Goal: Task Accomplishment & Management: Manage account settings

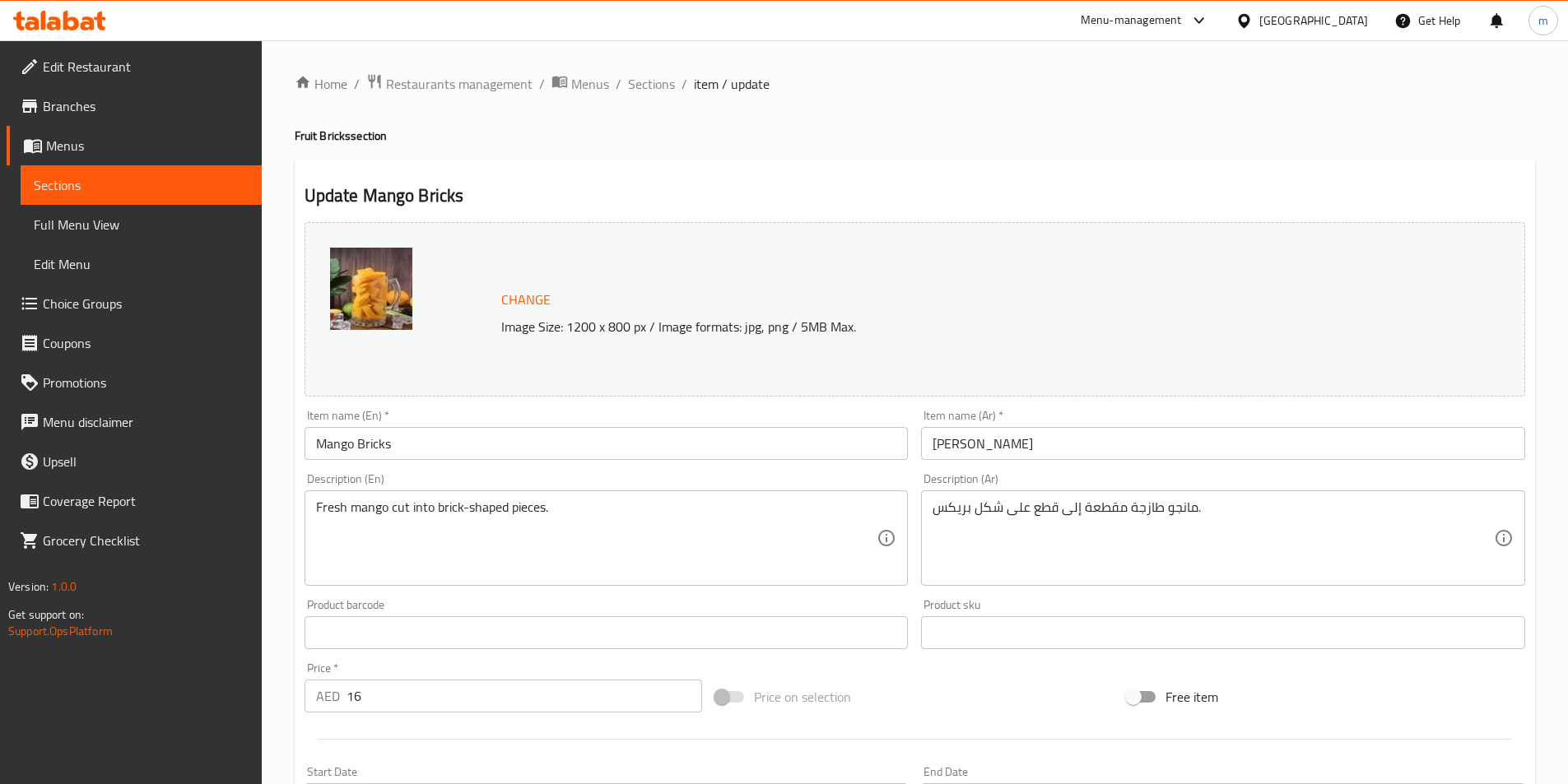
scroll to position [402, 0]
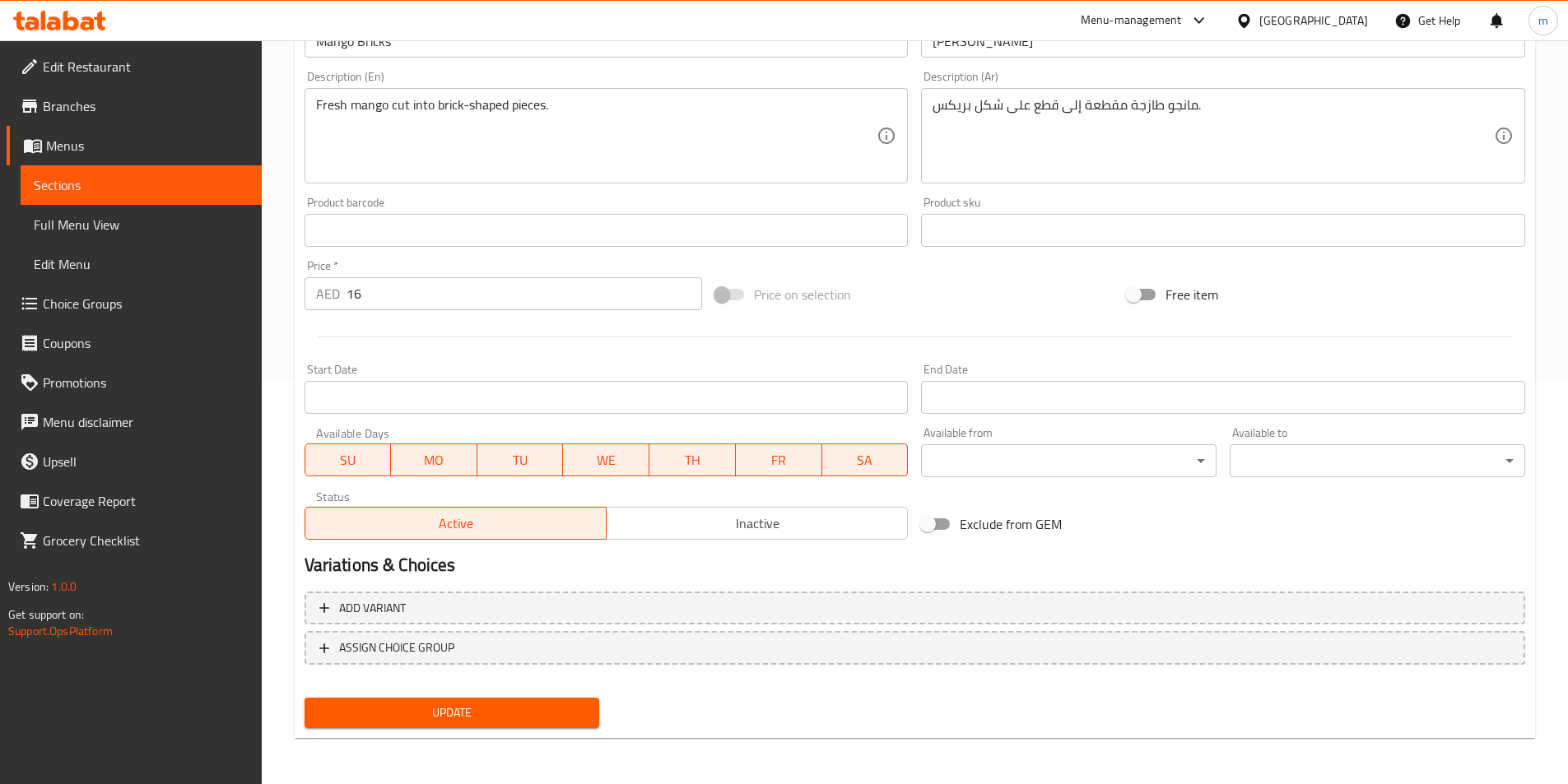
click at [357, 697] on div "Update" at bounding box center [452, 713] width 308 height 43
click at [362, 706] on span "Update" at bounding box center [452, 713] width 269 height 21
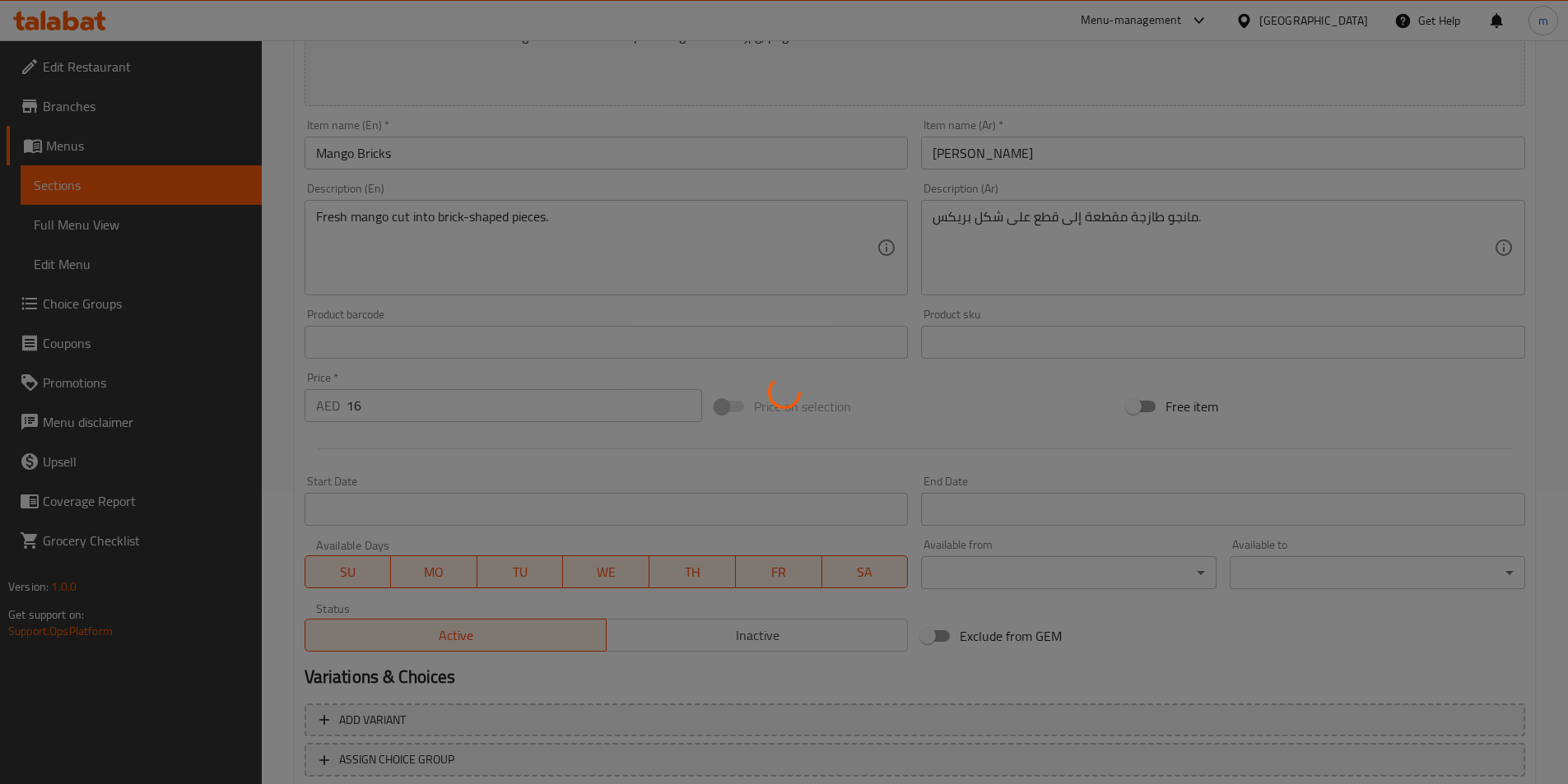
scroll to position [0, 0]
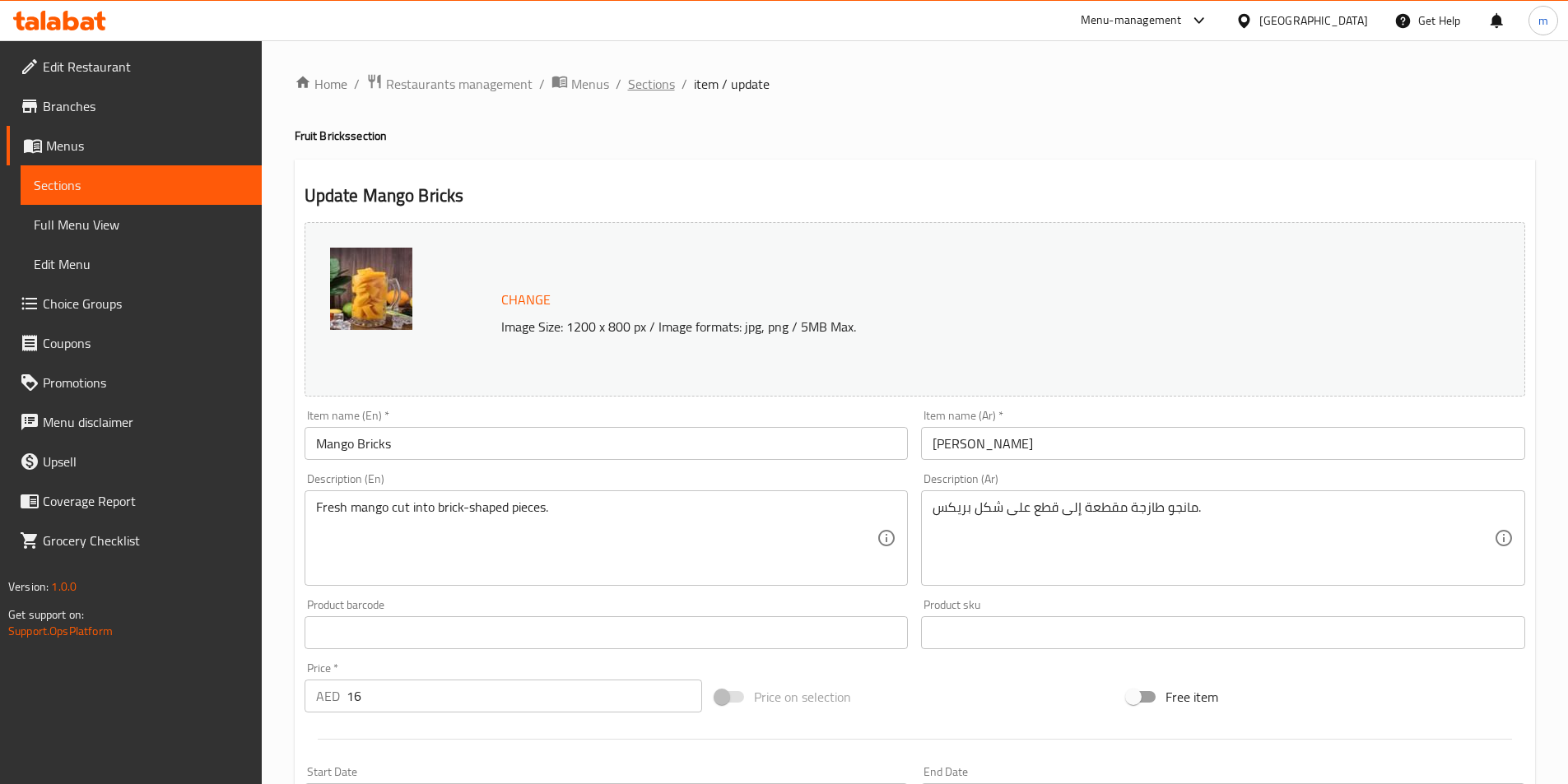
click at [630, 82] on span "Sections" at bounding box center [652, 84] width 47 height 20
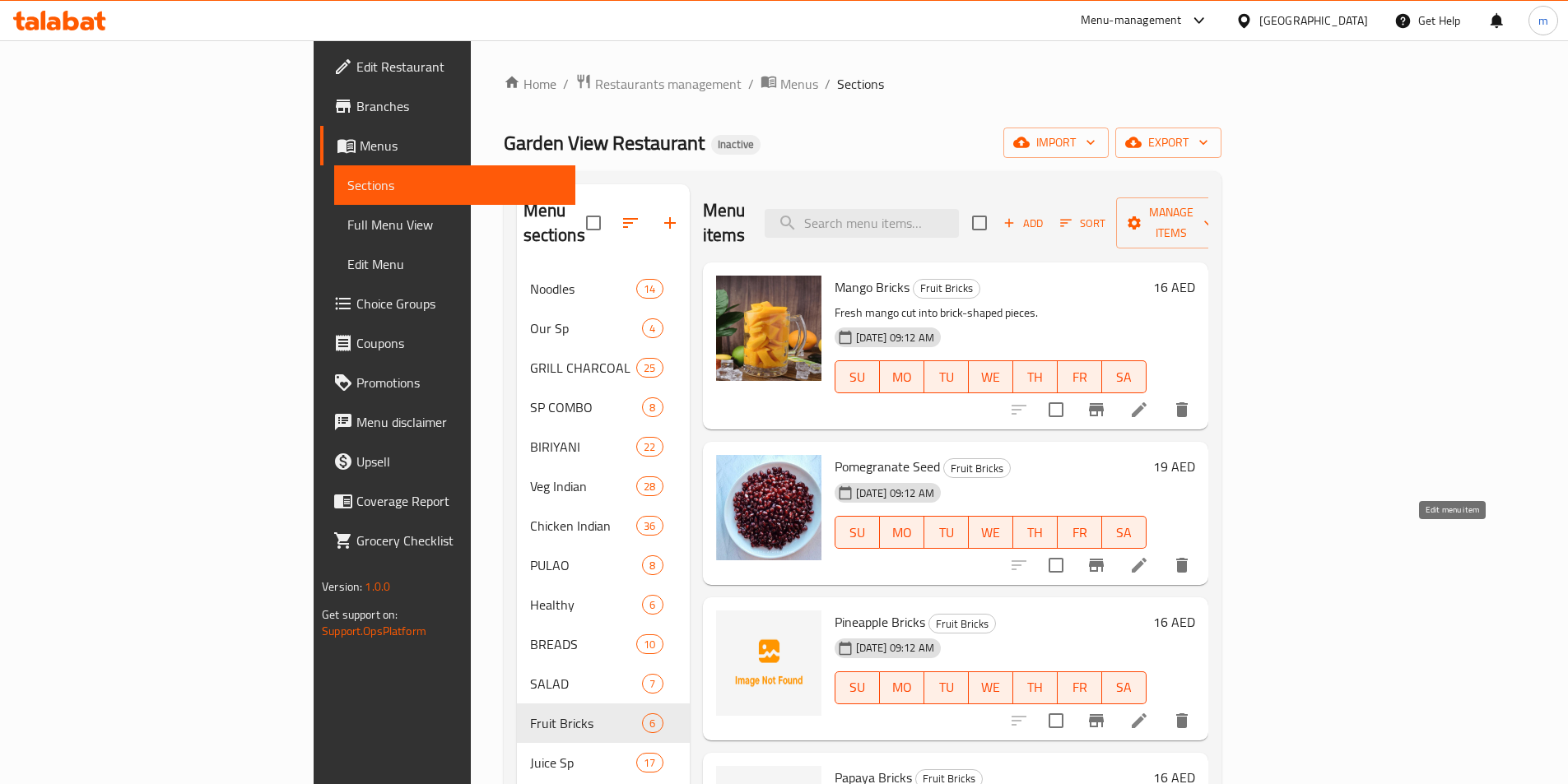
click at [1149, 556] on icon at bounding box center [1139, 566] width 20 height 20
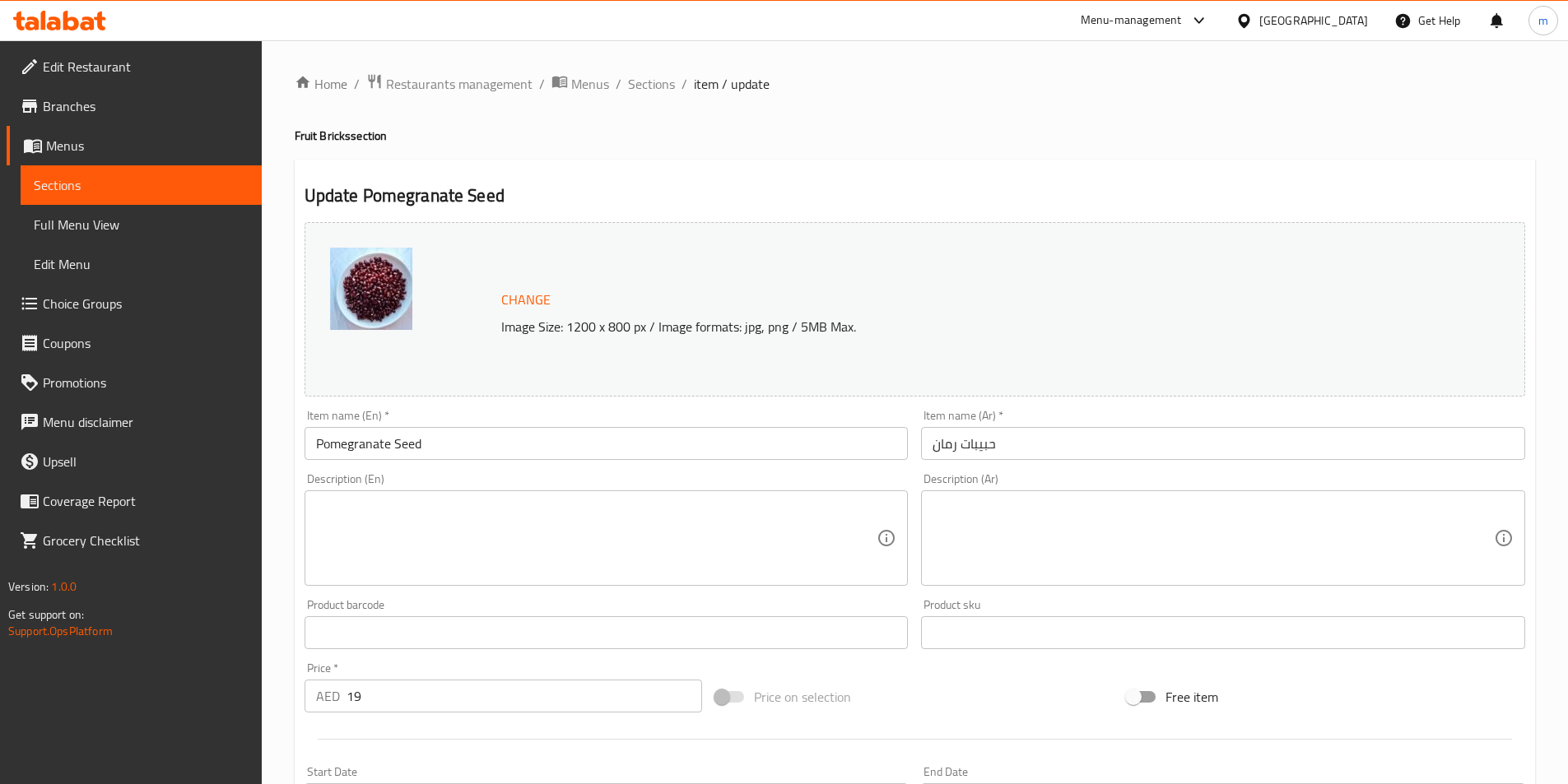
click at [513, 572] on textarea at bounding box center [597, 539] width 562 height 78
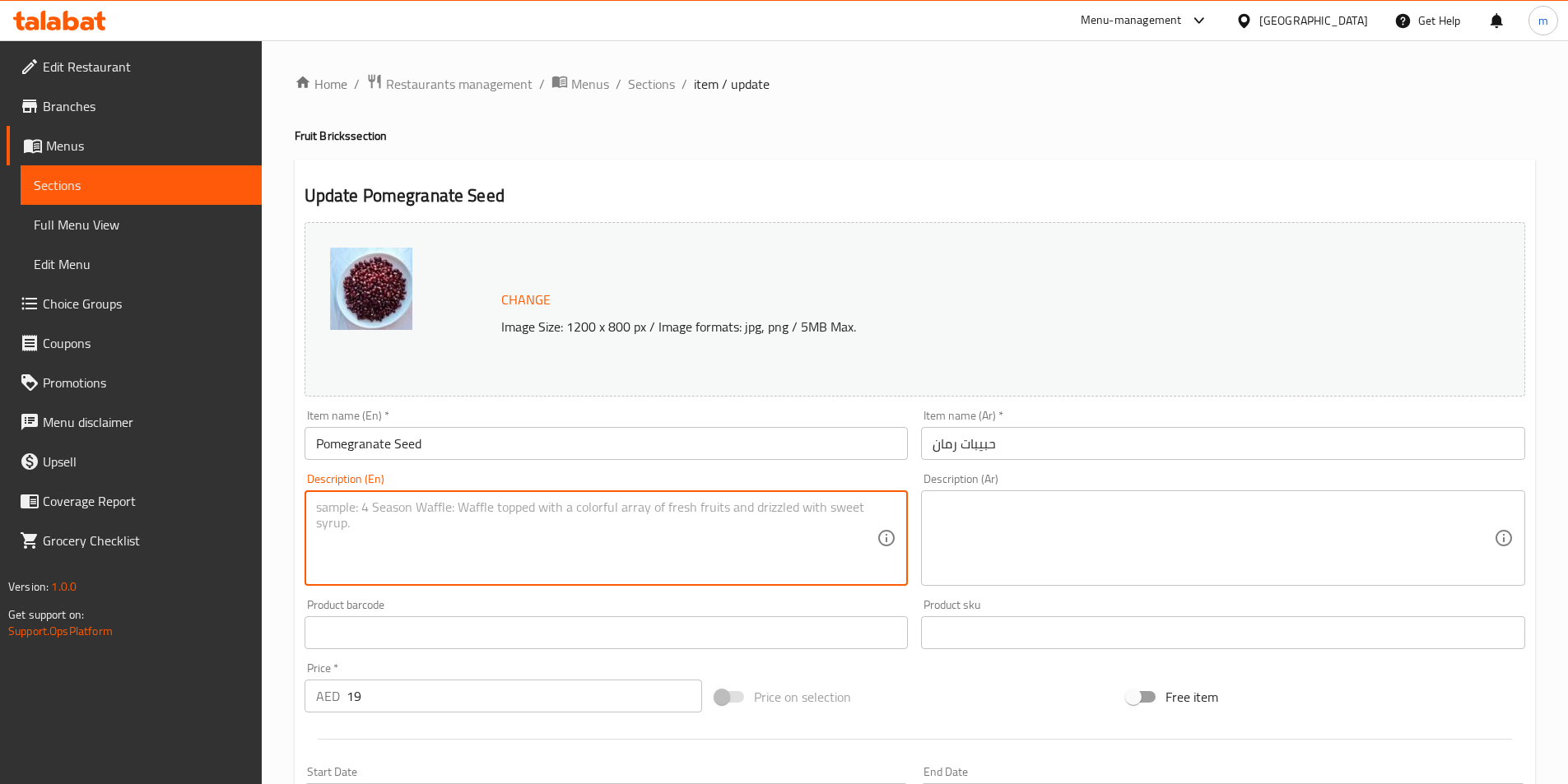
paste textarea "Fresh pomegranate seeds served plain."
type textarea "Fresh pomegranate seeds served plain."
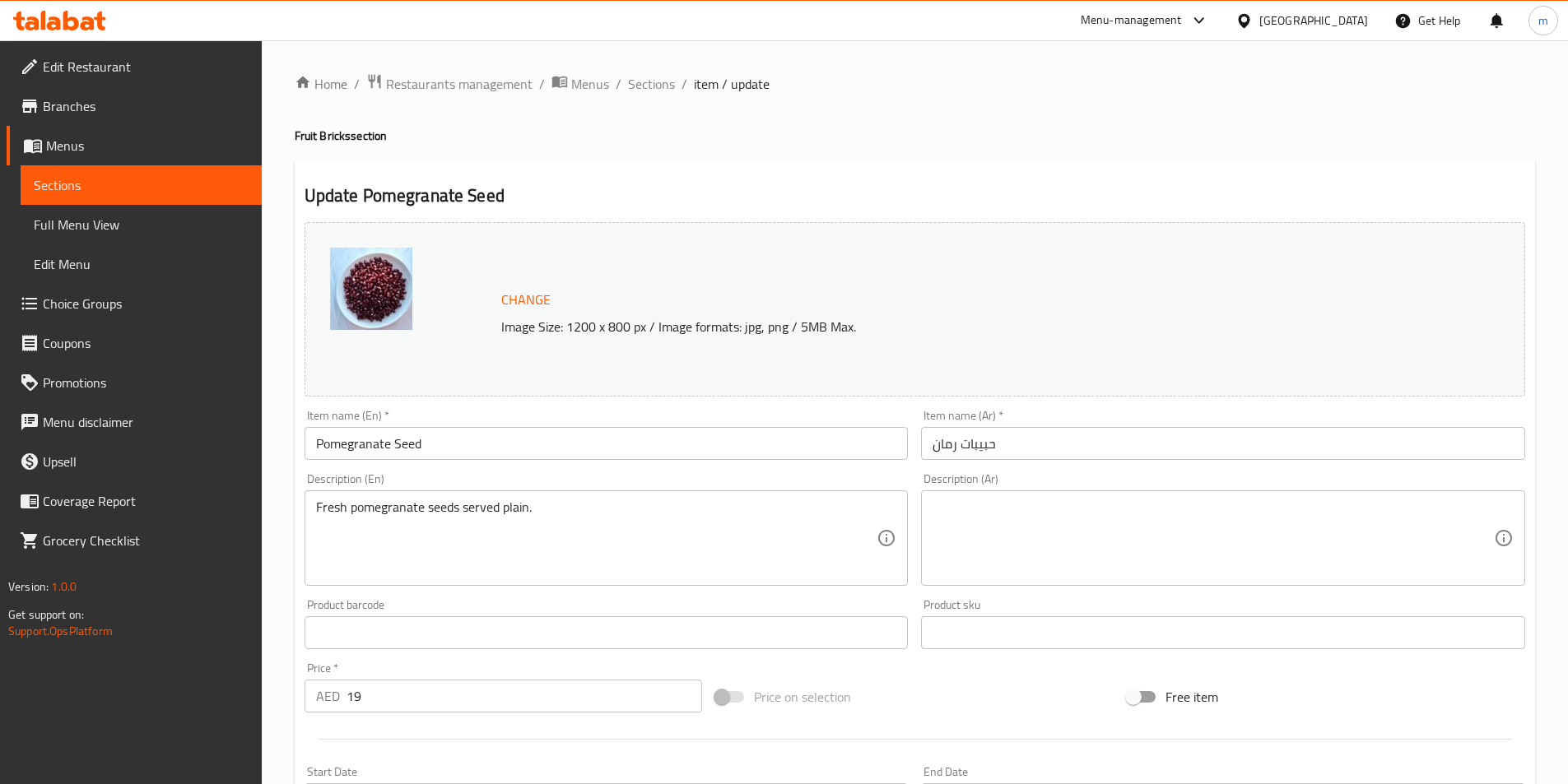
click at [1280, 529] on textarea at bounding box center [1213, 539] width 562 height 78
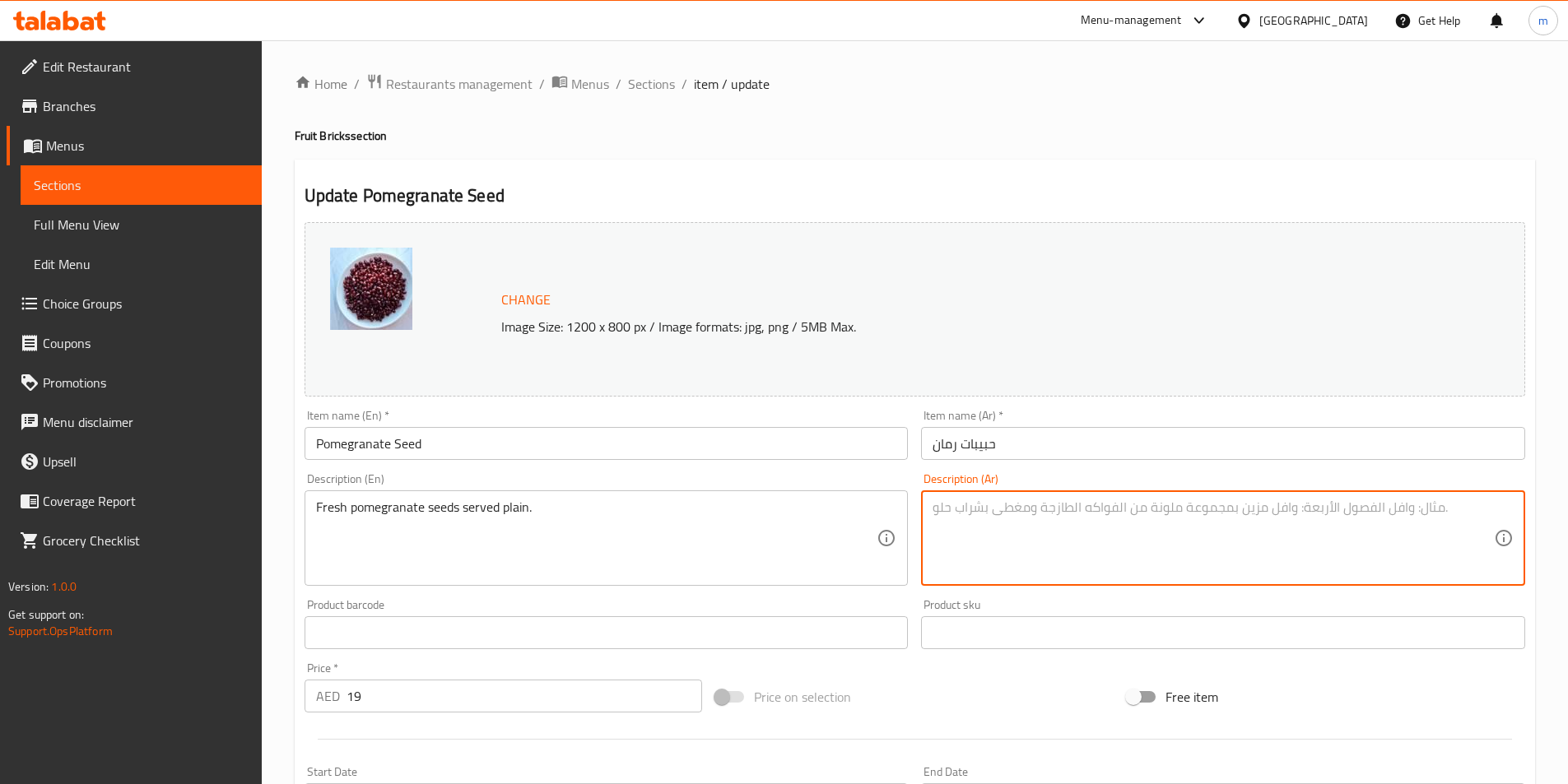
paste textarea "بذور الرمان الطازجة تقدم سادة."
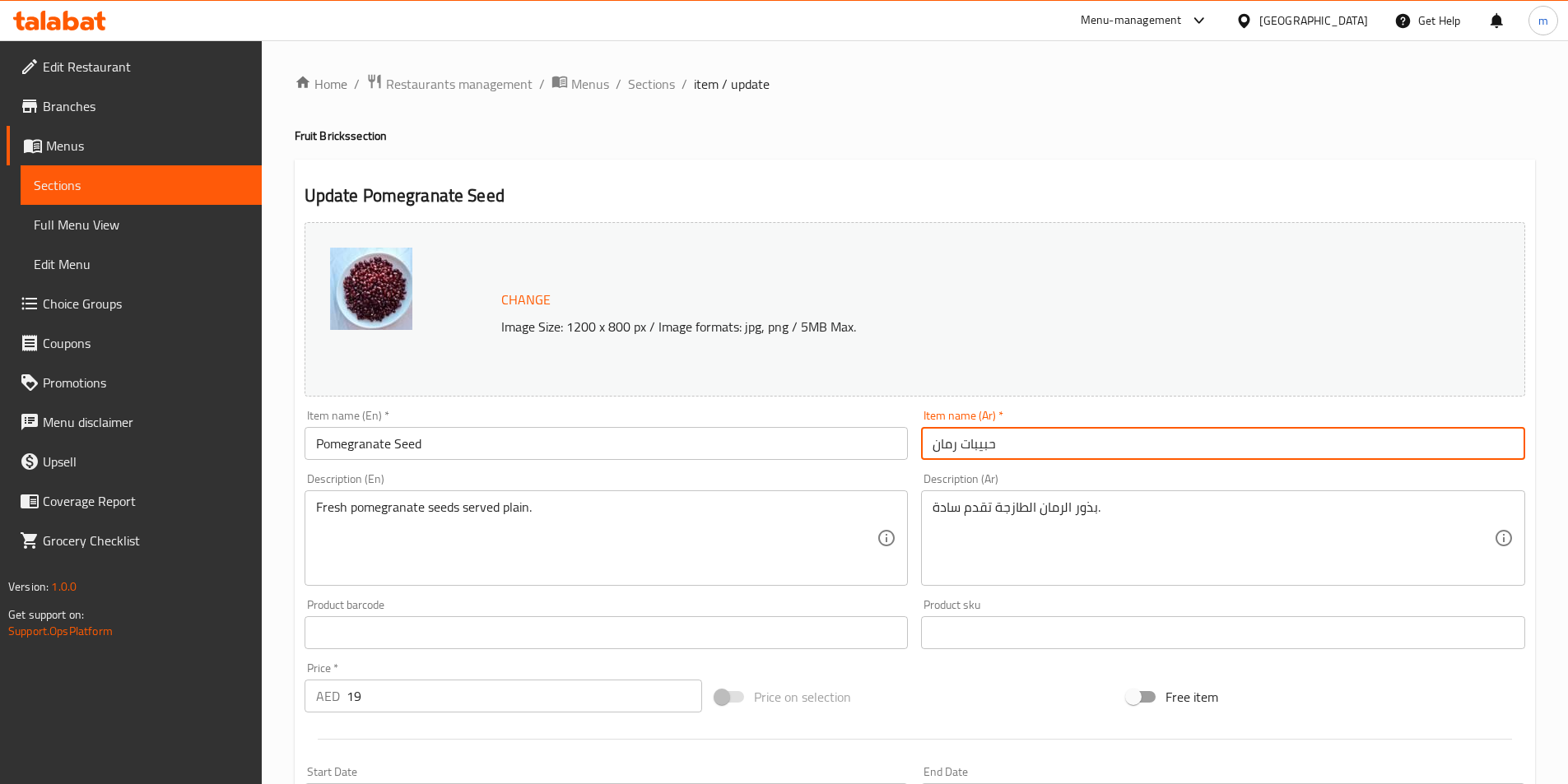
click at [982, 455] on input "حبيبات رمان" at bounding box center [1222, 444] width 604 height 33
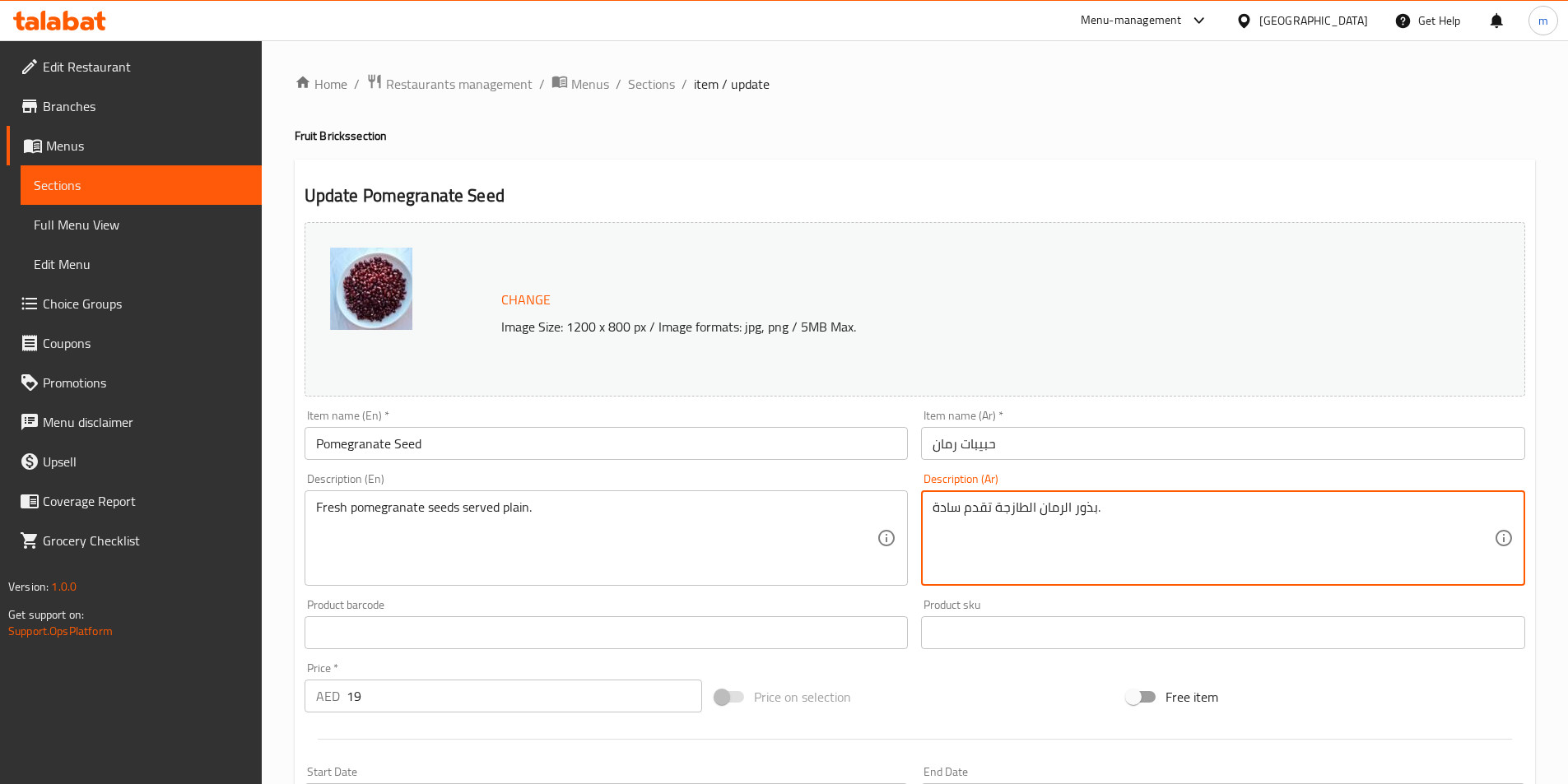
click at [1079, 522] on textarea "بذور الرمان الطازجة تقدم سادة." at bounding box center [1213, 539] width 562 height 78
paste textarea "بيبات"
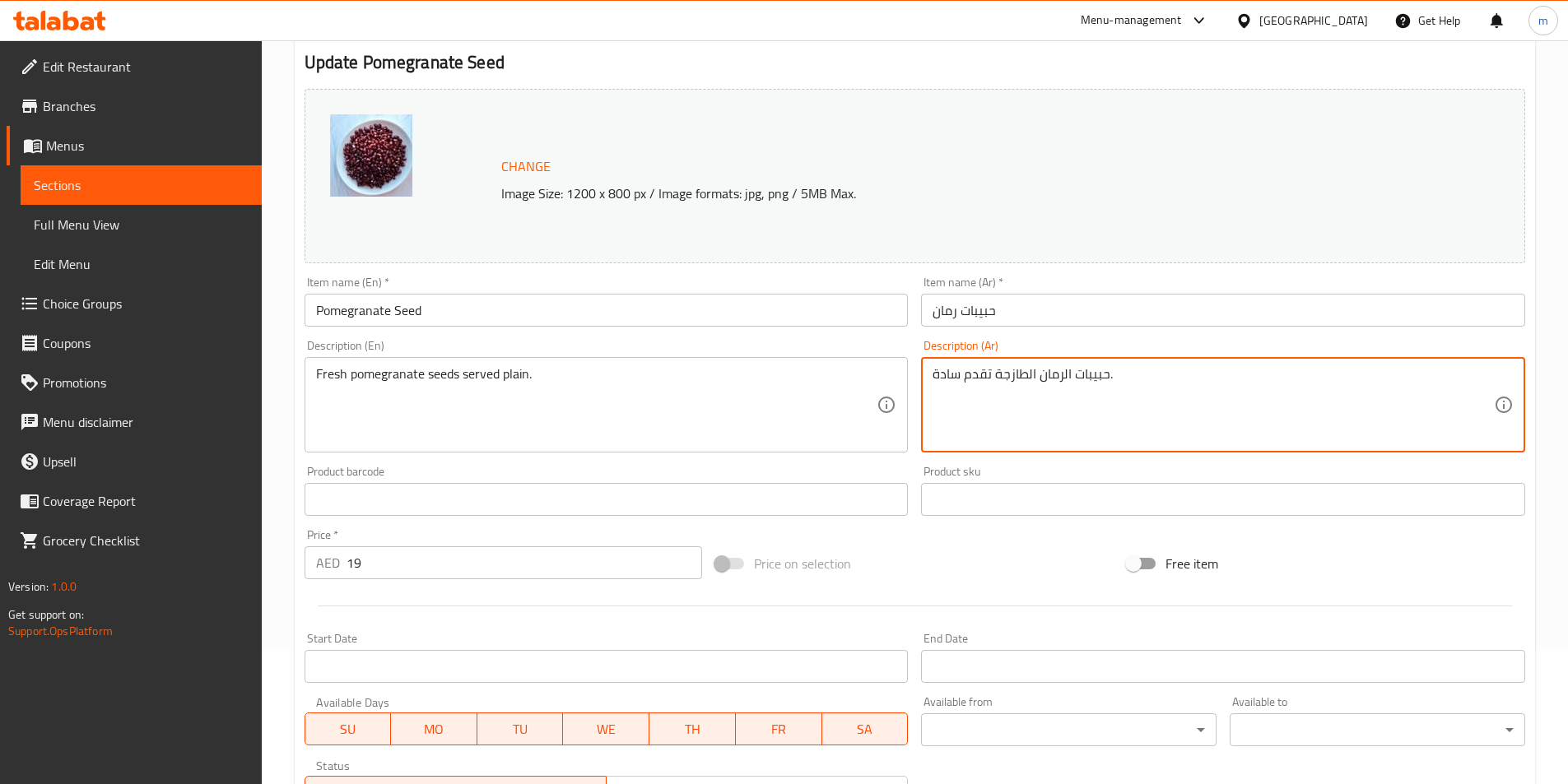
scroll to position [402, 0]
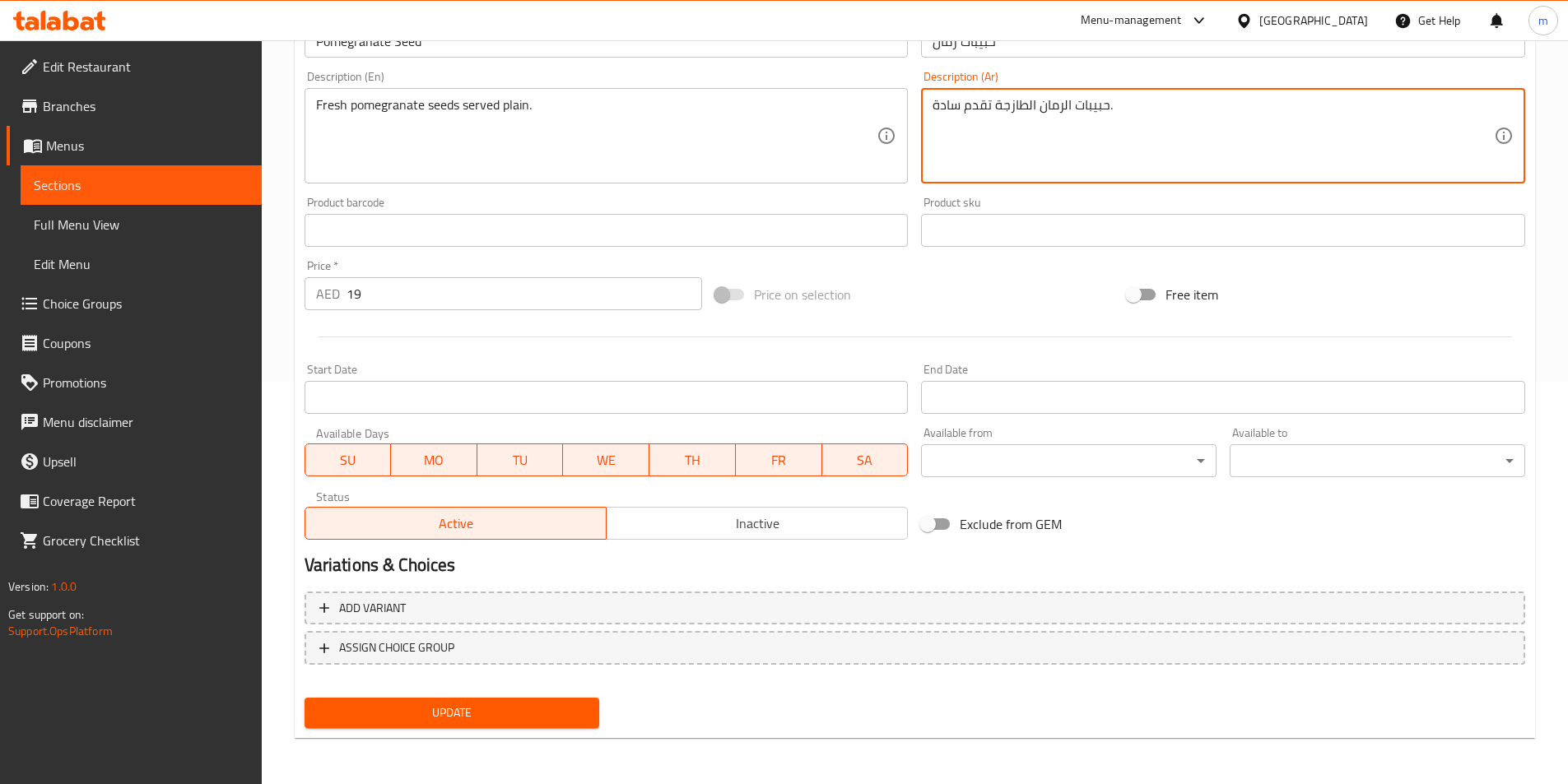
type textarea "حبيبات الرمان الطازجة تقدم سادة."
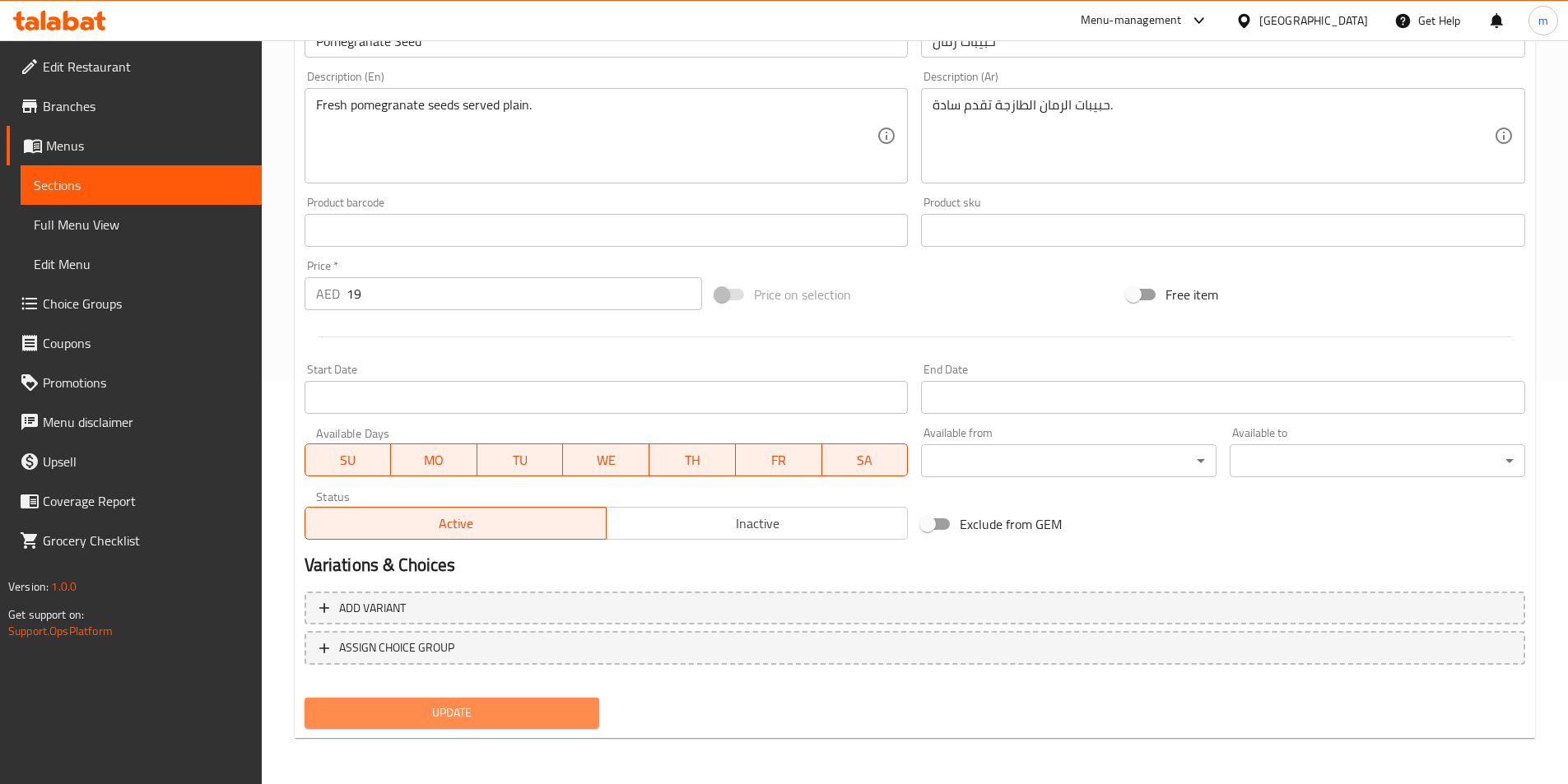
click at [563, 718] on span "Update" at bounding box center [452, 713] width 269 height 21
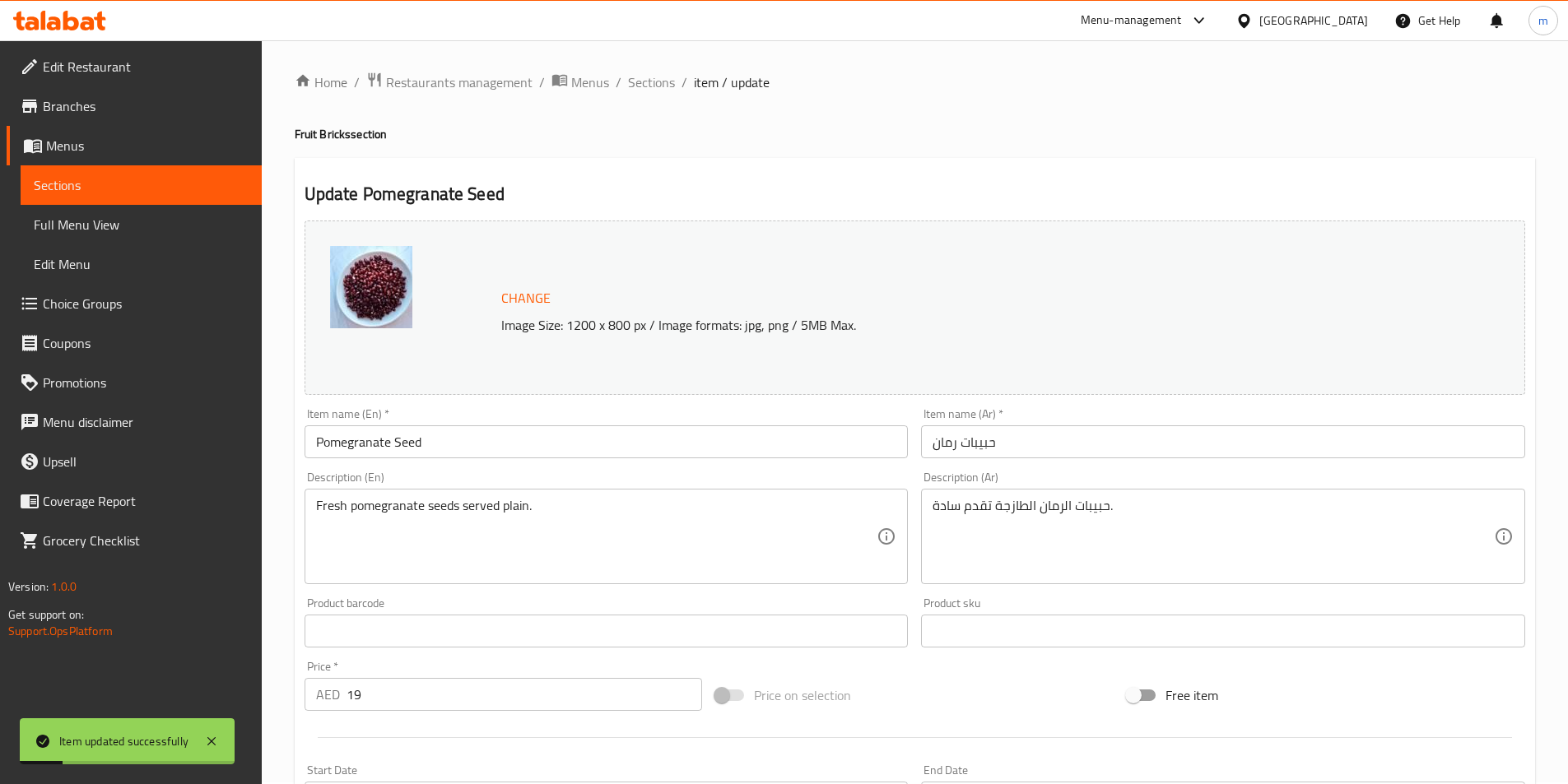
scroll to position [0, 0]
drag, startPoint x: 659, startPoint y: 83, endPoint x: 697, endPoint y: 98, distance: 40.9
click at [659, 83] on span "Sections" at bounding box center [652, 84] width 47 height 20
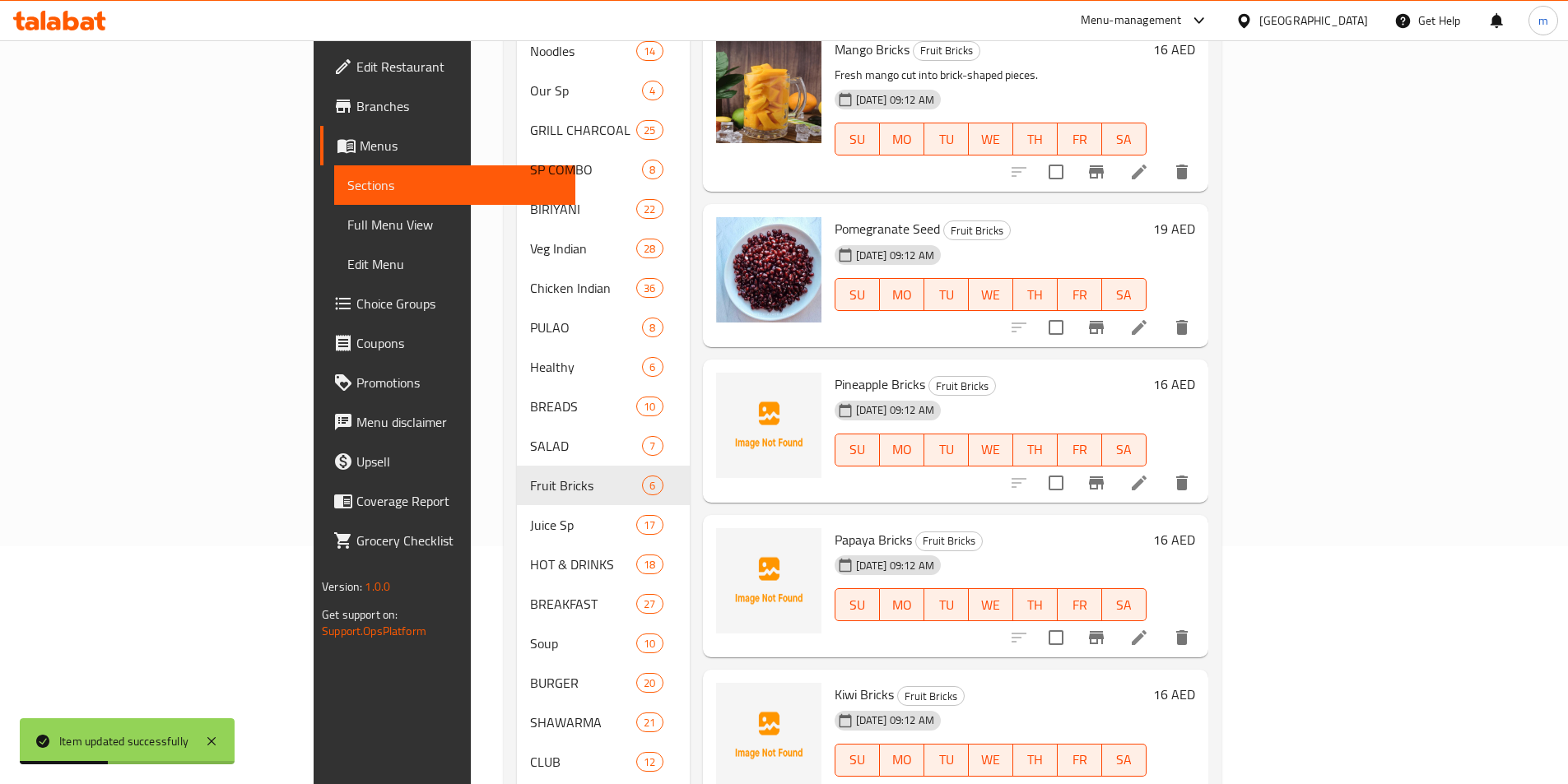
scroll to position [247, 0]
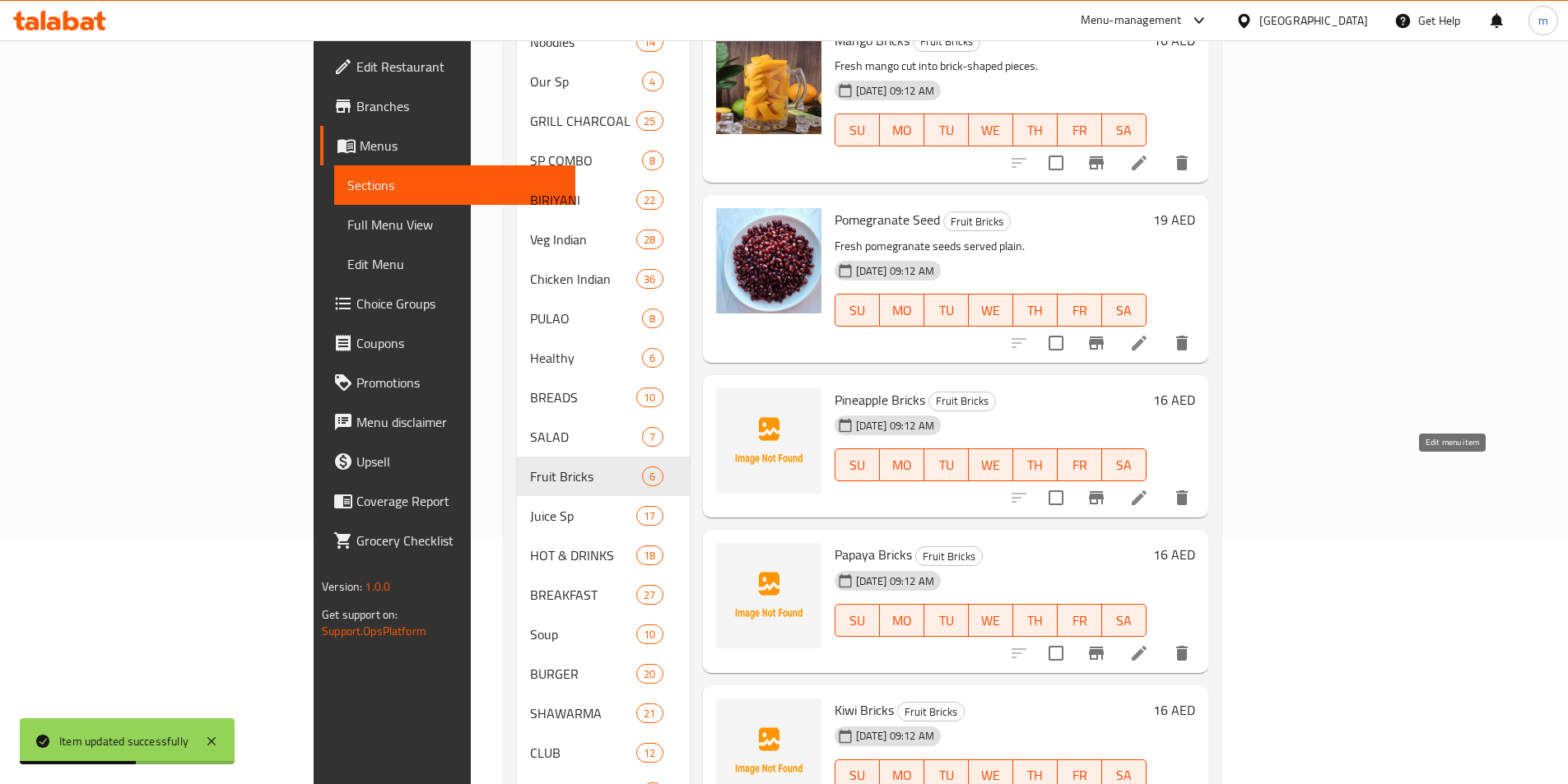
click at [1149, 488] on icon at bounding box center [1139, 498] width 20 height 20
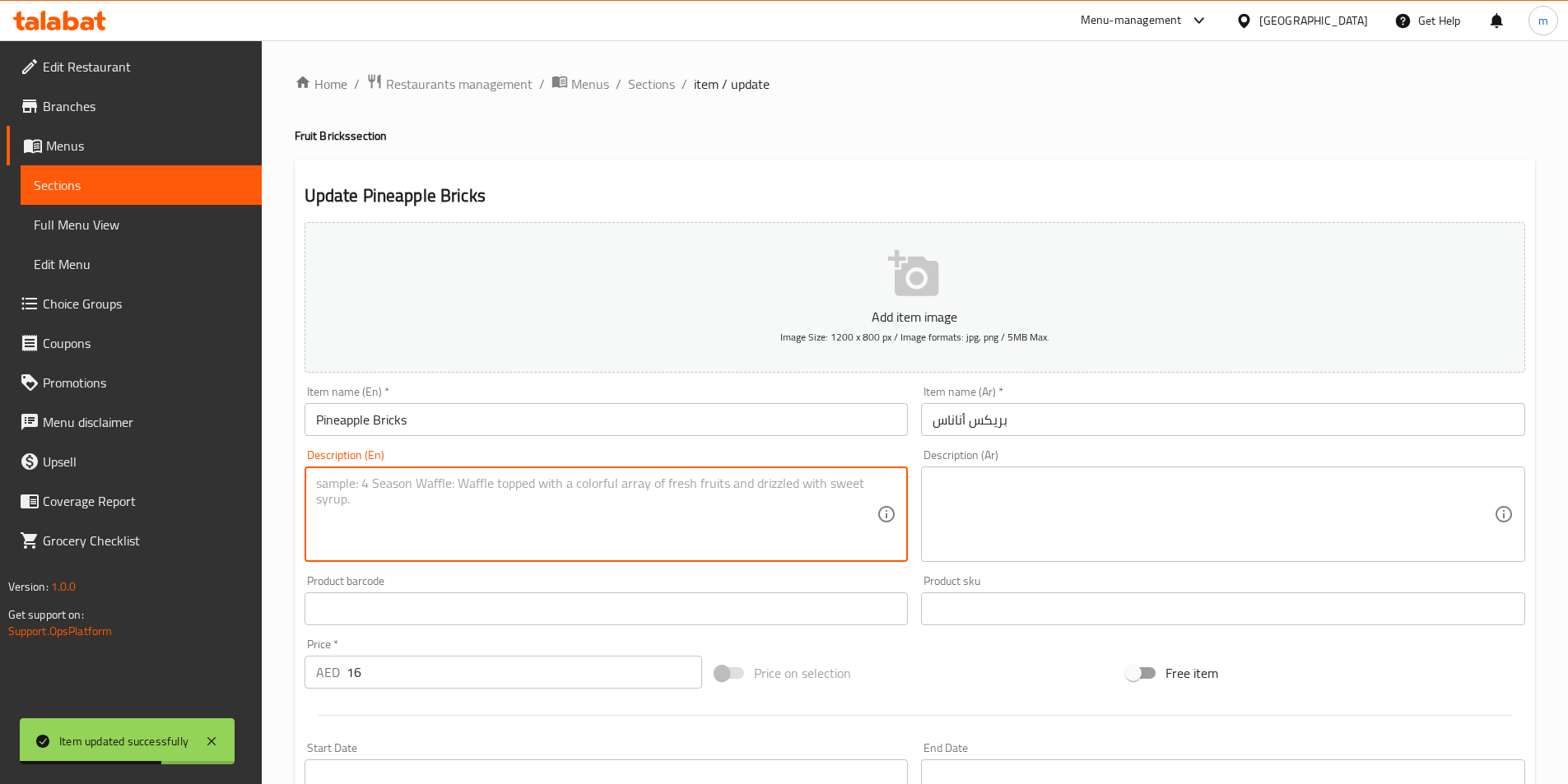
click at [654, 527] on textarea at bounding box center [597, 515] width 562 height 78
paste textarea "Fresh pineapple cut into brick-shaped pieces."
type textarea "Fresh pineapple cut into brick-shaped pieces."
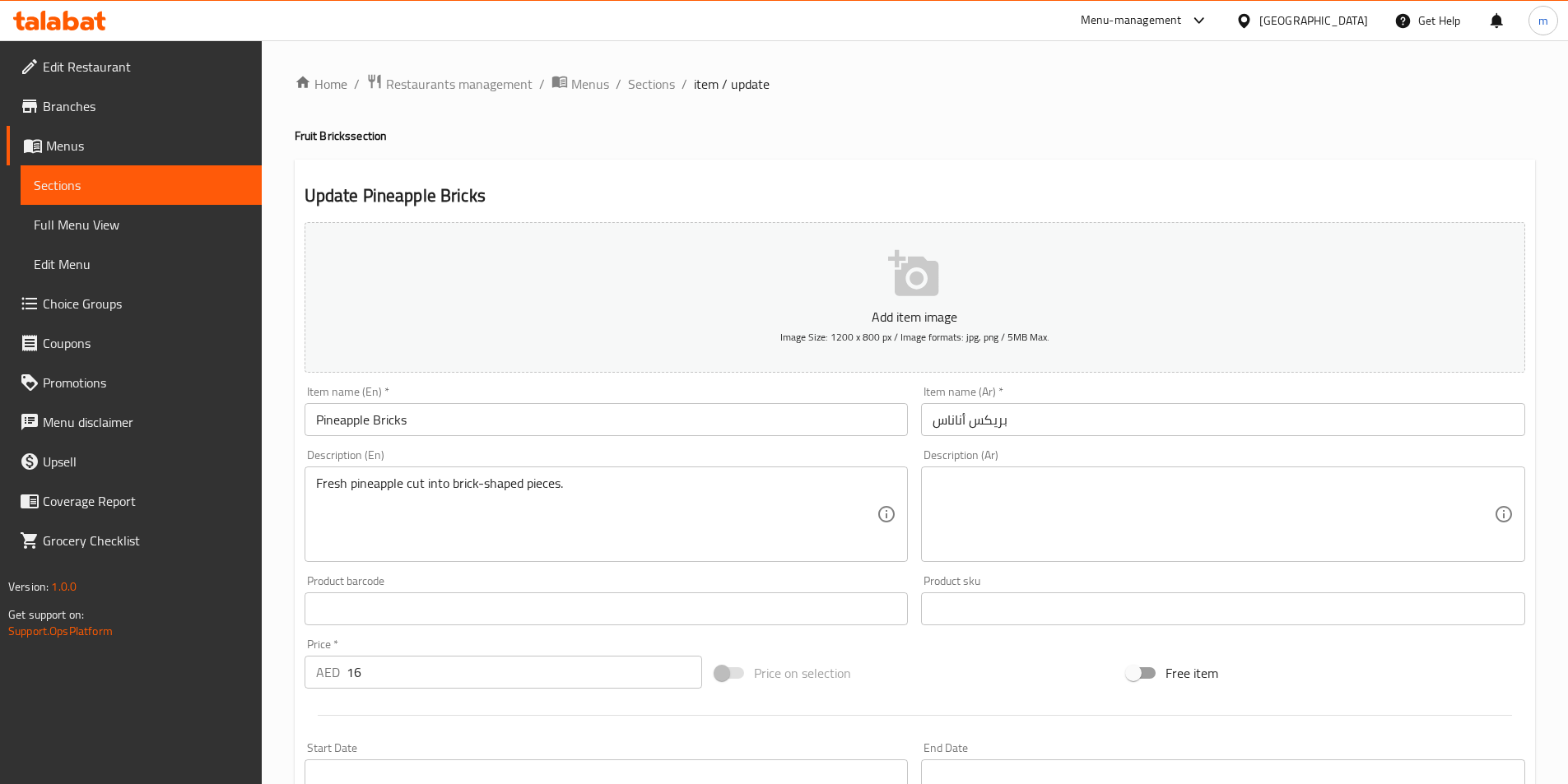
click at [1437, 495] on textarea at bounding box center [1213, 515] width 562 height 78
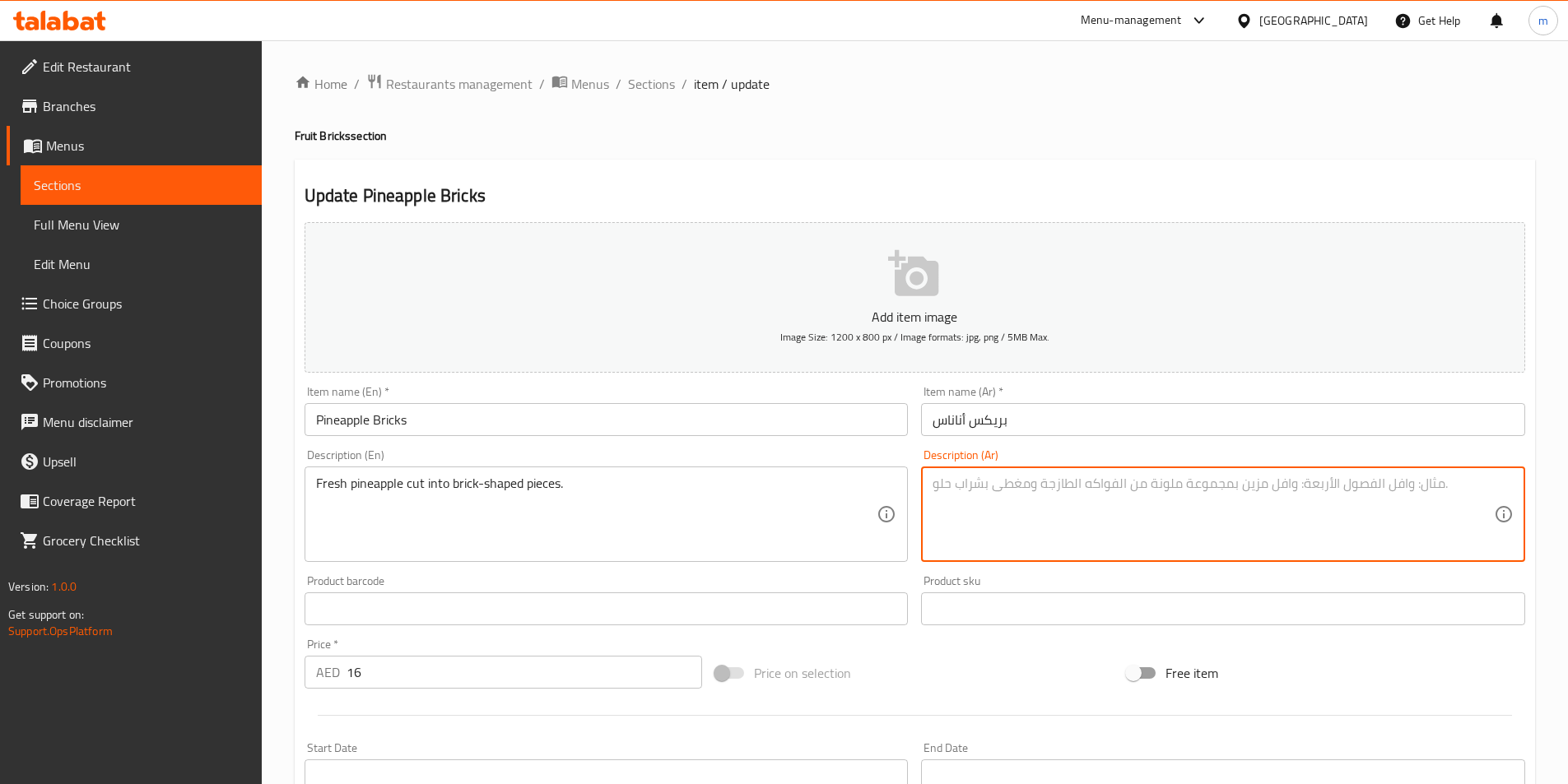
paste textarea "أناناس طازج مقطع إلى قطع على شكل طوب."
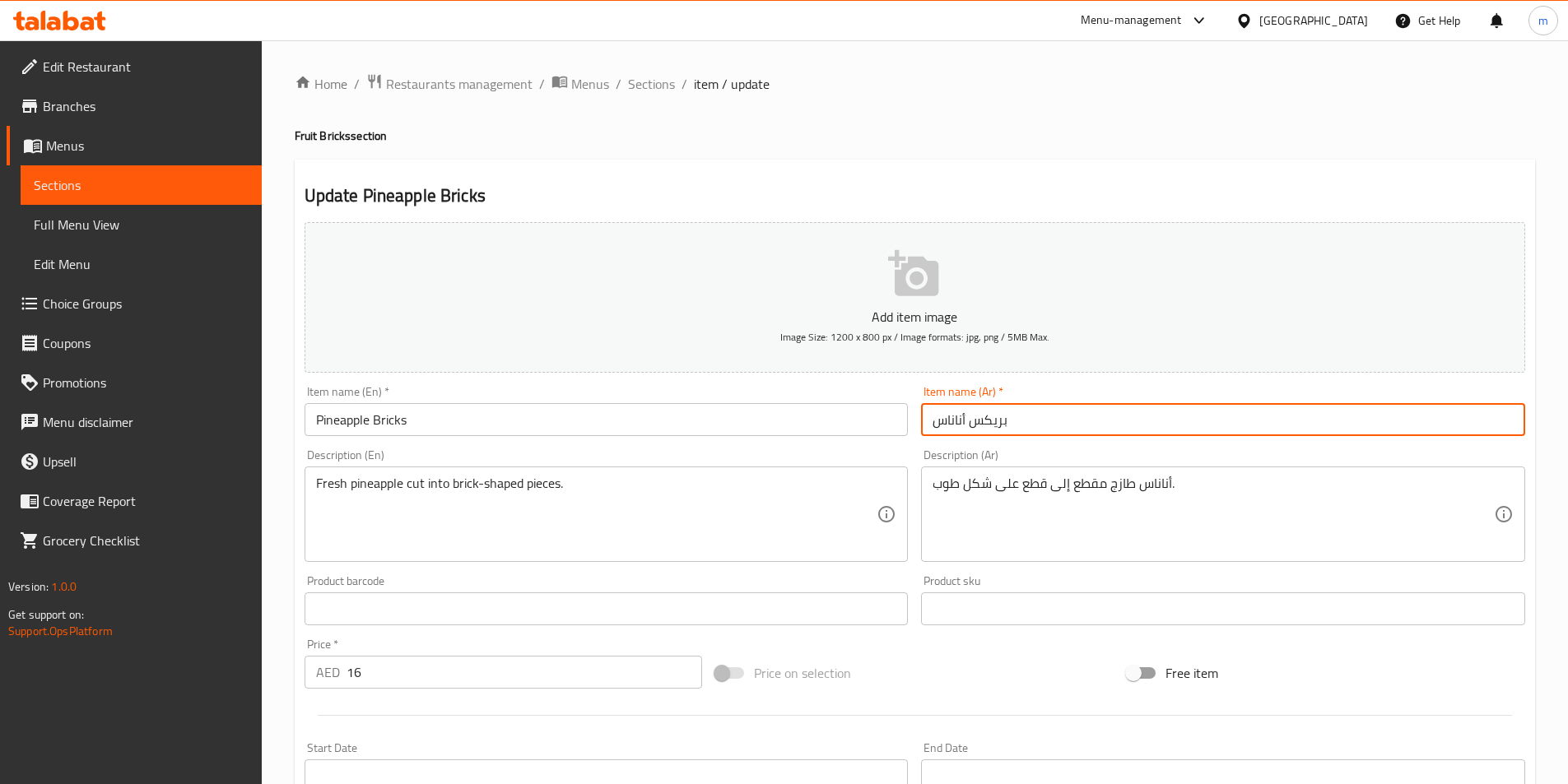
click at [987, 422] on input "بريكس أناناس" at bounding box center [1222, 420] width 604 height 33
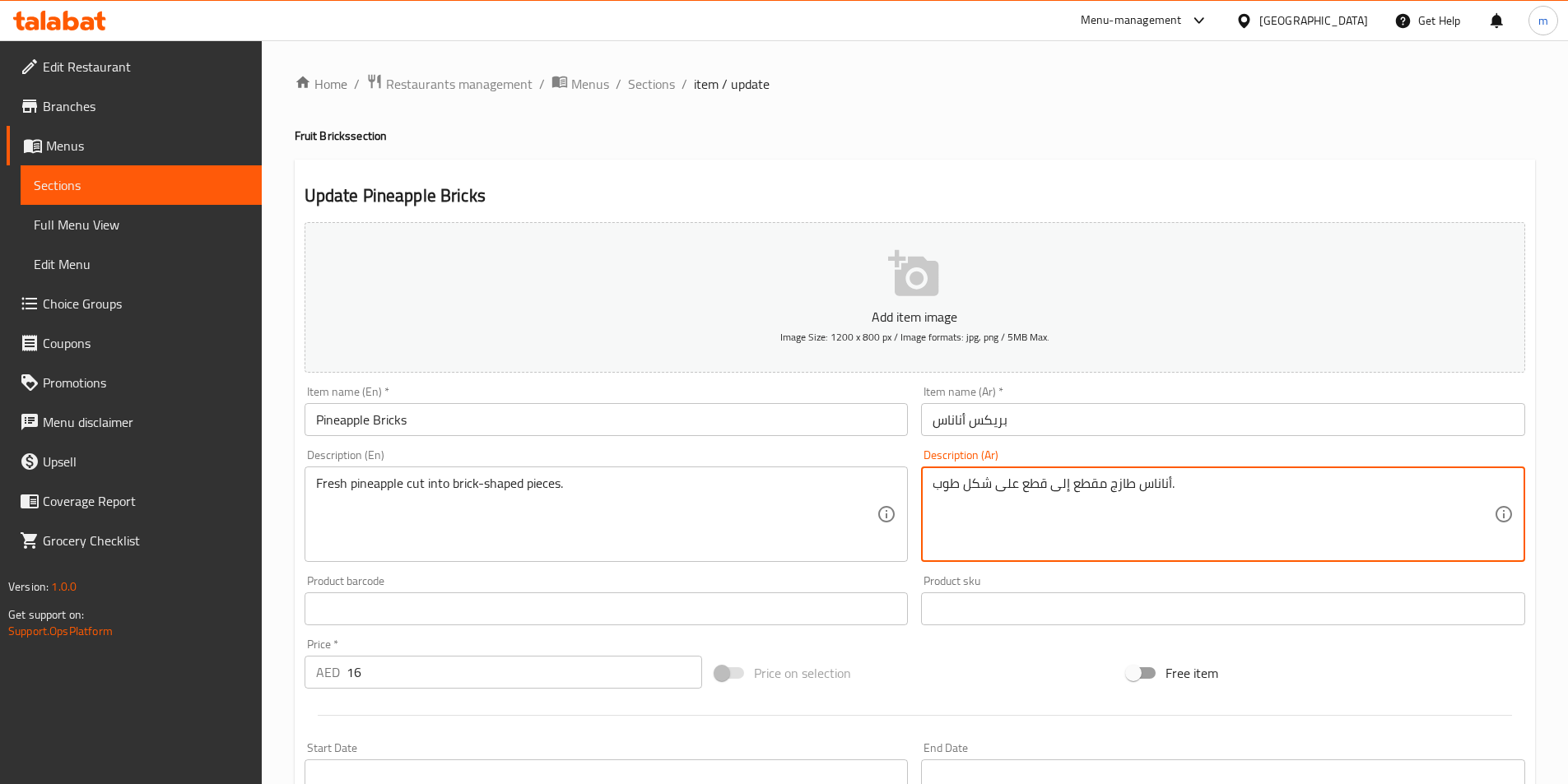
click at [953, 495] on textarea "أناناس طازج مقطع إلى قطع على شكل طوب." at bounding box center [1213, 515] width 562 height 78
click at [946, 489] on textarea "أناناس طازج مقطع إلى قطع على شكل طوب." at bounding box center [1213, 515] width 562 height 78
paste textarea "ريكس"
click at [932, 497] on textarea "أناناس طازج مقطع إلى قطع على شكل بريكس ." at bounding box center [1213, 515] width 562 height 78
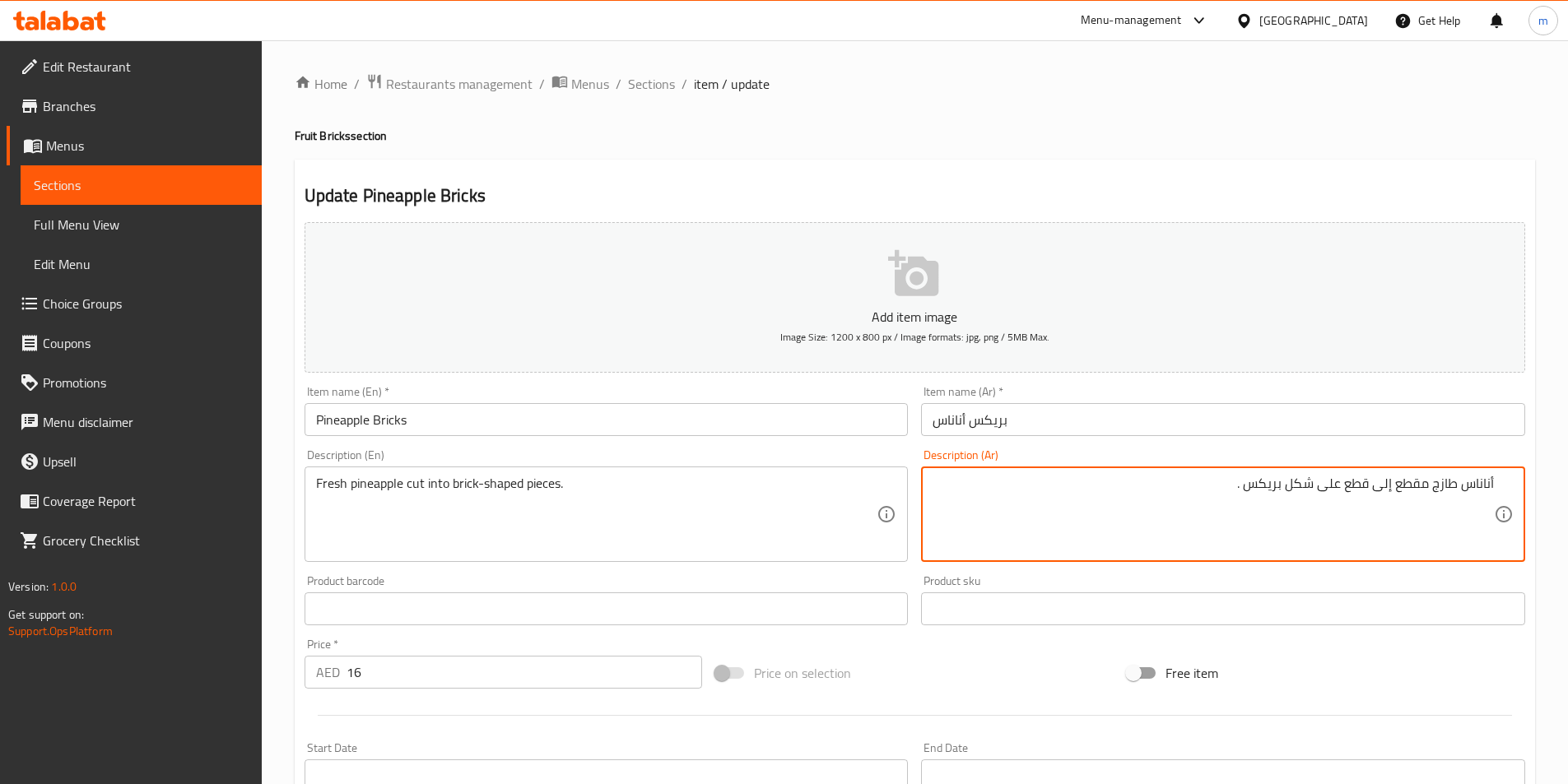
click at [1246, 490] on textarea "أناناس طازج مقطع إلى قطع على شكل بريكس ." at bounding box center [1213, 515] width 562 height 78
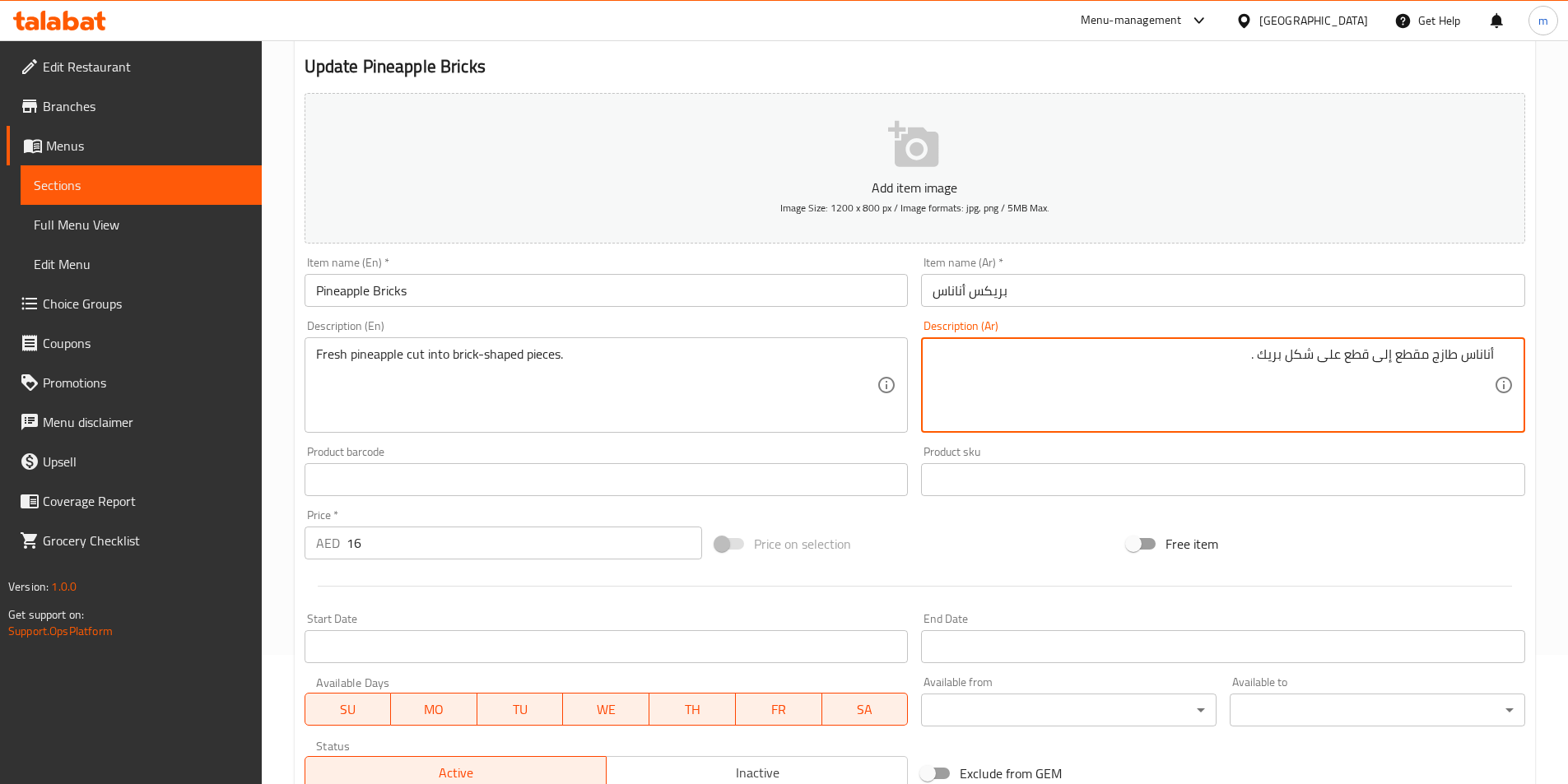
scroll to position [329, 0]
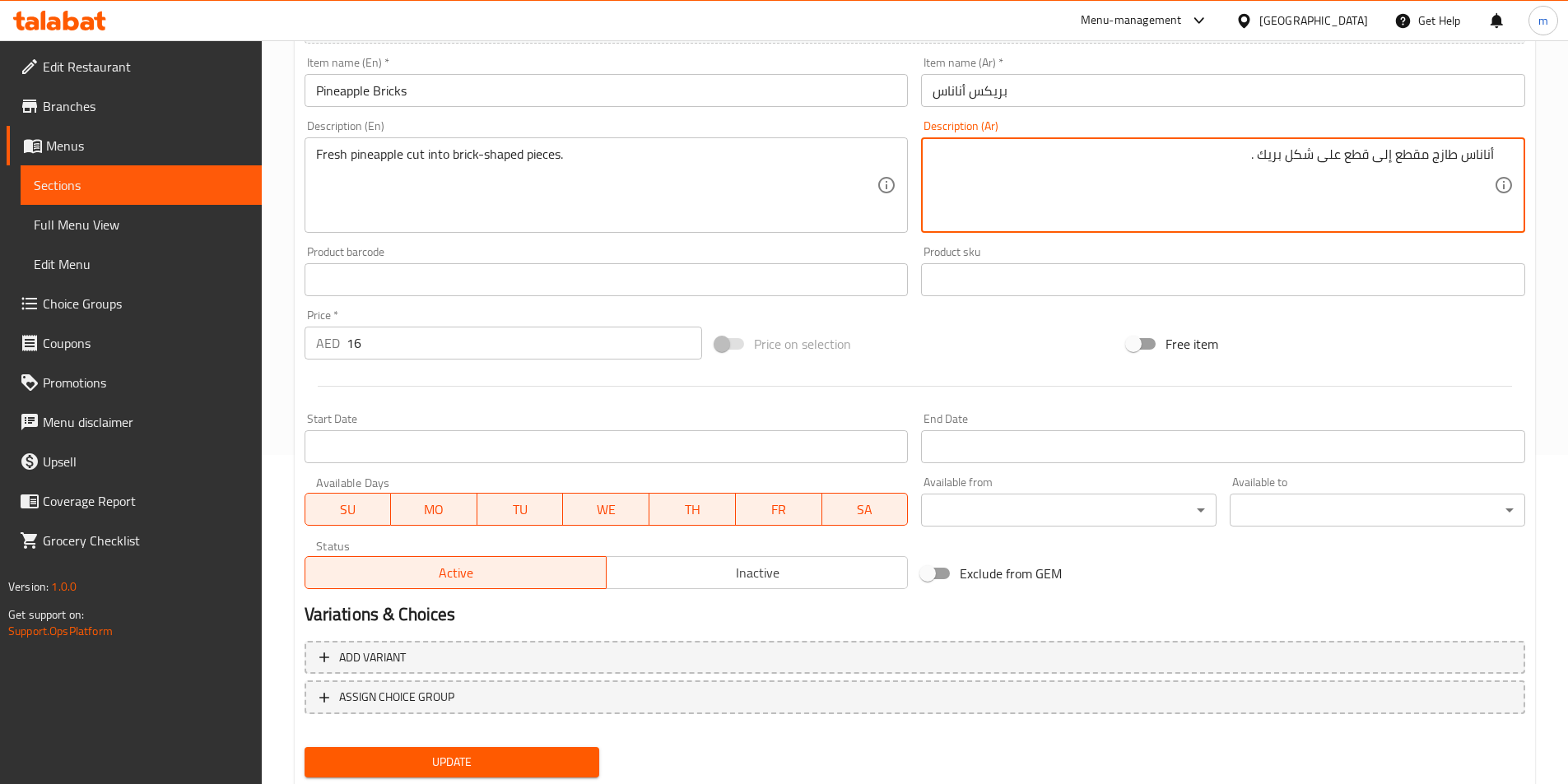
type textarea "أناناس طازج مقطع إلى قطع على شكل بريك ."
click at [546, 752] on button "Update" at bounding box center [452, 762] width 296 height 31
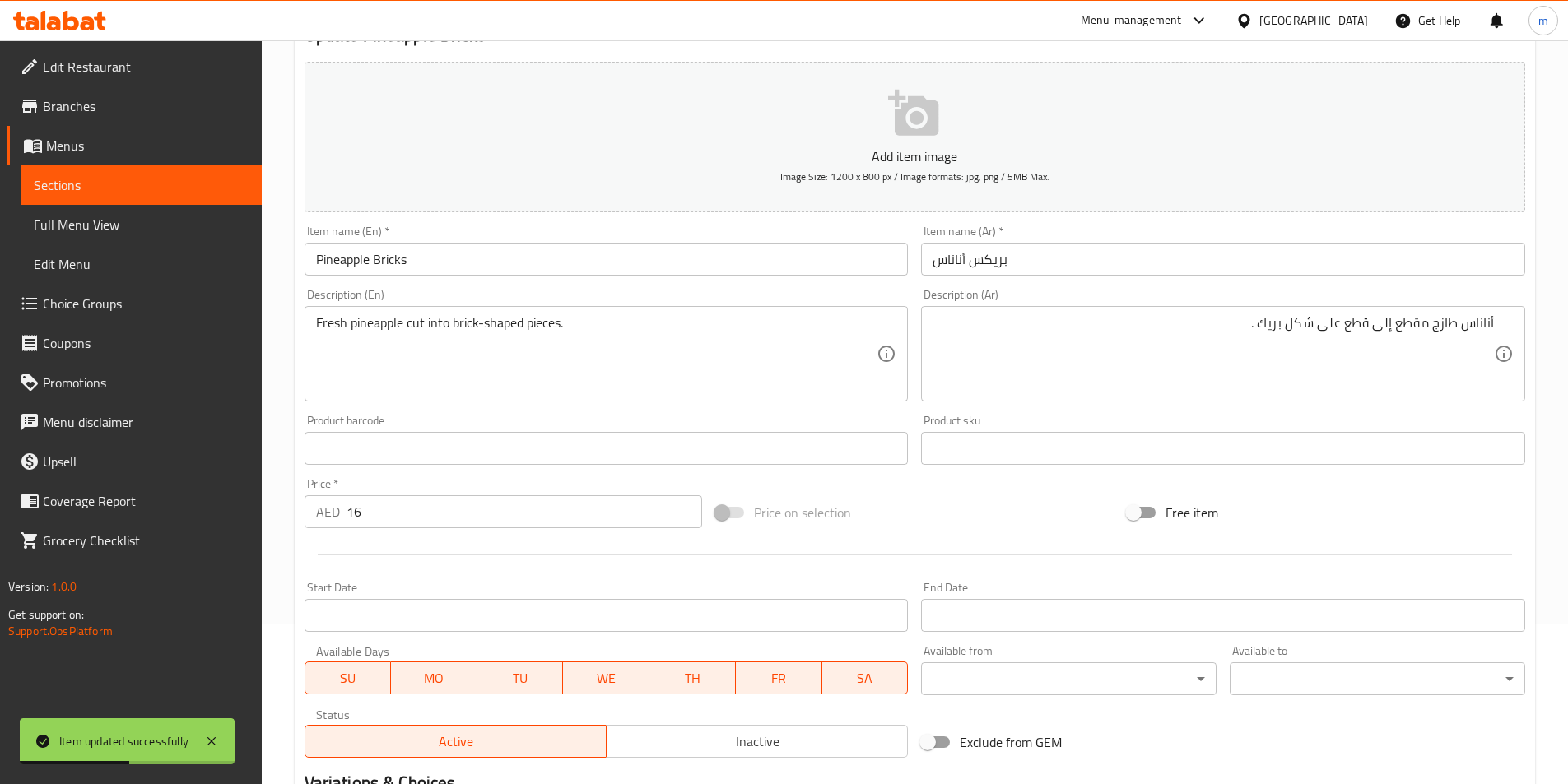
scroll to position [0, 0]
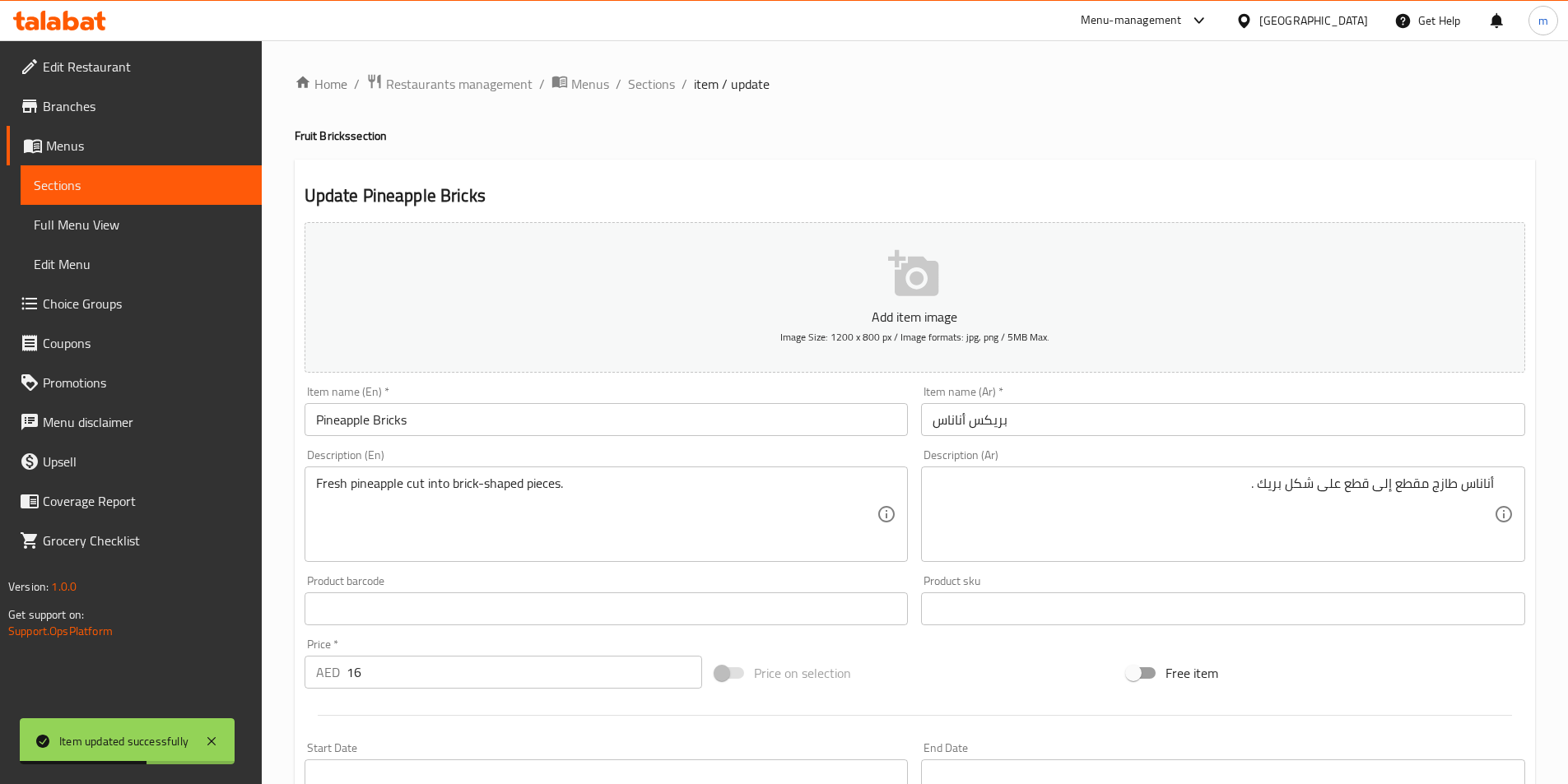
drag, startPoint x: 649, startPoint y: 92, endPoint x: 654, endPoint y: 126, distance: 34.4
click at [649, 92] on span "Sections" at bounding box center [652, 84] width 47 height 20
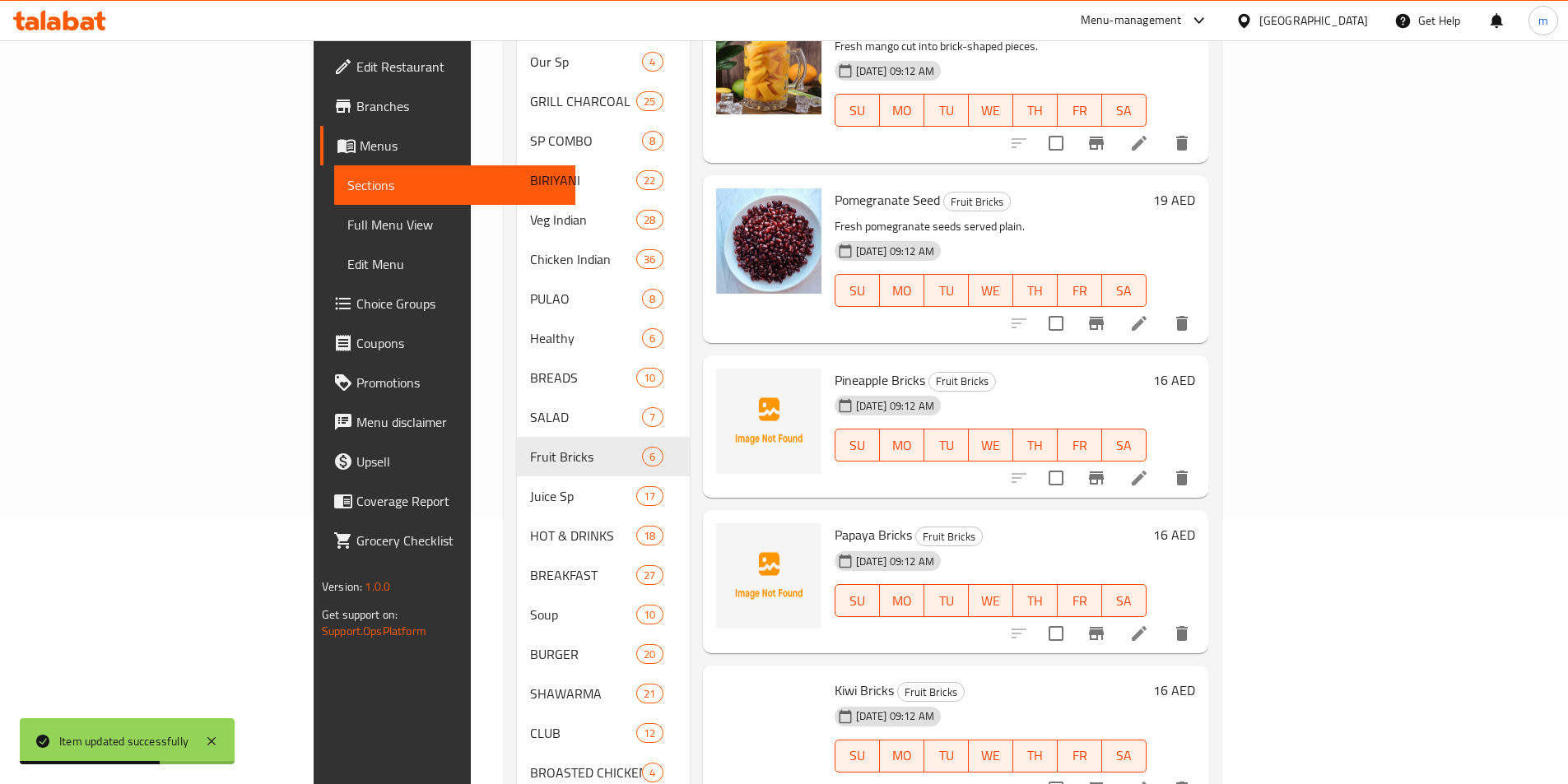
scroll to position [412, 0]
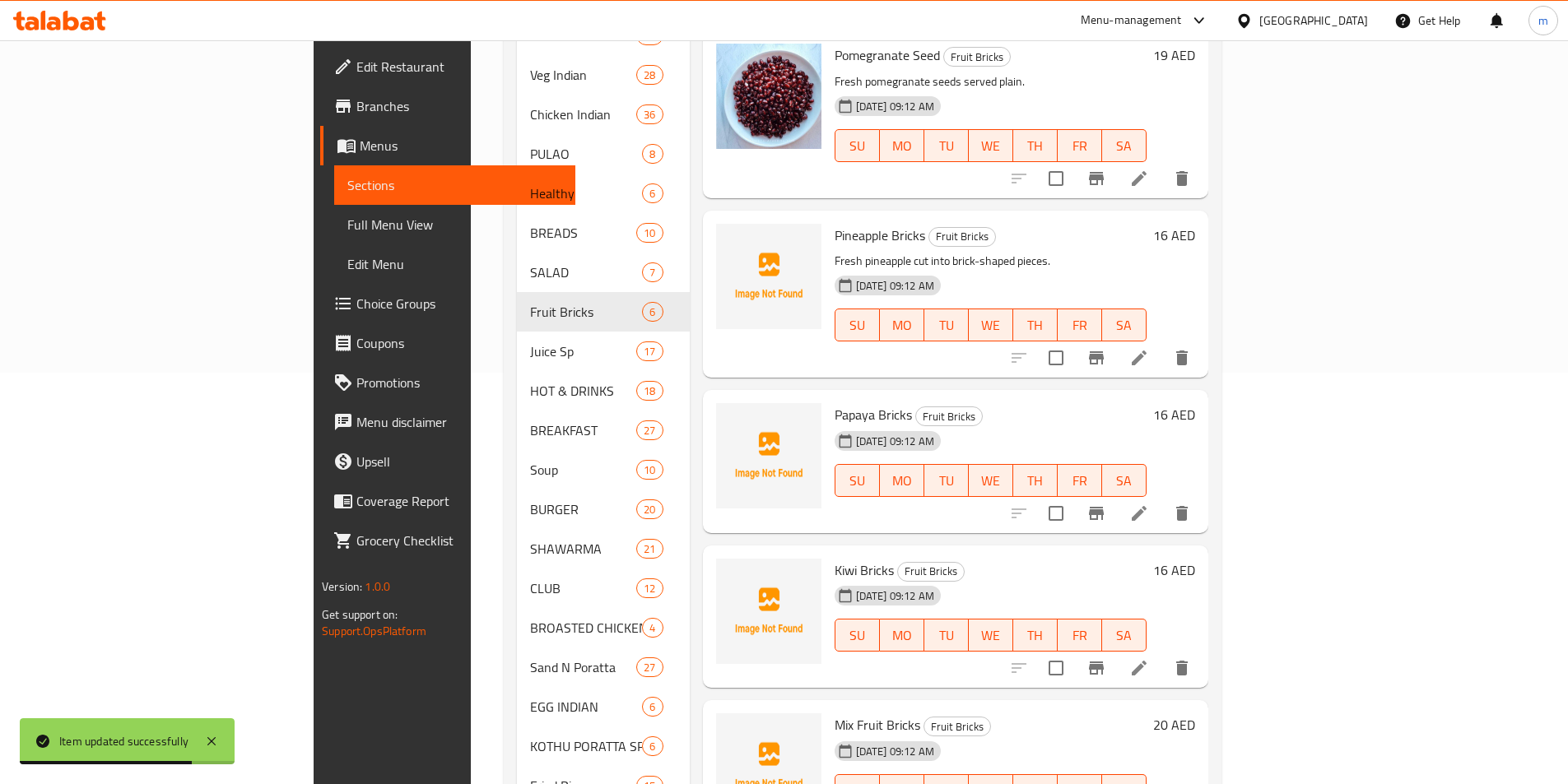
click at [1162, 499] on li at bounding box center [1138, 514] width 46 height 30
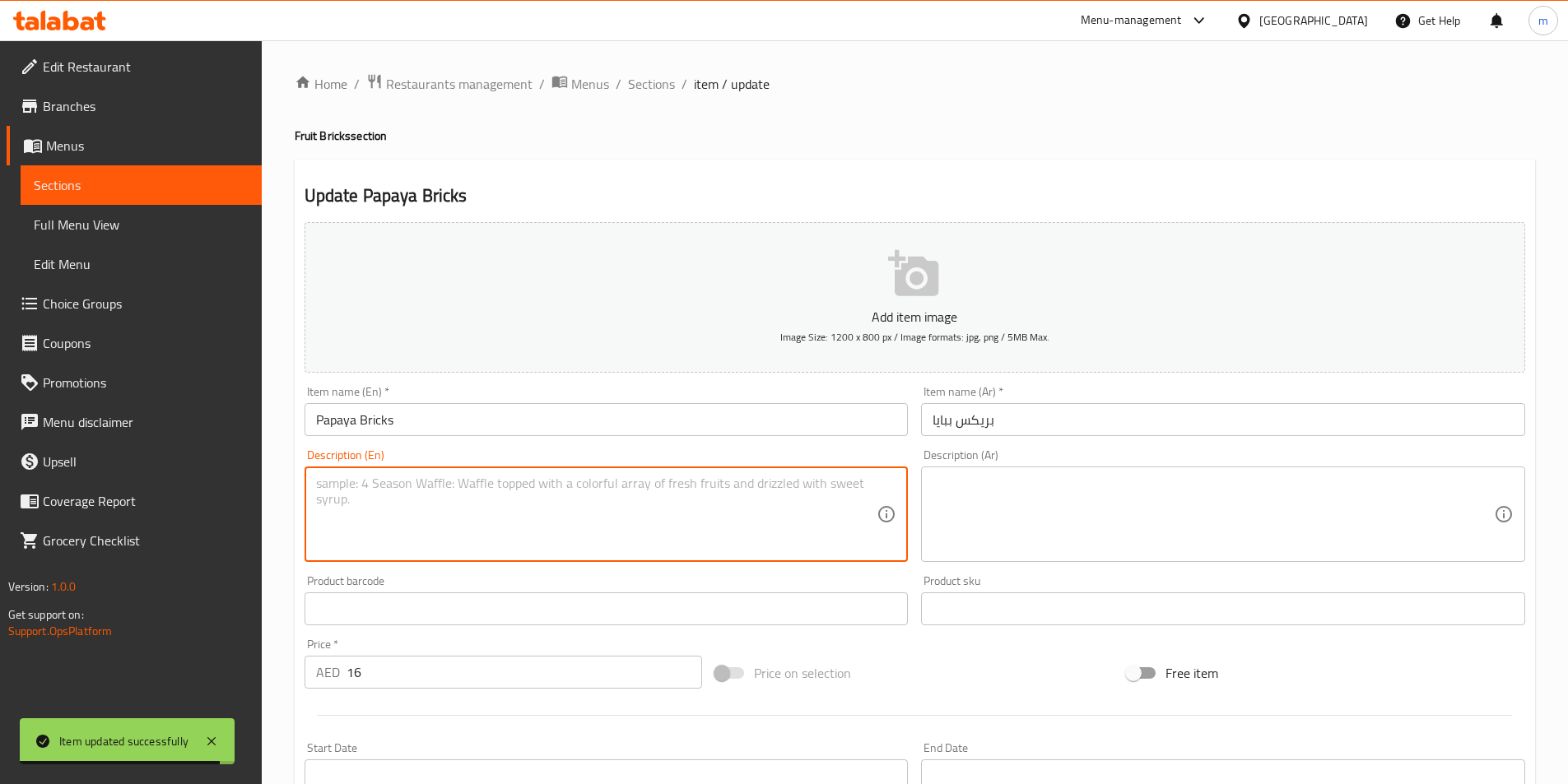
click at [621, 521] on textarea at bounding box center [597, 515] width 562 height 78
paste textarea "resh papaya cut into brick-shaped pieces."
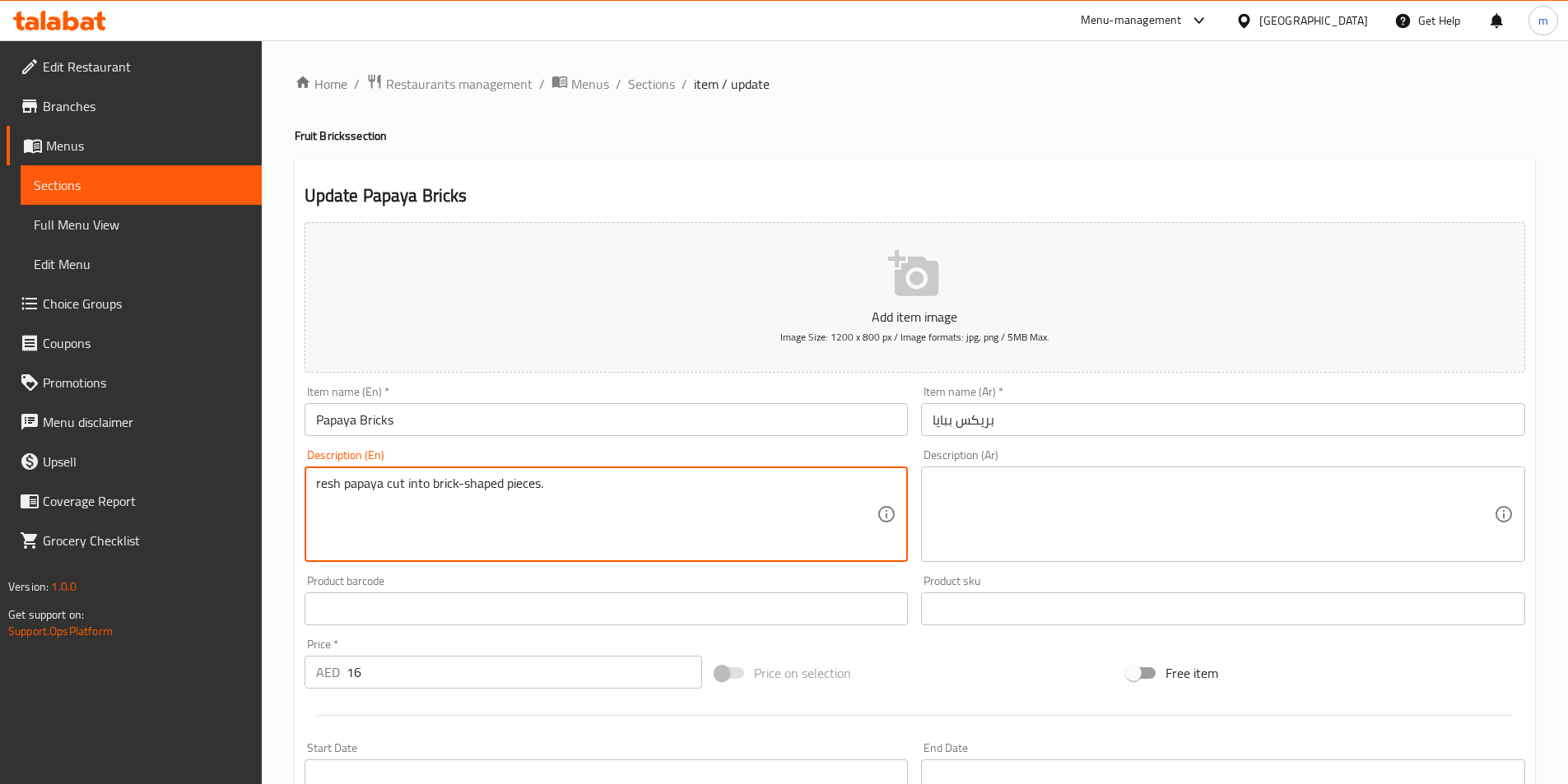
drag, startPoint x: 546, startPoint y: 490, endPoint x: 313, endPoint y: 531, distance: 236.6
click at [313, 531] on div "resh papaya cut into brick-shaped pieces. Description (En)" at bounding box center [606, 514] width 604 height 96
paste textarea "F"
type textarea "Fresh papaya cut into brick-shaped pieces."
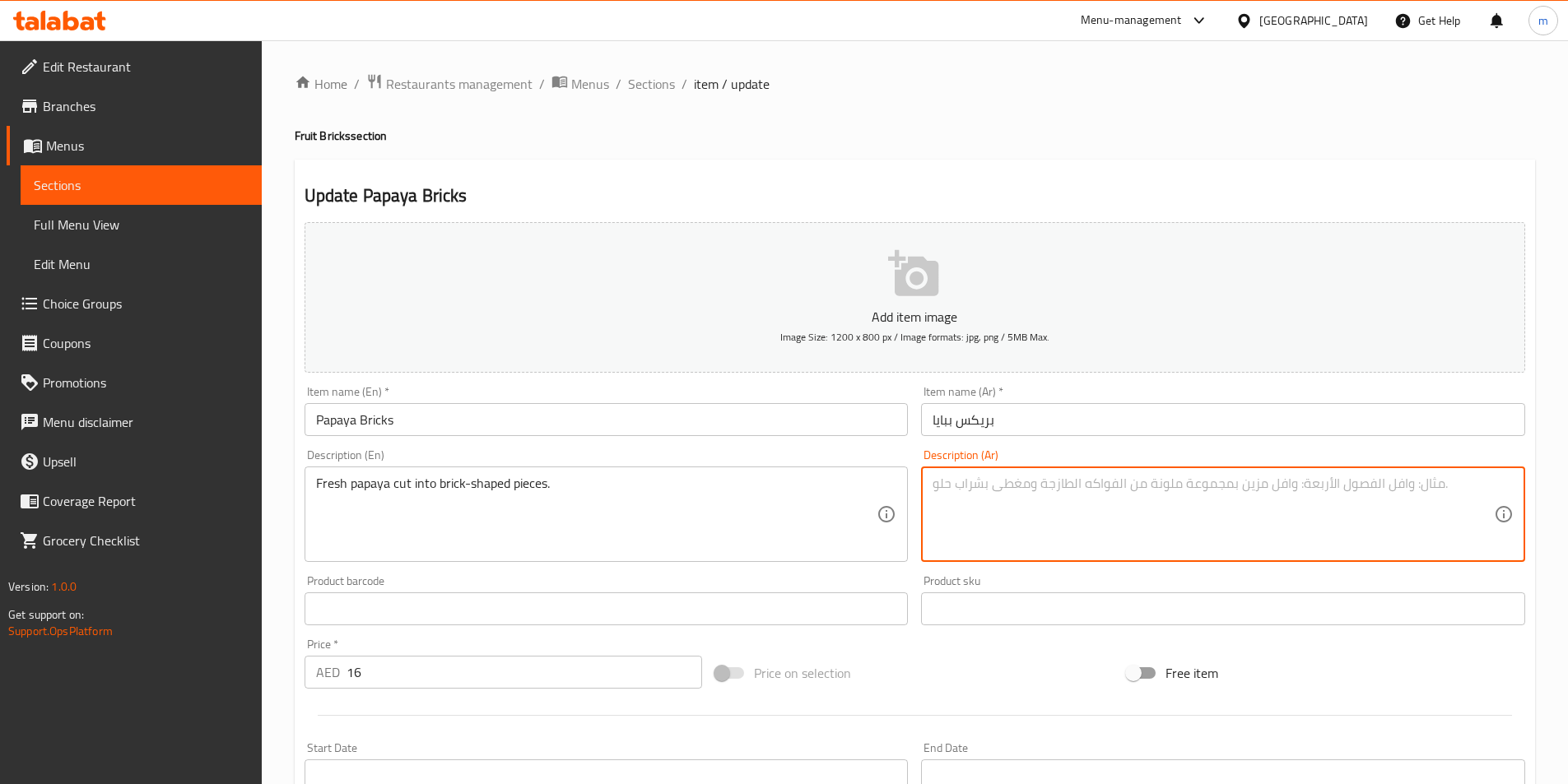
click at [1266, 506] on textarea at bounding box center [1213, 515] width 562 height 78
paste textarea "البابايا الطازجة مقطعة إلى قطع على شكل طوب."
click at [1252, 480] on textarea "البابايا الطازجة مقطعة إلى قطع على شكل طوب." at bounding box center [1213, 515] width 562 height 78
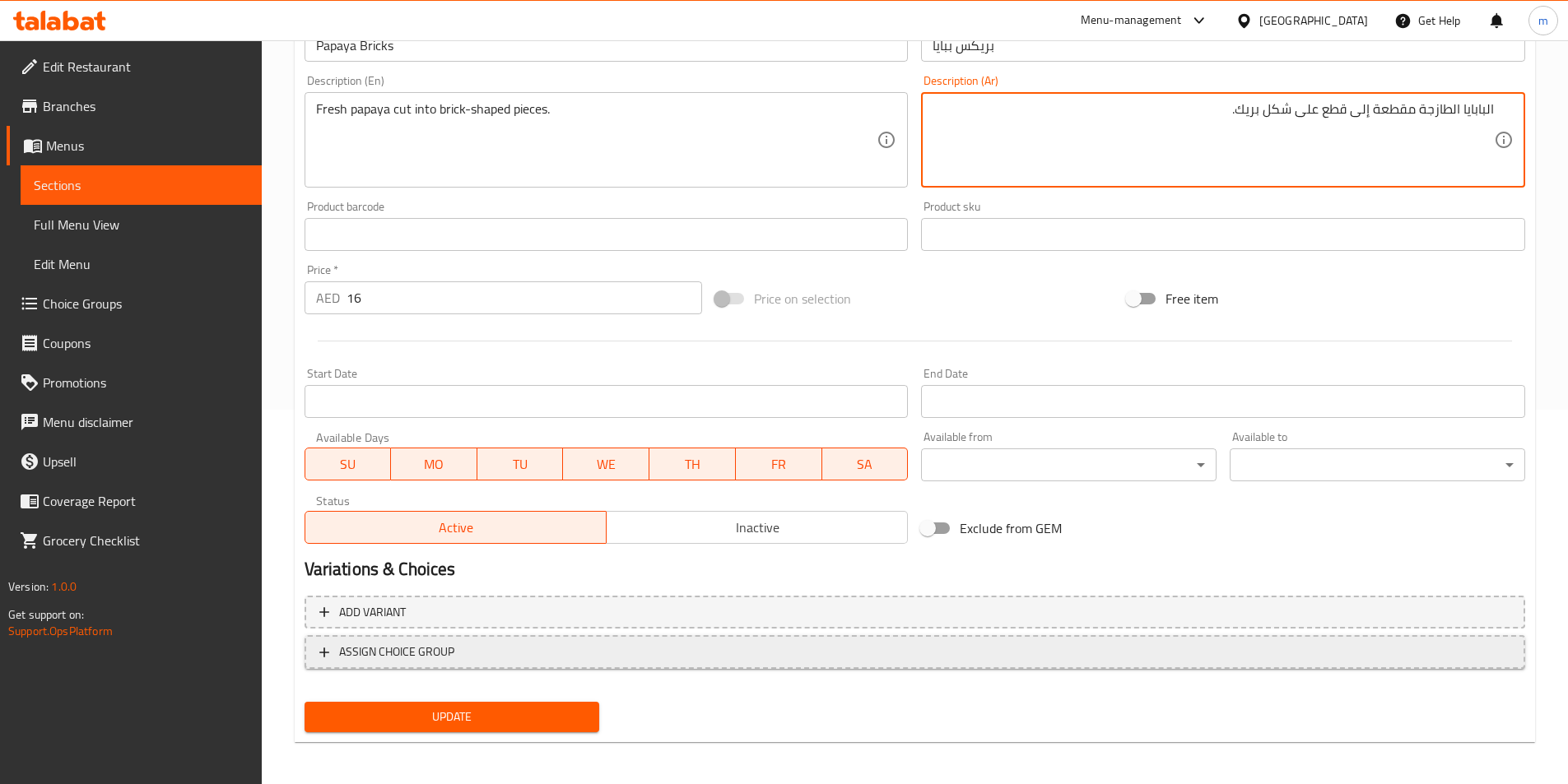
scroll to position [378, 0]
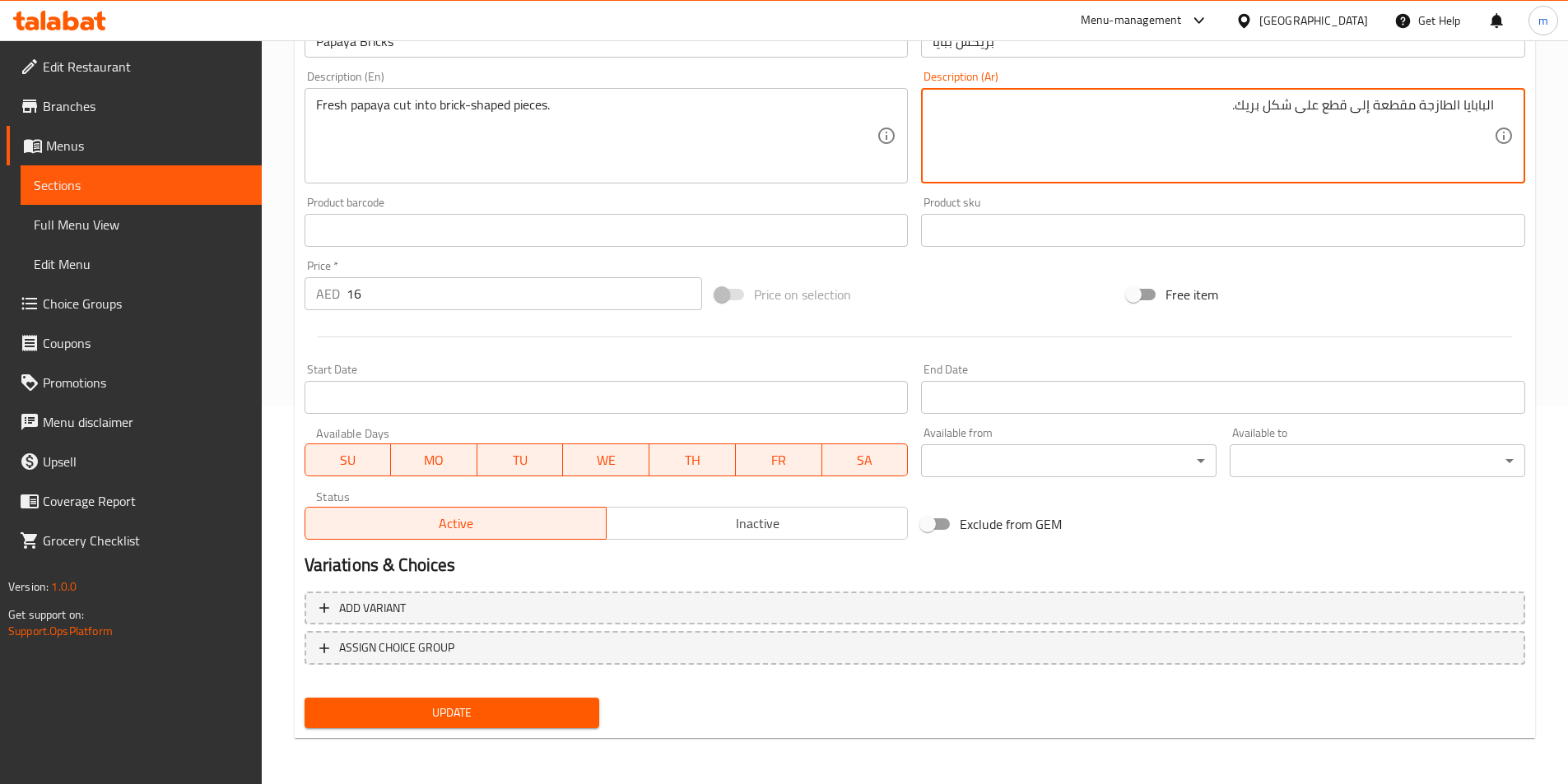
type textarea "البابايا الطازجة مقطعة إلى قطع على شكل بريك."
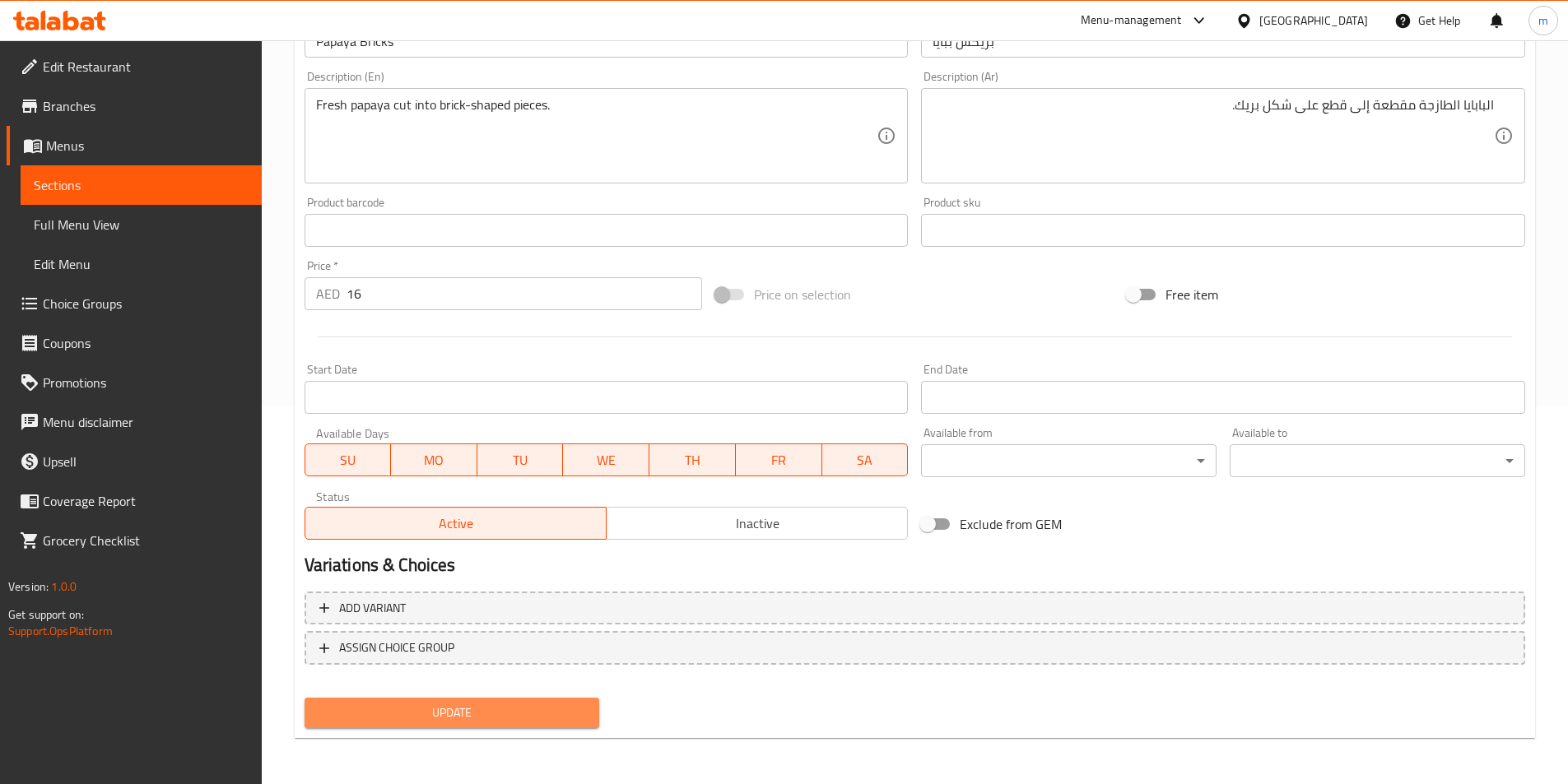
click at [491, 705] on span "Update" at bounding box center [452, 713] width 269 height 21
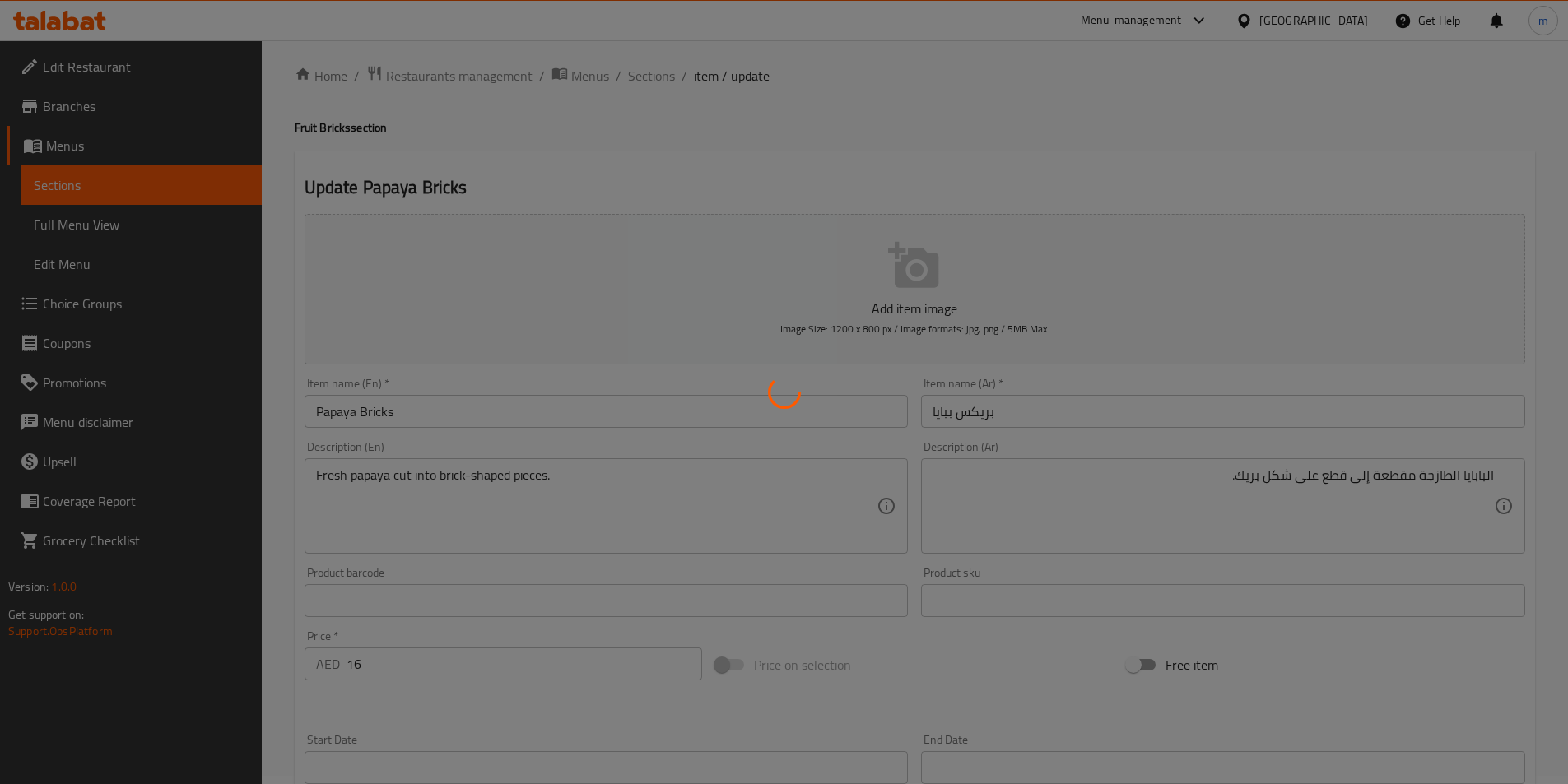
scroll to position [0, 0]
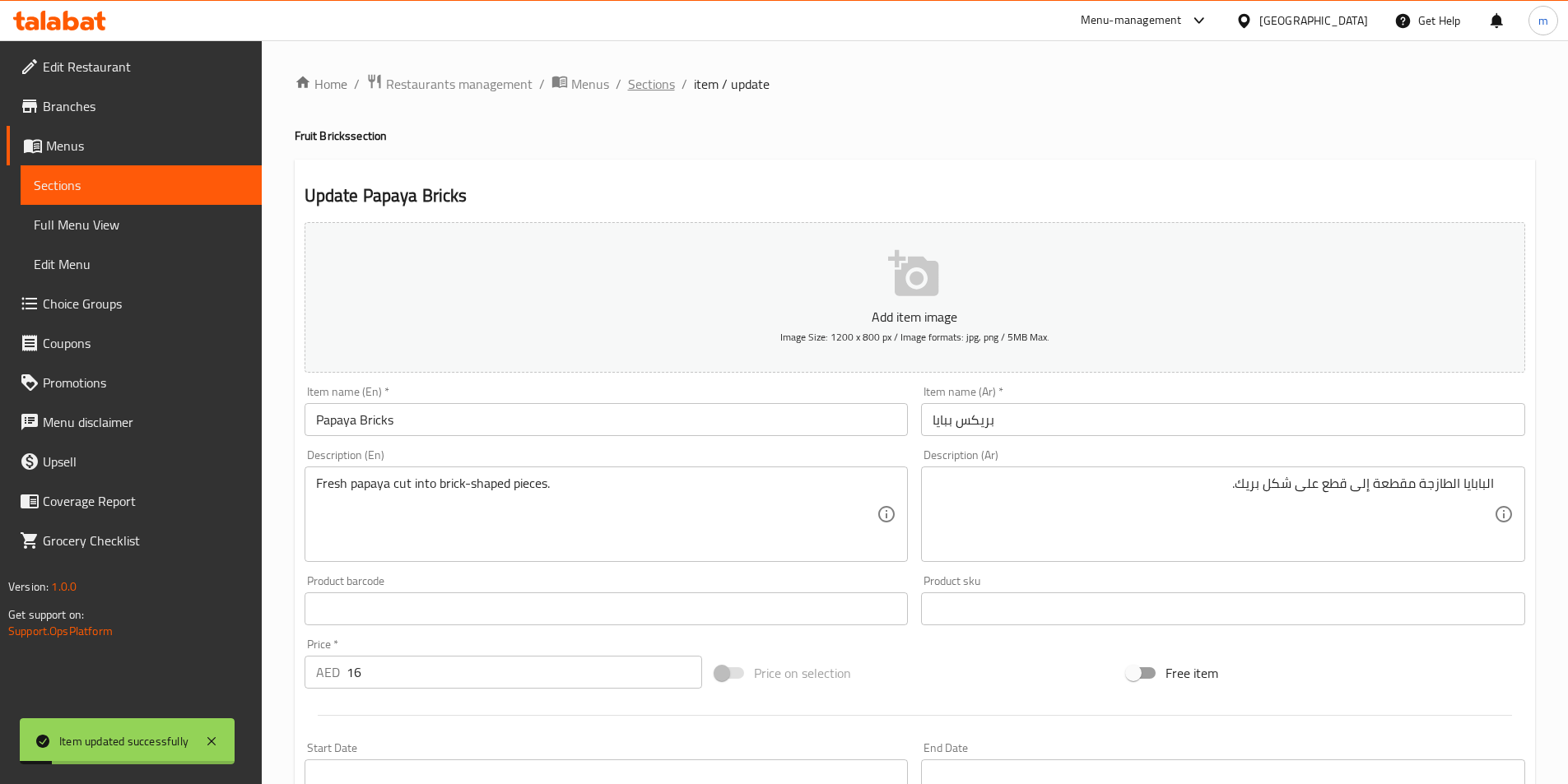
click at [663, 94] on span "Sections" at bounding box center [652, 84] width 47 height 20
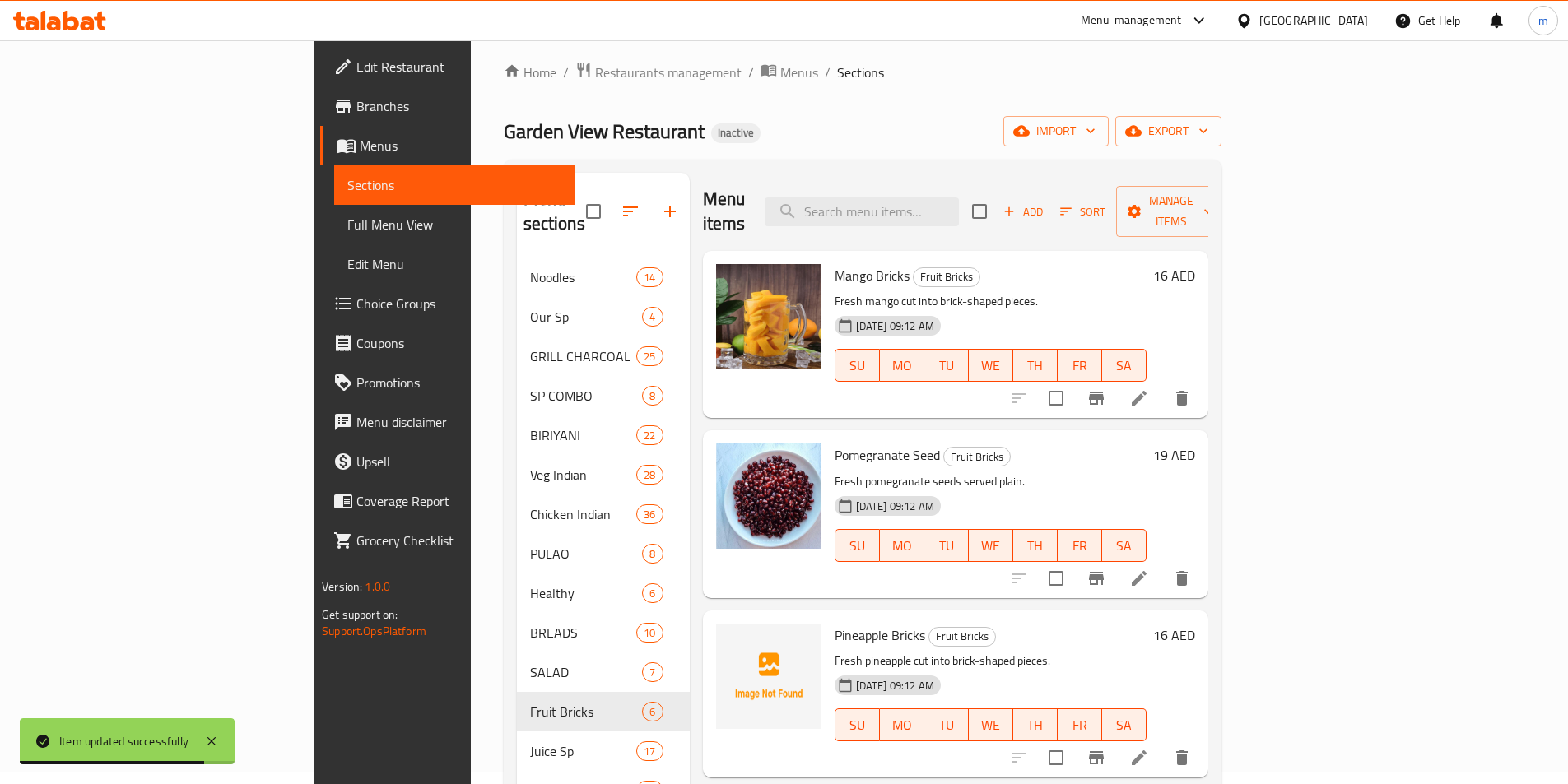
scroll to position [412, 0]
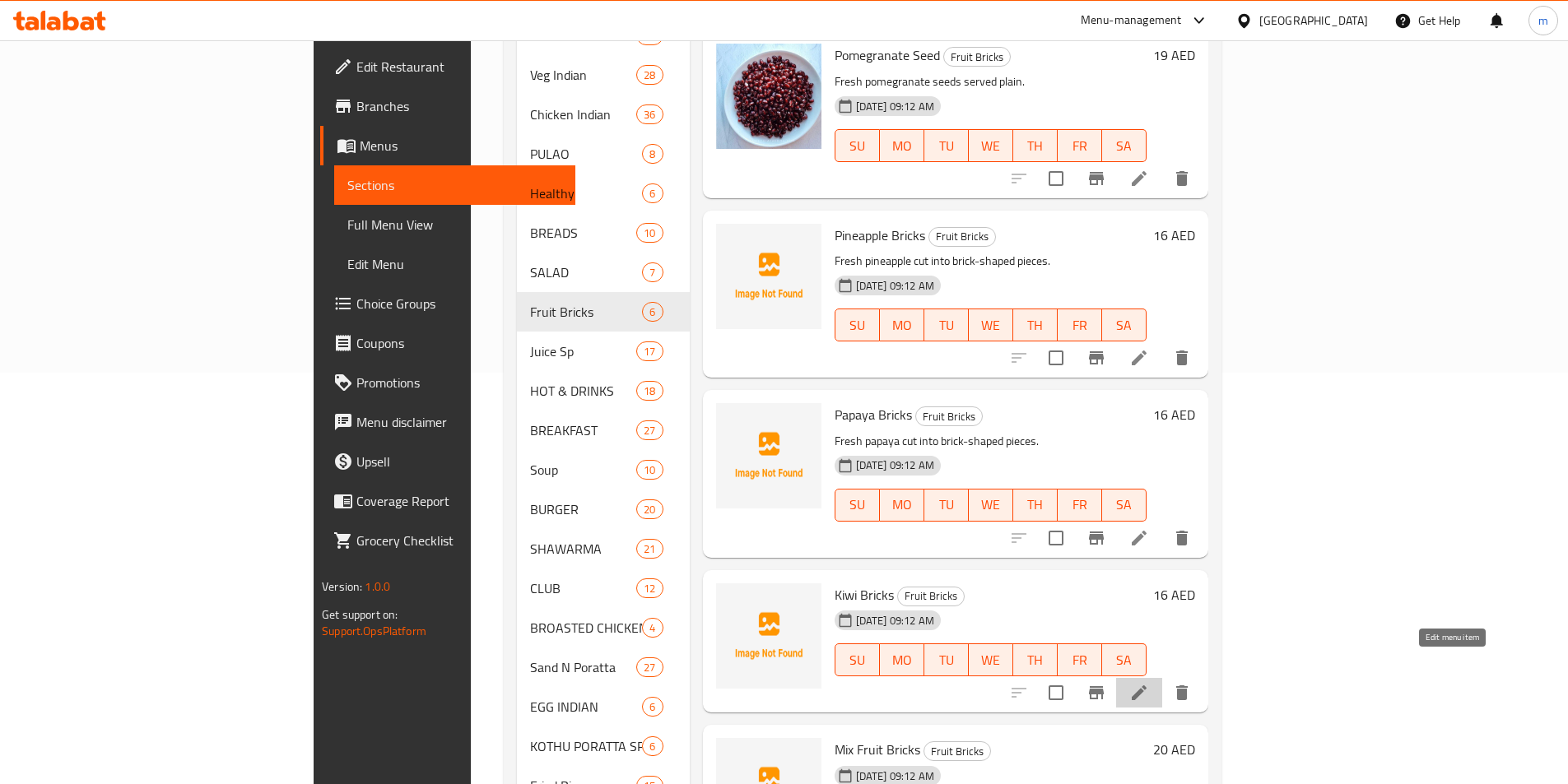
click at [1146, 686] on icon at bounding box center [1139, 693] width 15 height 15
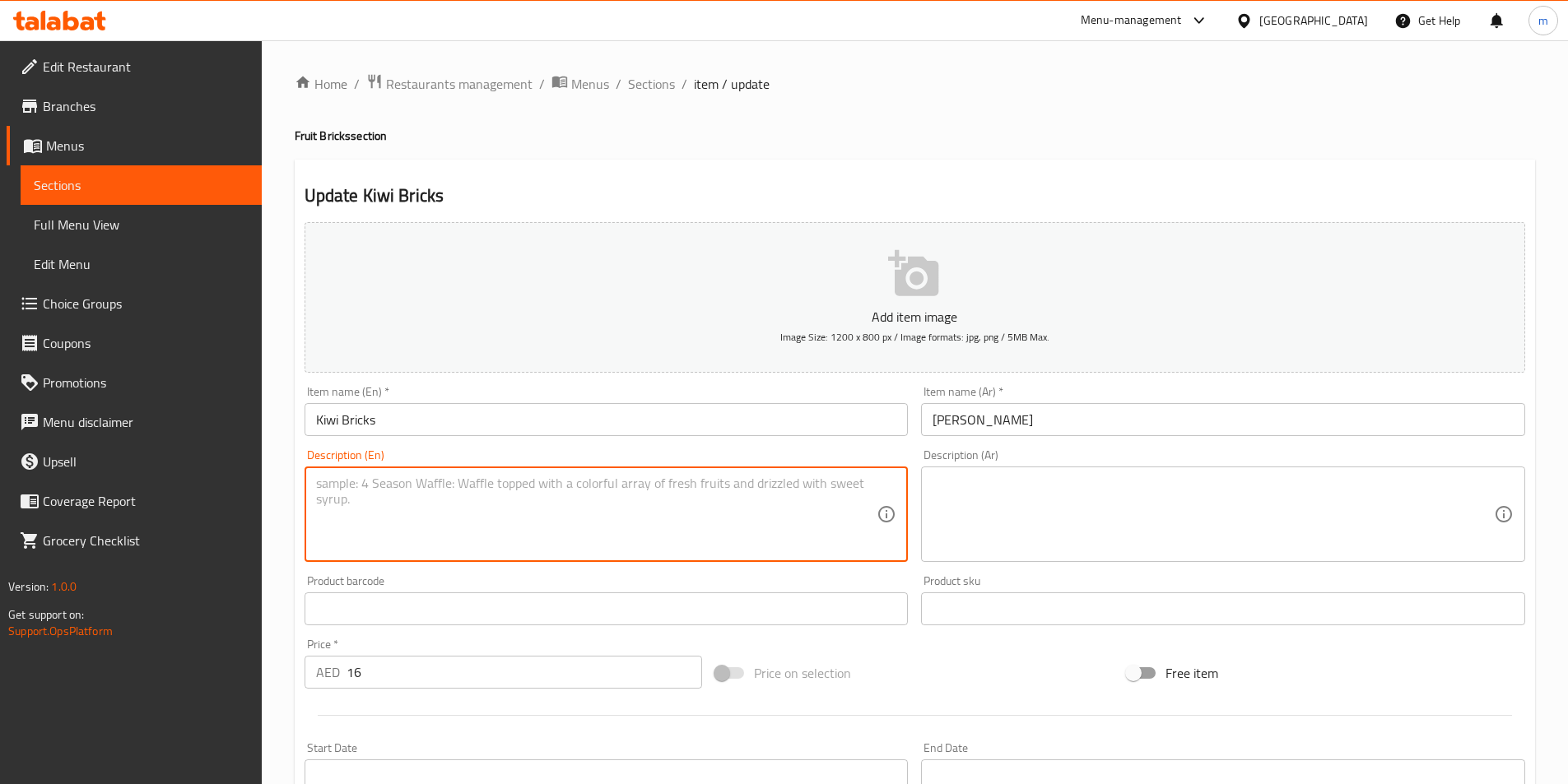
click at [612, 516] on textarea at bounding box center [597, 515] width 562 height 78
paste textarea "Fresh kiwi cut into brick-shaped pieces."
type textarea "Fresh kiwi cut into brick-shaped pieces."
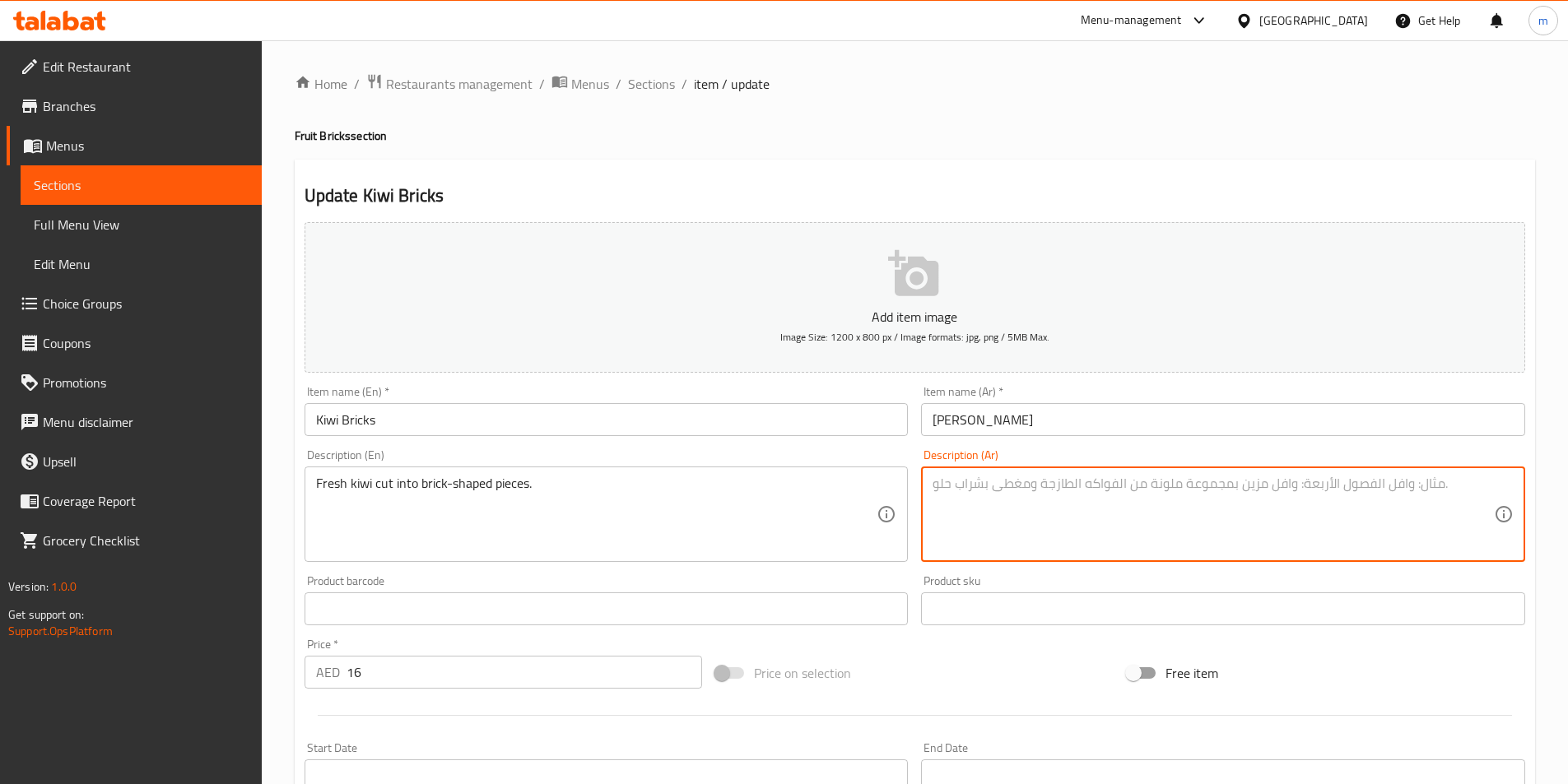
click at [1286, 530] on textarea at bounding box center [1213, 515] width 562 height 78
paste textarea "كيوي طازج مقطع إلى قطع على شكل طوب."
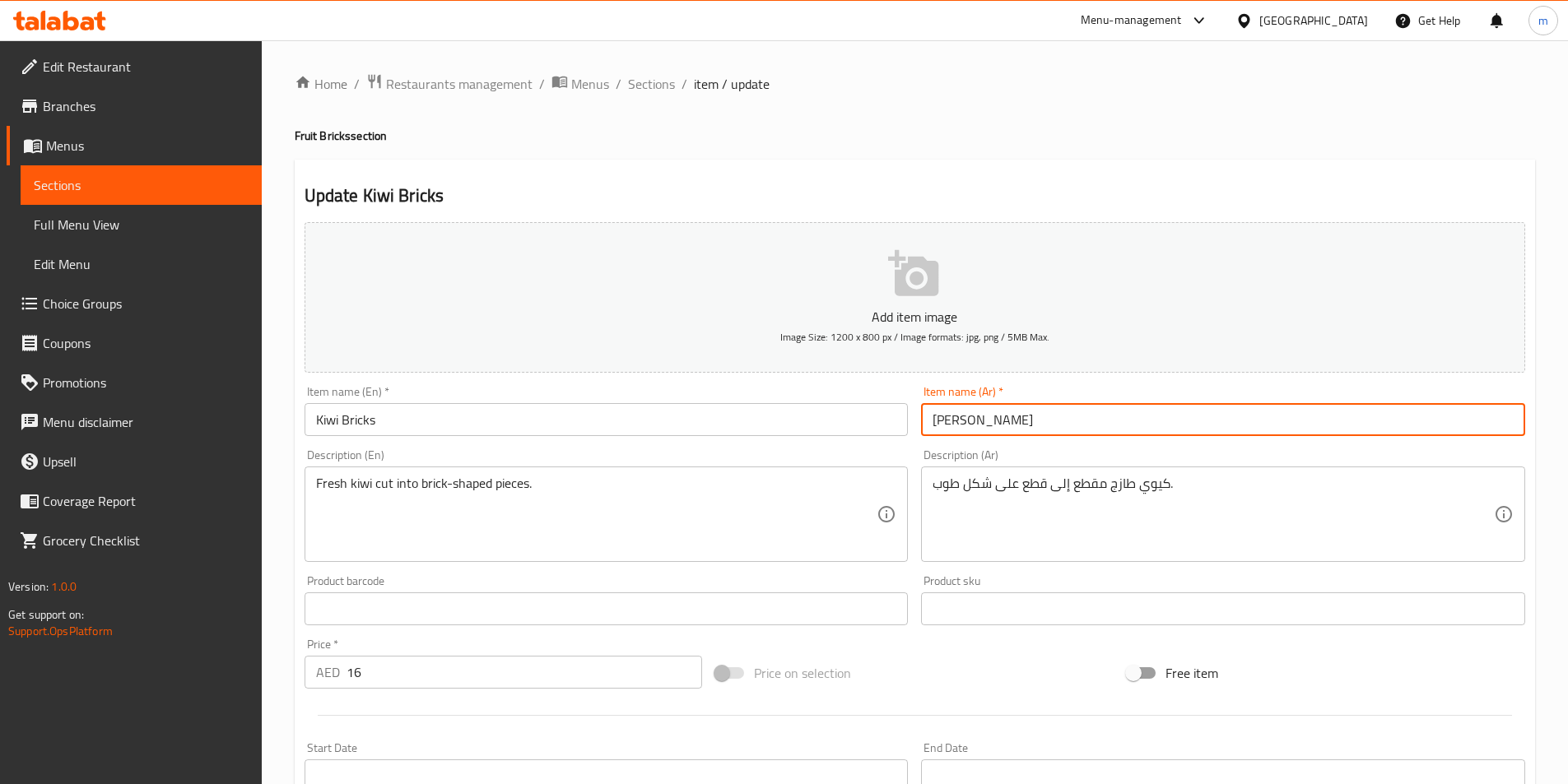
click at [995, 426] on input "[PERSON_NAME]" at bounding box center [1222, 420] width 604 height 33
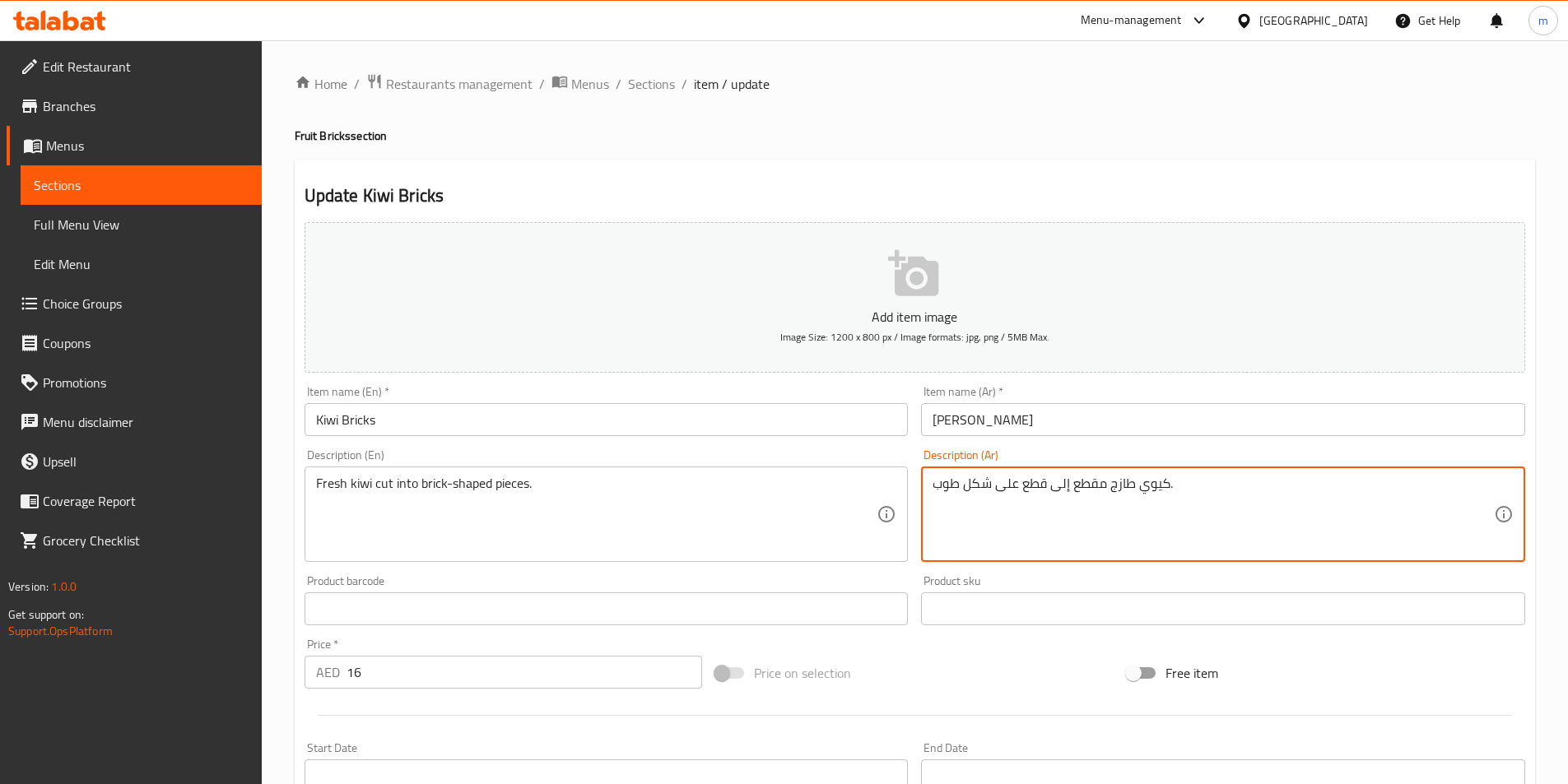
click at [945, 487] on textarea "كيوي طازج مقطع إلى قطع على شكل طوب." at bounding box center [1213, 515] width 562 height 78
paste textarea "ريكس"
click at [950, 493] on textarea "كيوي طازج مقطع إلى قطع على شكل بريكس ." at bounding box center [1213, 515] width 562 height 78
click at [943, 495] on textarea "كيوي طازج مقطع إلى قطع على شكل بريكس ." at bounding box center [1213, 515] width 562 height 78
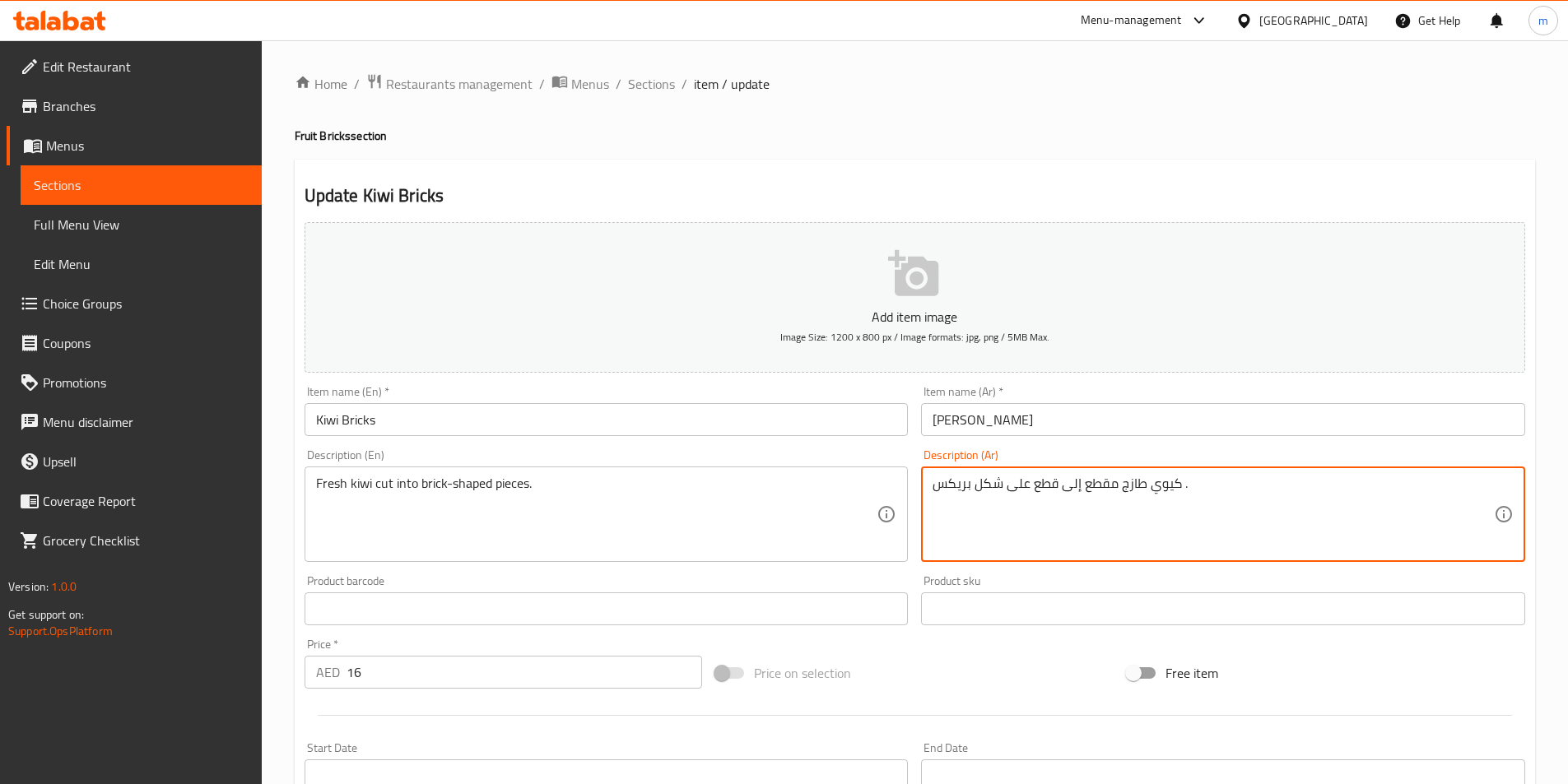
drag, startPoint x: 946, startPoint y: 495, endPoint x: 928, endPoint y: 499, distance: 18.4
click at [928, 499] on div "كيوي طازج مقطع إلى قطع على شكل بريكس . Description (Ar)" at bounding box center [1222, 514] width 604 height 96
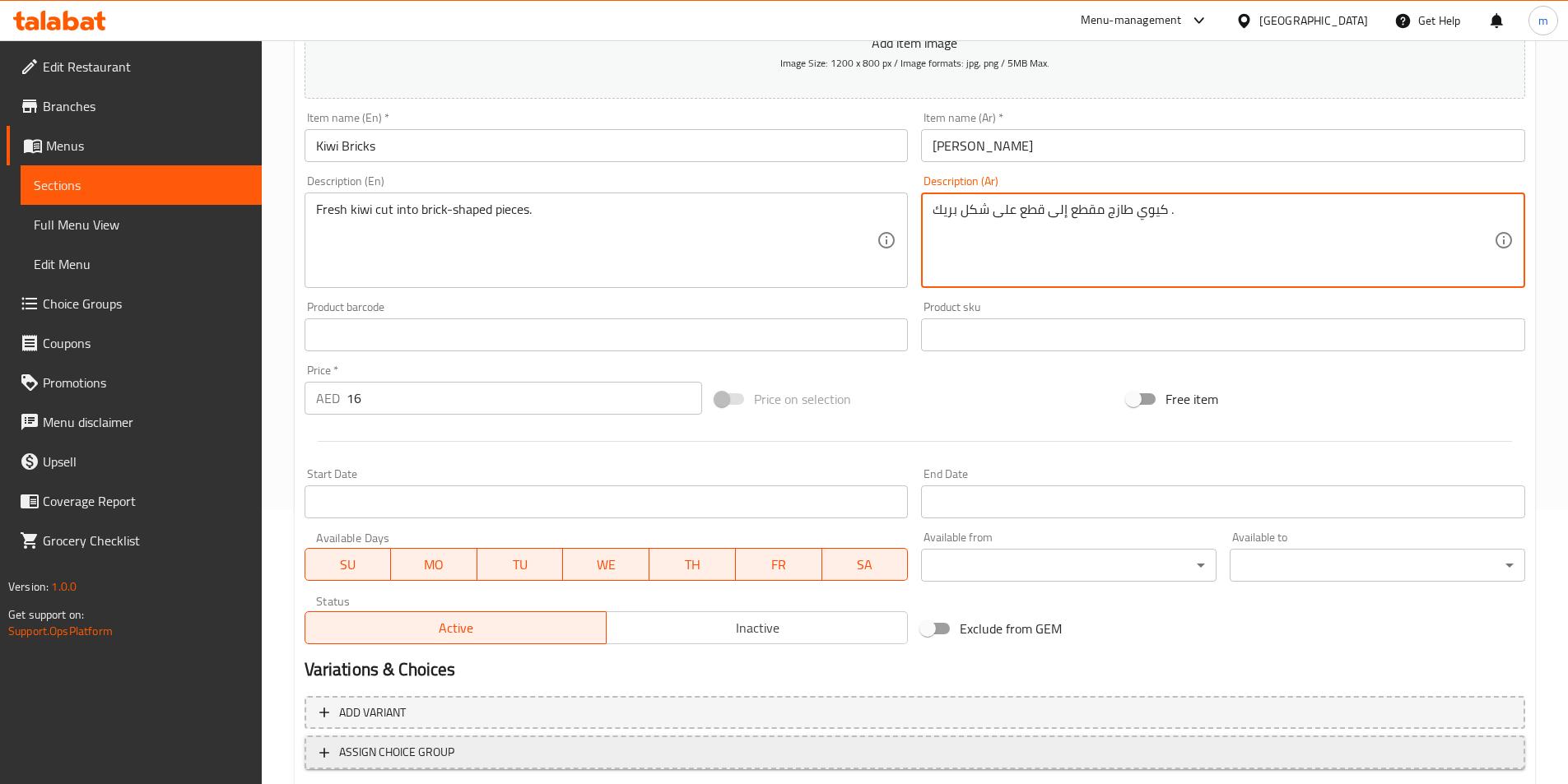
scroll to position [329, 0]
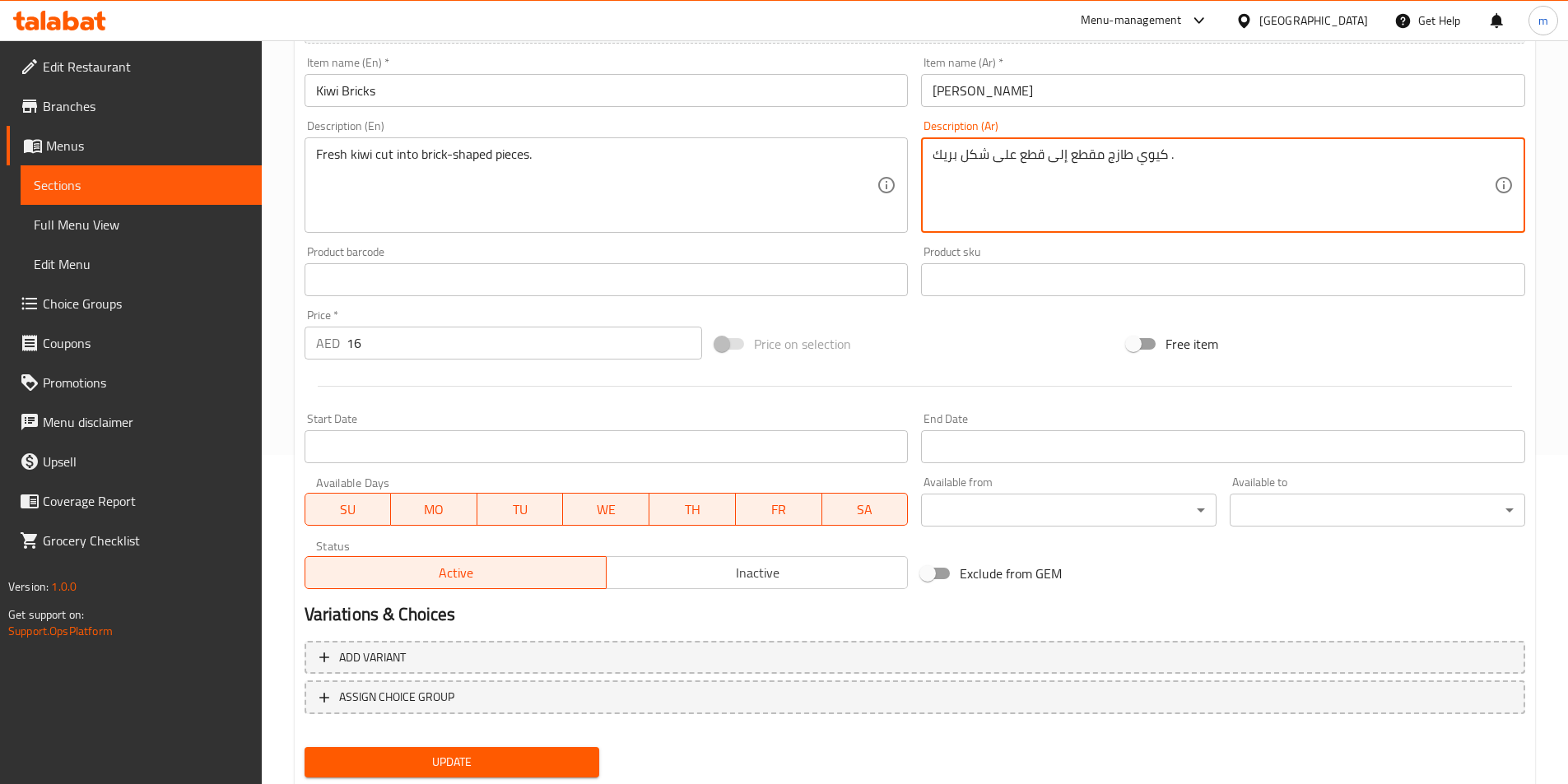
type textarea "كيوي طازج مقطع إلى قطع على شكل بريك ."
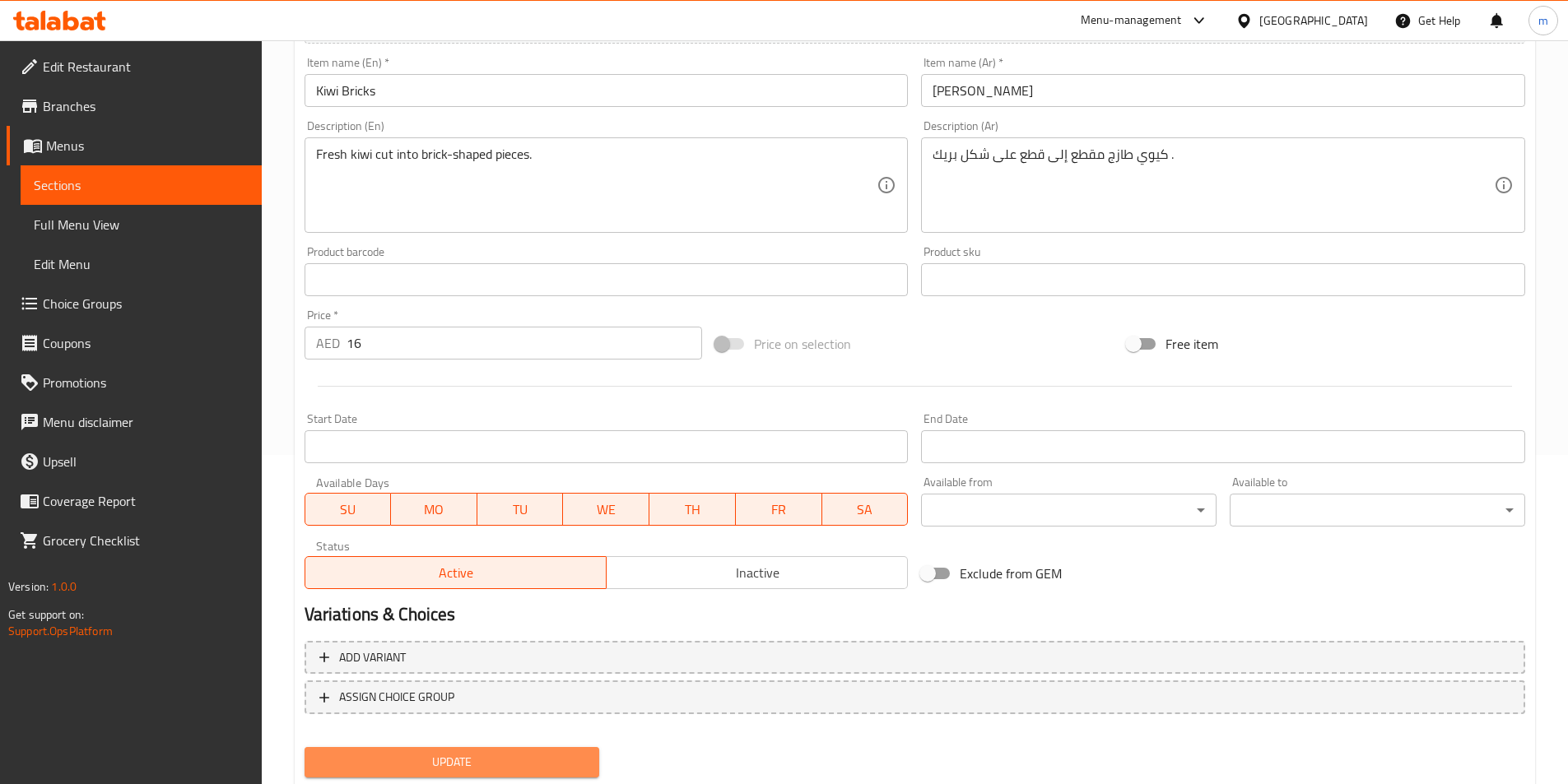
click at [570, 752] on span "Update" at bounding box center [452, 762] width 269 height 21
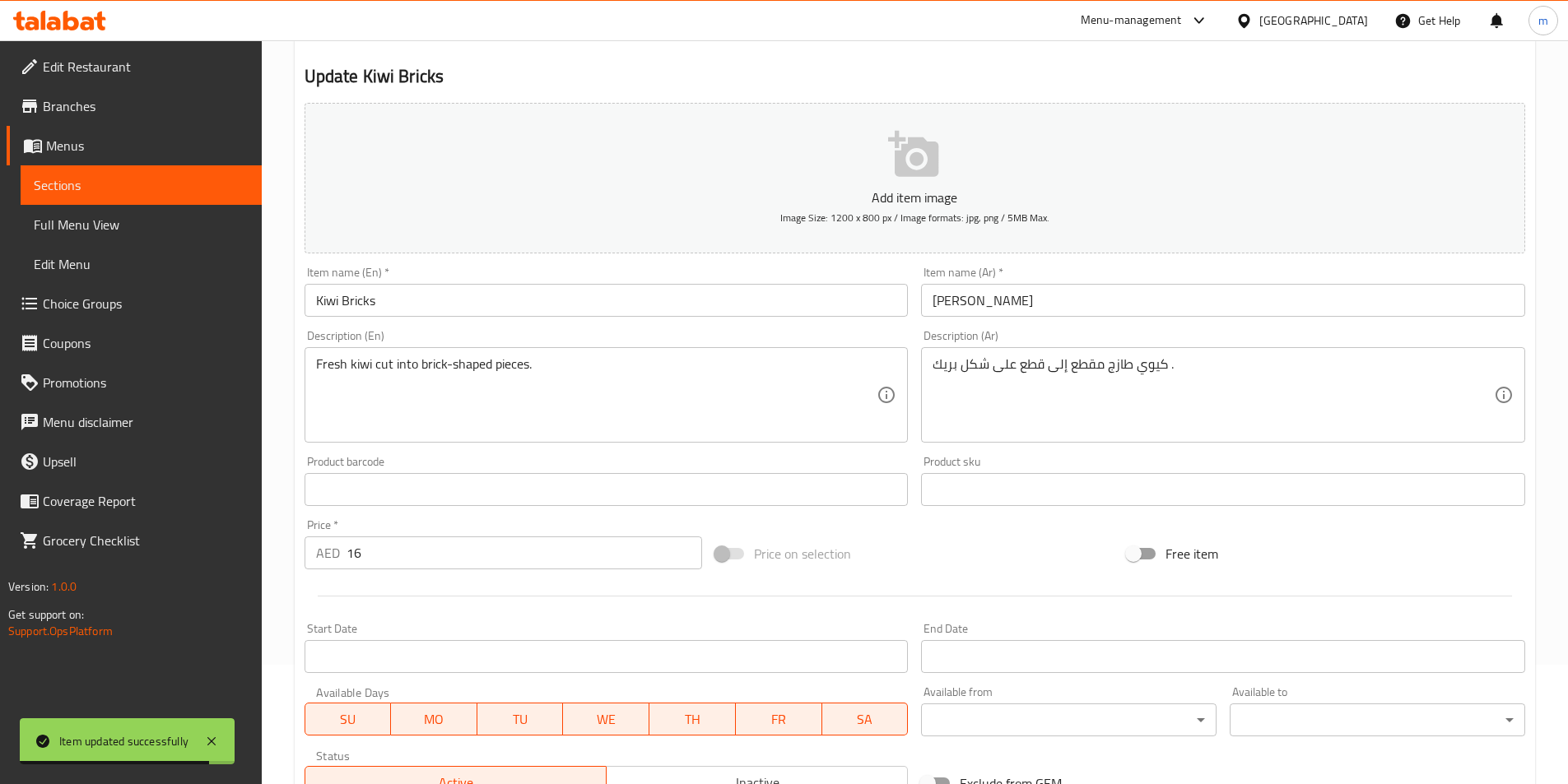
scroll to position [0, 0]
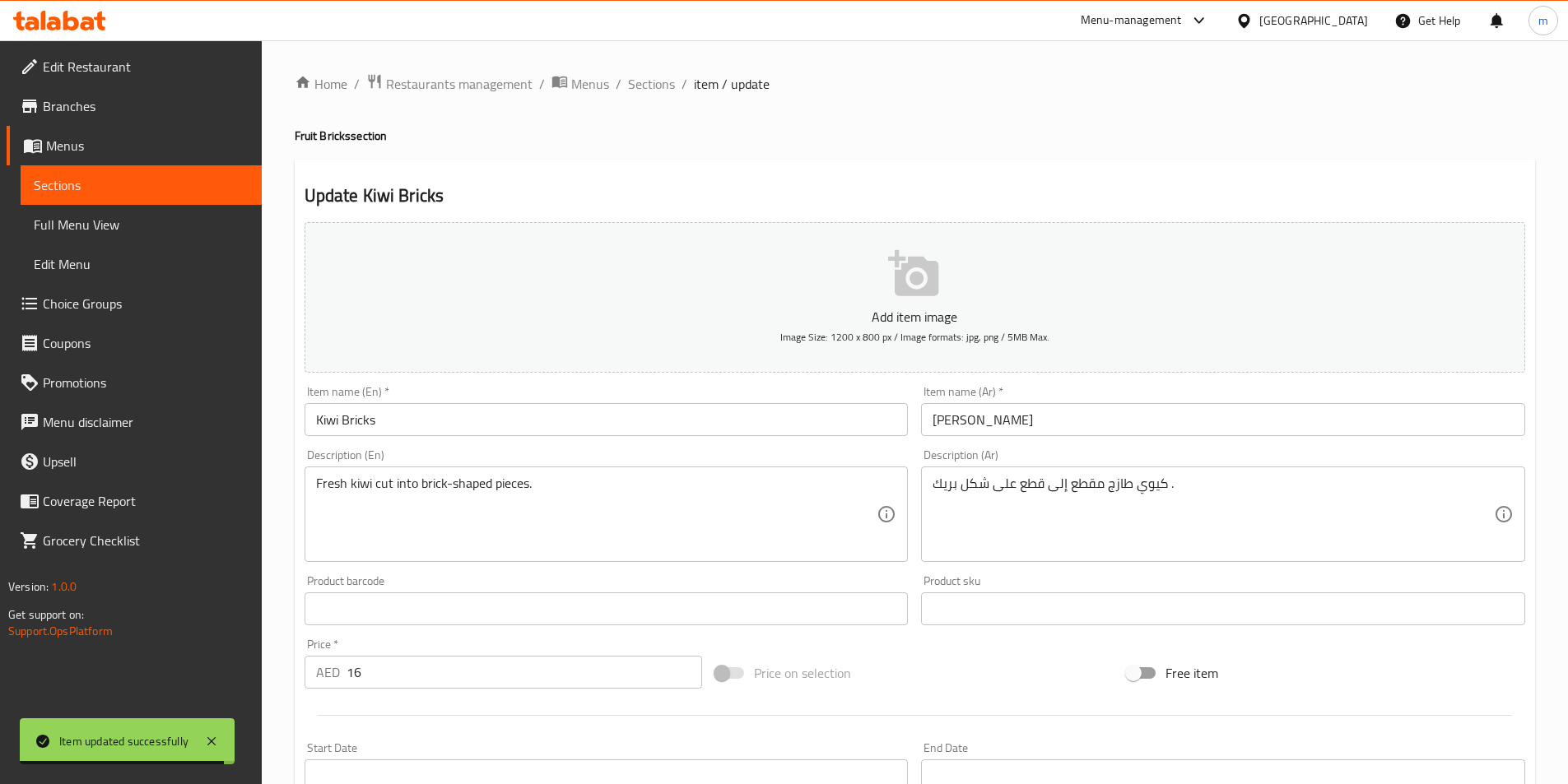
drag, startPoint x: 652, startPoint y: 90, endPoint x: 687, endPoint y: 108, distance: 39.4
click at [652, 90] on span "Sections" at bounding box center [652, 84] width 47 height 20
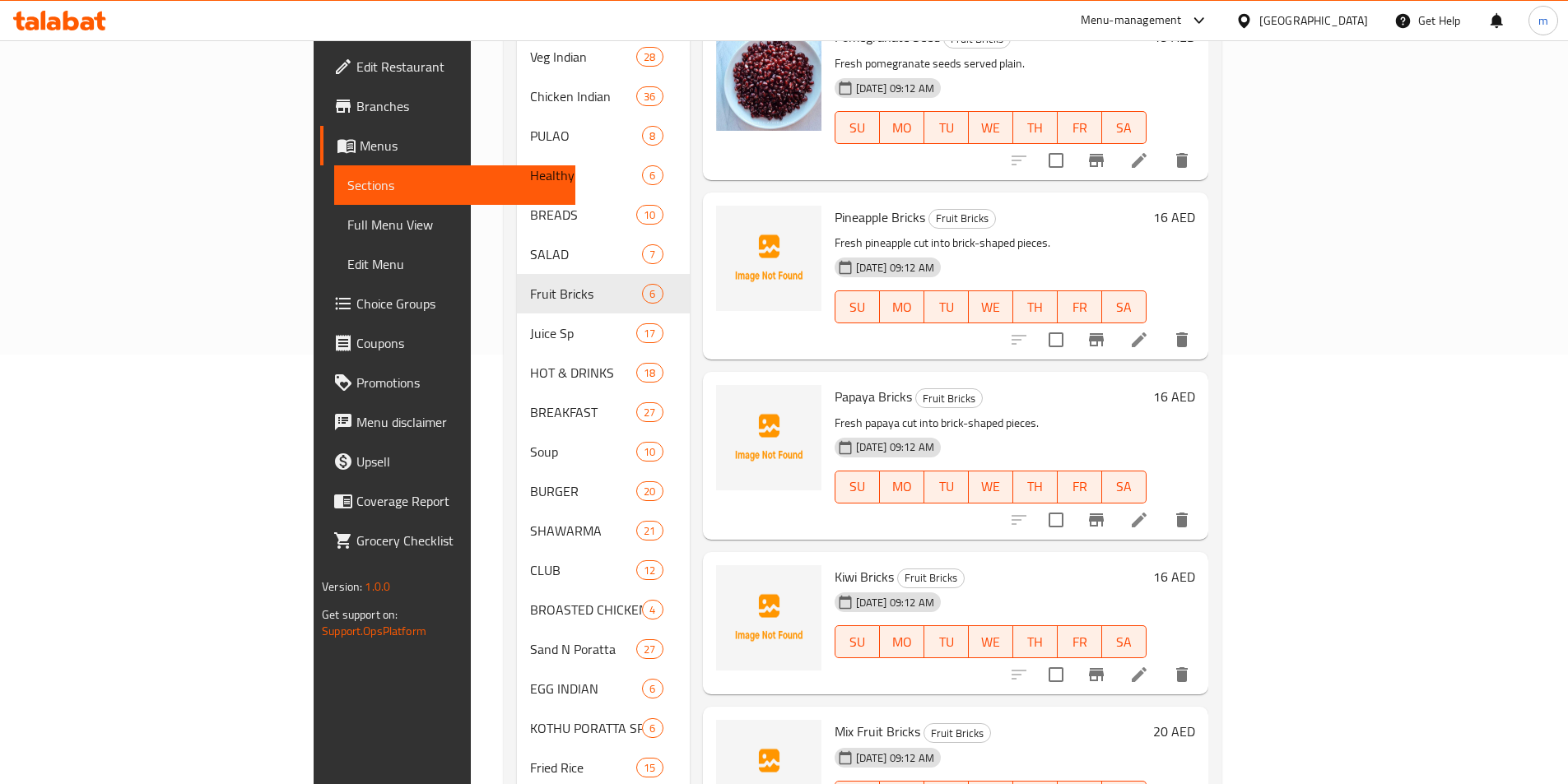
scroll to position [698, 0]
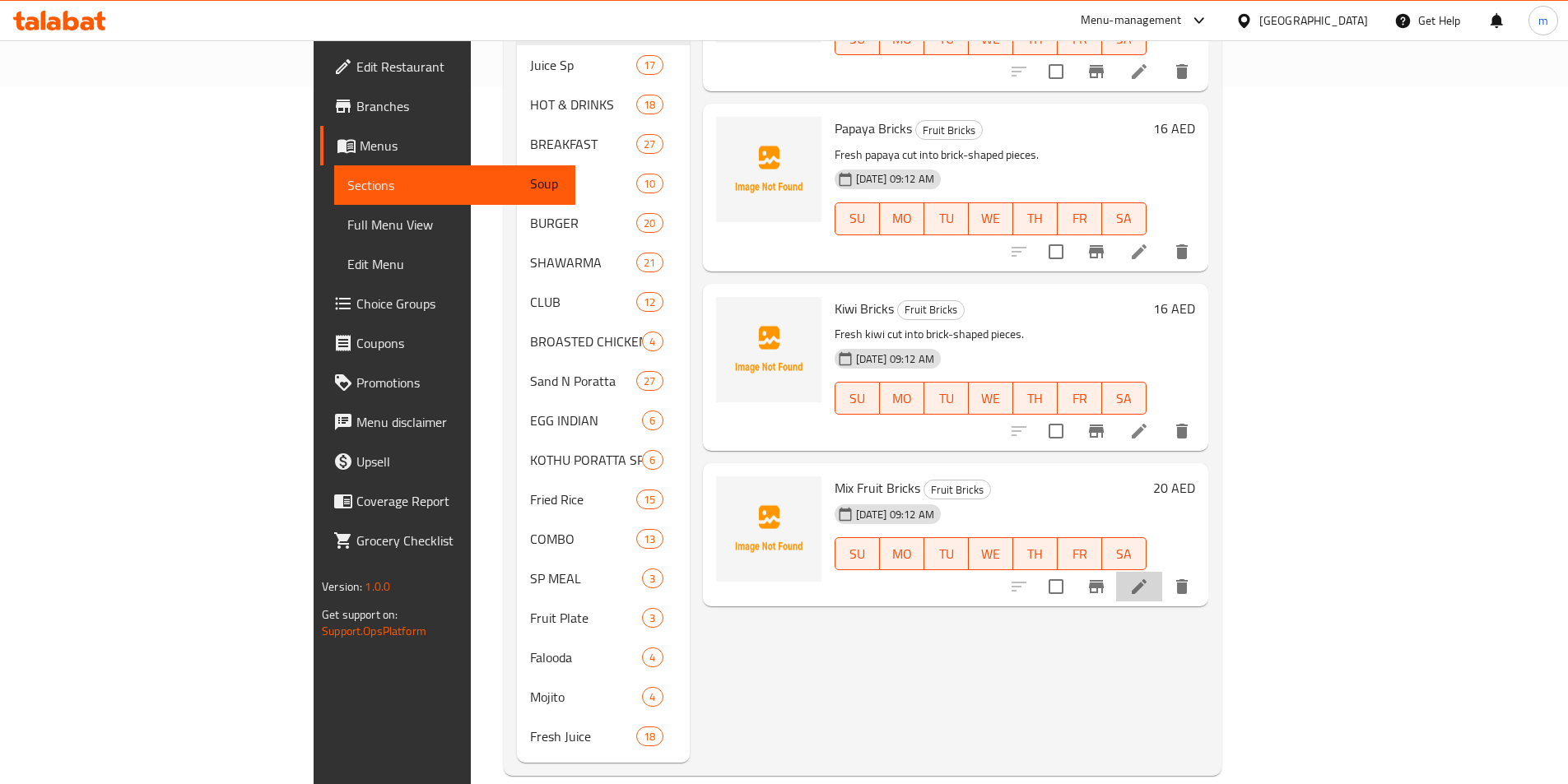
click at [1162, 572] on li at bounding box center [1138, 587] width 46 height 30
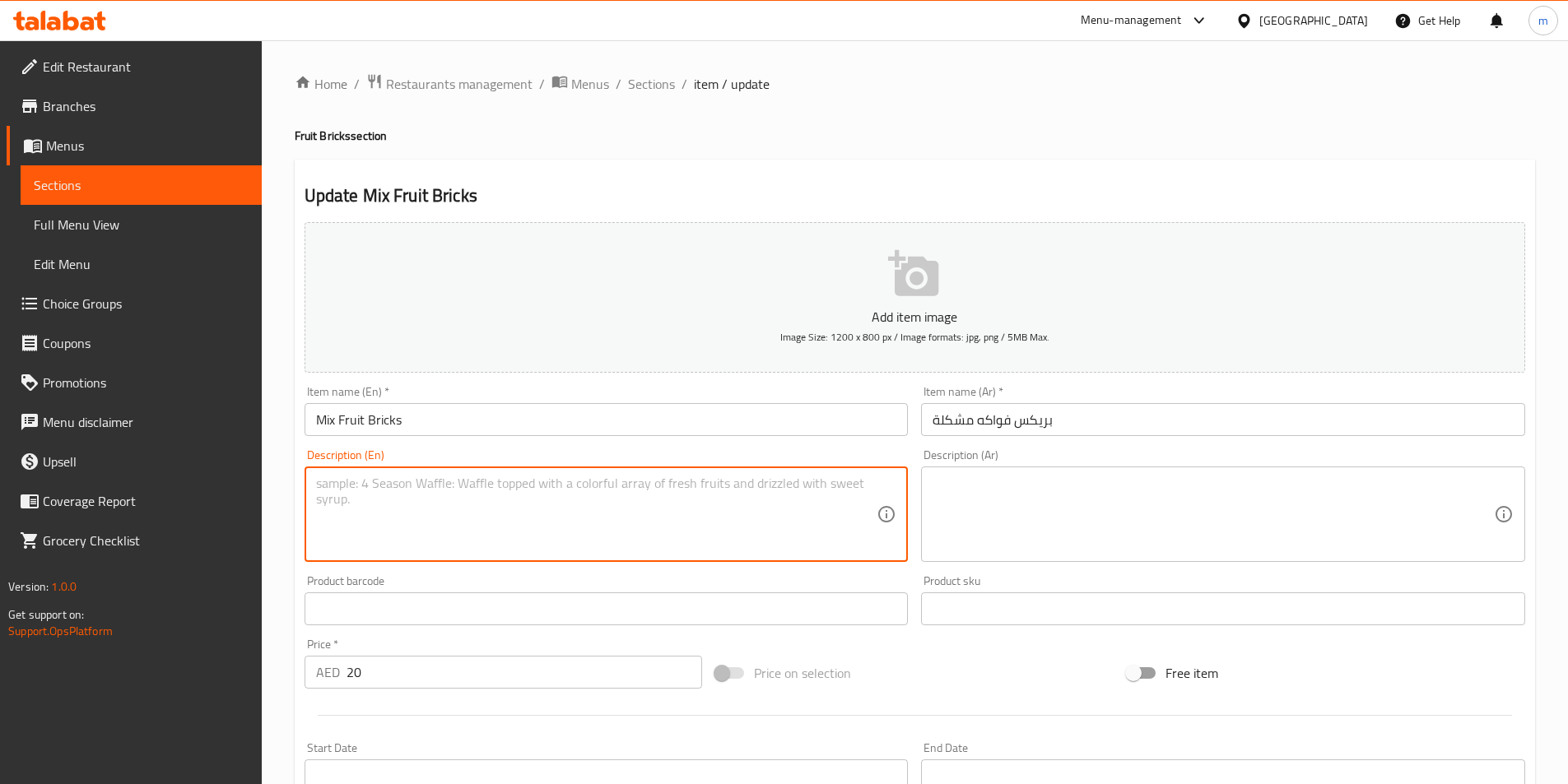
click at [656, 523] on textarea at bounding box center [597, 515] width 562 height 78
paste textarea "Assorted seasonal fruits cut into brick-shaped pieces."
type textarea "Assorted seasonal fruits cut into brick-shaped pieces."
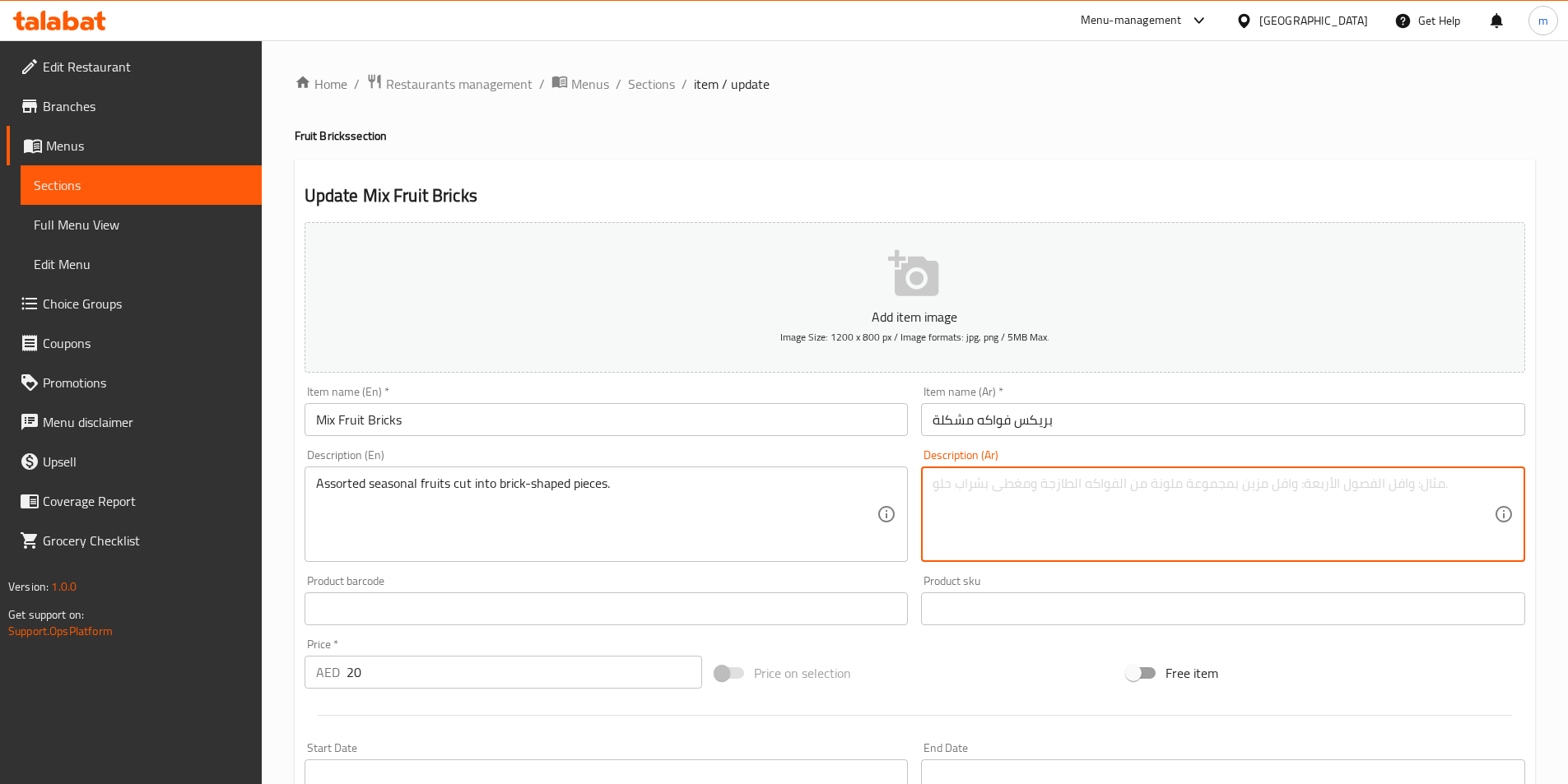
click at [1192, 498] on textarea at bounding box center [1213, 515] width 562 height 78
paste textarea "مجموعة متنوعة من الفواكه الموسمية مقطعة إلى قطع على شكل طوب."
click at [952, 486] on textarea "مجموعة متنوعة من الفواكه الموسمية مقطعة إلى قطع على شكل طوب." at bounding box center [1213, 515] width 562 height 78
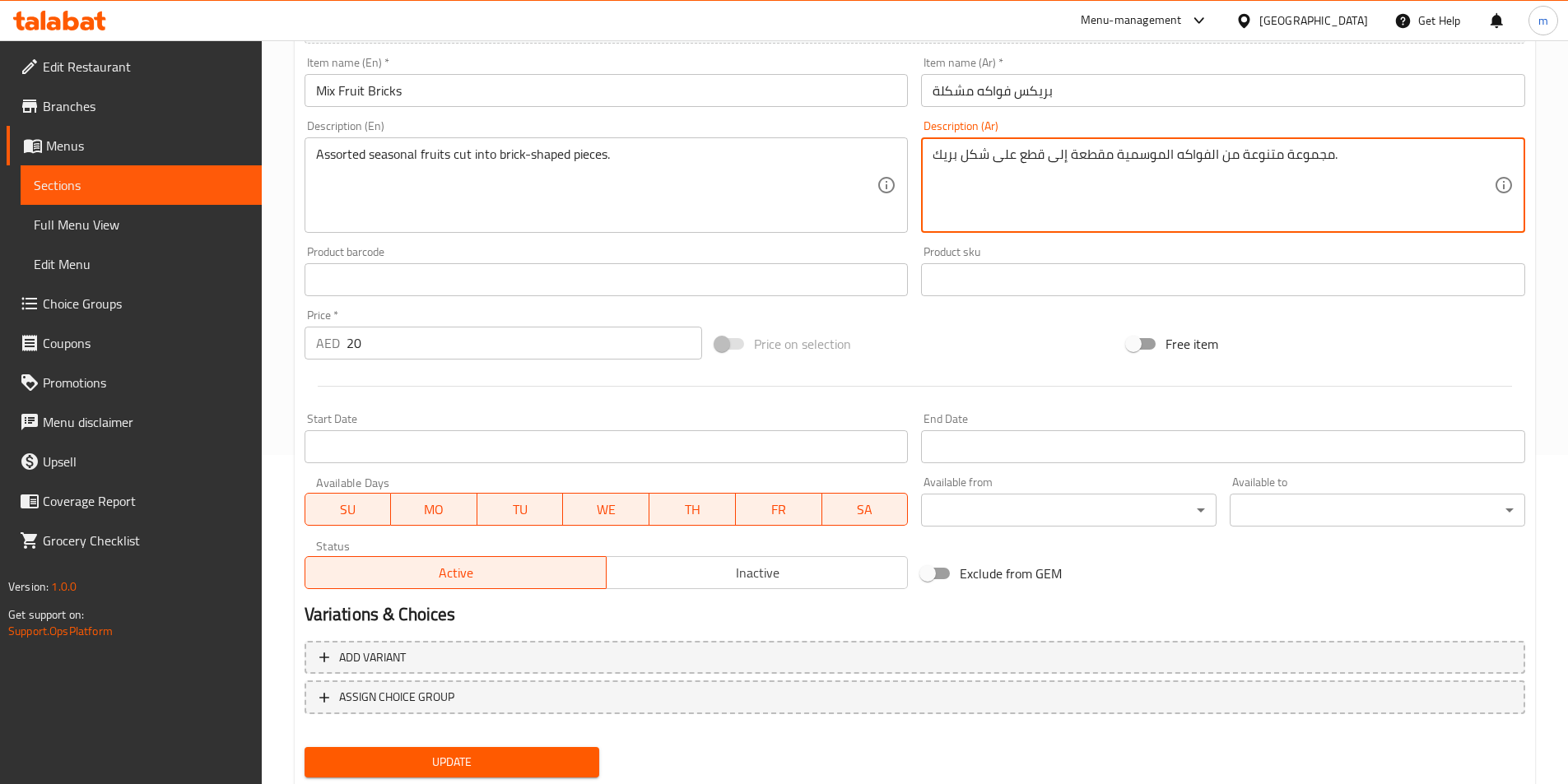
type textarea "مجموعة متنوعة من الفواكه الموسمية مقطعة إلى قطع على شكل بريك."
click at [526, 749] on button "Update" at bounding box center [452, 762] width 296 height 31
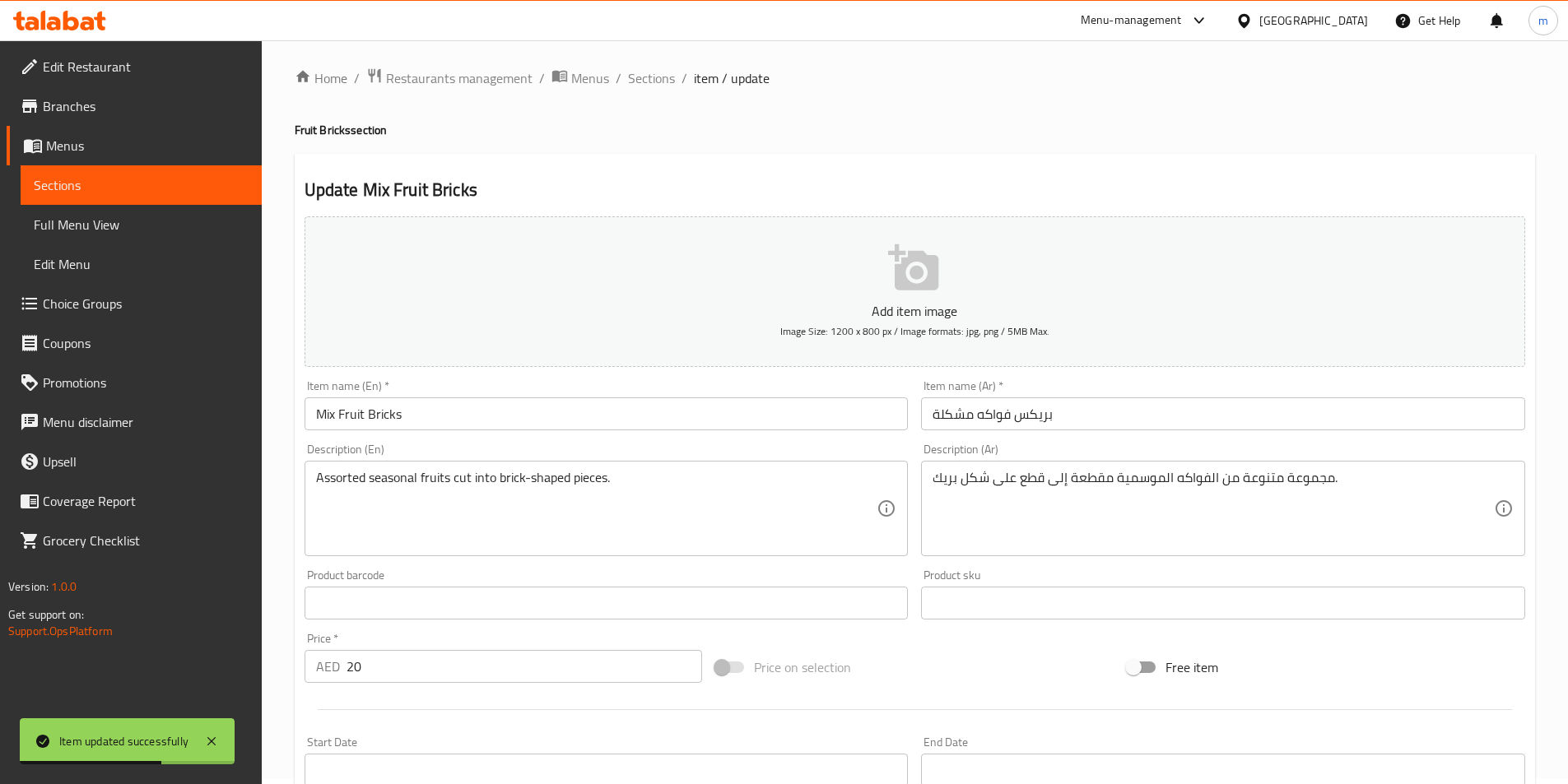
scroll to position [0, 0]
click at [656, 94] on span "Sections" at bounding box center [652, 84] width 47 height 20
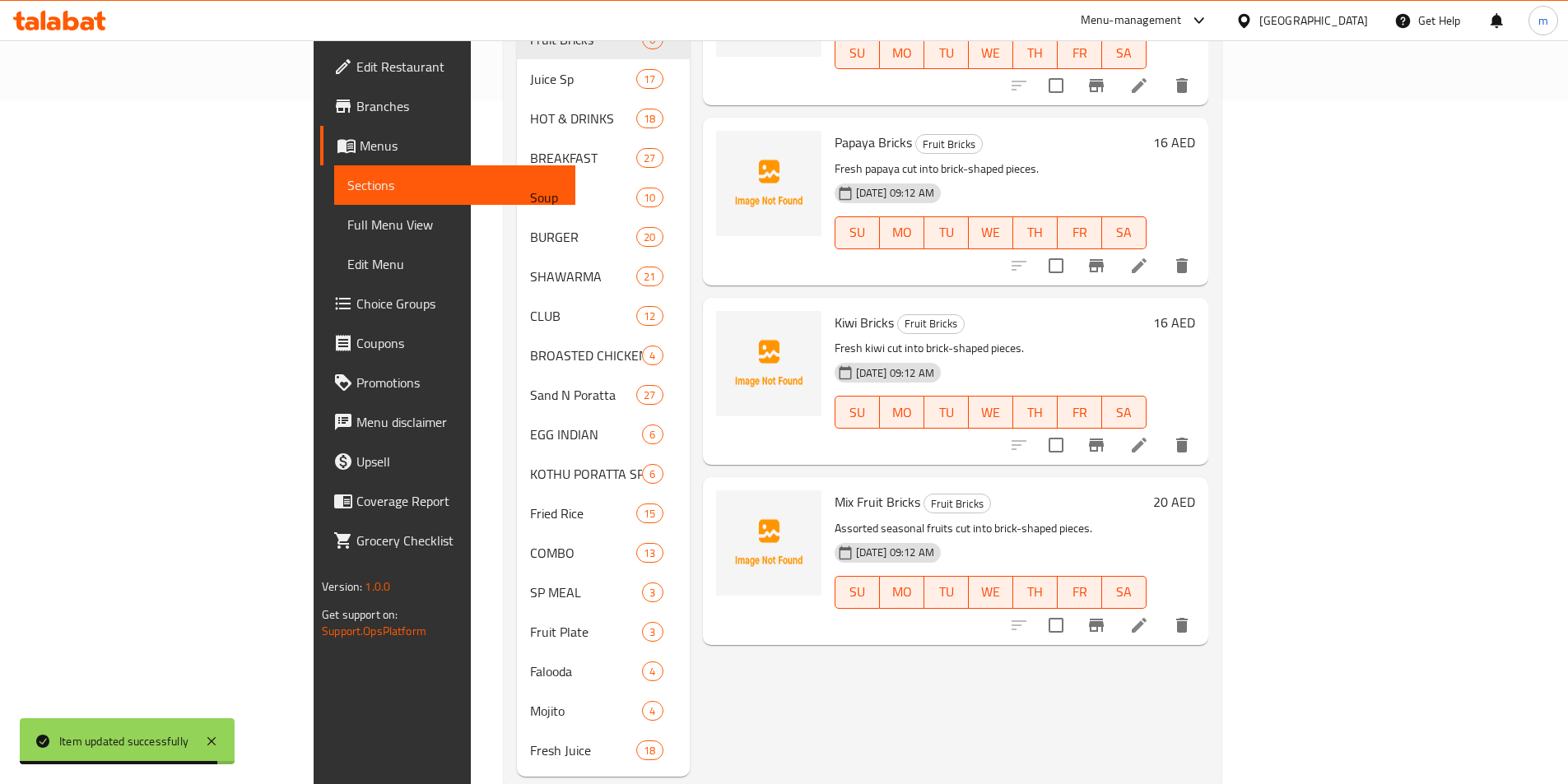
scroll to position [698, 0]
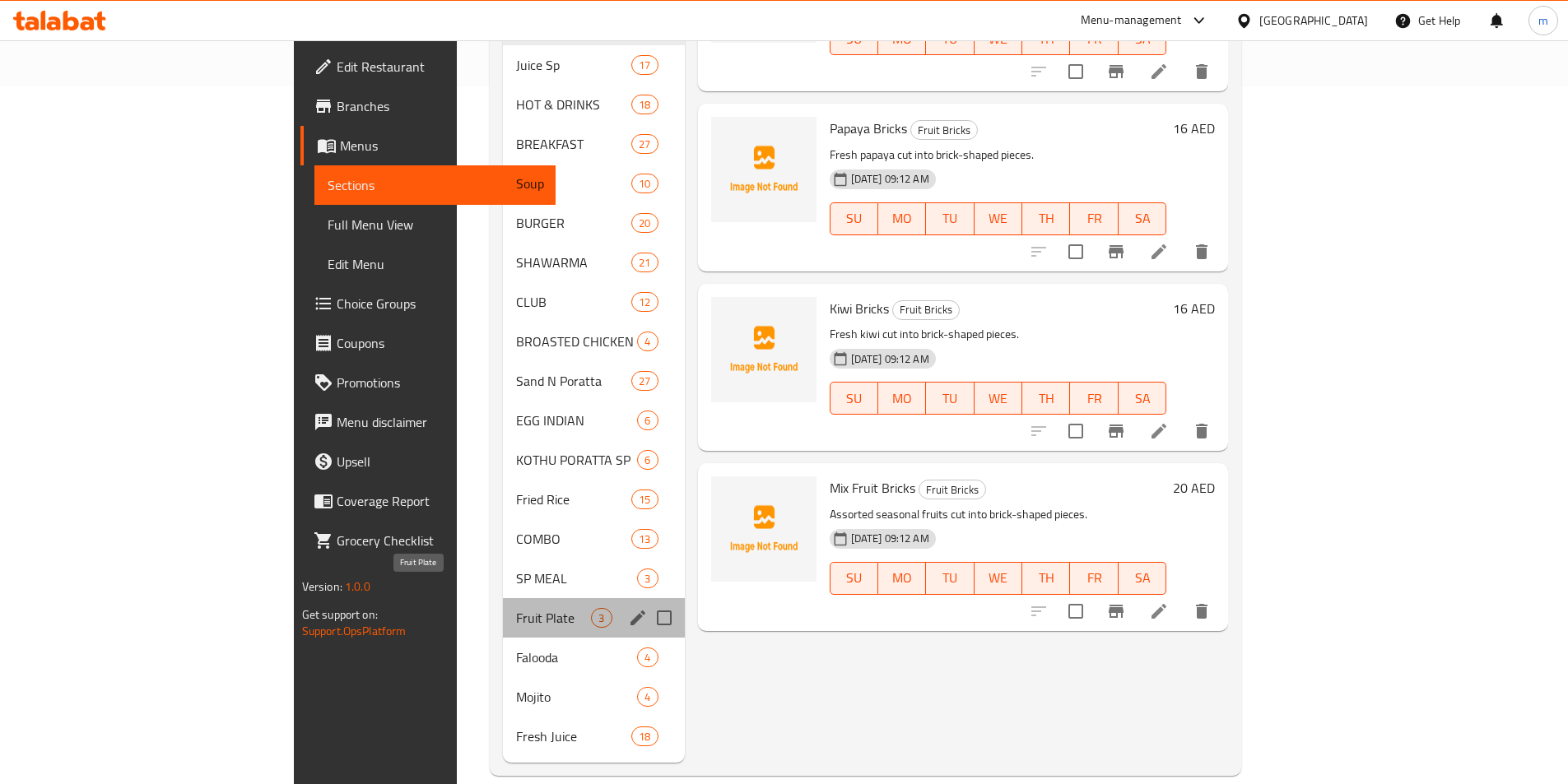
click at [516, 608] on span "Fruit Plate" at bounding box center [553, 618] width 75 height 20
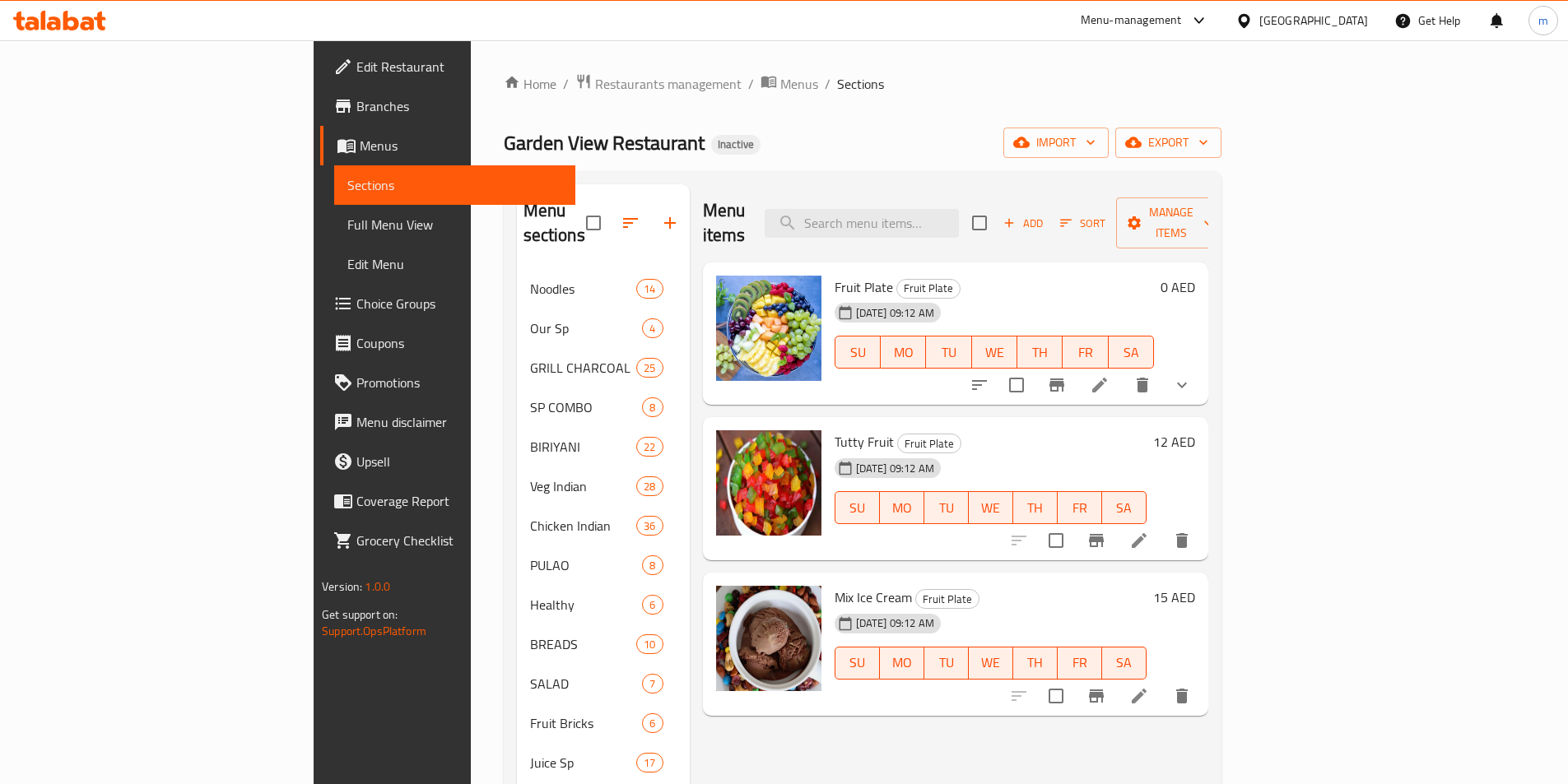
click at [1201, 366] on button "show more" at bounding box center [1181, 385] width 39 height 39
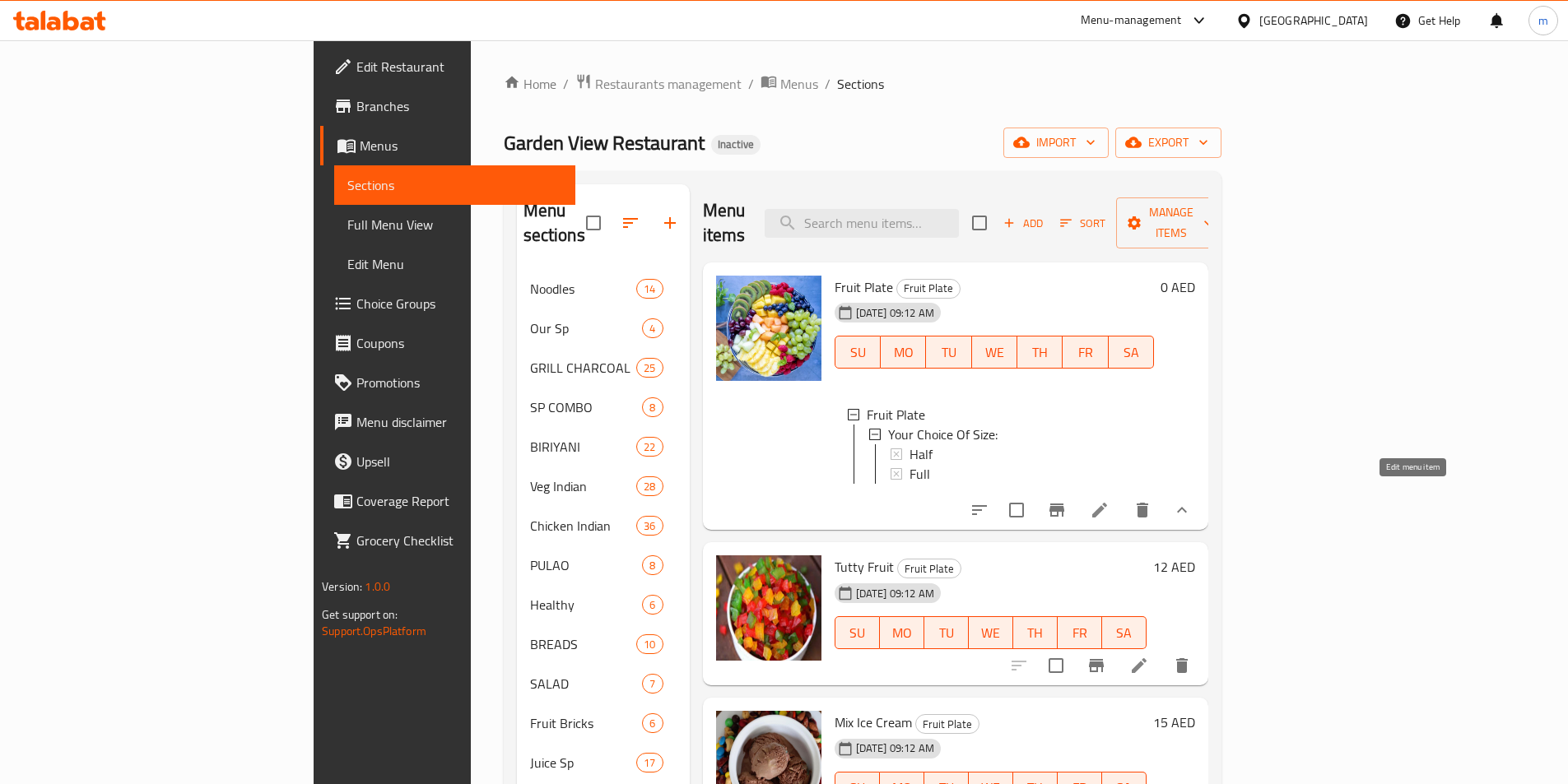
click at [1109, 501] on icon at bounding box center [1100, 511] width 20 height 20
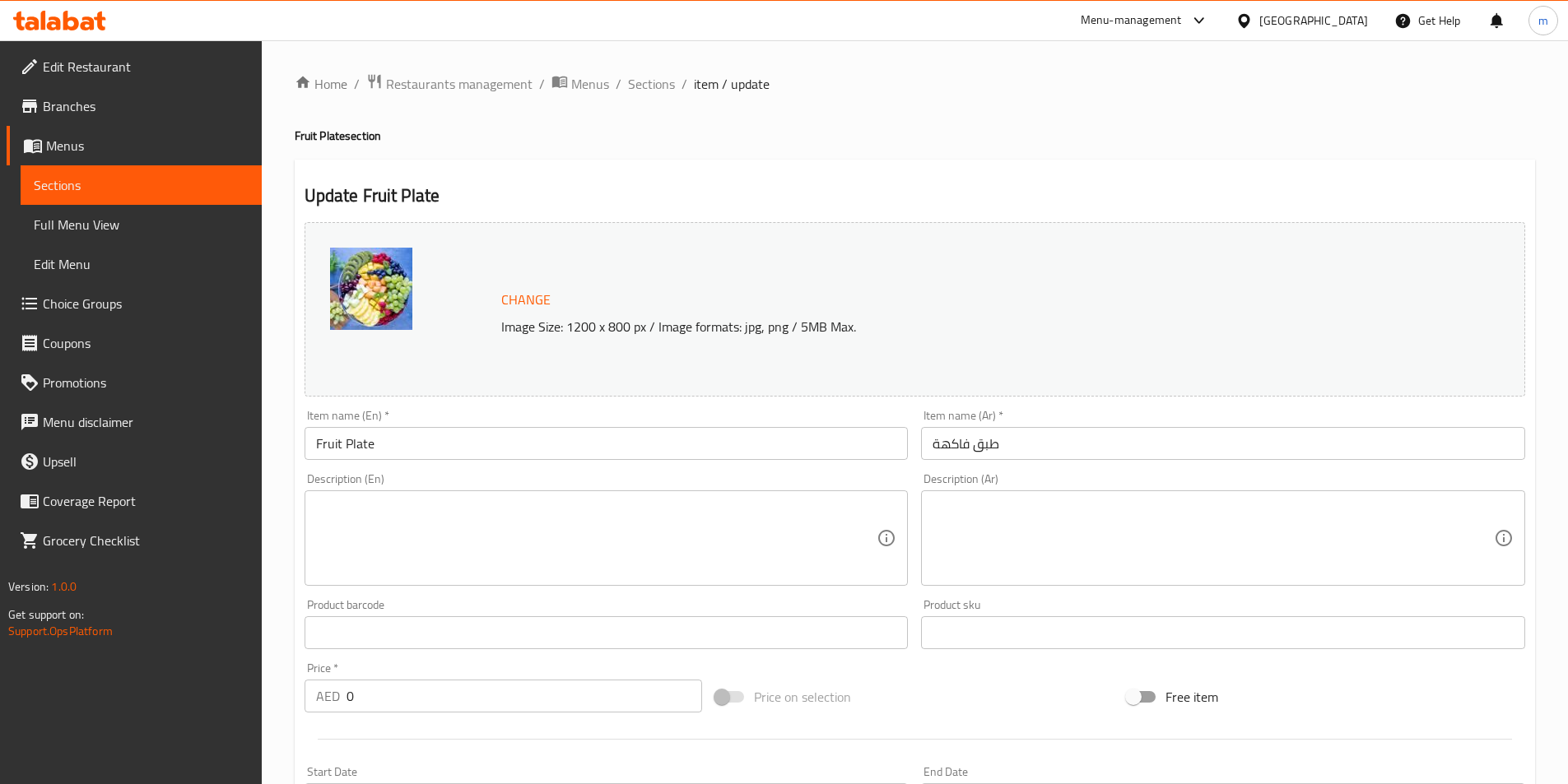
click at [719, 507] on textarea at bounding box center [597, 539] width 562 height 78
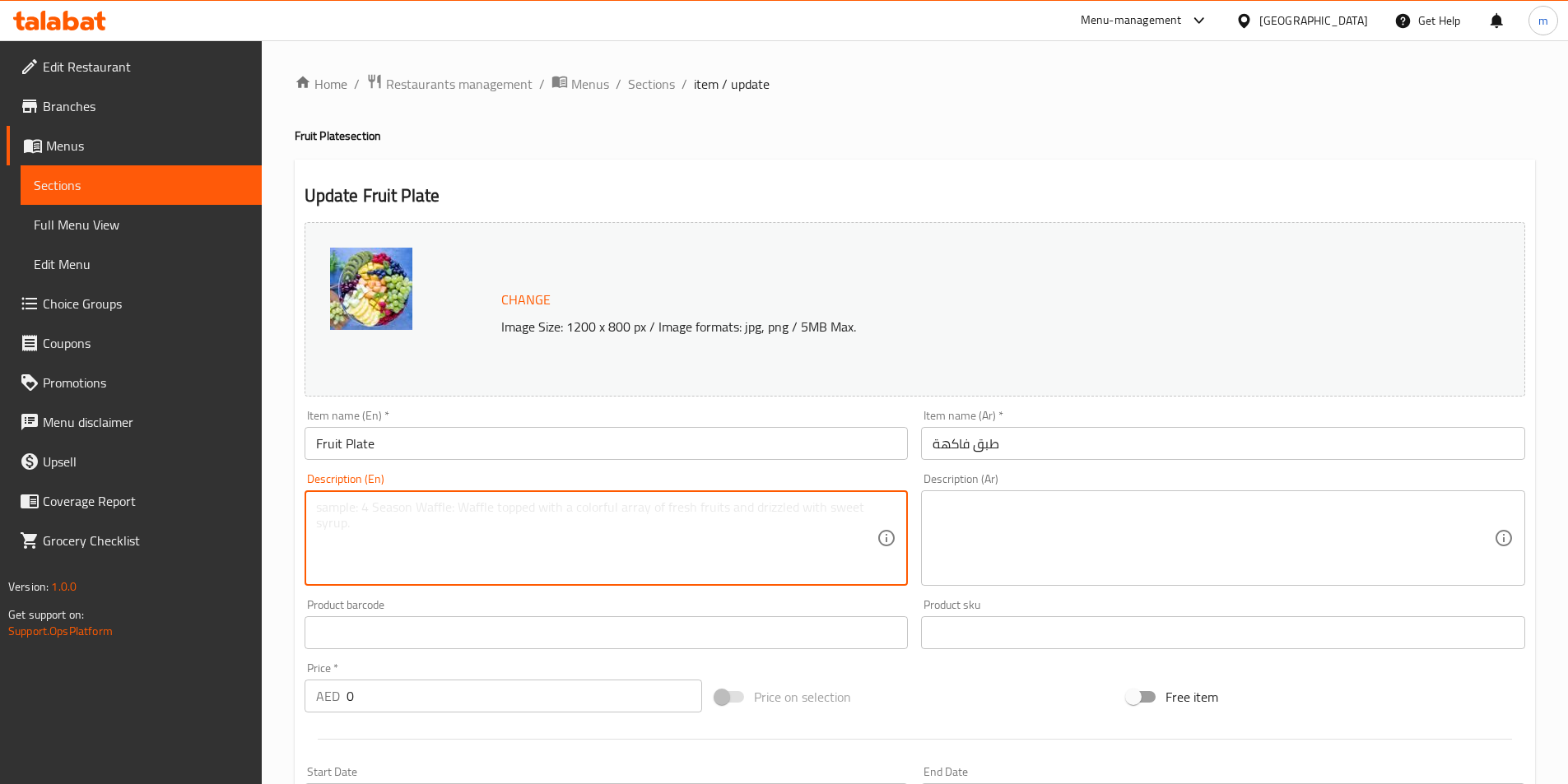
paste textarea "Assorted seasonal fruits sliced: mango, pineapple, melon, grapes, berries, serv…"
type textarea "Assorted seasonal fruits sliced: mango, pineapple, melon, grapes, berries, serv…"
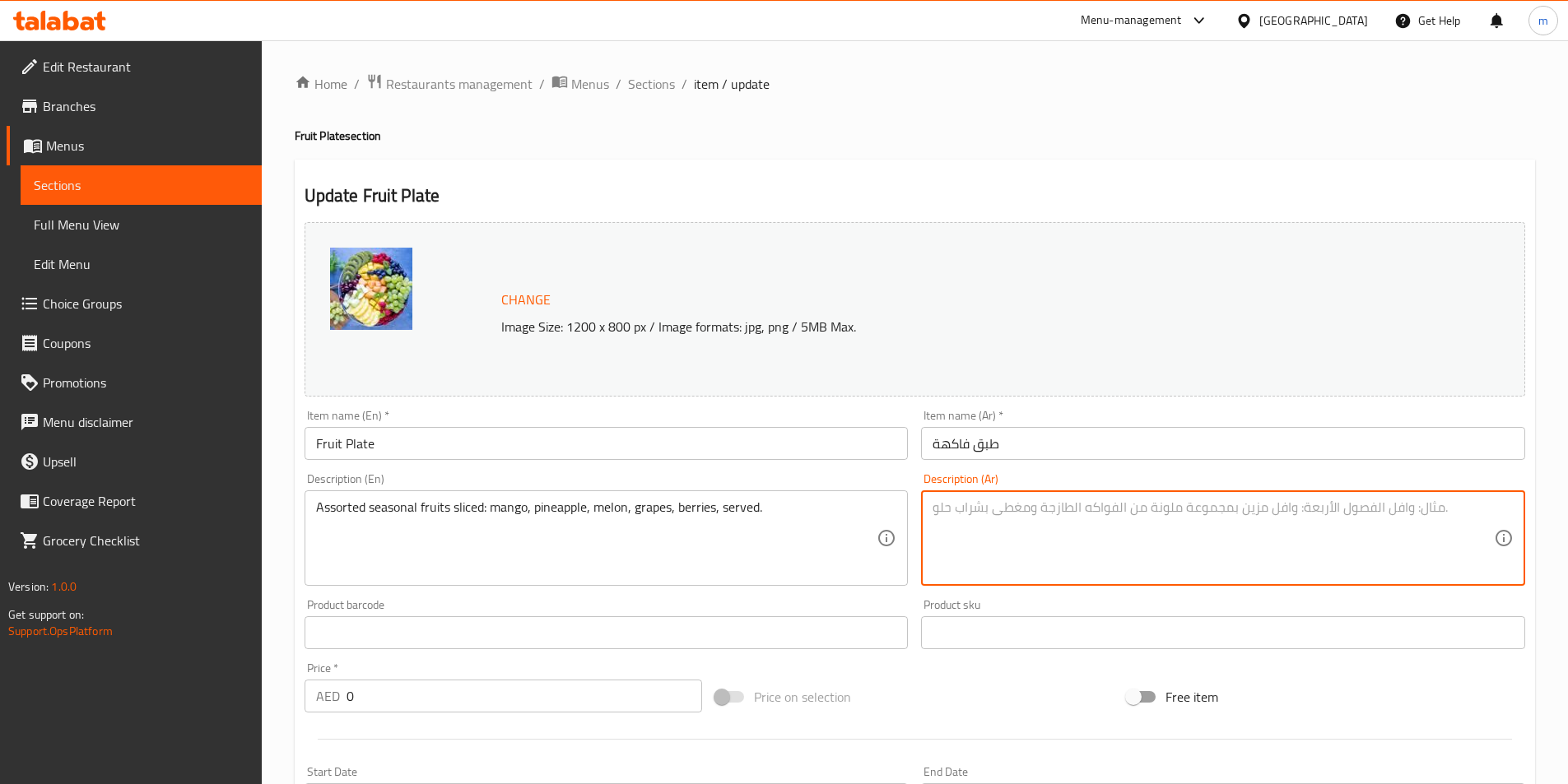
click at [1168, 547] on textarea at bounding box center [1213, 539] width 562 height 78
paste textarea "مجموعة متنوعة من الفواكه الموسمية المقطعة: المانجو، الأناناس، البطيخ، العنب، ال…"
click at [1416, 510] on textarea "مجموعة متنوعة من الفواكه الموسمية المقطعة: المانجو، الأناناس، البطيخ، العنب، ال…" at bounding box center [1213, 539] width 562 height 78
click at [1471, 513] on textarea "متنوعة من الفواكه الموسمية المقطعة: المانجو، الأناناس، البطيخ، العنب، التوت، تق…" at bounding box center [1213, 539] width 562 height 78
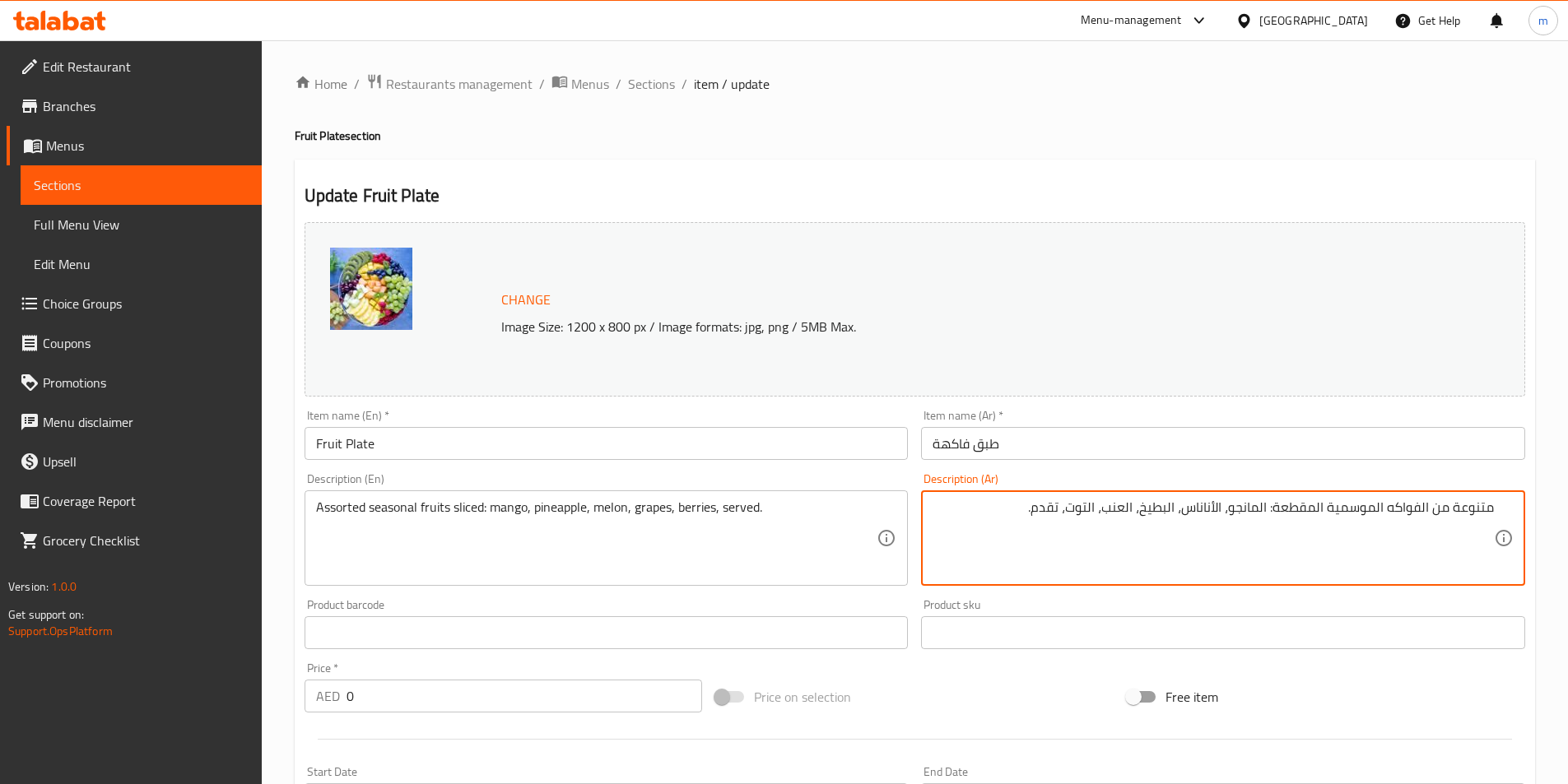
click at [1437, 516] on textarea "متنوعة من الفواكه الموسمية المقطعة: المانجو، الأناناس، البطيخ، العنب، التوت، تق…" at bounding box center [1213, 539] width 562 height 78
click at [1469, 510] on textarea "متنوعة الفواكه الموسمية المقطعة: المانجو، الأناناس، البطيخ، العنب، التوت، تقدم." at bounding box center [1213, 539] width 562 height 78
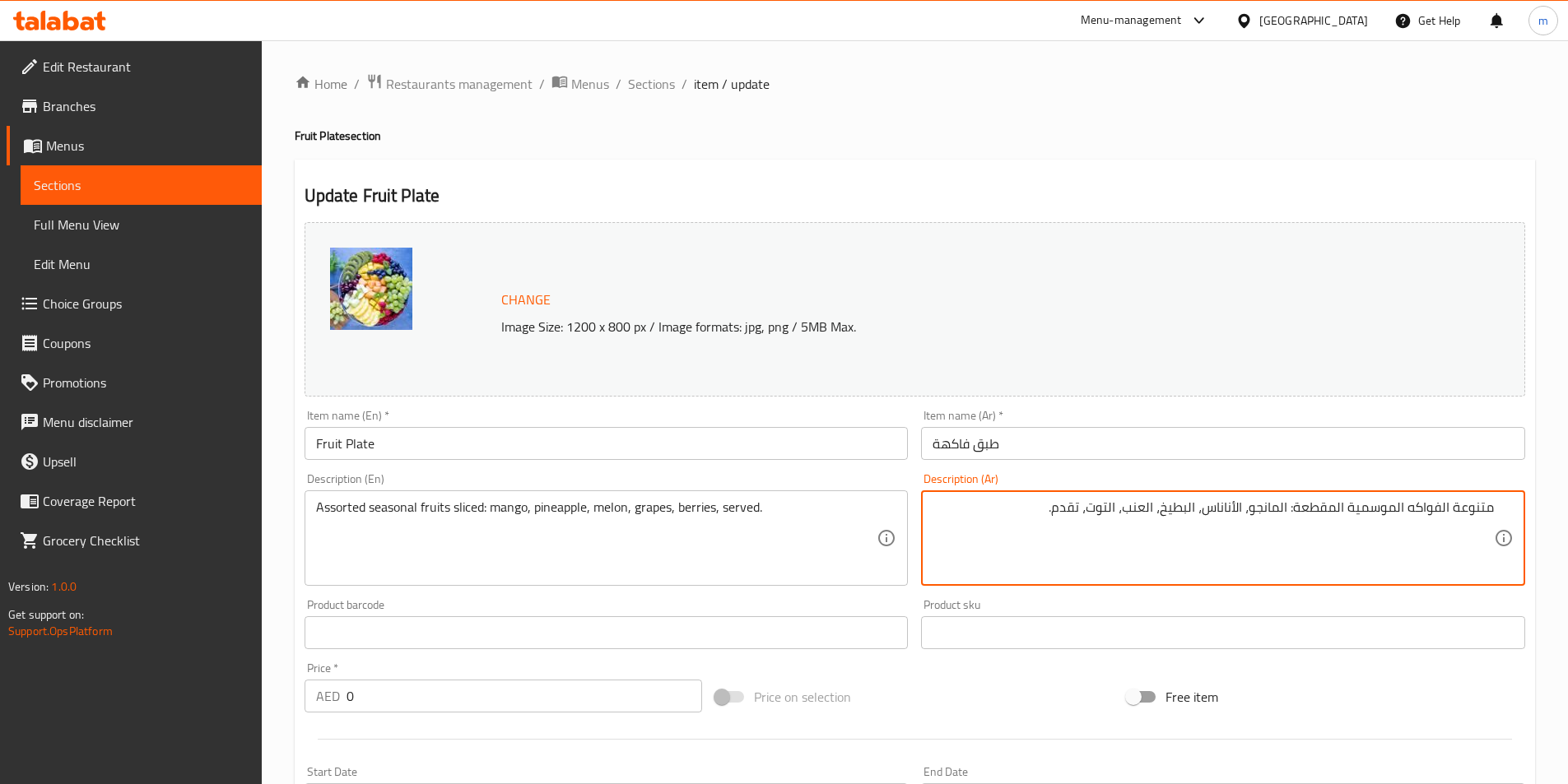
click at [1478, 507] on textarea "متنوعة الفواكه الموسمية المقطعة: المانجو، الأناناس، البطيخ، العنب، التوت، تقدم." at bounding box center [1213, 539] width 562 height 78
click at [1387, 516] on textarea "الفواكه الموسمية المقطعة: المانجو، الأناناس، البطيخ، العنب، التوت، تقدم." at bounding box center [1213, 539] width 562 height 78
click at [1397, 516] on textarea "الفواكه الموسمية المقطعة: المانجو، الأناناس، البطيخ، العنب، التوت، تقدم." at bounding box center [1213, 539] width 562 height 78
click at [1395, 517] on textarea "الفواكه الموسمية المقطعة: المانجو، الأناناس، البطيخ، العنب، التوت، تقدم." at bounding box center [1213, 539] width 562 height 78
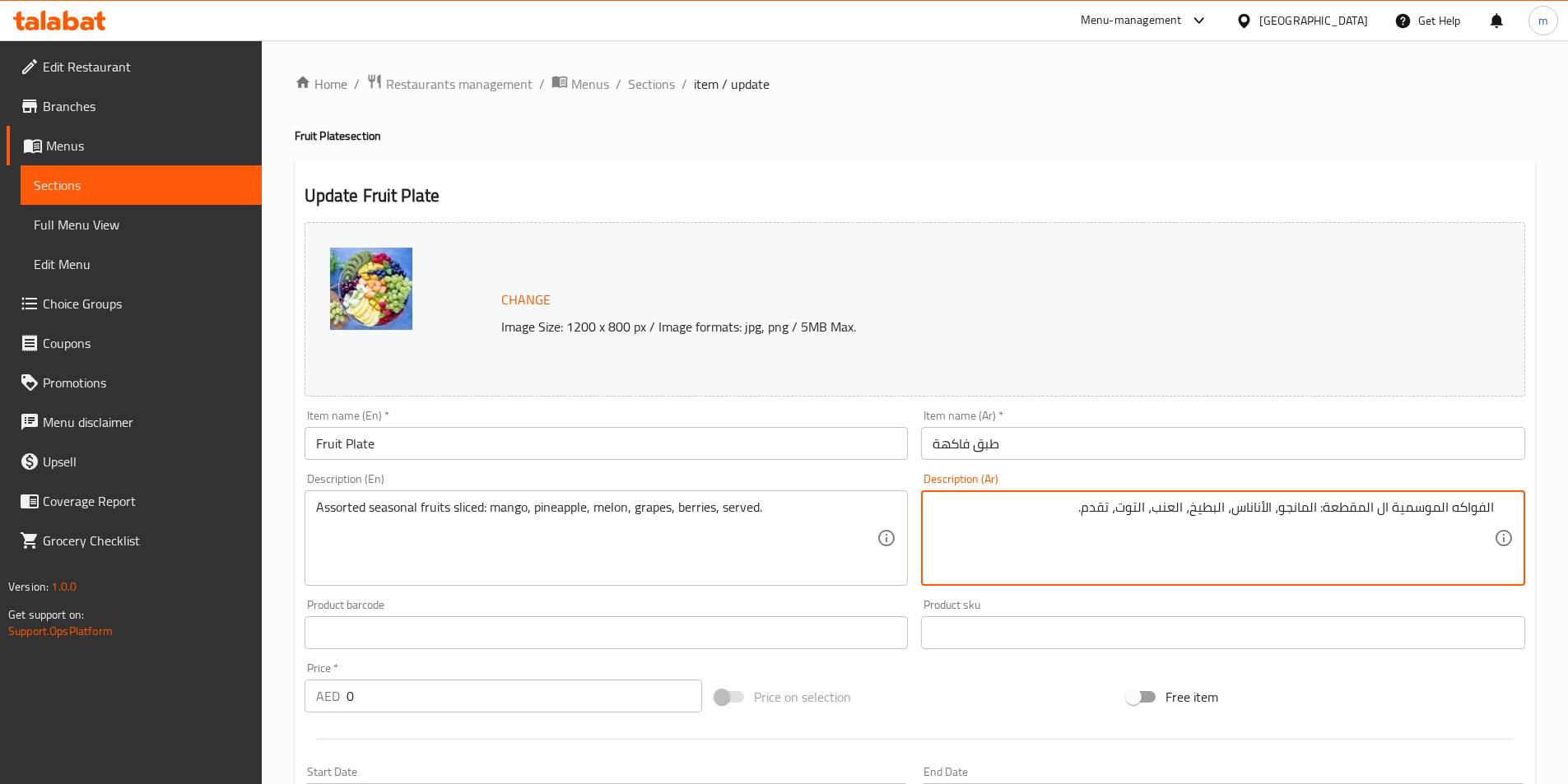
paste textarea "متنوعة"
click at [1056, 512] on textarea "الفواكه الموسمية المتنوعة المقطعة: المانجو، الأناناس، البطيخ، العنب، التوت، تقد…" at bounding box center [1213, 539] width 562 height 78
type textarea "الفواكه الموسمية المتنوعة المقطعة: المانجو، الأناناس، البطيخ، العنب، التوت، الم…"
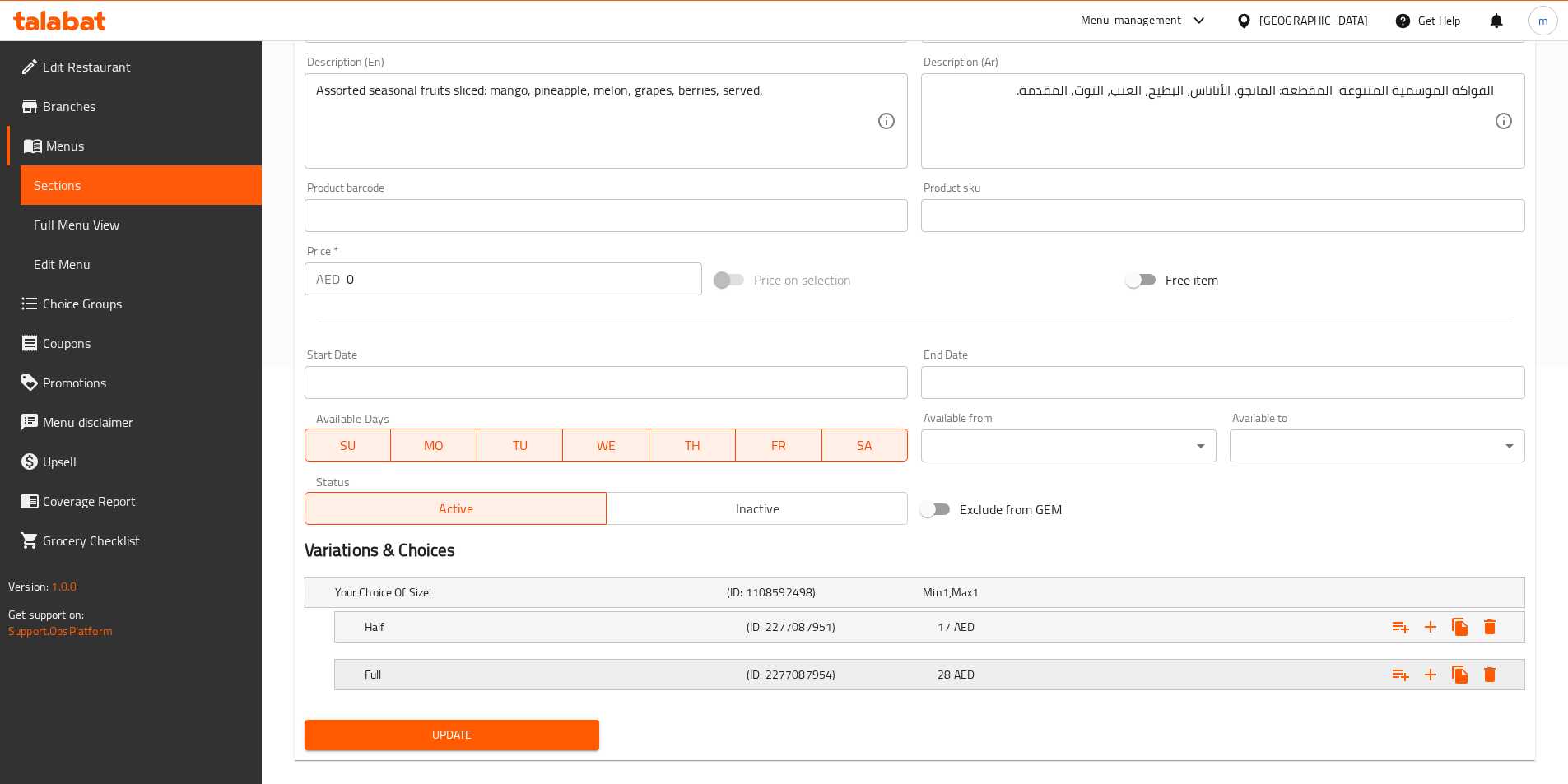
scroll to position [439, 0]
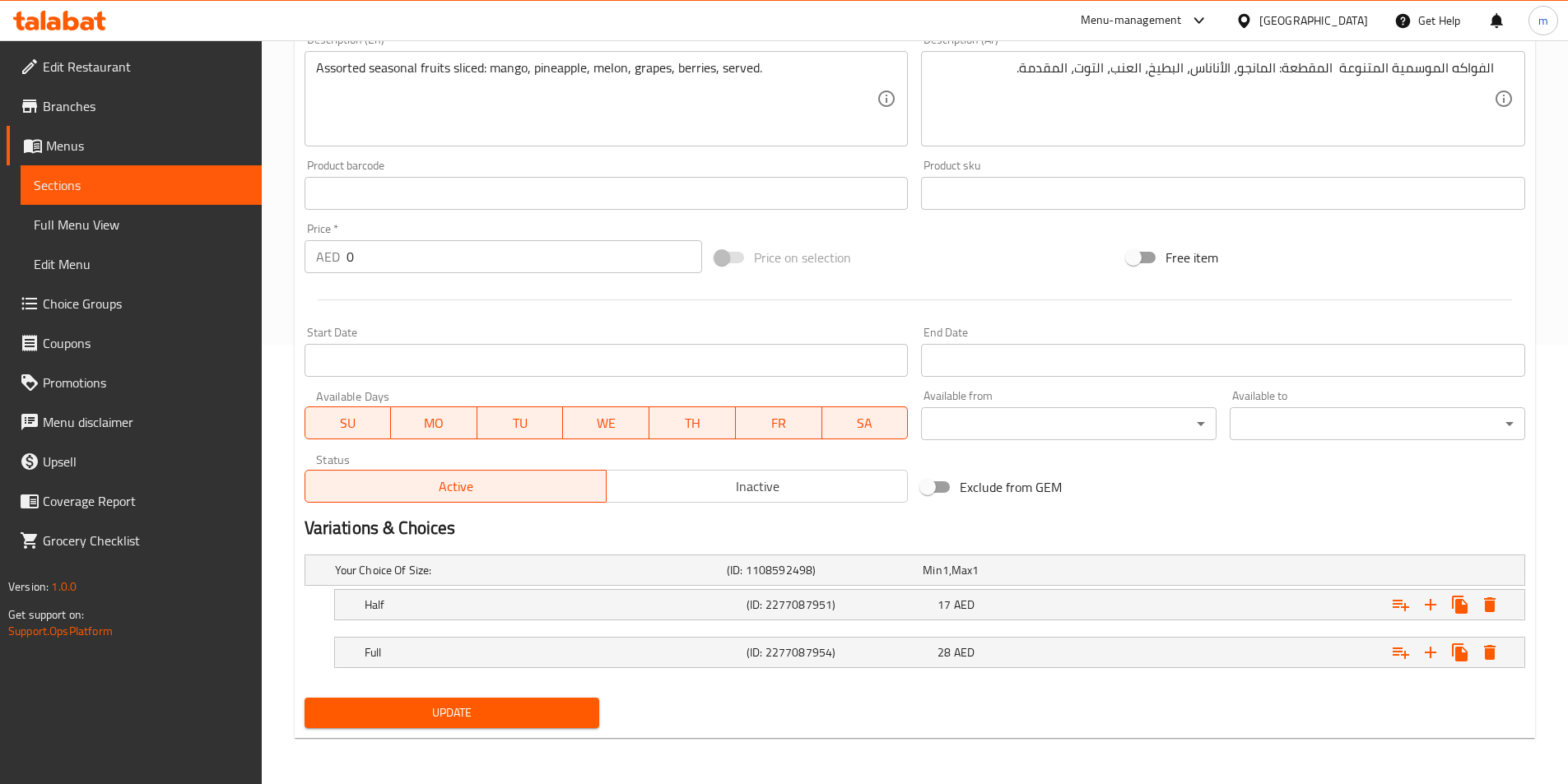
click at [554, 726] on button "Update" at bounding box center [452, 713] width 296 height 31
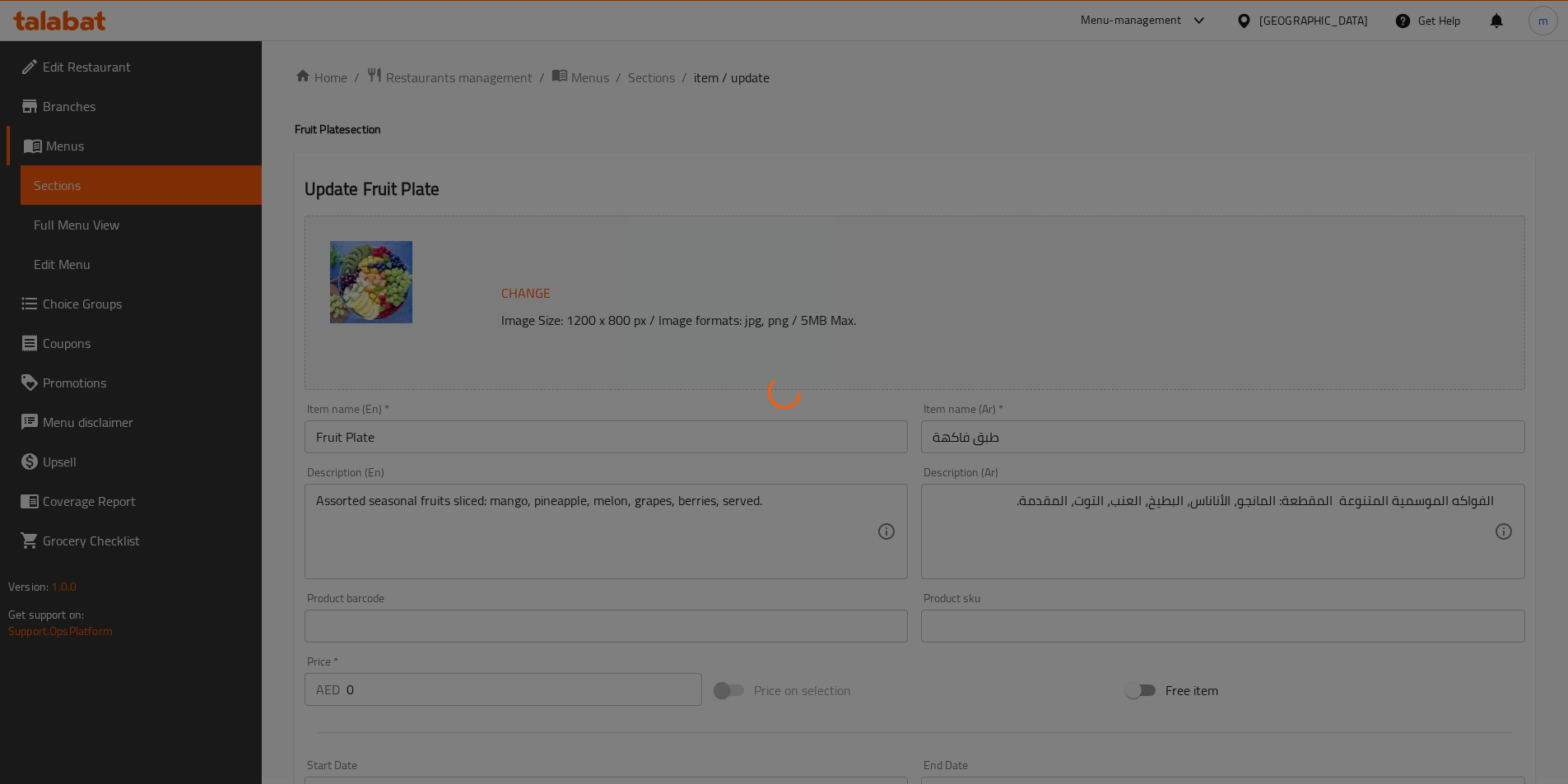
scroll to position [0, 0]
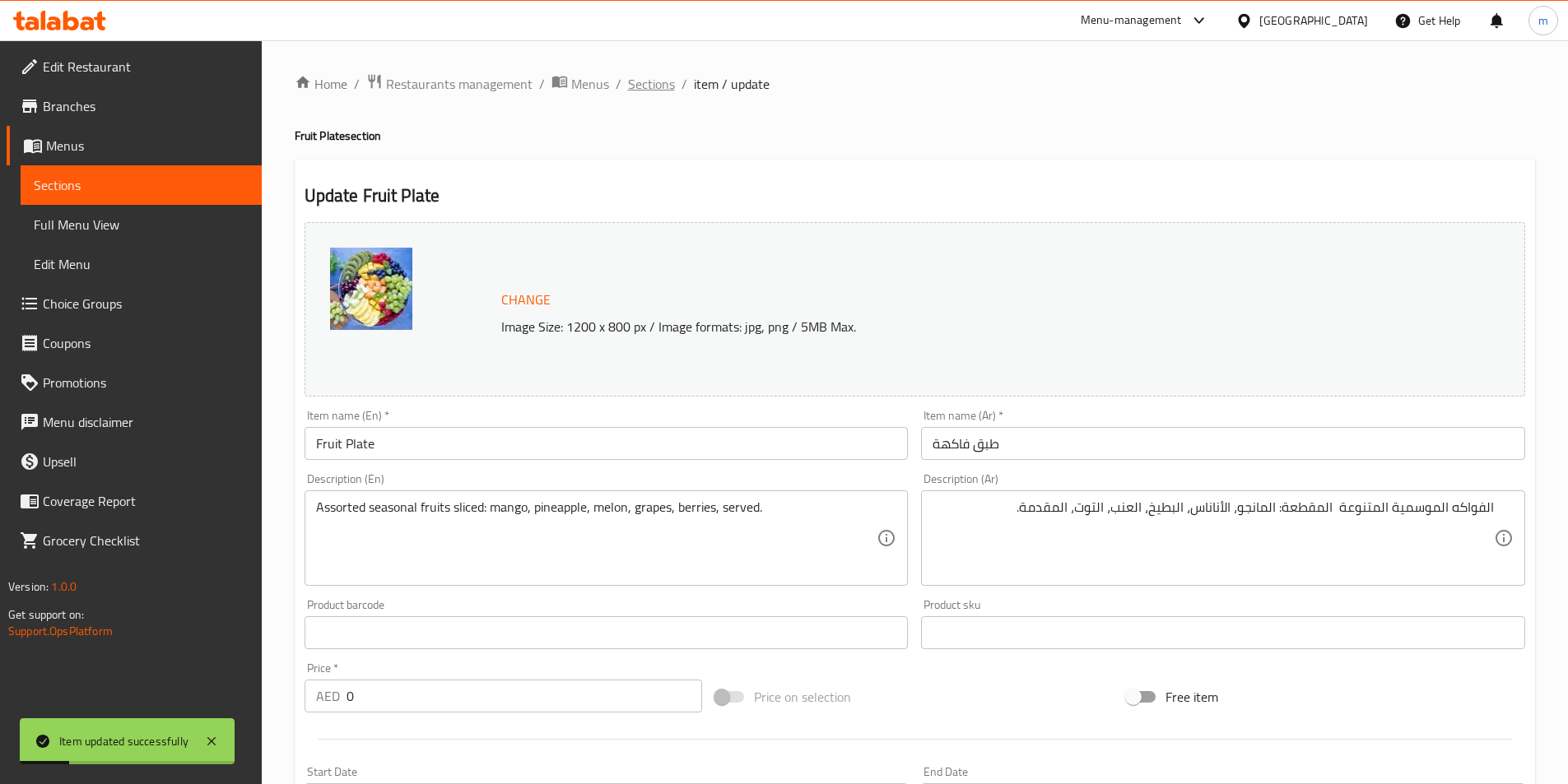
click at [657, 82] on span "Sections" at bounding box center [652, 84] width 47 height 20
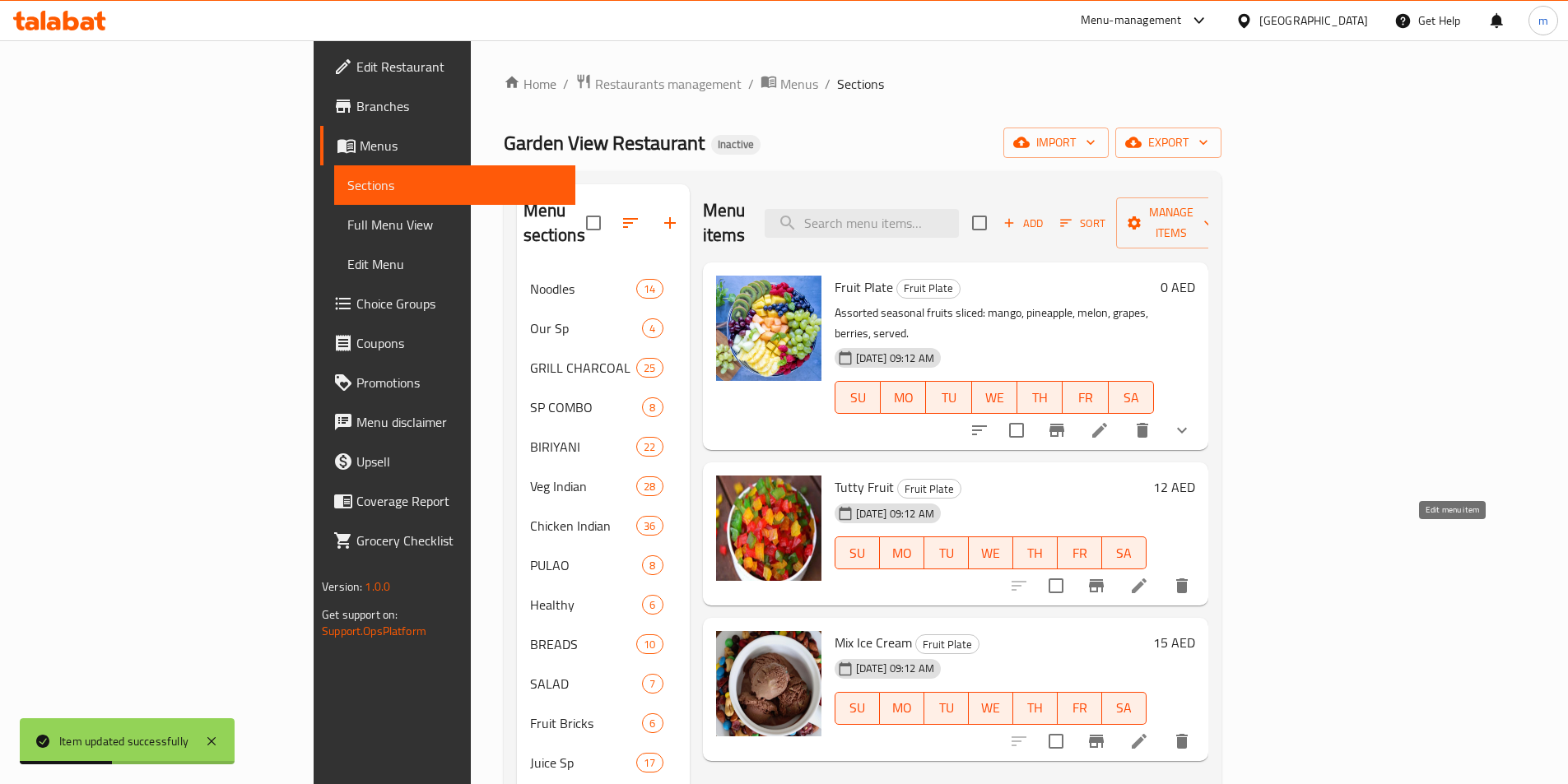
click at [1146, 578] on icon at bounding box center [1139, 586] width 15 height 15
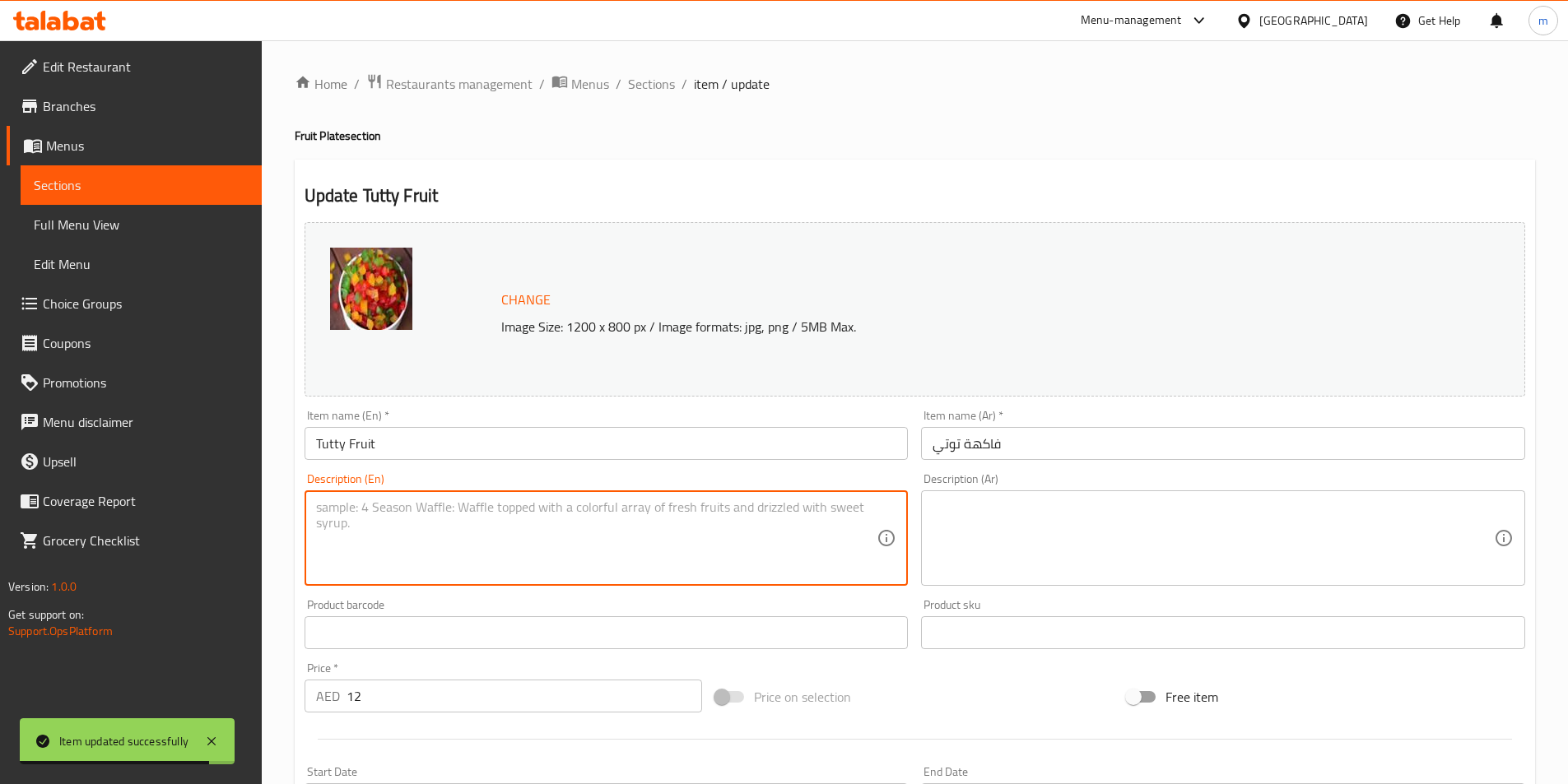
click at [737, 570] on textarea at bounding box center [597, 539] width 562 height 78
paste textarea "Mixed diced fruits with jelly cubes, nuts, honey, chilled serving."
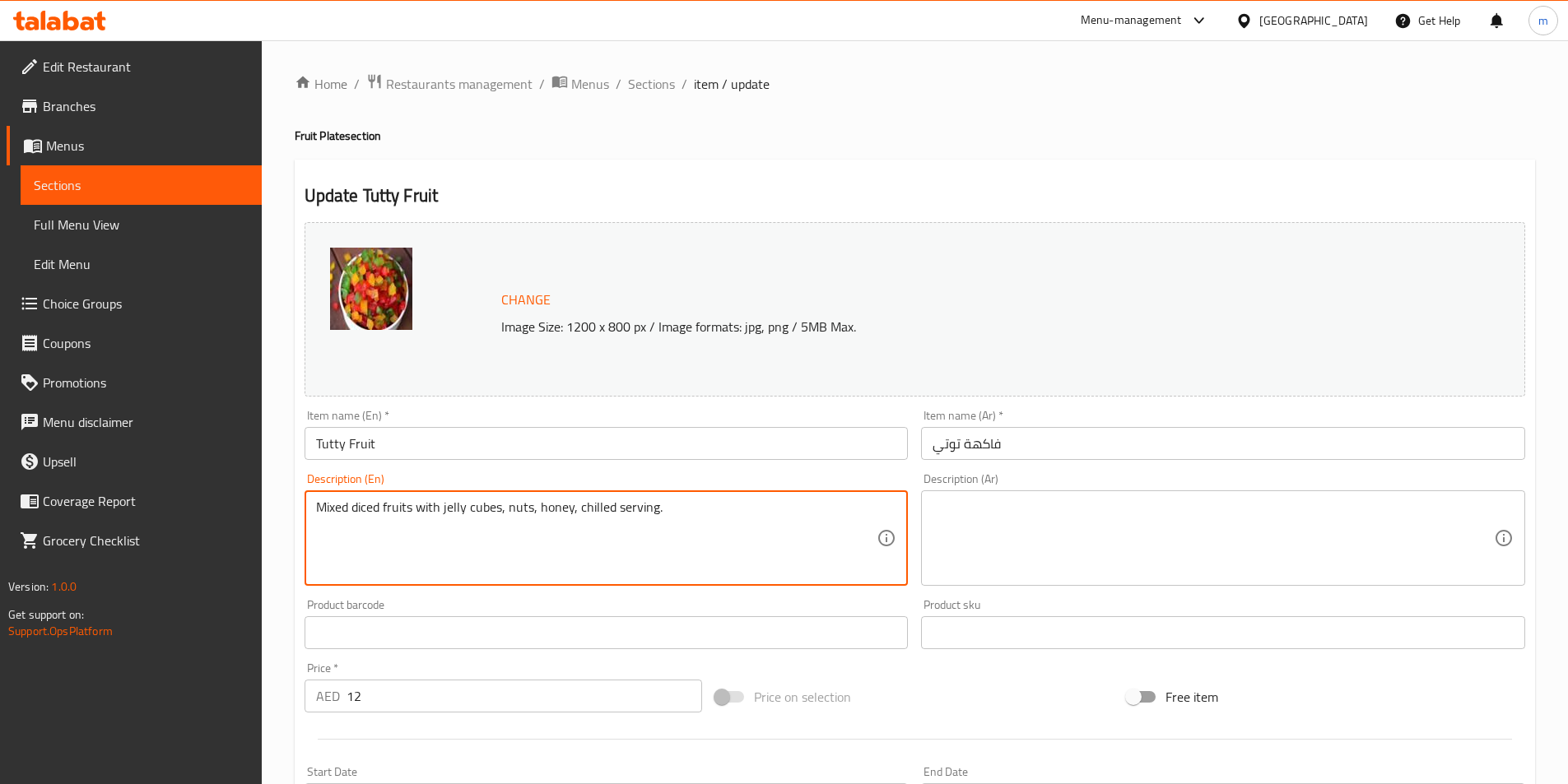
type textarea "Mixed diced fruits with jelly cubes, nuts, honey, chilled serving."
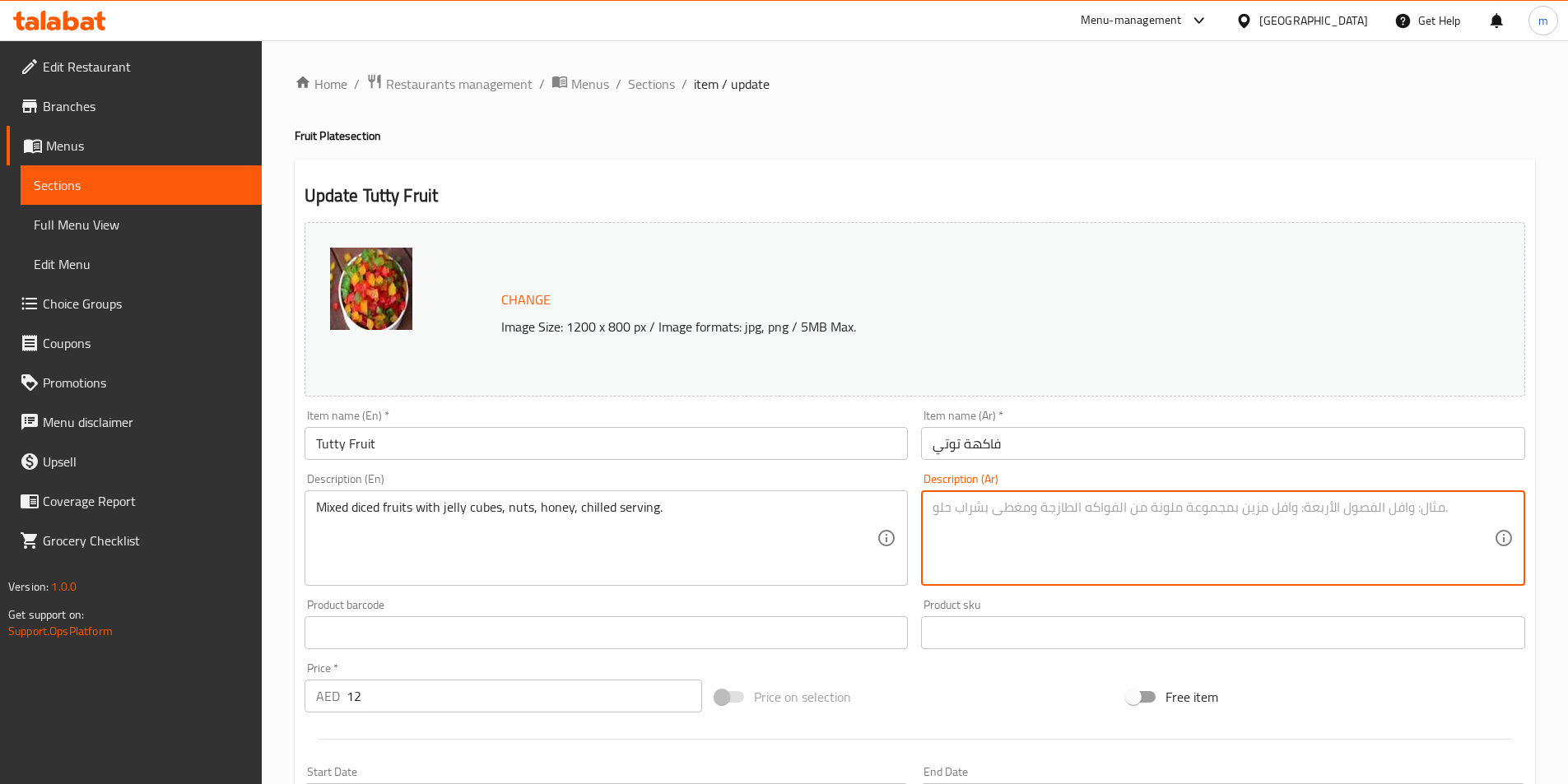
click at [1351, 547] on textarea at bounding box center [1213, 539] width 562 height 78
paste textarea "فواكه مقطعة إلى مكعبات مشكلة مع مكعبات الجيلي والمكسرات والعسل، تقدم باردة."
drag, startPoint x: 1299, startPoint y: 510, endPoint x: 1371, endPoint y: 522, distance: 73.0
click at [1371, 522] on textarea "فواكه مقطعة إلى مكعبات مشكلة مع مكعبات الجيلي والمكسرات والعسل، تقدم باردة." at bounding box center [1213, 539] width 562 height 78
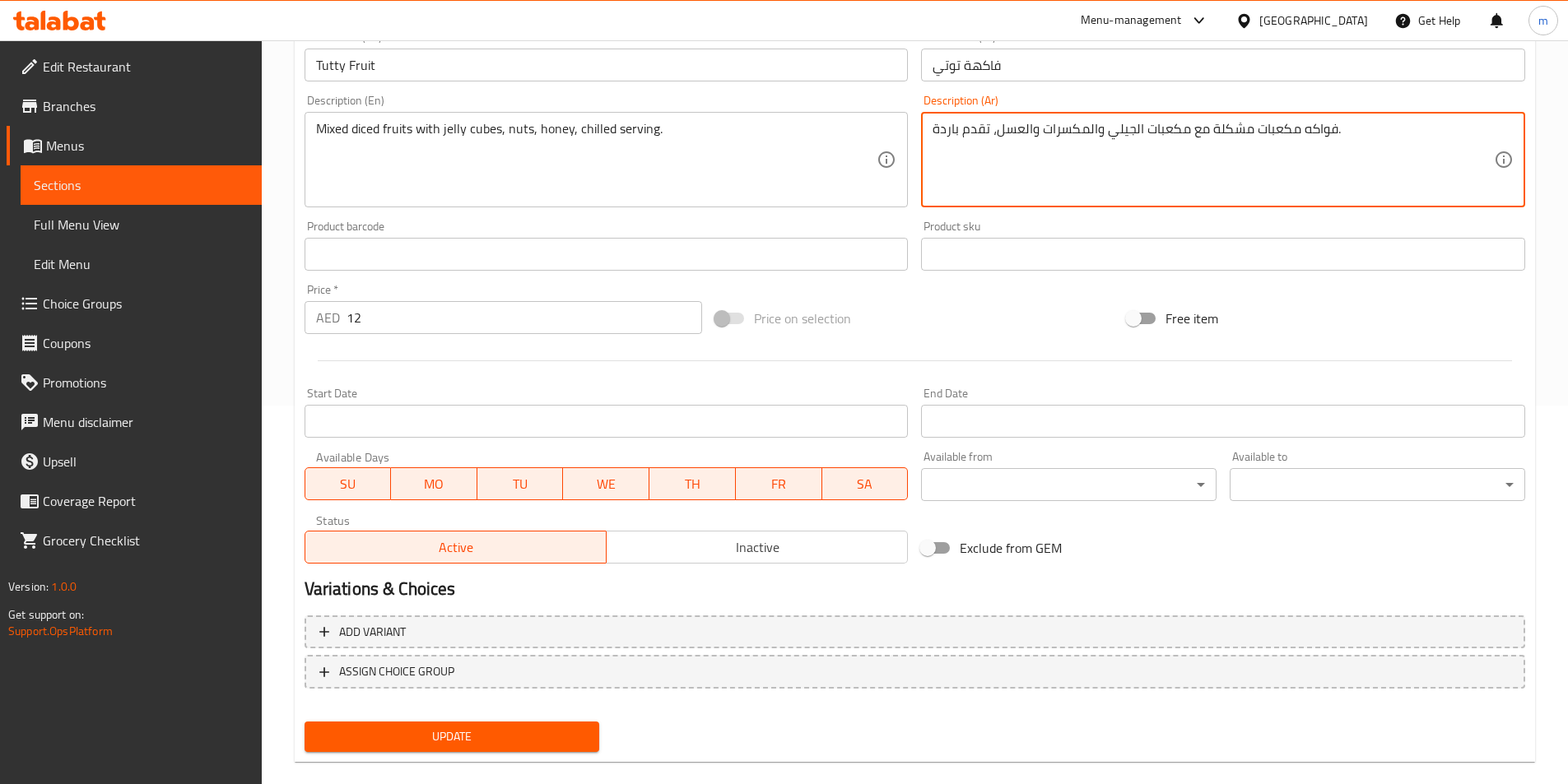
scroll to position [402, 0]
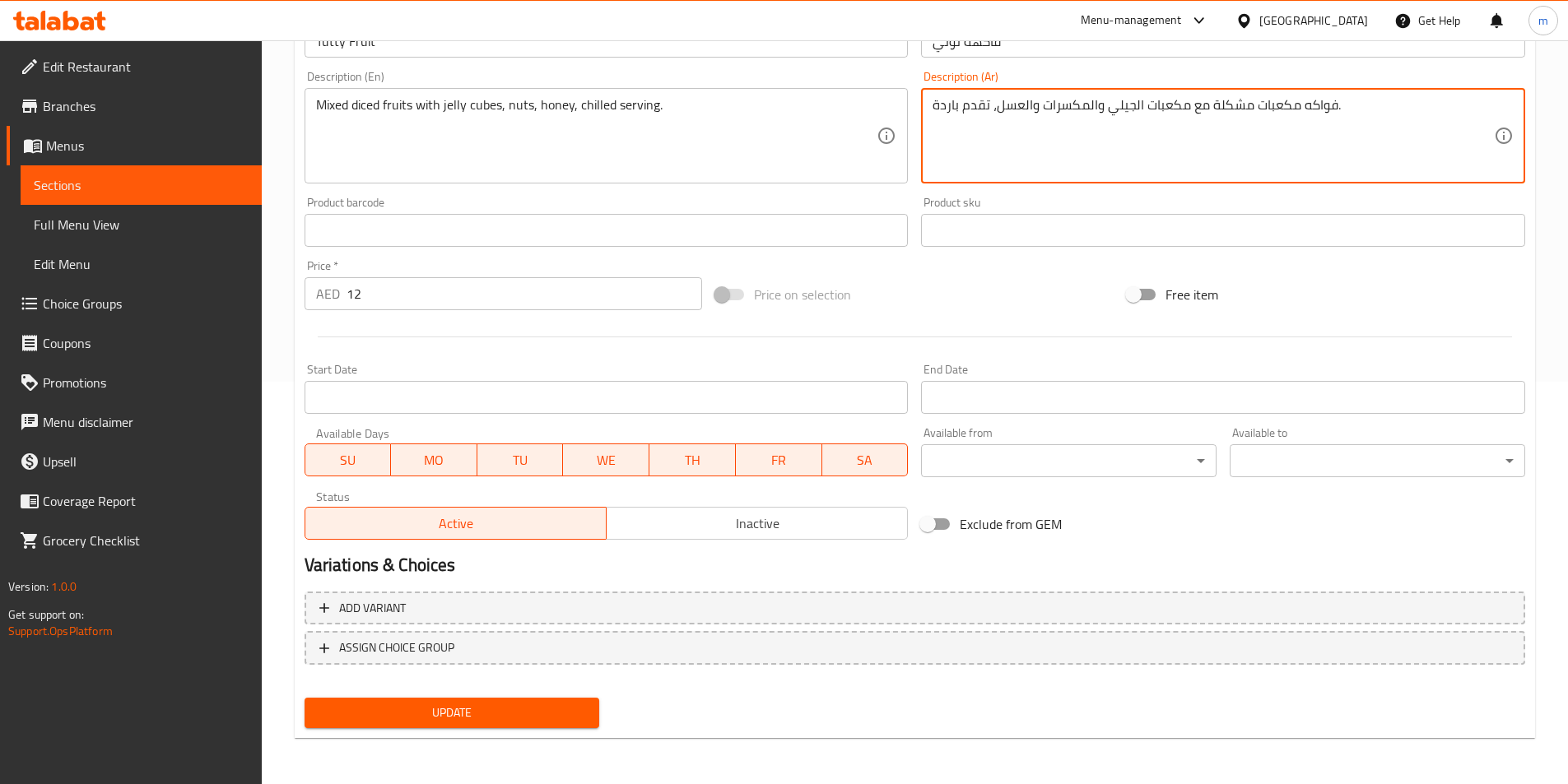
type textarea "فواكه مكعبات مشكلة مع مكعبات الجيلي والمكسرات والعسل، تقدم باردة."
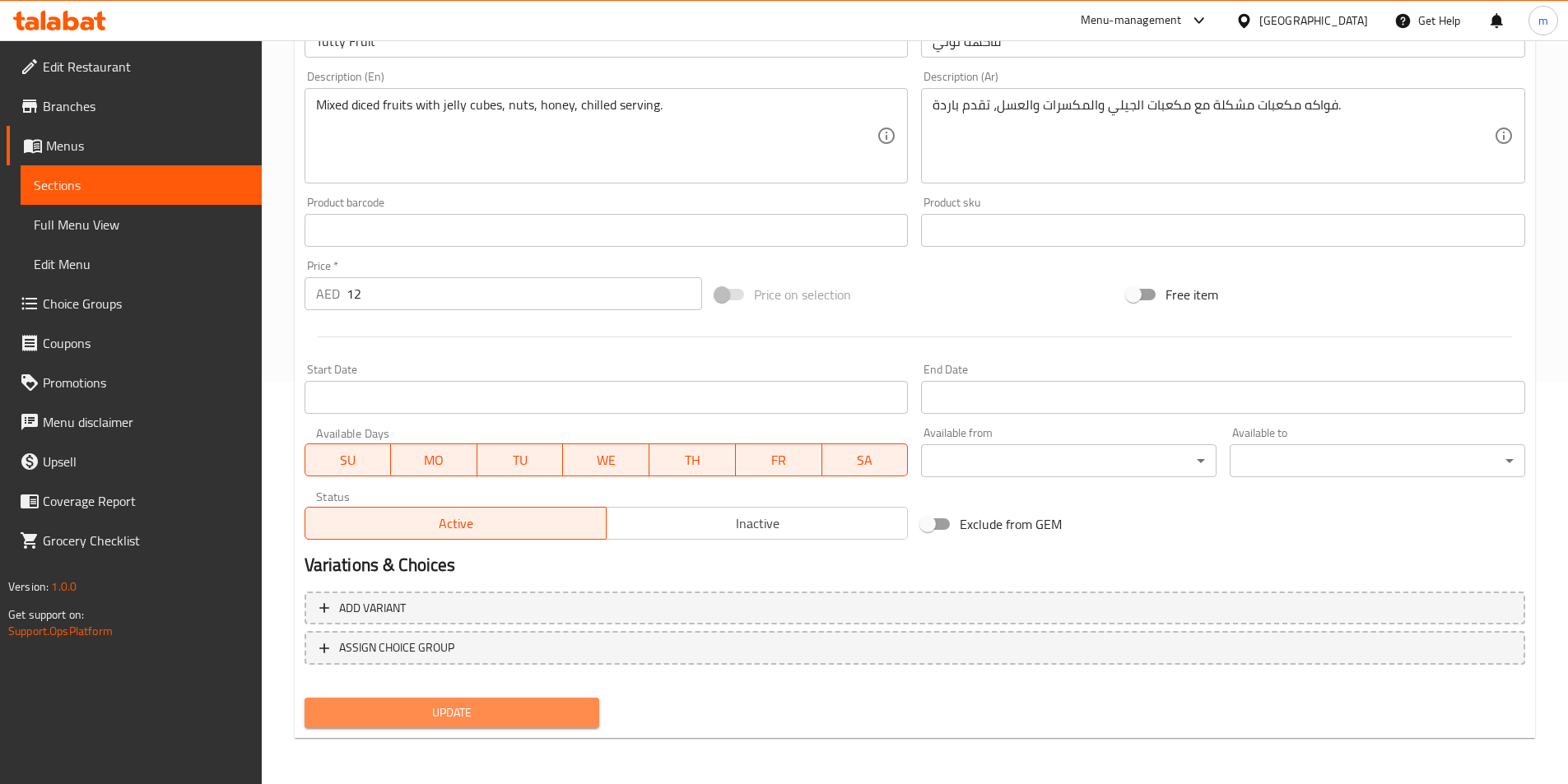
click at [565, 707] on span "Update" at bounding box center [452, 713] width 269 height 21
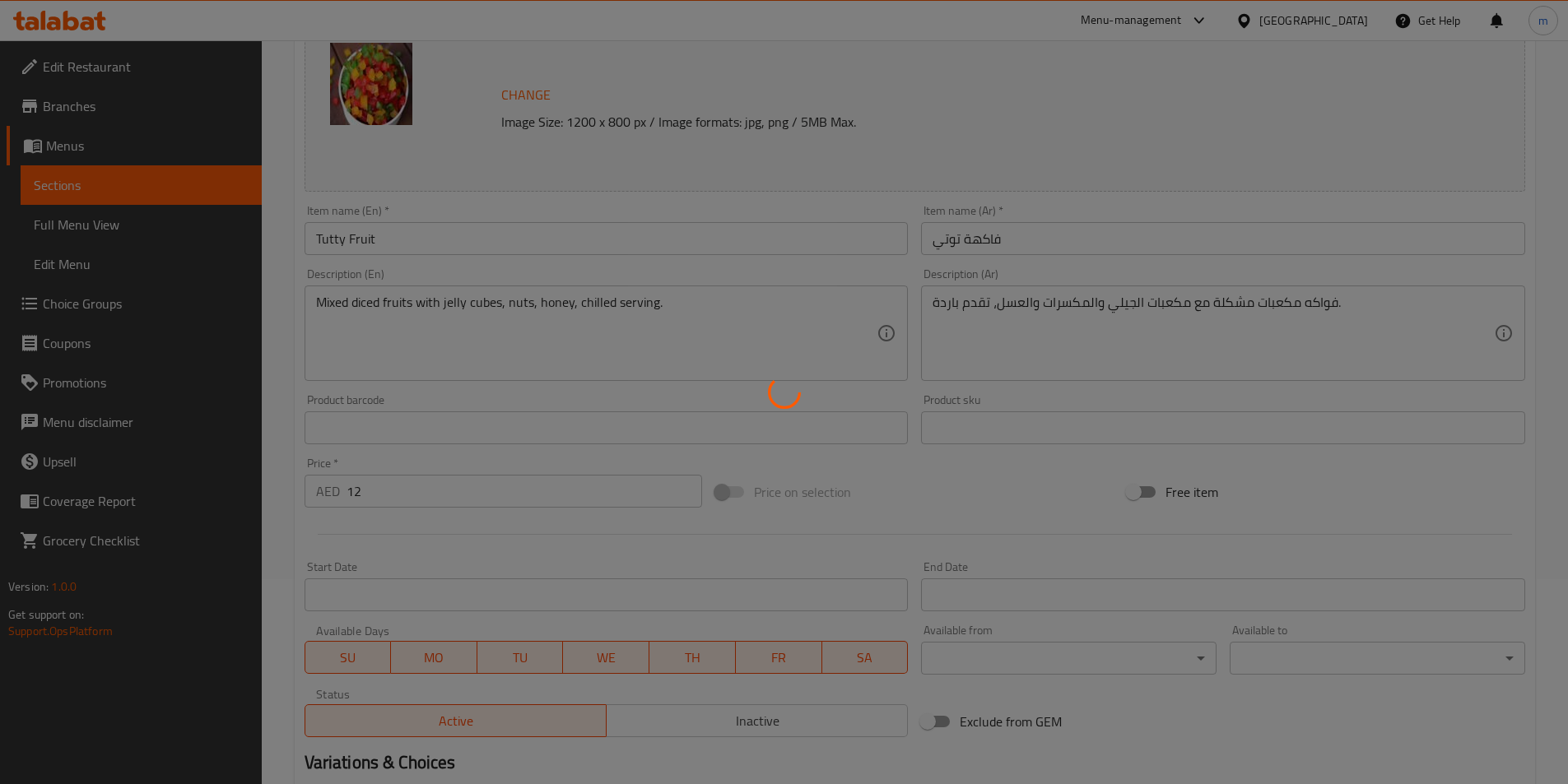
scroll to position [0, 0]
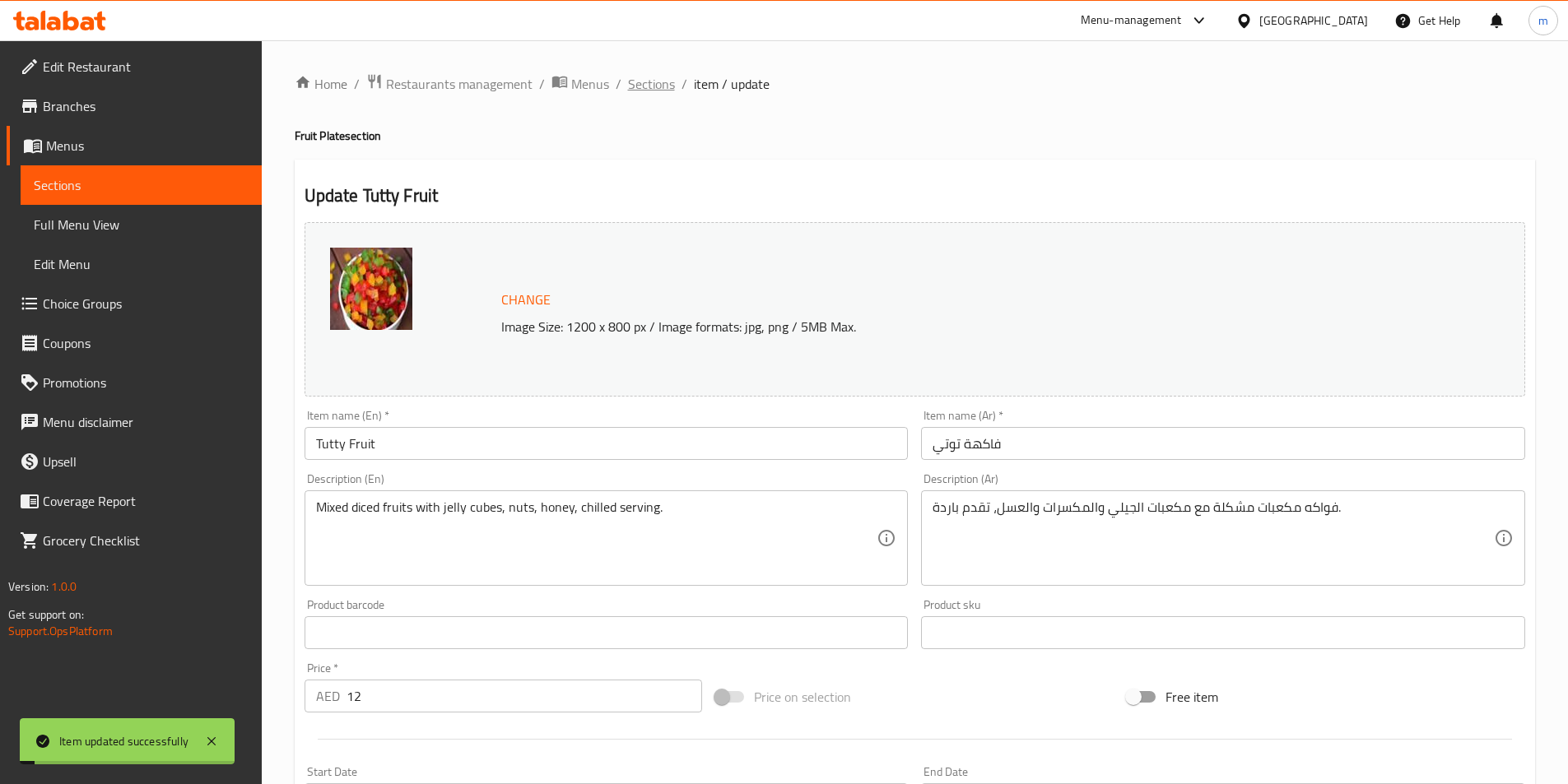
click at [642, 82] on span "Sections" at bounding box center [652, 84] width 47 height 20
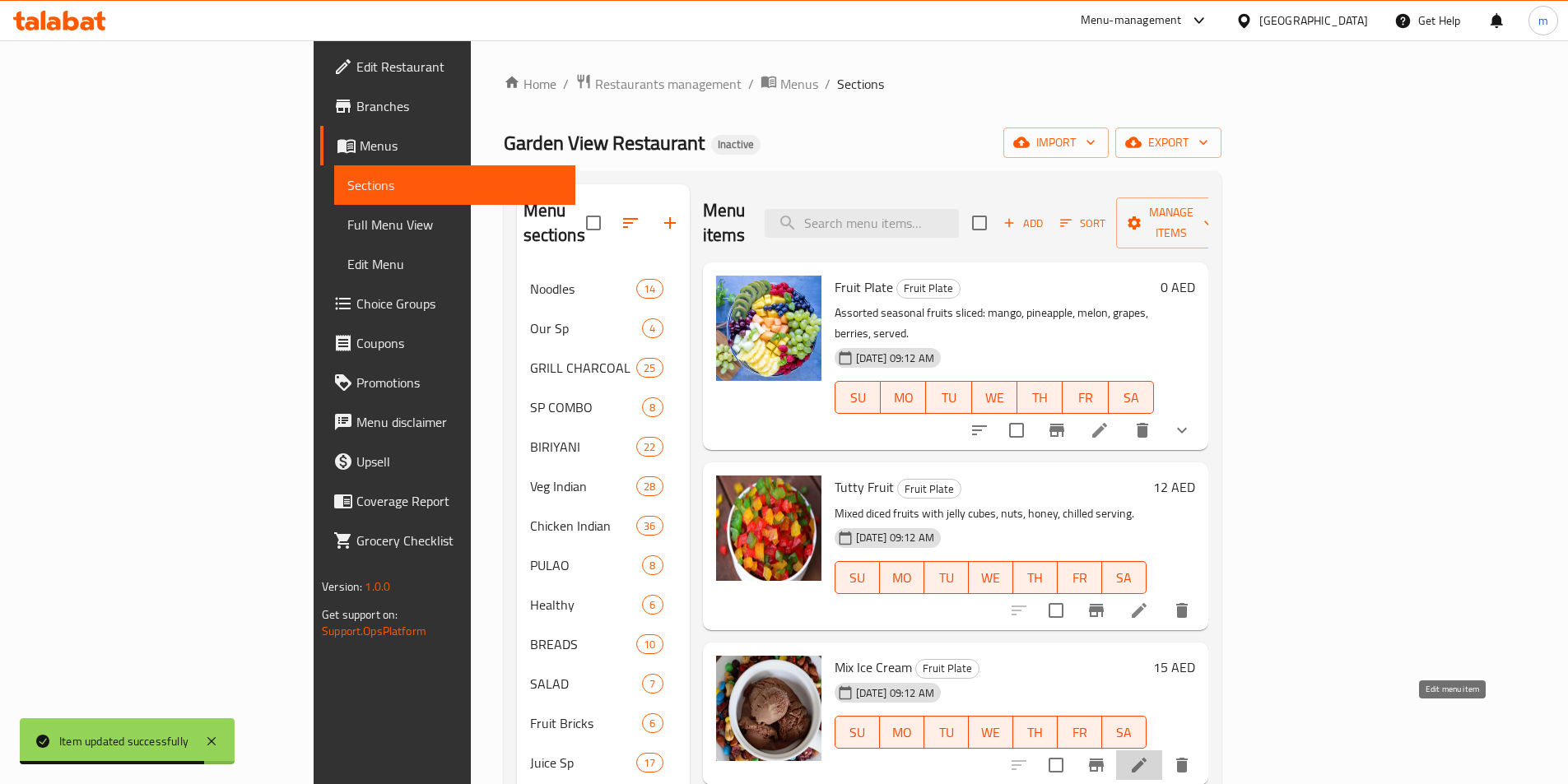
click at [1149, 756] on icon at bounding box center [1139, 766] width 20 height 20
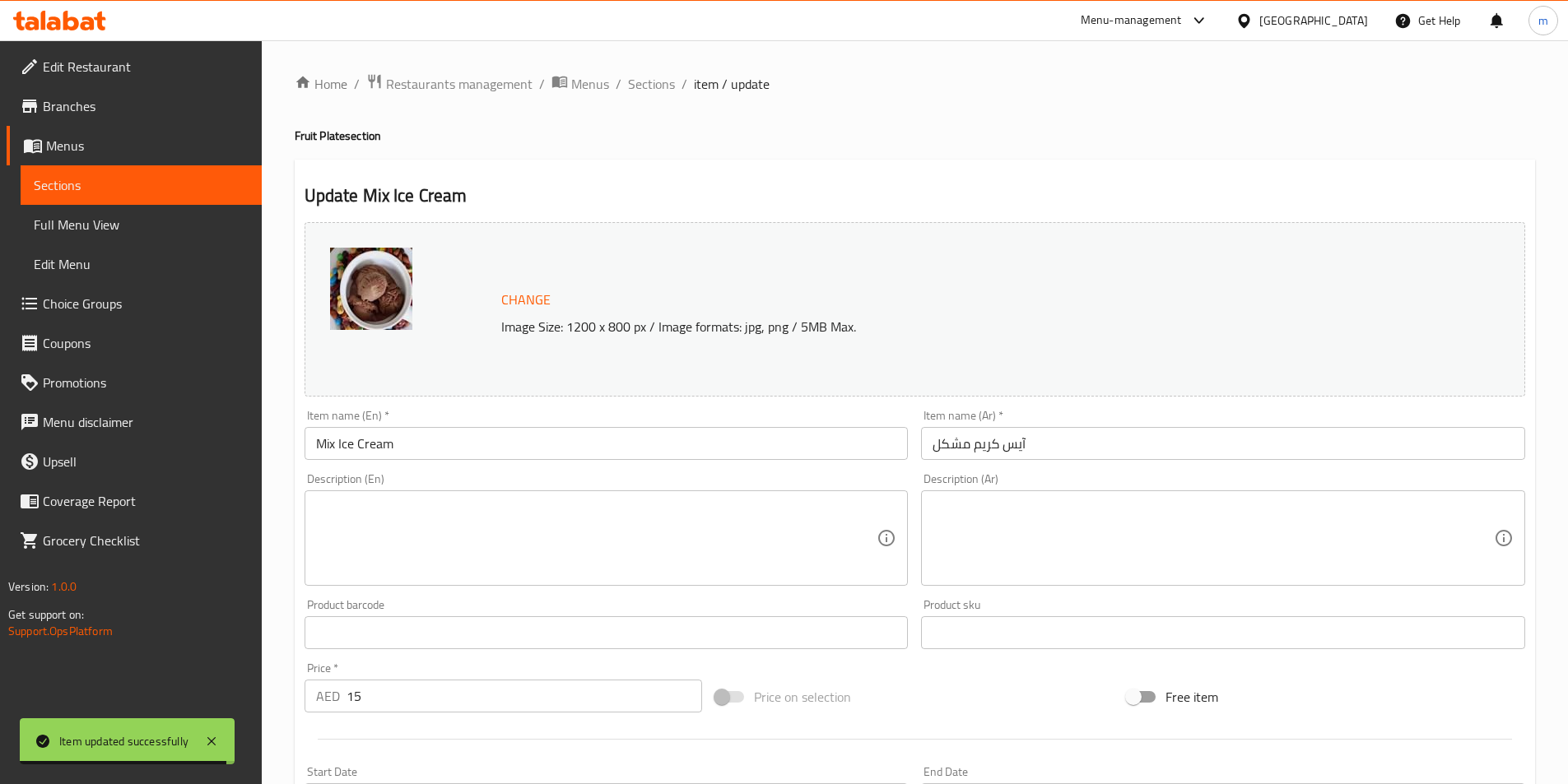
click at [597, 512] on textarea at bounding box center [597, 539] width 562 height 78
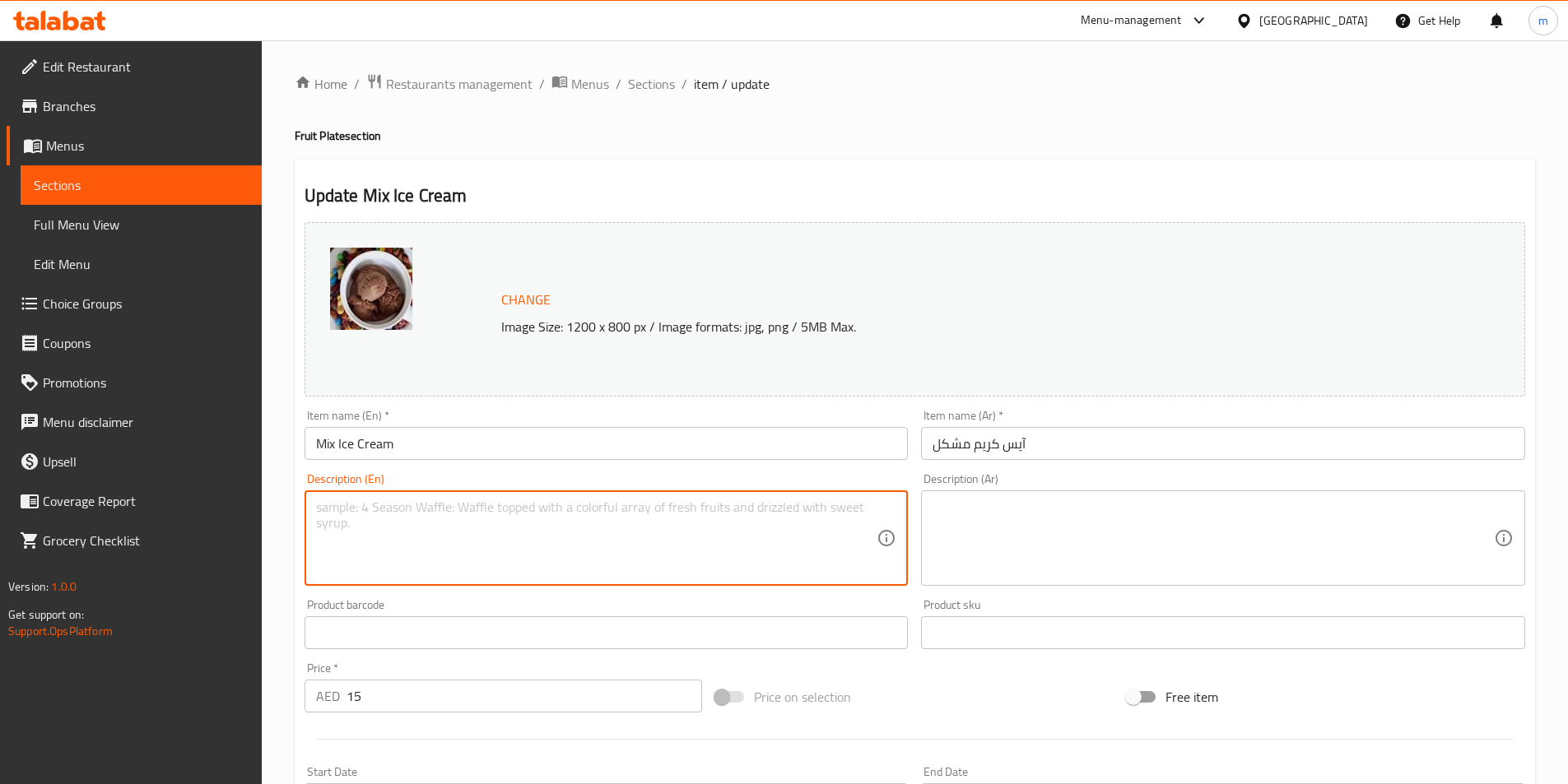
paste textarea "Assortment of ice cream scoops: vanilla, chocolate, strawberry, assorted toppin…"
type textarea "Assortment of ice cream scoops: vanilla, chocolate, strawberry, assorted toppin…"
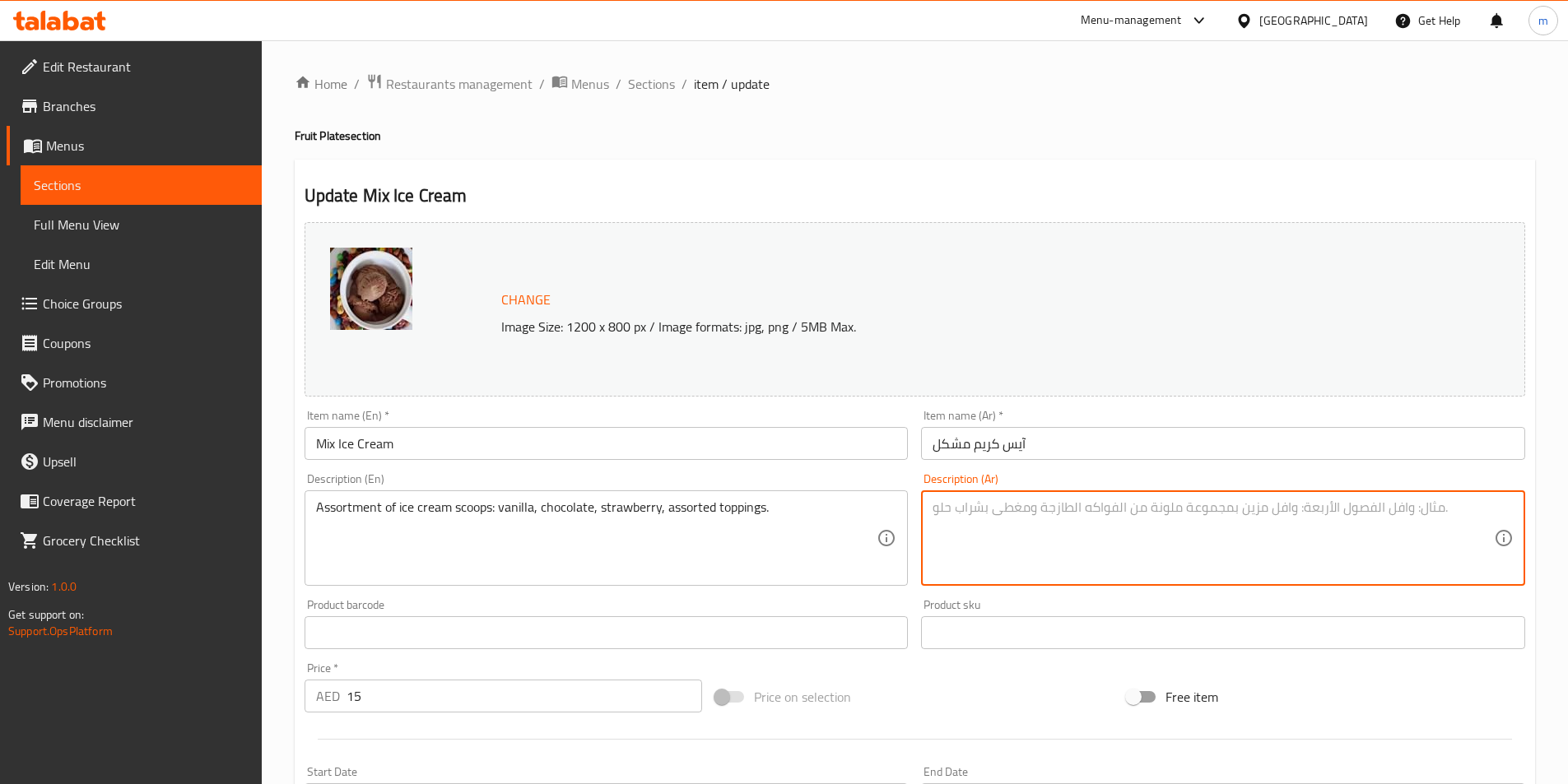
click at [1129, 549] on textarea at bounding box center [1213, 539] width 562 height 78
paste textarea "تشكيلة من كرات الآيس كريم: الفانيليا، الشوكولاتة، الفراولة، وتشكيلة من الإضافات."
click at [1418, 512] on textarea "تشكيلة من كرات الآيس كريم: الفانيليا، الشوكولاتة، الفراولة، وتشكيلة من الإضافات." at bounding box center [1213, 539] width 562 height 78
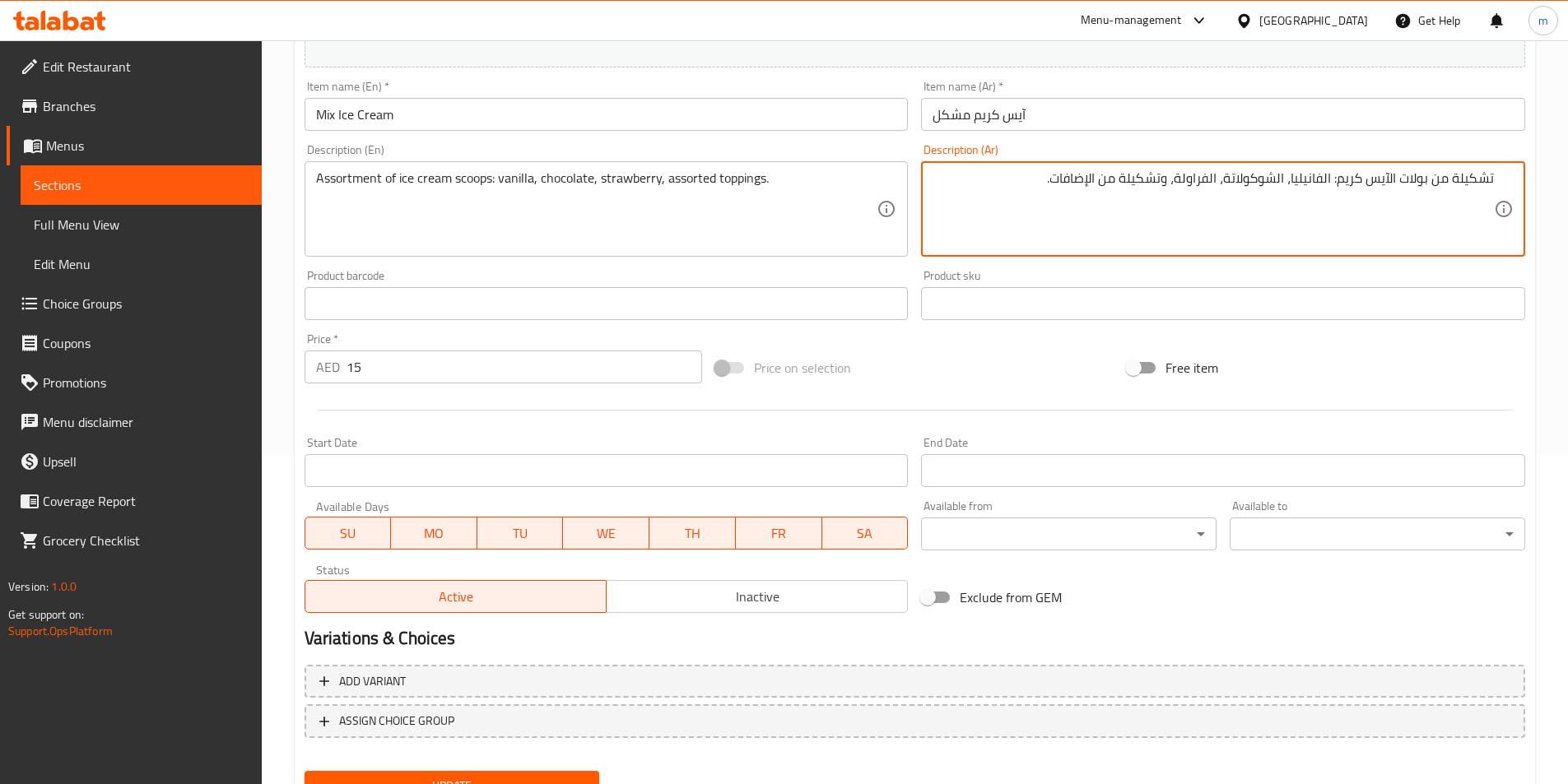
scroll to position [402, 0]
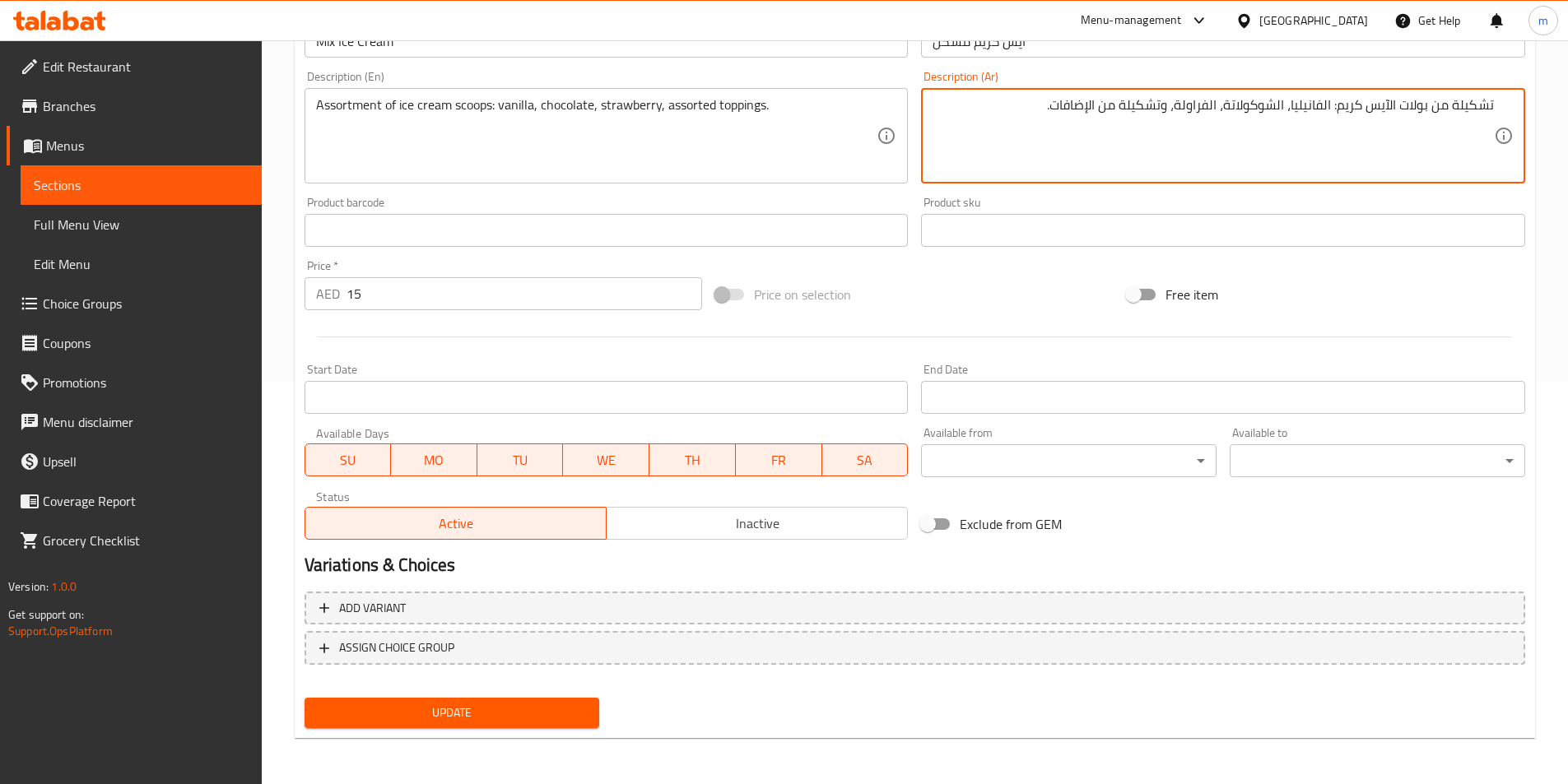
type textarea "تشكيلة من بولات الآيس كريم: الفانيليا، الشوكولاتة، الفراولة، وتشكيلة من الإضافا…"
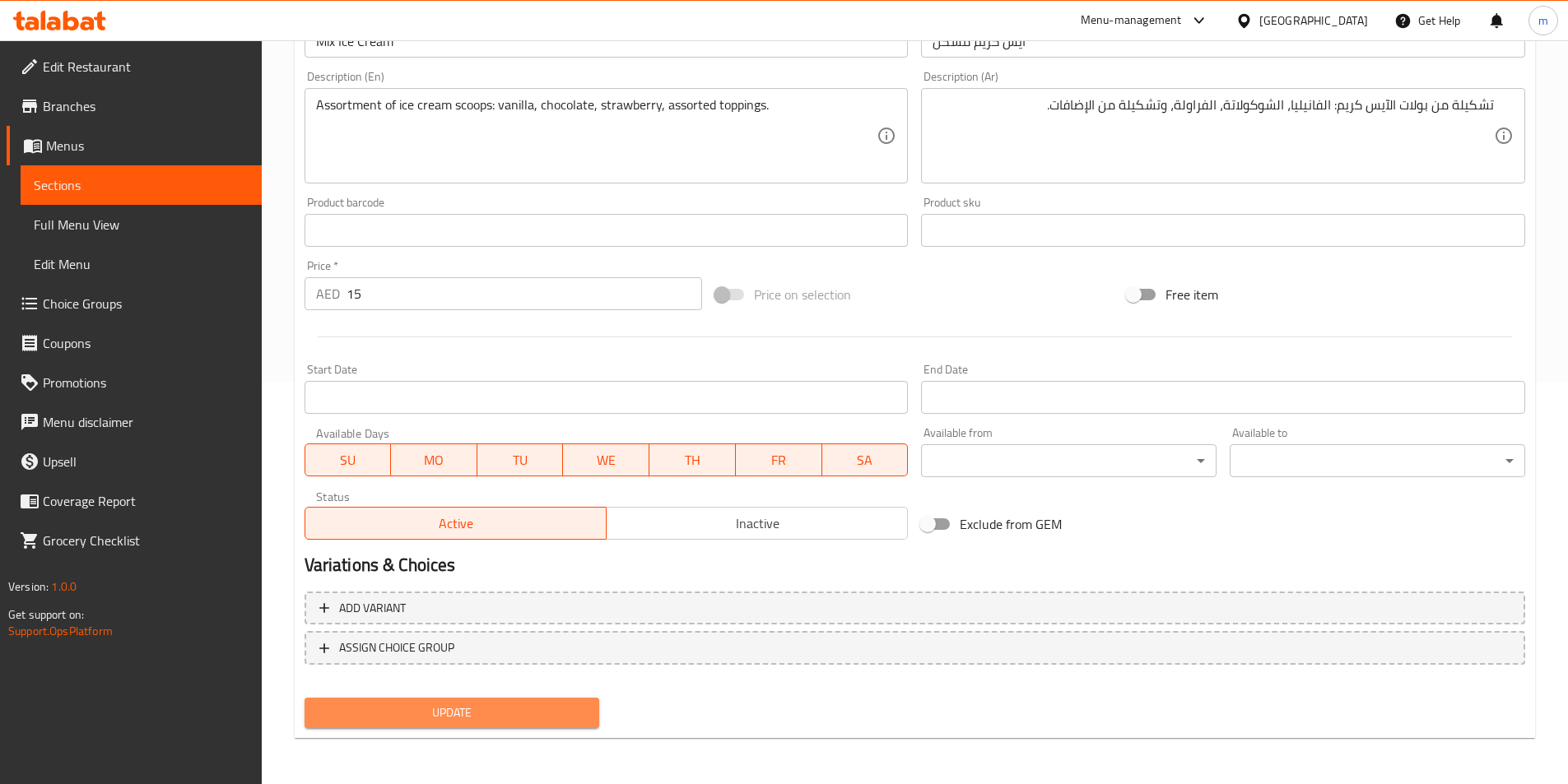
click at [547, 719] on span "Update" at bounding box center [452, 713] width 269 height 21
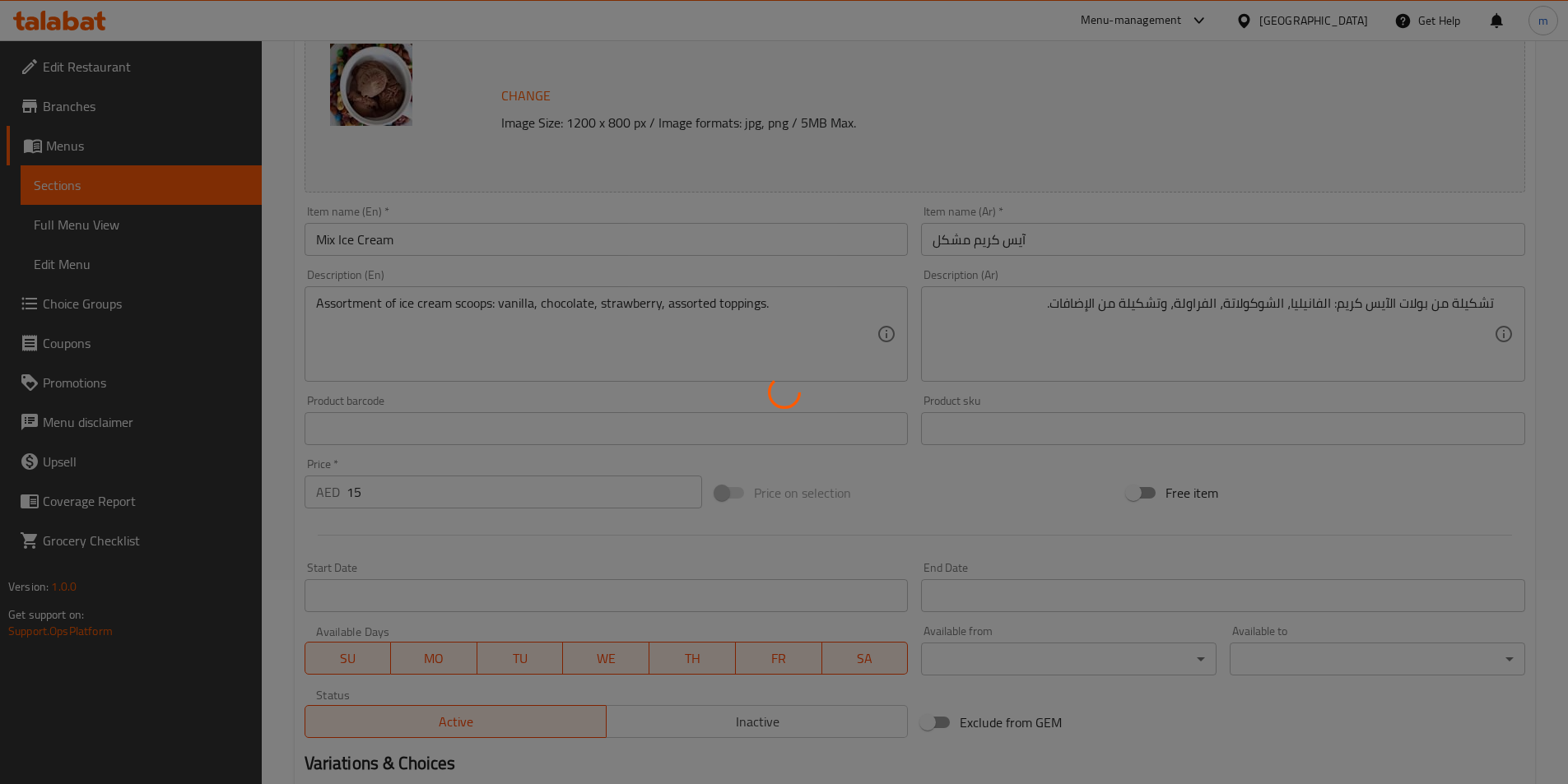
scroll to position [0, 0]
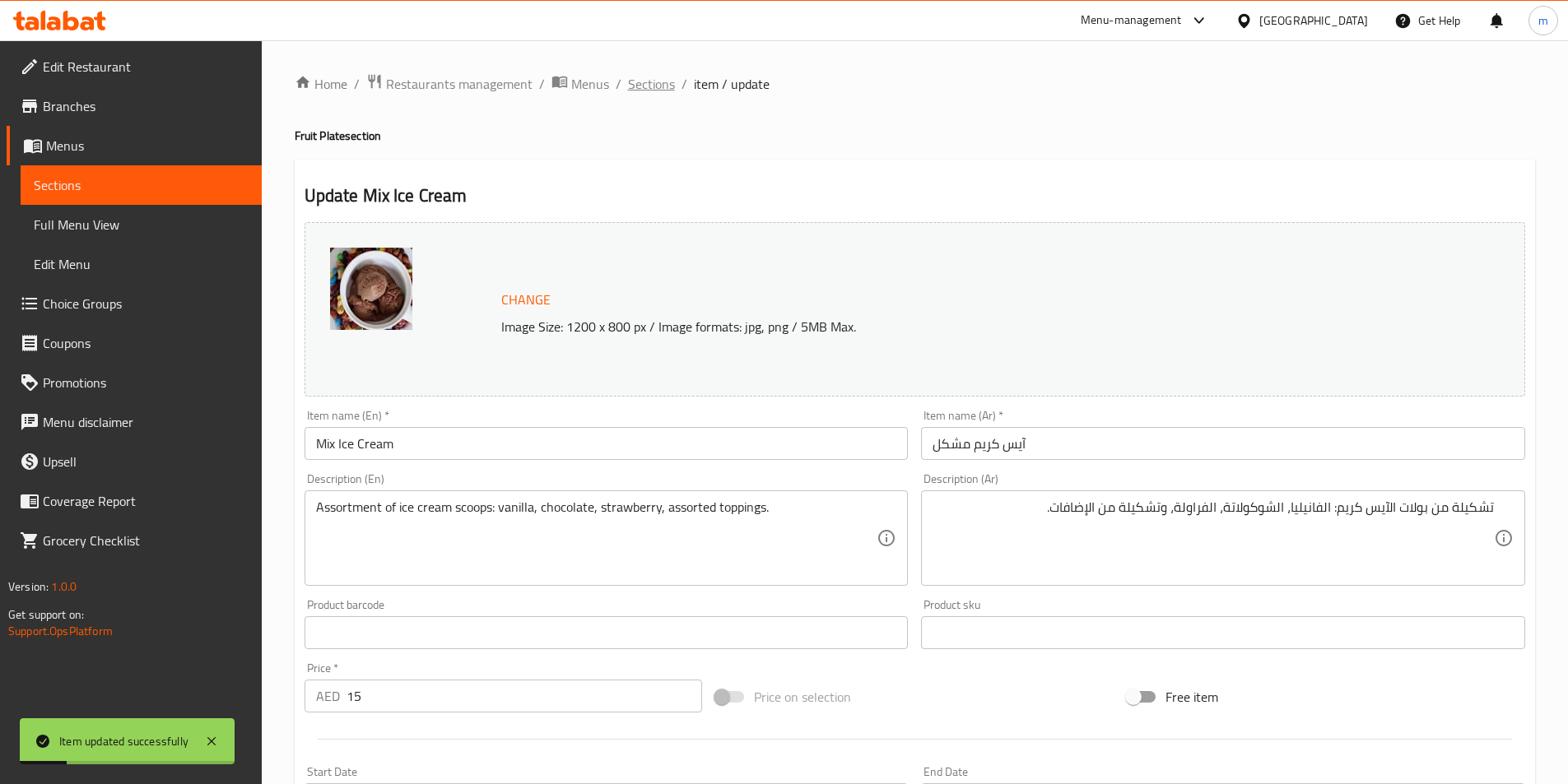
click at [668, 87] on span "Sections" at bounding box center [652, 84] width 47 height 20
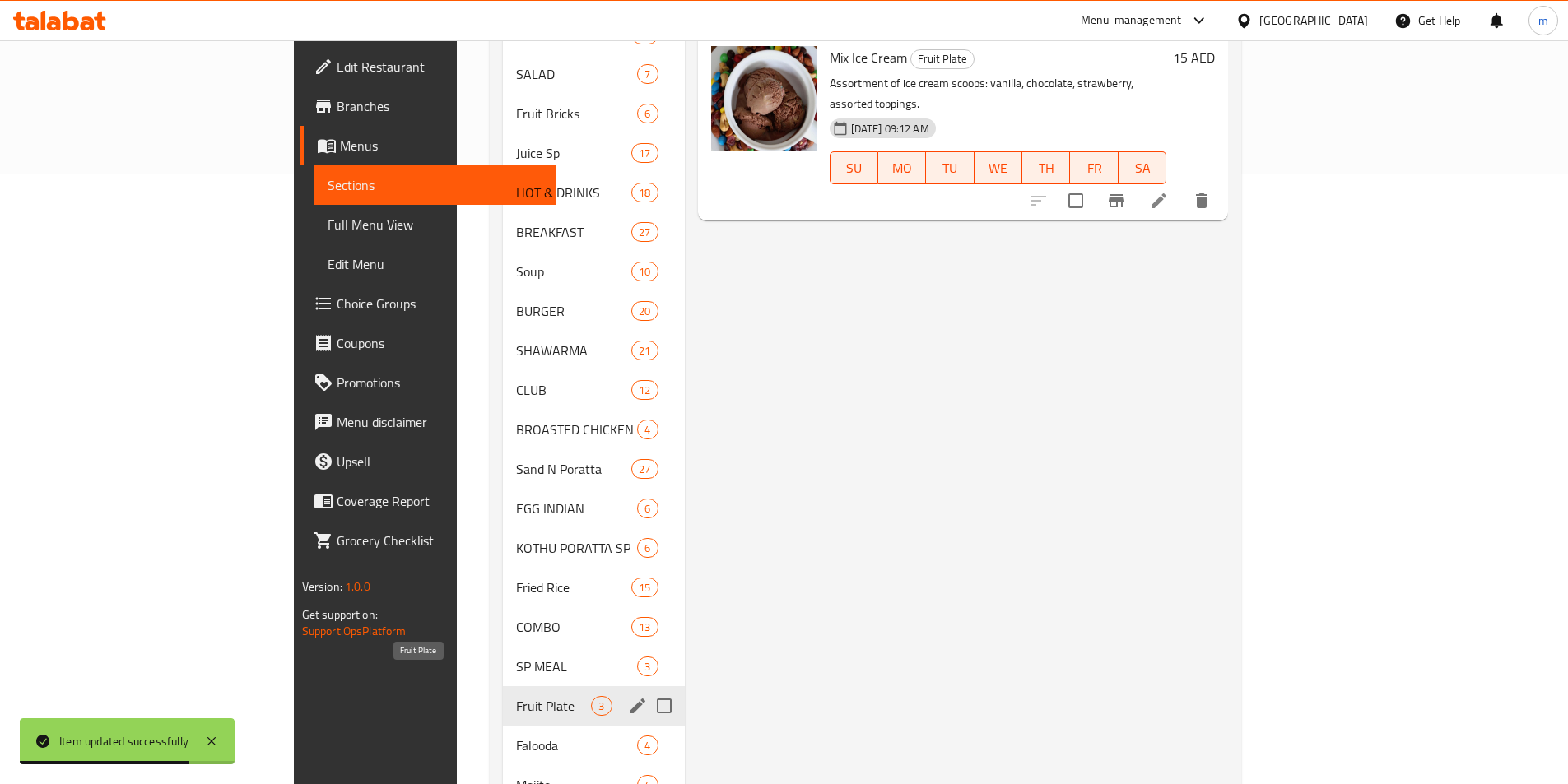
scroll to position [658, 0]
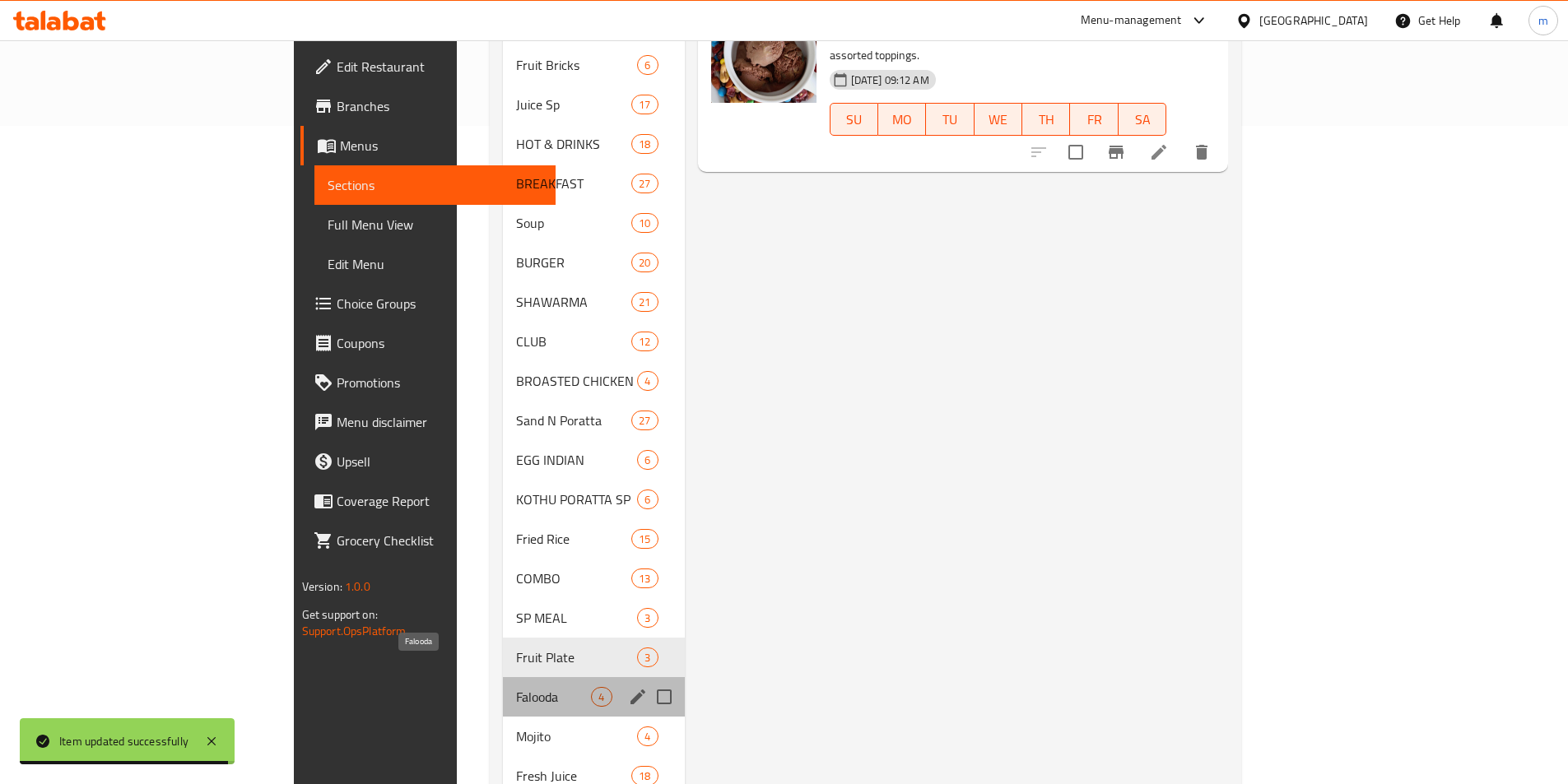
click at [516, 687] on span "Falooda" at bounding box center [553, 697] width 75 height 20
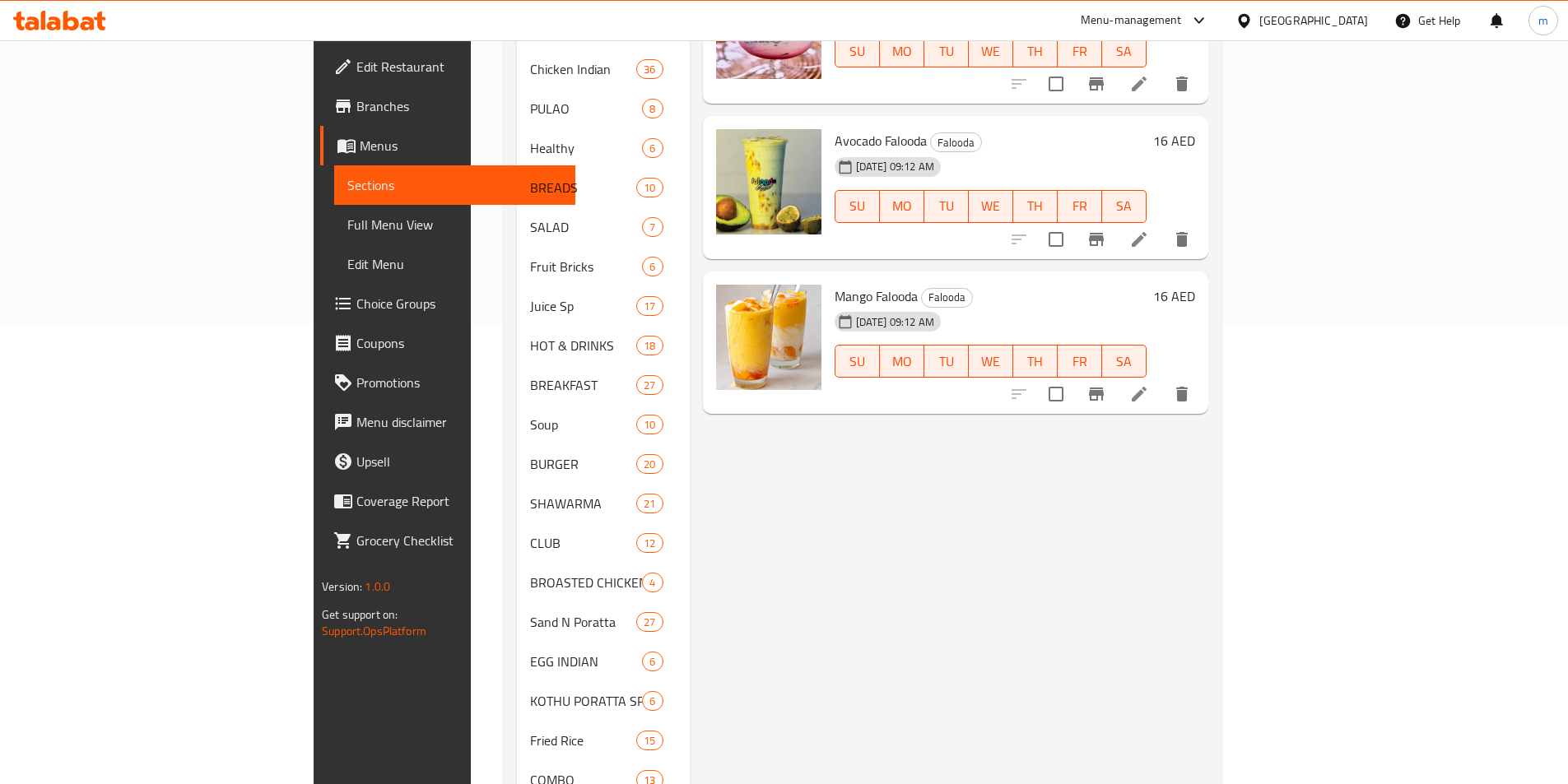
scroll to position [82, 0]
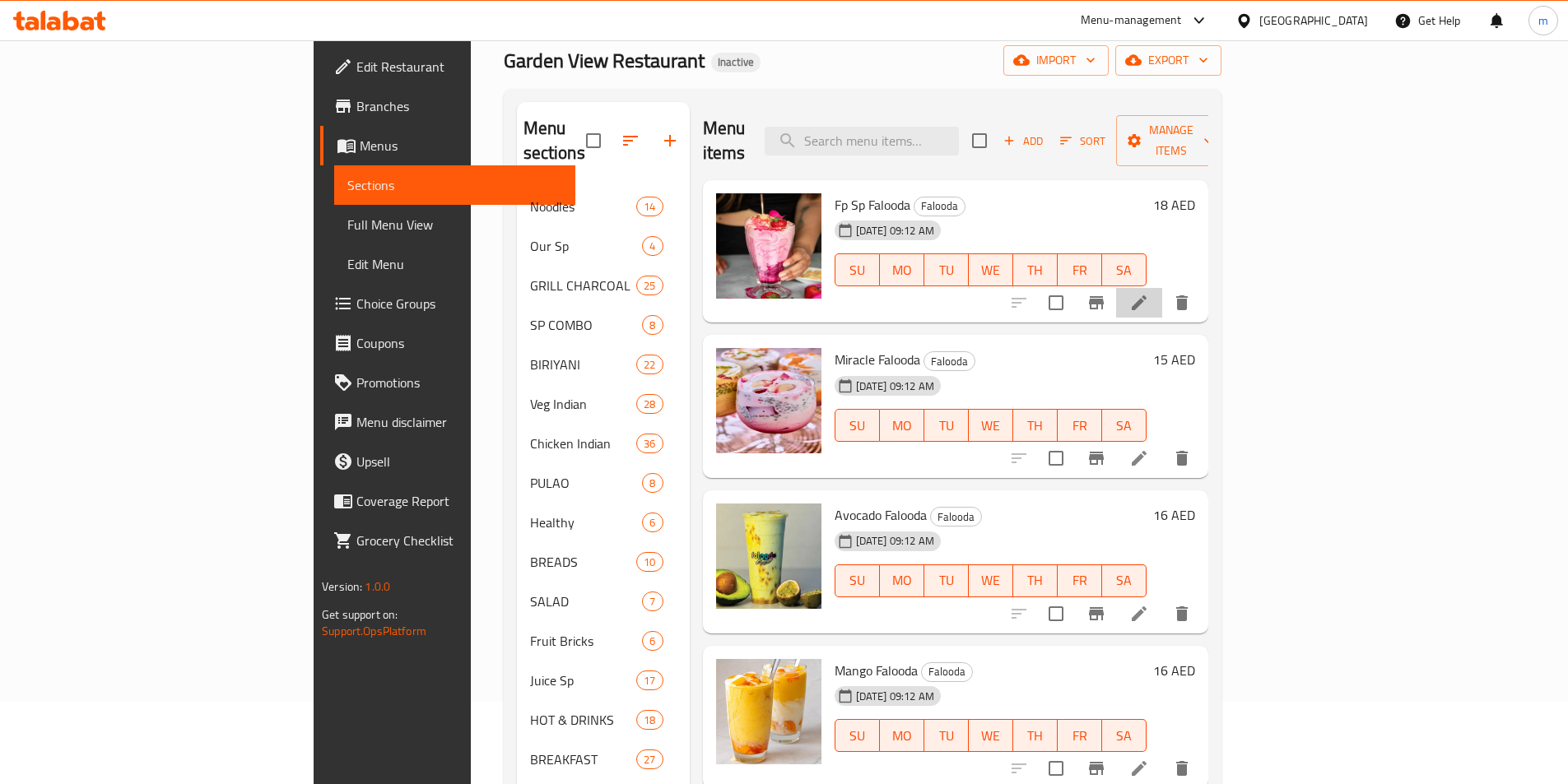
click at [1162, 288] on li at bounding box center [1138, 303] width 46 height 30
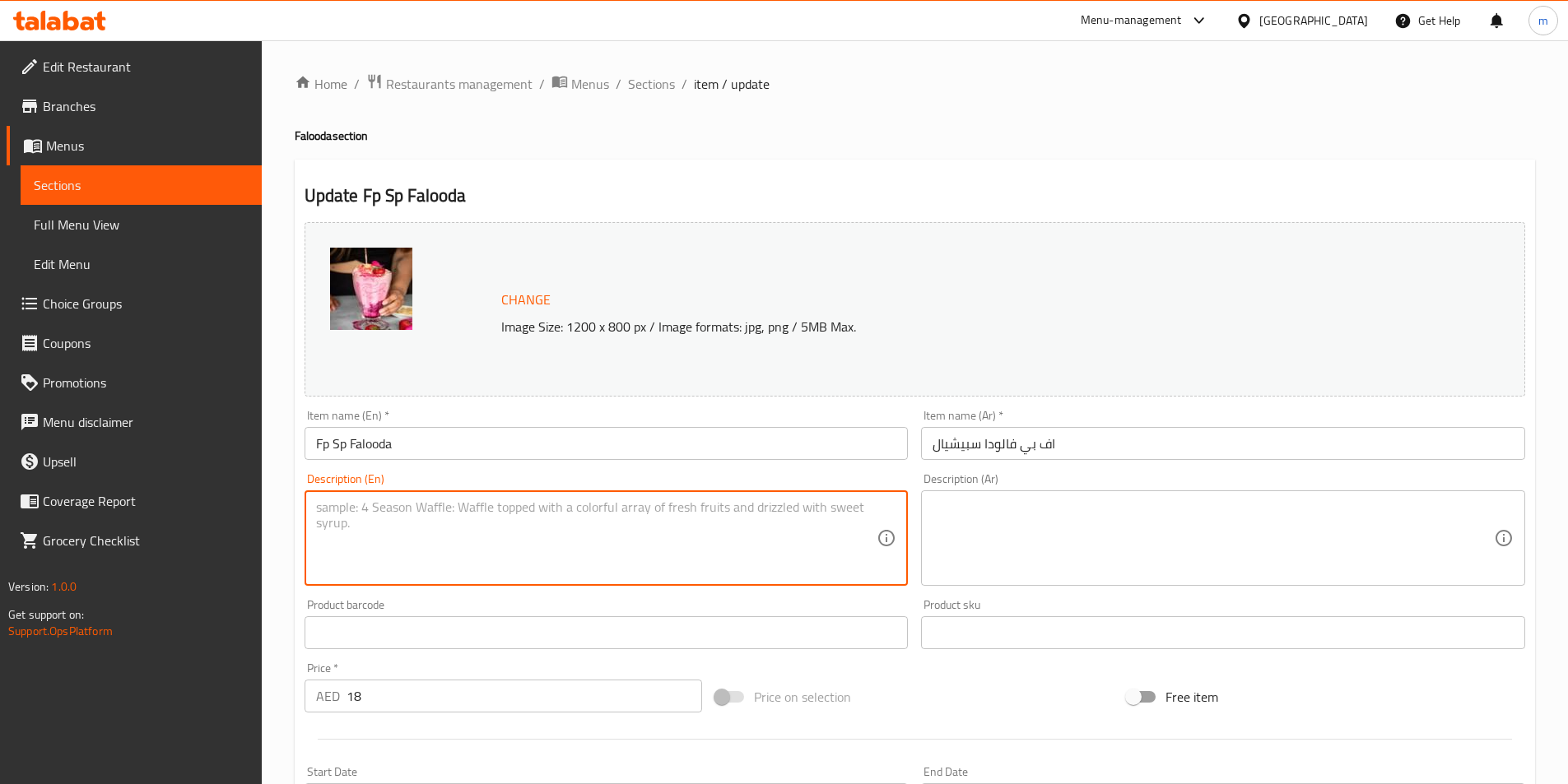
click at [789, 512] on textarea at bounding box center [597, 539] width 562 height 78
paste textarea "Rose milk falooda with vermicelli, basil seeds, jelly, ice-cream, nuts."
type textarea "Rose milk falooda with vermicelli, basil seeds, jelly, ice-cream, nuts."
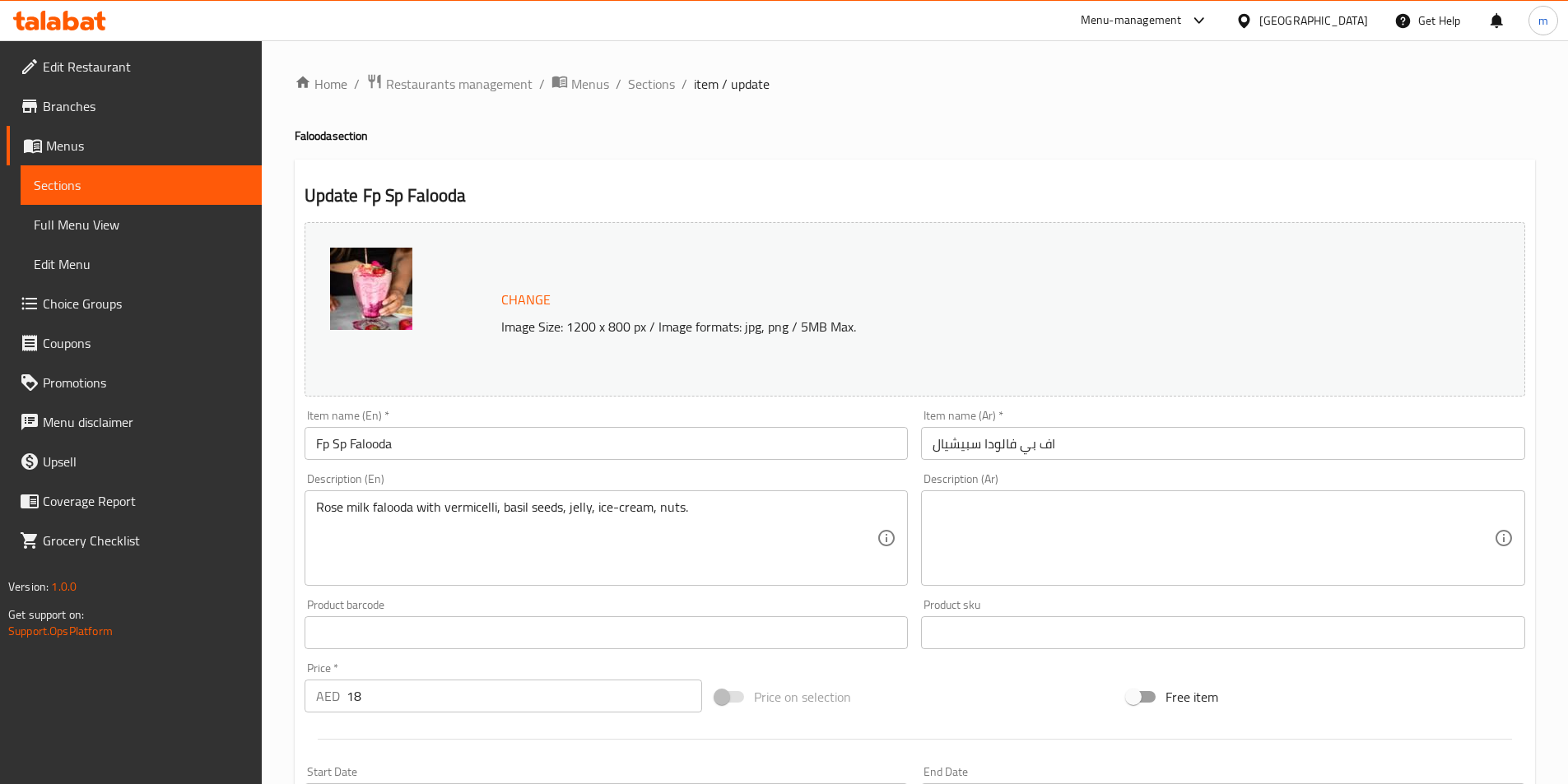
click at [1261, 524] on textarea at bounding box center [1213, 539] width 562 height 78
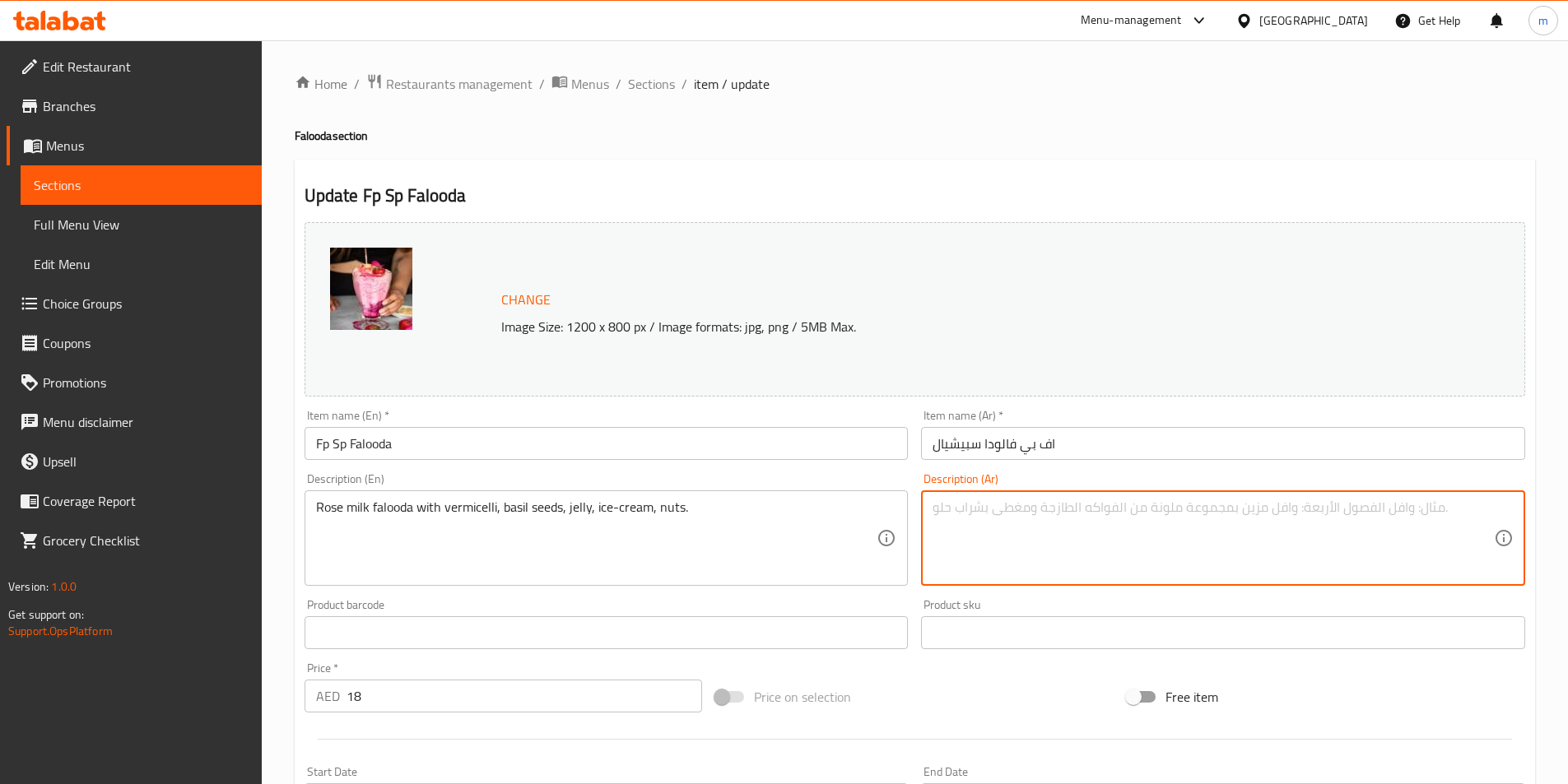
paste textarea "فالودة حليب الورد مع الشعيرية، بذور الريحان، الجيلي، الآيس كريم والمكسرات."
drag, startPoint x: 1300, startPoint y: 517, endPoint x: 1311, endPoint y: 522, distance: 12.1
click at [1311, 522] on textarea "فالودة حليب الورد مع الشعيرية، بذور الريحان، الجيلي، الآيس كريم والمكسرات." at bounding box center [1213, 539] width 562 height 78
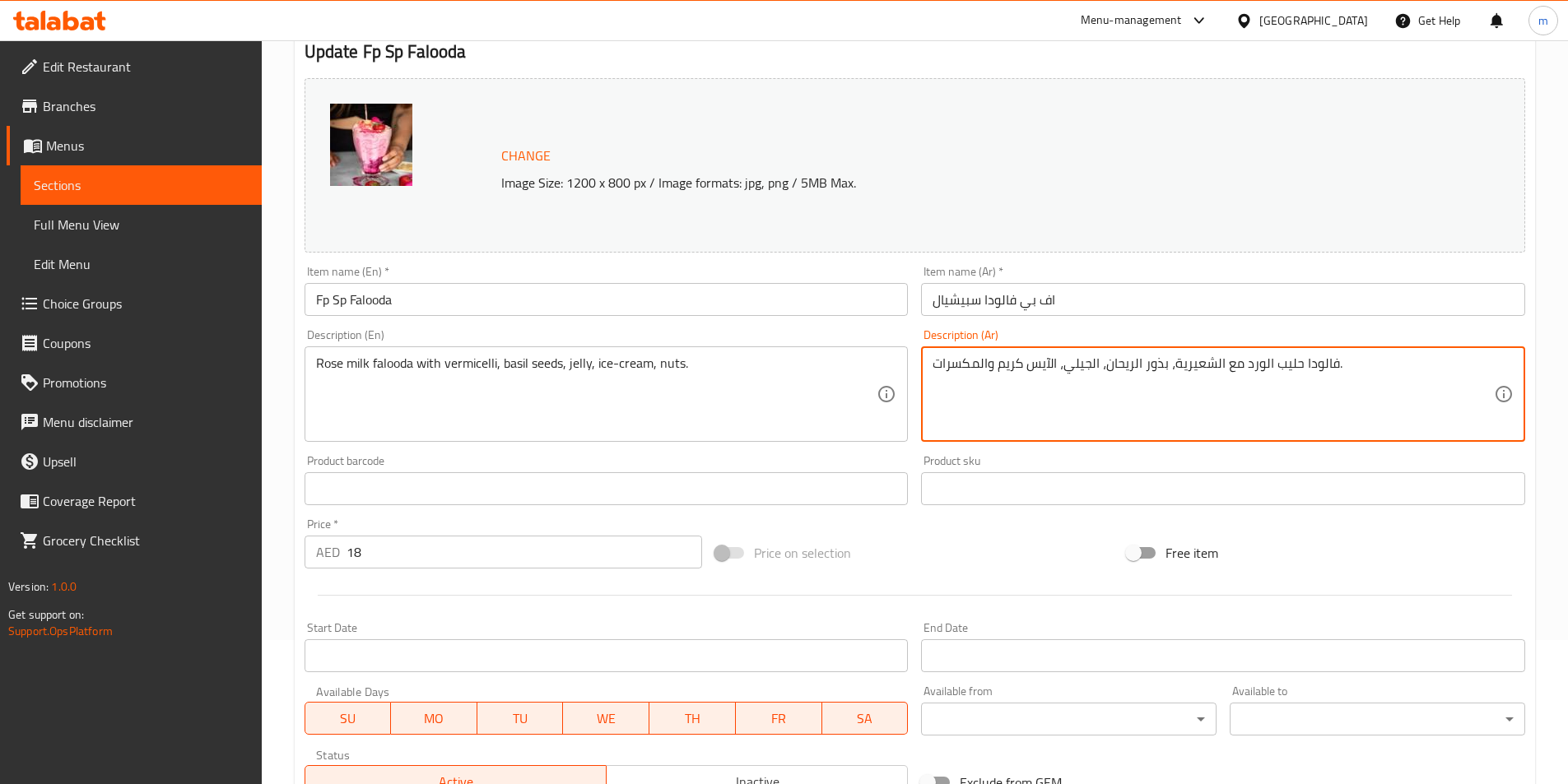
scroll to position [402, 0]
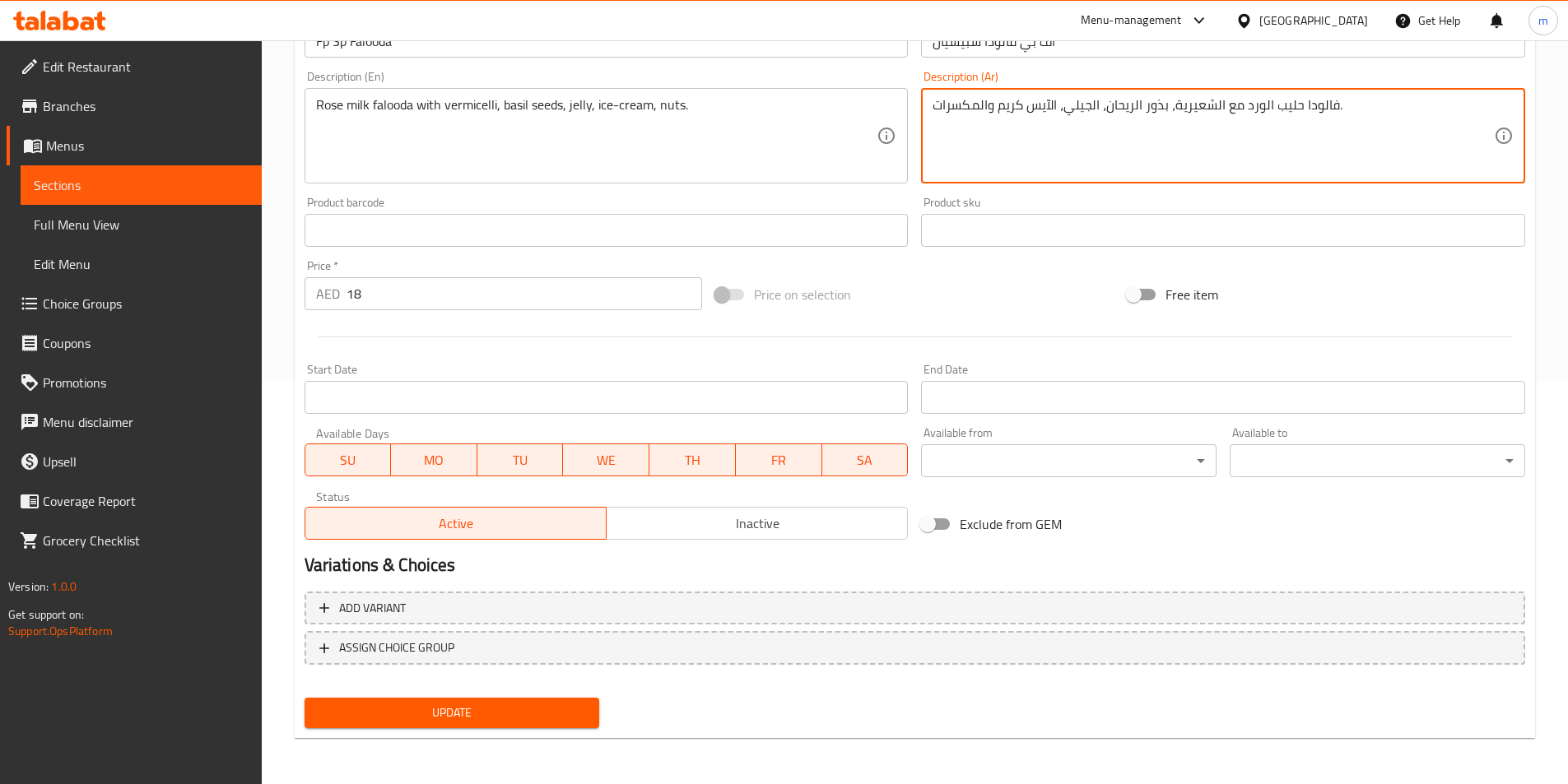
type textarea "فالودا حليب الورد مع الشعيرية، بذور الريحان، الجيلي، الآيس كريم والمكسرات."
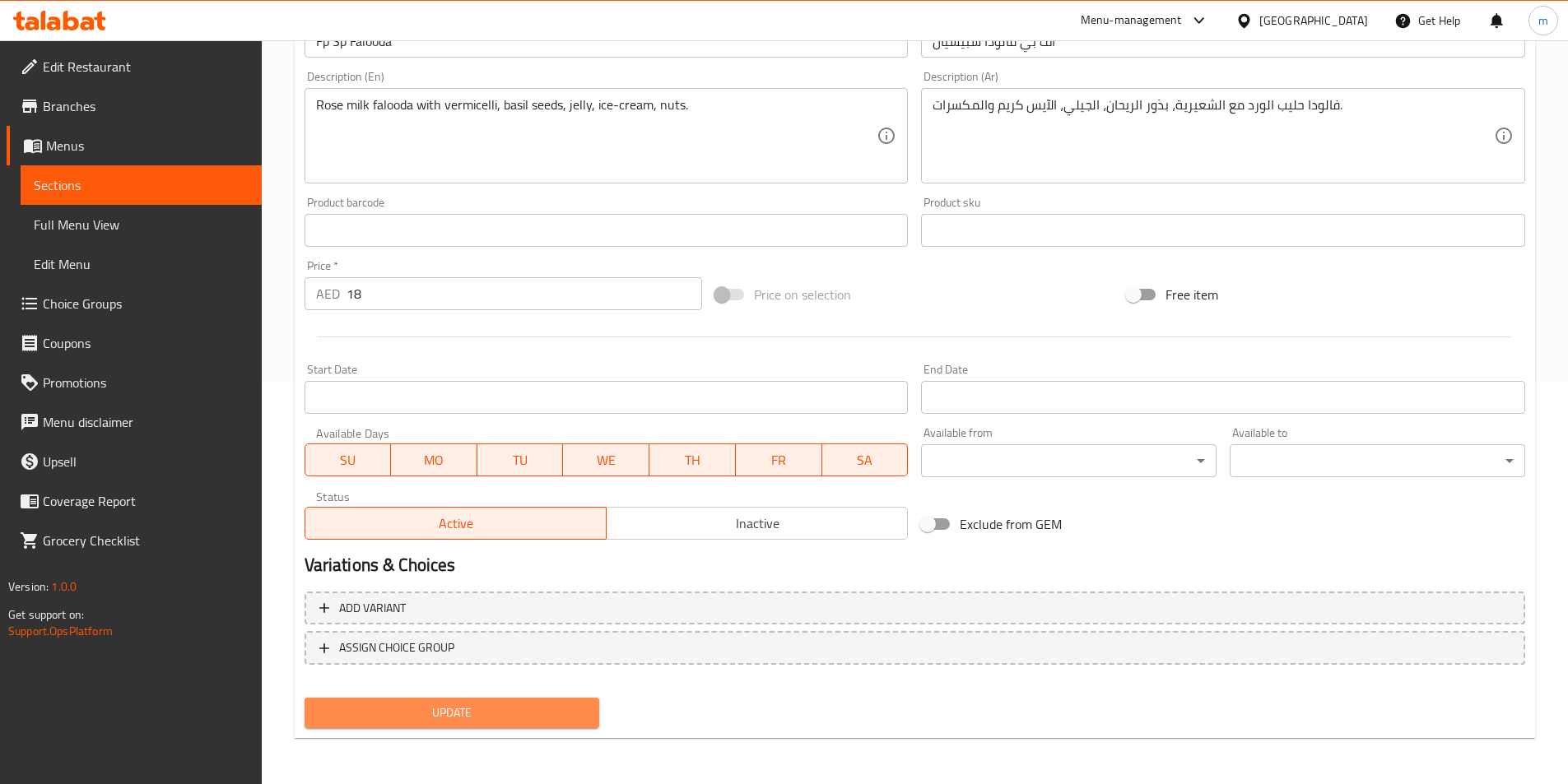
click at [566, 706] on span "Update" at bounding box center [452, 713] width 269 height 21
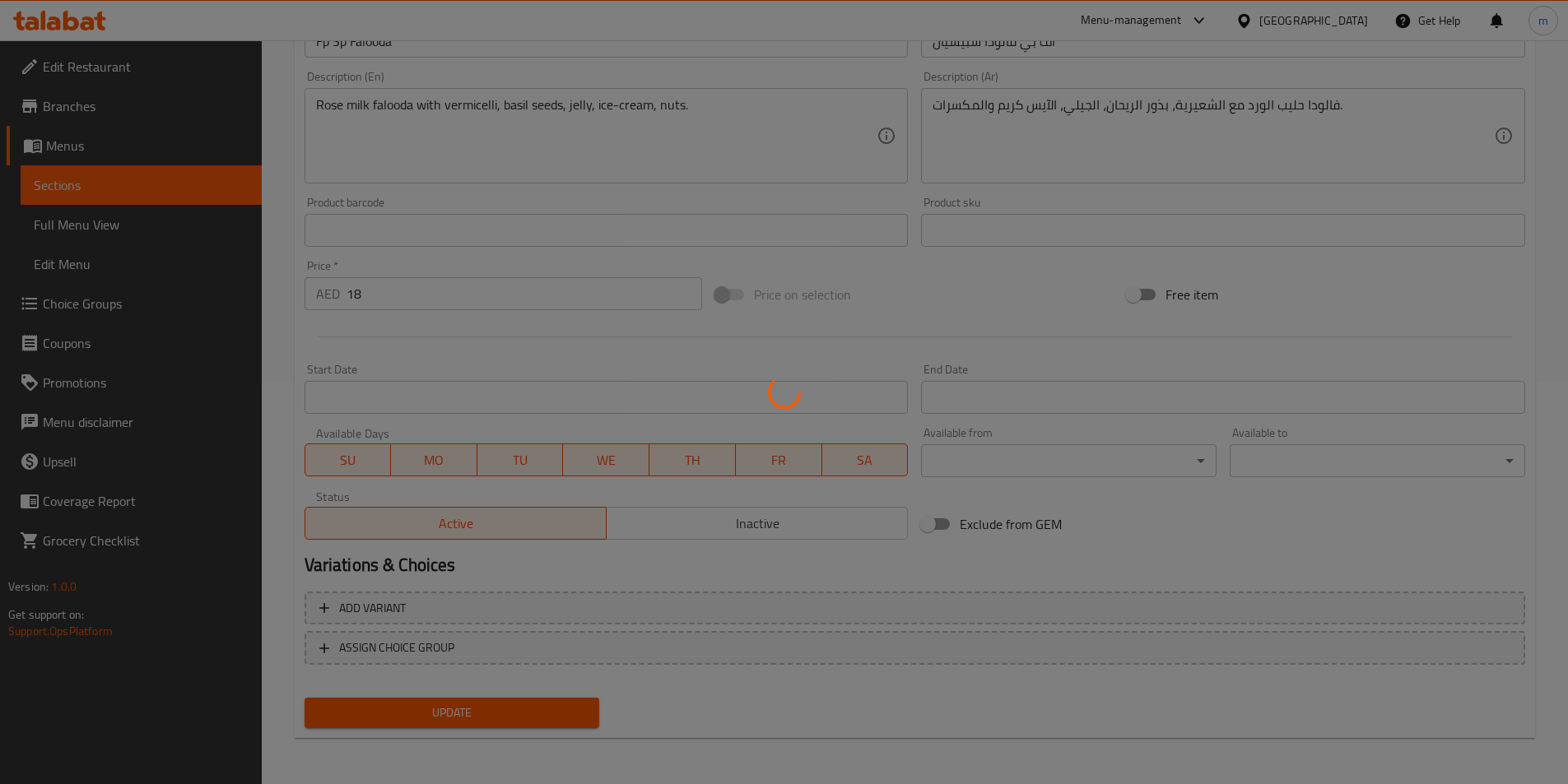
scroll to position [0, 0]
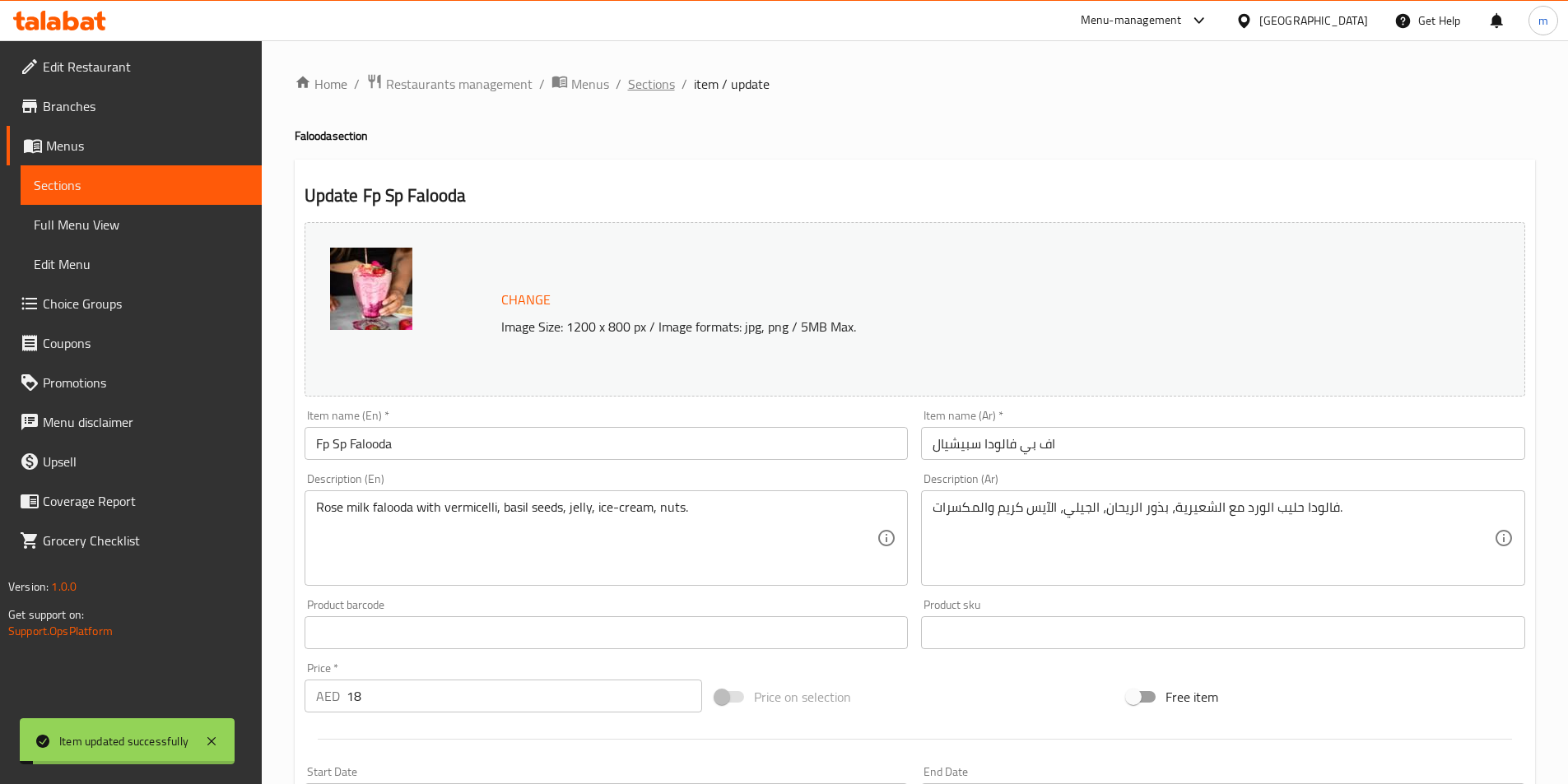
click at [655, 82] on span "Sections" at bounding box center [652, 84] width 47 height 20
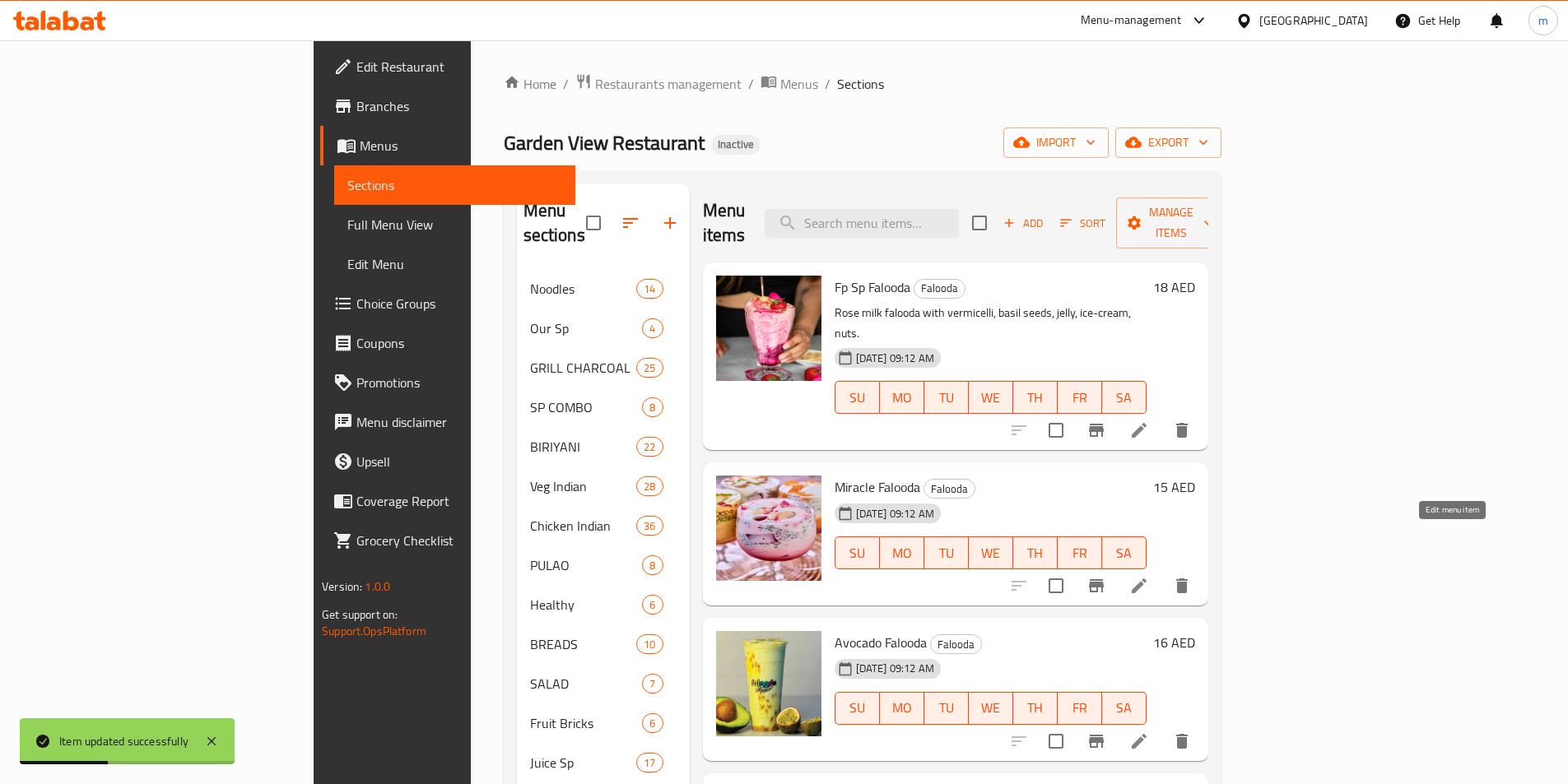
click at [1146, 578] on icon at bounding box center [1139, 586] width 15 height 15
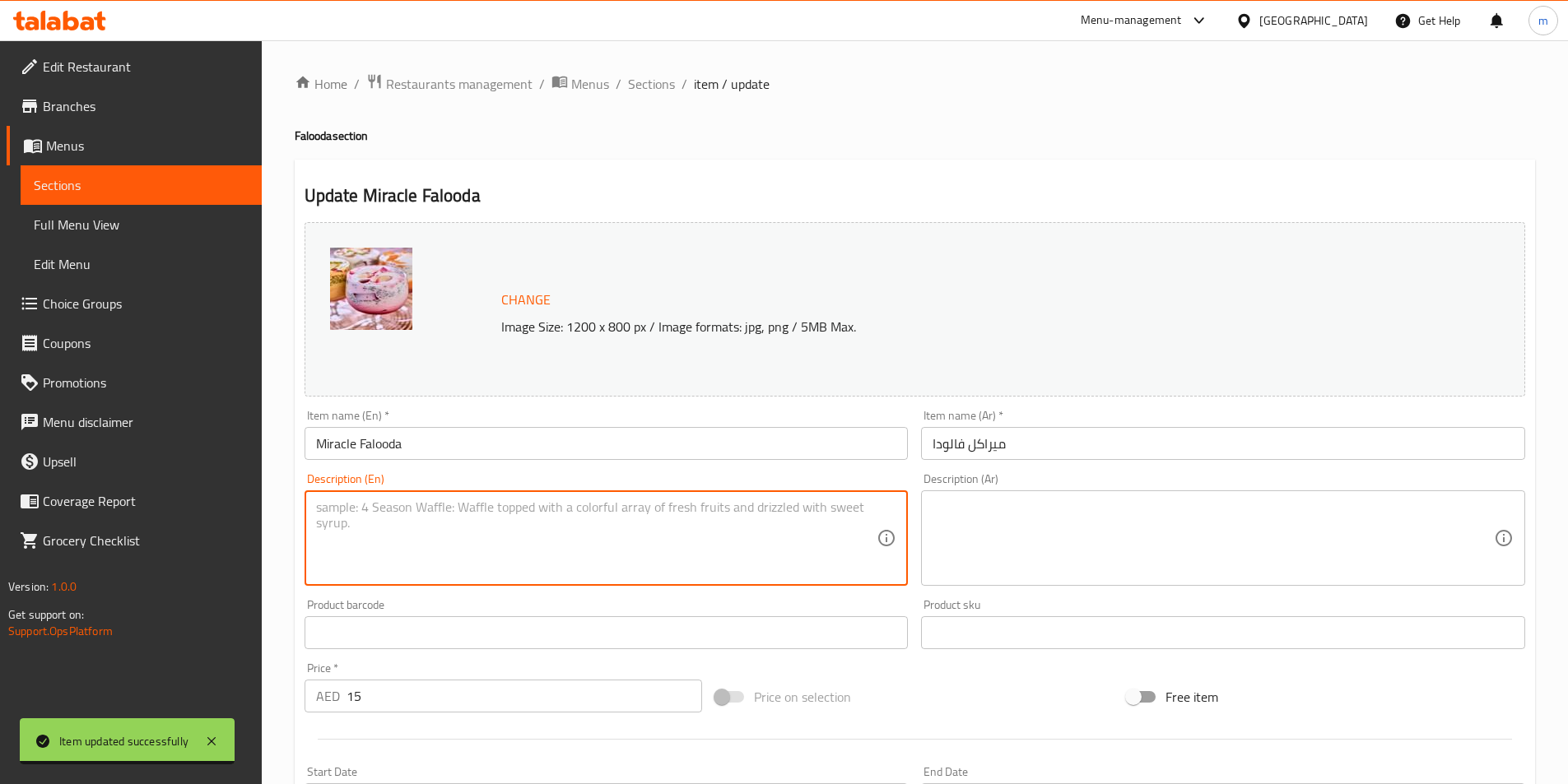
click at [875, 500] on textarea at bounding box center [597, 539] width 562 height 78
paste textarea "Saffron rose falooda with vermicelli, basil seeds, jelly, ice-cream, nuts"
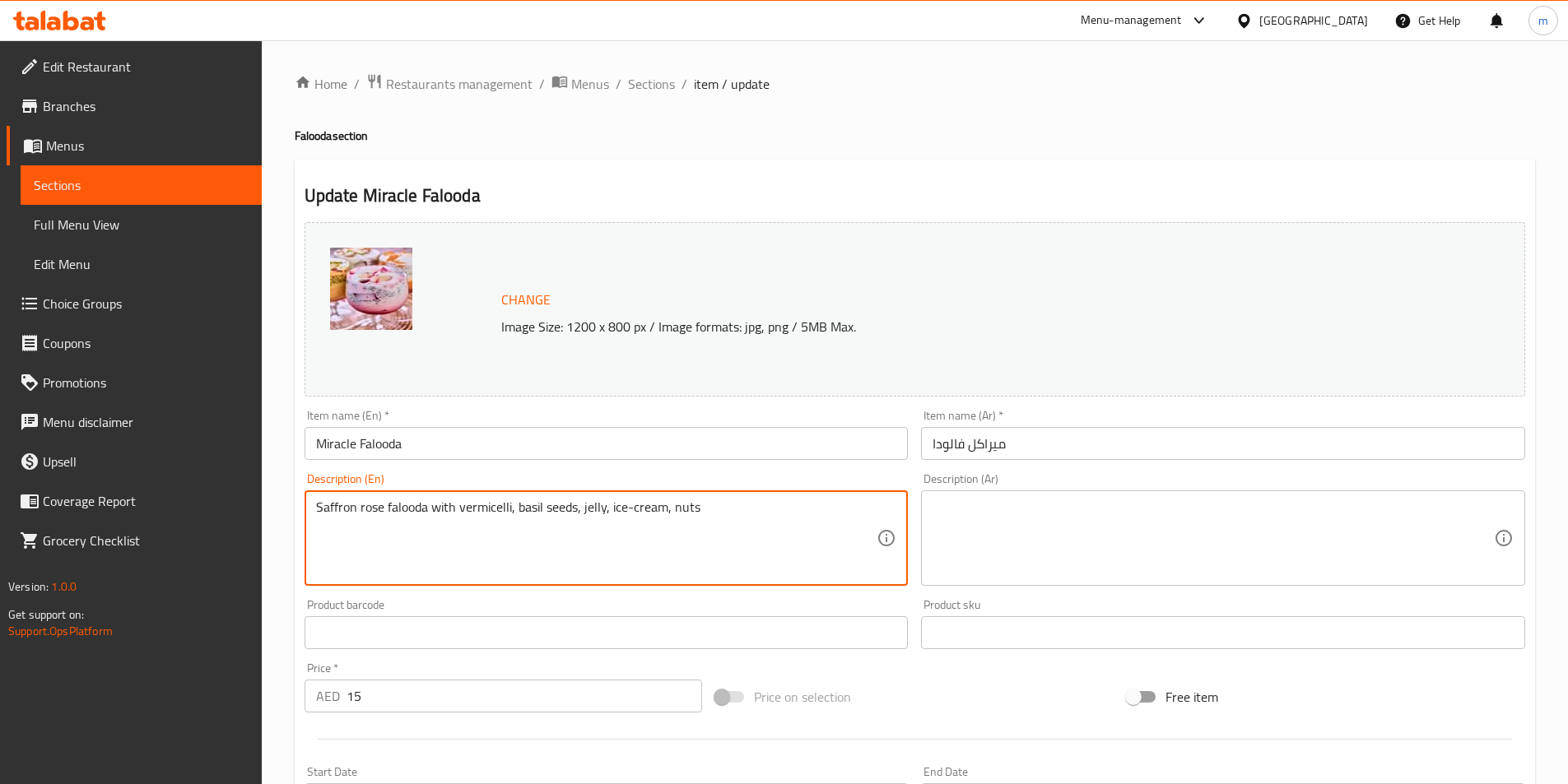
type textarea "Saffron rose falooda with vermicelli, basil seeds, jelly, ice-cream, nuts"
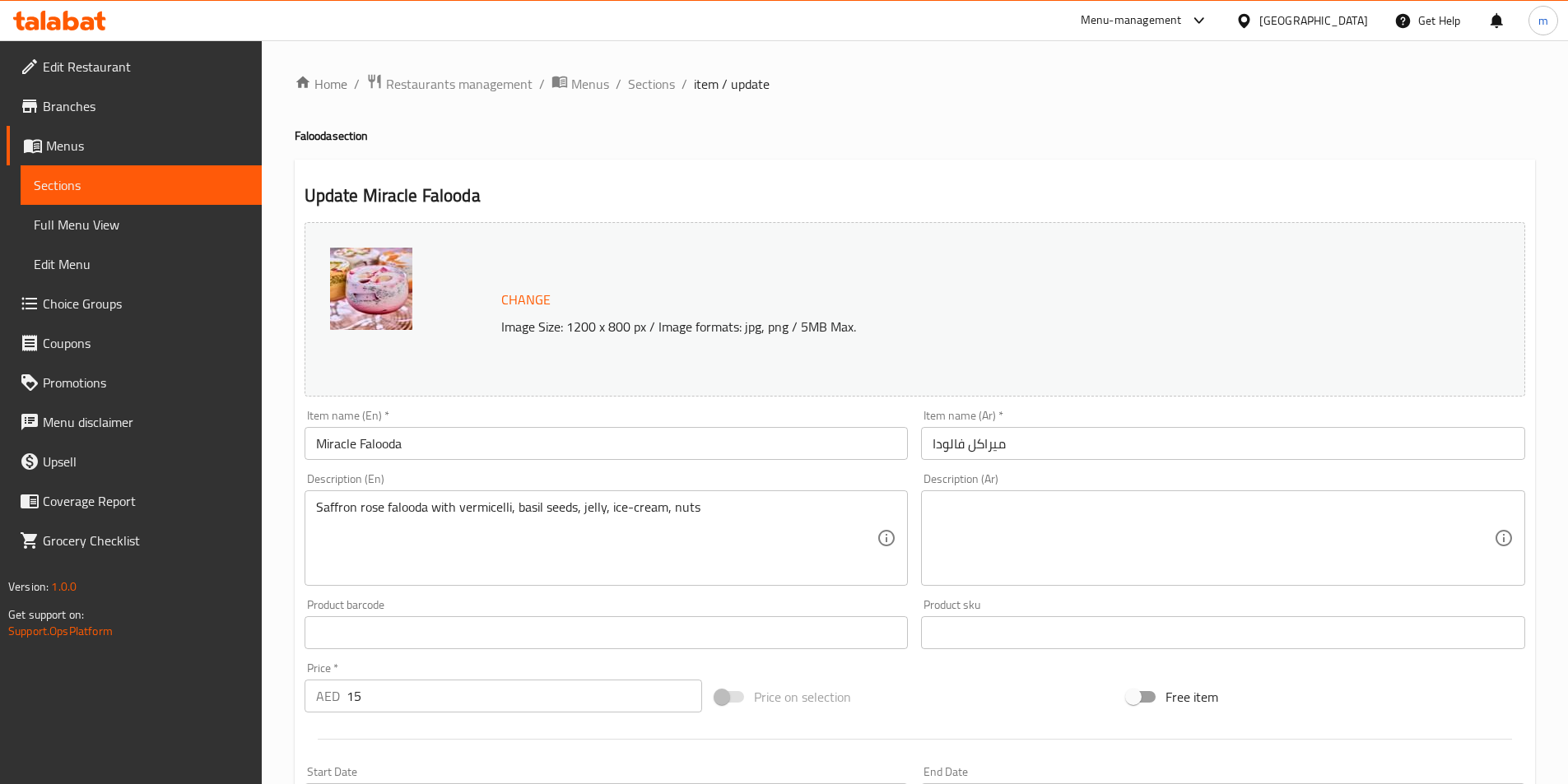
click at [1225, 555] on textarea at bounding box center [1213, 539] width 562 height 78
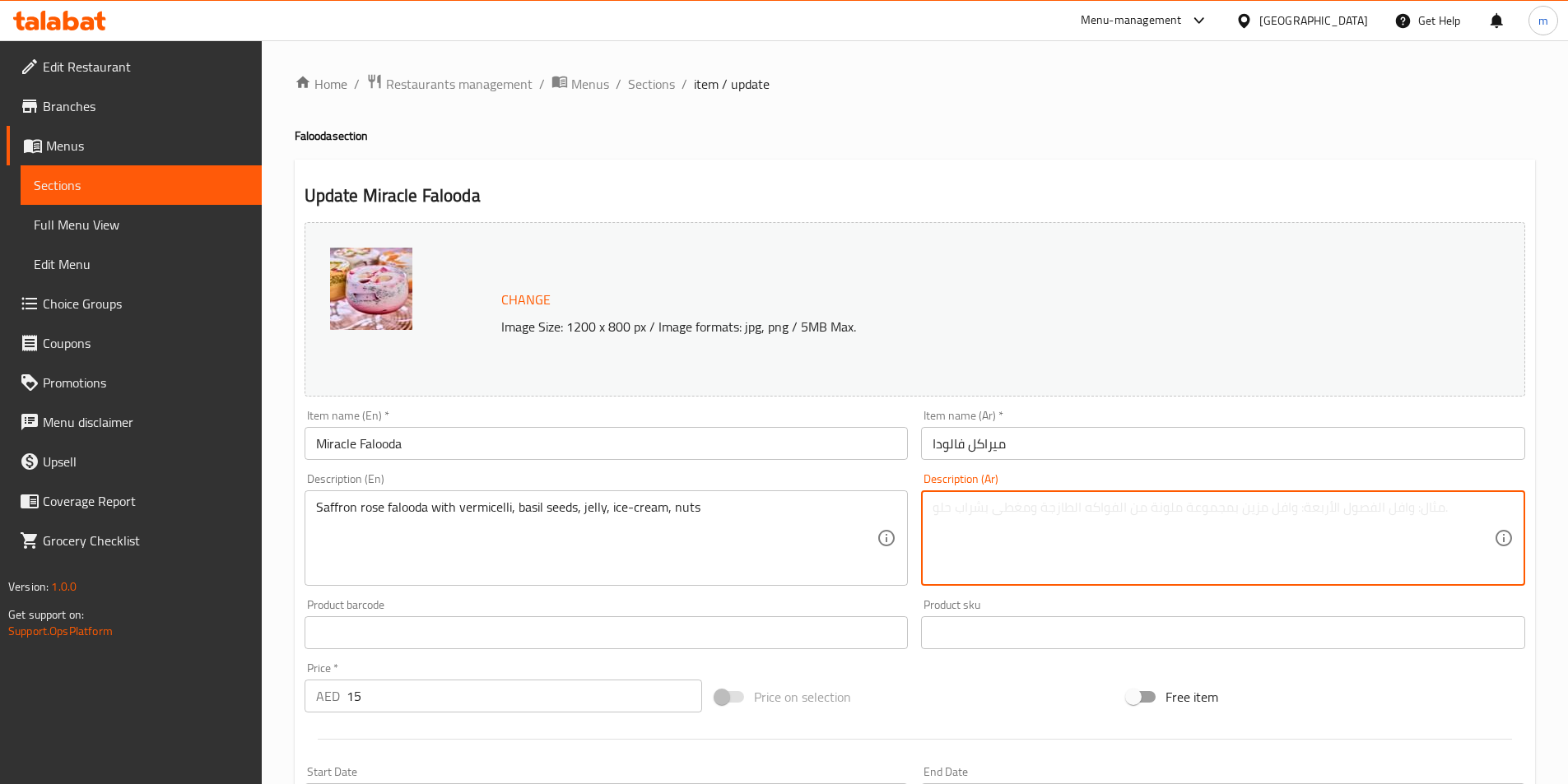
paste textarea "فالودة الزعفران والورد مع الشعيرية وبذور الريحان والهلام والآيس كريم والمكسرات"
drag, startPoint x: 1333, startPoint y: 517, endPoint x: 1343, endPoint y: 520, distance: 10.4
click at [1343, 520] on textarea "فالودة الزعفران والورد مع الشعيرية وبذور الريحان والهلام والآيس كريم والمكسرات" at bounding box center [1213, 539] width 562 height 78
click at [1324, 514] on textarea "فالودا الزعفران والورد مع الشعيرية وبذور الريحان والهلام والآيس كريم والمكسرات" at bounding box center [1213, 539] width 562 height 78
click at [1281, 517] on textarea "فالودا زعفران والورد مع الشعيرية وبذور الريحان والهلام والآيس كريم والمكسرات" at bounding box center [1213, 539] width 562 height 78
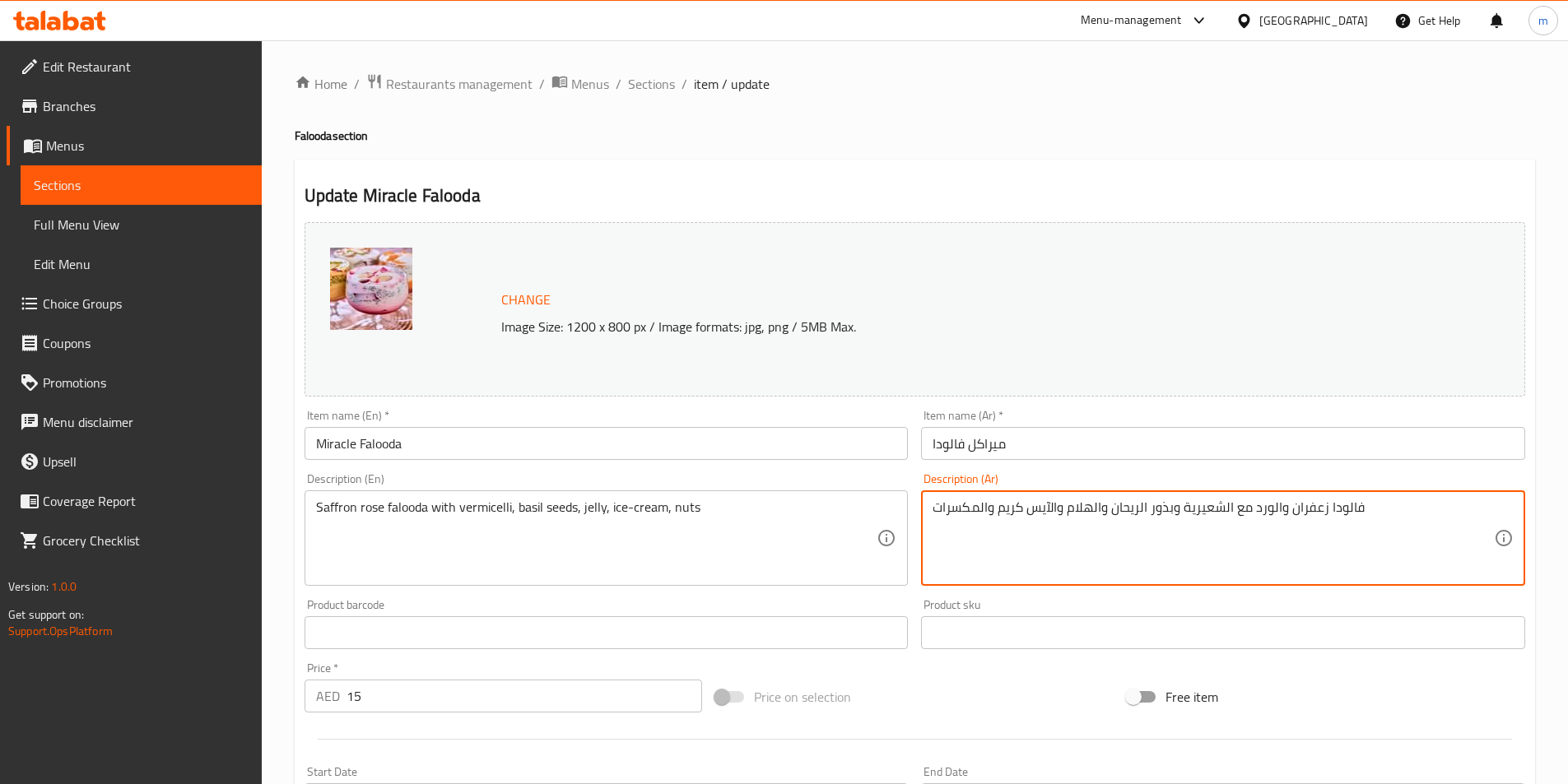
click at [1280, 520] on textarea "فالودا زعفران والورد مع الشعيرية وبذور الريحان والهلام والآيس كريم والمكسرات" at bounding box center [1213, 539] width 562 height 78
drag, startPoint x: 1064, startPoint y: 513, endPoint x: 1090, endPoint y: 529, distance: 30.5
click at [1090, 529] on textarea "فالودا زعفران الورد مع الشعيرية وبذور الريحان والهلام والآيس كريم والمكسرات" at bounding box center [1213, 539] width 562 height 78
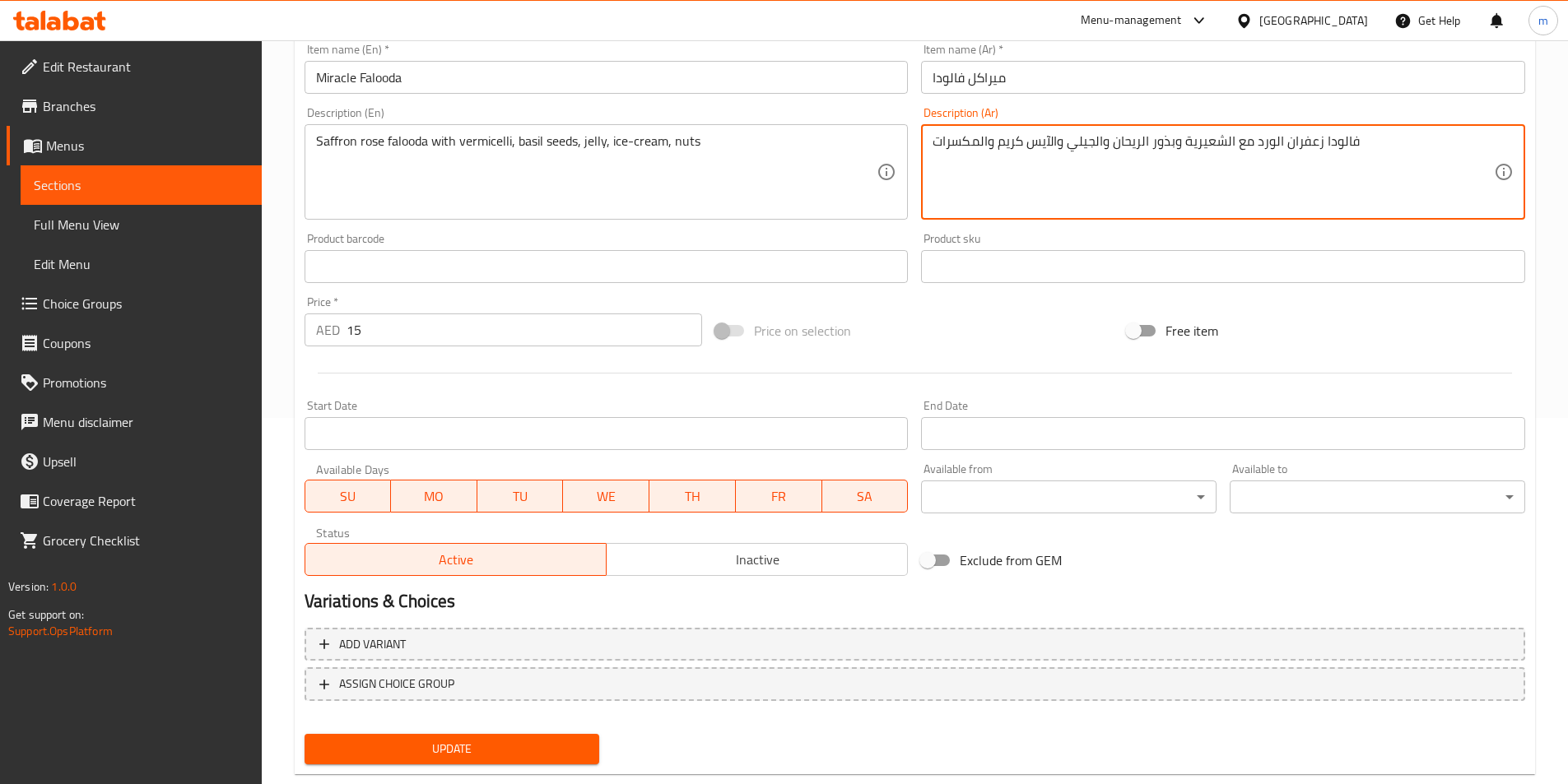
scroll to position [402, 0]
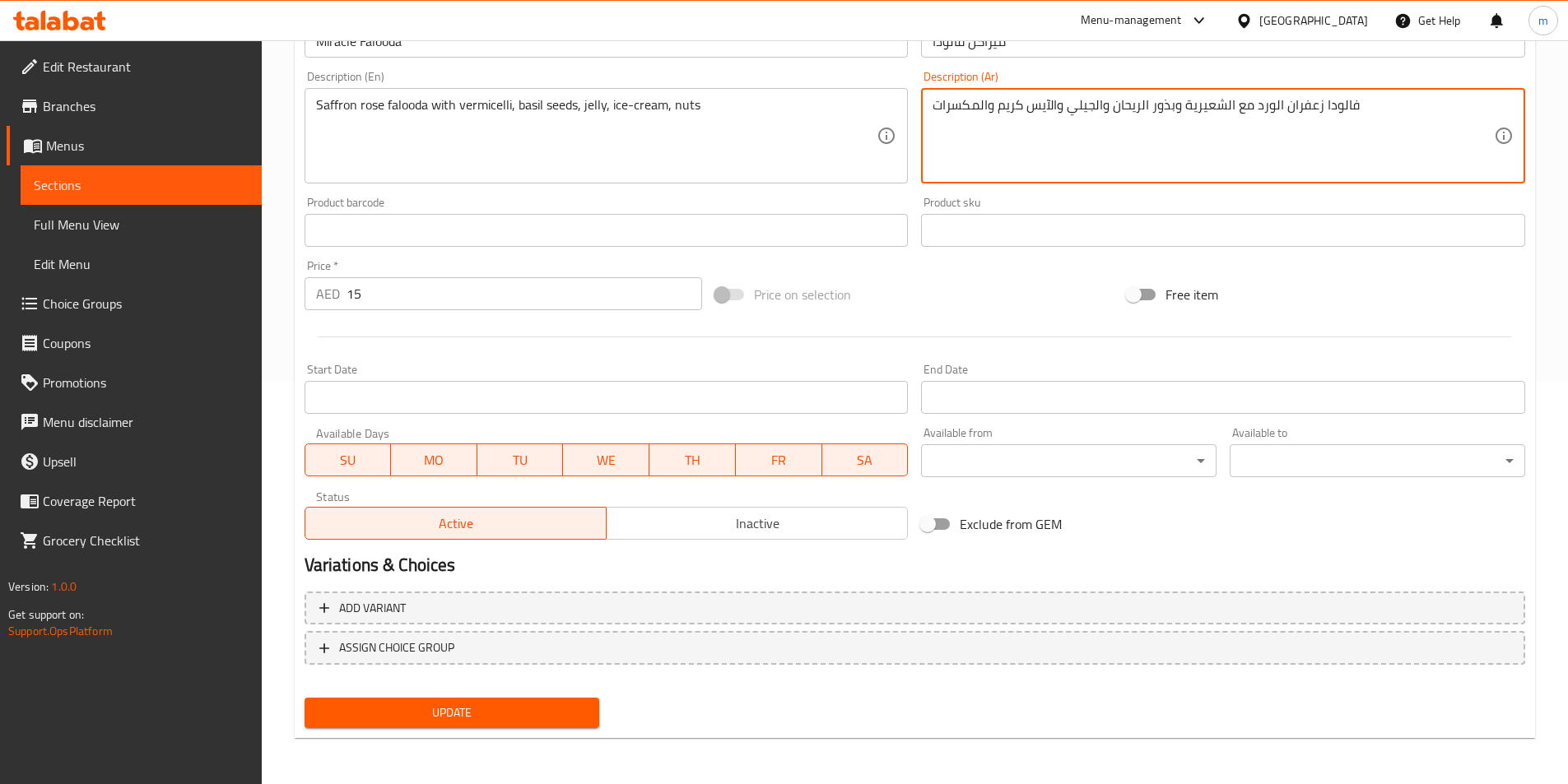
type textarea "فالودا زعفران الورد مع الشعيرية وبذور الريحان والجيلي والآيس كريم والمكسرات"
click at [537, 706] on span "Update" at bounding box center [452, 713] width 269 height 21
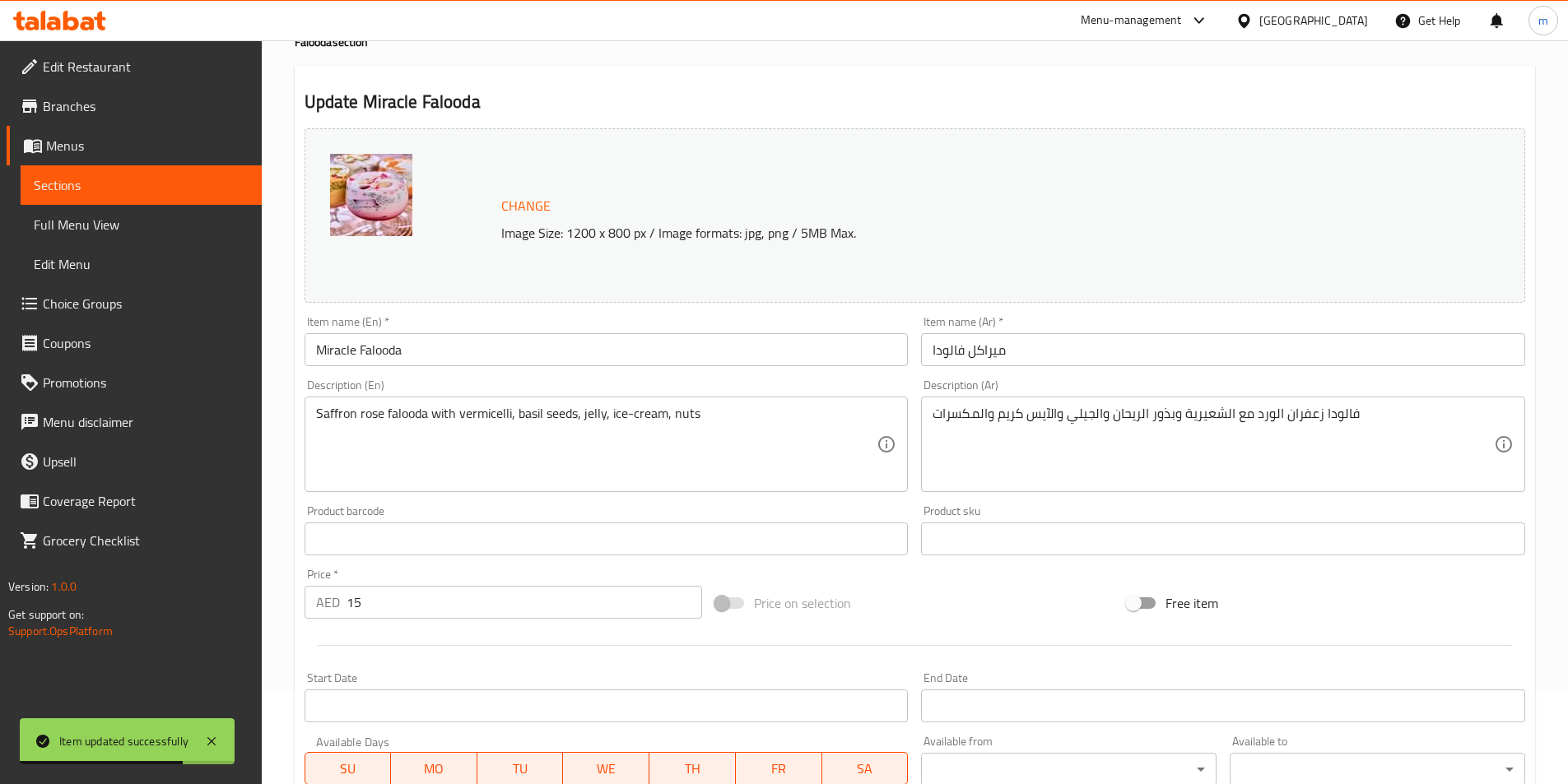
scroll to position [0, 0]
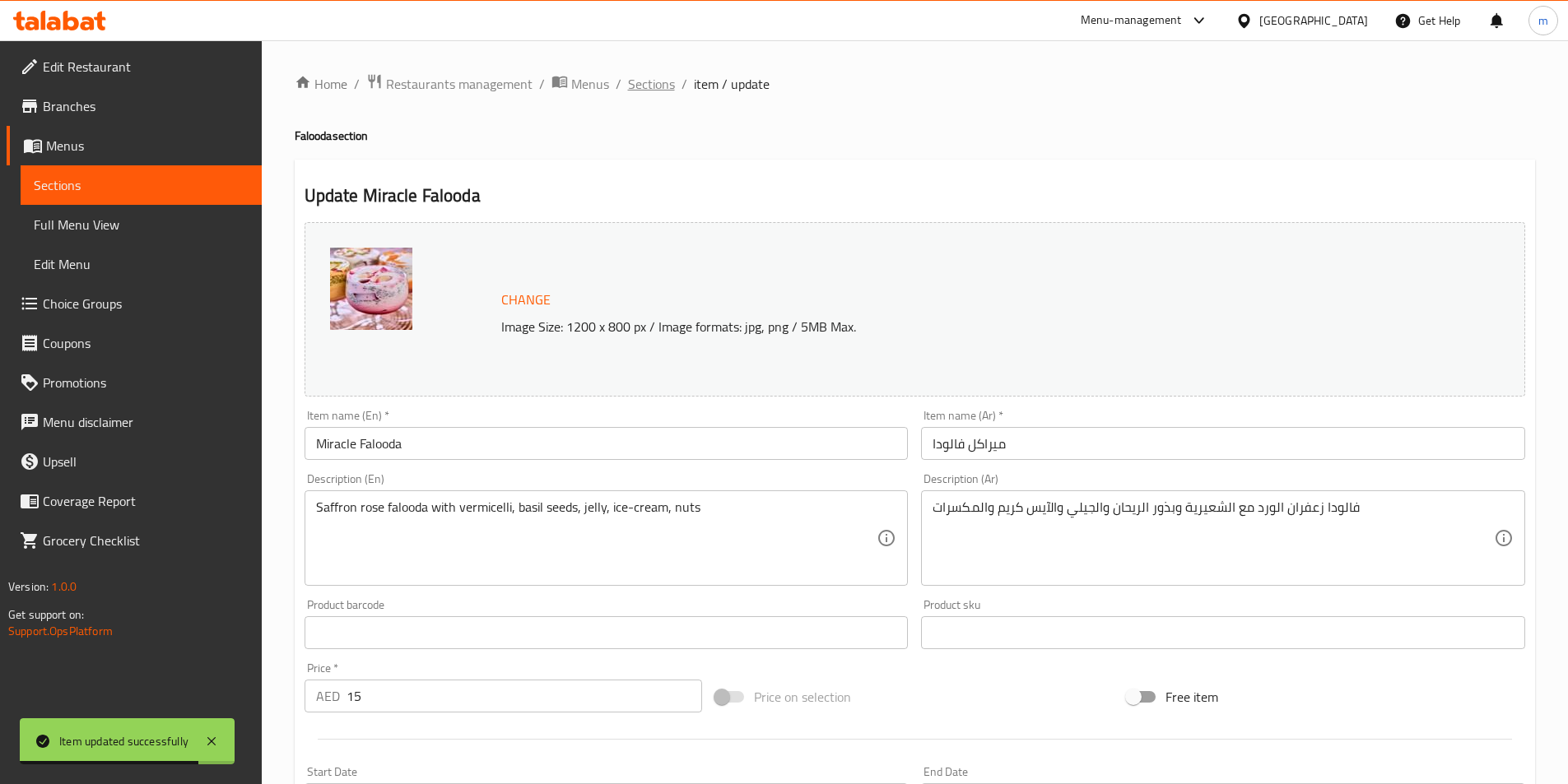
click at [652, 84] on span "Sections" at bounding box center [652, 84] width 47 height 20
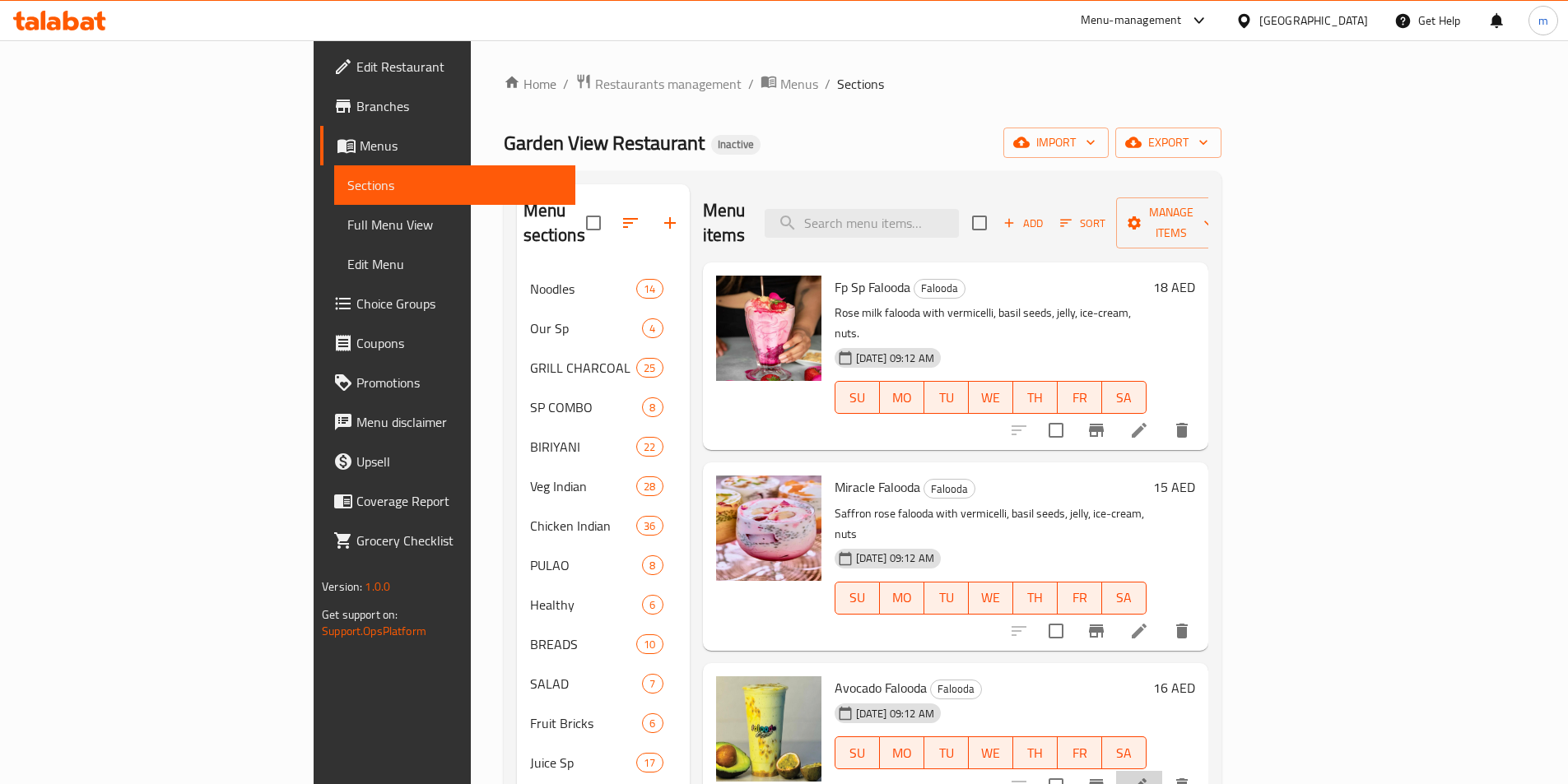
click at [1162, 772] on li at bounding box center [1138, 786] width 46 height 30
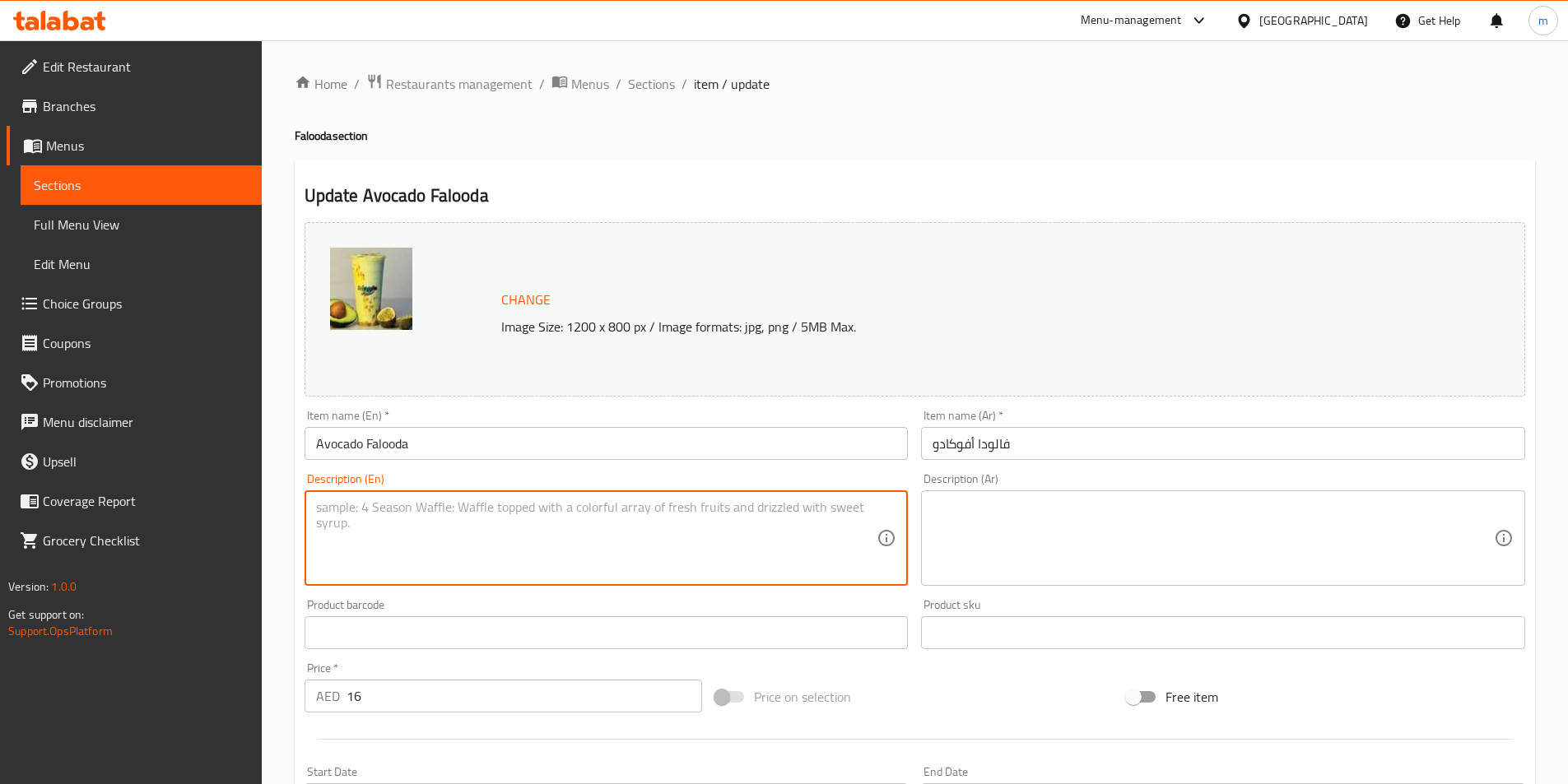
click at [731, 558] on textarea at bounding box center [597, 539] width 562 height 78
paste textarea "Creamy avocado falooda with milk, vermicelli, basil seeds, jelly, nuts."
type textarea "Creamy avocado falooda with milk, vermicelli, basil seeds, jelly, nuts."
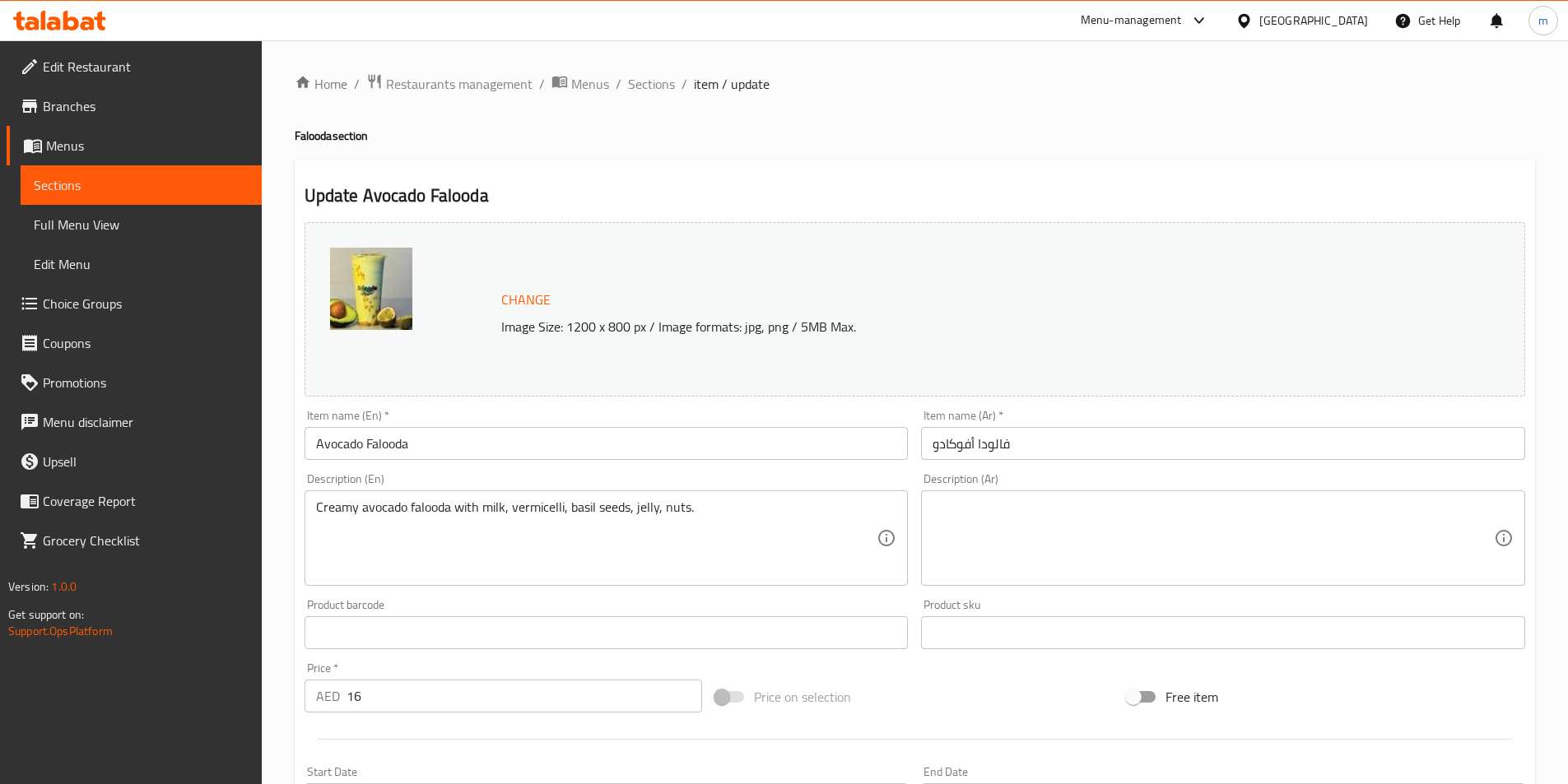
click at [1191, 562] on textarea at bounding box center [1213, 539] width 562 height 78
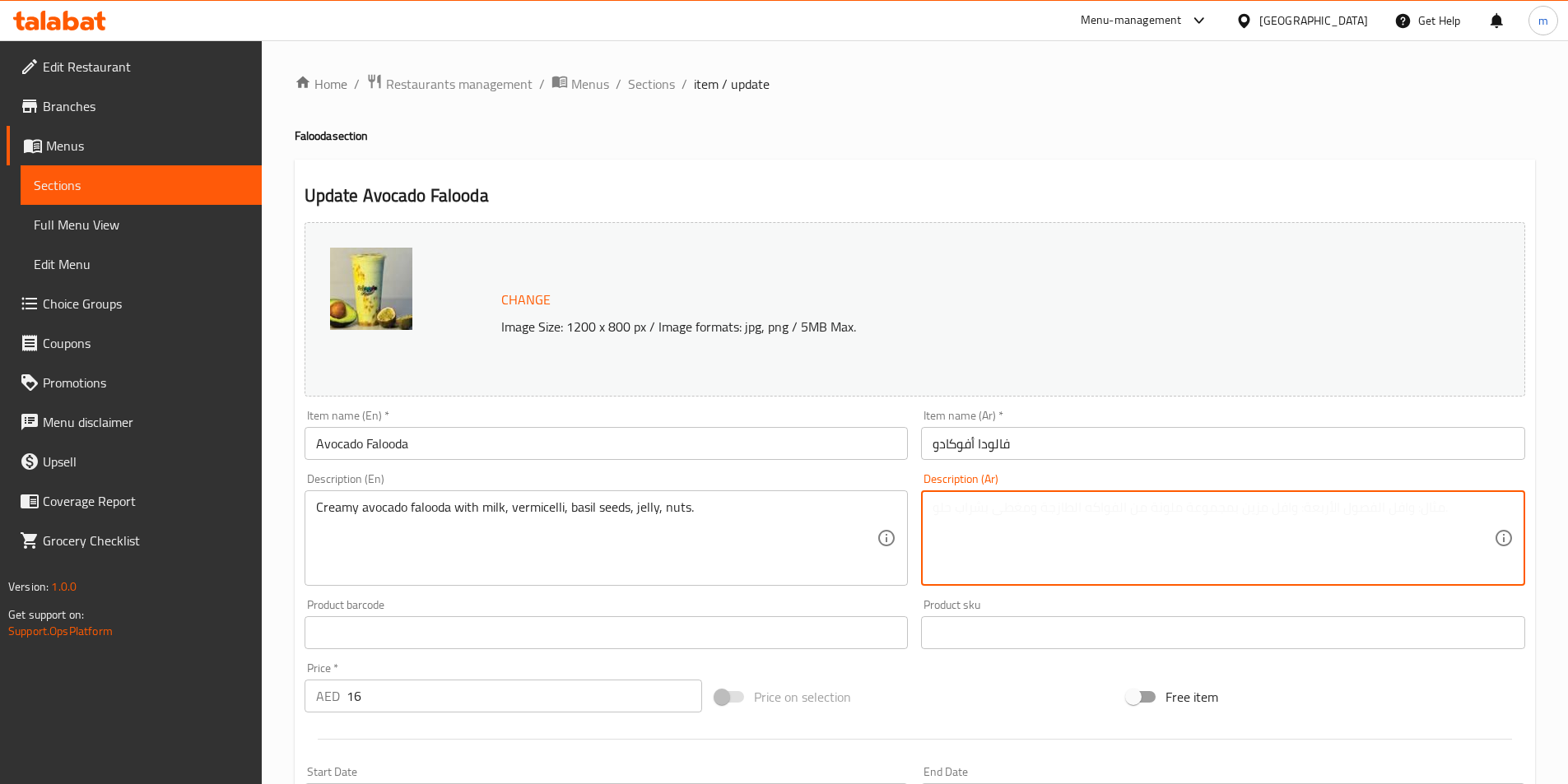
paste textarea "فالودا الأفوكادو الكريمي مع الحليب، الشعيرية، بذور الريحان، الجيلي، والمكسرات."
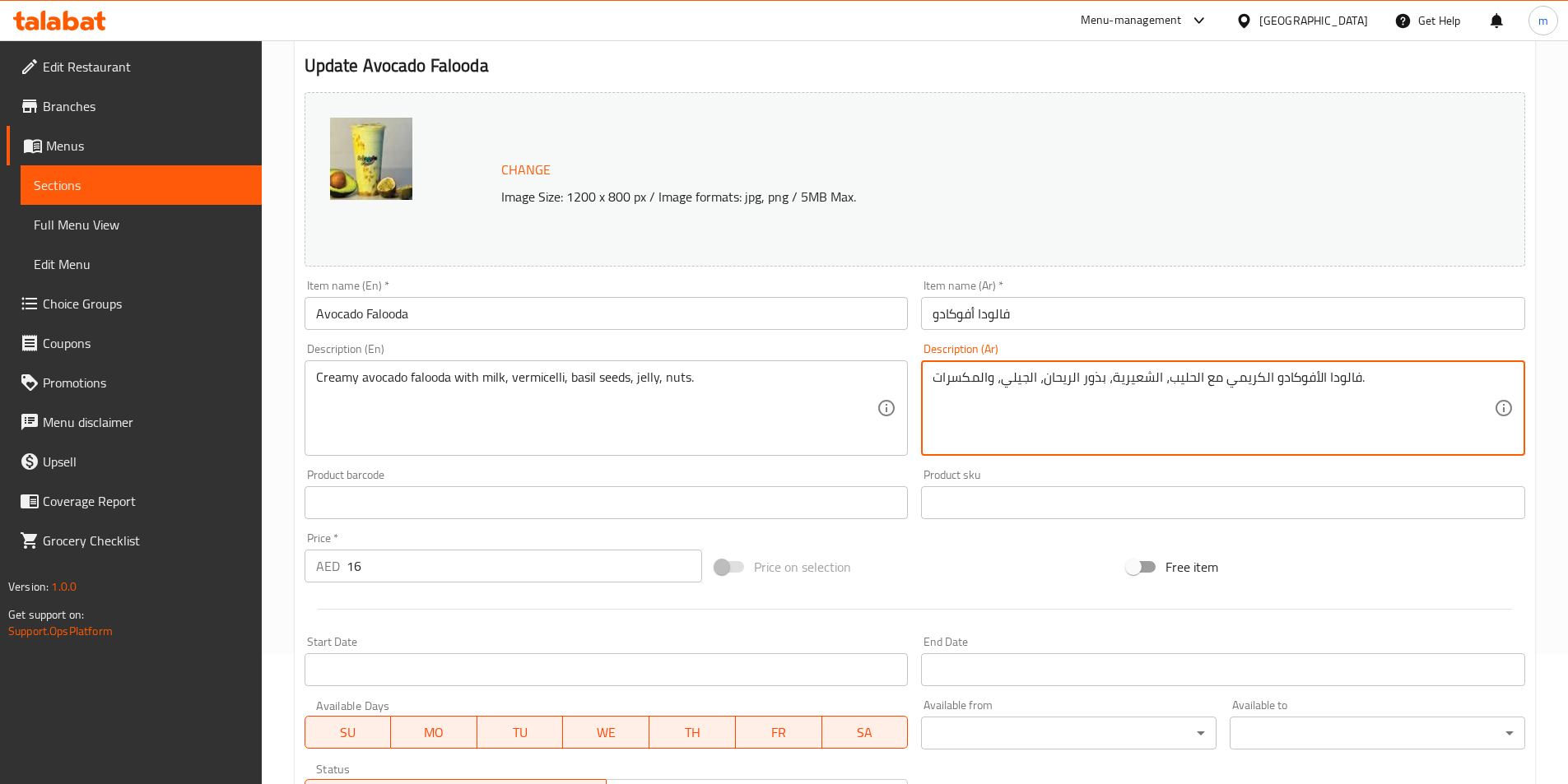
scroll to position [402, 0]
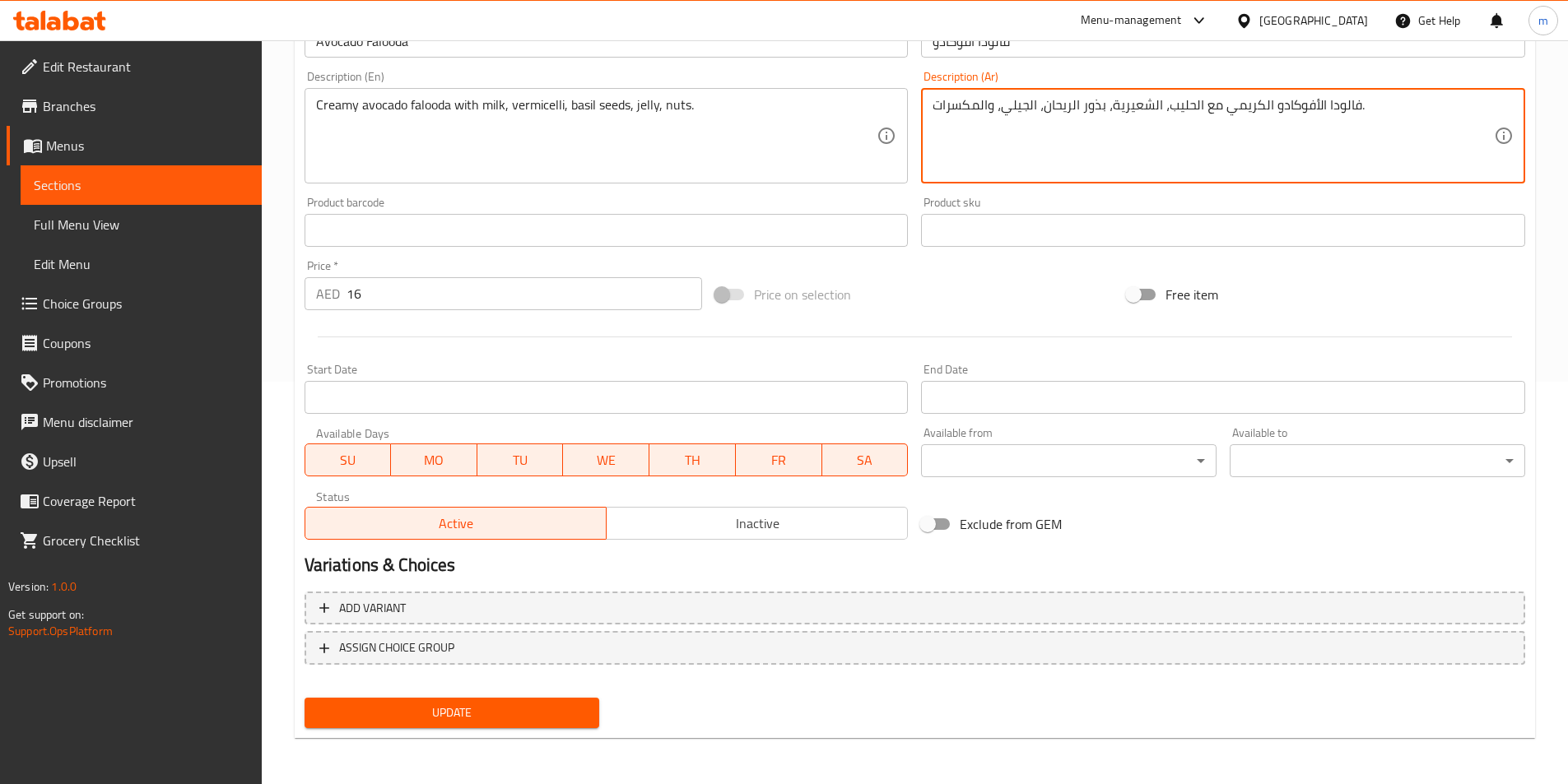
type textarea "فالودا الأفوكادو الكريمي مع الحليب، الشعيرية، بذور الريحان، الجيلي، والمكسرات."
click at [517, 718] on span "Update" at bounding box center [452, 713] width 269 height 21
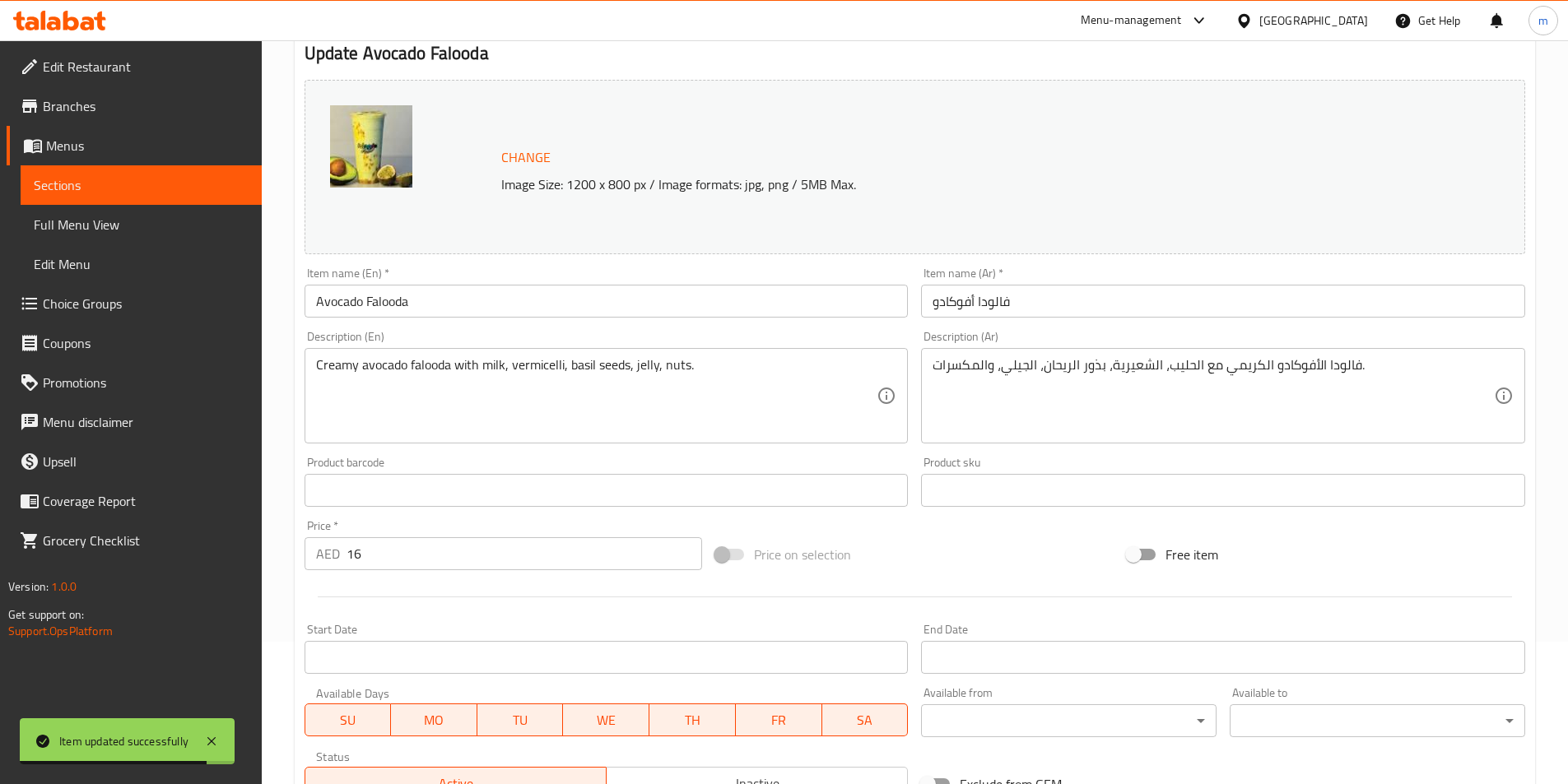
scroll to position [0, 0]
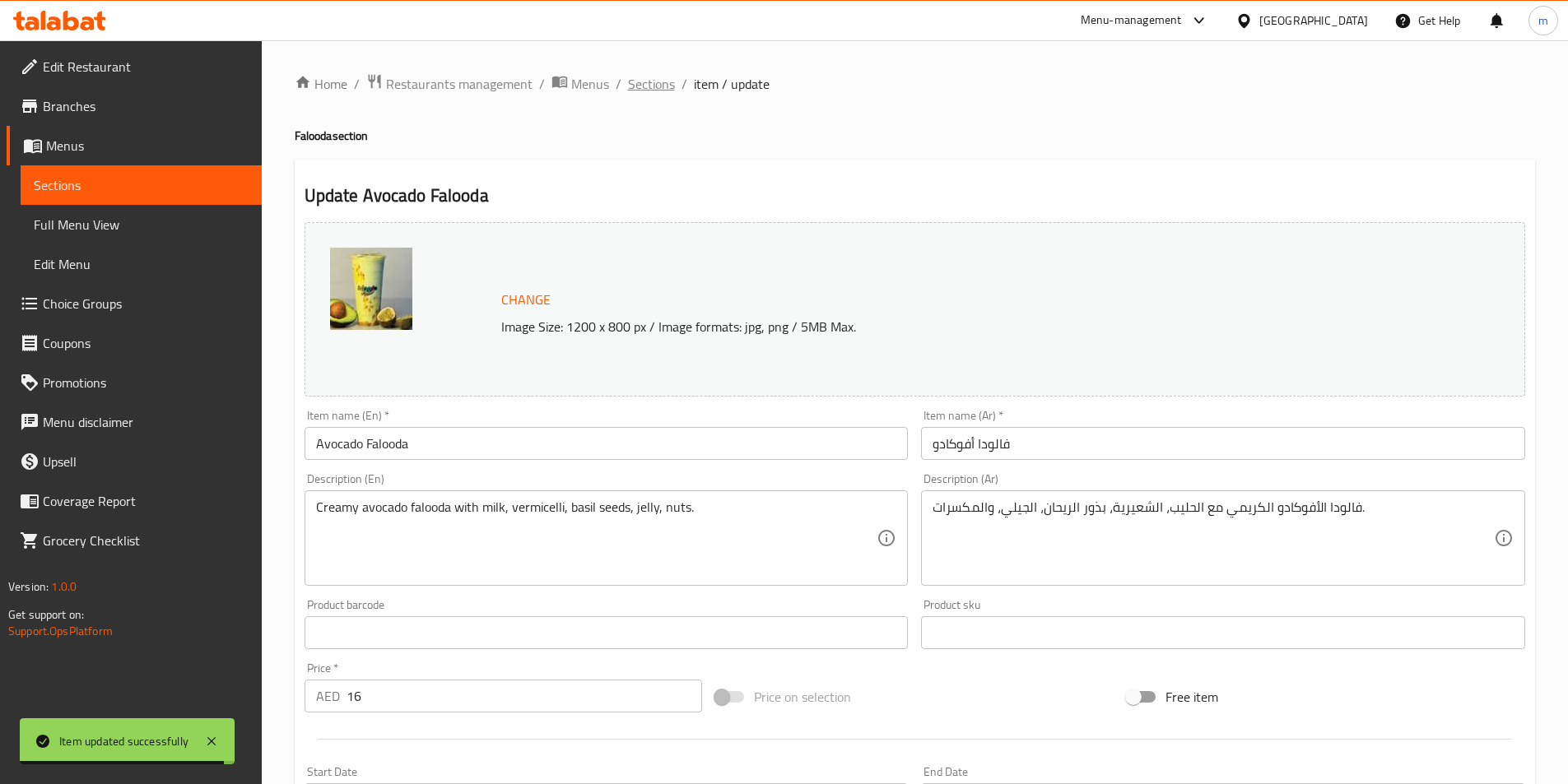
click at [652, 83] on span "Sections" at bounding box center [652, 84] width 47 height 20
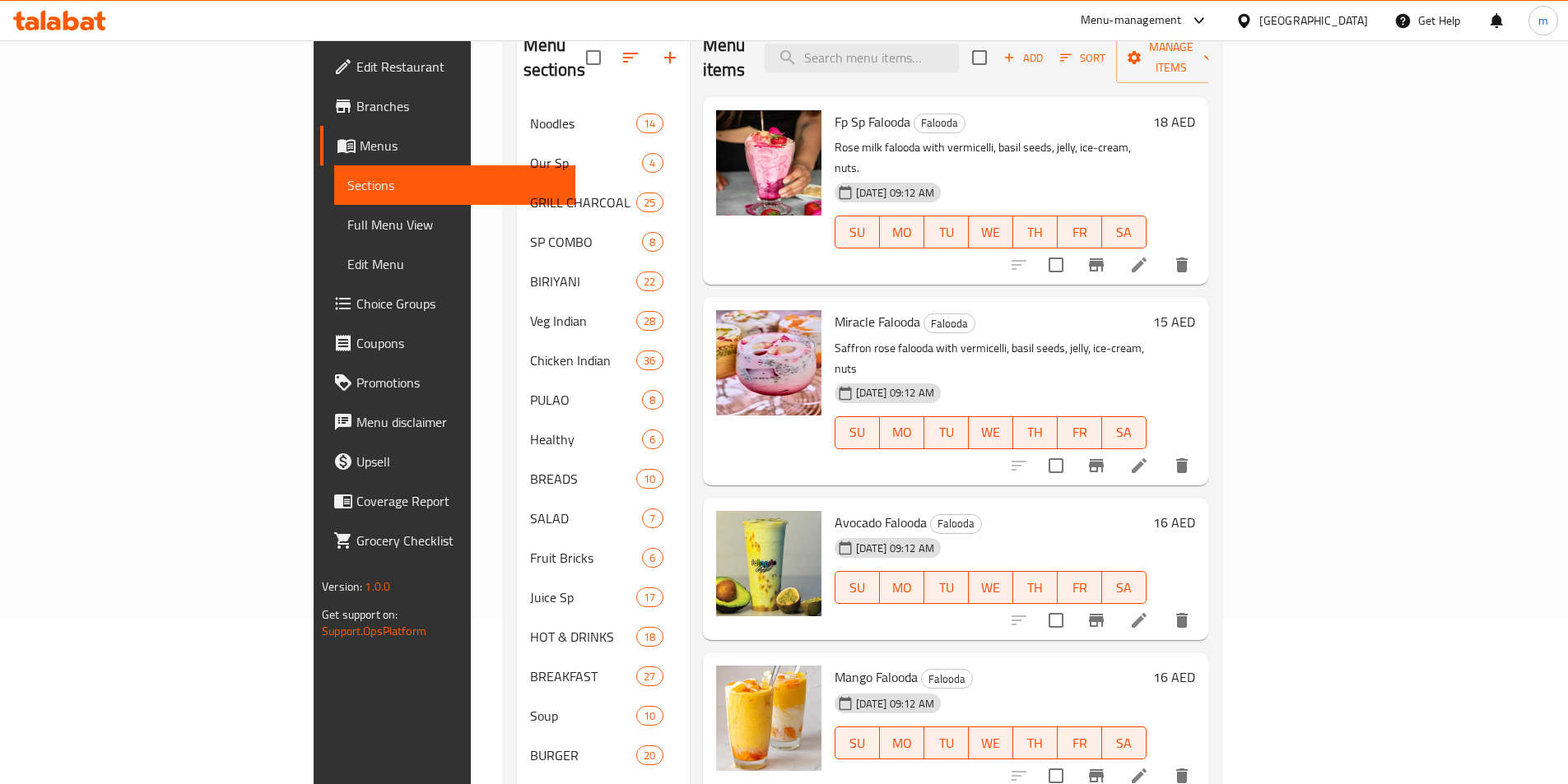
scroll to position [412, 0]
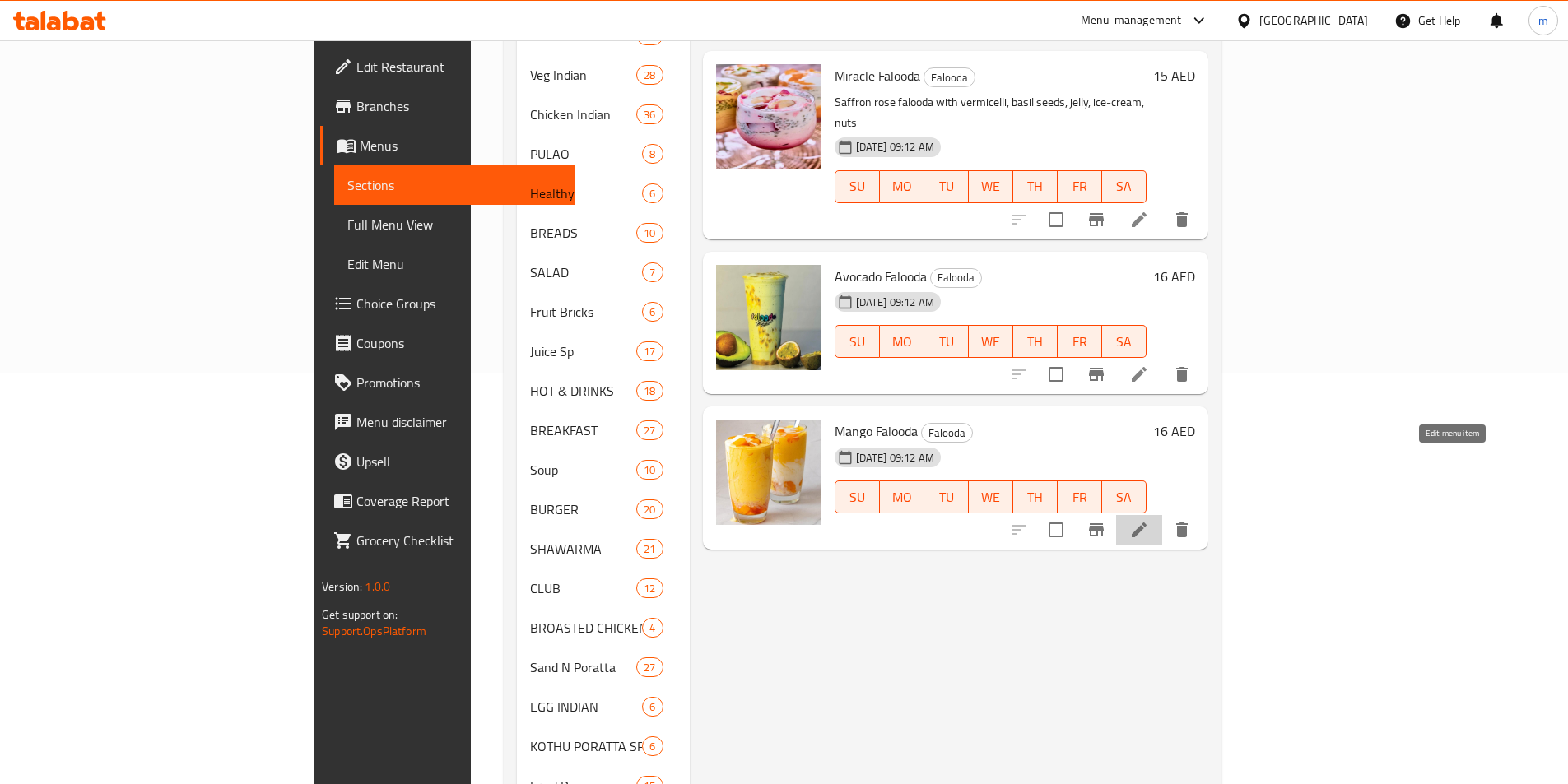
click at [1146, 522] on icon at bounding box center [1139, 530] width 15 height 15
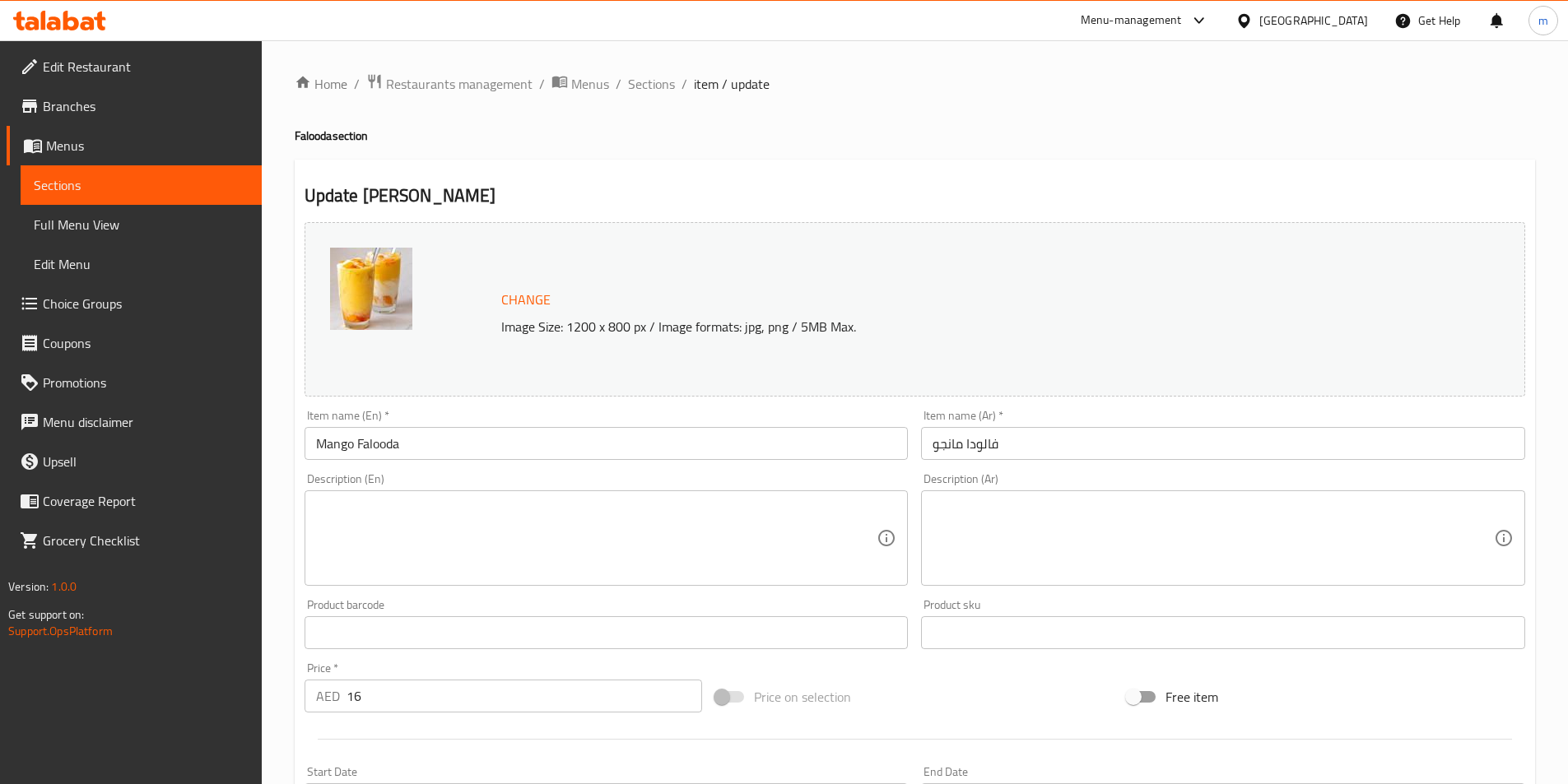
click at [569, 554] on textarea at bounding box center [597, 539] width 562 height 78
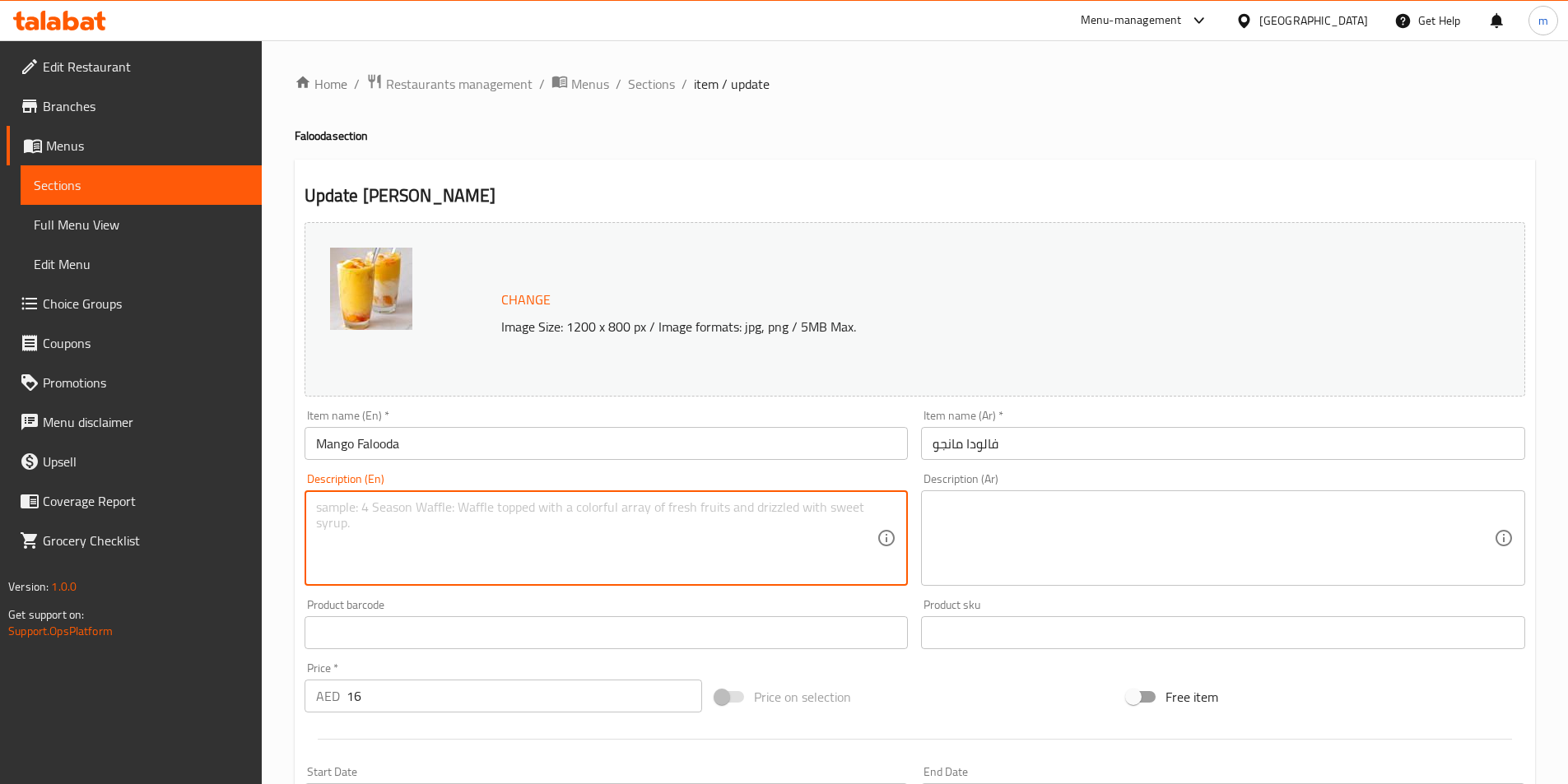
paste textarea "Mango falooda with milk, vermicelli, basil seeds, jelly, ice-cream, nuts."
type textarea "Mango falooda with milk, vermicelli, basil seeds, jelly, ice-cream, nuts."
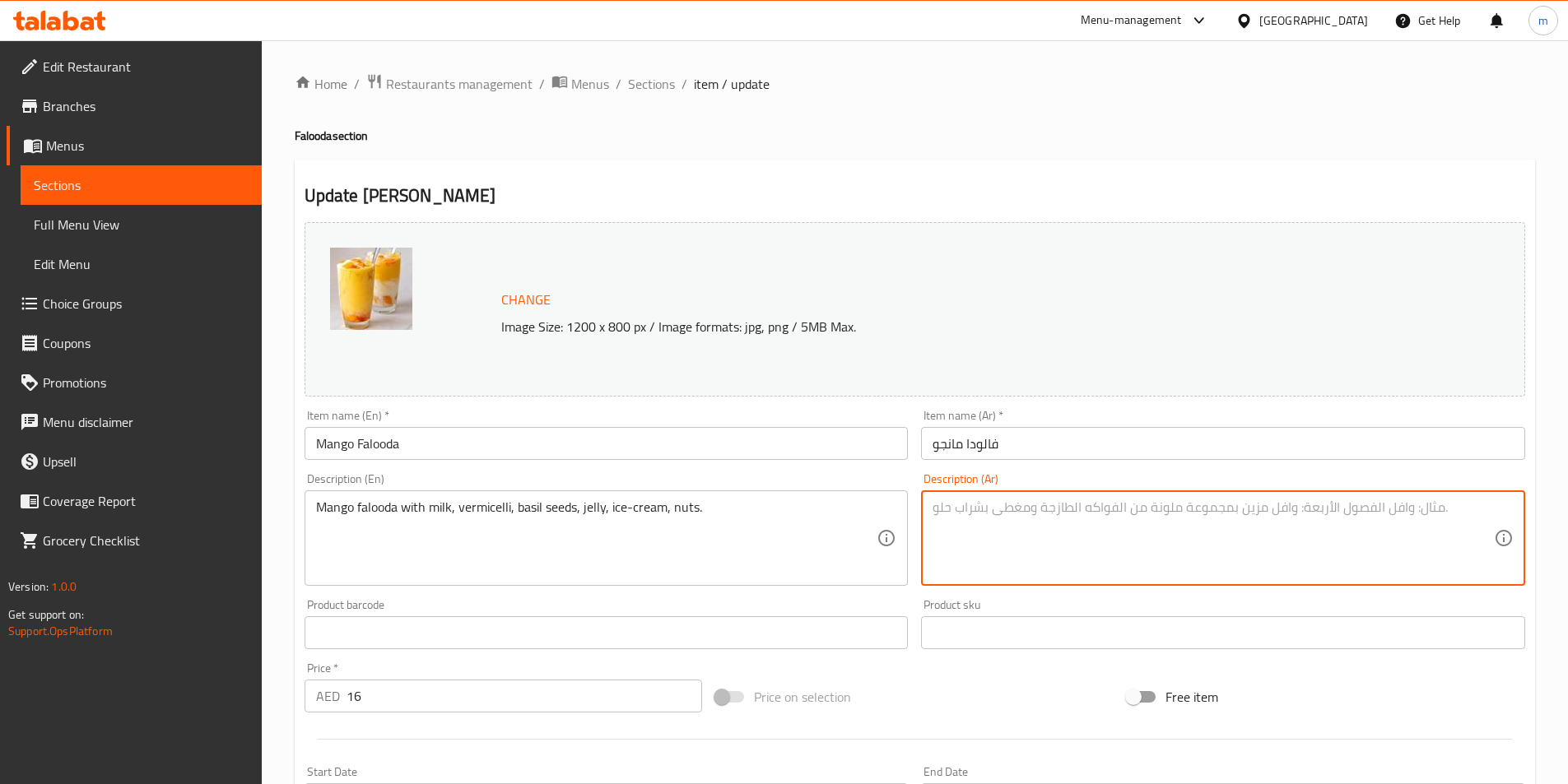
click at [1096, 567] on textarea at bounding box center [1213, 539] width 562 height 78
paste textarea "فالودا المانجو مع الحليب، الشعيرية، بذور الريحان، الجيلي، الآيس كريم، المكسرات."
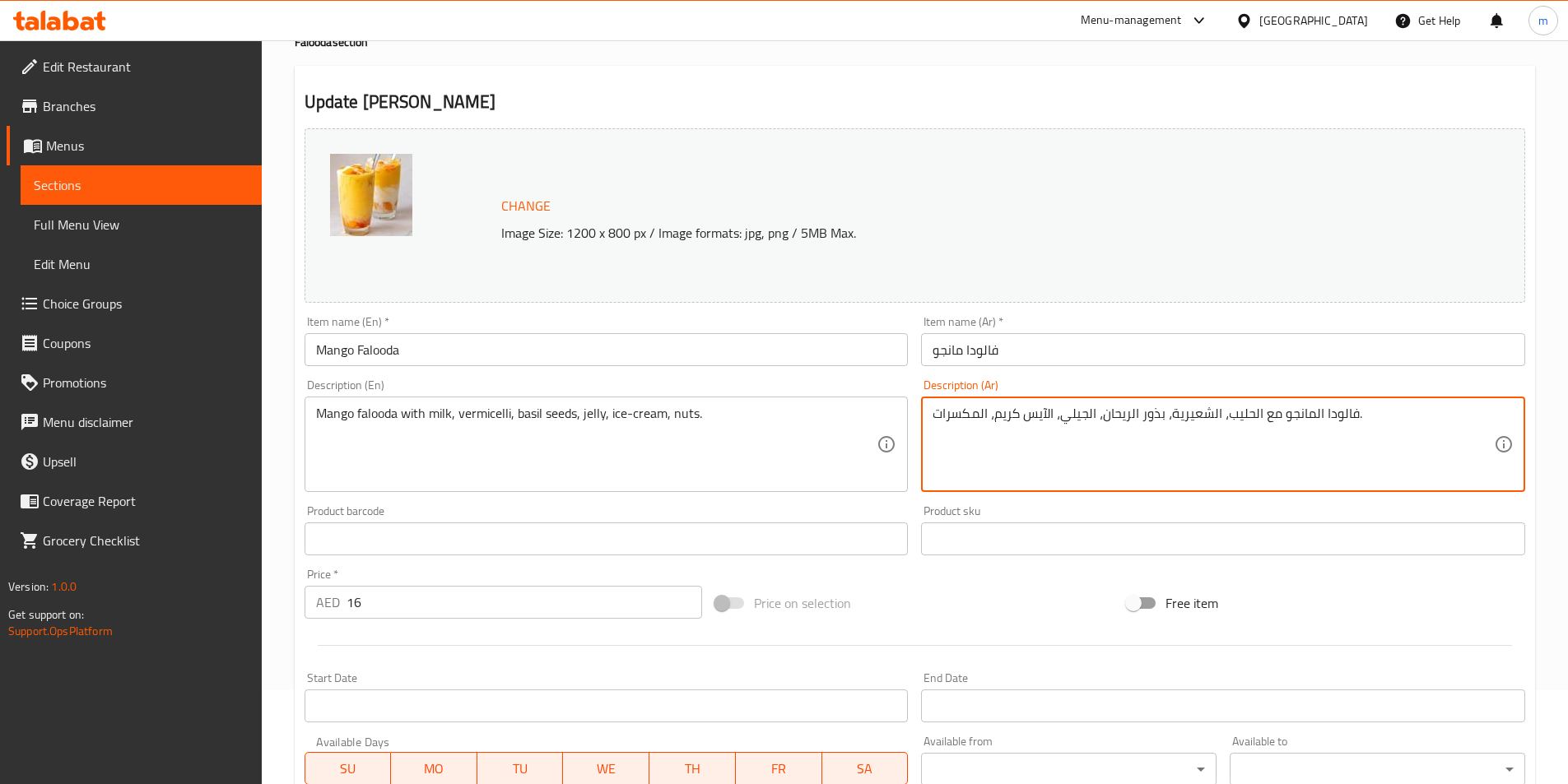
scroll to position [402, 0]
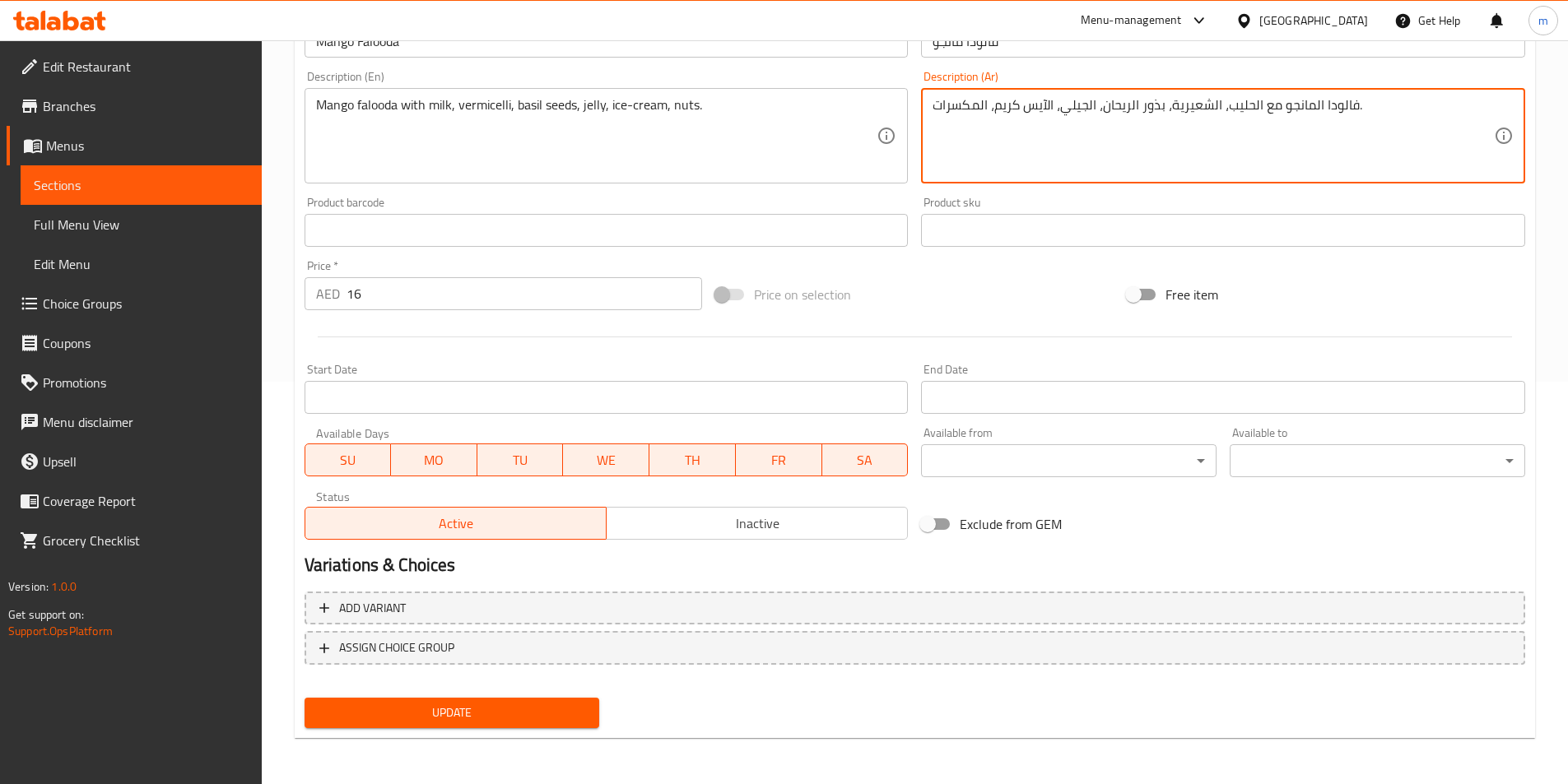
type textarea "فالودا المانجو مع الحليب، الشعيرية، بذور الريحان، الجيلي، الآيس كريم، المكسرات."
click at [462, 708] on span "Update" at bounding box center [452, 713] width 269 height 21
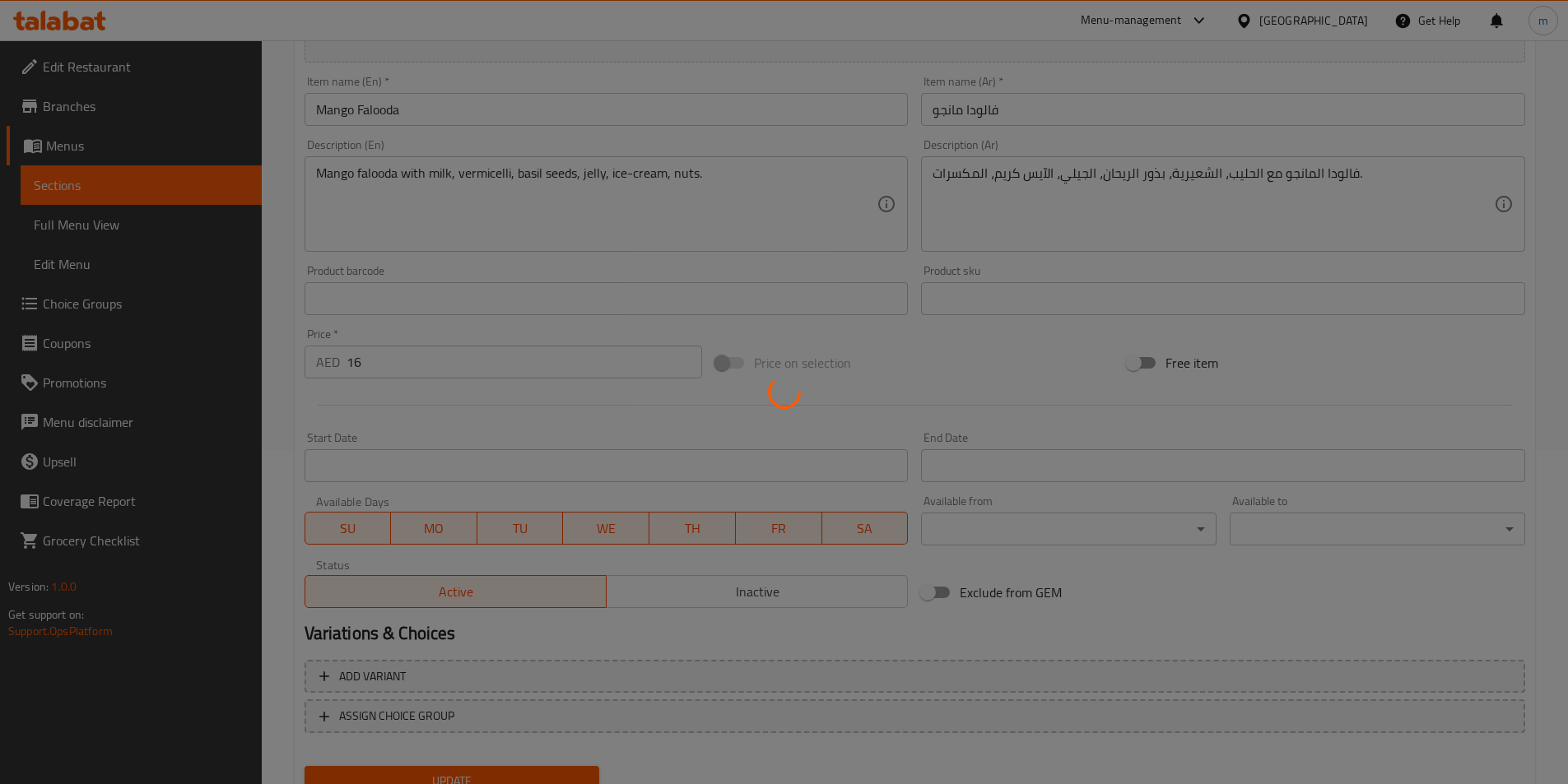
scroll to position [0, 0]
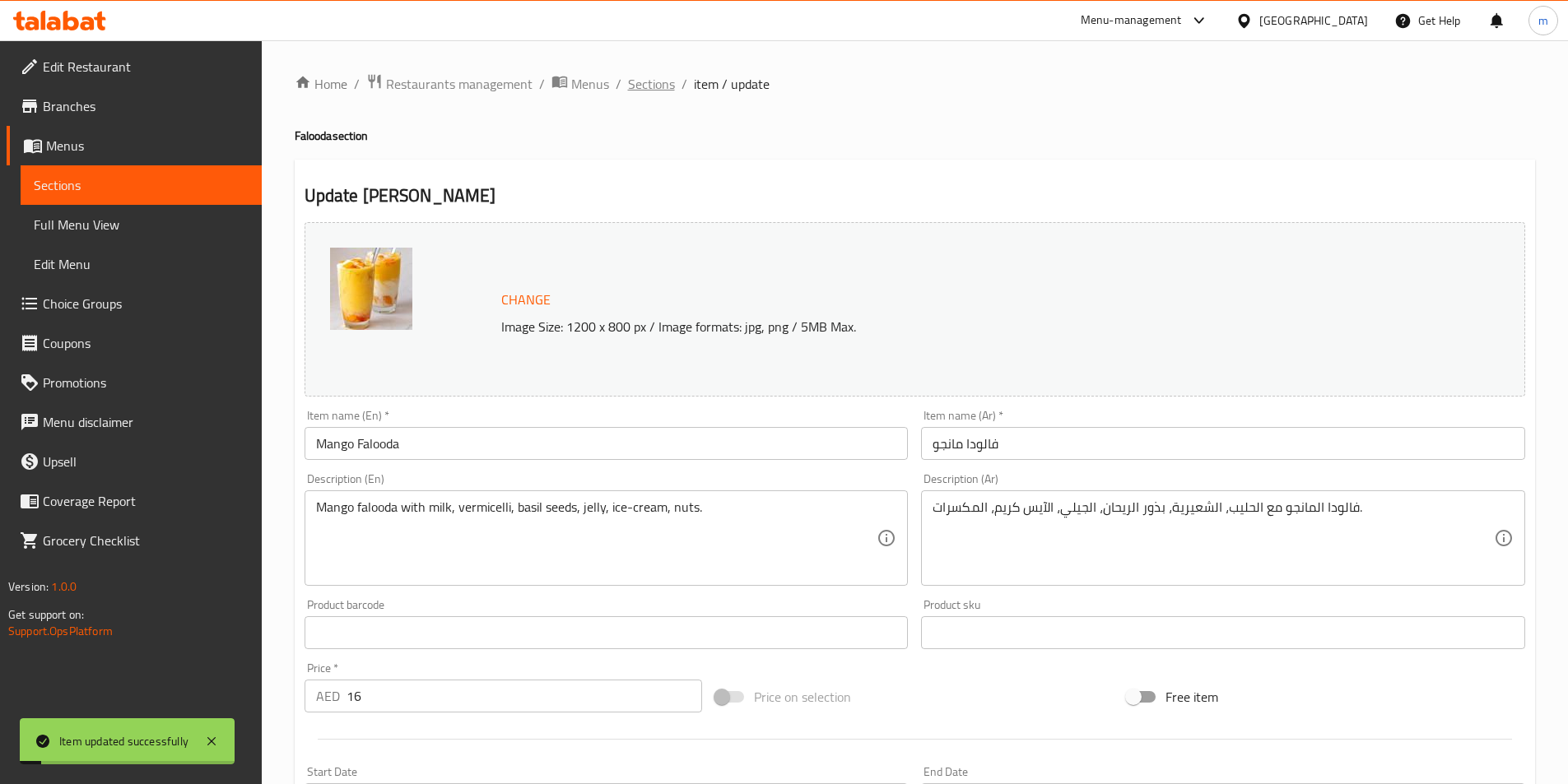
click at [654, 91] on span "Sections" at bounding box center [652, 84] width 47 height 20
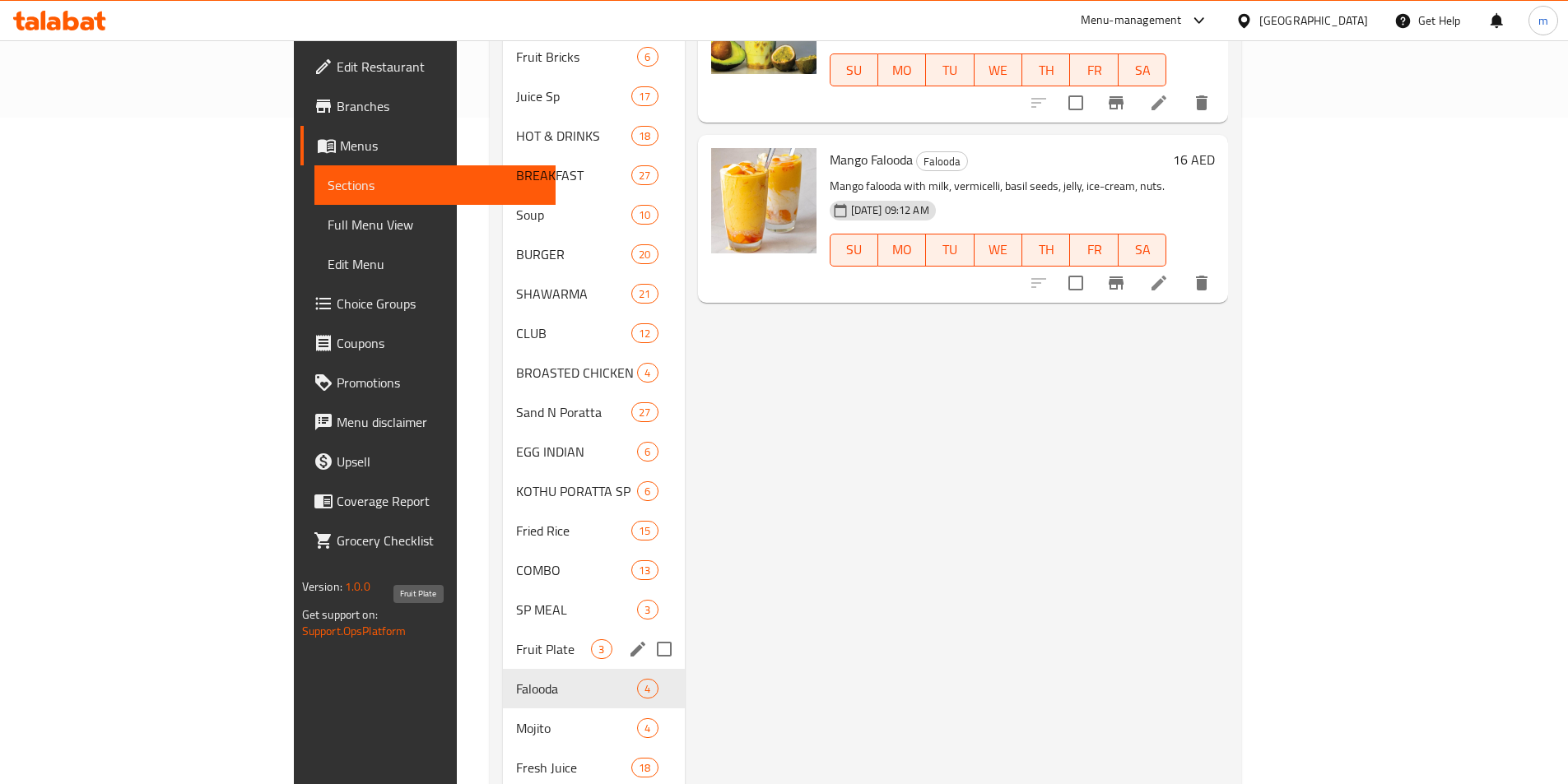
scroll to position [698, 0]
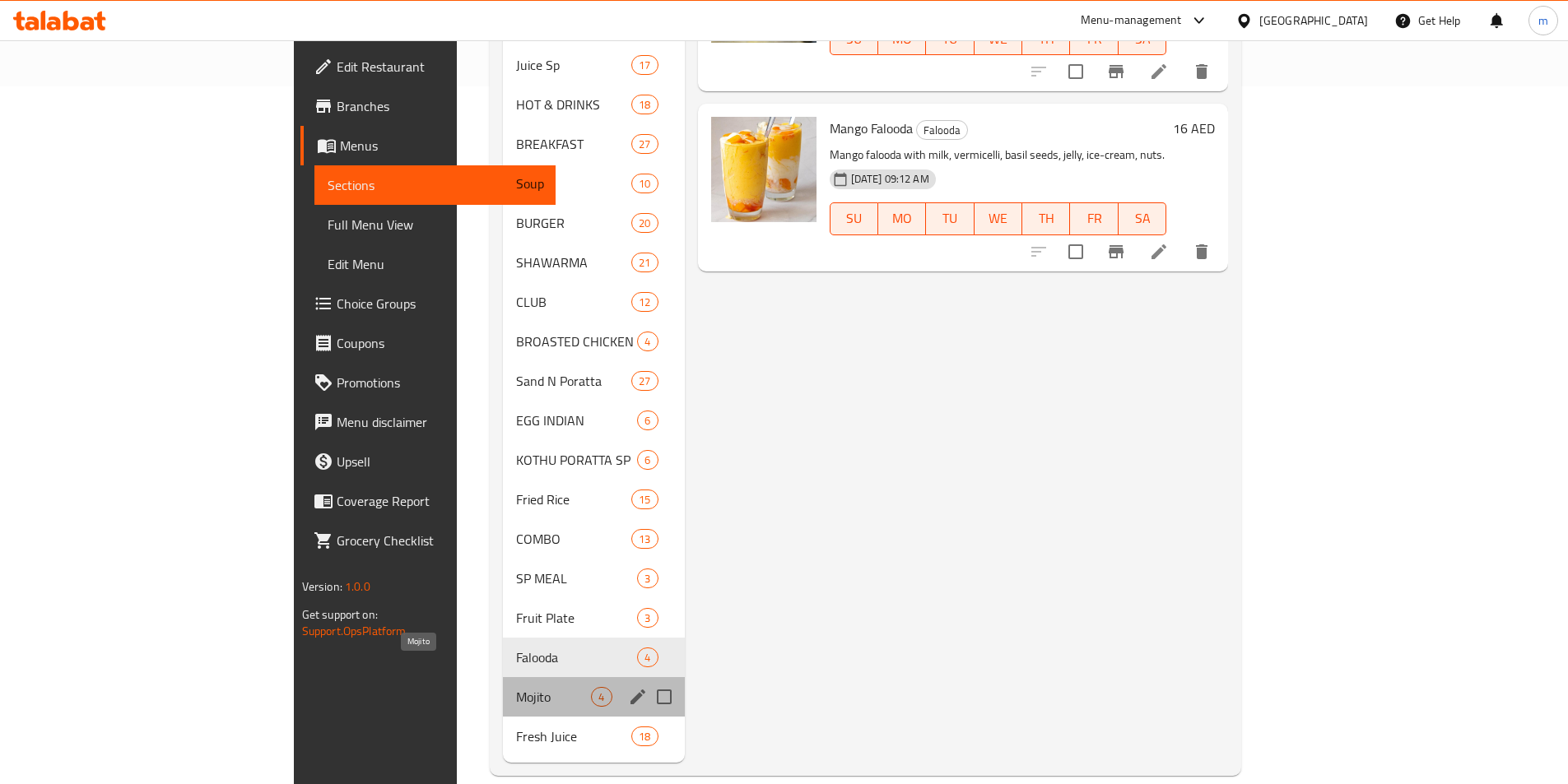
click at [516, 687] on span "Mojito" at bounding box center [553, 697] width 75 height 20
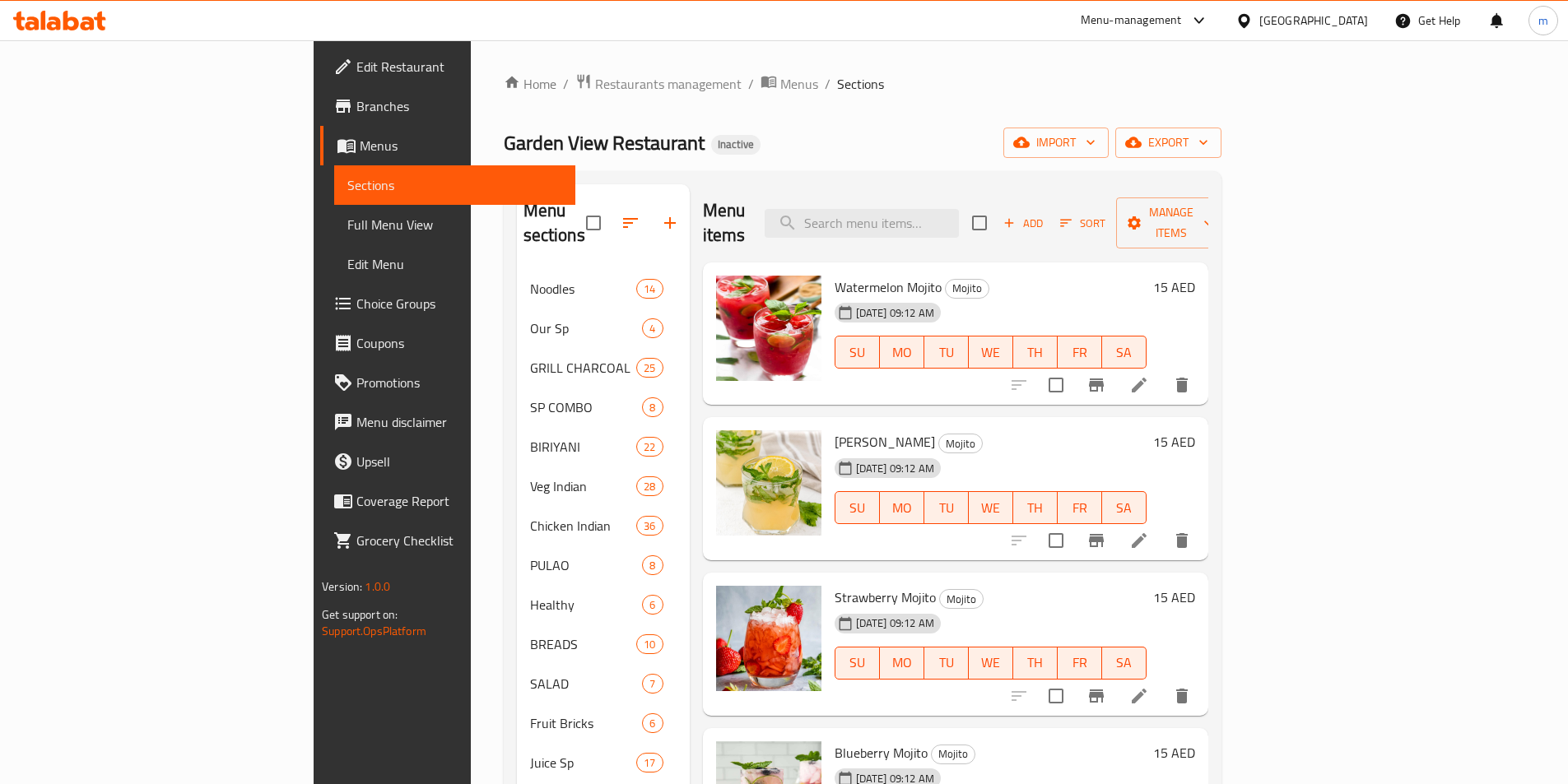
click at [1149, 375] on icon at bounding box center [1139, 385] width 20 height 20
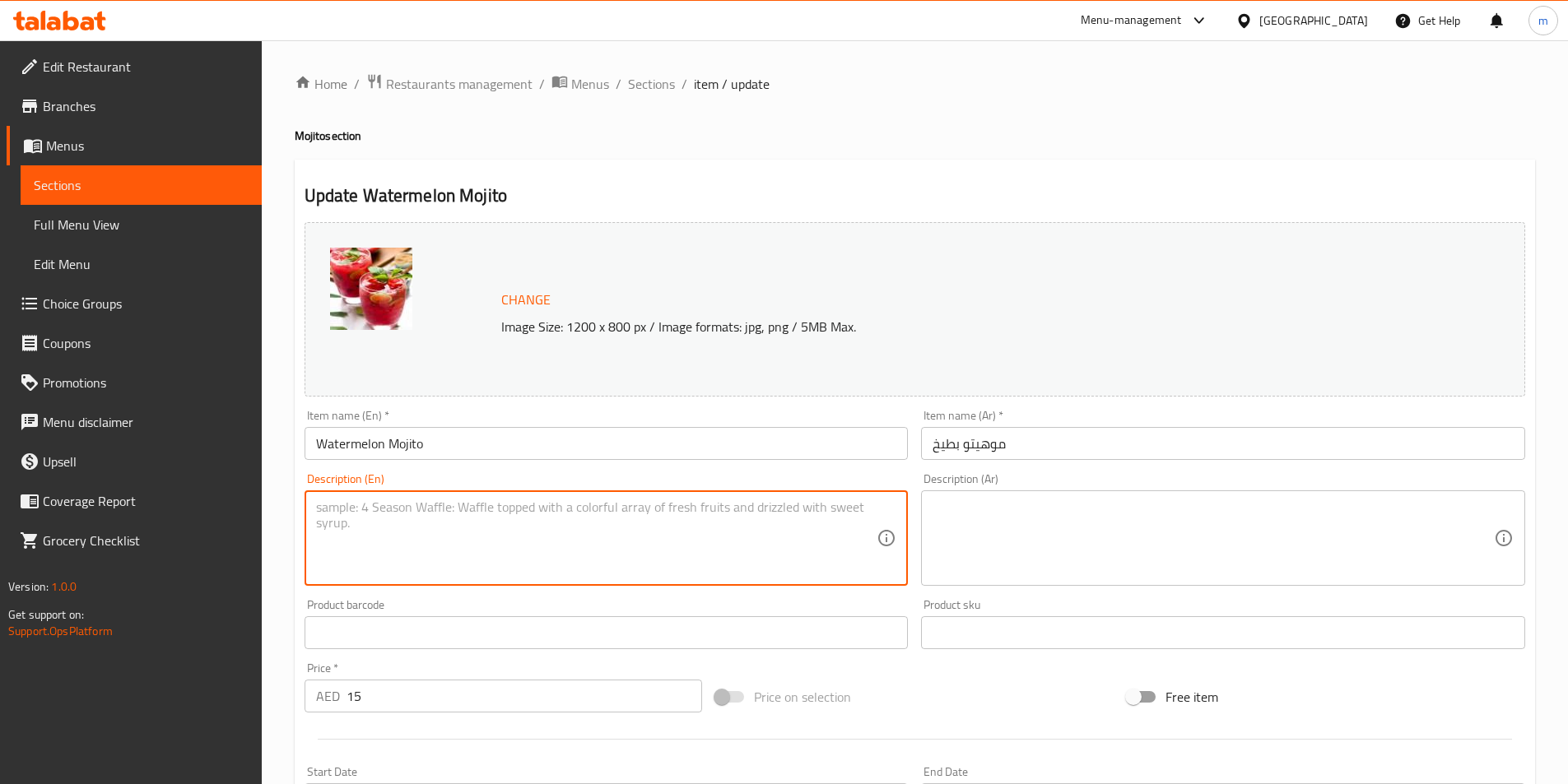
click at [678, 532] on textarea at bounding box center [597, 539] width 562 height 78
paste textarea "Fresh watermelon muddled with mint, lime, soda, sugar syrup, ice."
type textarea "Fresh watermelon muddled with mint, lime, soda, sugar syrup, ice."
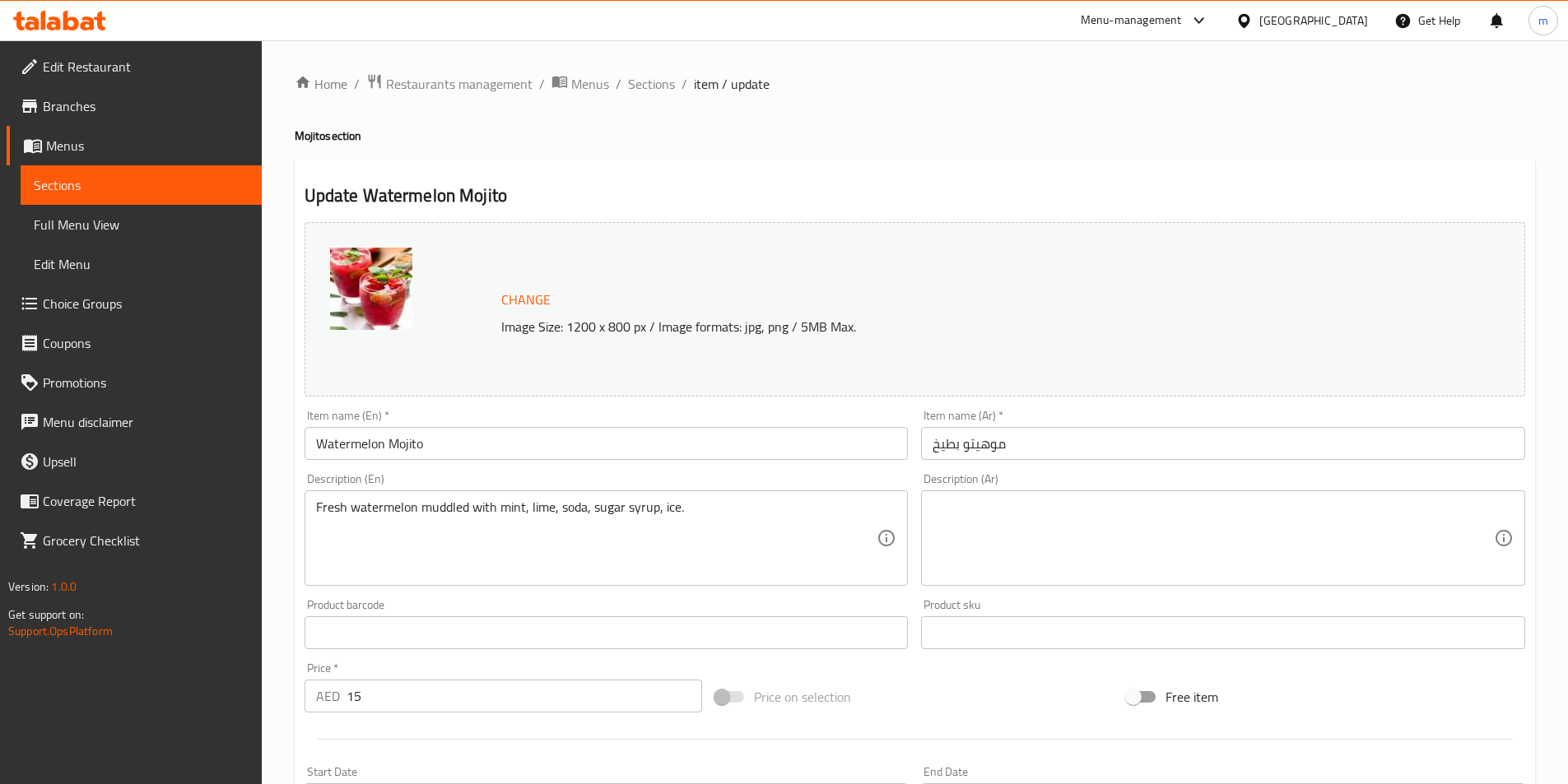
click at [1066, 528] on textarea at bounding box center [1213, 539] width 562 height 78
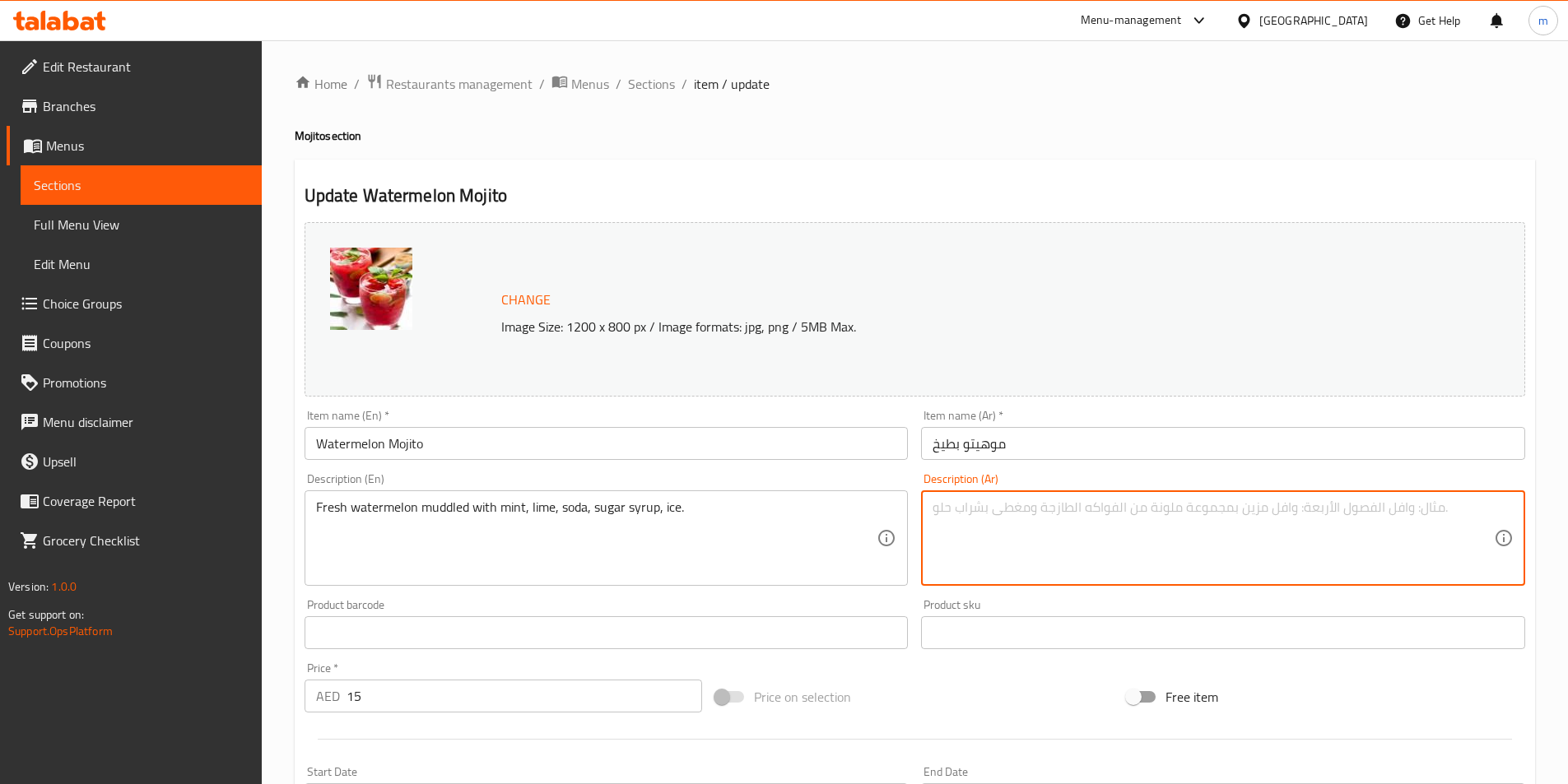
paste textarea "بطيخ طازج ممزوج بالنعناع والليمون والصودا وشراب السكر والثلج."
drag, startPoint x: 1084, startPoint y: 512, endPoint x: 1118, endPoint y: 525, distance: 36.4
click at [1118, 525] on textarea "بطيخ طازج ممزوج بالنعناع والليمون والصودا وشراب السكر والثلج." at bounding box center [1213, 539] width 562 height 78
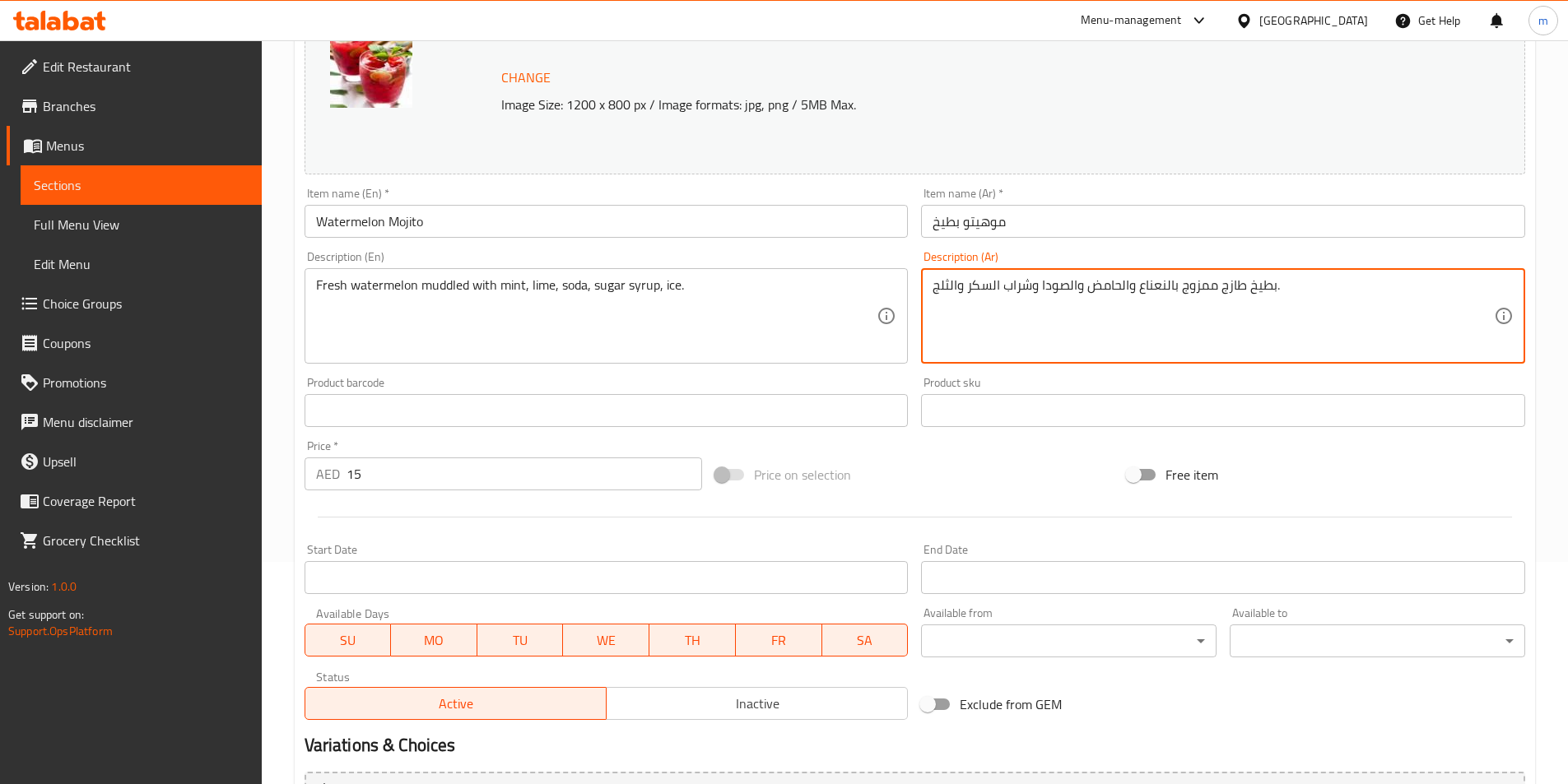
scroll to position [402, 0]
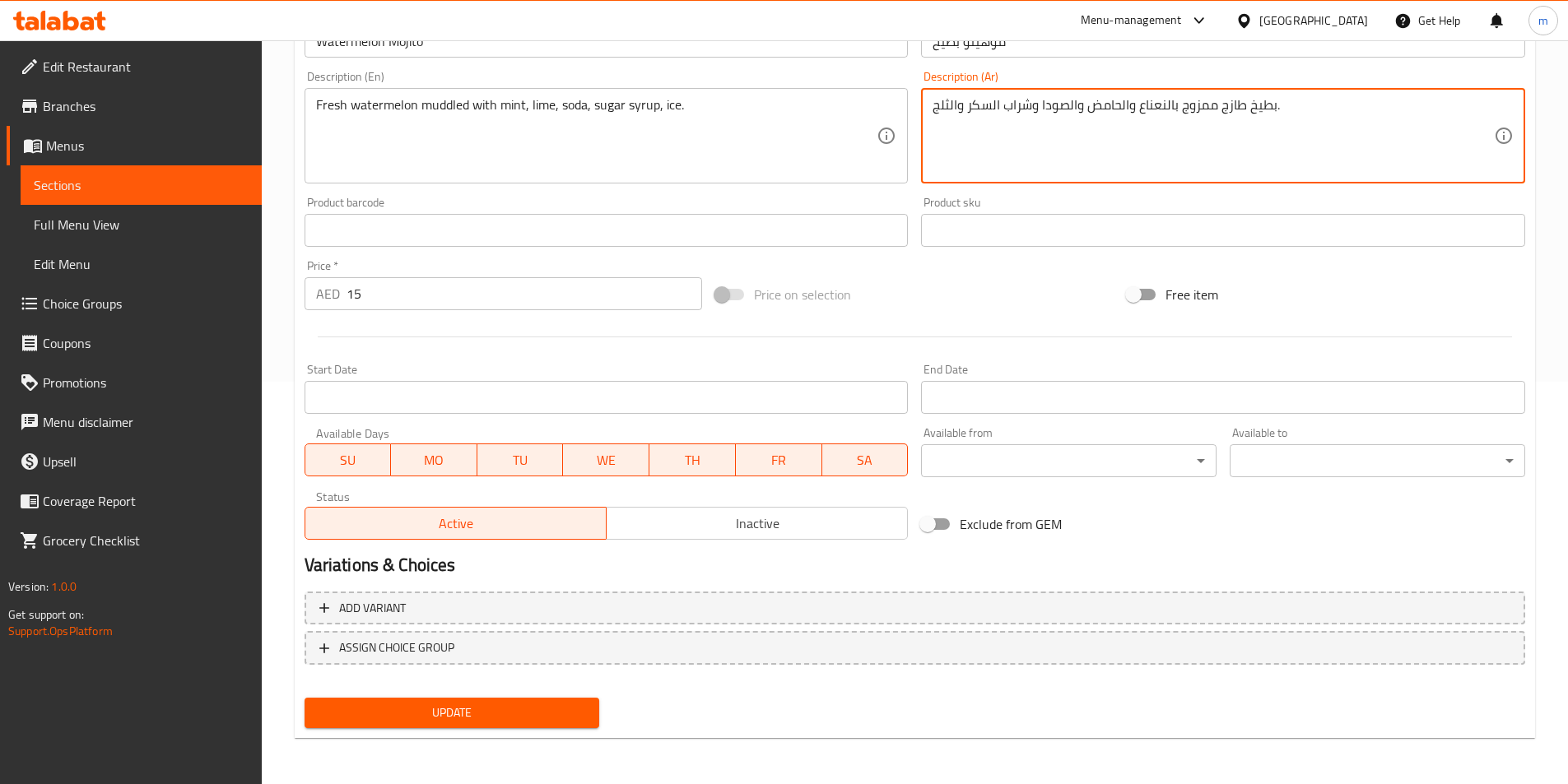
type textarea "بطيخ طازج ممزوج بالنعناع والحامض والصودا وشراب السكر والثلج."
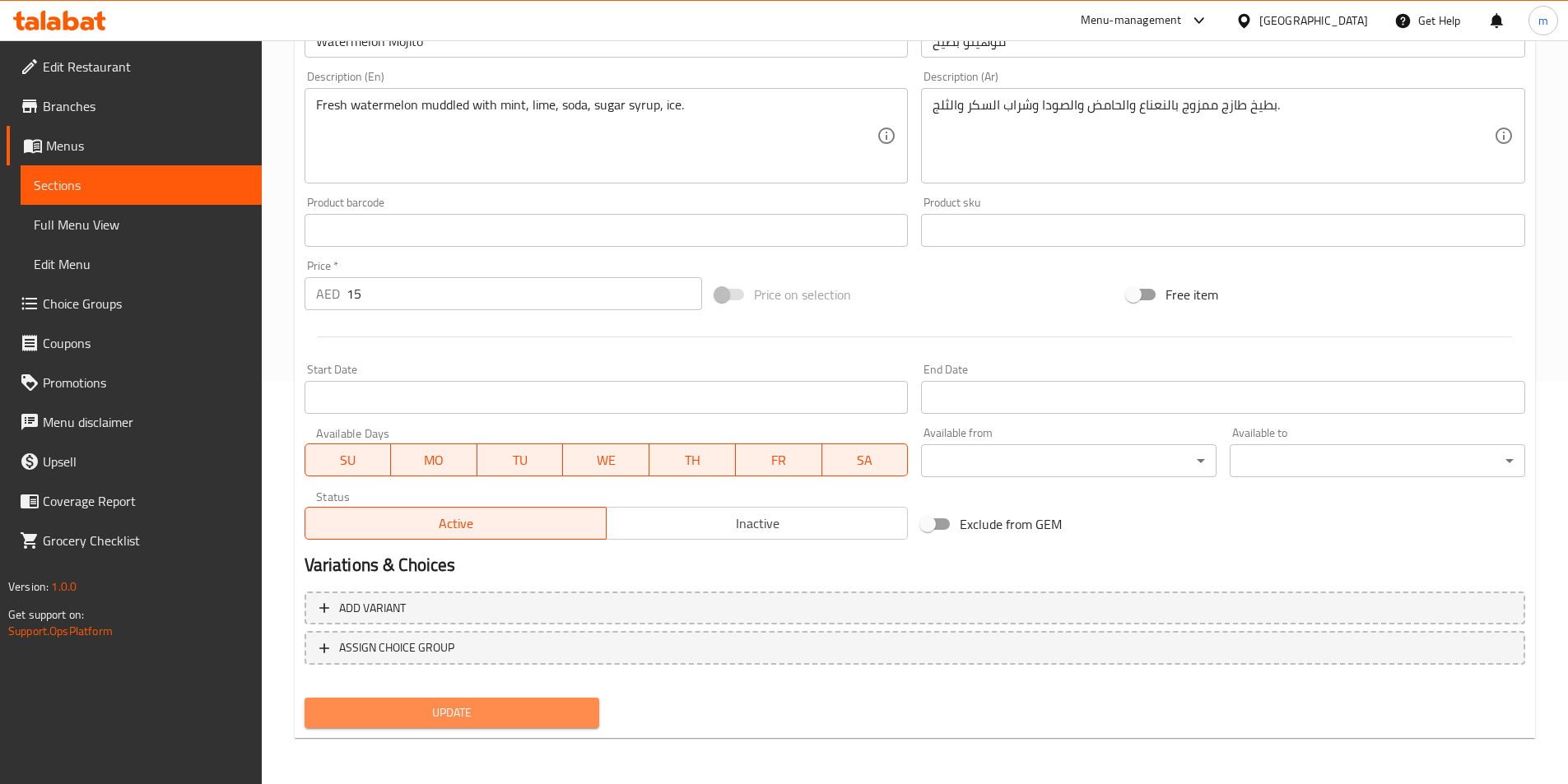
click at [570, 713] on span "Update" at bounding box center [452, 713] width 269 height 21
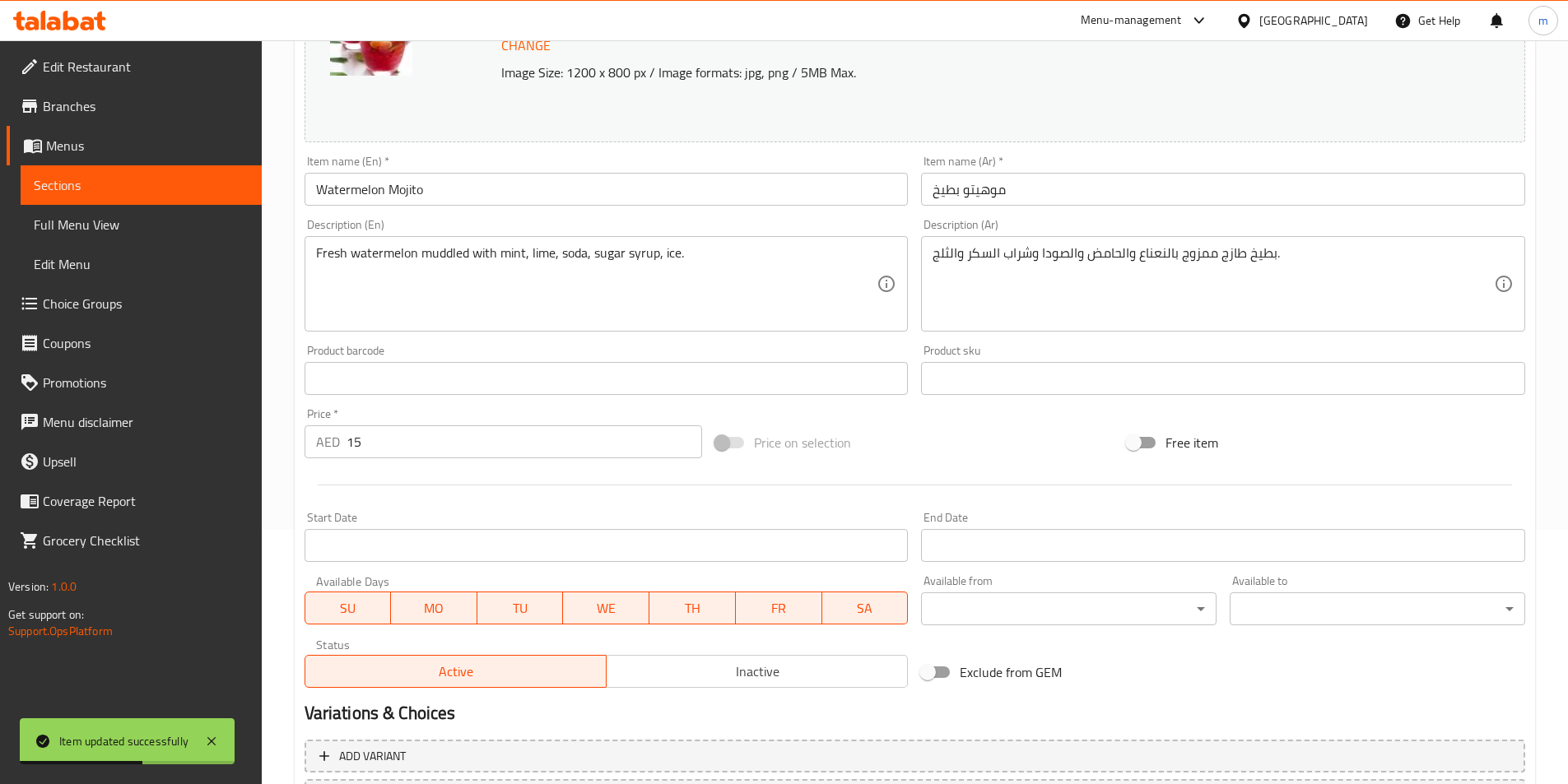
scroll to position [237, 0]
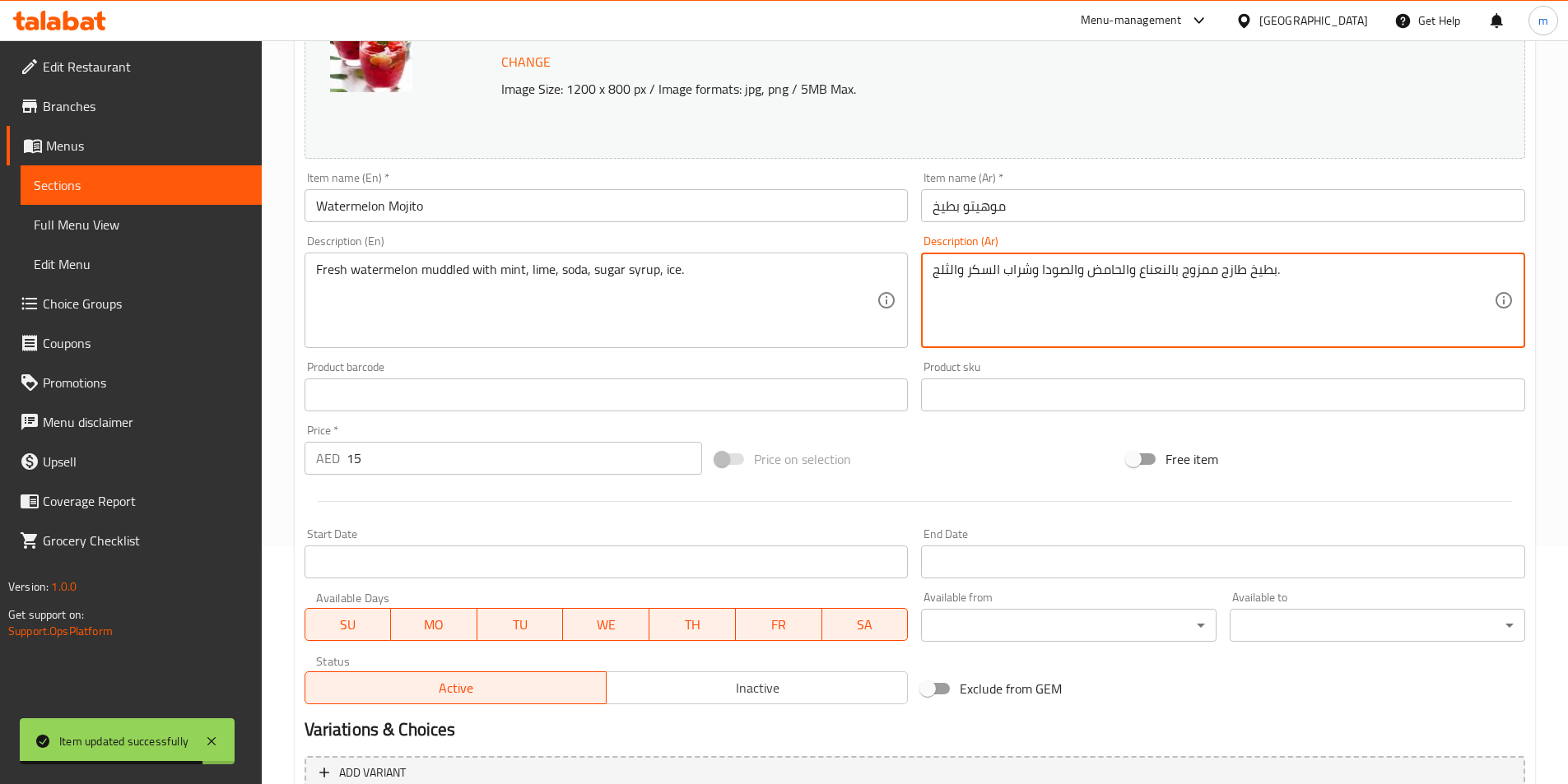
click at [1194, 278] on textarea "بطيخ طازج ممزوج بالنعناع والحامض والصودا وشراب السكر والثلج." at bounding box center [1213, 301] width 562 height 78
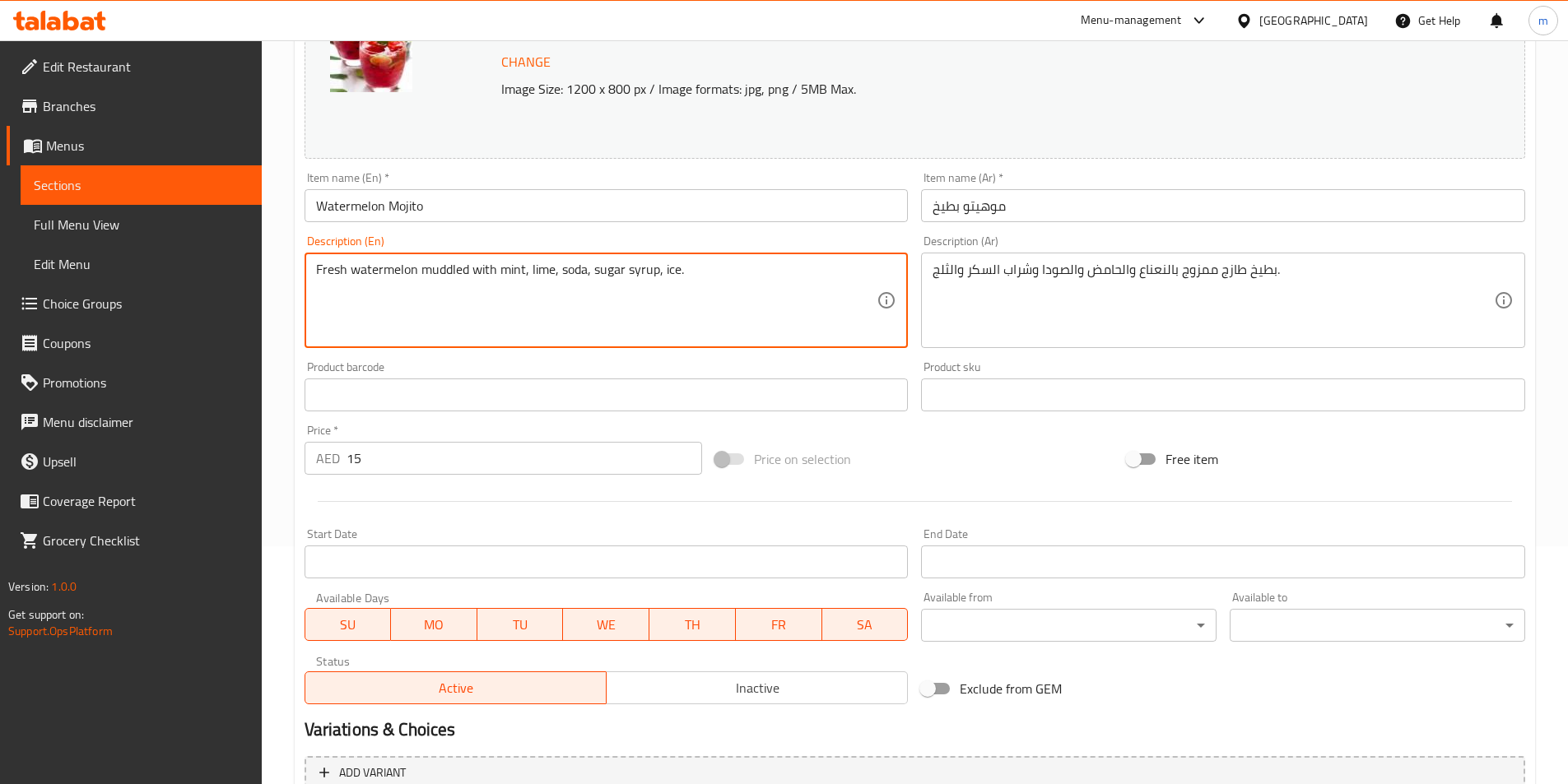
drag, startPoint x: 524, startPoint y: 277, endPoint x: 317, endPoint y: 287, distance: 207.2
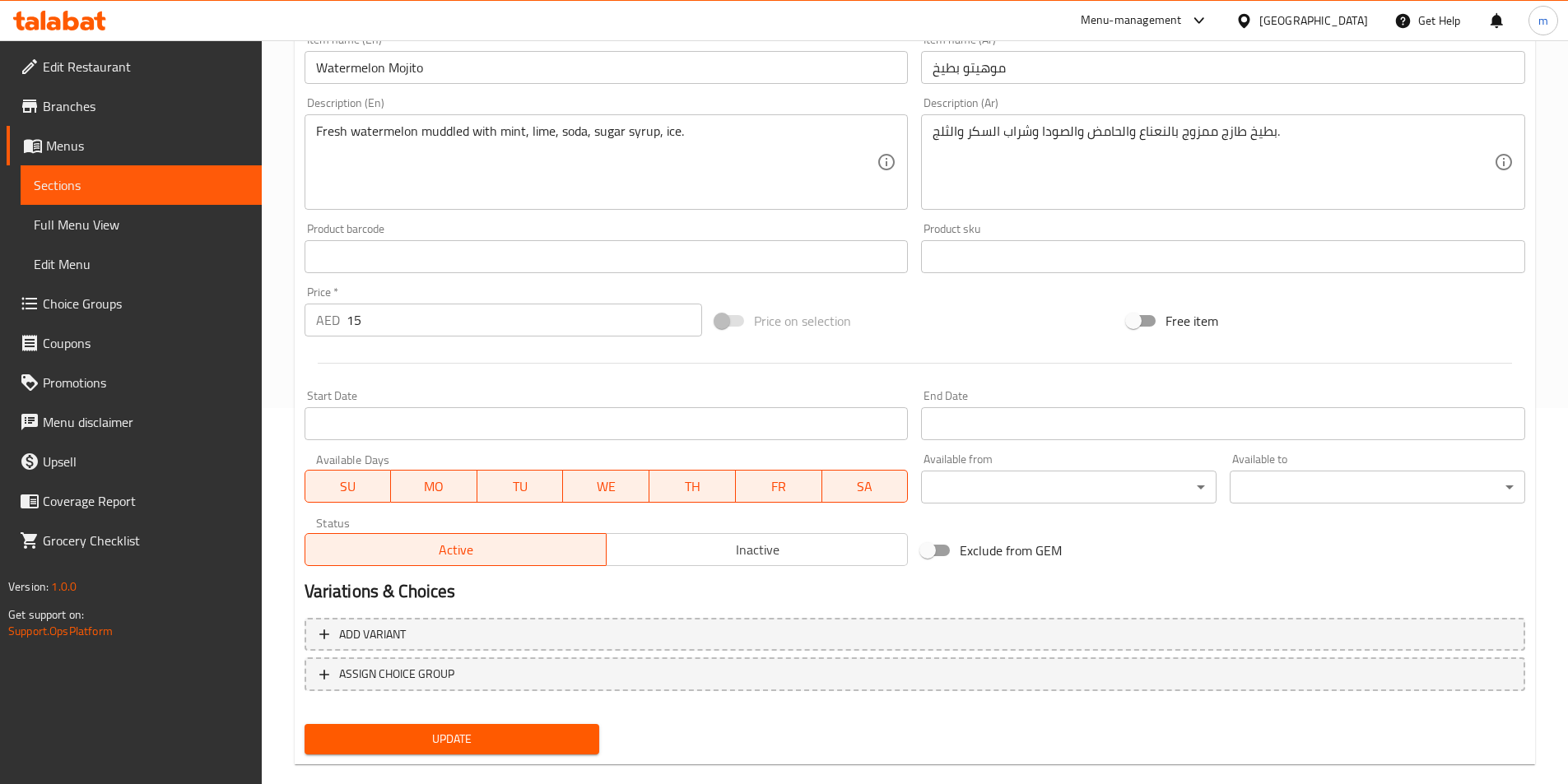
scroll to position [402, 0]
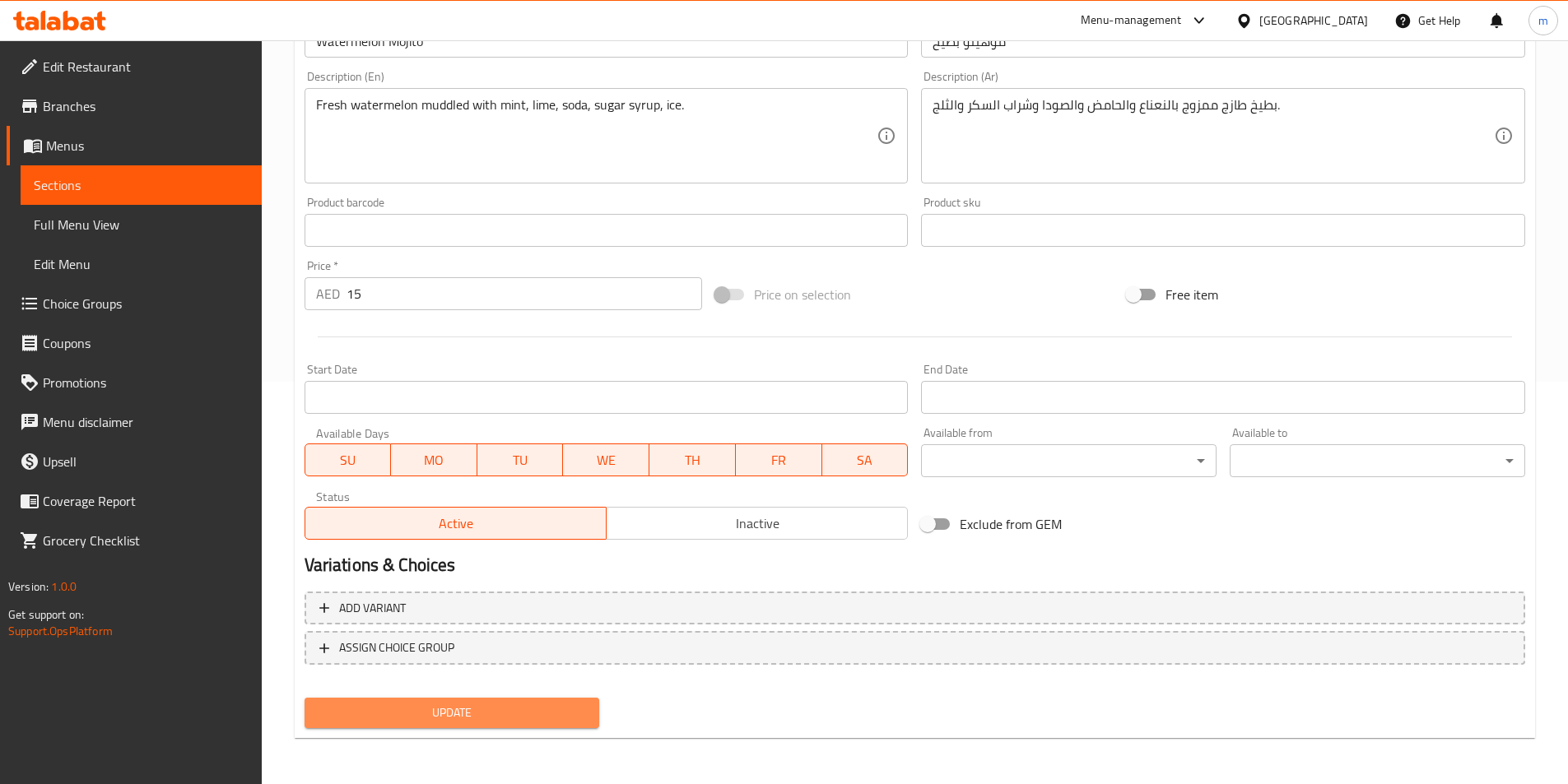
click at [542, 715] on span "Update" at bounding box center [452, 713] width 269 height 21
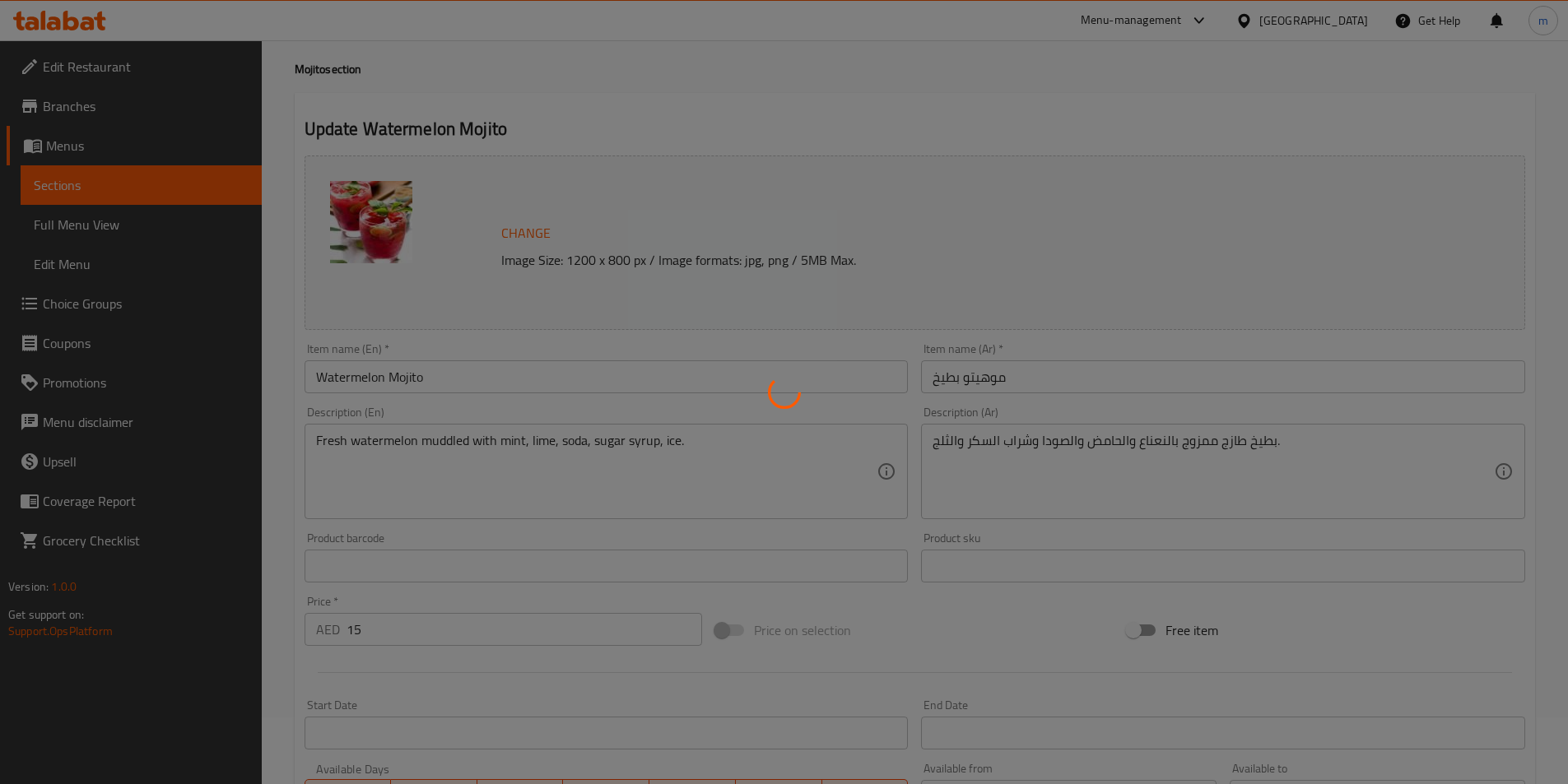
scroll to position [0, 0]
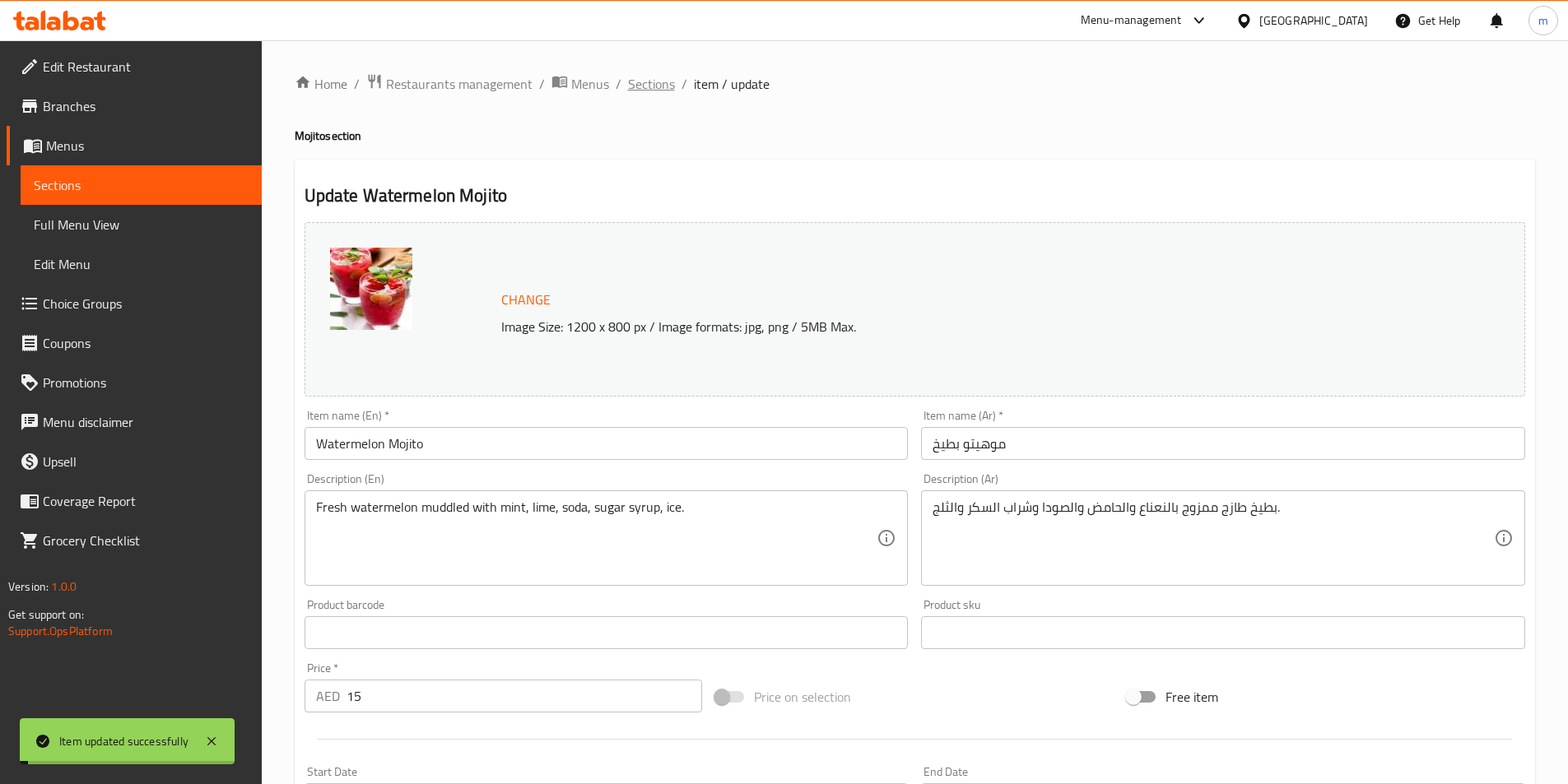
click at [643, 80] on span "Sections" at bounding box center [652, 84] width 47 height 20
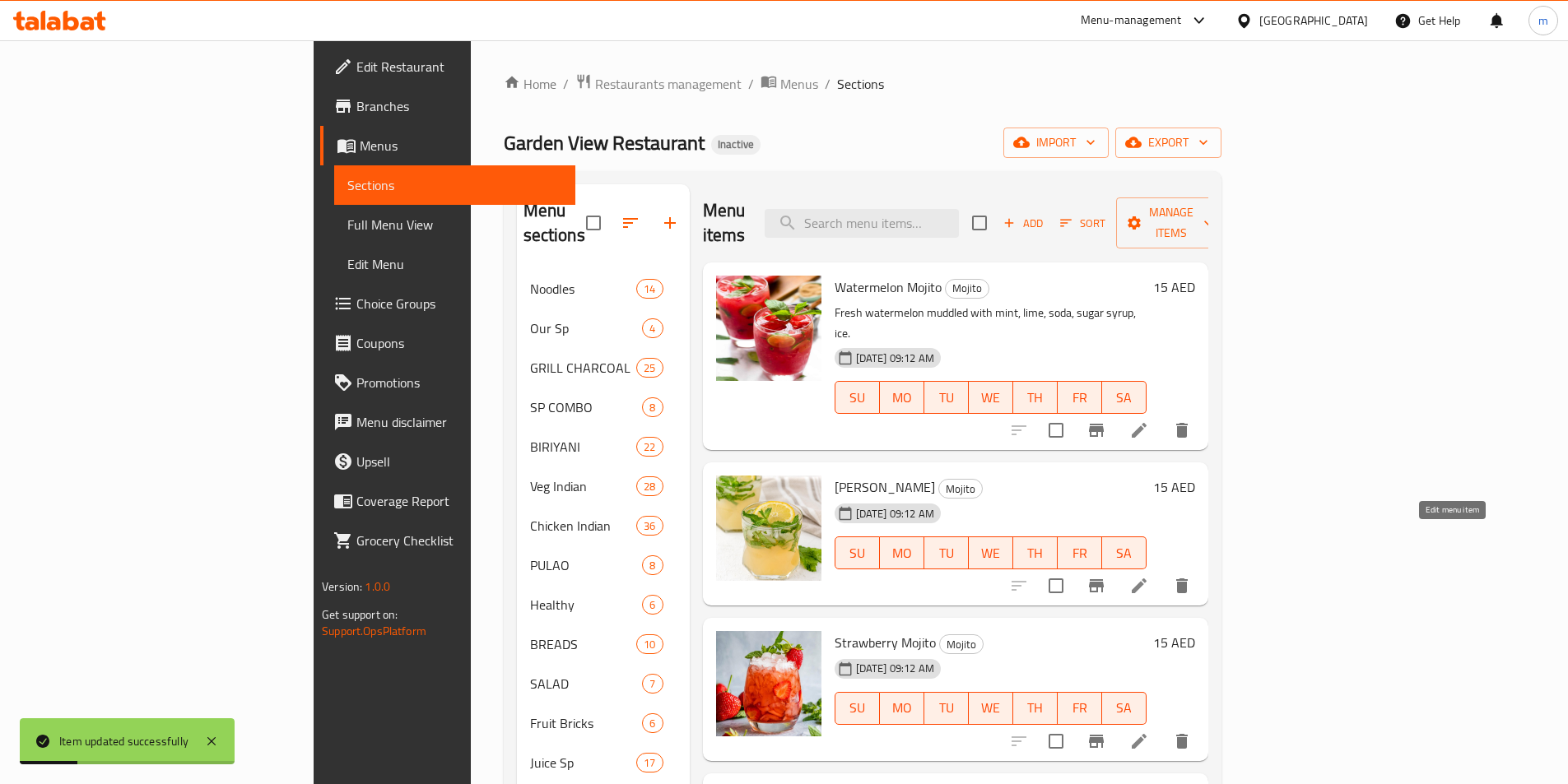
click at [1149, 576] on icon at bounding box center [1139, 586] width 20 height 20
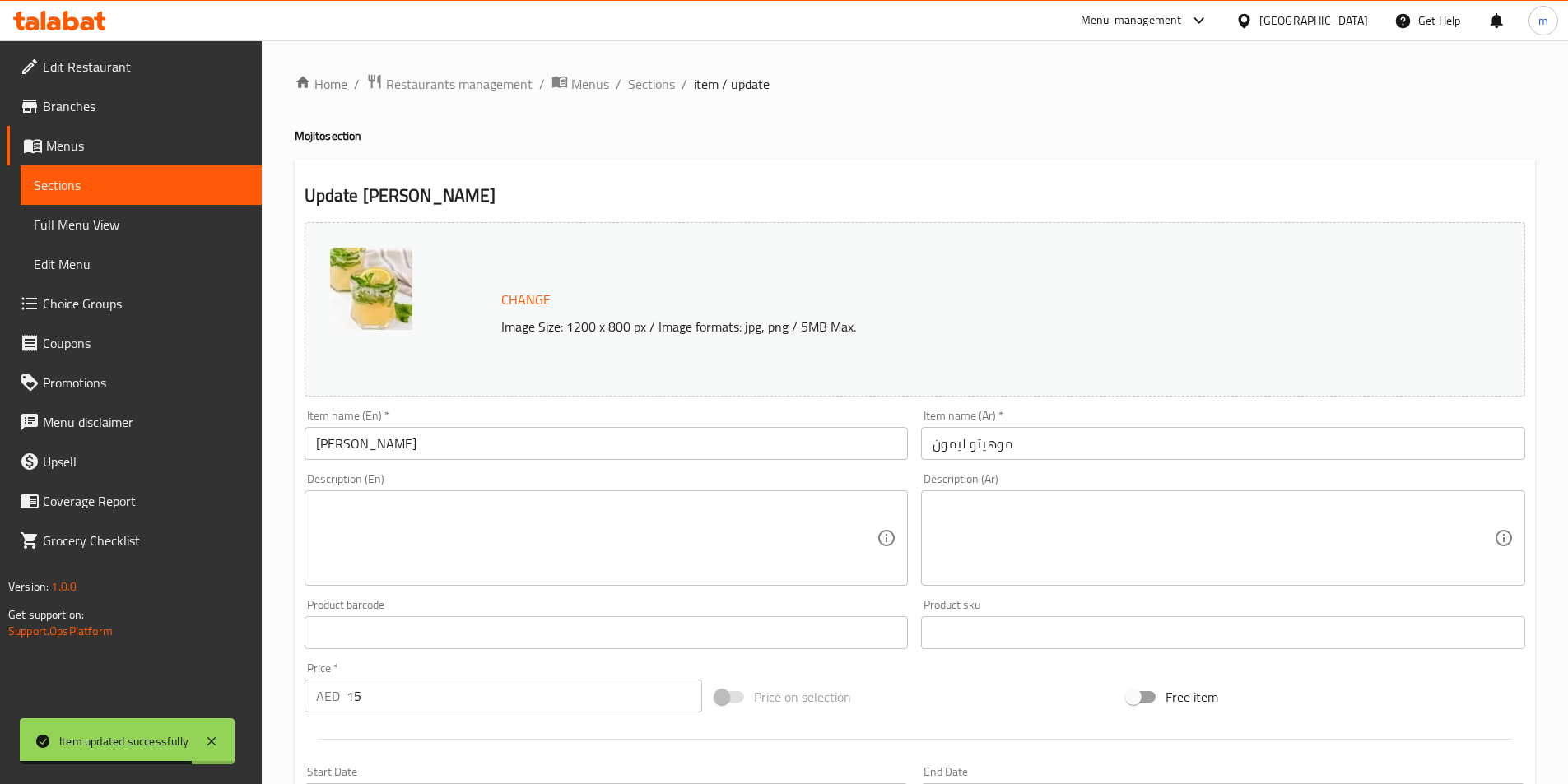
click at [806, 523] on textarea at bounding box center [597, 539] width 562 height 78
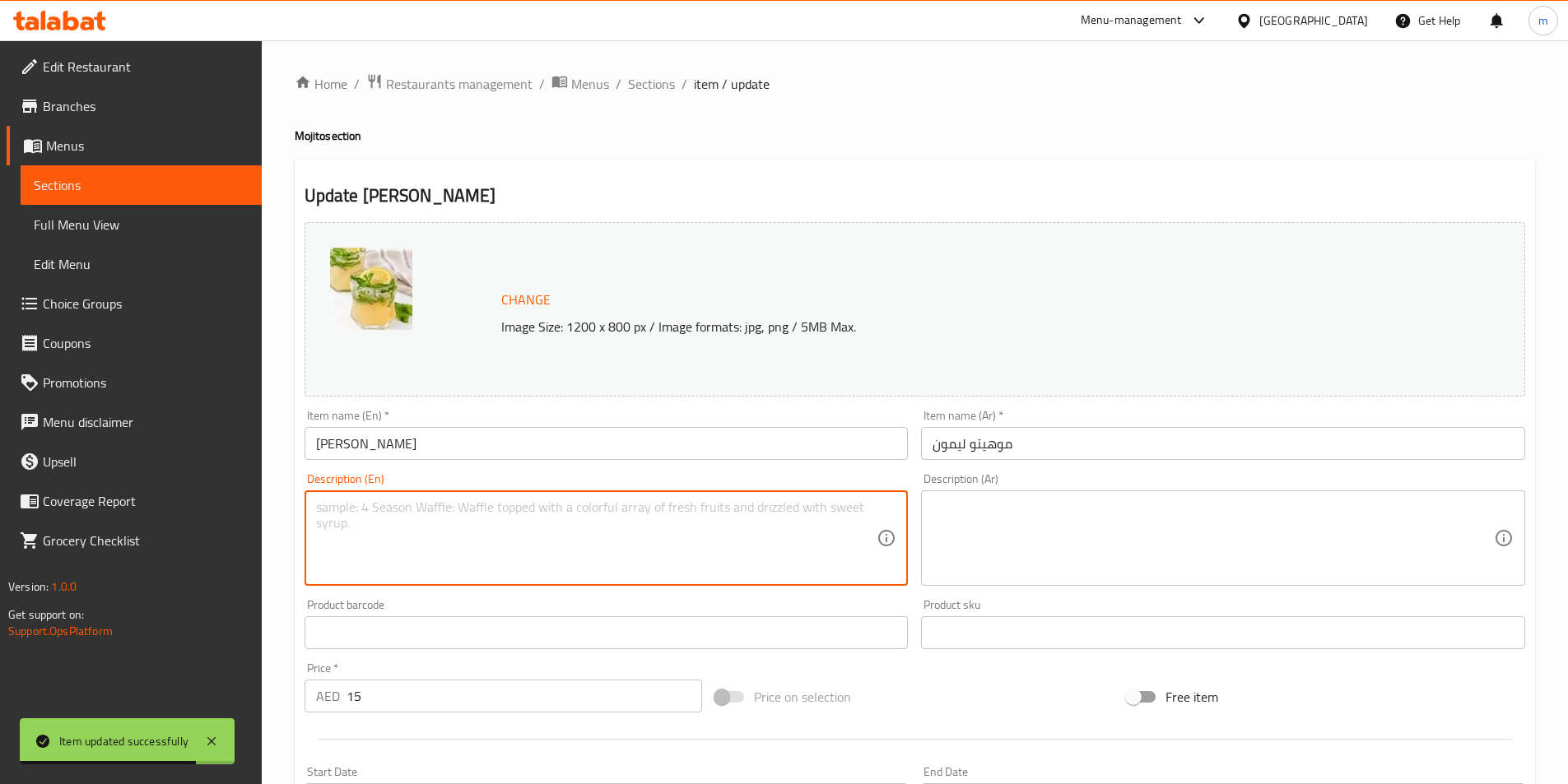
paste textarea "Lemon juice muddled with mint, lime, soda, sugar syrup, ice."
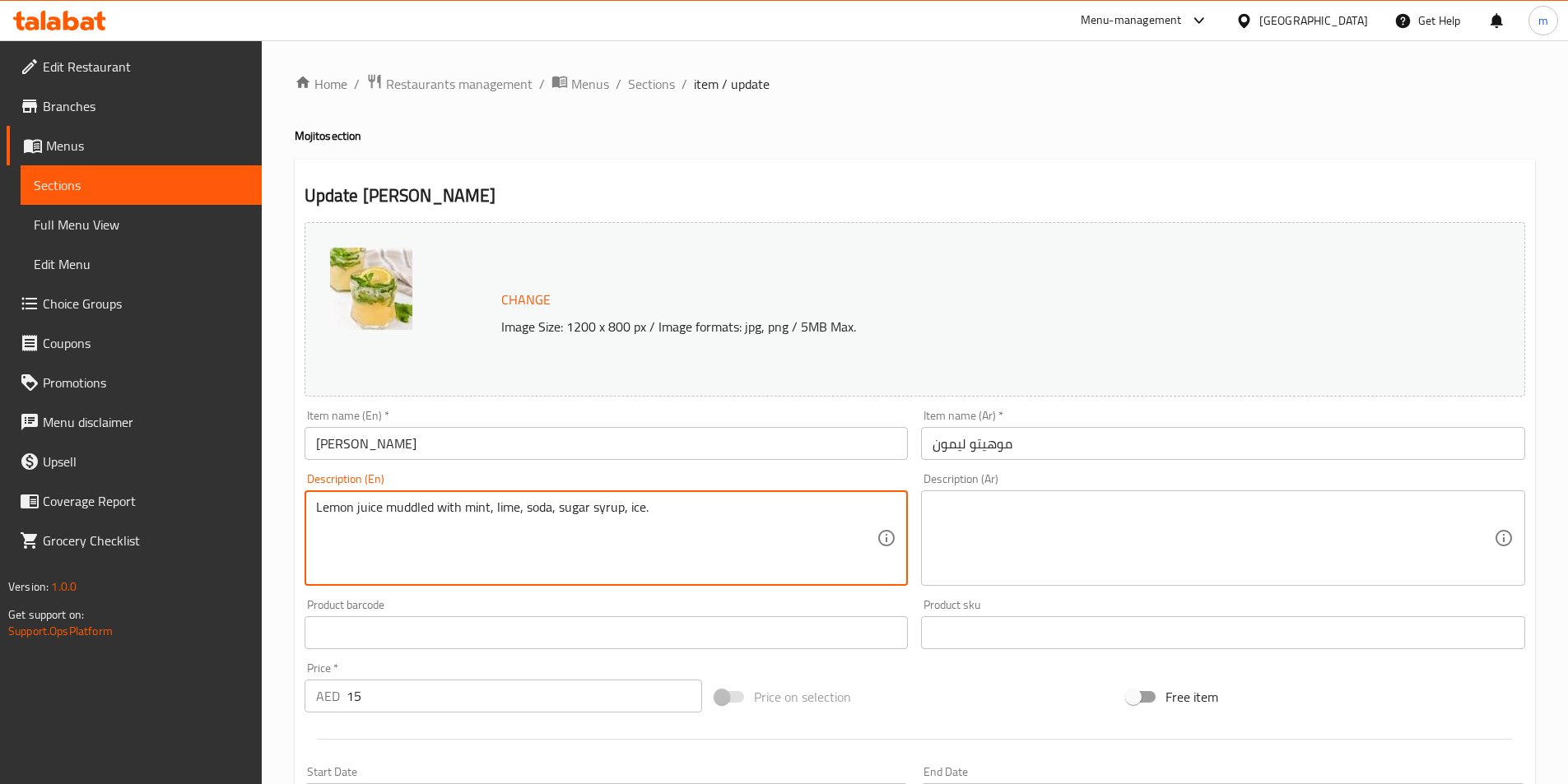
type textarea "Lemon juice muddled with mint, lime, soda, sugar syrup, ice."
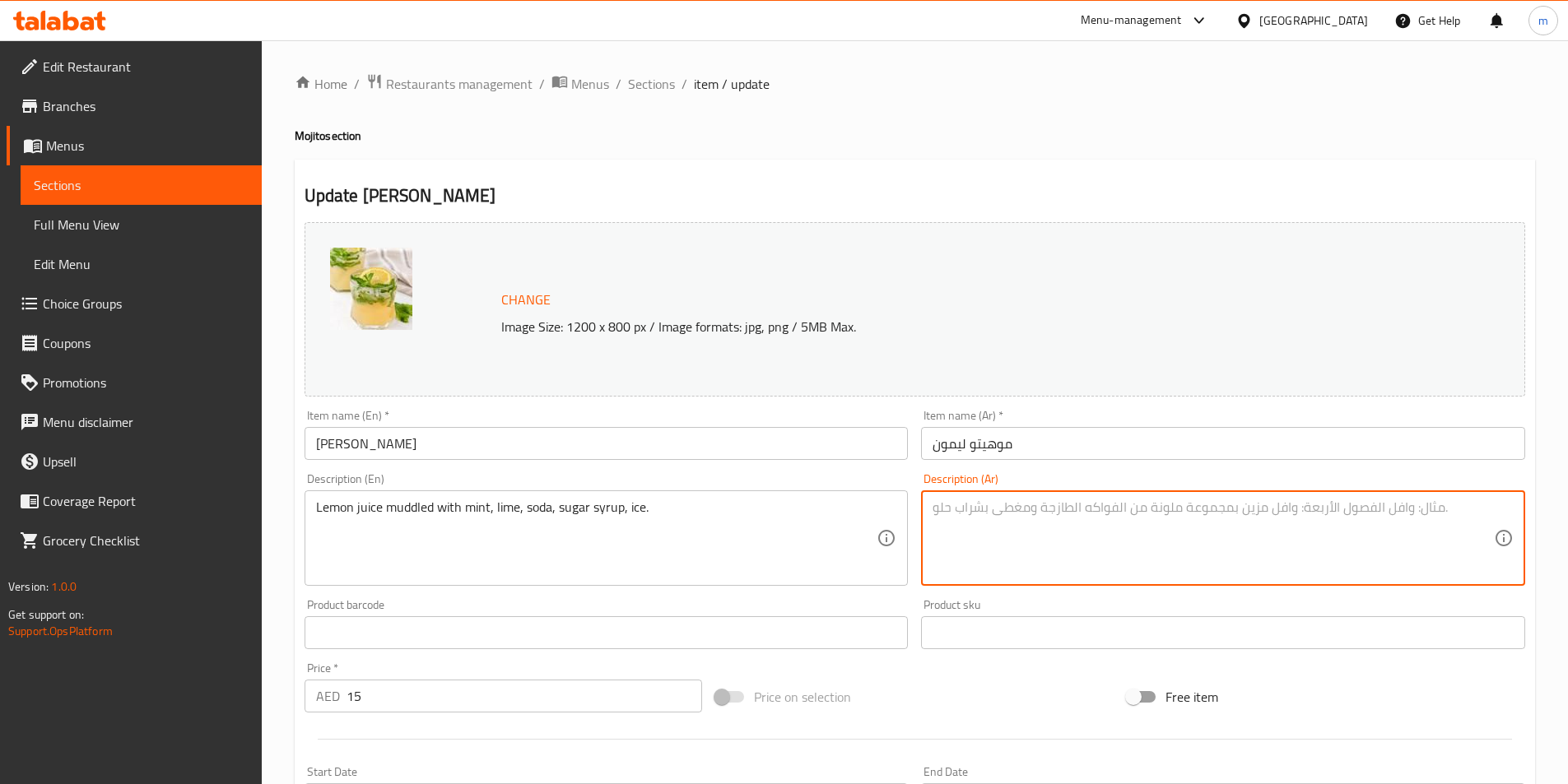
click at [1366, 527] on textarea at bounding box center [1213, 539] width 562 height 78
paste textarea "عصير الليمون الممزوج بالنعناع والليمون الحامض والصودا وشراب السكر والثلج."
drag, startPoint x: 1126, startPoint y: 519, endPoint x: 1174, endPoint y: 515, distance: 48.2
click at [1174, 515] on textarea "عصير الليمون الممزوج بالنعناع والليمون الحامض والصودا وشراب السكر والثلج." at bounding box center [1213, 539] width 562 height 78
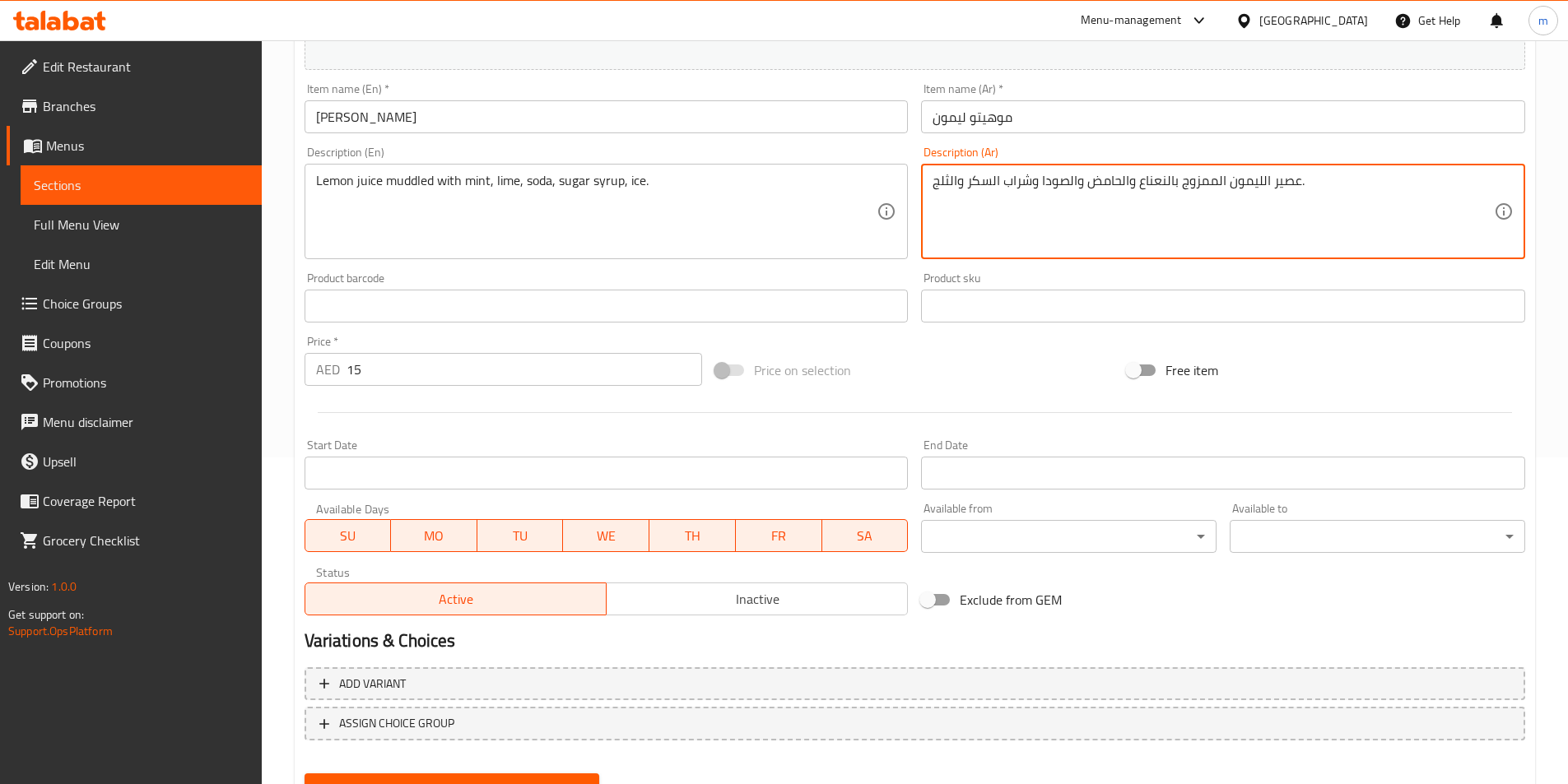
scroll to position [402, 0]
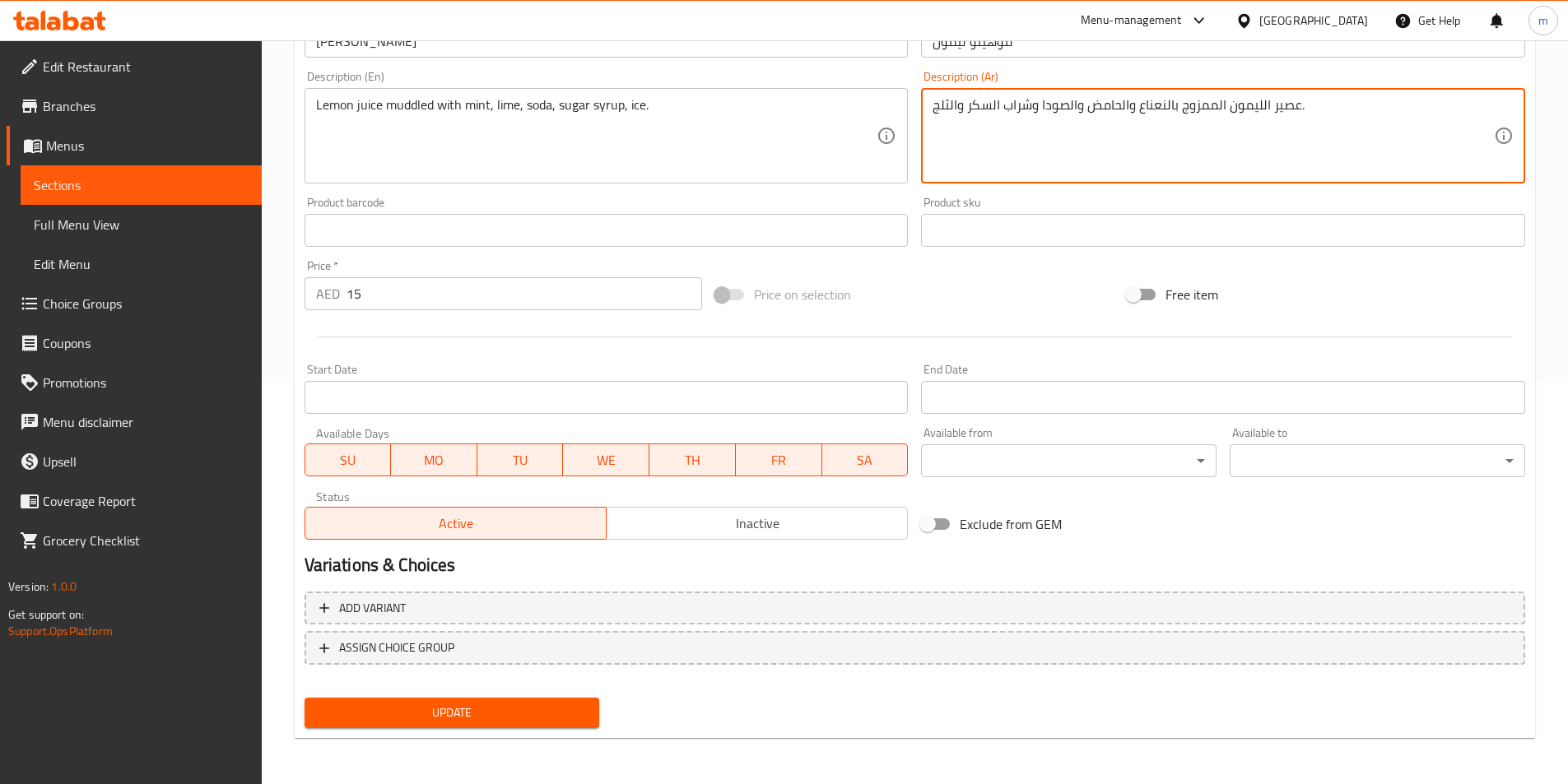
type textarea "عصير الليمون الممزوج بالنعناع والحامض والصودا وشراب السكر والثلج."
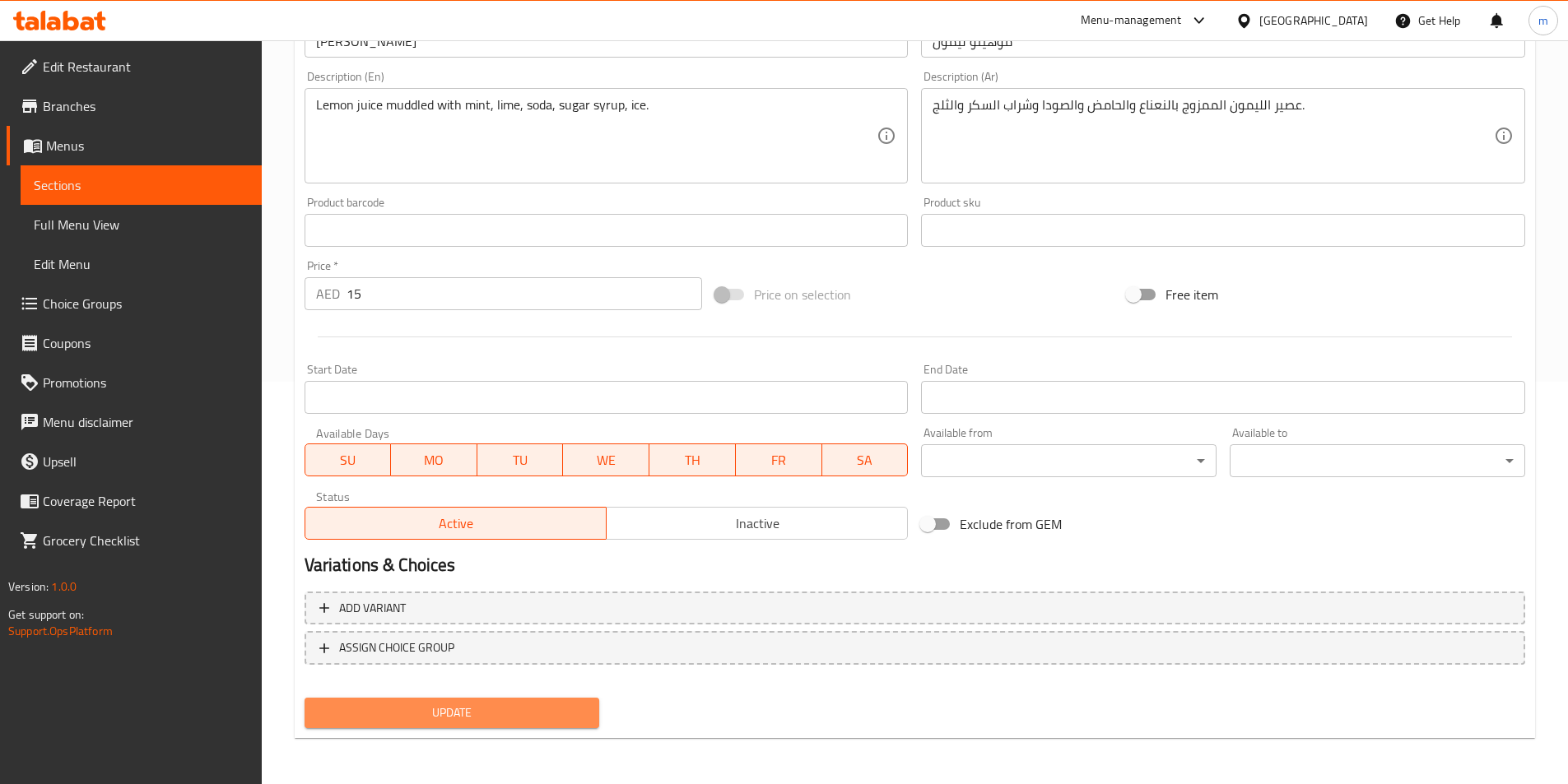
click at [557, 713] on span "Update" at bounding box center [452, 713] width 269 height 21
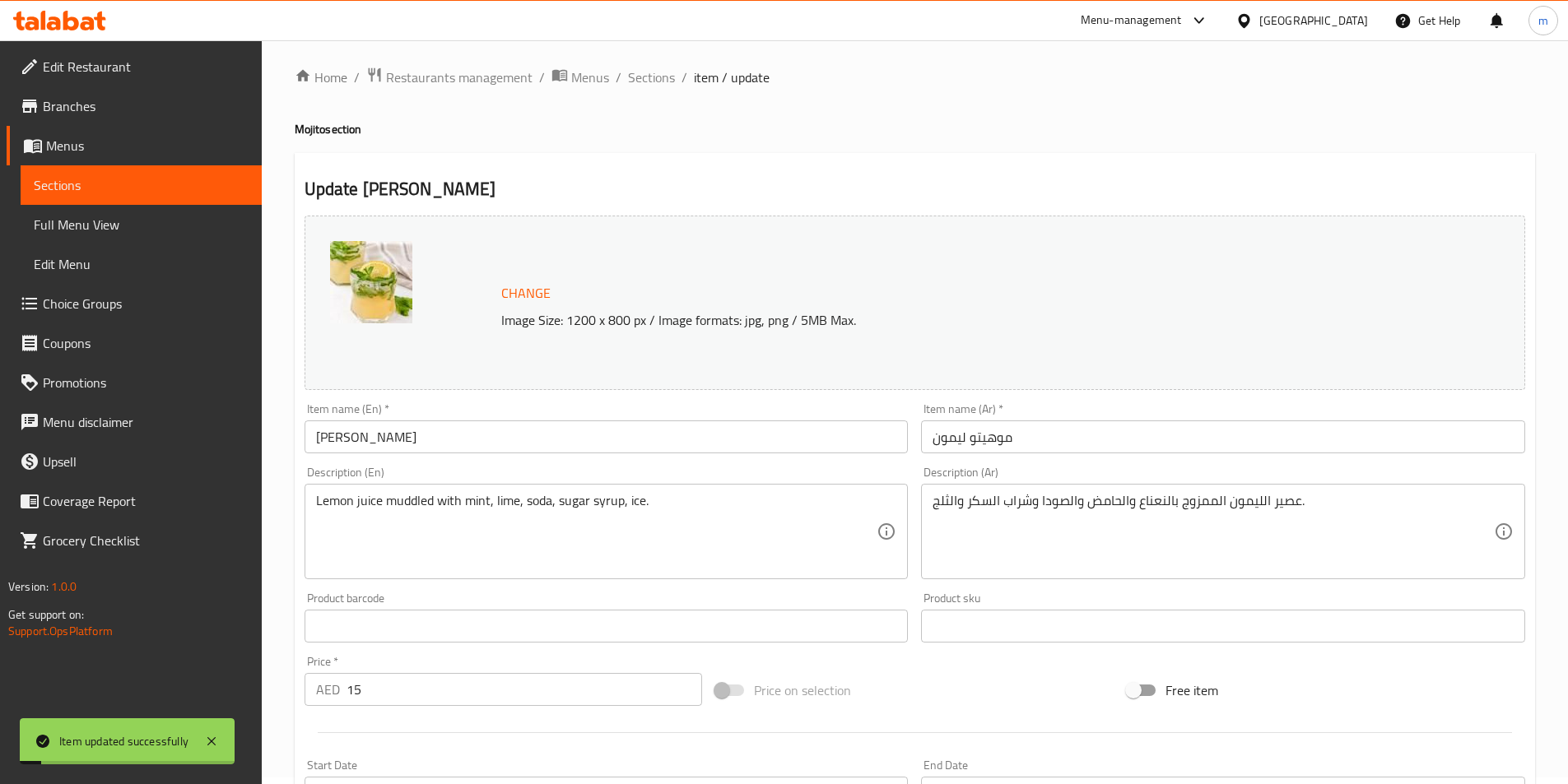
scroll to position [0, 0]
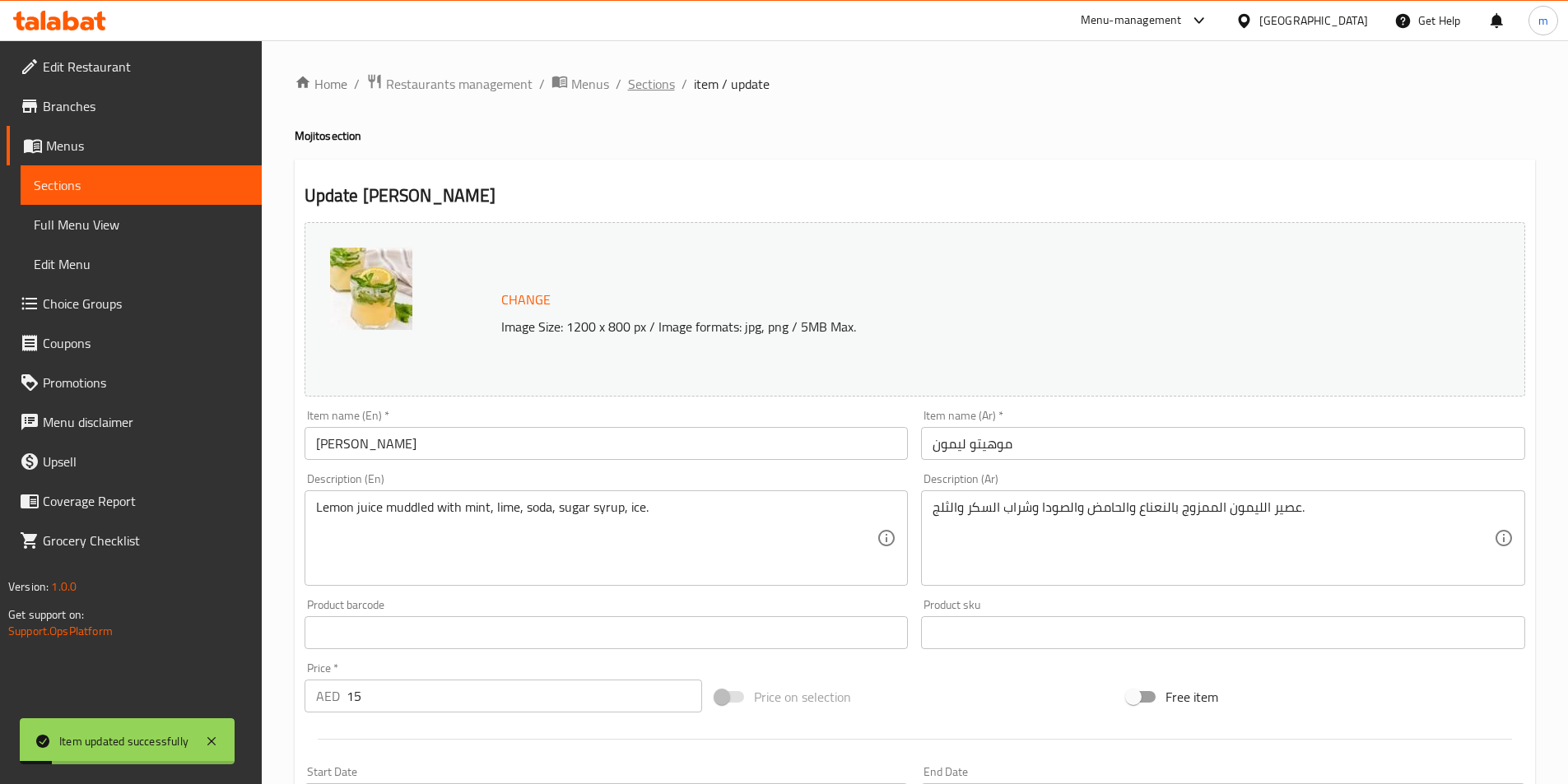
click at [644, 94] on span "Sections" at bounding box center [652, 84] width 47 height 20
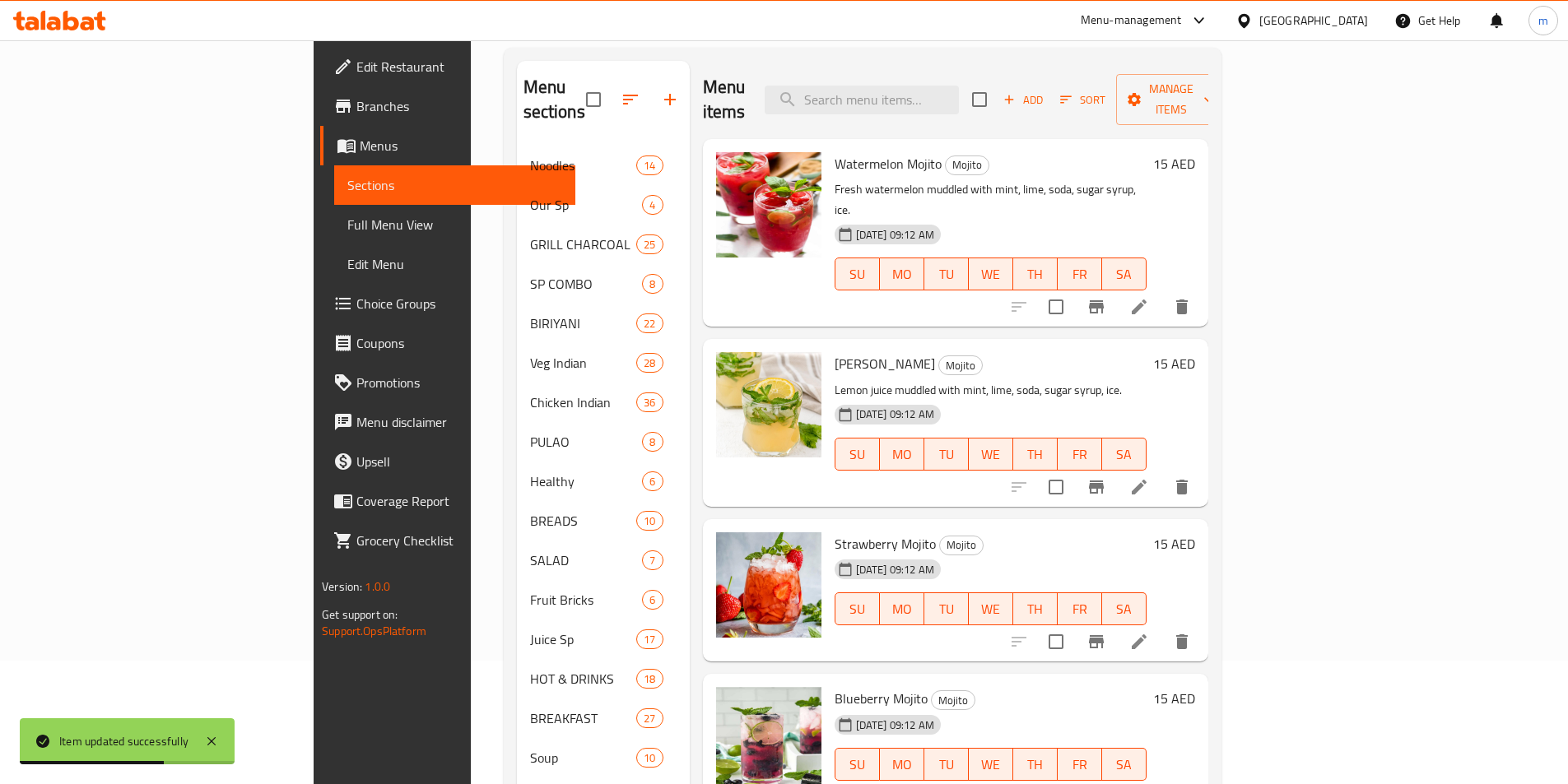
scroll to position [165, 0]
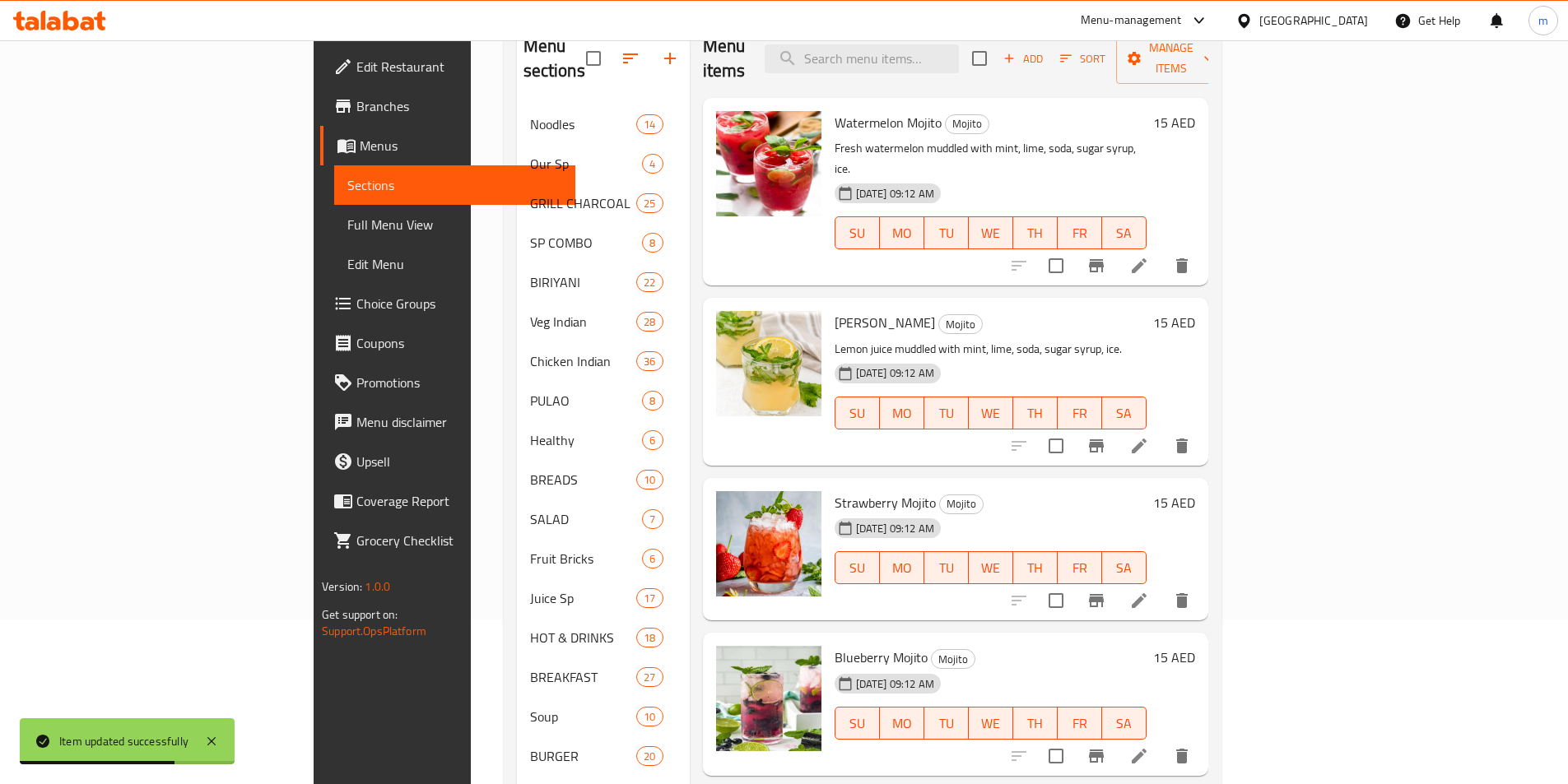
click at [1162, 586] on li at bounding box center [1138, 601] width 46 height 30
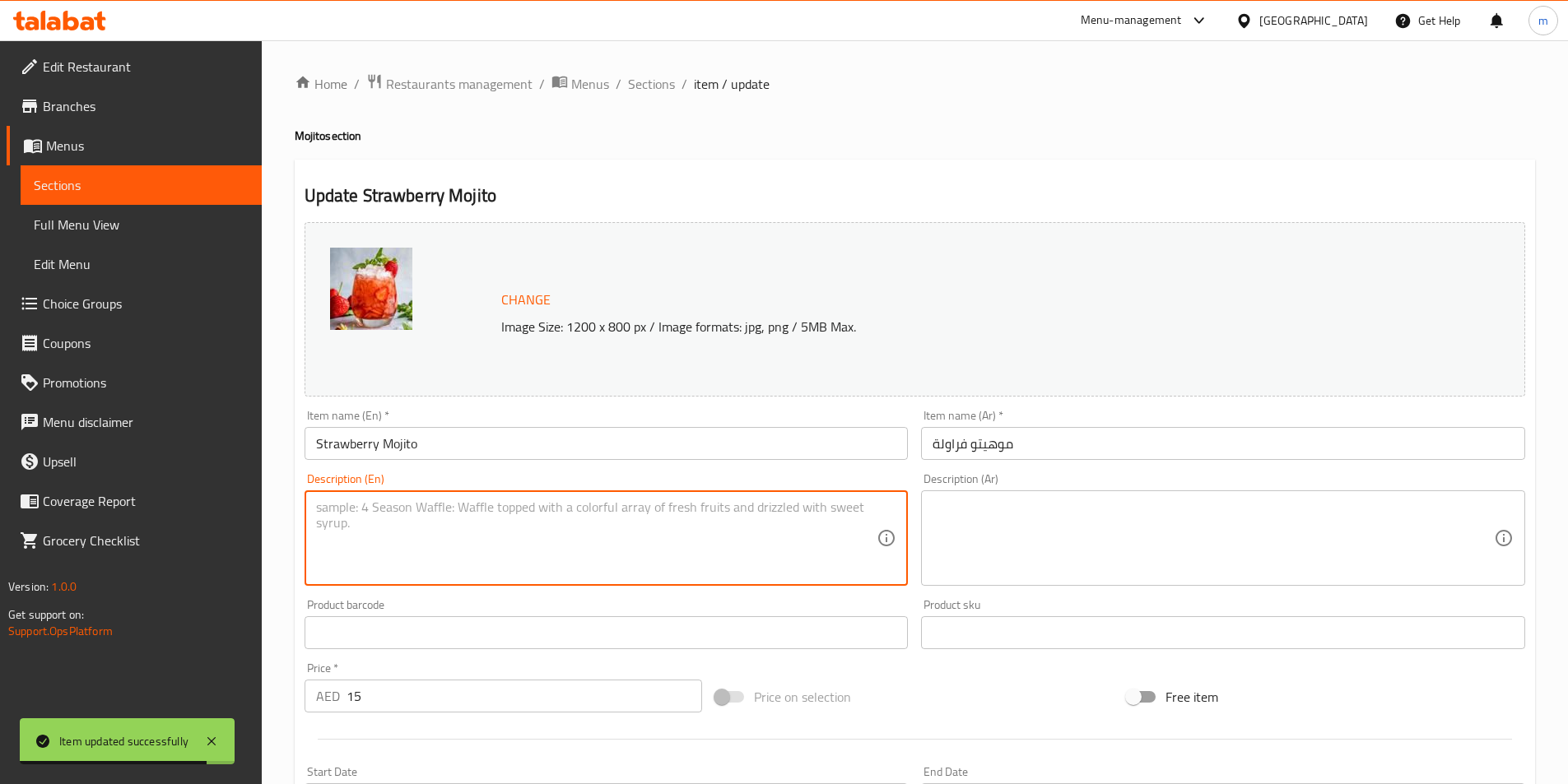
click at [695, 522] on textarea at bounding box center [597, 539] width 562 height 78
paste textarea "Fresh strawberries muddled with mint, lime, soda, sugar syrup, ice."
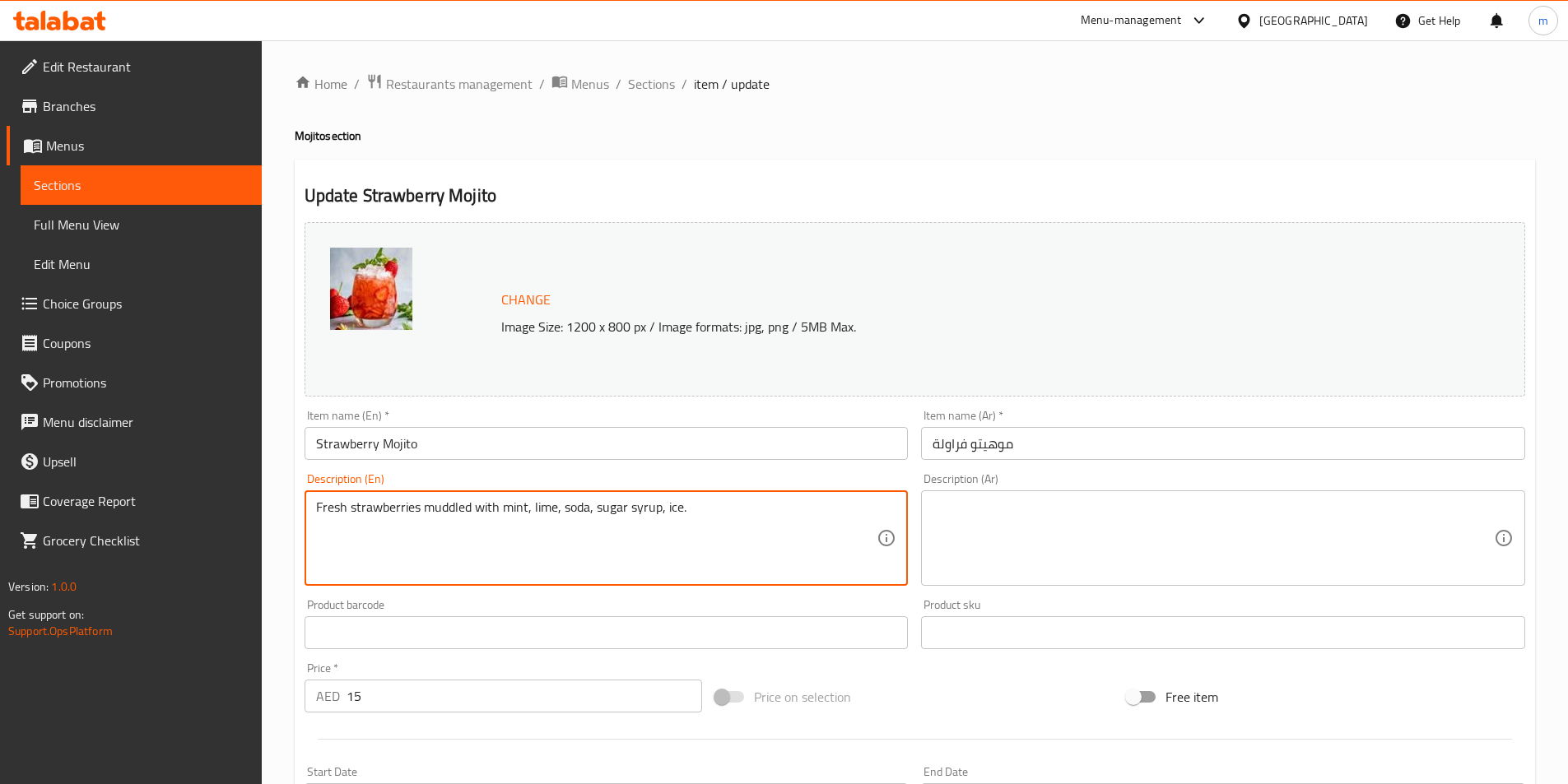
type textarea "Fresh strawberries muddled with mint, lime, soda, sugar syrup, ice."
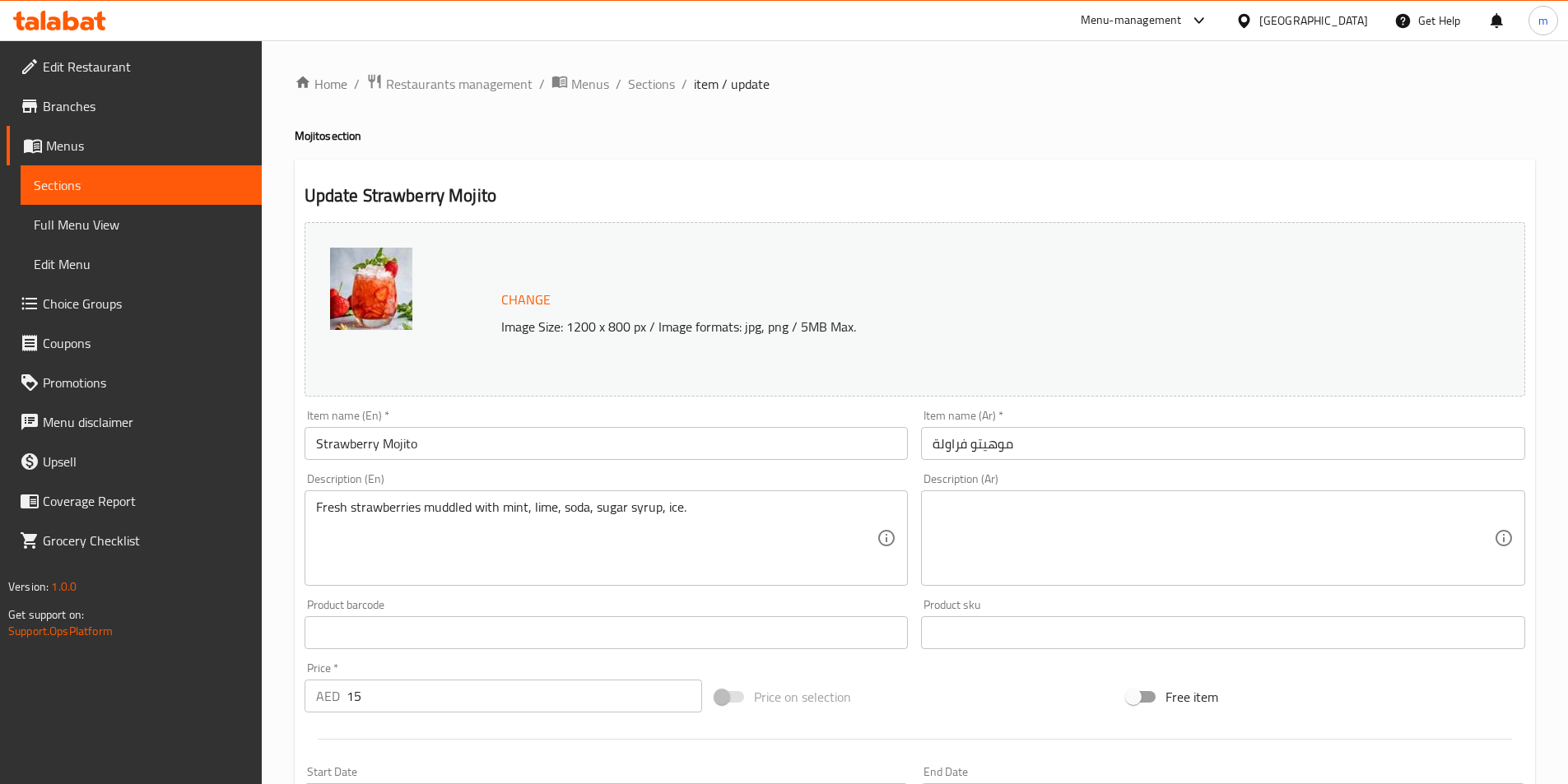
click at [1244, 519] on textarea at bounding box center [1213, 539] width 562 height 78
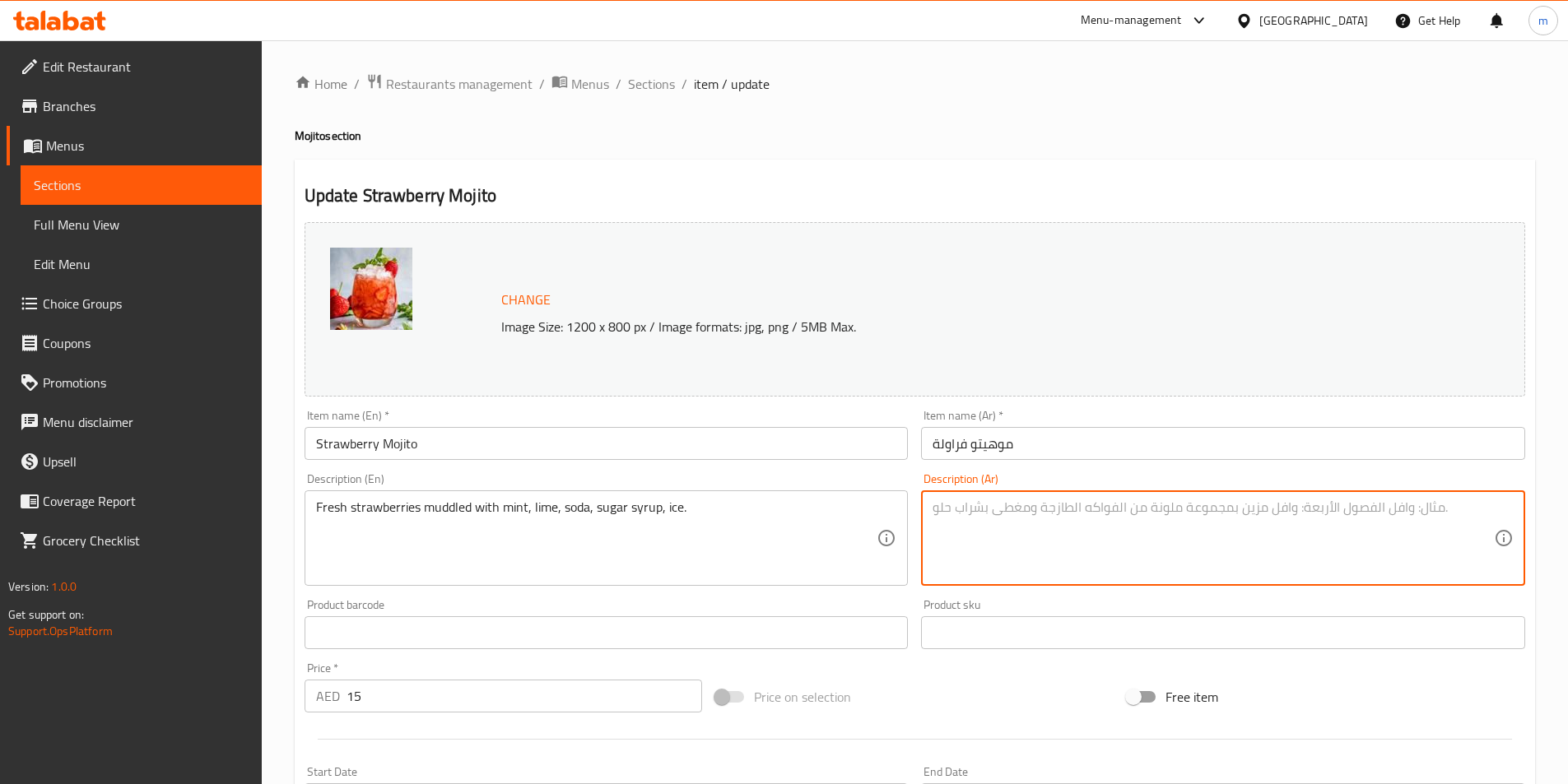
paste textarea "الفراولة الطازجة الممزوجة بالنعناع والليمون والصودا وشراب السكر والثلج."
drag, startPoint x: 1087, startPoint y: 514, endPoint x: 1119, endPoint y: 527, distance: 34.5
click at [1119, 527] on textarea "الفراولة الطازجة الممزوجة بالنعناع والليمون والصودا وشراب السكر والثلج." at bounding box center [1213, 539] width 562 height 78
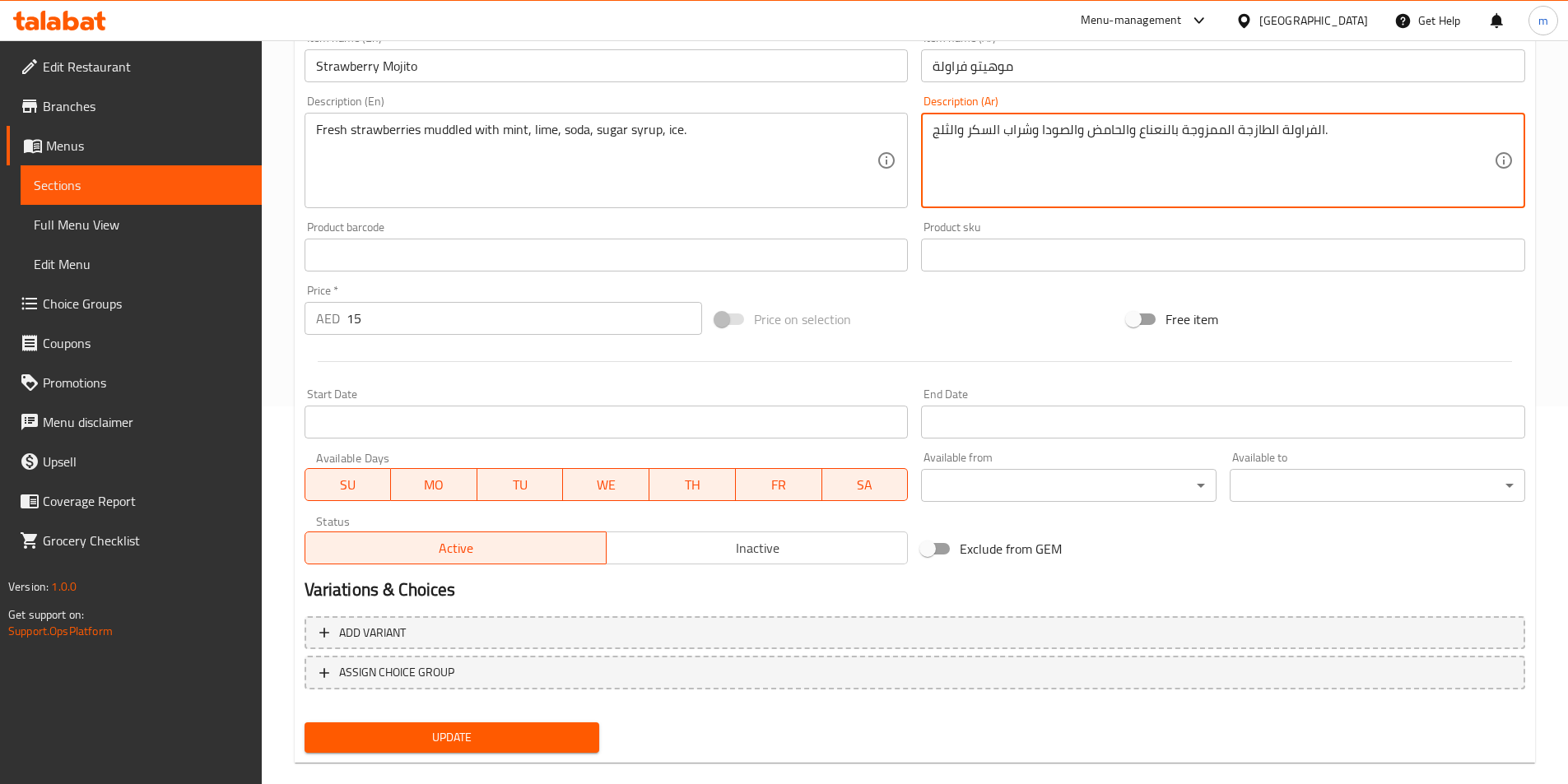
scroll to position [402, 0]
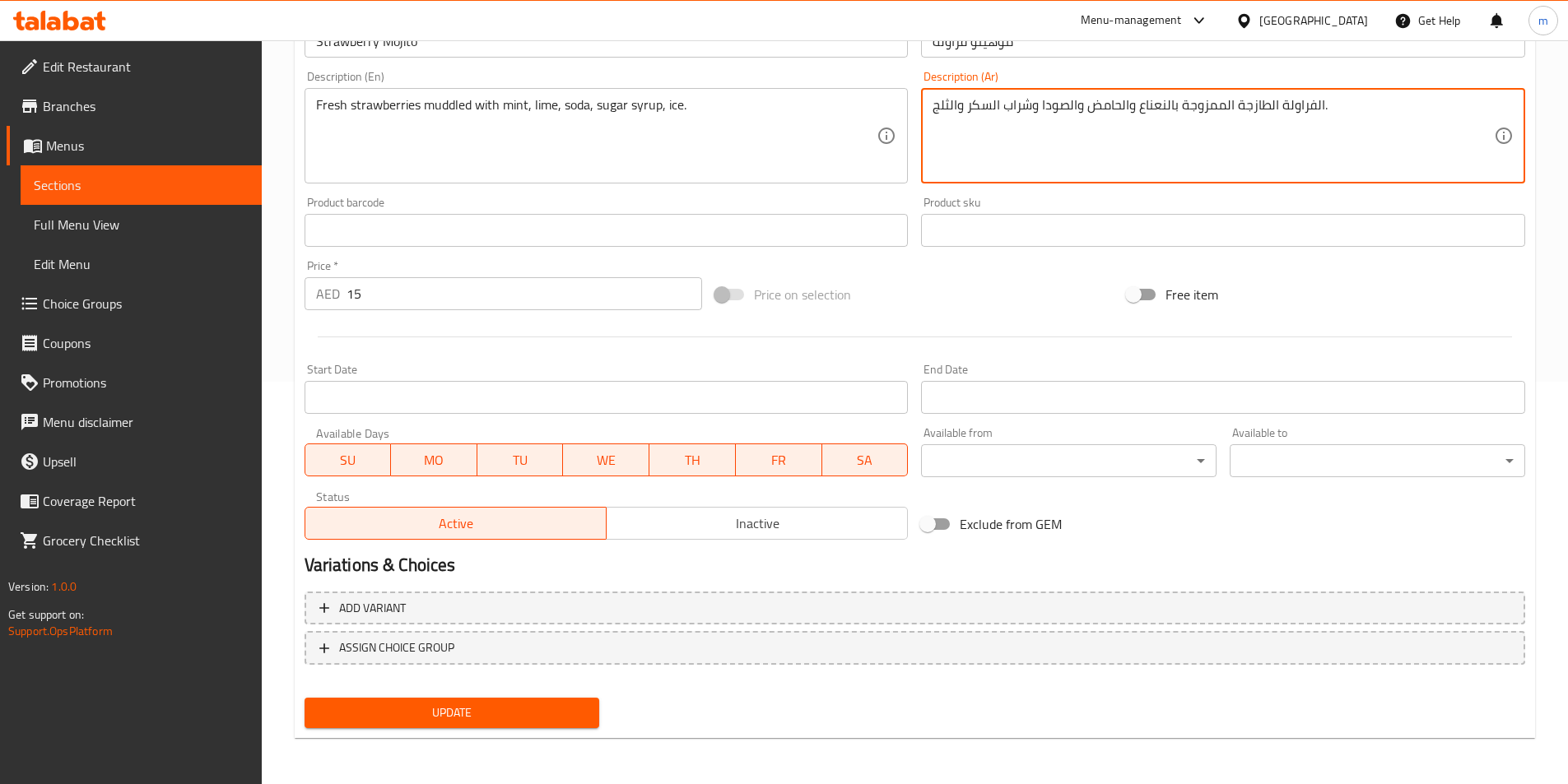
type textarea "الفراولة الطازجة الممزوجة بالنعناع والحامض والصودا وشراب السكر والثلج."
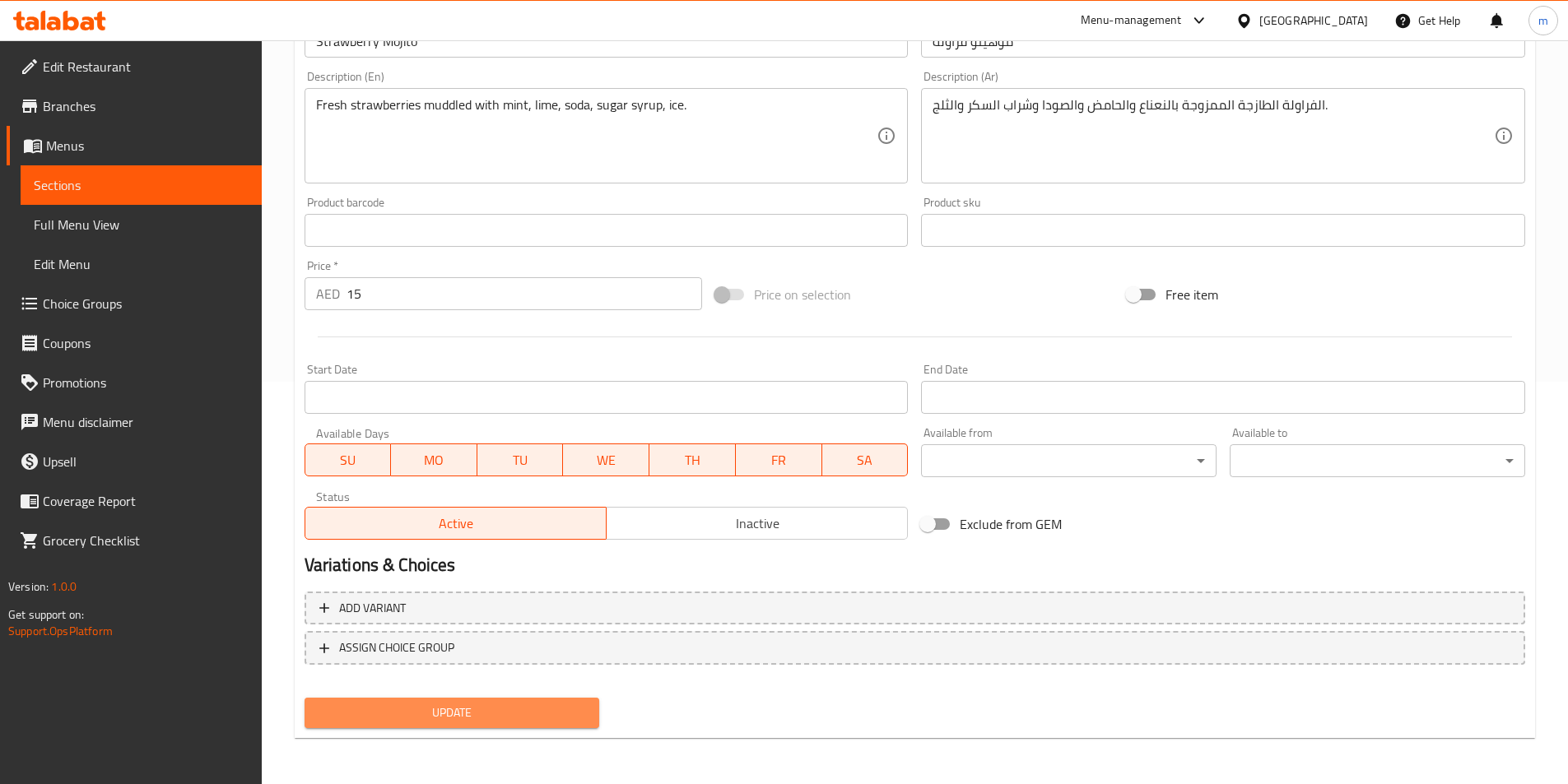
click at [451, 702] on button "Update" at bounding box center [452, 713] width 296 height 31
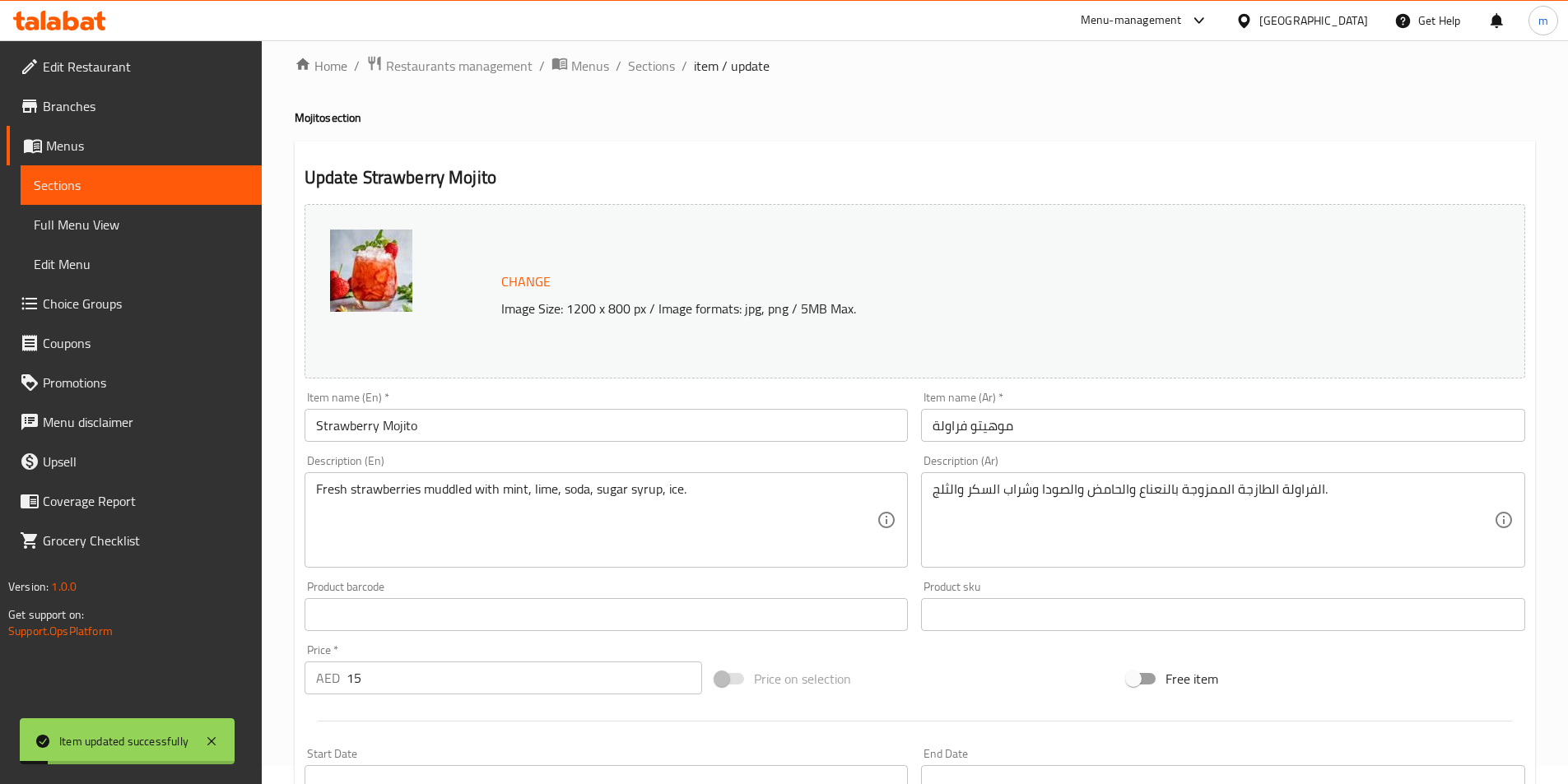
scroll to position [0, 0]
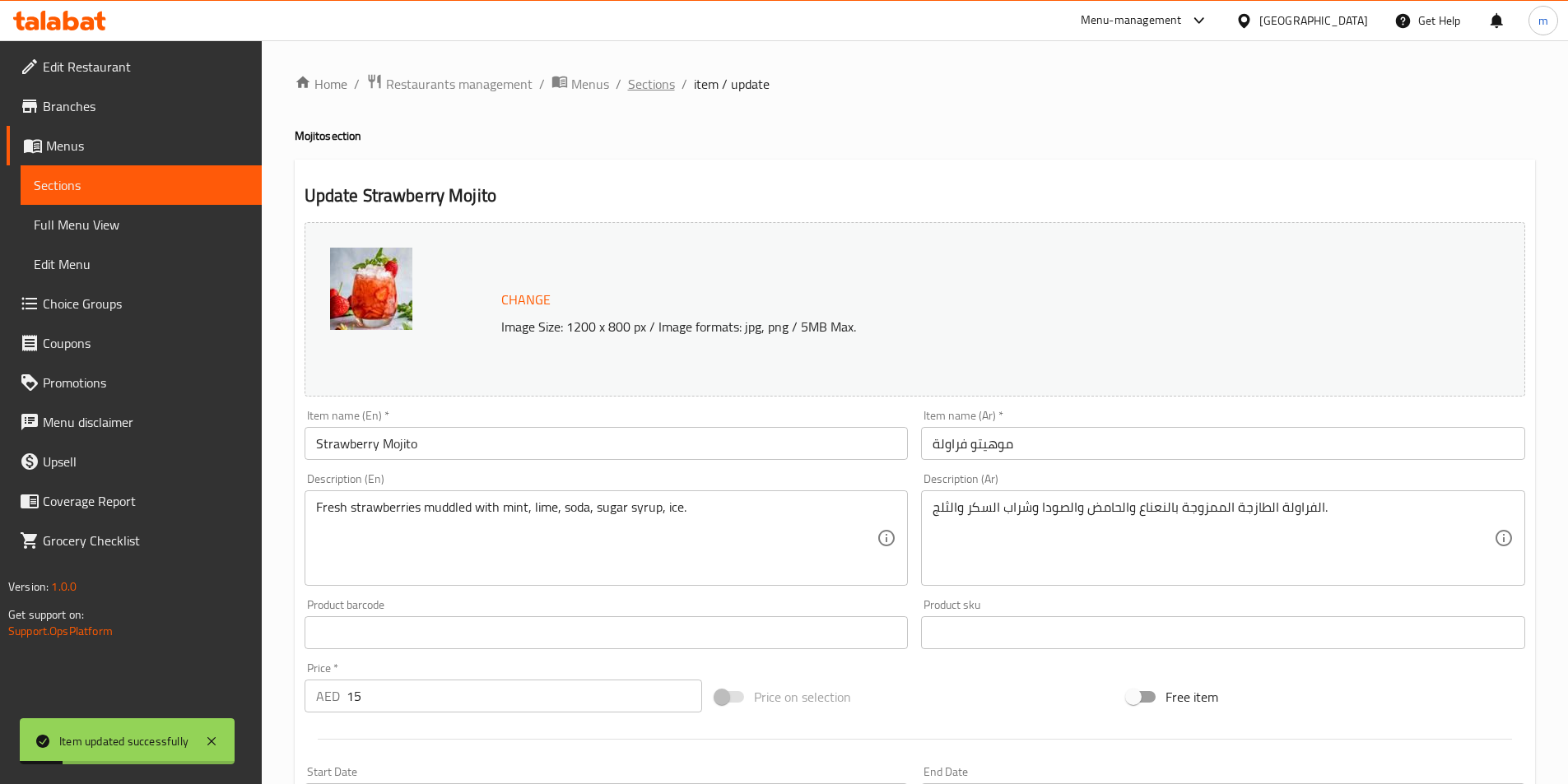
click at [643, 78] on span "Sections" at bounding box center [652, 84] width 47 height 20
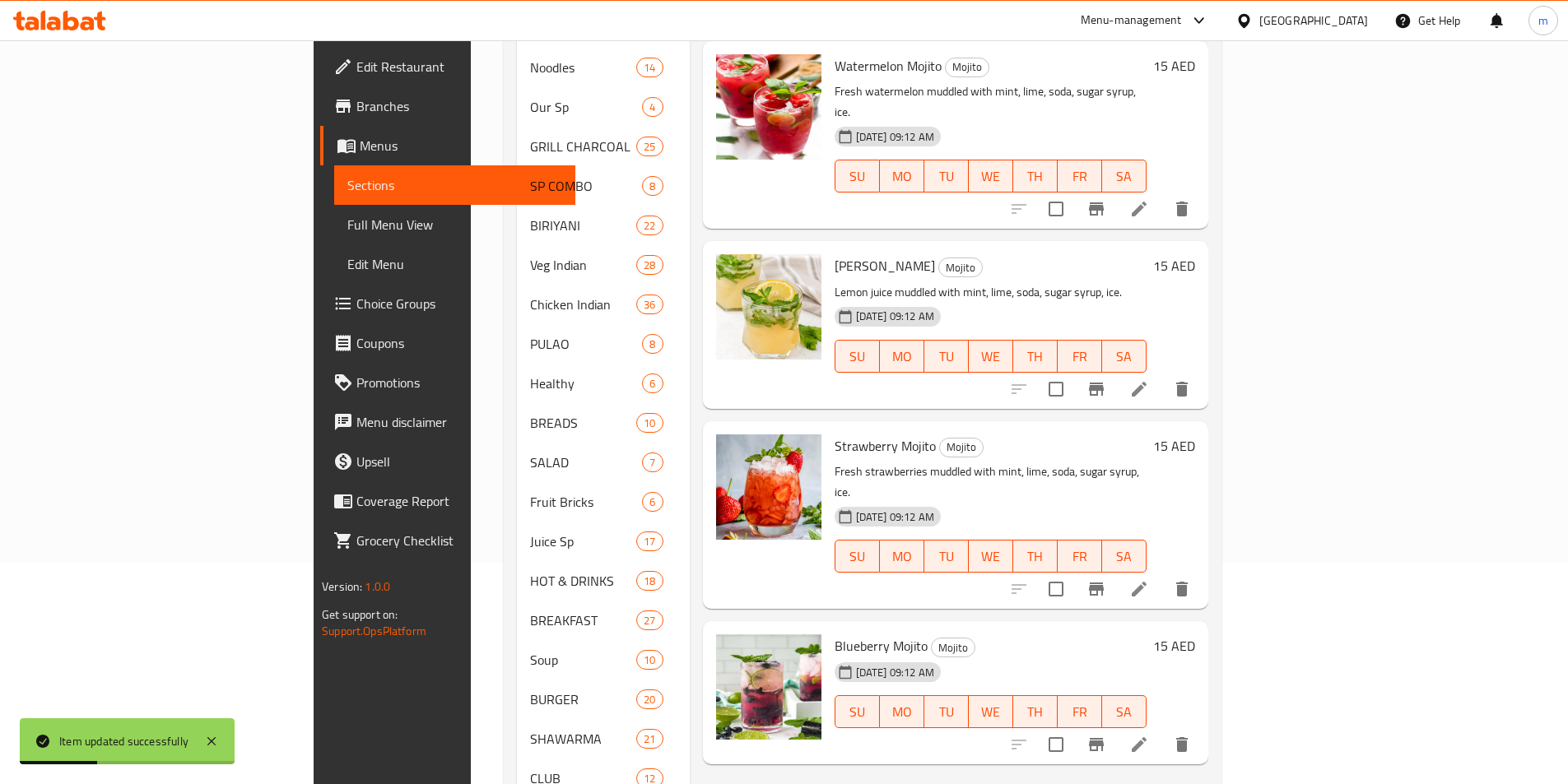
scroll to position [247, 0]
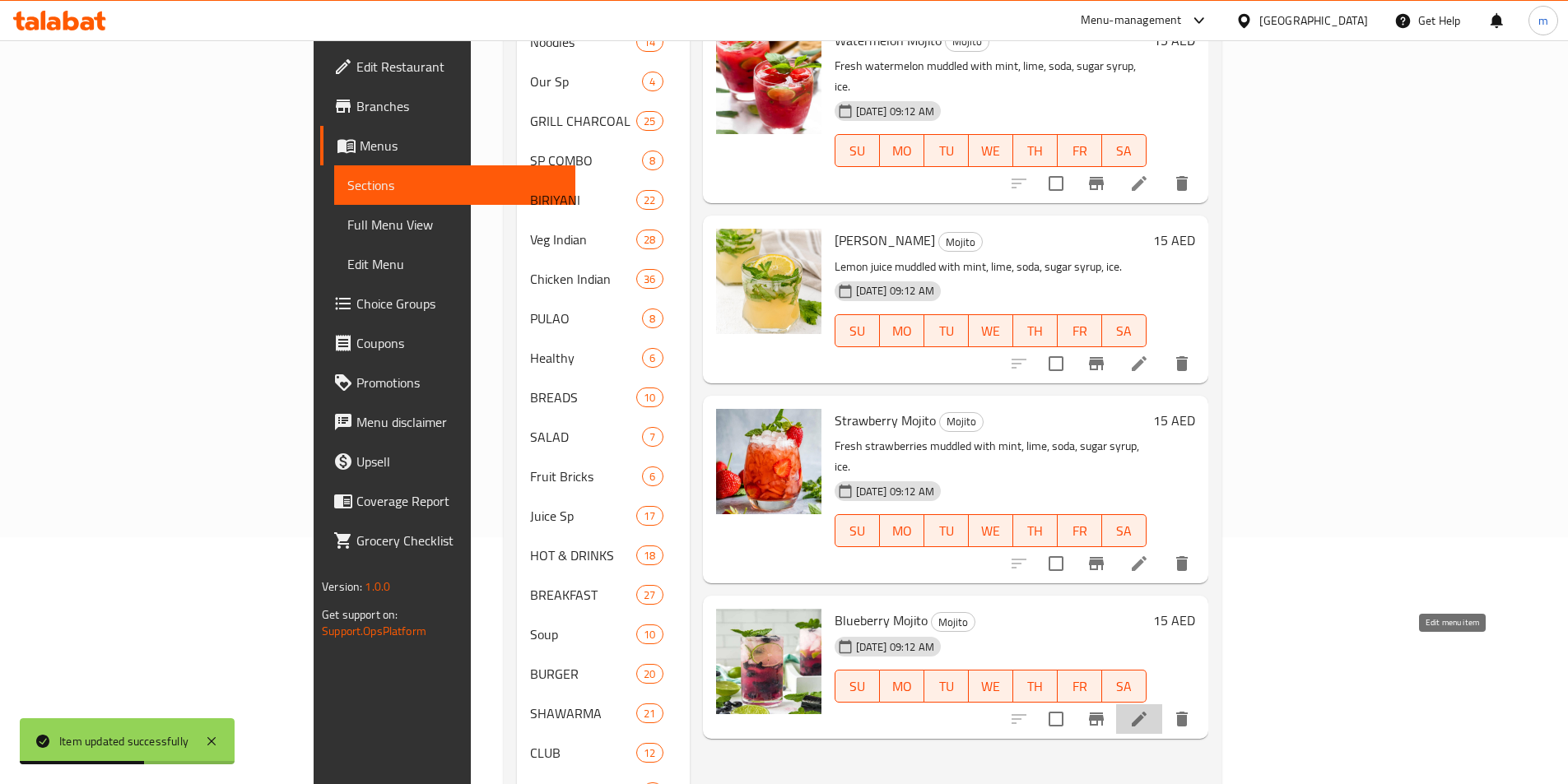
click at [1149, 709] on icon at bounding box center [1139, 719] width 20 height 20
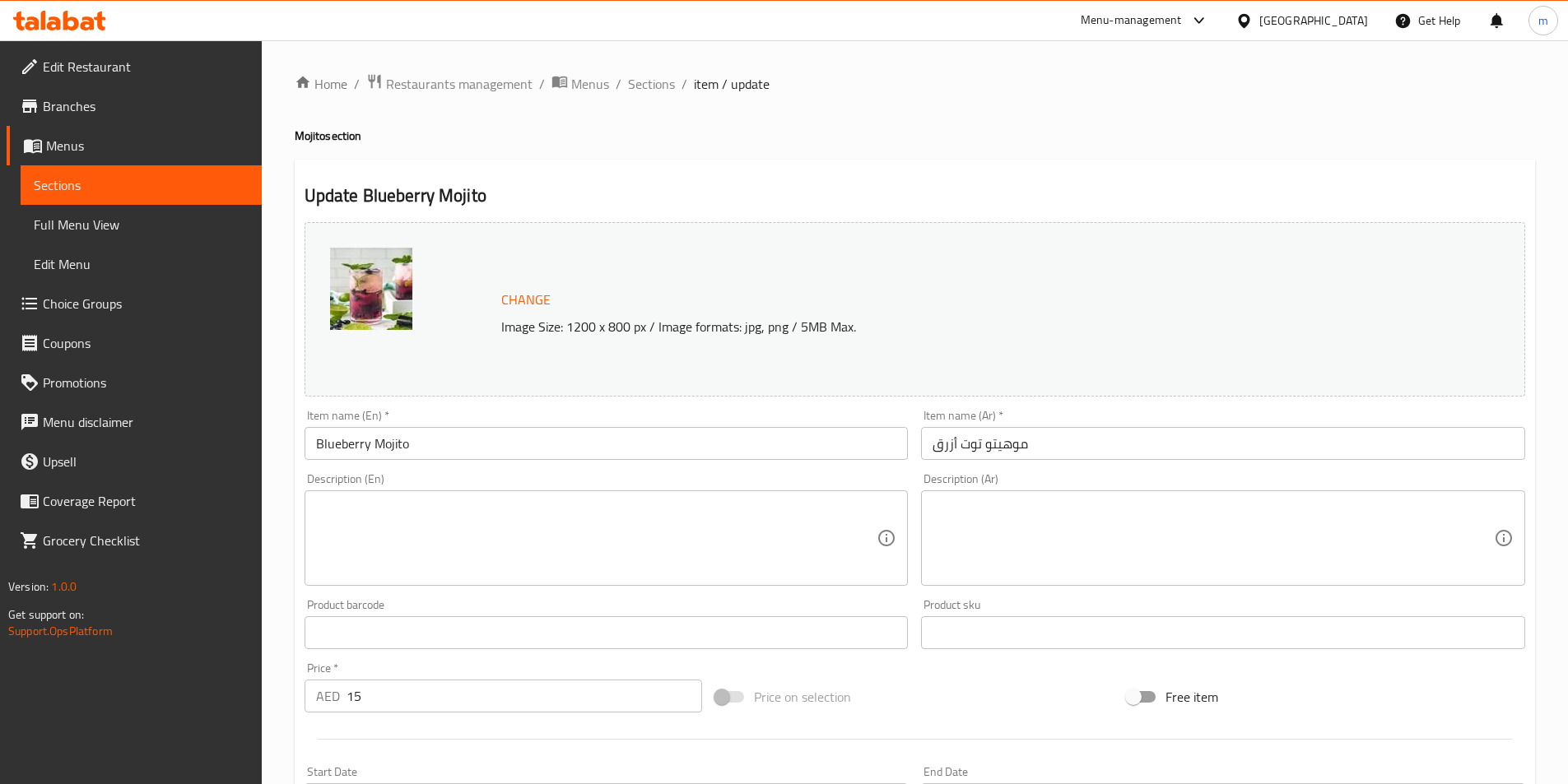
click at [713, 575] on textarea at bounding box center [597, 539] width 562 height 78
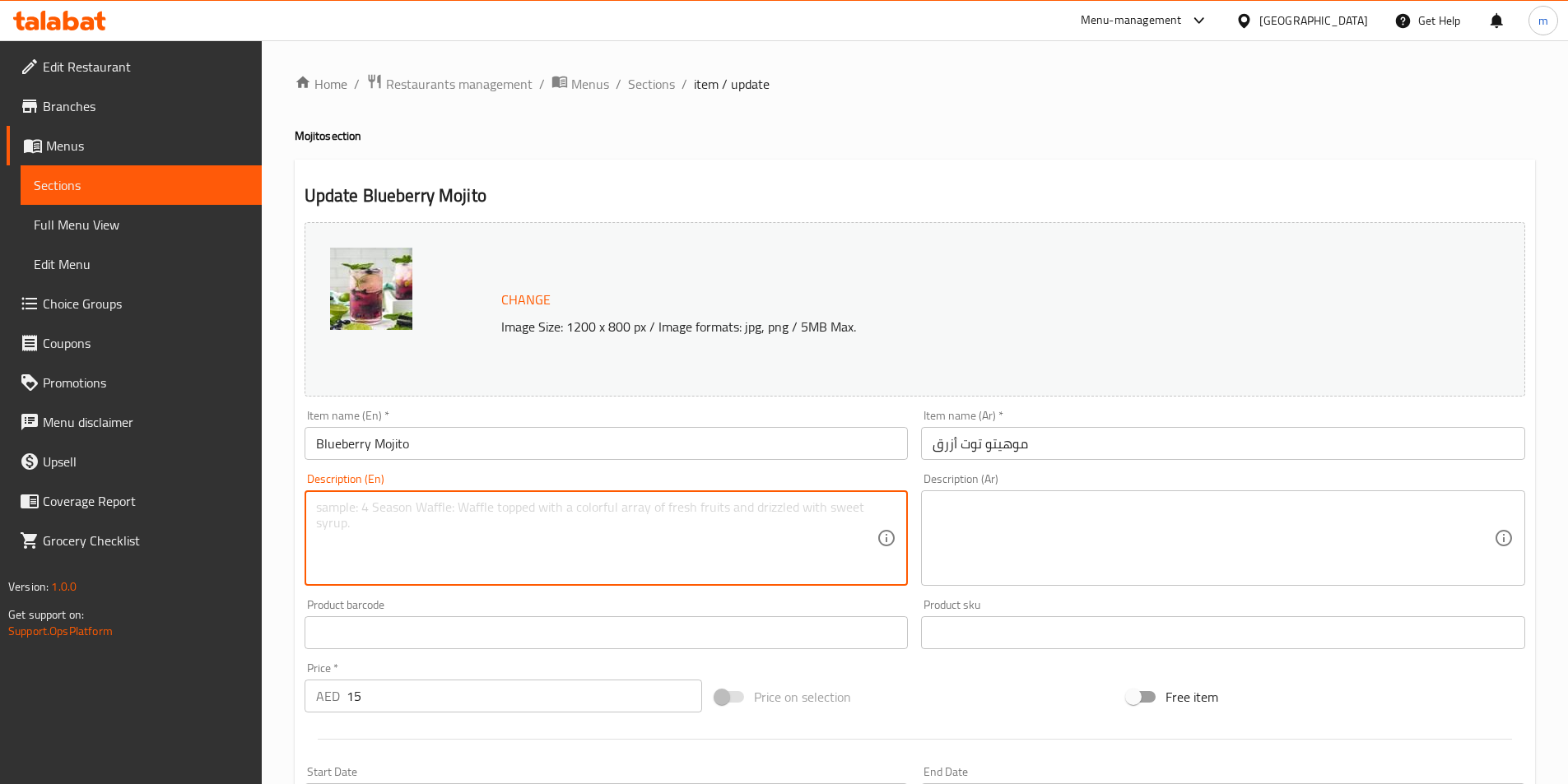
paste textarea "Fresh blueberries muddled with mint, lime, soda, sugar syrup, ice."
type textarea "Fresh blueberries muddled with mint, lime, soda, sugar syrup, ice."
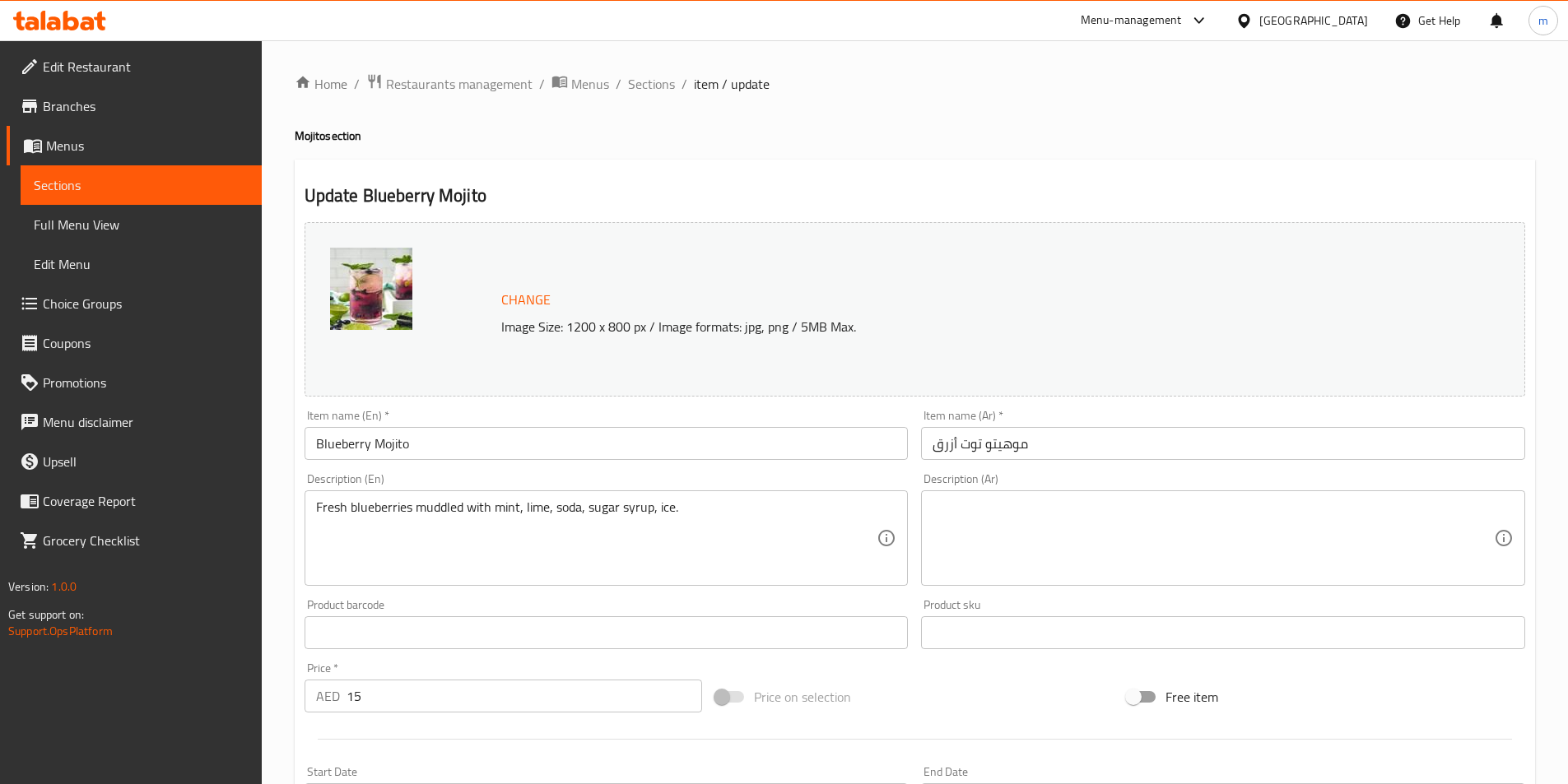
click at [1296, 536] on textarea at bounding box center [1213, 539] width 562 height 78
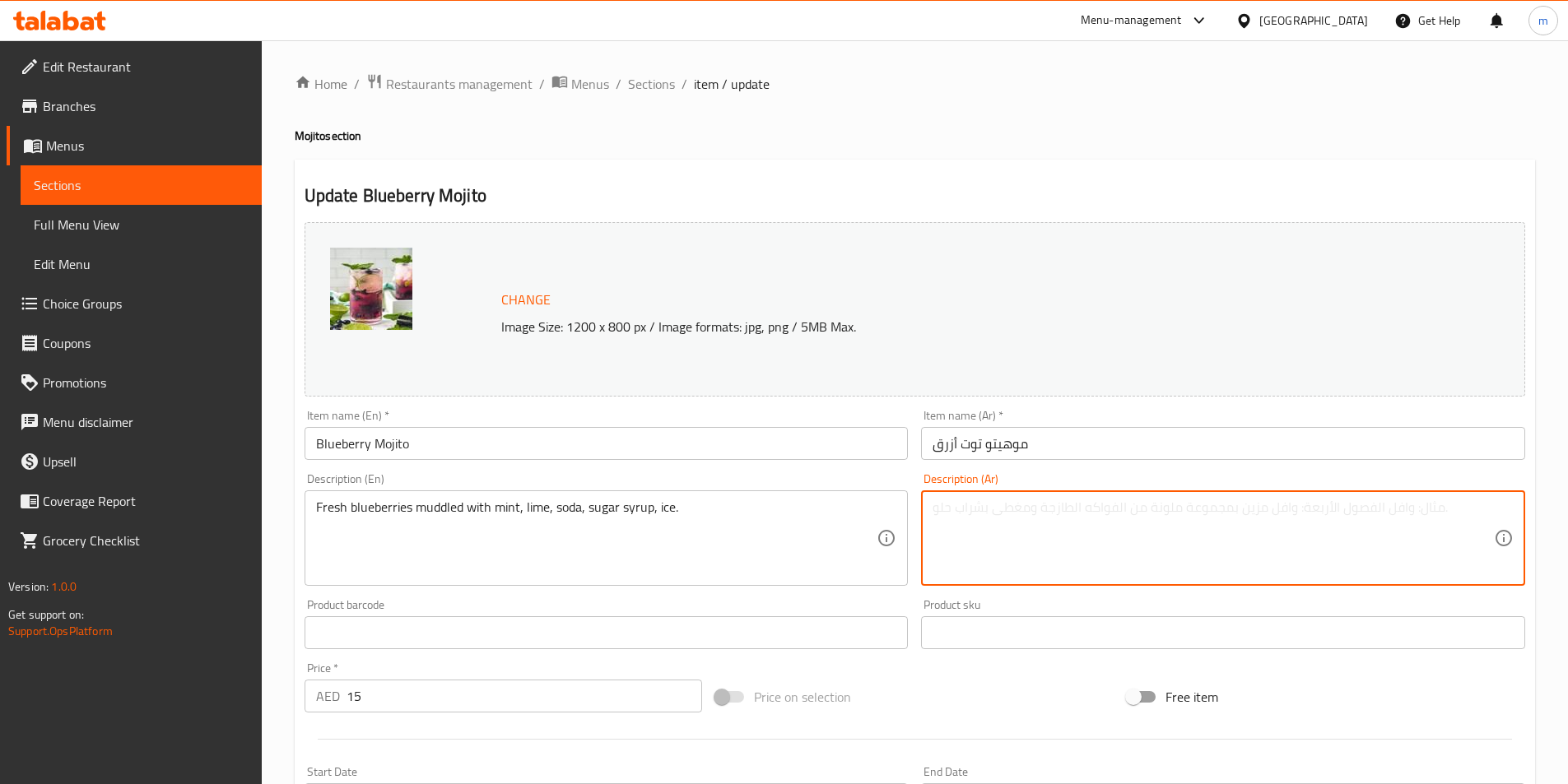
paste textarea "التوت الأزرق الطازج الممزوج بالنعناع والليمون والصودا وشراب السكر والثلج."
drag, startPoint x: 1084, startPoint y: 512, endPoint x: 1121, endPoint y: 526, distance: 39.6
click at [1121, 526] on textarea "التوت الأزرق الطازج الممزوج بالنعناع والليمون والصودا وشراب السكر والثلج." at bounding box center [1213, 539] width 562 height 78
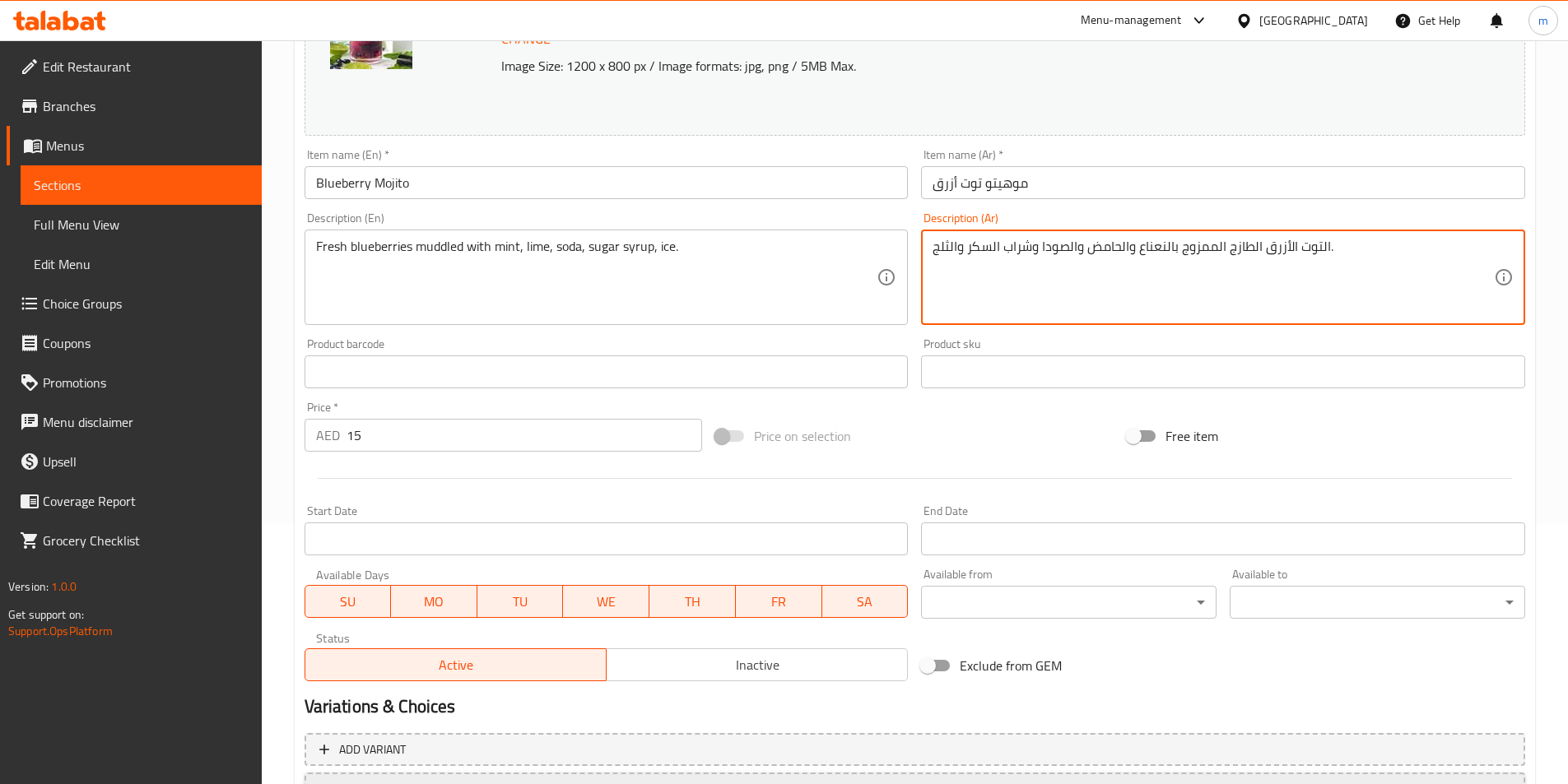
scroll to position [402, 0]
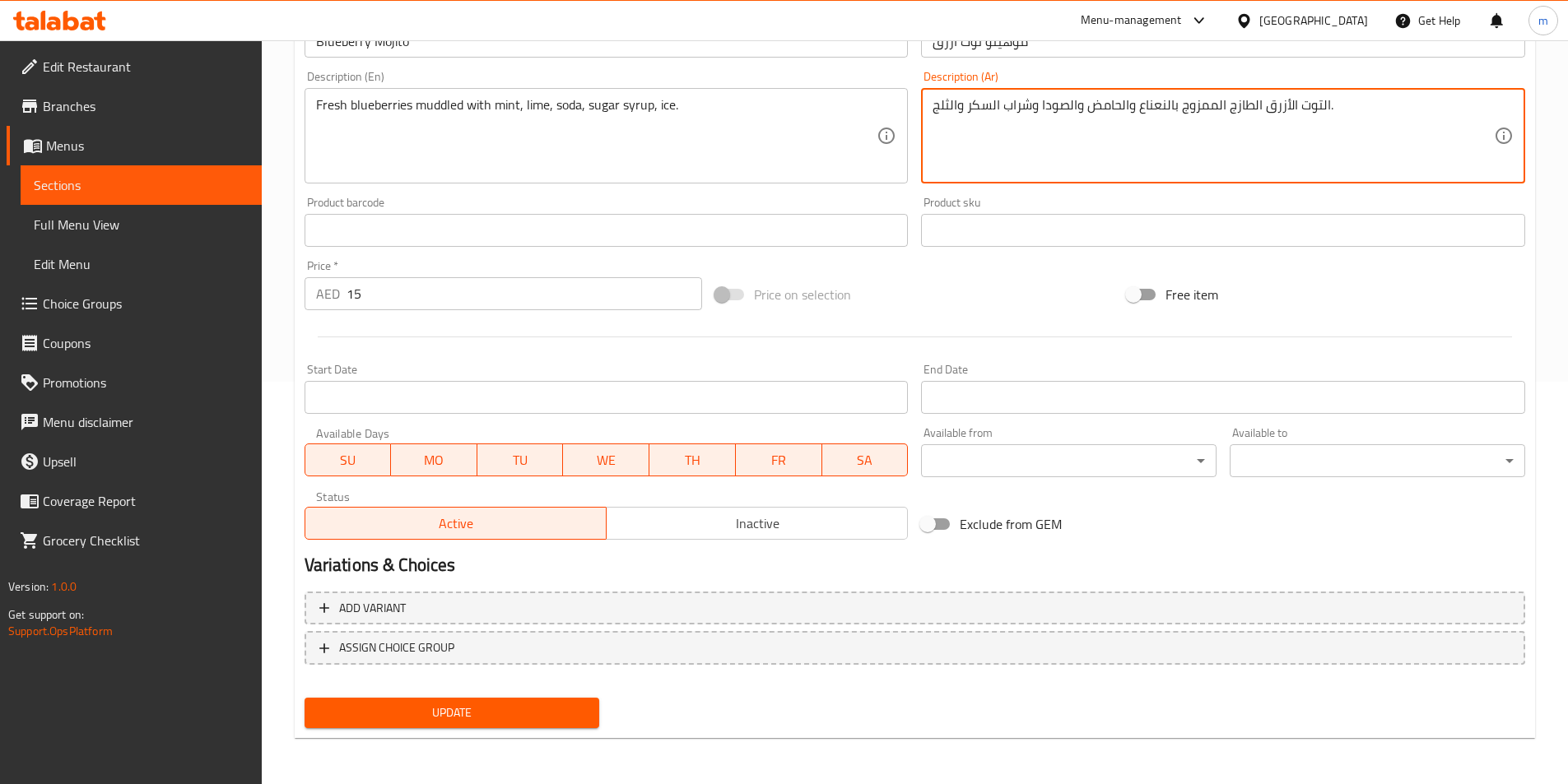
type textarea "التوت الأزرق الطازج الممزوج بالنعناع والحامض والصودا وشراب السكر والثلج."
click at [532, 717] on span "Update" at bounding box center [452, 713] width 269 height 21
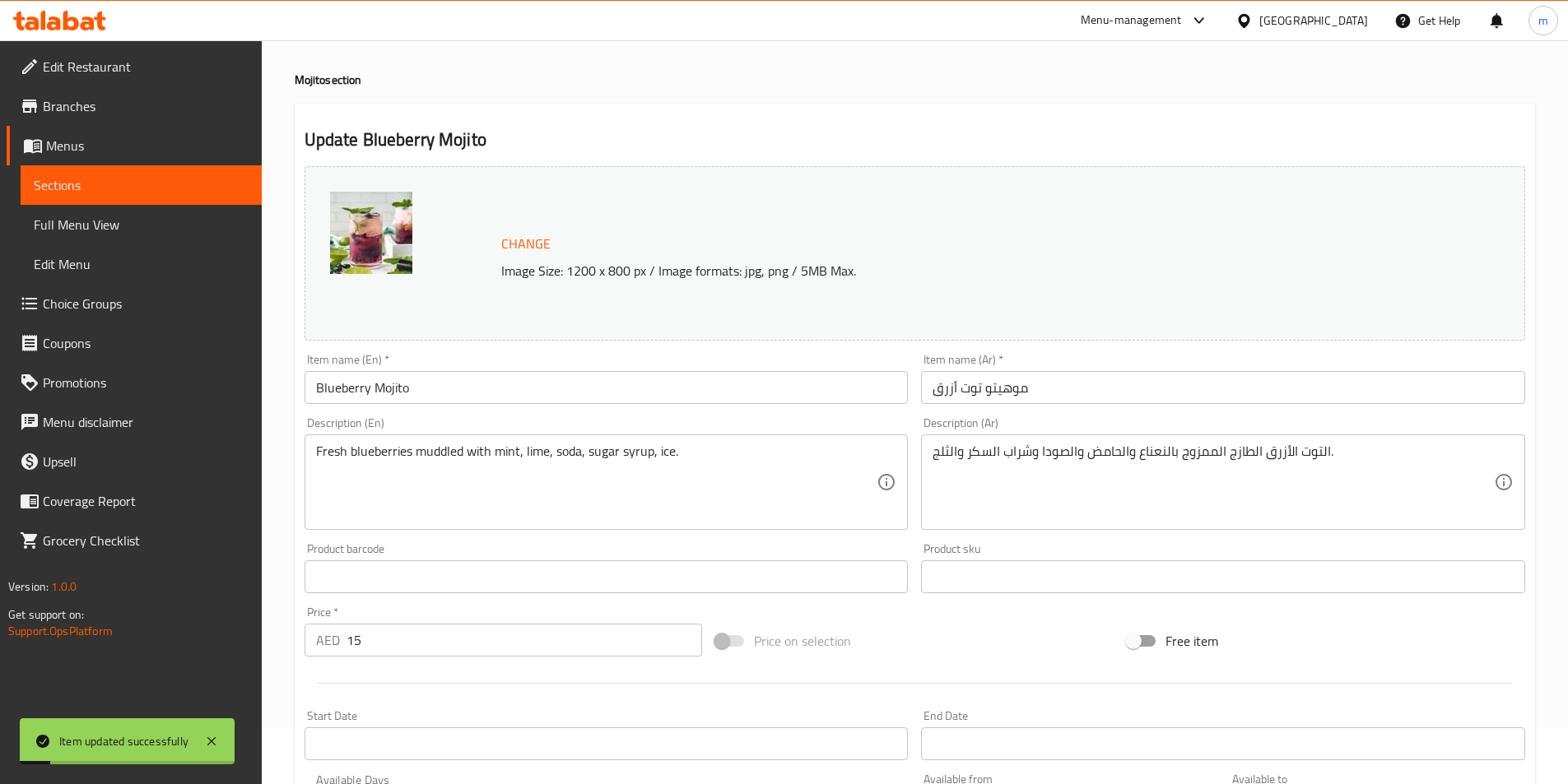
scroll to position [0, 0]
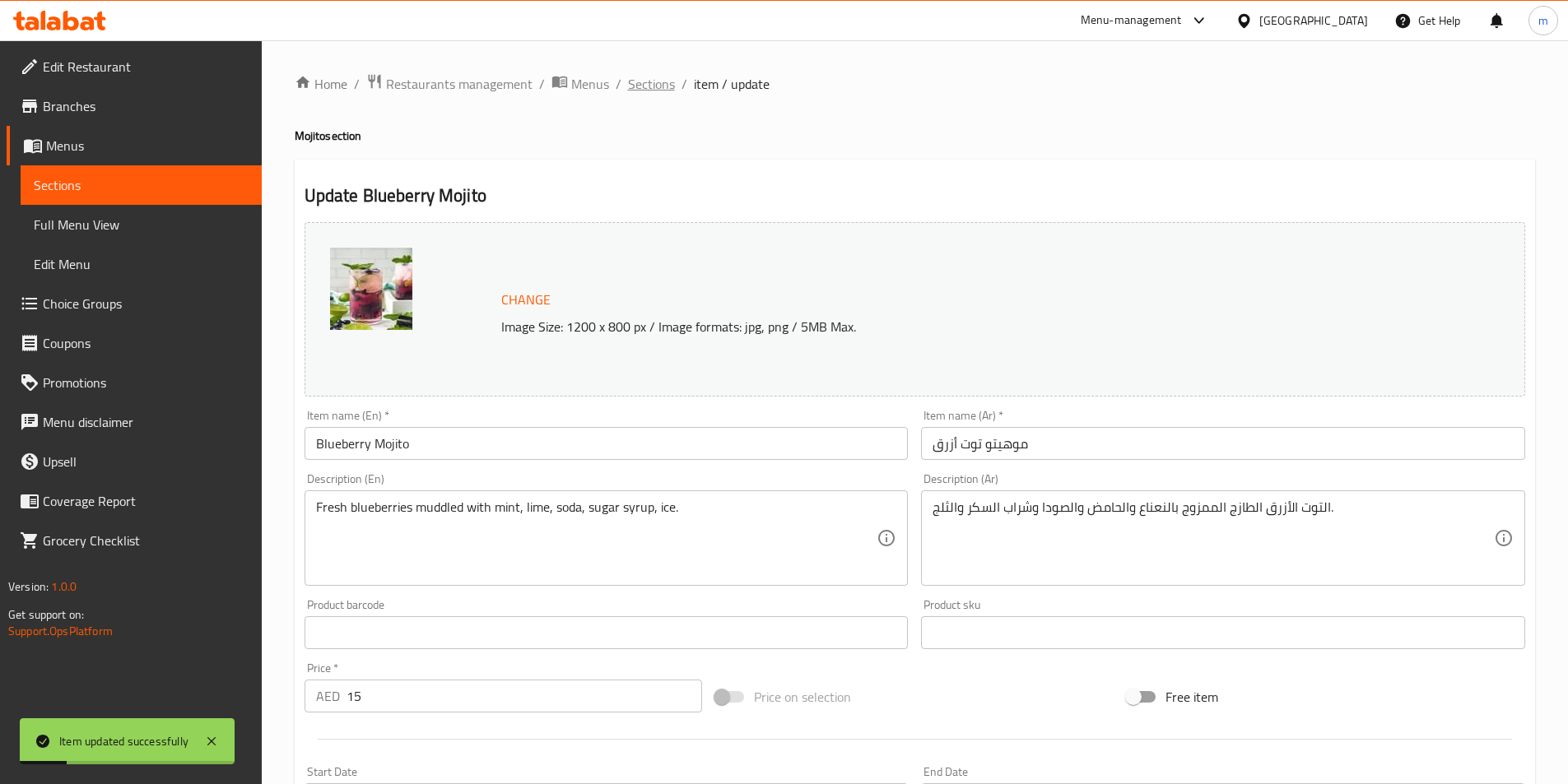
click at [647, 92] on span "Sections" at bounding box center [652, 84] width 47 height 20
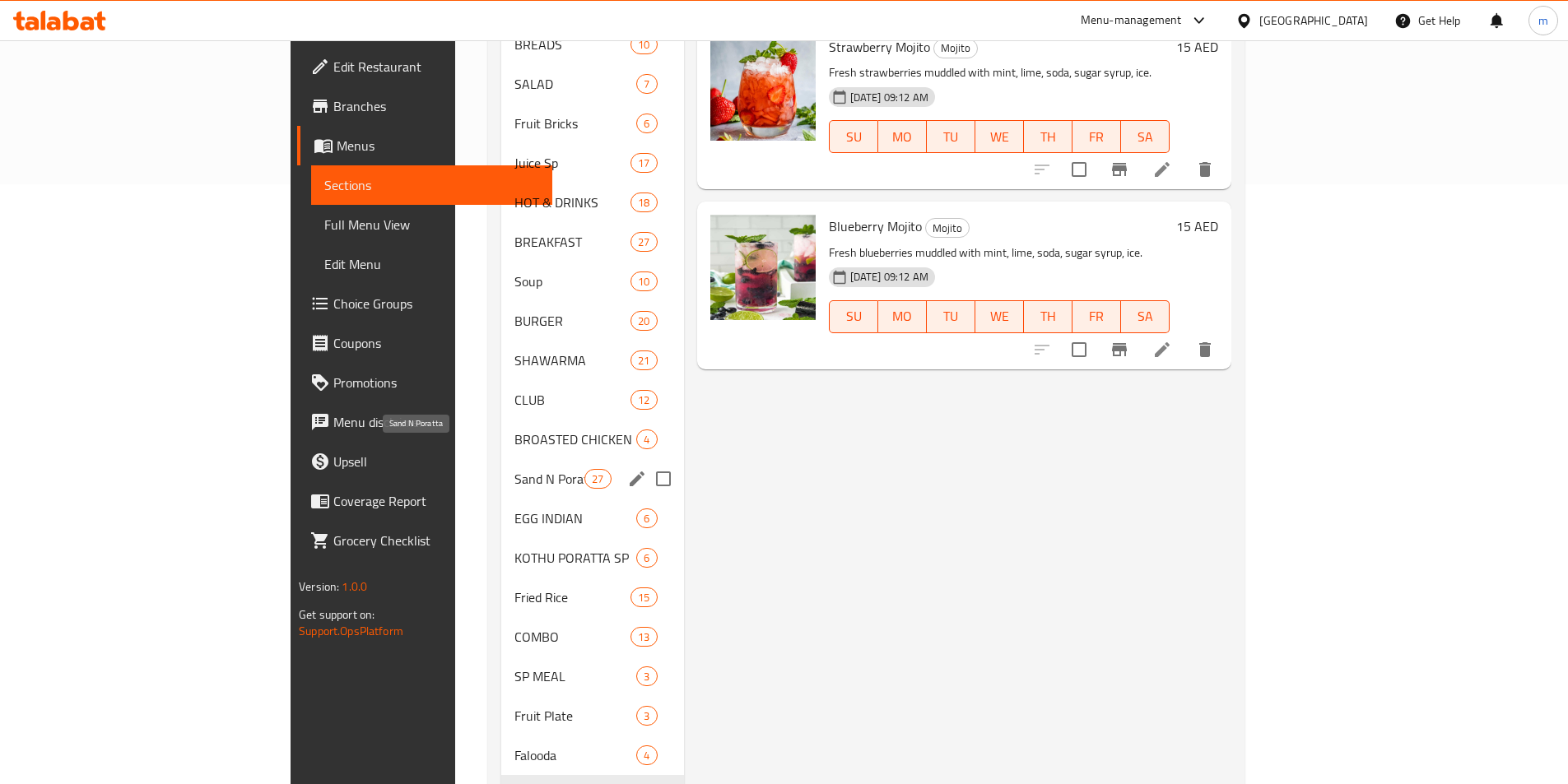
scroll to position [451, 0]
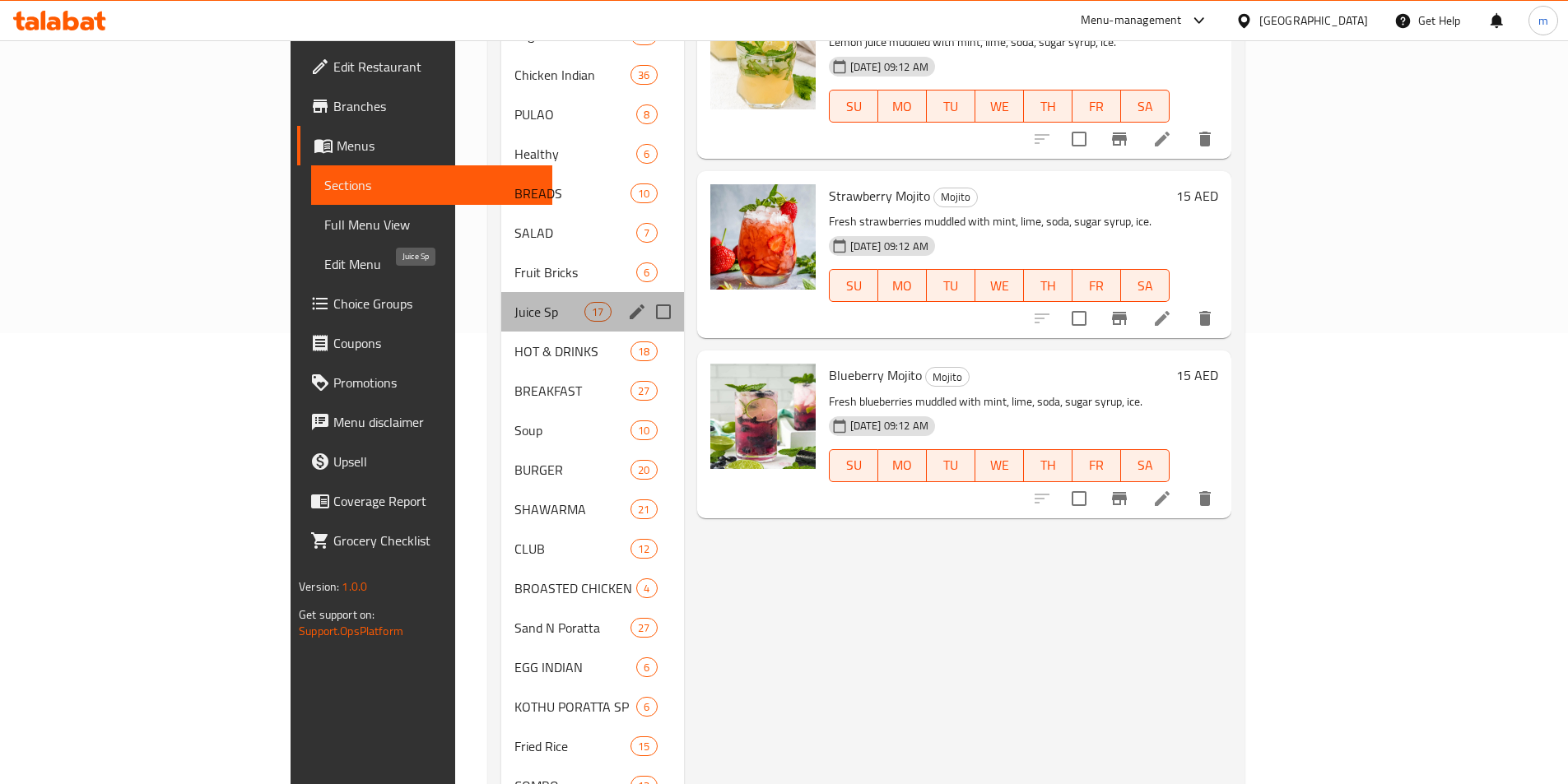
click at [514, 302] on span "Juice Sp" at bounding box center [549, 312] width 70 height 20
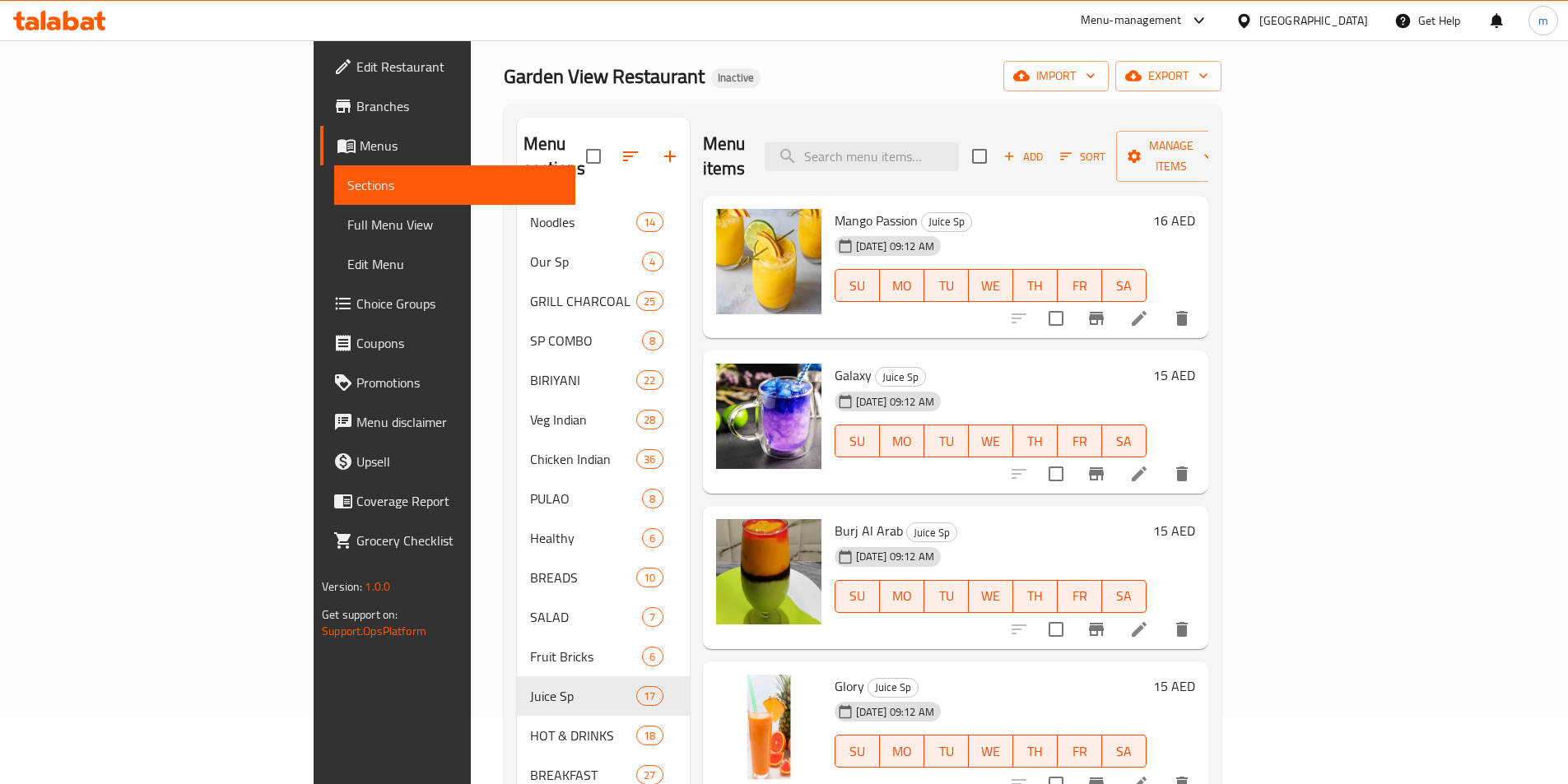
scroll to position [39, 0]
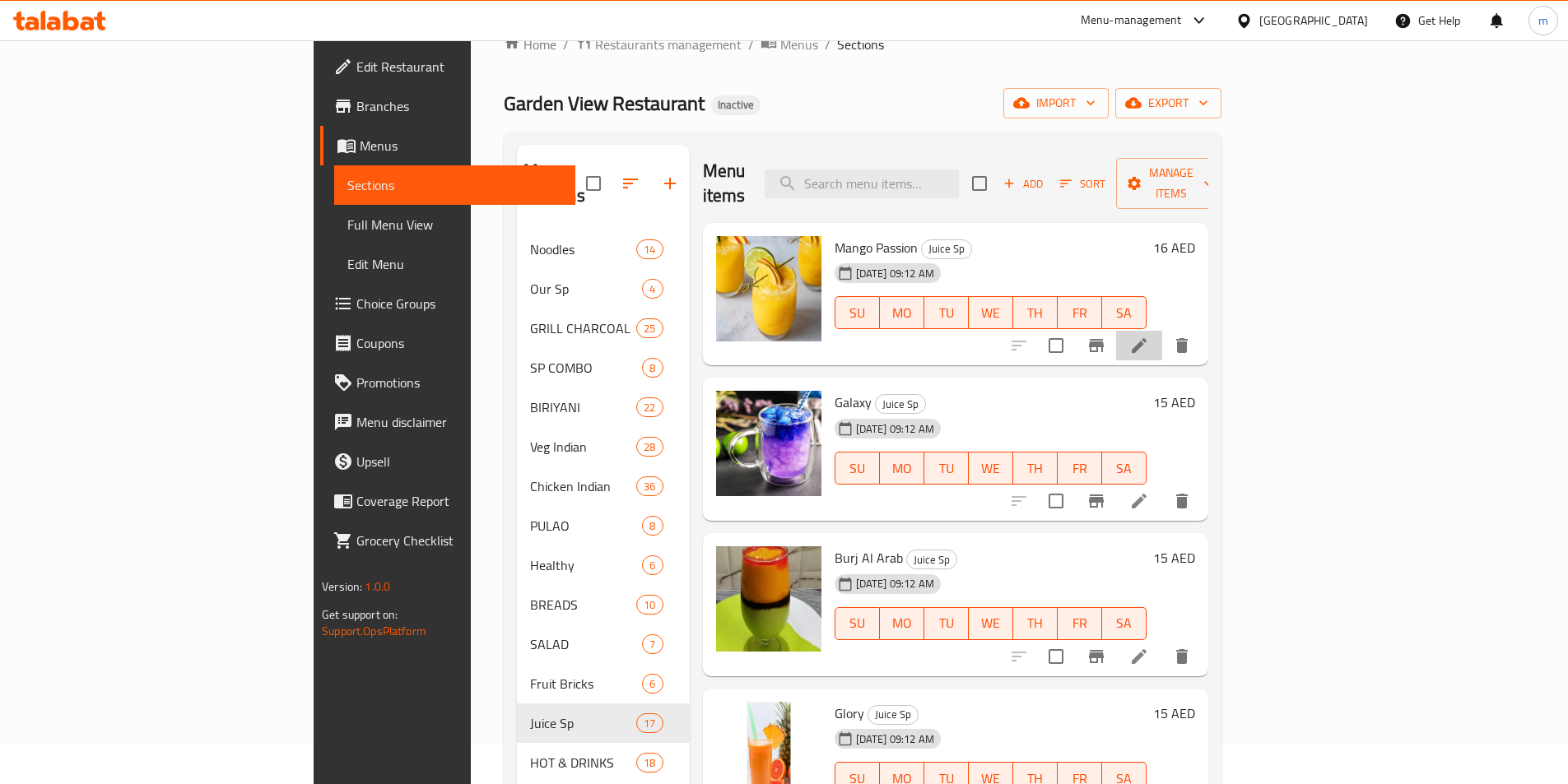
click at [1162, 331] on li at bounding box center [1138, 346] width 46 height 30
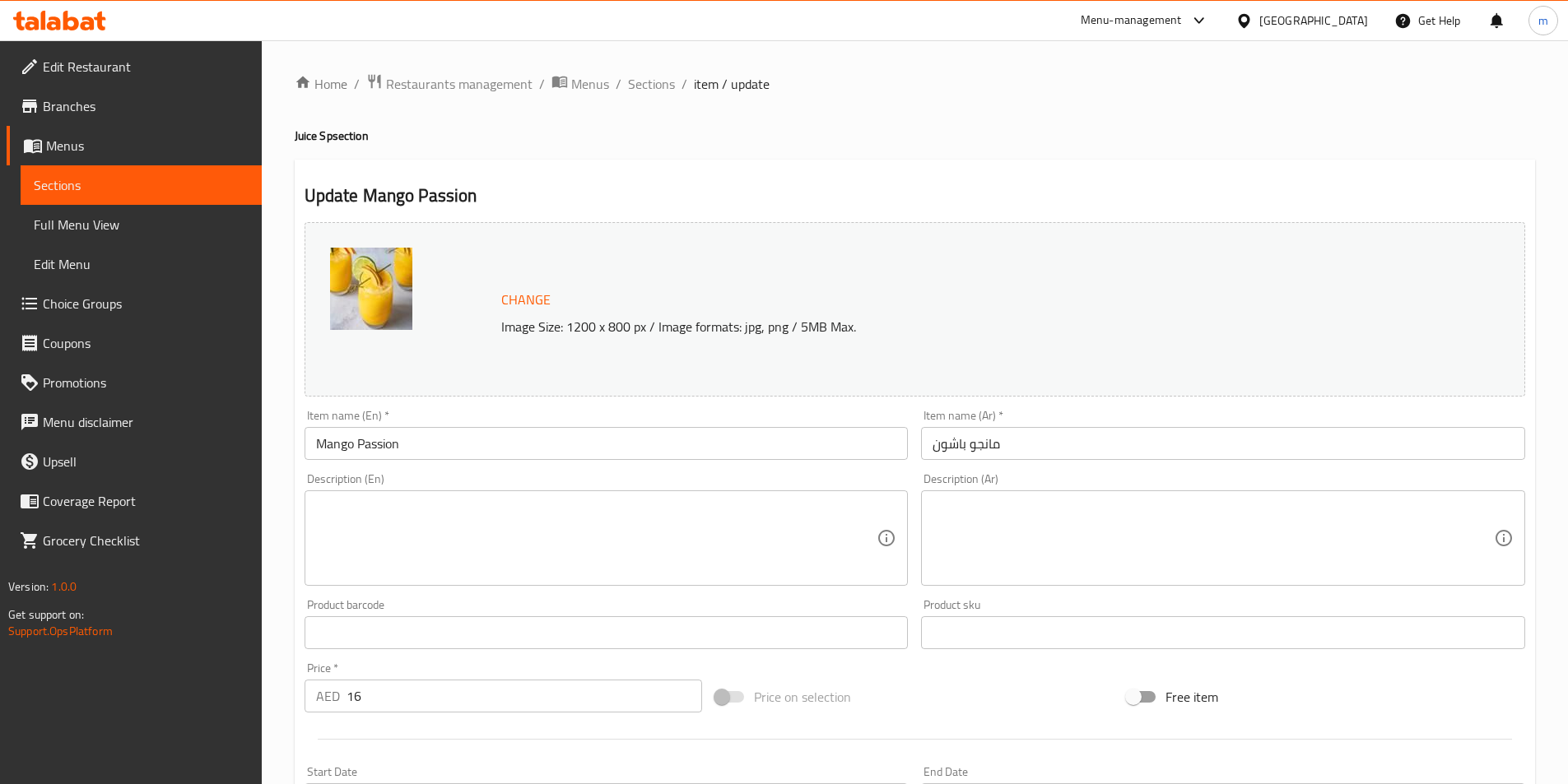
click at [687, 564] on textarea at bounding box center [597, 539] width 562 height 78
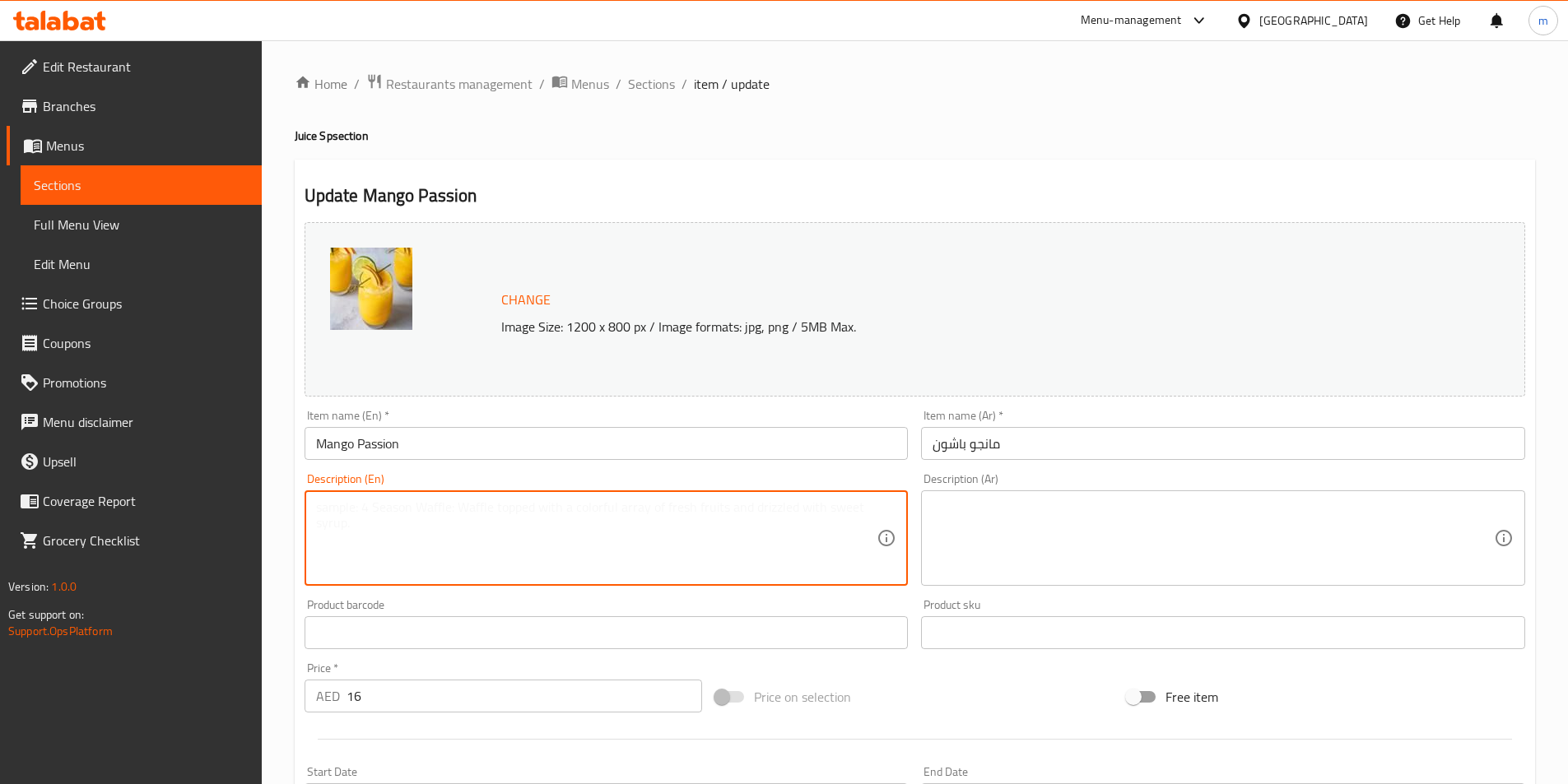
paste textarea "Mango and passion fruit juice blended with lemon, mint, chilled."
type textarea "Mango and passion fruit juice blended with lemon, mint, chilled."
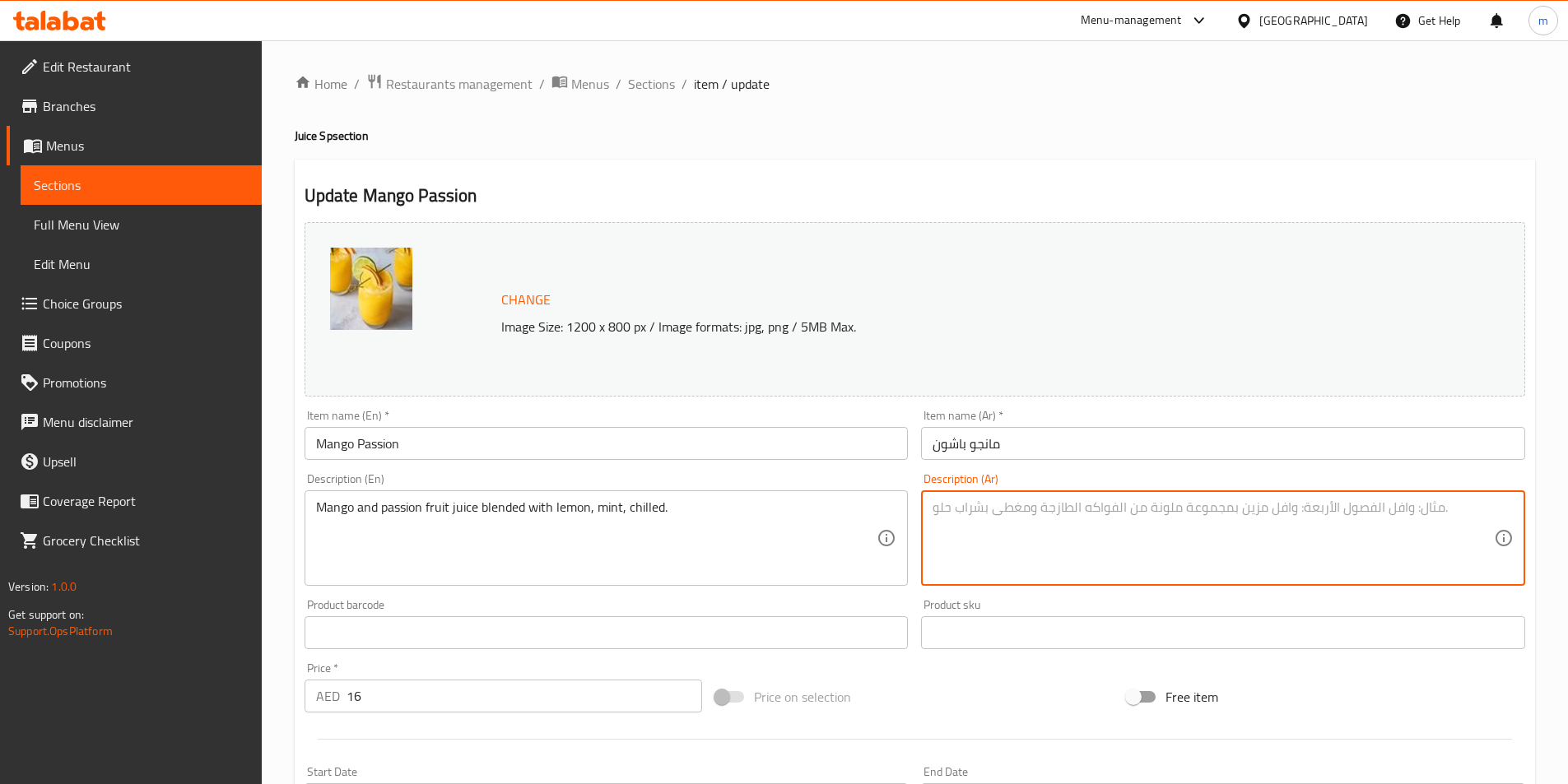
click at [1319, 556] on textarea at bounding box center [1213, 539] width 562 height 78
paste textarea "عصير المانجو والباشن فروت المخلوط مع الليمون والنعناع المبرد."
click at [966, 518] on textarea "عصير المانجو والباشن فروت المخلوط مع الليمون والنعناع المبرد." at bounding box center [1213, 539] width 562 height 78
click at [1167, 512] on textarea "عصير المانجو والباشن فروت المخلوط مع الليمون والنعناع , مبرد." at bounding box center [1213, 539] width 562 height 78
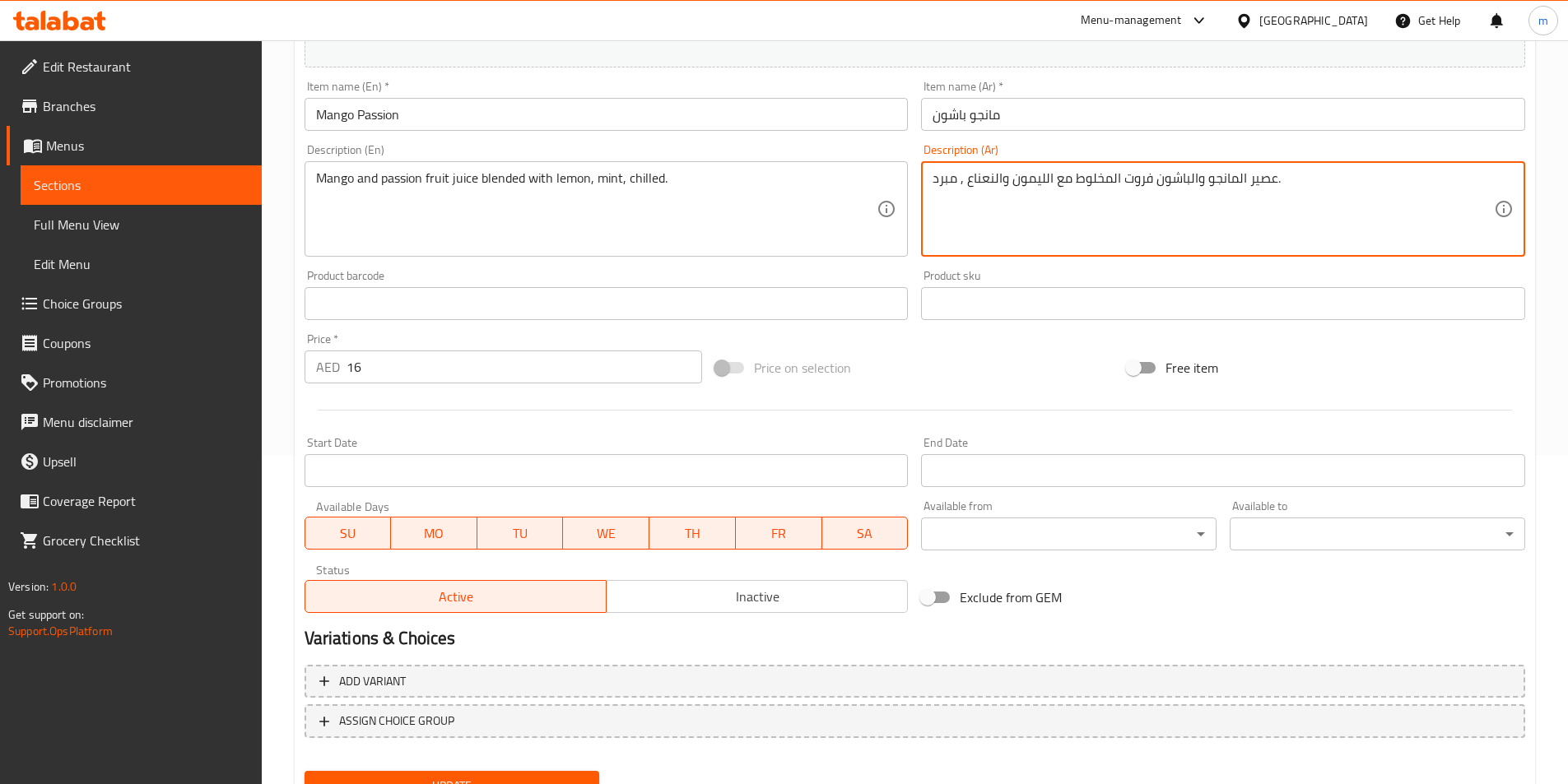
scroll to position [402, 0]
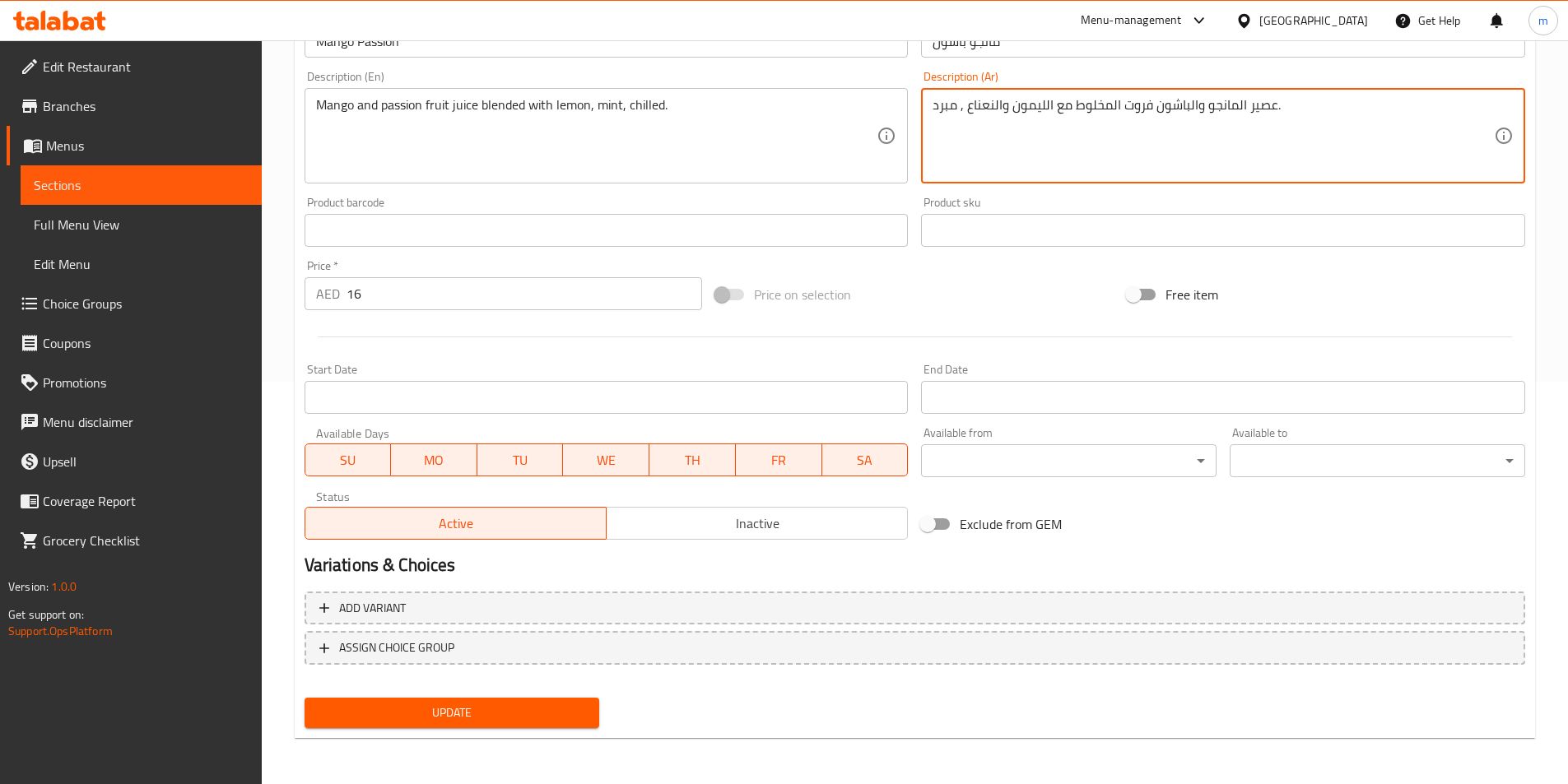
type textarea "عصير المانجو والباشون فروت المخلوط مع الليمون والنعناع , مبرد."
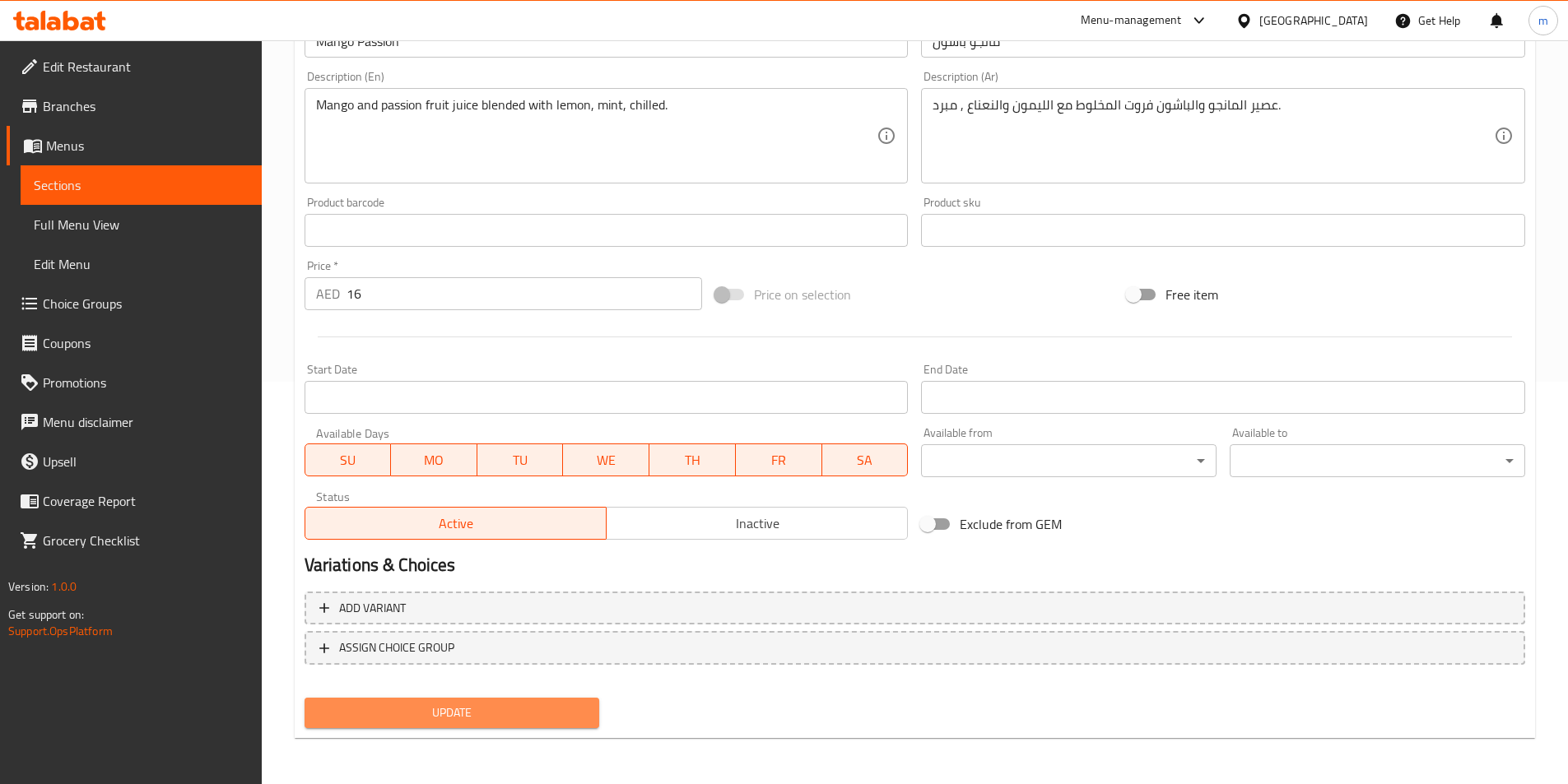
click at [565, 720] on span "Update" at bounding box center [452, 713] width 269 height 21
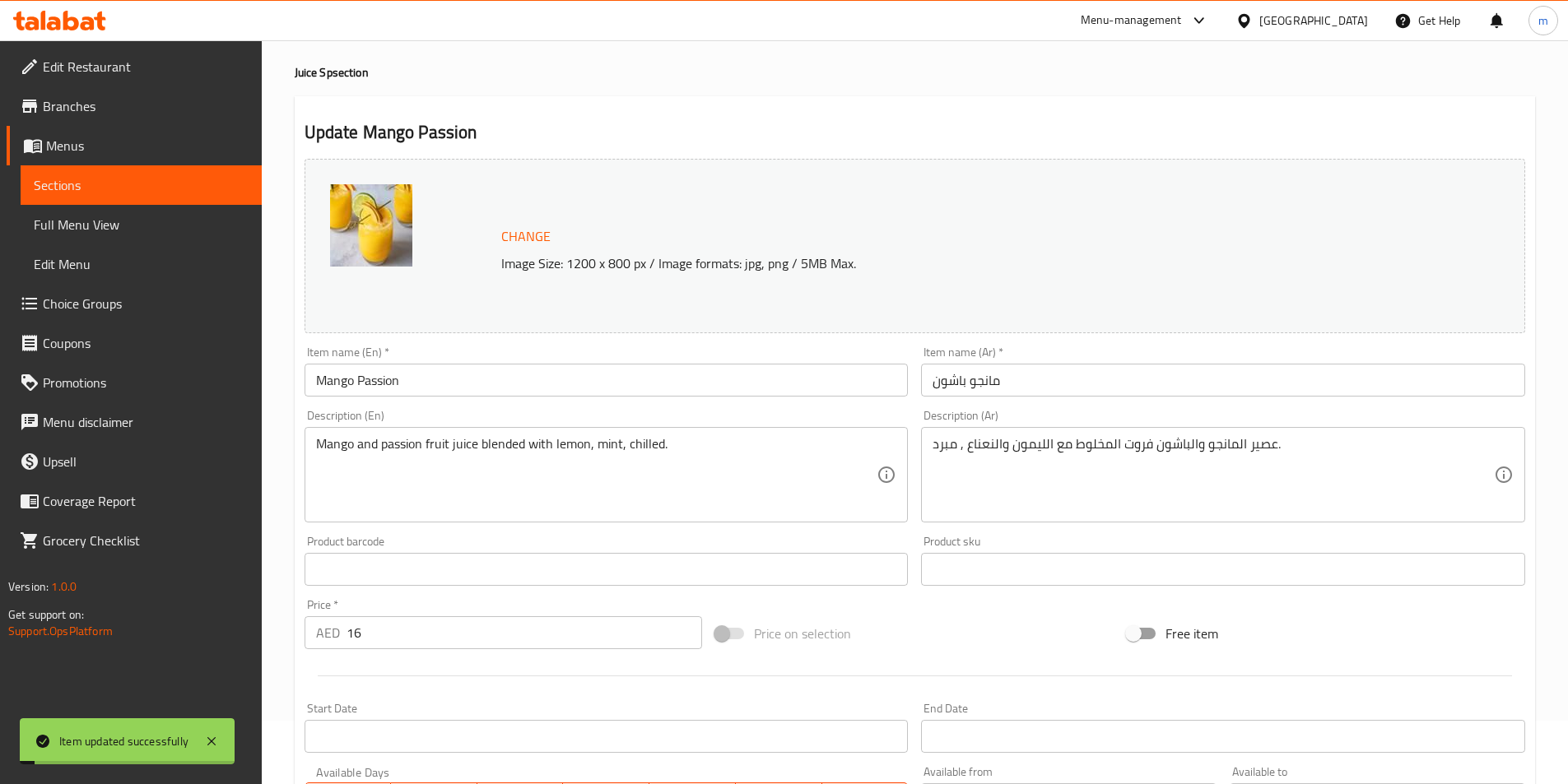
scroll to position [0, 0]
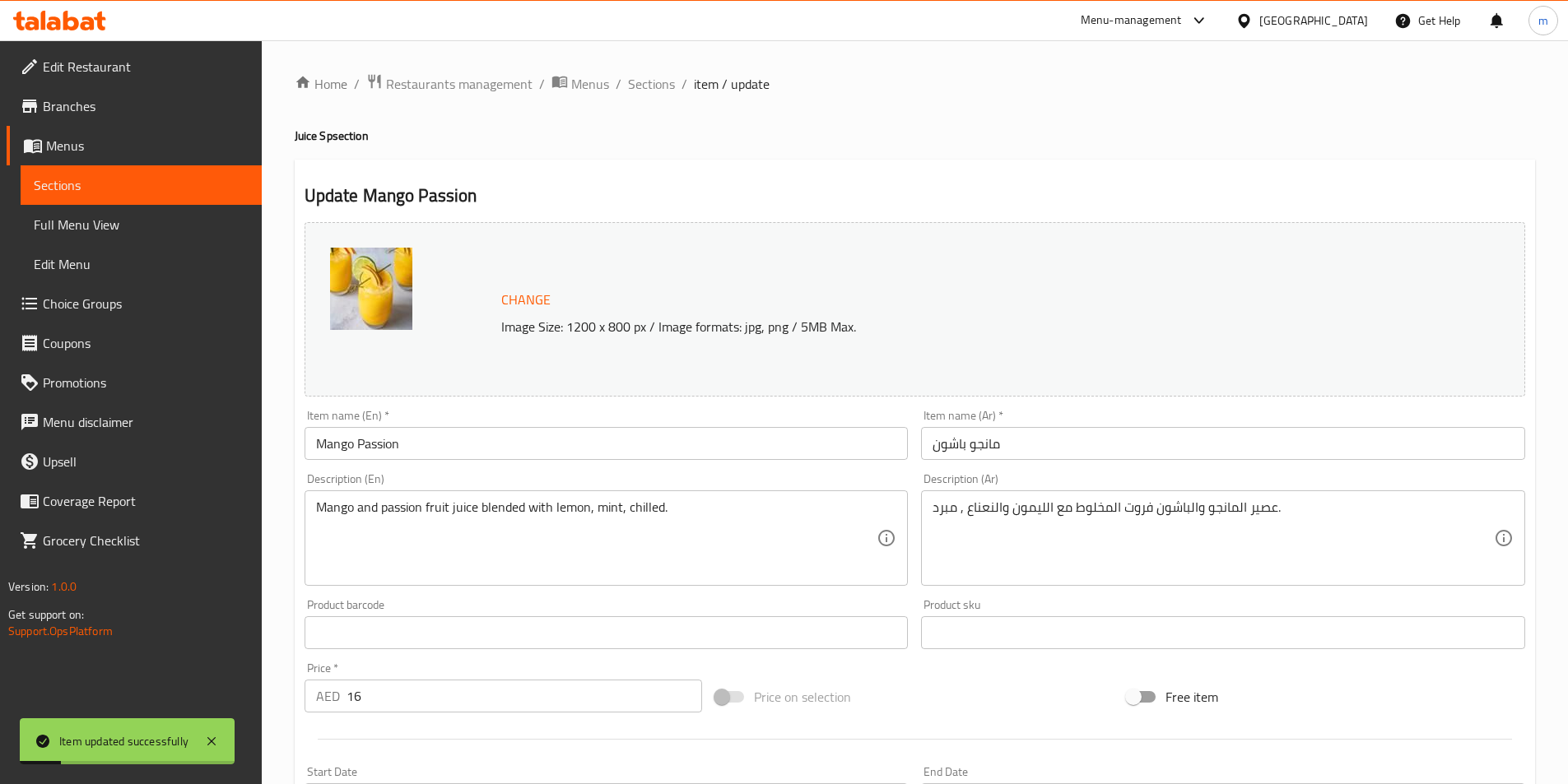
click at [675, 80] on ol "Home / Restaurants management / Menus / Sections / item / update" at bounding box center [915, 84] width 1241 height 22
click at [653, 92] on span "Sections" at bounding box center [652, 84] width 47 height 20
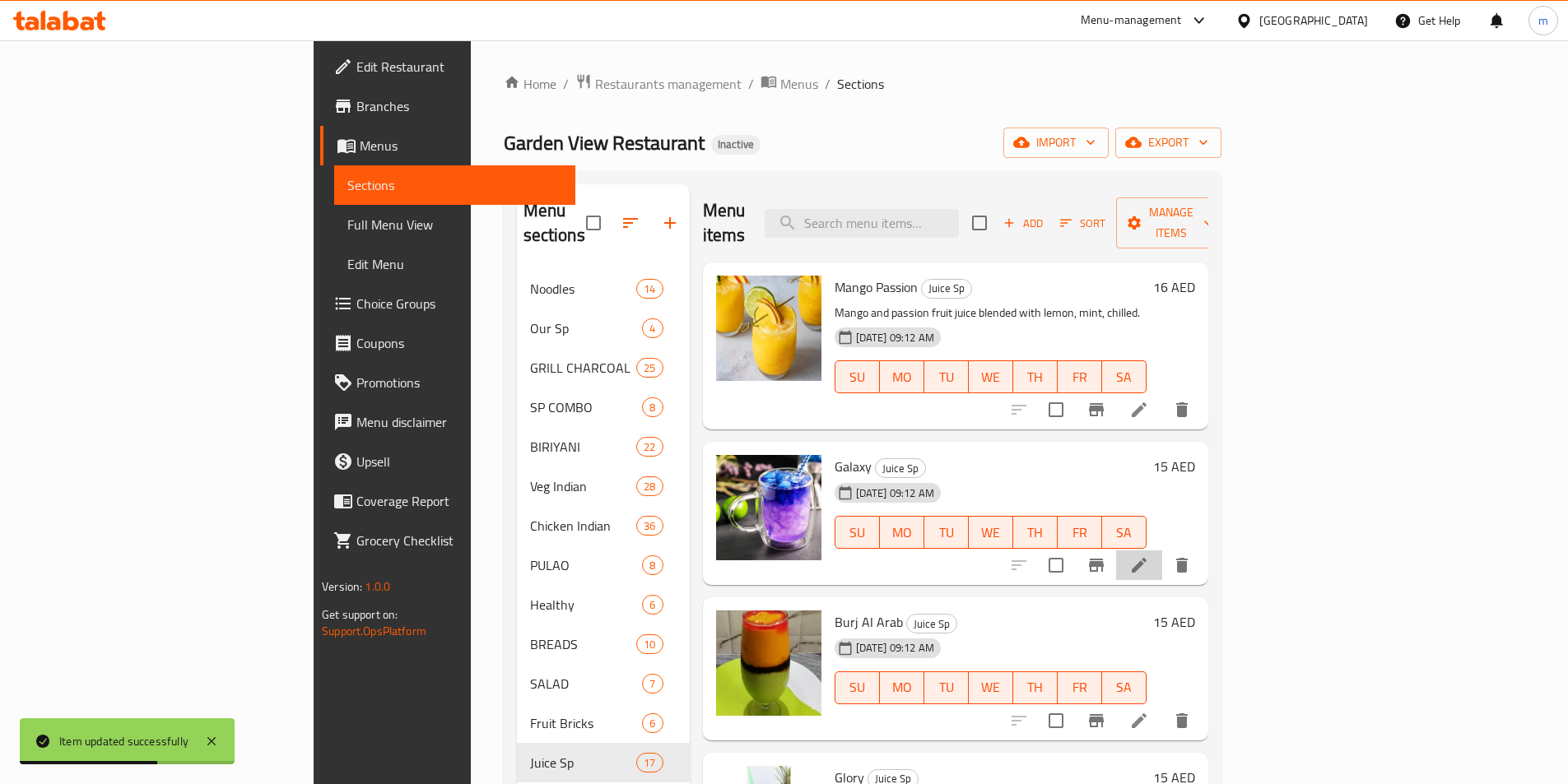
click at [1162, 551] on li at bounding box center [1138, 566] width 46 height 30
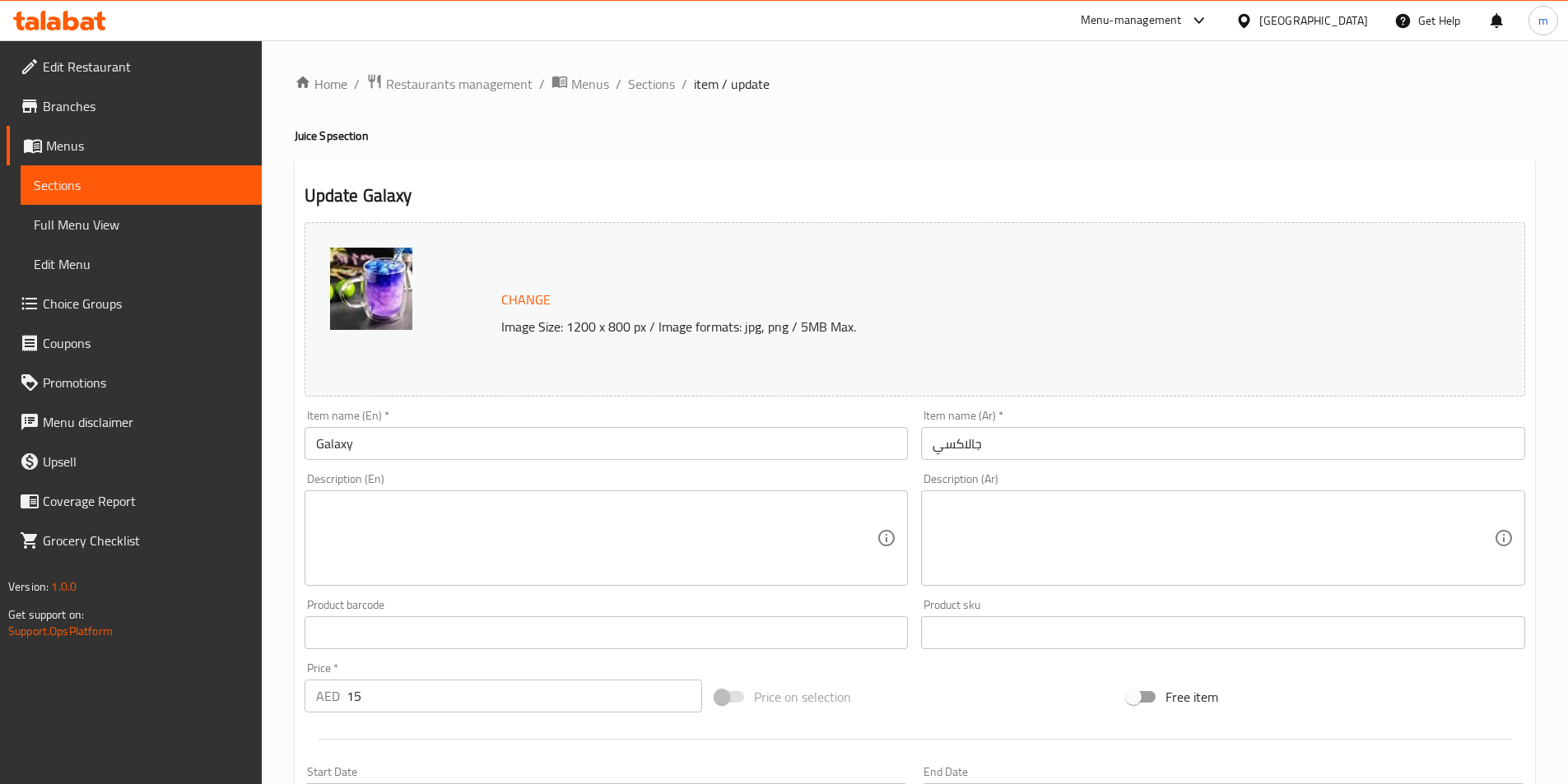
click at [828, 563] on textarea at bounding box center [597, 539] width 562 height 78
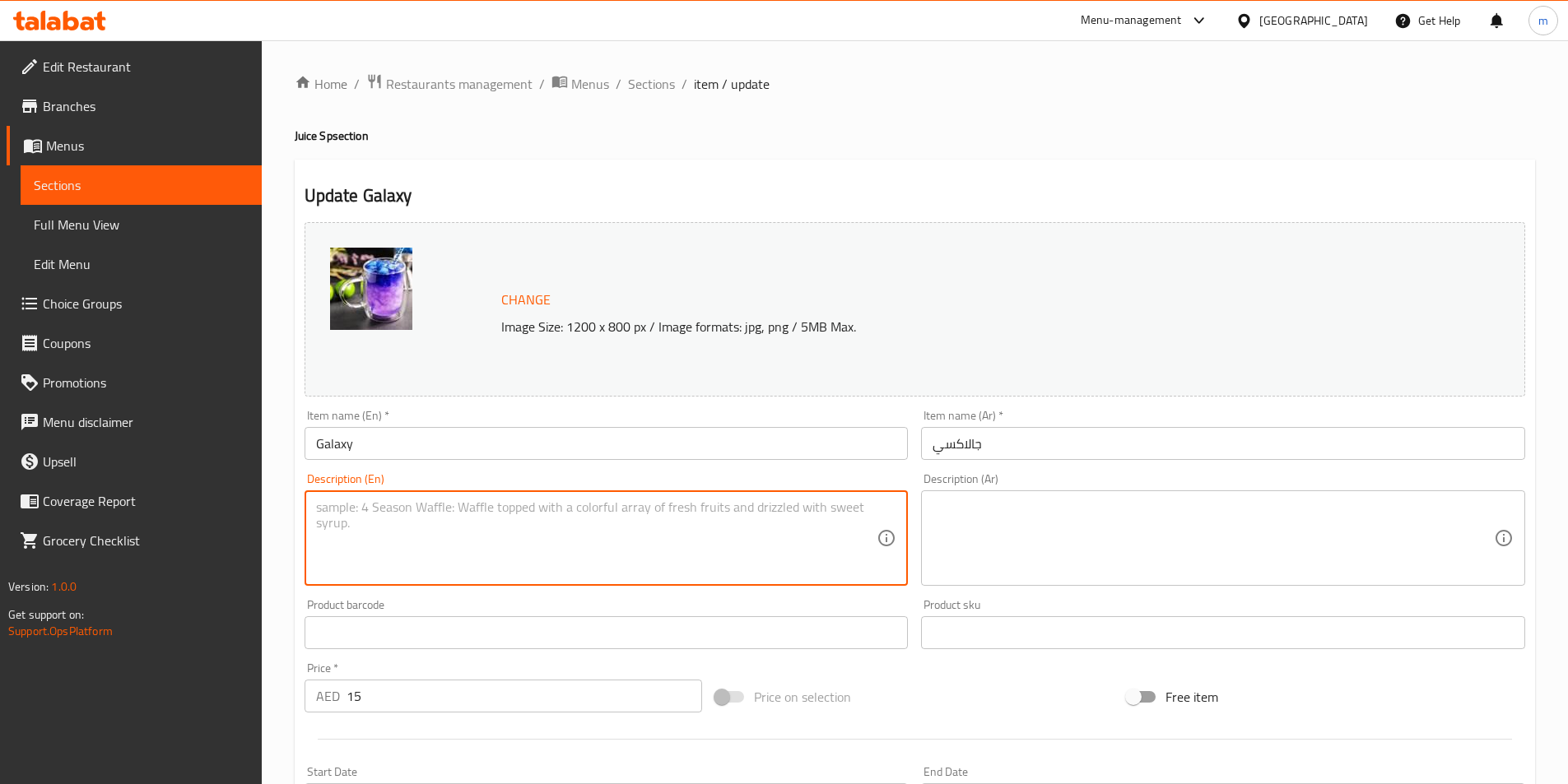
paste textarea "Layered mango, strawberry, avocado juice with milk, honey, crushed ice"
type textarea "Layered mango, strawberry, avocado juice with milk, honey, crushed ice"
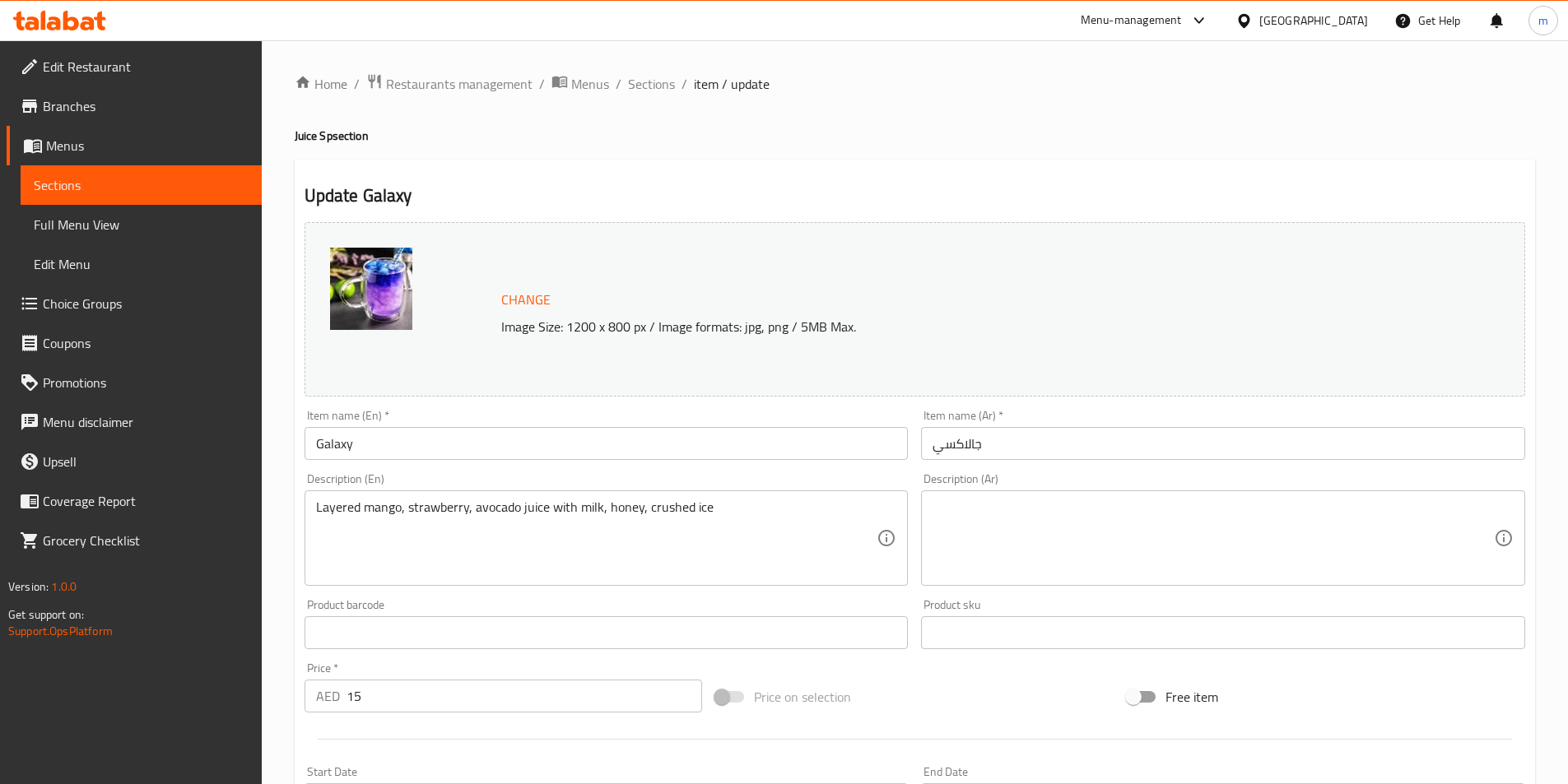
click at [1246, 608] on div "Product sku Product sku" at bounding box center [1222, 624] width 604 height 50
click at [1244, 568] on textarea at bounding box center [1213, 539] width 562 height 78
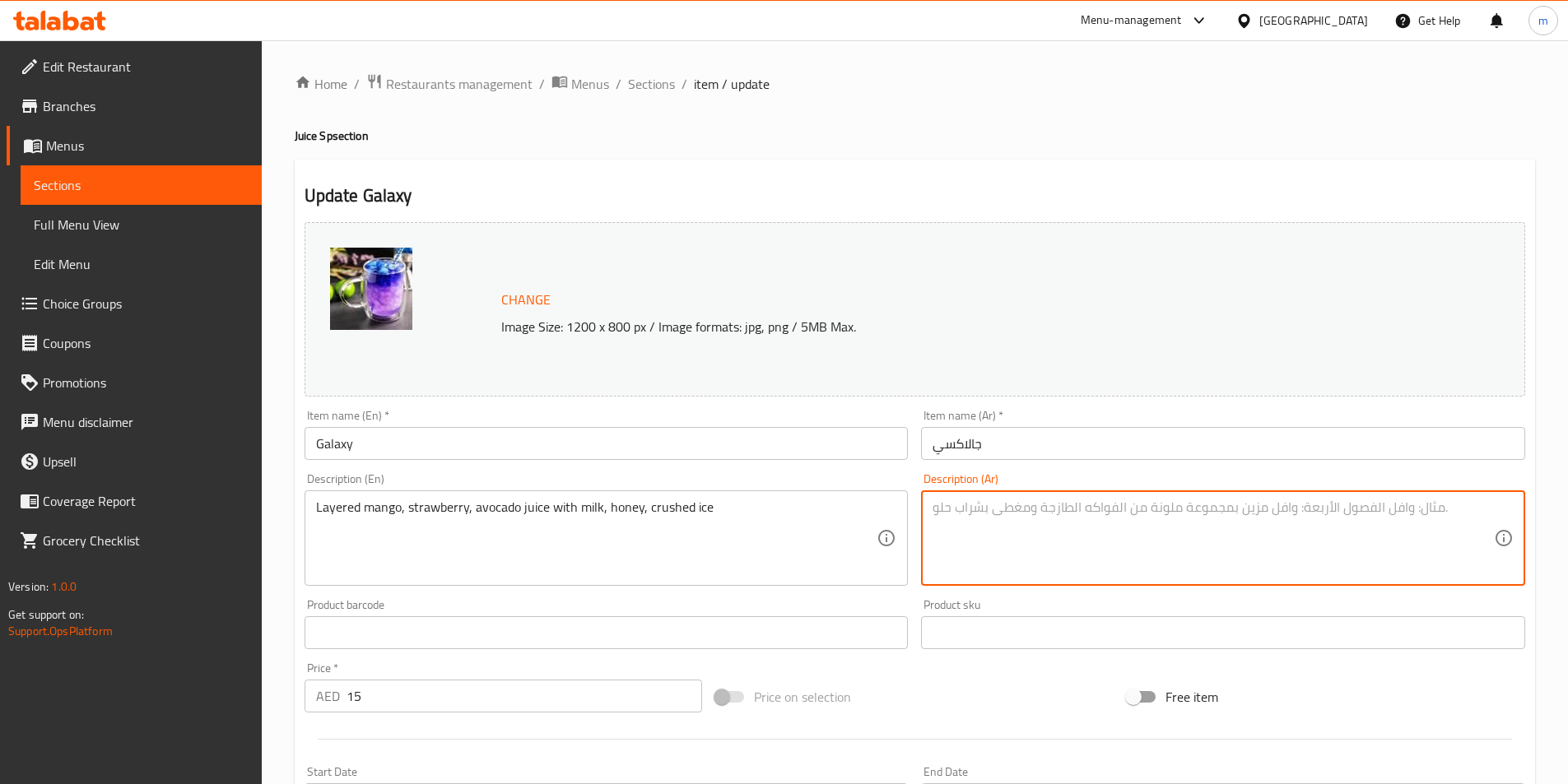
paste textarea "عصير المانجو والفراولة والأفوكادو مع الحليب والعسل والثلج المجروش"
click at [1461, 512] on textarea "عصير المانجو والفراولة والأفوكادو مع الحليب والعسل والثلج المجروش" at bounding box center [1213, 539] width 562 height 78
click at [1390, 514] on textarea "عصير متعدد الطبفات المانجو والفراولة والأفوكادو مع الحليب والعسل والثلج المجروش" at bounding box center [1213, 539] width 562 height 78
click at [1397, 520] on textarea "عصير متعدد الطبفات المانجو والفراولة والأفوكادو مع الحليب والعسل والثلج المجروش" at bounding box center [1213, 539] width 562 height 78
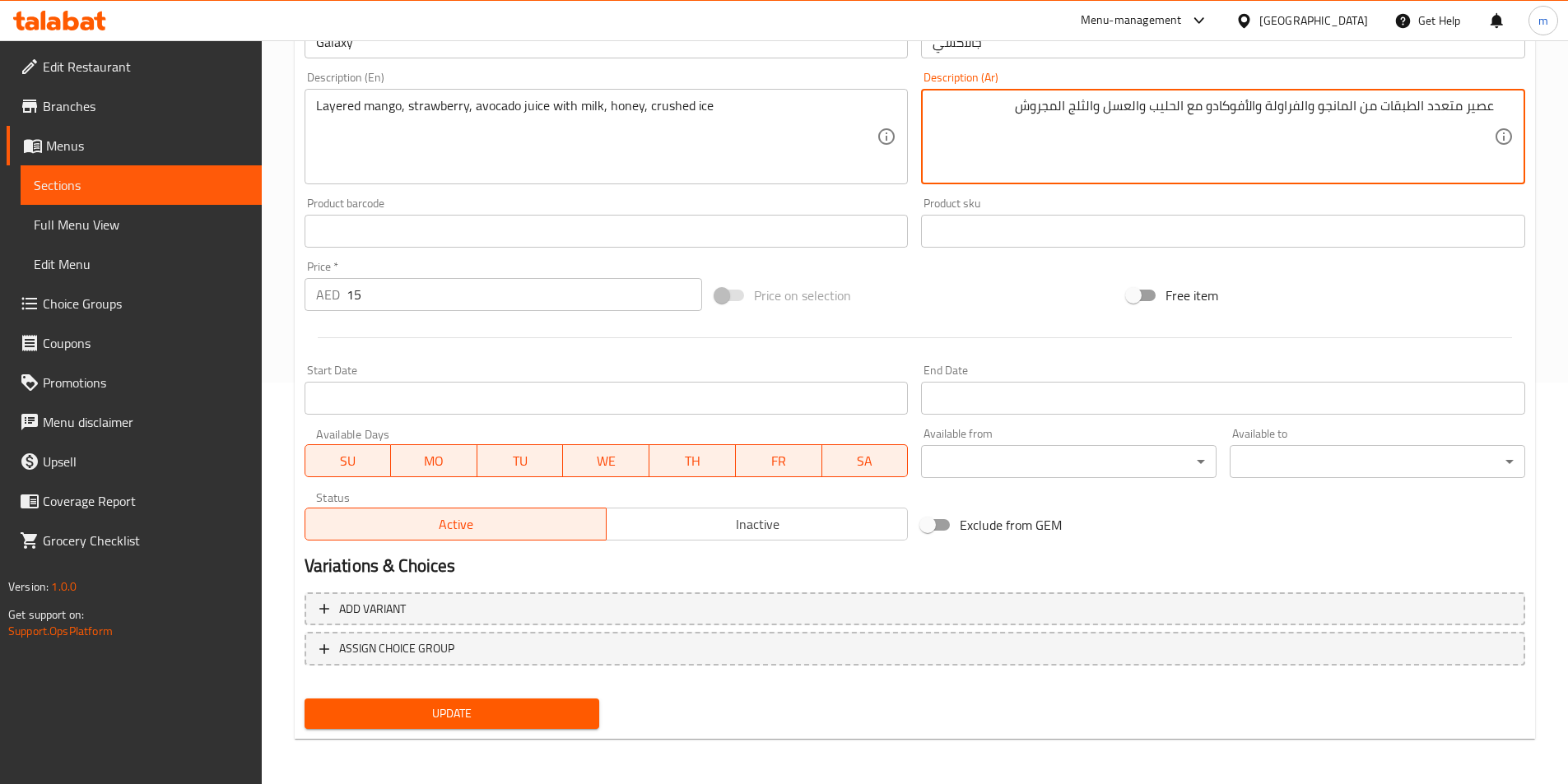
scroll to position [402, 0]
type textarea "عصير متعدد الطبقات من المانجو والفراولة والأفوكادو مع الحليب والعسل والثلج المج…"
click at [579, 712] on span "Update" at bounding box center [452, 713] width 269 height 21
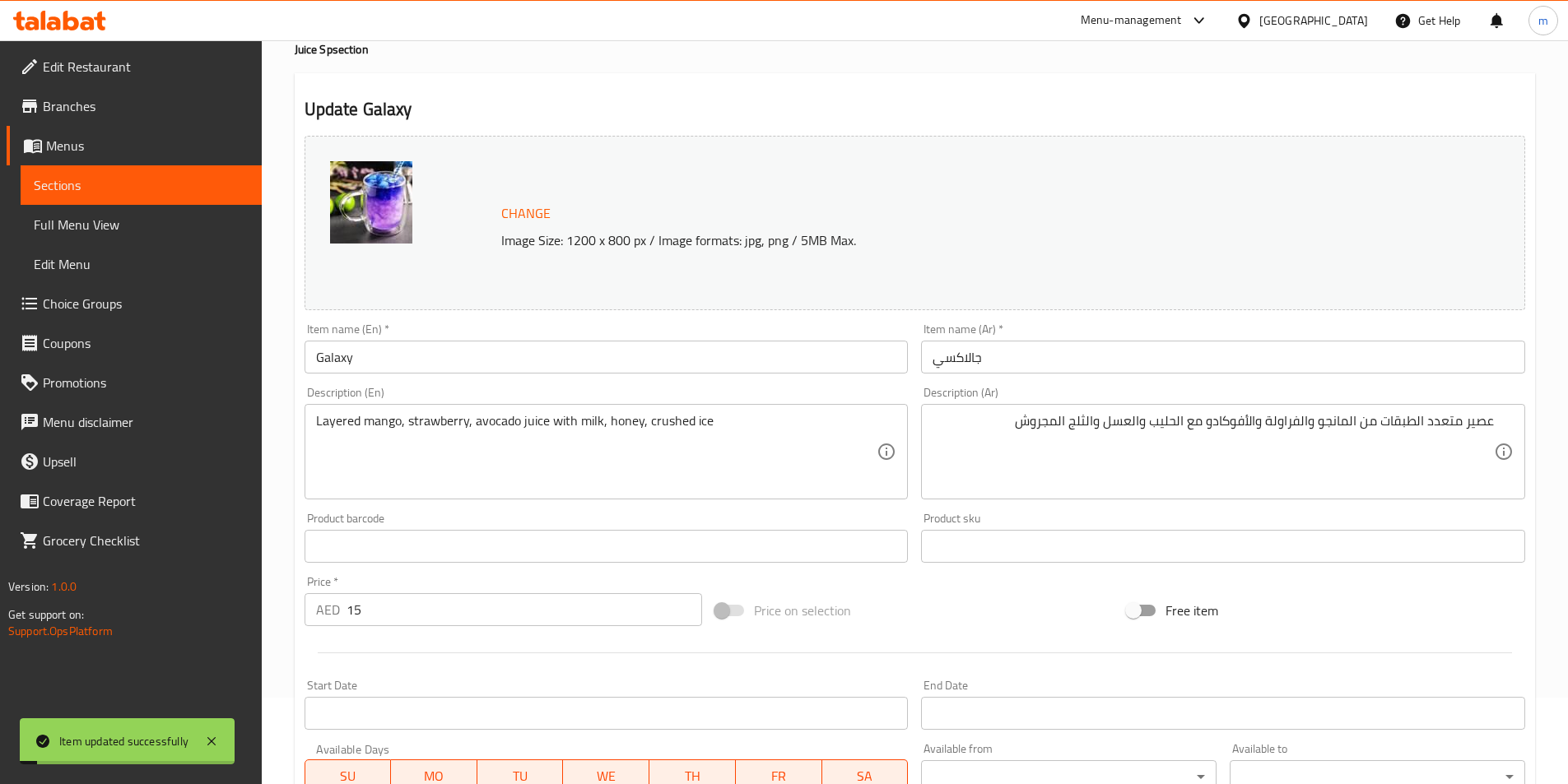
scroll to position [0, 0]
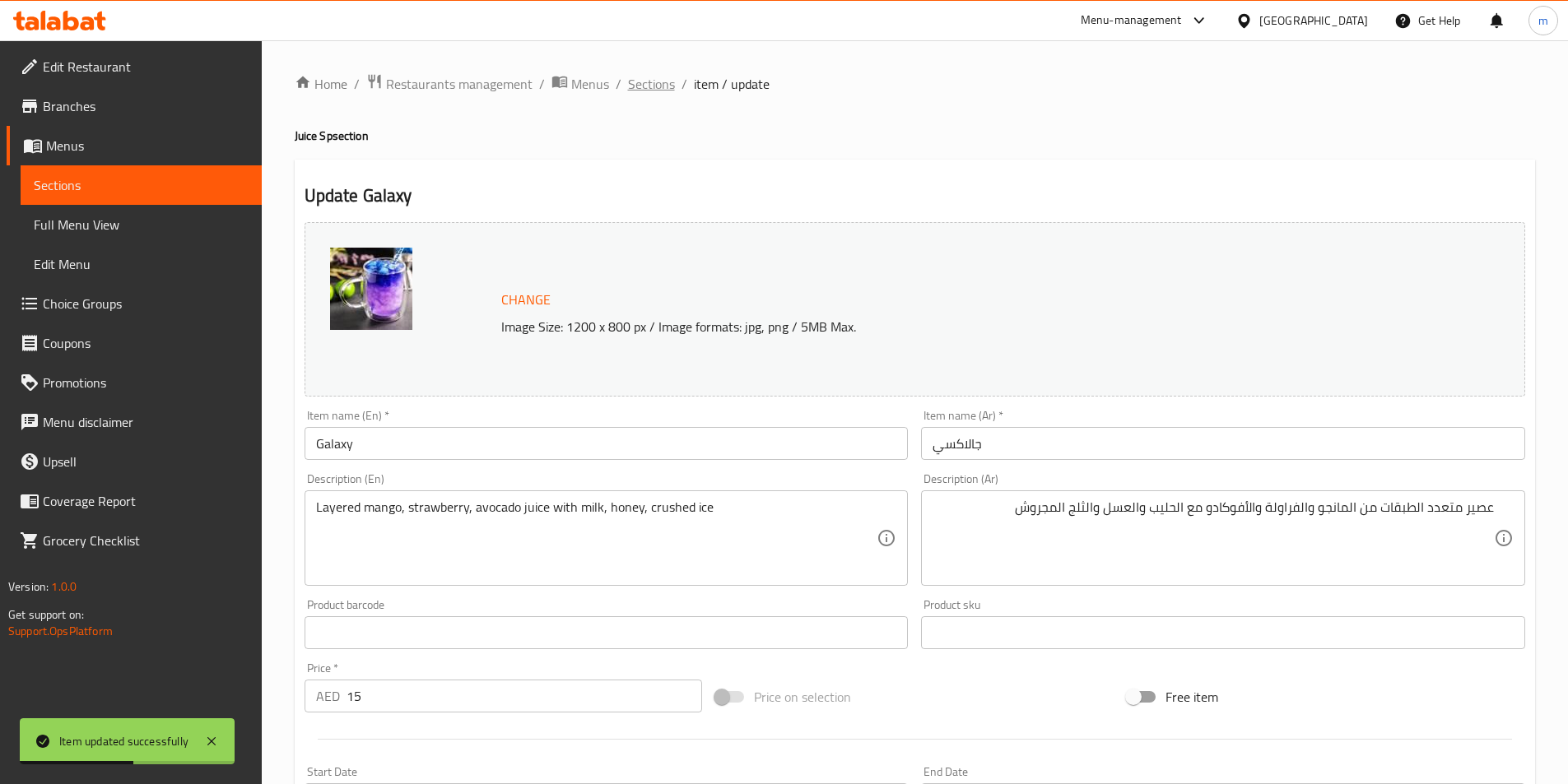
click at [662, 90] on span "Sections" at bounding box center [652, 84] width 47 height 20
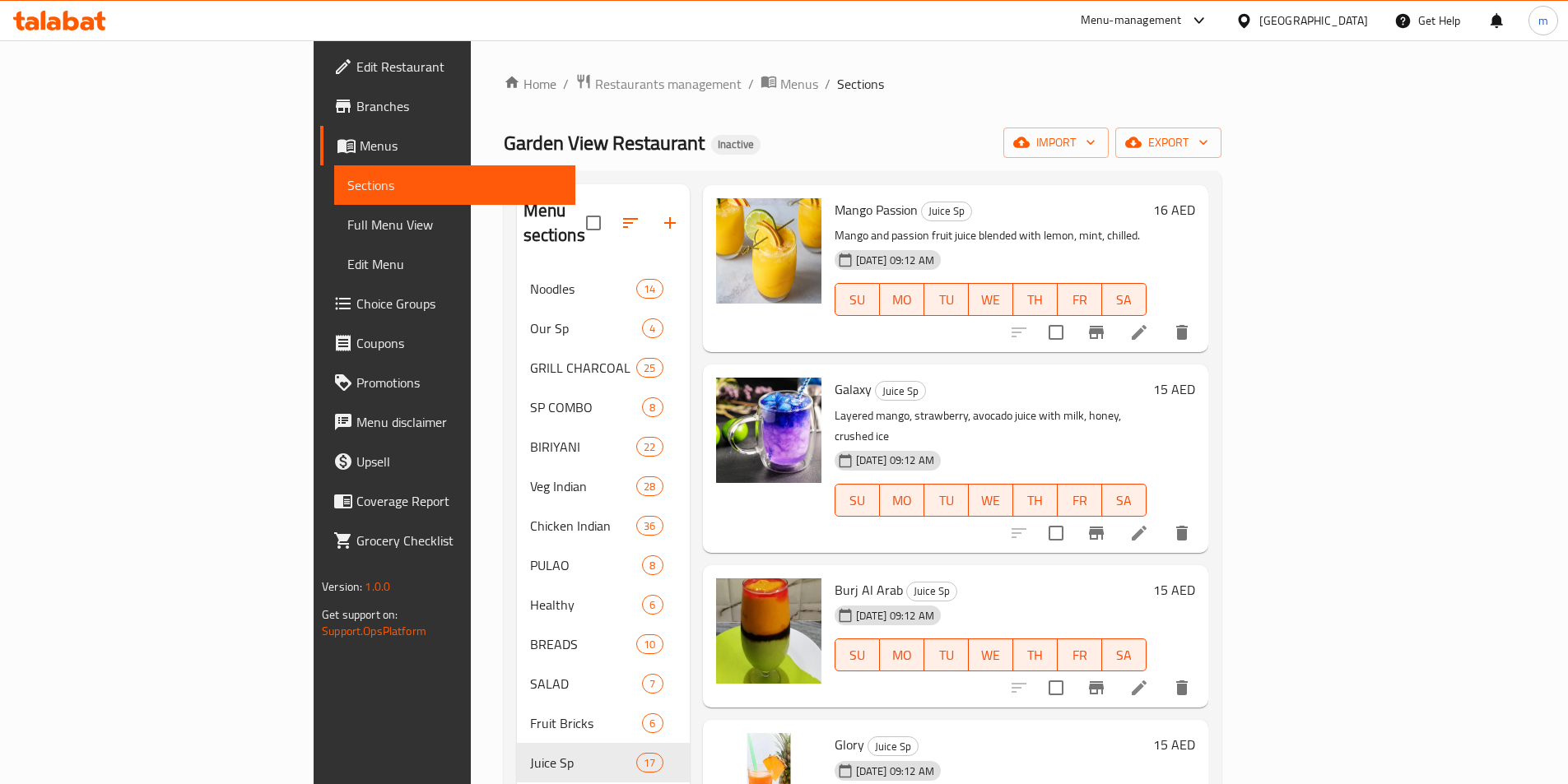
scroll to position [165, 0]
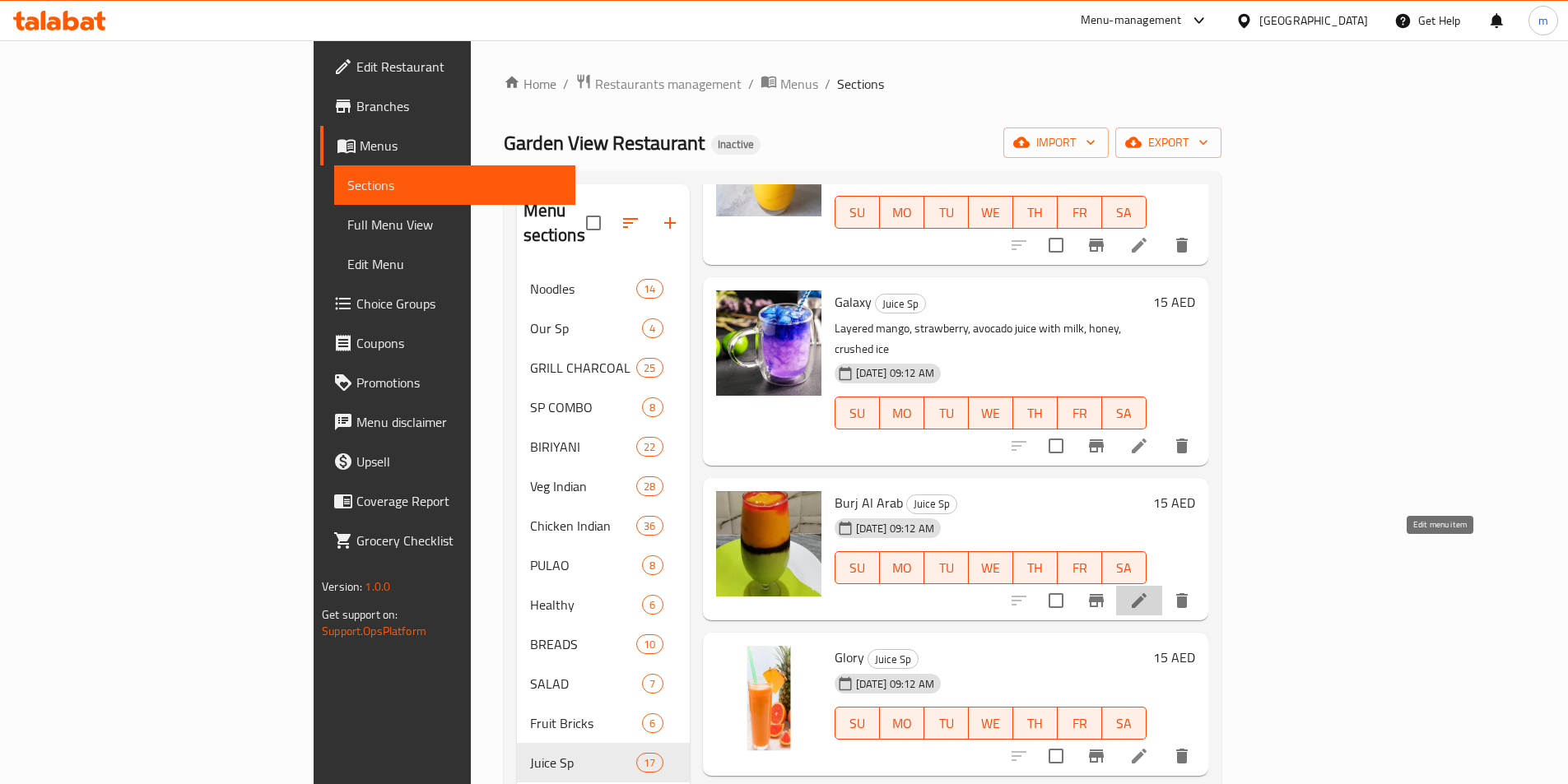
click at [1149, 591] on icon at bounding box center [1139, 601] width 20 height 20
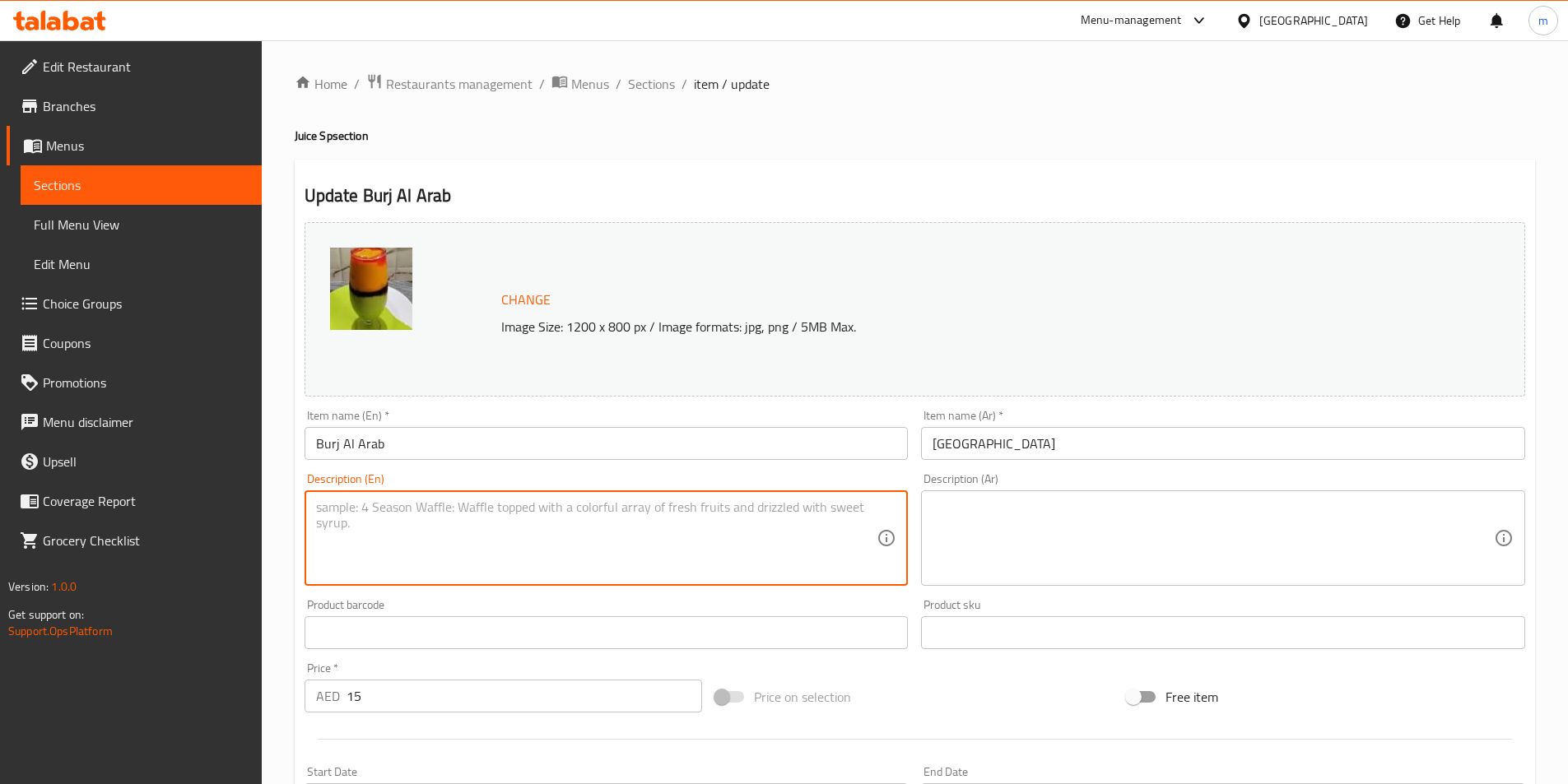
click at [802, 548] on textarea at bounding box center [597, 539] width 562 height 78
paste textarea "Layered mango, avocado, strawberry juice with nuts, honey, crushed ice."
type textarea "Layered mango, avocado, strawberry juice with nuts, honey, crushed ice."
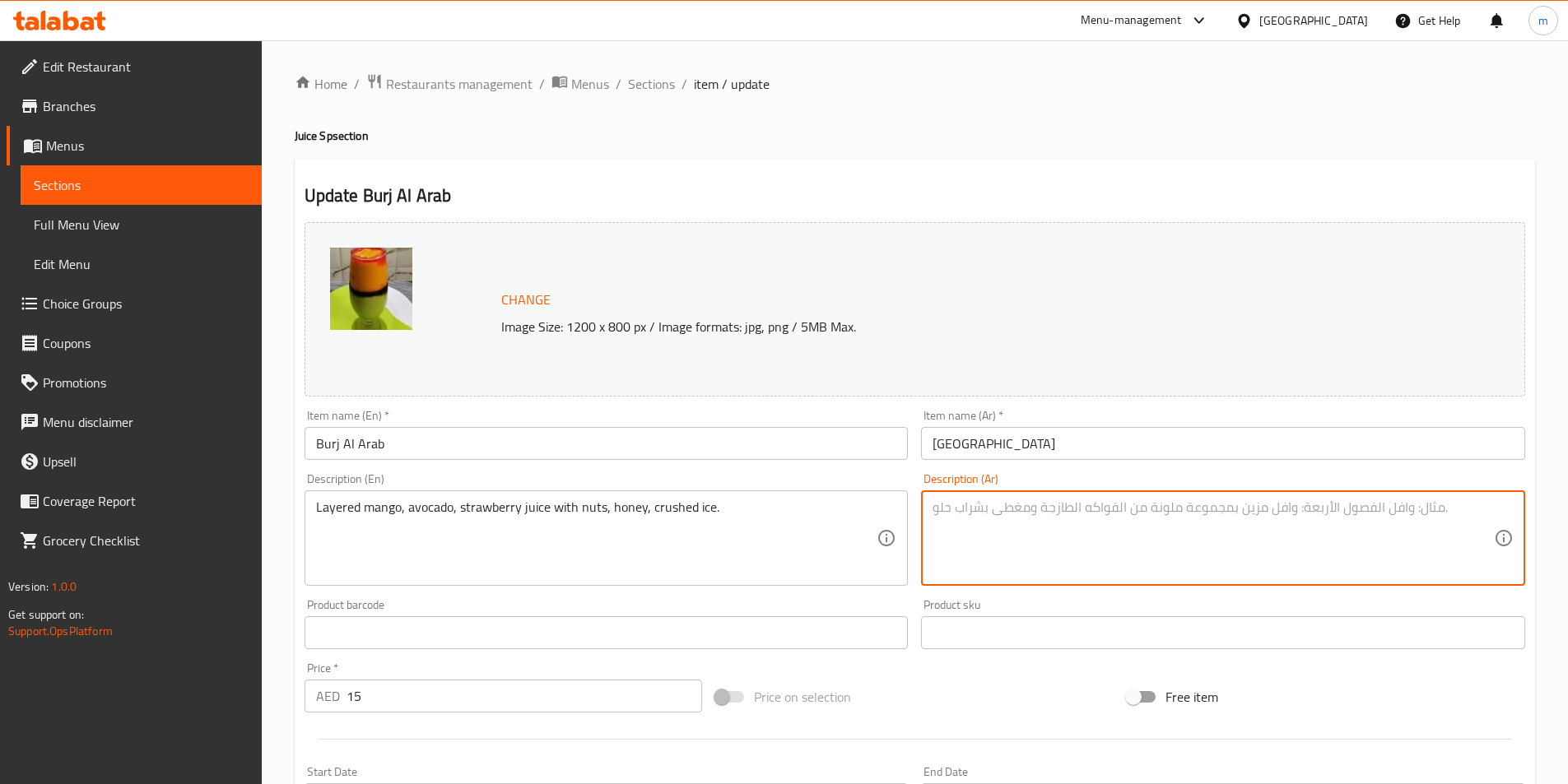
click at [1211, 533] on textarea at bounding box center [1213, 539] width 562 height 78
paste textarea "طبقات من المانجو والأفوكادو وعصير الفراولة مع المكسرات والعسل والثلج المجروش."
click at [1206, 512] on textarea "طبقات من المانجو والأفوكادو وعصير الفراولة مع المكسرات والعسل والثلج المجروش." at bounding box center [1213, 539] width 562 height 78
click at [1363, 512] on textarea "طبقات من المانجو والأفوكادو الفراولة مع المكسرات والعسل والثلج المجروش." at bounding box center [1213, 539] width 562 height 78
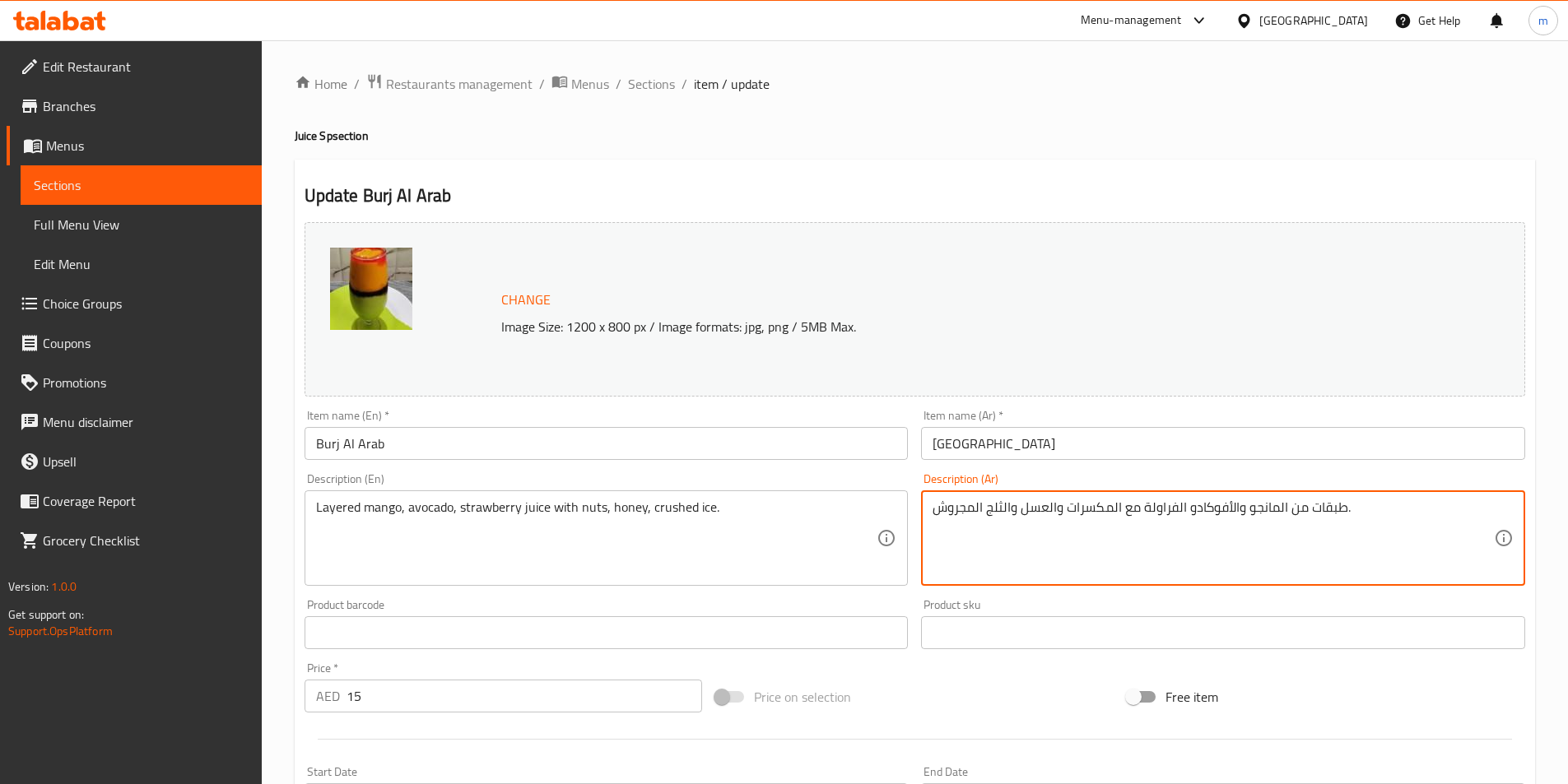
click at [1363, 511] on textarea "طبقات من المانجو والأفوكادو الفراولة مع المكسرات والعسل والثلج المجروش." at bounding box center [1213, 539] width 562 height 78
click at [1321, 517] on textarea "طبقات من المانجو والأفوكادو الفراولة مع المكسرات والعسل والثلج المجروش." at bounding box center [1213, 539] width 562 height 78
click at [1497, 515] on div "طبقات من المانجو والأفوكادو الفراولة مع المكسرات والعسل والثلج المجروش. Descrip…" at bounding box center [1222, 538] width 604 height 96
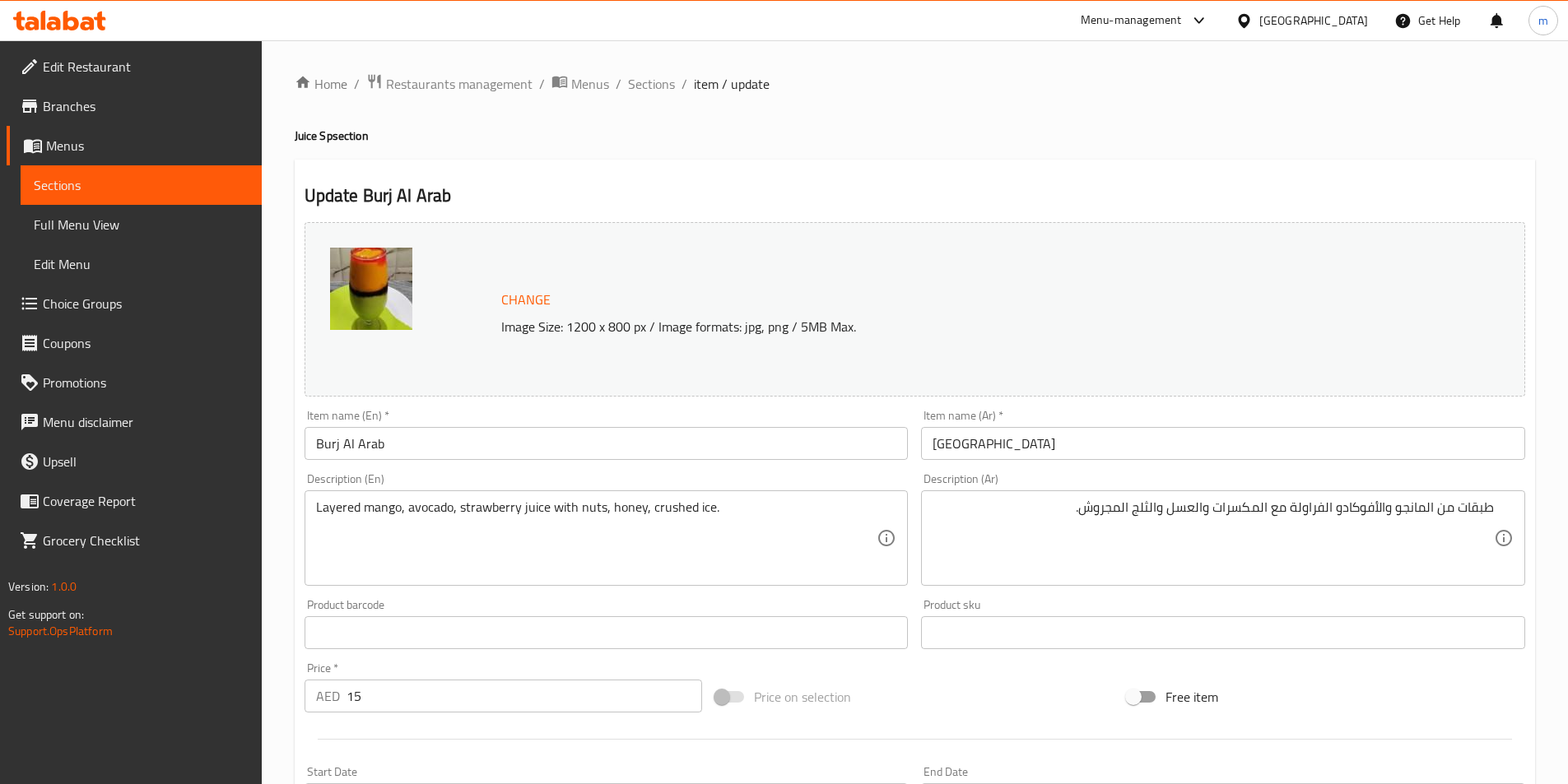
click at [1494, 507] on div "طبقات من المانجو والأفوكادو الفراولة مع المكسرات والعسل والثلج المجروش. Descrip…" at bounding box center [1222, 538] width 604 height 96
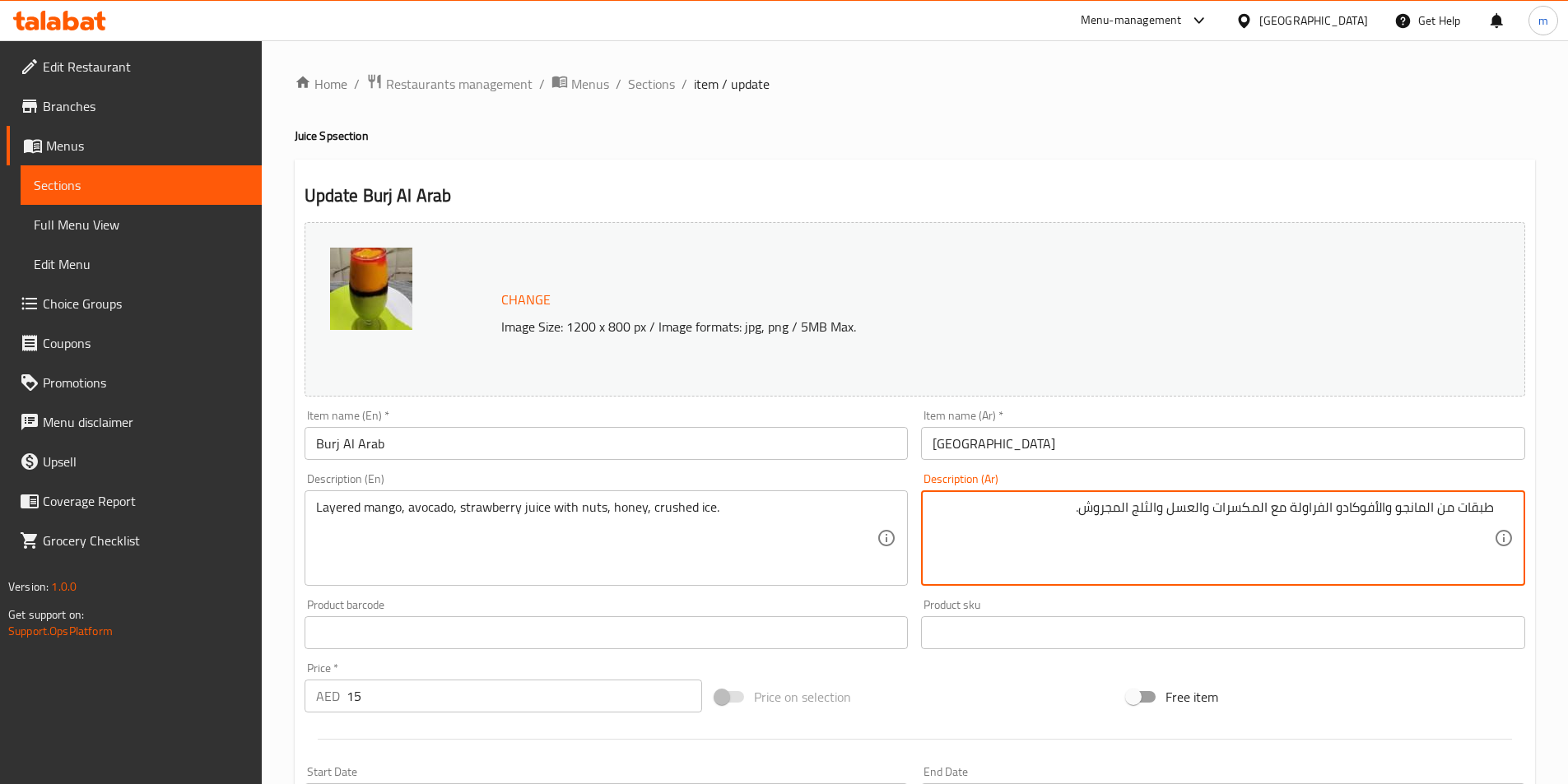
click at [1492, 514] on textarea "طبقات من المانجو والأفوكادو الفراولة مع المكسرات والعسل والثلج المجروش." at bounding box center [1213, 539] width 562 height 78
paste textarea "وعصير"
click at [1490, 514] on textarea "وعصير طبقات من المانجو والأفوكادو الفراولة مع المكسرات والعسل والثلج المجروش." at bounding box center [1213, 539] width 562 height 78
click at [1424, 517] on textarea "عصير متعدد طبقات من المانجو والأفوكادو الفراولة مع المكسرات والعسل والثلج المجر…" at bounding box center [1213, 539] width 562 height 78
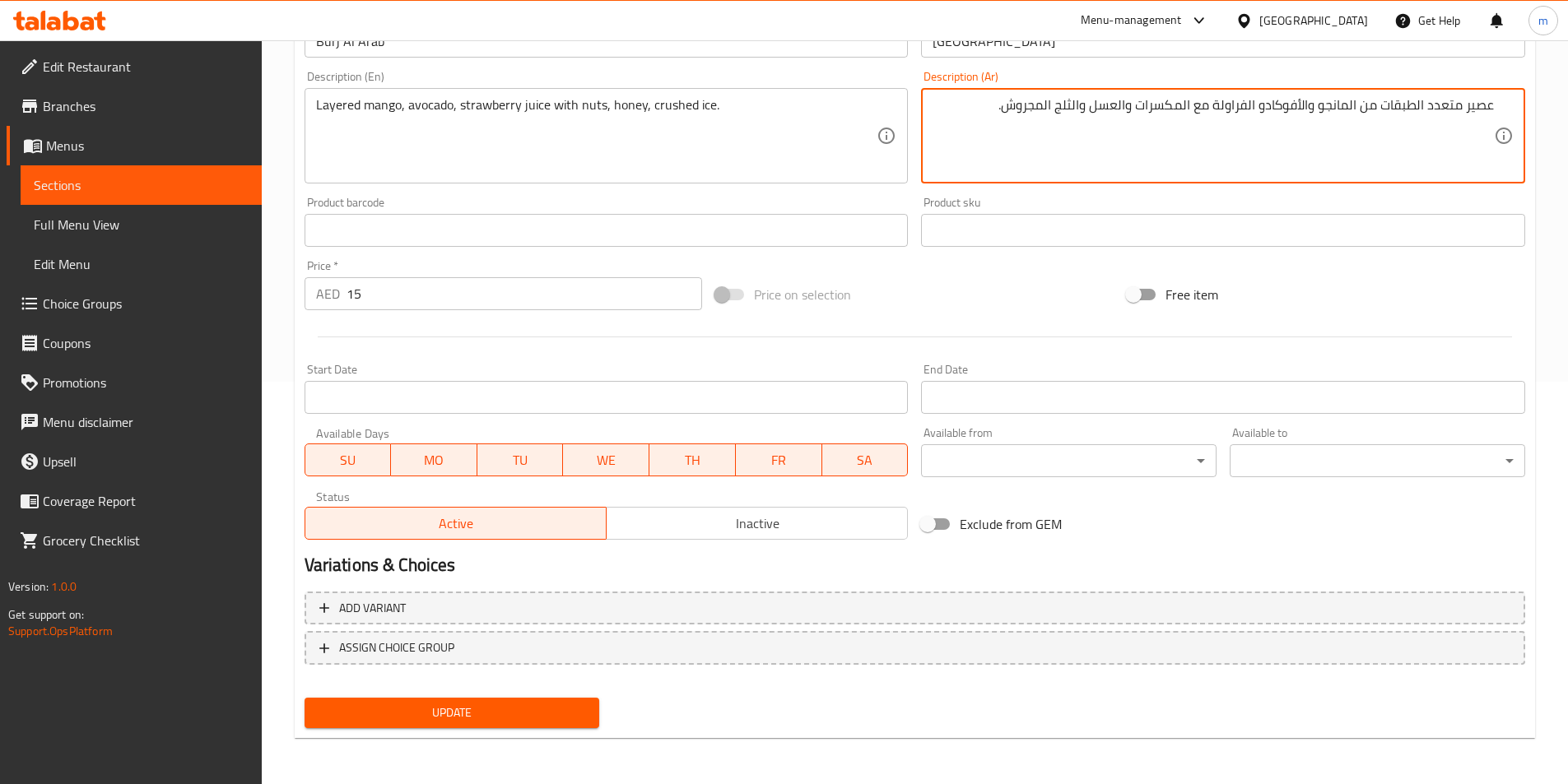
type textarea "عصير متعدد الطبقات من المانجو والأفوكادو الفراولة مع المكسرات والعسل والثلج الم…"
click at [577, 717] on span "Update" at bounding box center [452, 713] width 269 height 21
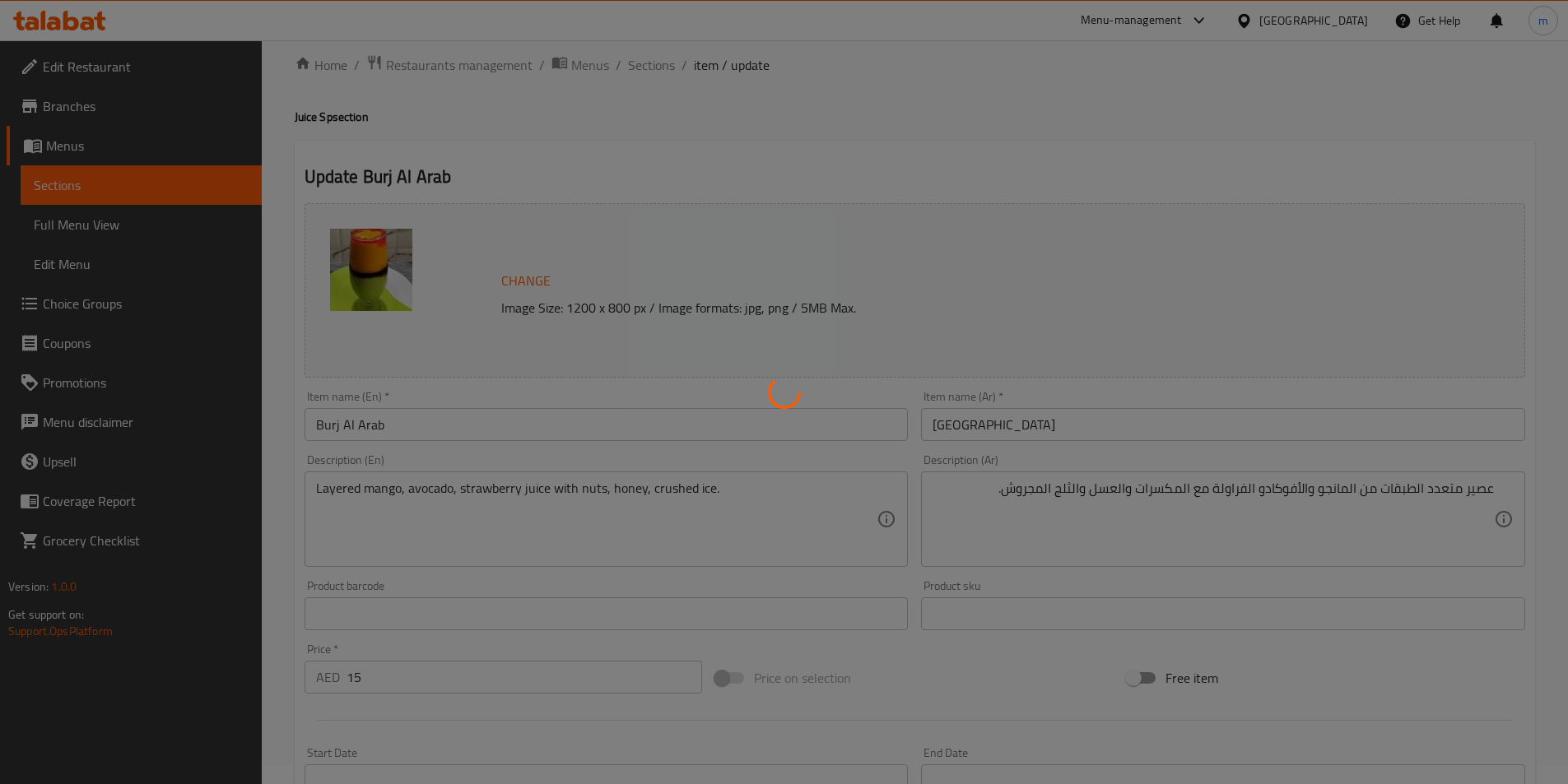
scroll to position [0, 0]
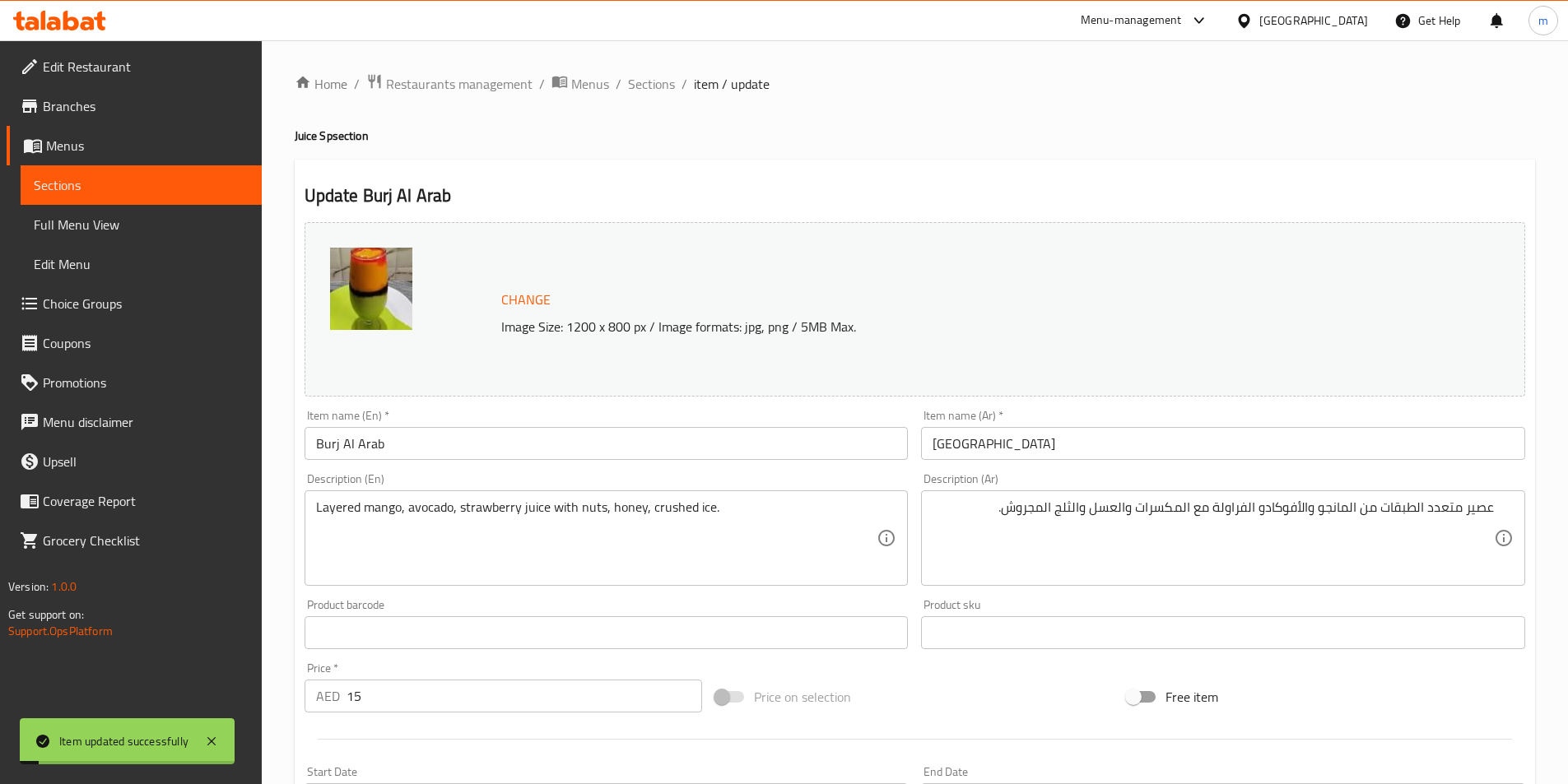
click at [650, 99] on div "Home / Restaurants management / Menus / Sections / item / update Juice Sp secti…" at bounding box center [915, 613] width 1241 height 1081
click at [662, 82] on span "Sections" at bounding box center [652, 84] width 47 height 20
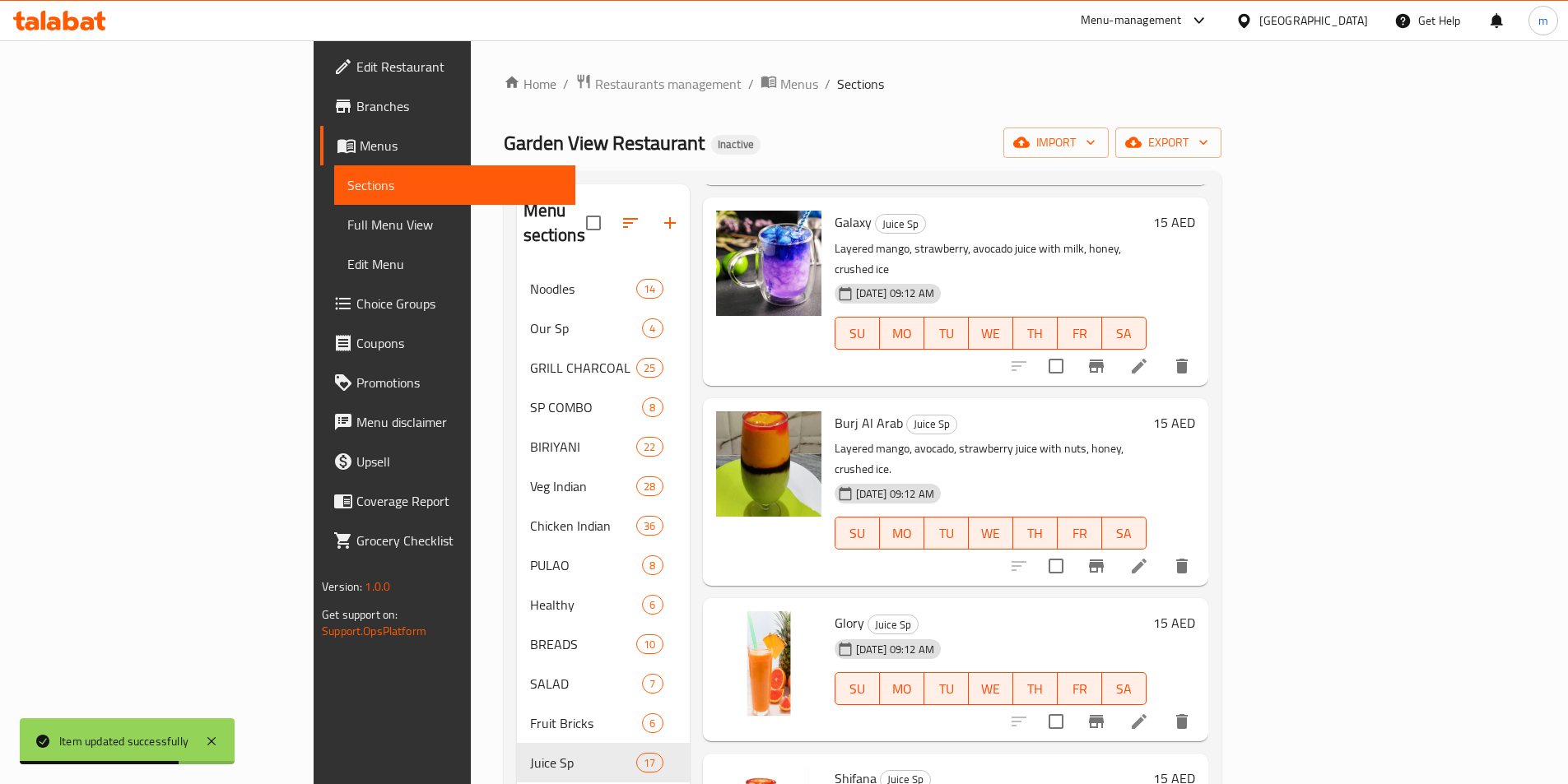
scroll to position [247, 0]
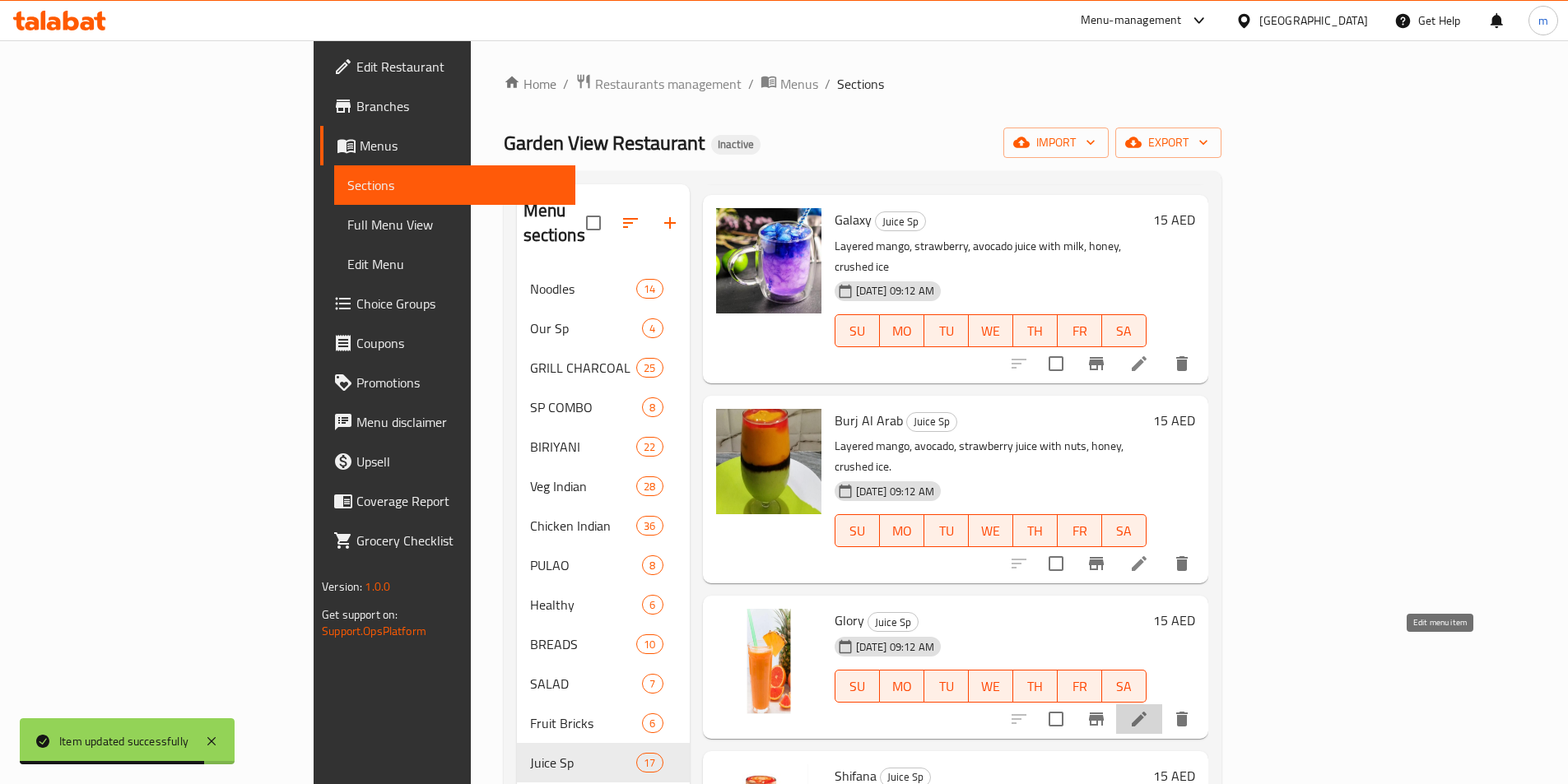
click at [1149, 709] on icon at bounding box center [1139, 719] width 20 height 20
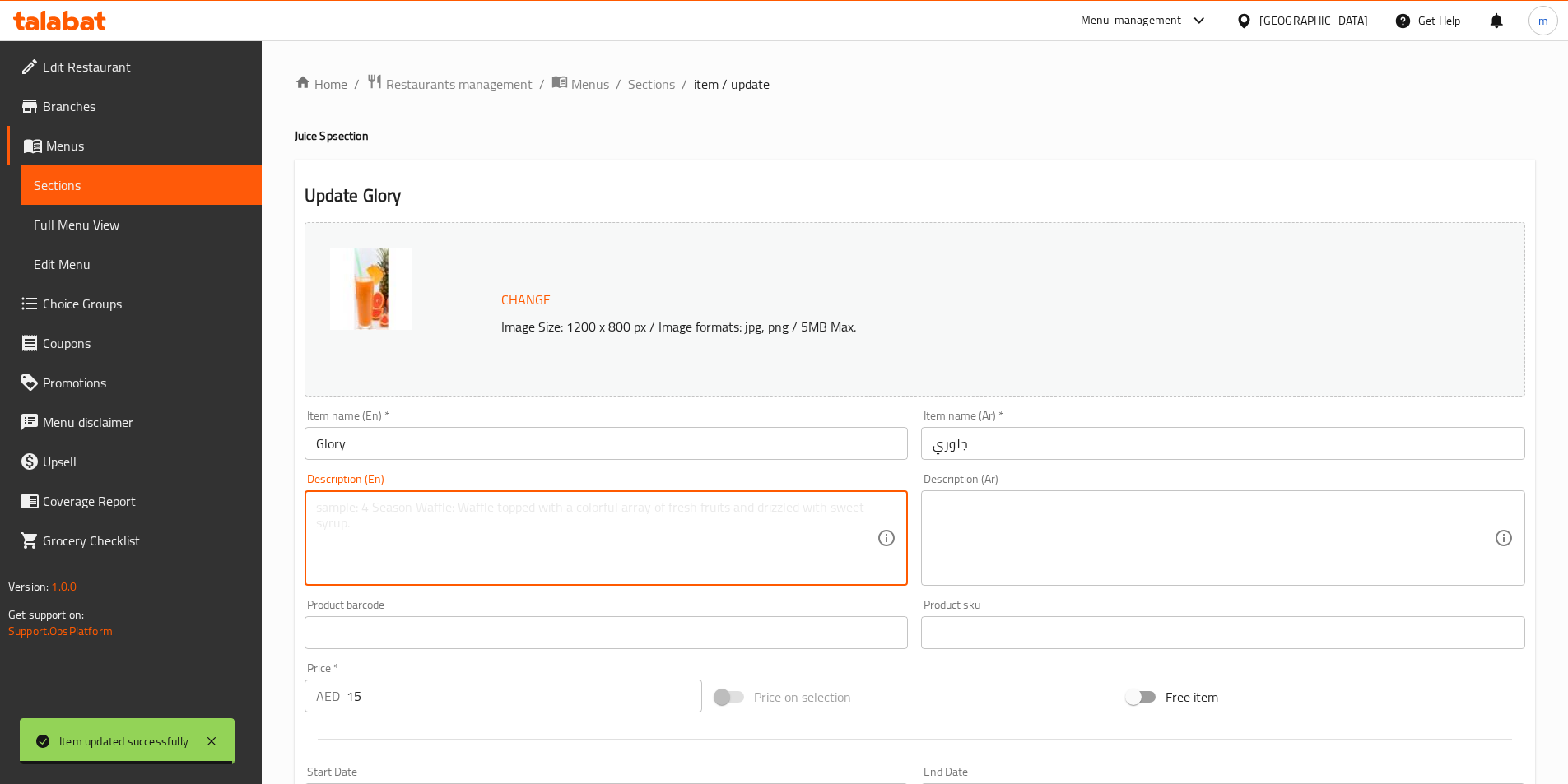
click at [590, 567] on textarea at bounding box center [597, 539] width 562 height 78
paste textarea "Mango, banana, strawberry, apple juices blended smooth with lemon refreshingly."
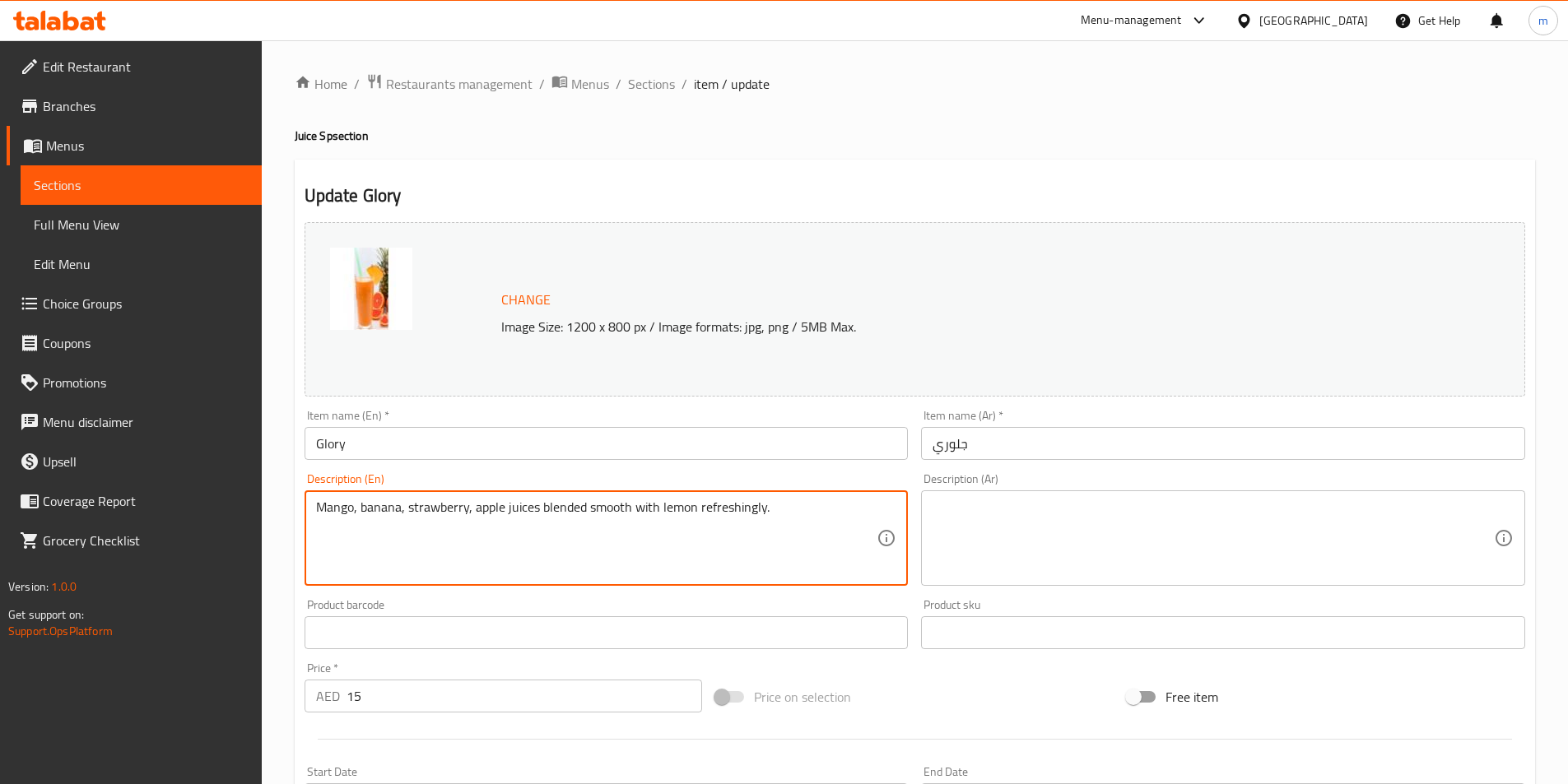
type textarea "Mango, banana, strawberry, apple juices blended smooth with lemon refreshingly."
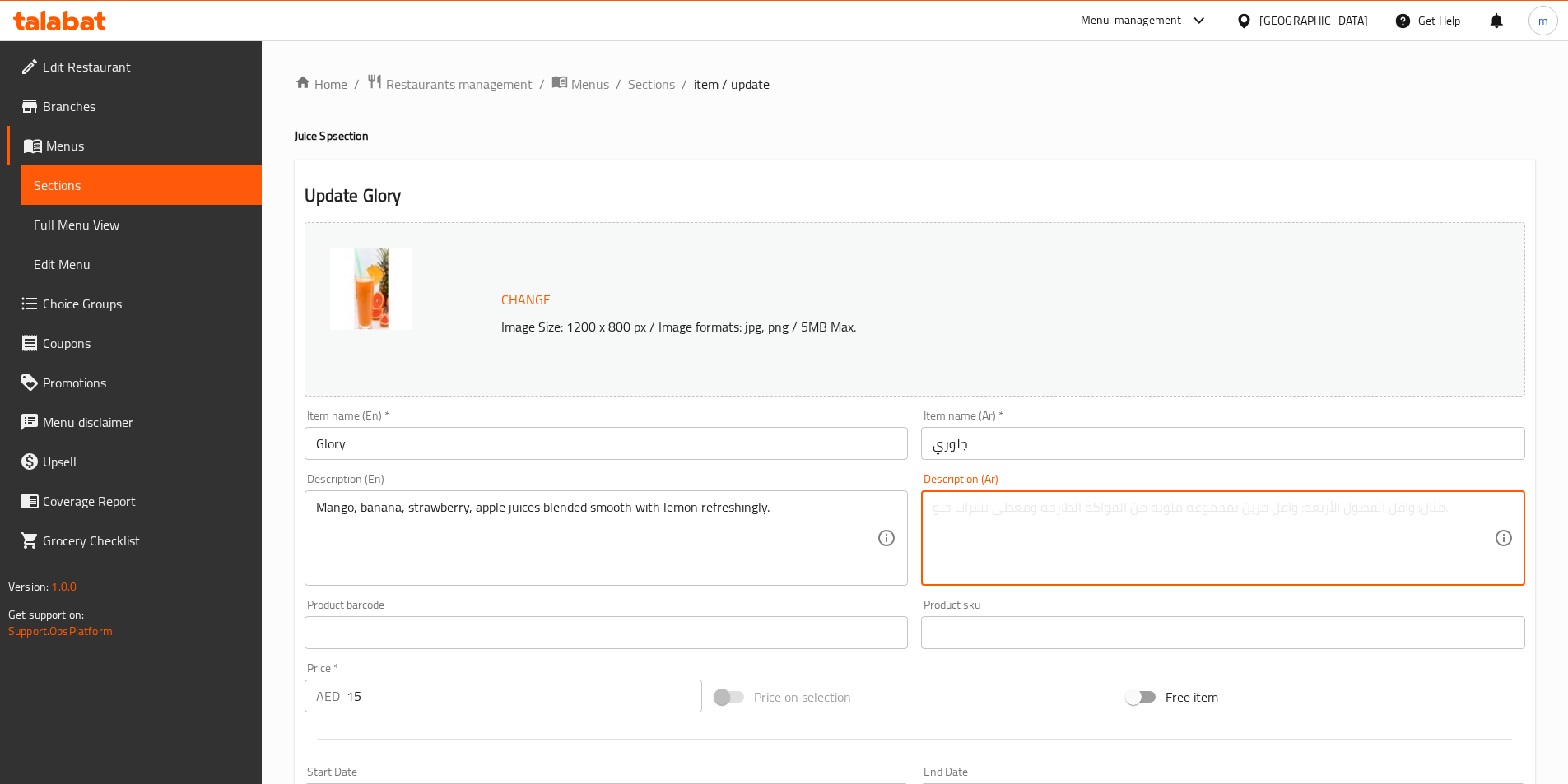
click at [1251, 519] on textarea at bounding box center [1213, 539] width 562 height 78
paste textarea "عصير المانجو والموز والفراولة والتفاح يمتزج بسلاسة مع الليمون بشكل منعش."
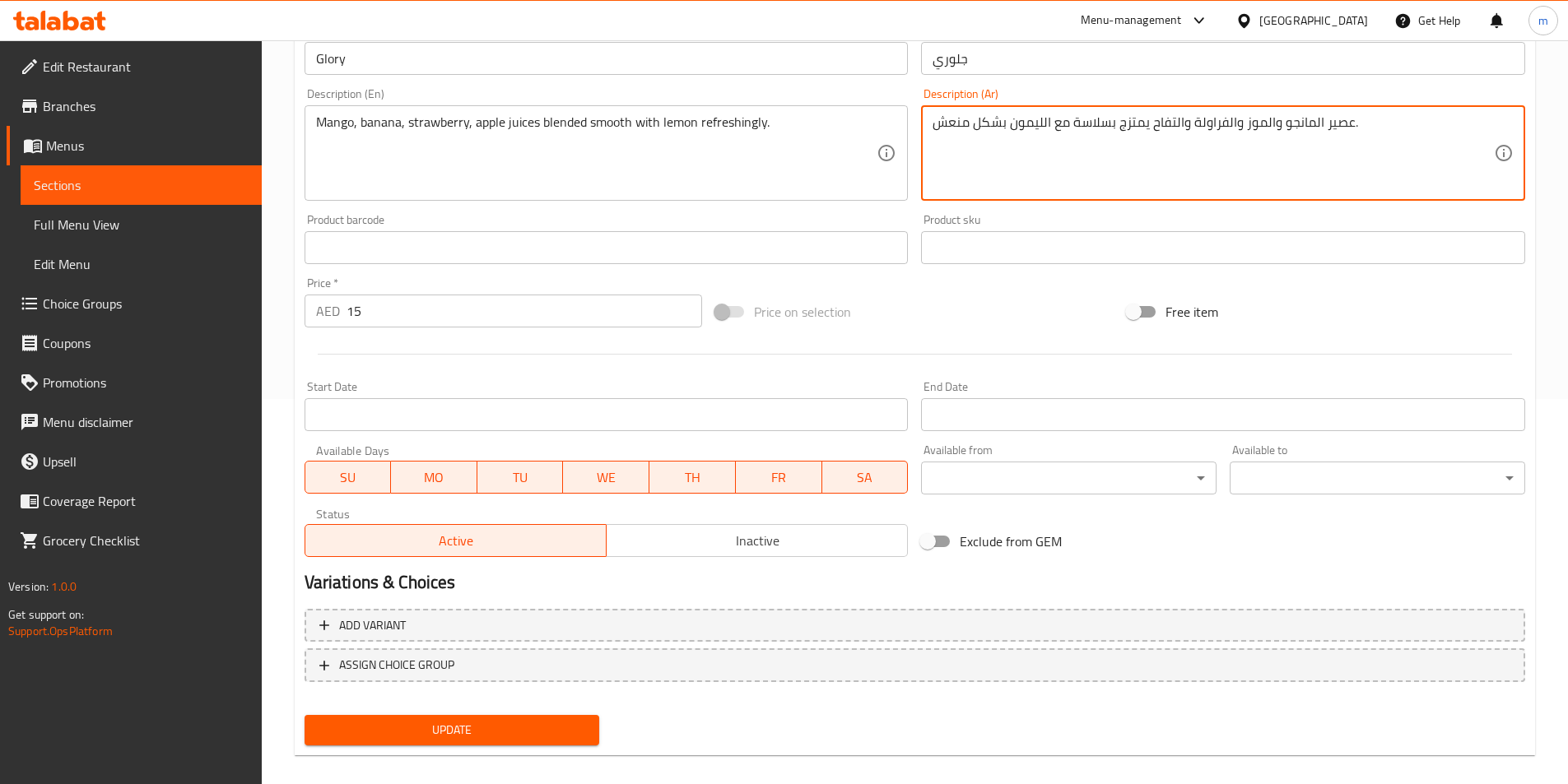
scroll to position [402, 0]
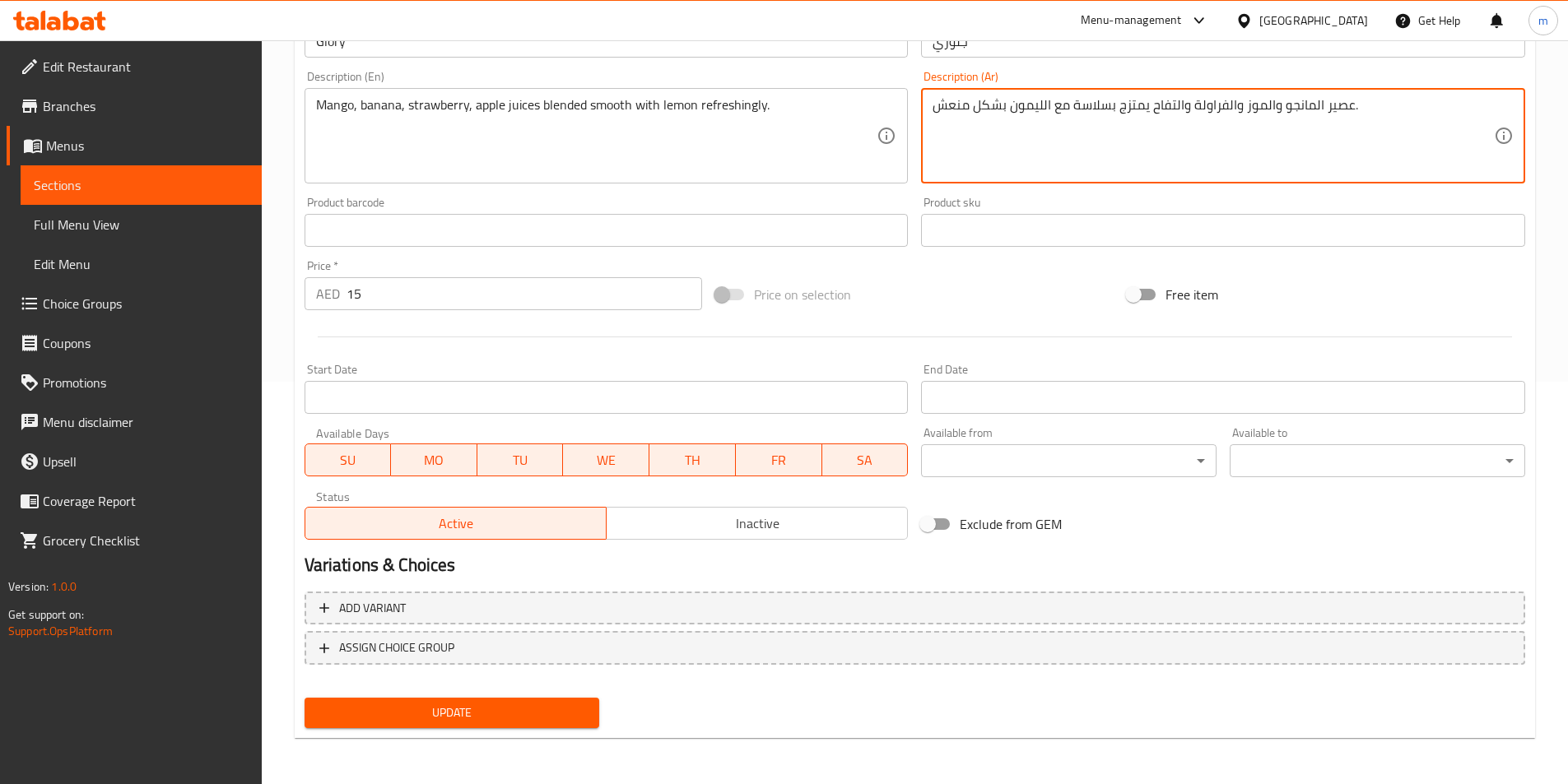
type textarea "عصير المانجو والموز والفراولة والتفاح يمتزج بسلاسة مع الليمون بشكل منعش."
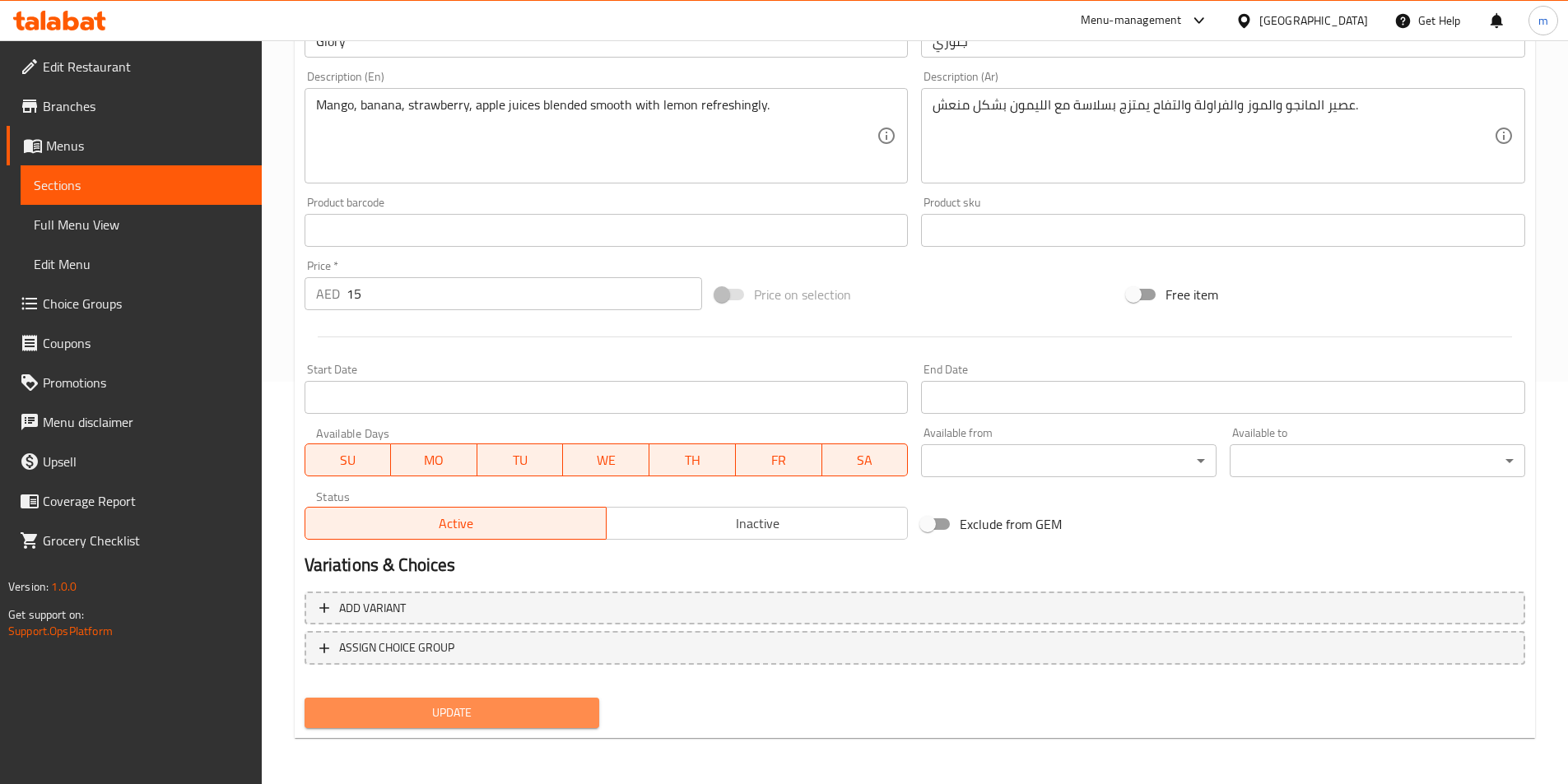
click at [596, 712] on button "Update" at bounding box center [452, 713] width 296 height 31
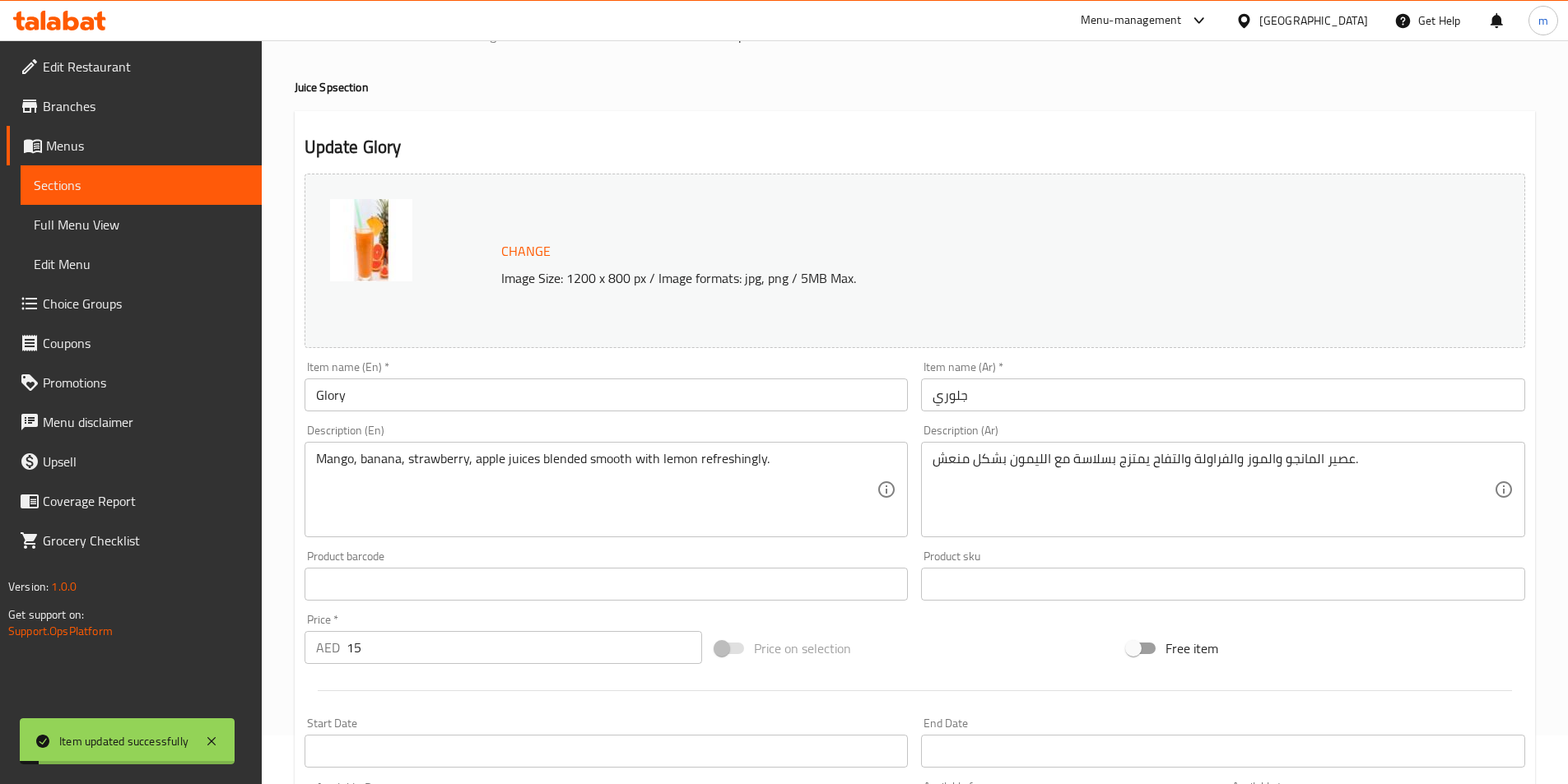
scroll to position [0, 0]
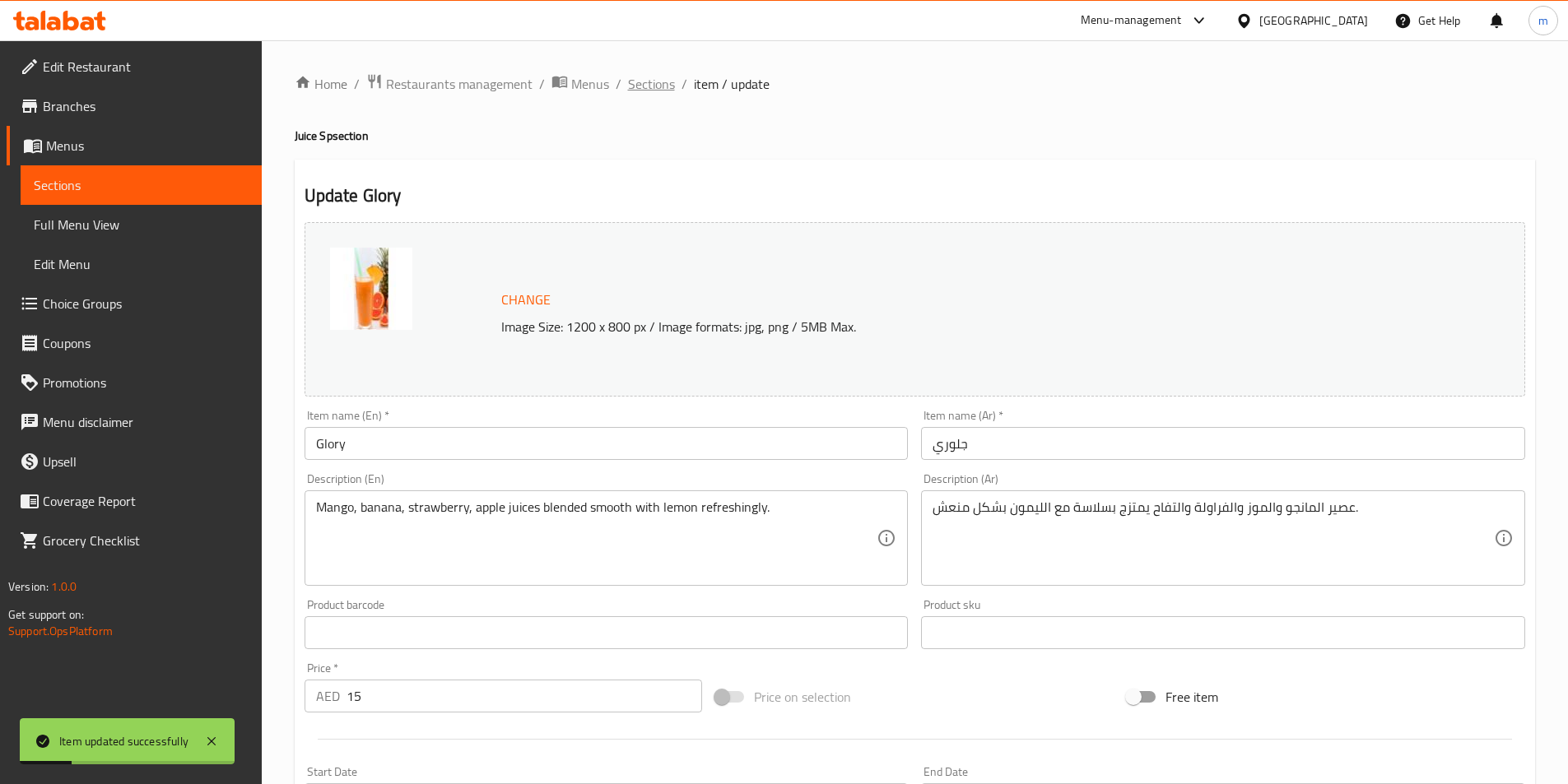
click at [669, 82] on span "Sections" at bounding box center [652, 84] width 47 height 20
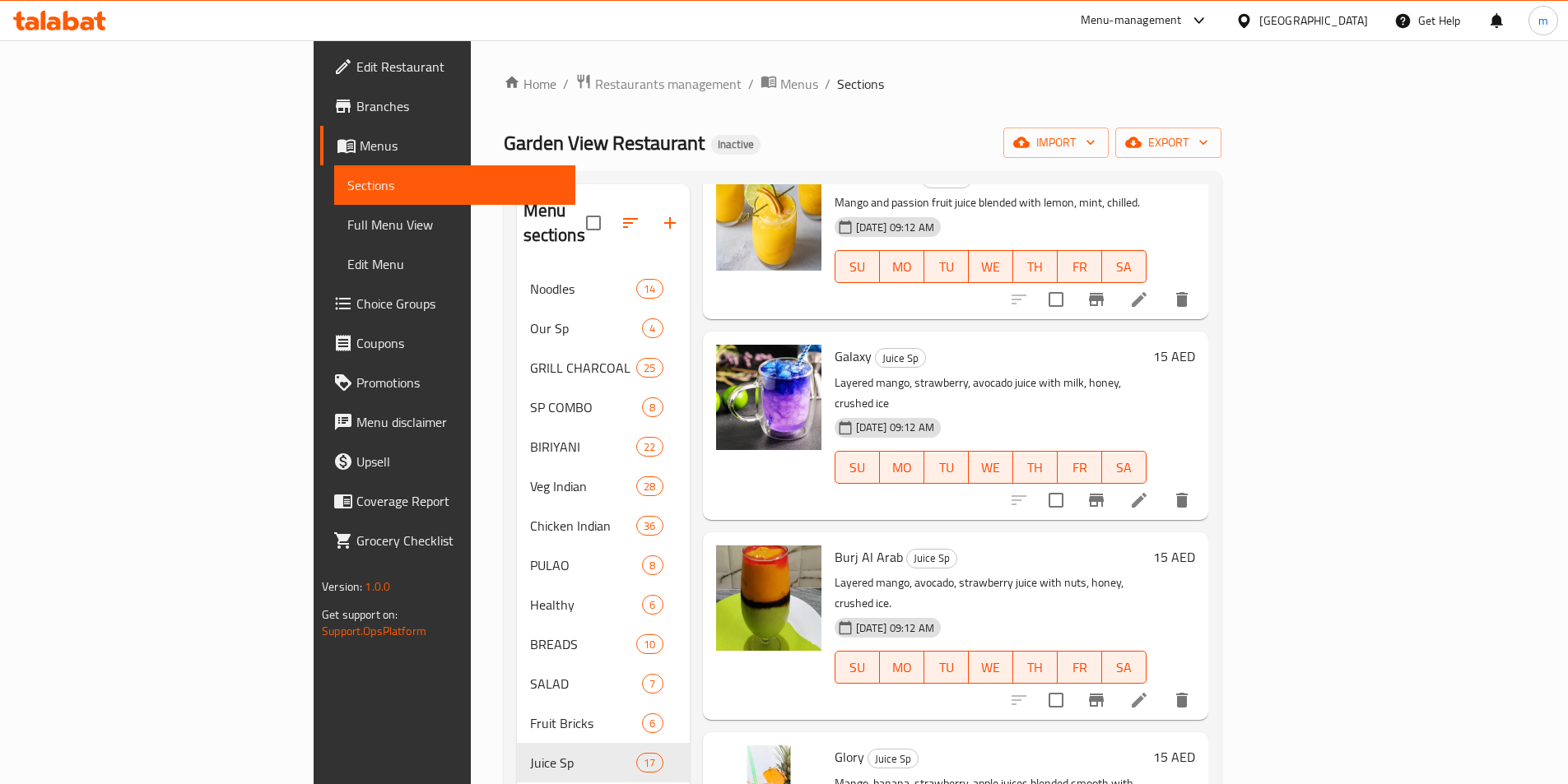
scroll to position [329, 0]
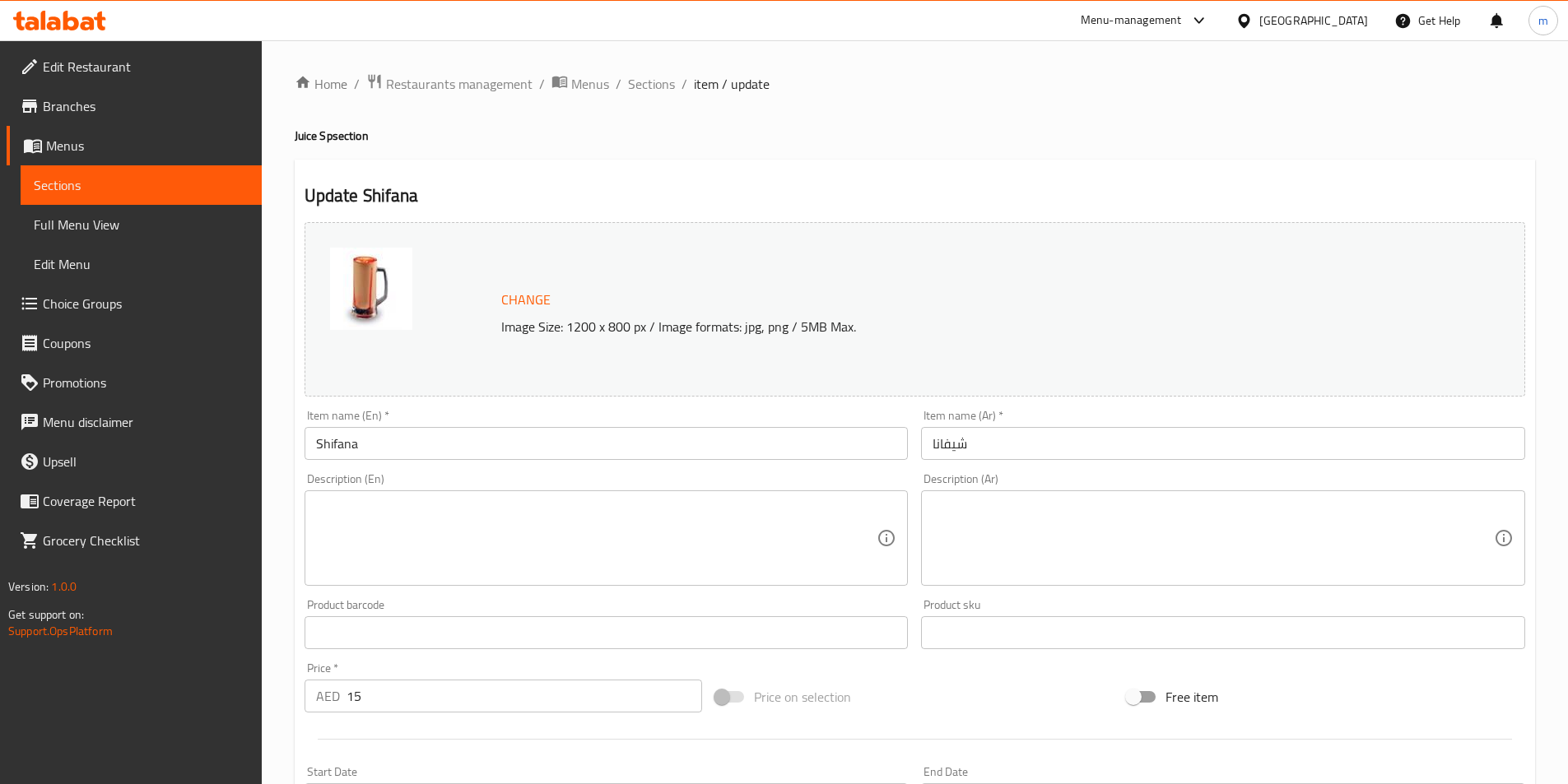
click at [807, 522] on textarea at bounding box center [597, 539] width 562 height 78
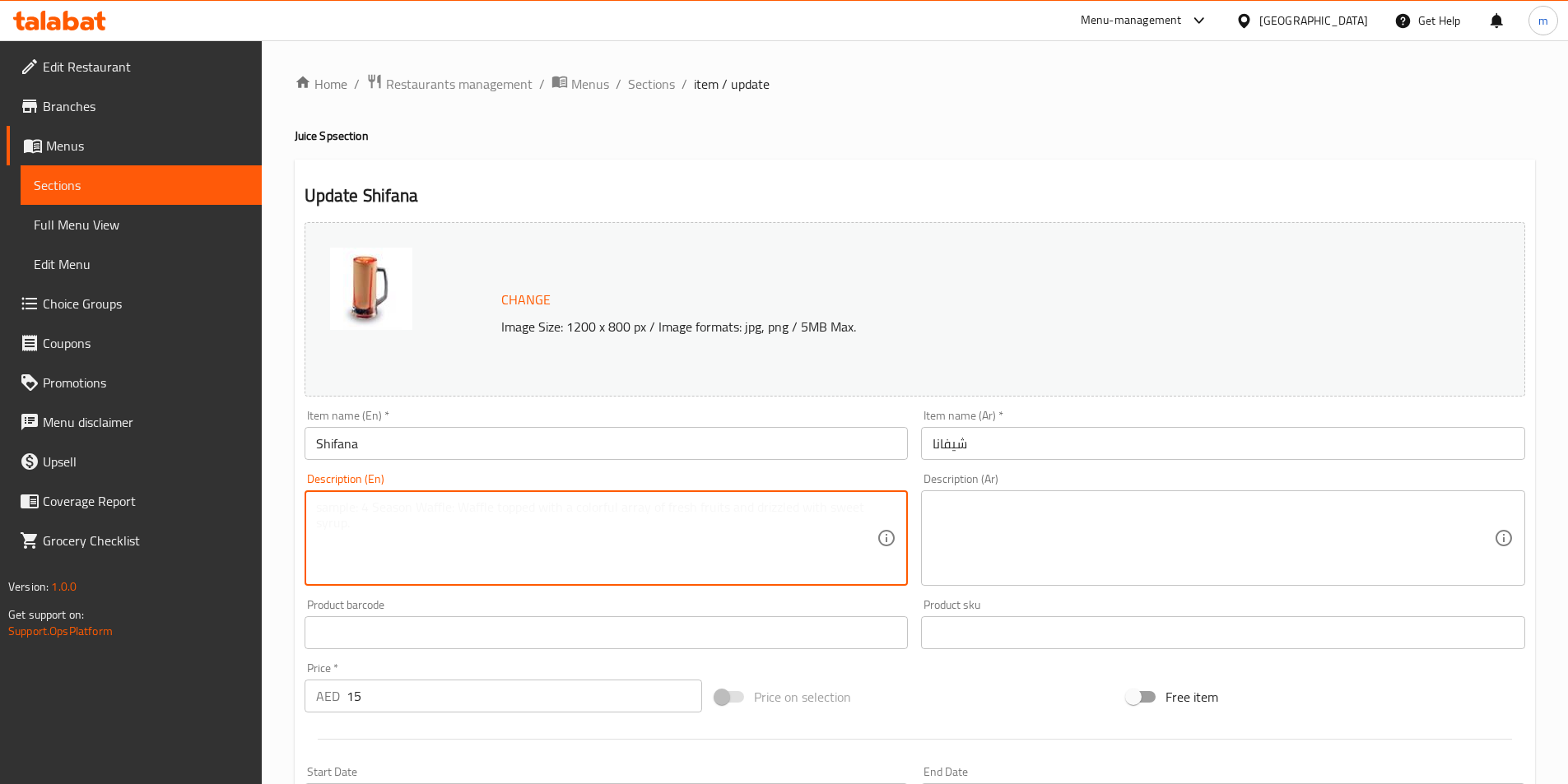
paste textarea "Dates, banana, milk, almonds, honey blended into nourishing drink smoothie"
type textarea "Dates, banana, milk, almonds, honey blended into nourishing drink smoothie"
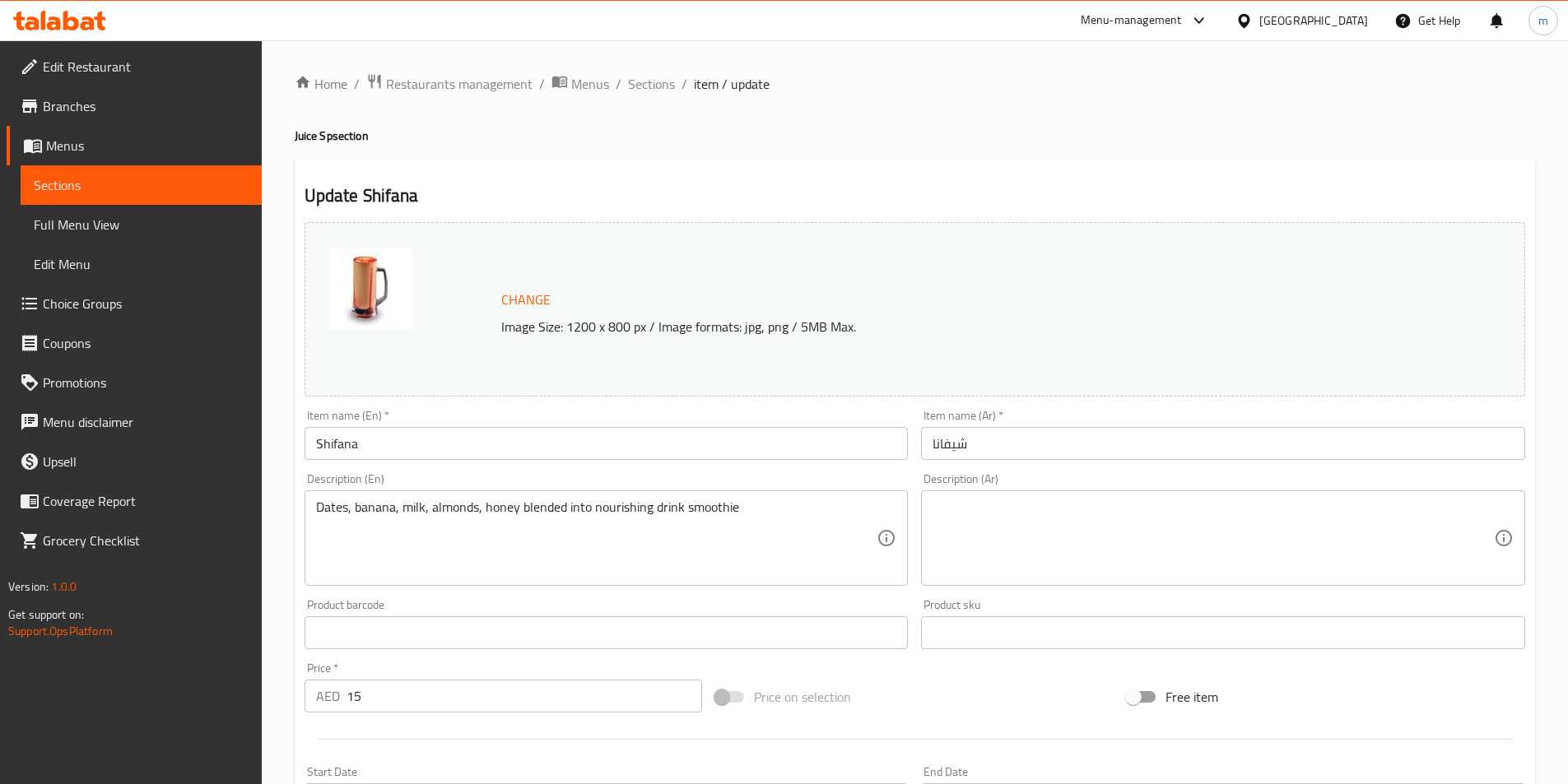
click at [1314, 532] on textarea at bounding box center [1213, 539] width 562 height 78
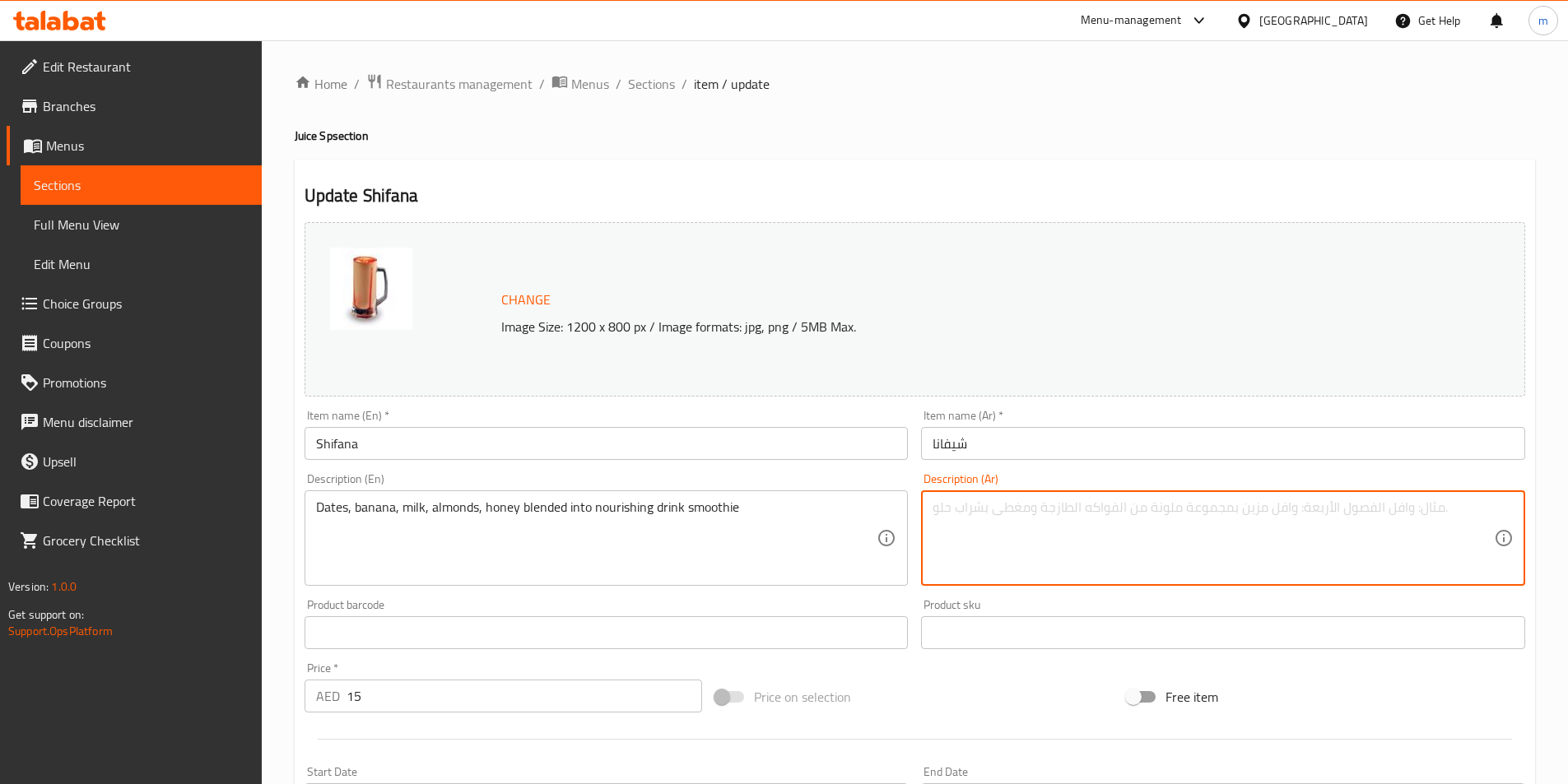
paste textarea "التمر والموز والحليب واللوز والعسل ممزوجة في مشروب سموثي مغذي"
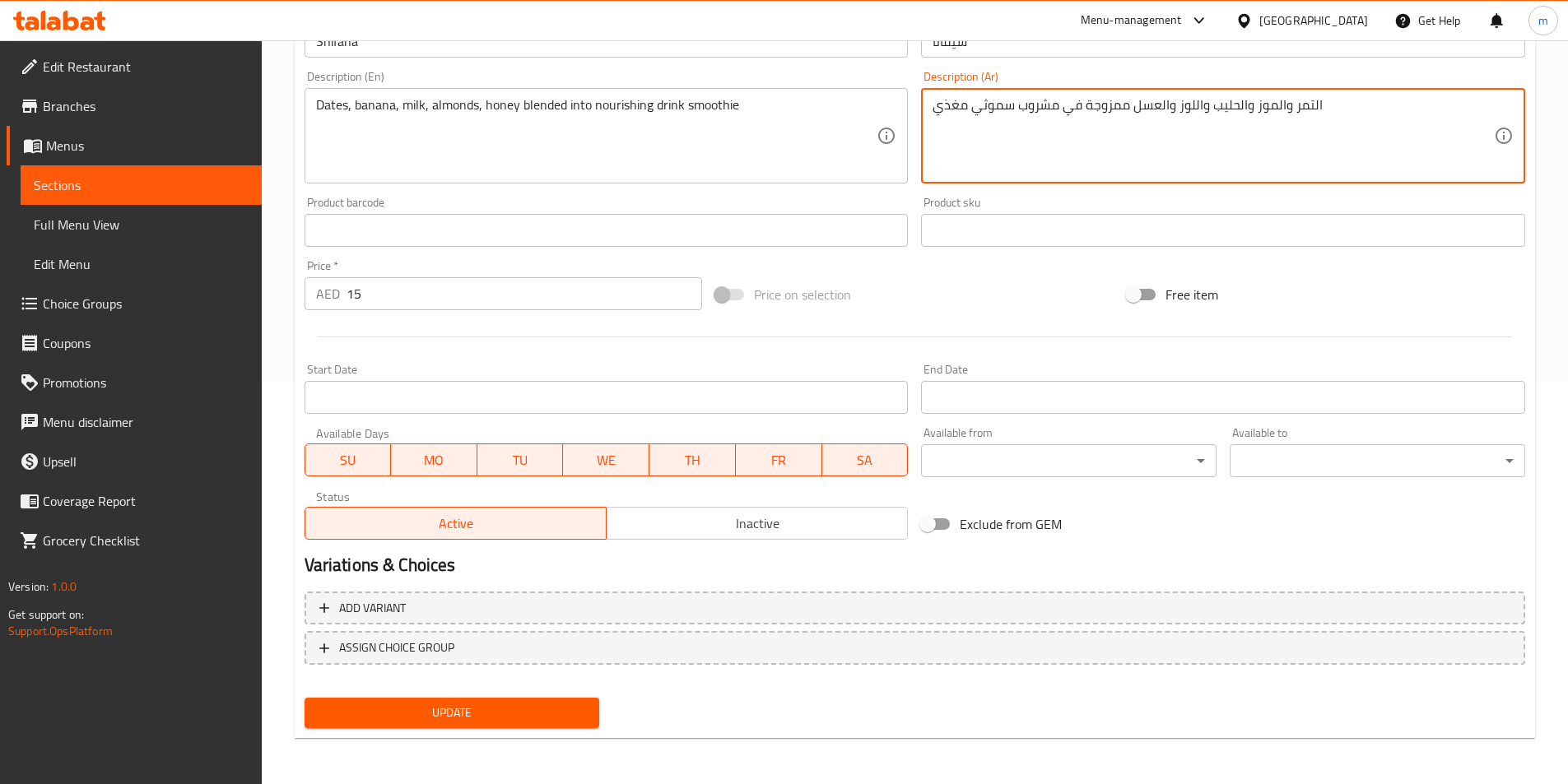
type textarea "التمر والموز والحليب واللوز والعسل ممزوجة في مشروب سموثي مغذي"
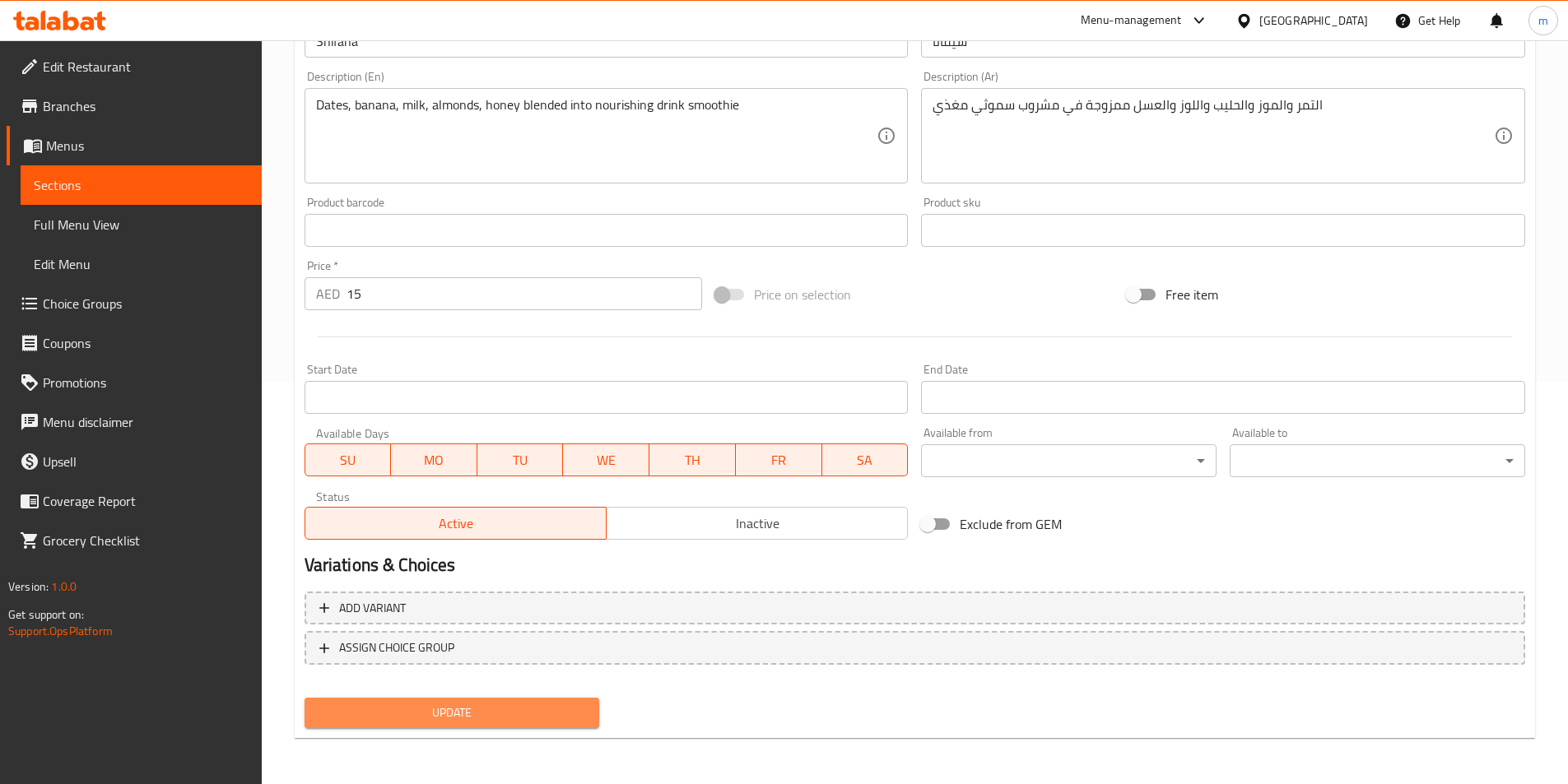
click at [573, 722] on span "Update" at bounding box center [452, 713] width 269 height 21
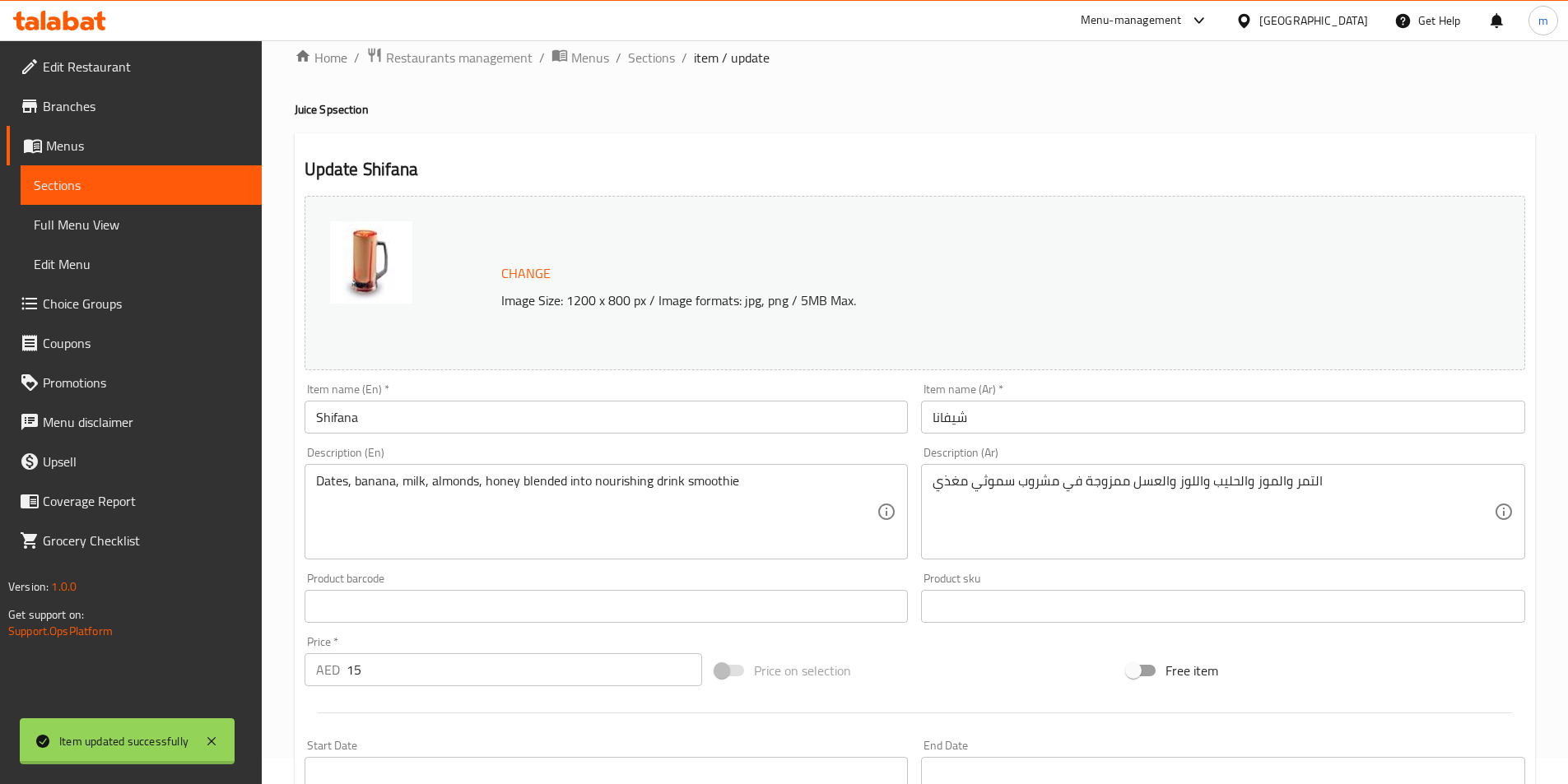
scroll to position [0, 0]
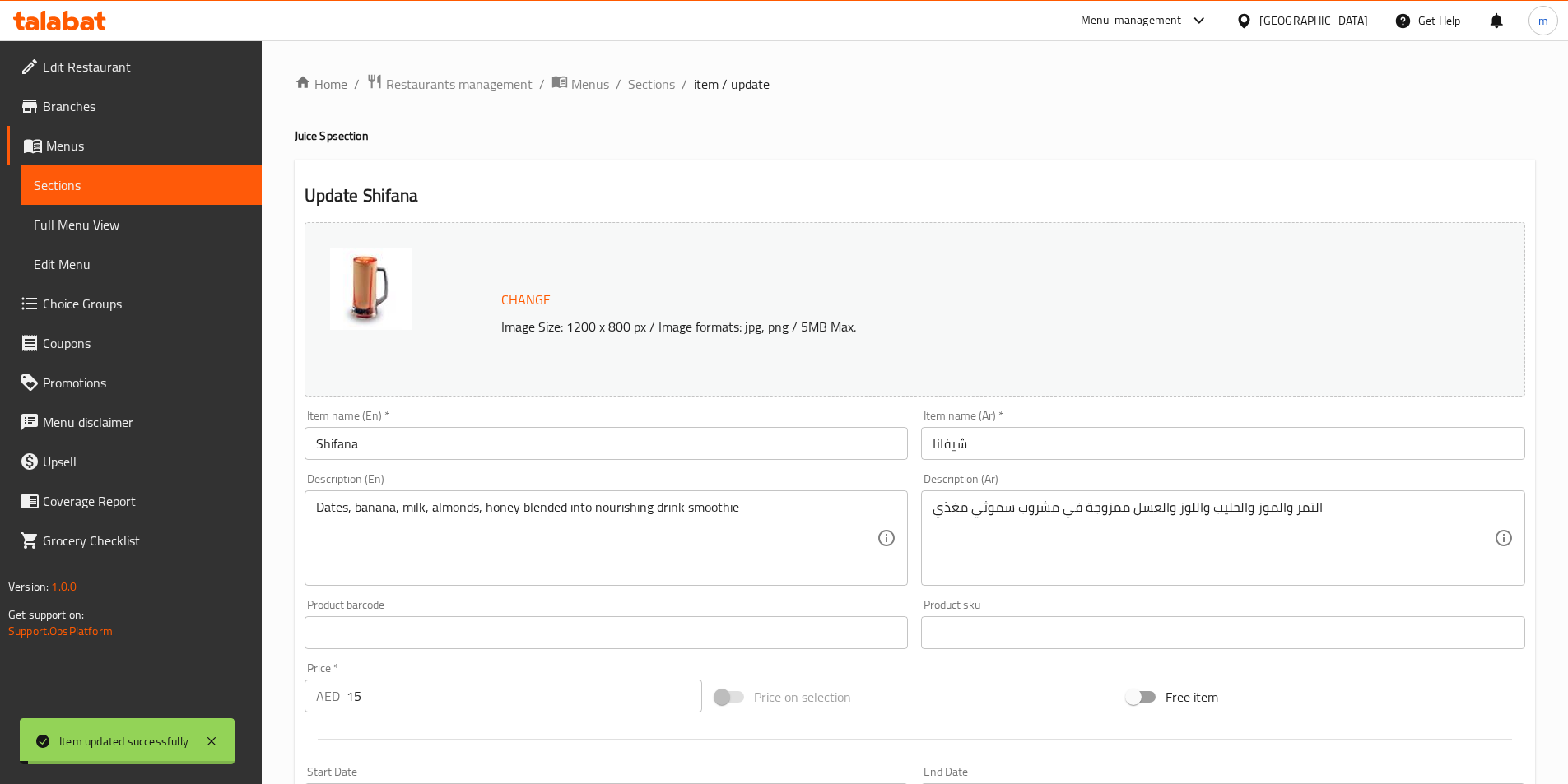
drag, startPoint x: 647, startPoint y: 82, endPoint x: 1556, endPoint y: 37, distance: 910.1
click at [647, 82] on span "Sections" at bounding box center [652, 84] width 47 height 20
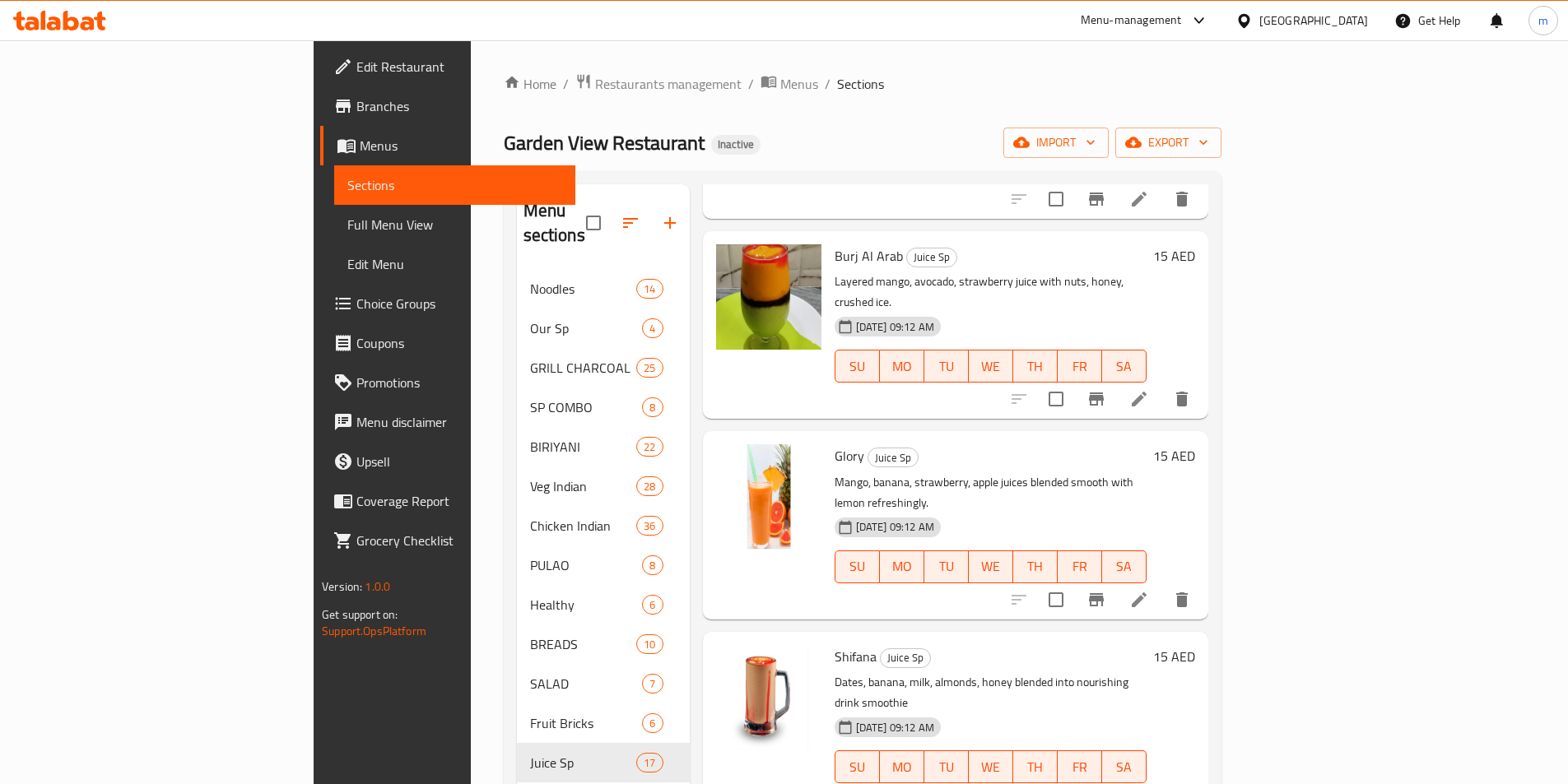
scroll to position [658, 0]
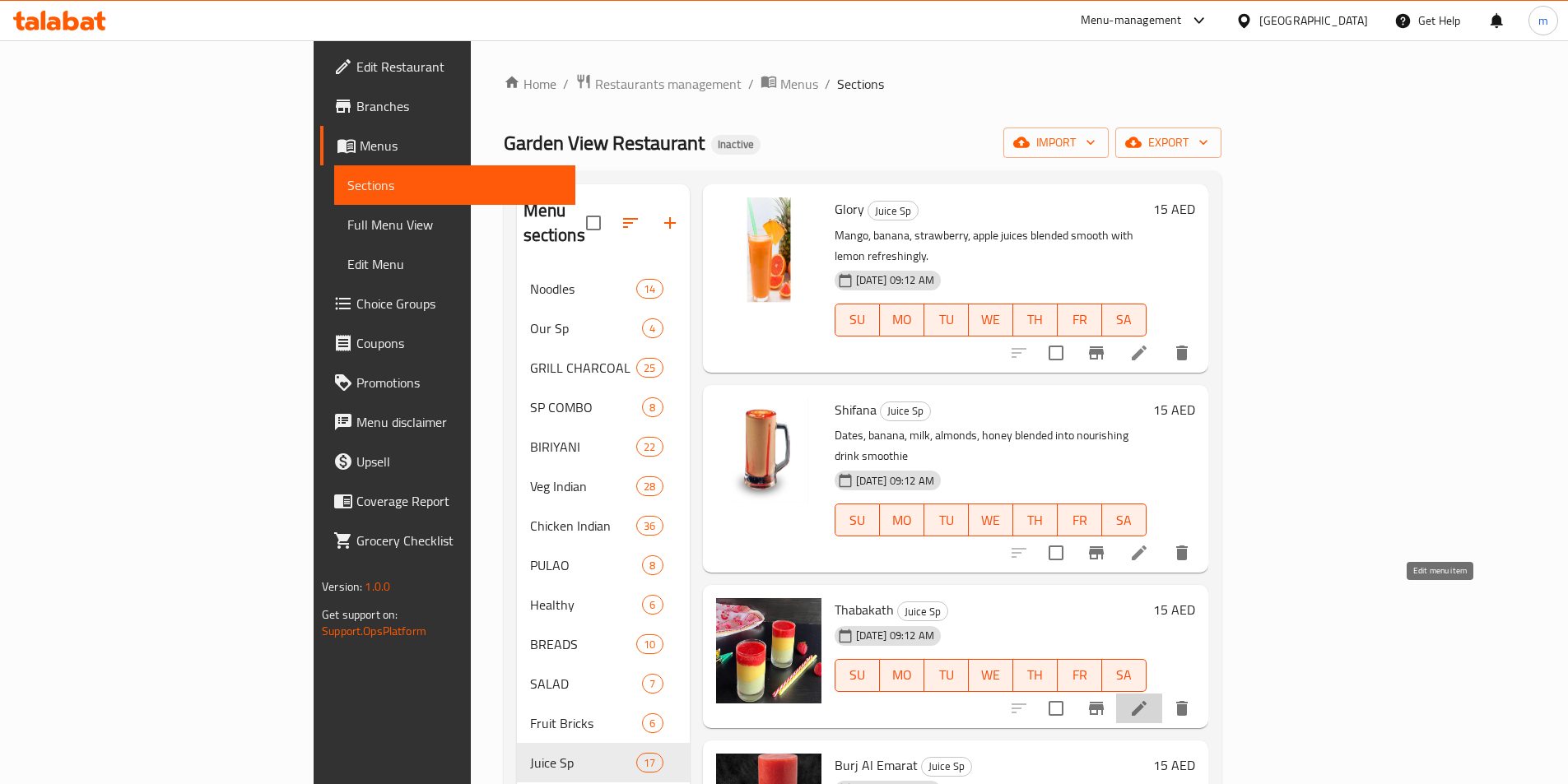
click at [1149, 699] on icon at bounding box center [1139, 709] width 20 height 20
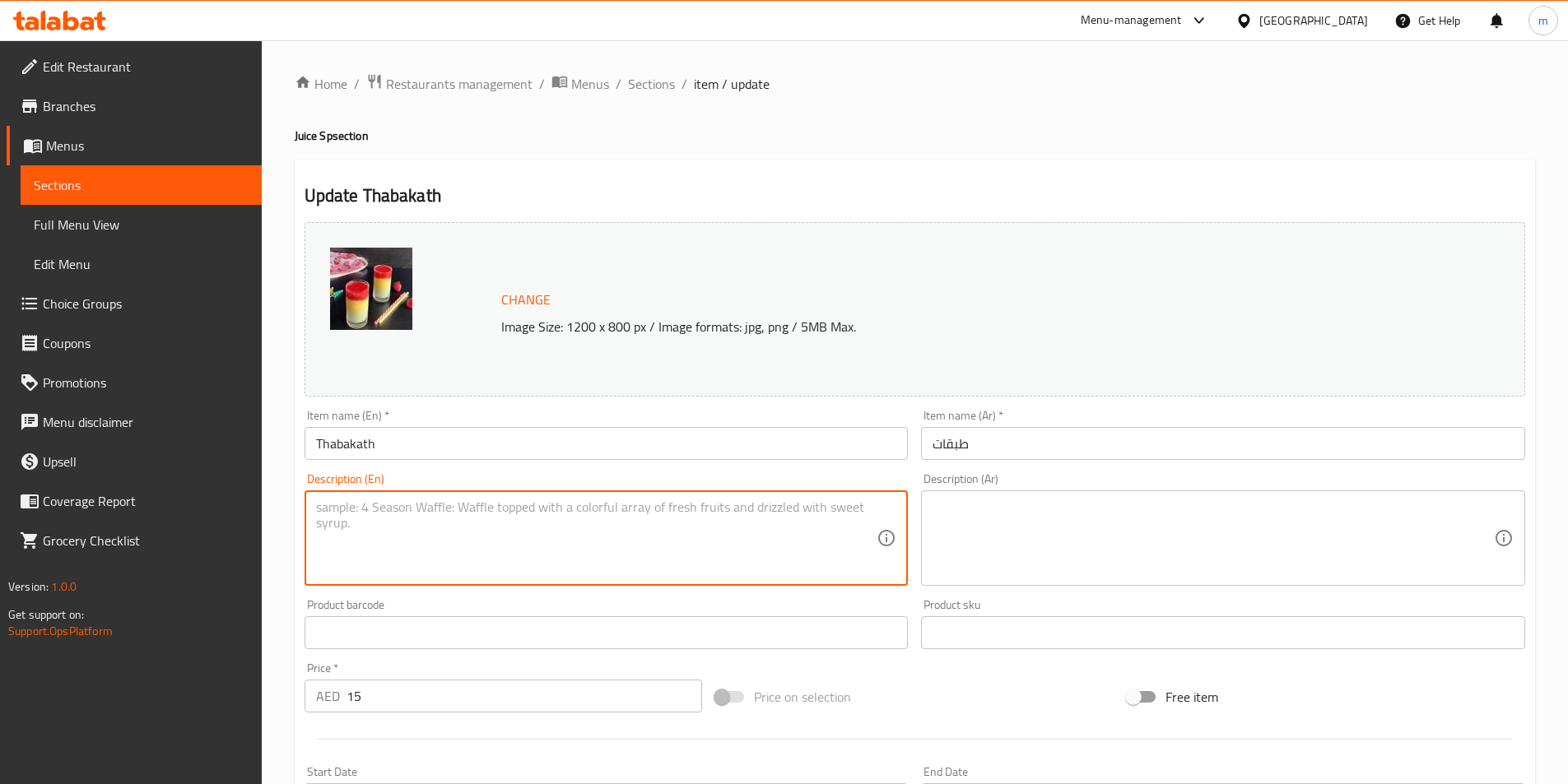
click at [615, 511] on textarea at bounding box center [597, 539] width 562 height 78
paste textarea "Avocado, mango, dates blended with milk, honey, pistachio topping smoothie."
type textarea "Avocado, mango, dates blended with milk, honey, pistachio topping smoothie."
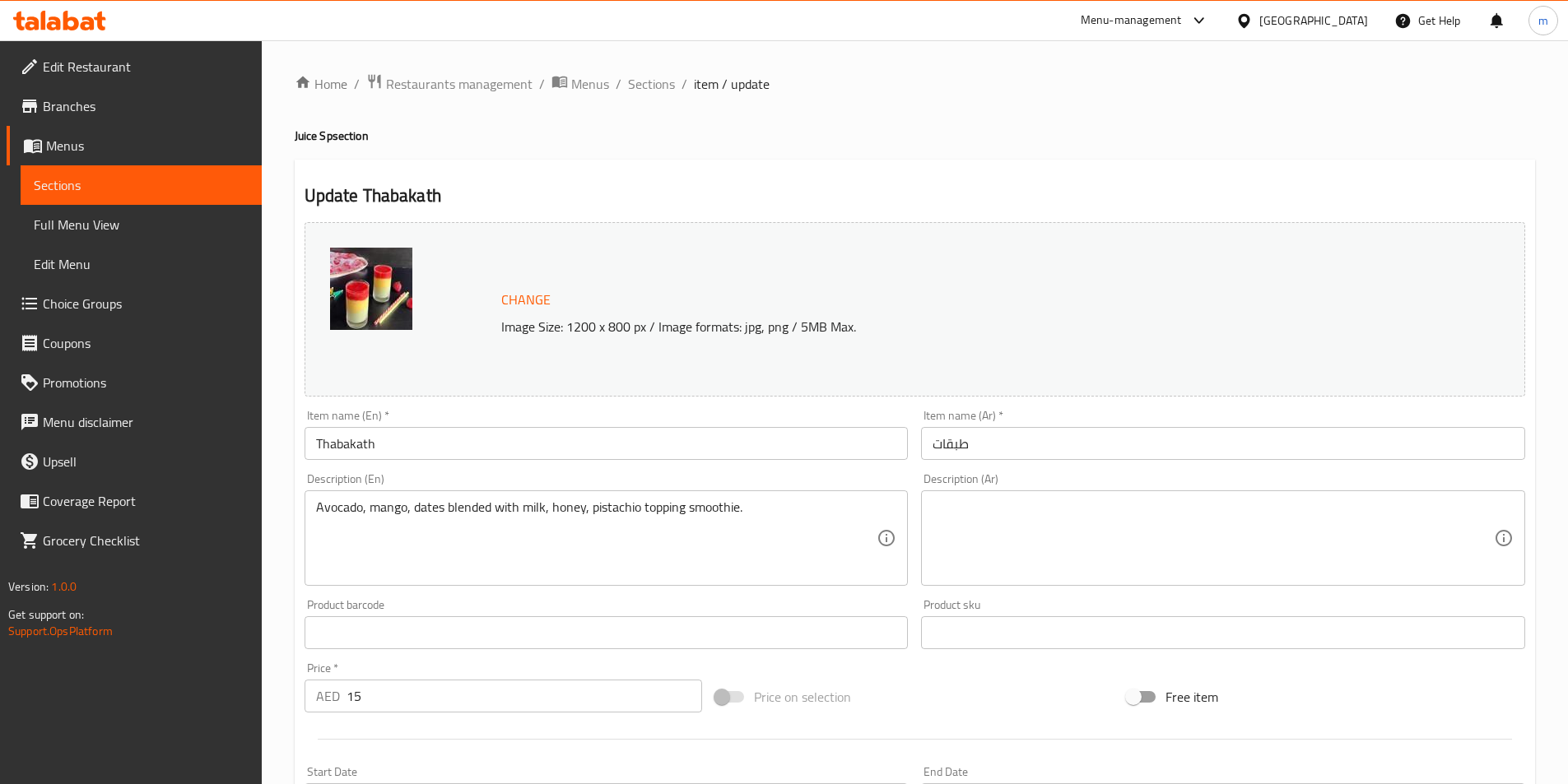
click at [1329, 505] on textarea at bounding box center [1213, 539] width 562 height 78
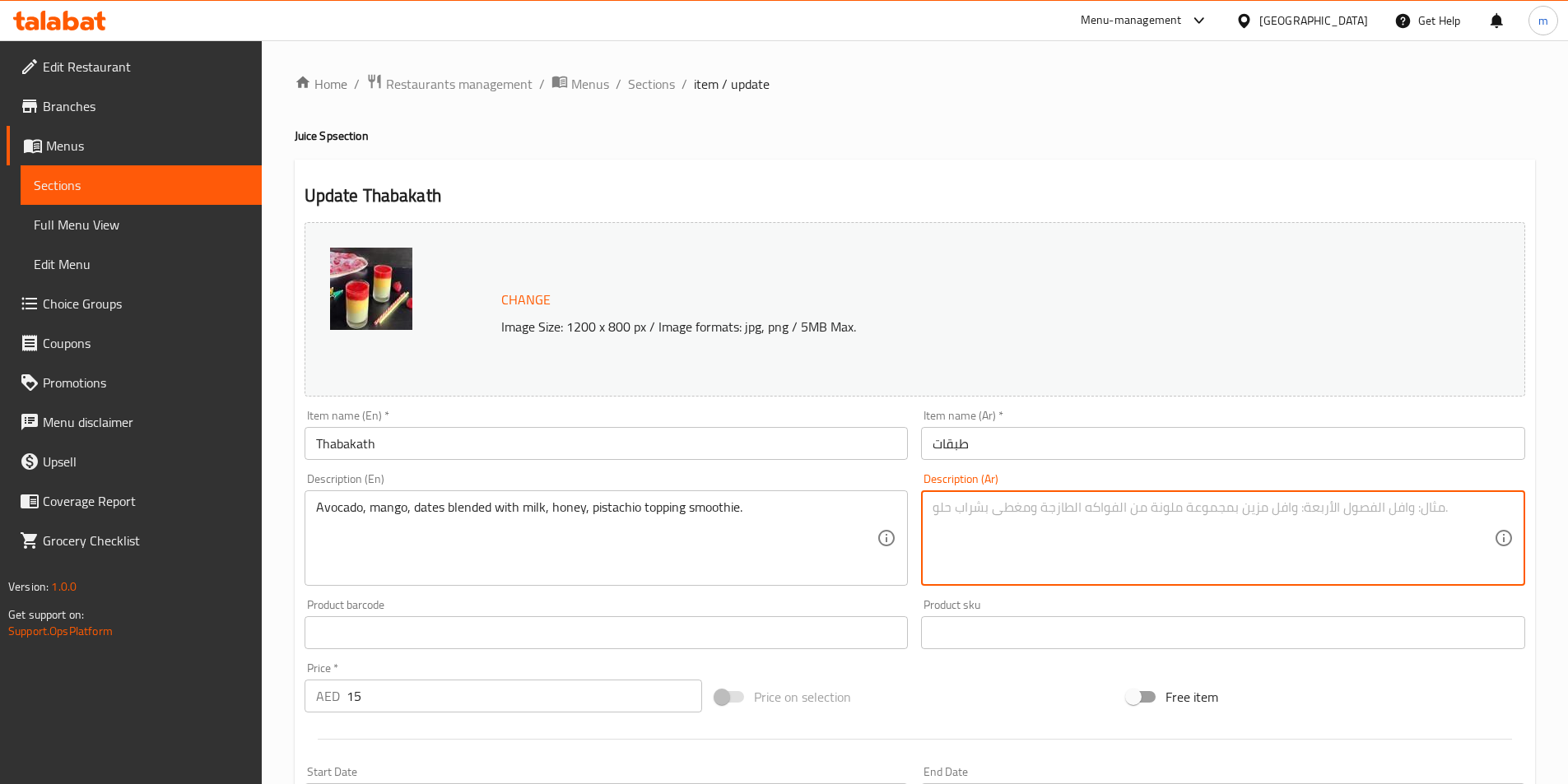
paste textarea "عصير سموثي الأفوكادو والمانجو والتمر المخلوط مع الحليب والعسل والفستق."
click at [1337, 513] on textarea "عصير سموثي الأفوكادو والمانجو والتمر المخلوط مع الحليب والعسل والفستق." at bounding box center [1213, 539] width 562 height 78
click at [1154, 513] on textarea "سموثي الأفوكادو والمانجو والتمر المخلوط مع الحليب والعسل والفستق." at bounding box center [1213, 539] width 562 height 78
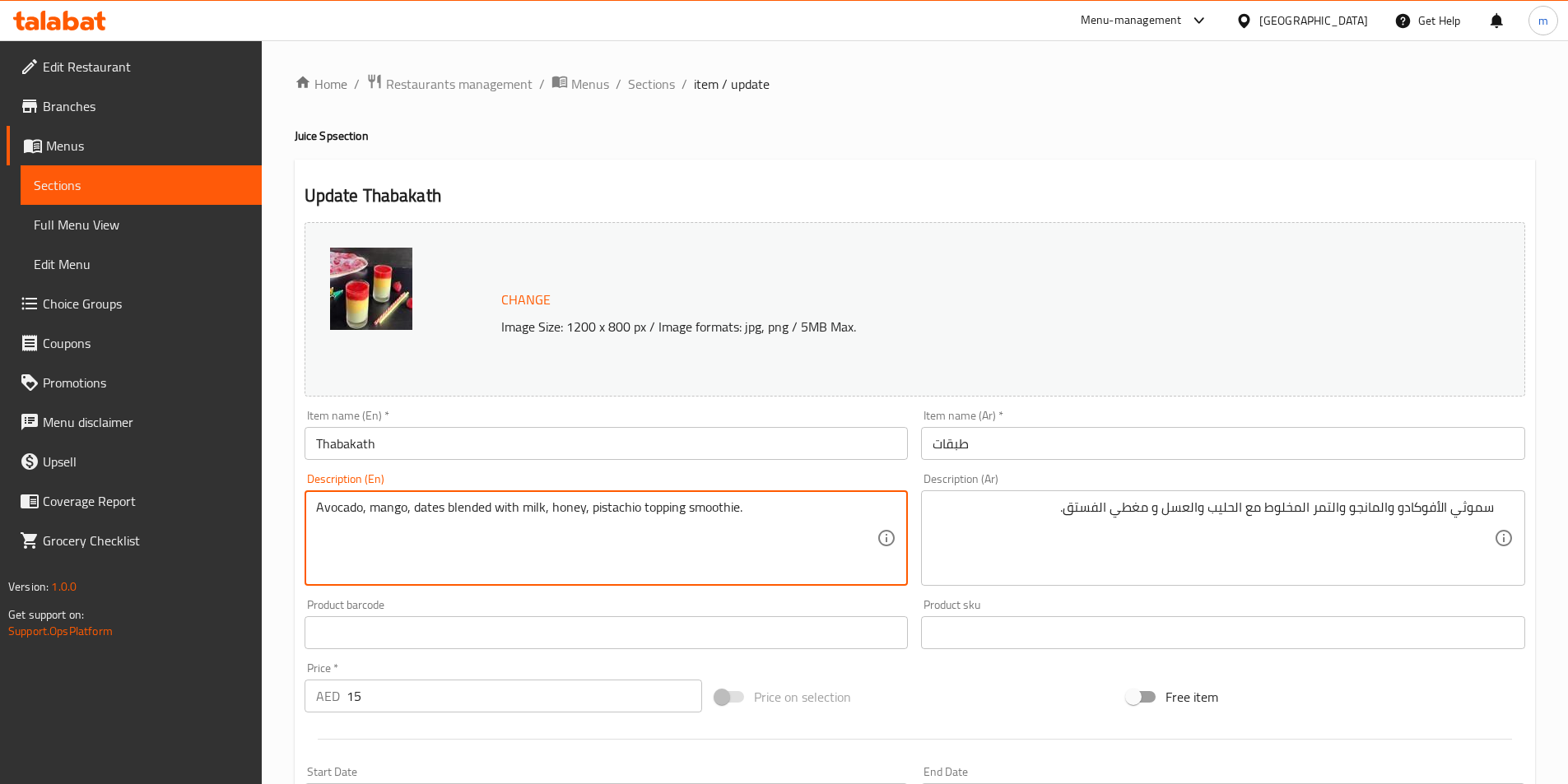
click at [662, 511] on textarea "Avocado, mango, dates blended with milk, honey, pistachio topping smoothie." at bounding box center [597, 539] width 562 height 78
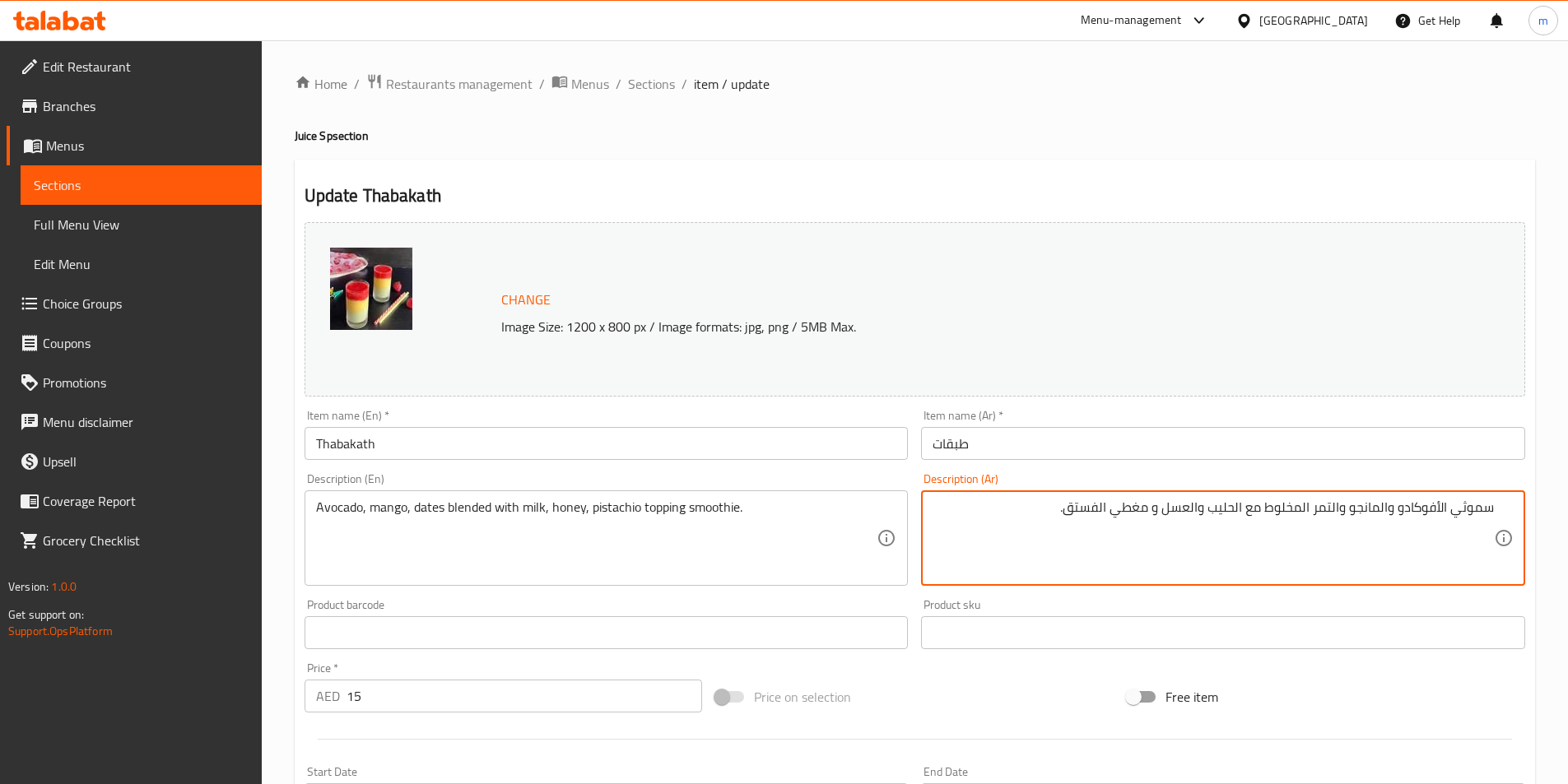
drag, startPoint x: 1111, startPoint y: 521, endPoint x: 1146, endPoint y: 525, distance: 35.2
click at [1088, 520] on textarea "سموثي الأفوكادو والمانجو والتمر المخلوط مع الحليب والعسل و الفستق." at bounding box center [1213, 539] width 562 height 78
click at [1486, 508] on textarea "سموثي الأفوكادو والمانجو والتمر المخلوط مع الحليب والعسل و الفستق.اضافة" at bounding box center [1213, 539] width 562 height 78
click at [1087, 505] on textarea "الأفوكادو والمانجو والتمر المخلوط مع الحليب والعسل و الفستق.اضافة" at bounding box center [1213, 539] width 562 height 78
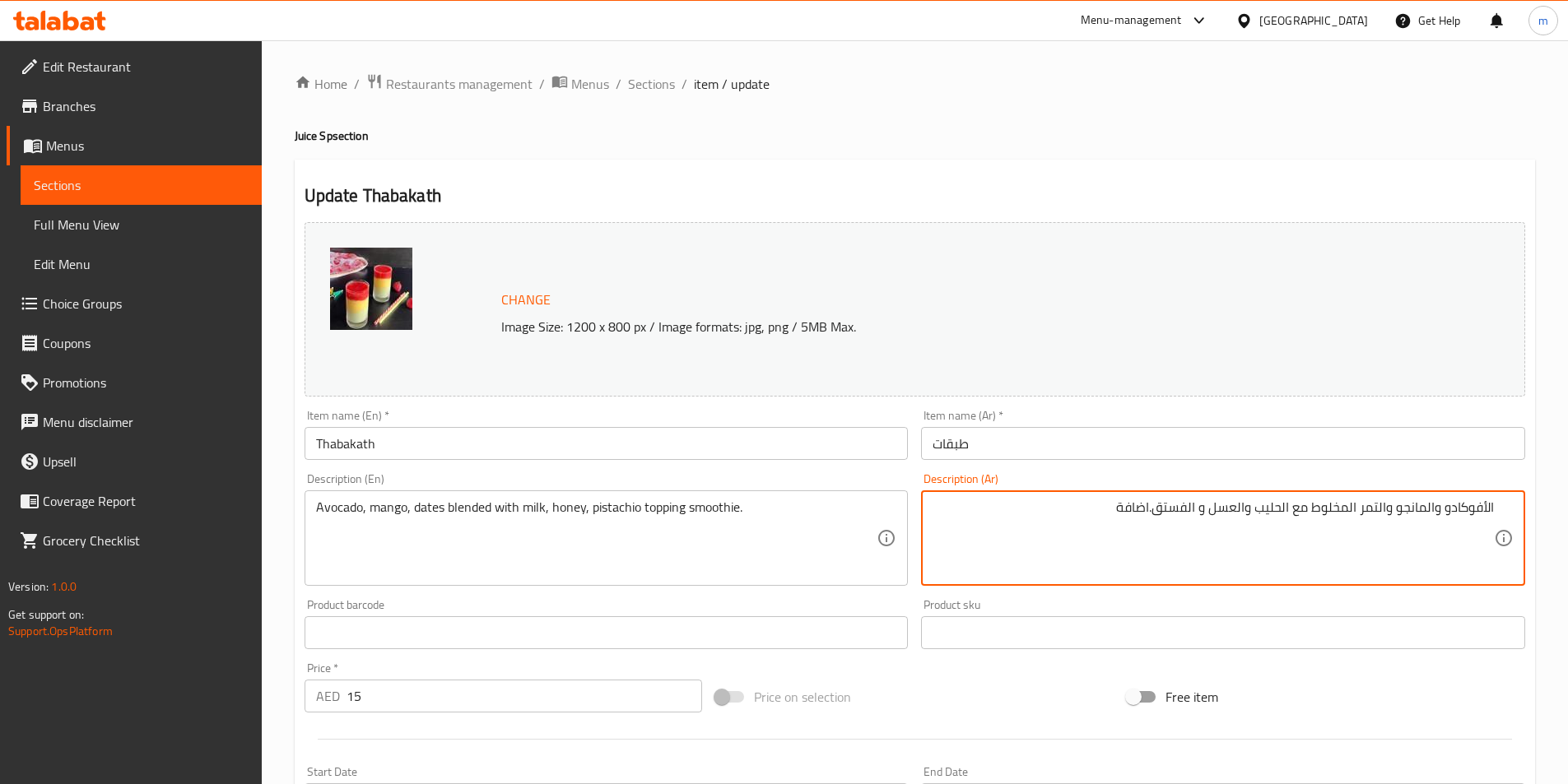
paste textarea "سموثي"
click at [1113, 520] on textarea "الأفوكادو والمانجو والتمر المخلوط مع الحليب والعسل و الفستق.اضافةسموثي" at bounding box center [1213, 539] width 562 height 78
click at [1501, 518] on div "الأفوكادو والمانجو والتمر المخلوط مع الحليب والعسل و الفستق.اضافة سموثي Descrip…" at bounding box center [1222, 538] width 604 height 96
click at [1150, 519] on textarea "الأفوكادو والمانجو والتمر المخلوط مع الحليب والعسل و الفستق.اضافة سموثي" at bounding box center [1213, 539] width 562 height 78
drag, startPoint x: 1308, startPoint y: 507, endPoint x: 1339, endPoint y: 523, distance: 34.9
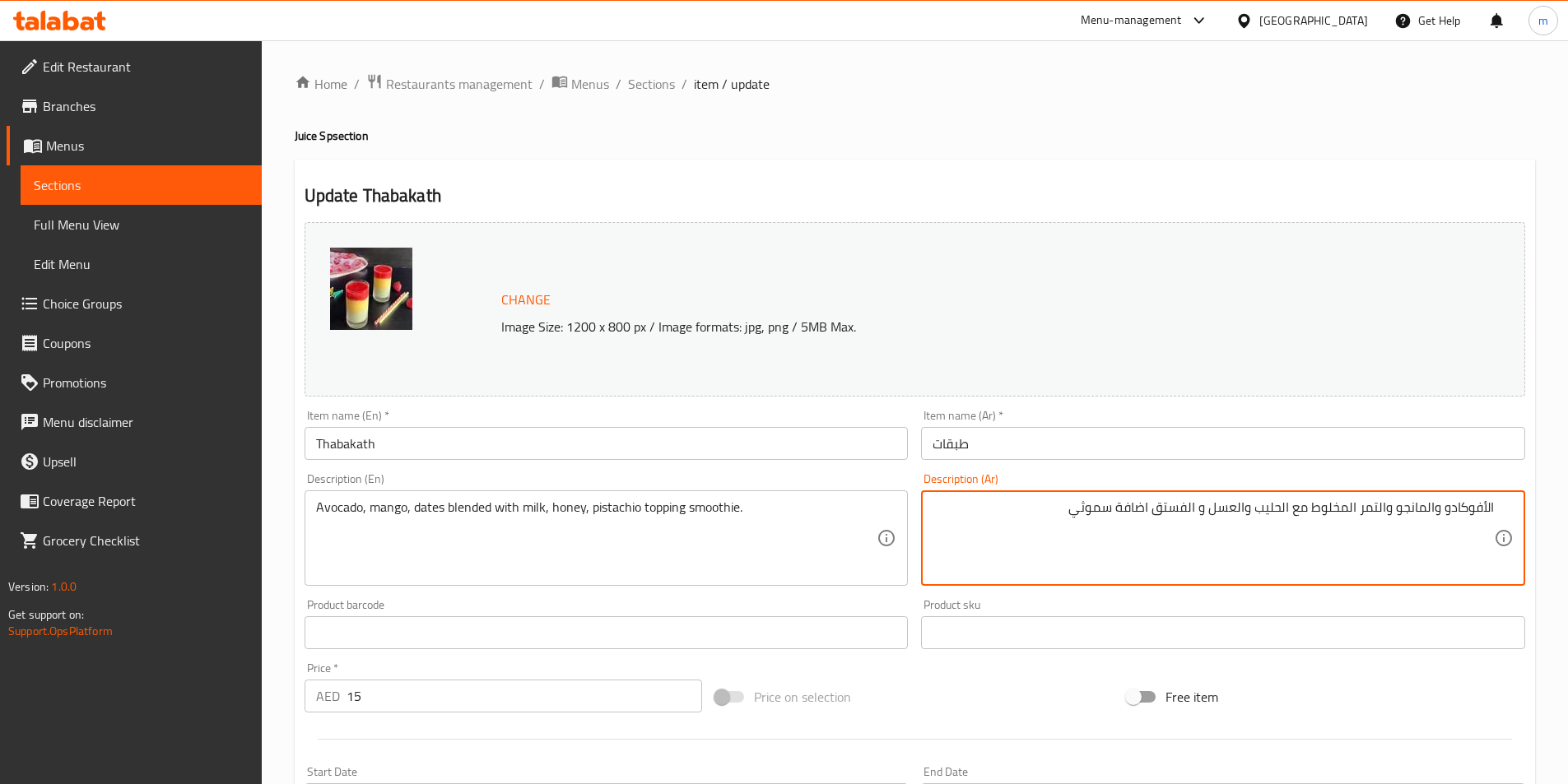
click at [1339, 523] on textarea "الأفوكادو والمانجو والتمر المخلوط مع الحليب والعسل و الفستق اضافة سموثي" at bounding box center [1213, 539] width 562 height 78
click at [1327, 515] on textarea "الأفوكادو والمانجو والتمر المكزوج مع الحليب والعسل و الفستق اضافة سموثي" at bounding box center [1213, 539] width 562 height 78
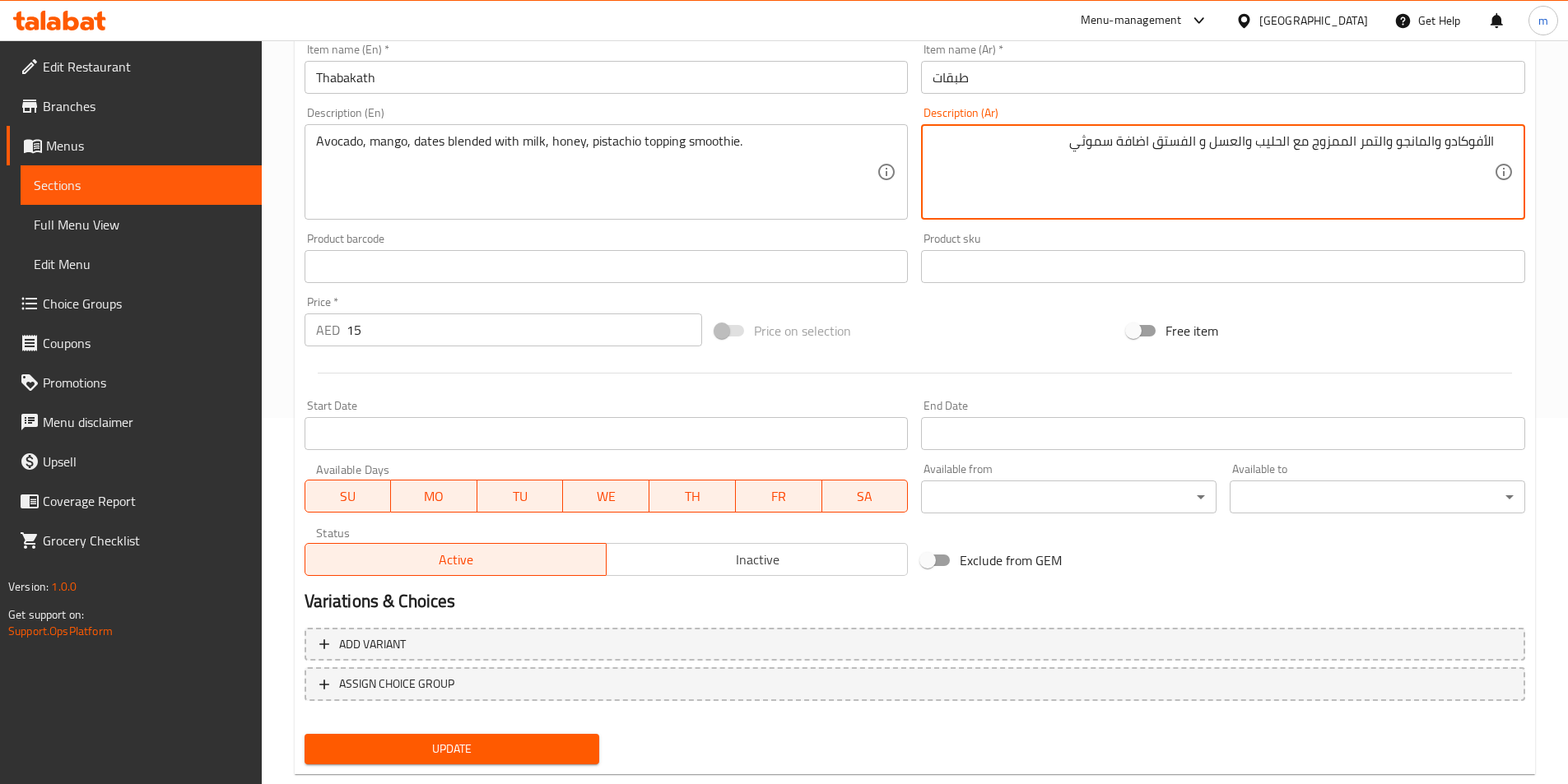
scroll to position [402, 0]
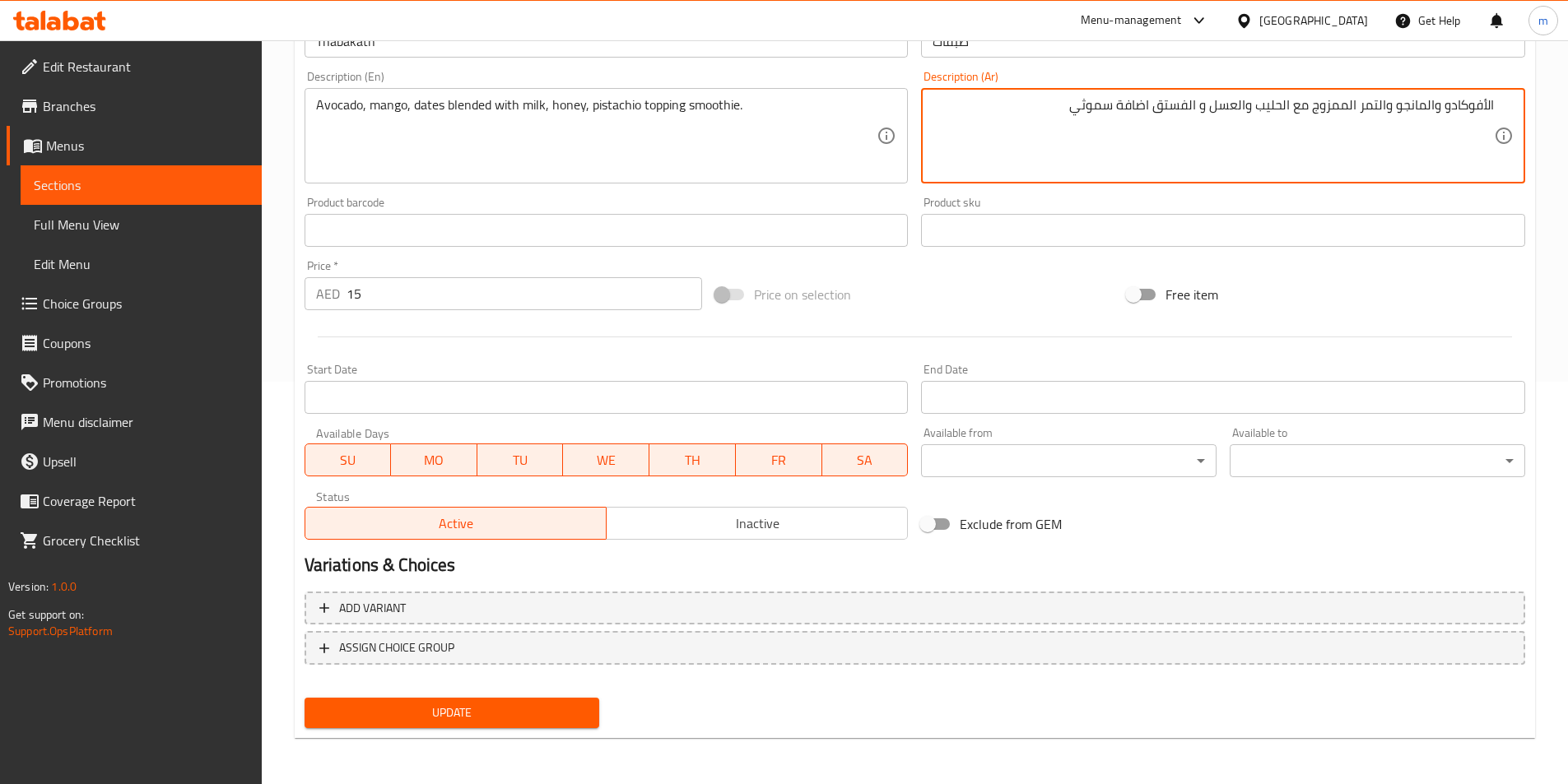
type textarea "الأفوكادو والمانجو والتمر الممزوج مع الحليب والعسل و الفستق اضافة سموثي"
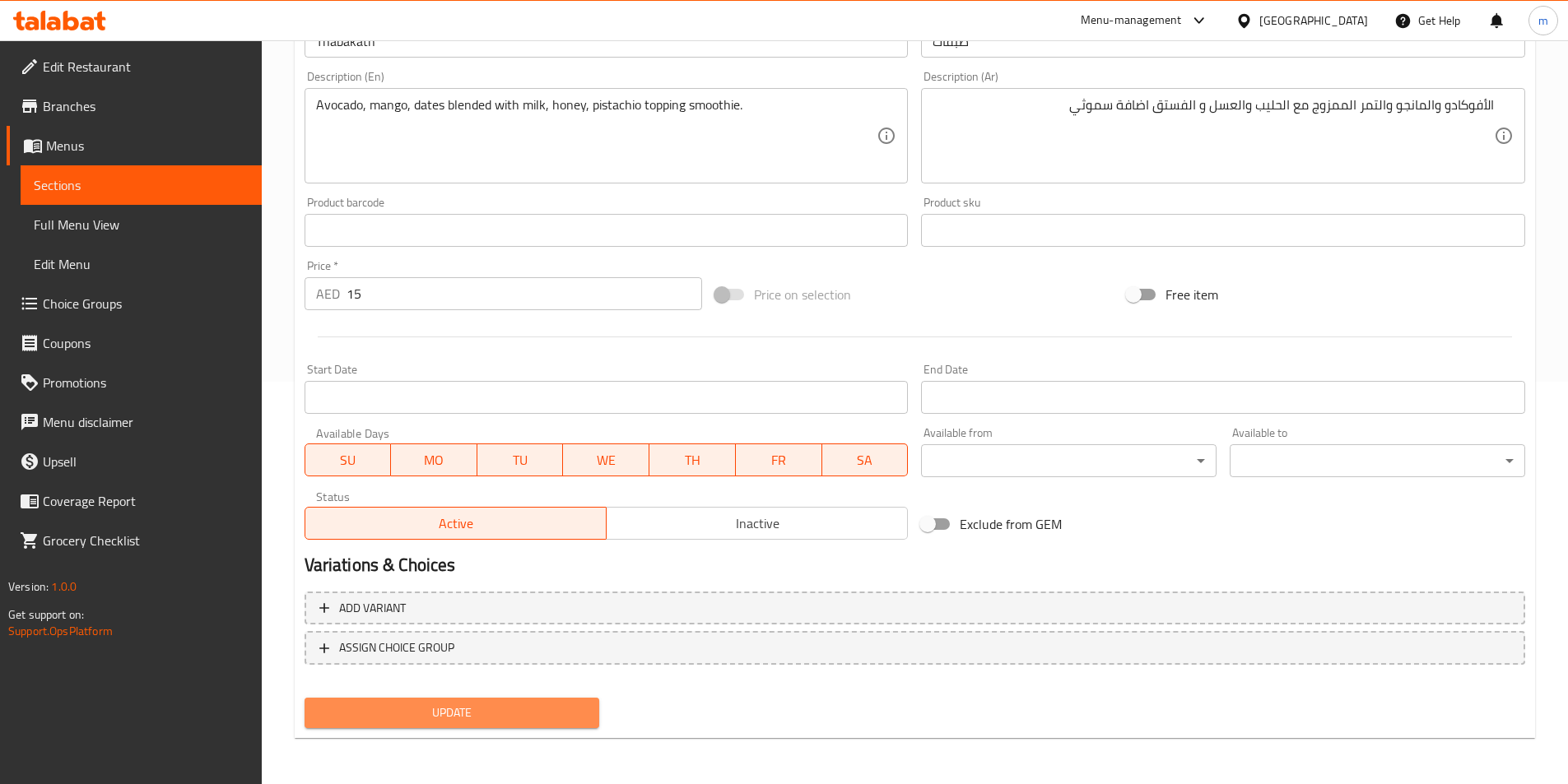
click at [577, 712] on span "Update" at bounding box center [452, 713] width 269 height 21
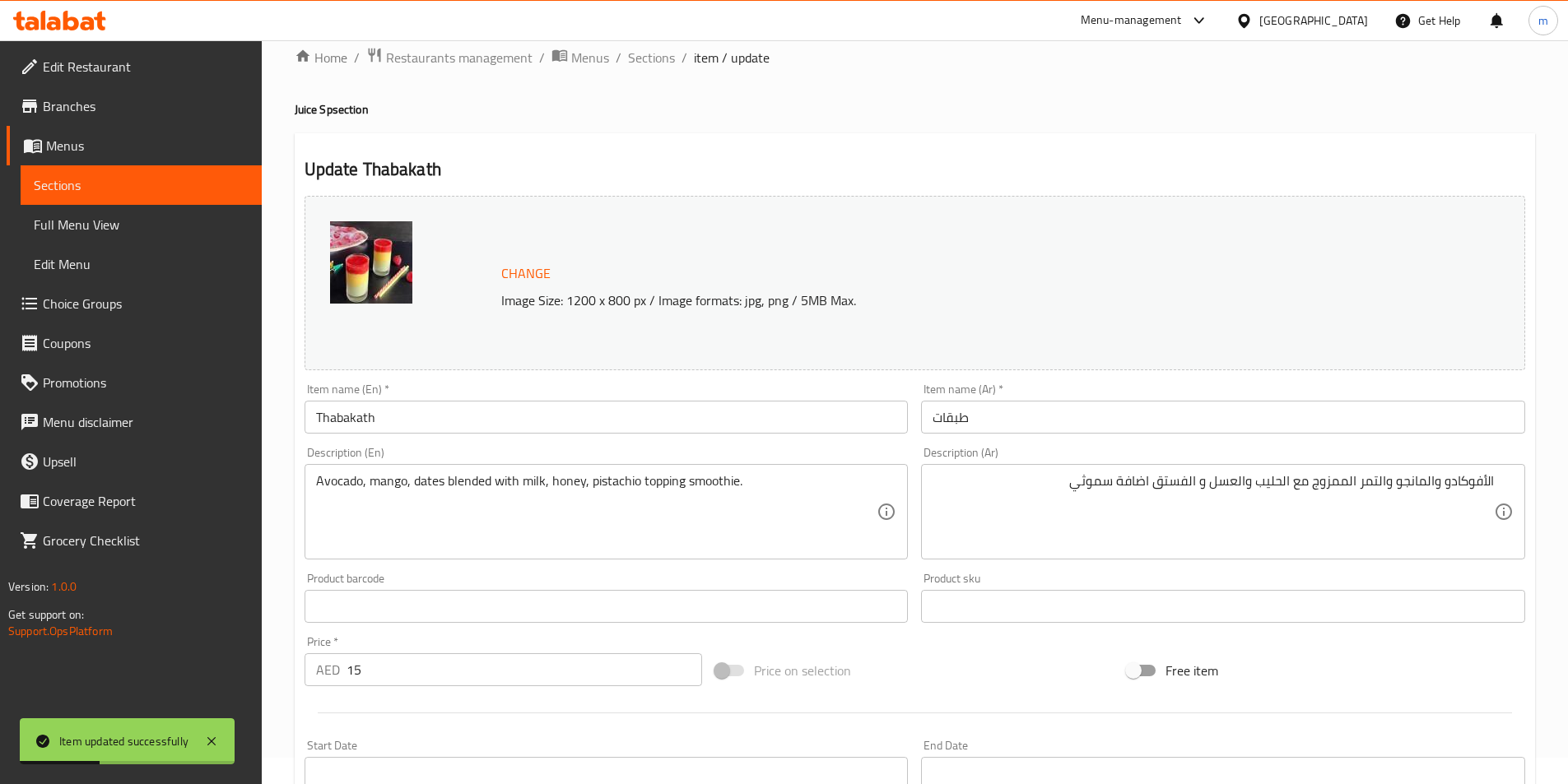
scroll to position [0, 0]
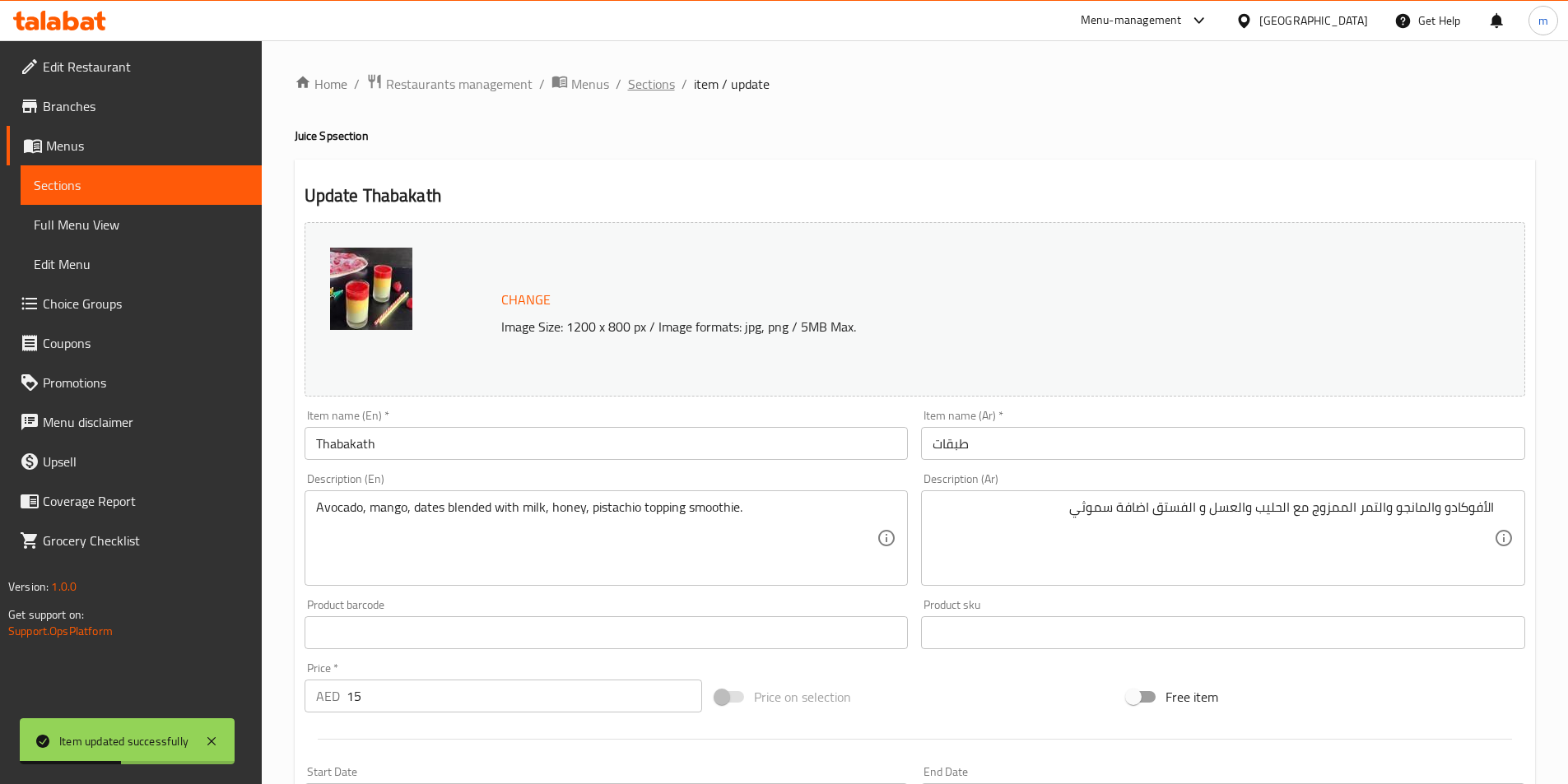
click at [648, 87] on span "Sections" at bounding box center [652, 84] width 47 height 20
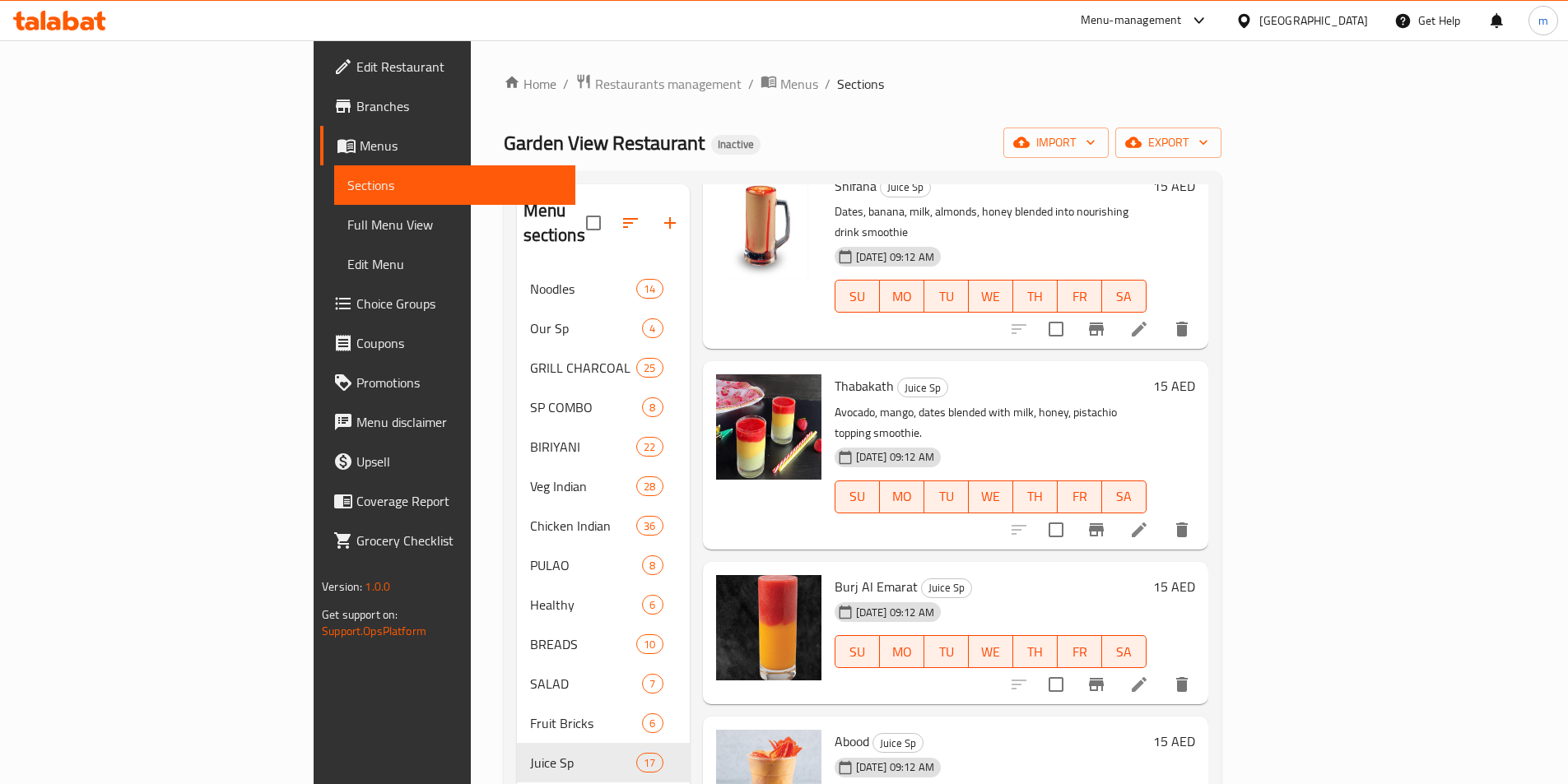
scroll to position [906, 0]
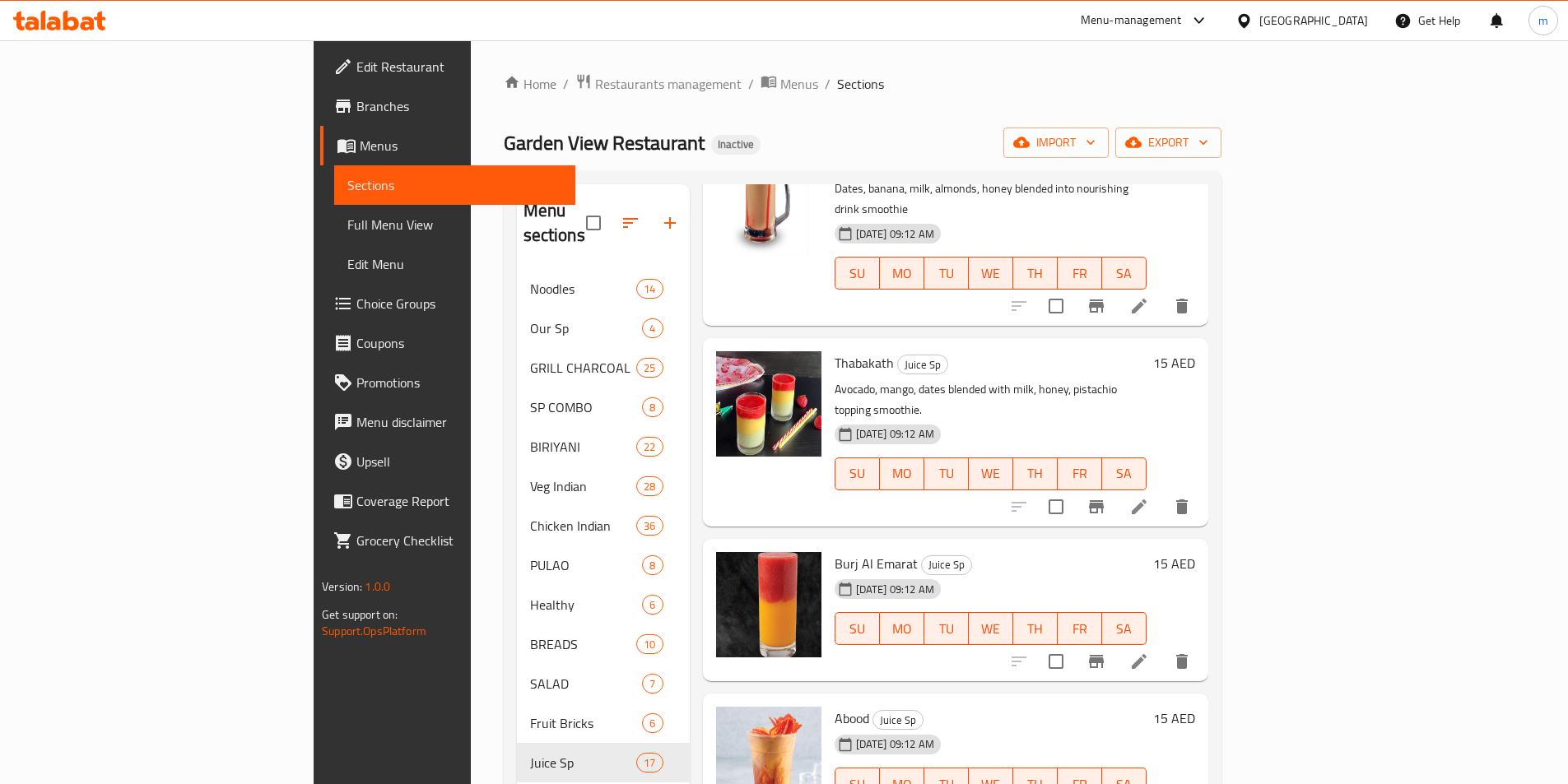
click at [1149, 652] on icon at bounding box center [1139, 662] width 20 height 20
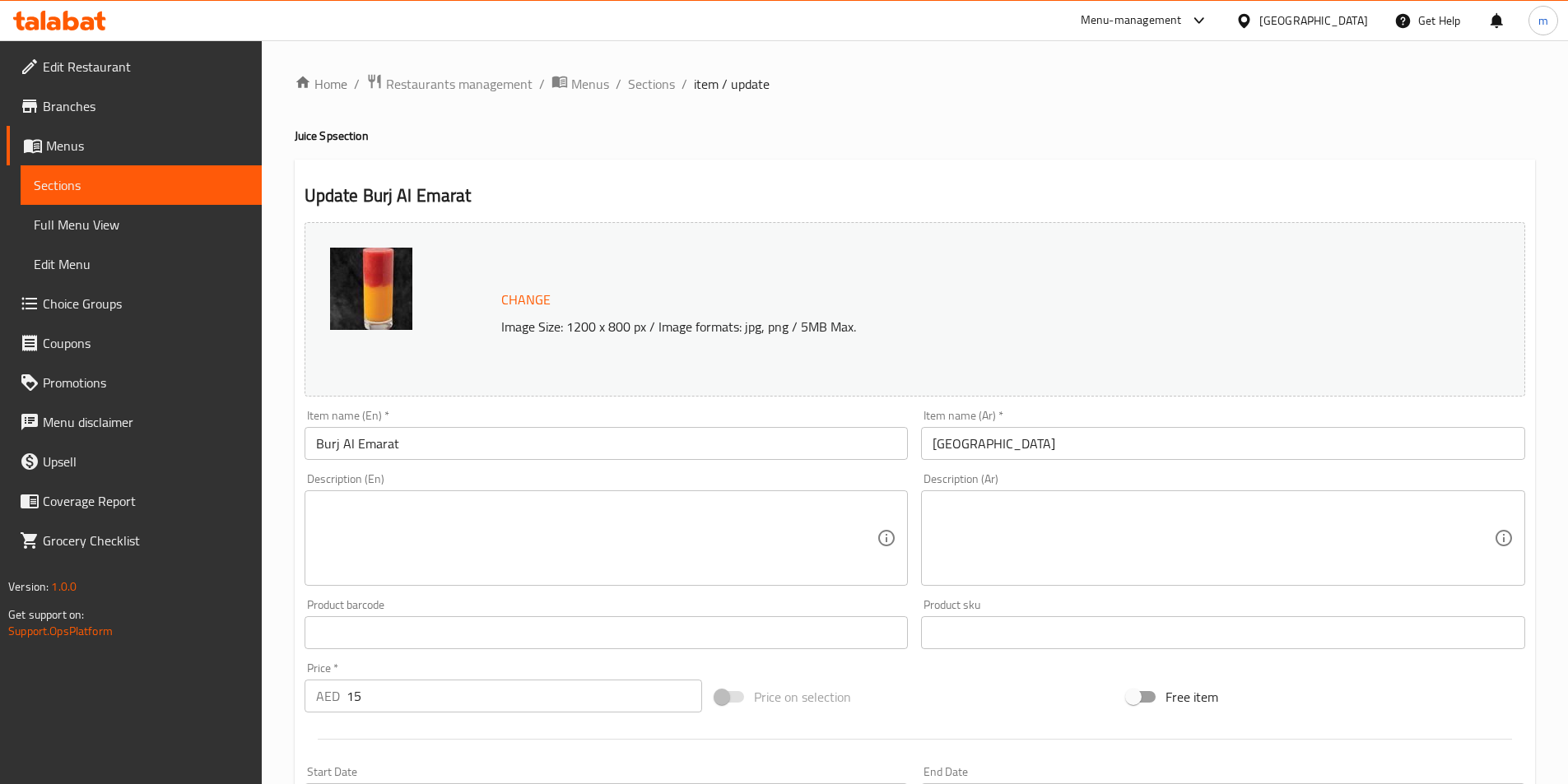
click at [620, 552] on textarea at bounding box center [597, 539] width 562 height 78
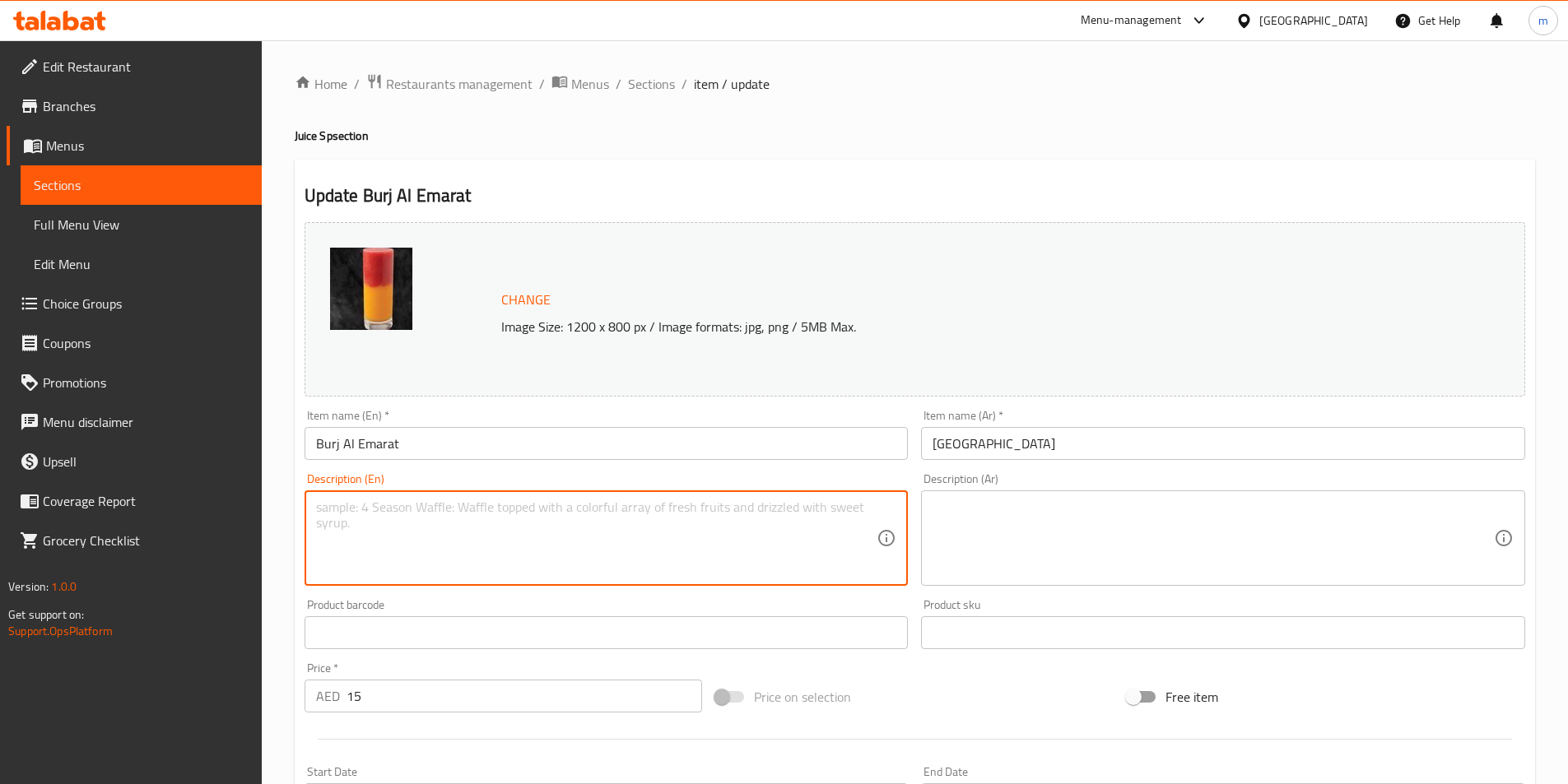
paste textarea "Layered avocado, mango, strawberry juice with nuts, honey, ice cubes."
type textarea "Layered avocado, mango, strawberry juice with nuts, honey, ice cubes."
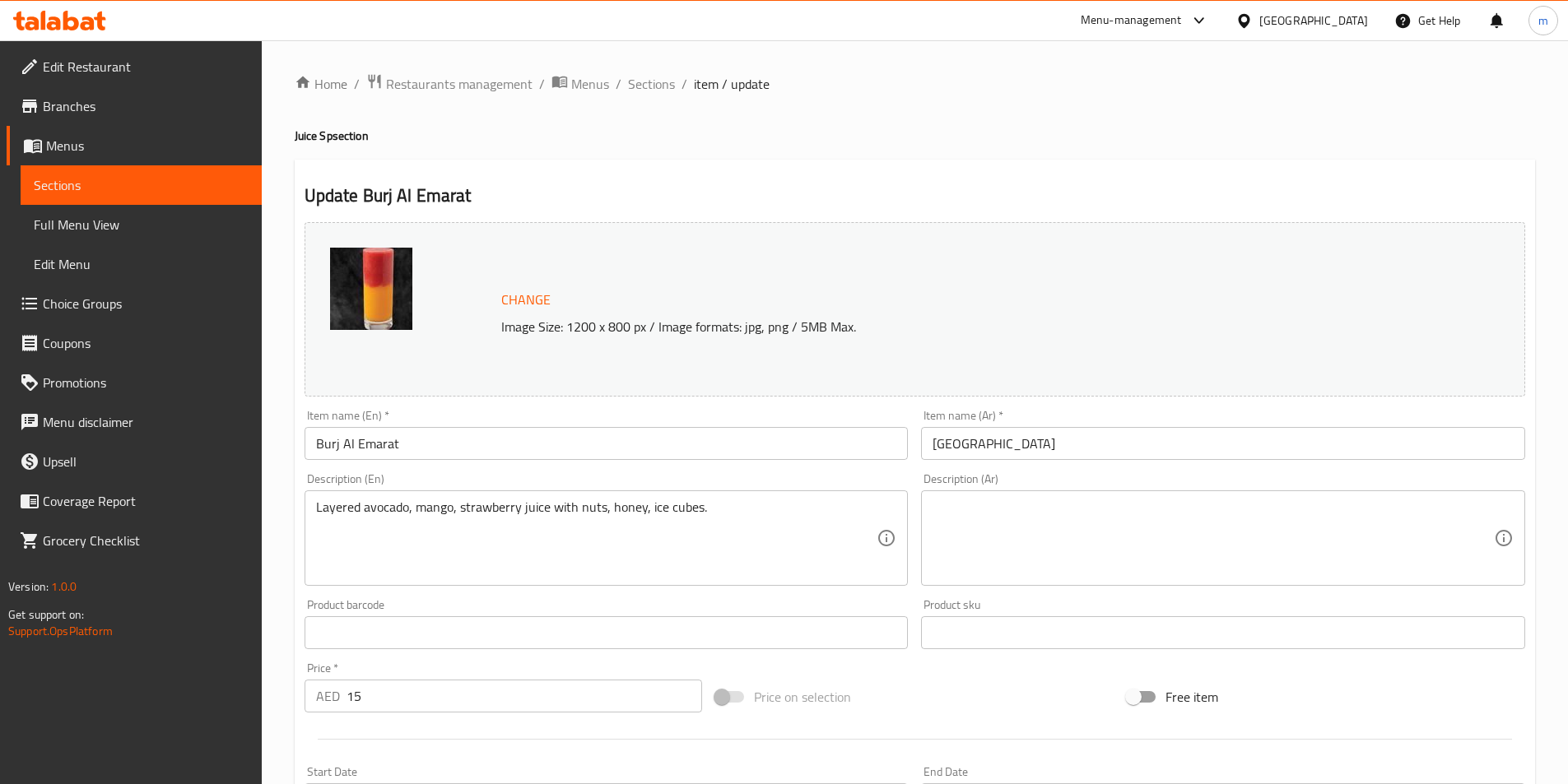
click at [1376, 539] on textarea at bounding box center [1213, 539] width 562 height 78
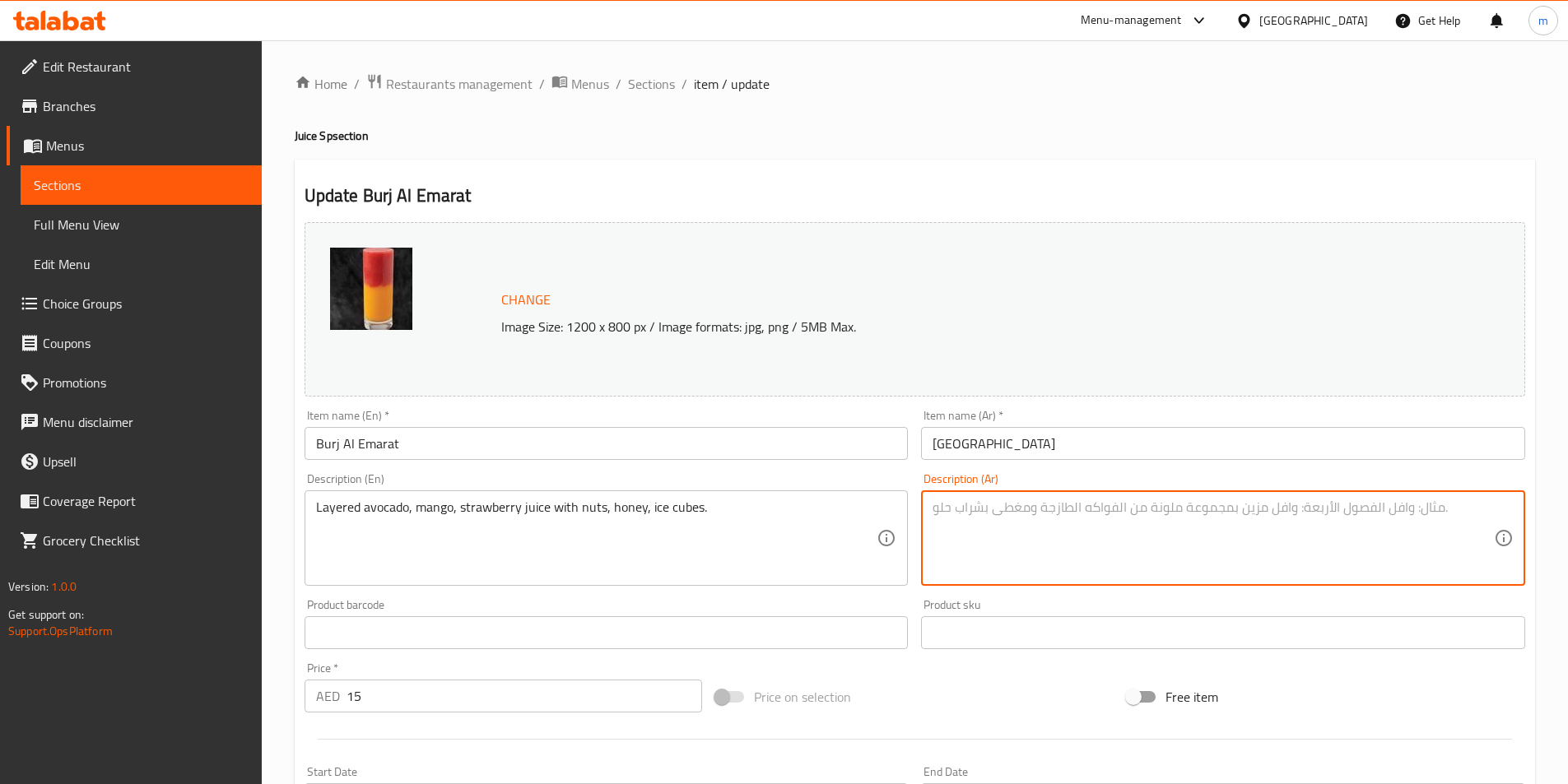
paste textarea "طبقات من عصير الأفوكادو والمانجو والفراولة مع المكسرات والعسل ومكعبات الثلج."
click at [1354, 516] on textarea "طبقات من عصير الأفوكادو والمانجو والفراولة مع المكسرات والعسل ومكعبات الثلج." at bounding box center [1213, 539] width 562 height 78
drag, startPoint x: 1323, startPoint y: 507, endPoint x: 1375, endPoint y: 496, distance: 53.2
click at [1375, 496] on div "طبقات من عصير الأفوكادو والمانجو والفراولة مع المكسرات والعسل ومكعبات الثلج. De…" at bounding box center [1222, 538] width 604 height 96
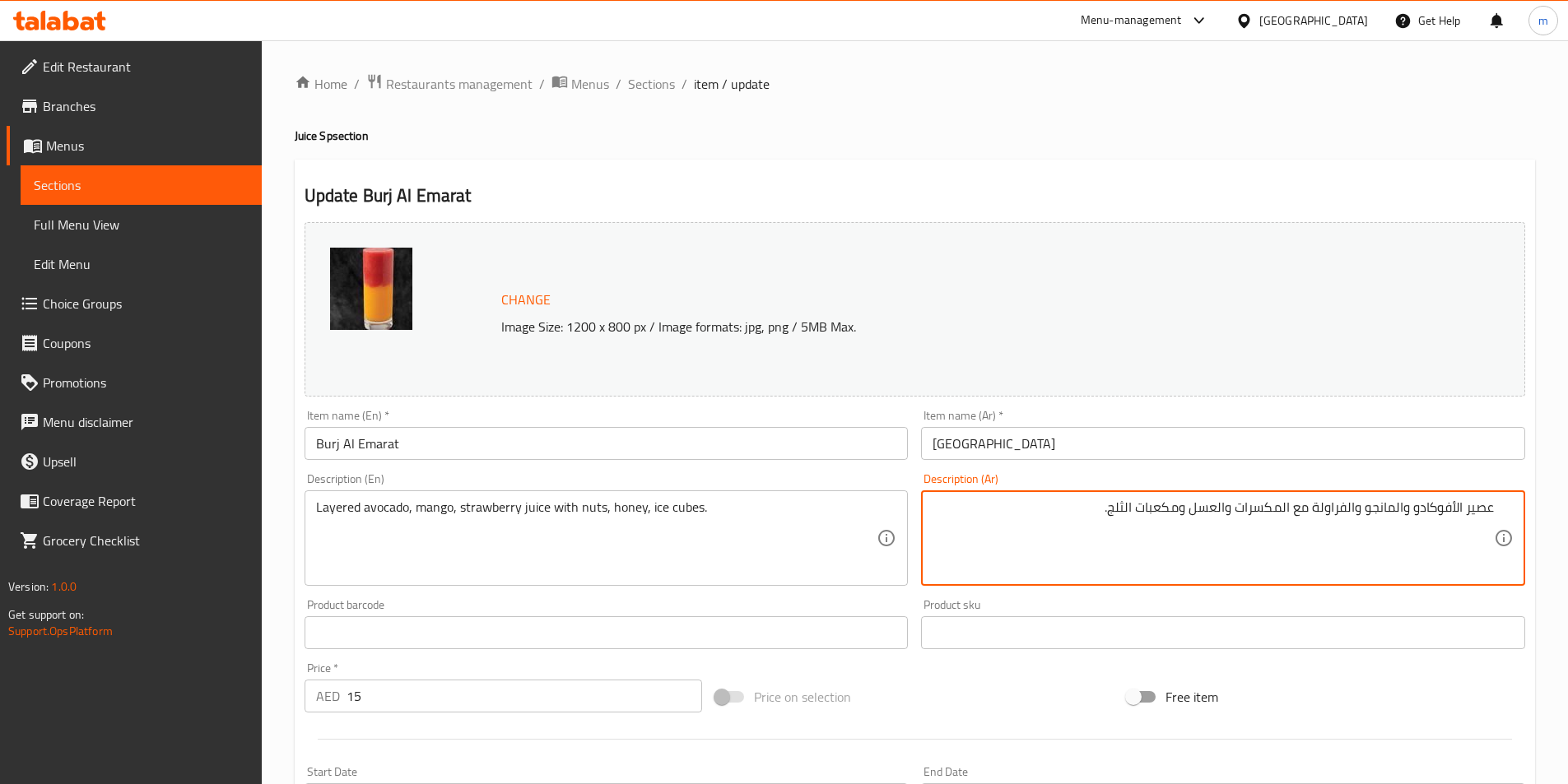
click at [1456, 517] on textarea "عصير الأفوكادو والمانجو والفراولة مع المكسرات والعسل ومكعبات الثلج." at bounding box center [1213, 539] width 562 height 78
click at [1463, 516] on textarea "عصير الأفوكادو والمانجو والفراولة مع المكسرات والعسل ومكعبات الثلج." at bounding box center [1213, 539] width 562 height 78
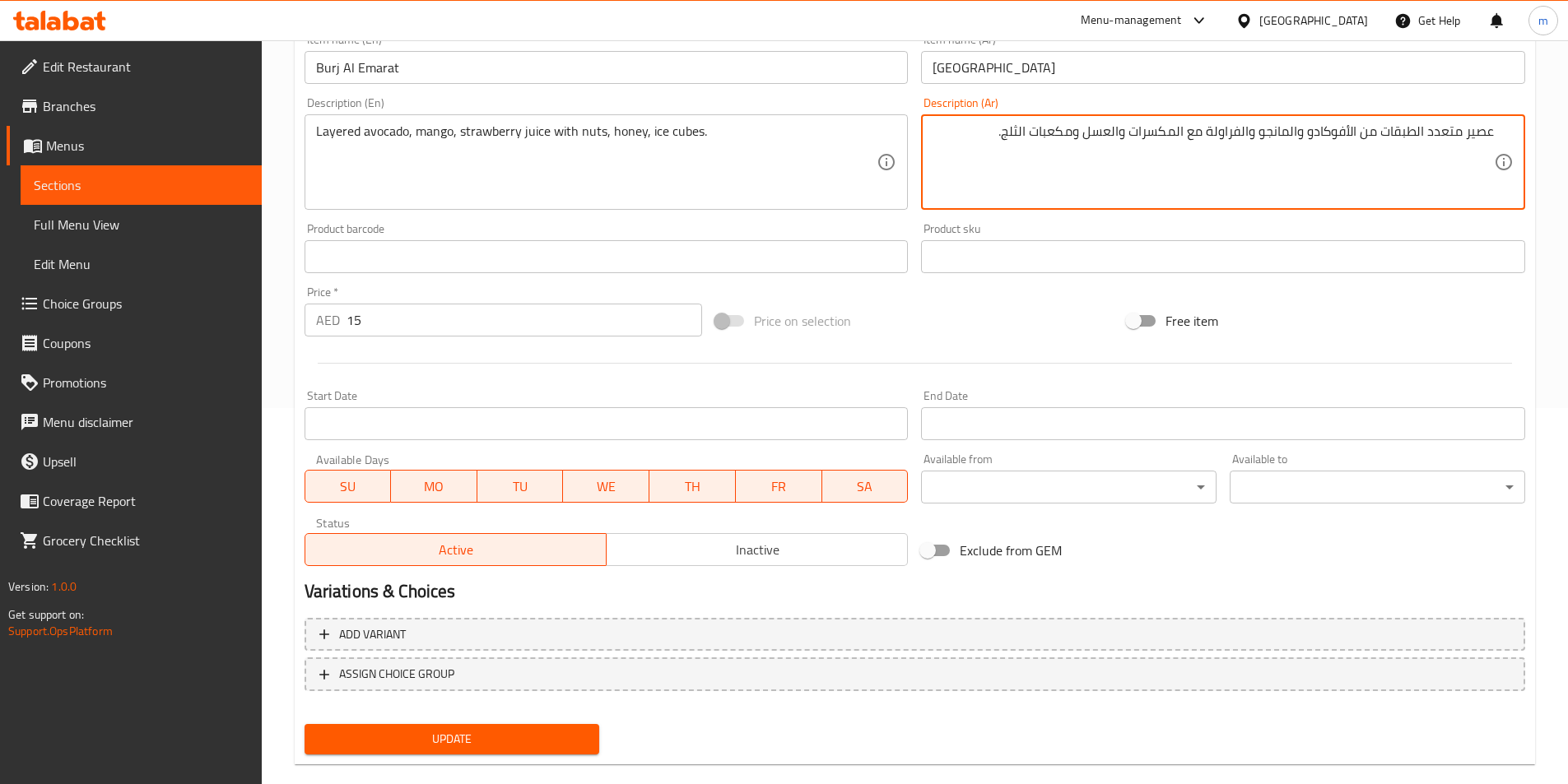
scroll to position [402, 0]
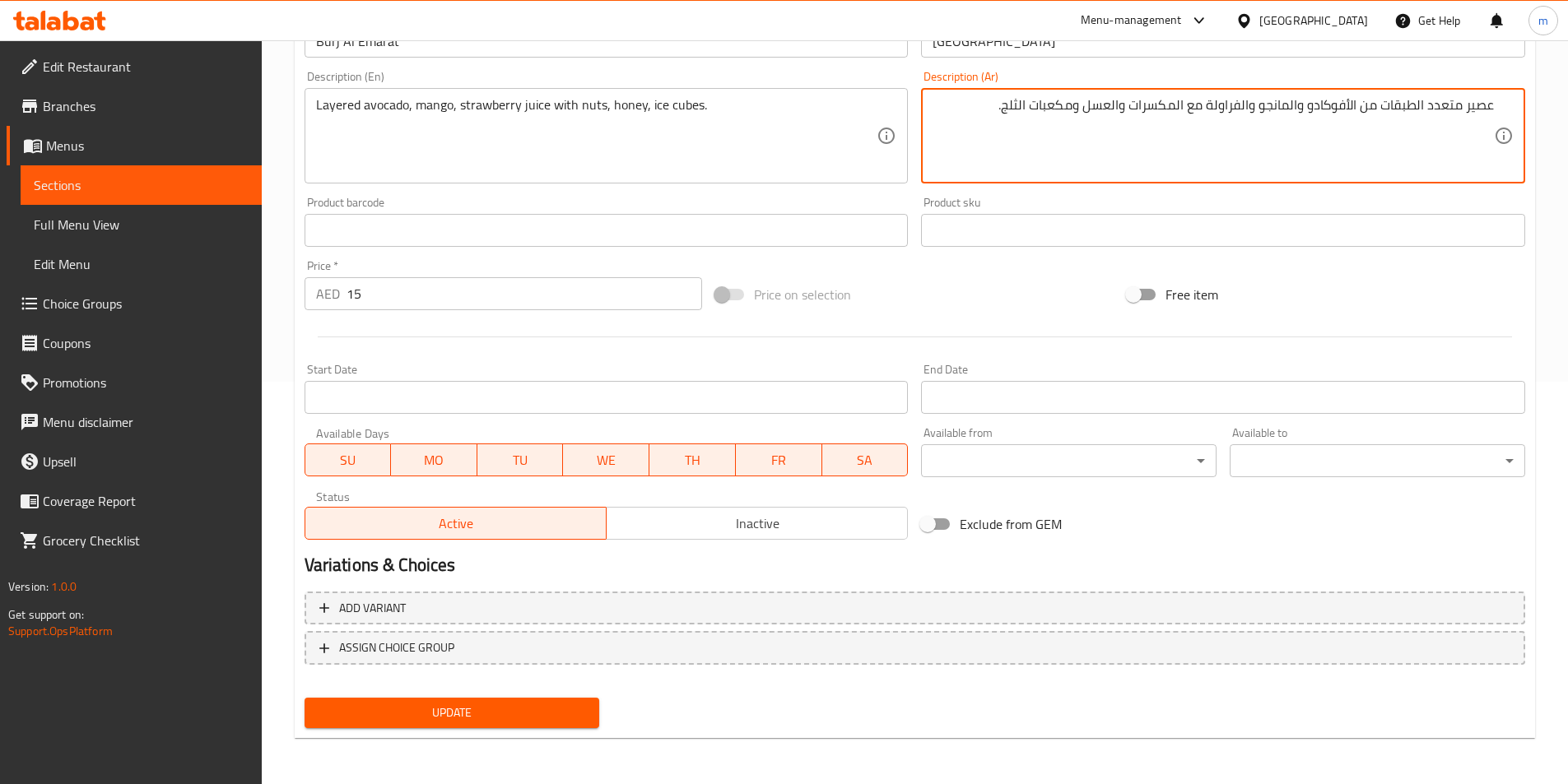
type textarea "عصير متعدد الطبقات من الأفوكادو والمانجو والفراولة مع المكسرات والعسل ومكعبات ا…"
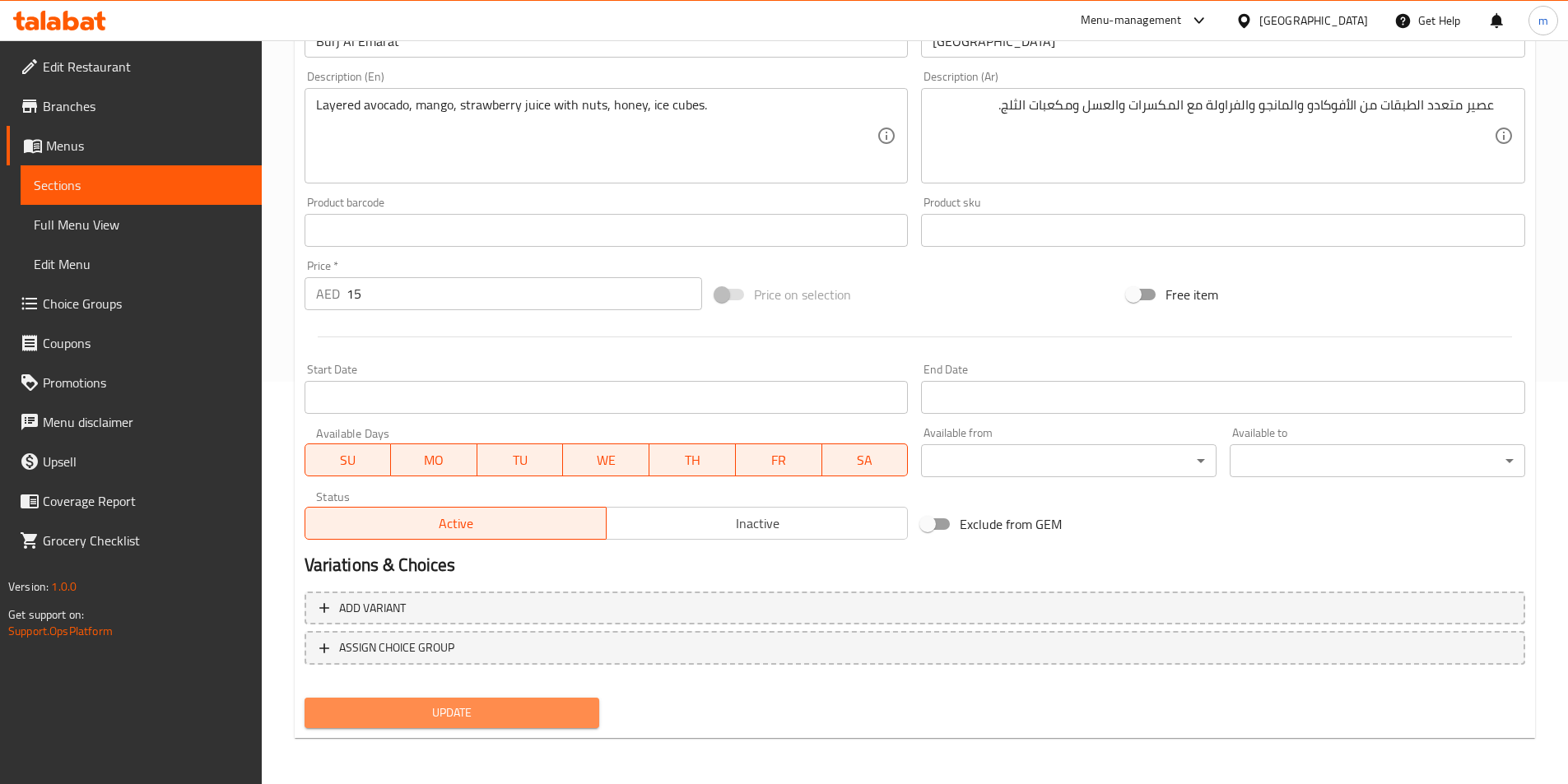
click at [547, 713] on span "Update" at bounding box center [452, 713] width 269 height 21
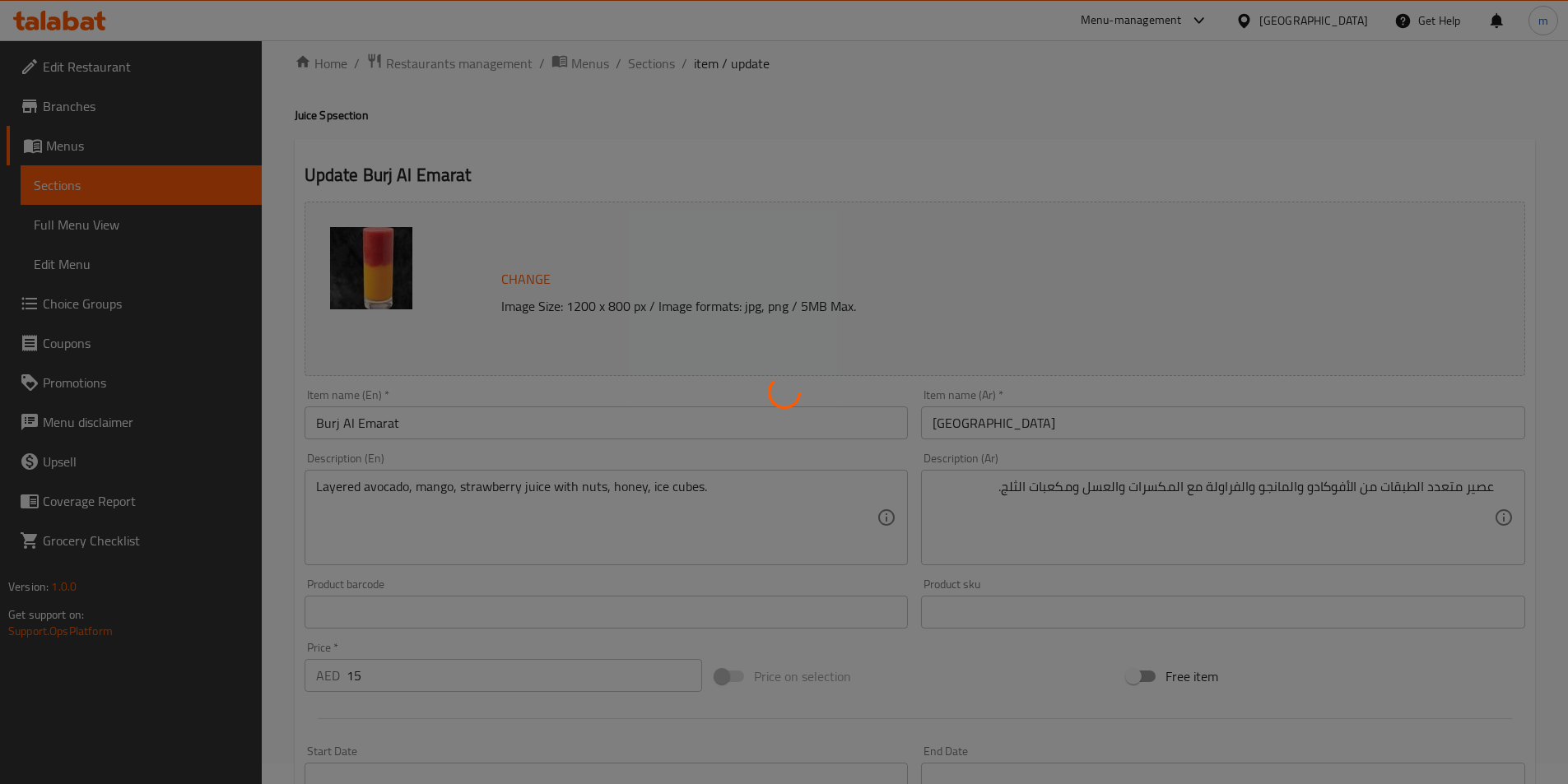
scroll to position [0, 0]
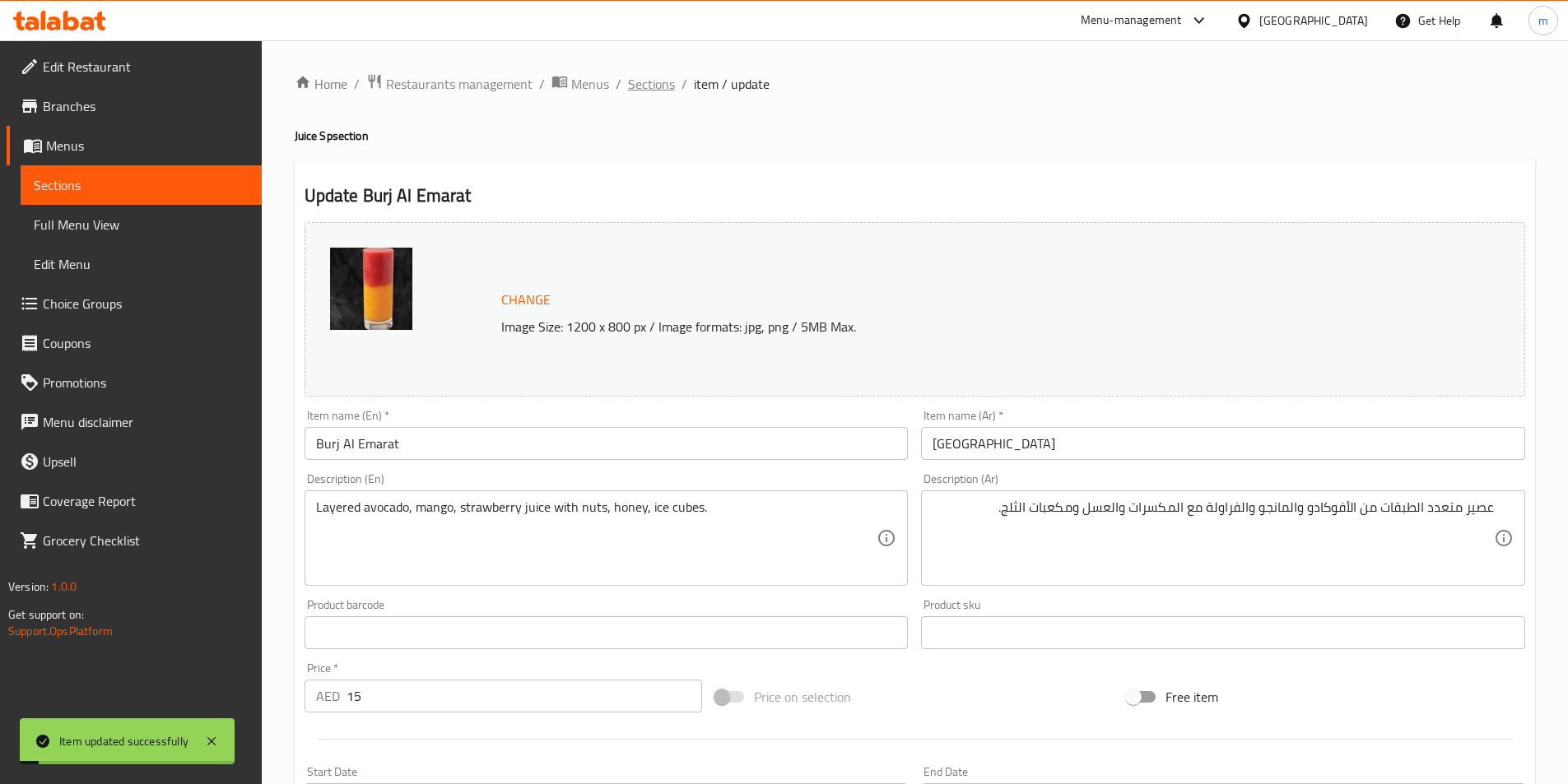
click at [637, 82] on span "Sections" at bounding box center [652, 84] width 47 height 20
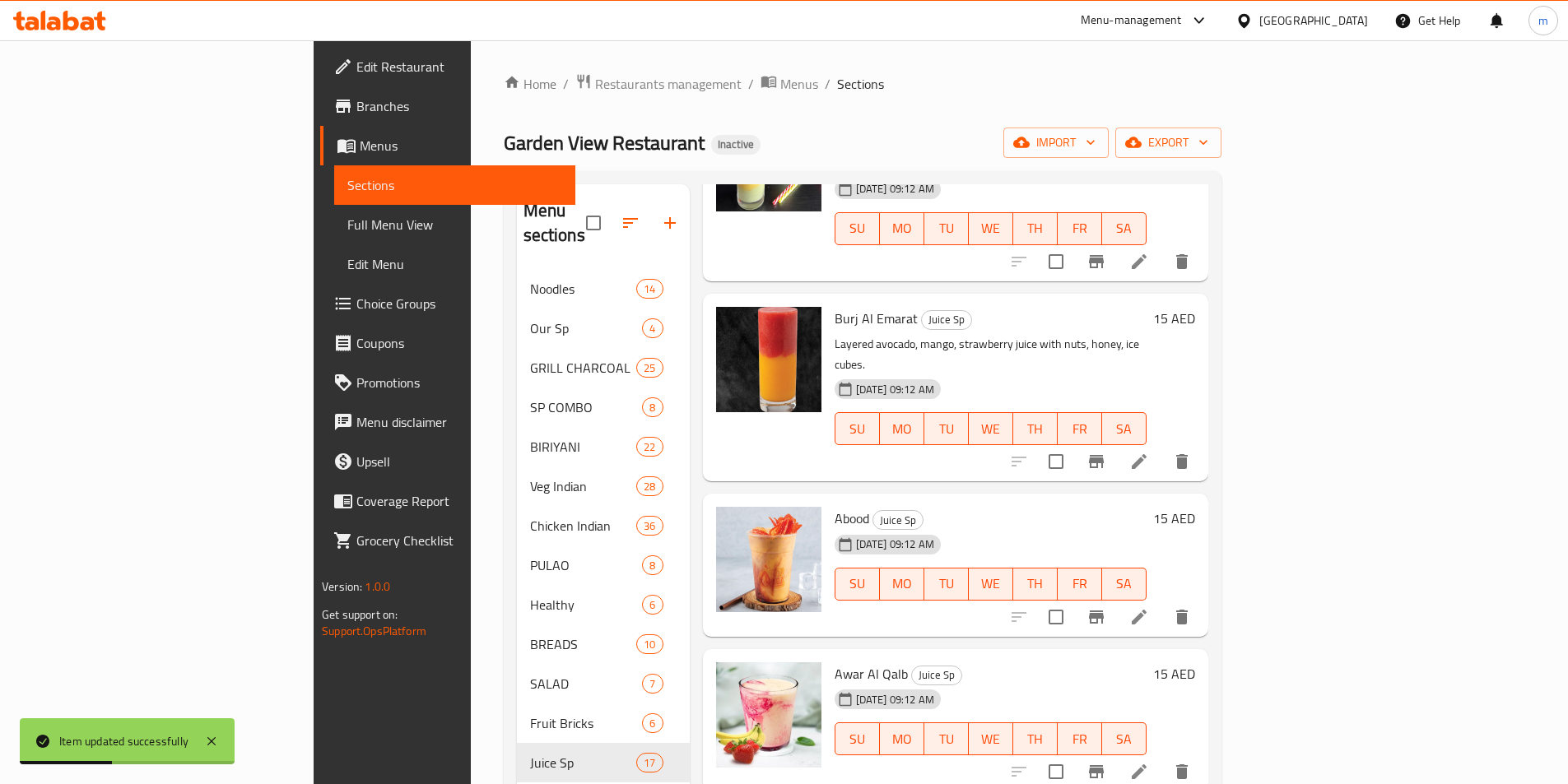
scroll to position [1152, 0]
click at [1146, 608] on icon at bounding box center [1139, 616] width 15 height 15
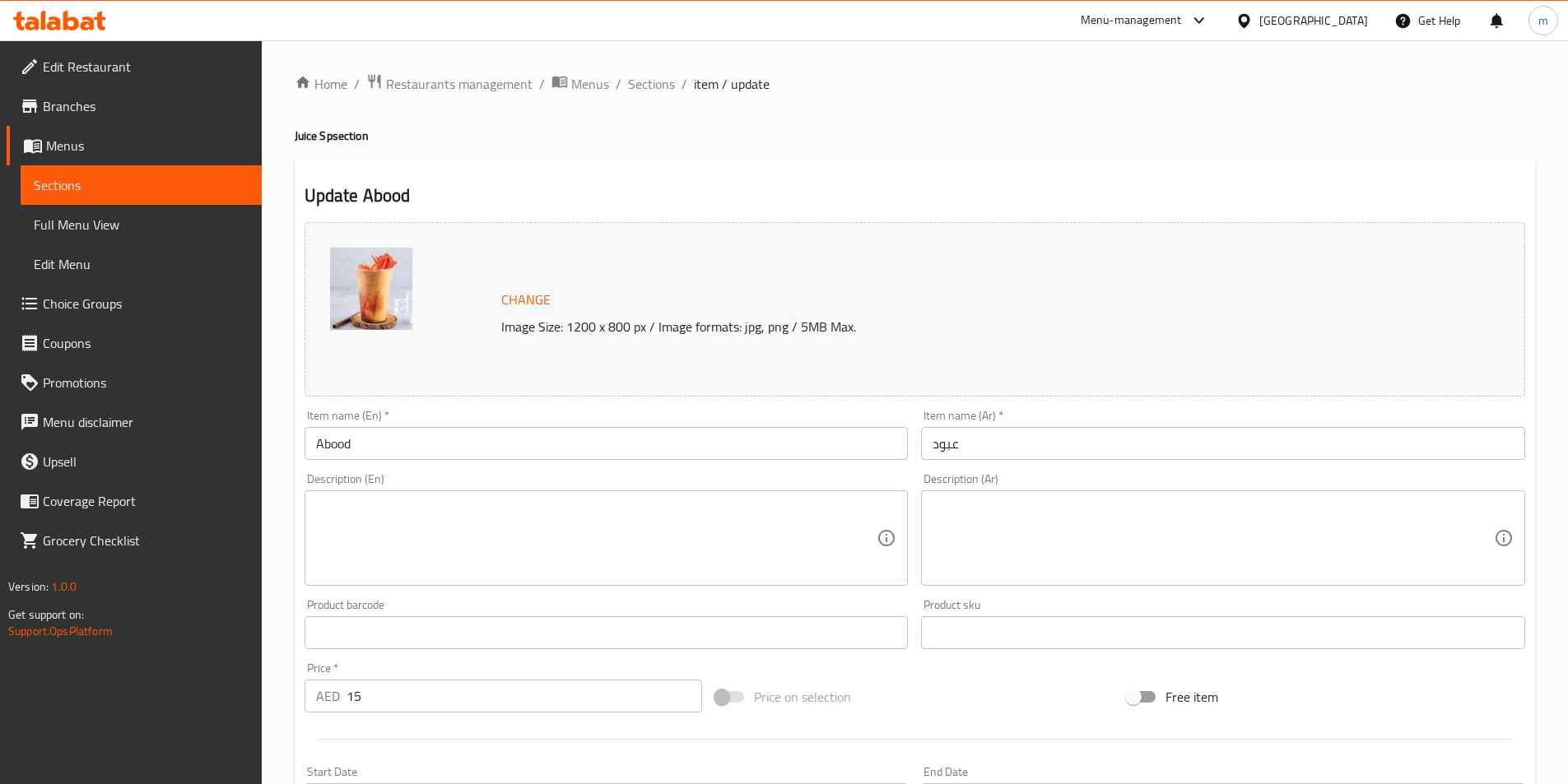
click at [704, 527] on textarea at bounding box center [597, 539] width 562 height 78
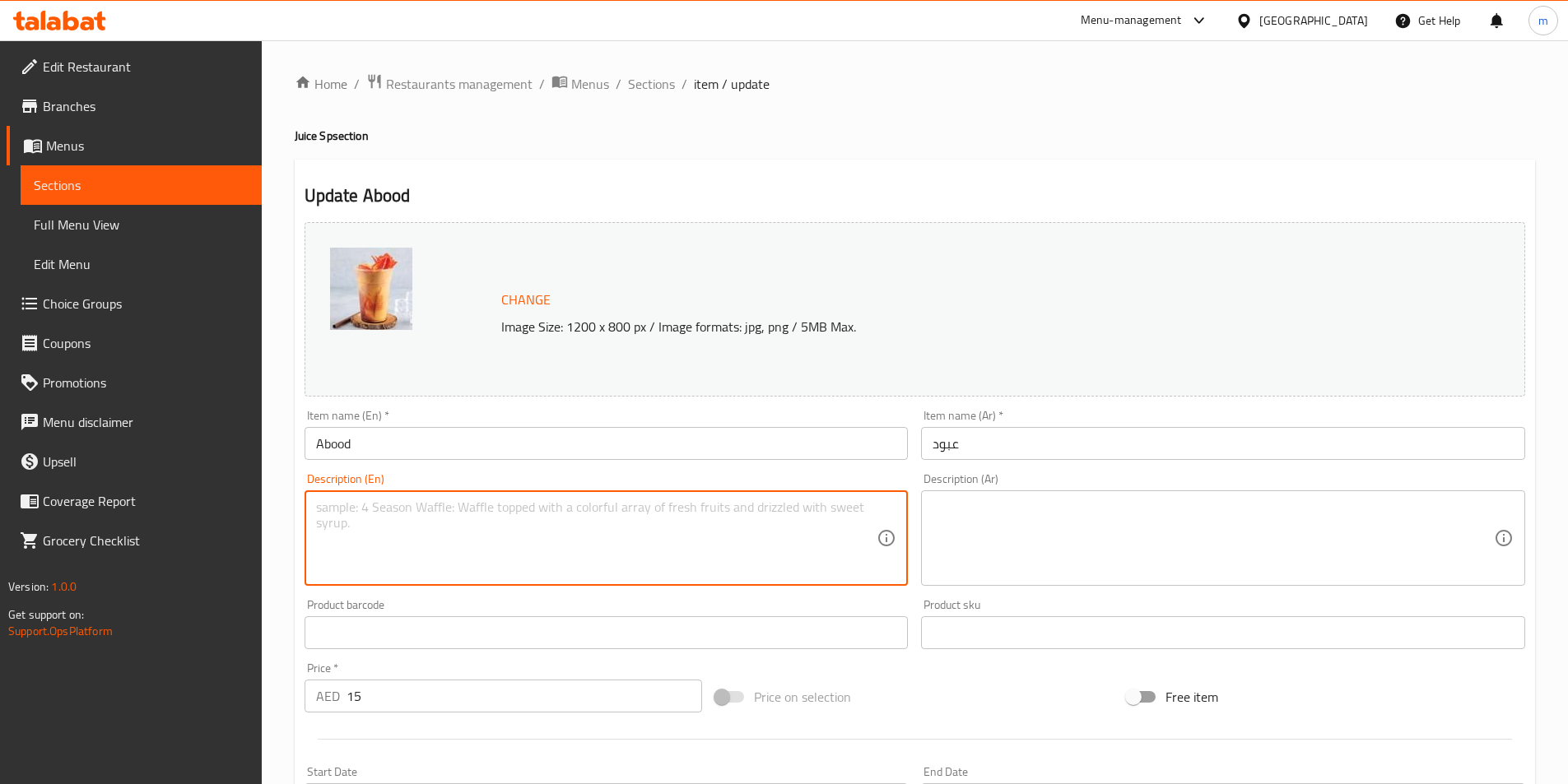
paste textarea "طبقات من عصير الأفوكادو والمانجو والفراولة مع المكسرات والعسل ومكعبات الثلج."
type textarea "طبقات من عصير الأفوكادو والمانجو والفراولة مع المكسرات والعسل ومكعبات الثلج."
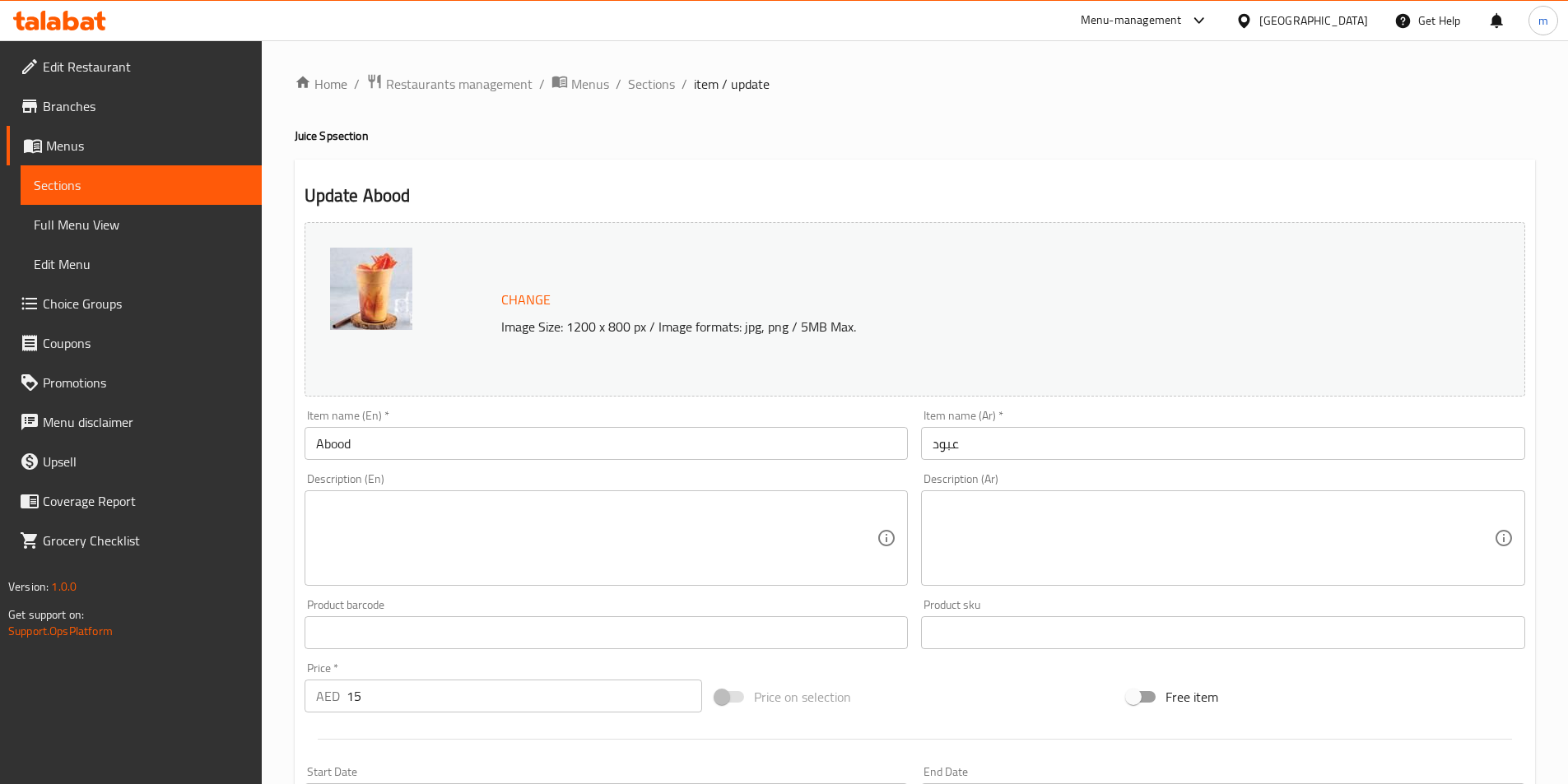
click at [772, 505] on textarea at bounding box center [597, 539] width 562 height 78
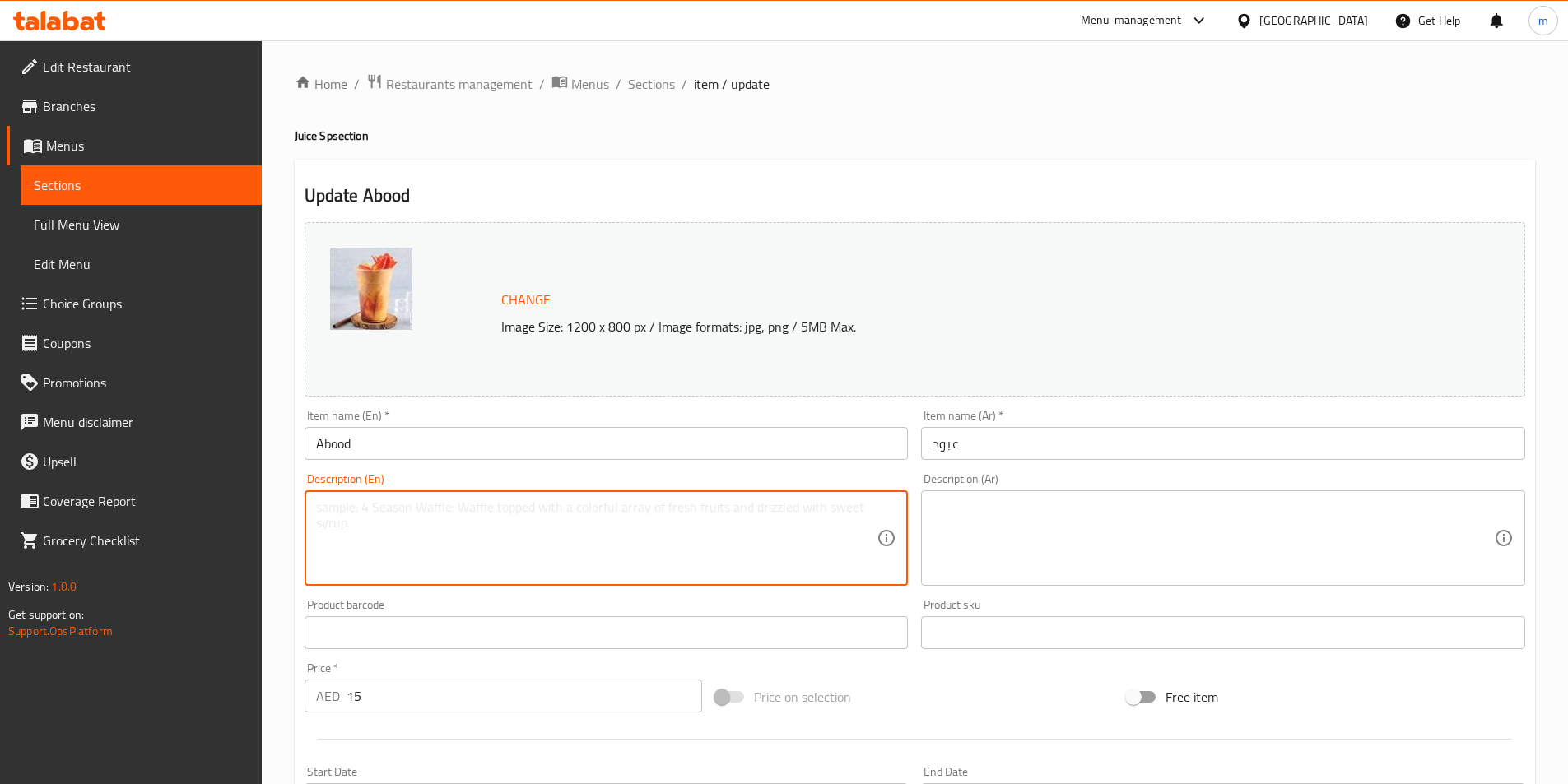
paste textarea "Mango blended with milk, sugar, crushed ice, topped nuts garnish."
type textarea "Mango blended with milk, sugar, crushed ice, topped nuts garnish."
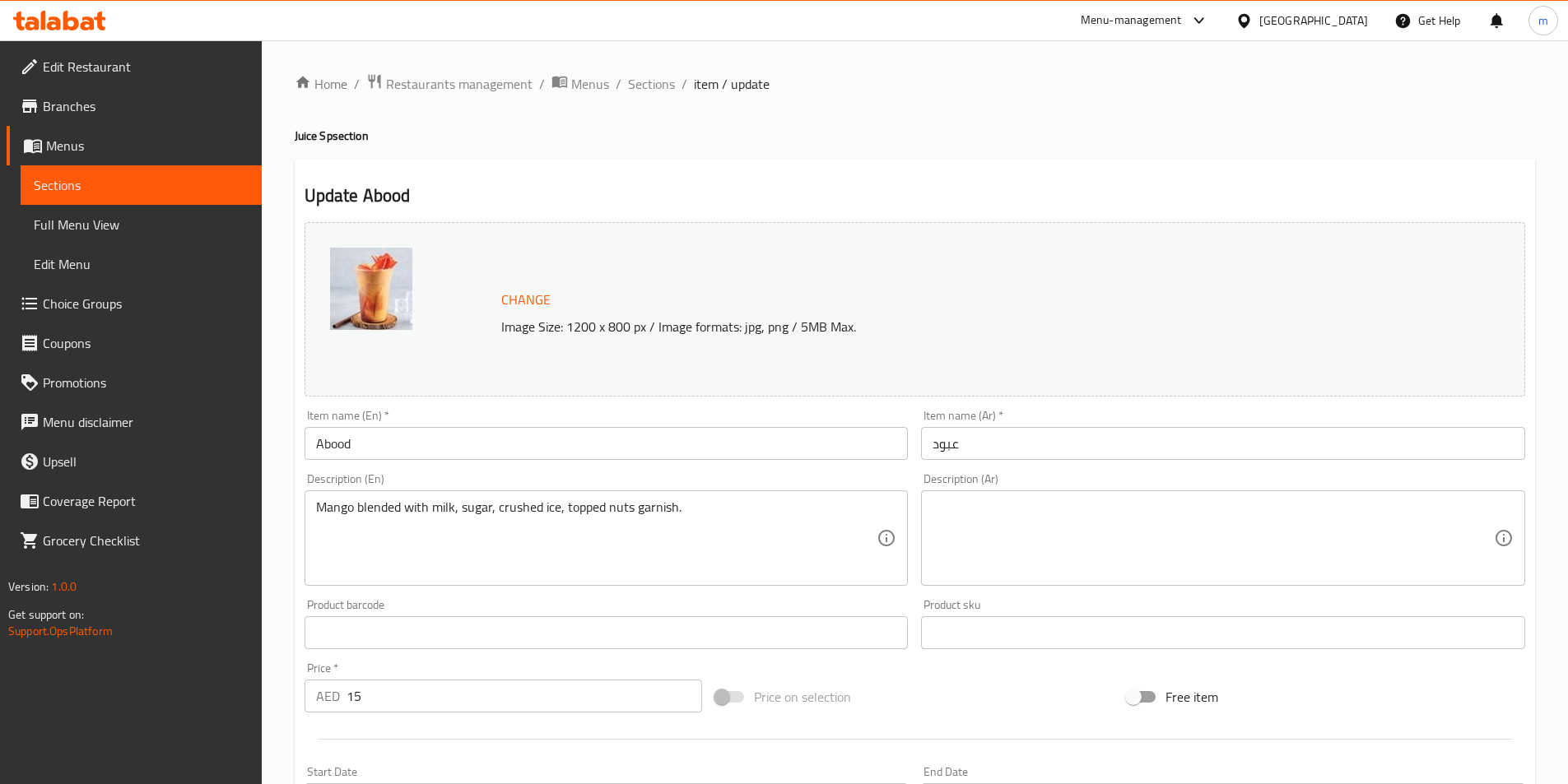
click at [1246, 572] on textarea at bounding box center [1213, 539] width 562 height 78
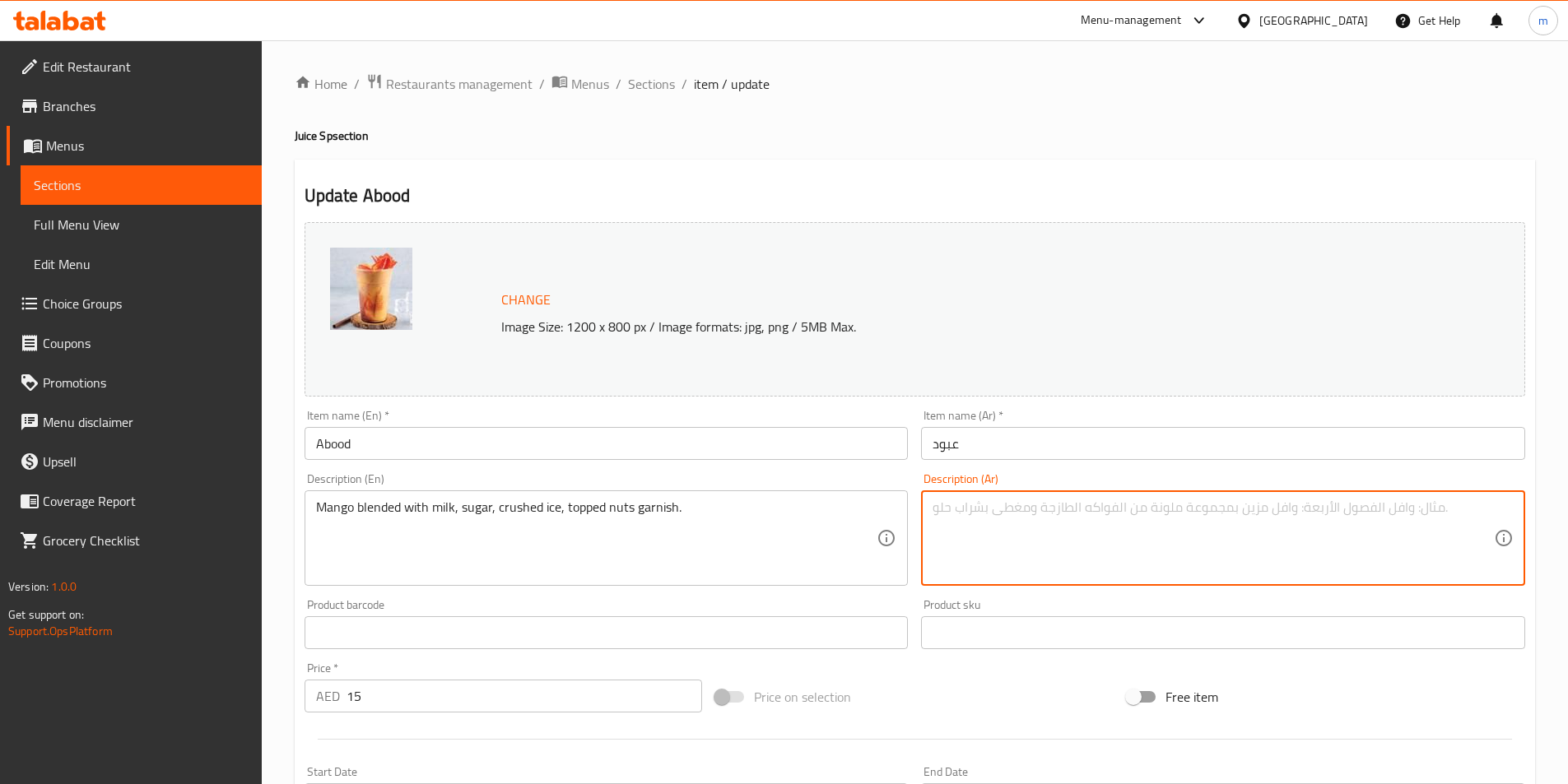
paste textarea "مانجو مخلوط مع الحليب والسكر والثلج المجروش ومزين بالمكسرات."
click at [1246, 517] on textarea "مانجو مخلوط مع الحليب والسكر والثلج المجروش ومزين بالمكسرات." at bounding box center [1213, 539] width 562 height 78
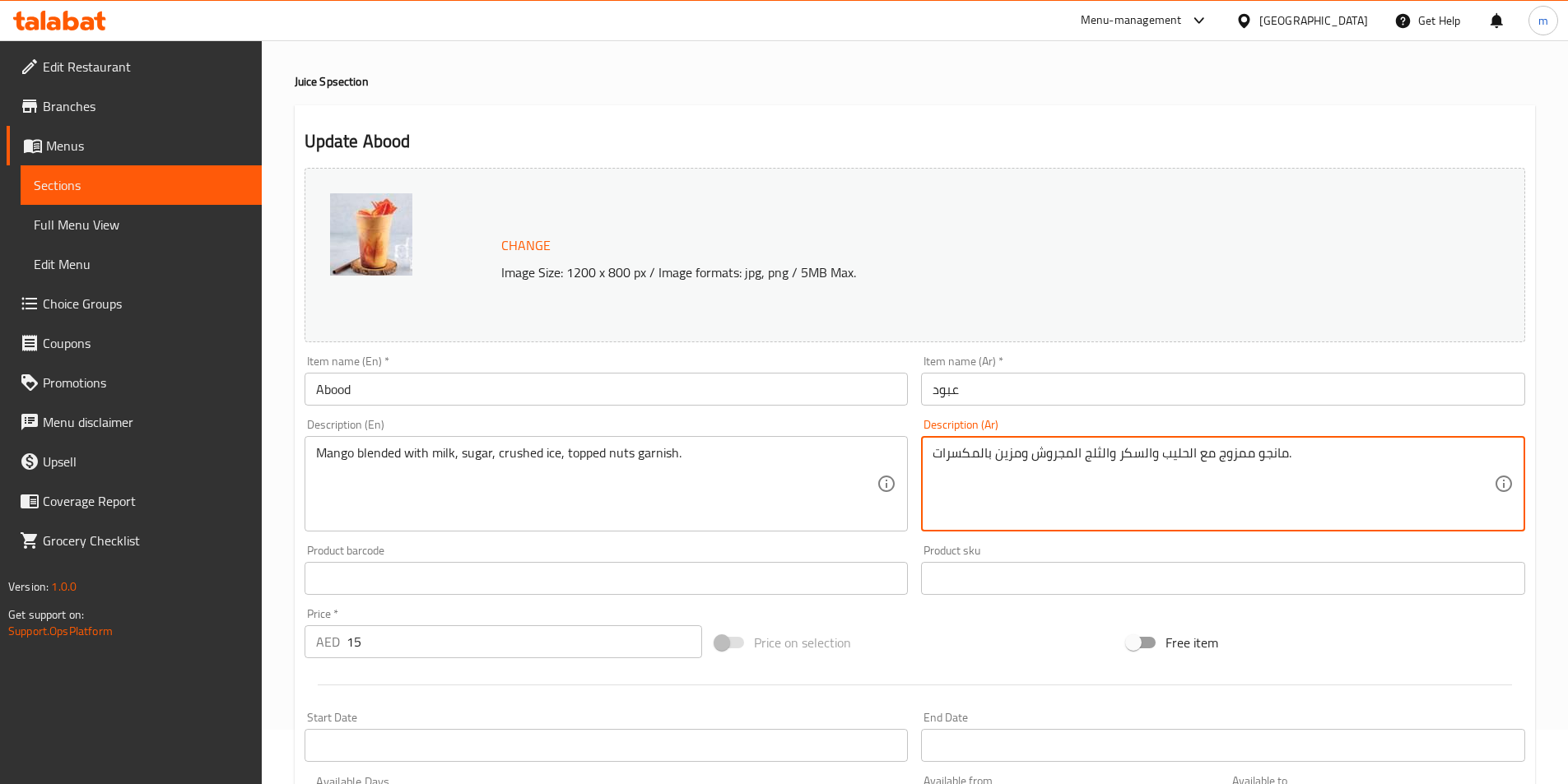
scroll to position [82, 0]
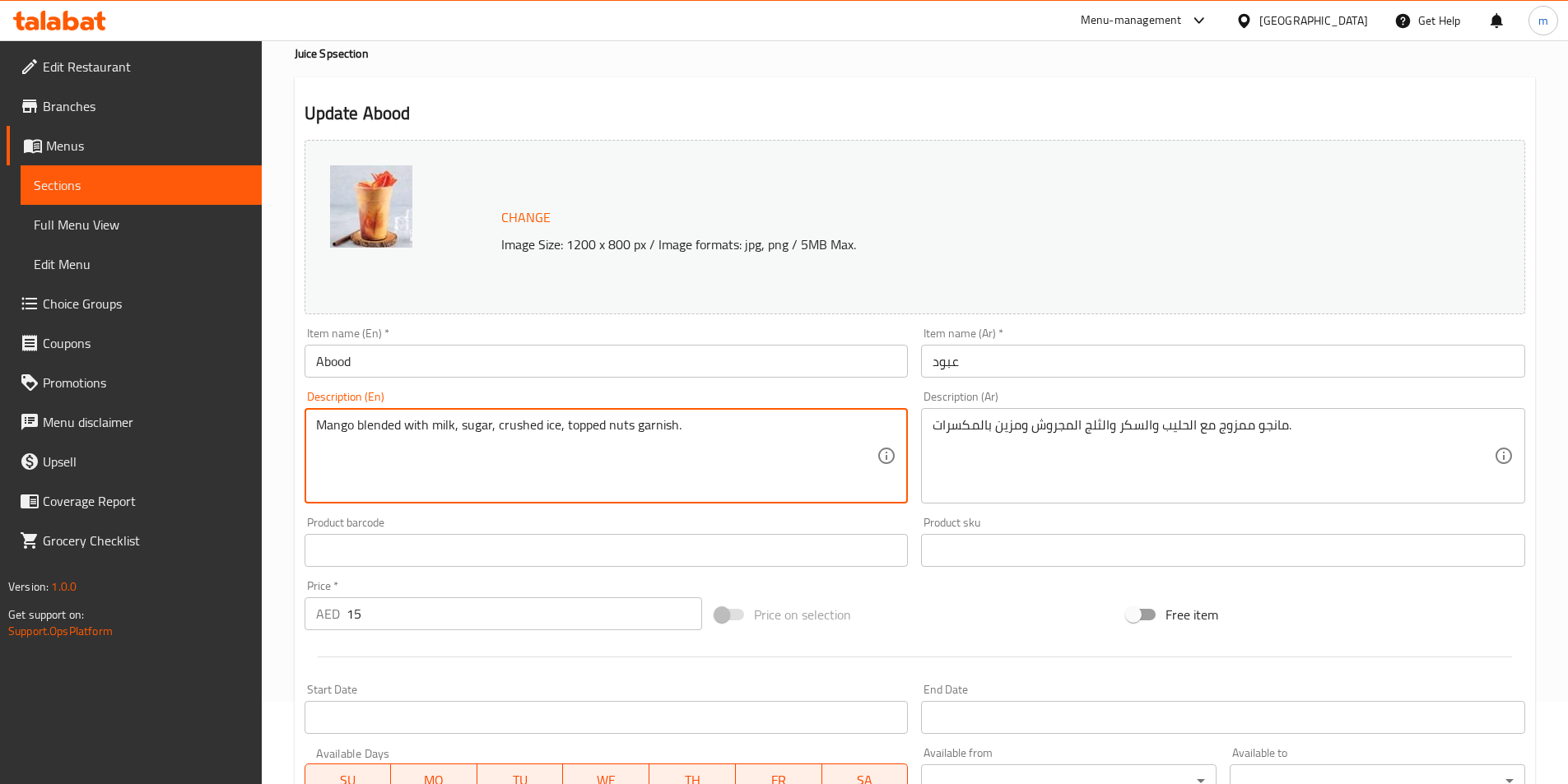
drag, startPoint x: 566, startPoint y: 429, endPoint x: 727, endPoint y: 440, distance: 161.4
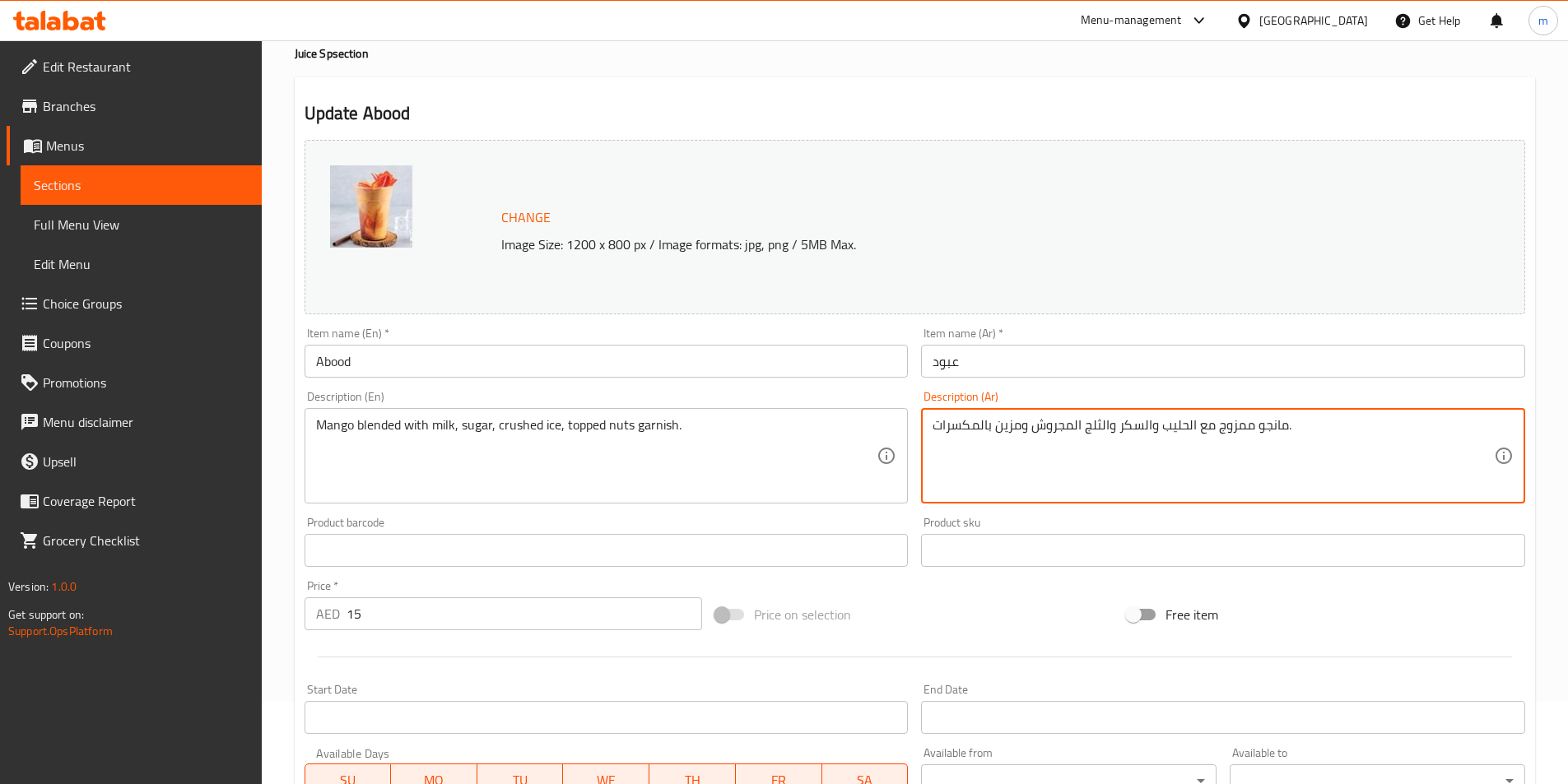
drag, startPoint x: 996, startPoint y: 438, endPoint x: 1015, endPoint y: 443, distance: 19.6
click at [1021, 438] on textarea "مانجو ممزوج مع الحليب والسكر والثلج المجروش ومغطيبتزين بالمكسرات." at bounding box center [1213, 457] width 562 height 78
click at [988, 430] on textarea "مانجو ممزوج مع الحليب والسكر والثلج المجروش ومغطي بتزين بالمكسرات." at bounding box center [1213, 457] width 562 height 78
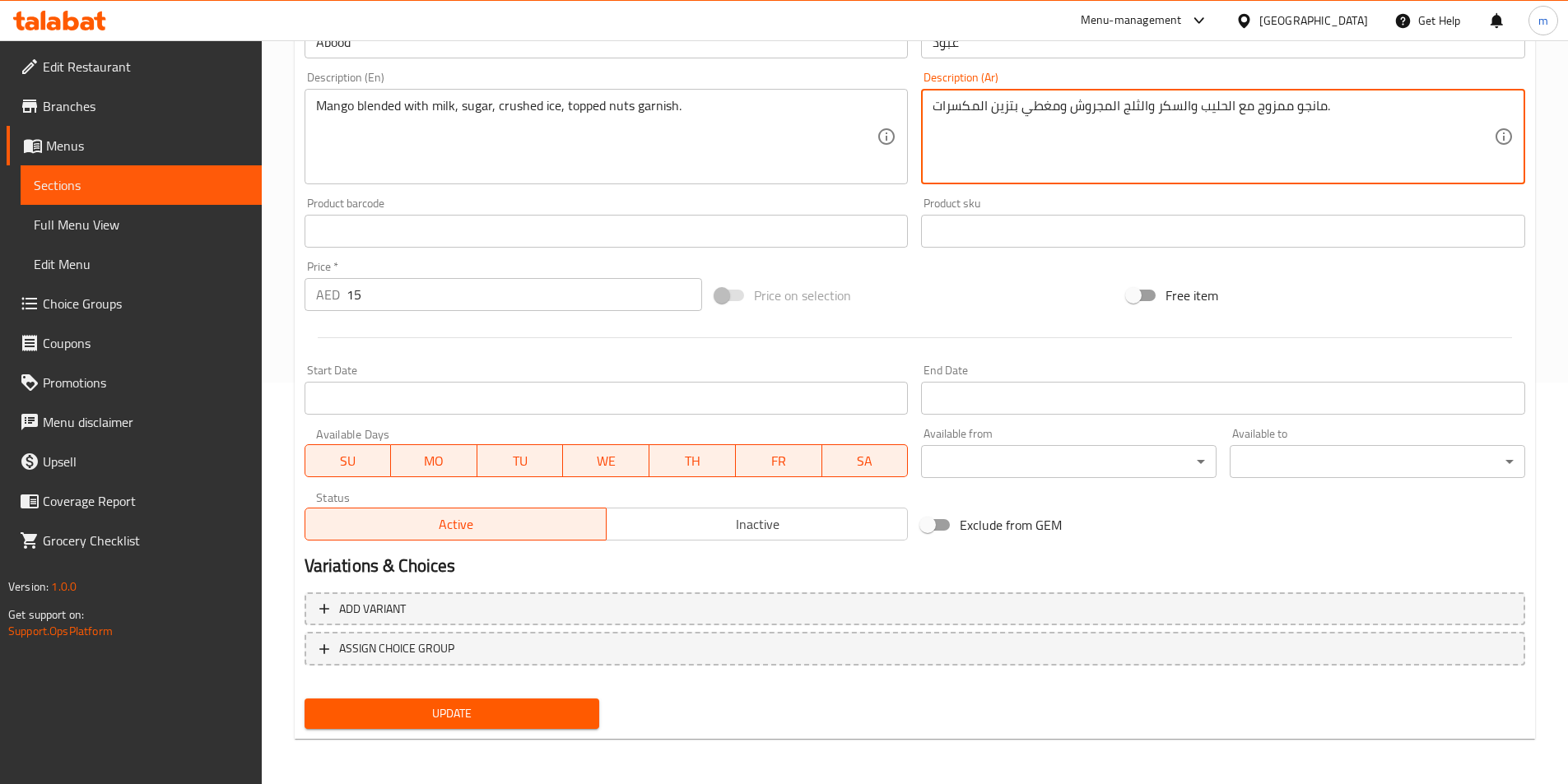
scroll to position [402, 0]
type textarea "مانجو ممزوج مع الحليب والسكر والثلج المجروش ومغطي بتزين المكسرات."
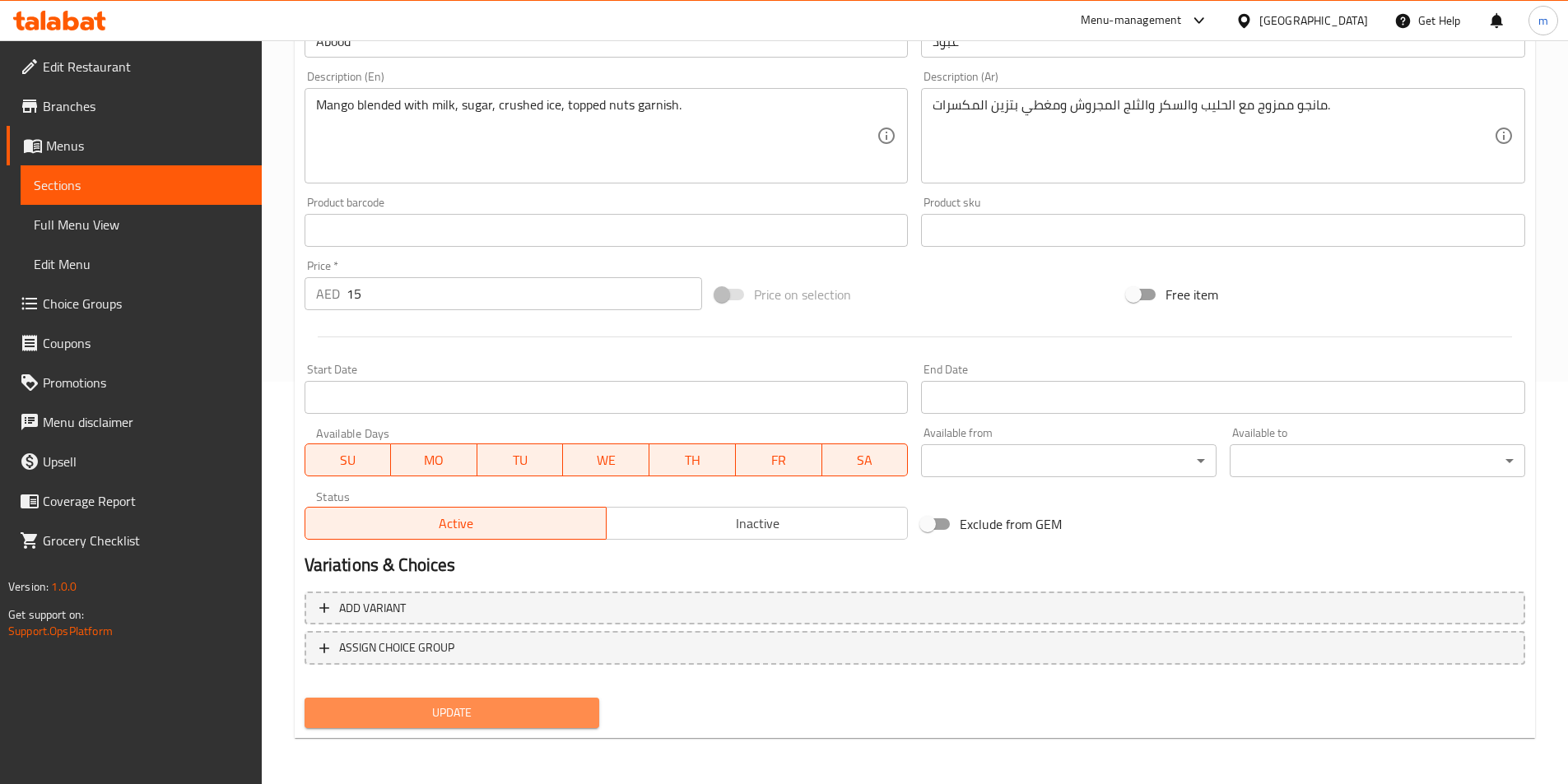
click at [592, 712] on button "Update" at bounding box center [452, 713] width 296 height 31
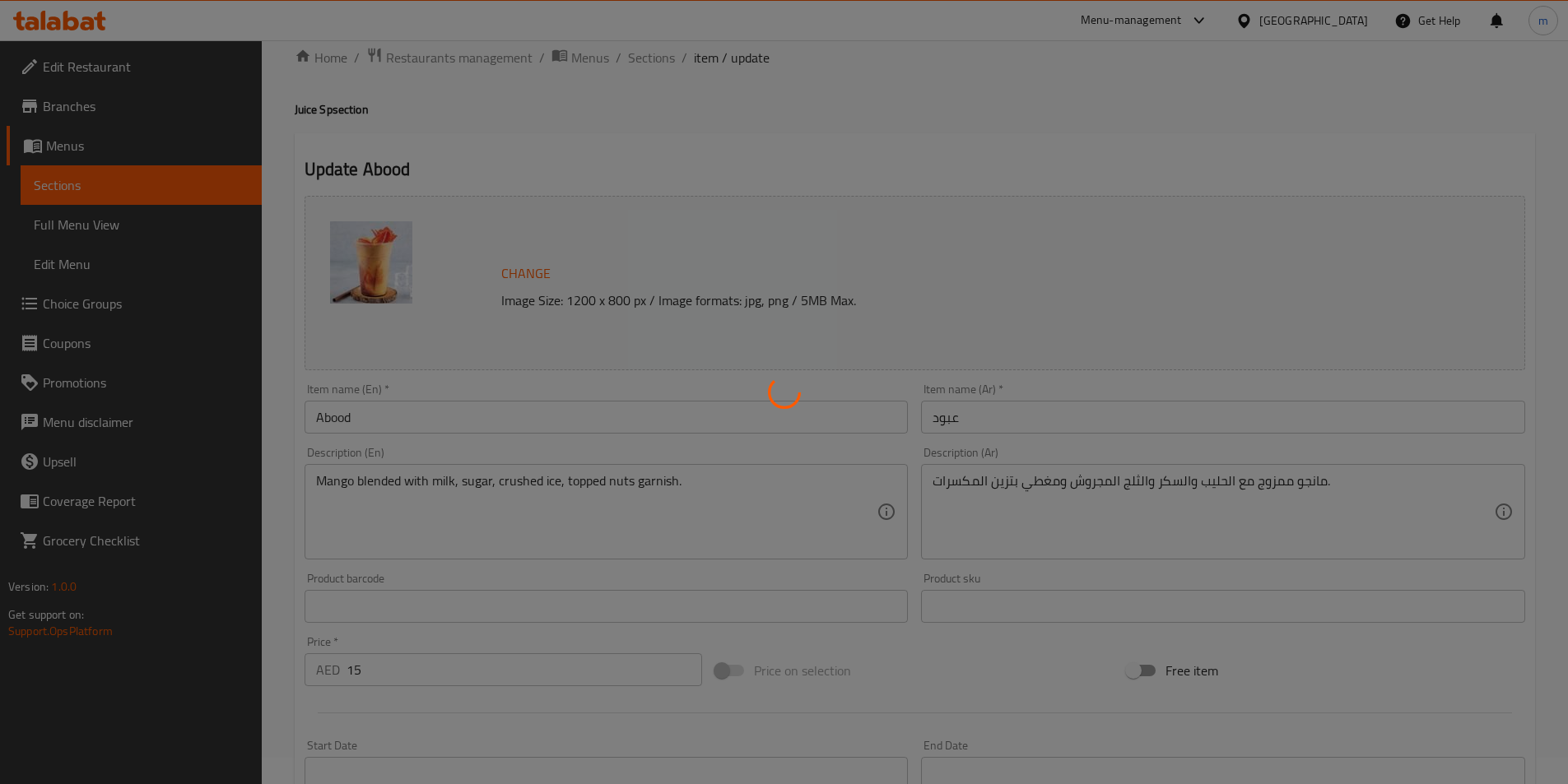
scroll to position [0, 0]
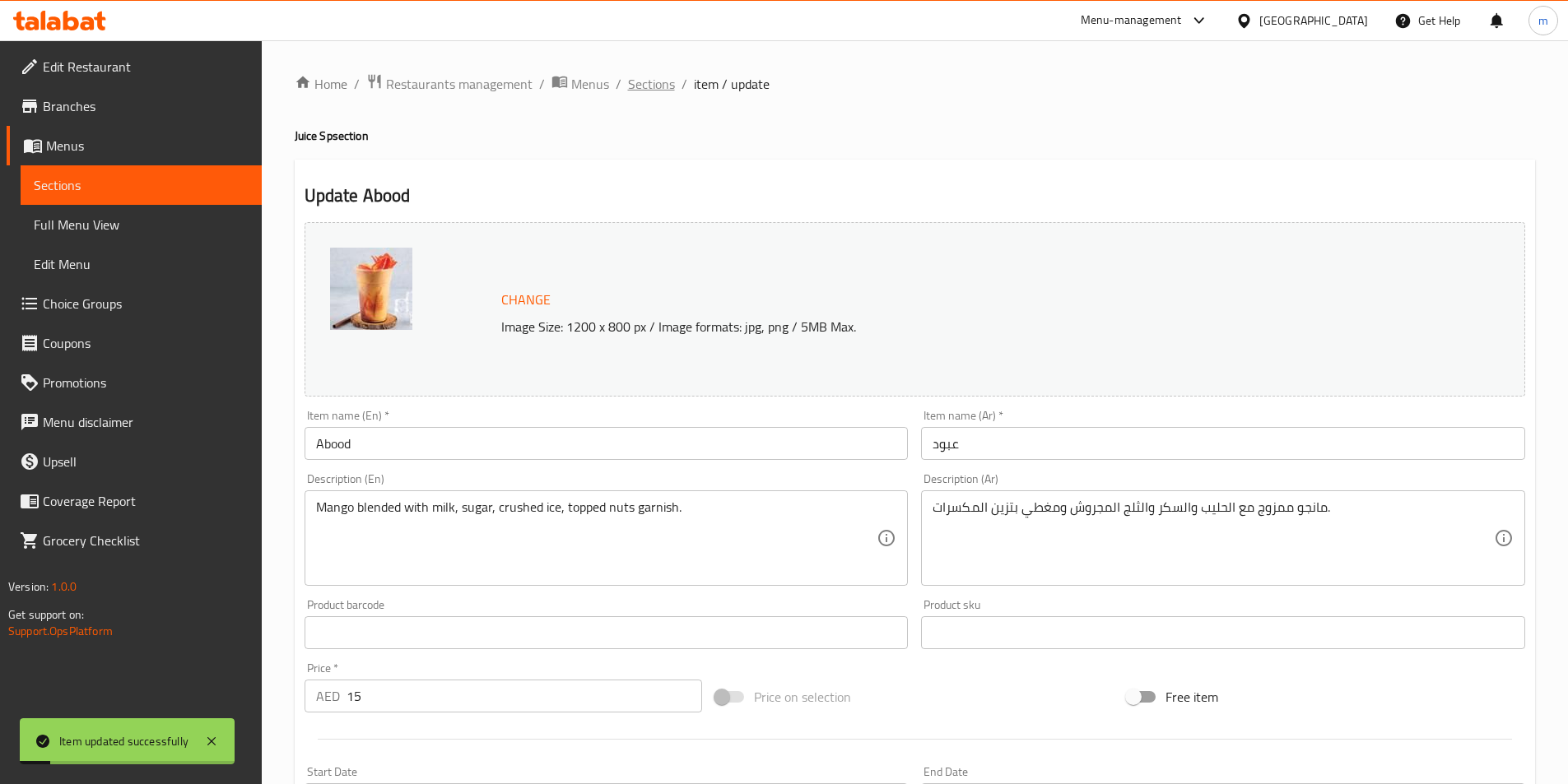
click at [649, 92] on span "Sections" at bounding box center [652, 84] width 47 height 20
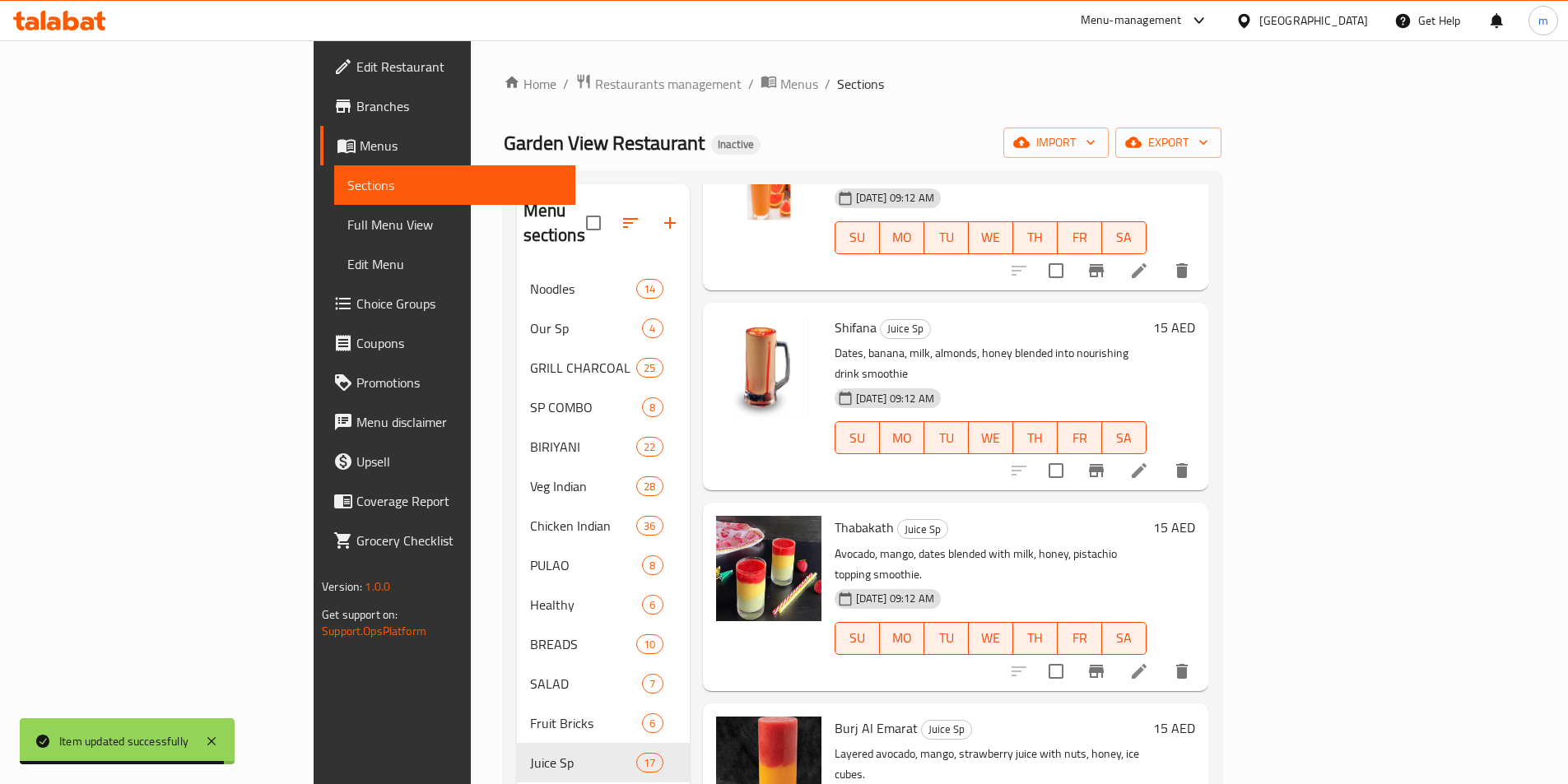
scroll to position [1152, 0]
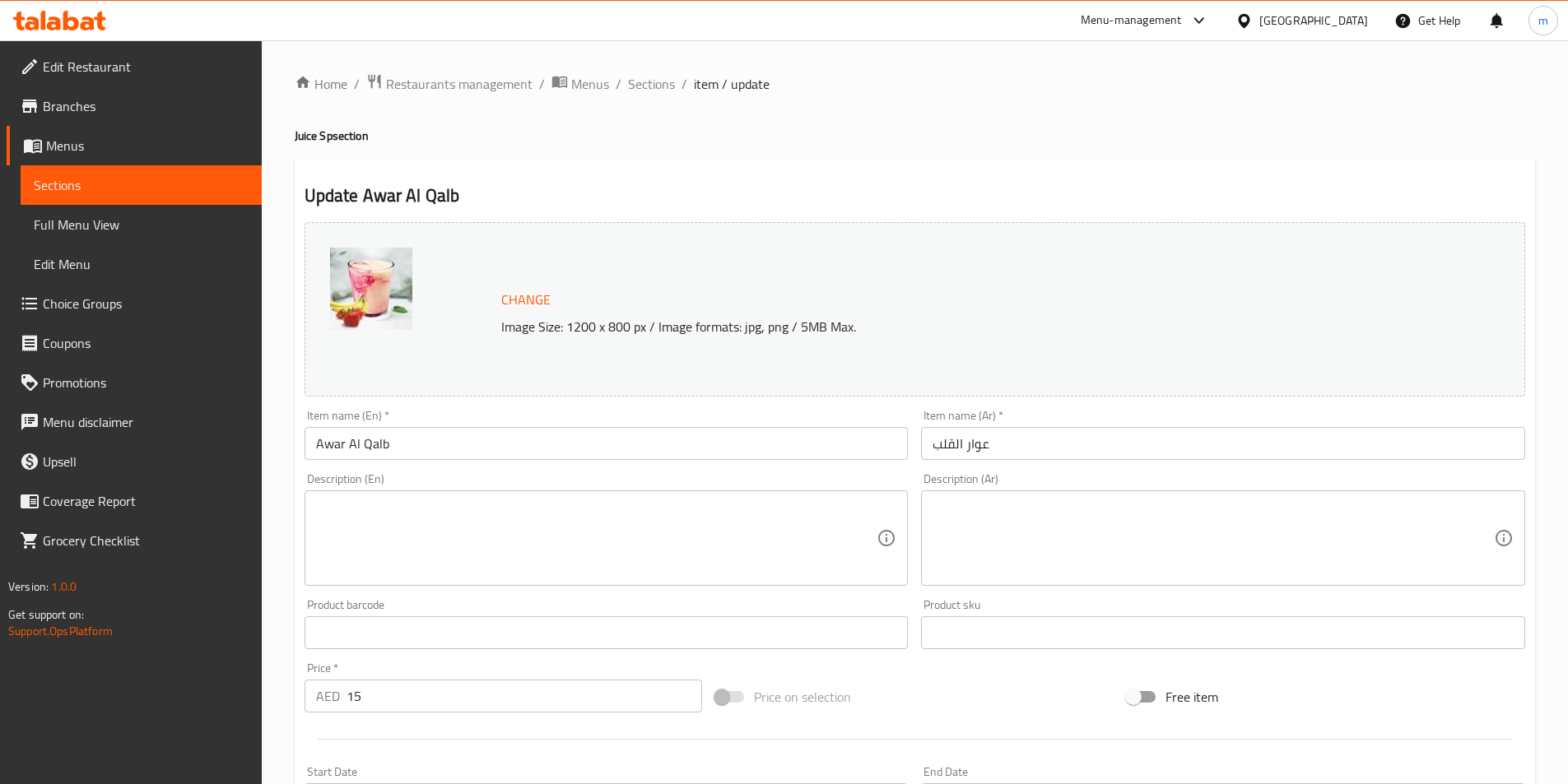
click at [667, 532] on textarea at bounding box center [597, 539] width 562 height 78
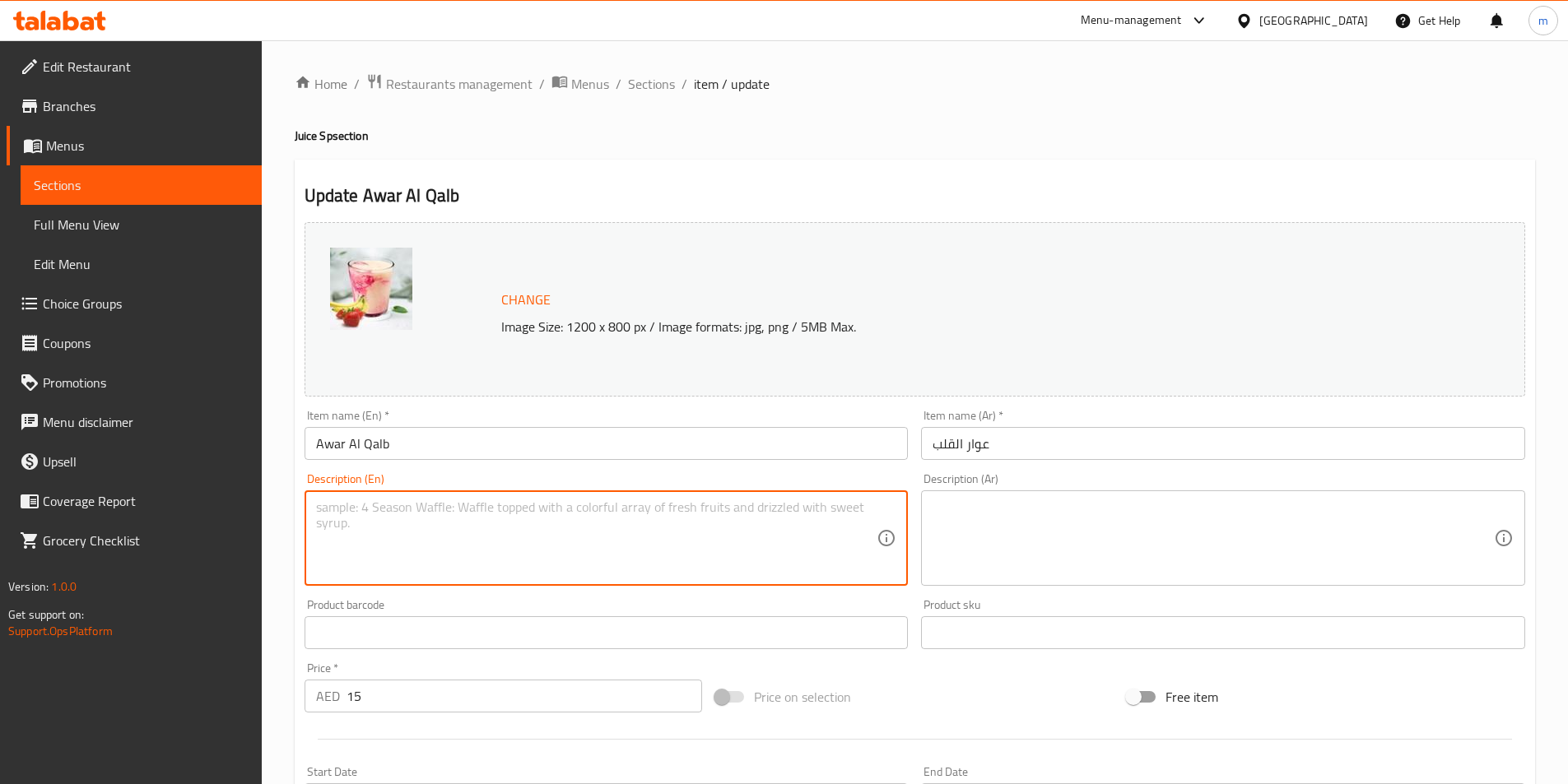
paste textarea "Avocado, mango, strawberry layered juice with milk, nuts, honey drizzle."
type textarea "Avocado, mango, strawberry layered juice with milk, nuts, honey drizzle."
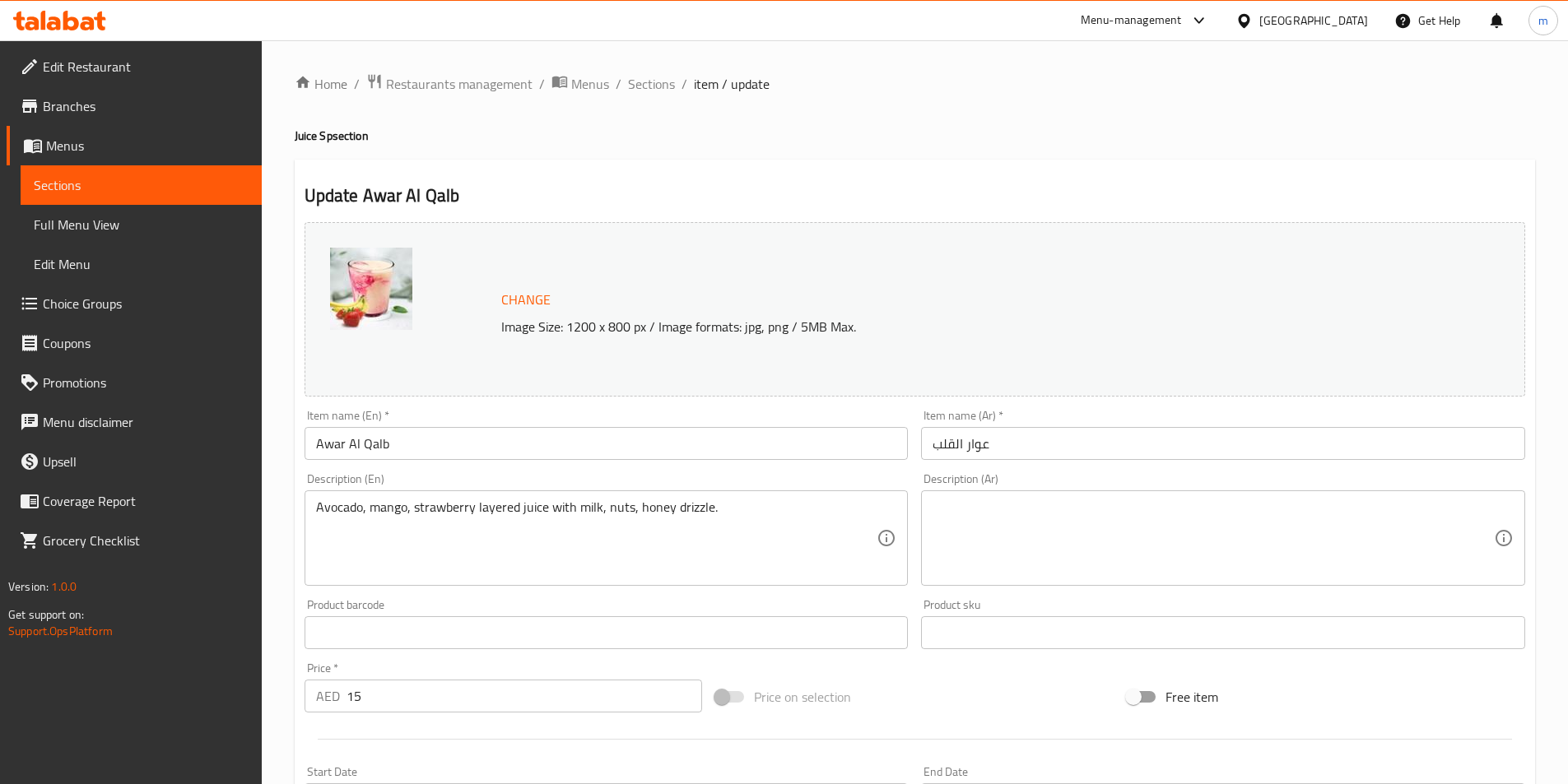
click at [1012, 565] on textarea at bounding box center [1213, 539] width 562 height 78
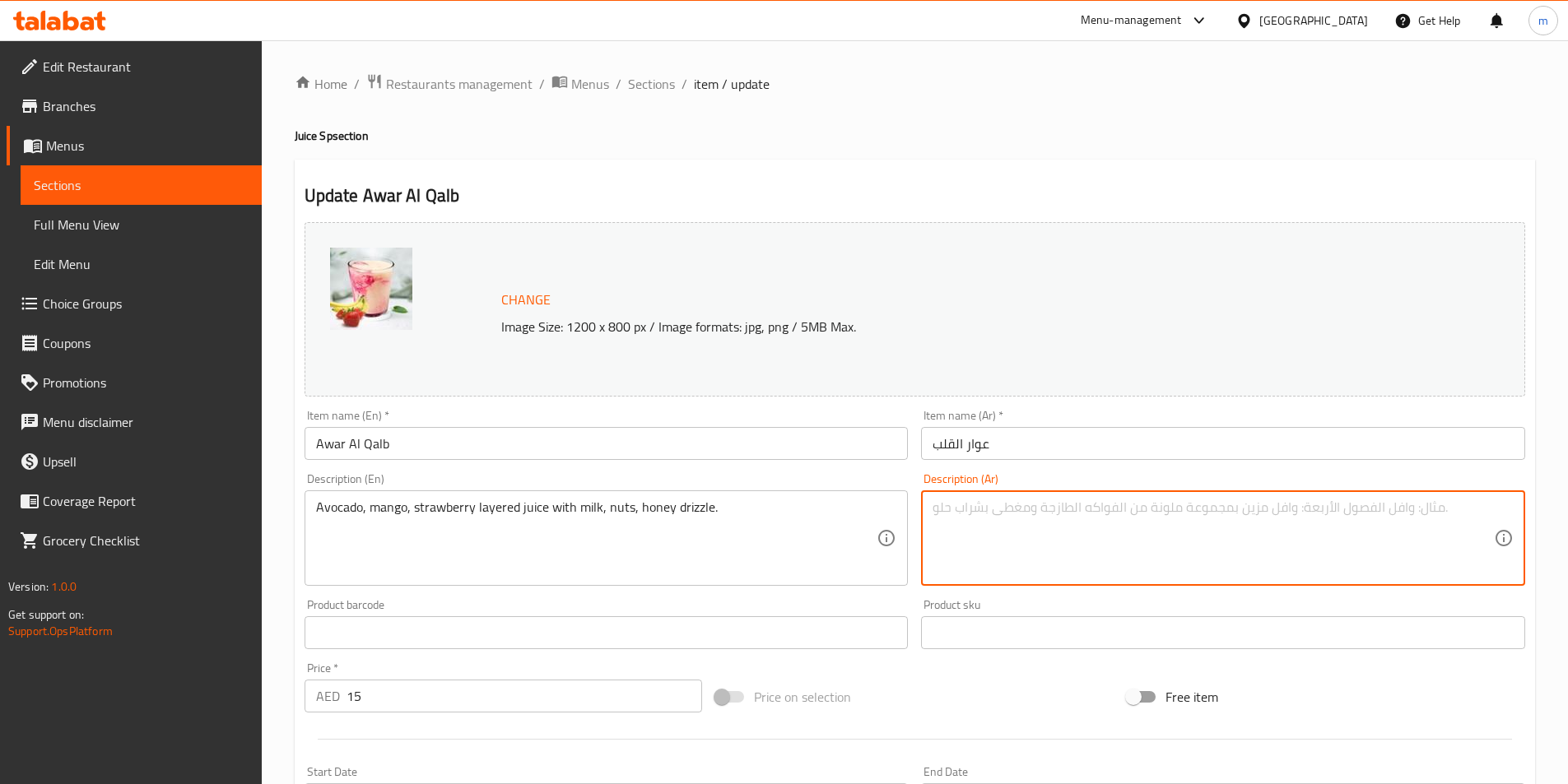
paste textarea "عصير الأفوكادو والمانجو والفراولة مع الحليب والمكسرات ورشة من العسل."
click at [1300, 511] on textarea "عصير الأفوكادو والمانجو والفراولة مع الحليب والمكسرات ورشة من العسل." at bounding box center [1213, 539] width 562 height 78
click at [1311, 512] on textarea "عصير متعدد الطبفات الأفوكادو والمانجو والفراولة مع الحليب والمكسرات ورشة من الع…" at bounding box center [1213, 539] width 562 height 78
click at [1312, 514] on textarea "عصير متعدد الطبفات الأفوكادو والمانجو والفراولة مع الحليب والمكسرات ورشة من الع…" at bounding box center [1213, 539] width 562 height 78
click at [1316, 511] on textarea "عصير متعدد الطبفات الأفوكادو والمانجو والفراولة مع الحليب والمكسرات ورشة من الع…" at bounding box center [1213, 539] width 562 height 78
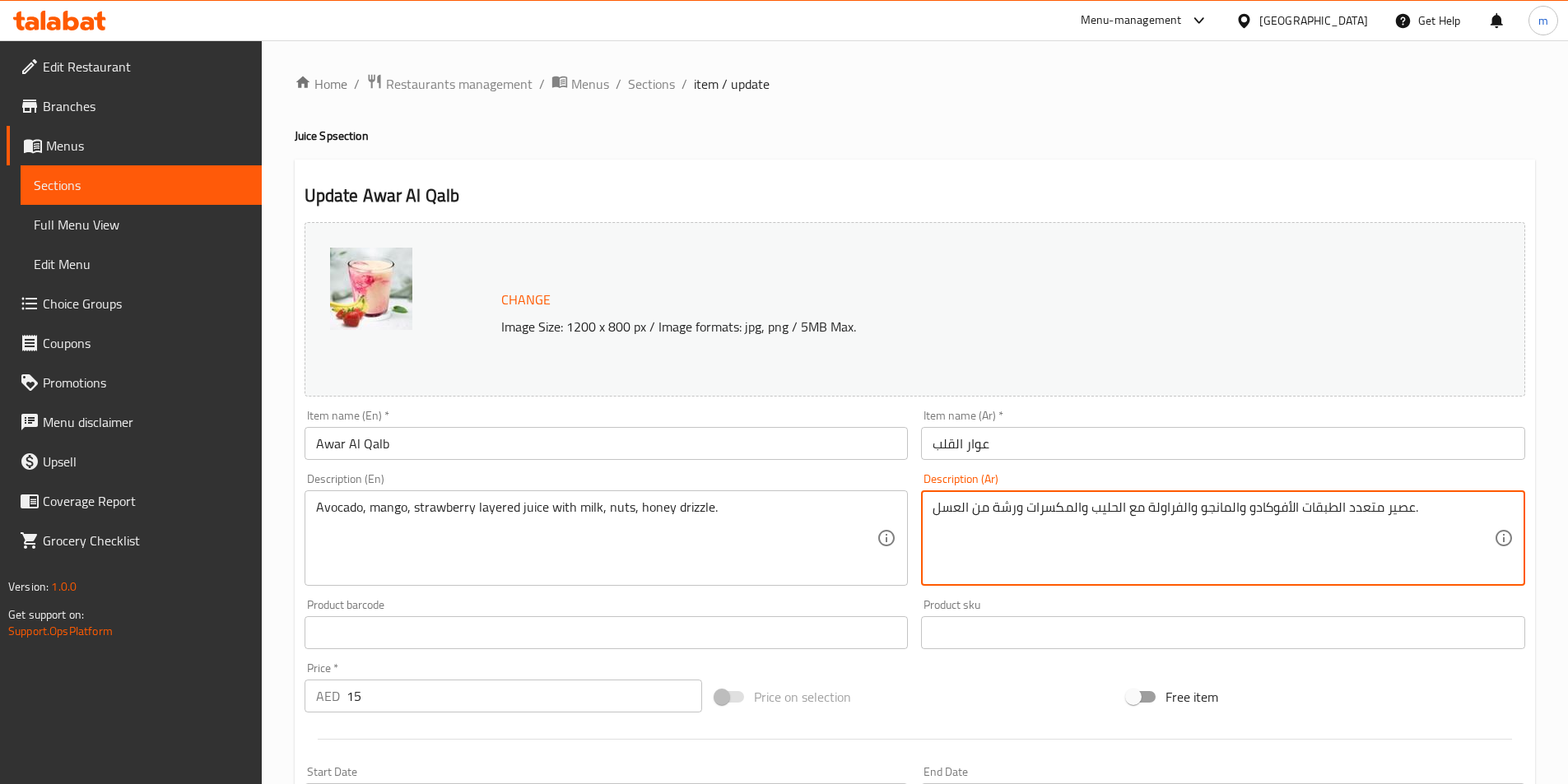
drag, startPoint x: 994, startPoint y: 517, endPoint x: 1014, endPoint y: 520, distance: 20.2
click at [1014, 520] on textarea "عصير متعدد الطبقات الأفوكادو والمانجو والفراولة مع الحليب والمكسرات ورشة من الع…" at bounding box center [1213, 539] width 562 height 78
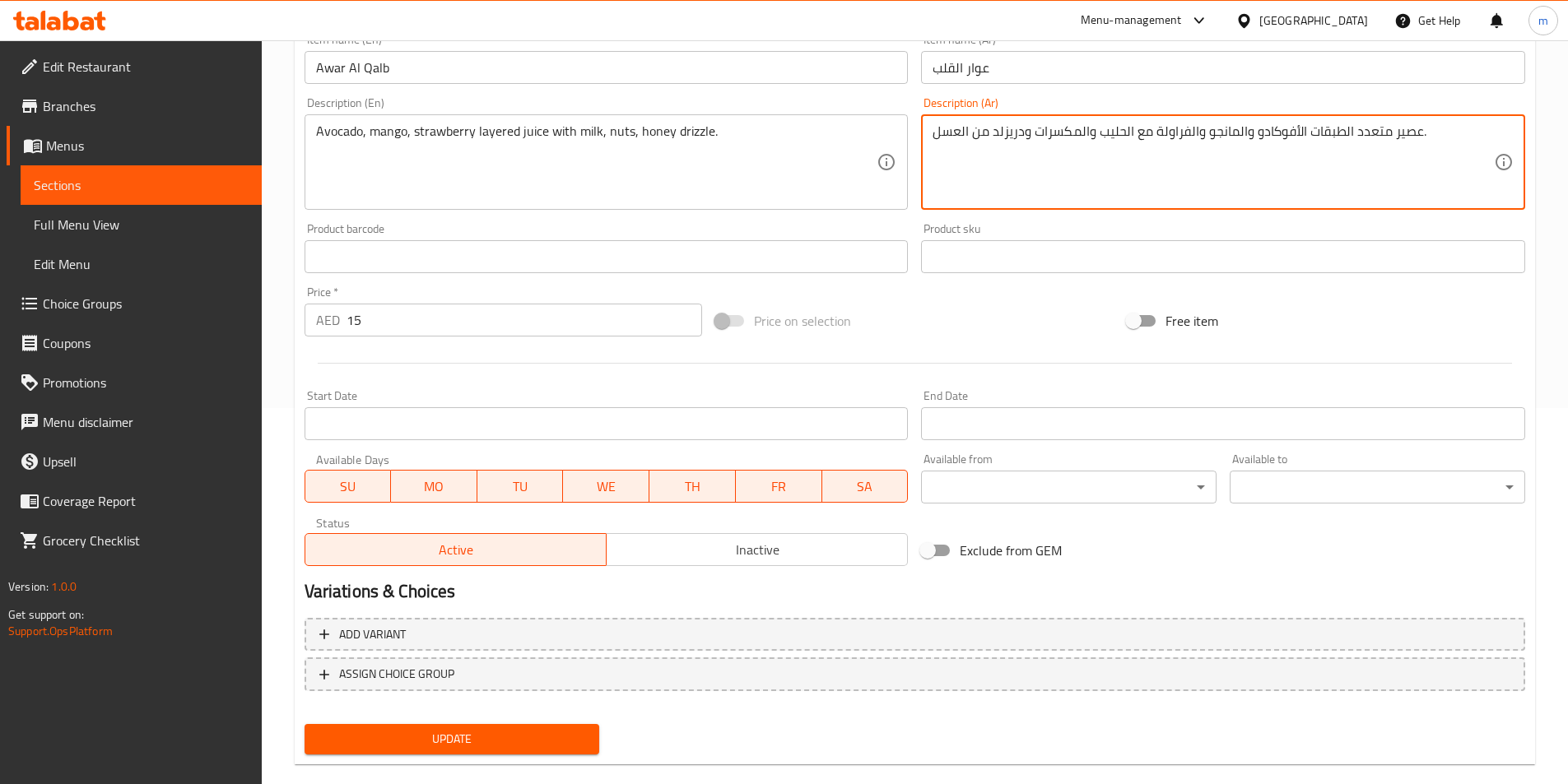
scroll to position [402, 0]
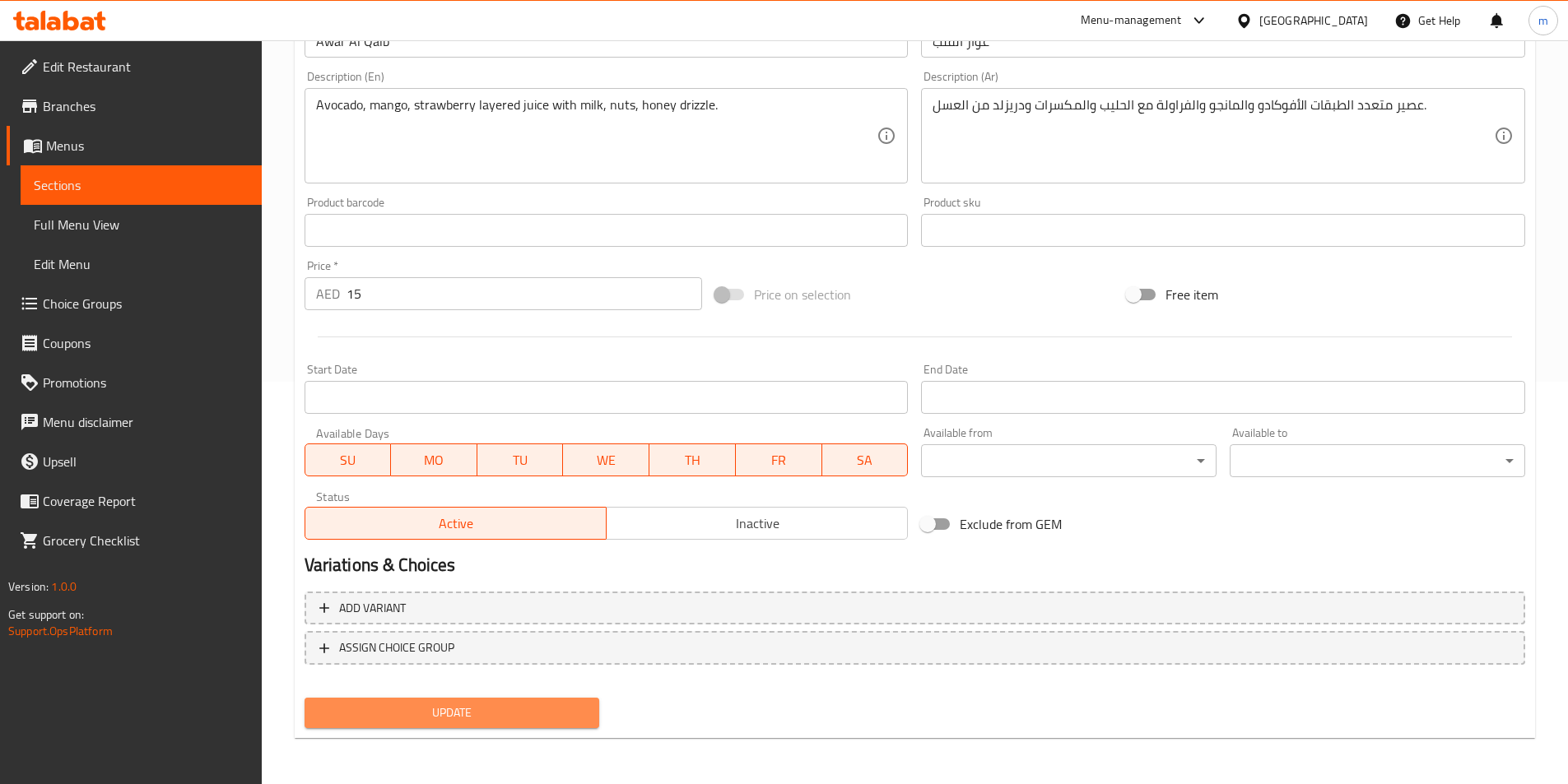
click at [562, 721] on span "Update" at bounding box center [452, 713] width 269 height 21
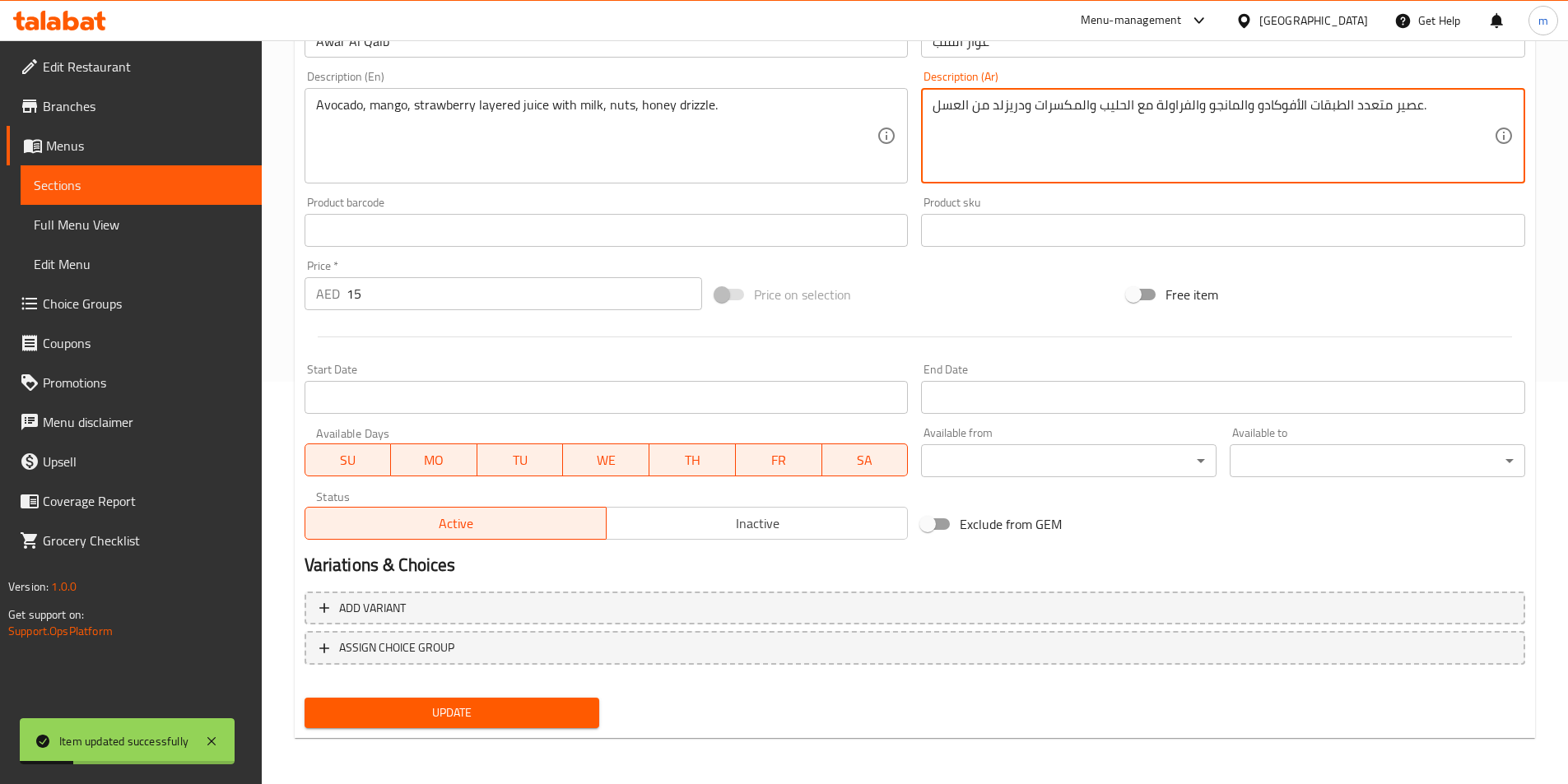
click at [982, 110] on textarea "عصير متعدد الطبقات الأفوكادو والمانجو والفراولة مع الحليب والمكسرات ودريزلد من …" at bounding box center [1213, 137] width 562 height 78
type textarea "عصير متعدد الطبقات الأفوكادو والمانجو والفراولة مع الحليب والمكسرات ودريزلد الع…"
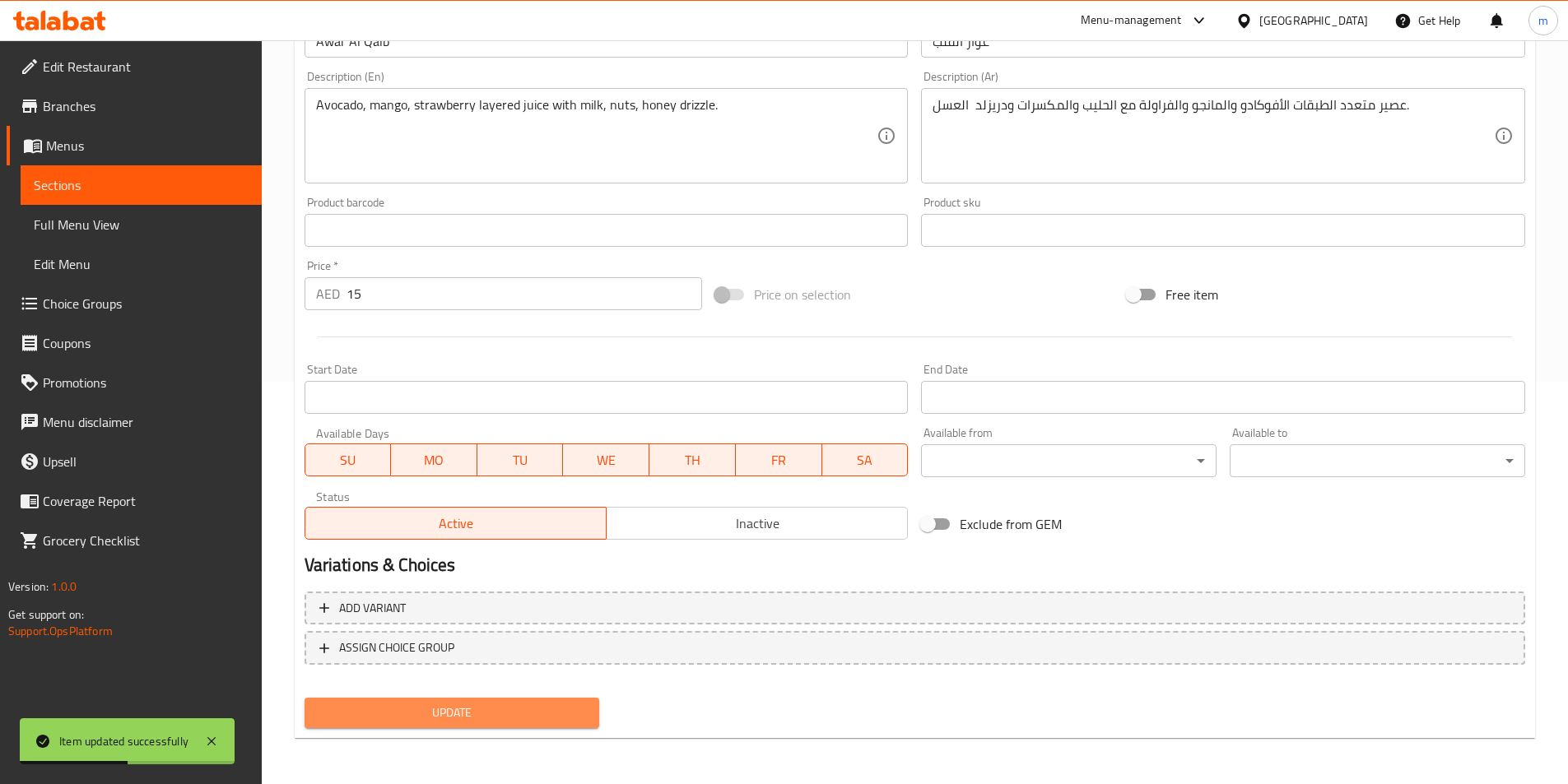
click at [551, 709] on span "Update" at bounding box center [452, 713] width 269 height 21
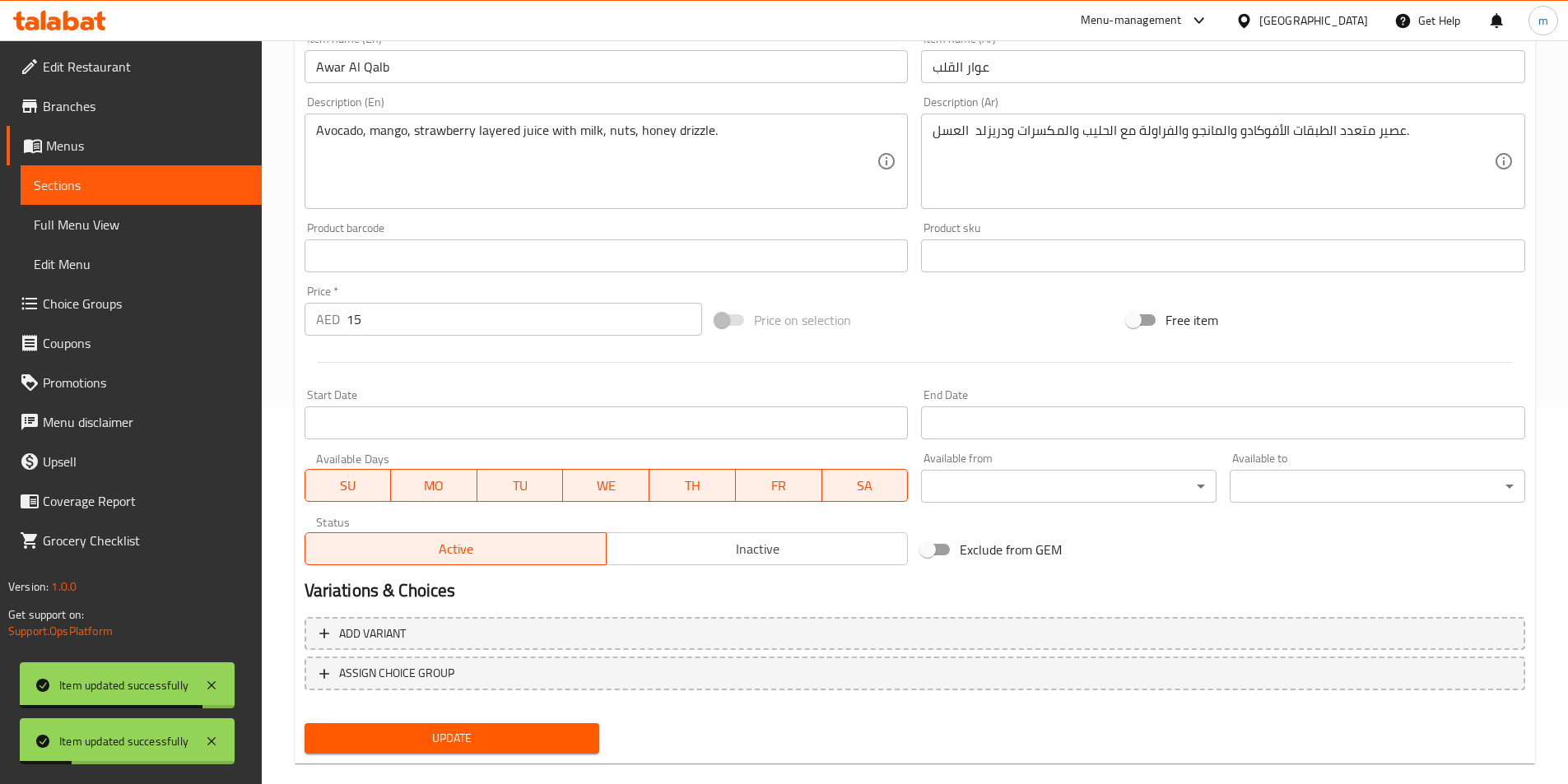
scroll to position [0, 0]
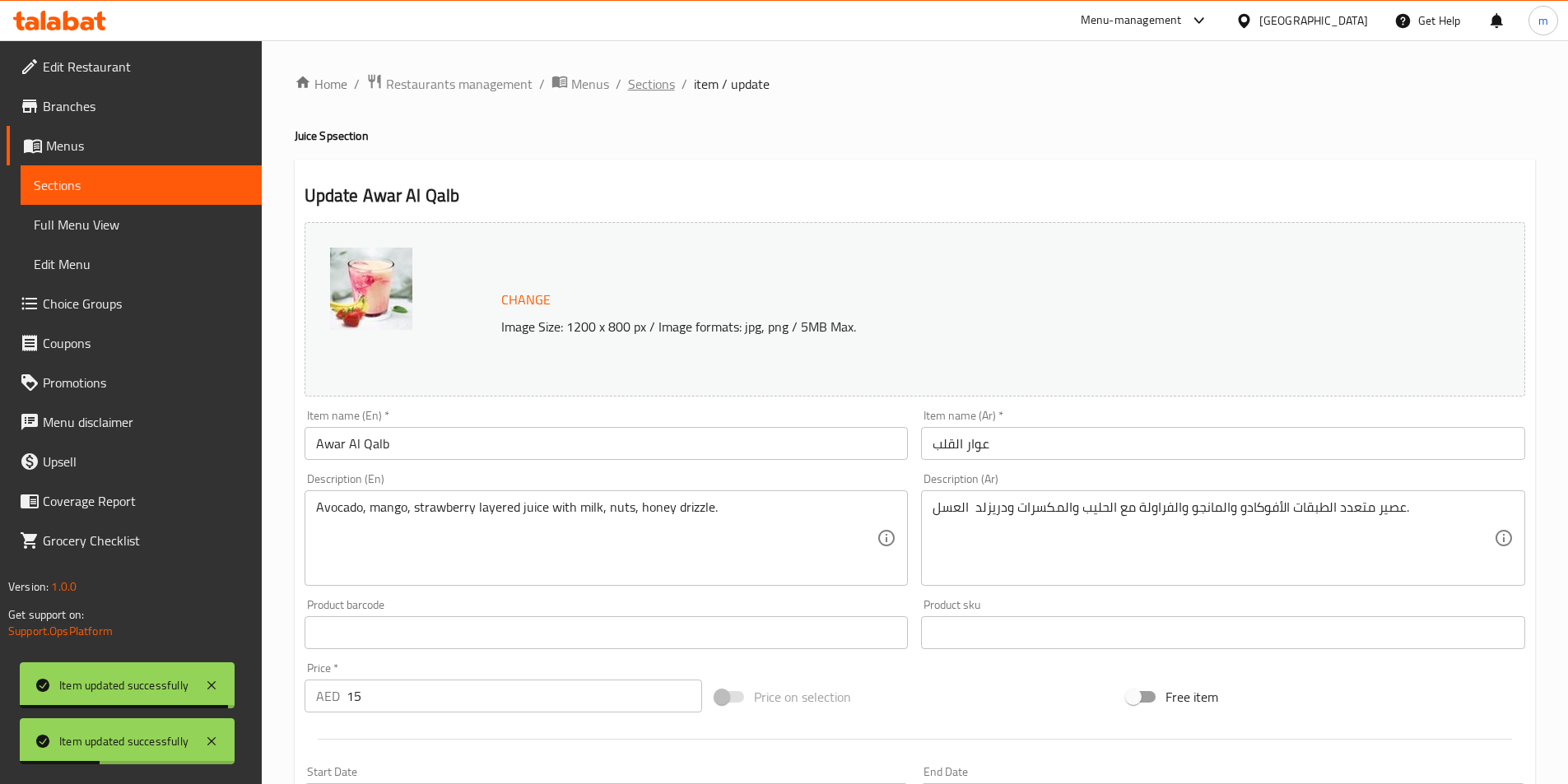
click at [660, 78] on span "Sections" at bounding box center [652, 84] width 47 height 20
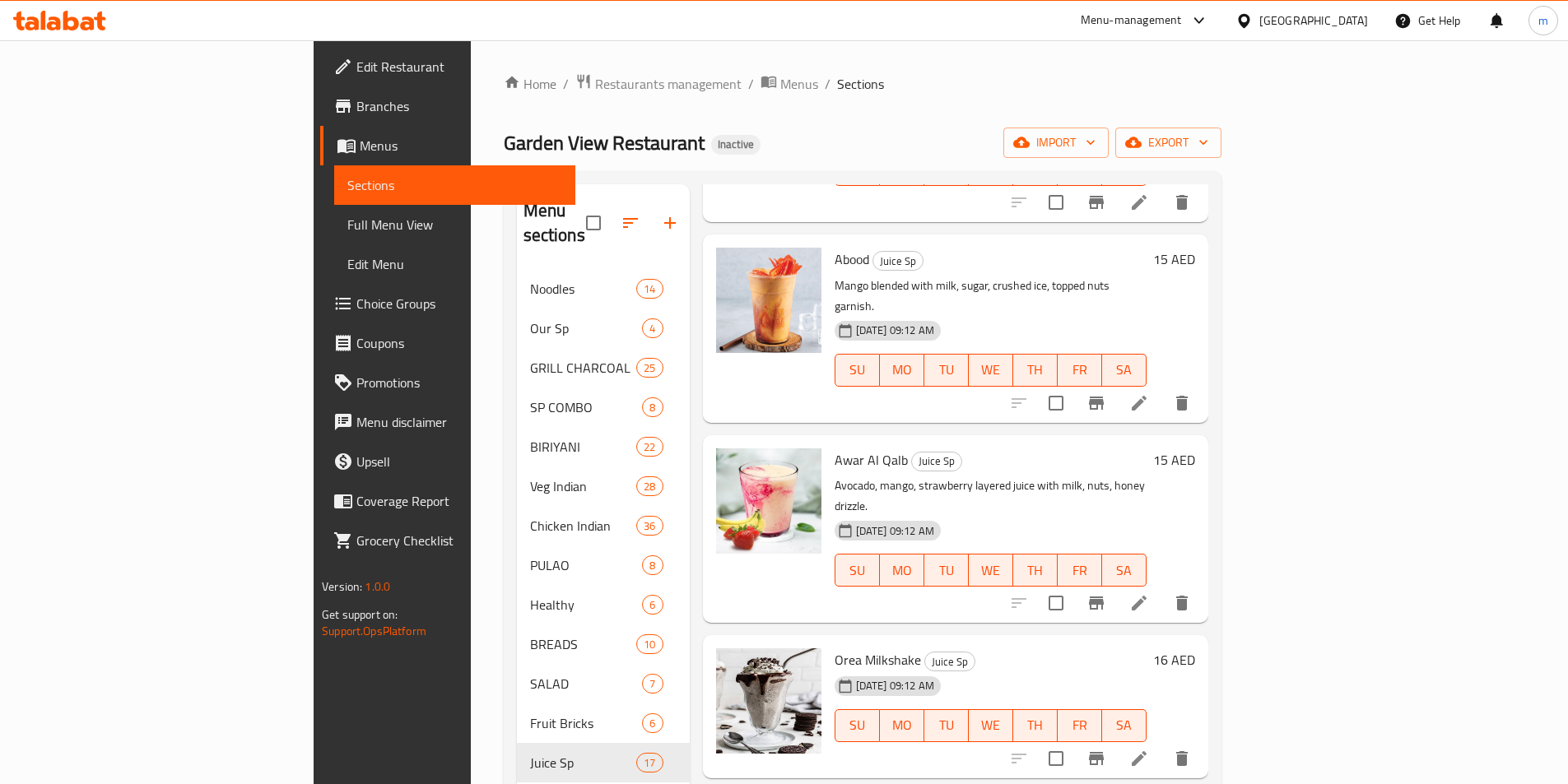
scroll to position [1402, 0]
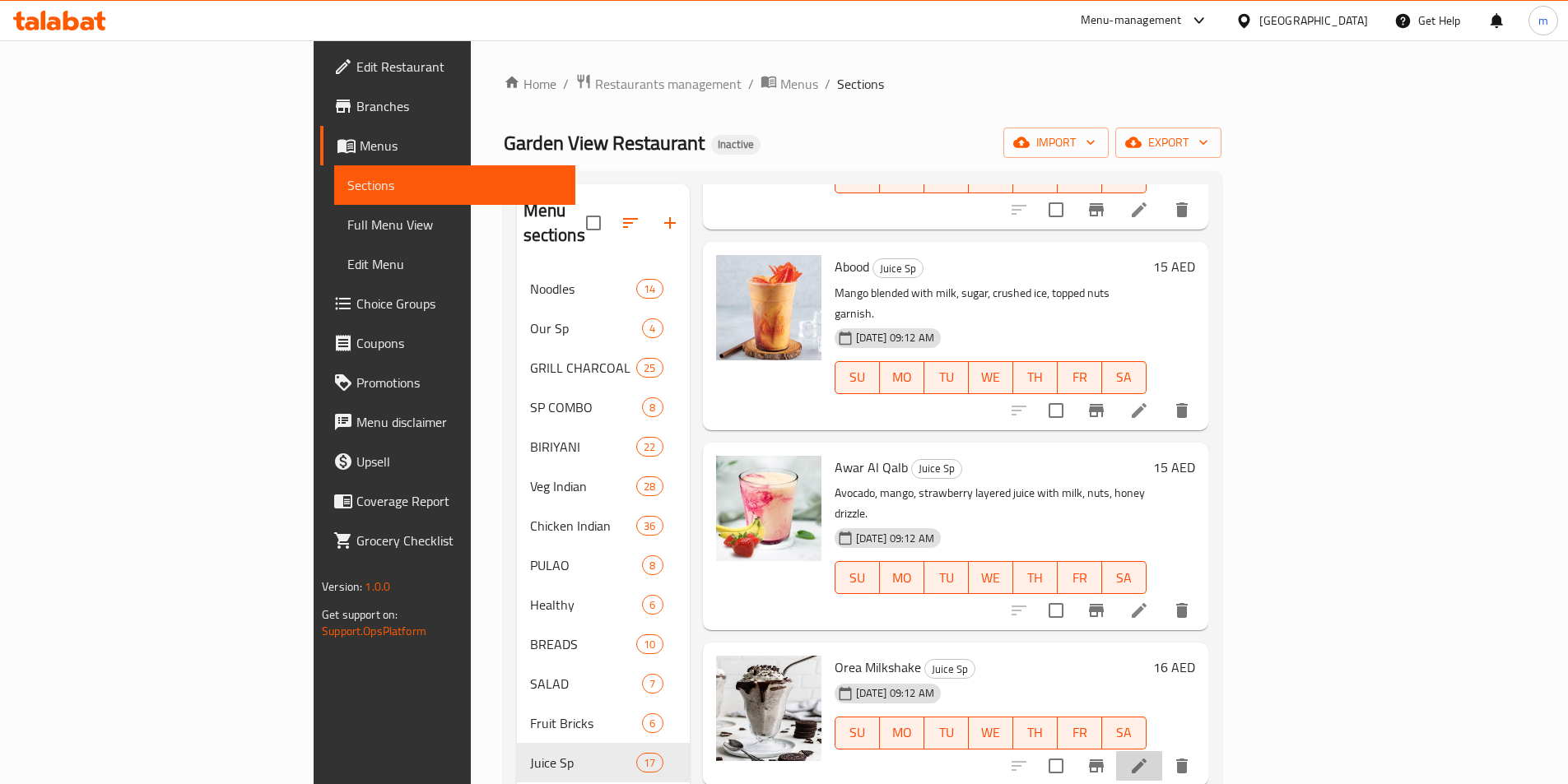
click at [1162, 752] on li at bounding box center [1138, 767] width 46 height 30
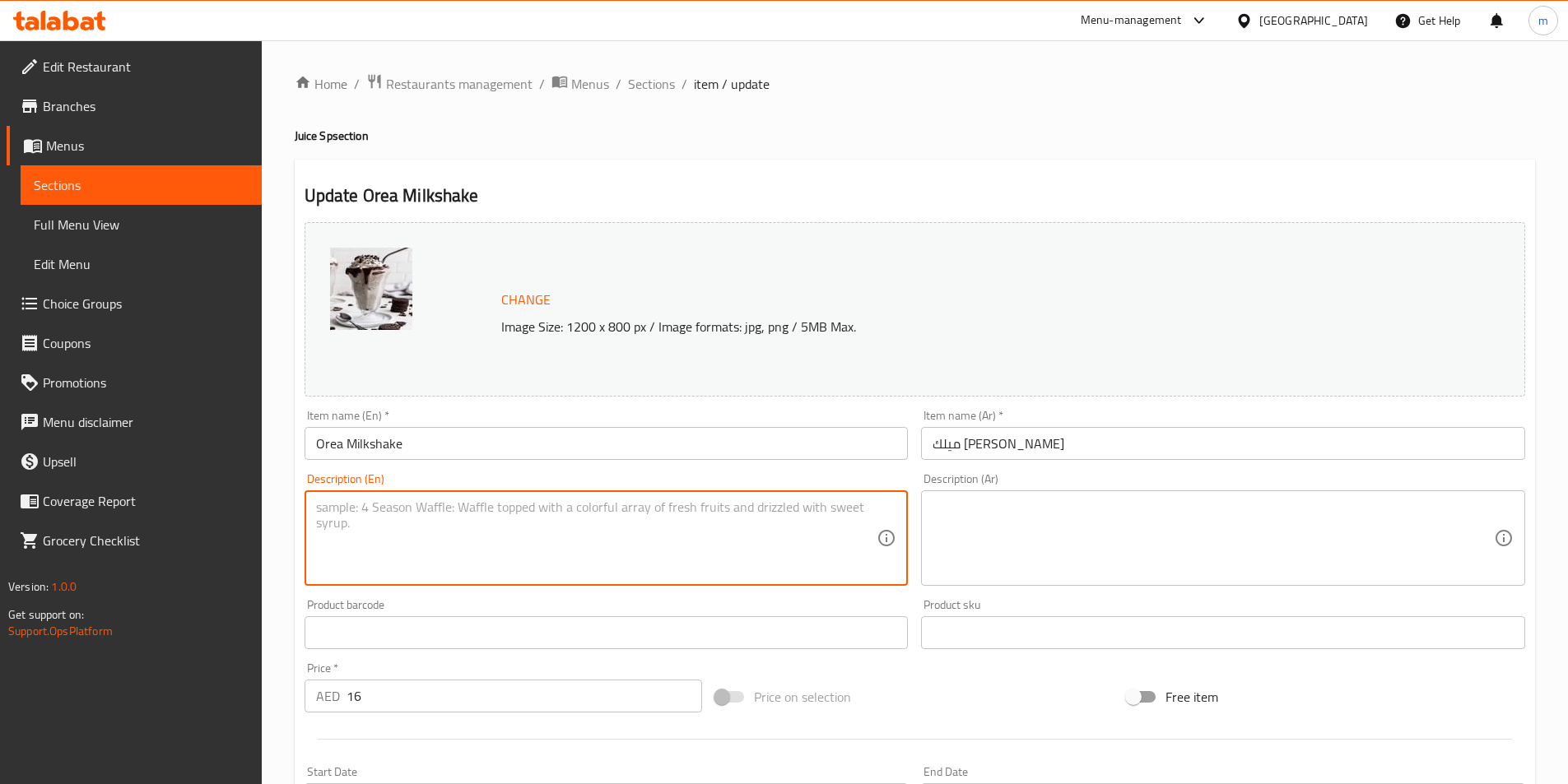
click at [766, 557] on textarea at bounding box center [597, 539] width 562 height 78
paste textarea "Crushed Oreo cookies blended with milk, ice cream, chocolate drizzle."
type textarea "Crushed Oreo cookies blended with milk, ice cream, chocolate drizzle."
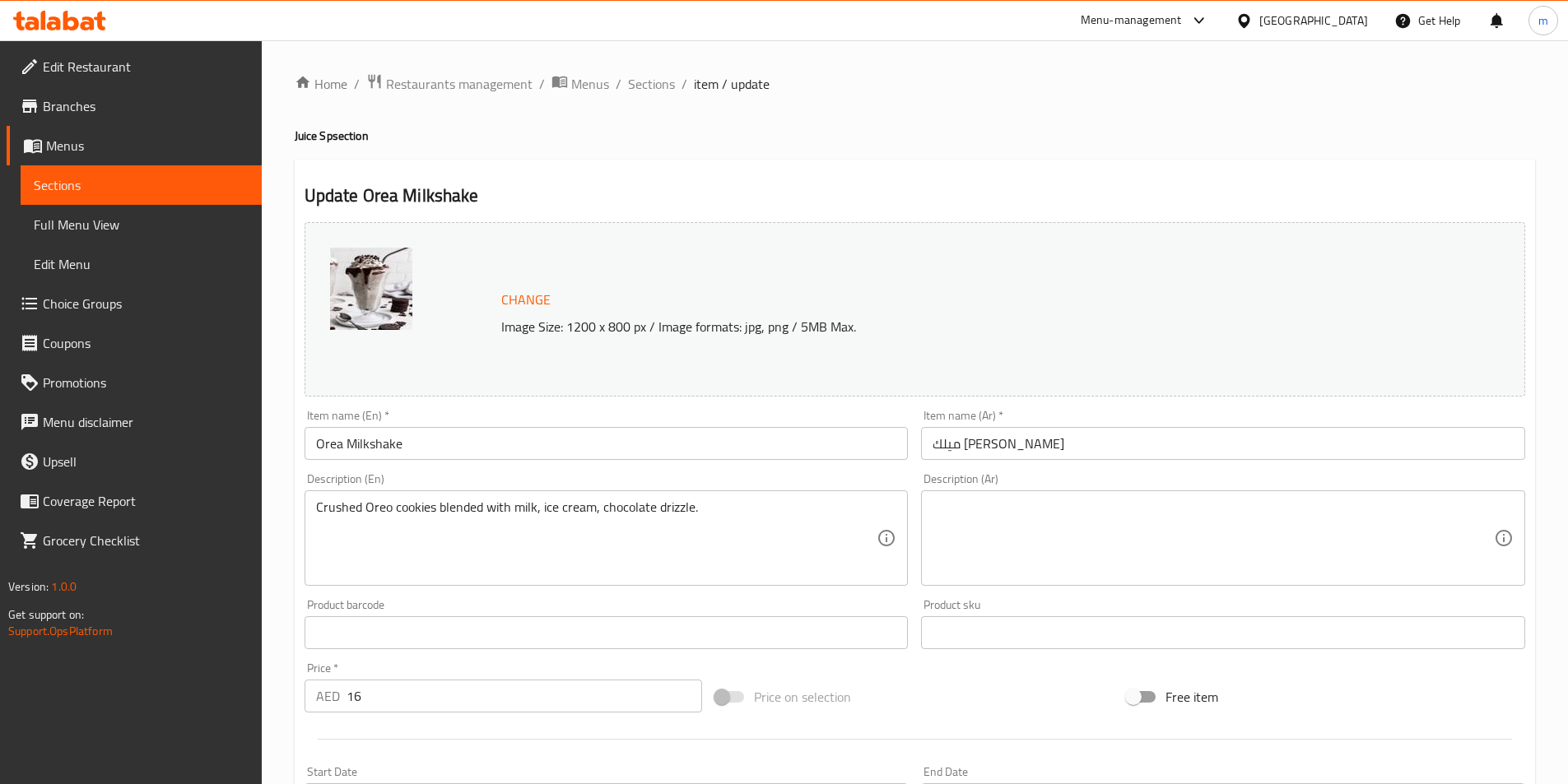
click at [1438, 519] on textarea at bounding box center [1213, 539] width 562 height 78
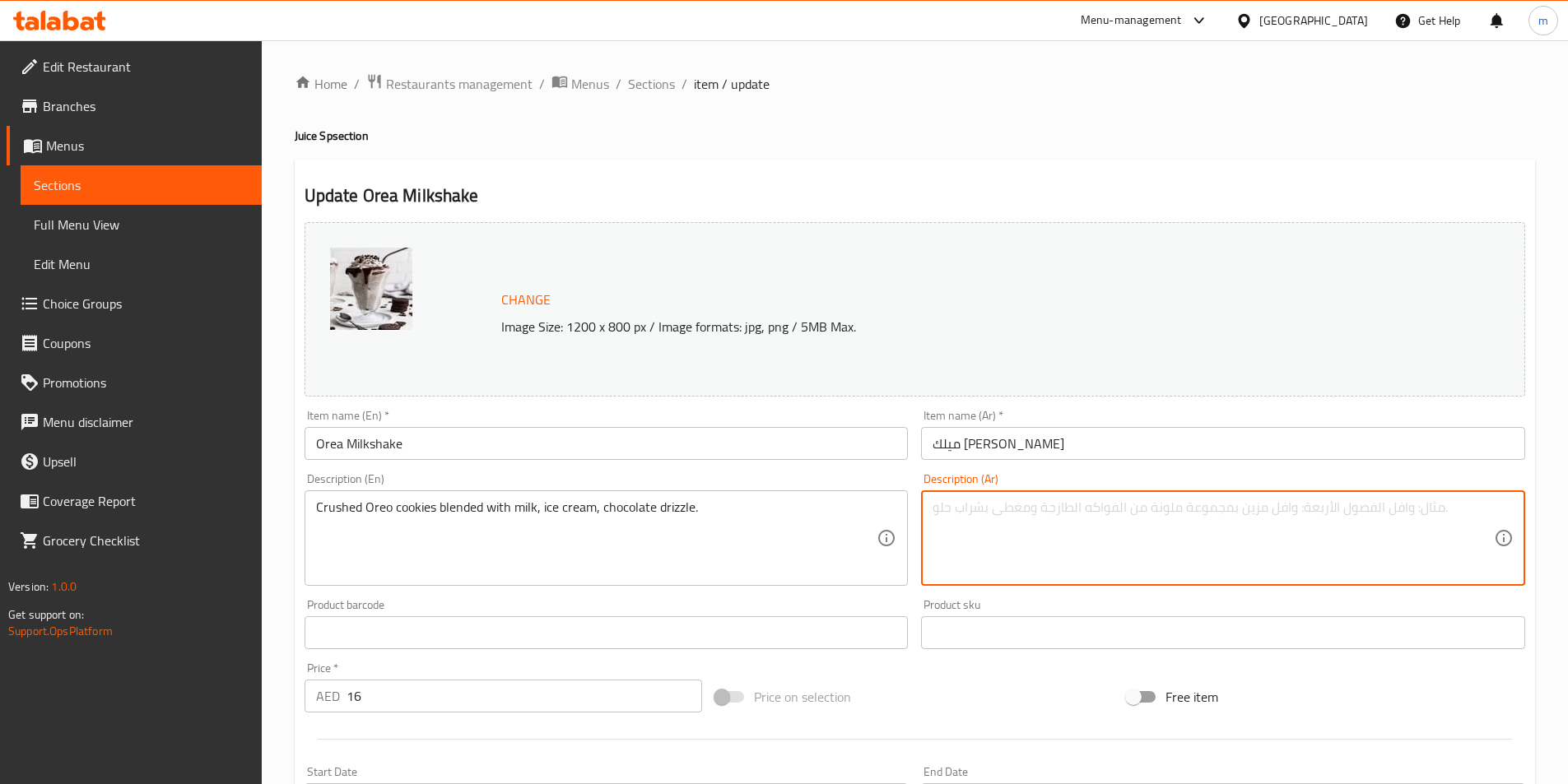
paste textarea "Crushed Oreo cookies blended with milk, ice cream, chocolate drizzle."
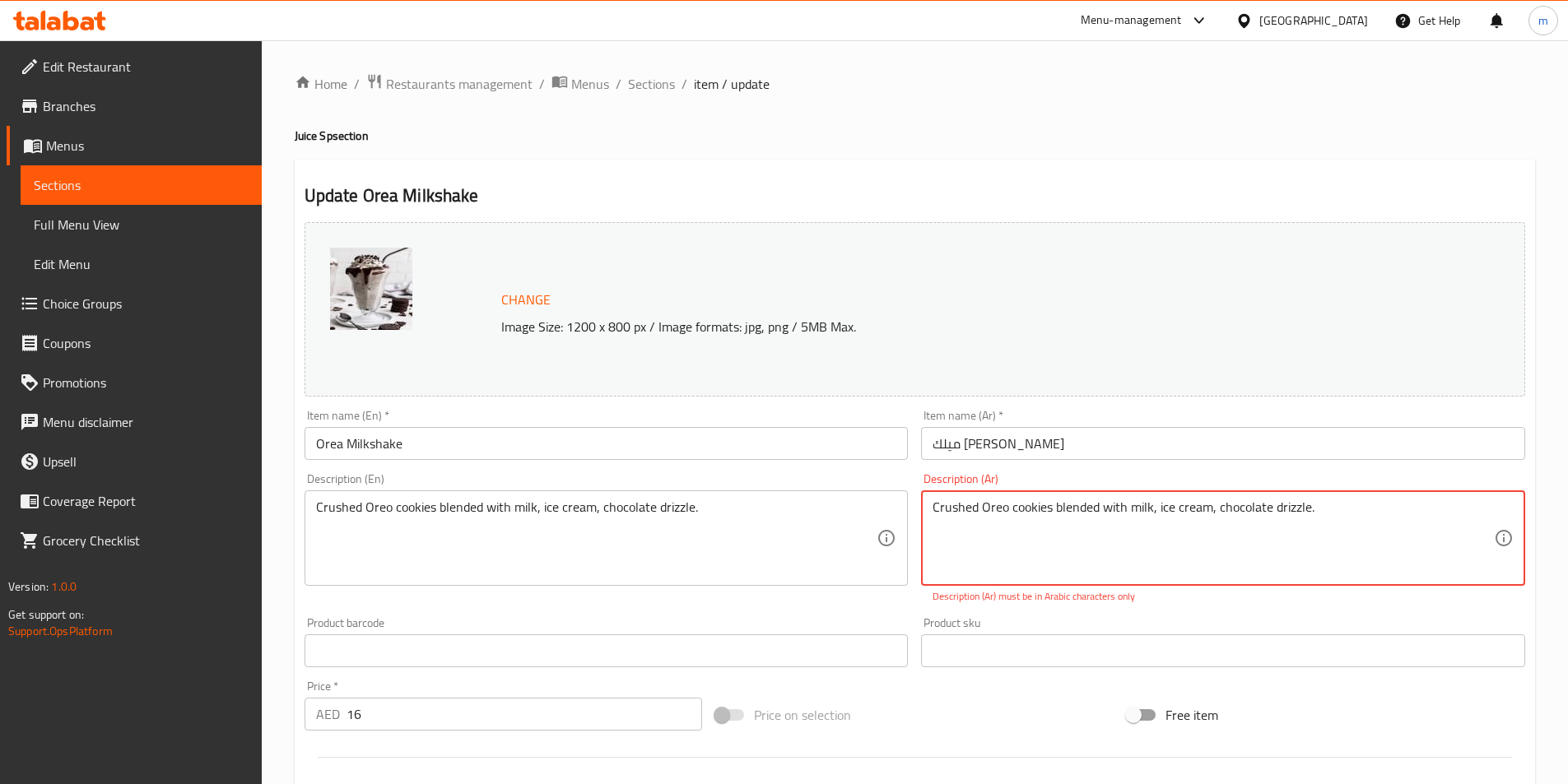
click at [1264, 522] on textarea "Crushed Oreo cookies blended with milk, ice cream, chocolate drizzle." at bounding box center [1213, 539] width 562 height 78
paste textarea "بسكويت أوريو مطحون ممزوج بالحليب والآيس كريم ورشة من الشوكولاتة"
drag, startPoint x: 1001, startPoint y: 515, endPoint x: 1039, endPoint y: 521, distance: 38.5
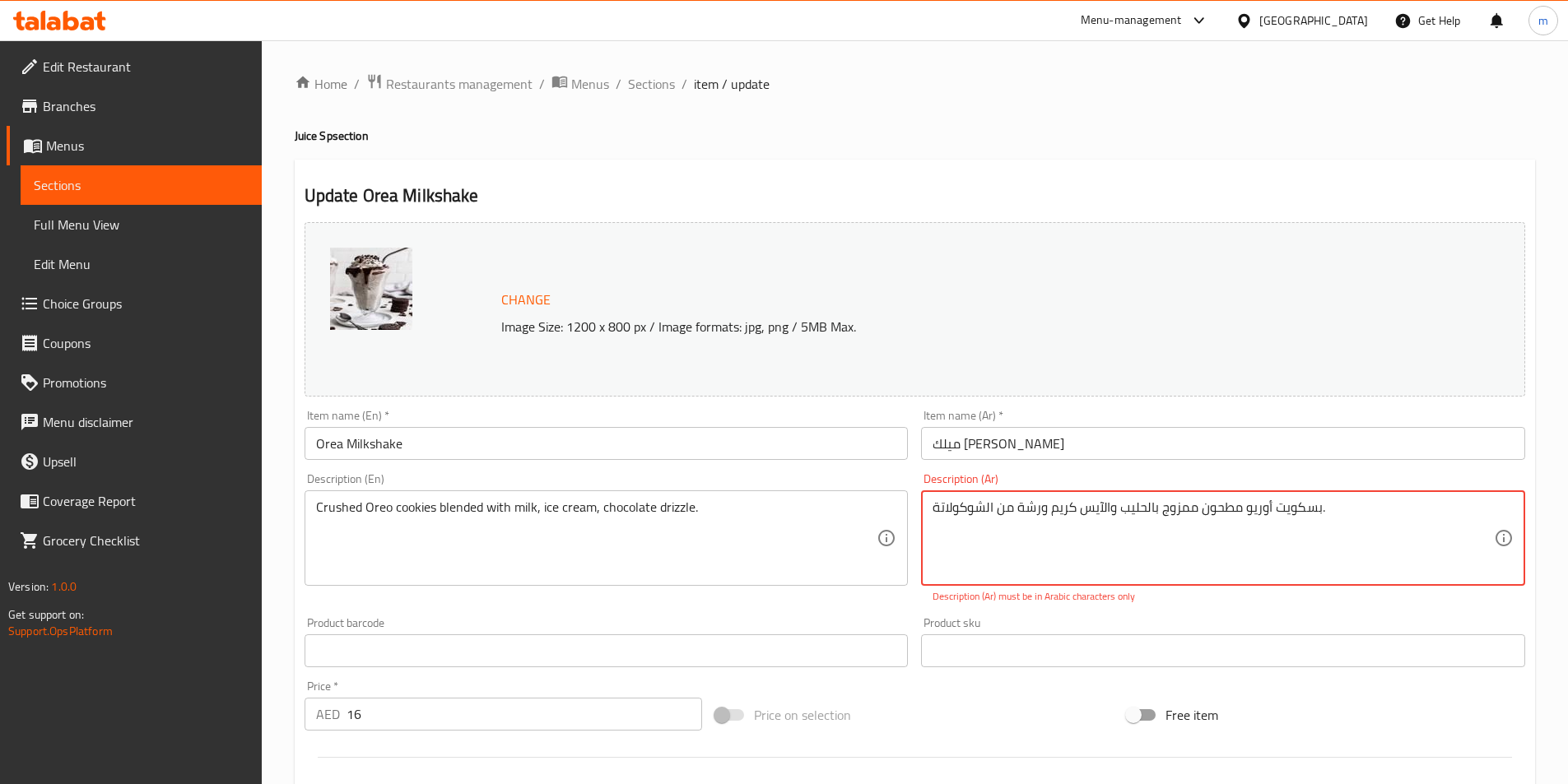
click at [1039, 521] on textarea "بسكويت أوريو مطحون ممزوج بالحليب والآيس كريم ورشة من الشوكولاتة." at bounding box center [1213, 539] width 562 height 78
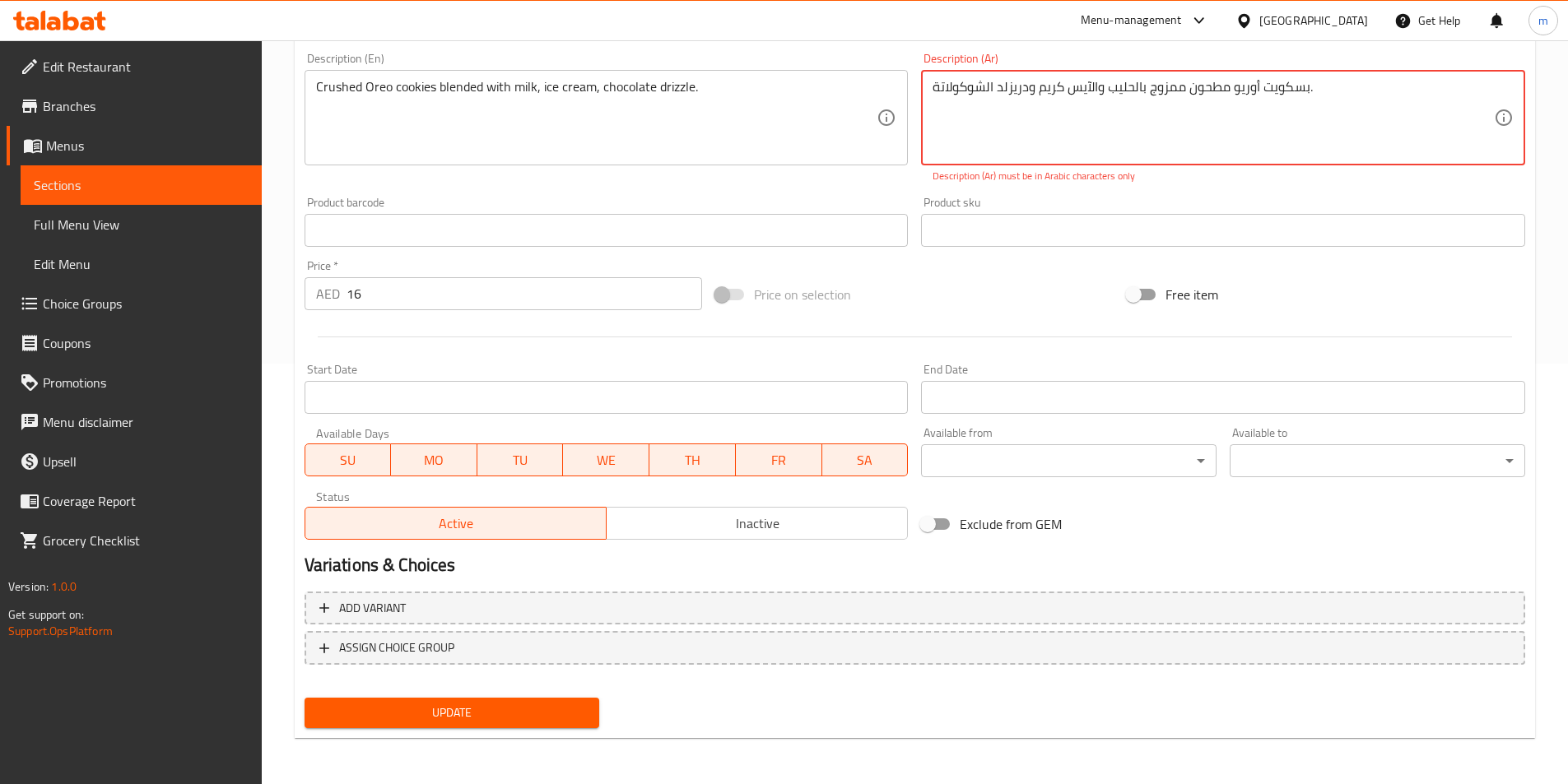
type textarea "بسكويت أوريو مطحون ممزوج بالحليب والآيس كريم ودريزلد الشوكولاتة."
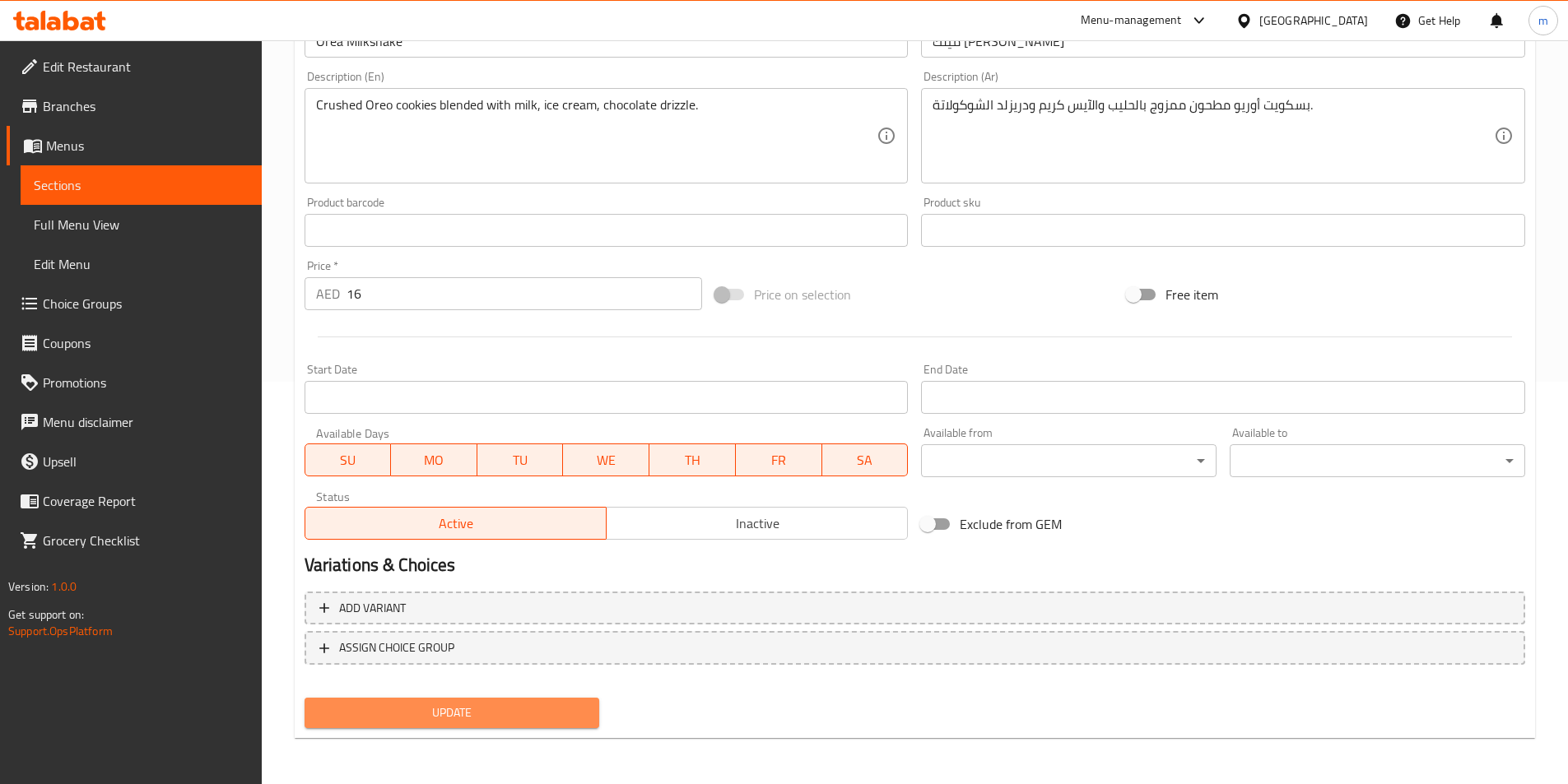
scroll to position [402, 0]
click at [576, 714] on span "Update" at bounding box center [452, 713] width 269 height 21
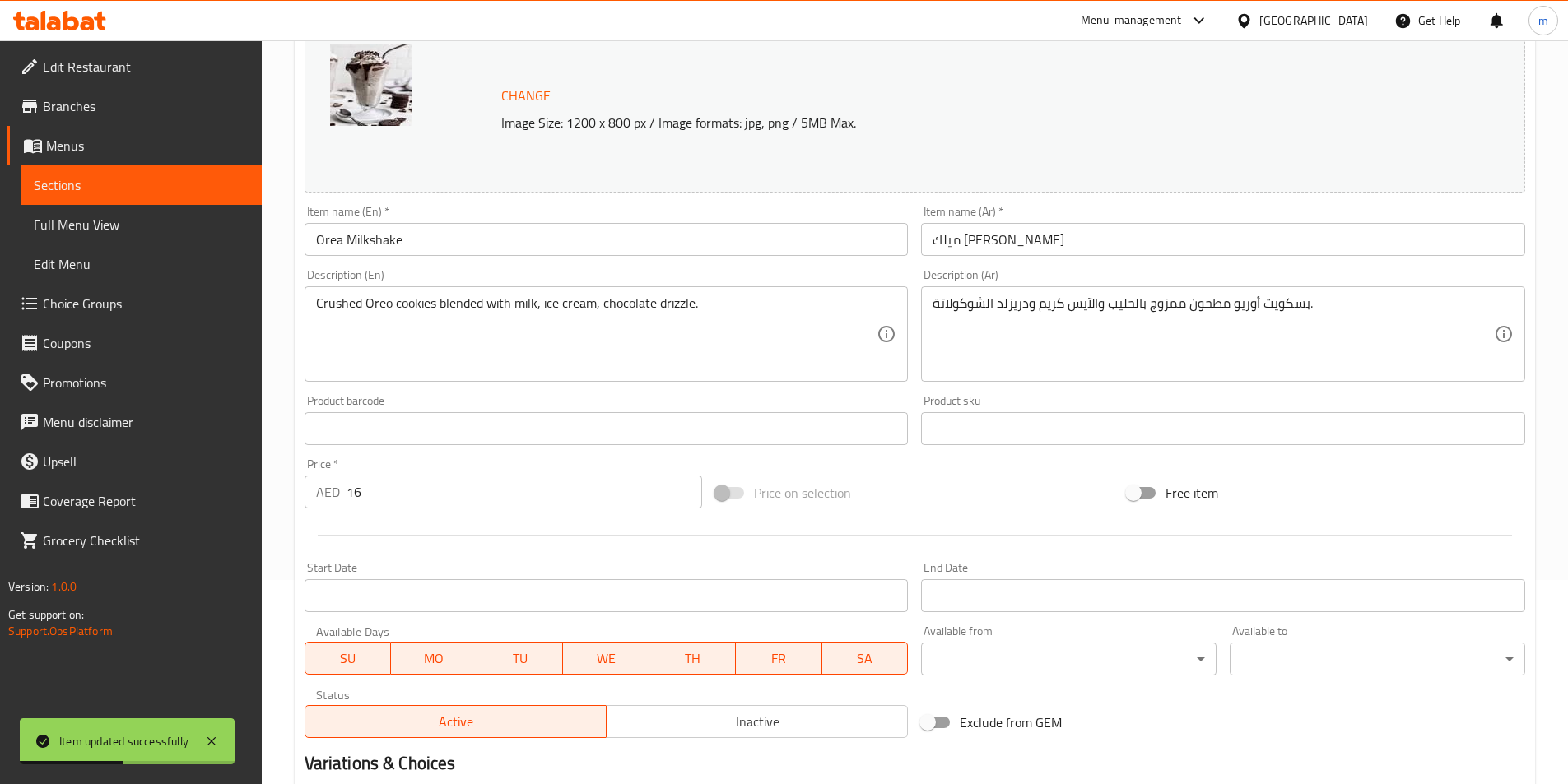
scroll to position [0, 0]
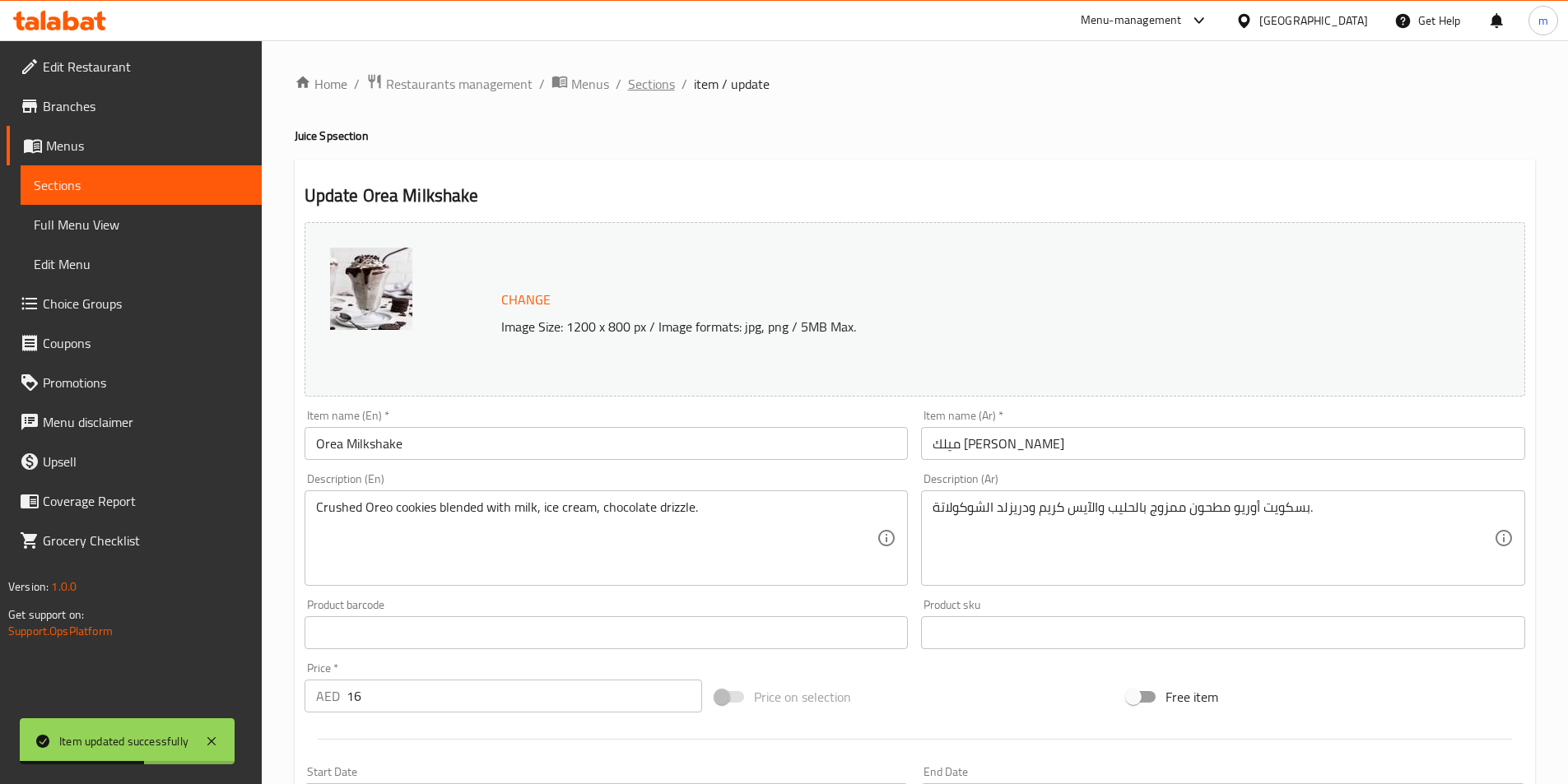
click at [637, 86] on span "Sections" at bounding box center [652, 84] width 47 height 20
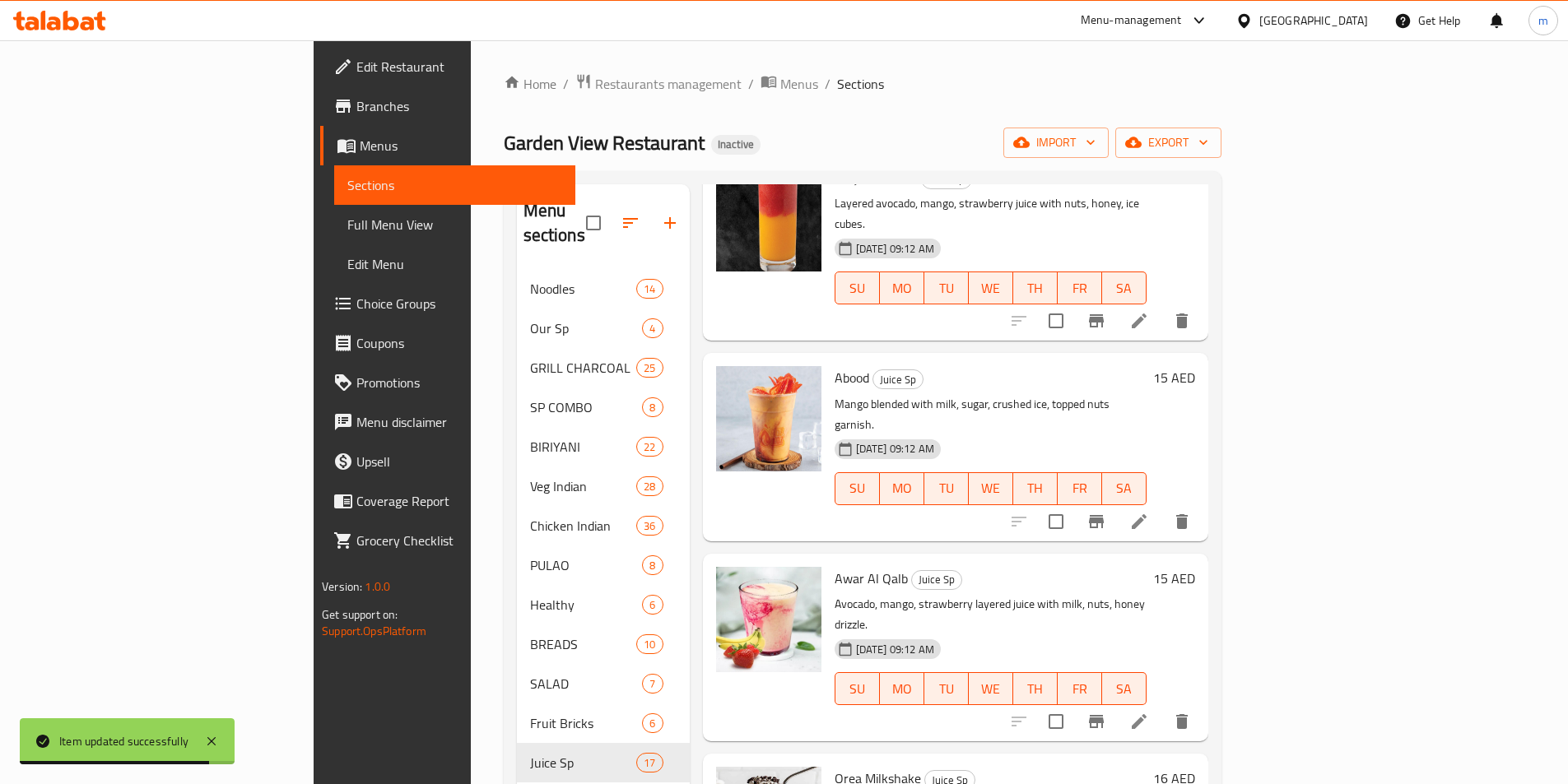
scroll to position [1399, 0]
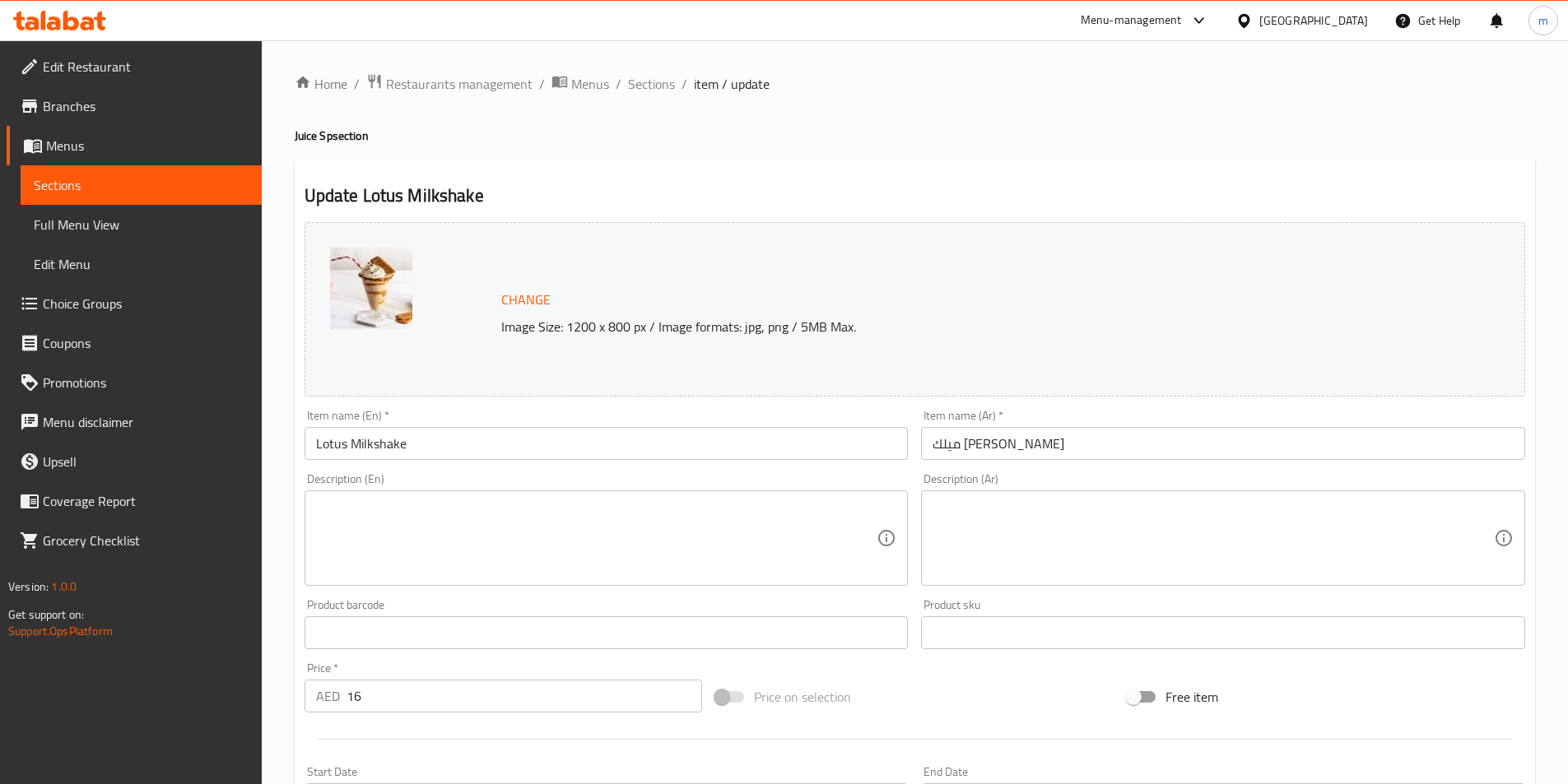
click at [709, 514] on textarea at bounding box center [597, 539] width 562 height 78
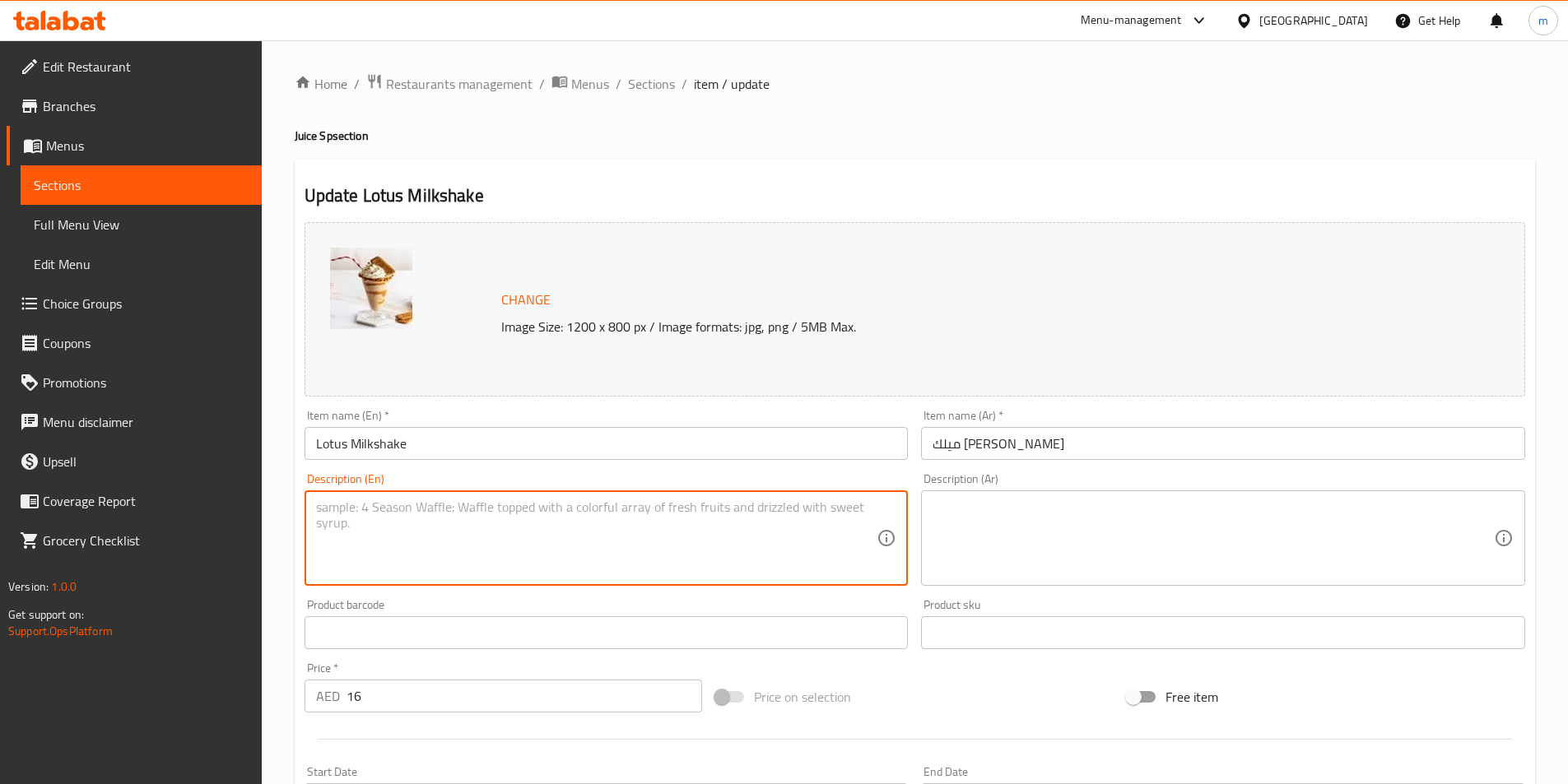
paste textarea "Lotus Biscoff cookies blended with milk, ice cream, caramel drizzle."
type textarea "Lotus Biscoff cookies blended with milk, ice cream, caramel drizzle."
click at [1271, 557] on textarea at bounding box center [1213, 539] width 562 height 78
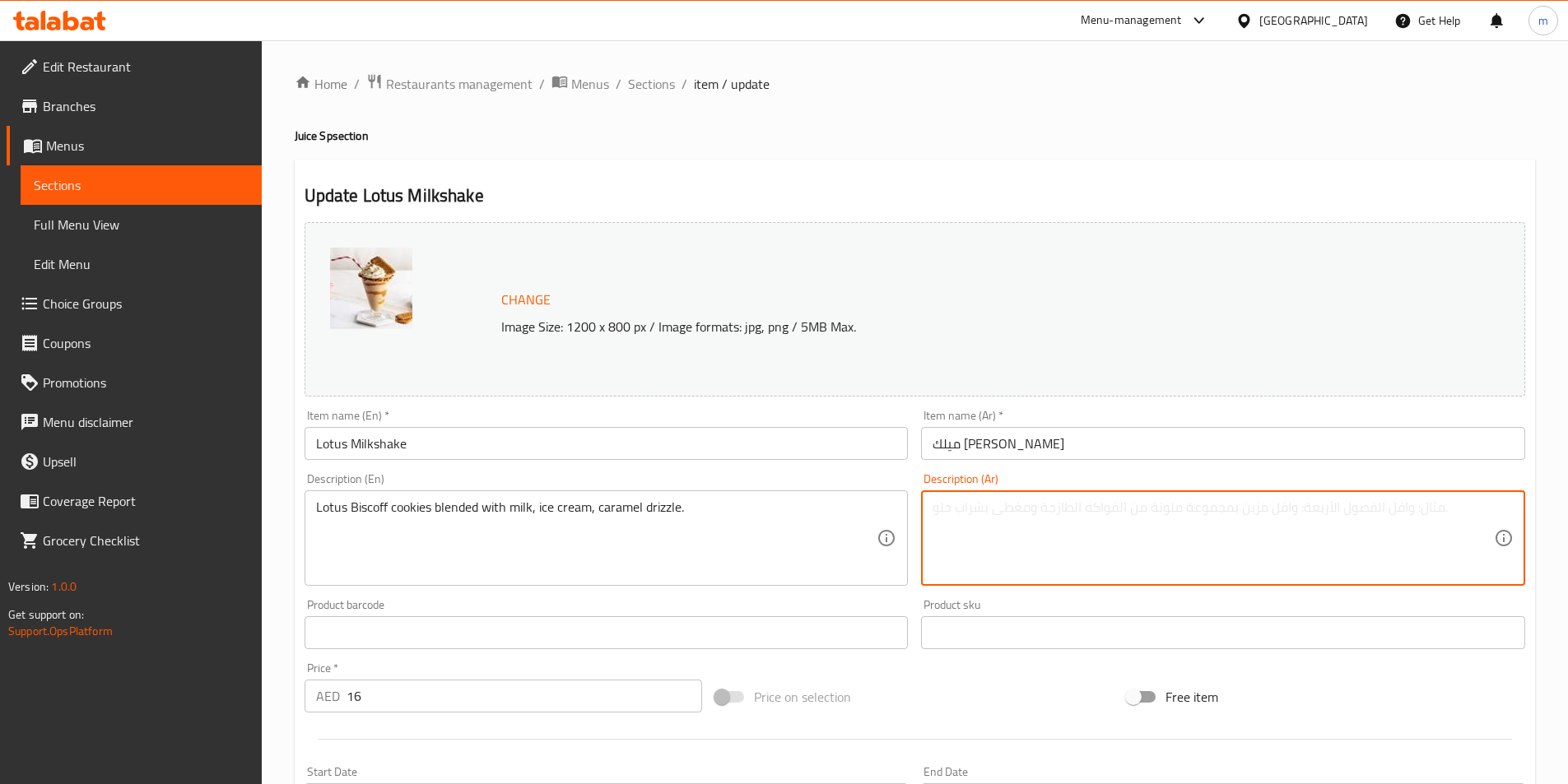
paste textarea "بسكويت لوتس بسكوف مخلوط مع الحليب والآيس كريم ورشة من الكراميل."
click at [1317, 515] on textarea "بسكويت لوتس بسكوف مخلوط مع الحليب والآيس كريم ورشة من الكراميل." at bounding box center [1213, 539] width 562 height 78
click at [1184, 515] on textarea "كوكيز لوتس بسكوف مخلوط مع الحليب والآيس كريم ورشة من الكراميل." at bounding box center [1213, 539] width 562 height 78
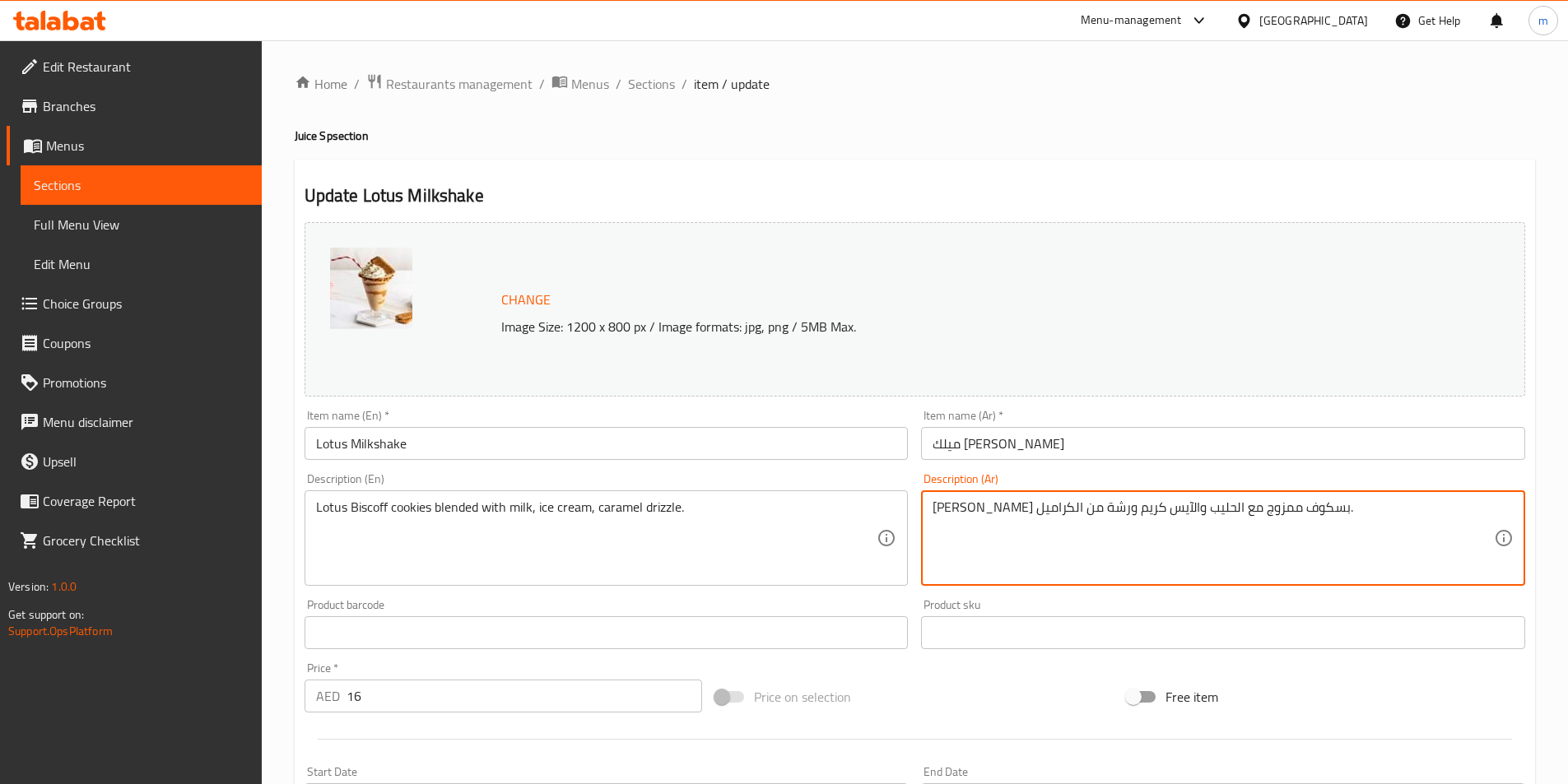
drag, startPoint x: 980, startPoint y: 515, endPoint x: 1026, endPoint y: 522, distance: 46.5
click at [1026, 522] on textarea "[PERSON_NAME] بسكوف ممزوج مع الحليب والآيس كريم ورشة من الكراميل." at bounding box center [1213, 539] width 562 height 78
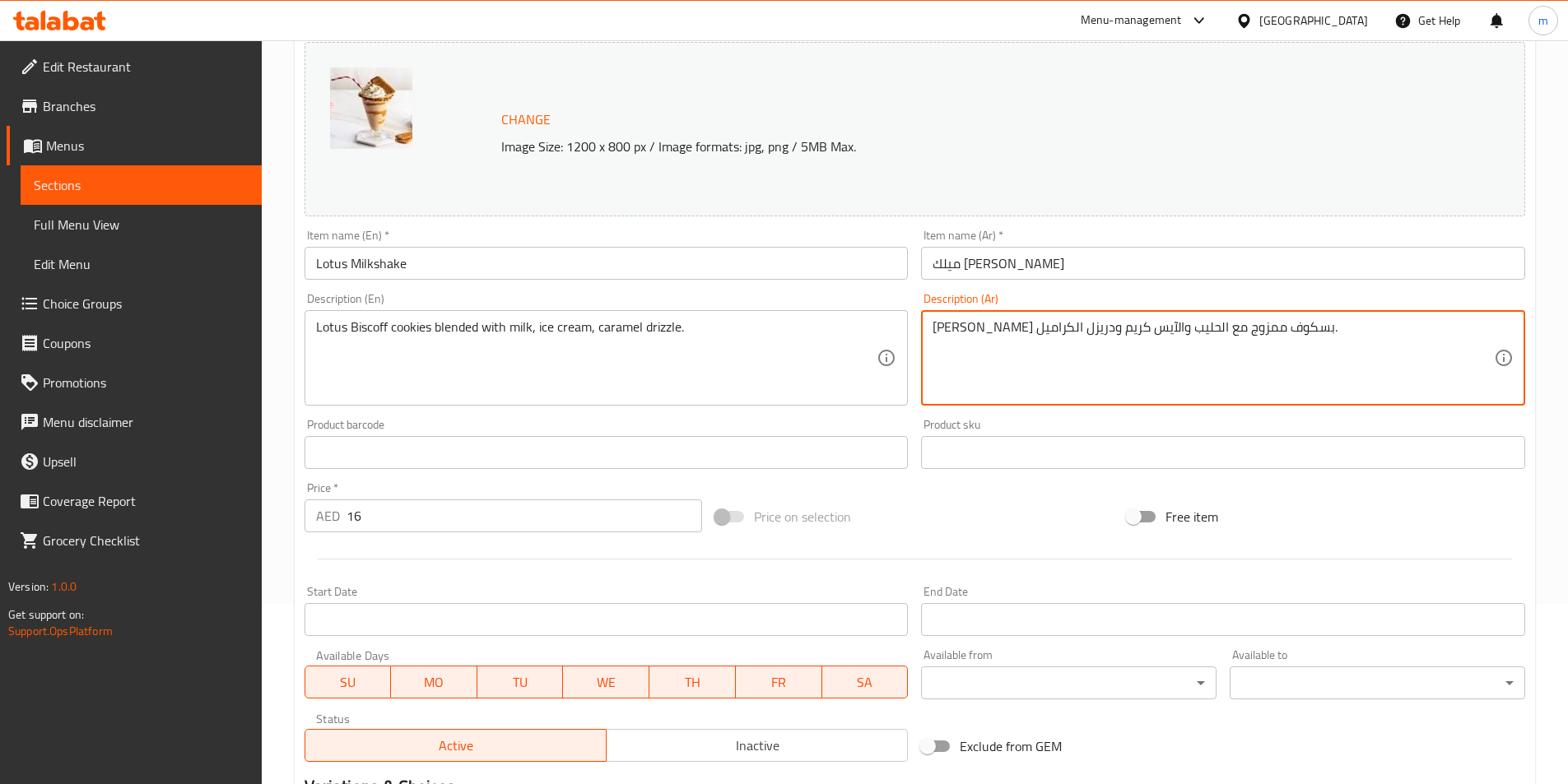
scroll to position [402, 0]
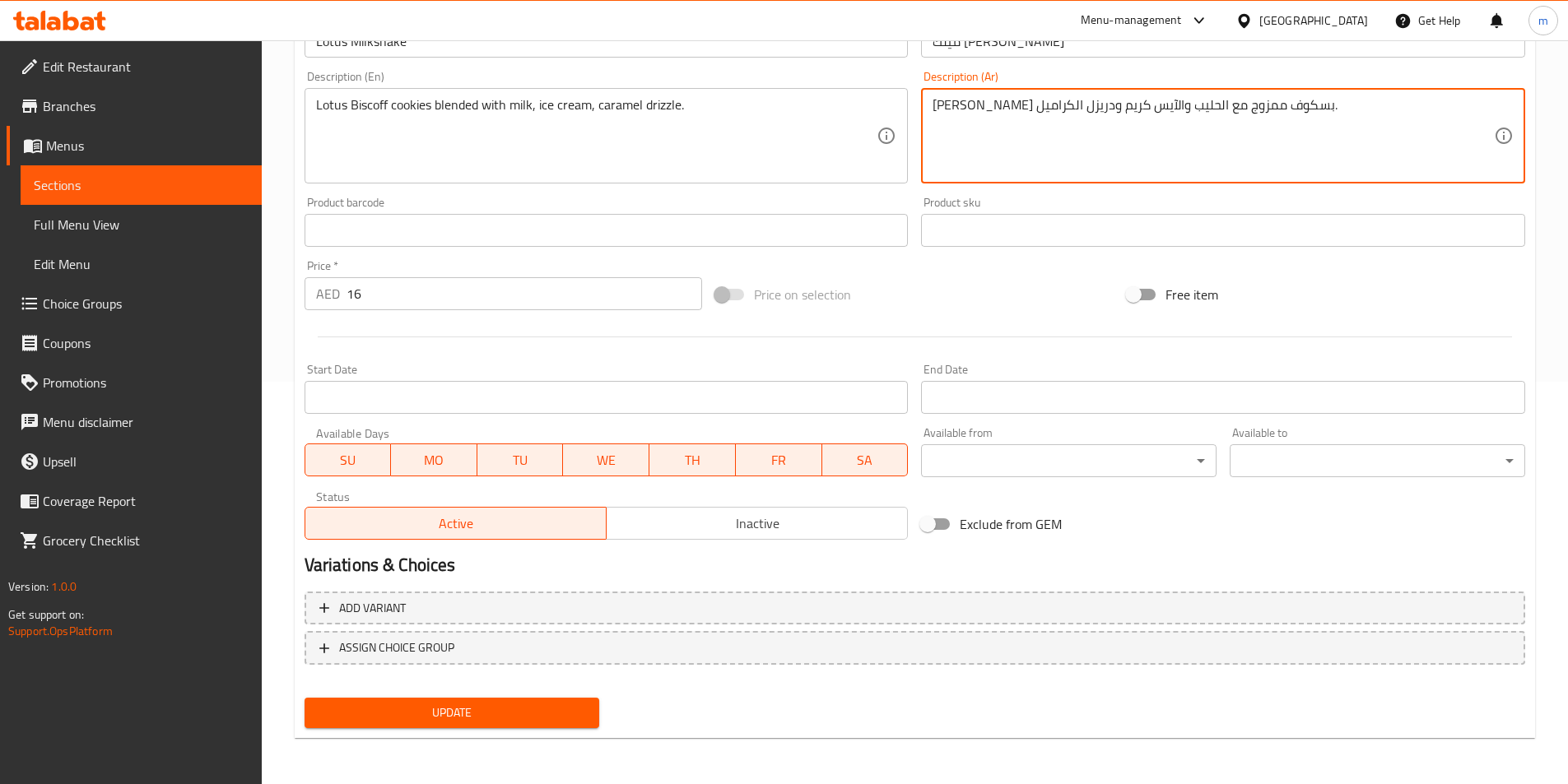
type textarea "[PERSON_NAME] بسكوف ممزوج مع الحليب والآيس كريم ودريزل الكراميل."
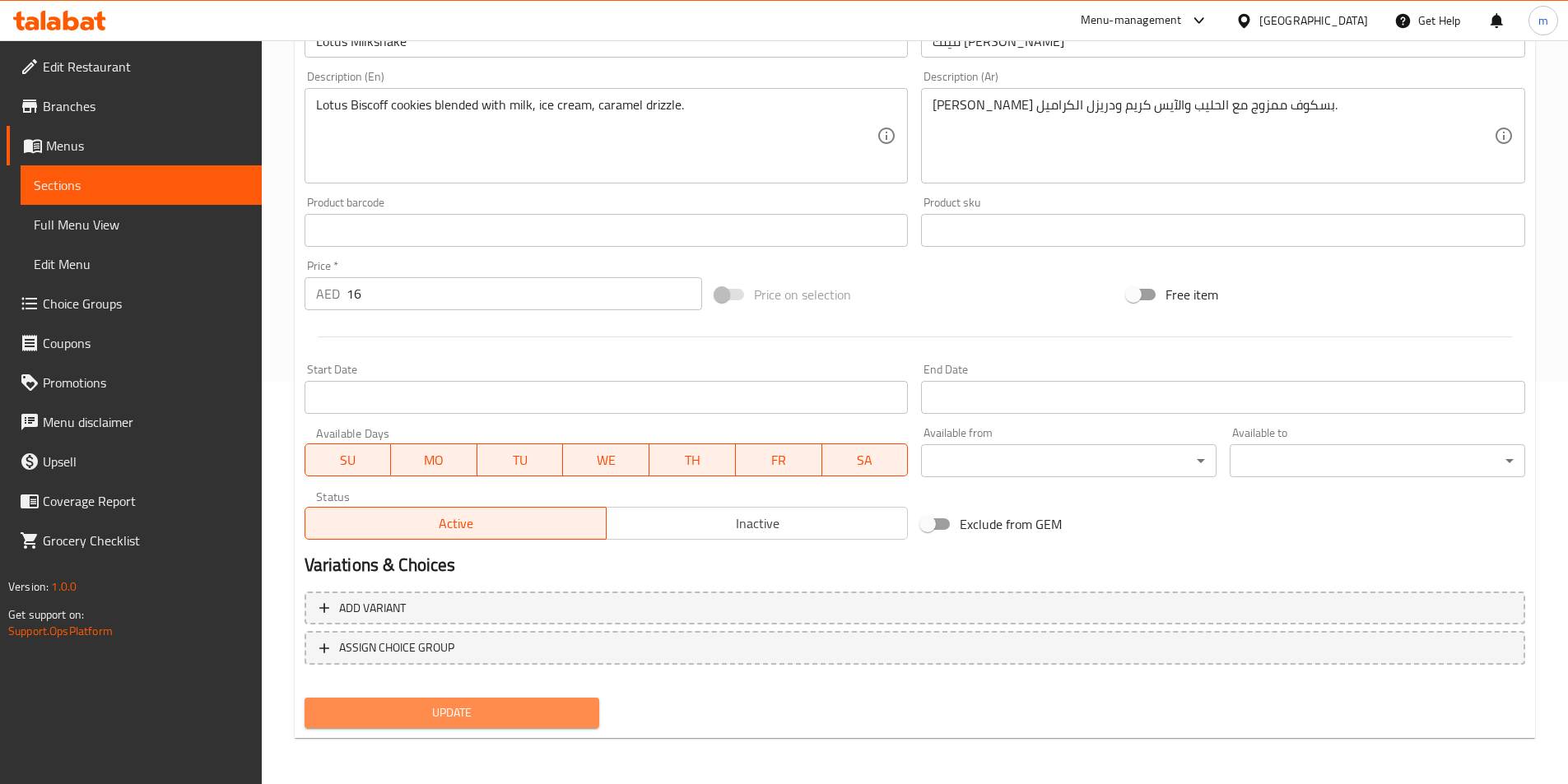
click at [572, 726] on button "Update" at bounding box center [452, 713] width 296 height 31
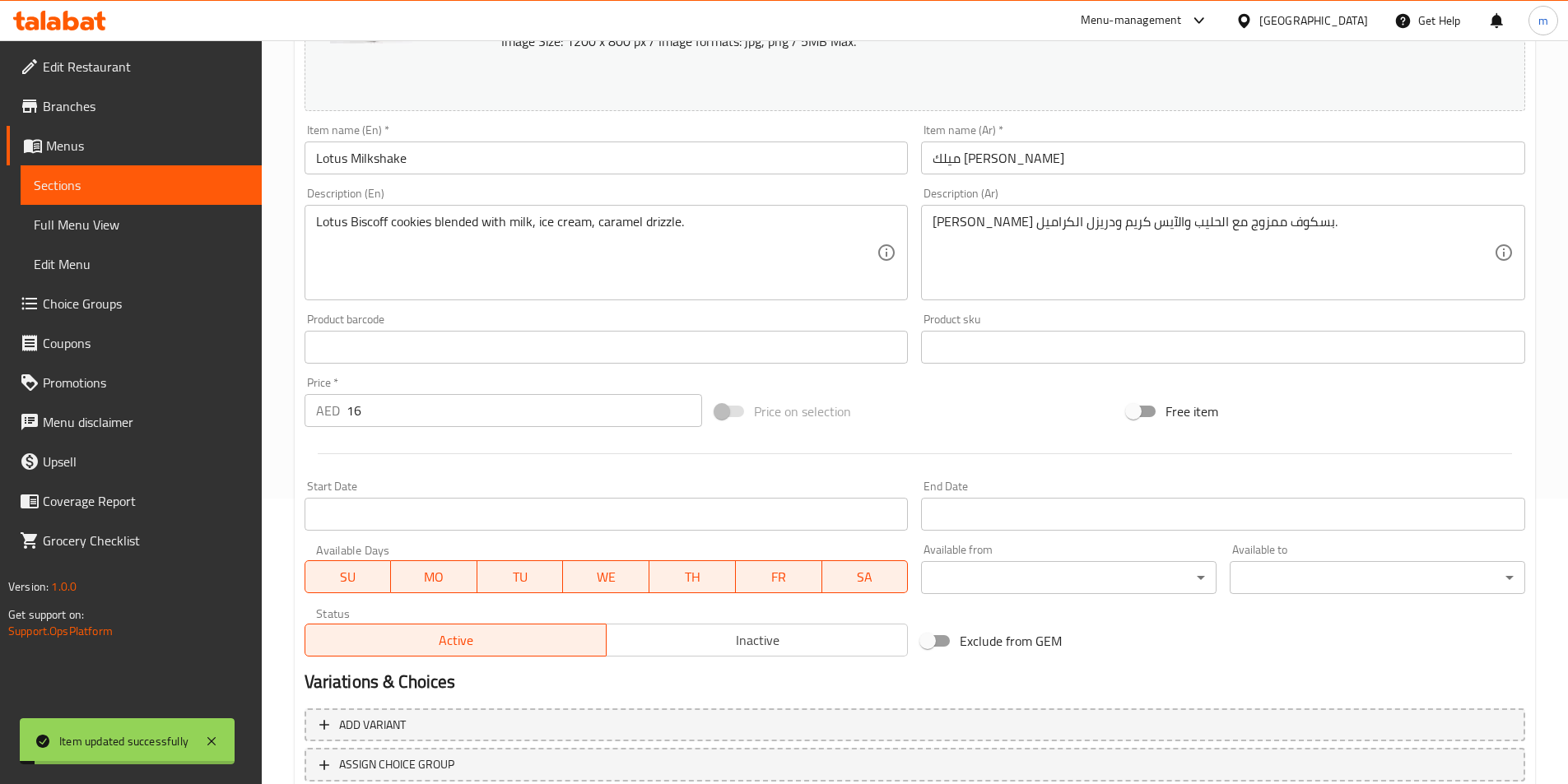
scroll to position [0, 0]
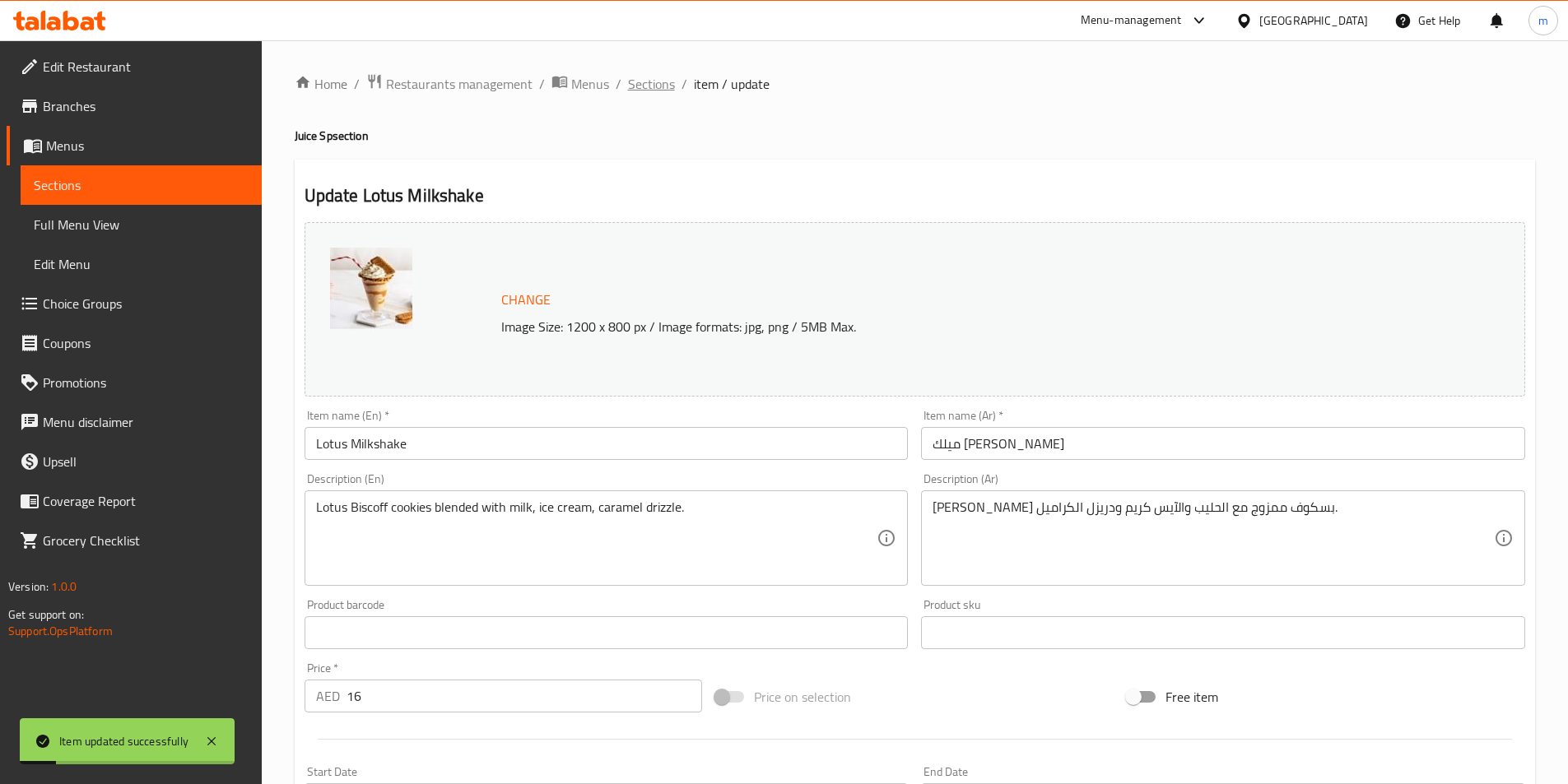
click at [648, 82] on span "Sections" at bounding box center [652, 84] width 47 height 20
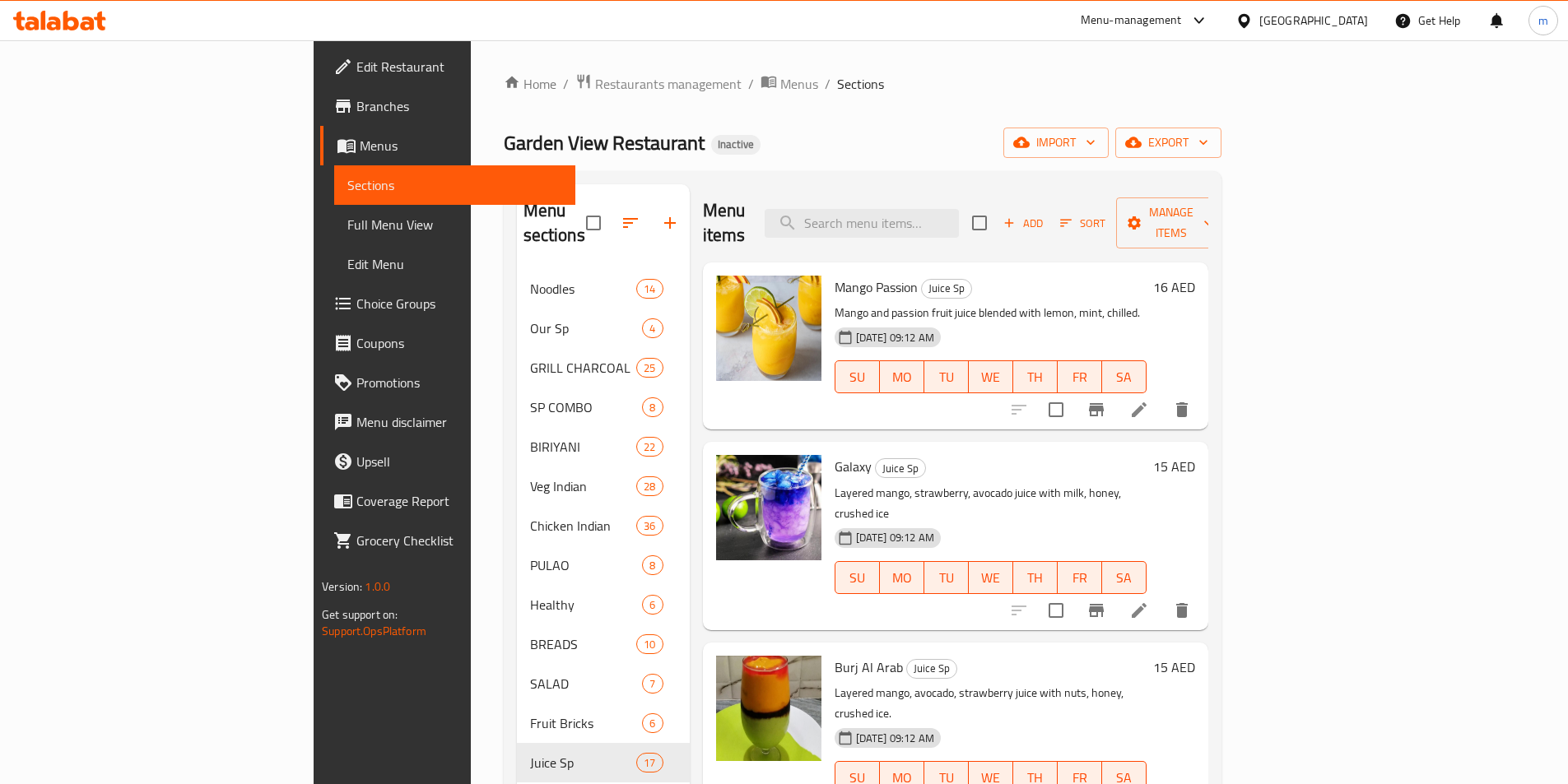
click at [1131, 136] on div "Garden View Restaurant Inactive import export" at bounding box center [861, 142] width 717 height 31
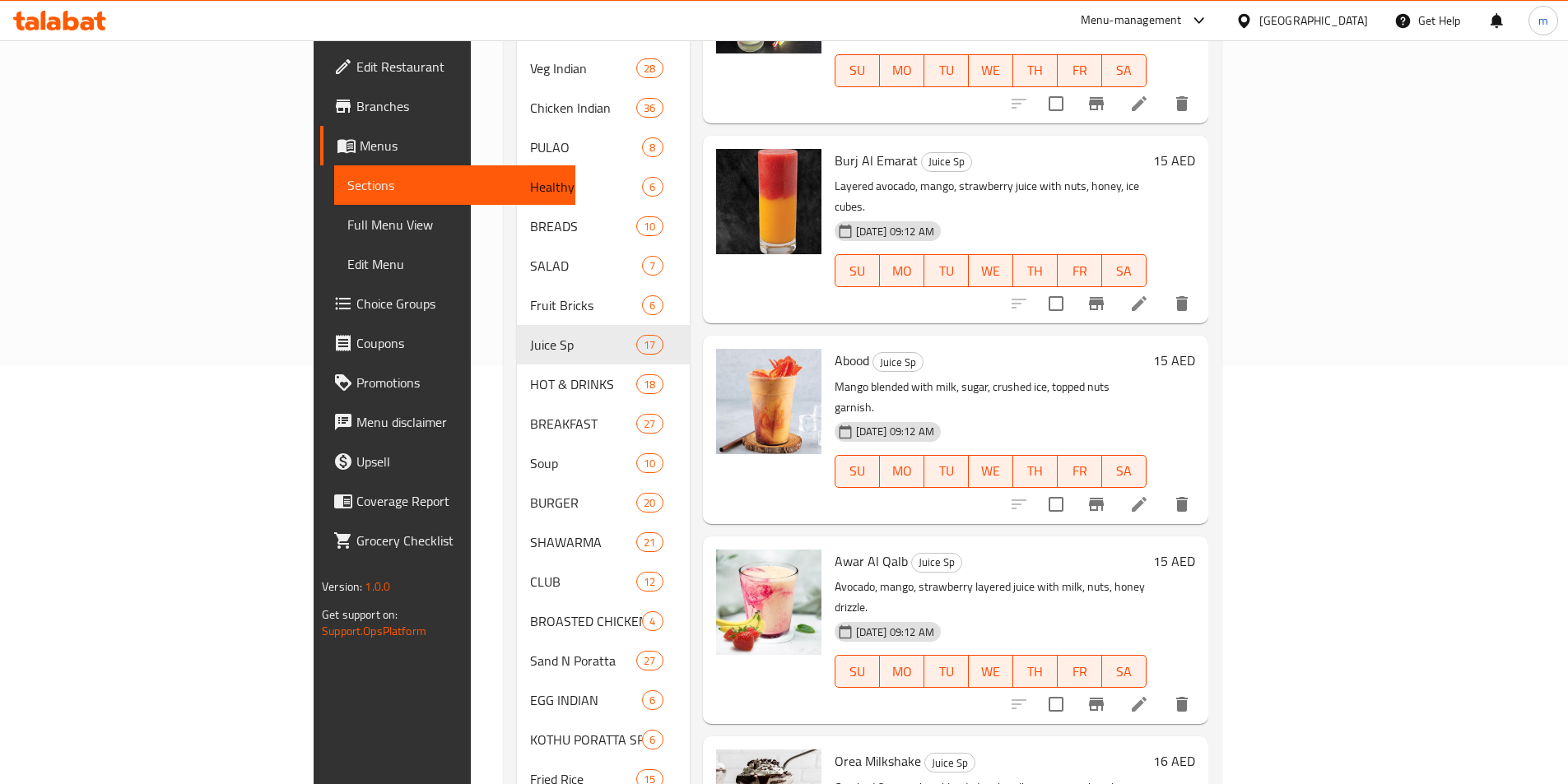
click at [1149, 695] on icon at bounding box center [1139, 705] width 20 height 20
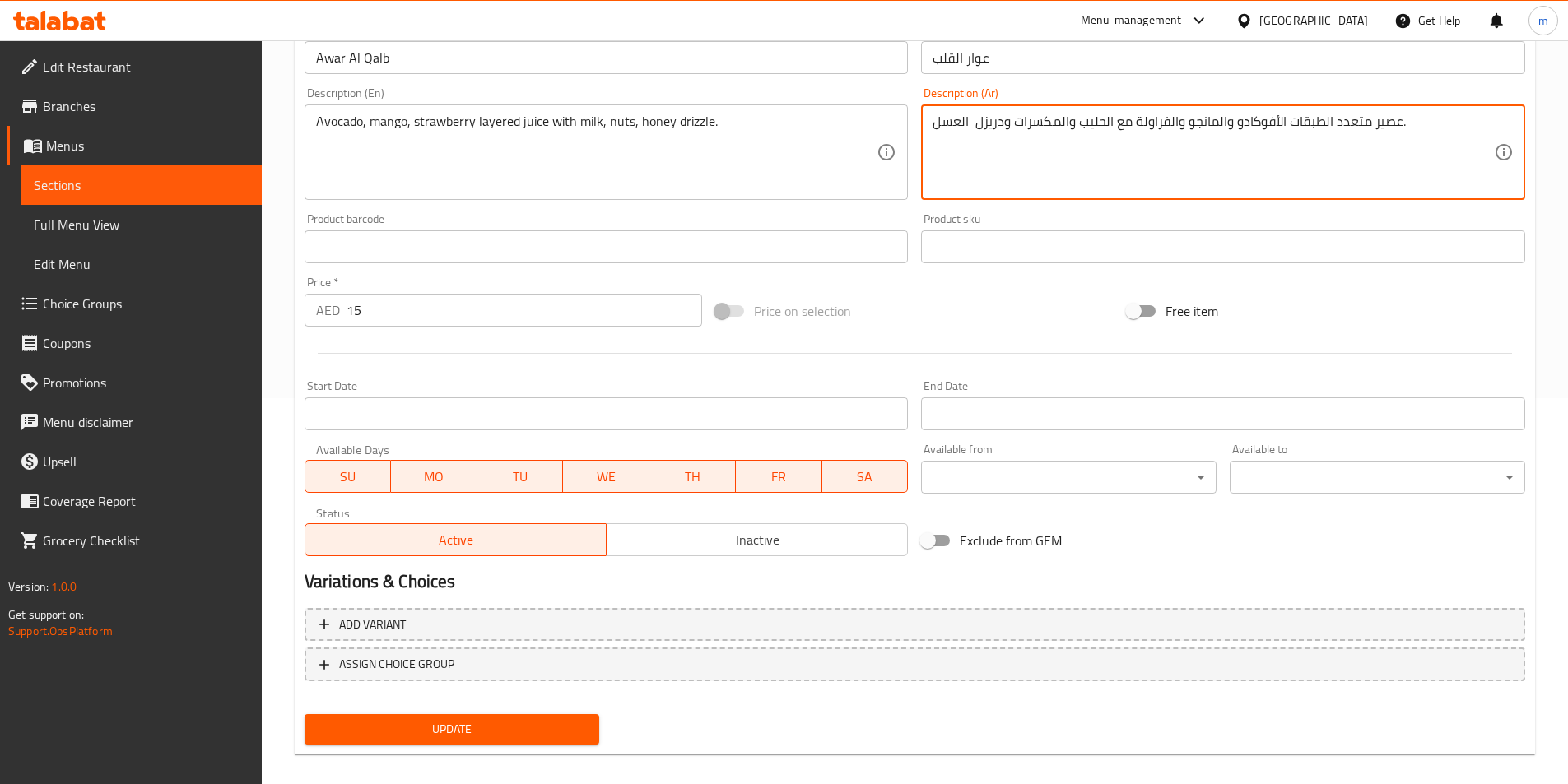
scroll to position [402, 0]
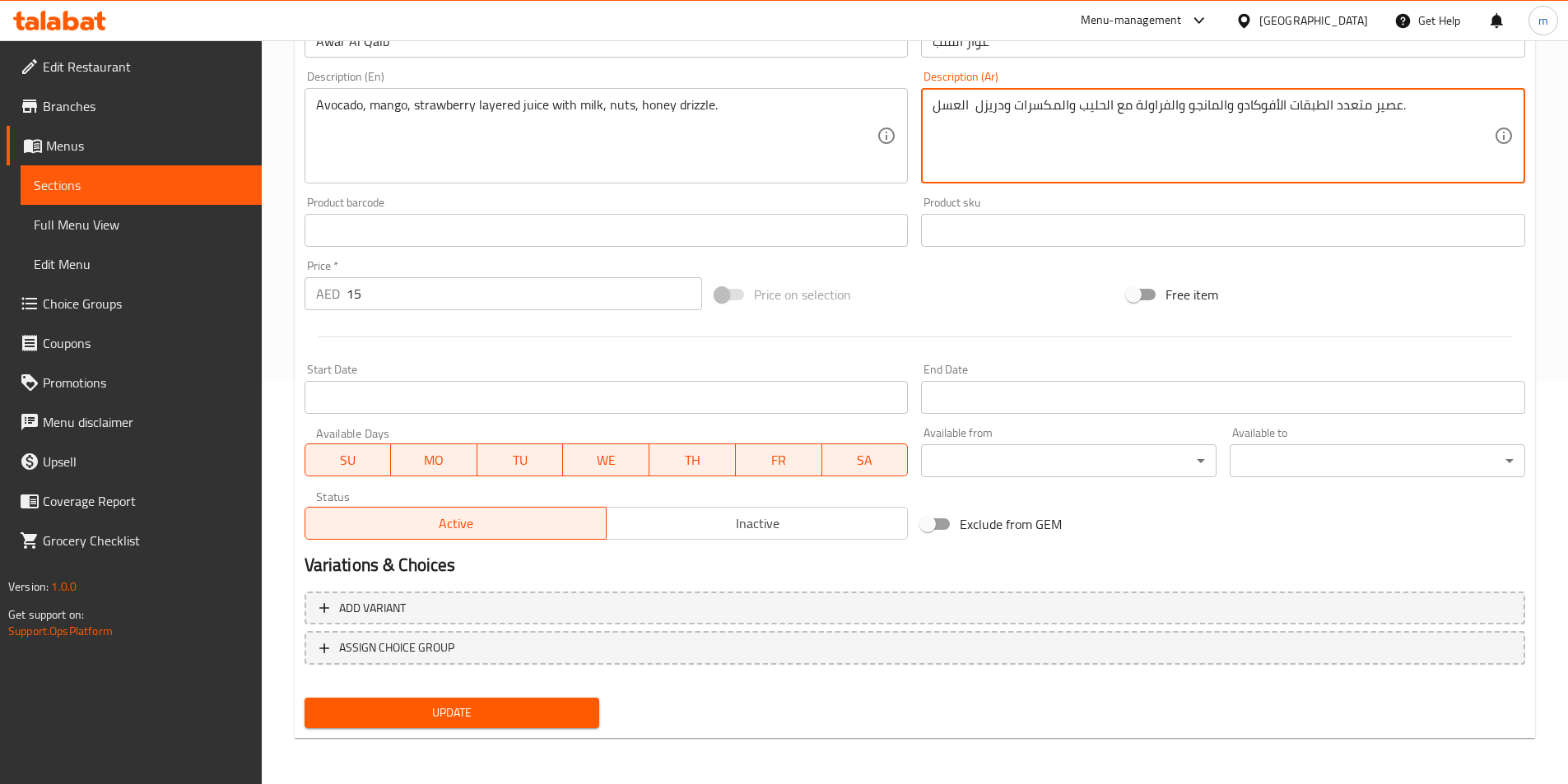
type textarea "عصير متعدد الطبقات الأفوكادو والمانجو والفراولة مع الحليب والمكسرات ودريزل العس…"
click at [578, 707] on span "Update" at bounding box center [452, 713] width 269 height 21
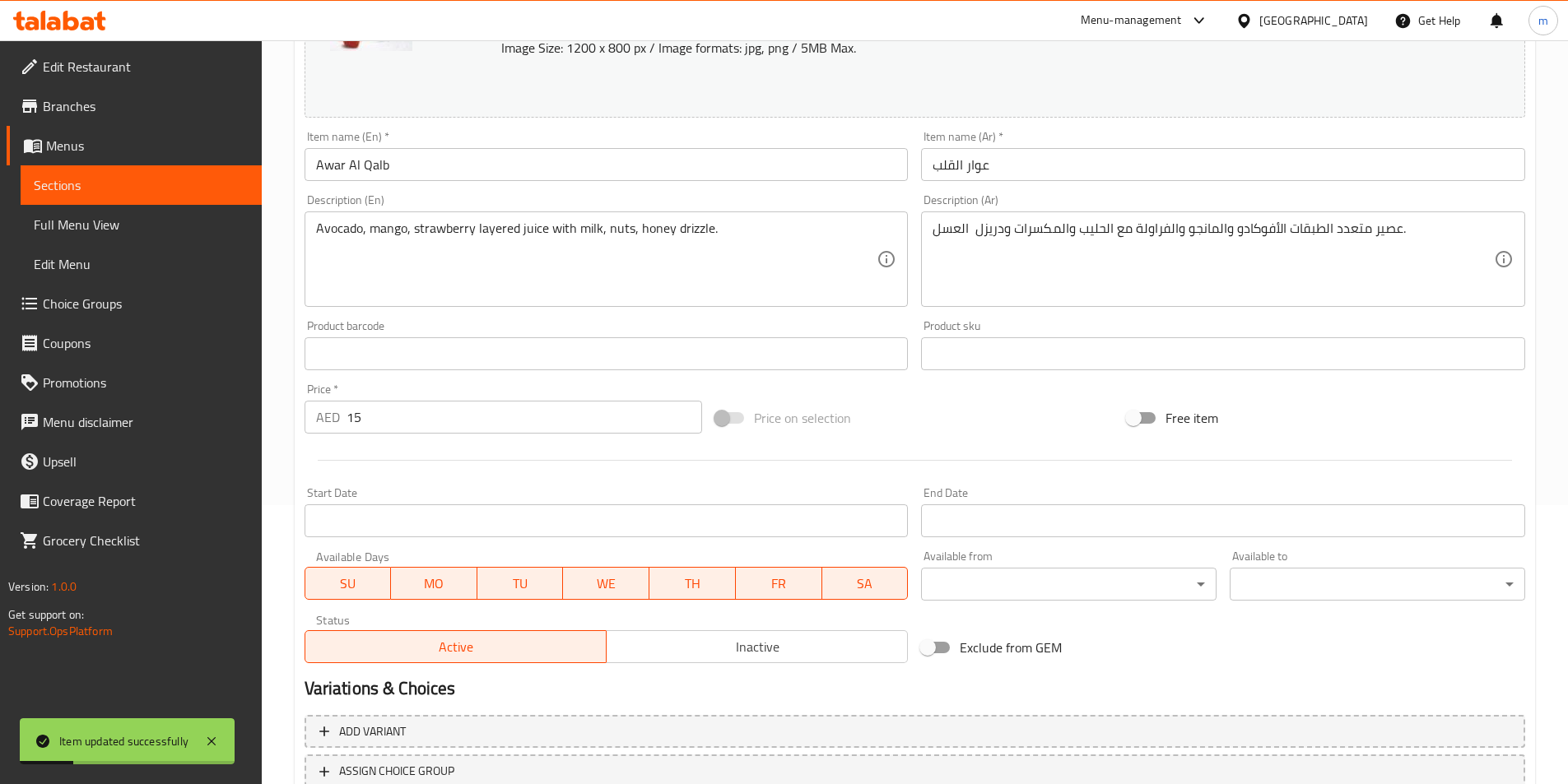
scroll to position [0, 0]
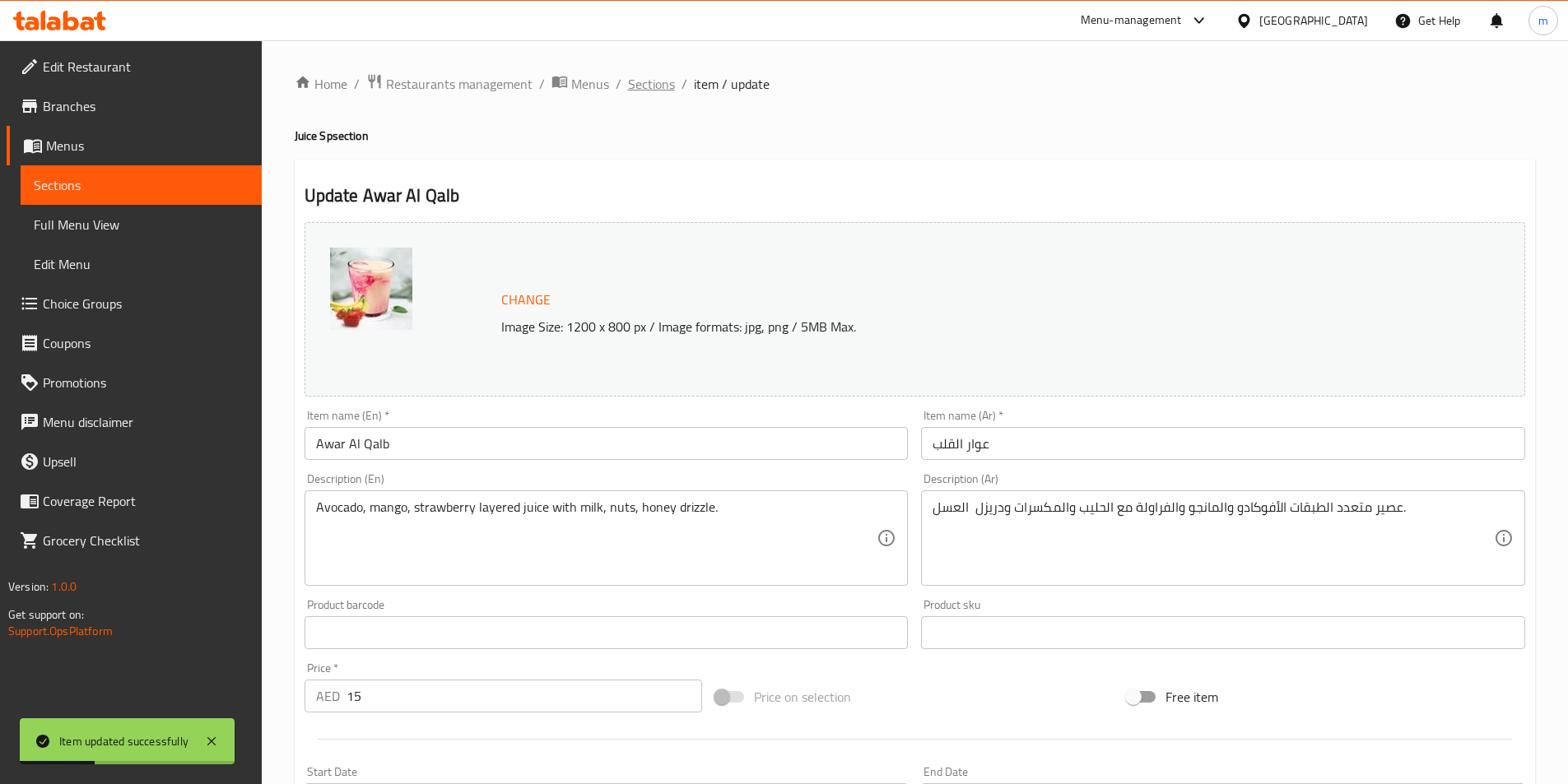
click at [657, 91] on span "Sections" at bounding box center [652, 84] width 47 height 20
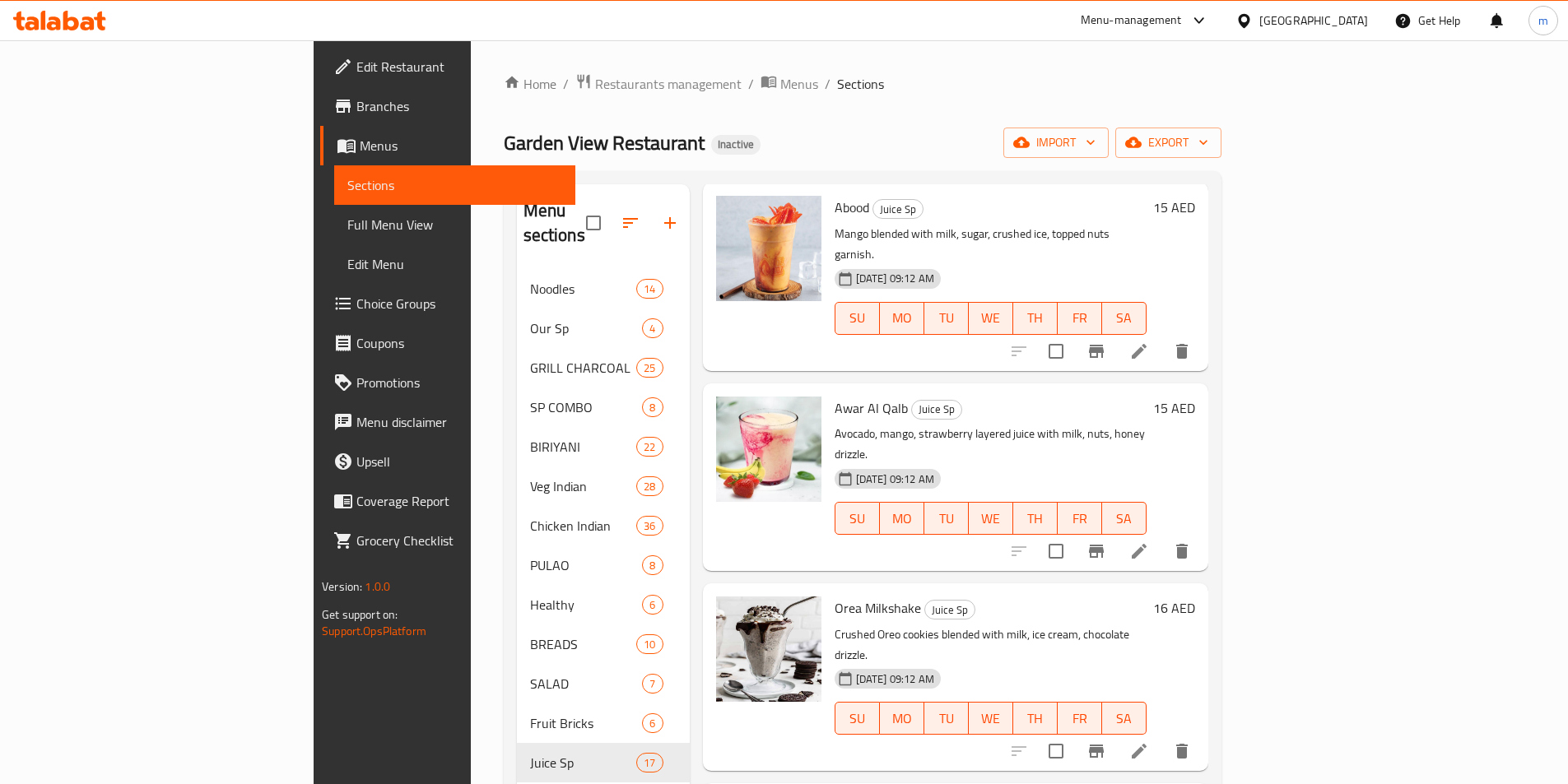
scroll to position [1481, 0]
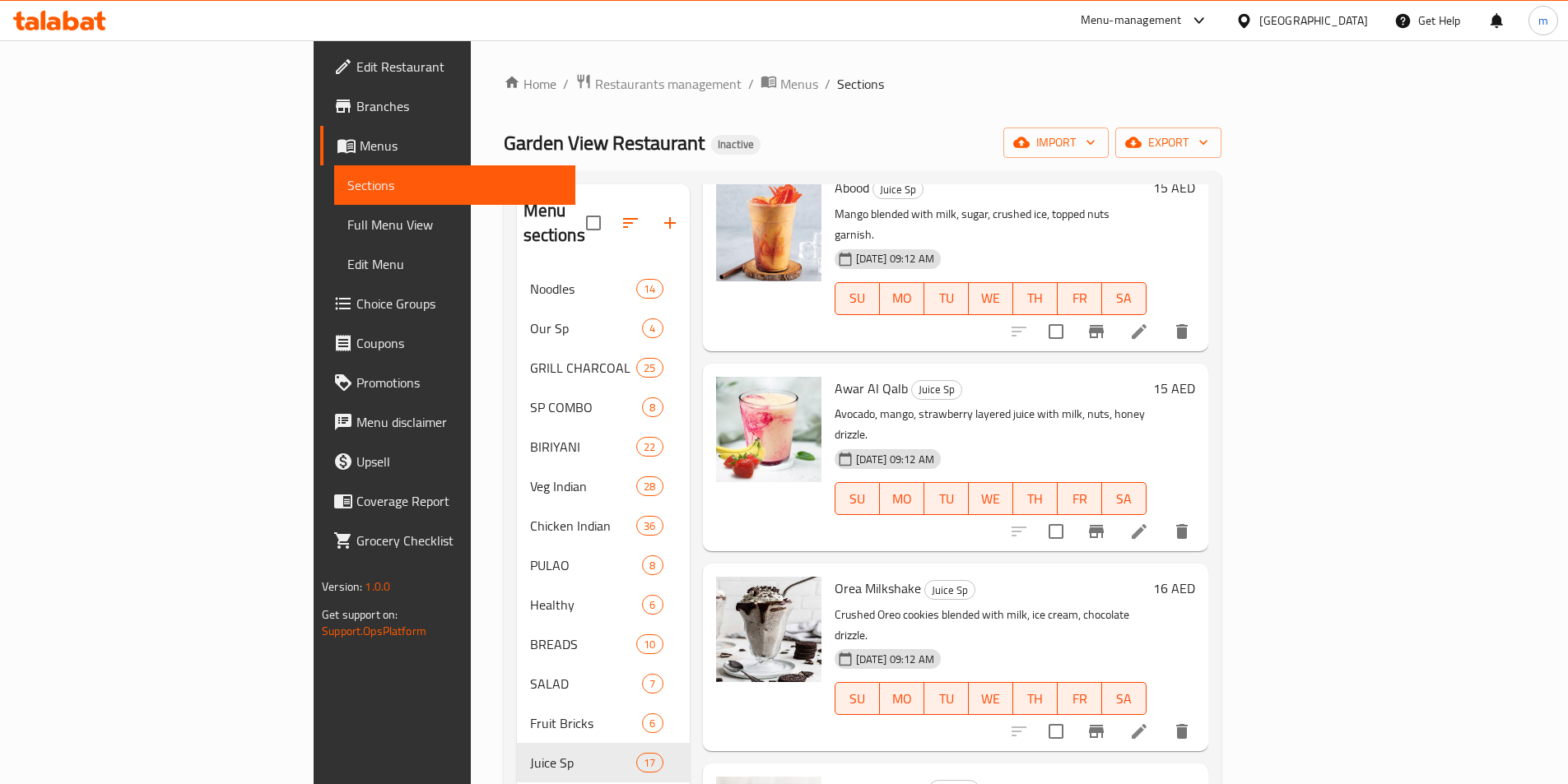
click at [1162, 717] on li at bounding box center [1138, 732] width 46 height 30
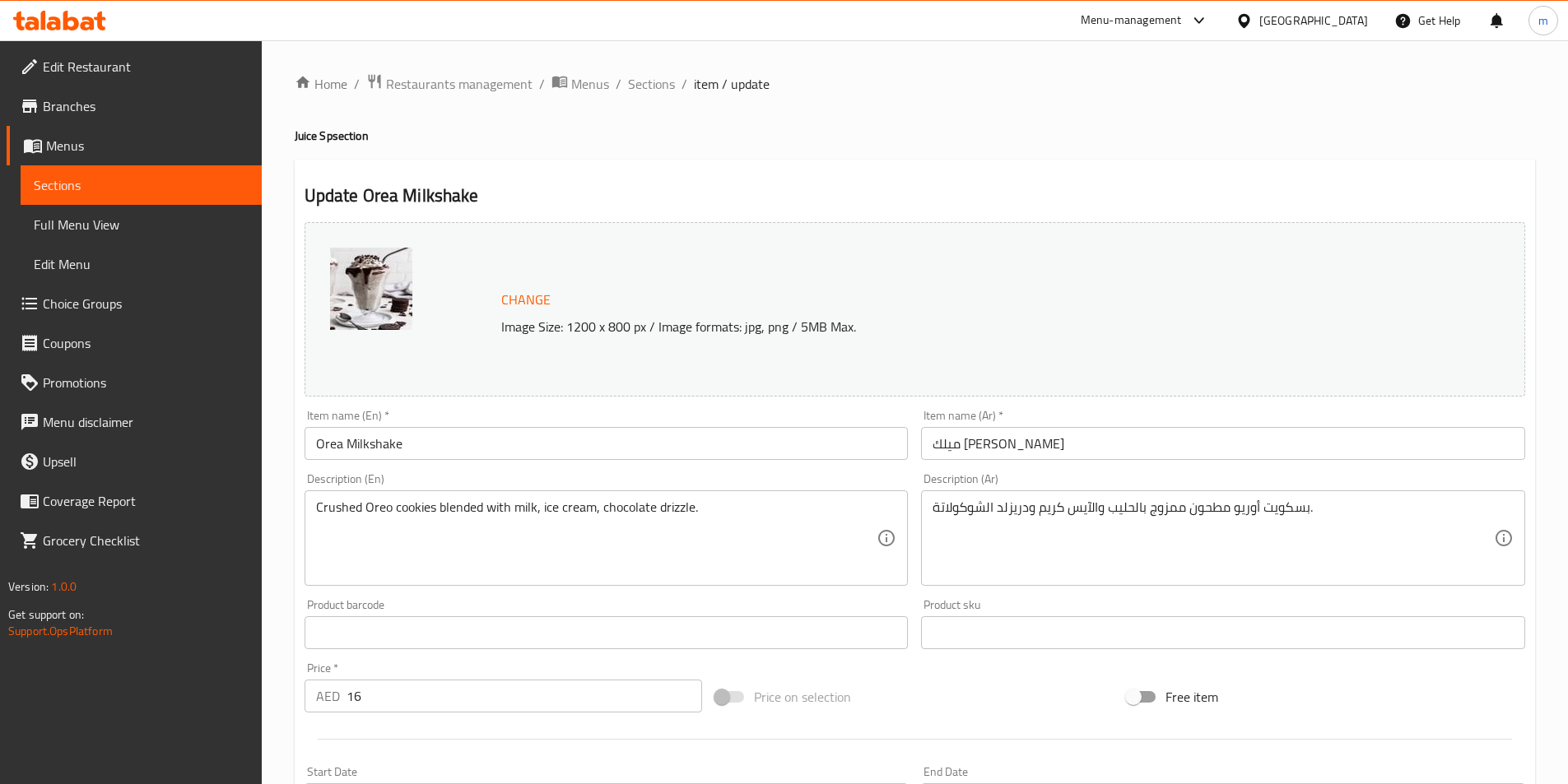
click at [354, 441] on input "Orea Milkshake" at bounding box center [606, 444] width 604 height 33
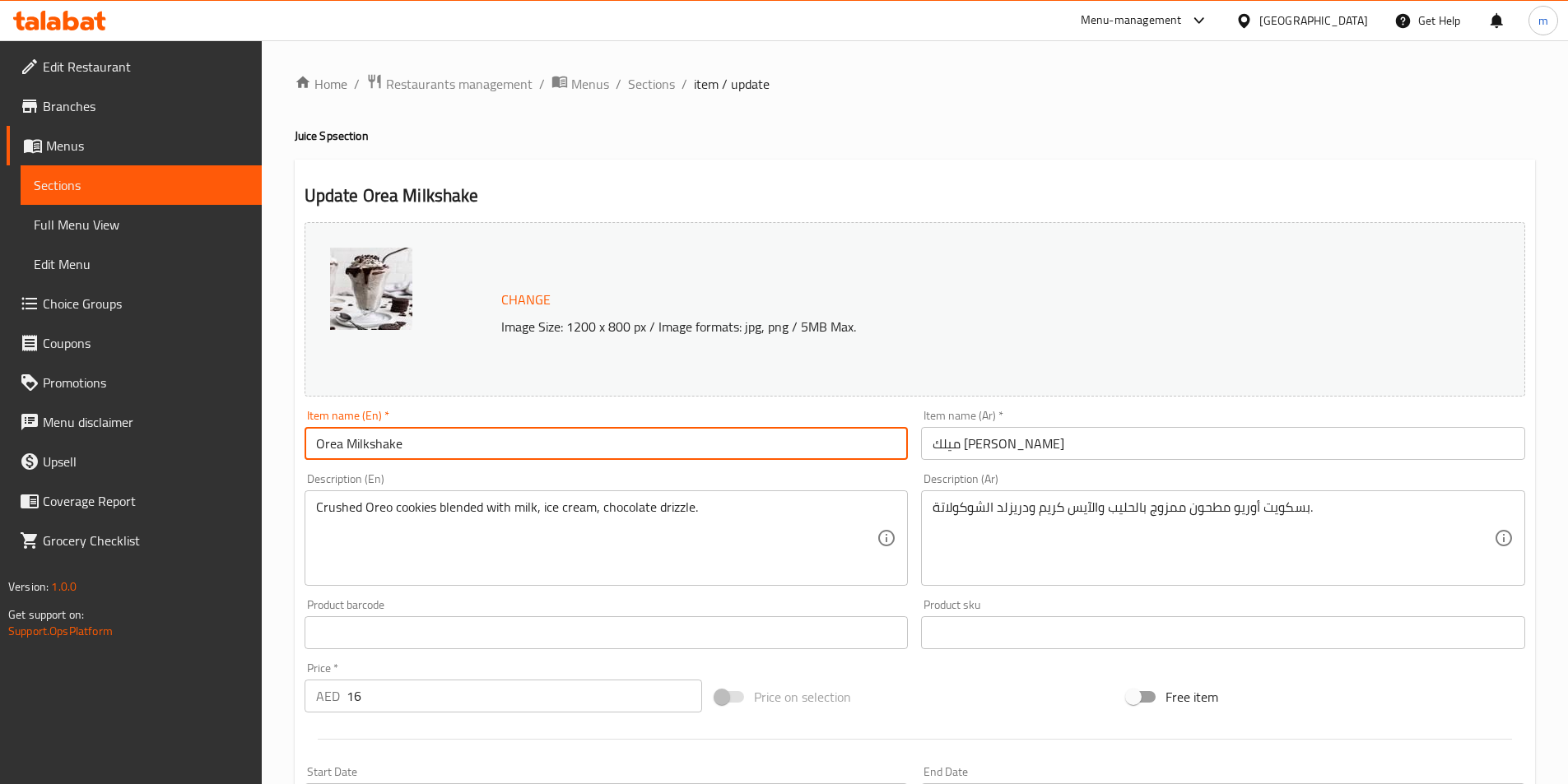
click at [354, 438] on input "Orea Milkshake" at bounding box center [606, 444] width 604 height 33
paste input "REO MILKSHAKE"
click at [396, 452] on input "[PERSON_NAME]" at bounding box center [606, 444] width 604 height 33
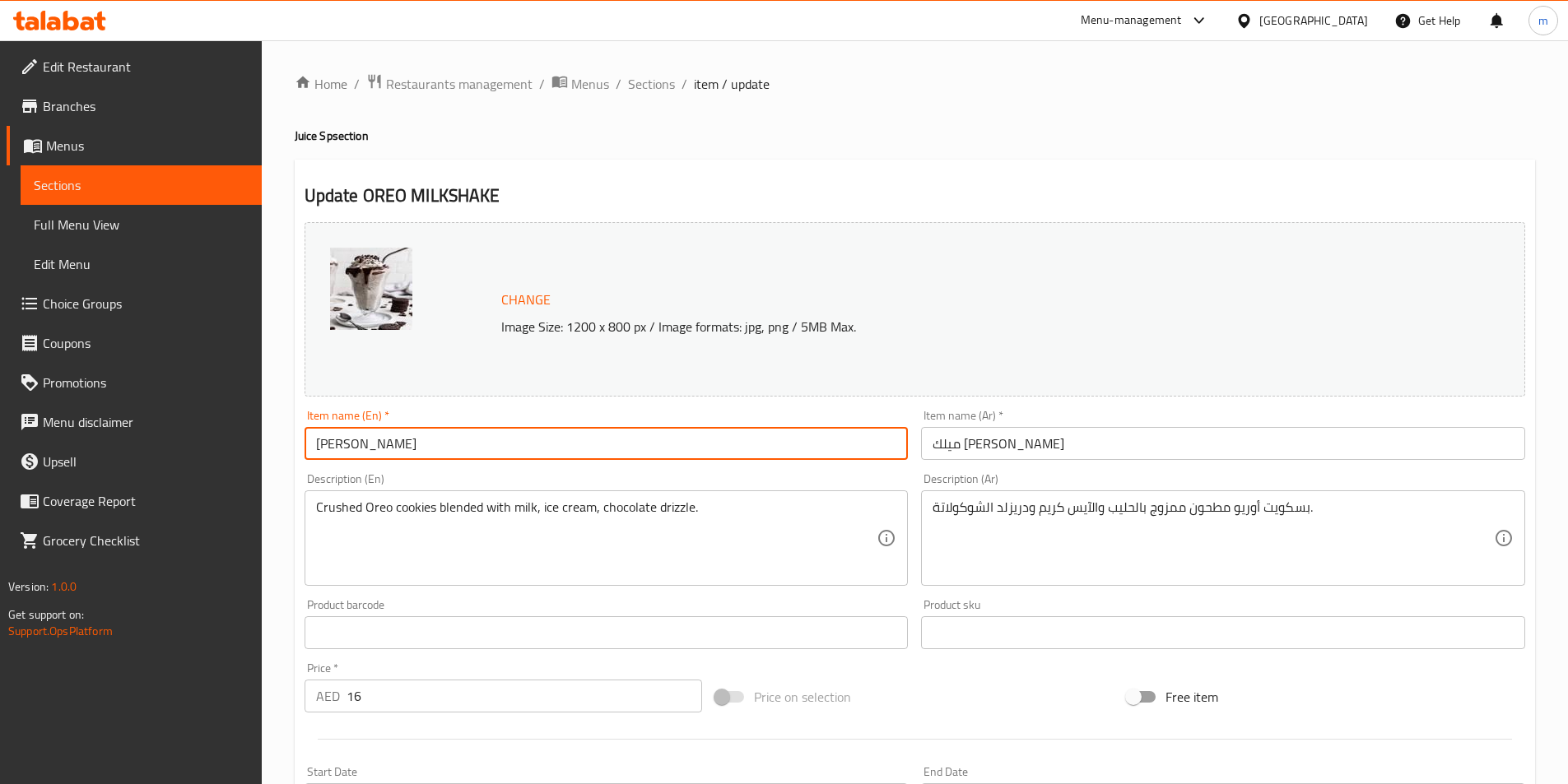
click at [396, 452] on input "[PERSON_NAME]" at bounding box center [606, 444] width 604 height 33
type input "Oreo Milkshake"
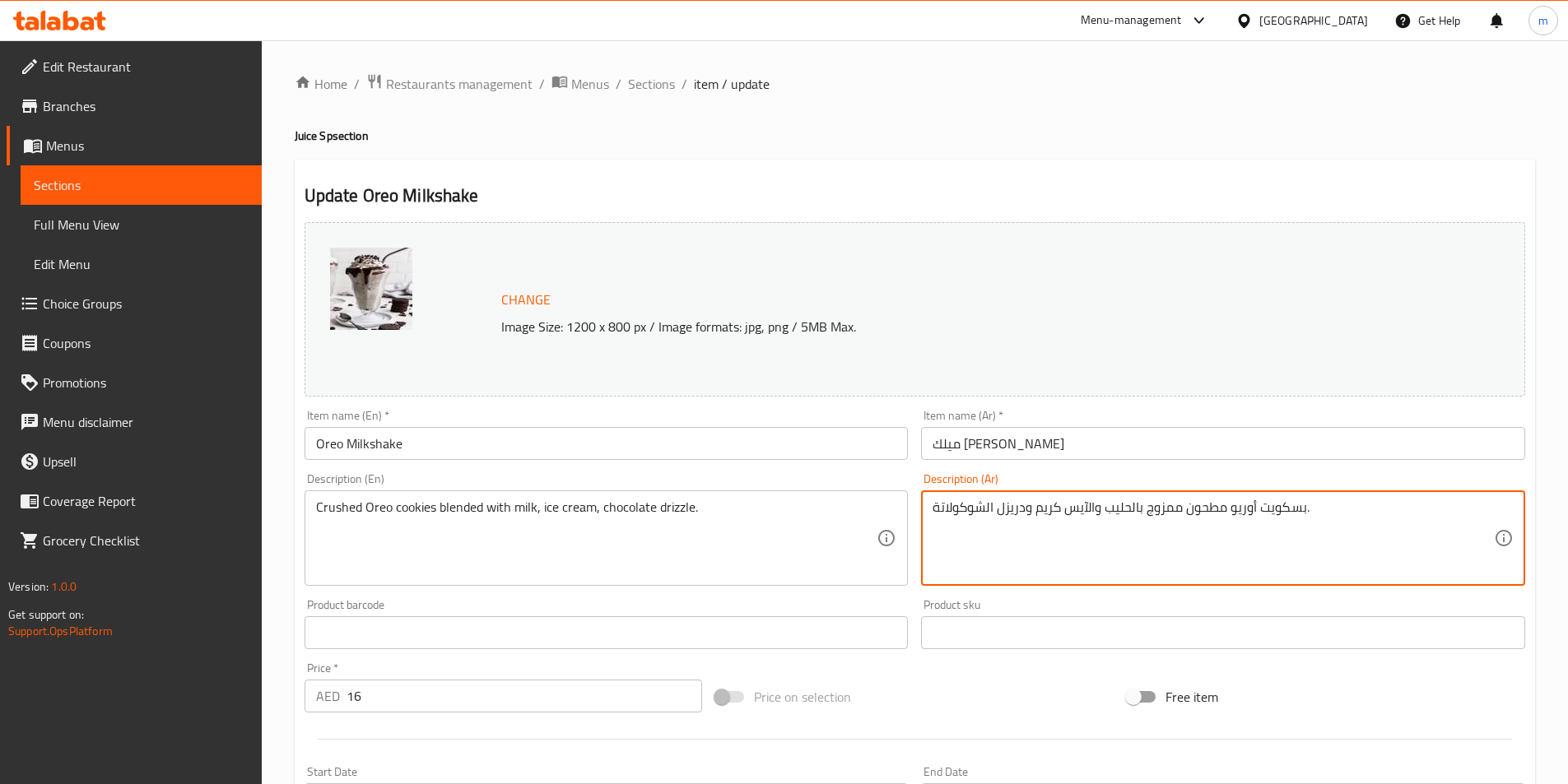
click at [1288, 512] on textarea "بسكويت أوريو مطحون ممزوج بالحليب والآيس كريم ودريزل الشوكولاتة." at bounding box center [1213, 539] width 562 height 78
click at [1287, 512] on textarea "بسكويت أوريو مطحون ممزوج بالحليب والآيس كريم ودريزل الشوكولاتة." at bounding box center [1213, 539] width 562 height 78
click at [1290, 512] on textarea "بسكويت أوريو مطحون ممزوج بالحليب والآيس كريم ودريزل الشوكولاتة." at bounding box center [1213, 539] width 562 height 78
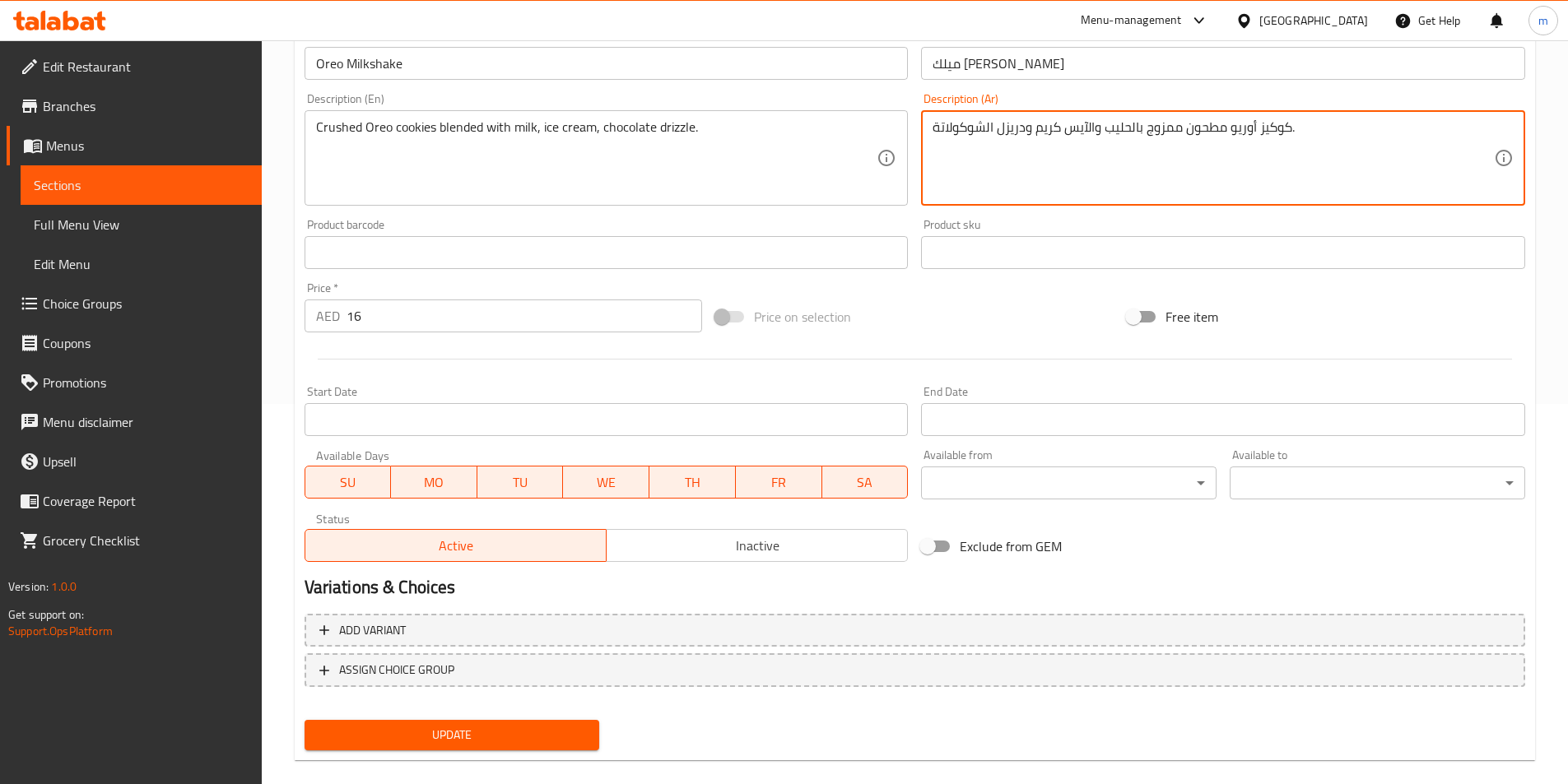
scroll to position [402, 0]
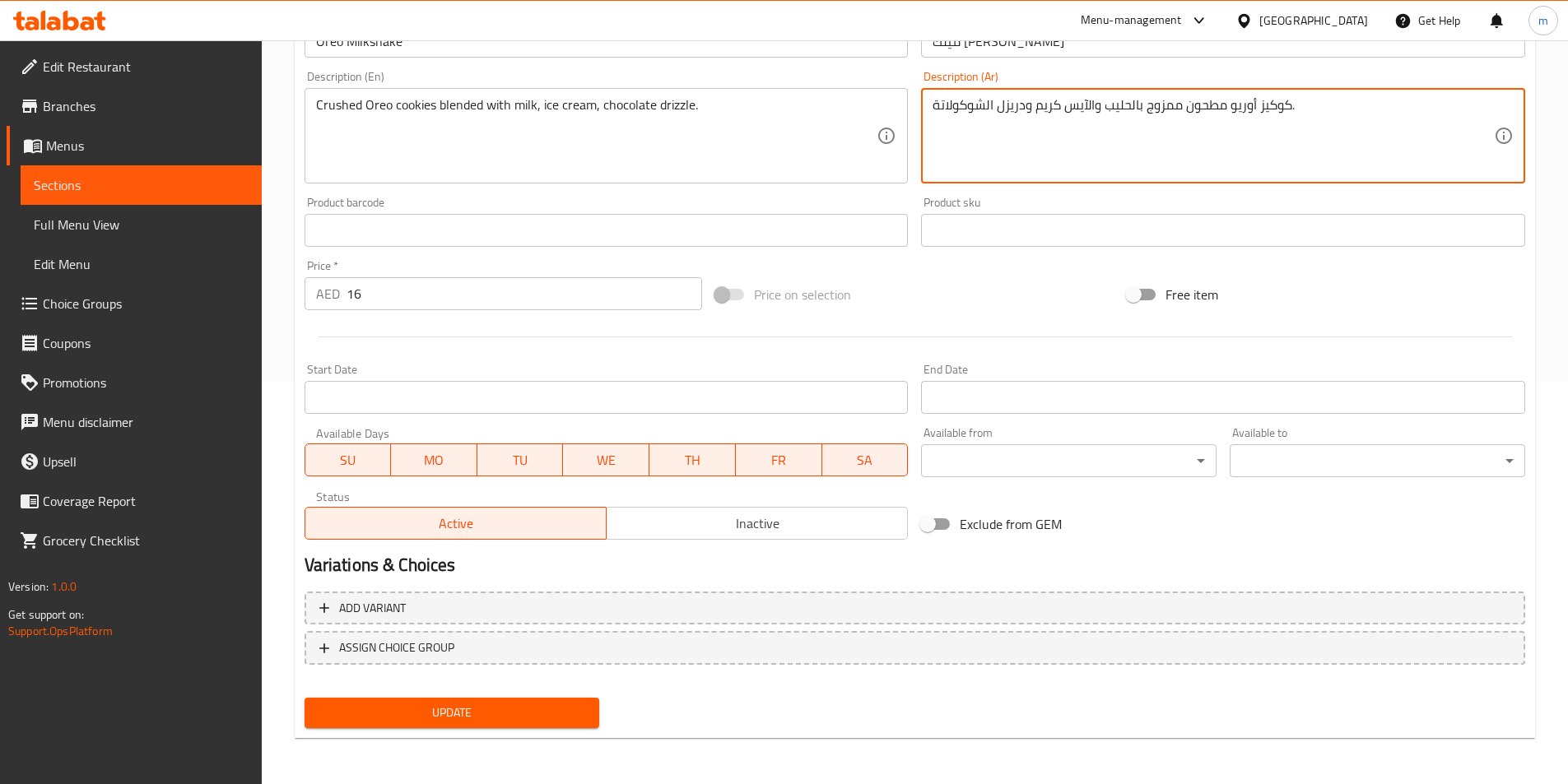
type textarea "كوكيز أوريو مطحون ممزوج بالحليب والآيس كريم ودريزل الشوكولاتة."
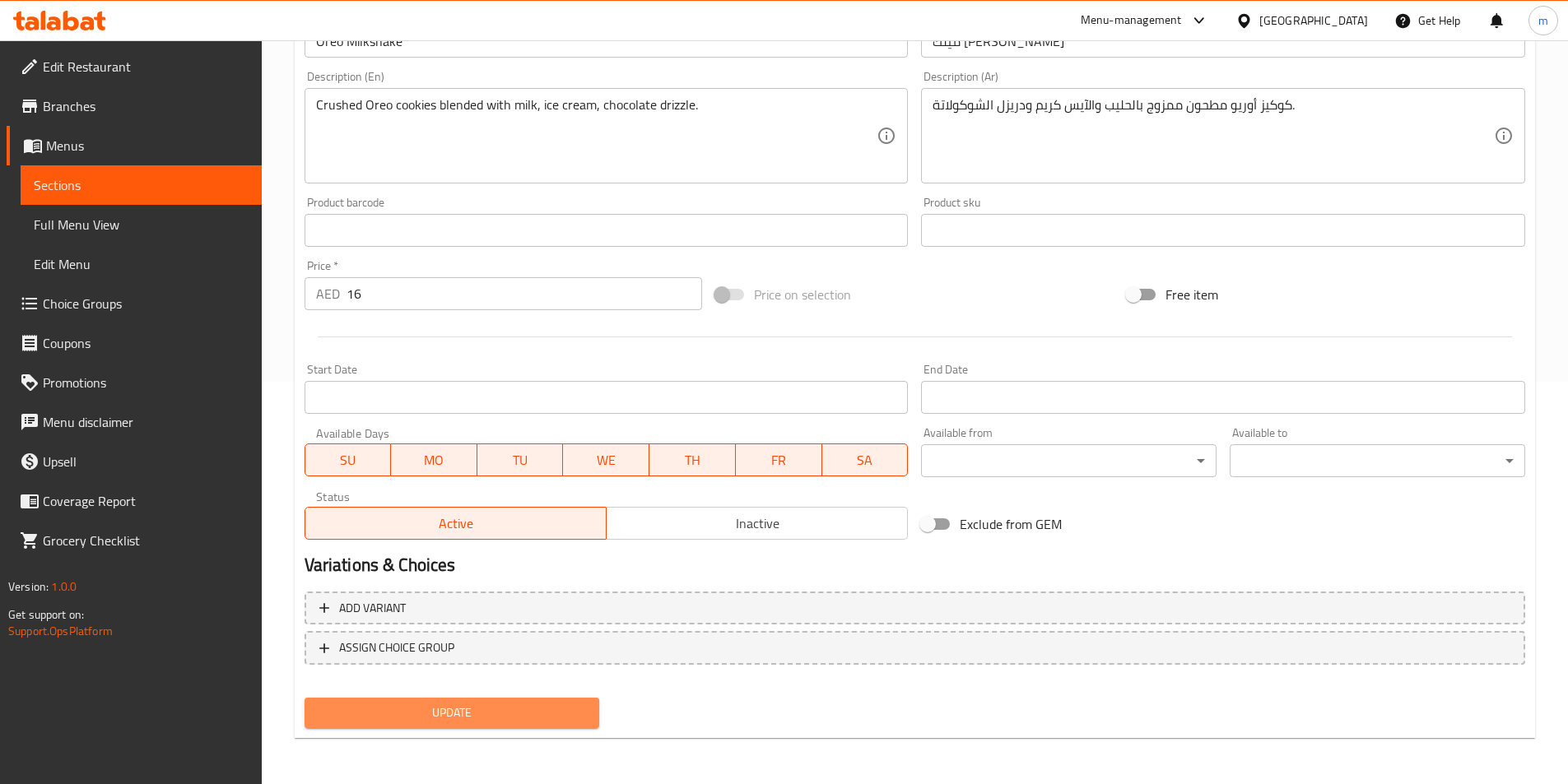
click at [528, 707] on span "Update" at bounding box center [452, 713] width 269 height 21
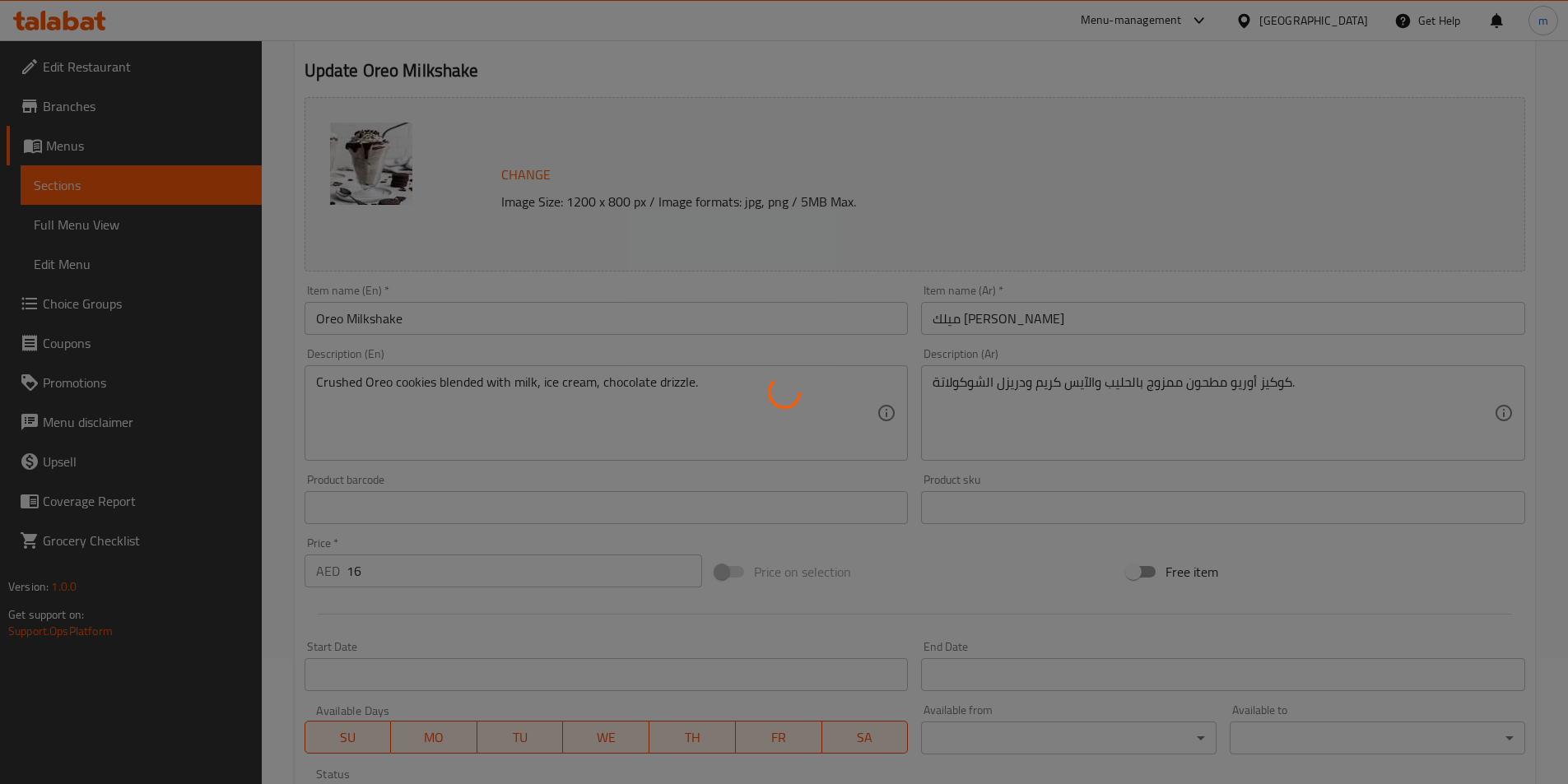
scroll to position [0, 0]
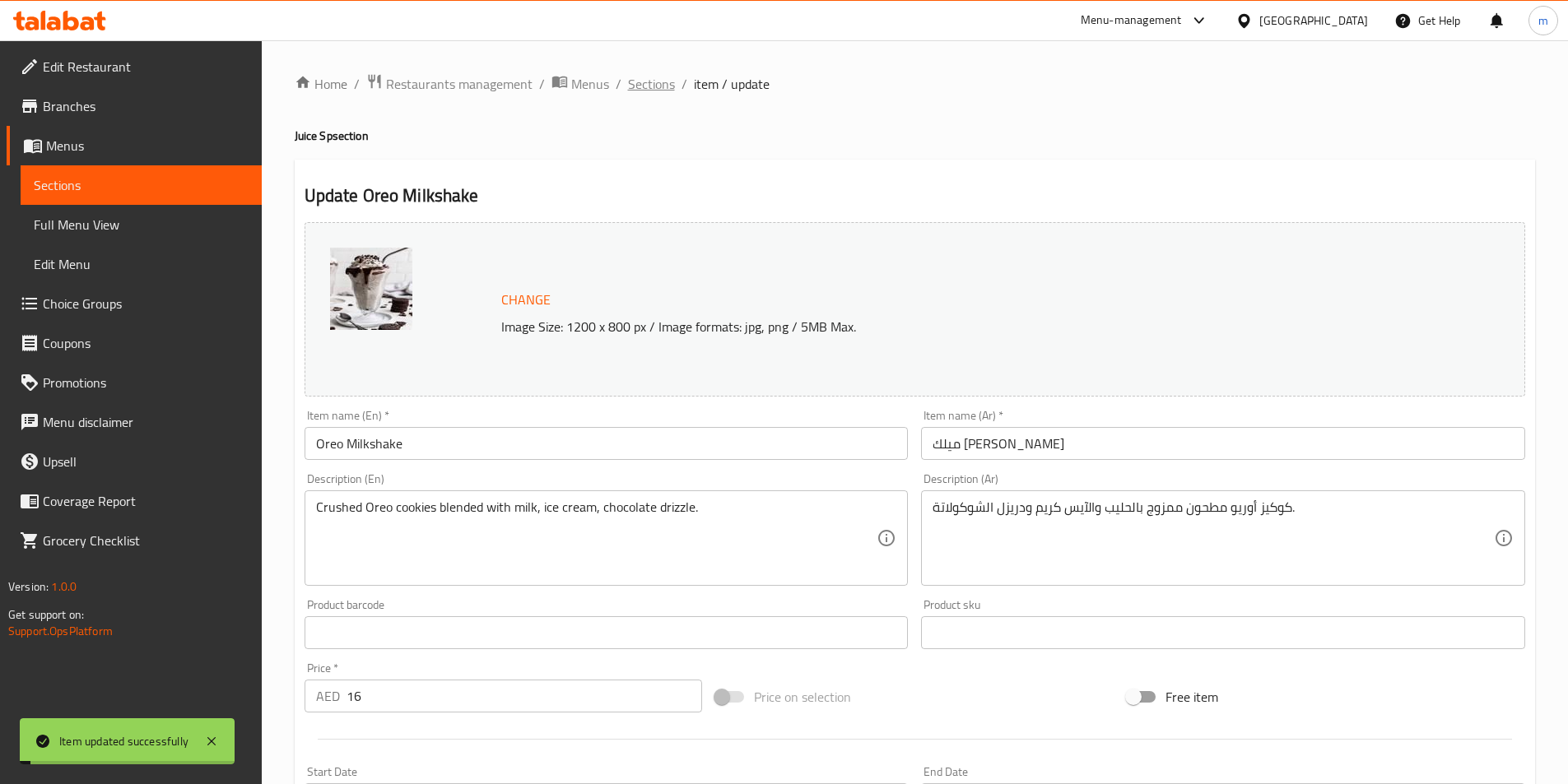
click at [656, 80] on span "Sections" at bounding box center [652, 84] width 47 height 20
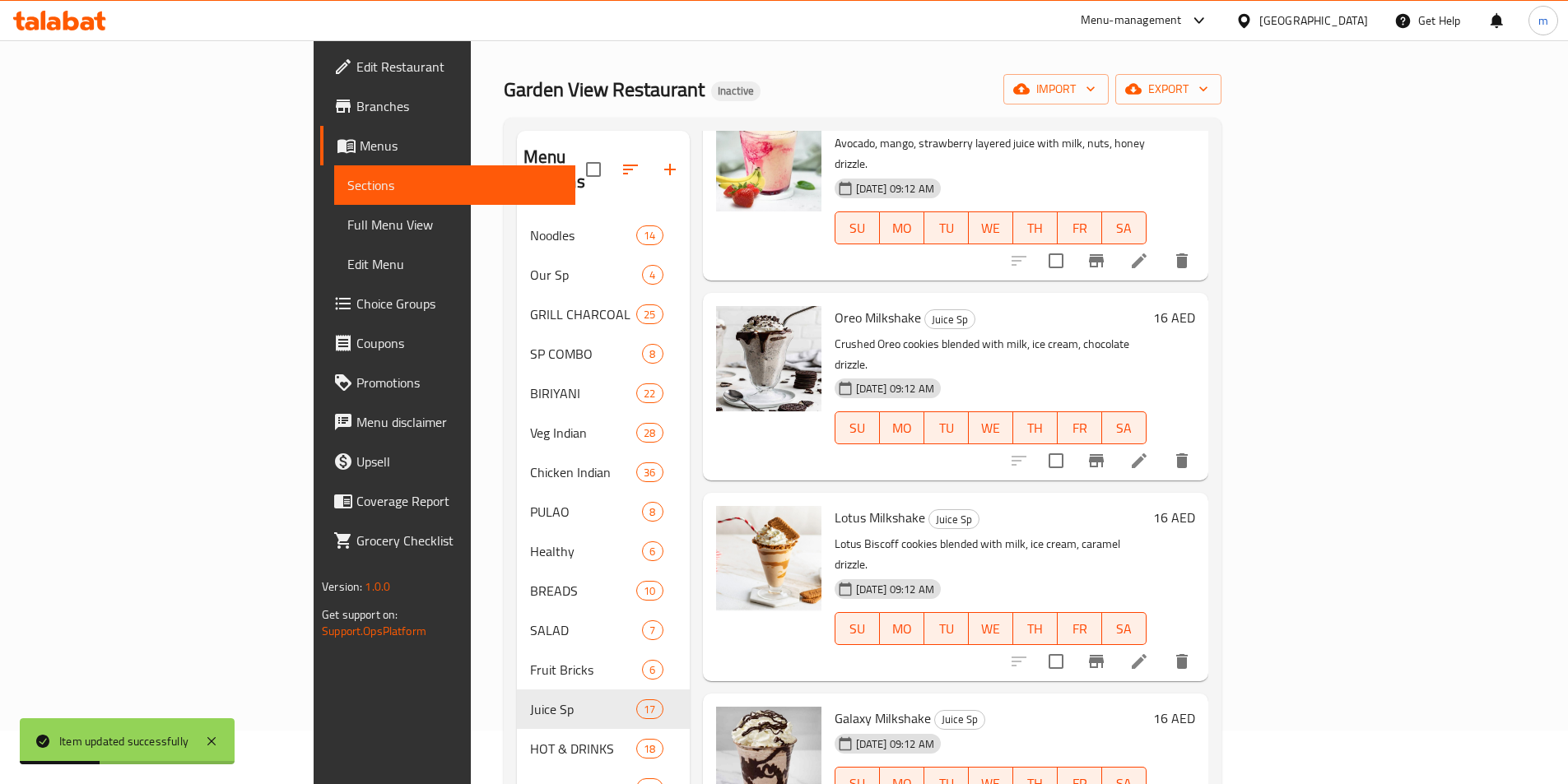
scroll to position [82, 0]
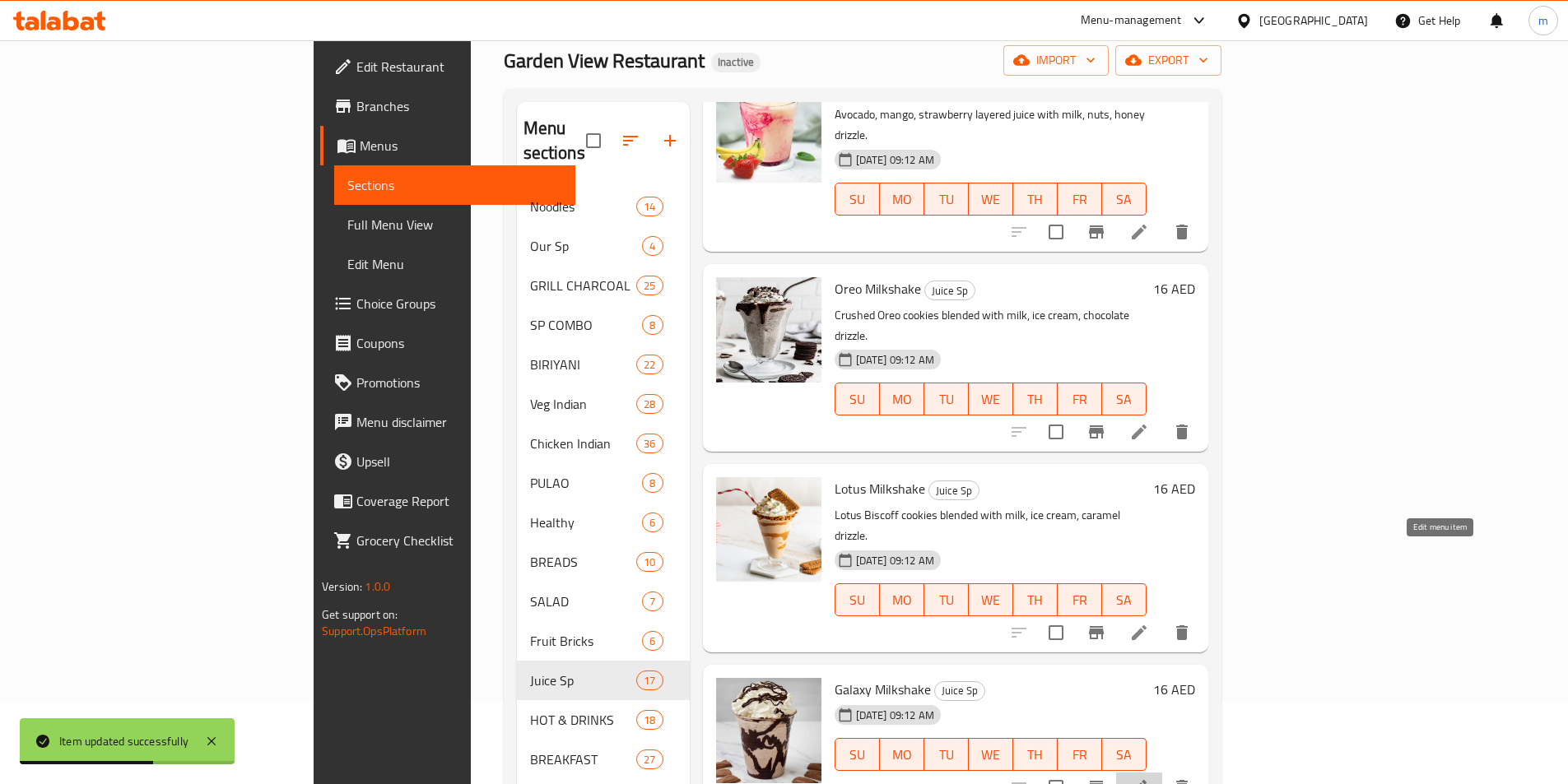
click at [1146, 780] on icon at bounding box center [1139, 787] width 15 height 15
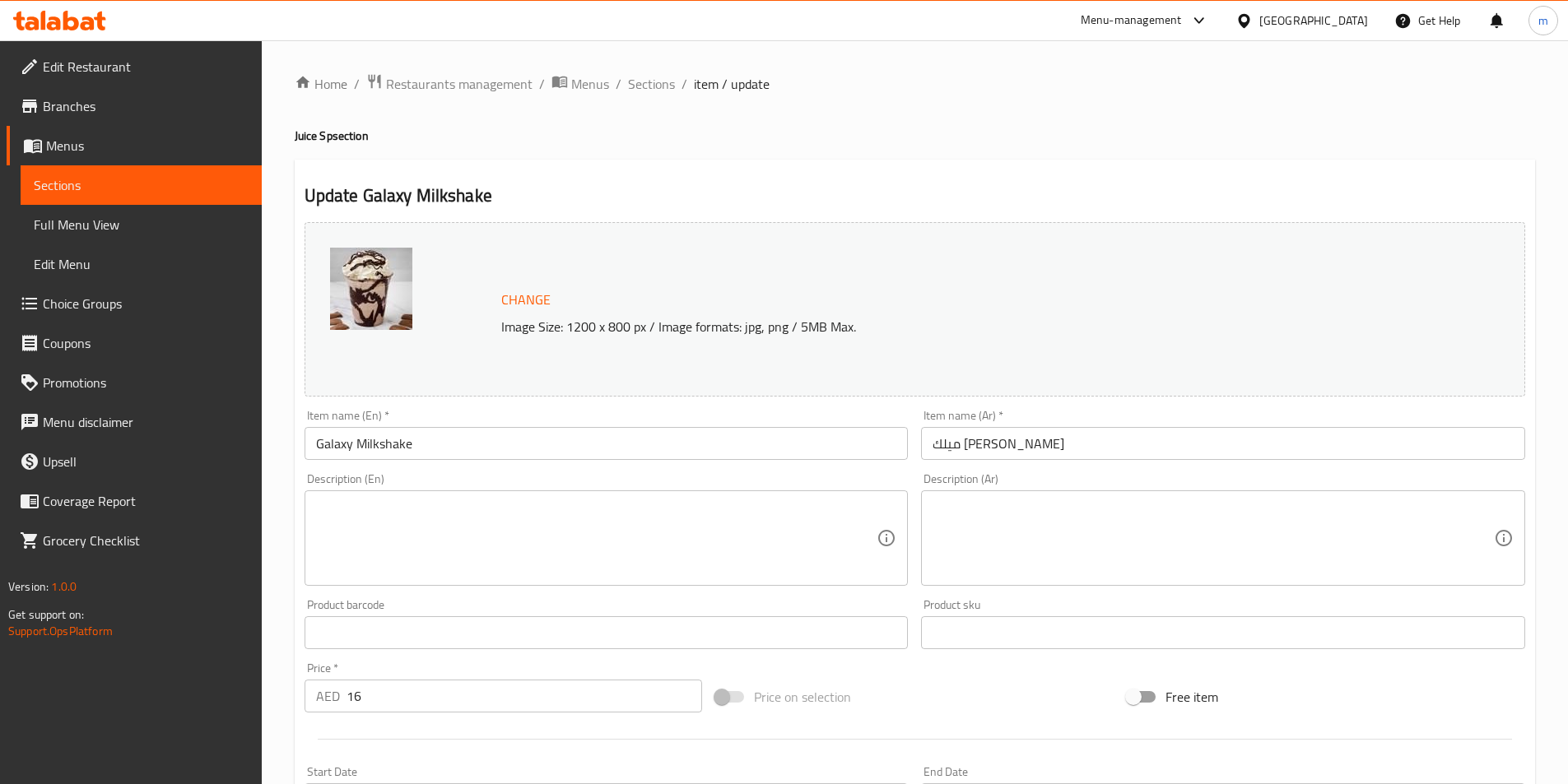
click at [752, 555] on textarea at bounding box center [597, 539] width 562 height 78
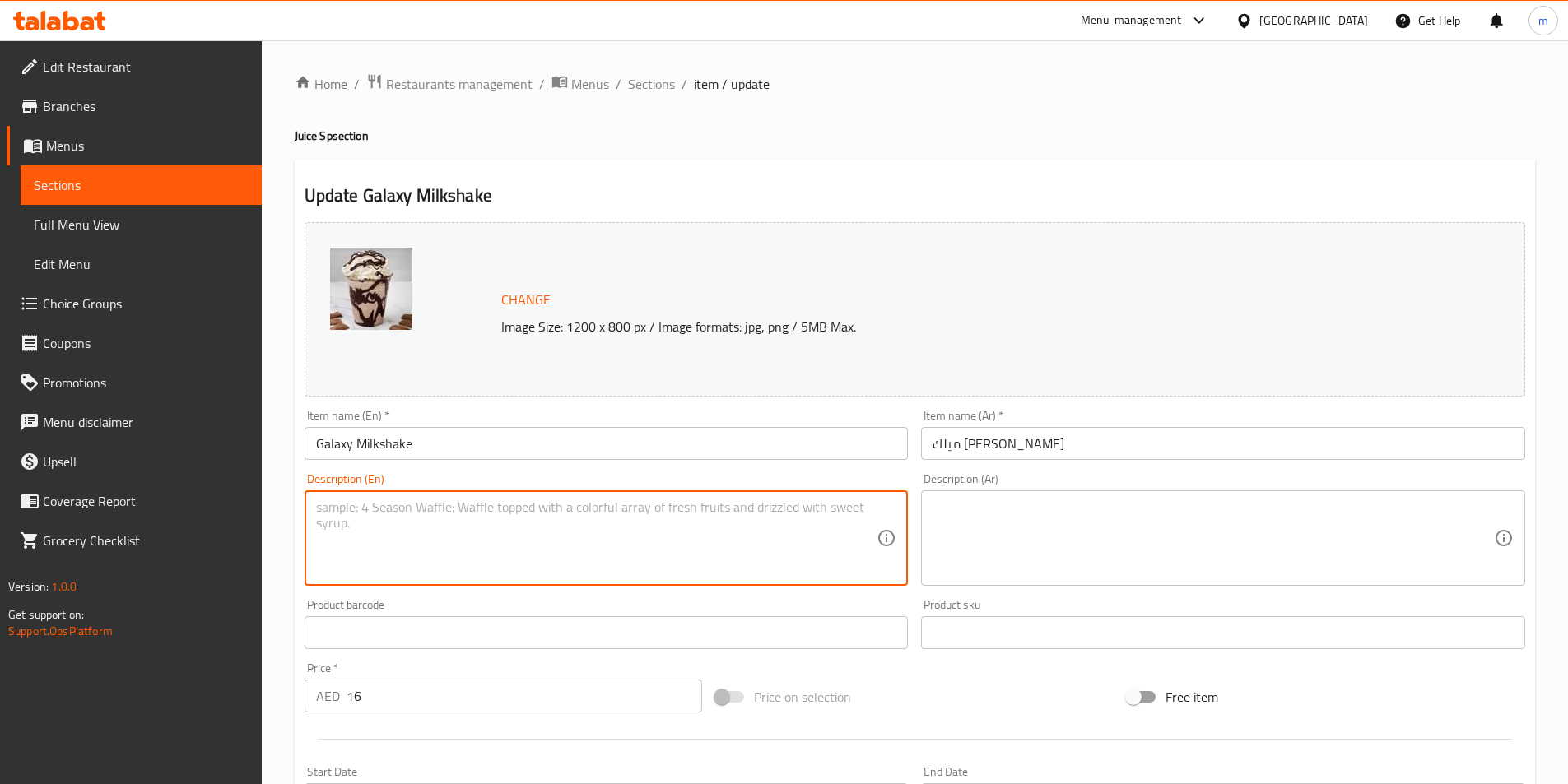
paste textarea "Galaxy chocolate blended with milk, ice cream, topped whipped cream."
type textarea "Galaxy chocolate blended with milk, ice cream, topped whipped cream."
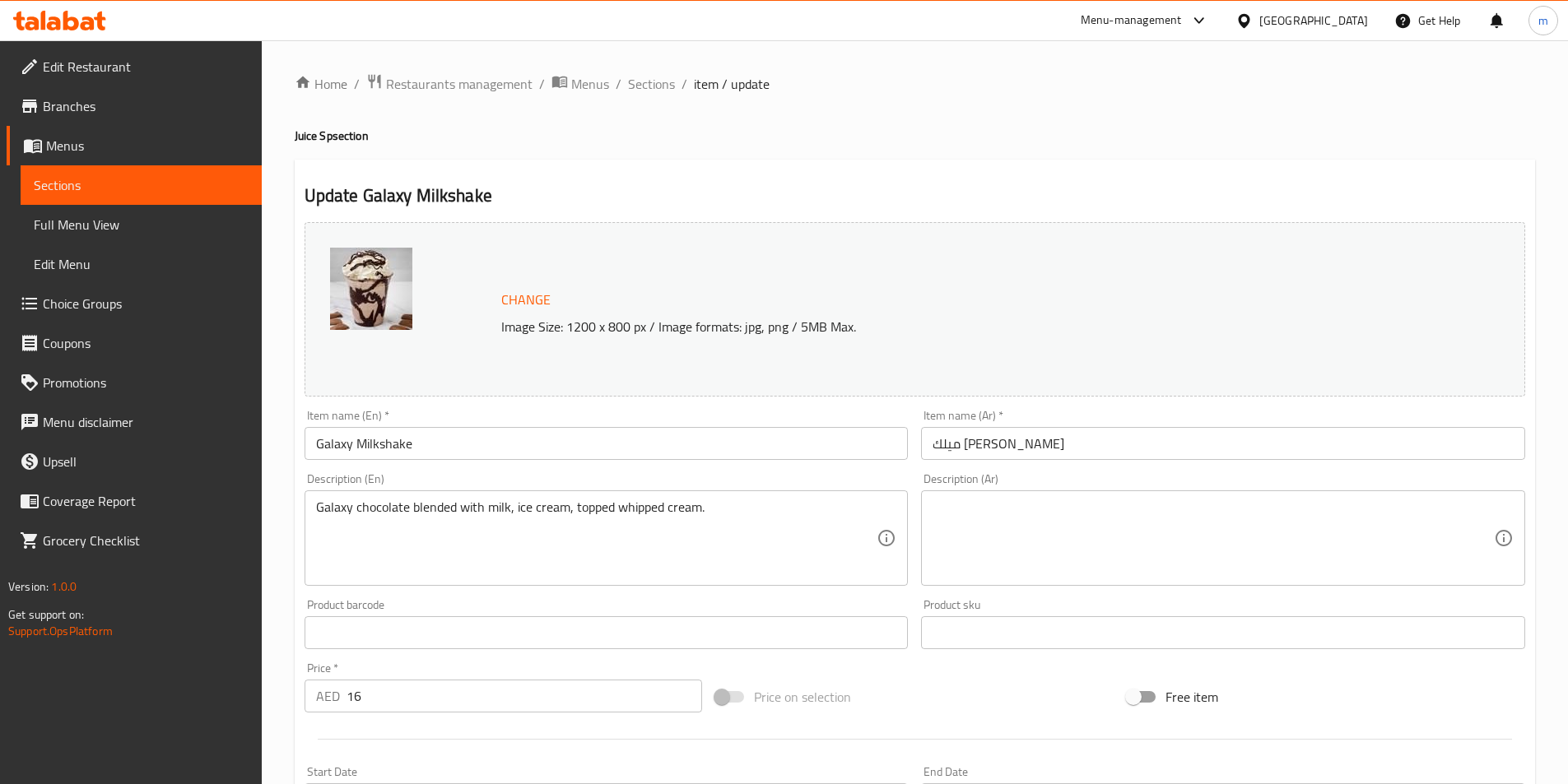
click at [991, 547] on textarea at bounding box center [1213, 539] width 562 height 78
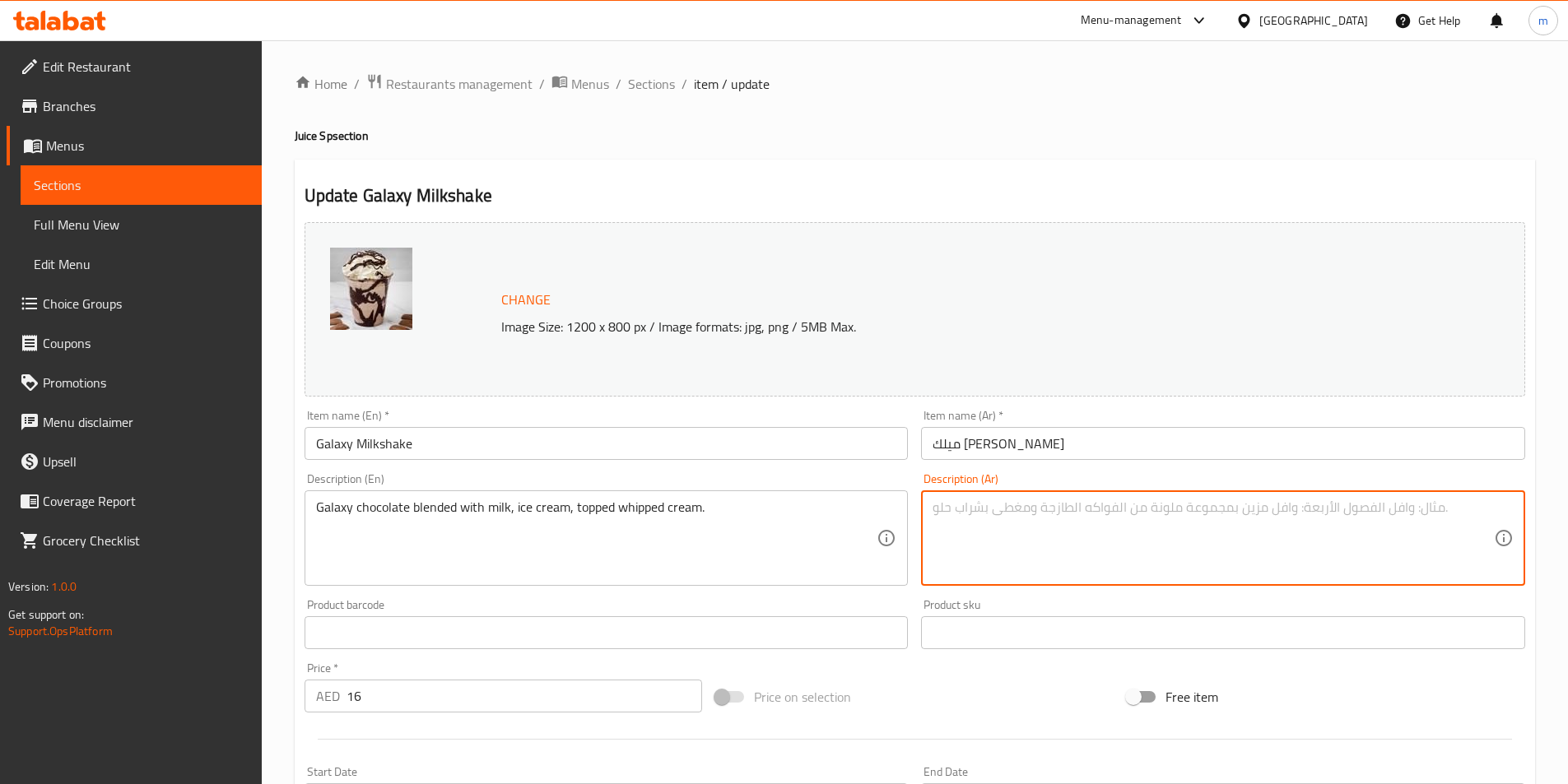
paste textarea "شوكولاتة جالكسي ممزوجة بالحليب والآيس كريم ومغطاة بالكريمة المخفوقة."
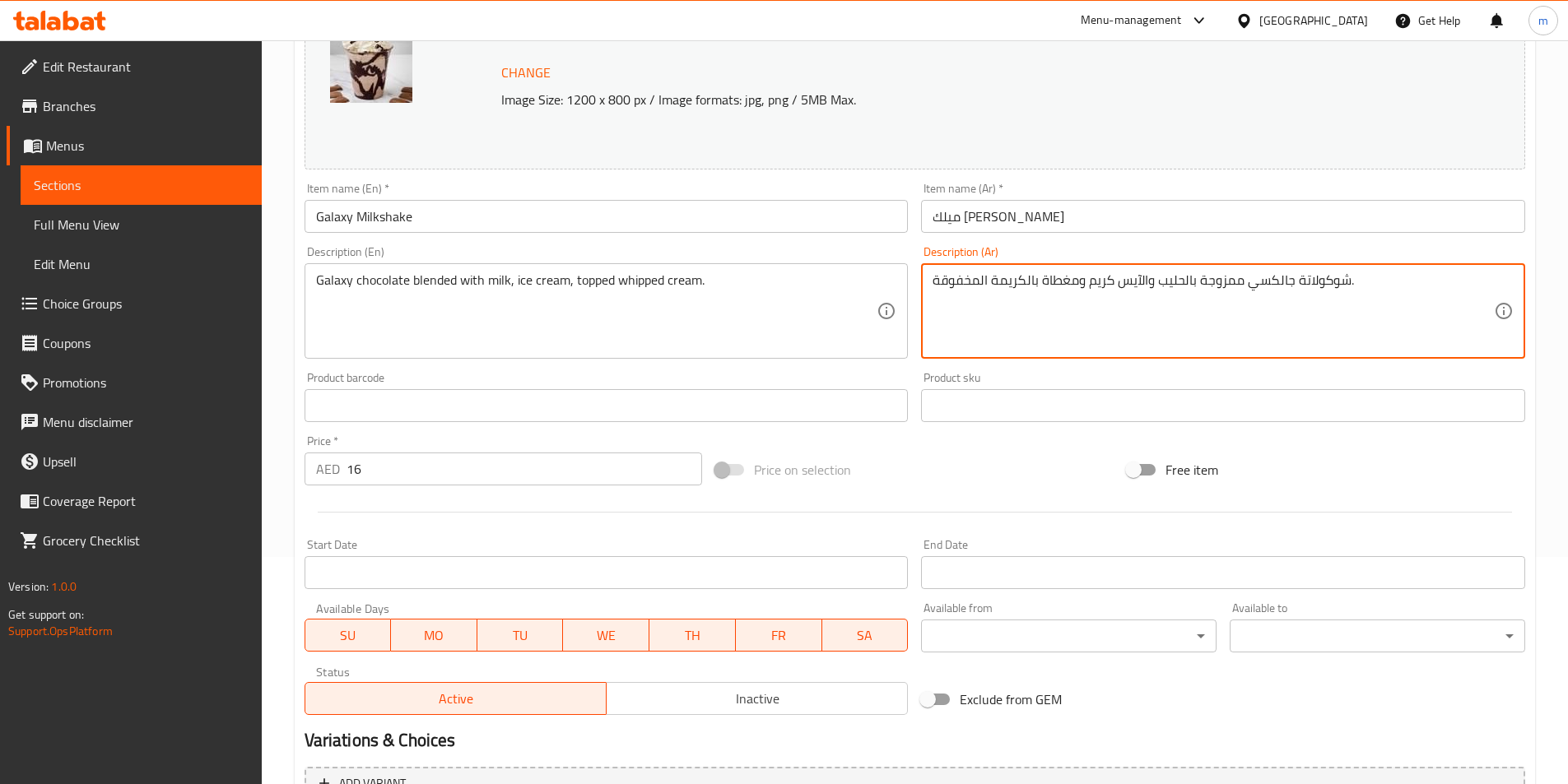
scroll to position [402, 0]
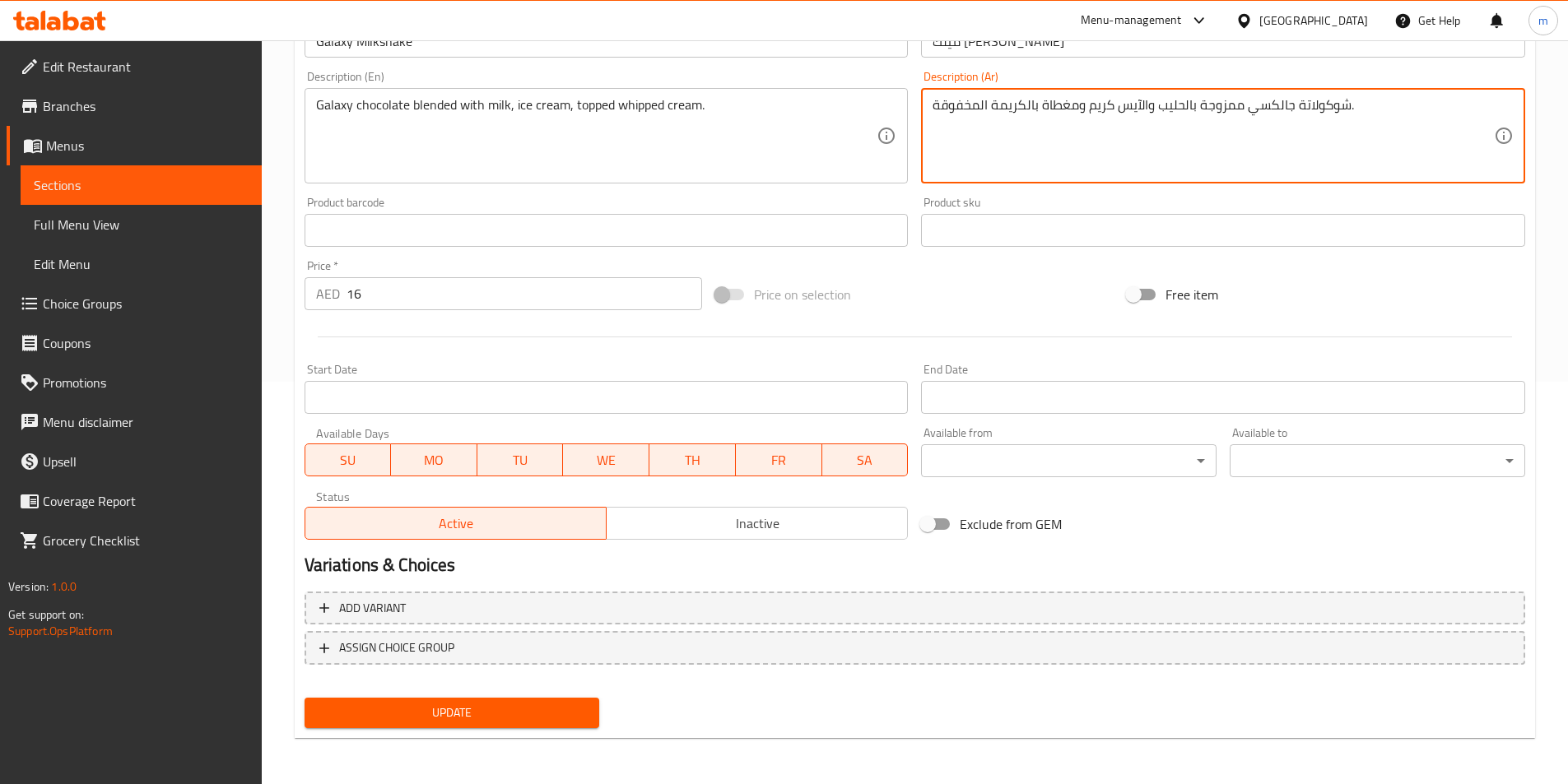
type textarea "شوكولاتة جالكسي ممزوجة بالحليب والآيس كريم ومغطاة بالكريمة المخفوقة."
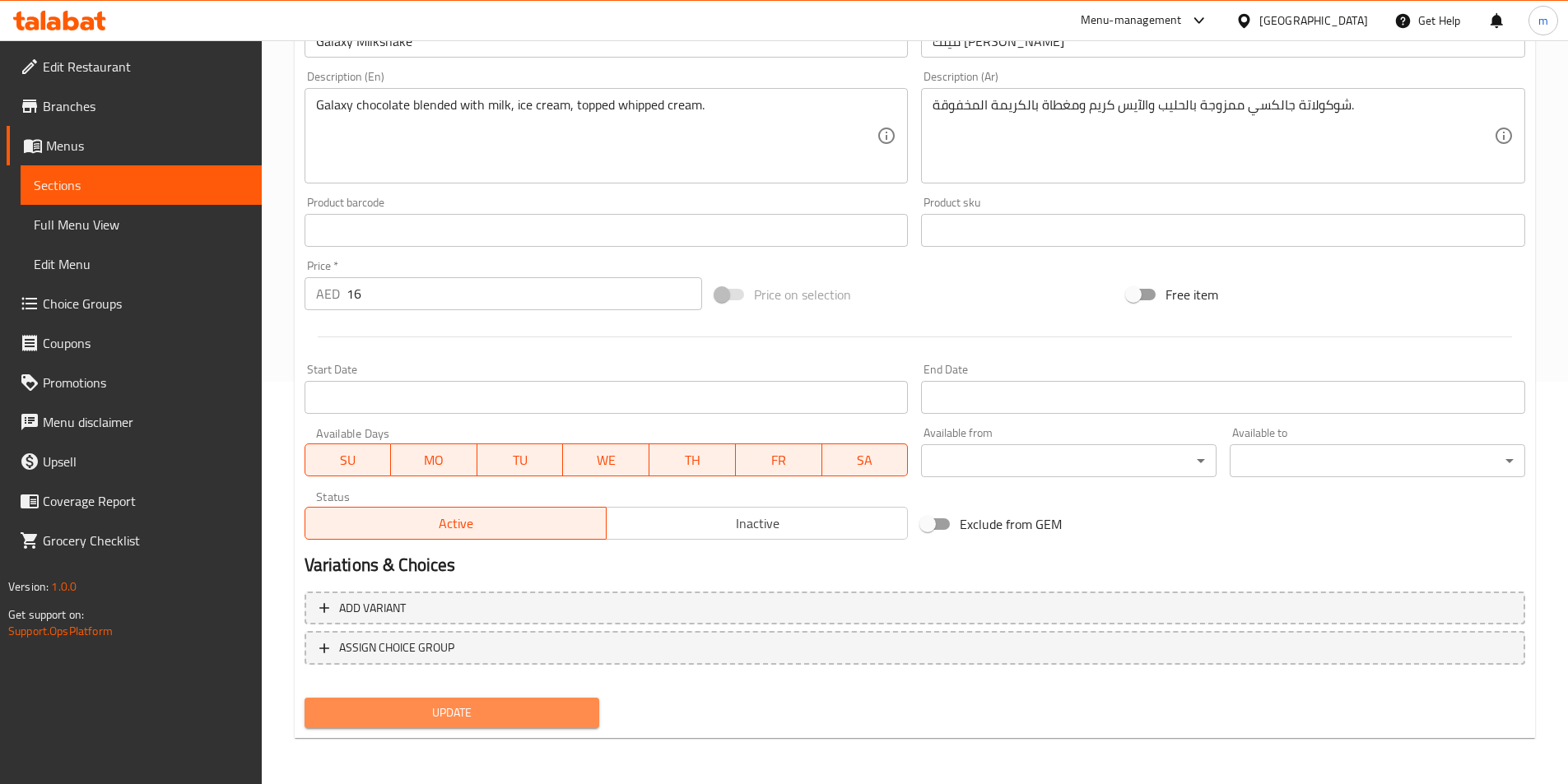
click at [530, 700] on button "Update" at bounding box center [452, 713] width 296 height 31
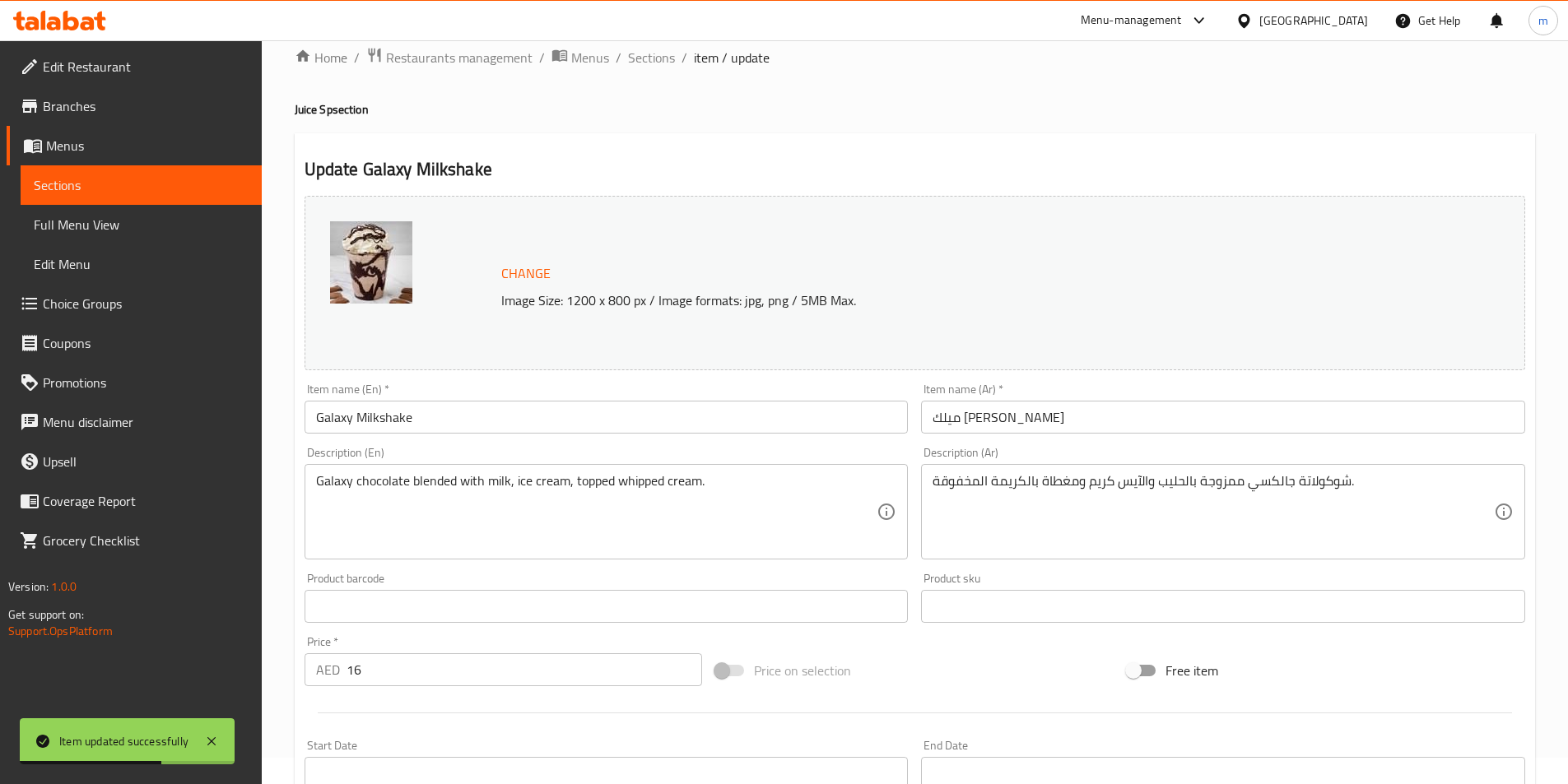
scroll to position [0, 0]
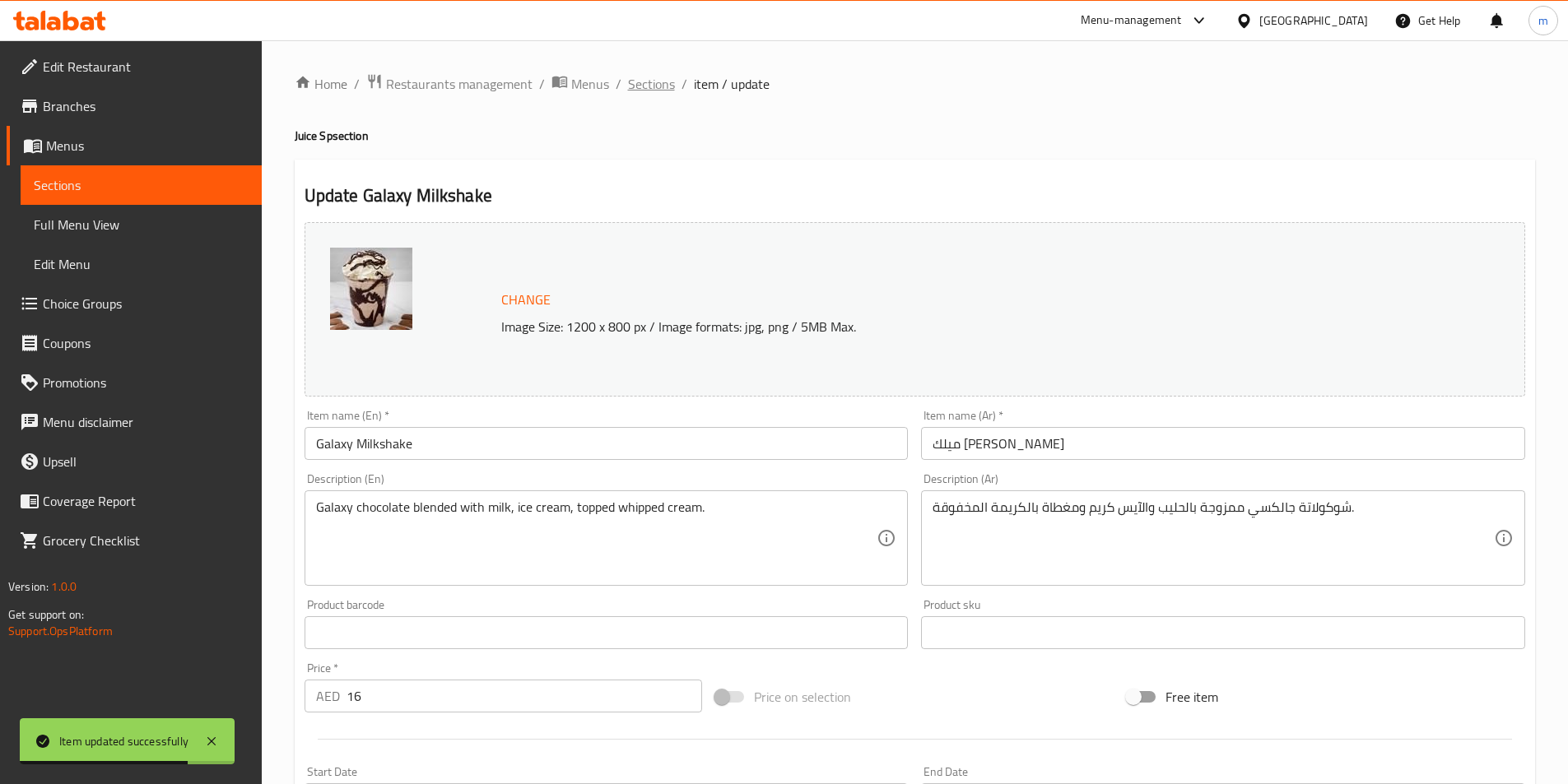
click at [650, 94] on span "Sections" at bounding box center [652, 84] width 47 height 20
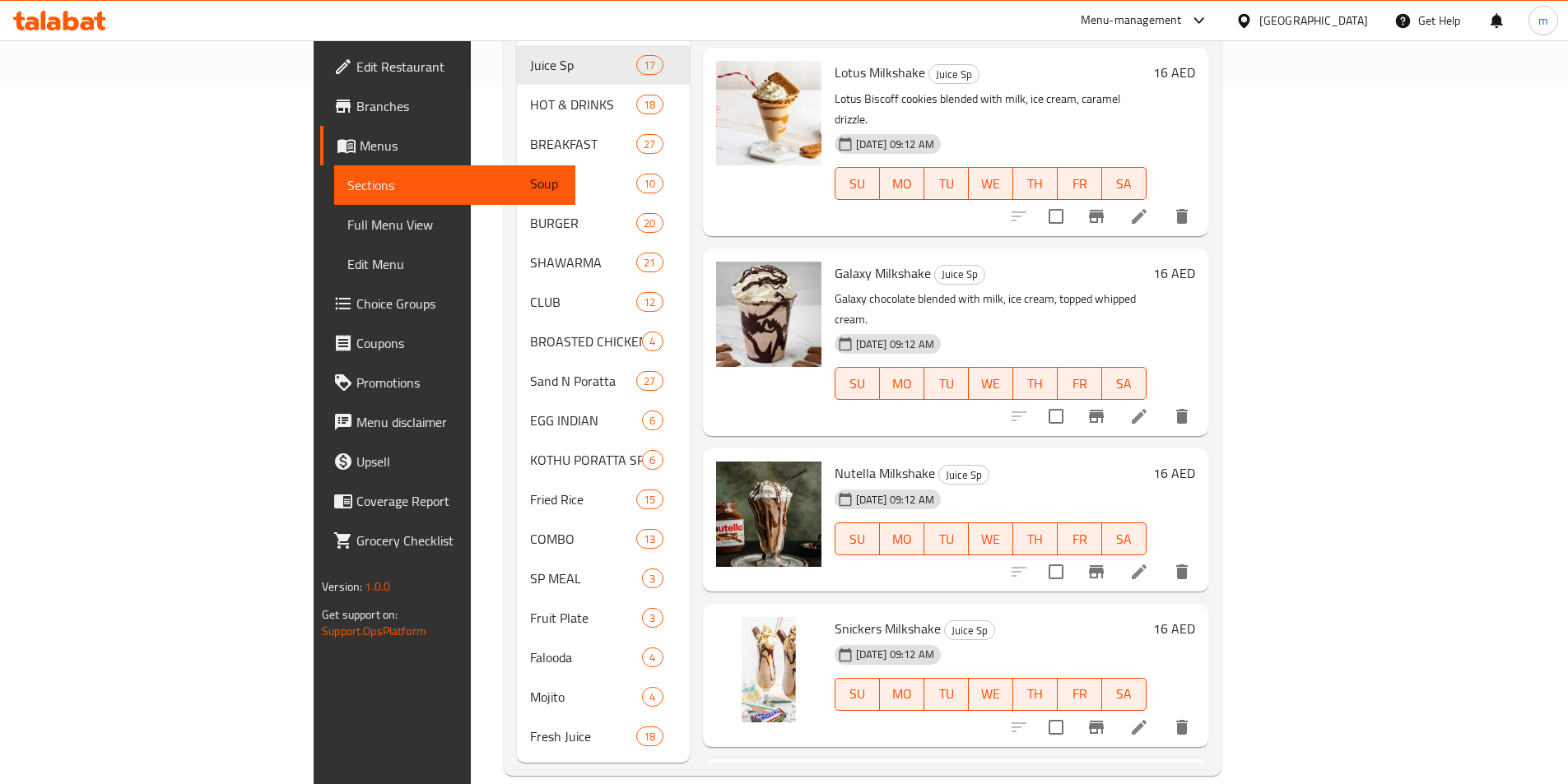
scroll to position [1393, 0]
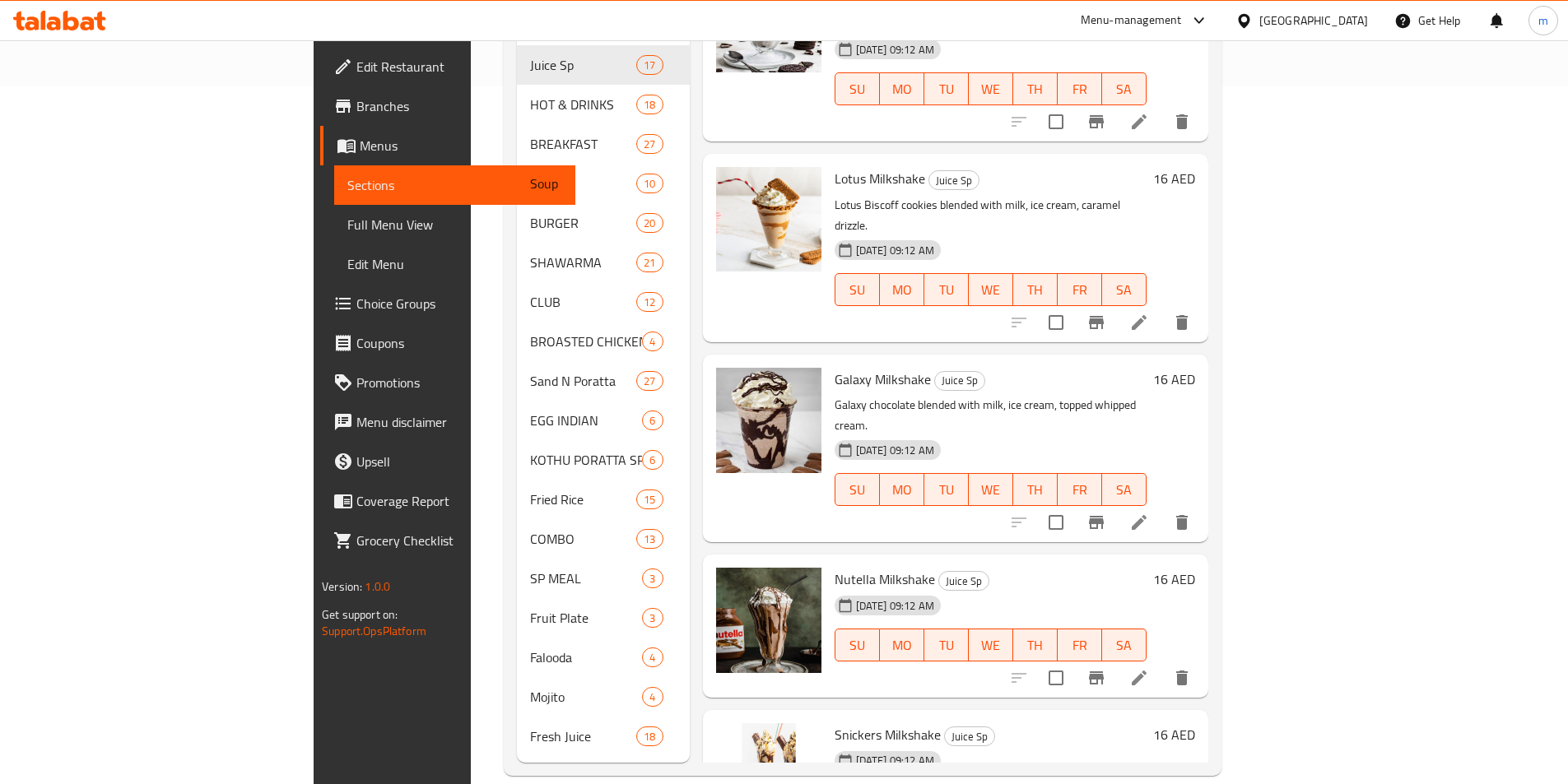
click at [1162, 663] on li at bounding box center [1138, 678] width 46 height 30
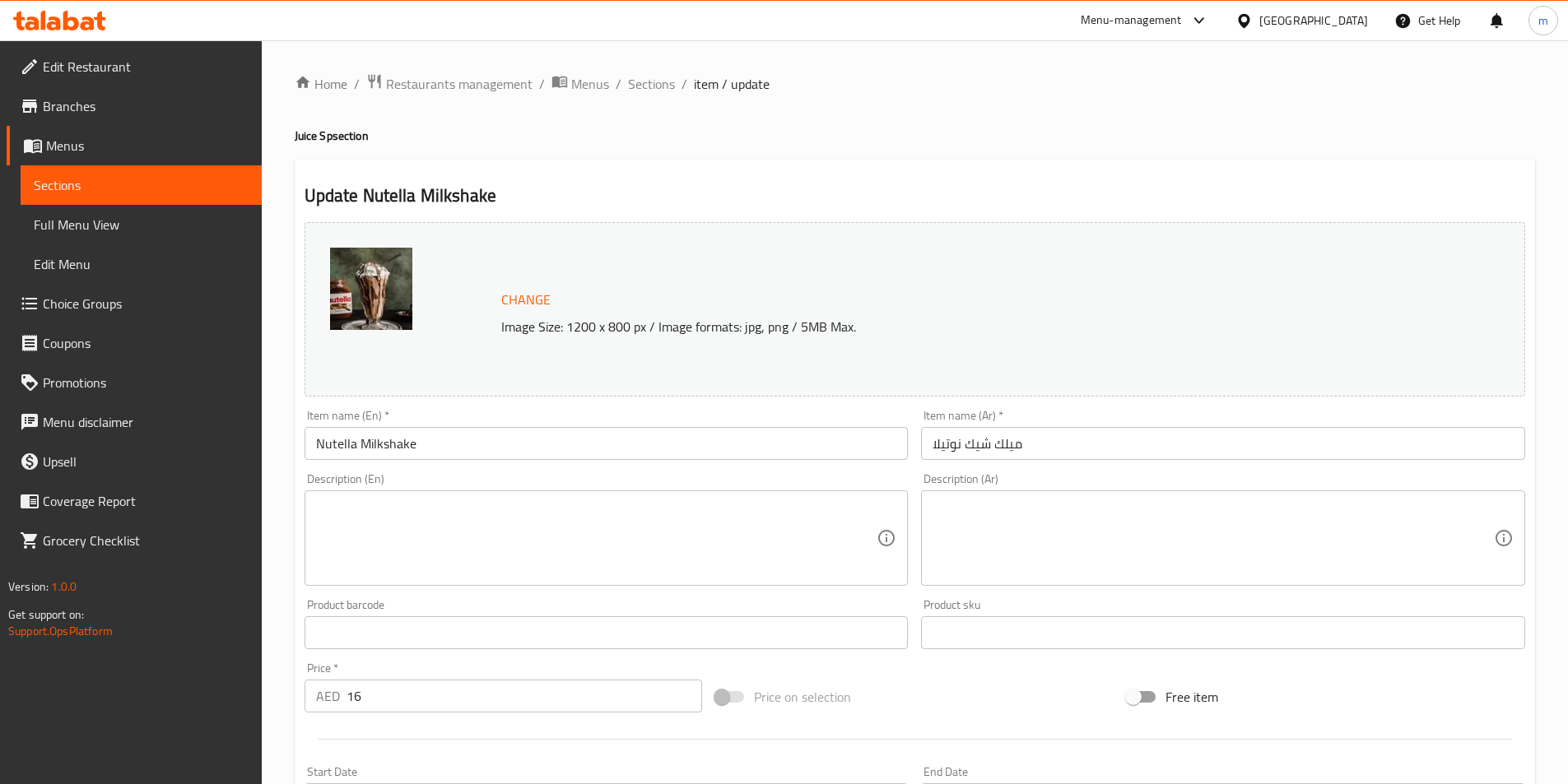
click at [461, 537] on textarea at bounding box center [597, 539] width 562 height 78
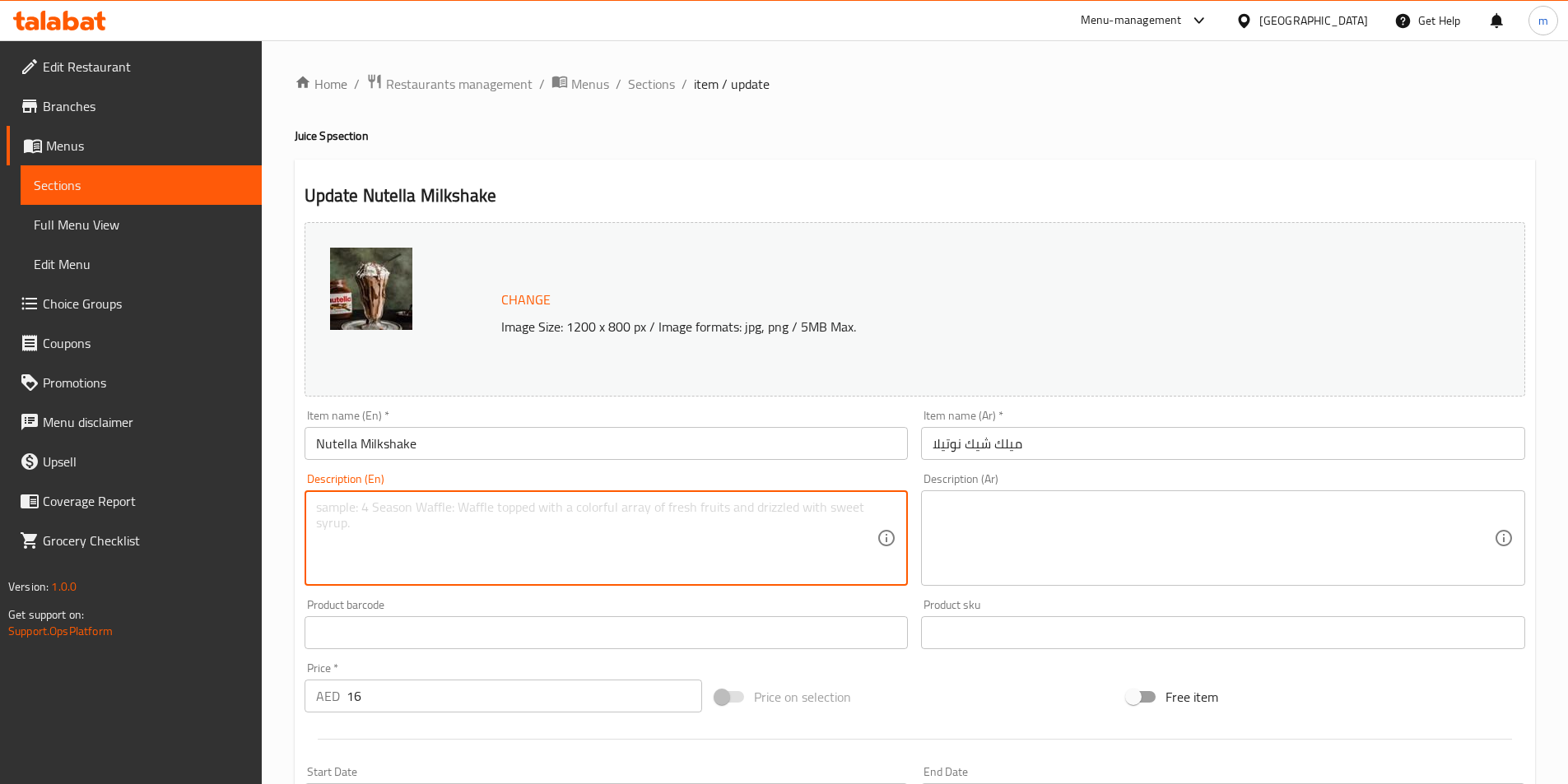
paste textarea "Nutella hazelnut spread blended with milk, ice cream, chocolate drizzle."
type textarea "Nutella hazelnut spread blended with milk, ice cream, chocolate drizzle."
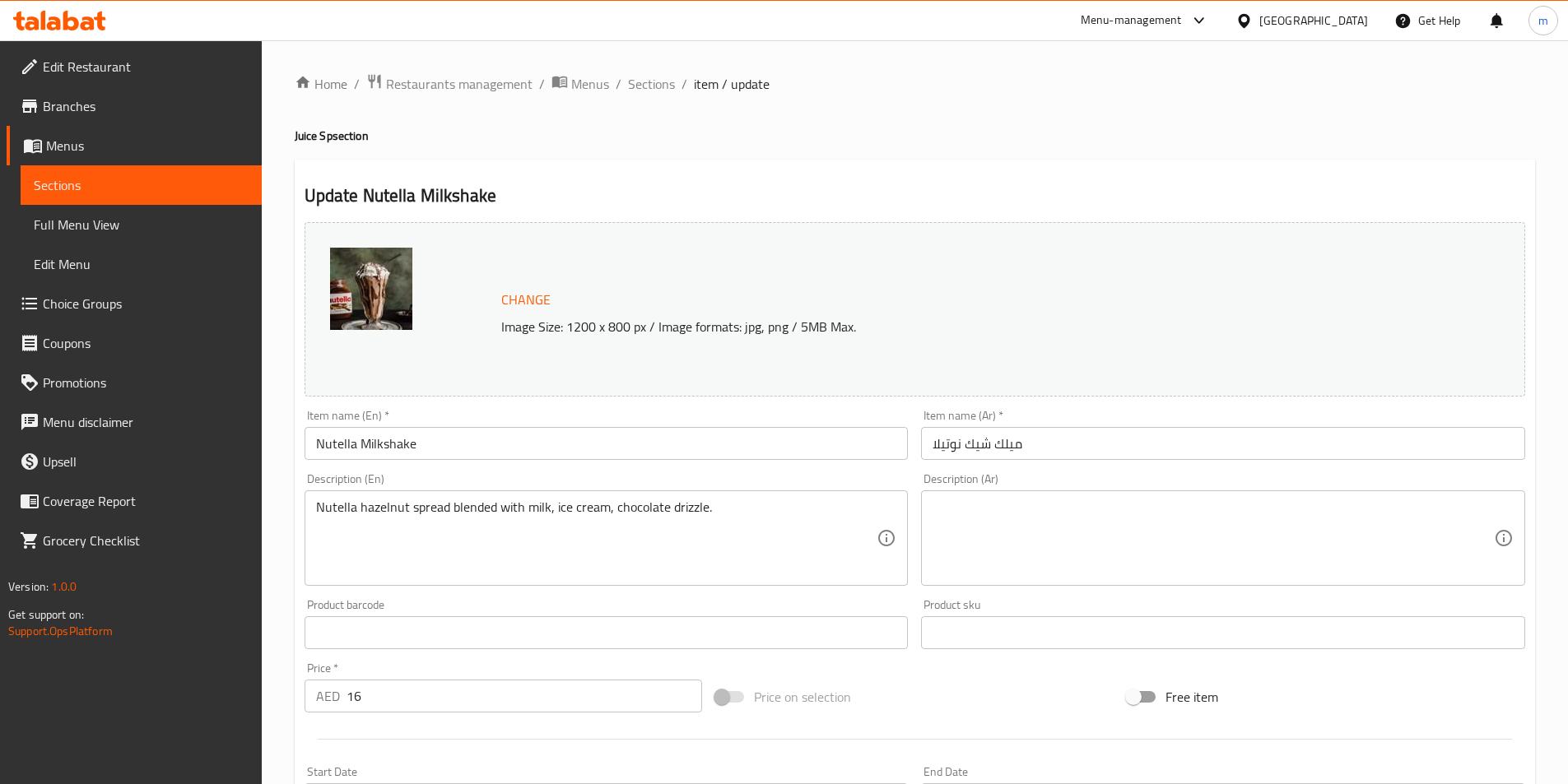
click at [1341, 529] on textarea at bounding box center [1213, 539] width 562 height 78
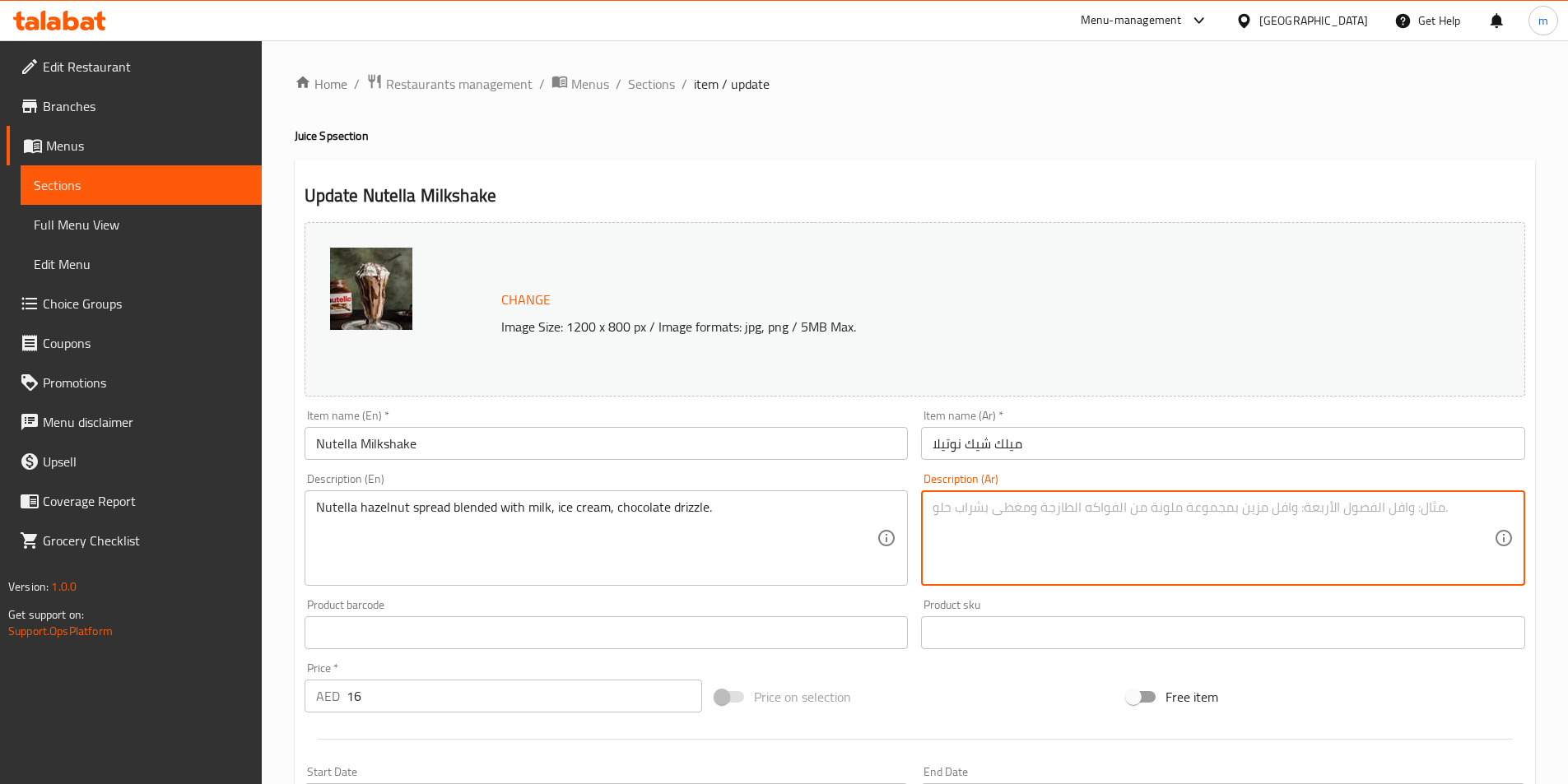
paste textarea "نوتيلا البندق المخلوط مع الحليب والآيس كريم ورشة من الشوكولاتة."
click at [1208, 507] on textarea "نوتيلا البندق المخلوط مع الحليب والآيس كريم ورشة من الشوكولاتة." at bounding box center [1213, 539] width 562 height 78
click at [1406, 515] on textarea "نوتيلا البندق الككزوج مع الحليب والآيس كريم ورشة من الشوكولاتة." at bounding box center [1213, 539] width 562 height 78
click at [1405, 515] on textarea "نوتيلا البندق الككزوج مع الحليب والآيس كريم ورشة من الشوكولاتة." at bounding box center [1213, 539] width 562 height 78
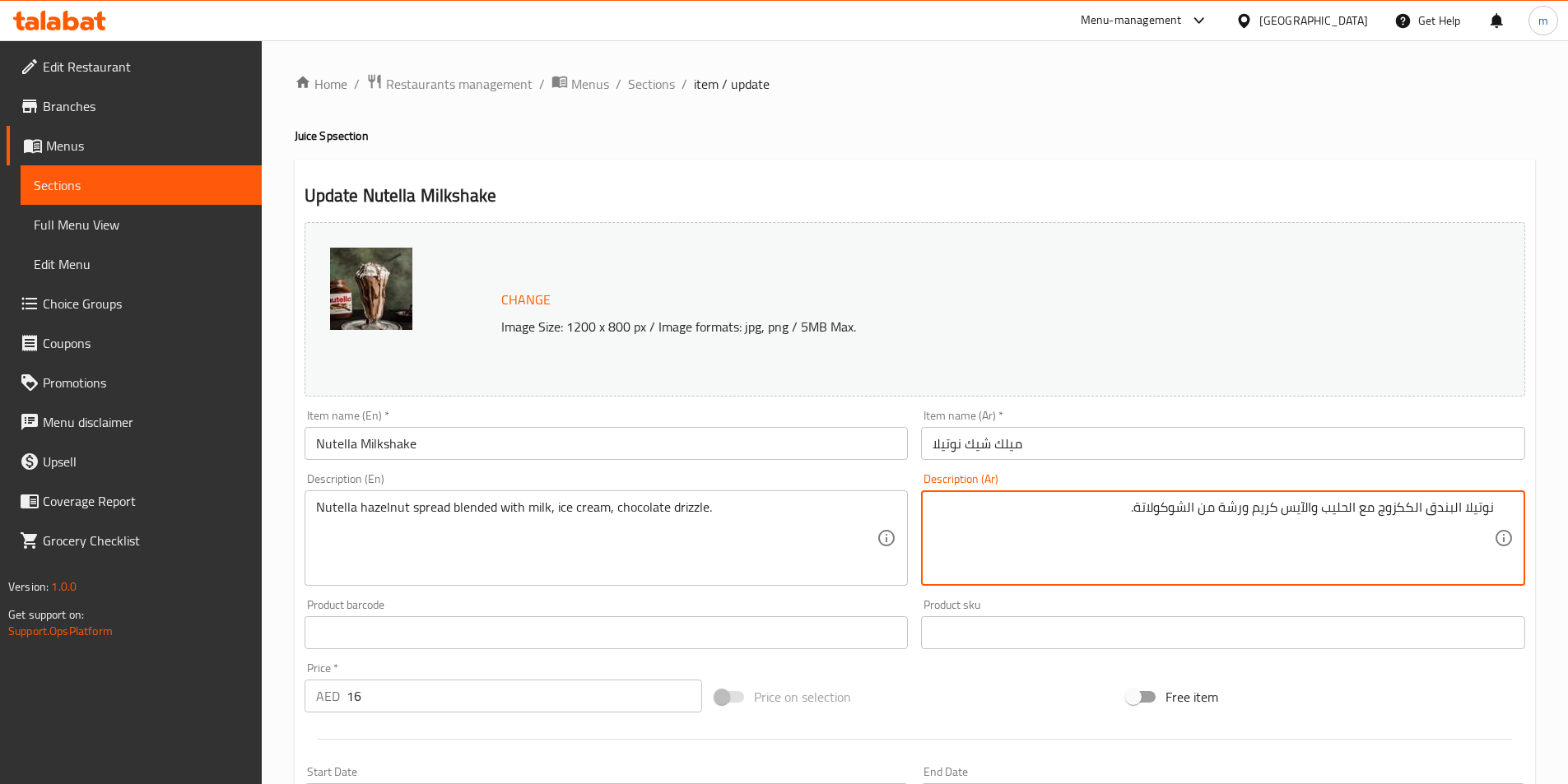
click at [1398, 516] on textarea "نوتيلا البندق الككزوج مع الحليب والآيس كريم ورشة من الشوكولاتة." at bounding box center [1213, 539] width 562 height 78
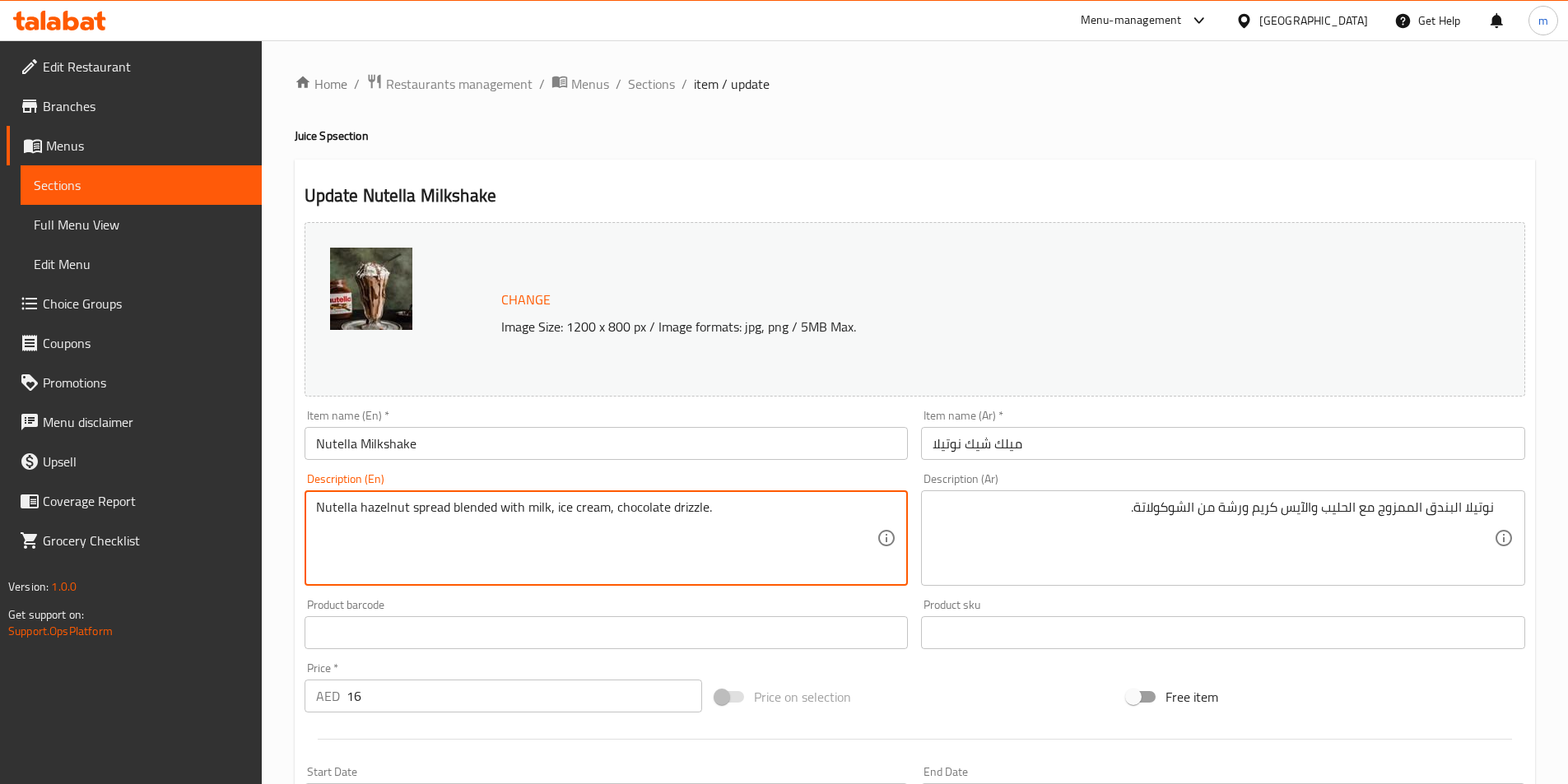
click at [429, 502] on textarea "Nutella hazelnut spread blended with milk, ice cream, chocolate drizzle." at bounding box center [597, 539] width 562 height 78
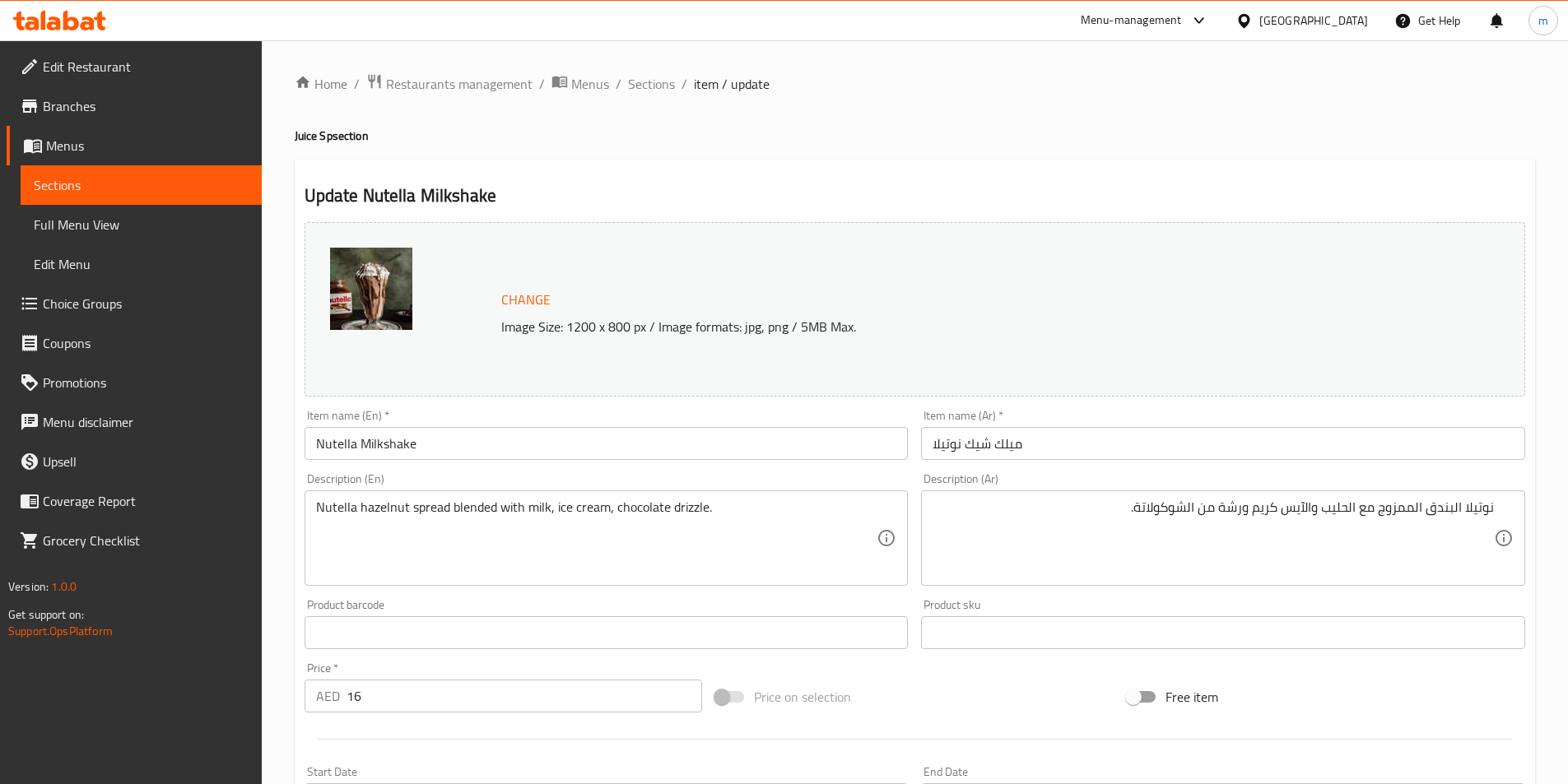
click at [1507, 506] on div "نوتيلا البندق الممزوج مع الحليب والآيس كريم ورشة من الشوكولاتة. Description (Ar)" at bounding box center [1222, 538] width 604 height 96
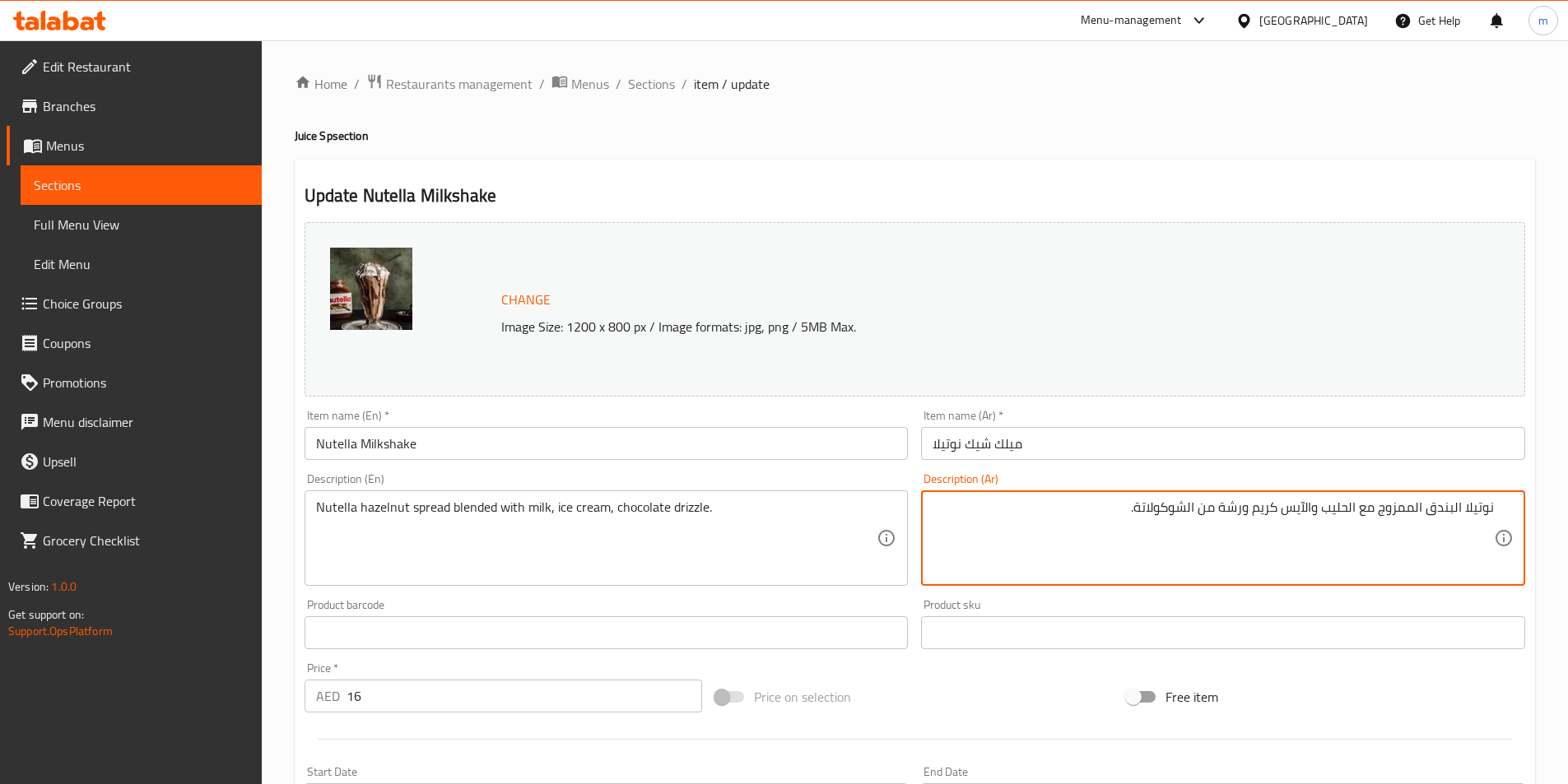
click at [1491, 507] on textarea "نوتيلا البندق الممزوج مع الحليب والآيس كريم ورشة من الشوكولاتة." at bounding box center [1213, 539] width 562 height 78
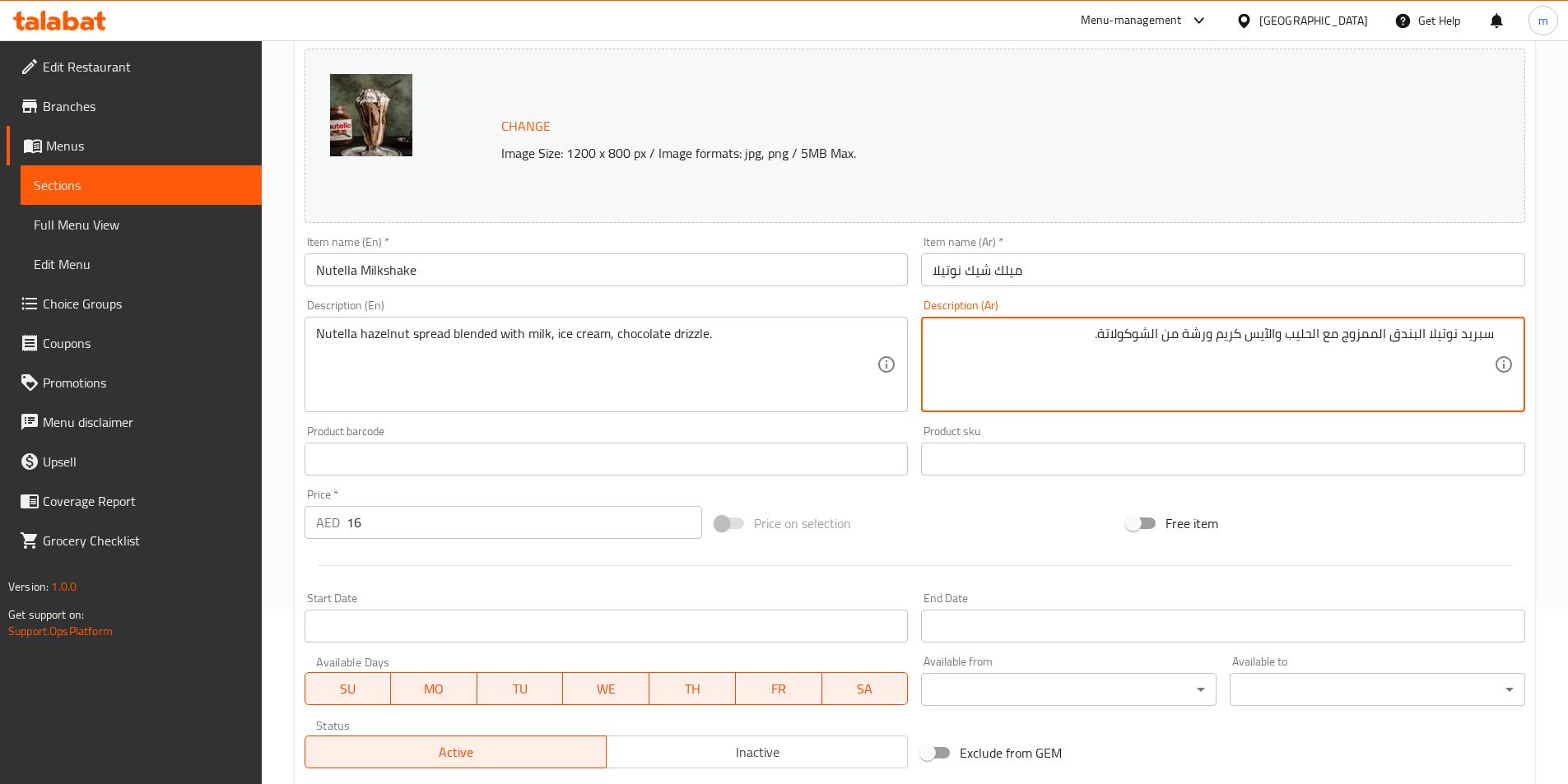
scroll to position [402, 0]
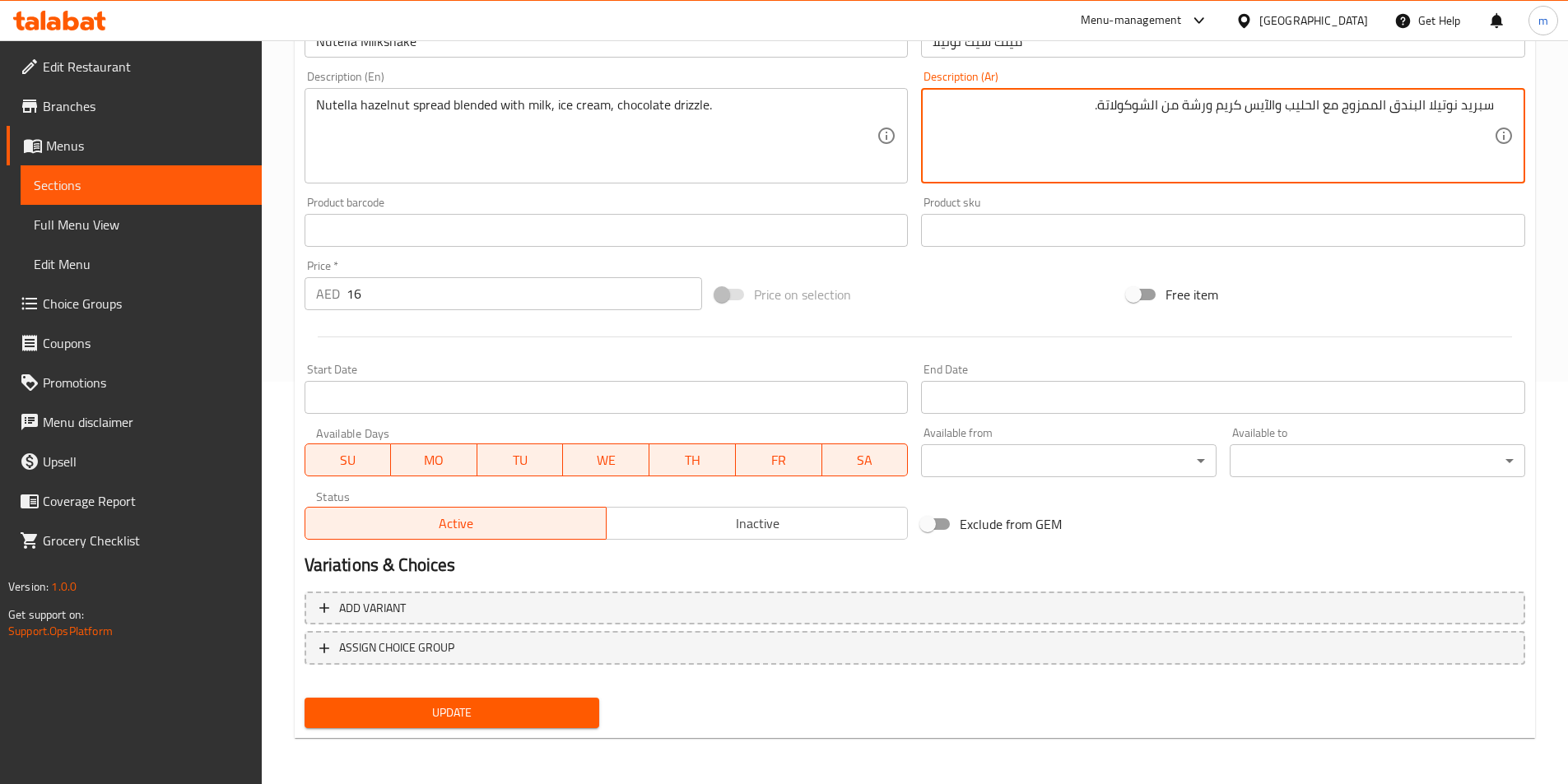
type textarea "سبريد نوتيلا البندق الممزوج مع الحليب والآيس كريم ورشة من الشوكولاتة."
click at [523, 707] on span "Update" at bounding box center [452, 713] width 269 height 21
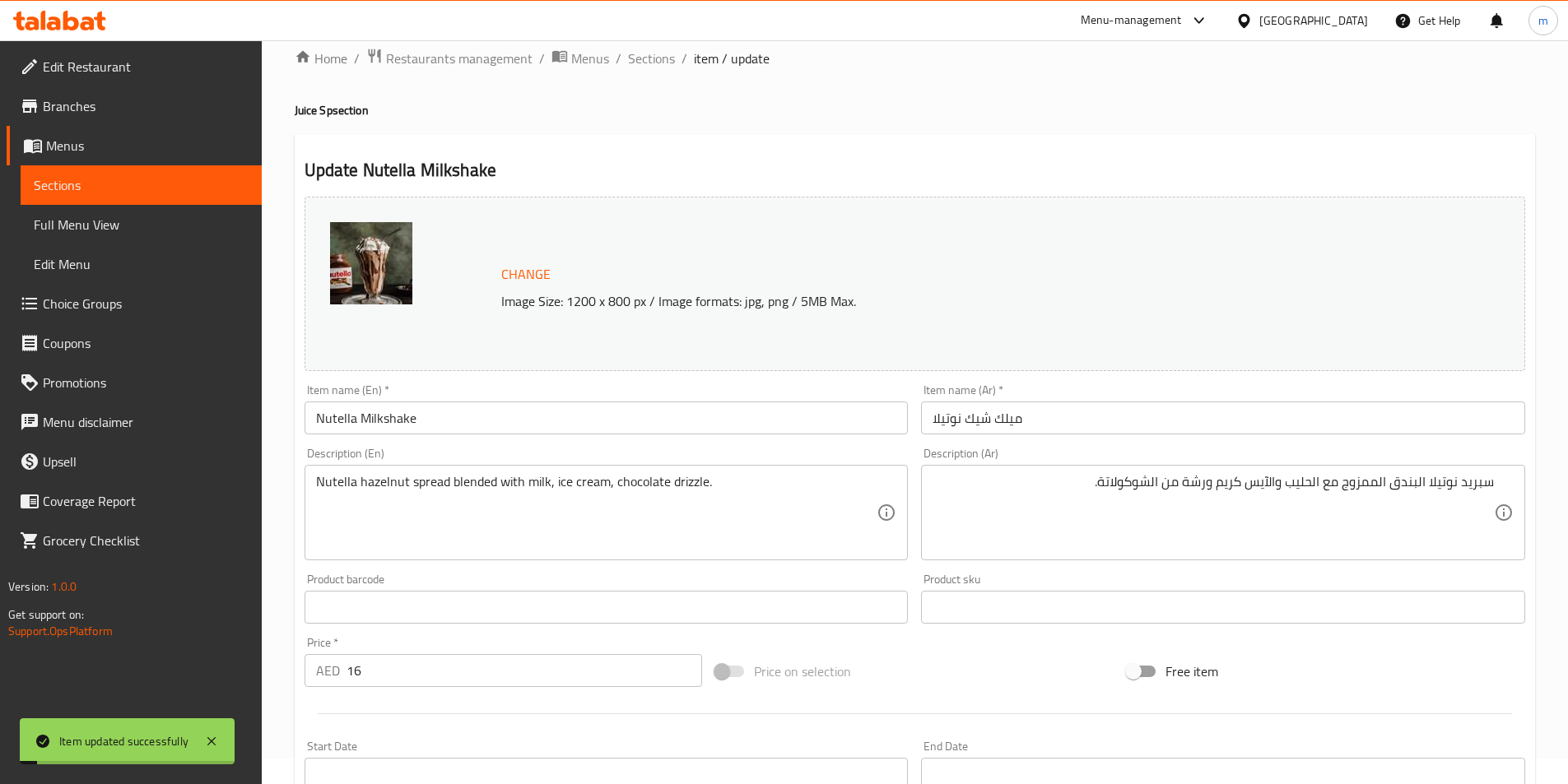
scroll to position [0, 0]
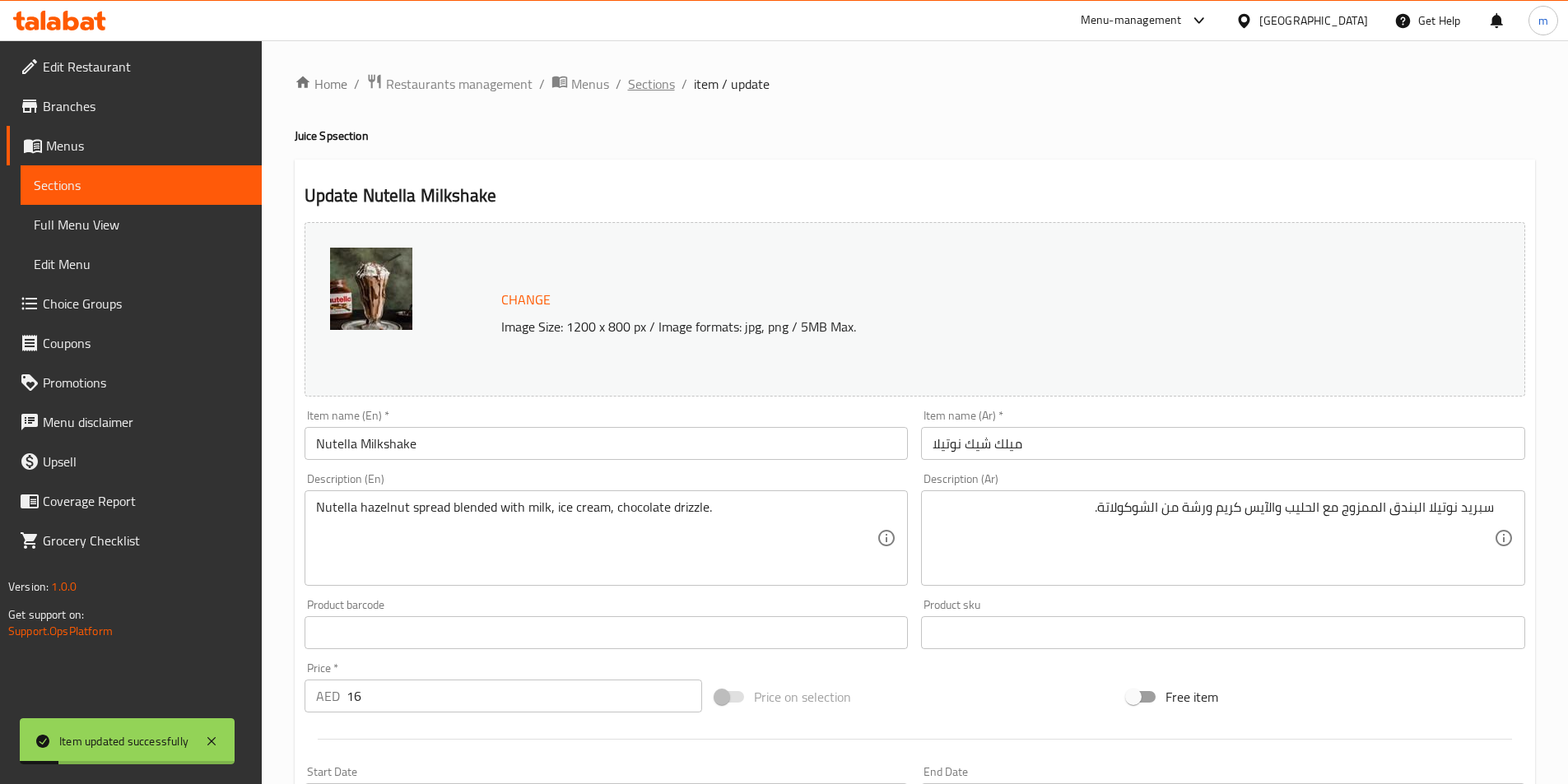
click at [657, 92] on span "Sections" at bounding box center [652, 84] width 47 height 20
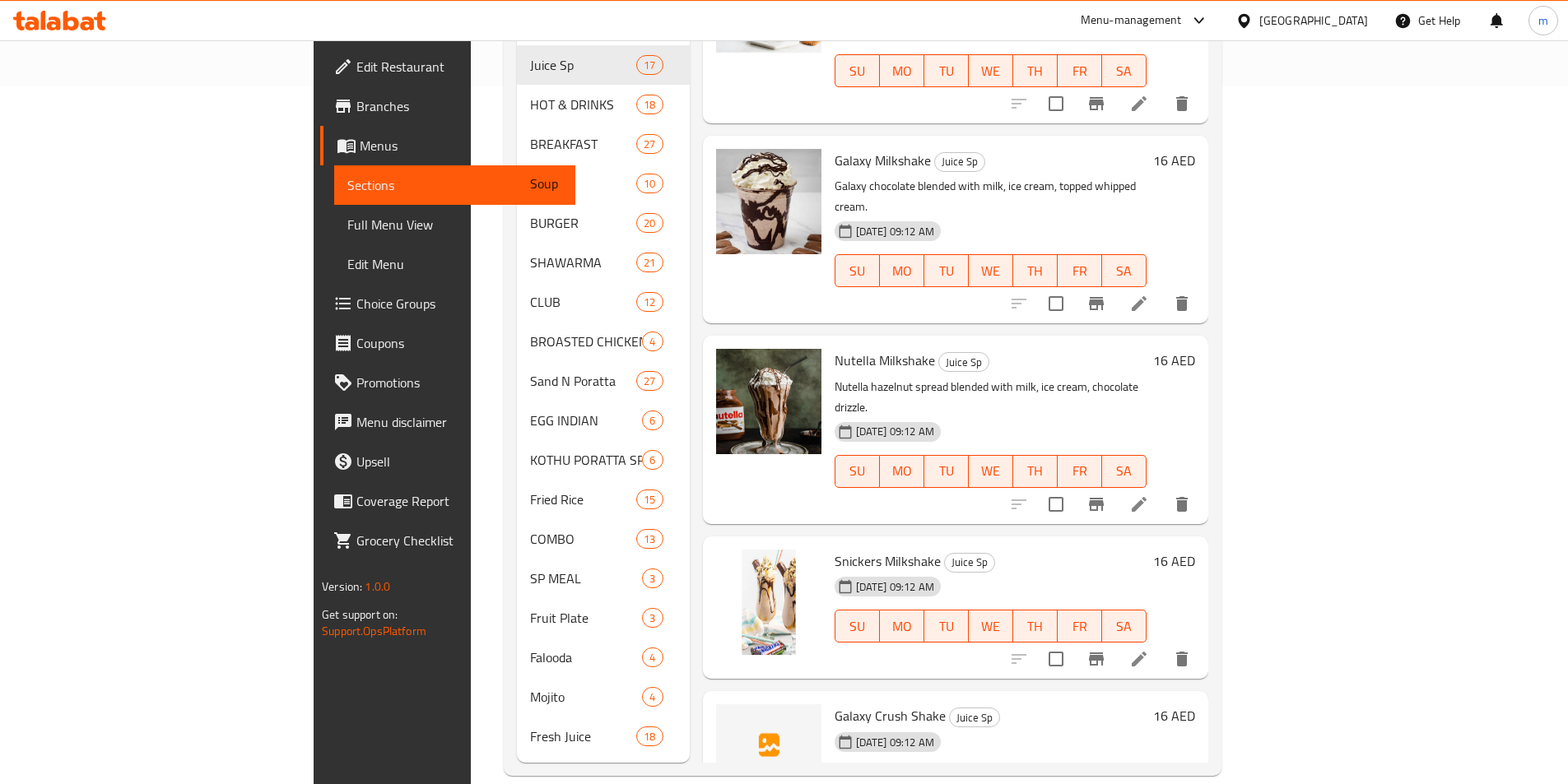
scroll to position [1582, 0]
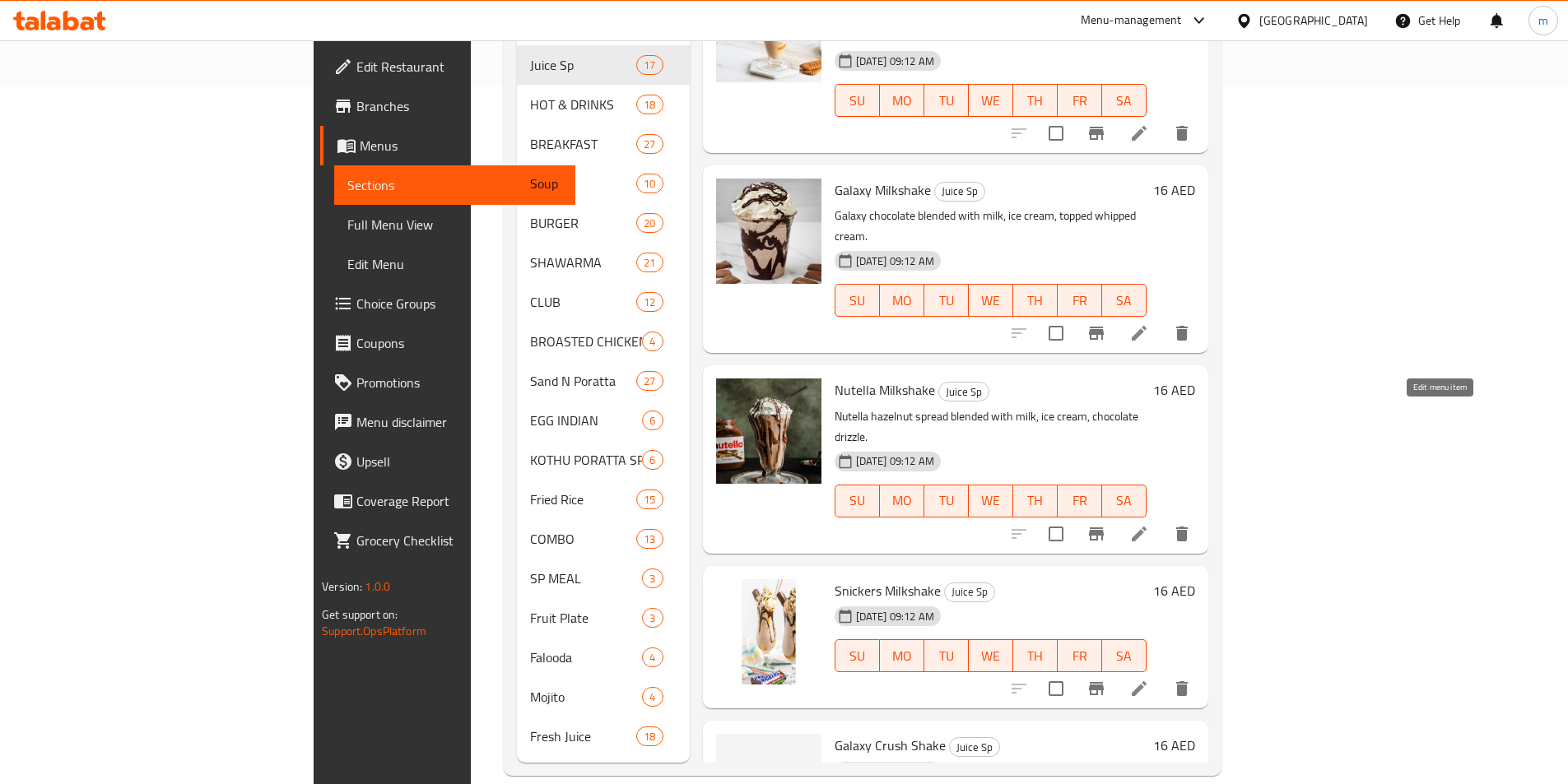
click at [1149, 679] on icon at bounding box center [1139, 689] width 20 height 20
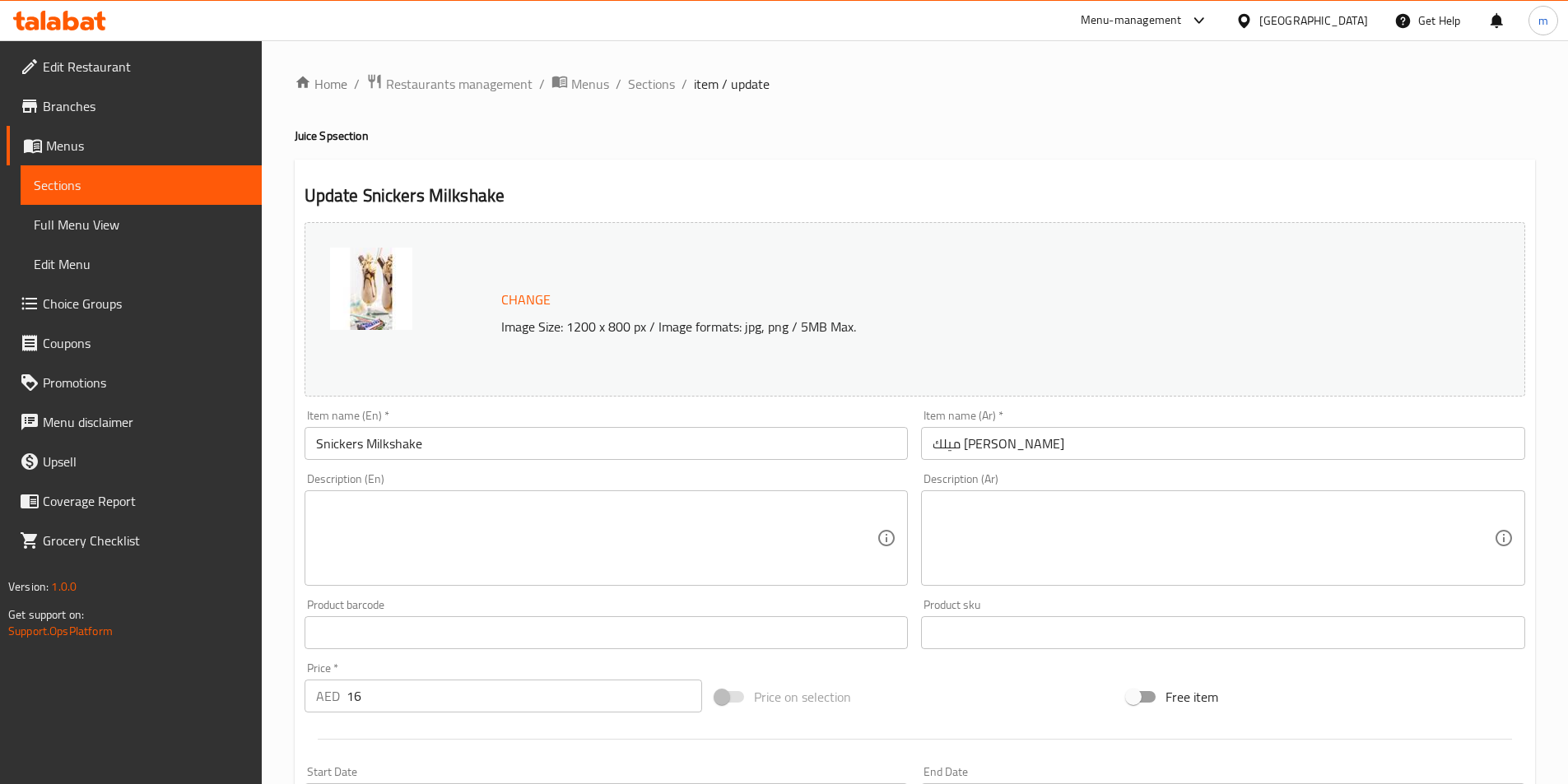
click at [572, 529] on textarea at bounding box center [597, 539] width 562 height 78
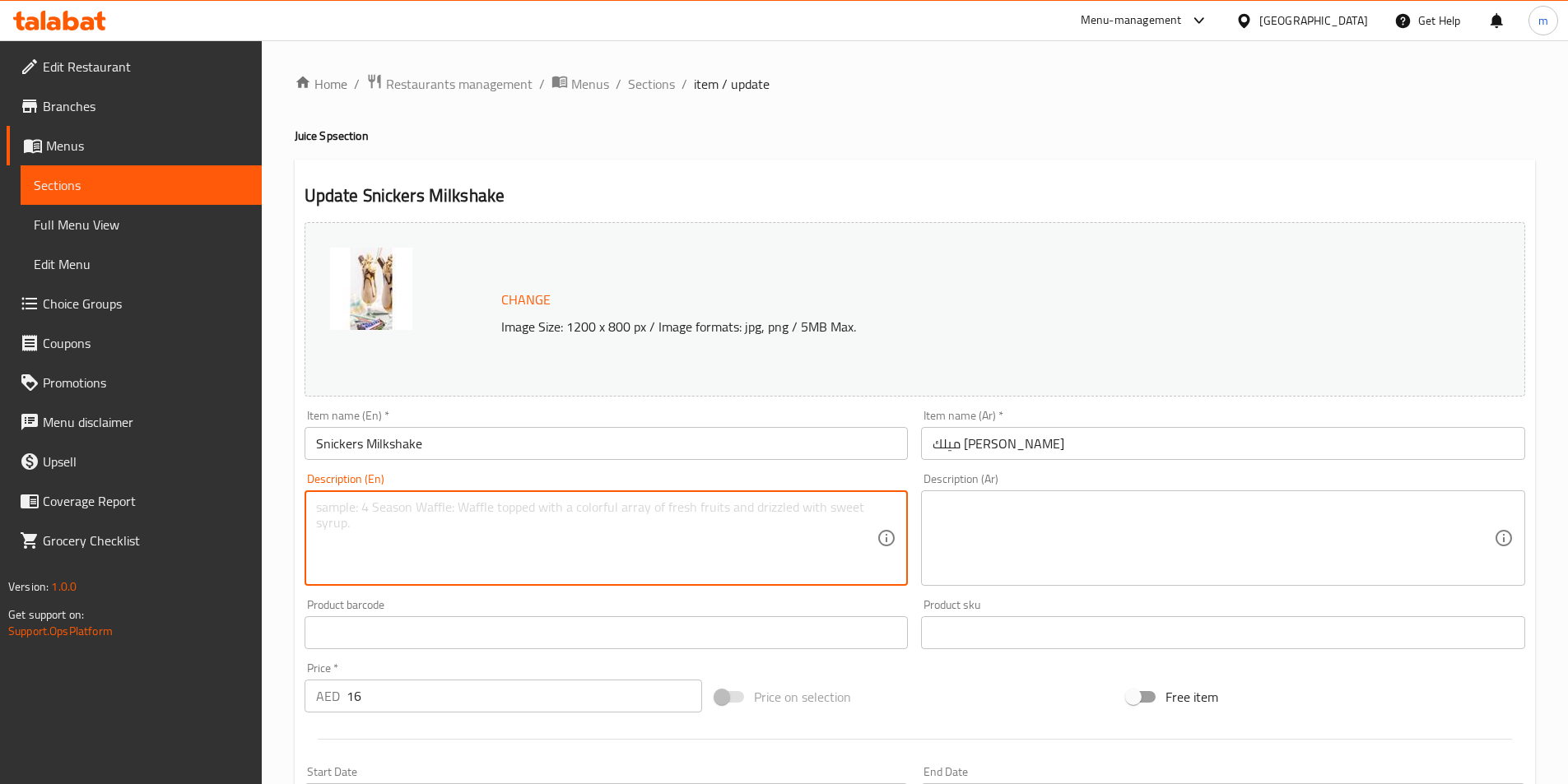
paste textarea "Snickers chocolate bar blended with milk, ice cream, peanut topping."
type textarea "Snickers chocolate bar blended with milk, ice cream, peanut topping."
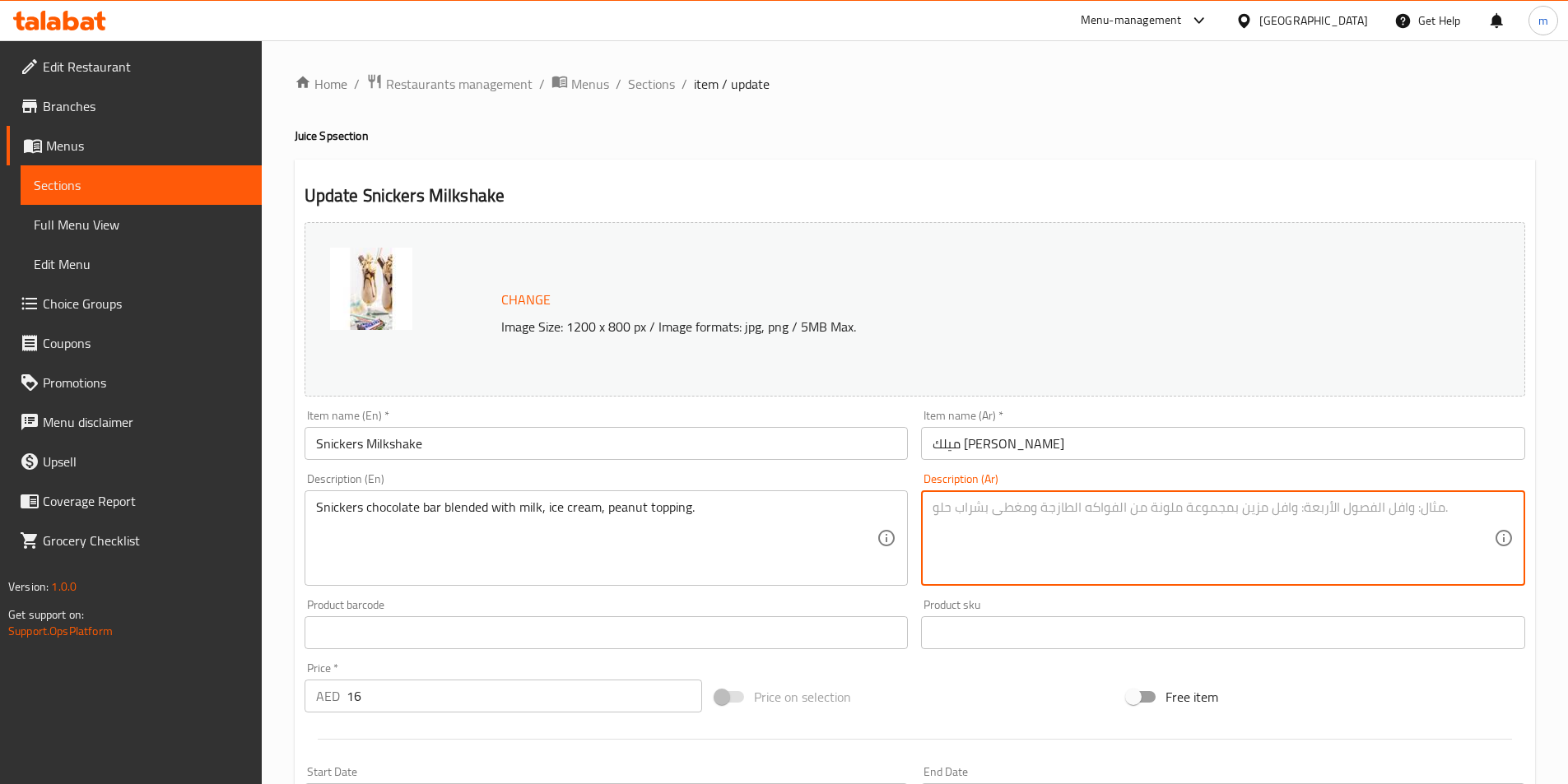
click at [1154, 502] on textarea at bounding box center [1213, 539] width 562 height 78
paste textarea "شوكولاتة سنيكرز ممزوجة بالحليب والآيس كريم والفول السوداني."
click at [1393, 507] on textarea "شوكولاتة سنيكرز ممزوجة بالحليب والآيس كريم والفول السوداني." at bounding box center [1213, 539] width 562 height 78
click at [1219, 512] on textarea "شوكولاتة سنيكرز بار ممزوجة بالحليب والآيس كريم والفول السوداني." at bounding box center [1213, 539] width 562 height 78
click at [1221, 516] on textarea "شوكولاتة سنيكرز بار ممزوجة بالحليب والآيس كريم والفول السوداني." at bounding box center [1213, 539] width 562 height 78
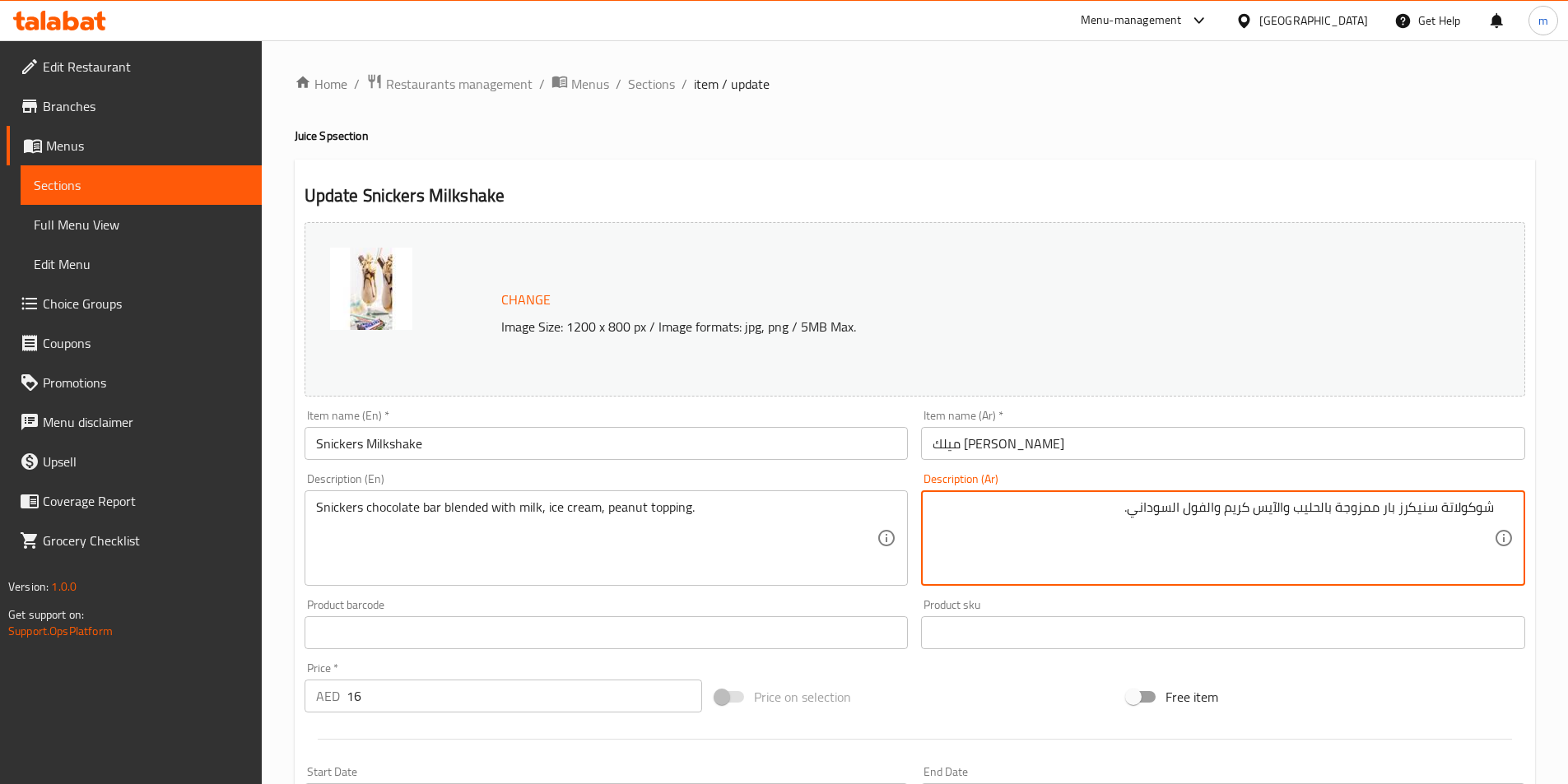
click at [1214, 514] on textarea "شوكولاتة سنيكرز بار ممزوجة بالحليب والآيس كريم والفول السوداني." at bounding box center [1213, 539] width 562 height 78
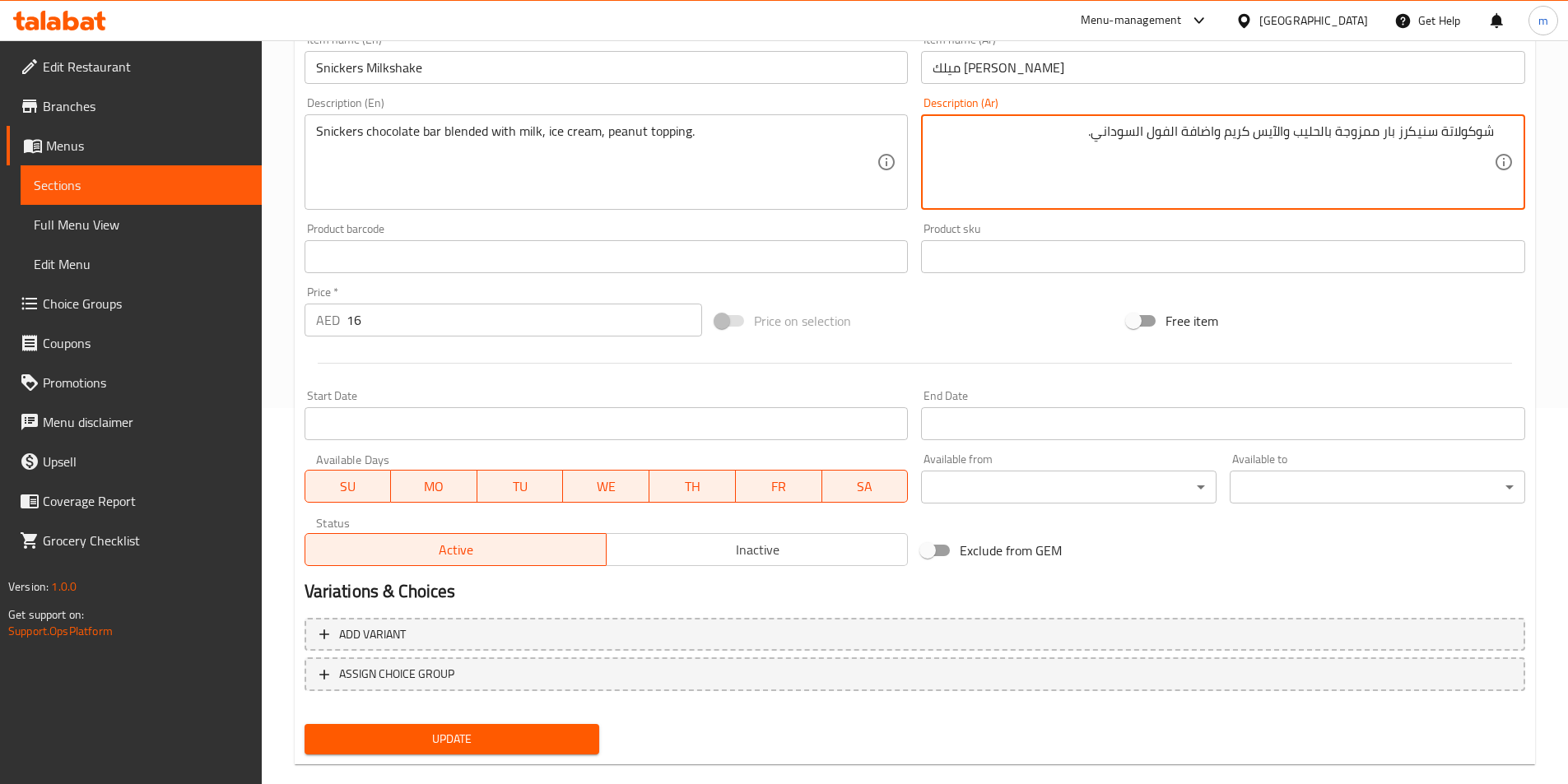
scroll to position [402, 0]
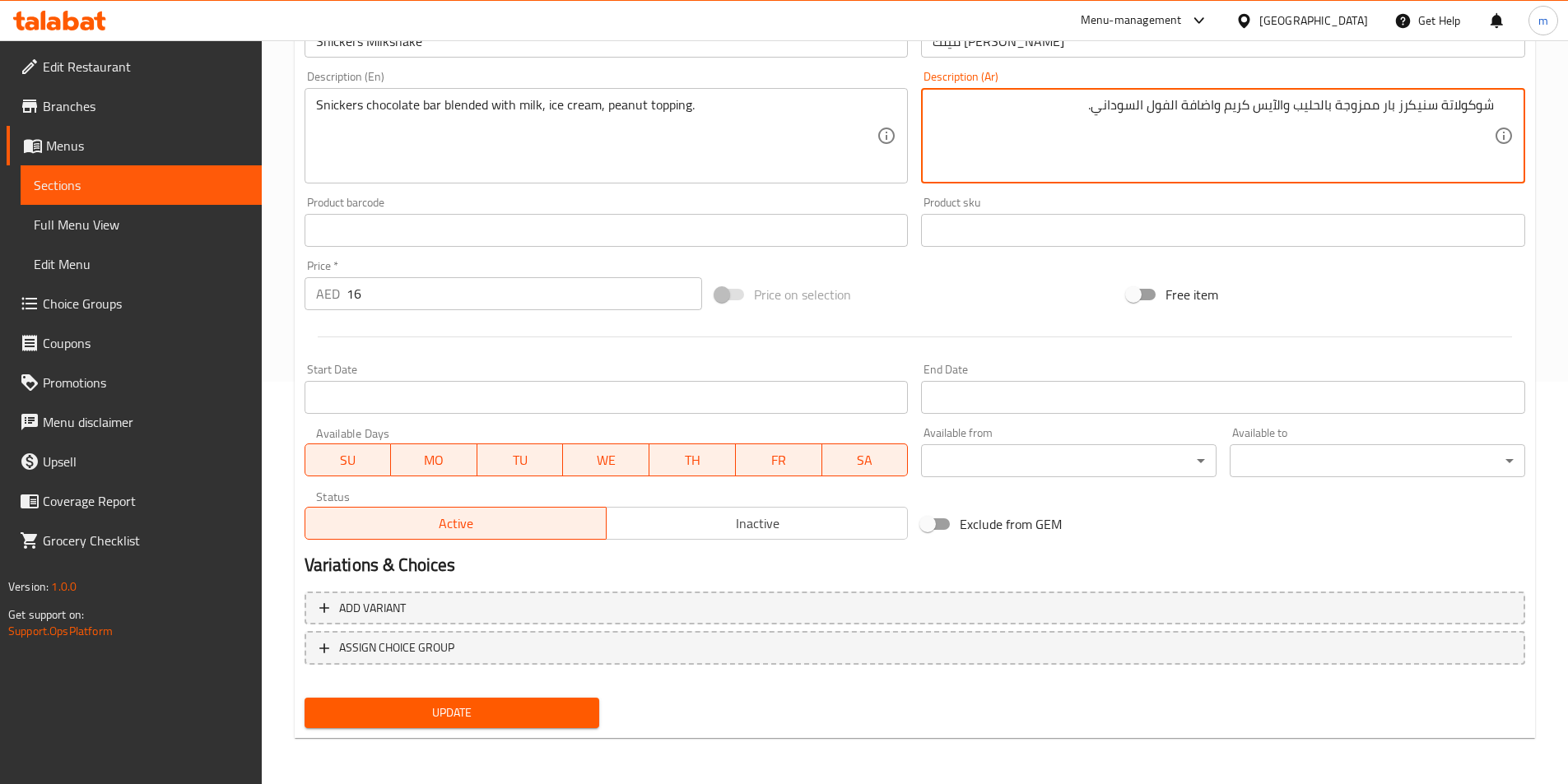
type textarea "شوكولاتة سنيكرز بار ممزوجة بالحليب والآيس كريم واضافة الفول السوداني."
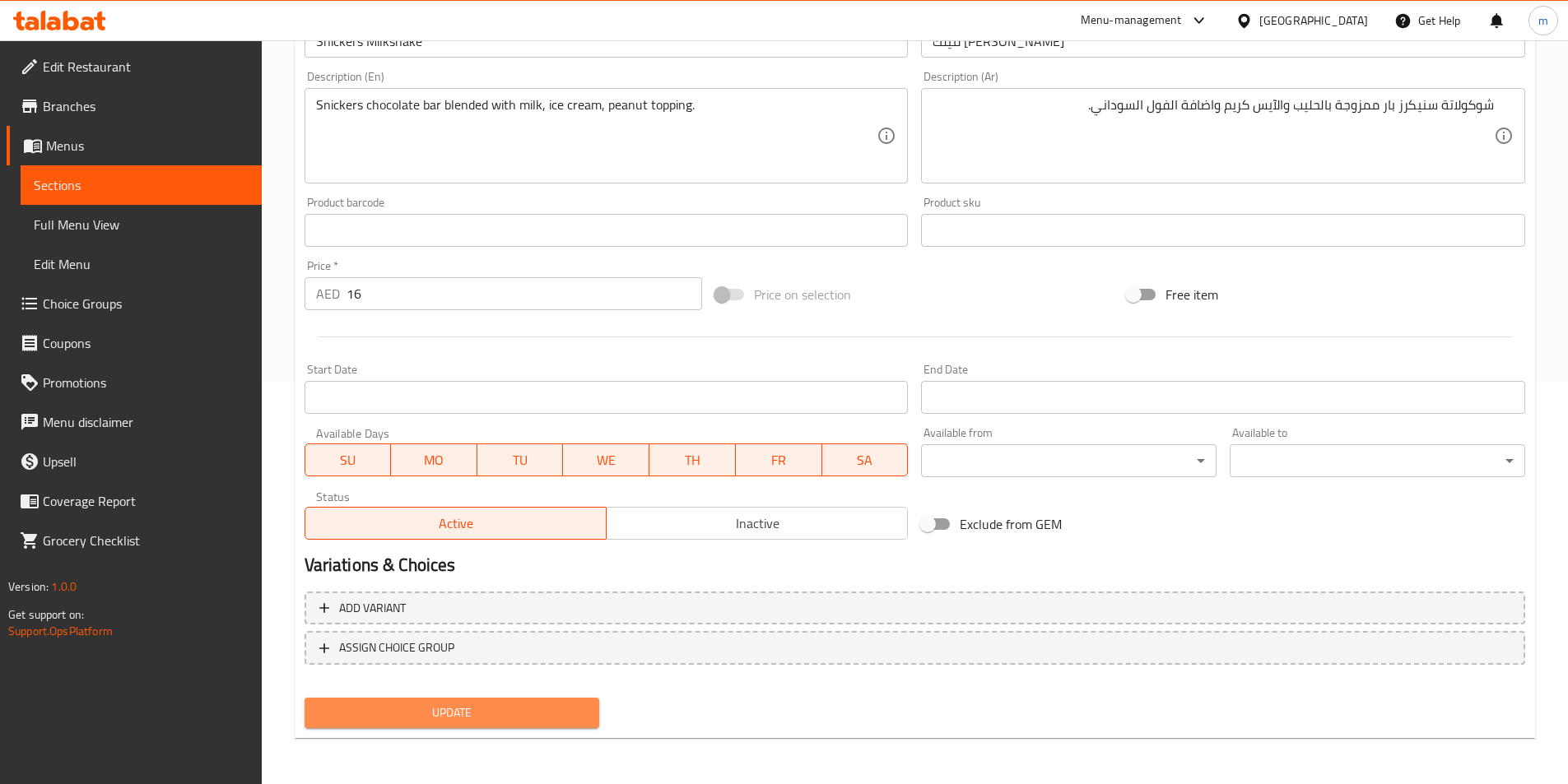
click at [542, 707] on span "Update" at bounding box center [452, 713] width 269 height 21
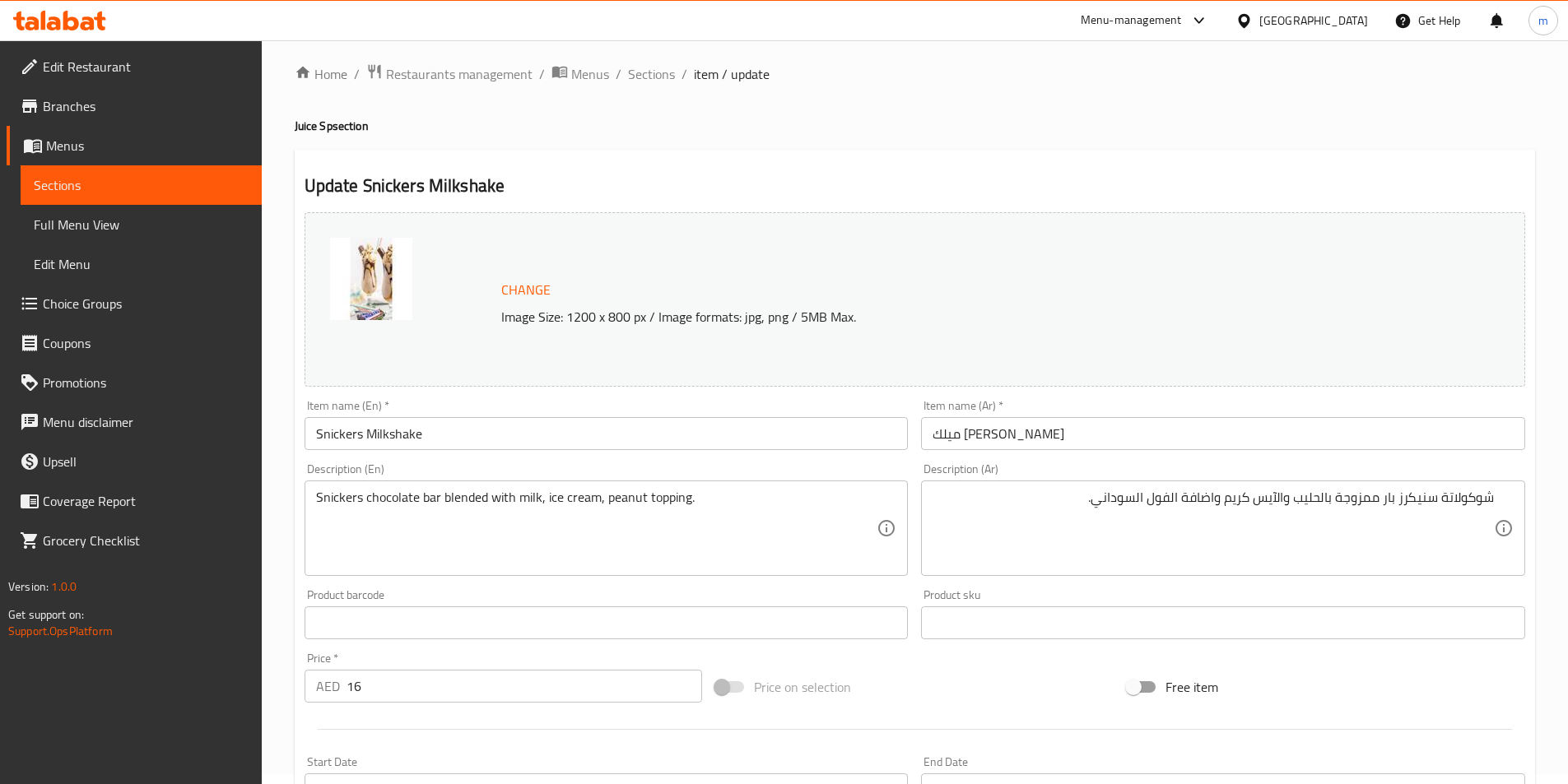
scroll to position [0, 0]
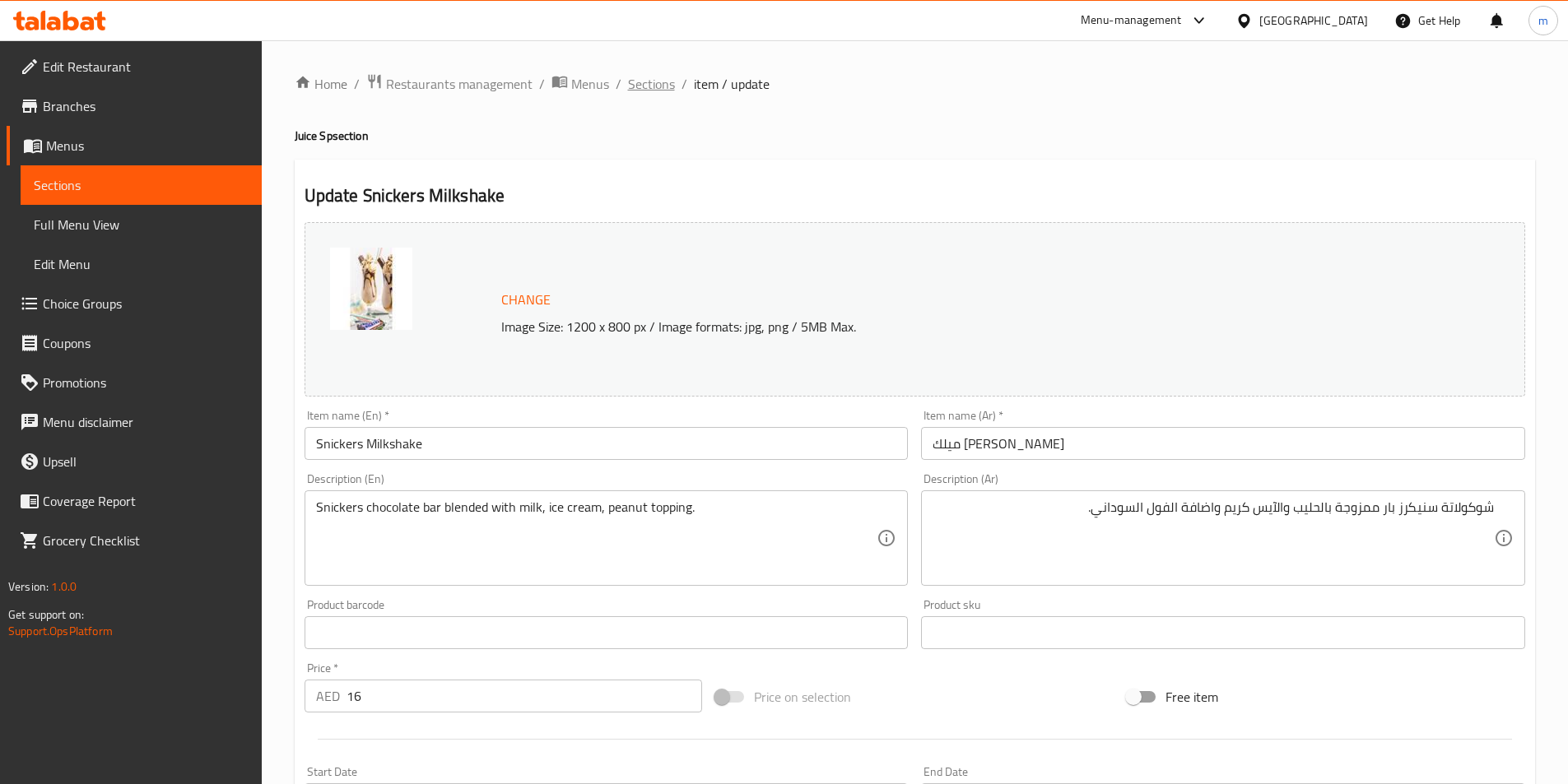
click at [652, 92] on span "Sections" at bounding box center [652, 84] width 47 height 20
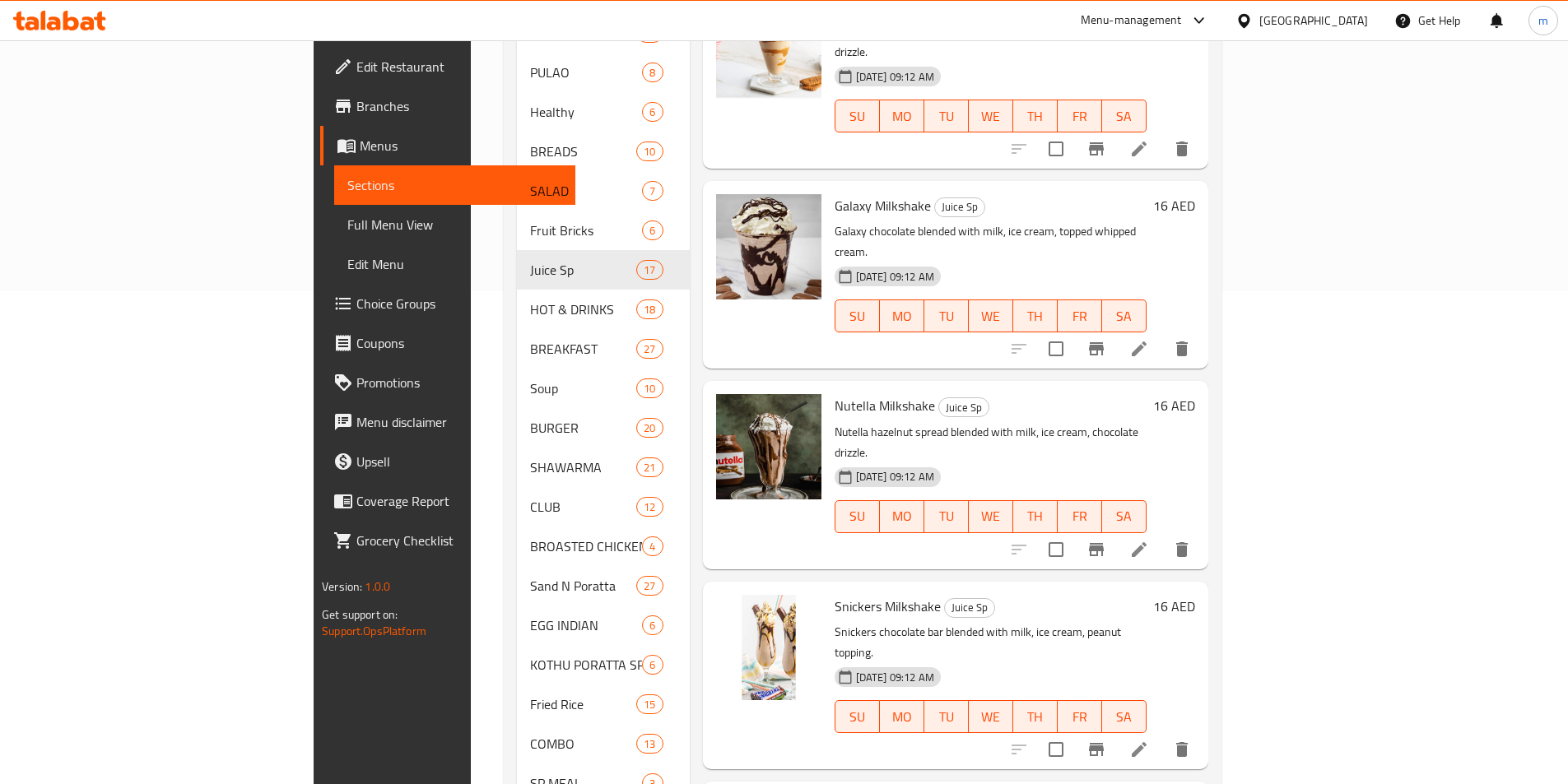
scroll to position [494, 0]
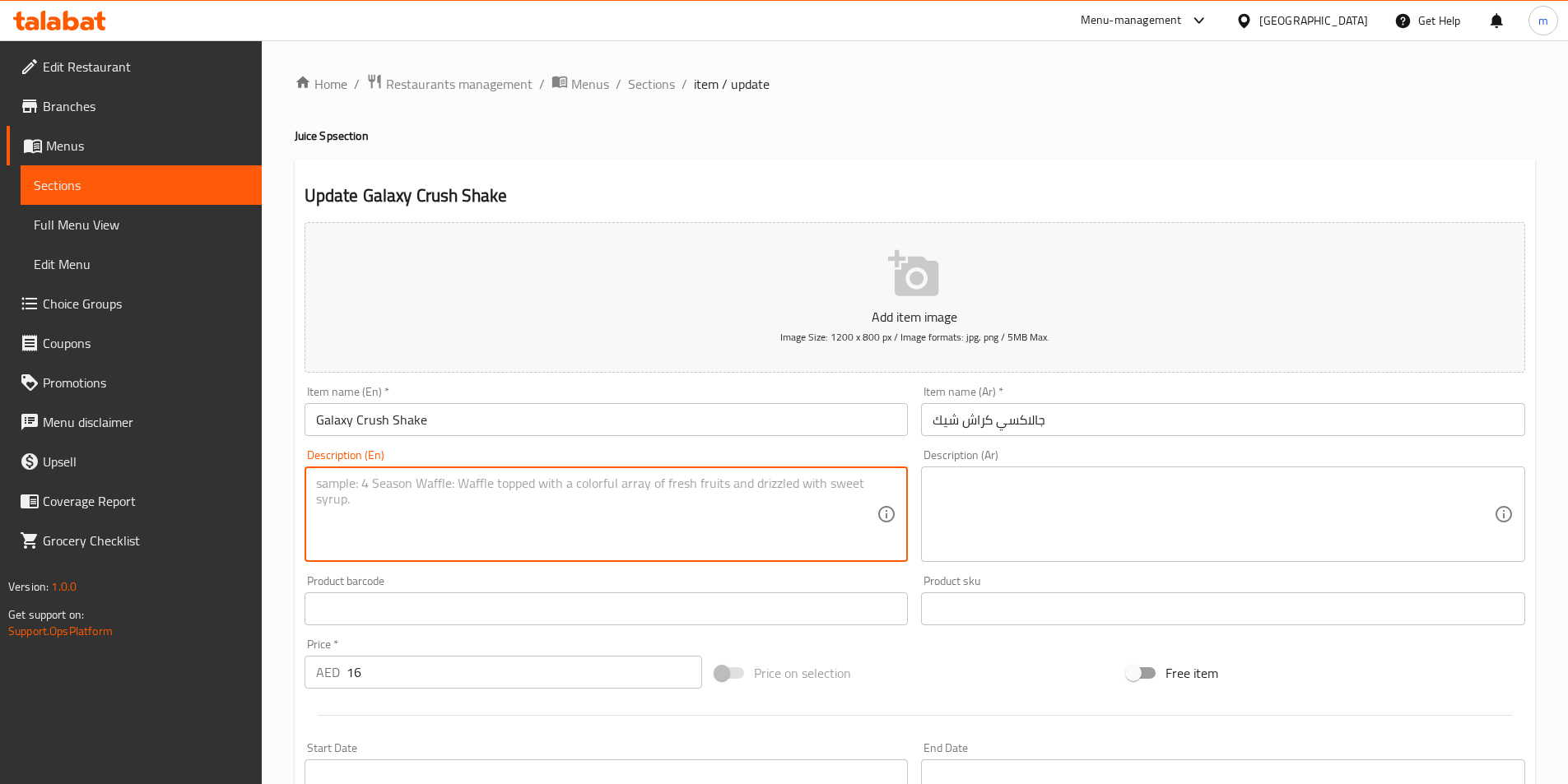
click at [631, 522] on textarea at bounding box center [597, 515] width 562 height 78
paste textarea "Crushed Galaxy chocolate with milk, ice, ice cream, chocolate syrup."
type textarea "Crushed Galaxy chocolate with milk, ice, ice cream, chocolate syrup."
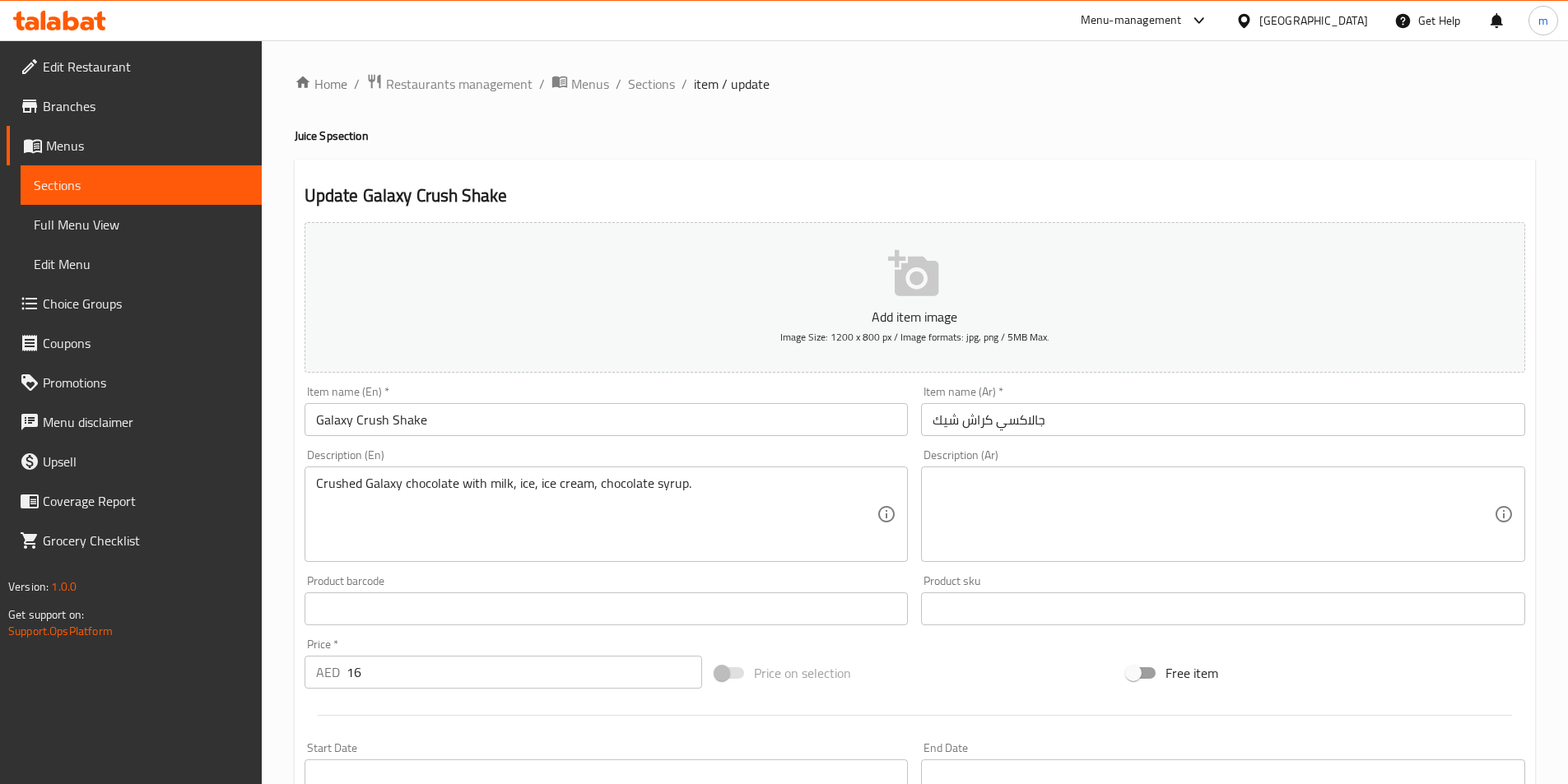
click at [1097, 506] on textarea at bounding box center [1213, 515] width 562 height 78
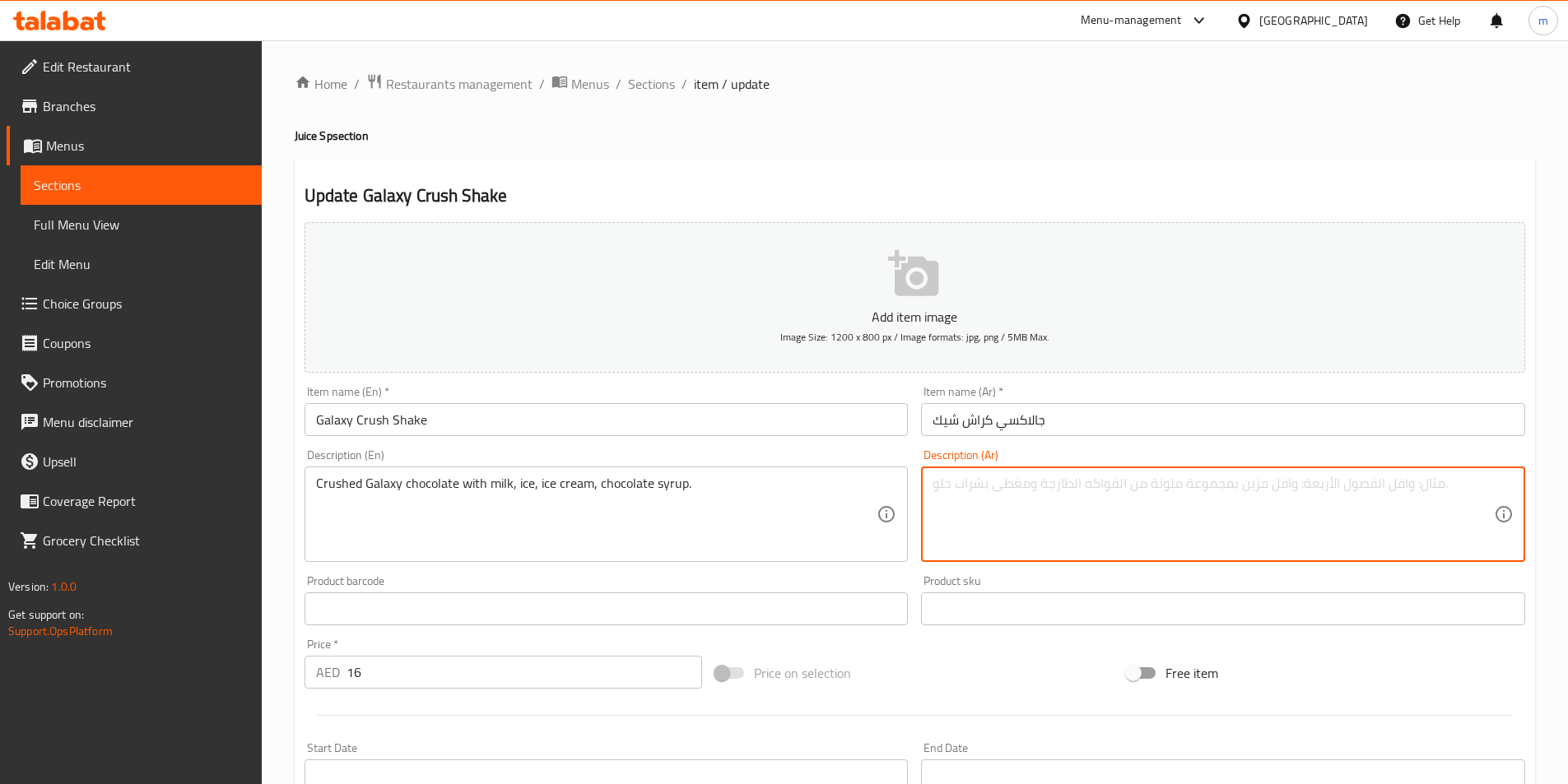
paste textarea "شوكولاتة جالكسي مطحونة مع الحليب والثلج والآيس كريم وشراب الشوكولاتة."
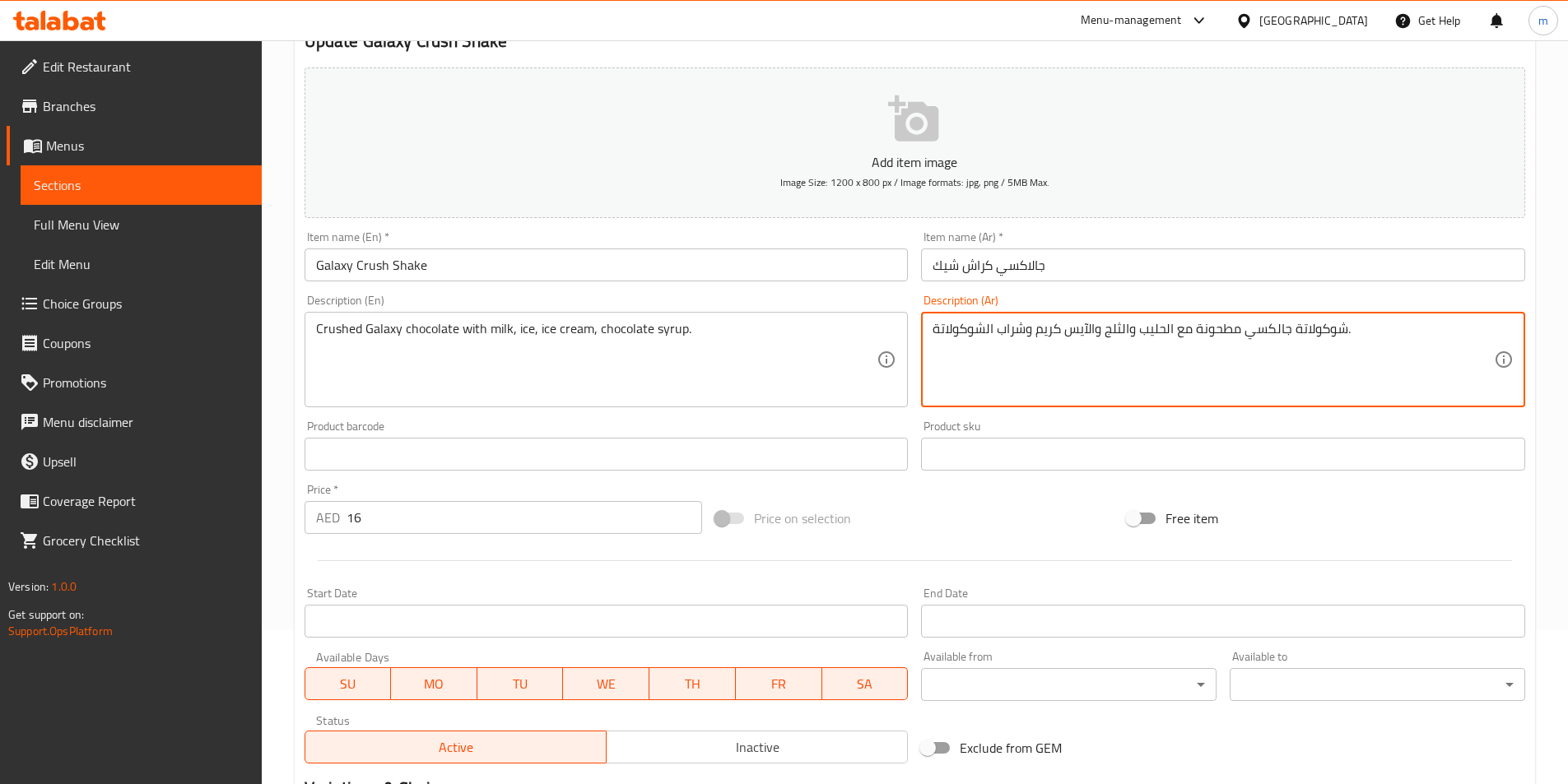
scroll to position [378, 0]
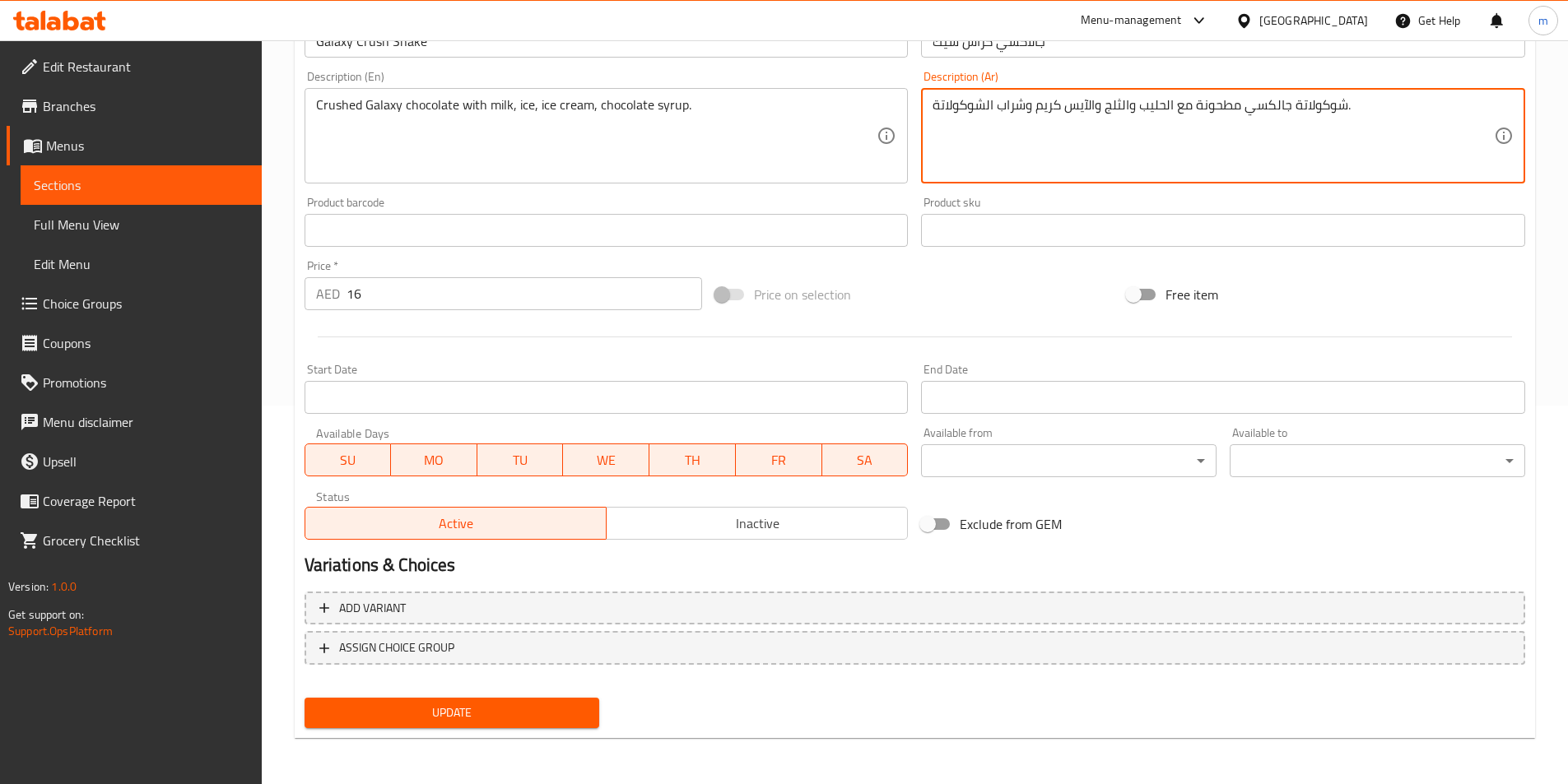
type textarea "شوكولاتة جالكسي مطحونة مع الحليب والثلج والآيس كريم وشراب الشوكولاتة."
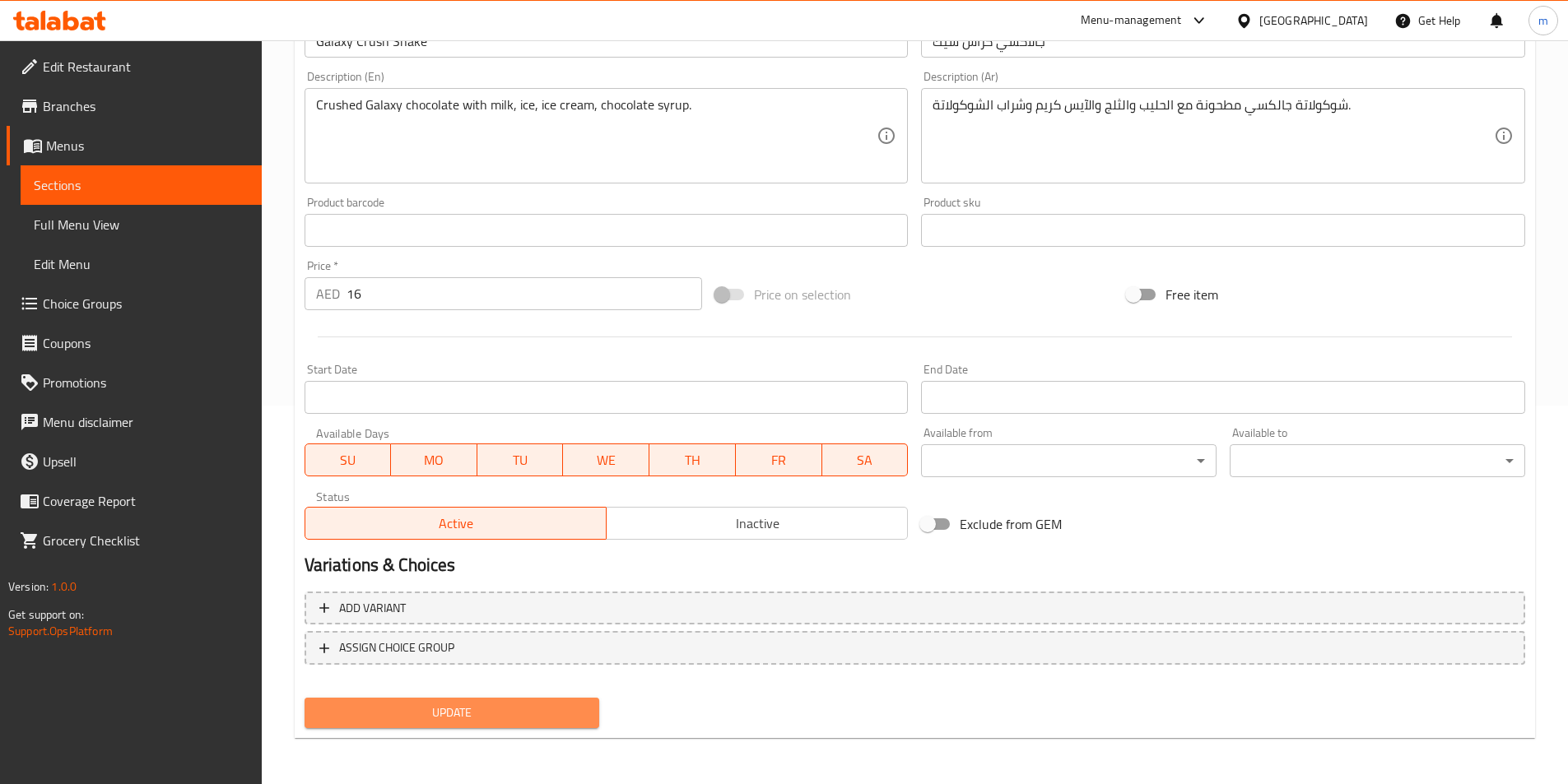
click at [509, 706] on span "Update" at bounding box center [452, 713] width 269 height 21
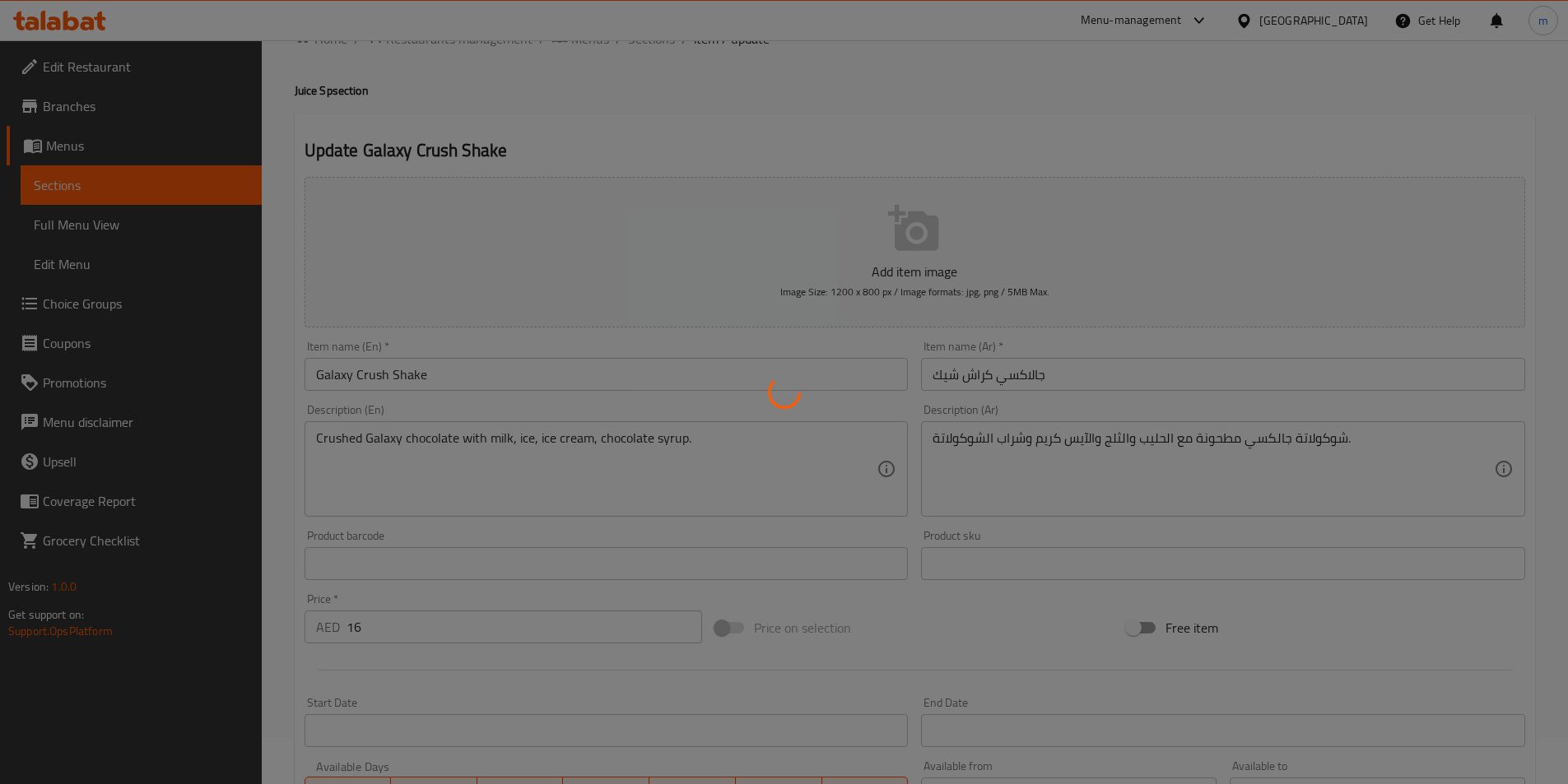
scroll to position [0, 0]
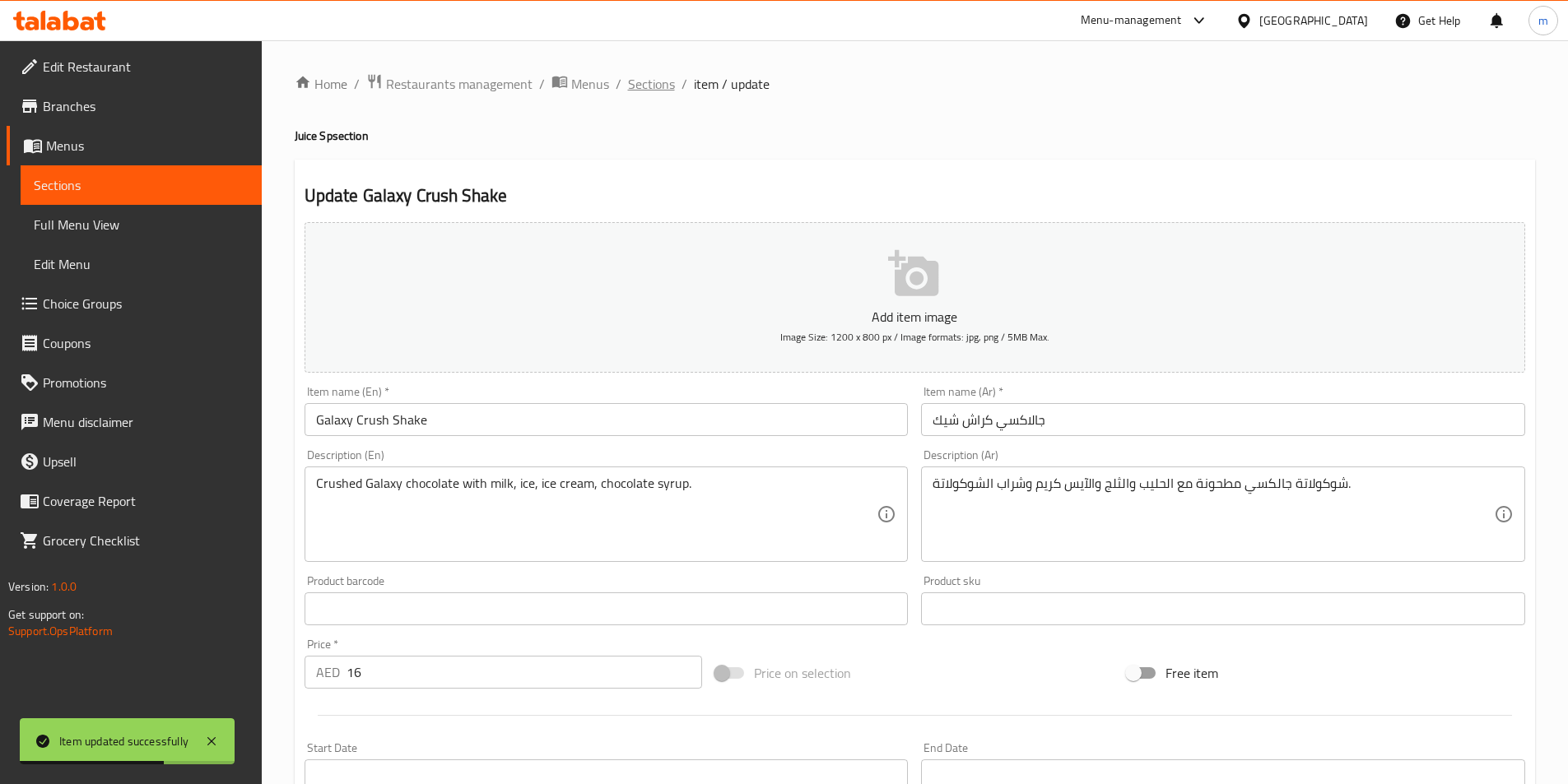
click at [655, 89] on span "Sections" at bounding box center [652, 84] width 47 height 20
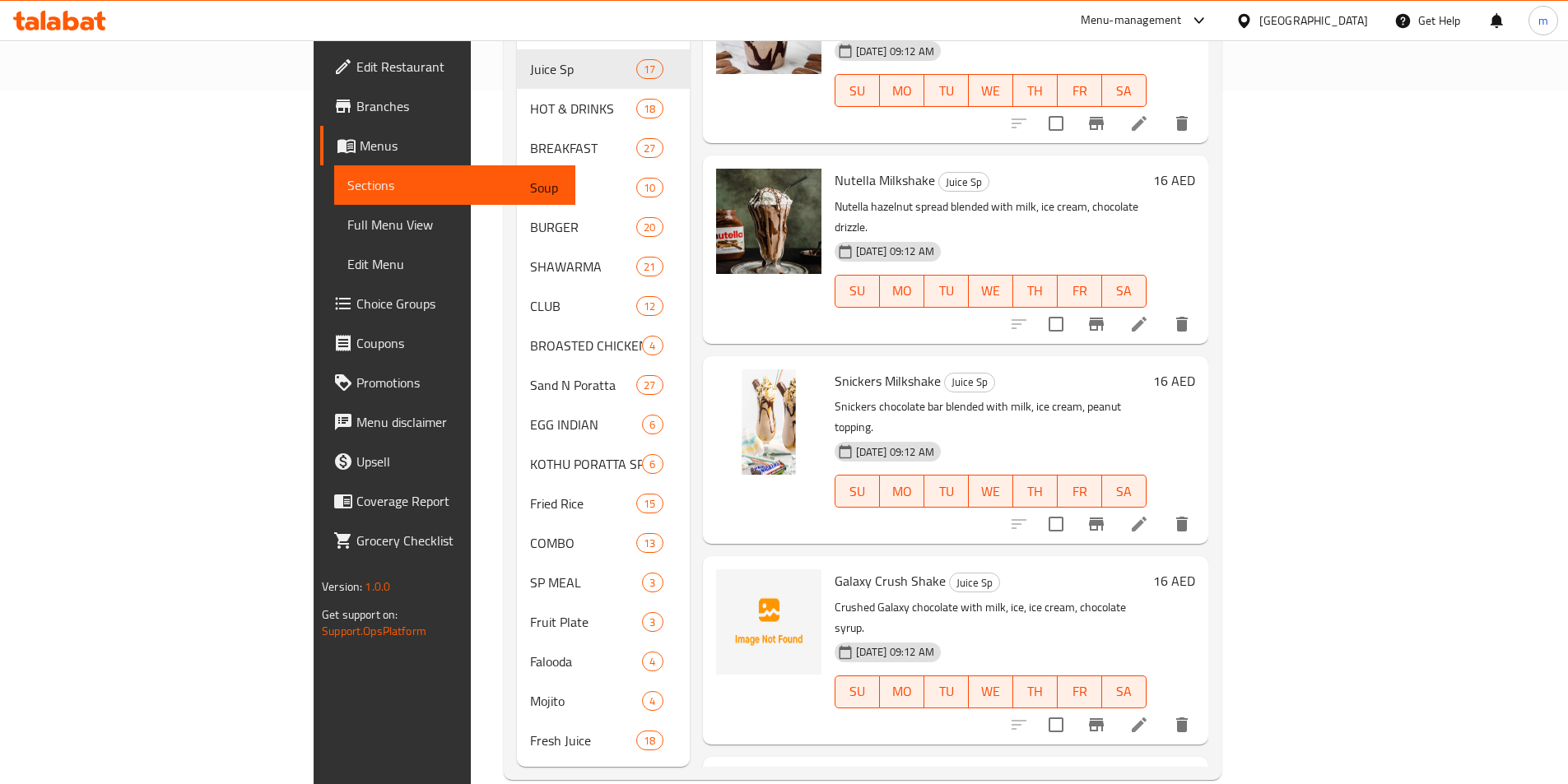
scroll to position [698, 0]
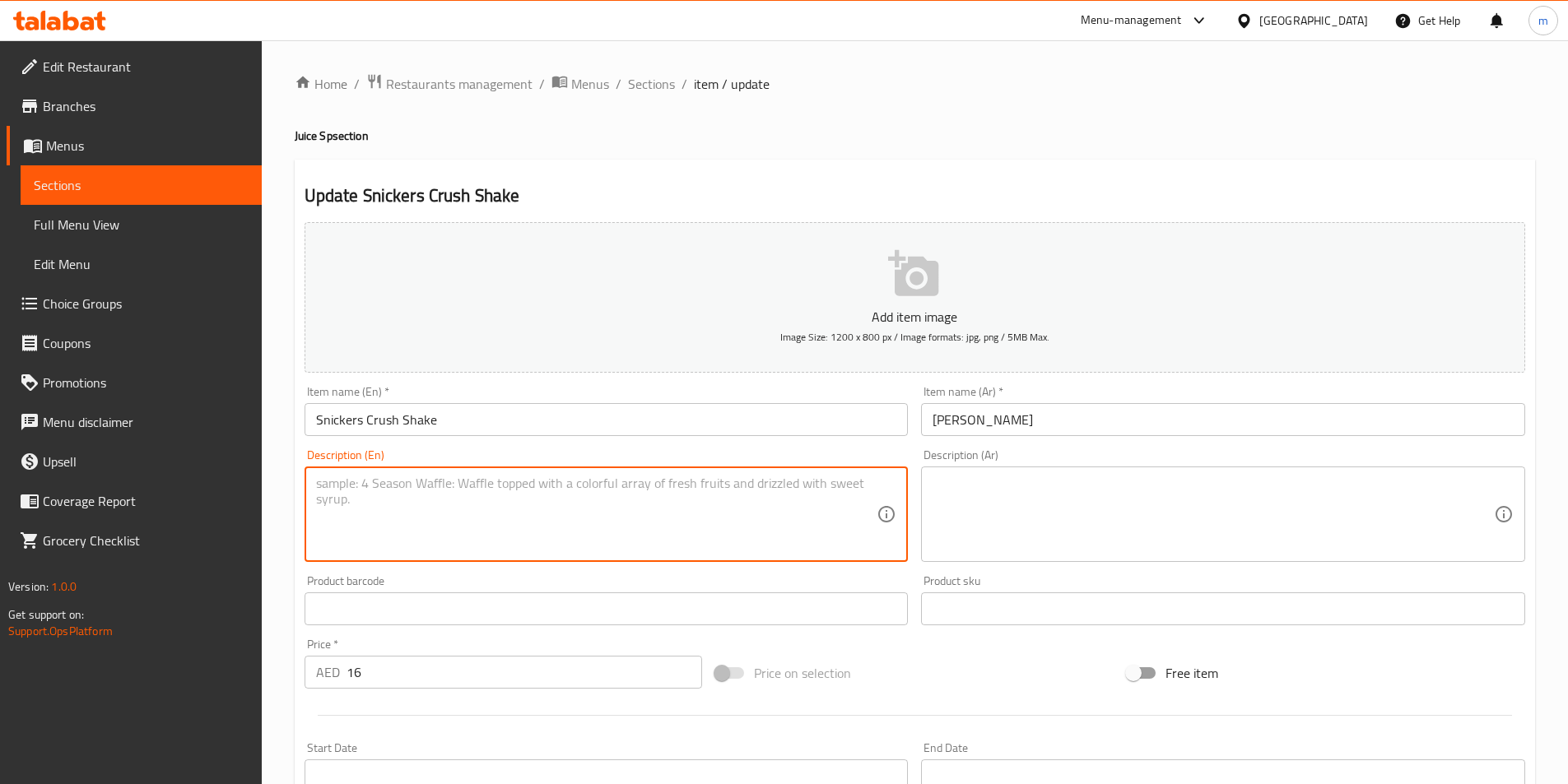
click at [748, 544] on textarea at bounding box center [597, 515] width 562 height 78
paste textarea "Crushed Snickers with milk, ice, ice cream, peanut syrup drizzle."
type textarea "Crushed Snickers with milk, ice, ice cream, peanut syrup drizzle."
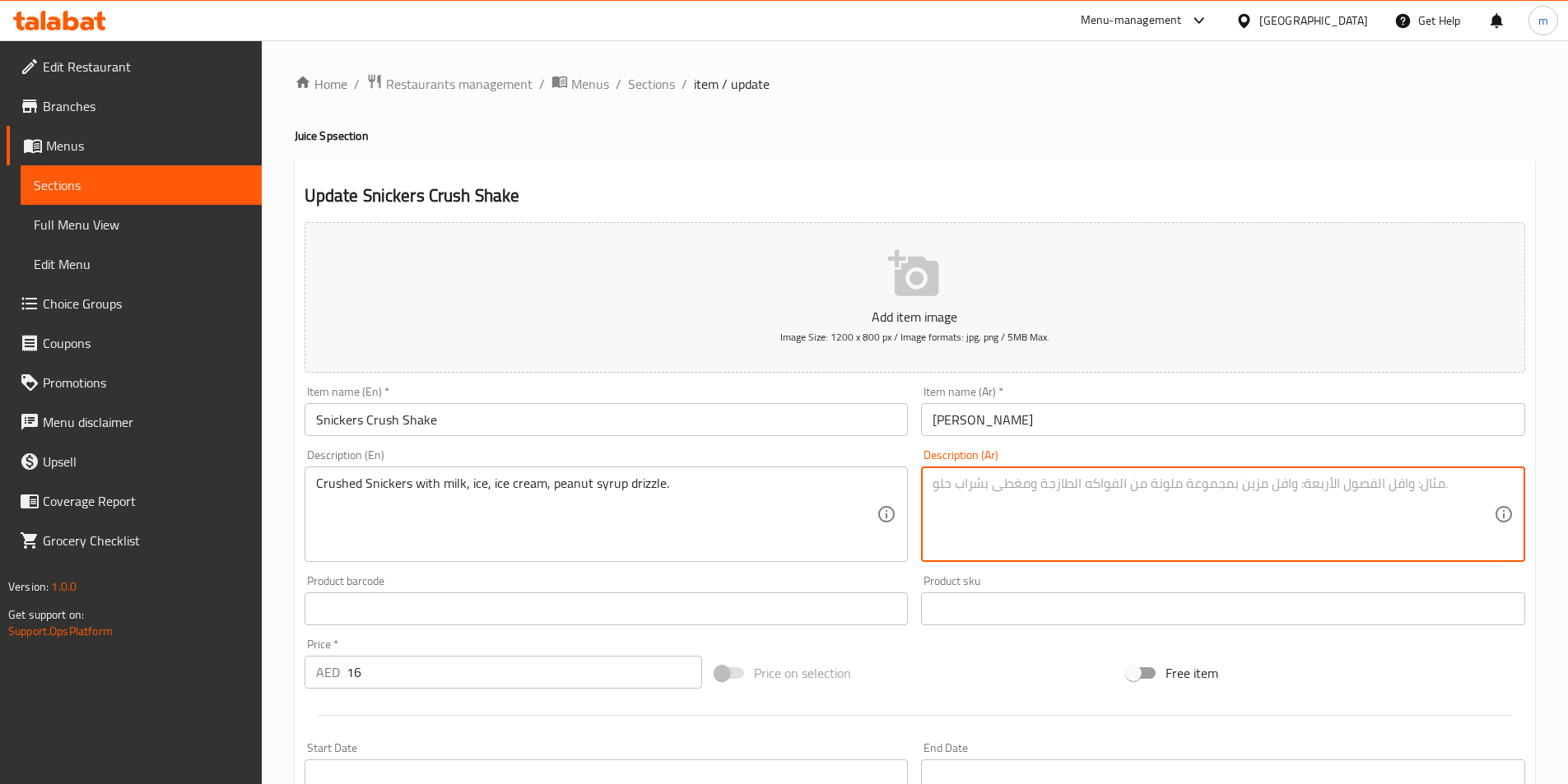
click at [1174, 519] on textarea at bounding box center [1213, 515] width 562 height 78
paste textarea "سنيكرز مطحون مع الحليب والثلج والآيس كريم ورشة من شراب الفول السوداني."
drag, startPoint x: 1073, startPoint y: 492, endPoint x: 1100, endPoint y: 496, distance: 27.3
click at [1100, 496] on textarea "سنيكرز مطحون مع الحليب والثلج والآيس كريم ورشة من شراب الفول السوداني." at bounding box center [1213, 515] width 562 height 78
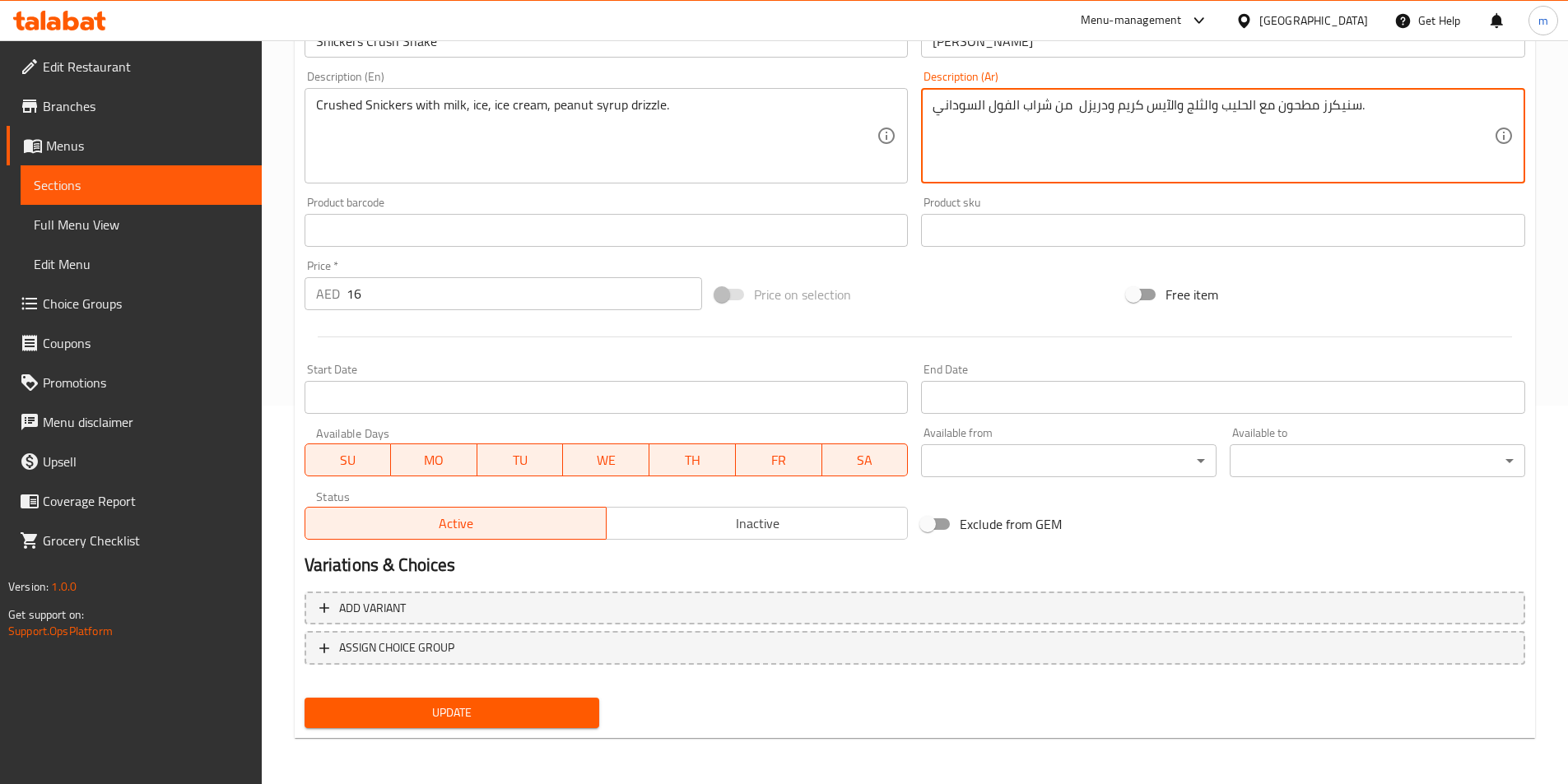
type textarea "سنيكرز مطحون مع الحليب والثلج والآيس كريم ودريزل من شراب الفول السوداني."
click at [467, 726] on button "Update" at bounding box center [452, 713] width 296 height 31
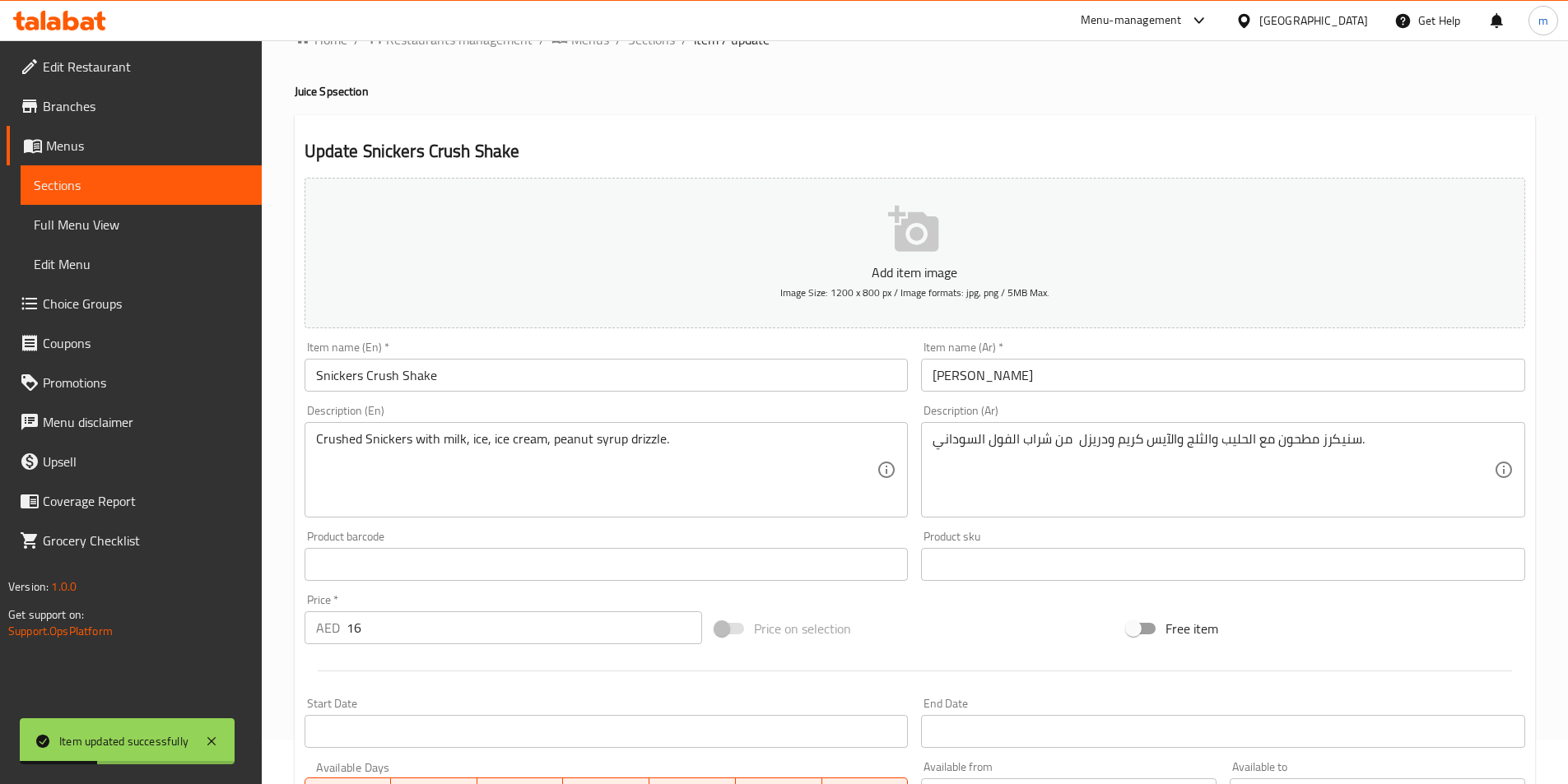
scroll to position [0, 0]
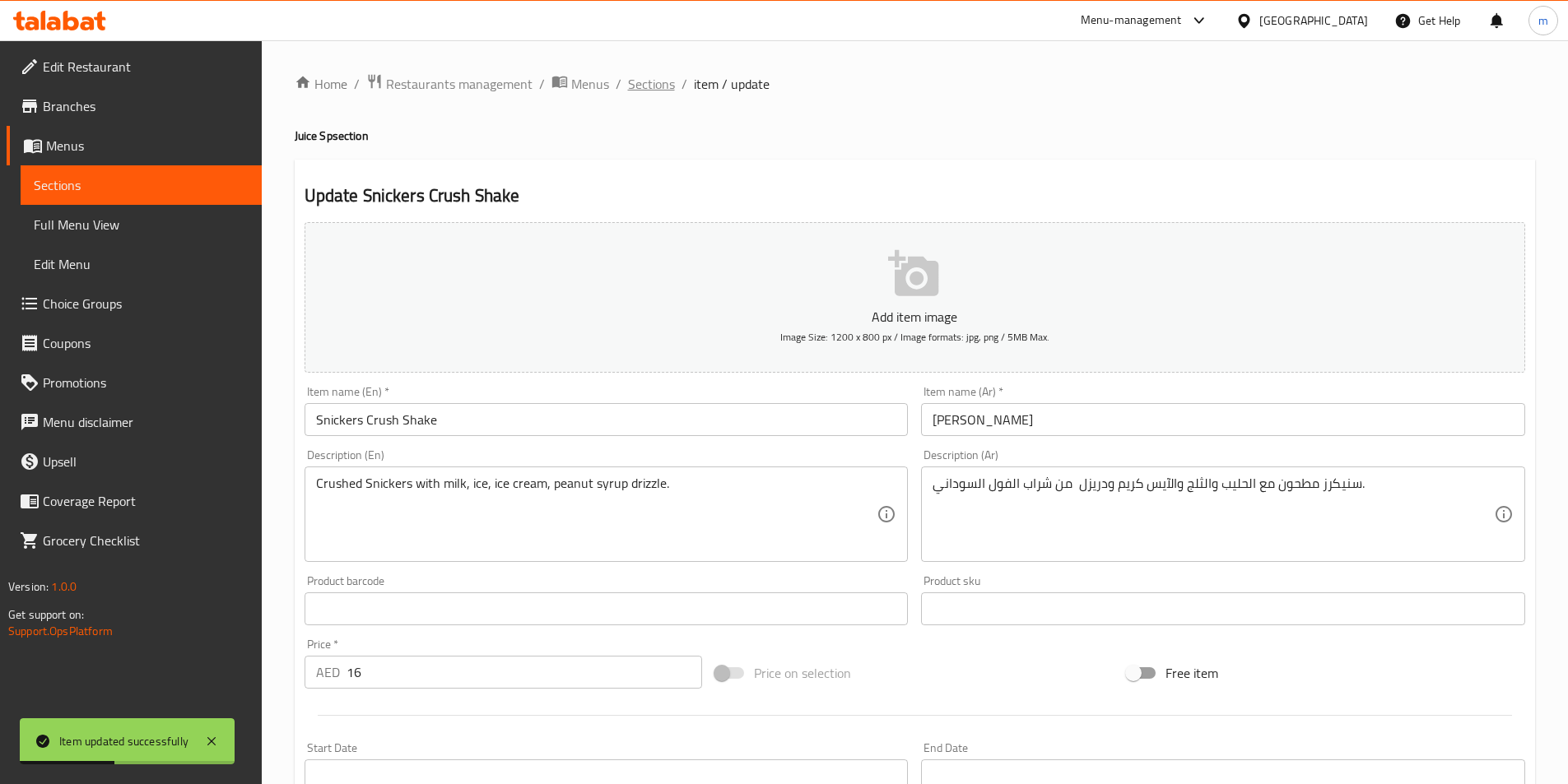
click at [649, 84] on span "Sections" at bounding box center [652, 84] width 47 height 20
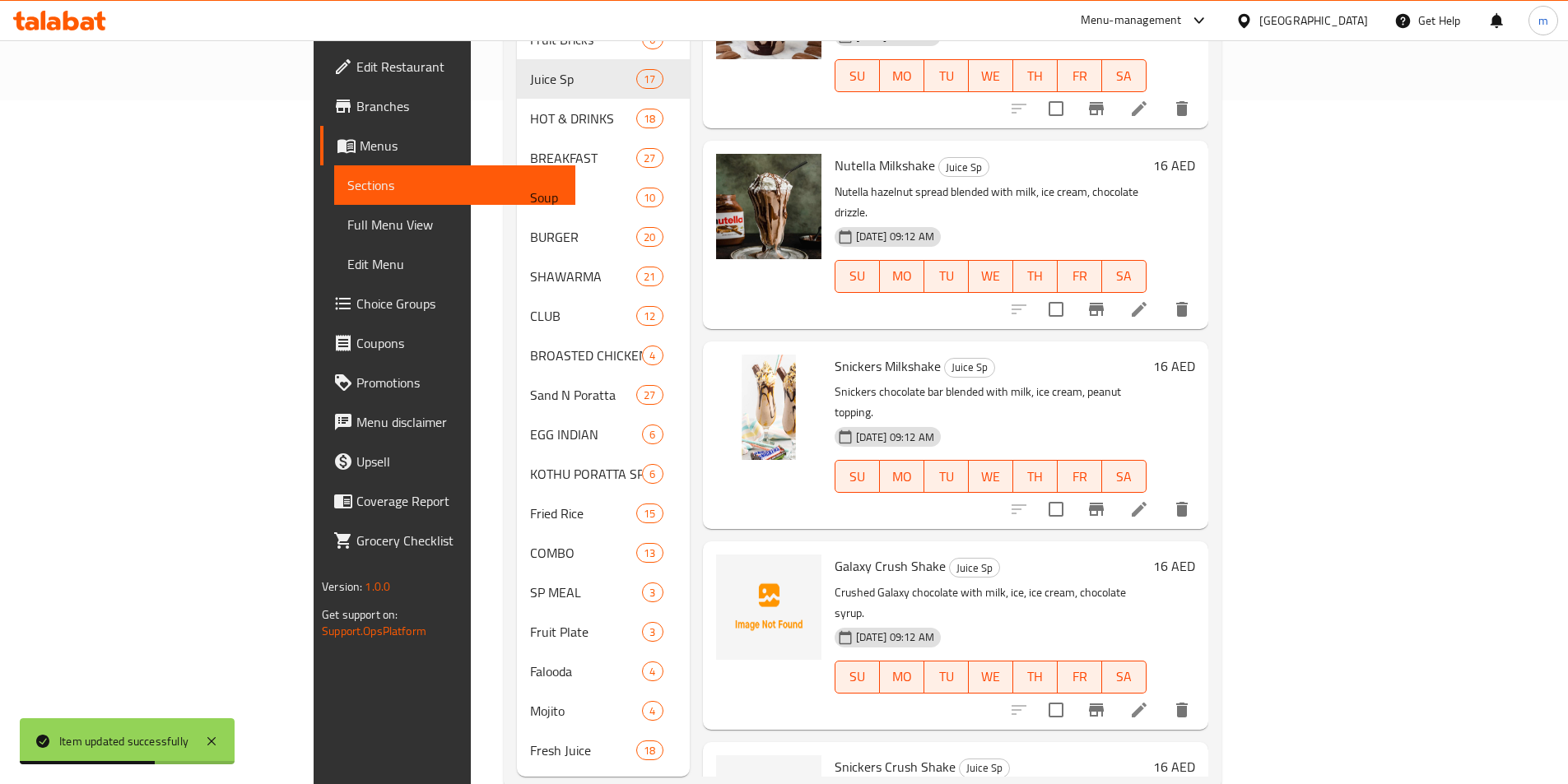
scroll to position [698, 0]
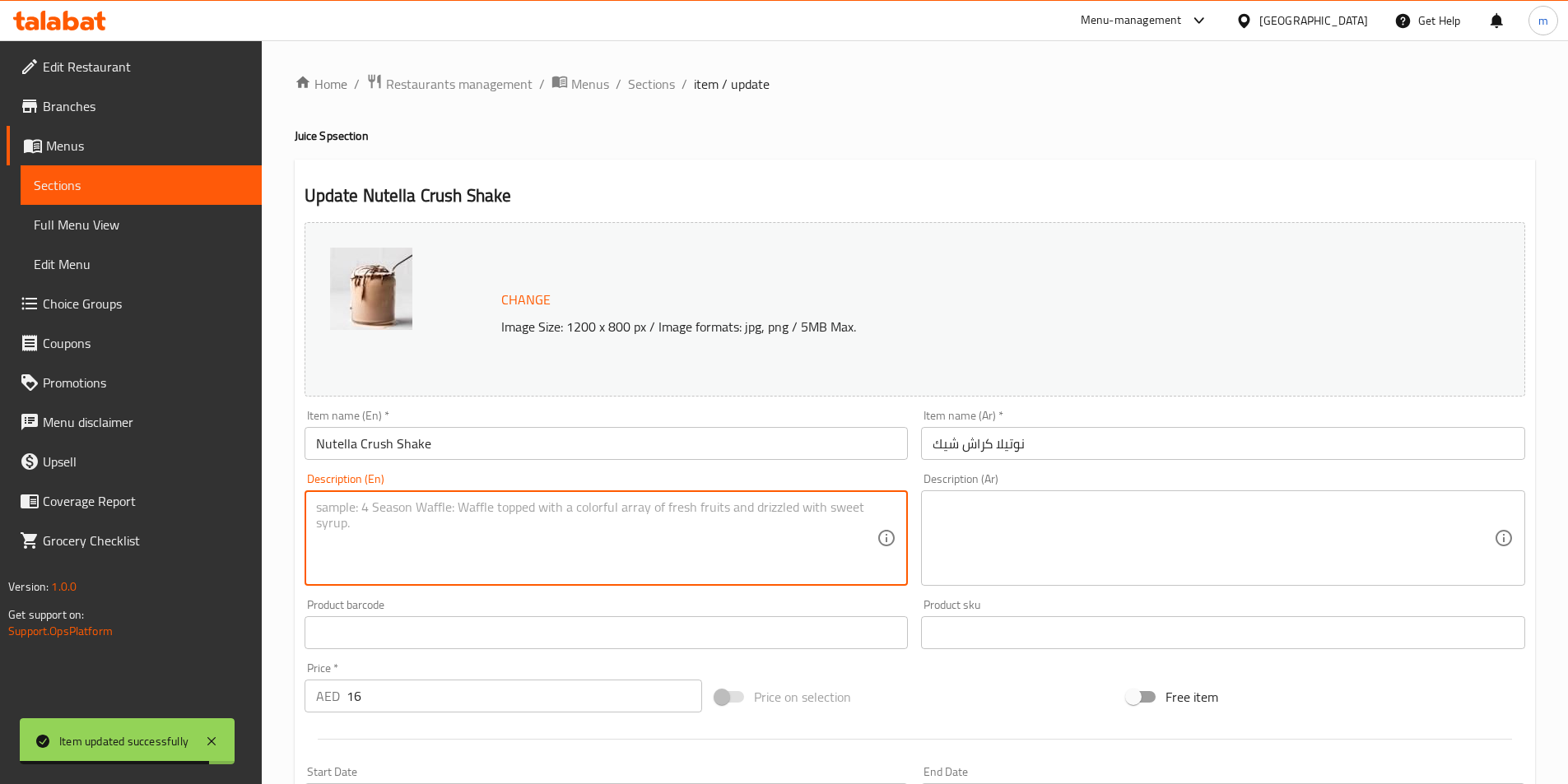
click at [354, 522] on textarea at bounding box center [597, 539] width 562 height 78
paste textarea "Crushed ice with Nutella, milk, ice cream, chocolate drizzle topping."
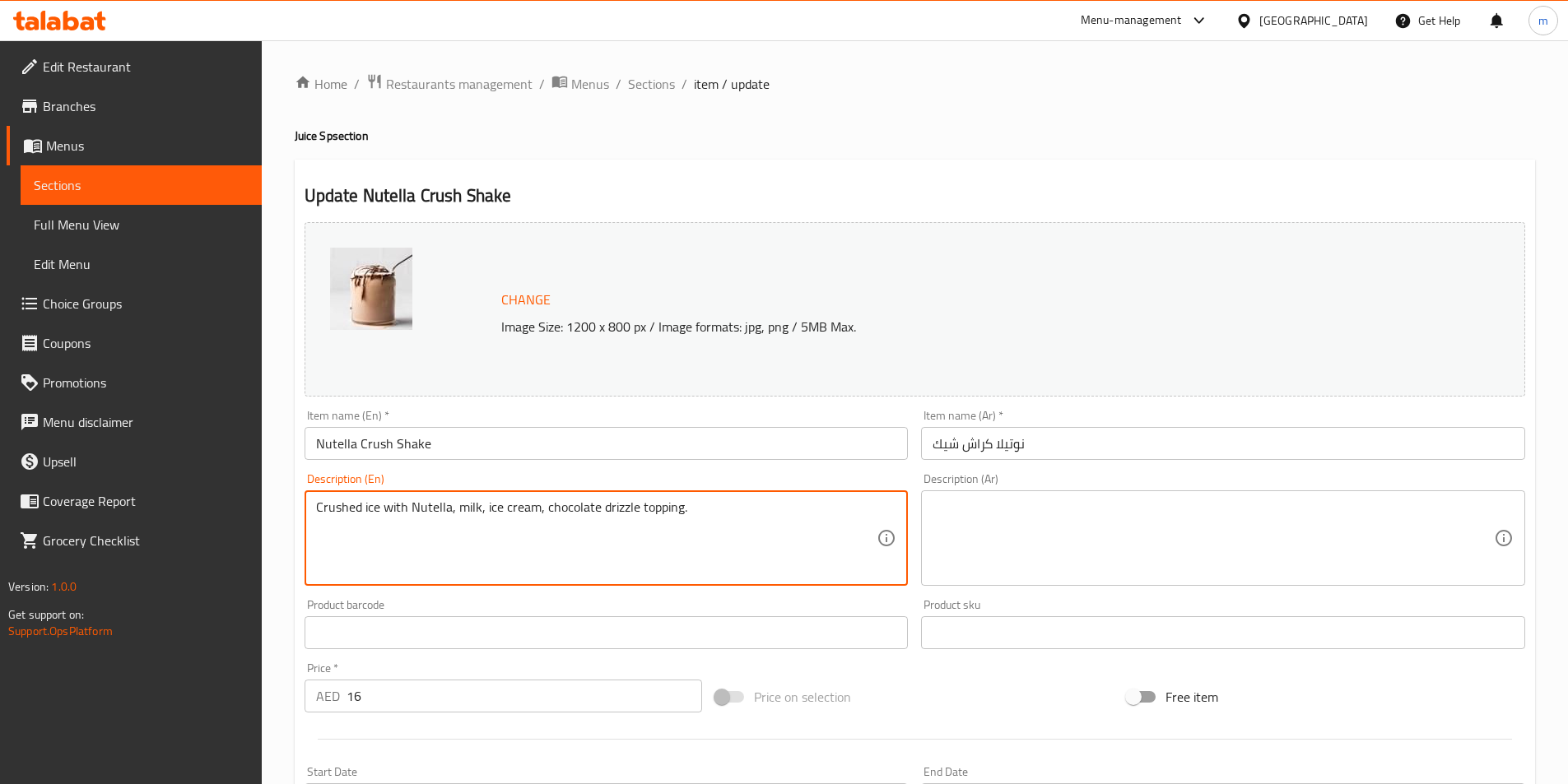
type textarea "Crushed ice with Nutella, milk, ice cream, chocolate drizzle topping."
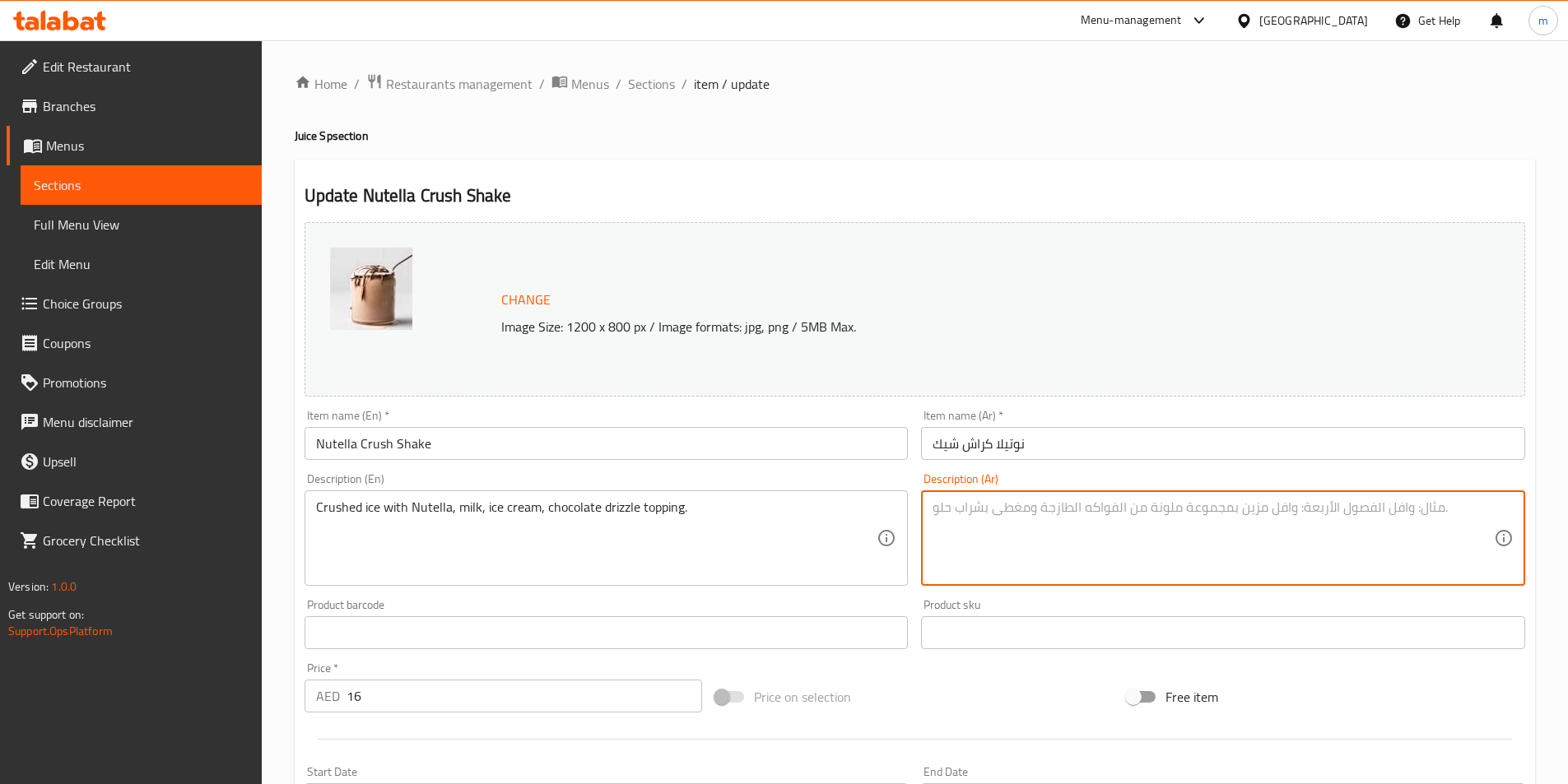
click at [1080, 527] on textarea at bounding box center [1213, 539] width 562 height 78
paste textarea "ثلج مجروش مع نوتيلا، حليب، آيس كريم، وطبقة من الشوكولاتة."
drag, startPoint x: 998, startPoint y: 519, endPoint x: 1045, endPoint y: 523, distance: 47.2
click at [1045, 523] on textarea "ثلج مجروش مع نوتيلا، حليب، آيس كريم، وطبقة من الشوكولاتة." at bounding box center [1213, 539] width 562 height 78
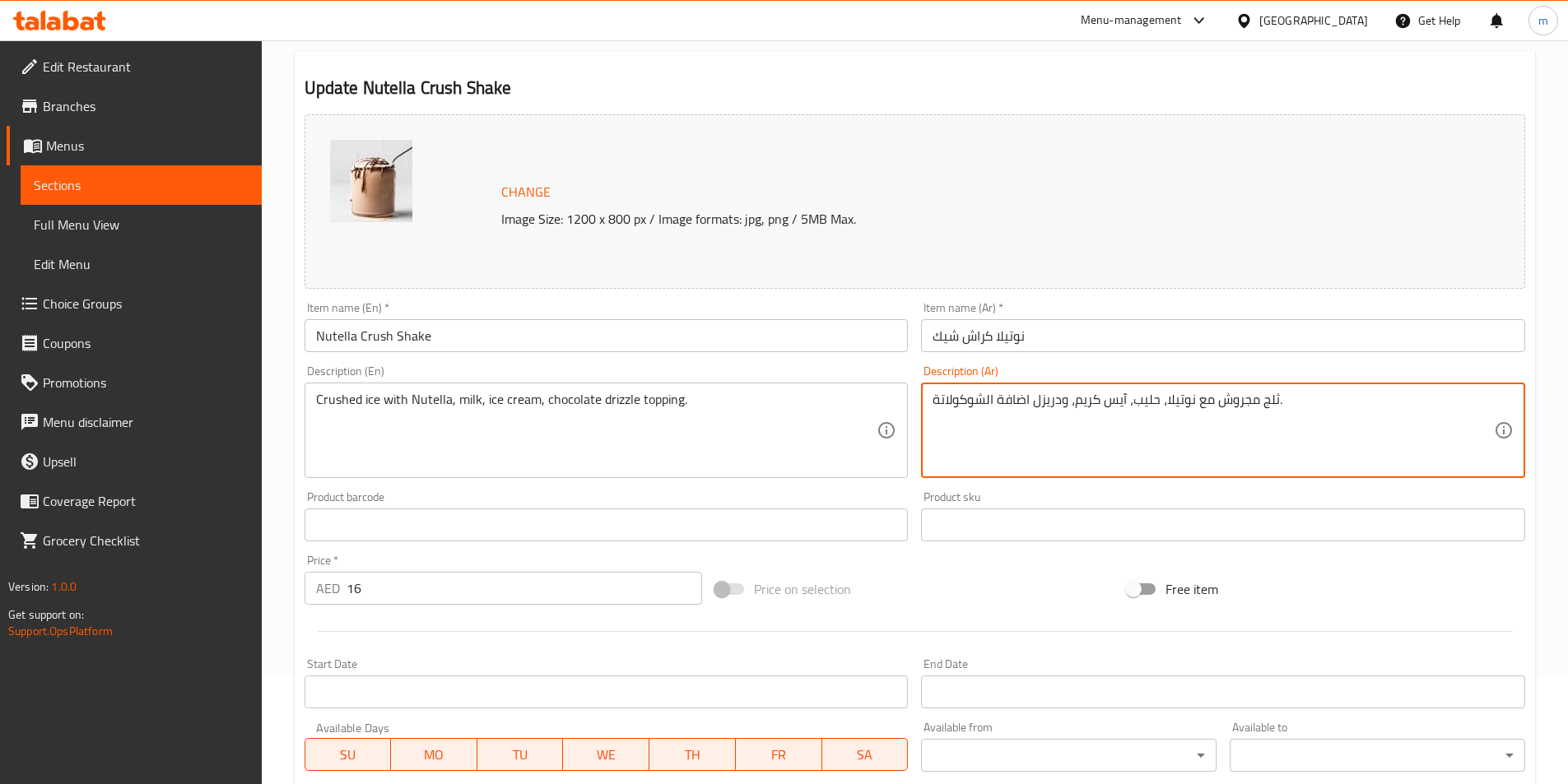
scroll to position [402, 0]
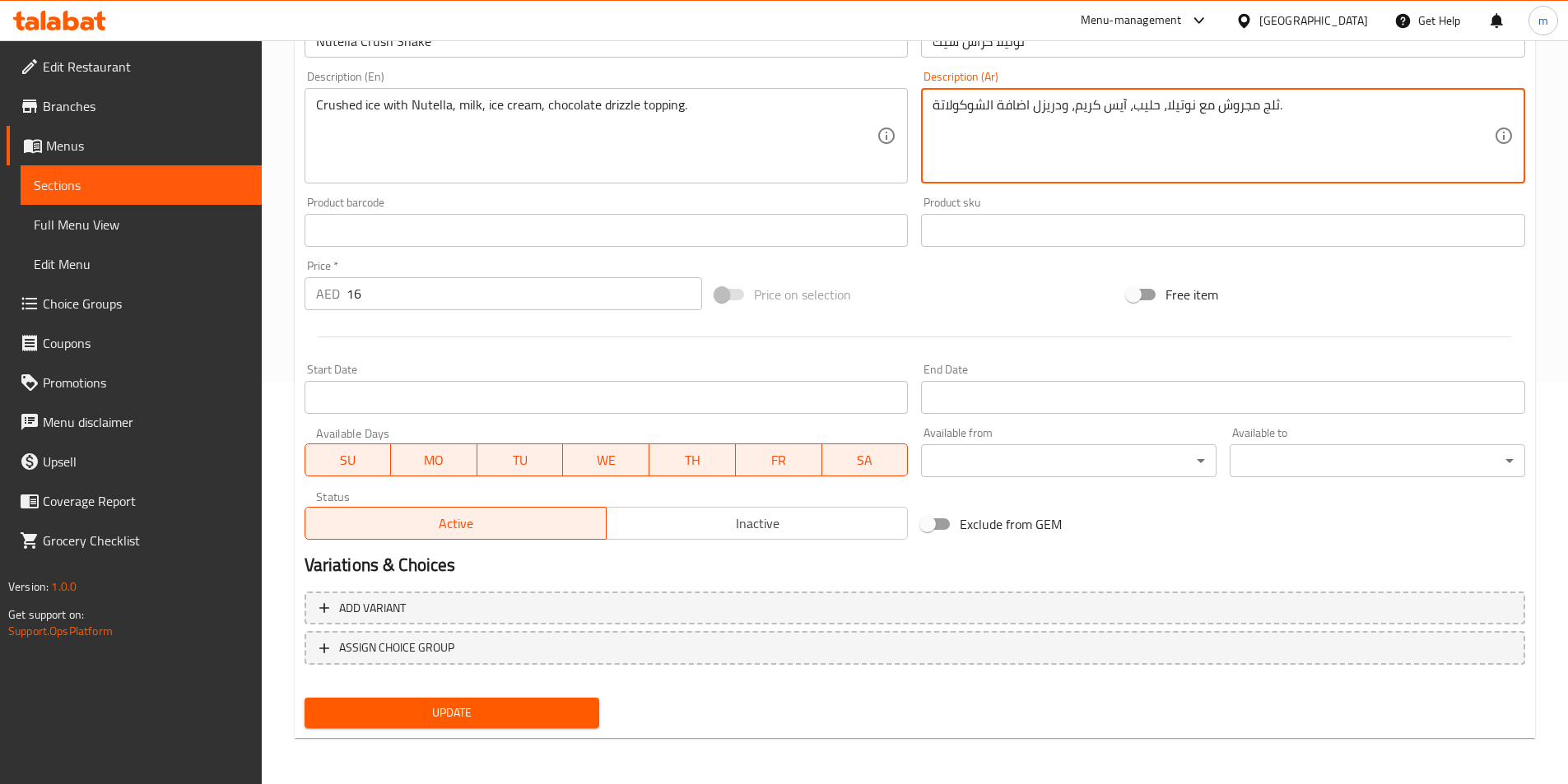
type textarea "ثلج مجروش مع نوتيلا، حليب، آيس كريم، ودريزل اضافة الشوكولاتة."
click at [587, 704] on button "Update" at bounding box center [452, 713] width 296 height 31
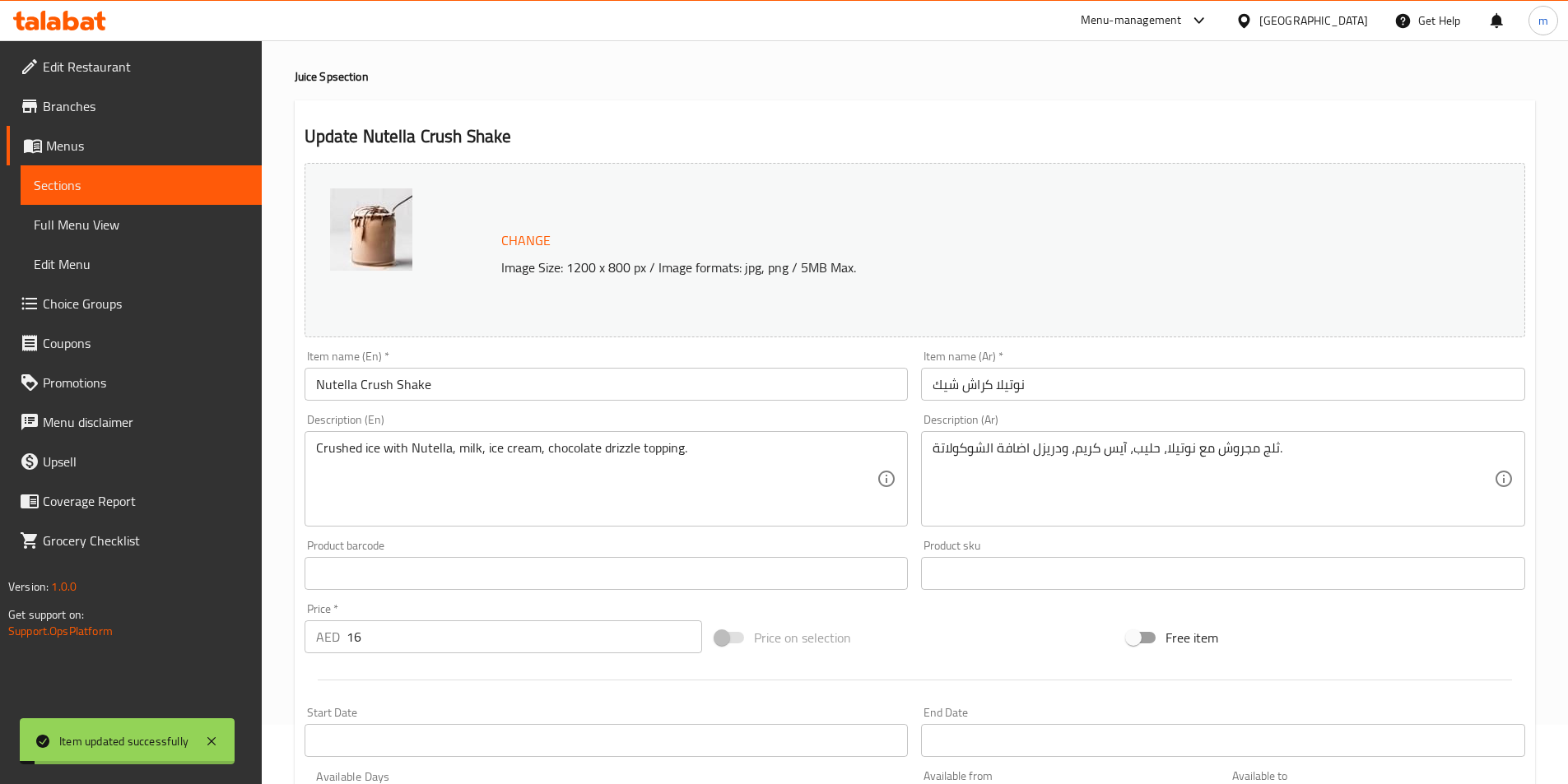
scroll to position [0, 0]
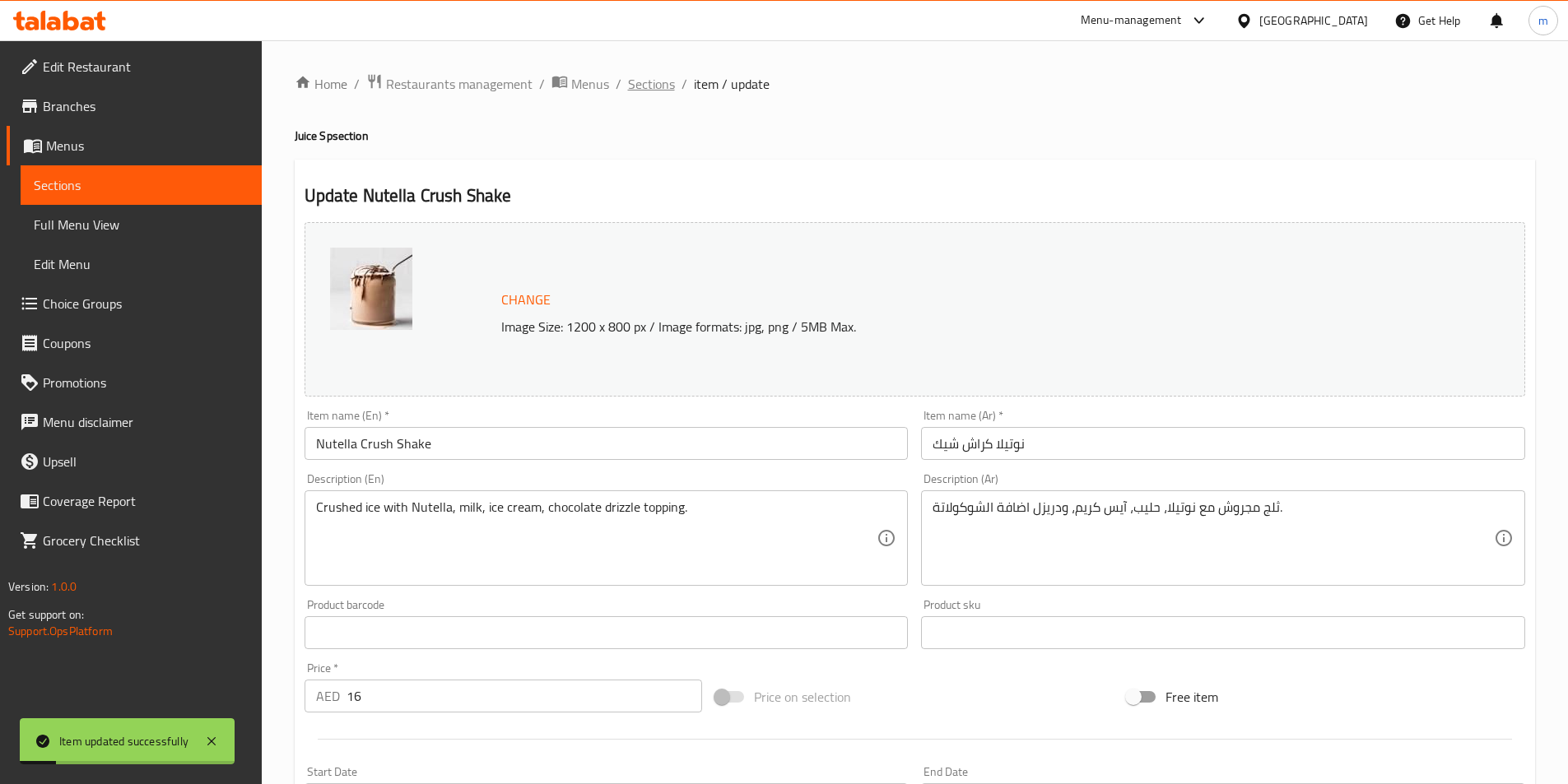
click at [667, 85] on span "Sections" at bounding box center [652, 84] width 47 height 20
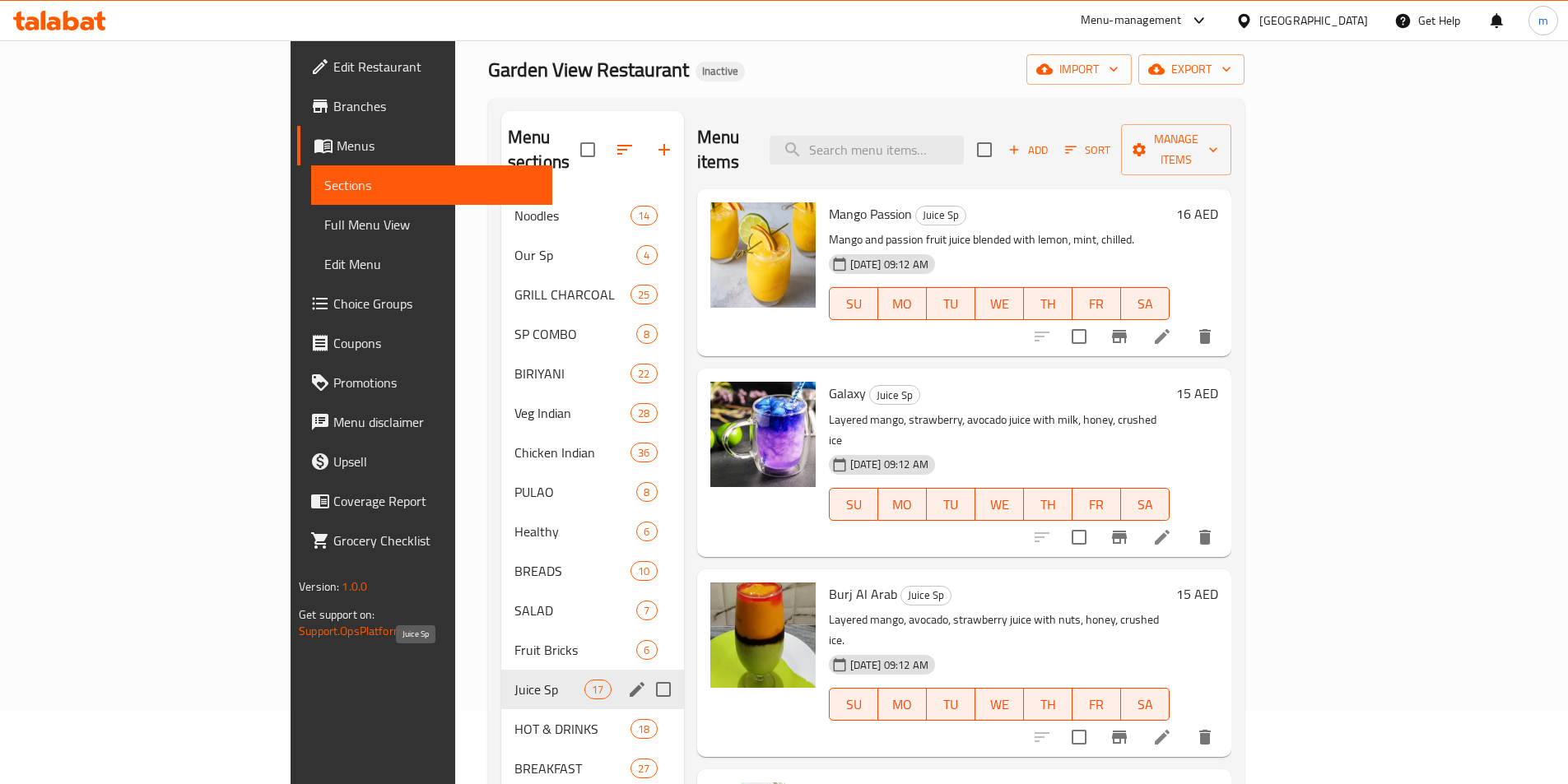
scroll to position [247, 0]
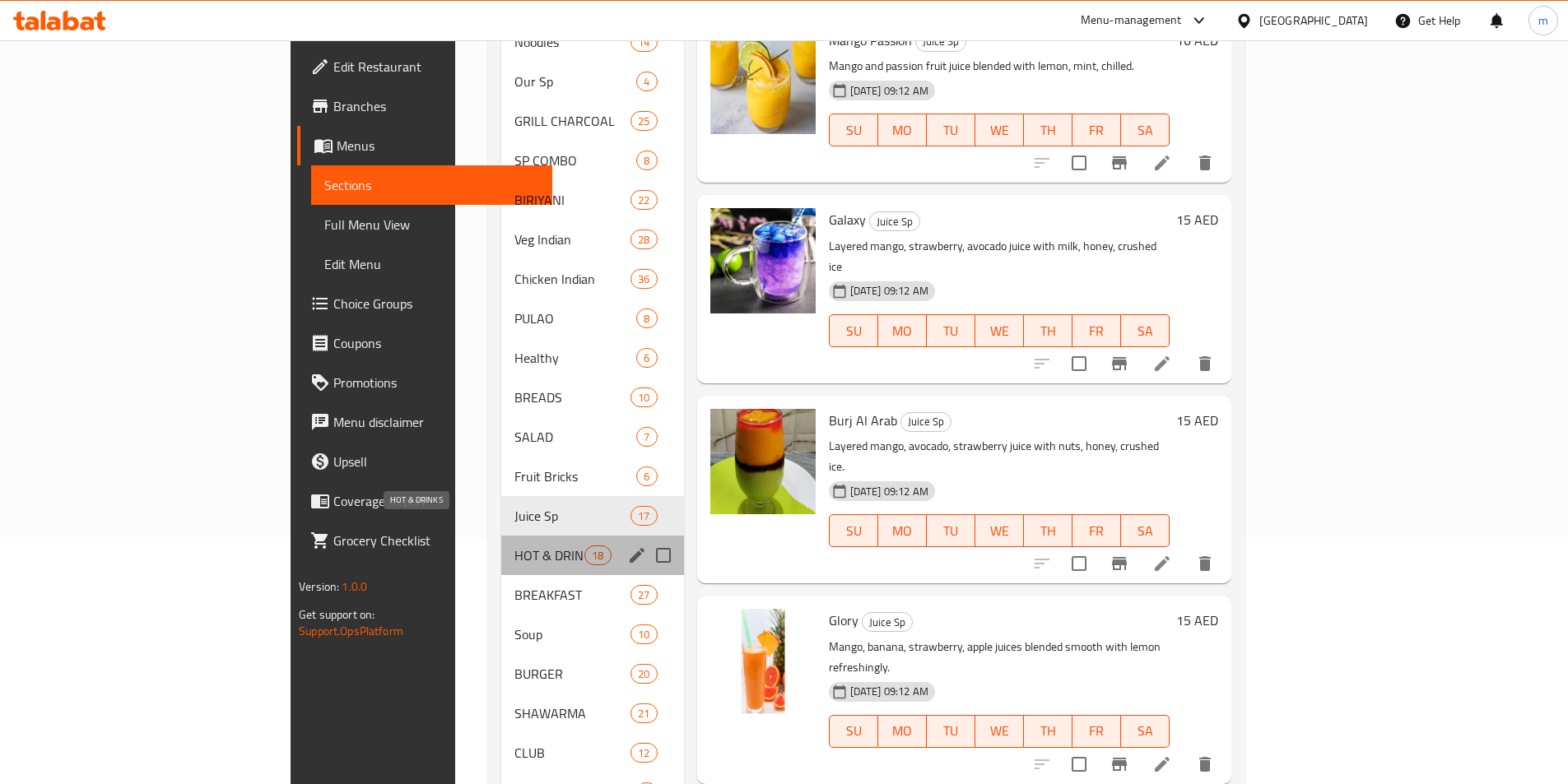
click at [514, 546] on span "HOT & DRINKS" at bounding box center [549, 556] width 70 height 20
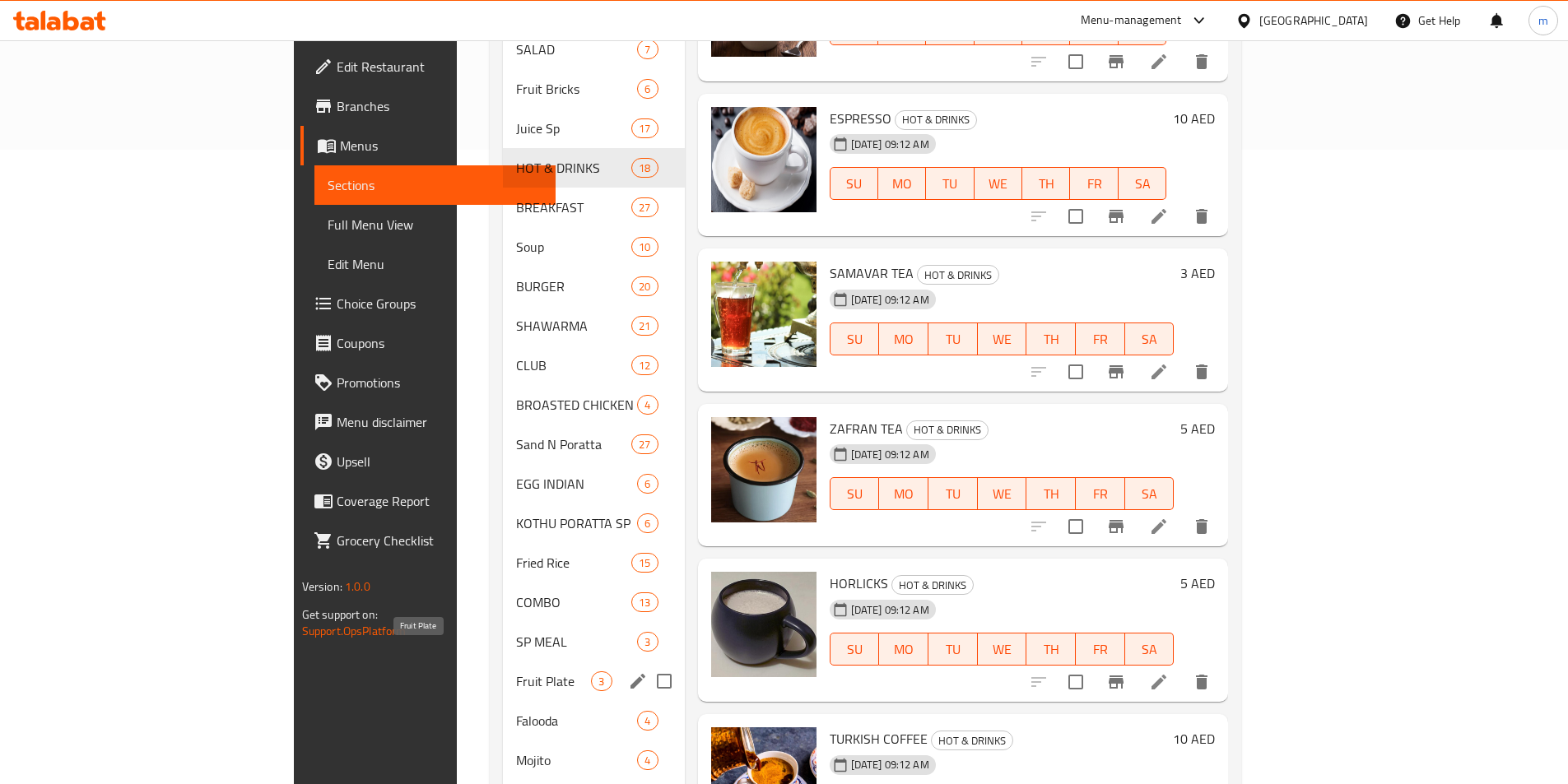
scroll to position [698, 0]
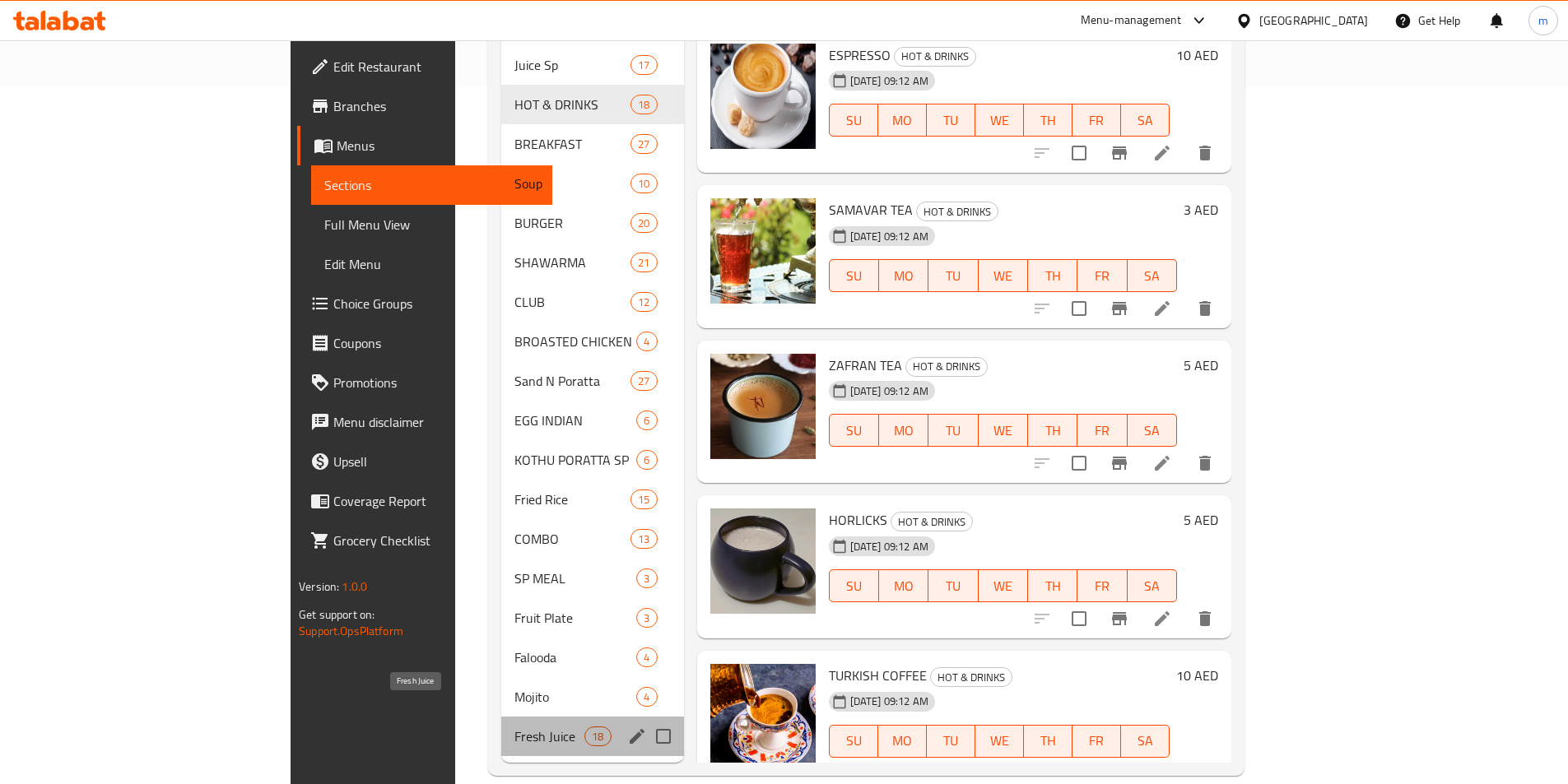
click at [514, 727] on span "Fresh Juice" at bounding box center [549, 737] width 70 height 20
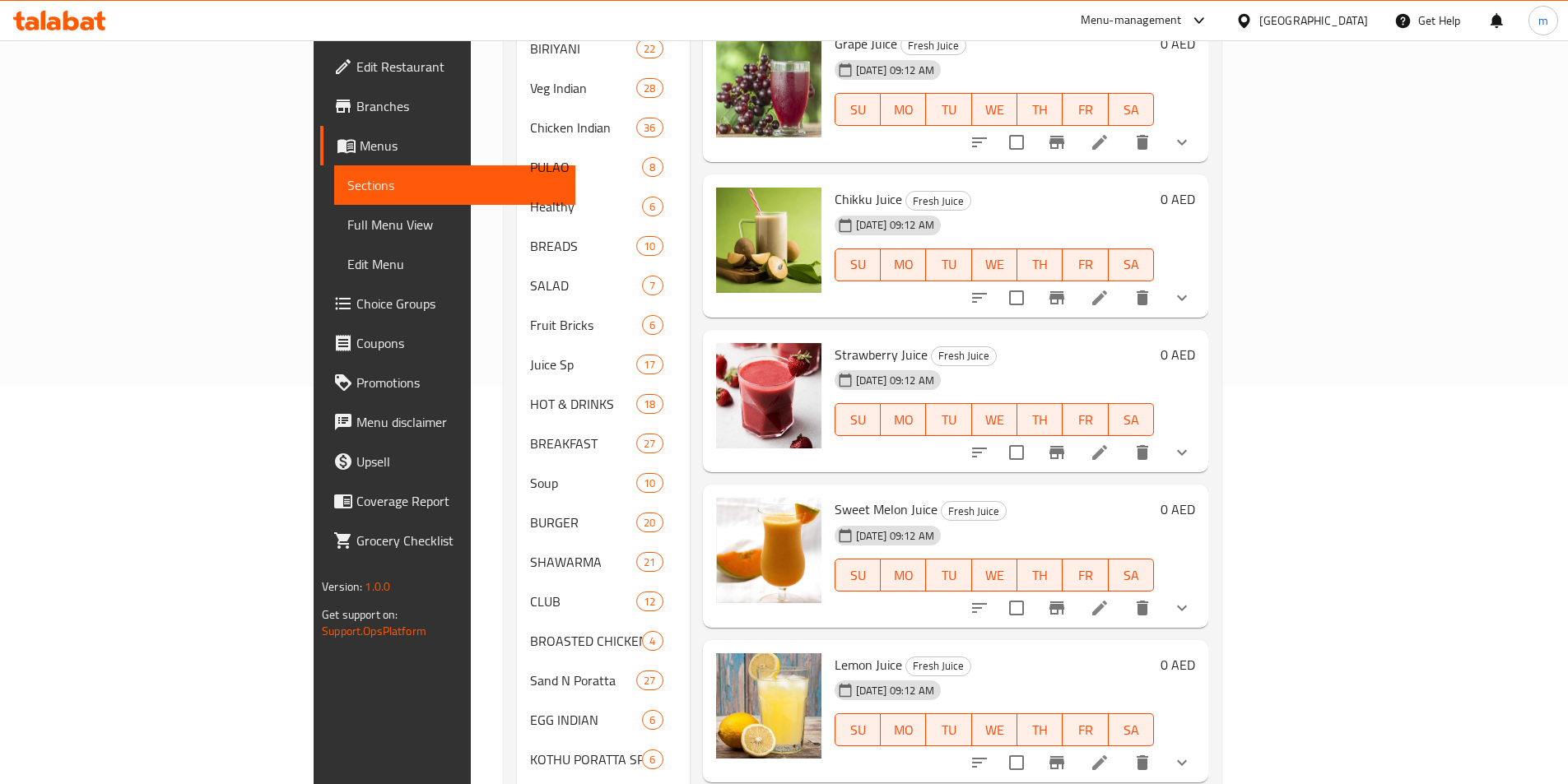
scroll to position [369, 0]
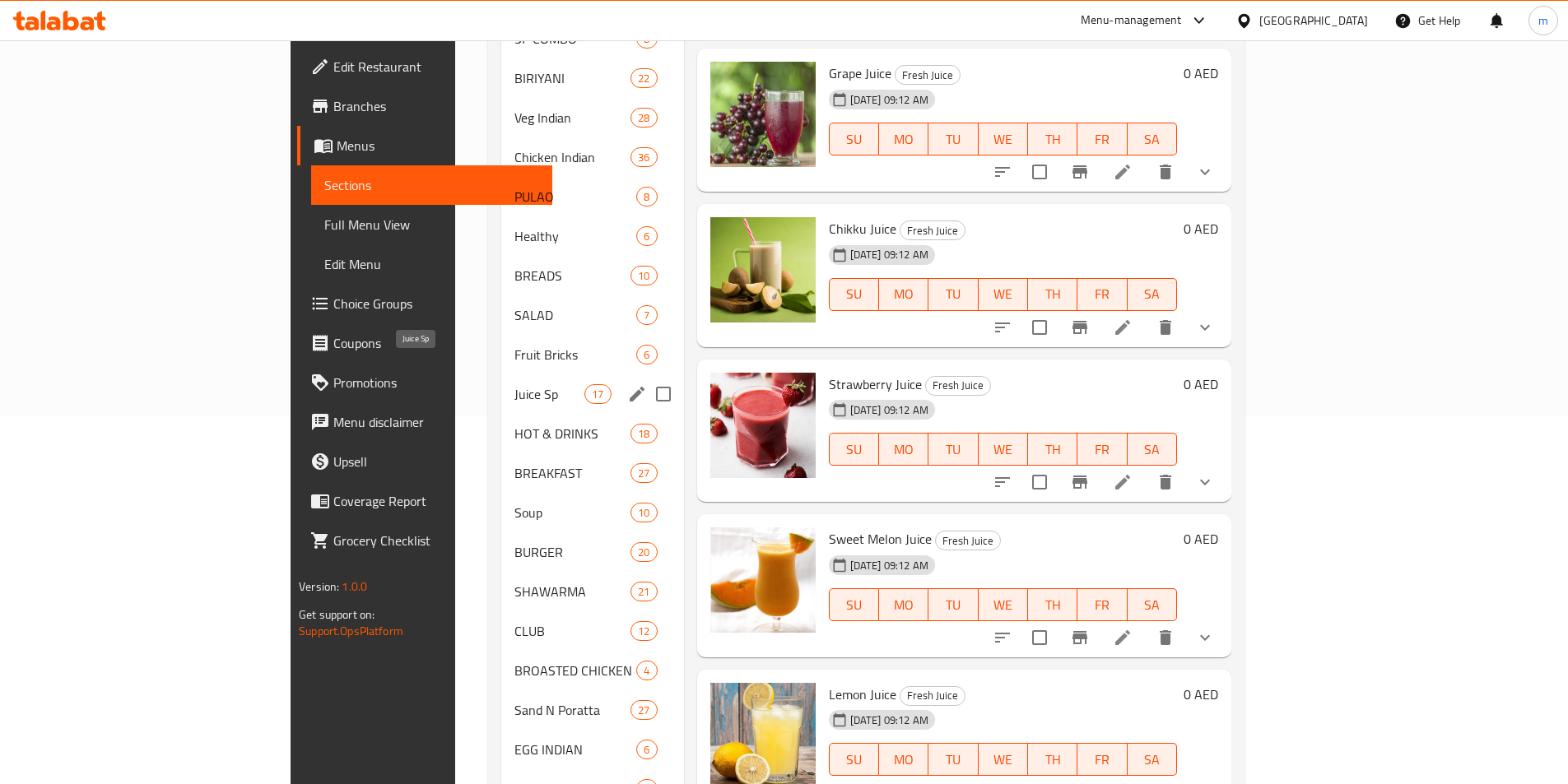
click at [514, 384] on span "Juice Sp" at bounding box center [549, 394] width 70 height 20
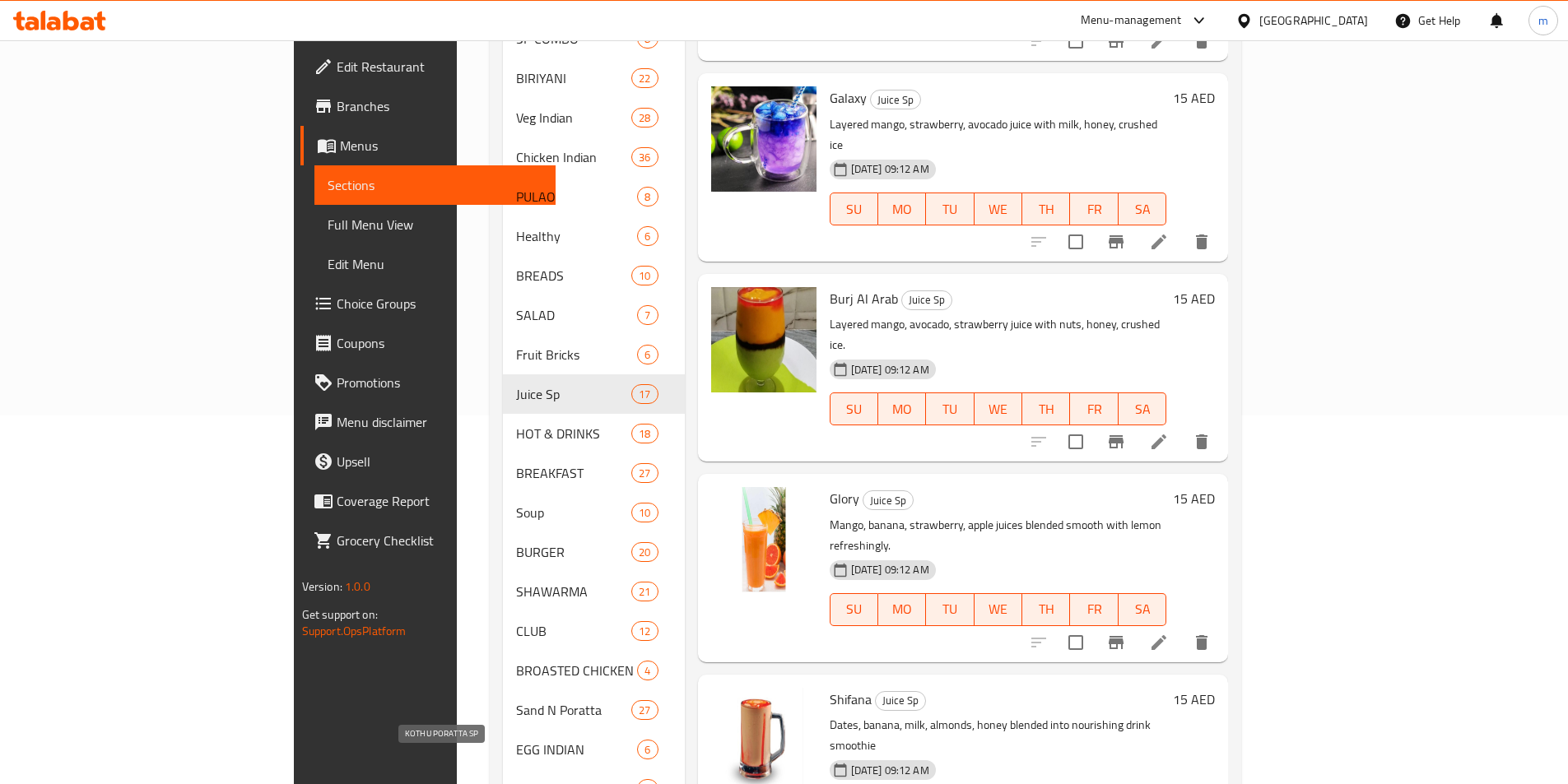
scroll to position [698, 0]
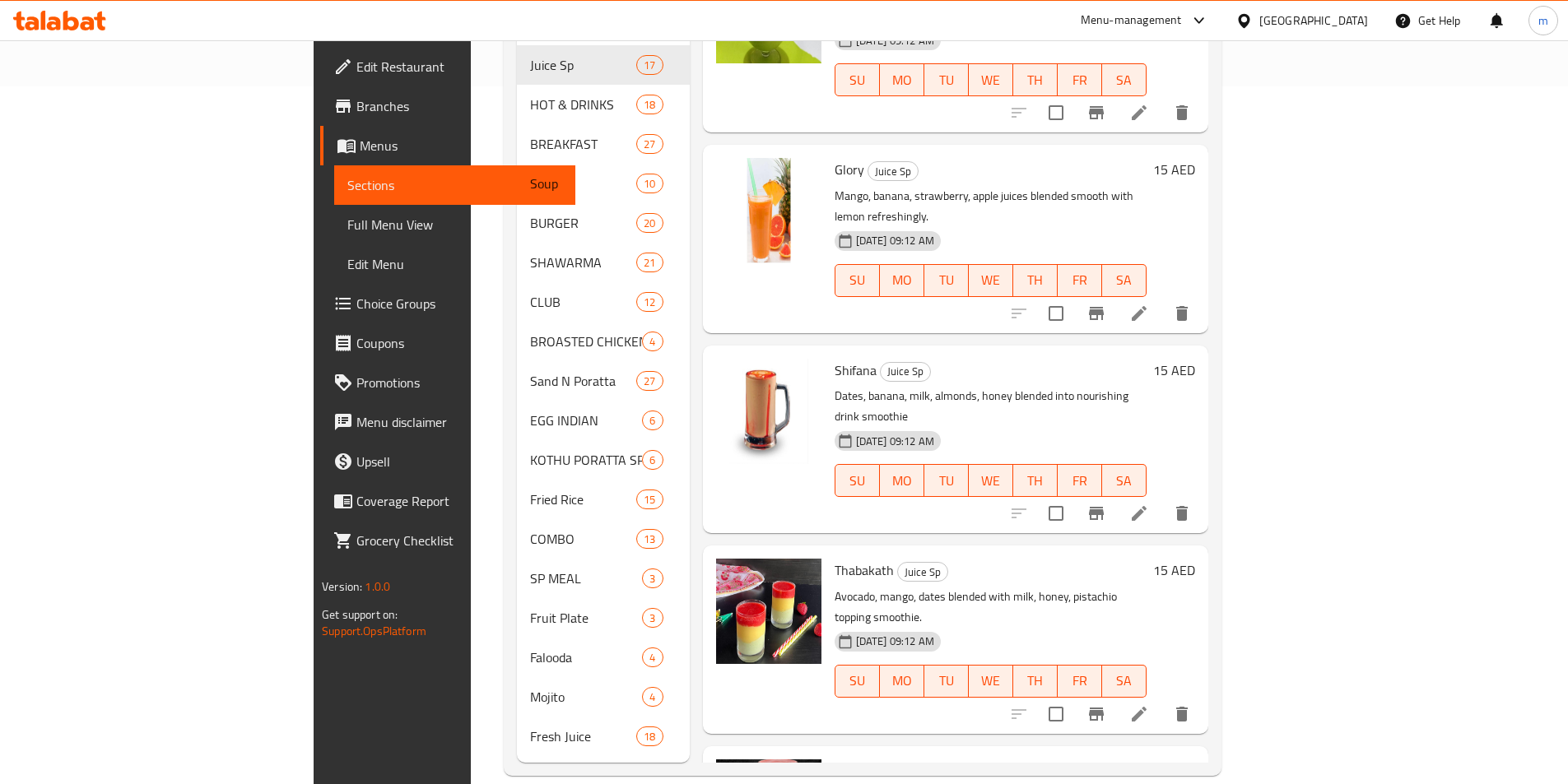
click at [517, 733] on nav "Noodles 14 Our Sp 4 GRILL CHARCOAL 25 SP COMBO 8 BIRIYANI 22 Veg Indian 28 Chic…" at bounding box center [602, 163] width 172 height 1198
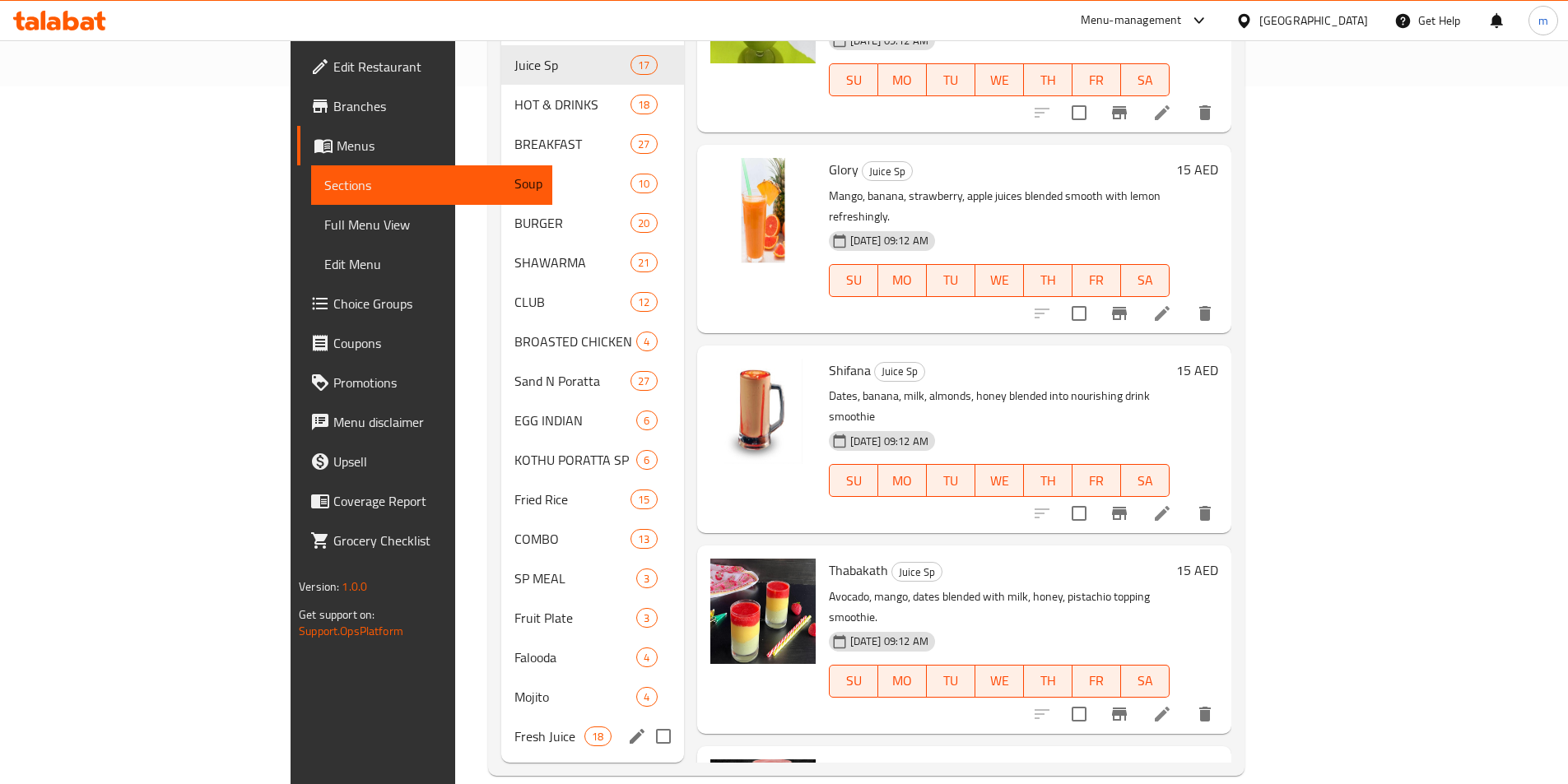
click at [514, 727] on span "Fresh Juice" at bounding box center [549, 737] width 70 height 20
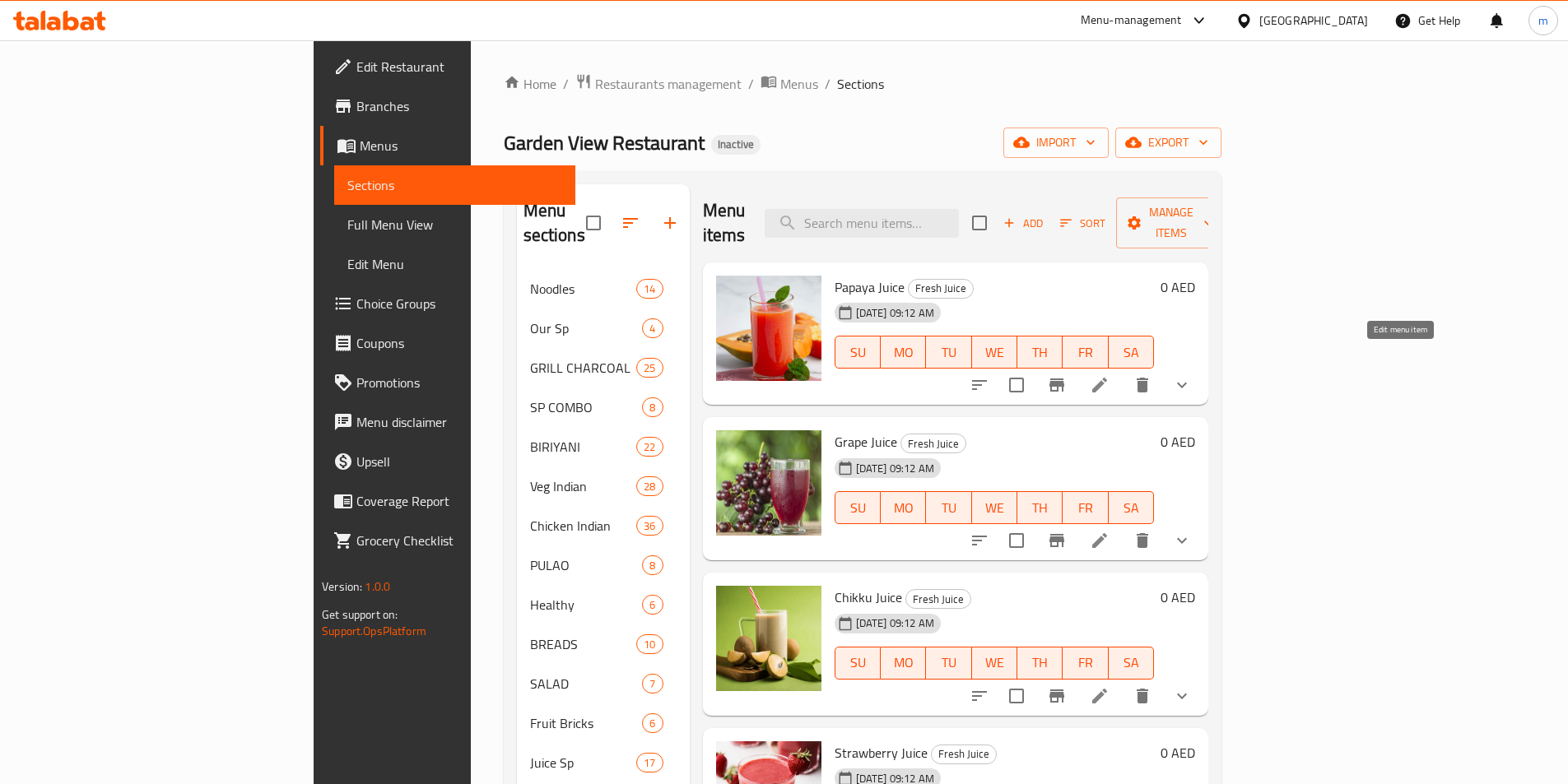
click at [1106, 377] on icon at bounding box center [1100, 385] width 15 height 15
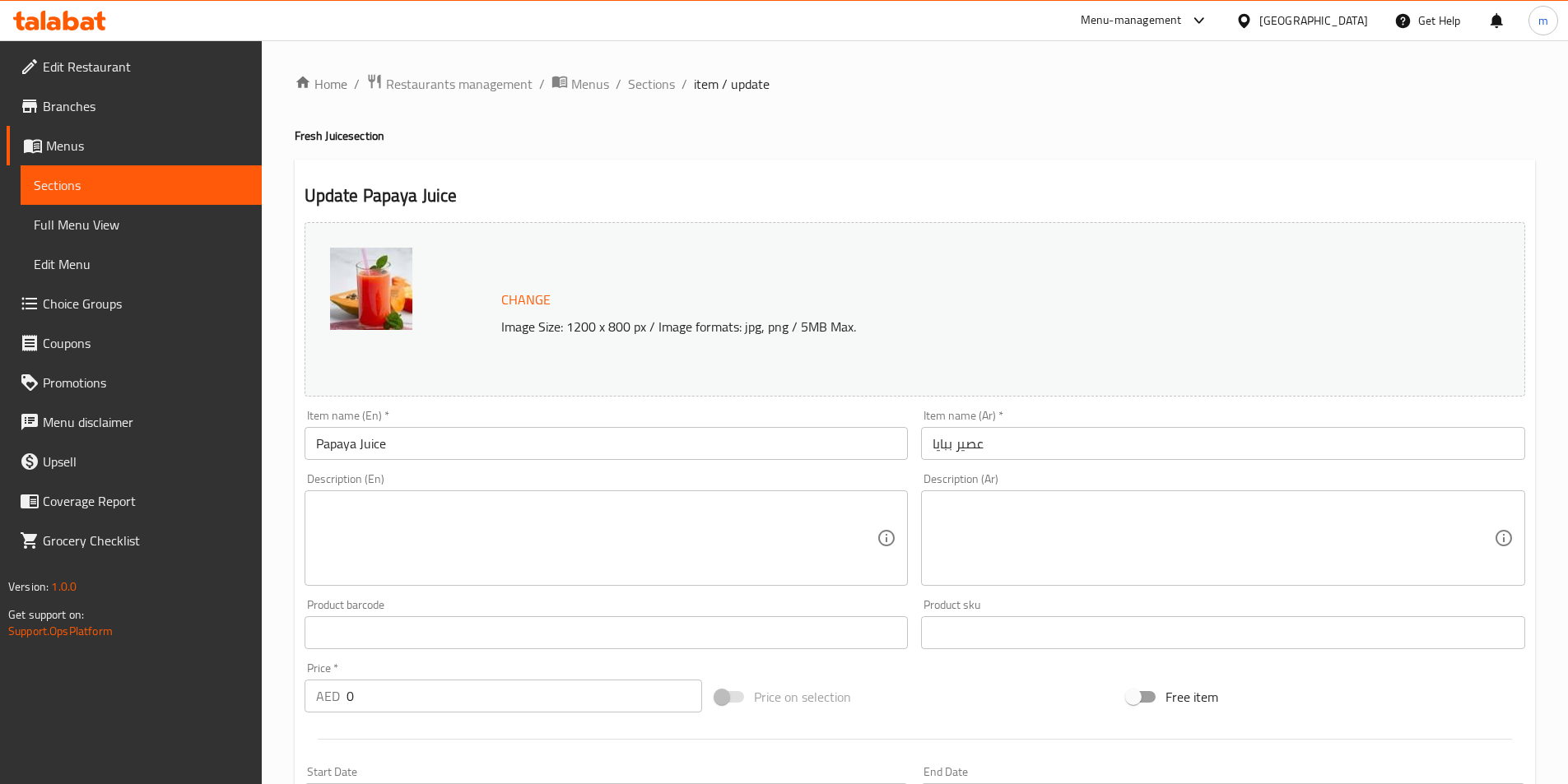
drag, startPoint x: 787, startPoint y: 590, endPoint x: 774, endPoint y: 567, distance: 26.4
click at [786, 590] on div "Description (En) Description (En)" at bounding box center [607, 529] width 617 height 126
click at [772, 546] on textarea at bounding box center [597, 539] width 562 height 78
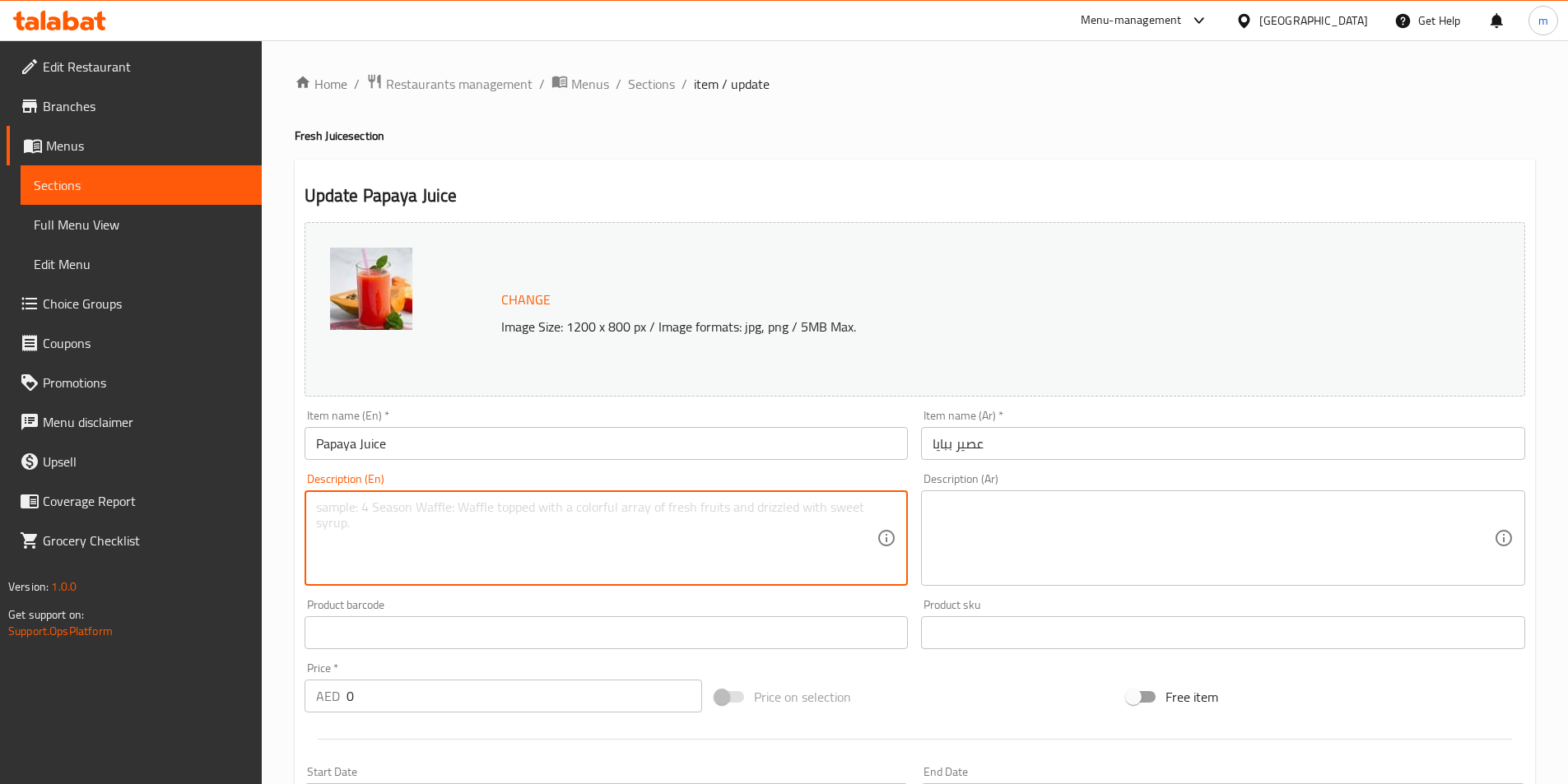
paste textarea "Fresh papaya blended with water, sugar, lime; chilled serving, smooth."
type textarea "Fresh papaya blended with water, sugar, lime; chilled serving, smooth."
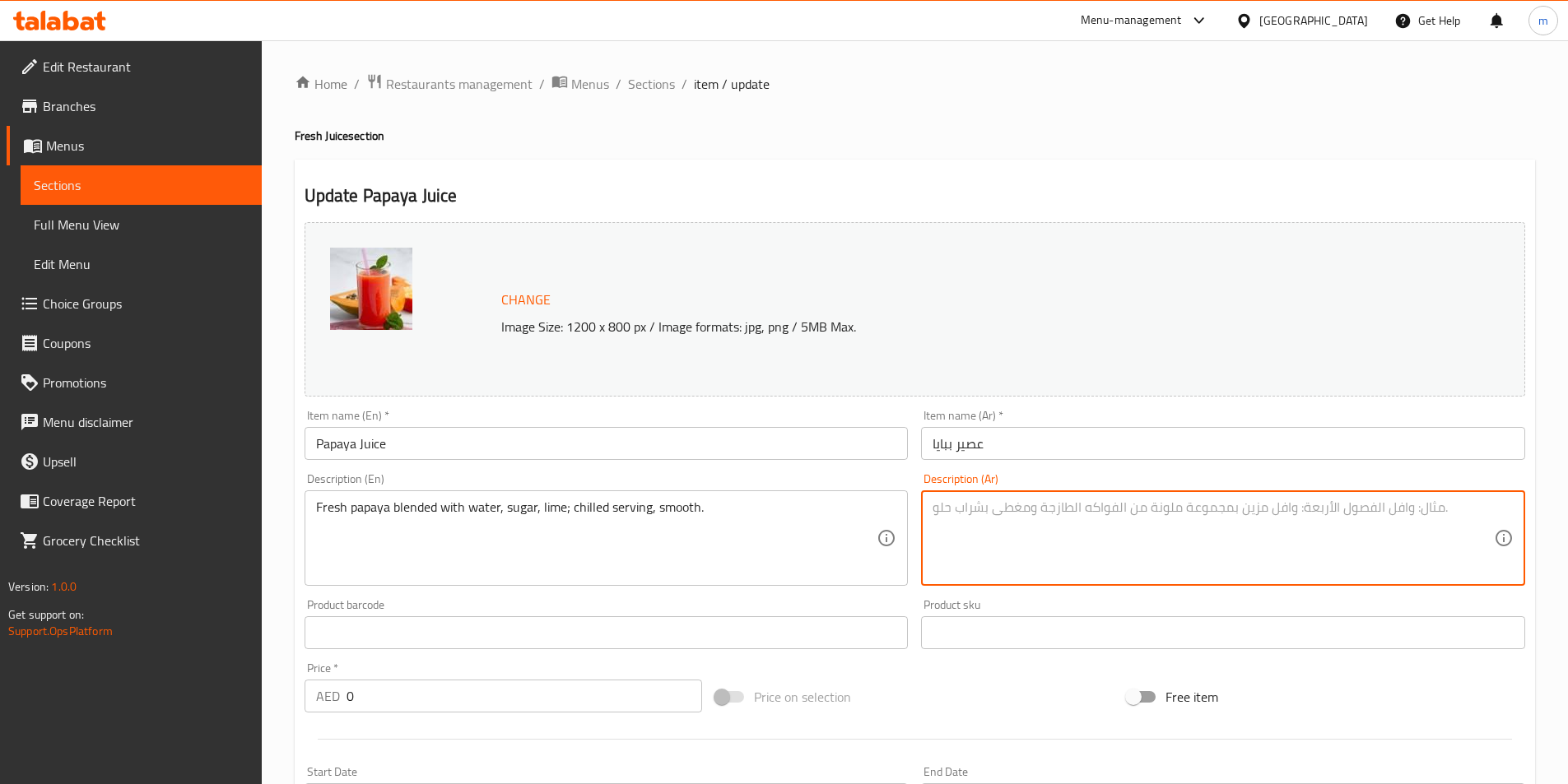
click at [1306, 508] on textarea at bounding box center [1213, 539] width 562 height 78
paste textarea "البابايا الطازجة المخلوطة بالماء والسكر والليمون، تقدم باردة وناعمة."
click at [1177, 512] on textarea "البابايا الطازجة المخلوطة بالماء والسكر والليمون، تقدم باردة وناعمة." at bounding box center [1213, 539] width 562 height 78
click at [1191, 512] on textarea "البابايا الطازجة الككزوجة بالماء والسكر والليمون، تقدم باردة وناعمة." at bounding box center [1213, 539] width 562 height 78
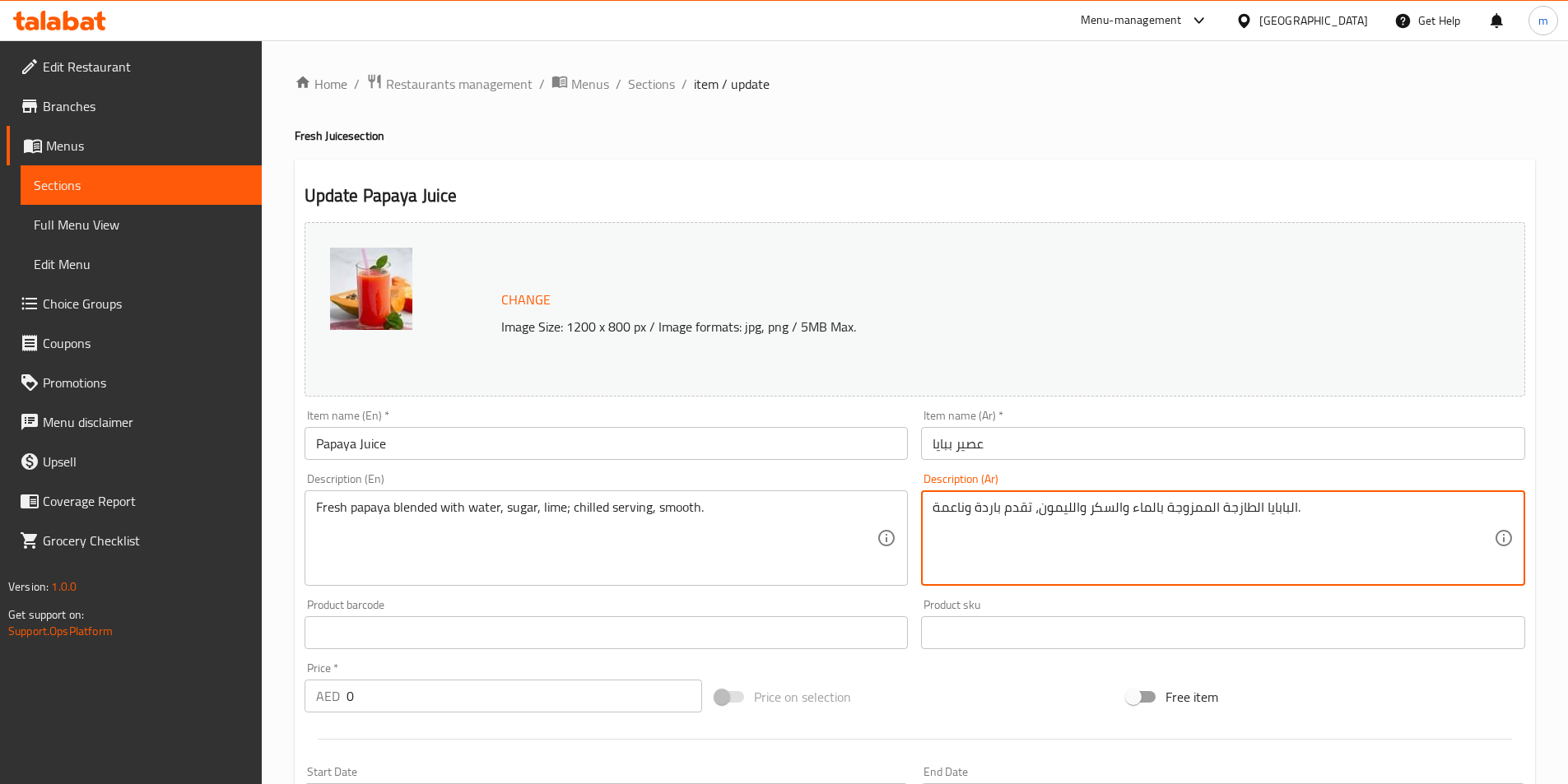
drag, startPoint x: 1038, startPoint y: 518, endPoint x: 1071, endPoint y: 528, distance: 34.5
click at [1071, 528] on textarea "البابايا الطازجة الممزوجة بالماء والسكر والليمون، تقدم باردة وناعمة." at bounding box center [1213, 539] width 562 height 78
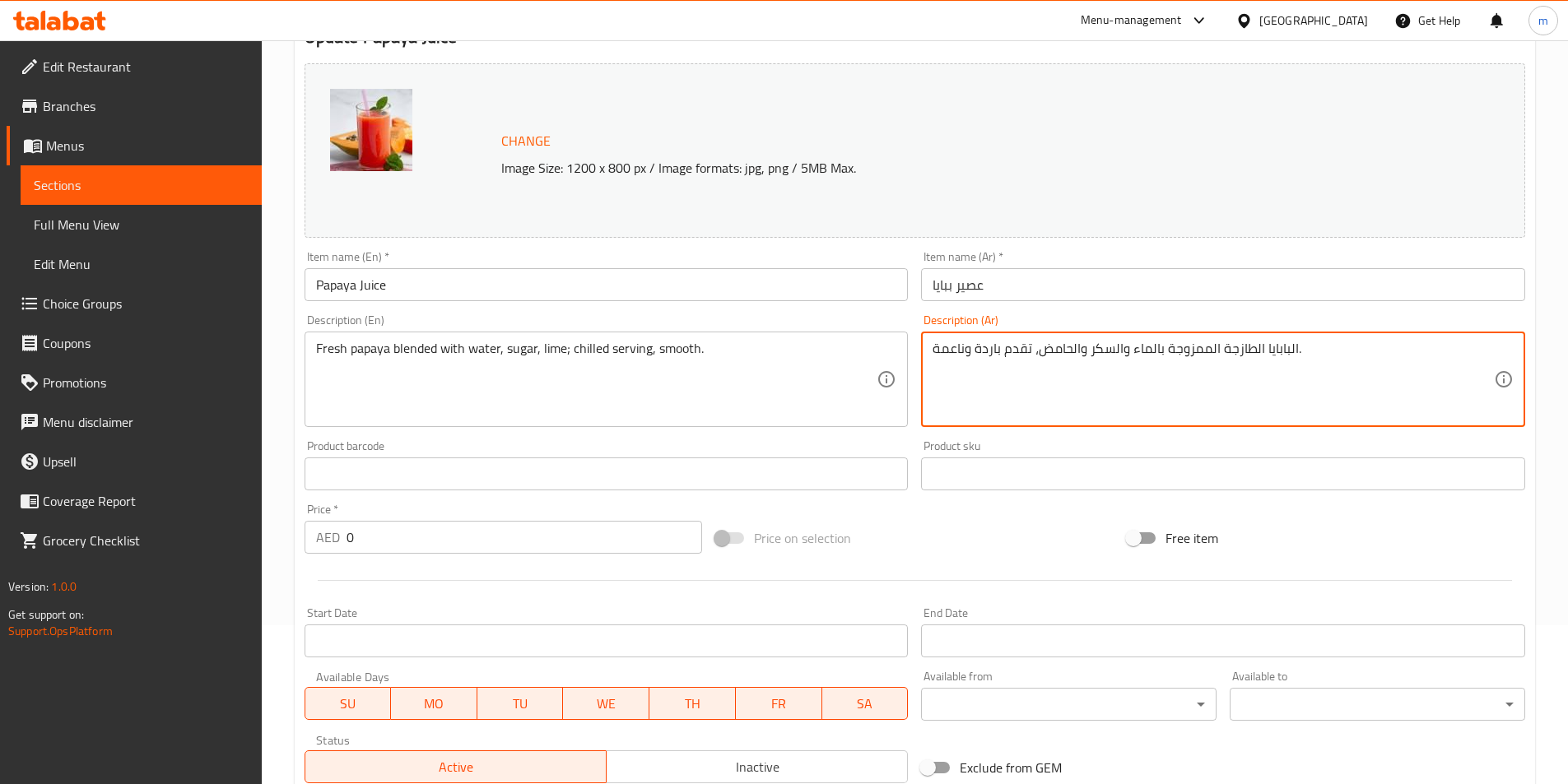
scroll to position [412, 0]
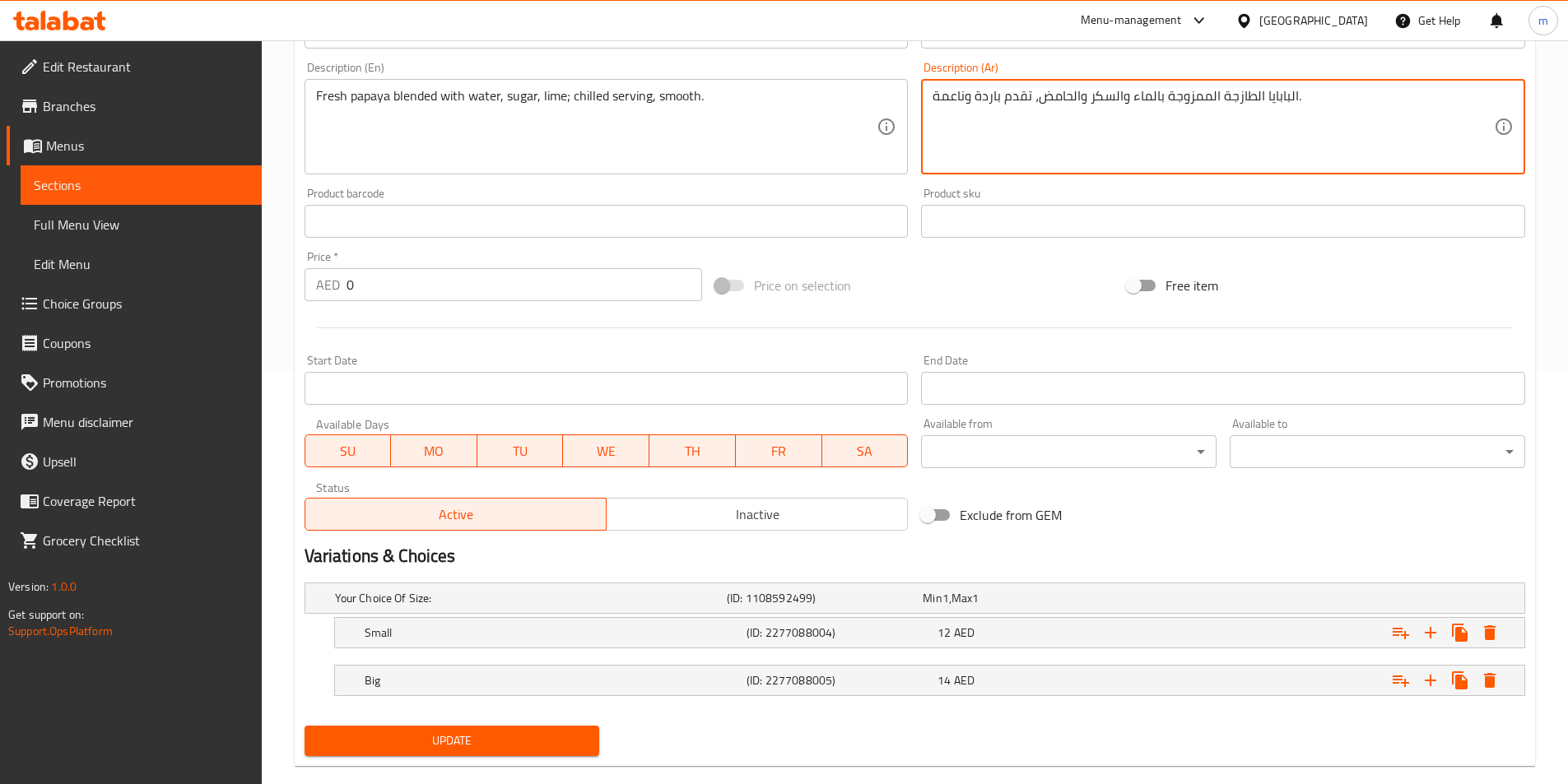
type textarea "البابايا الطازجة الممزوجة بالماء والسكر والحامض، تقدم باردة وناعمة."
click at [473, 737] on span "Update" at bounding box center [452, 741] width 269 height 21
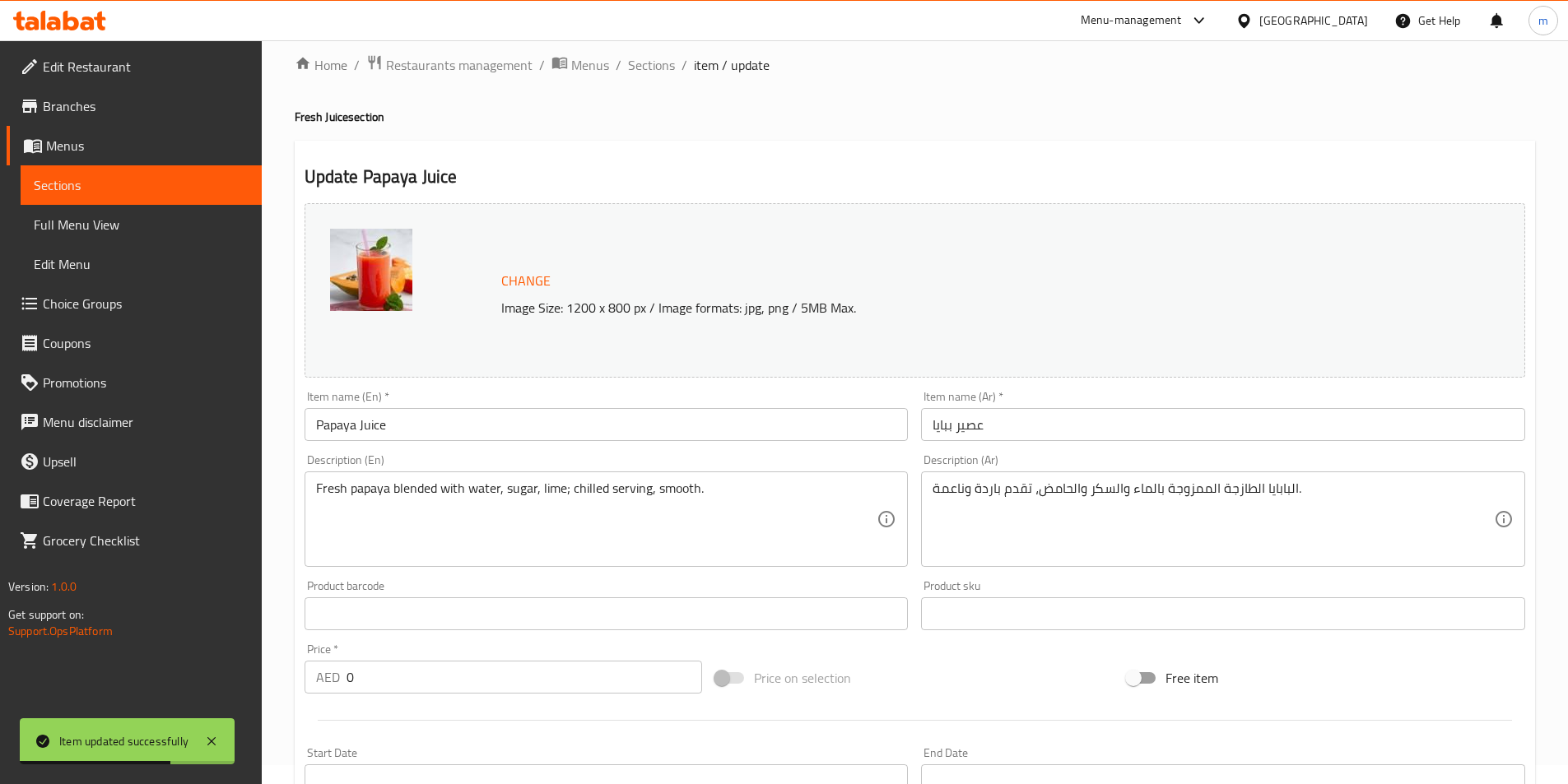
scroll to position [0, 0]
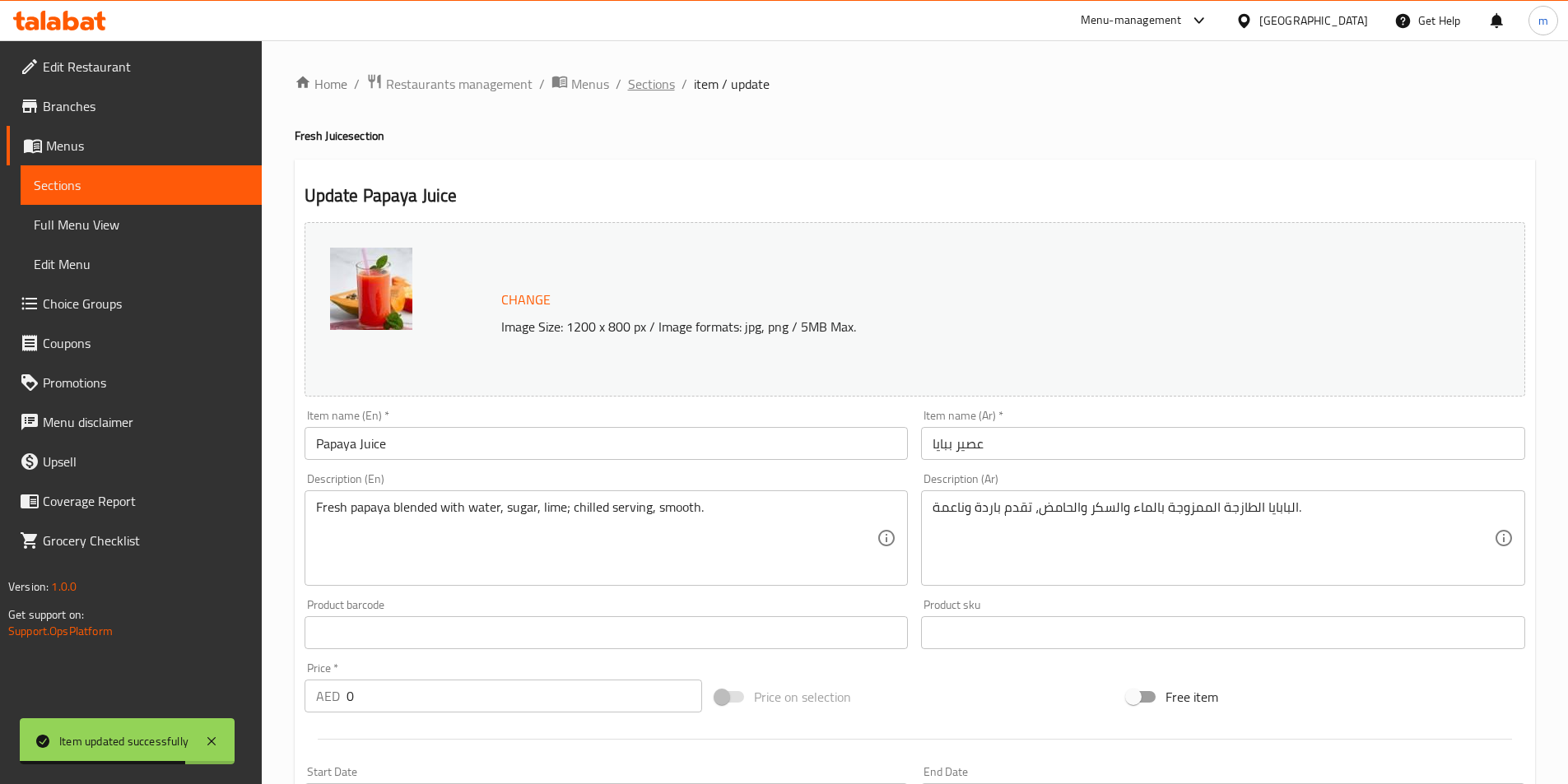
click at [637, 92] on span "Sections" at bounding box center [652, 84] width 47 height 20
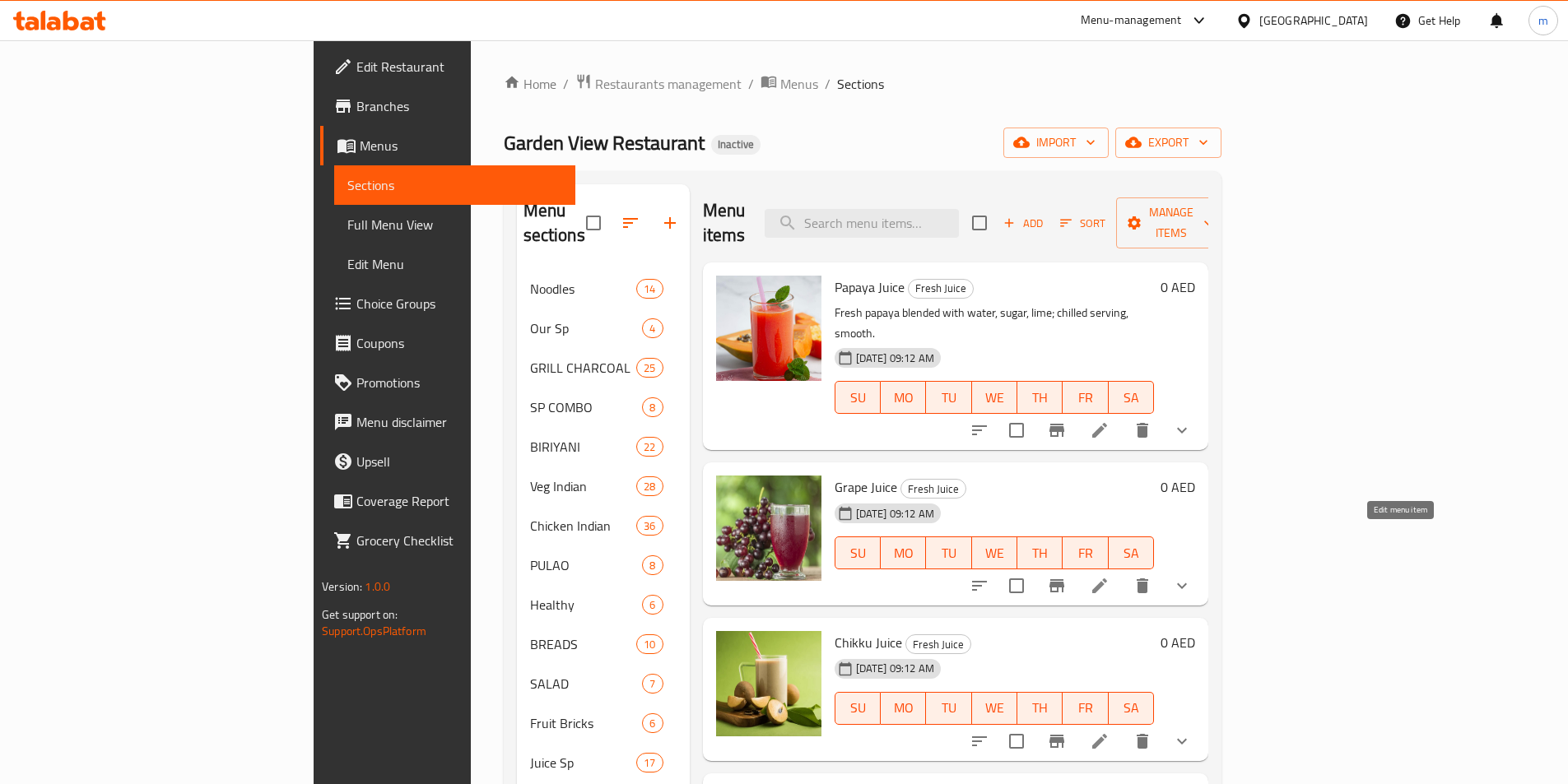
click at [1106, 578] on icon at bounding box center [1100, 586] width 15 height 15
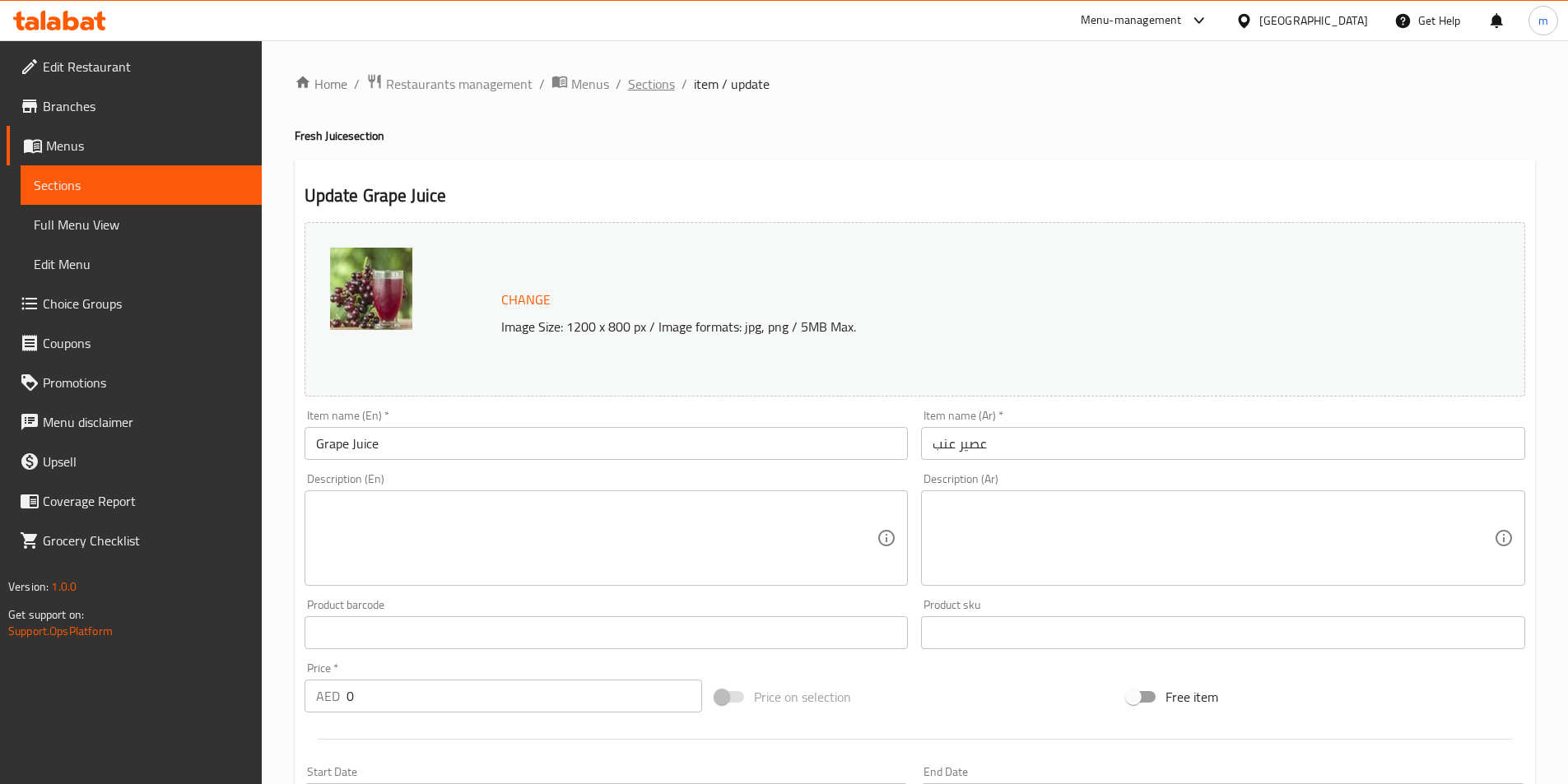
click at [654, 87] on span "Sections" at bounding box center [652, 84] width 47 height 20
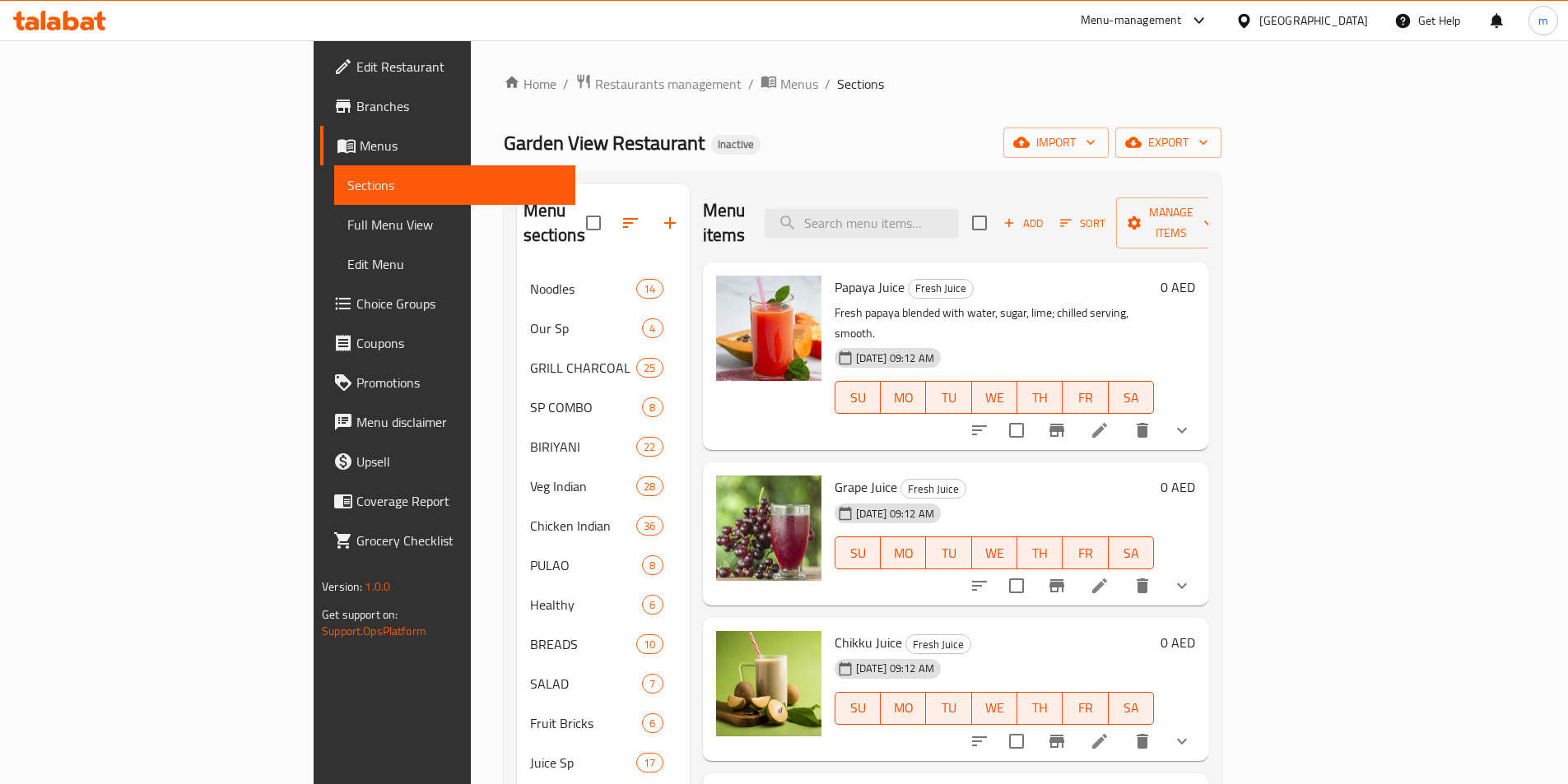
scroll to position [165, 0]
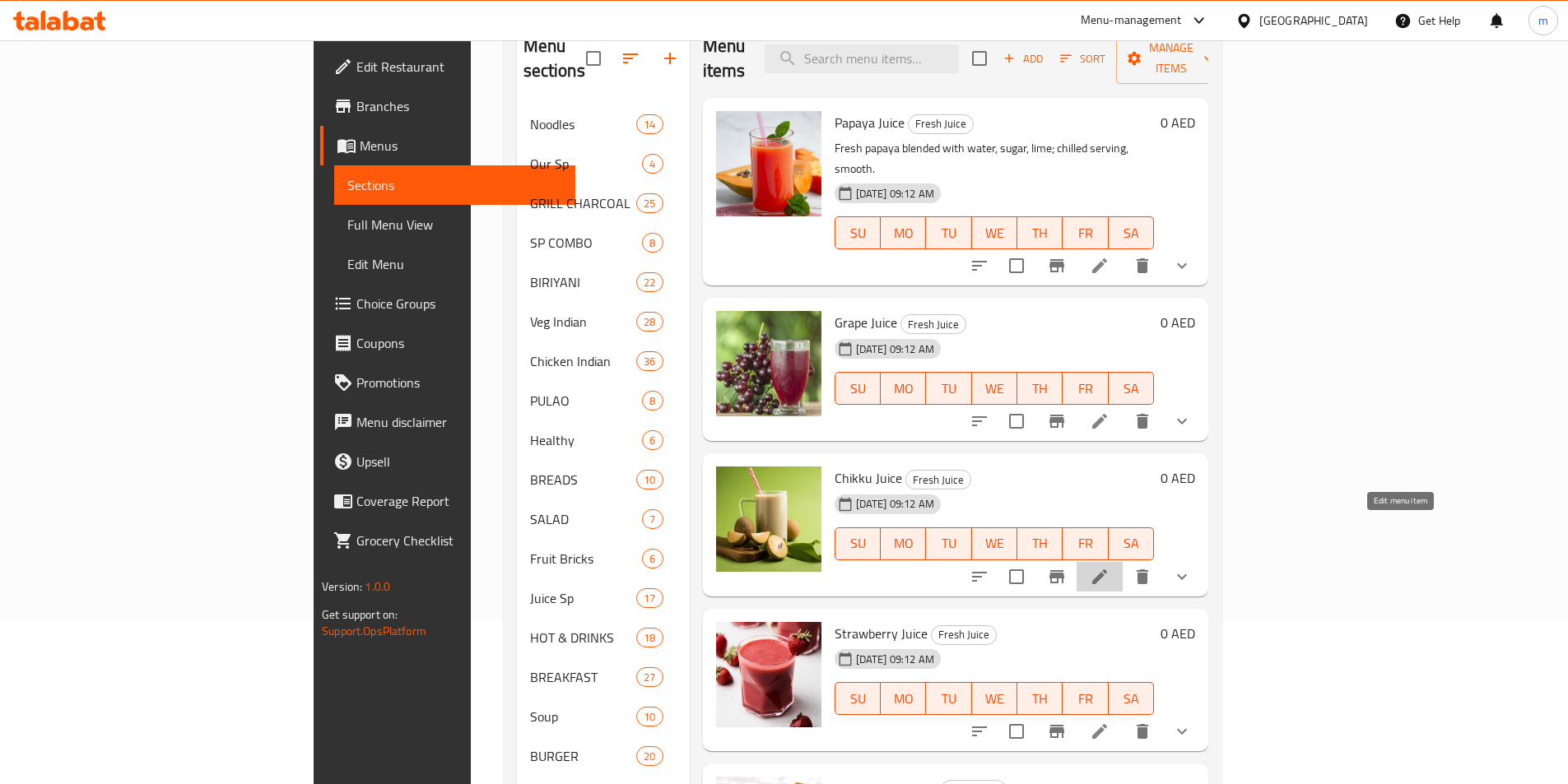
click at [1109, 567] on icon at bounding box center [1100, 577] width 20 height 20
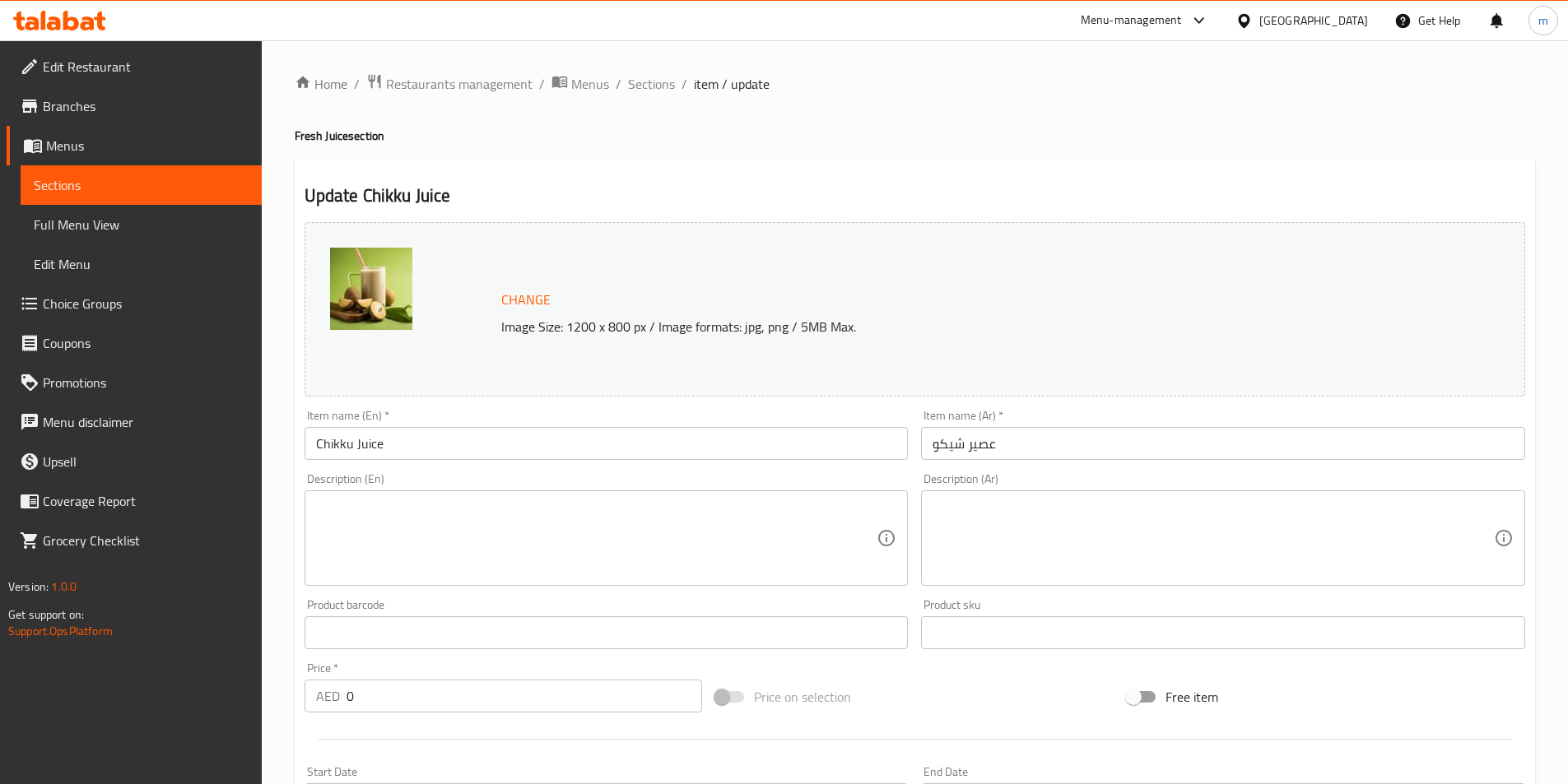
click at [683, 535] on textarea at bounding box center [597, 539] width 562 height 78
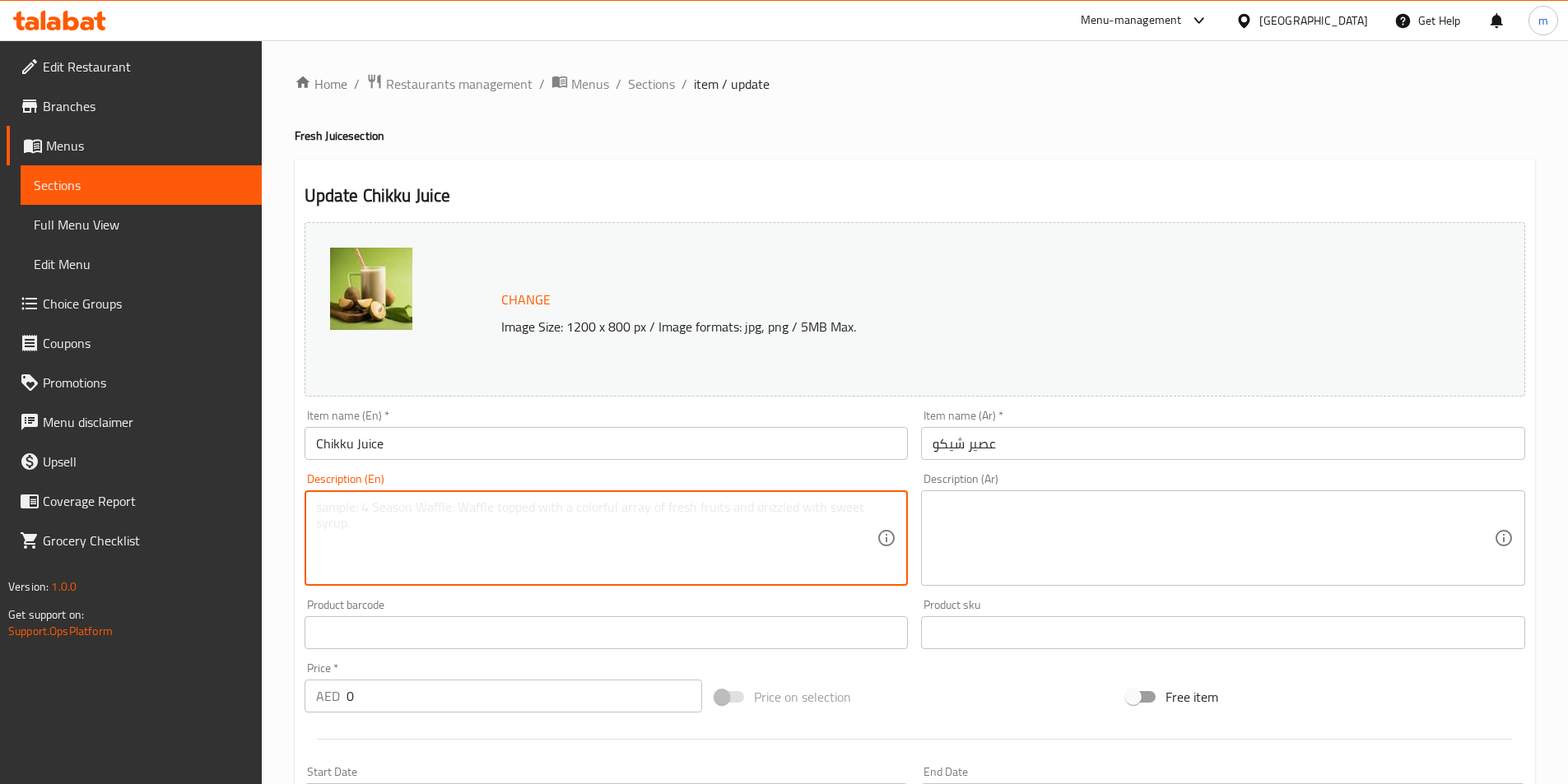
paste textarea "Ripe chikku blended with milk, sugar, cardamom; creamy, chilled drink."
type textarea "Ripe chikku blended with milk, sugar, cardamom; creamy, chilled drink."
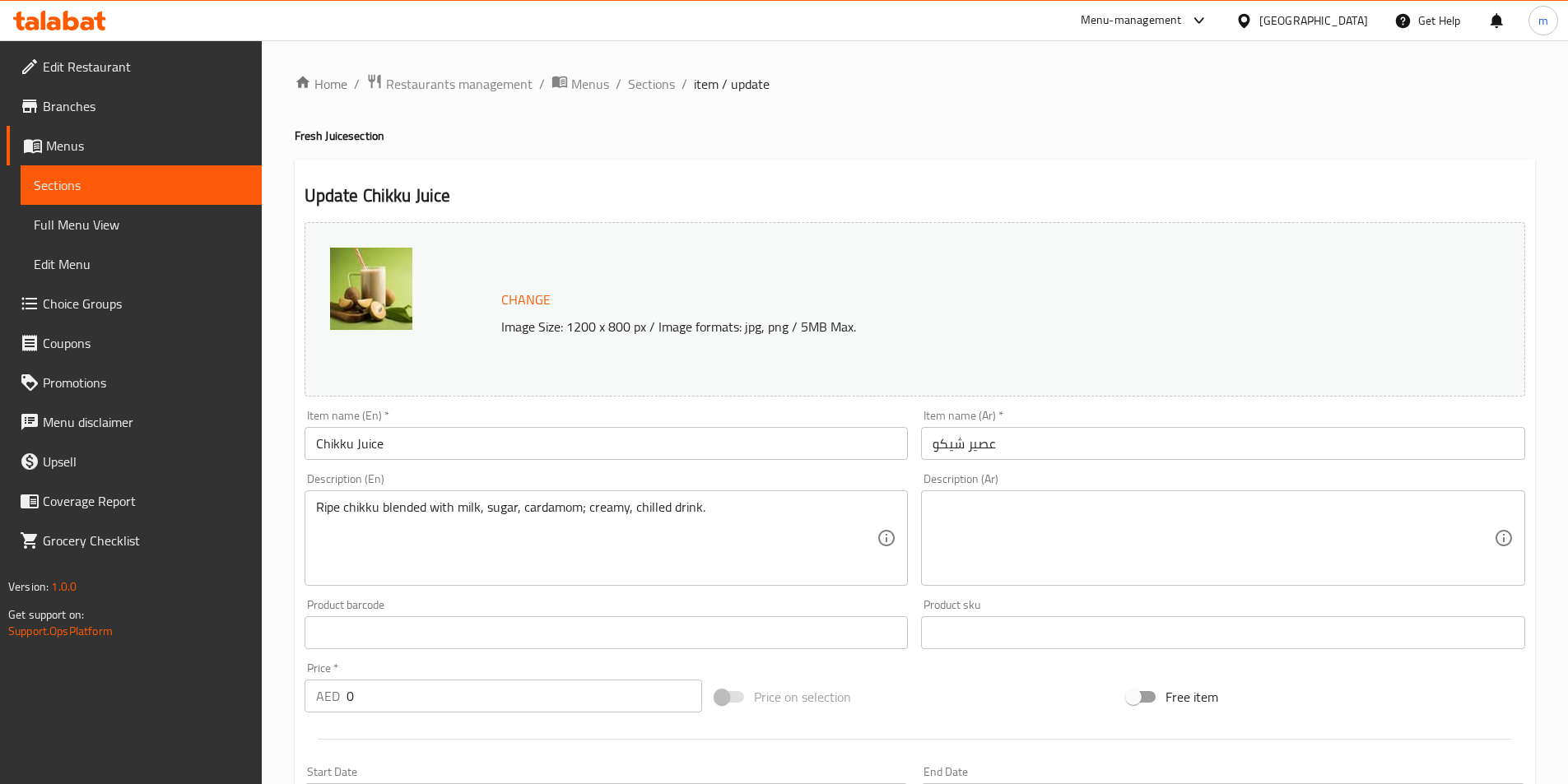
click at [1233, 522] on textarea at bounding box center [1213, 539] width 562 height 78
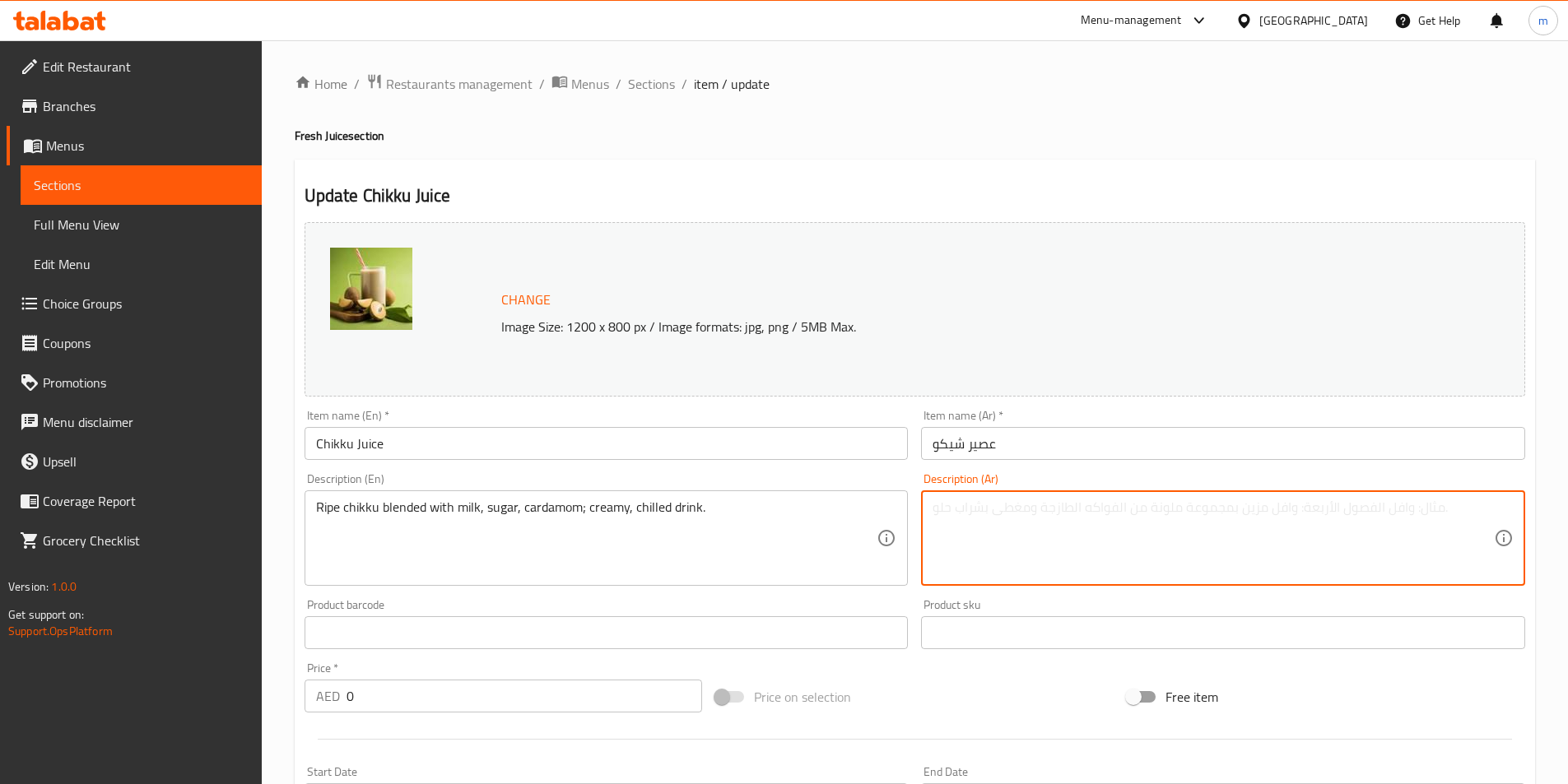
paste textarea "تشيكو ناضج مخلوط مع الحليب والسكر والهيل؛ مشروب كريمي بارد."
click at [1201, 511] on textarea "تشيكو ناضج مخلوط مع الحليب والسكر والهيل؛ مشروب كريمي بارد." at bounding box center [1213, 539] width 562 height 78
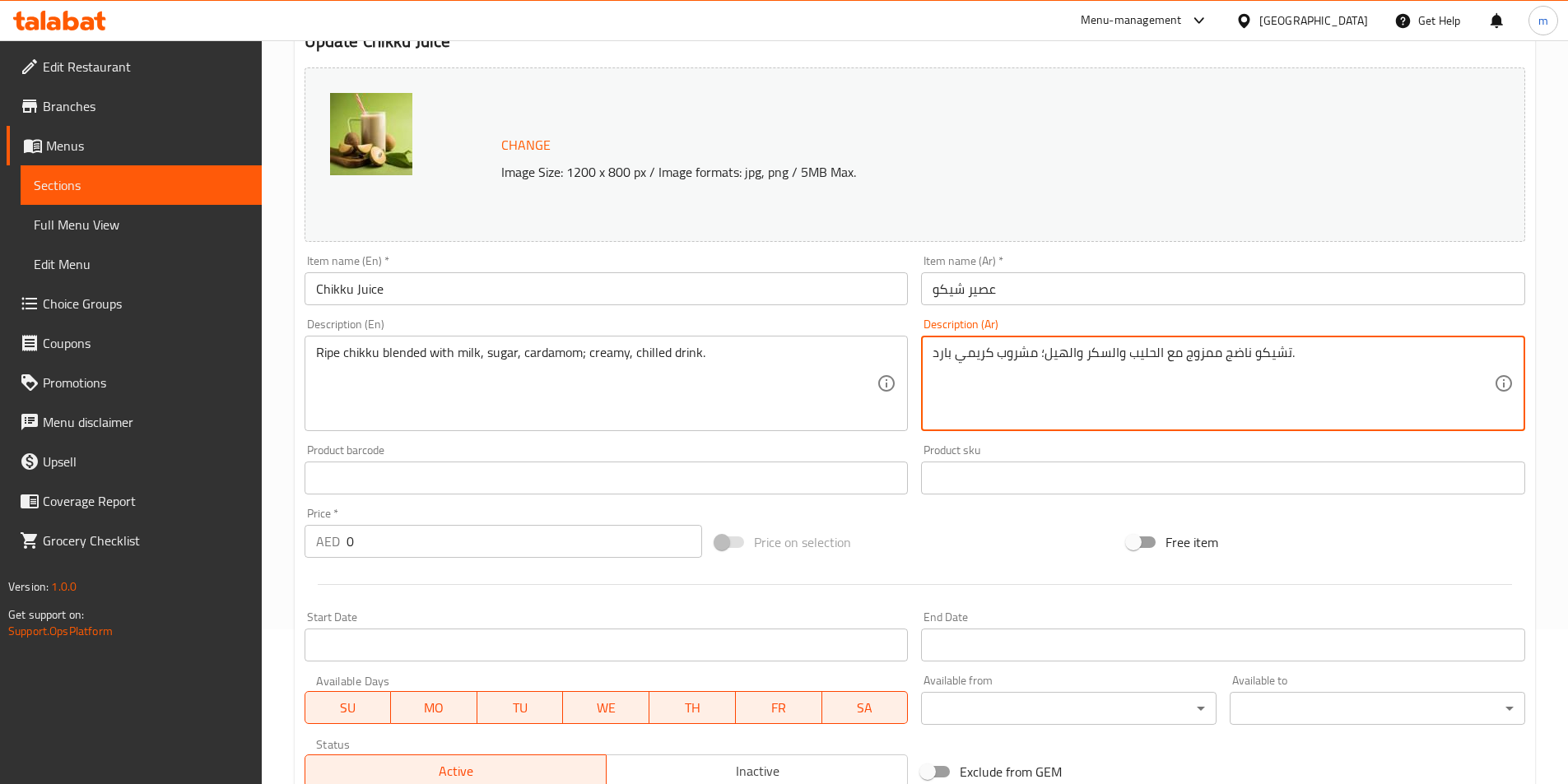
scroll to position [165, 0]
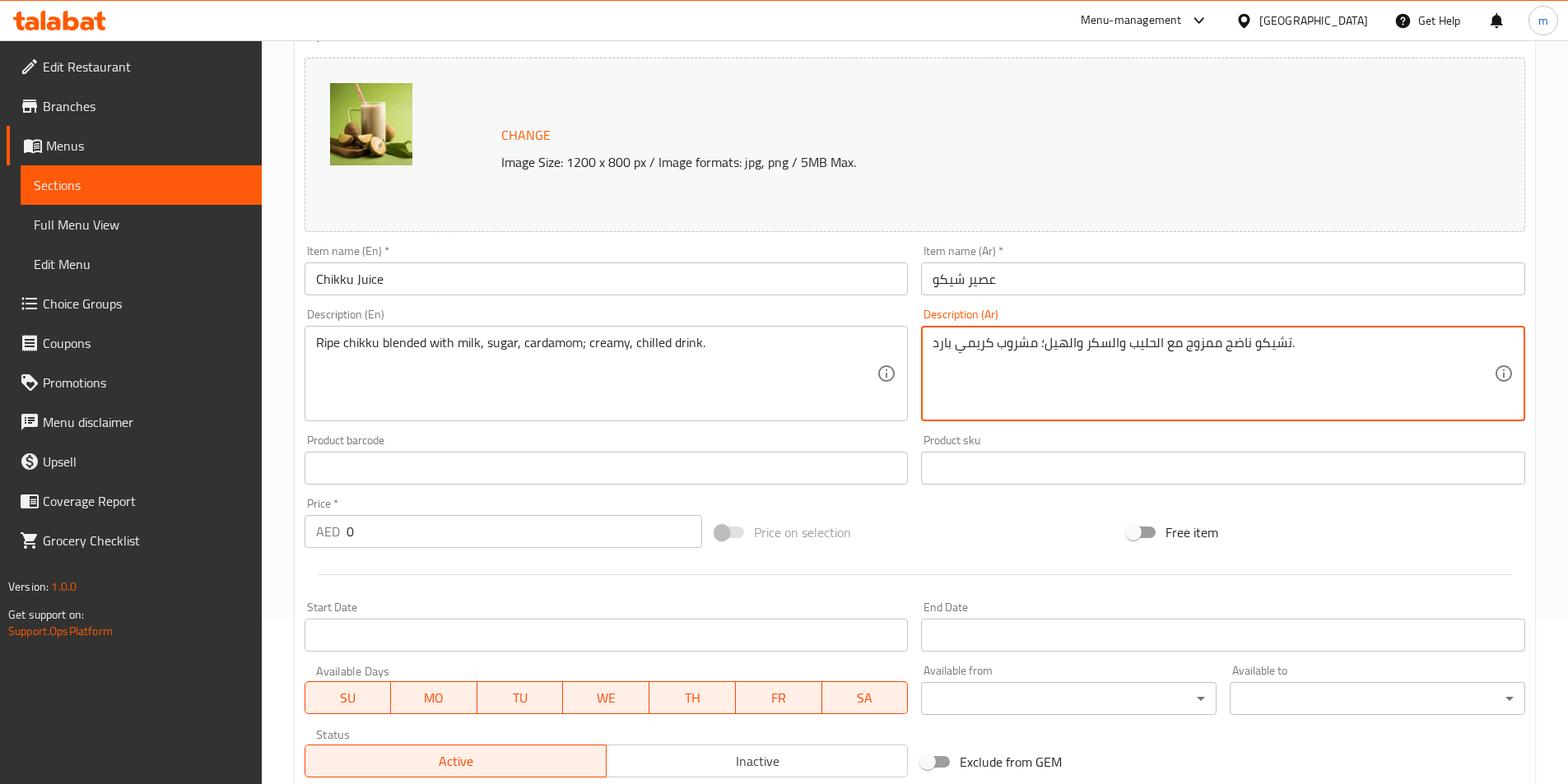
click at [943, 340] on textarea "تشيكو ناضج ممزوج مع الحليب والسكر والهيل؛ مشروب كريمي بارد." at bounding box center [1213, 374] width 562 height 78
click at [943, 341] on textarea "تشيكو ناضج ممزوج مع الحليب والسكر والهيل؛ مشروب كريمي بارد." at bounding box center [1213, 374] width 562 height 78
click at [935, 354] on textarea "تشيكو ناضج ممزوج مع الحليب والسكر والهيل؛ مشروب كريمي بارد." at bounding box center [1213, 374] width 562 height 78
click at [937, 346] on textarea "تشيكو ناضج ممزوج مع الحليب والسكر والهيل؛ مشروب كريمي بارد." at bounding box center [1213, 374] width 562 height 78
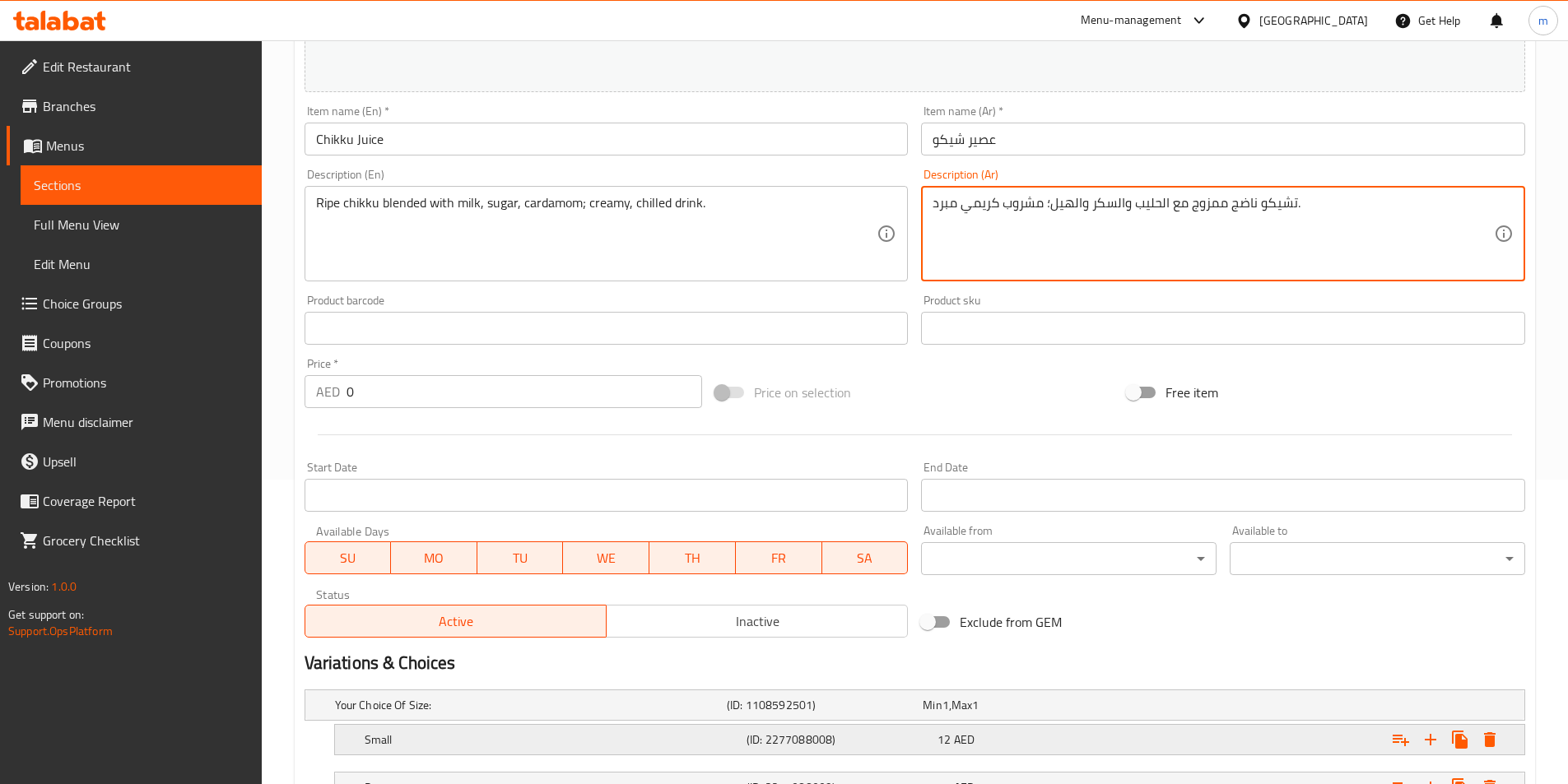
scroll to position [439, 0]
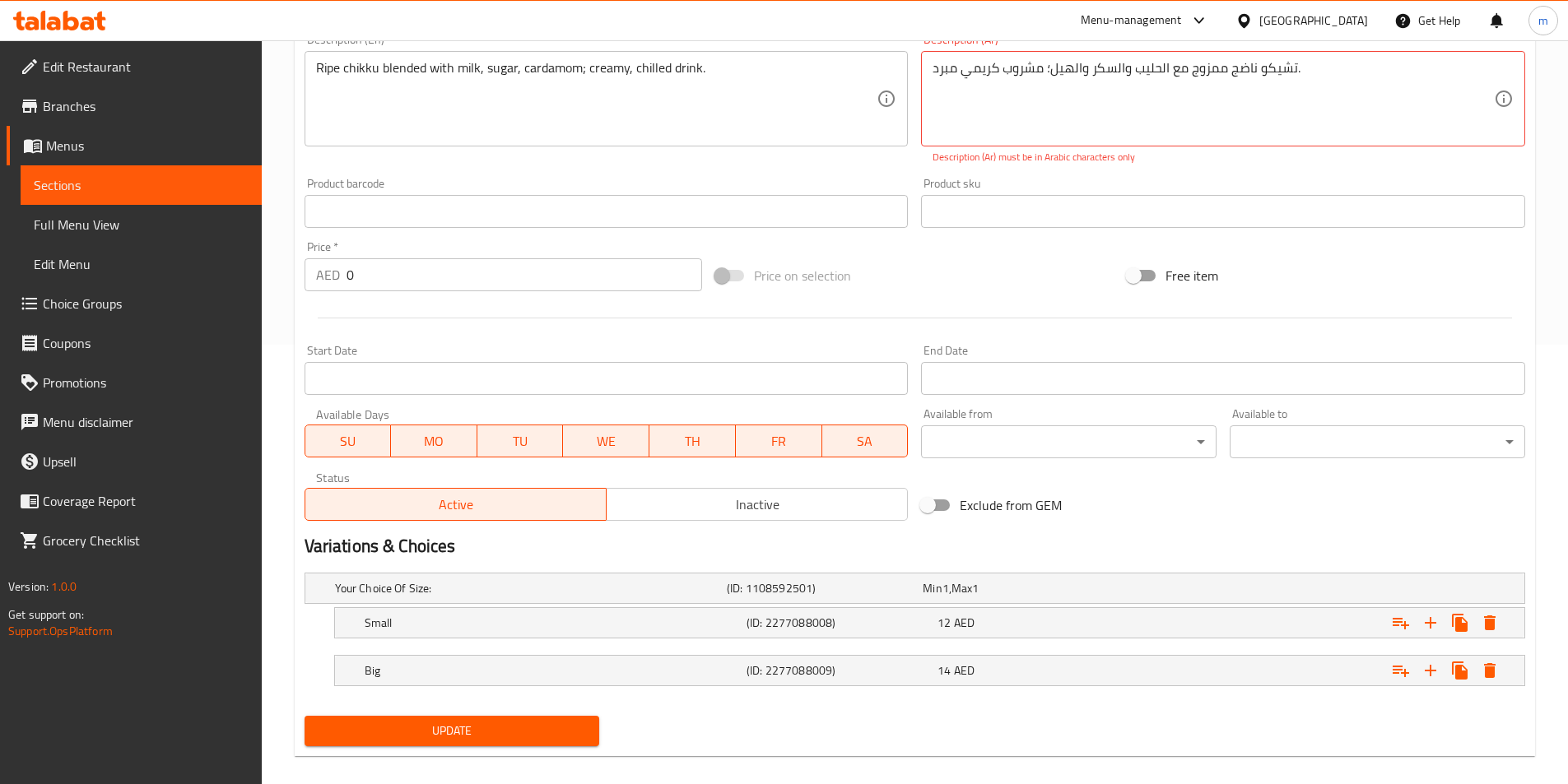
click at [581, 706] on div "Change Image Size: 1200 x 800 px / Image formats: jpg, png / 5MB Max. Item name…" at bounding box center [915, 263] width 1234 height 976
click at [584, 714] on div "Update" at bounding box center [452, 731] width 308 height 43
type textarea "تشيكو ناضج ممزوج مع الحليب والسكر والهيل مشروب كريمي مبرد."
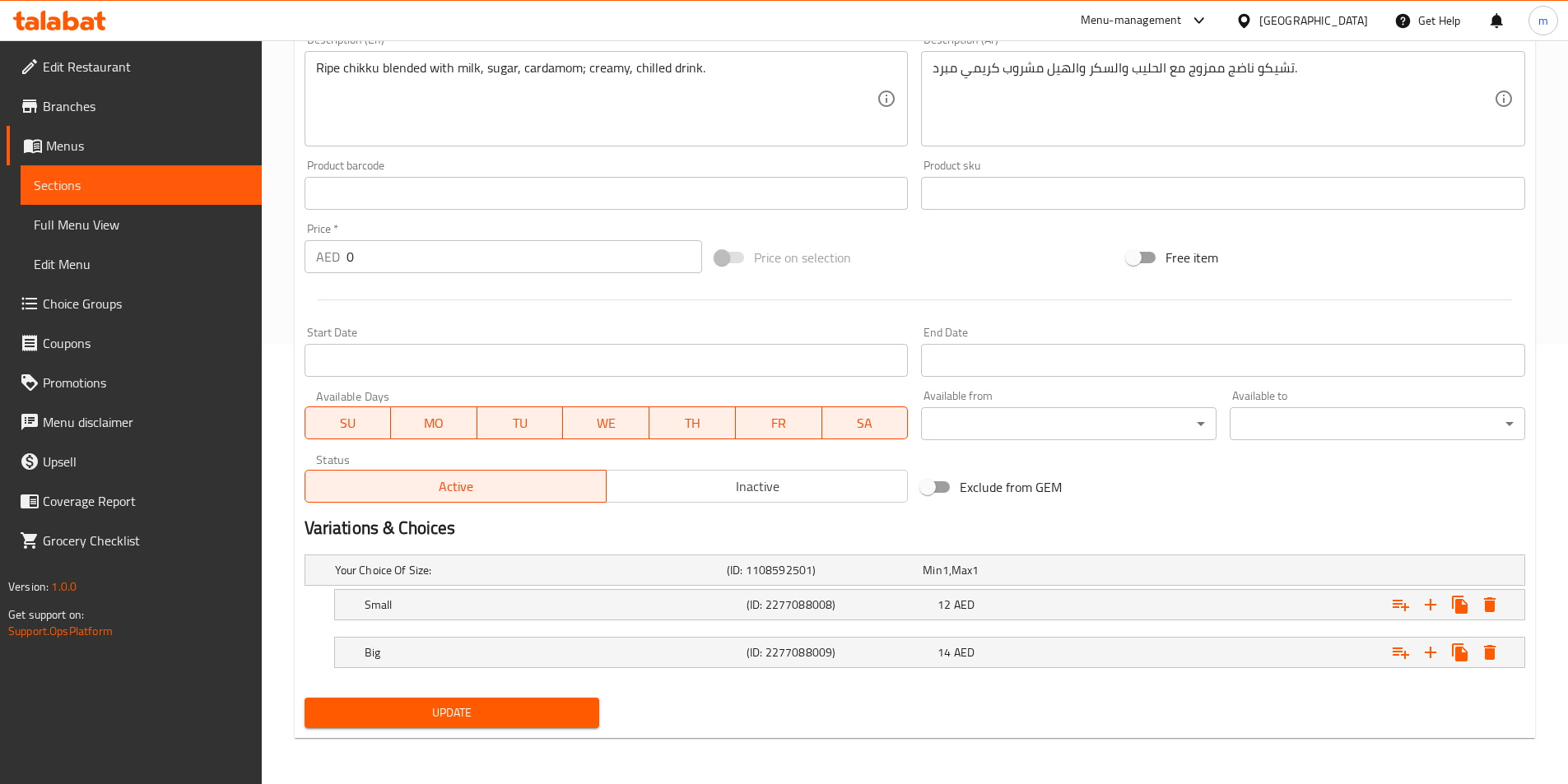
click at [532, 732] on div "Update" at bounding box center [452, 713] width 308 height 43
click at [514, 716] on span "Update" at bounding box center [452, 713] width 269 height 21
drag, startPoint x: 497, startPoint y: 712, endPoint x: 508, endPoint y: 698, distance: 17.8
click at [497, 712] on span "Update" at bounding box center [452, 713] width 269 height 21
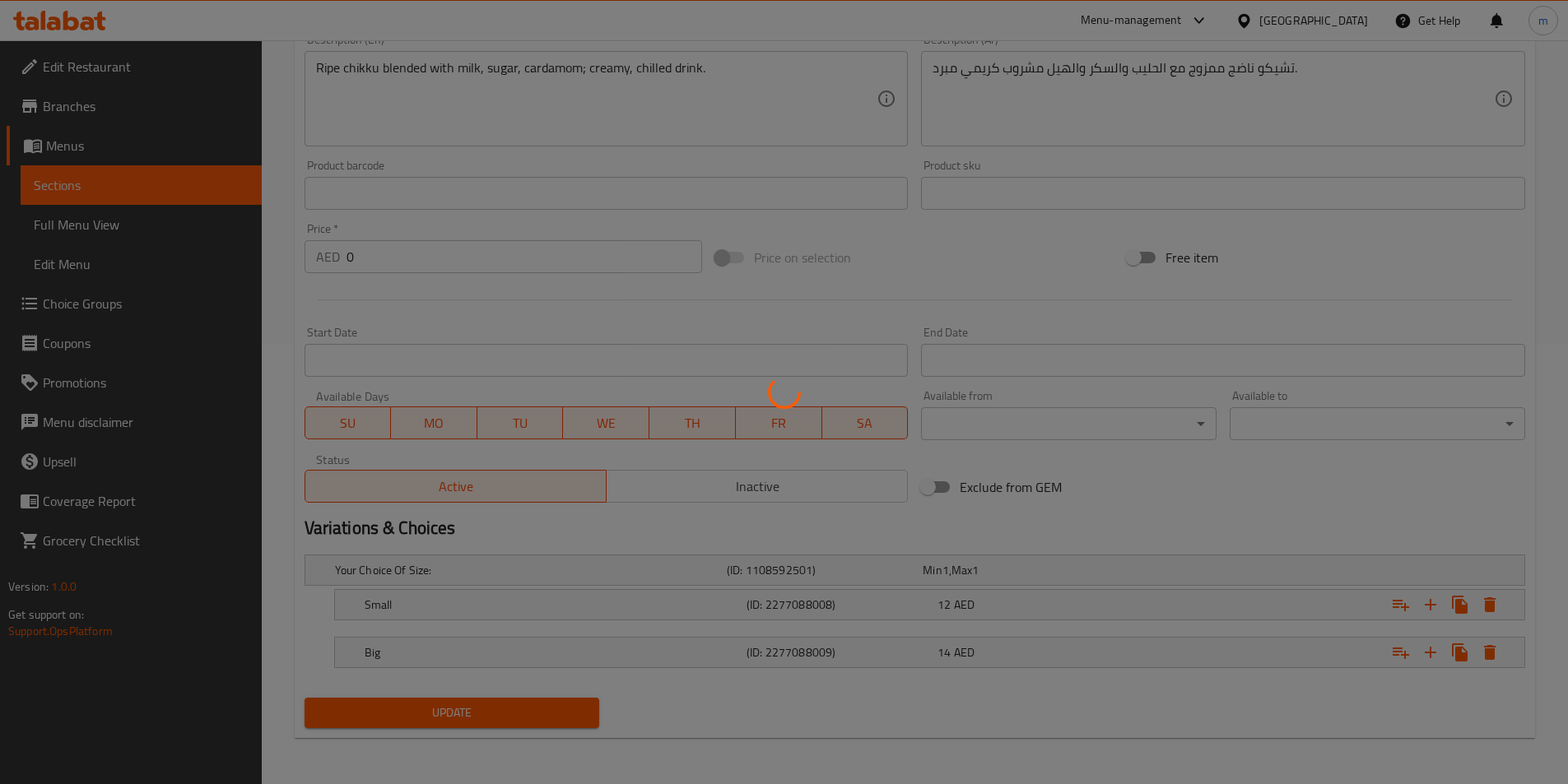
scroll to position [0, 0]
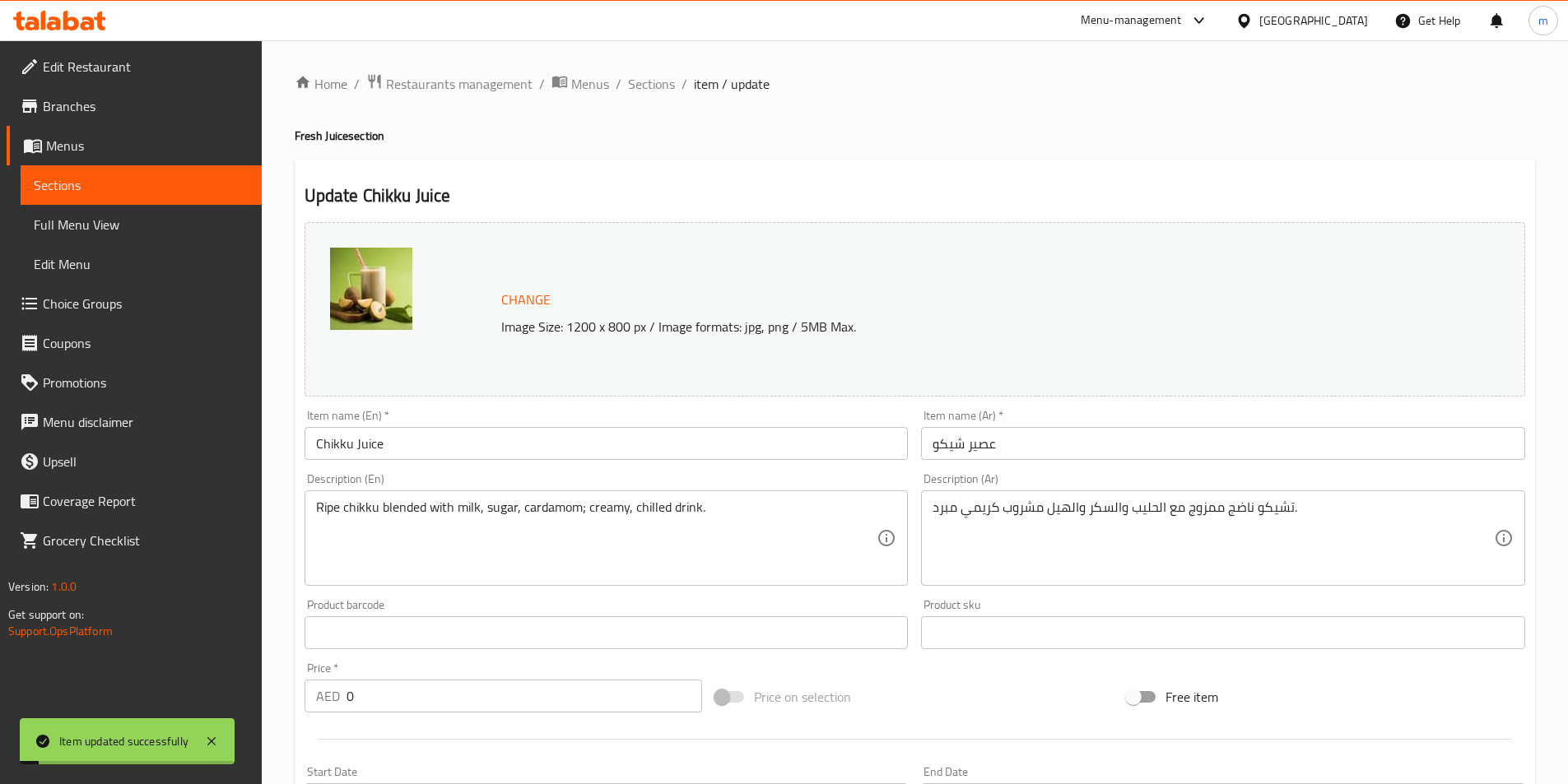
click at [645, 98] on div "Home / Restaurants management / Menus / Sections / item / update Fresh Juice se…" at bounding box center [915, 632] width 1241 height 1117
click at [652, 91] on span "Sections" at bounding box center [652, 84] width 47 height 20
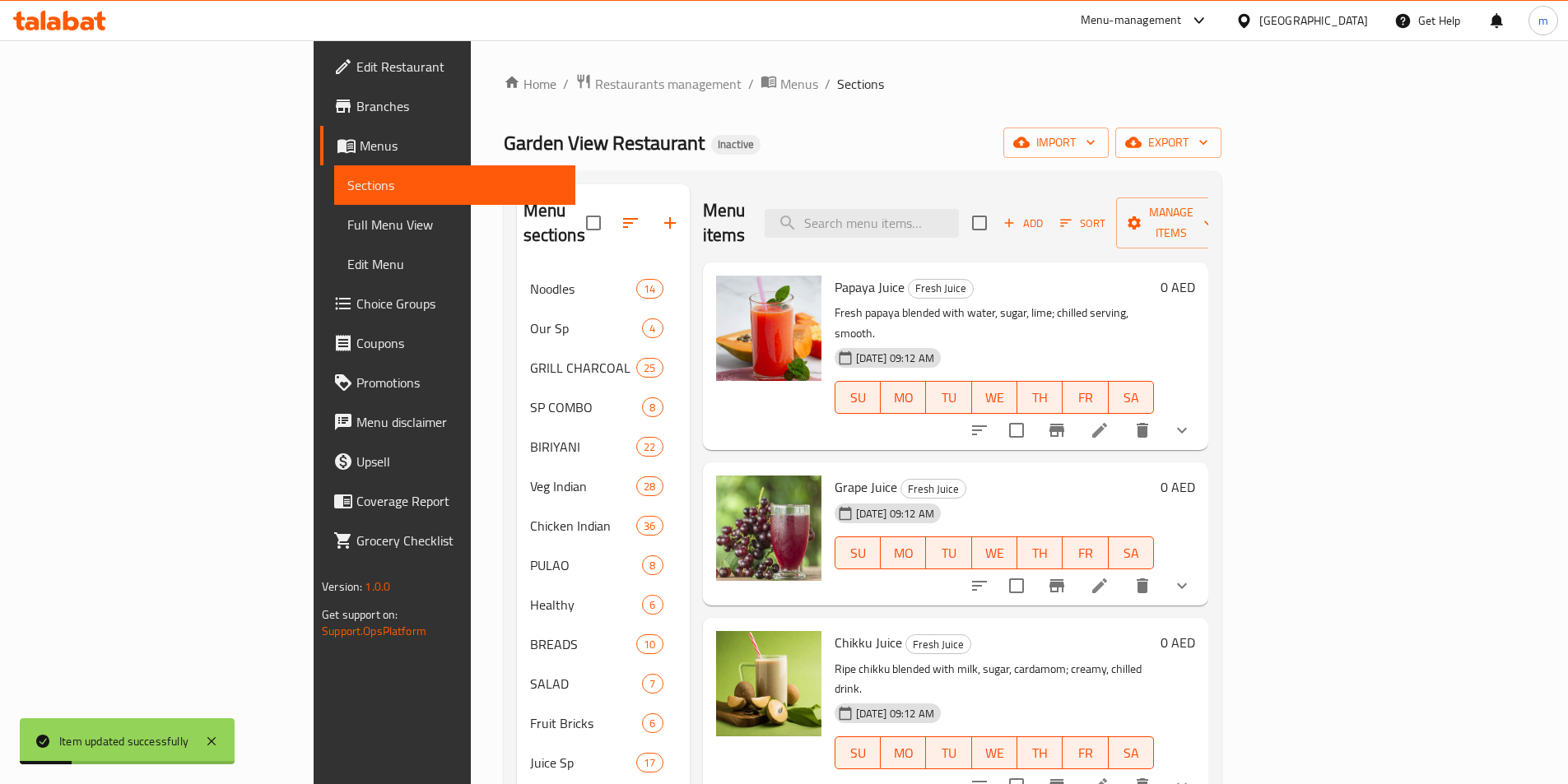
scroll to position [412, 0]
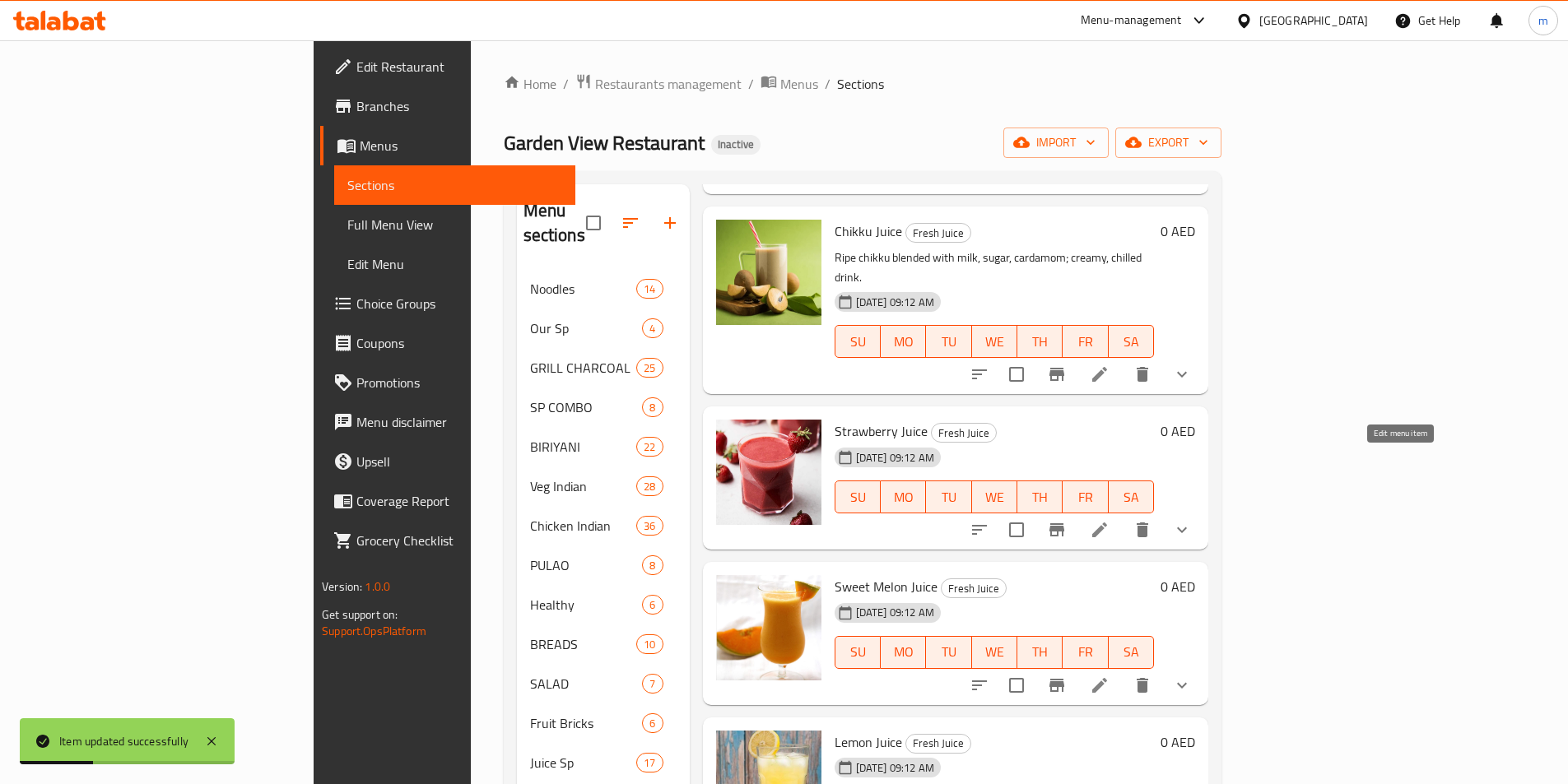
click at [1109, 520] on icon at bounding box center [1100, 530] width 20 height 20
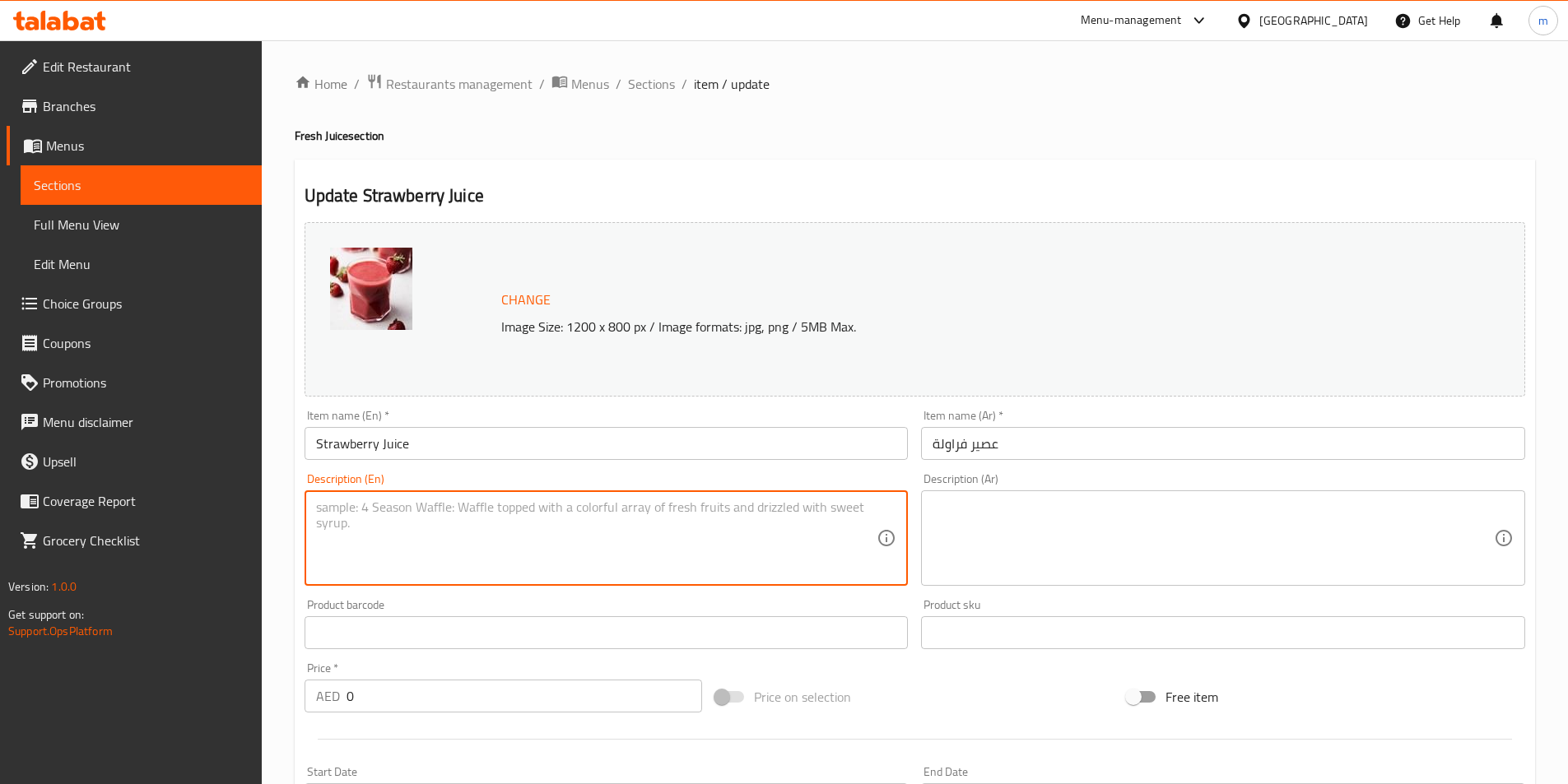
click at [814, 516] on textarea at bounding box center [597, 539] width 562 height 78
paste textarea "Fresh strawberries blended with water, sugar, lemon; chilled, refreshing drink."
type textarea "Fresh strawberries blended with water, sugar, lemon; chilled, refreshing drink."
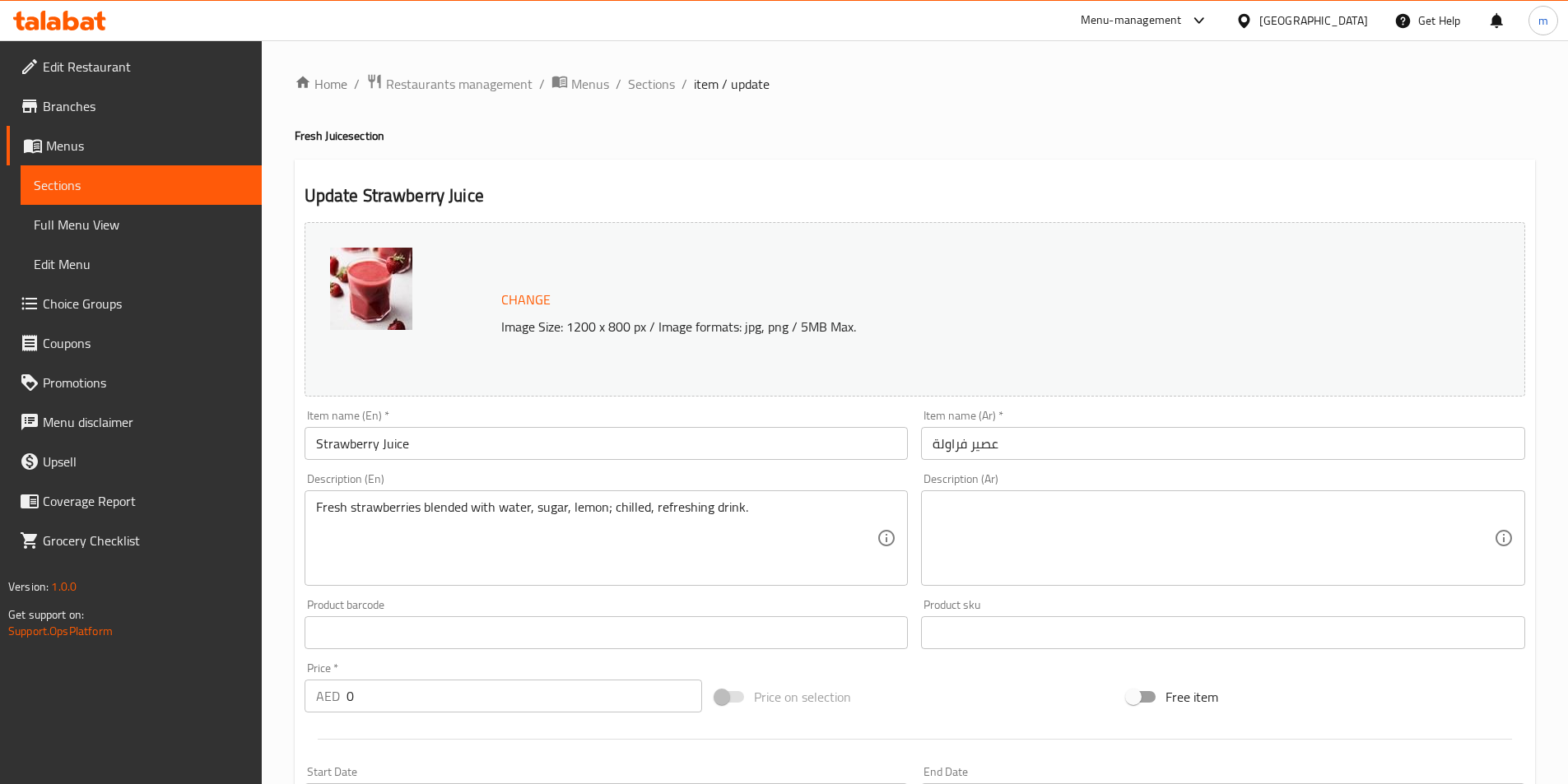
click at [1437, 525] on textarea at bounding box center [1213, 539] width 562 height 78
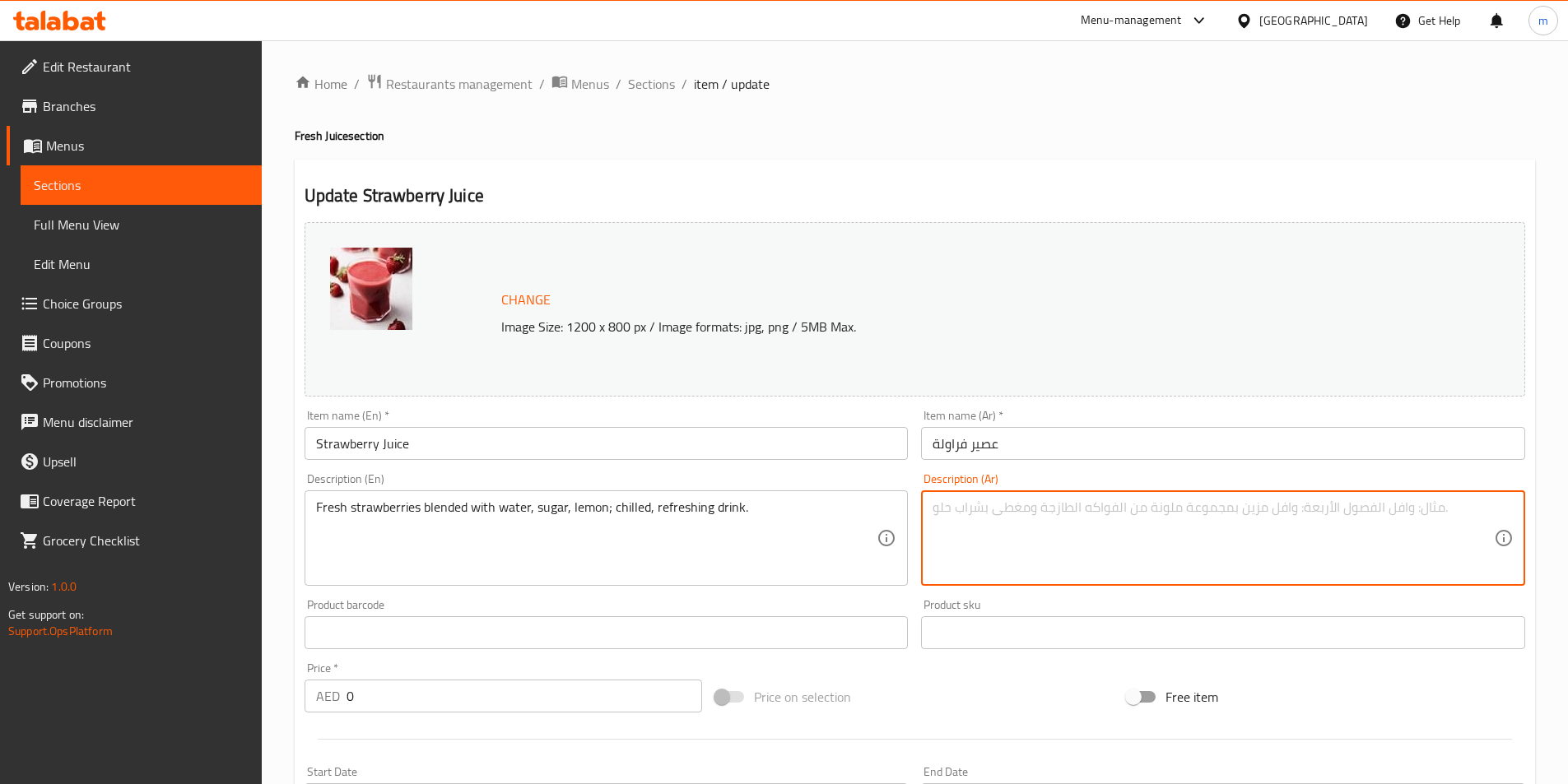
paste textarea "الفراولة الطازجة المخلوطة بالماء والسكر والليمون؛ مشروب بارد منعش."
click at [1185, 507] on textarea "الفراولة الطازجة المخلوطة بالماء والسكر والليمون؛ مشروب بارد منعش." at bounding box center [1213, 539] width 562 height 78
click at [1182, 508] on textarea "الفراولة الطازجة المخلوطة بالماء والسكر والليمون؛ مشروب بارد منعش." at bounding box center [1213, 539] width 562 height 78
drag, startPoint x: 1169, startPoint y: 513, endPoint x: 1207, endPoint y: 517, distance: 38.2
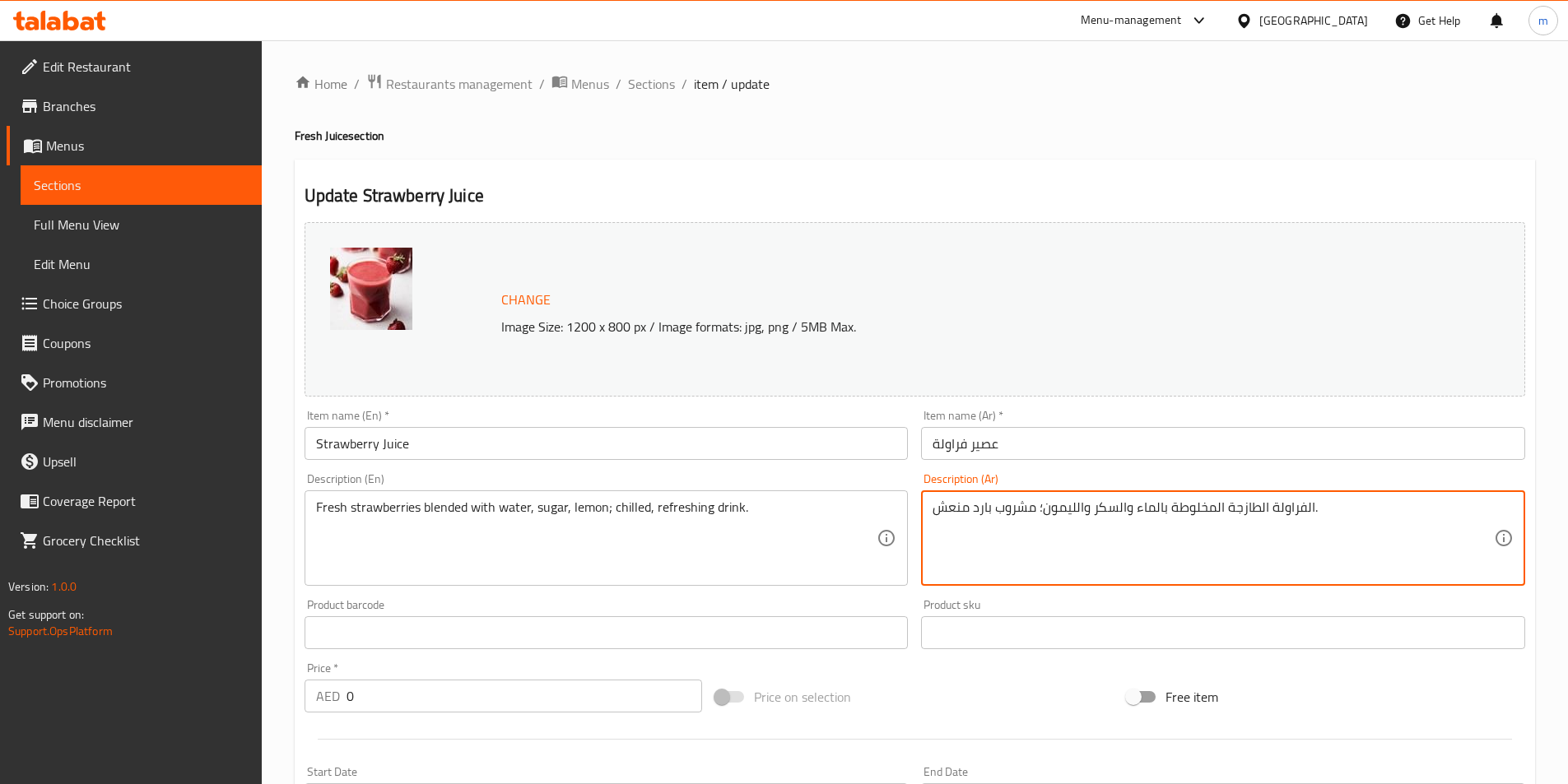
click at [1207, 517] on textarea "الفراولة الطازجة المخلوطة بالماء والسكر والليمون؛ مشروب بارد منعش." at bounding box center [1213, 539] width 562 height 78
click at [1041, 517] on textarea "الفراولة الطازجة الممزوجة بالماء والسكر والليمون؛ مشروب بارد منعش." at bounding box center [1213, 539] width 562 height 78
click at [976, 503] on textarea "الفراولة الطازجة الممزوجة بالماء والسكر والليمون مشروب بارد منعش." at bounding box center [1213, 539] width 562 height 78
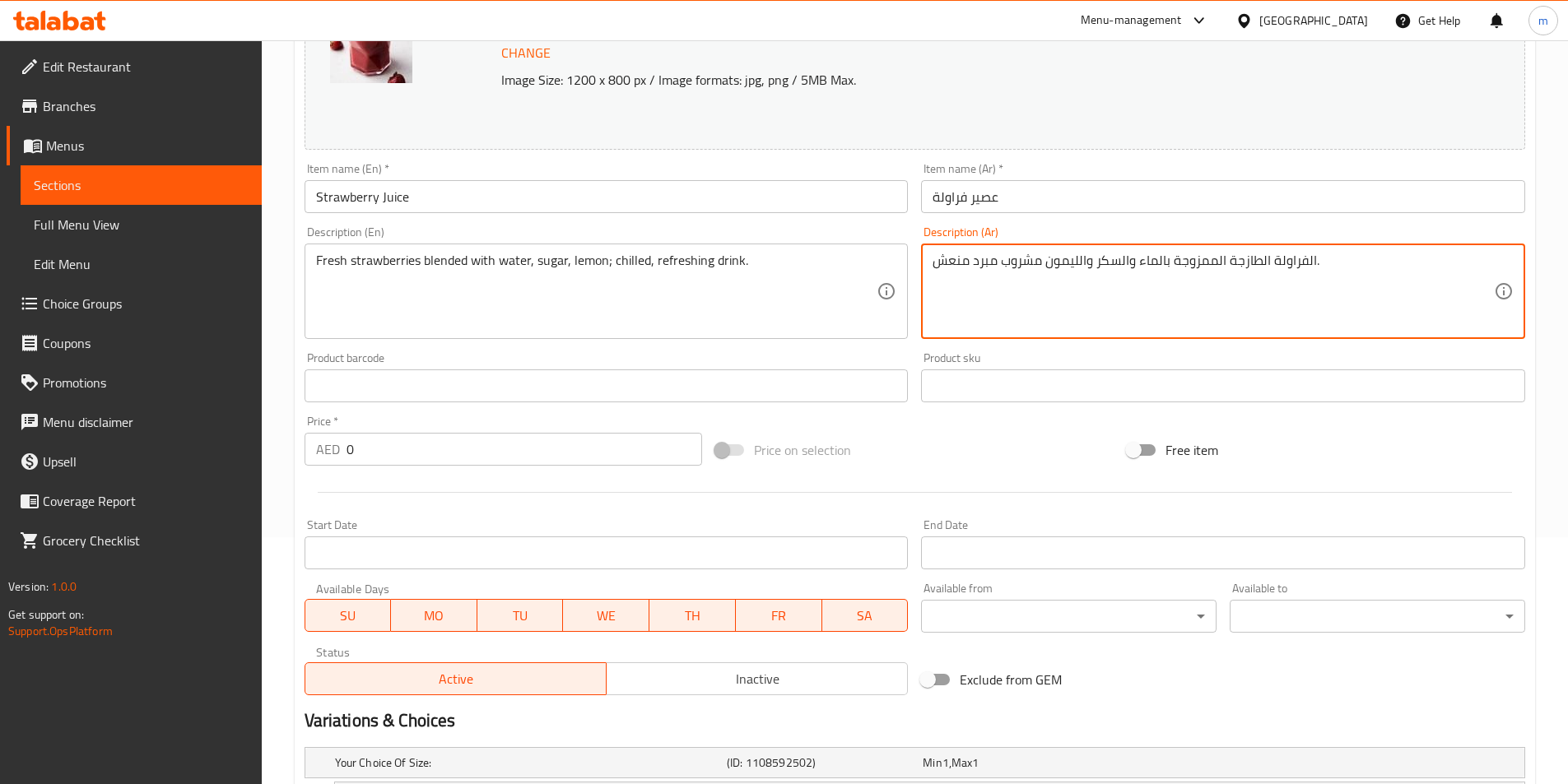
scroll to position [439, 0]
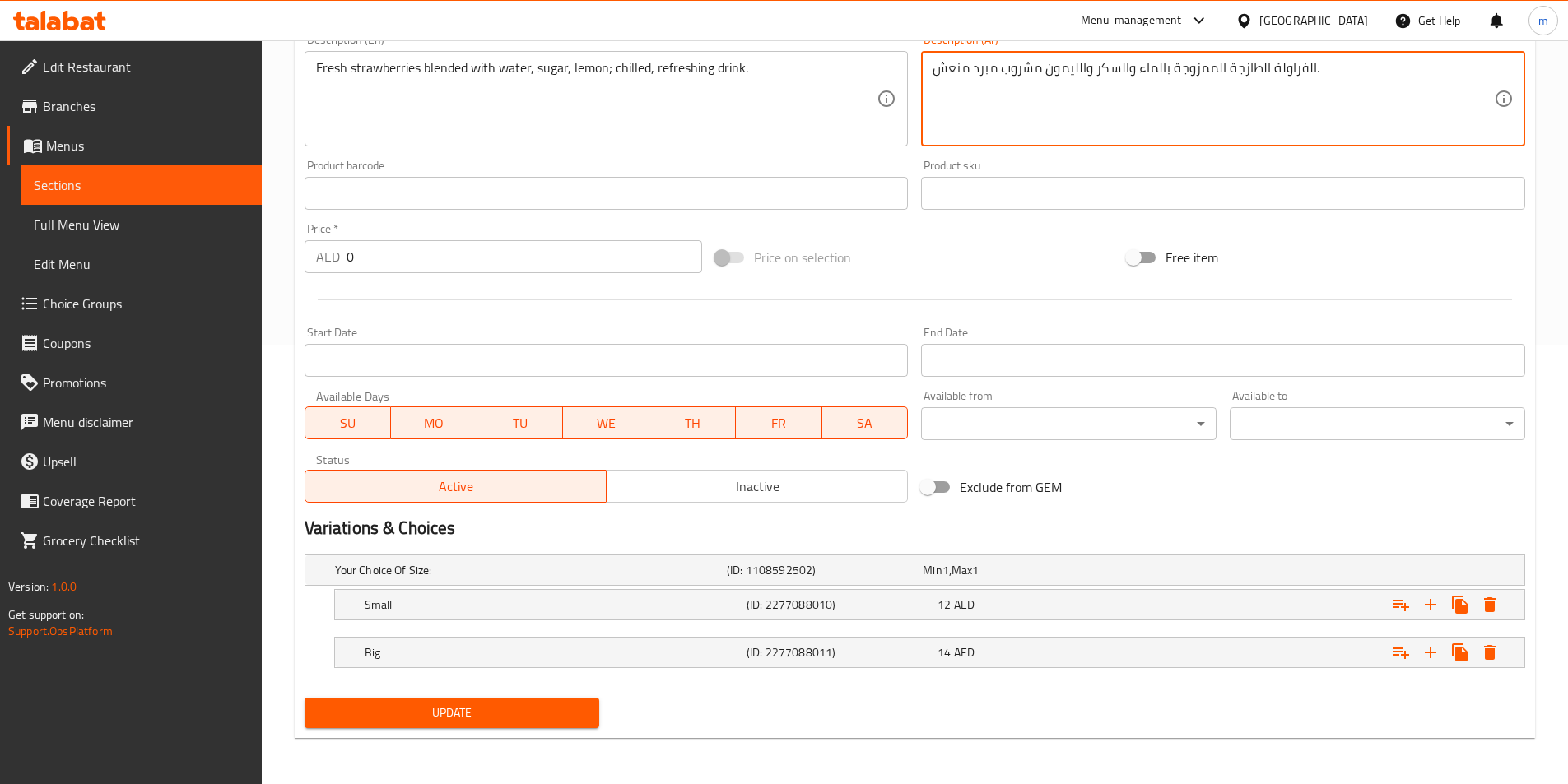
type textarea "الفراولة الطازجة الممزوجة بالماء والسكر والليمون مشروب مبرد منعش."
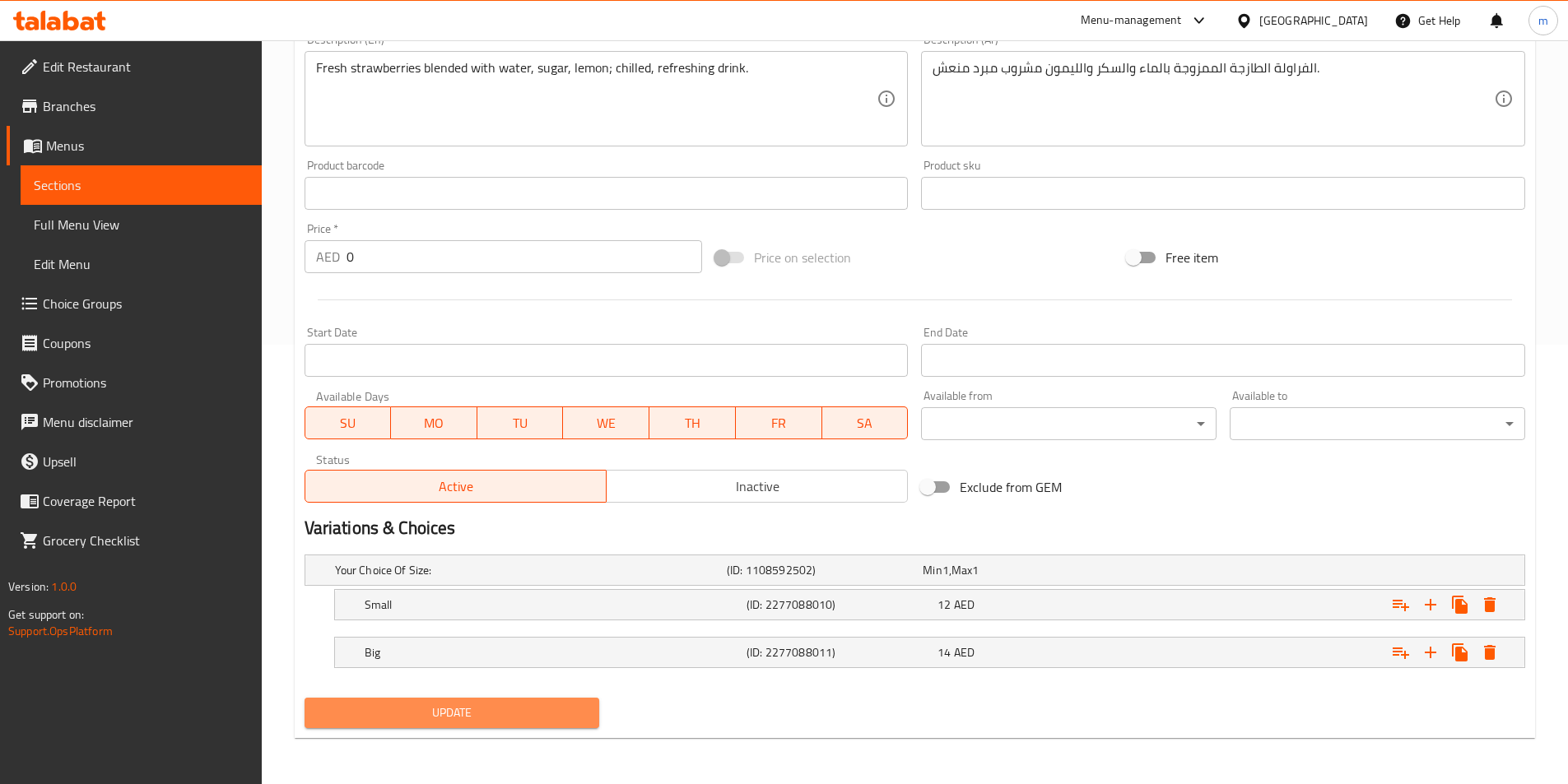
click at [526, 721] on span "Update" at bounding box center [452, 713] width 269 height 21
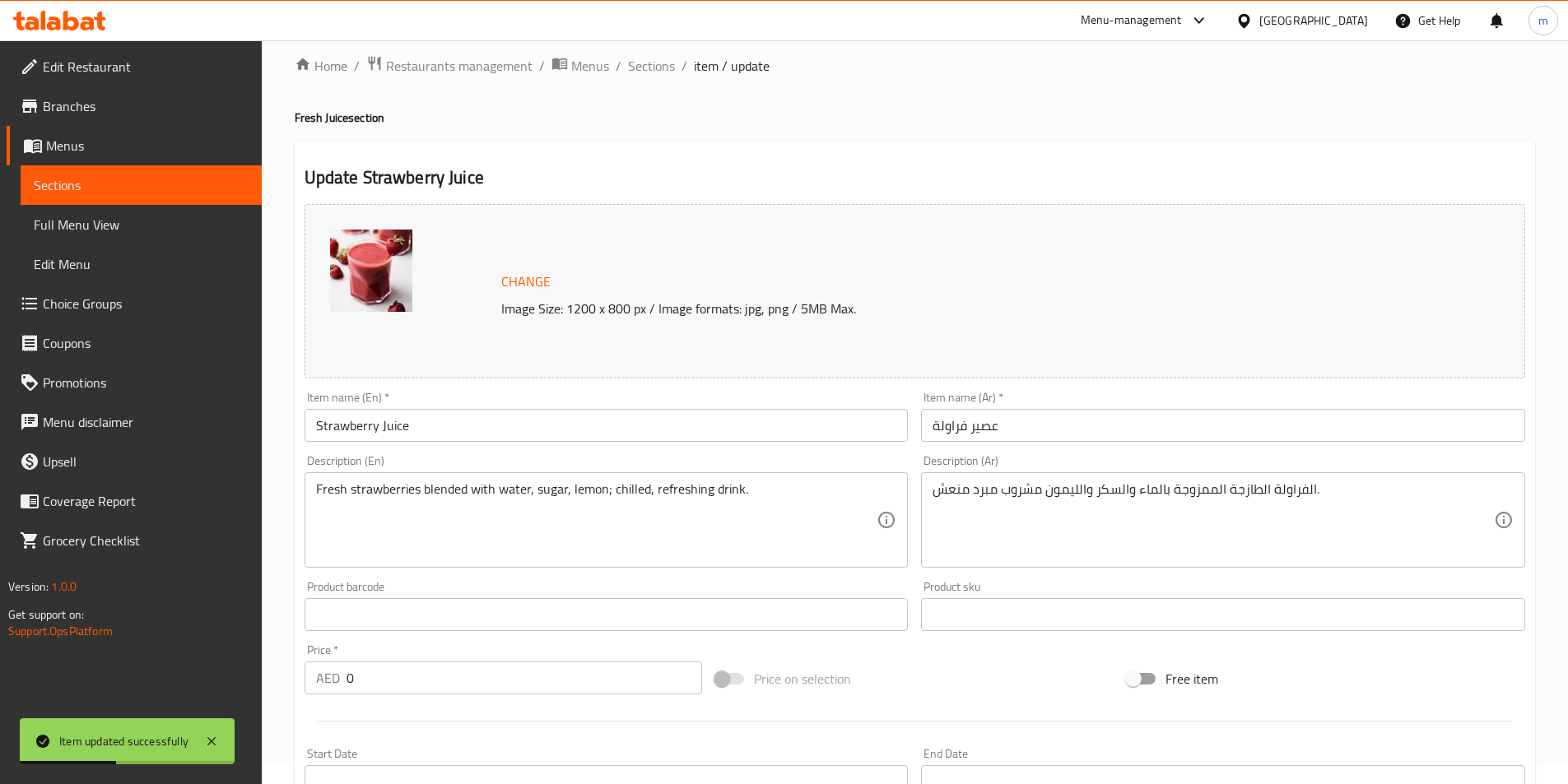
scroll to position [0, 0]
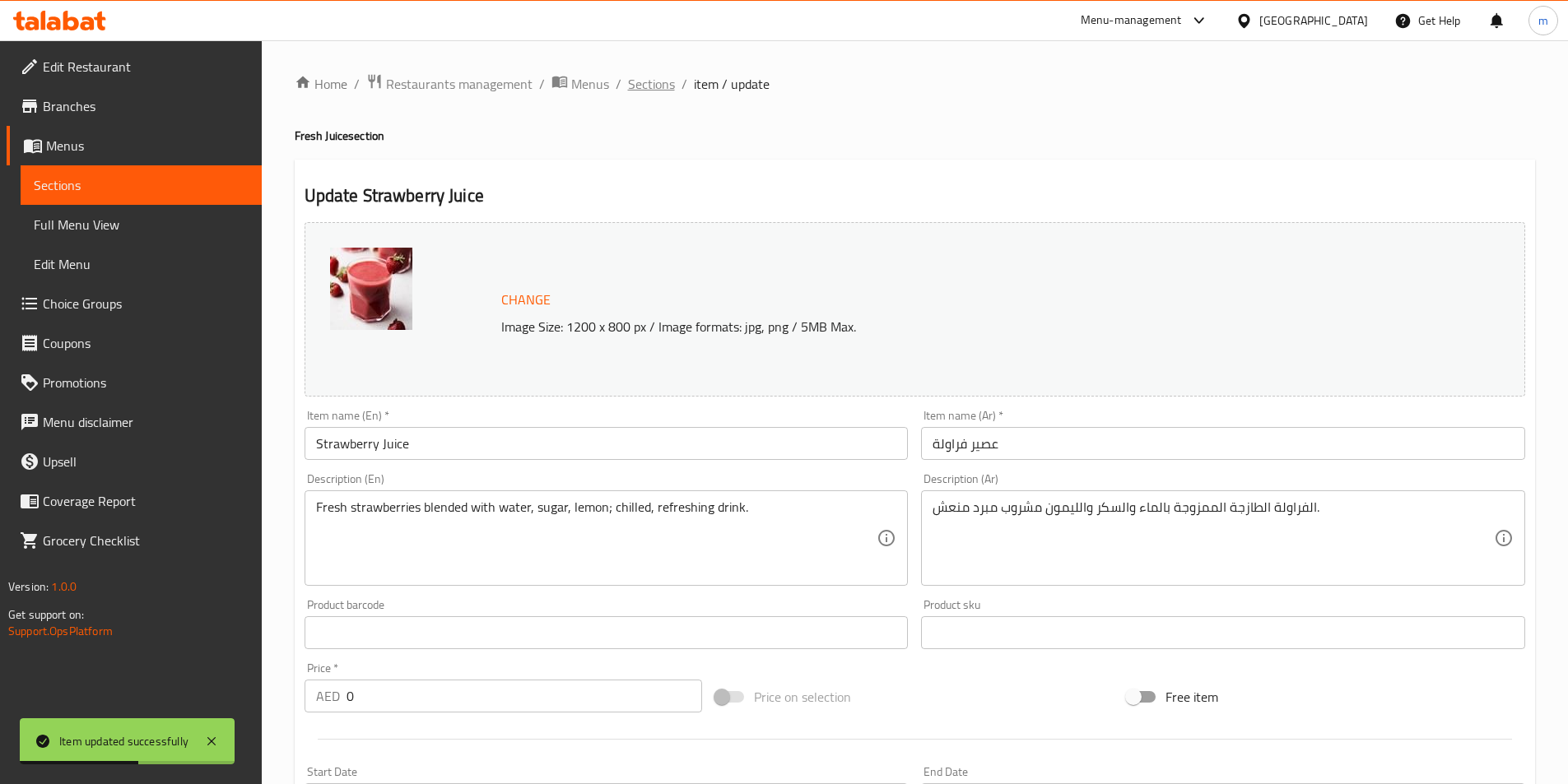
click at [640, 90] on span "Sections" at bounding box center [652, 84] width 47 height 20
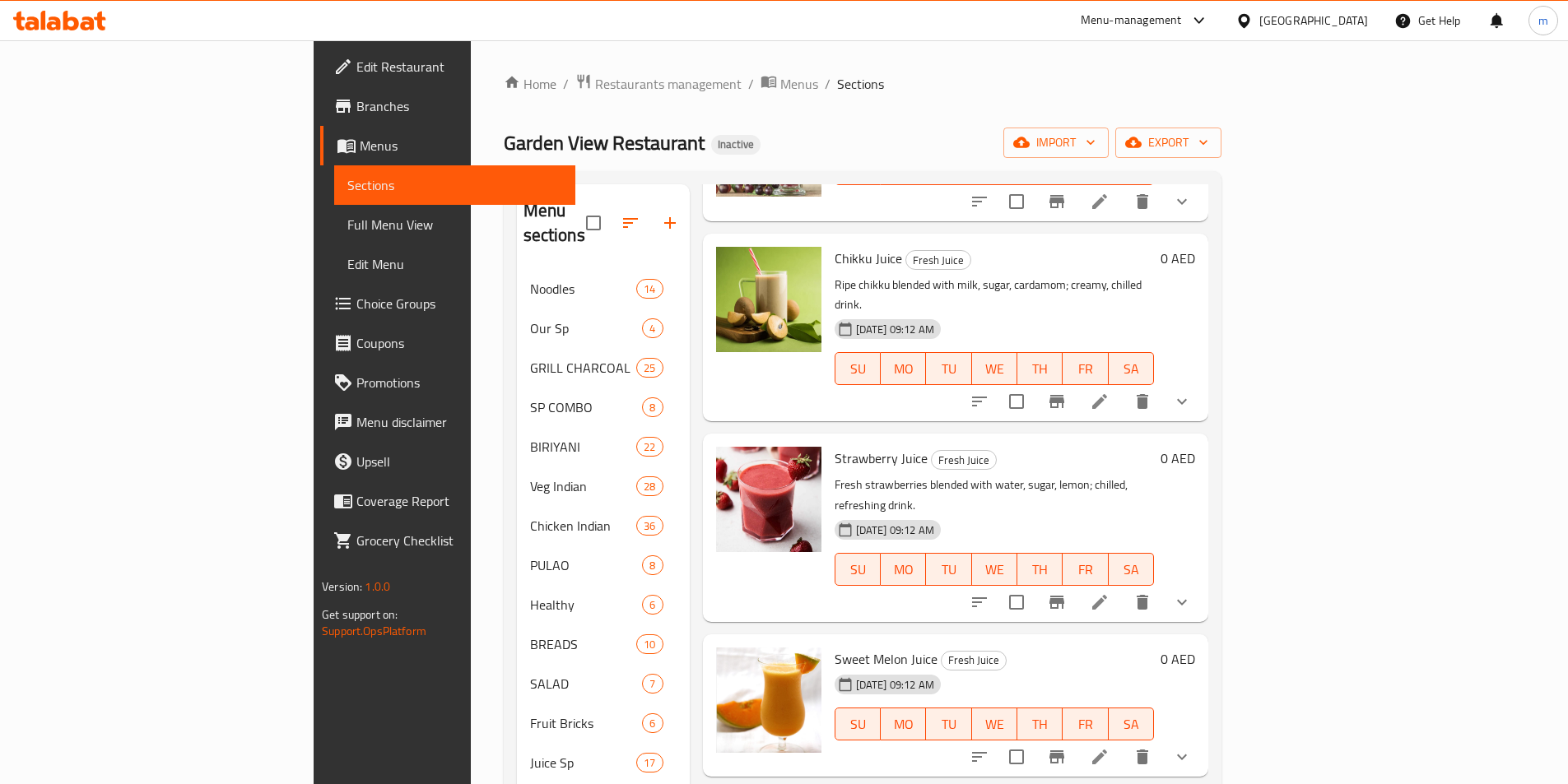
scroll to position [412, 0]
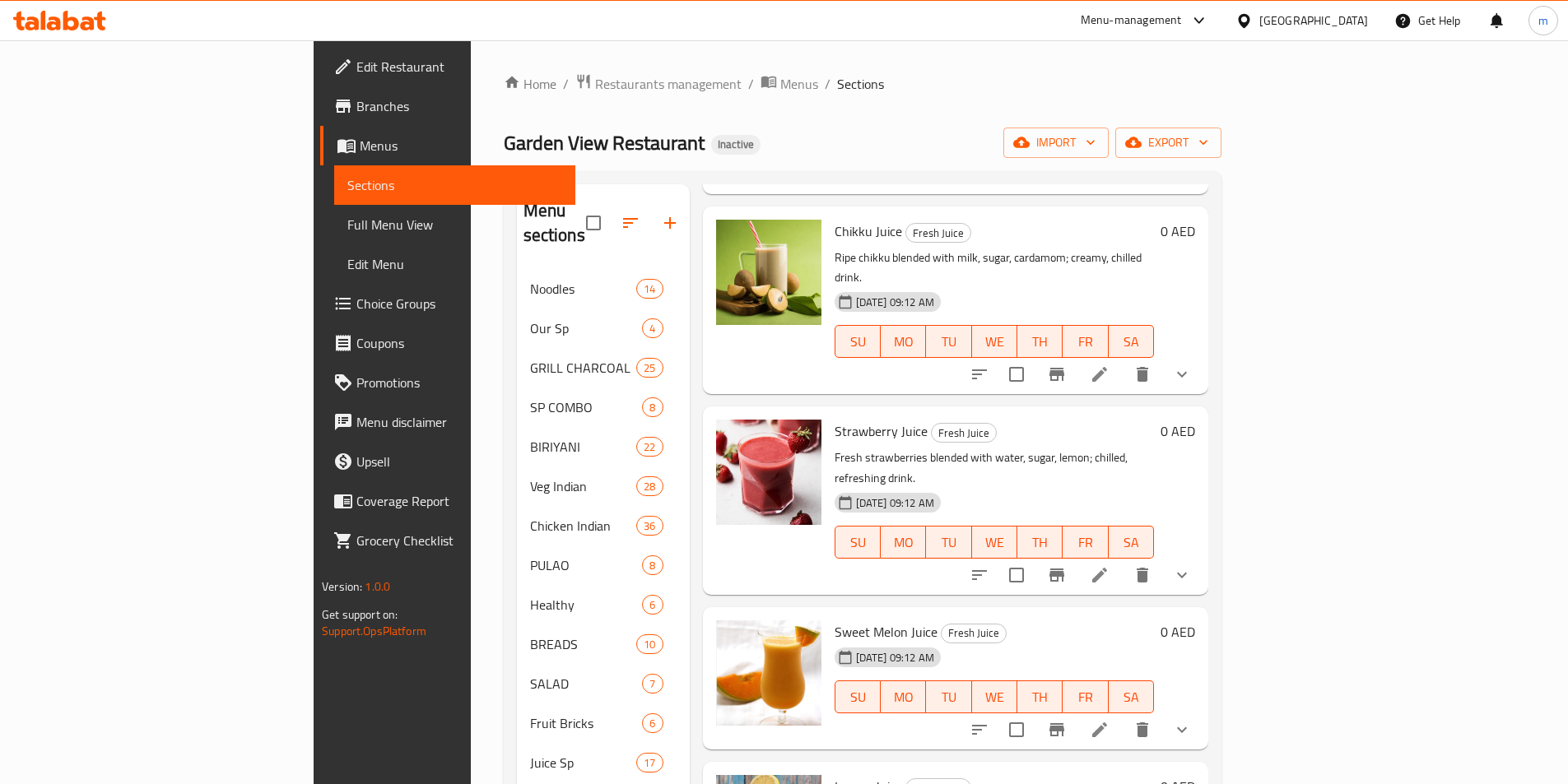
click at [1122, 715] on li at bounding box center [1099, 730] width 46 height 30
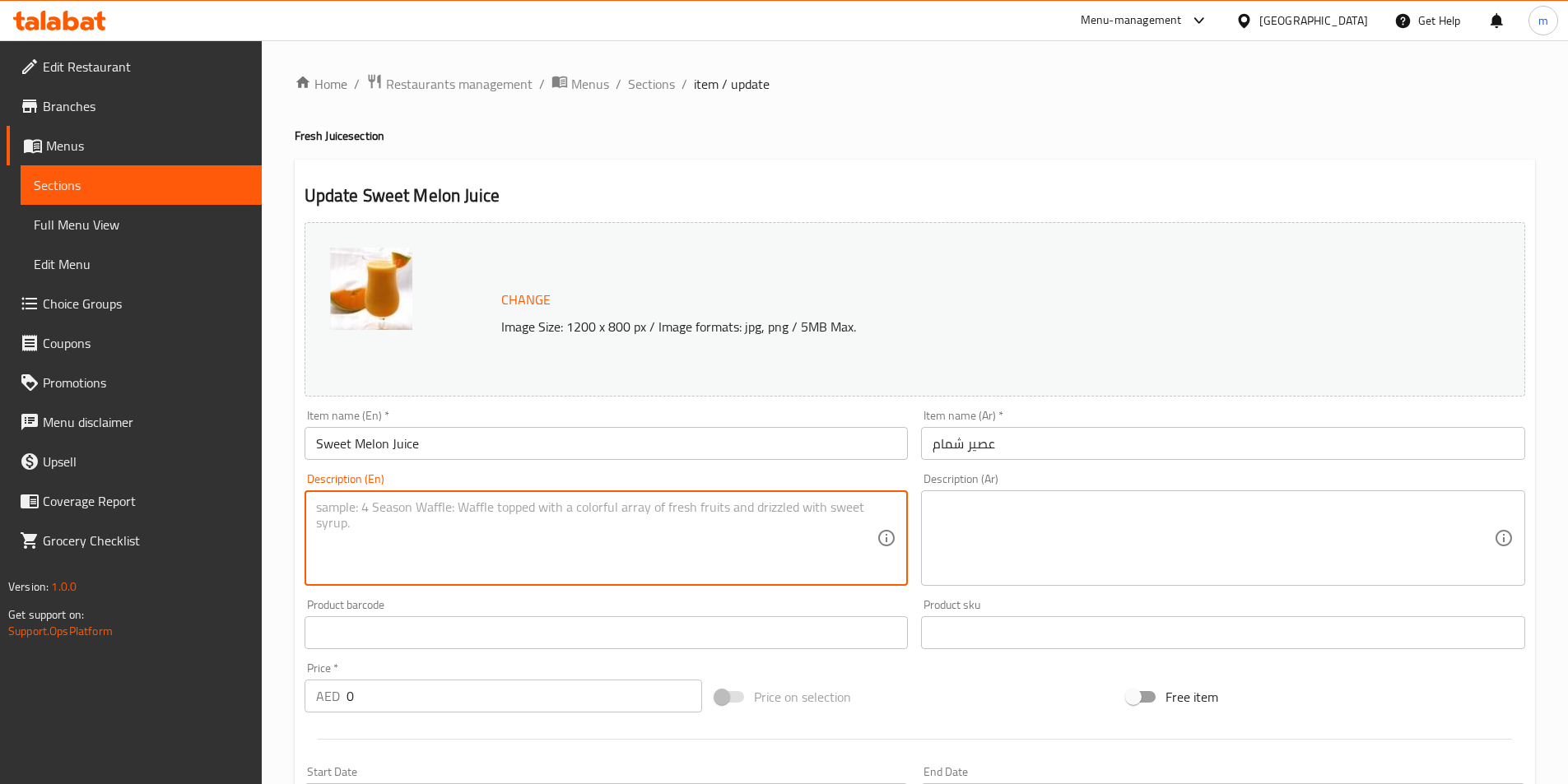
click at [590, 519] on textarea at bounding box center [597, 539] width 562 height 78
paste textarea "Sweet melon blended with water, sugar, lime; chilled, refreshing drink."
type textarea "Sweet melon blended with water, sugar, lime; chilled, refreshing drink."
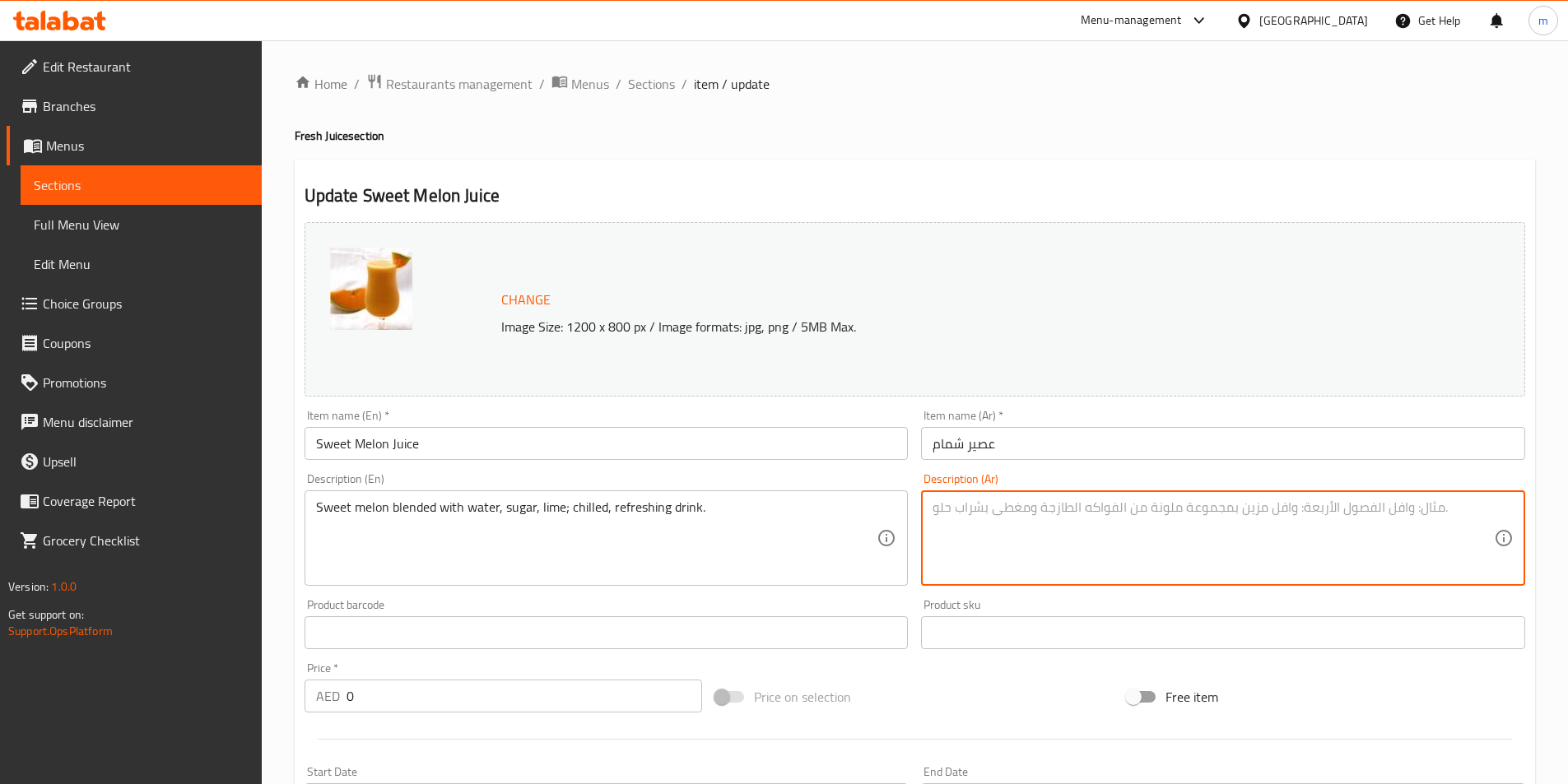
click at [1184, 531] on textarea at bounding box center [1213, 539] width 562 height 78
click at [982, 507] on textarea "شمام ممزوج بالماء , السكر الحامض مشروب ميرد منعش" at bounding box center [1213, 539] width 562 height 78
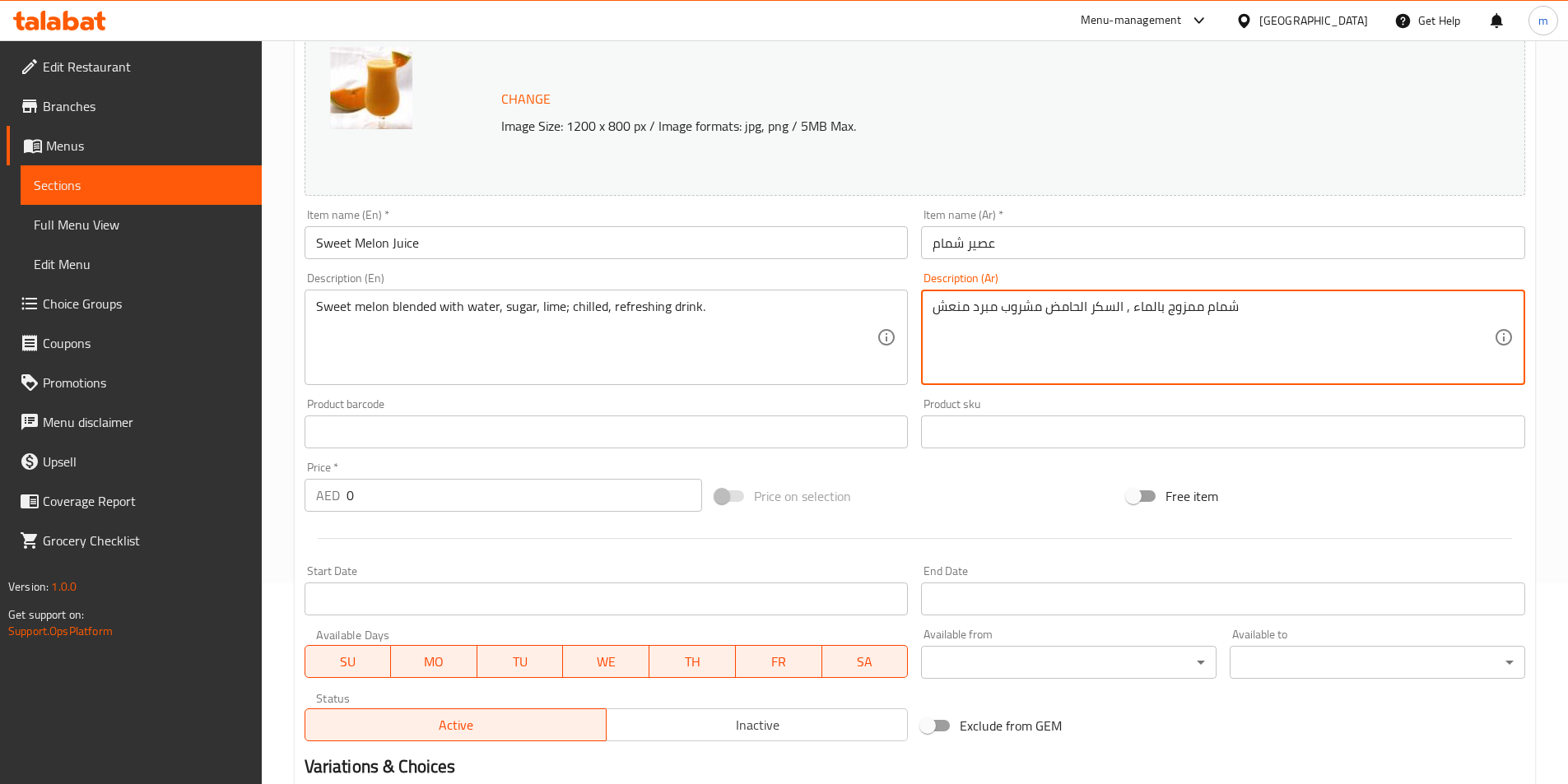
scroll to position [439, 0]
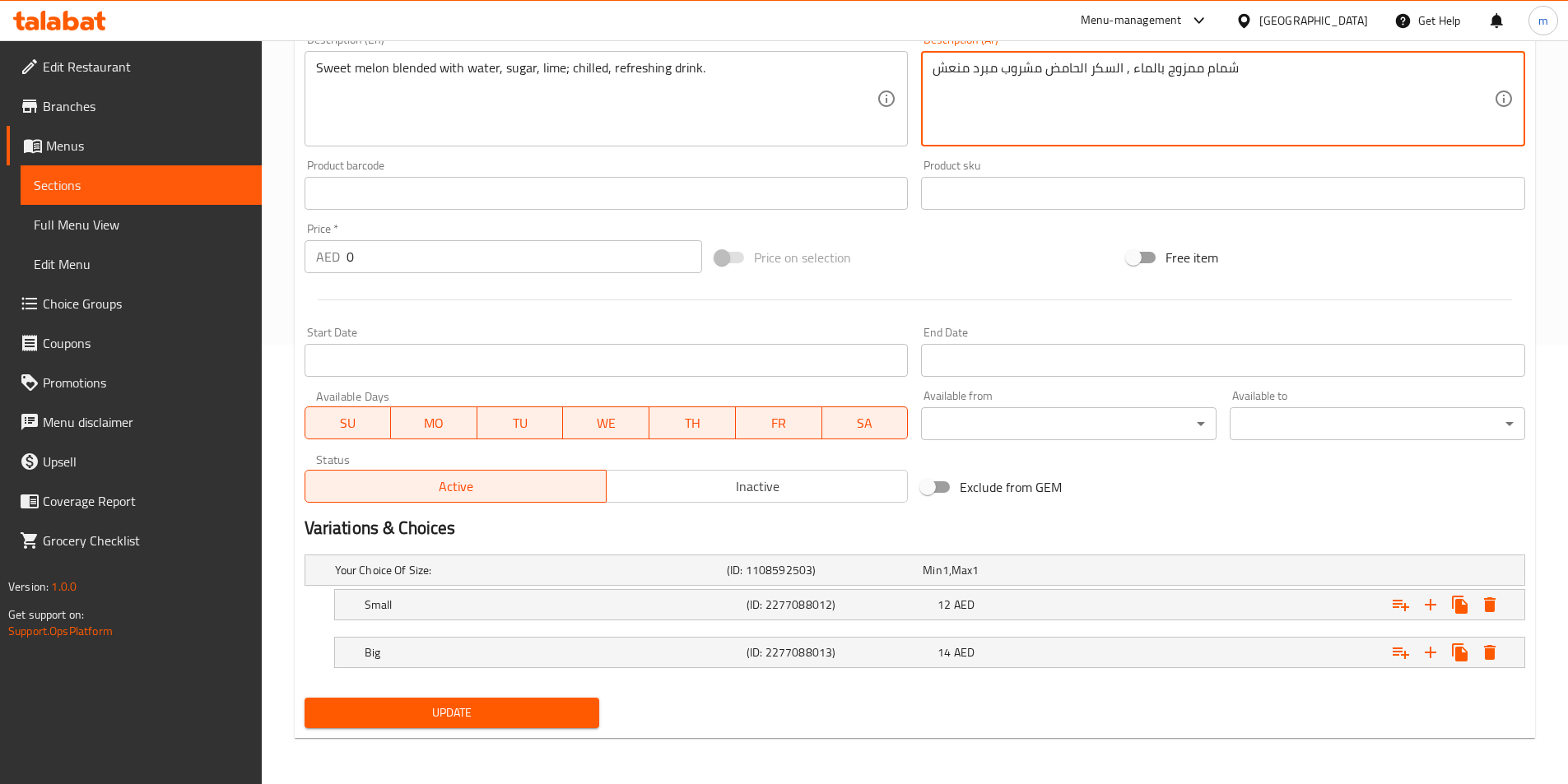
type textarea "شمام ممزوج بالماء , السكر الحامض مشروب مبرد منعش"
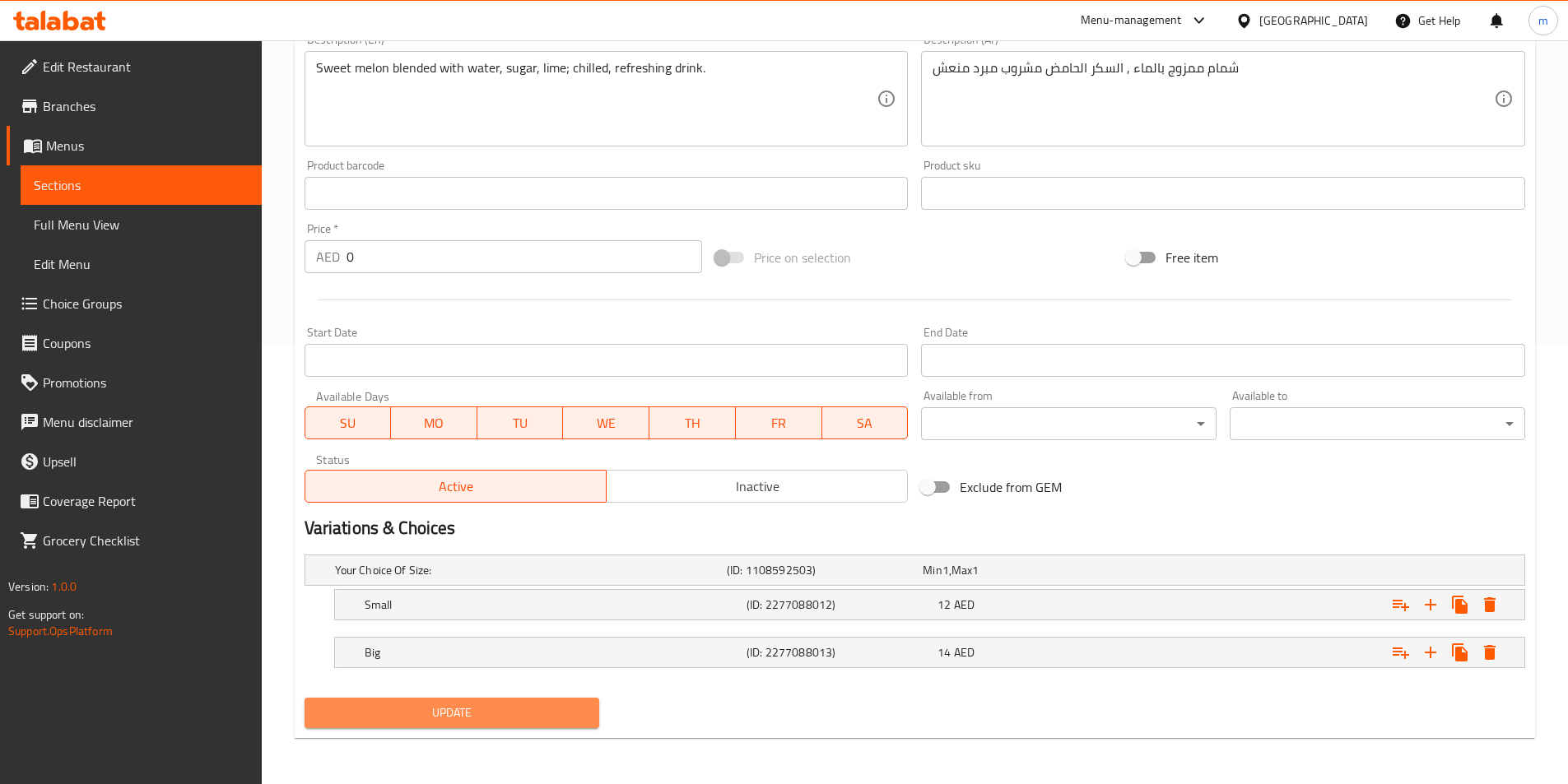
click at [570, 715] on span "Update" at bounding box center [452, 713] width 269 height 21
click at [502, 712] on span "Update" at bounding box center [452, 713] width 269 height 21
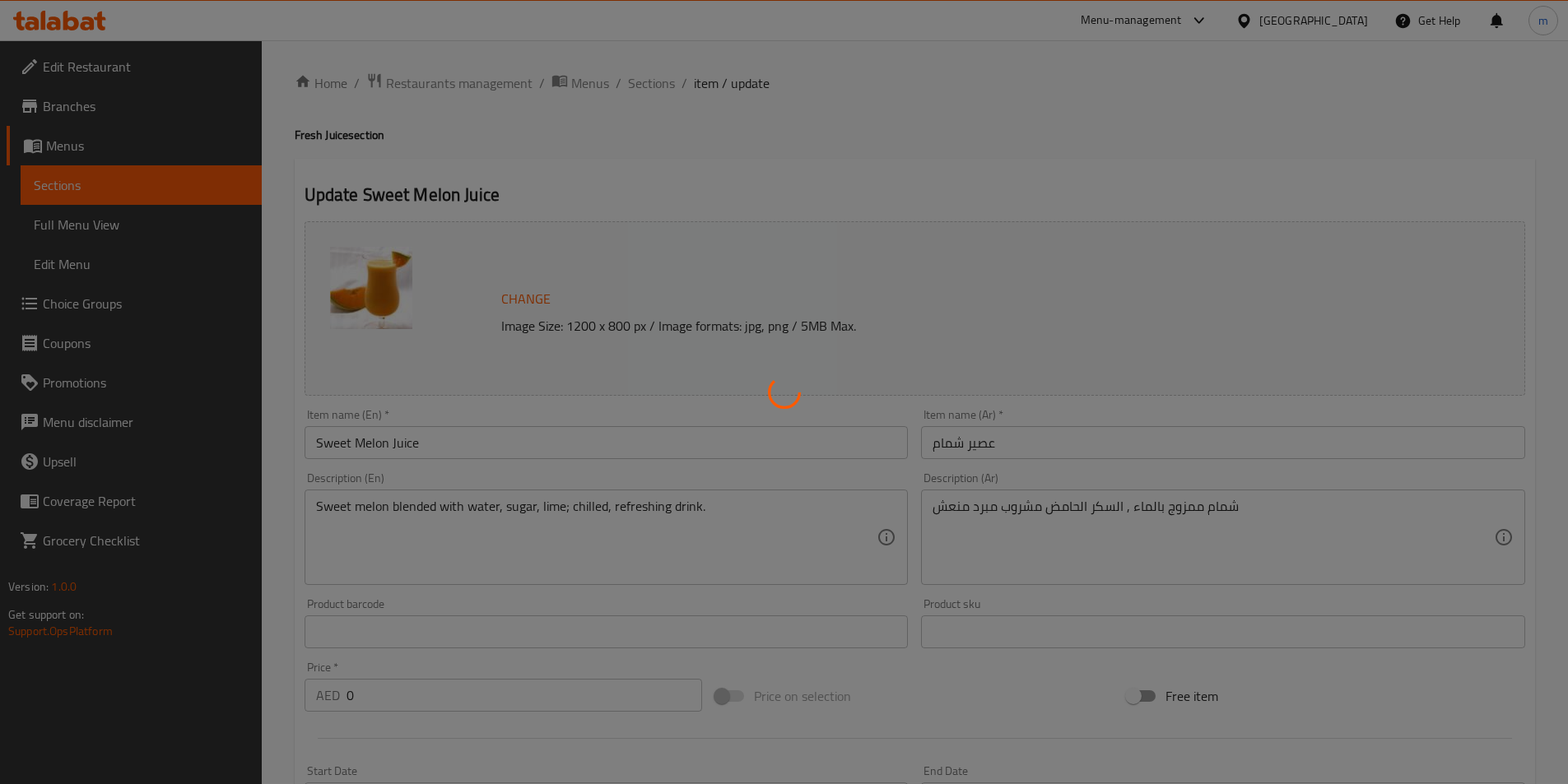
scroll to position [0, 0]
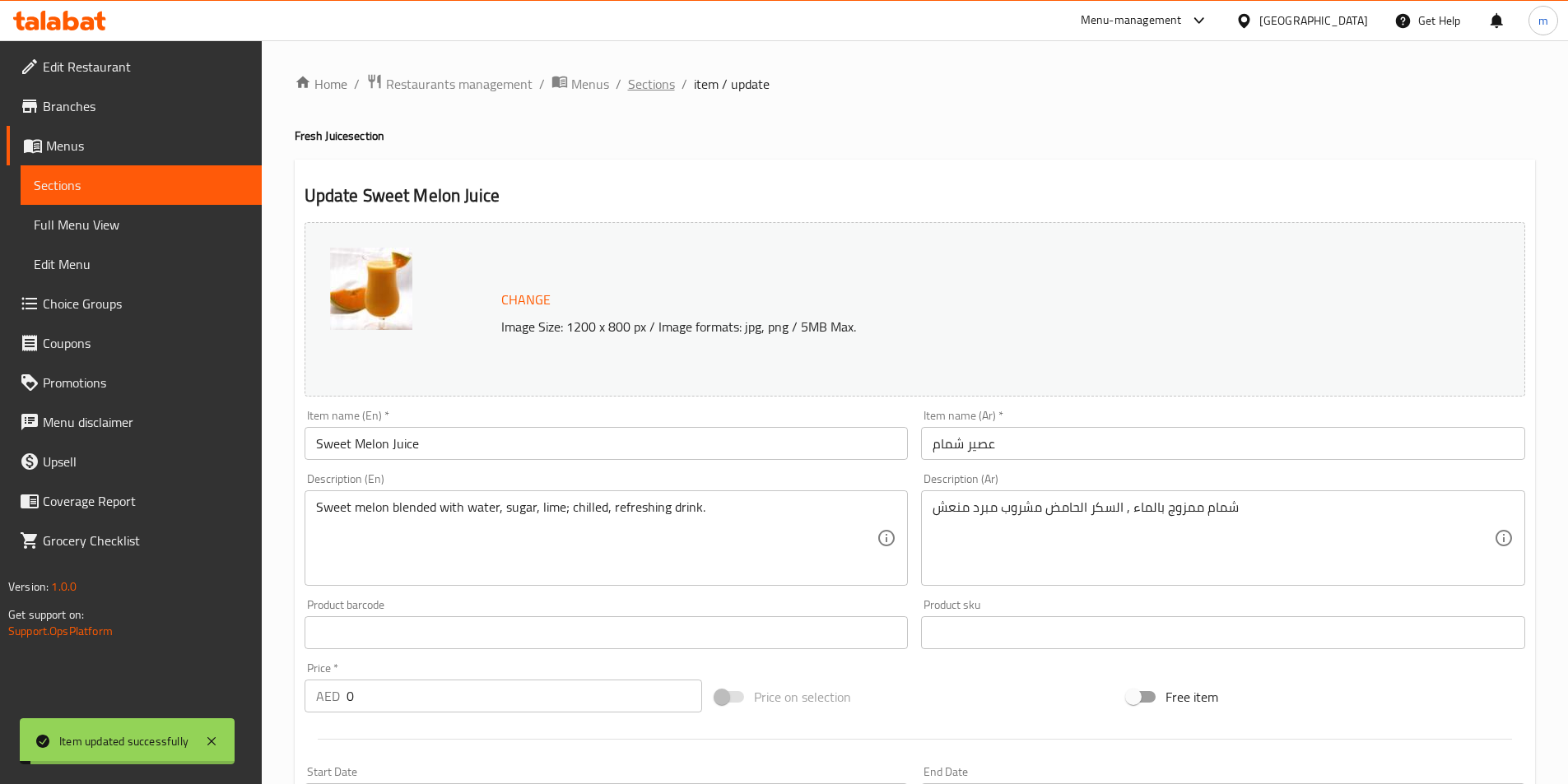
click at [660, 81] on span "Sections" at bounding box center [652, 84] width 47 height 20
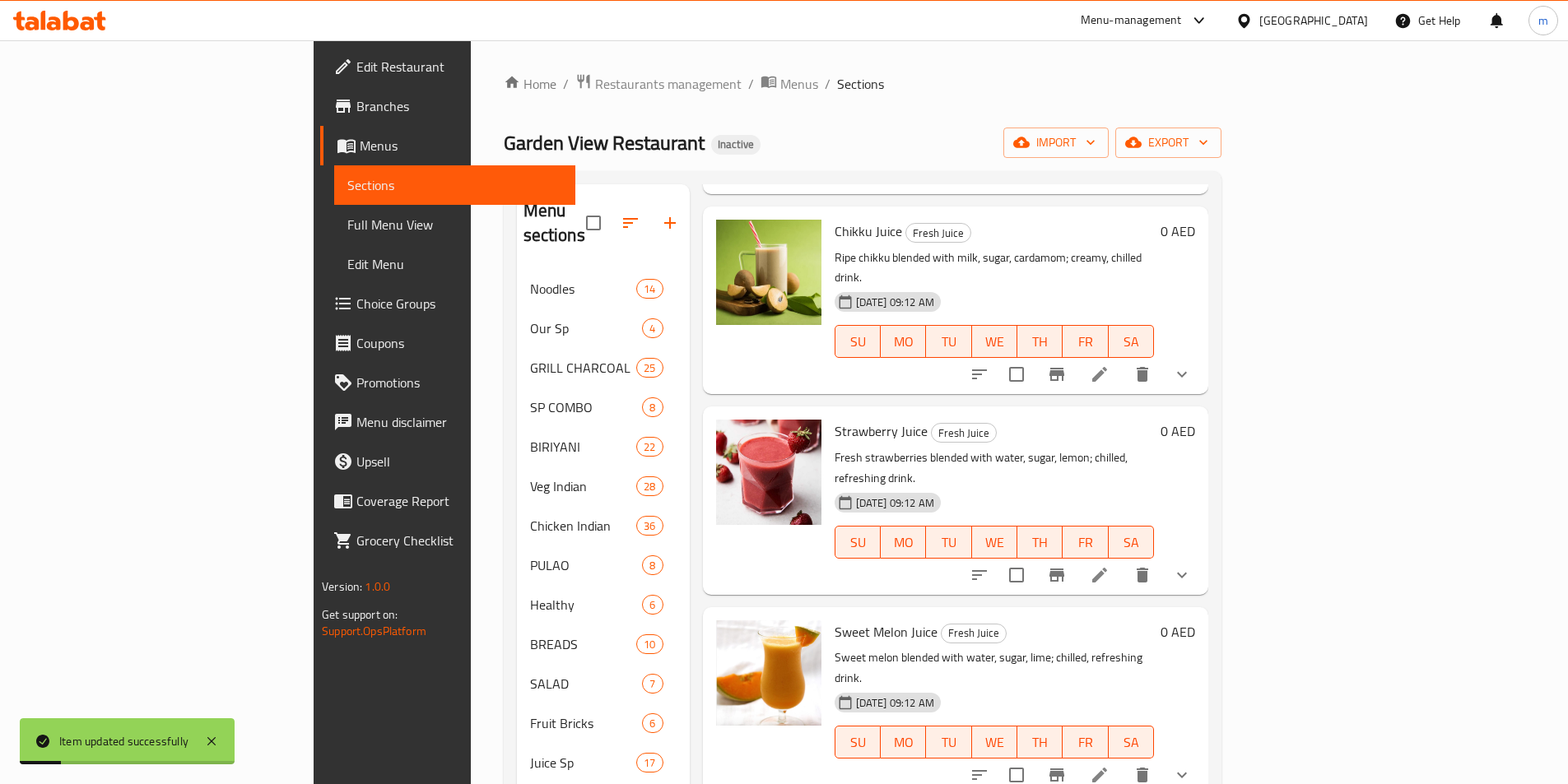
scroll to position [658, 0]
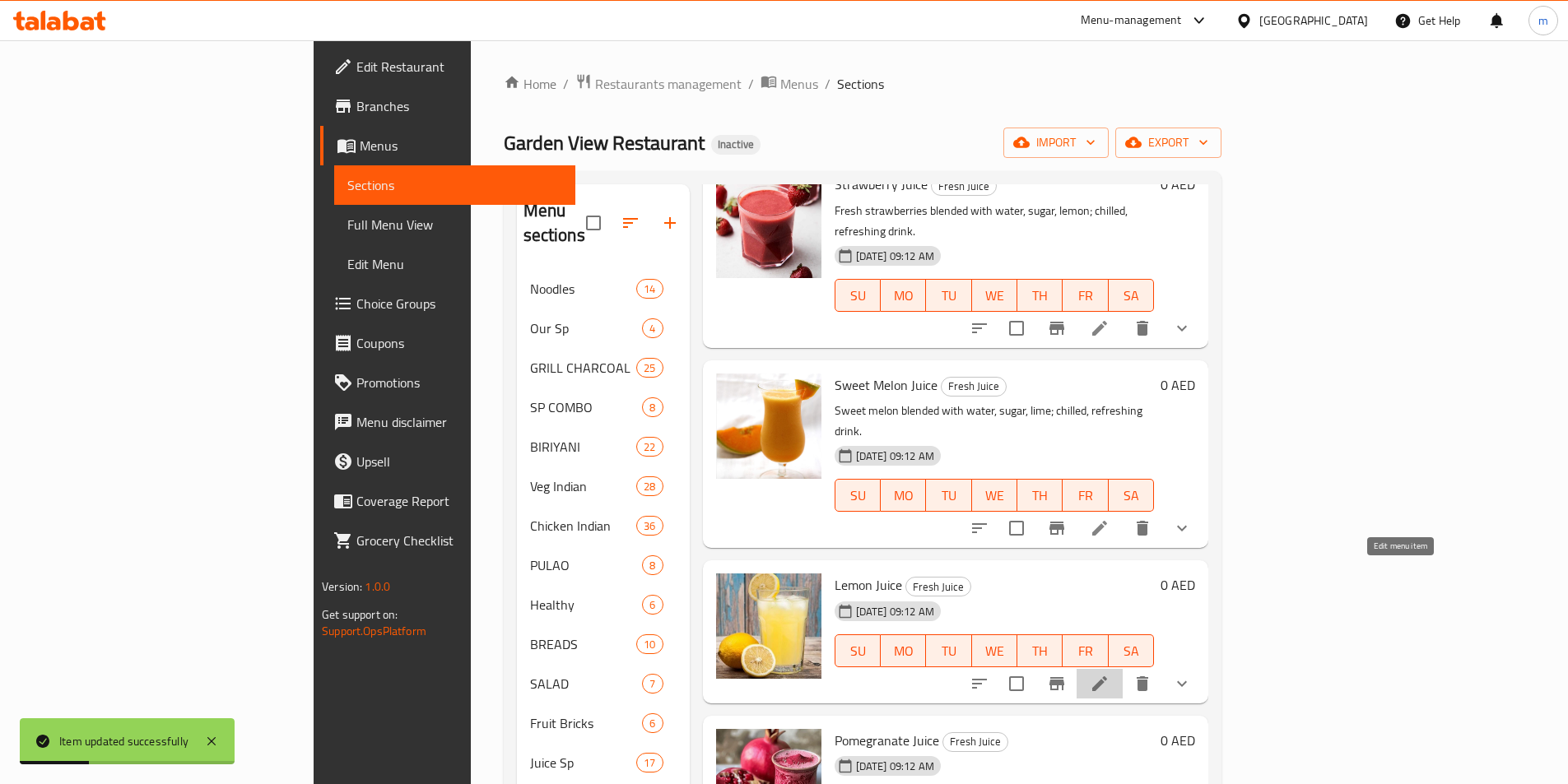
click at [1106, 677] on icon at bounding box center [1100, 684] width 15 height 15
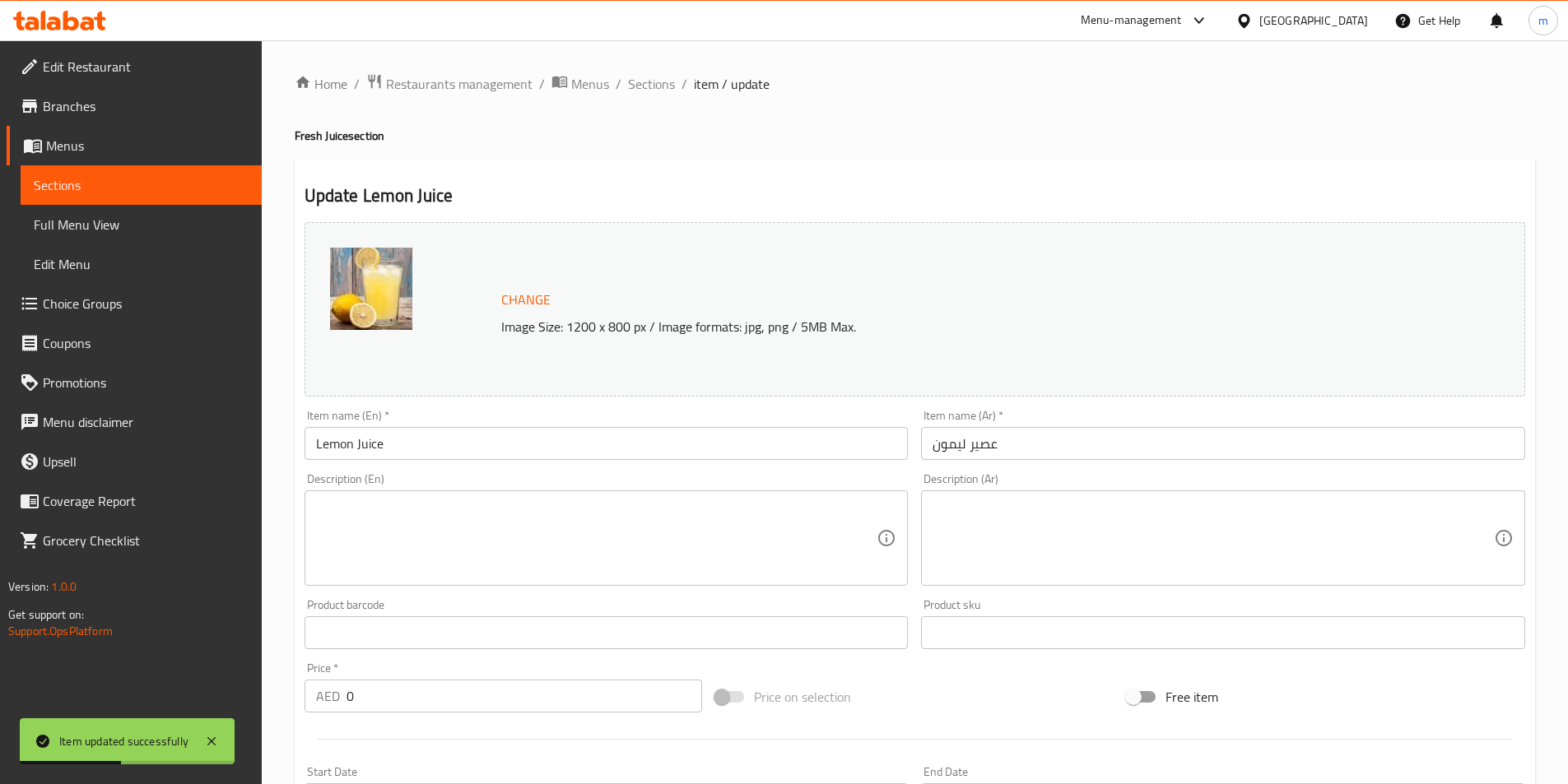
click at [650, 534] on textarea at bounding box center [597, 539] width 562 height 78
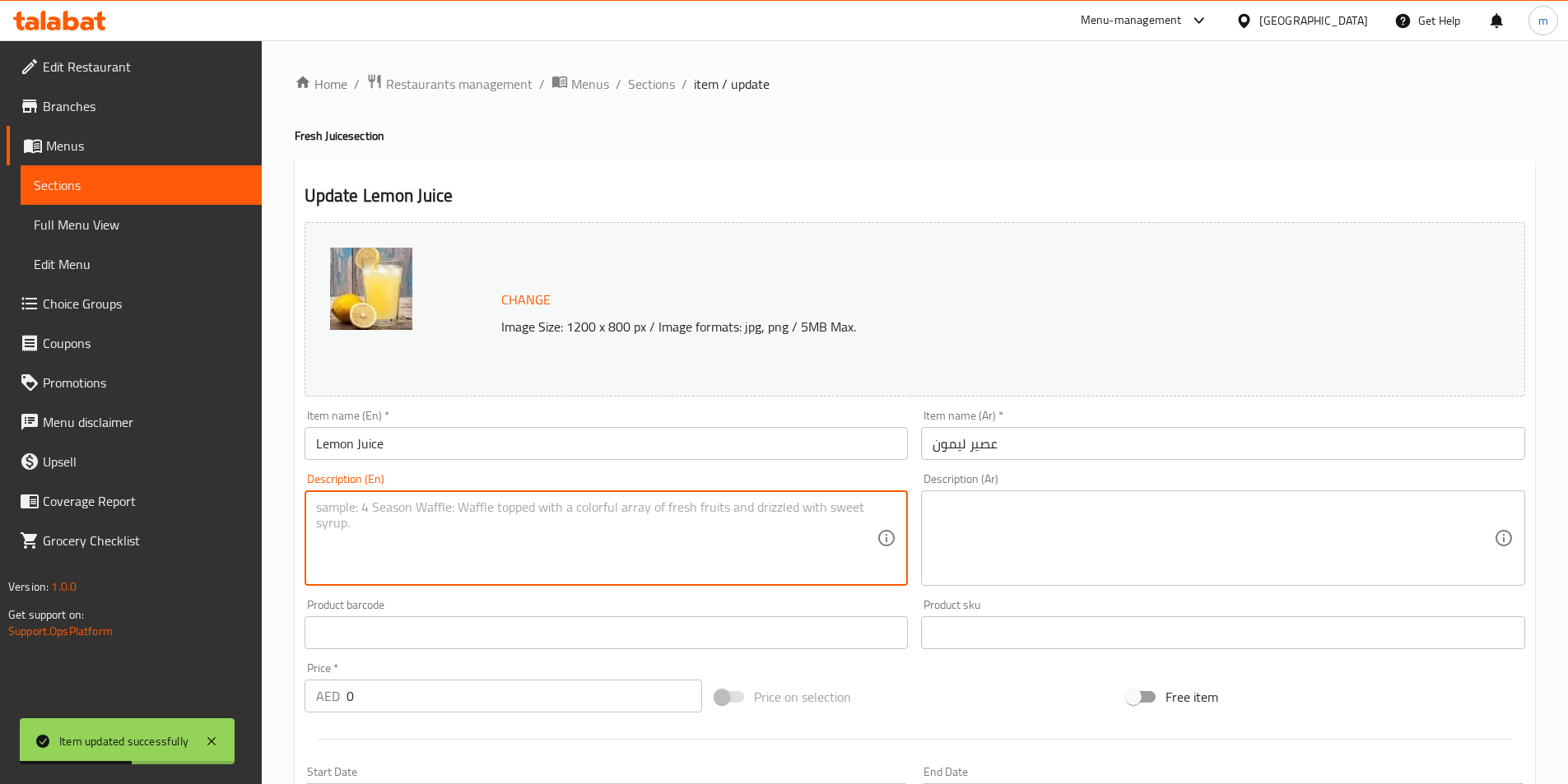
paste textarea "Fresh lemon squeezed with water, sugar syrup; mint optional, chilled."
type textarea "Fresh lemon squeezed with water, sugar syrup; mint optional, chilled."
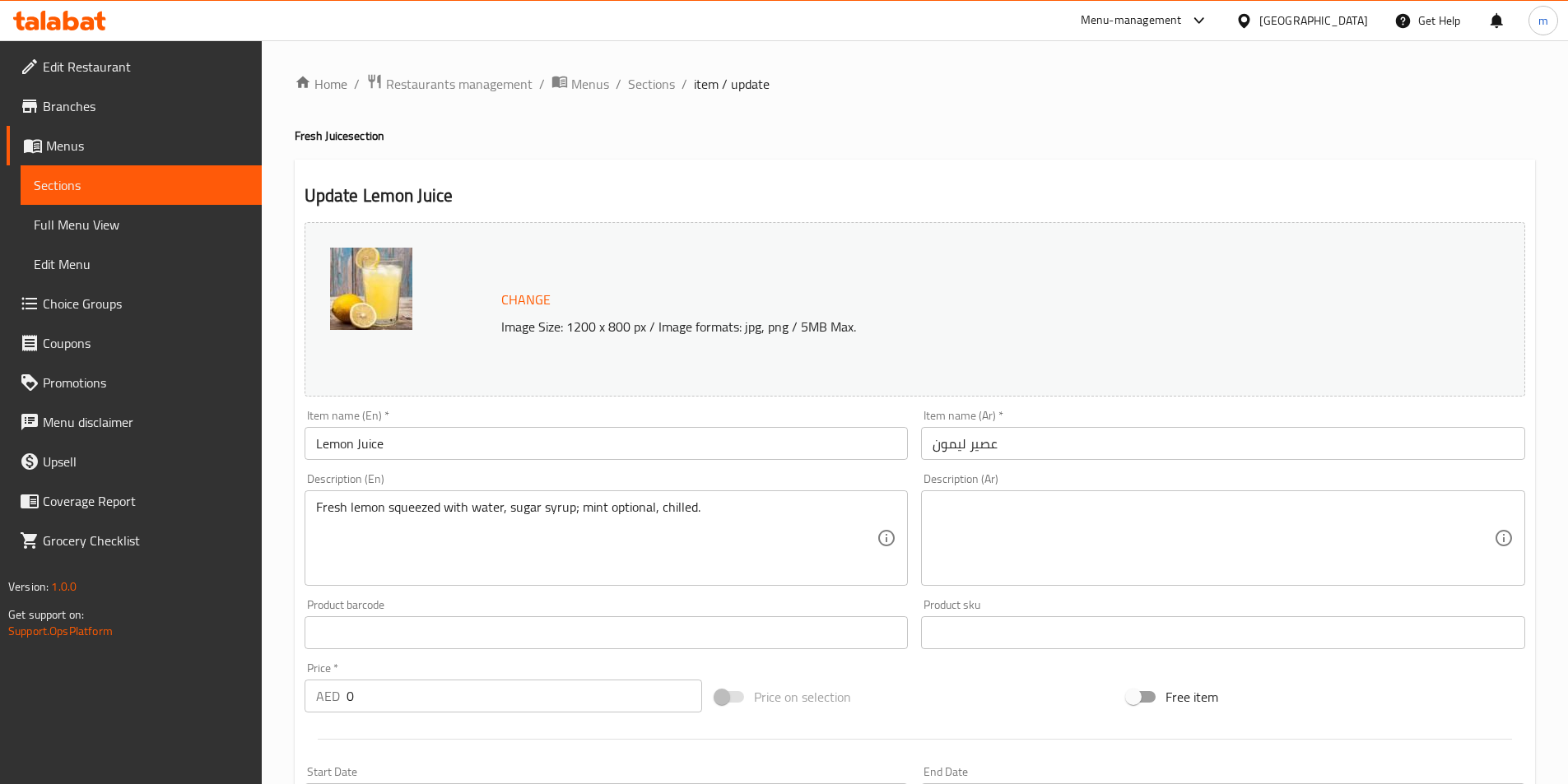
click at [1343, 557] on textarea at bounding box center [1213, 539] width 562 height 78
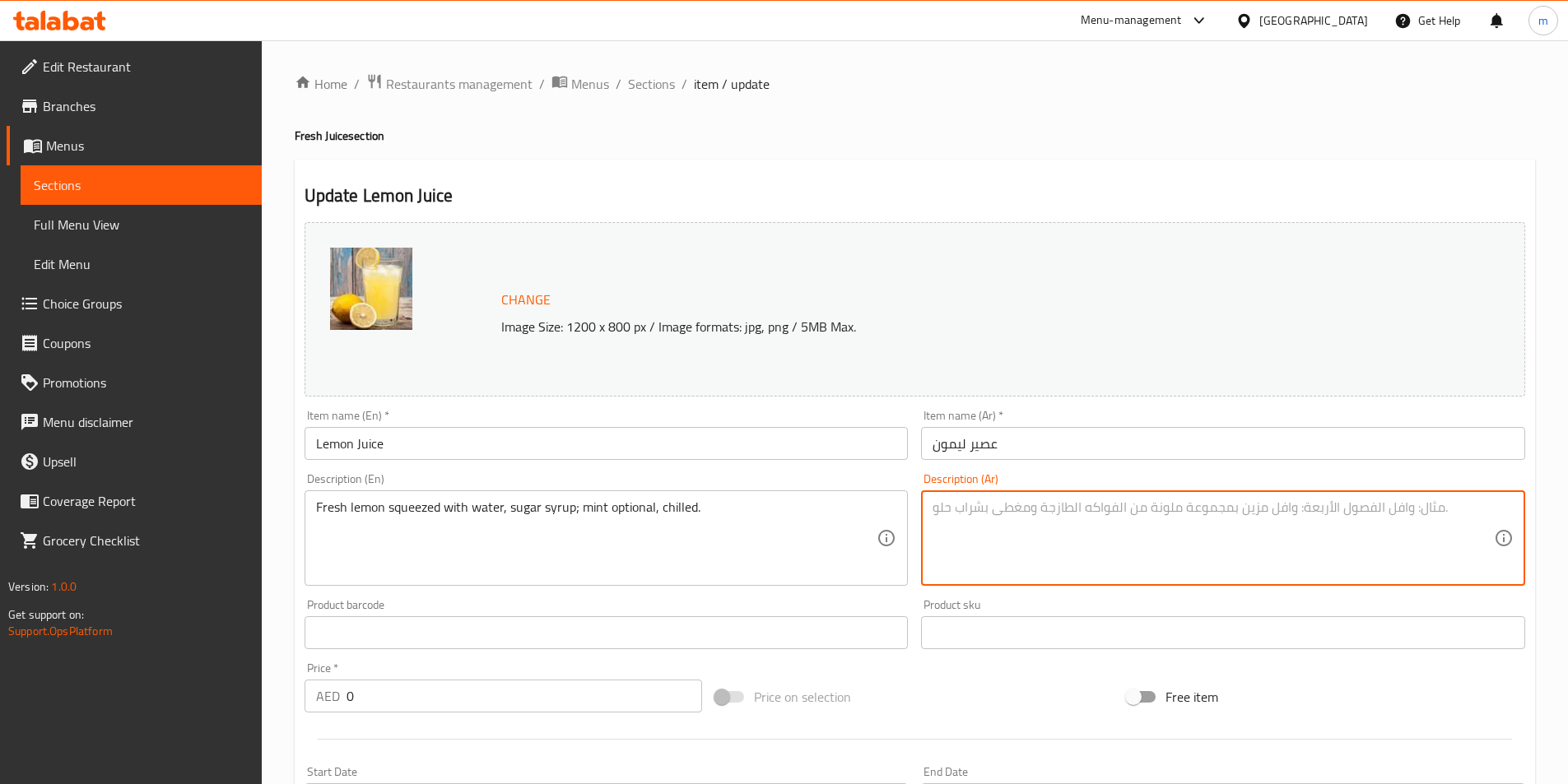
paste textarea "ليمون طازج معصور بالماء وشراب السكر؛ النعناع اختياري، مبرد."
click at [1174, 517] on textarea "ليمون طازج معصور بالماء وشراب السكر؛ النعناع اختياري، مبرد." at bounding box center [1213, 539] width 562 height 78
click at [1047, 512] on textarea "ليمون طازج كبس بالماء وشراب السكر؛ النعناع اختياري، مبرد." at bounding box center [1213, 539] width 562 height 78
type textarea "ليمون طازج كبس بالماء وشراب السكر النعناع اختياري، مبرد."
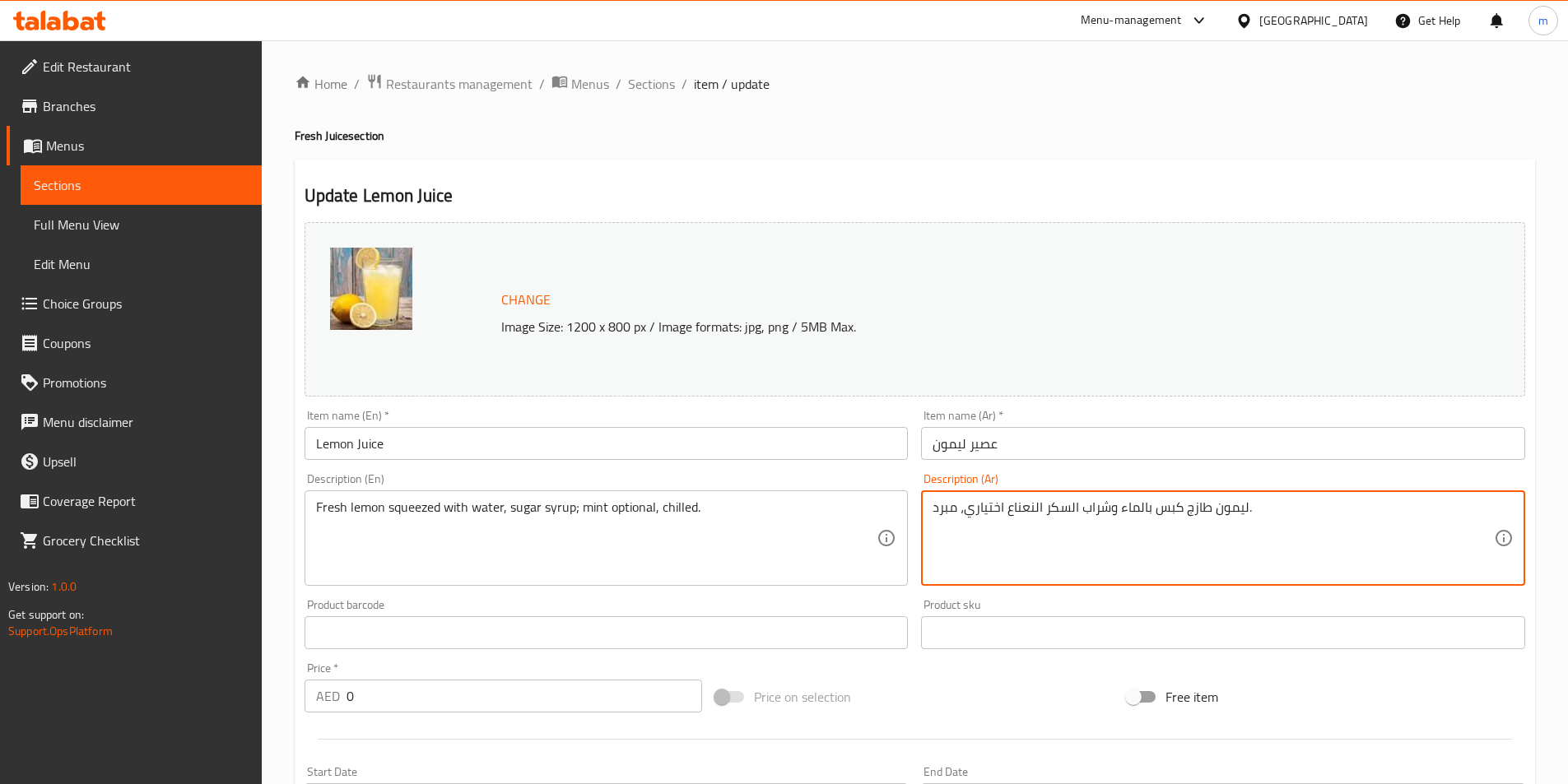
click at [983, 515] on textarea "ليمون طازج كبس بالماء وشراب السكر النعناع اختياري، مبرد." at bounding box center [1213, 539] width 562 height 78
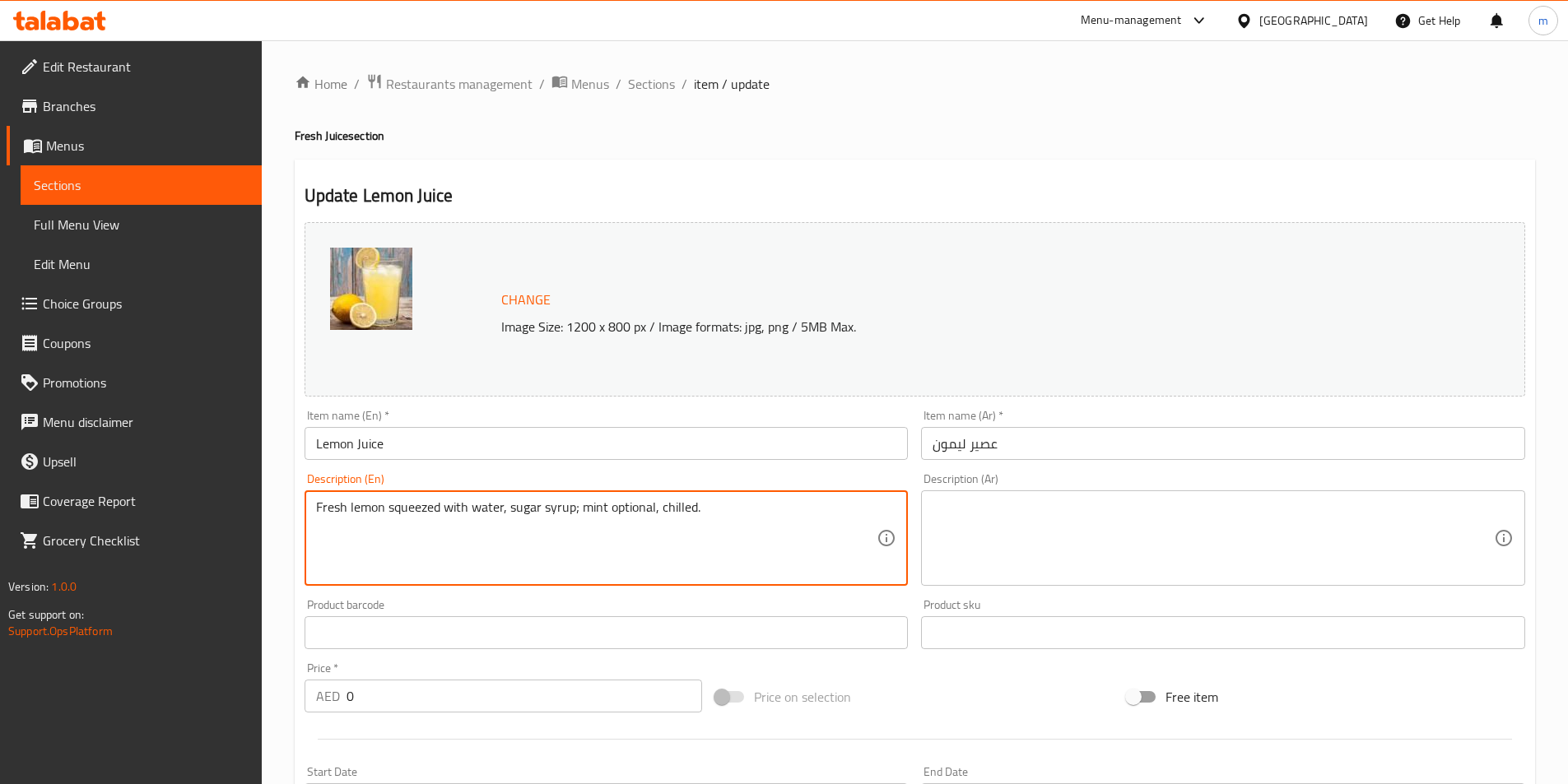
click at [753, 520] on textarea "Fresh lemon squeezed with water, sugar syrup; mint optional, chilled." at bounding box center [597, 539] width 562 height 78
click at [757, 519] on textarea "Fresh lemon squeezed with water, sugar syrup; mint optional, chilled." at bounding box center [597, 539] width 562 height 78
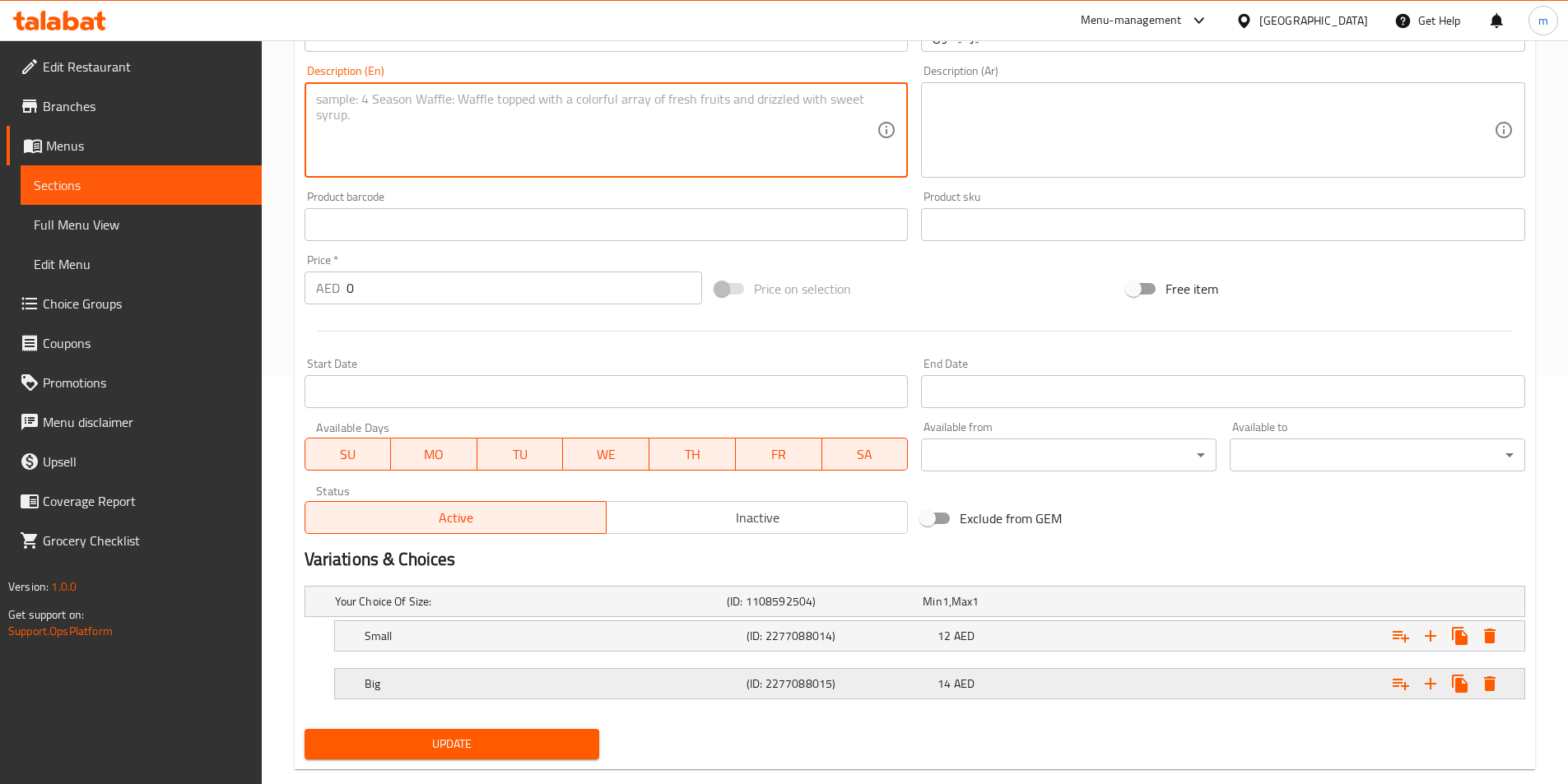
scroll to position [412, 0]
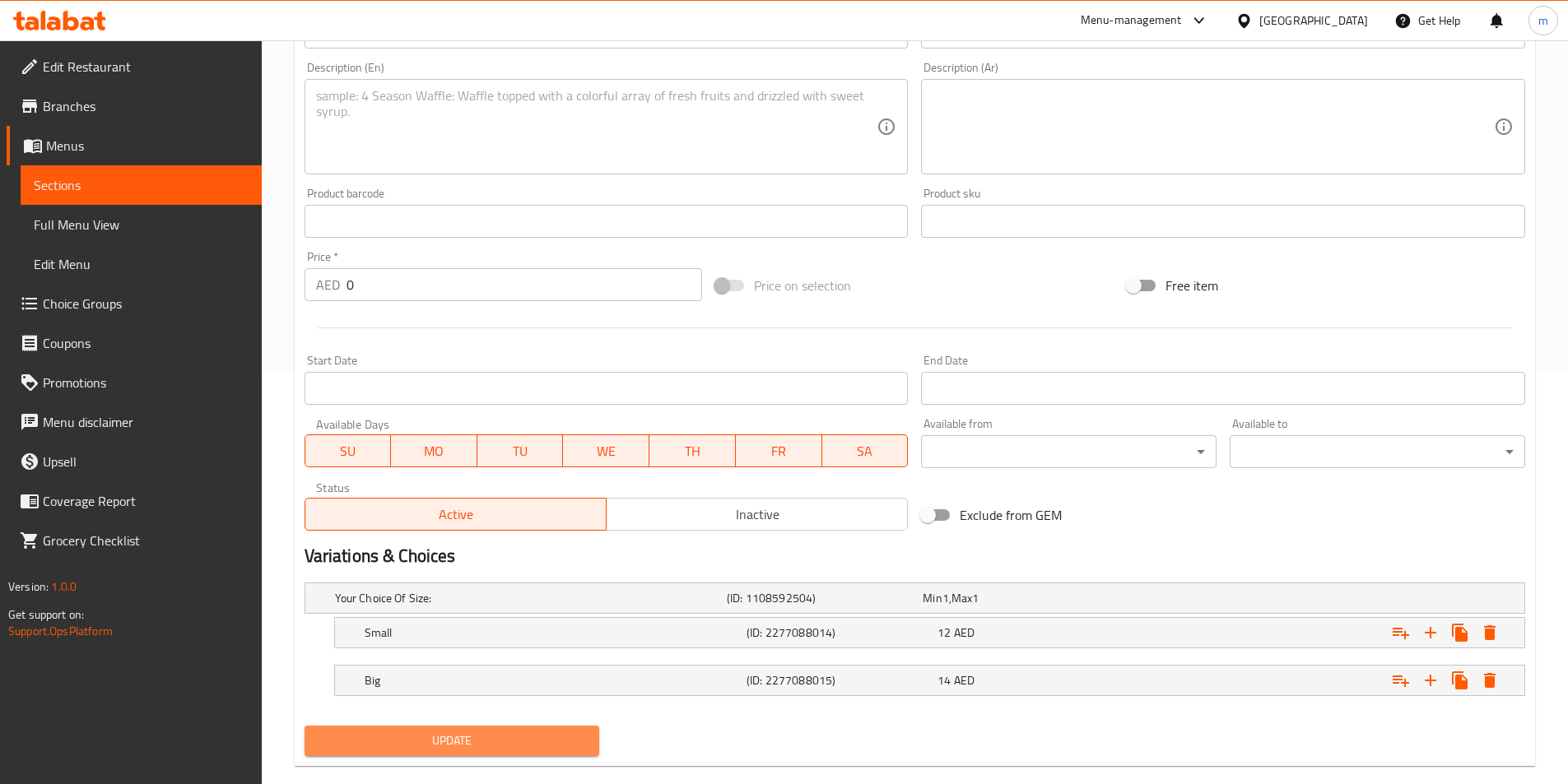
click at [574, 737] on span "Update" at bounding box center [452, 741] width 269 height 21
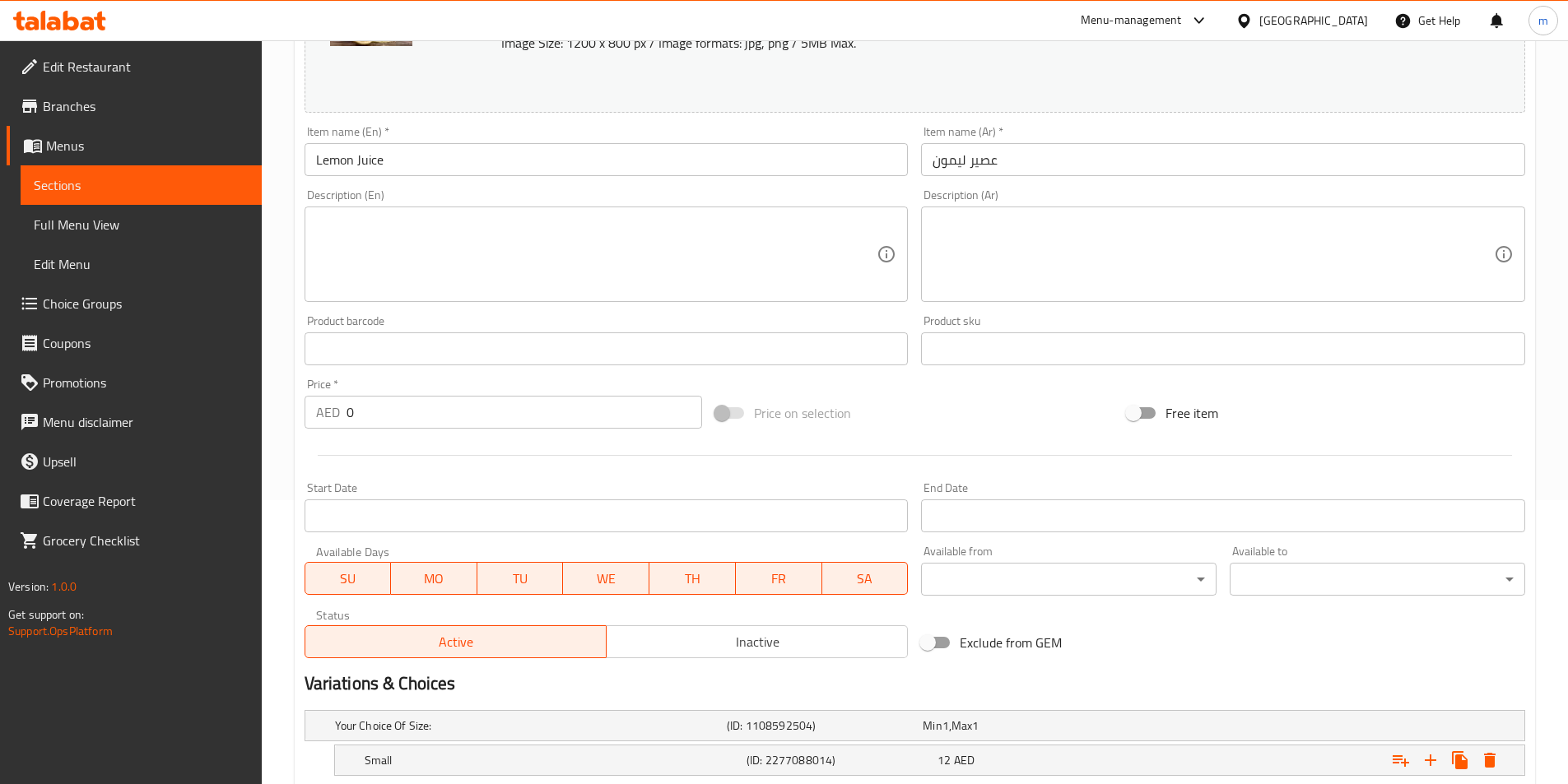
scroll to position [0, 0]
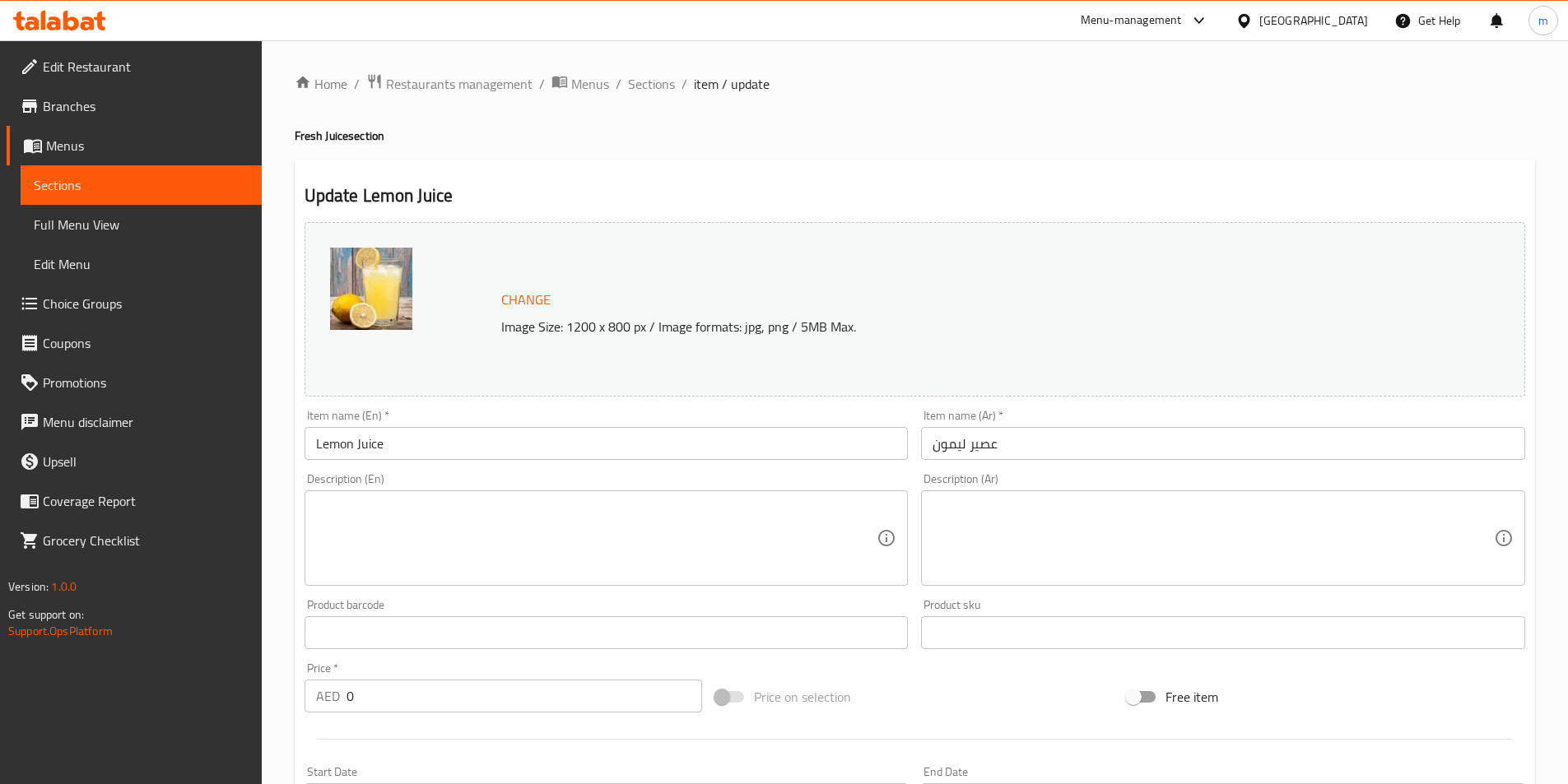
click at [664, 97] on div "Home / Restaurants management / Menus / Sections / item / update Fresh Juice se…" at bounding box center [915, 632] width 1241 height 1117
click at [664, 80] on span "Sections" at bounding box center [652, 84] width 47 height 20
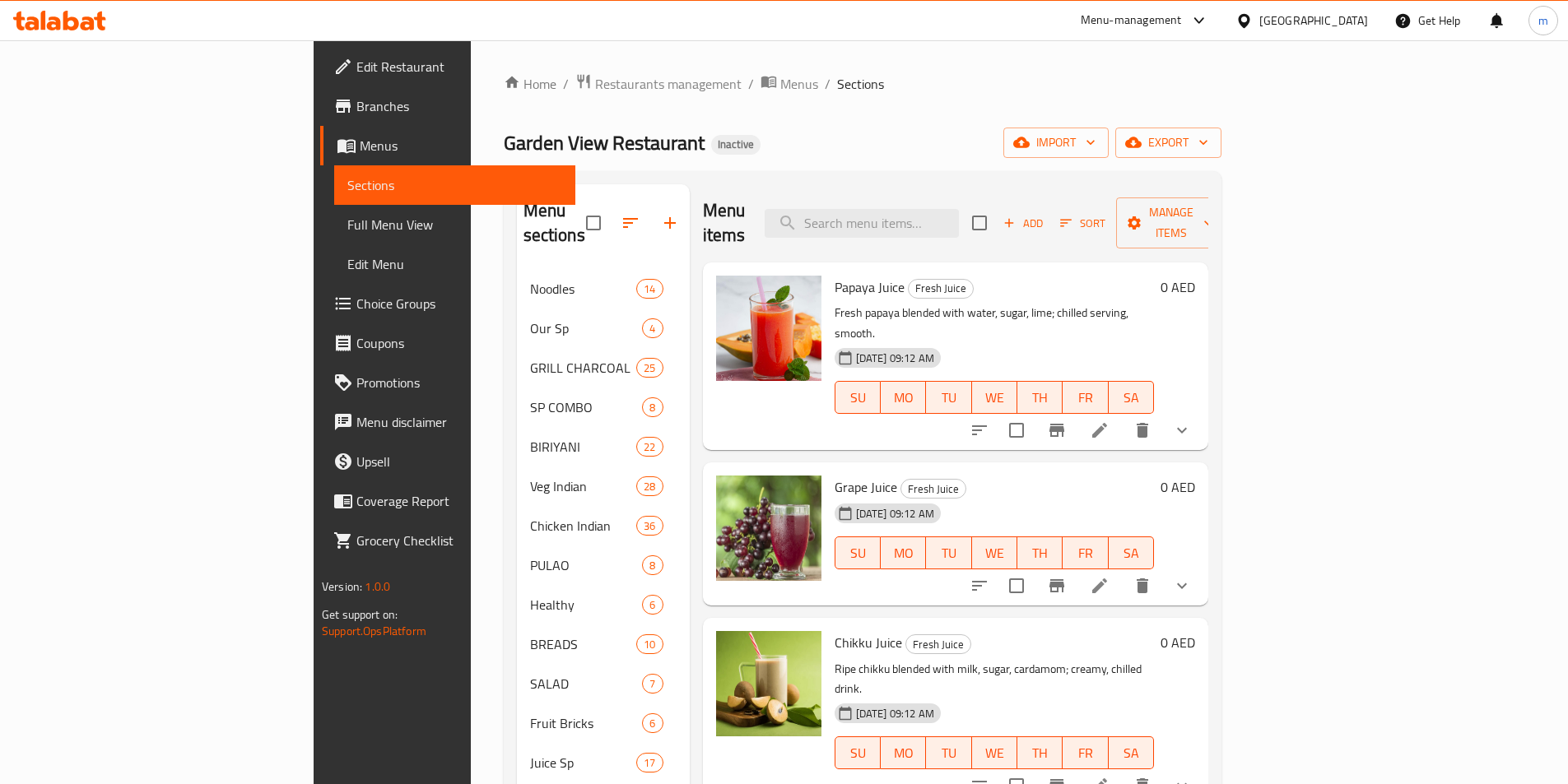
click at [933, 130] on div "Garden View Restaurant Inactive import export" at bounding box center [861, 142] width 717 height 31
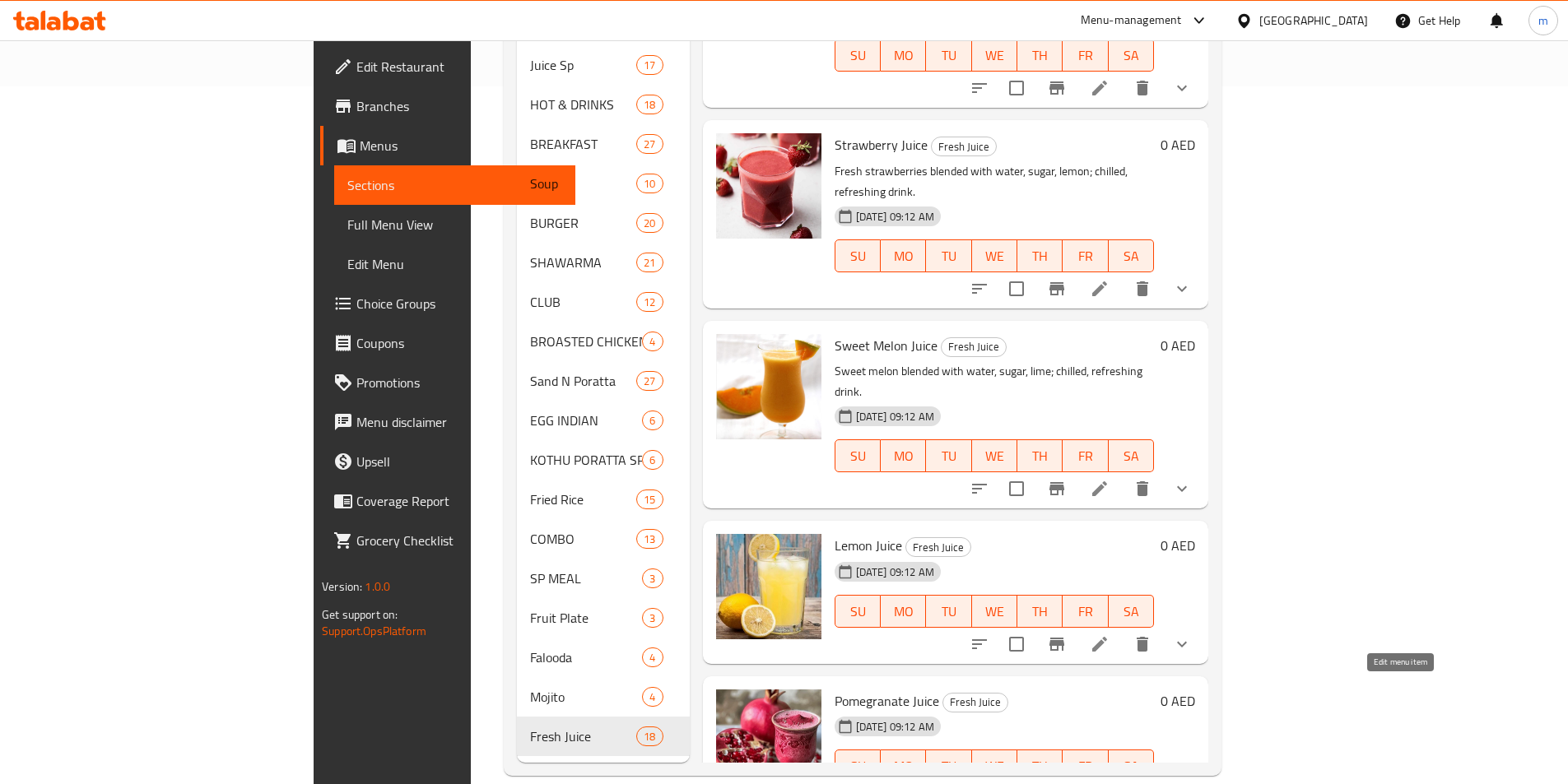
click at [1106, 783] on icon at bounding box center [1100, 799] width 15 height 15
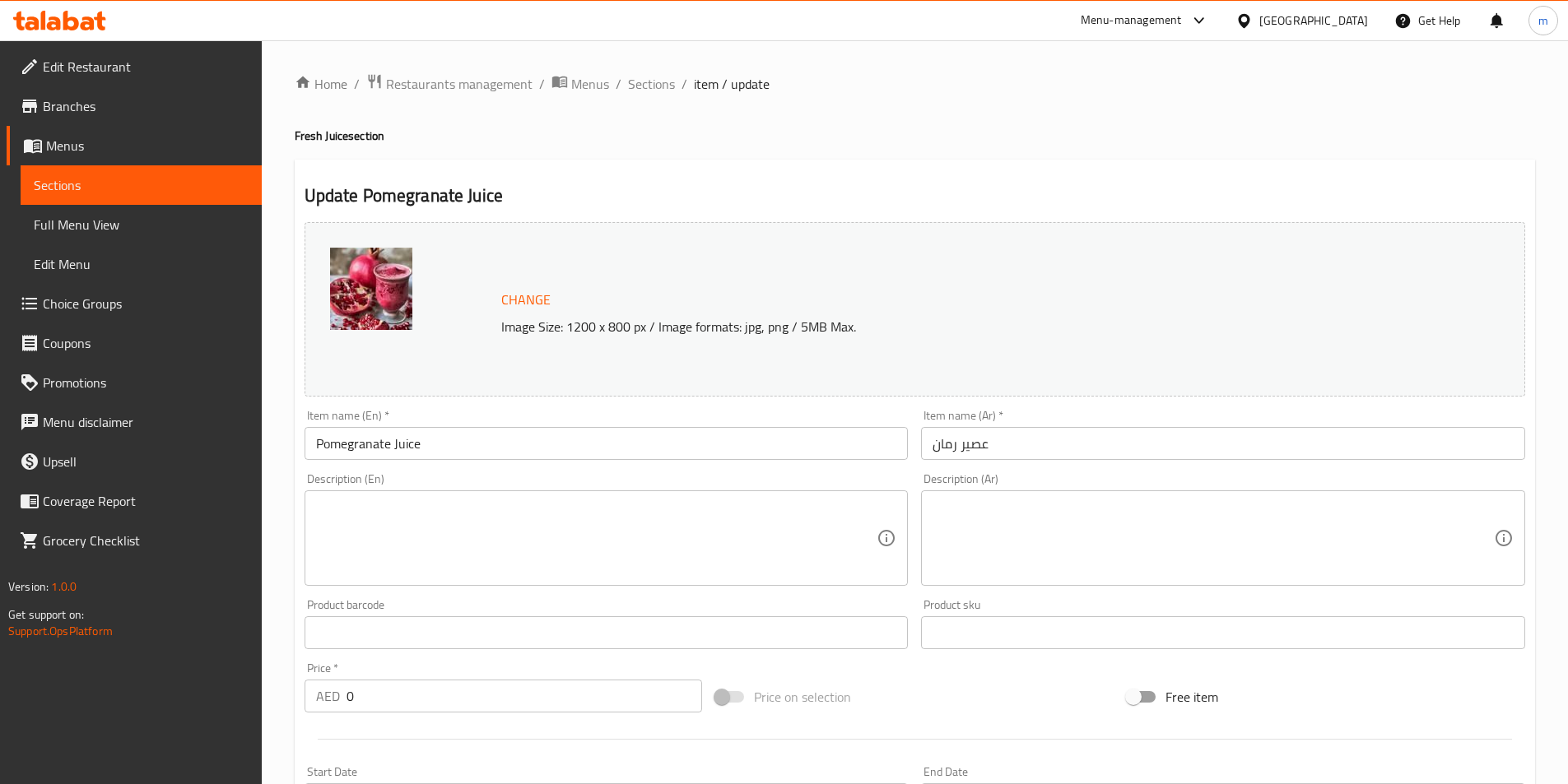
click at [499, 547] on textarea at bounding box center [597, 539] width 562 height 78
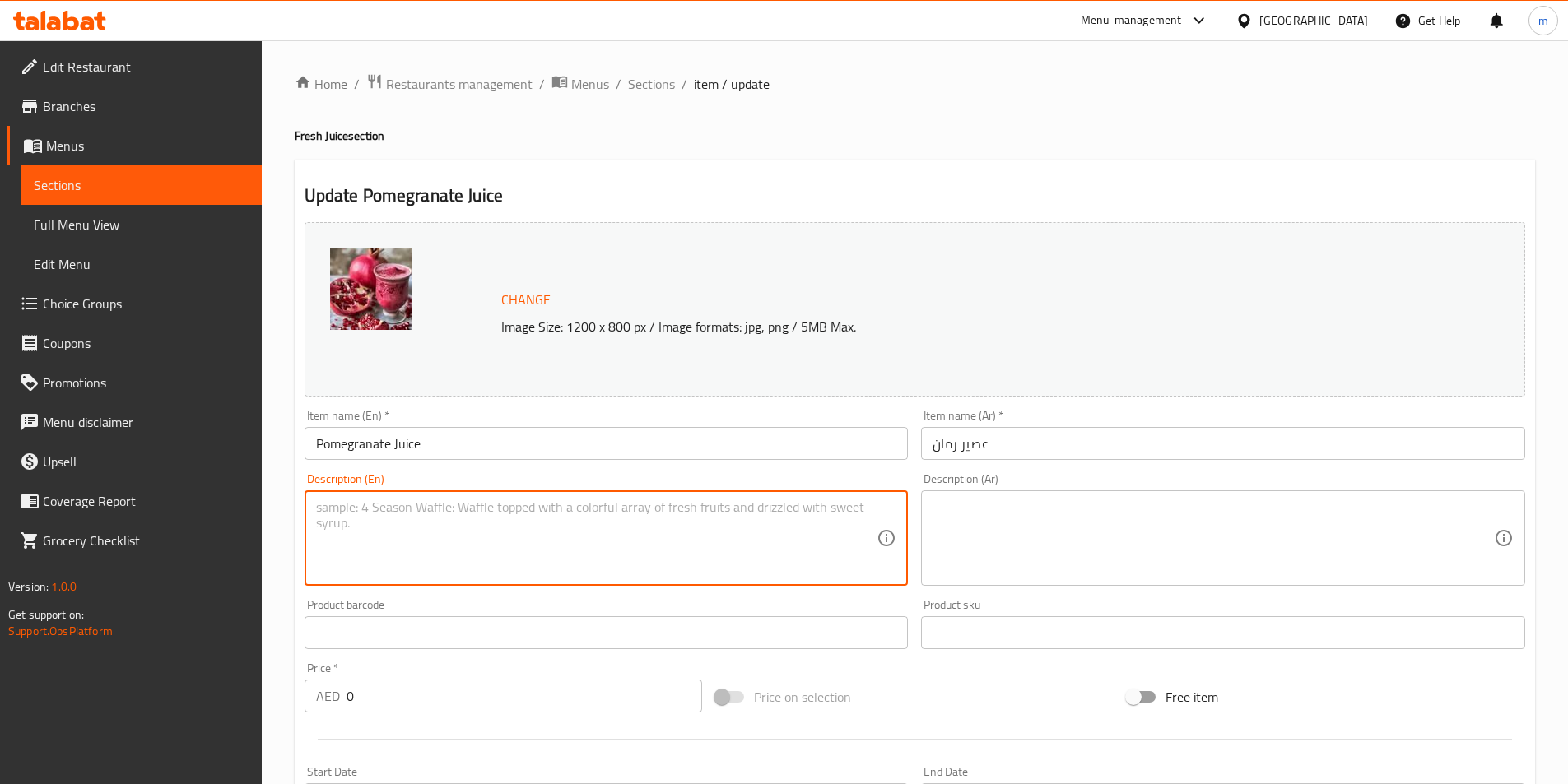
paste textarea "Pomegranate arils blended, strained; sugar, lemon added; served chilled juice."
type textarea "Pomegranate arils blended, strained; sugar, lemon added; served chilled juice."
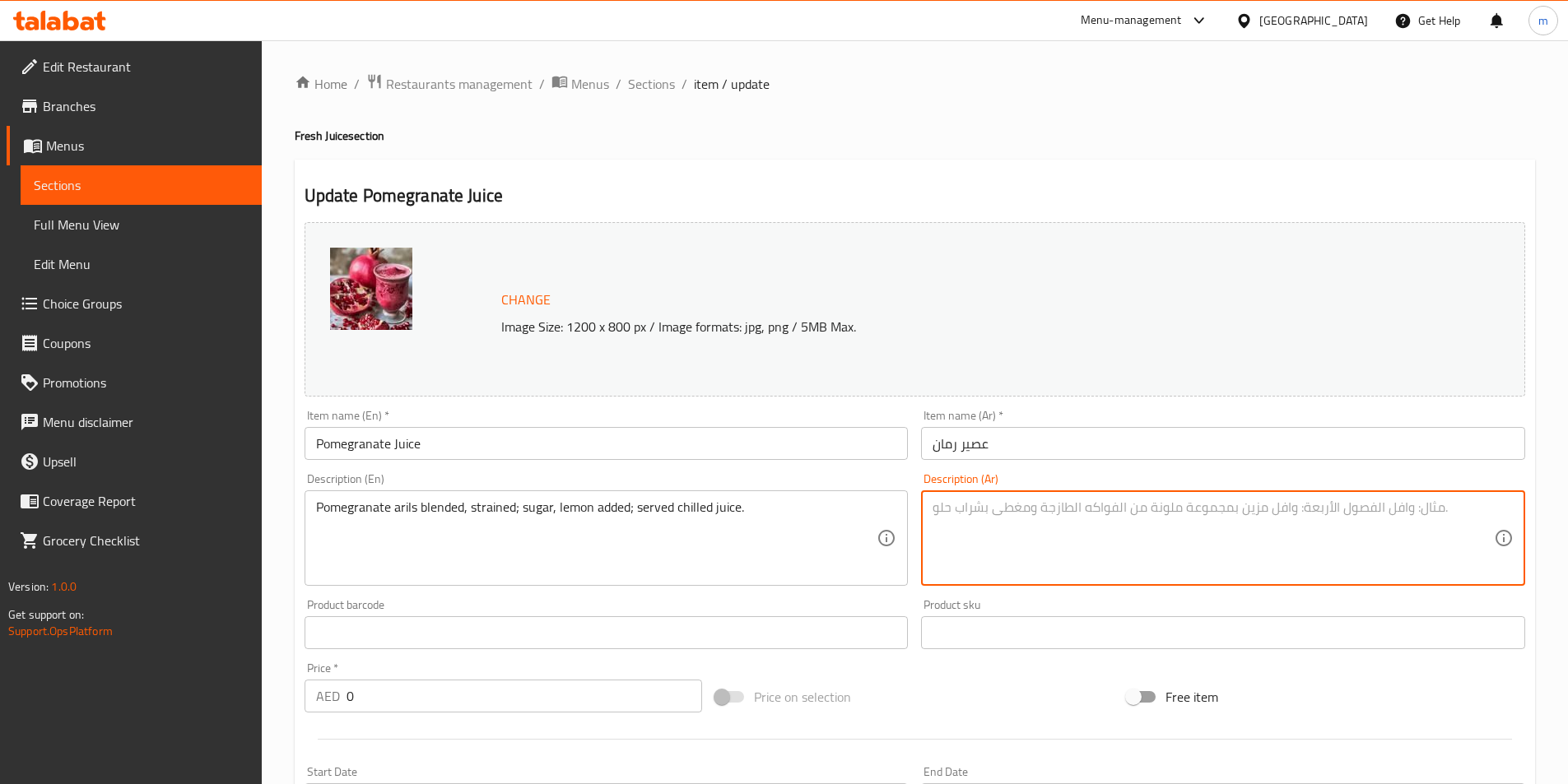
click at [1310, 570] on textarea at bounding box center [1213, 539] width 562 height 78
paste textarea "حبوب الرمان مخلوطة ومصفاة، يضاف إليها السكر والليمون، ويقدم عصيرها بارداً."
drag, startPoint x: 959, startPoint y: 515, endPoint x: 975, endPoint y: 520, distance: 16.8
click at [975, 520] on textarea "حبوب الرمان مخلوطة ومصفاة، يضاف إليها السكر والليمون، ويقدم عصيرها بارداً." at bounding box center [1213, 539] width 562 height 78
click at [942, 513] on textarea "حبوب الرمان مخلوطة ومصفاة، يضاف إليها السكر والليمون، ويقدم عصير بارداً." at bounding box center [1213, 539] width 562 height 78
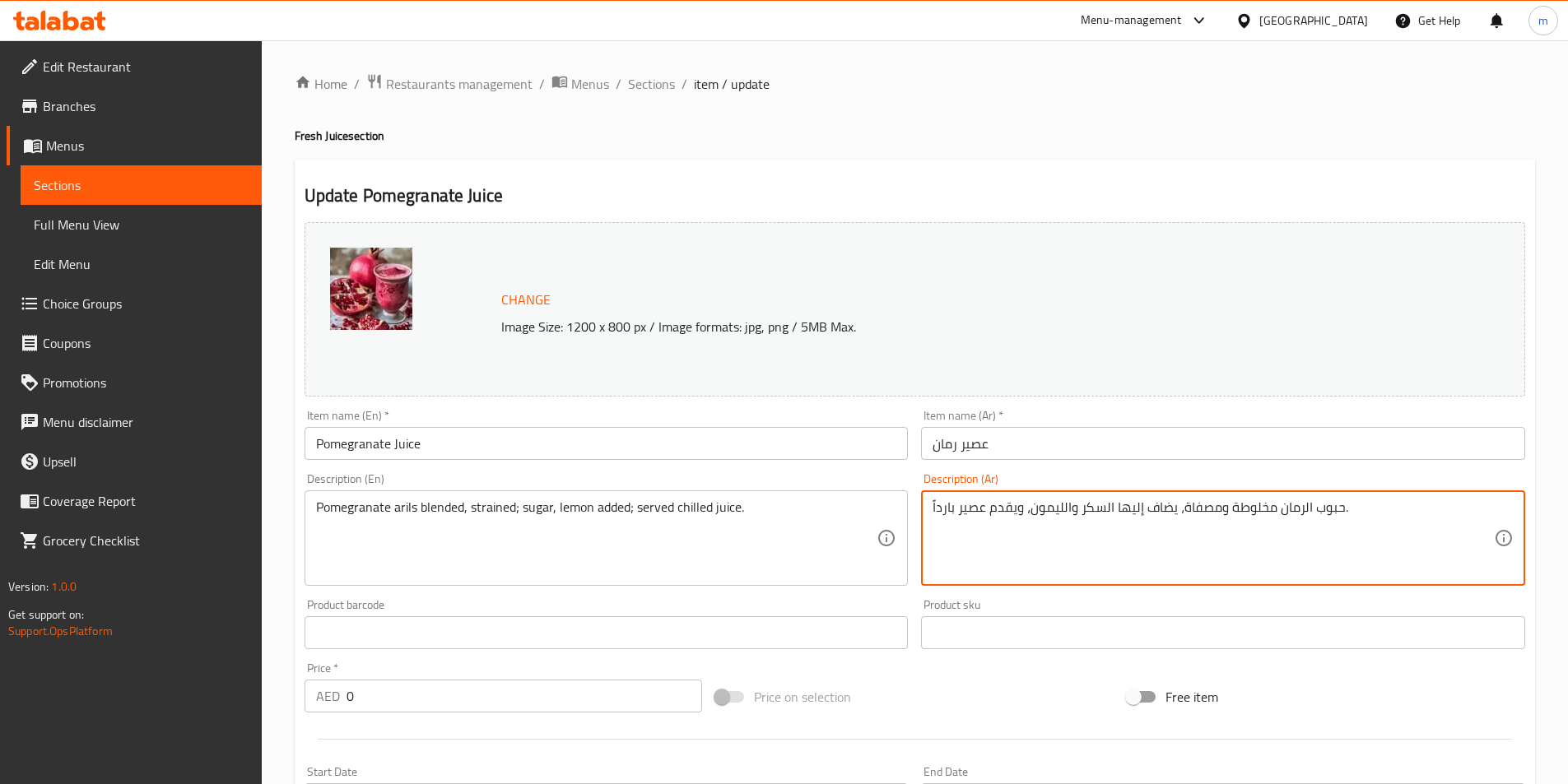
click at [942, 513] on textarea "حبوب الرمان مخلوطة ومصفاة، يضاف إليها السكر والليمون، ويقدم عصير بارداً." at bounding box center [1213, 539] width 562 height 78
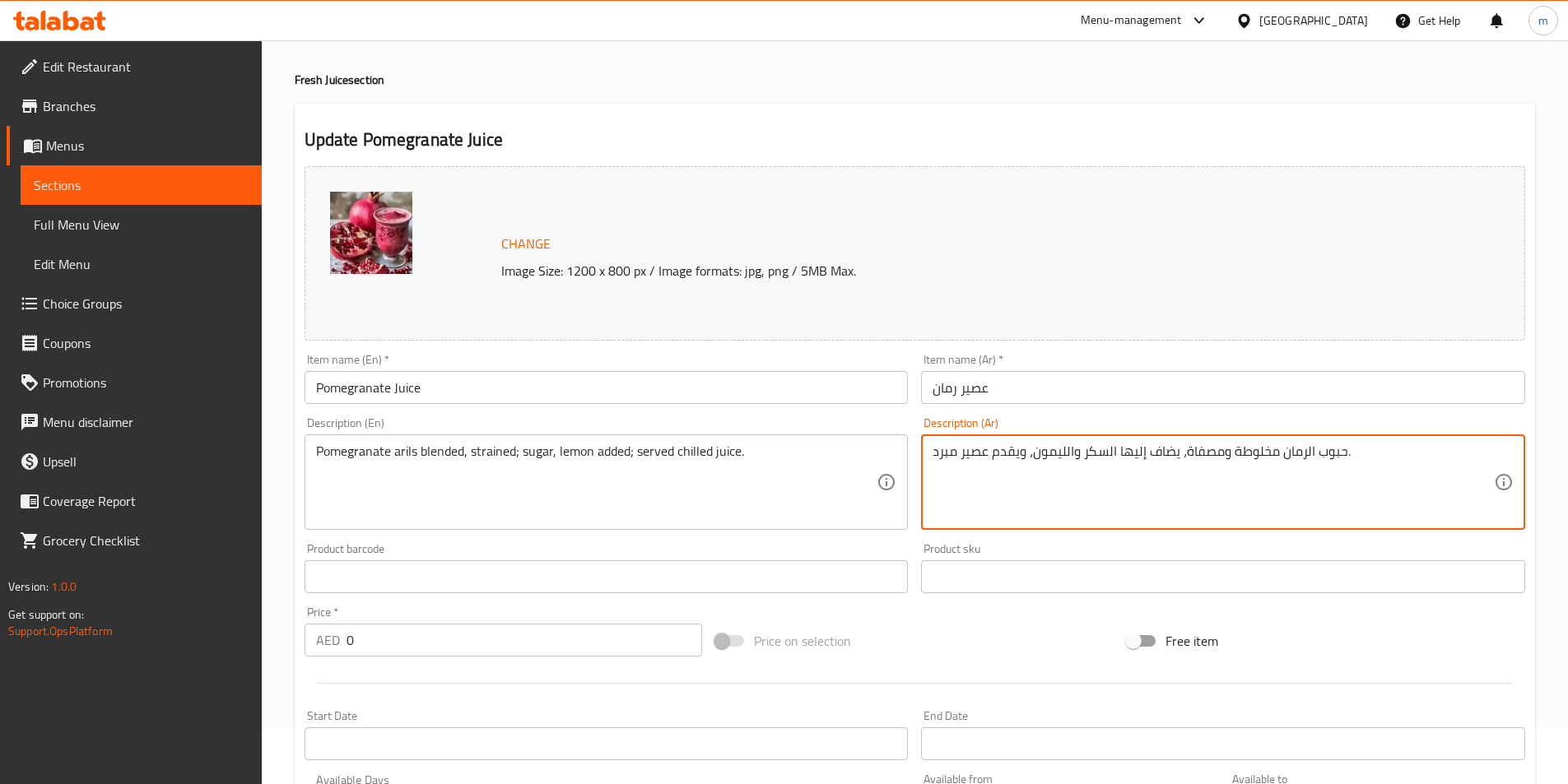
scroll to position [412, 0]
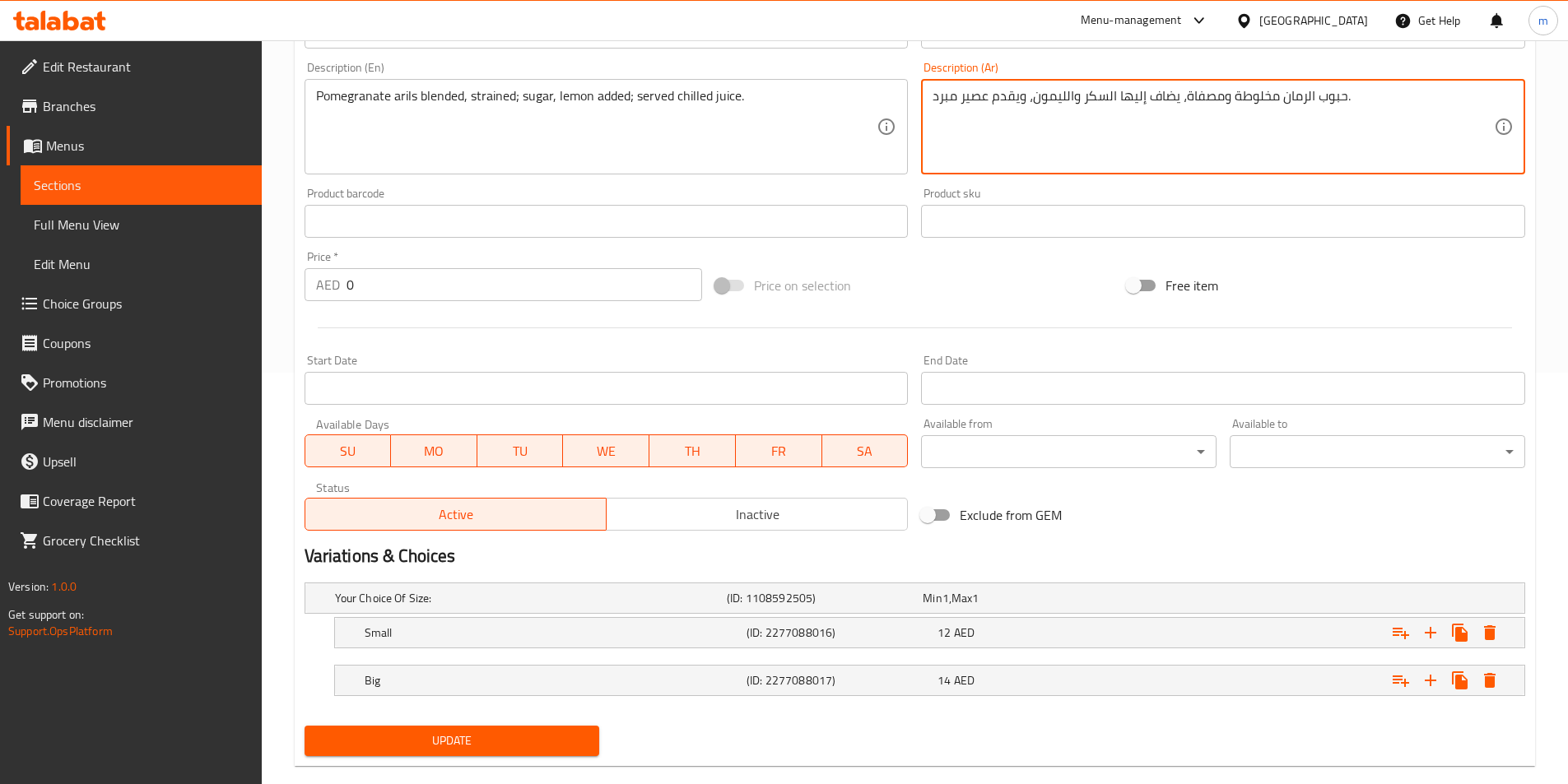
click at [574, 727] on button "Update" at bounding box center [452, 741] width 296 height 31
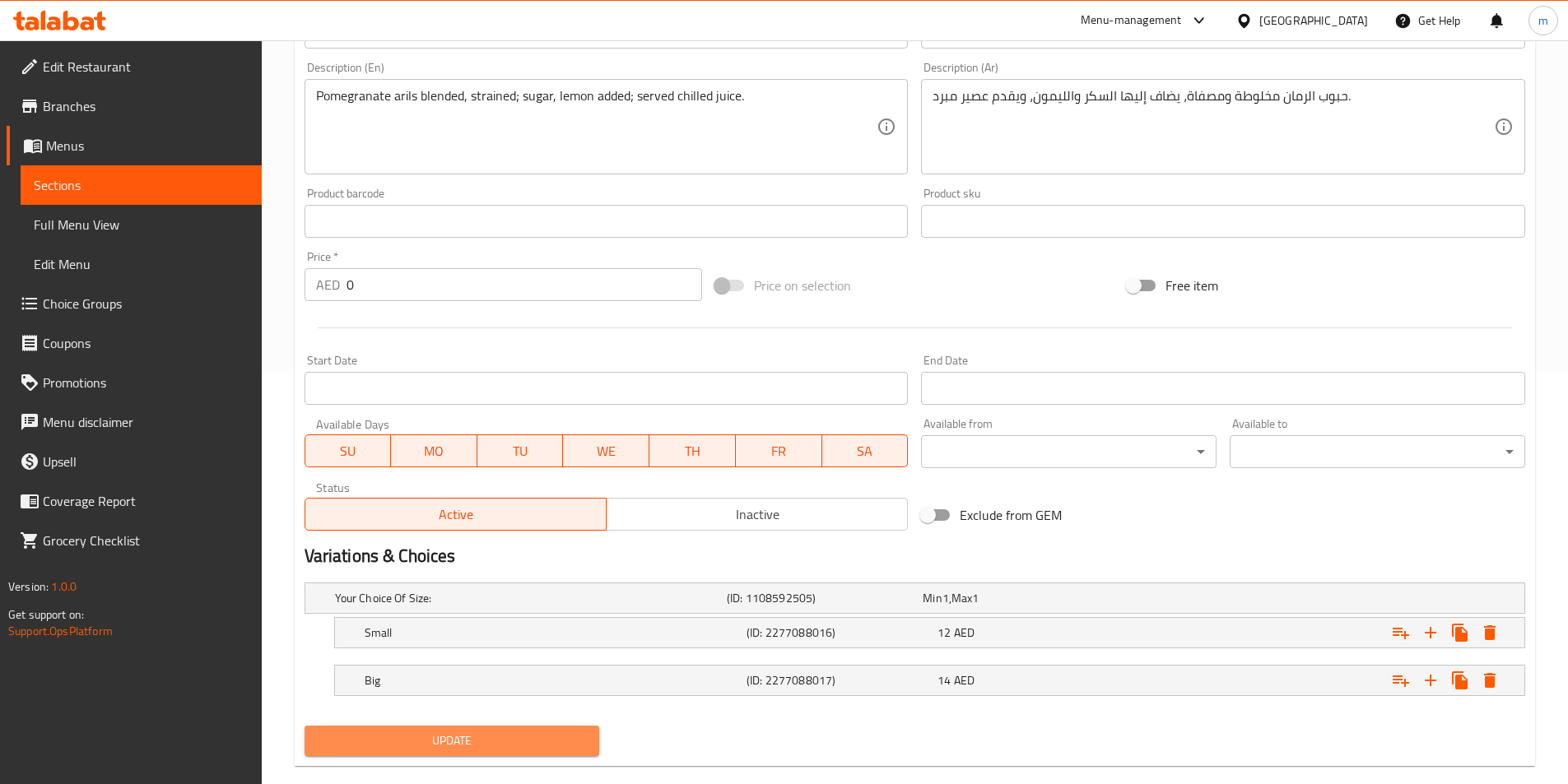
click at [542, 735] on span "Update" at bounding box center [452, 741] width 269 height 21
click at [508, 734] on span "Update" at bounding box center [452, 741] width 269 height 21
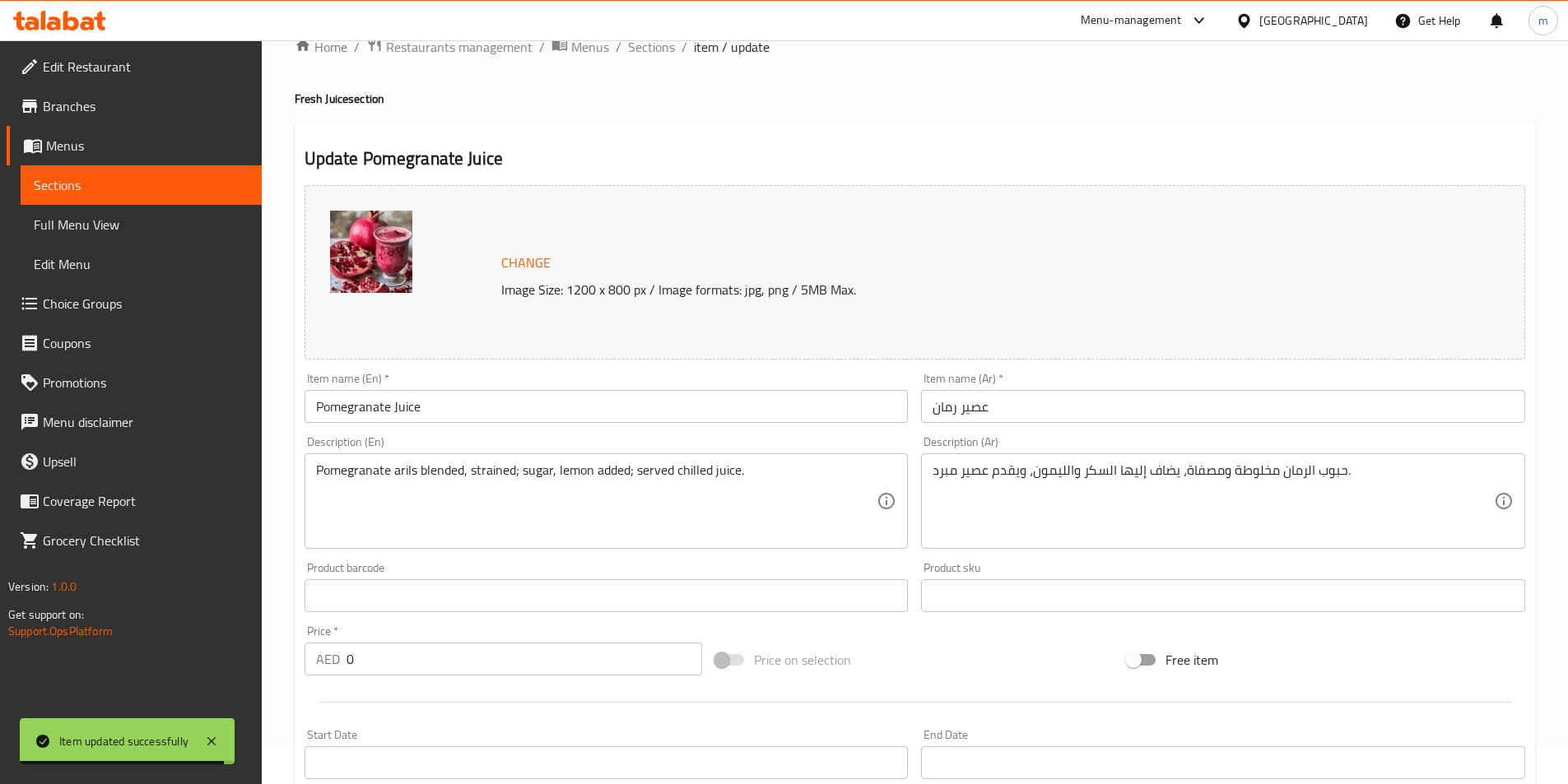
scroll to position [0, 0]
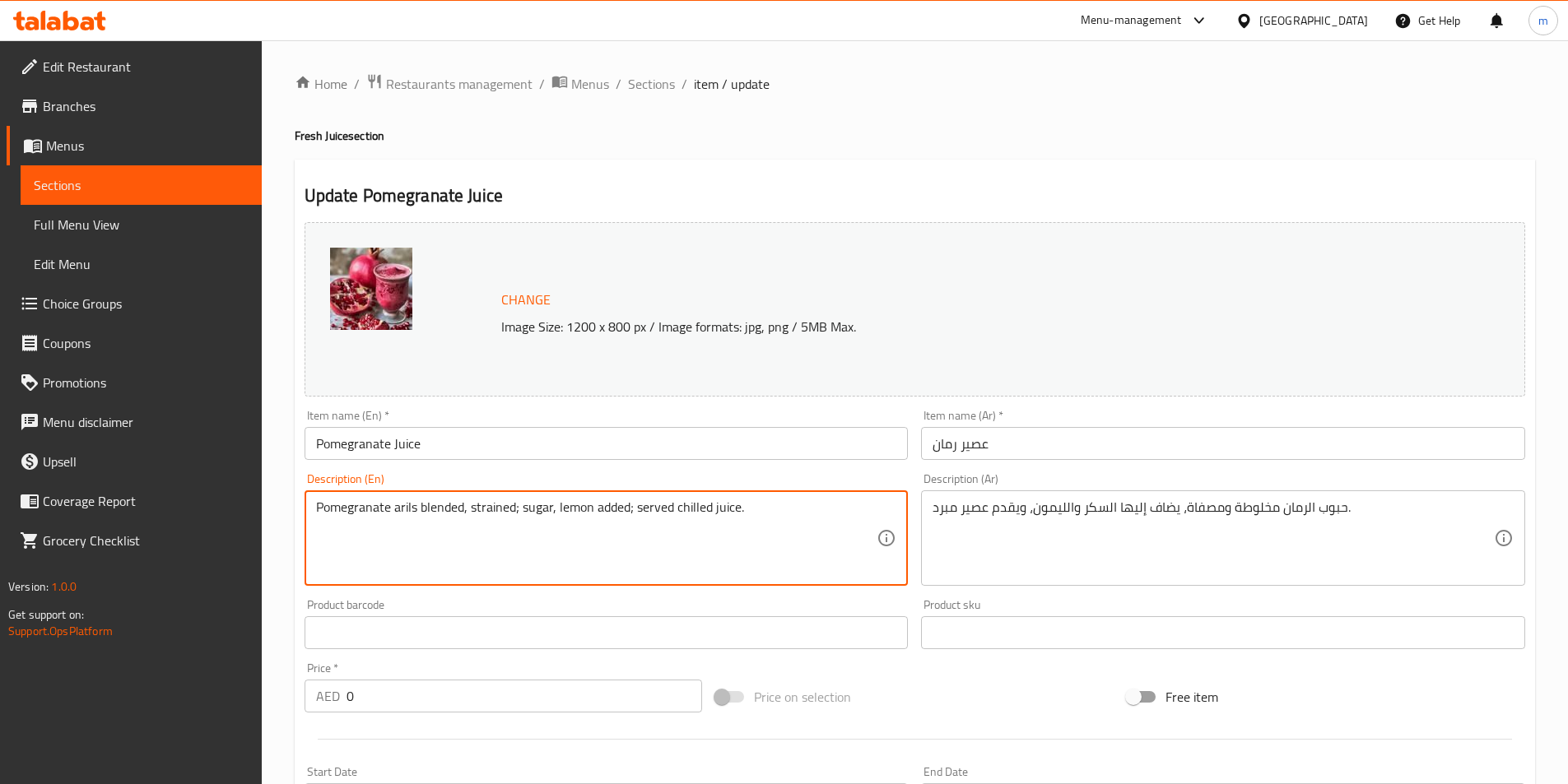
click at [401, 518] on textarea "Pomegranate arils blended, strained; sugar, lemon added; served chilled juice." at bounding box center [597, 539] width 562 height 78
click at [405, 517] on textarea "Pomegranate arils blended, strained; sugar, lemon added; served chilled juice." at bounding box center [597, 539] width 562 height 78
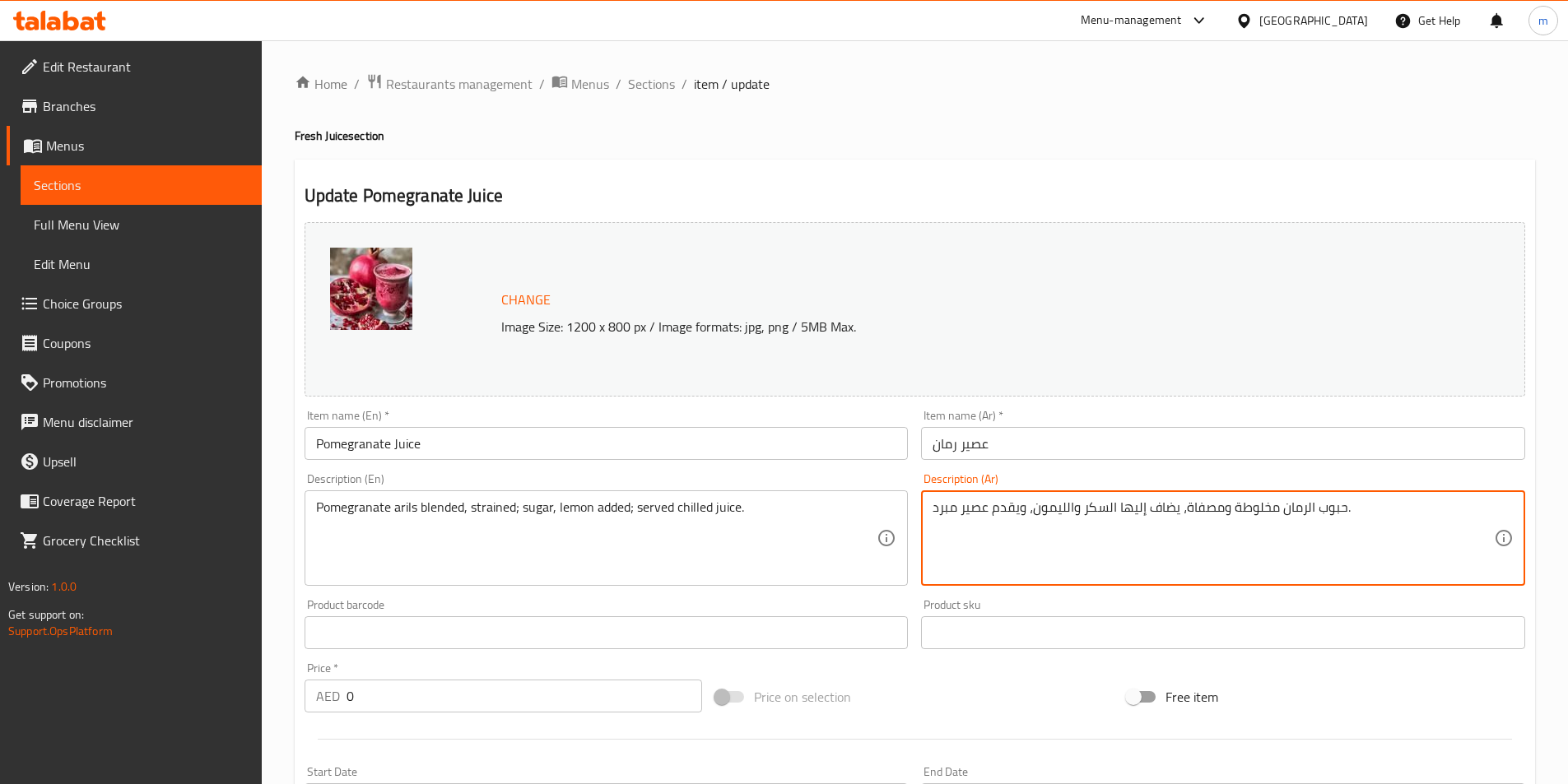
click at [1337, 506] on textarea "حبوب الرمان مخلوطة ومصفاة، يضاف إليها السكر والليمون، ويقدم عصير مبرد." at bounding box center [1213, 539] width 562 height 78
paste textarea "ريلز"
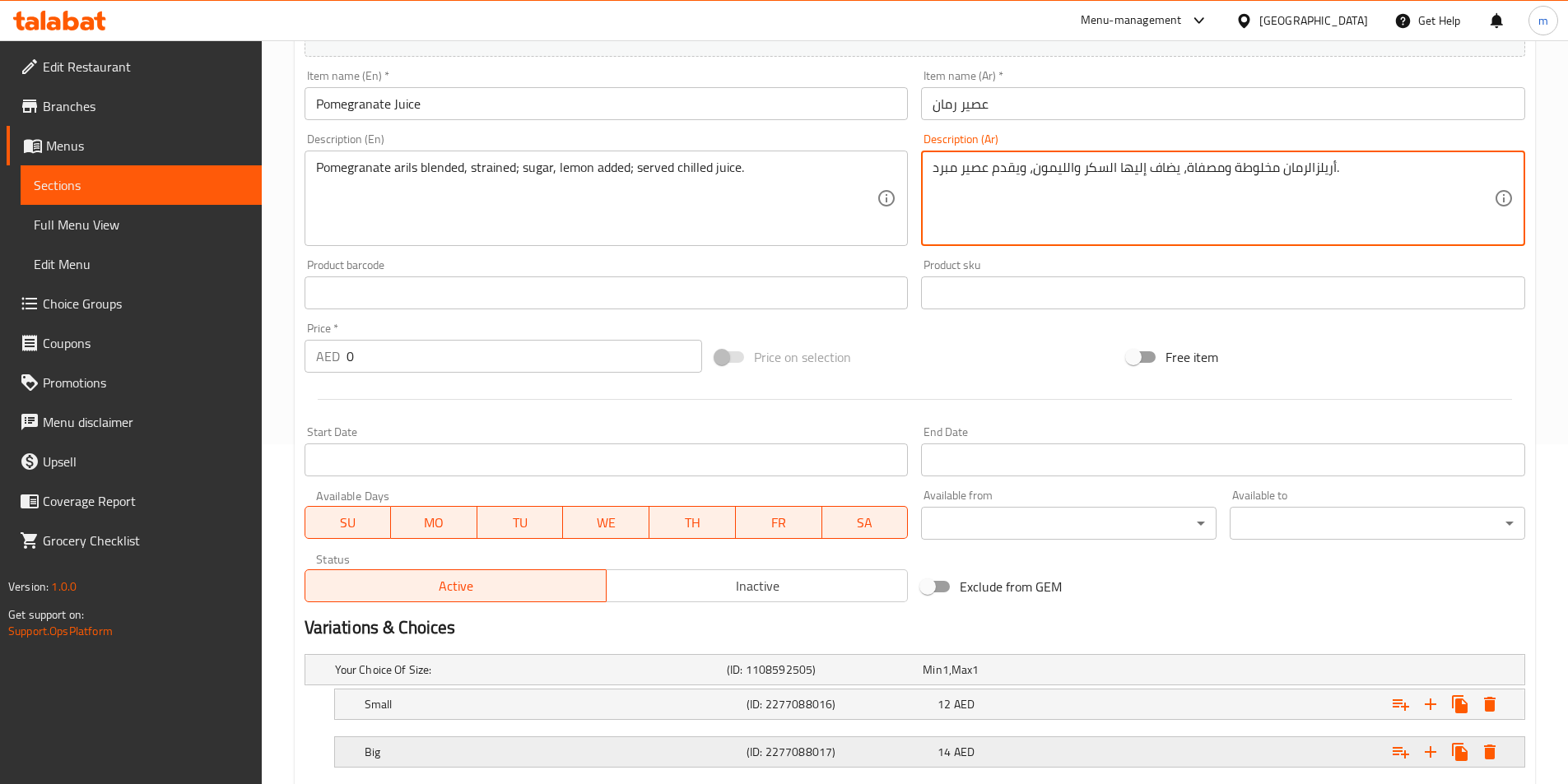
scroll to position [439, 0]
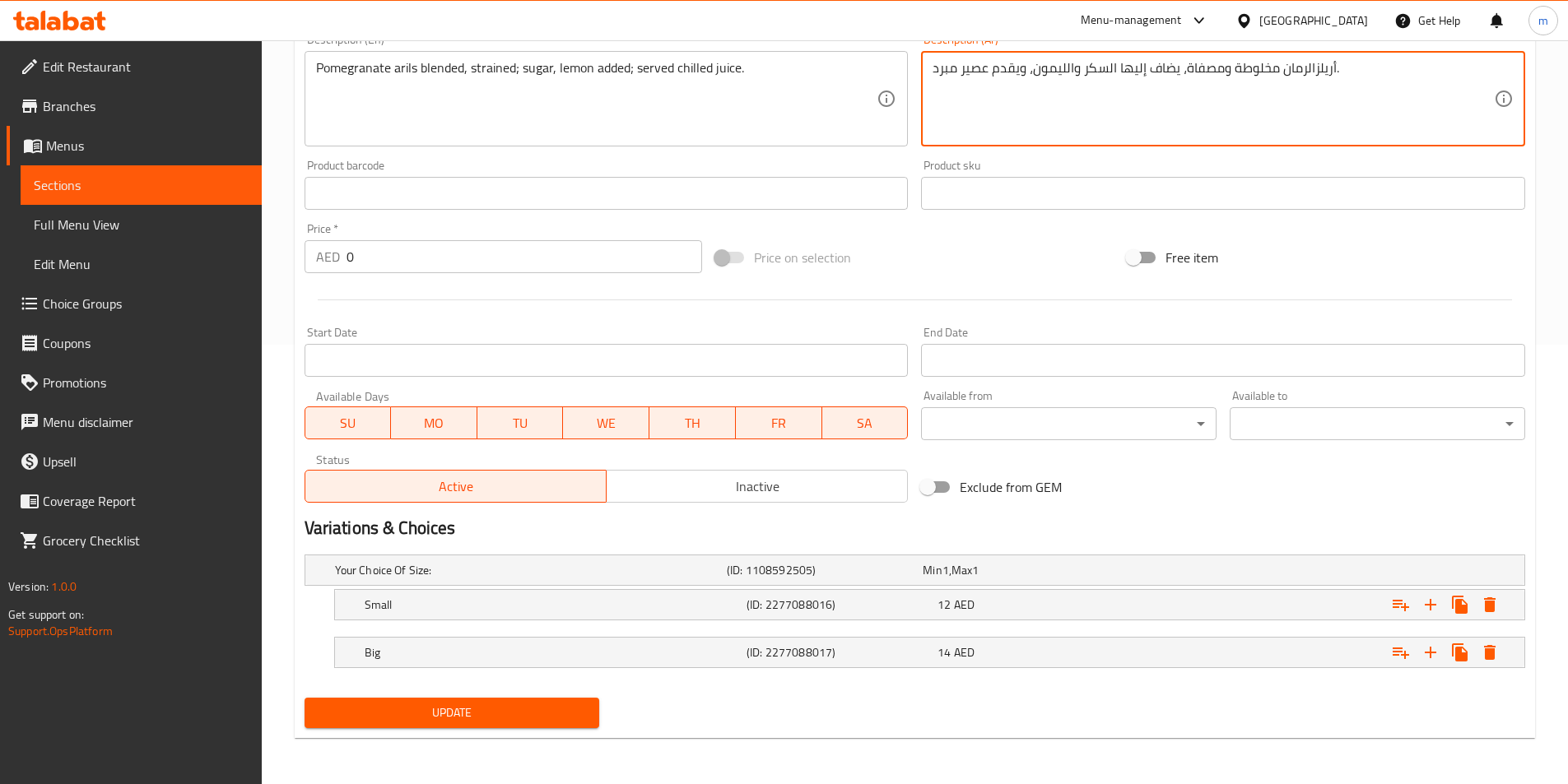
type textarea "أريلزالرمان مخلوطة ومصفاة، يضاف إليها السكر والليمون، ويقدم عصير مبرد."
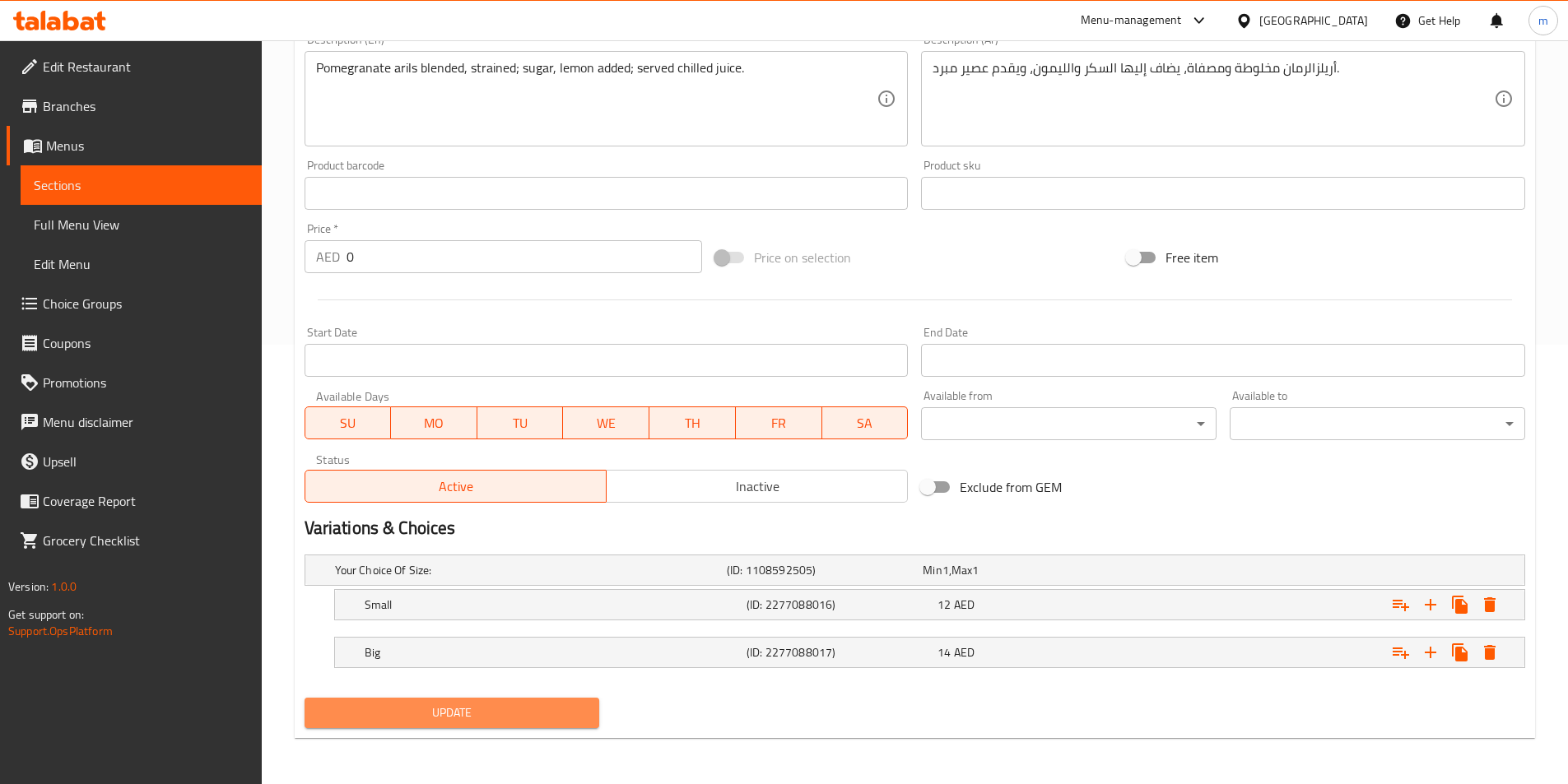
click at [581, 717] on span "Update" at bounding box center [452, 713] width 269 height 21
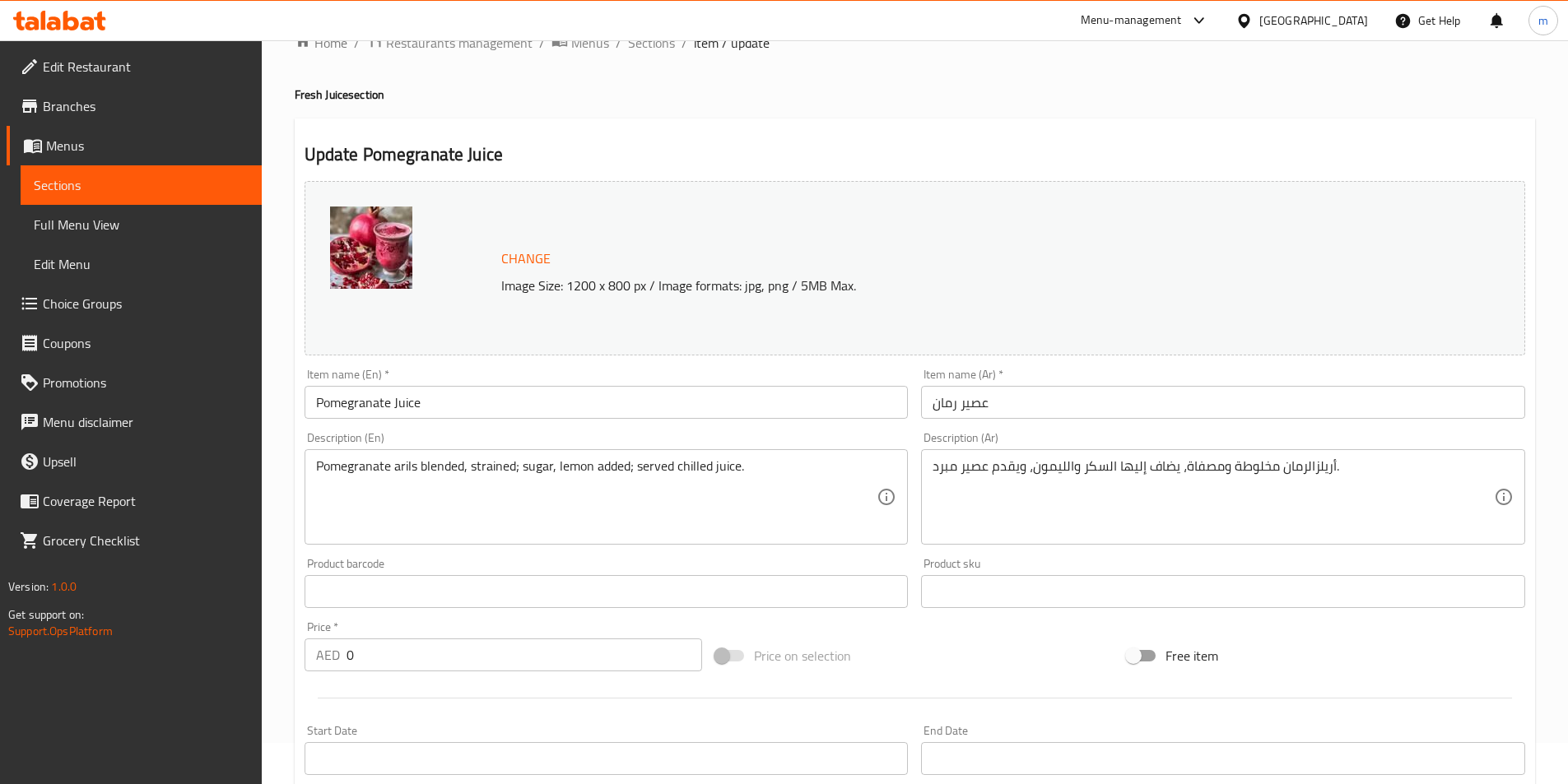
scroll to position [28, 0]
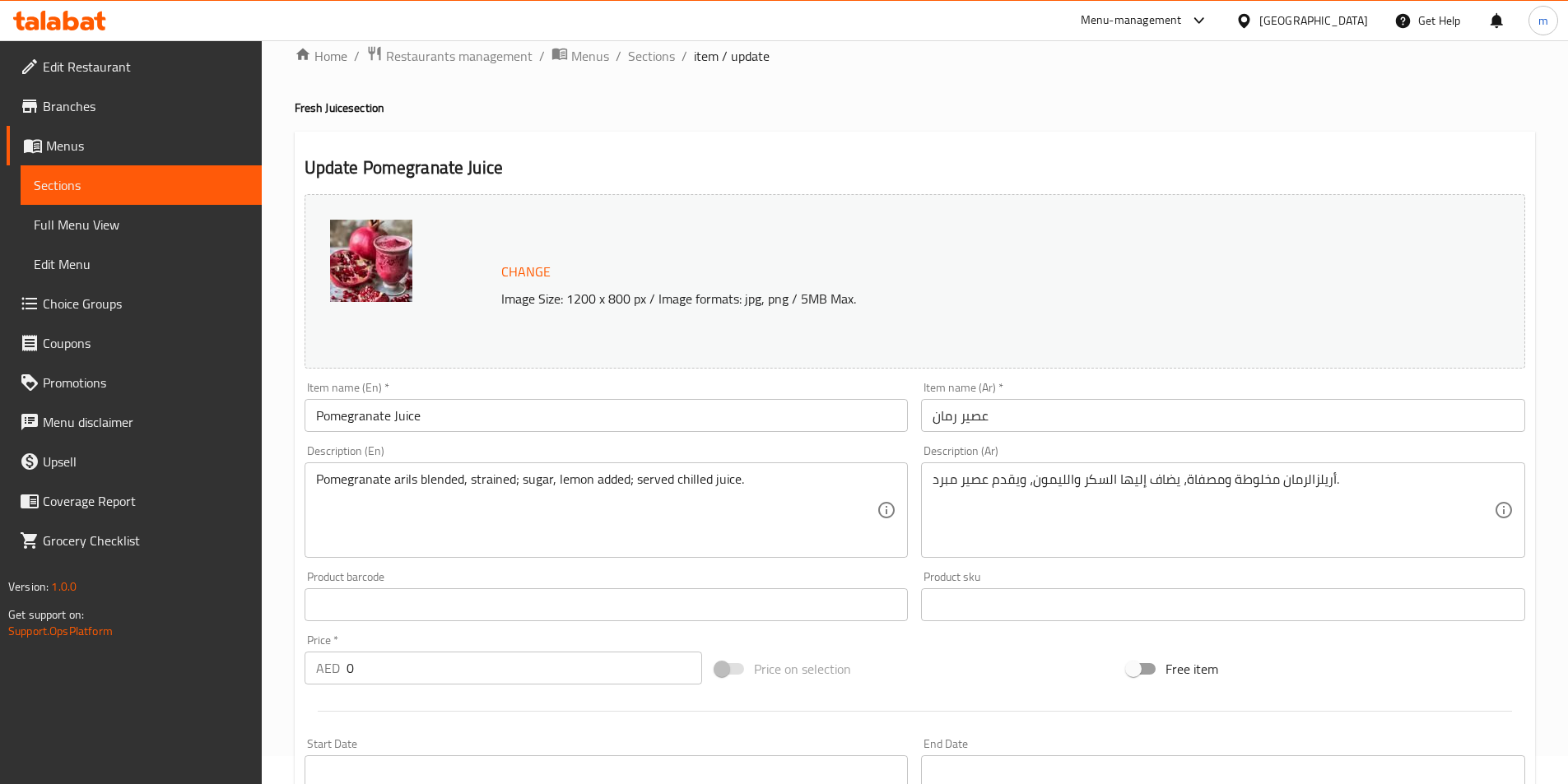
drag, startPoint x: 650, startPoint y: 65, endPoint x: 671, endPoint y: 84, distance: 28.3
click at [650, 65] on span "Sections" at bounding box center [652, 56] width 47 height 20
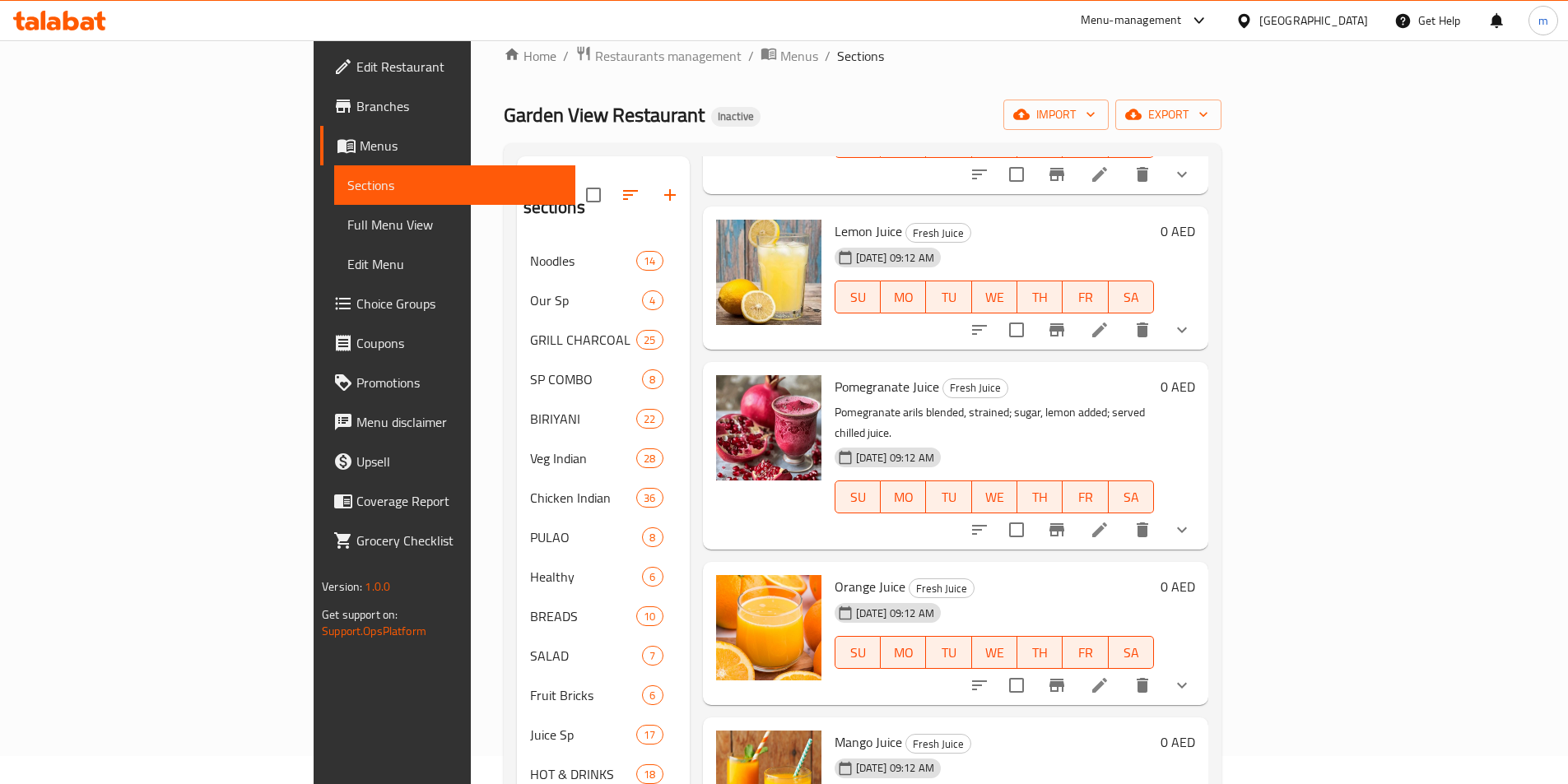
scroll to position [1070, 0]
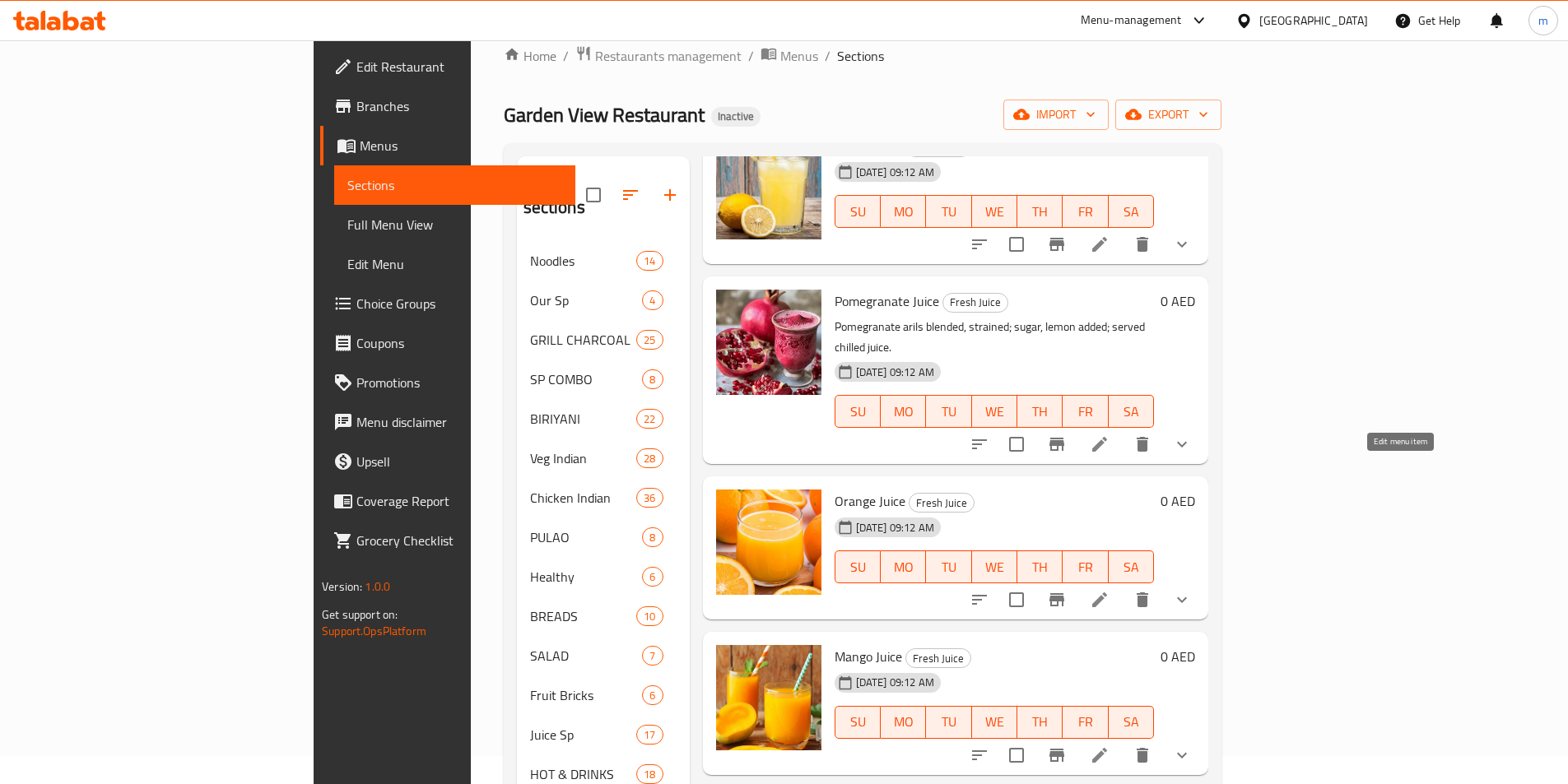
click at [1109, 590] on icon at bounding box center [1100, 600] width 20 height 20
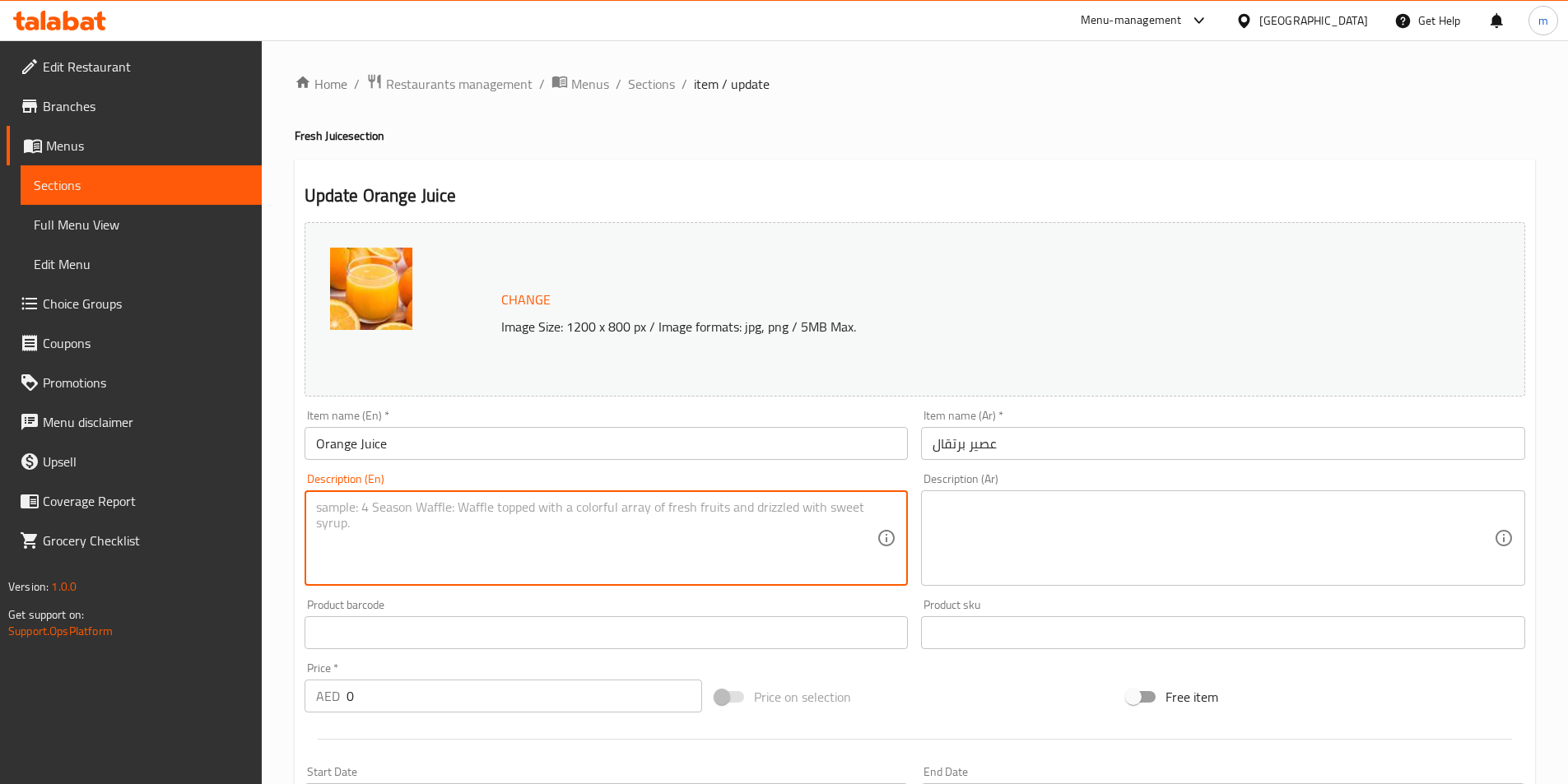
click at [788, 508] on textarea at bounding box center [597, 539] width 562 height 78
paste textarea "Fresh oranges squeezed, pulpy; served chilled, no added sugar drink."
type textarea "Fresh oranges squeezed, pulpy; served chilled, no added sugar drink."
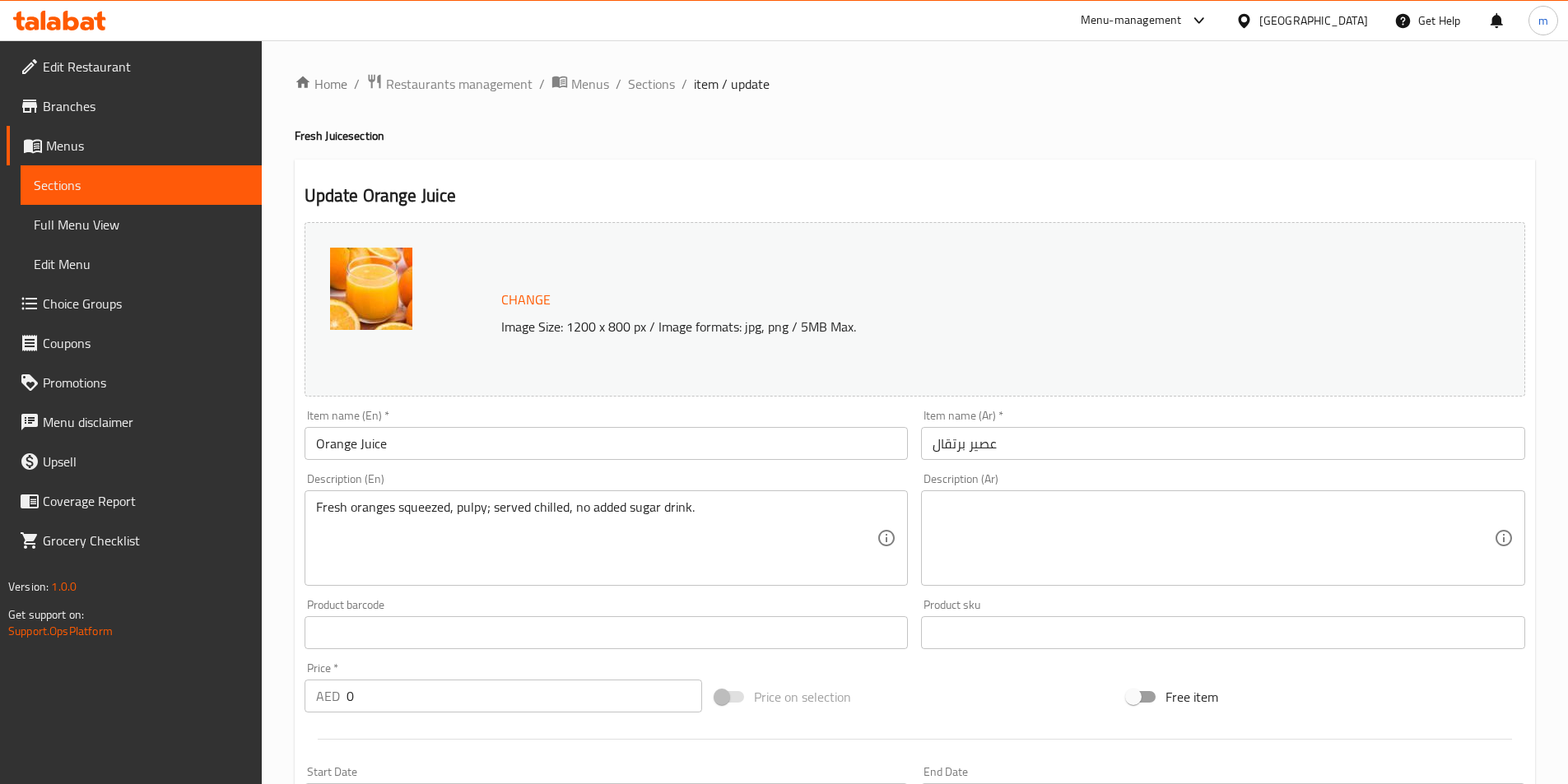
click at [1228, 495] on div "Description (Ar)" at bounding box center [1222, 538] width 604 height 96
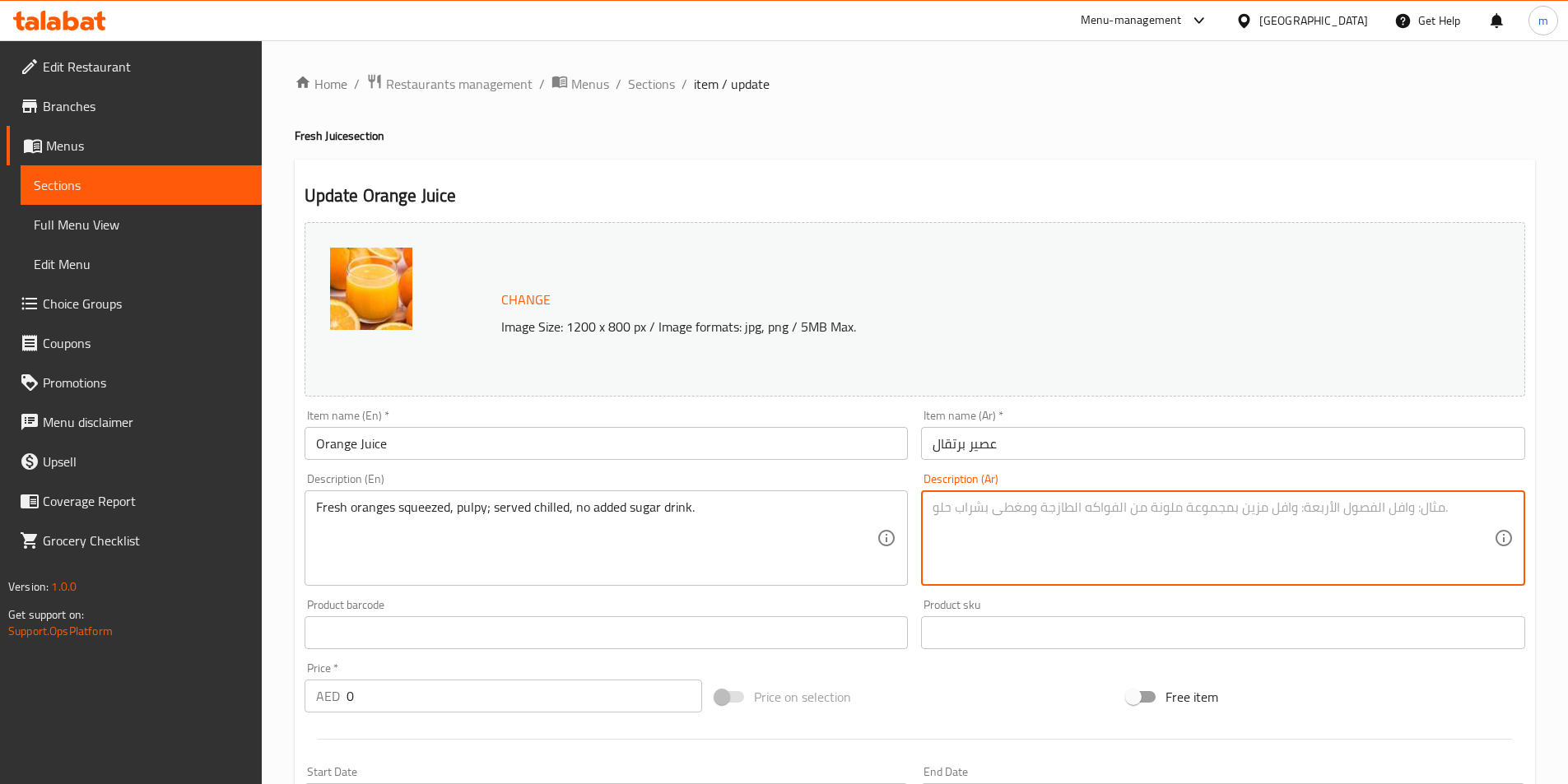
paste textarea "برتقال طازج معصور، ذو لب، يقدم باردًا، بدون إضافة سكر."
click at [1148, 512] on textarea "برتقال طازج معصور، ذو لب، يقدم باردًا، بدون إضافة سكر." at bounding box center [1213, 539] width 562 height 78
drag, startPoint x: 1089, startPoint y: 511, endPoint x: 1113, endPoint y: 511, distance: 24.0
click at [1113, 511] on textarea "برتقال طازج كبس، ذو لب، يقدم باردًا، بدون إضافة سكر." at bounding box center [1213, 539] width 562 height 78
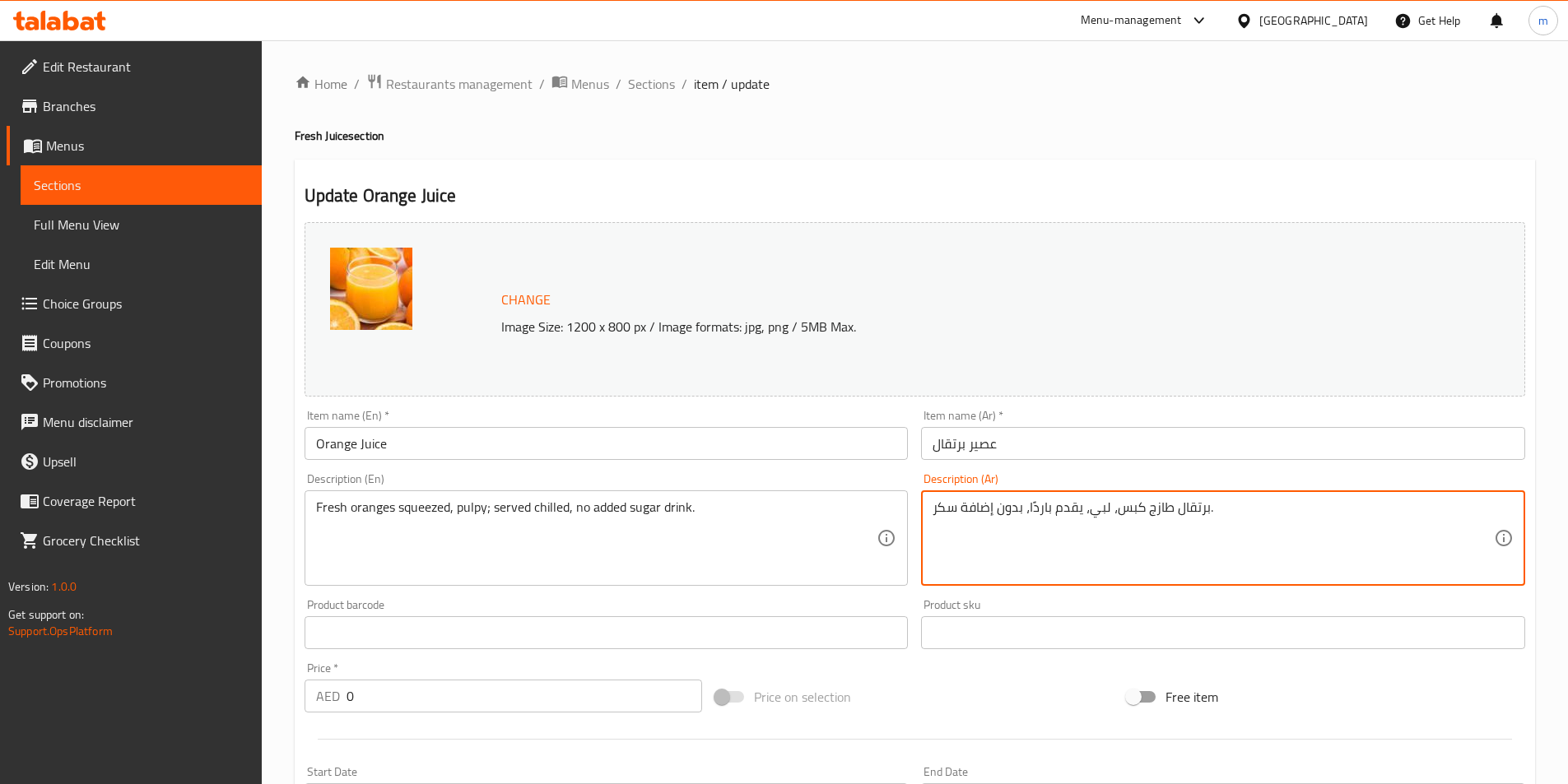
click at [1042, 506] on textarea "برتقال طازج كبس، لبي، يقدم باردًا، بدون إضافة سكر." at bounding box center [1213, 539] width 562 height 78
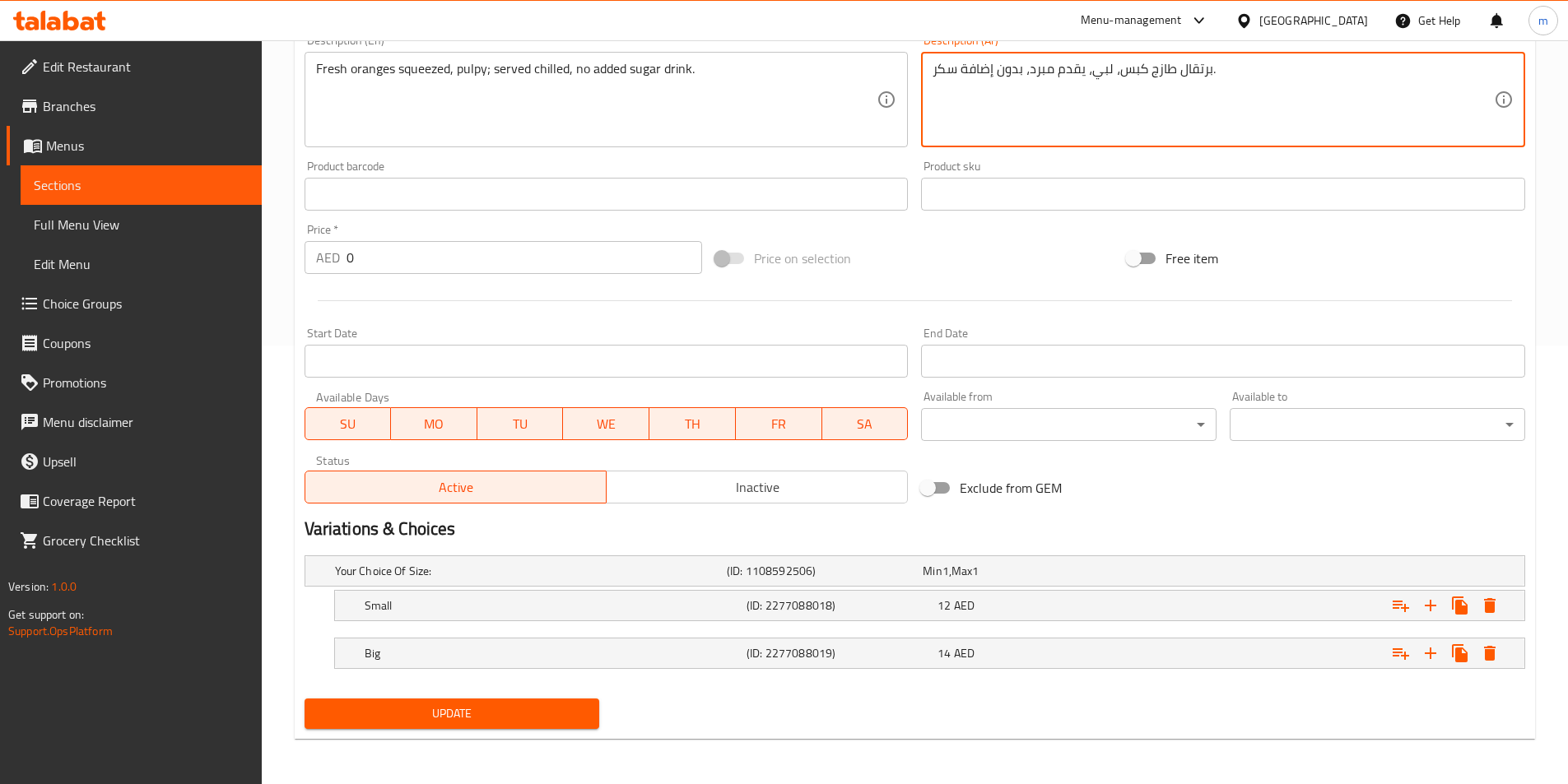
scroll to position [439, 0]
type textarea "برتقال طازج كبس، لبي، يقدم مبرد، بدون إضافة سكر."
click at [512, 725] on button "Update" at bounding box center [452, 713] width 296 height 31
click at [512, 713] on div at bounding box center [784, 392] width 1568 height 784
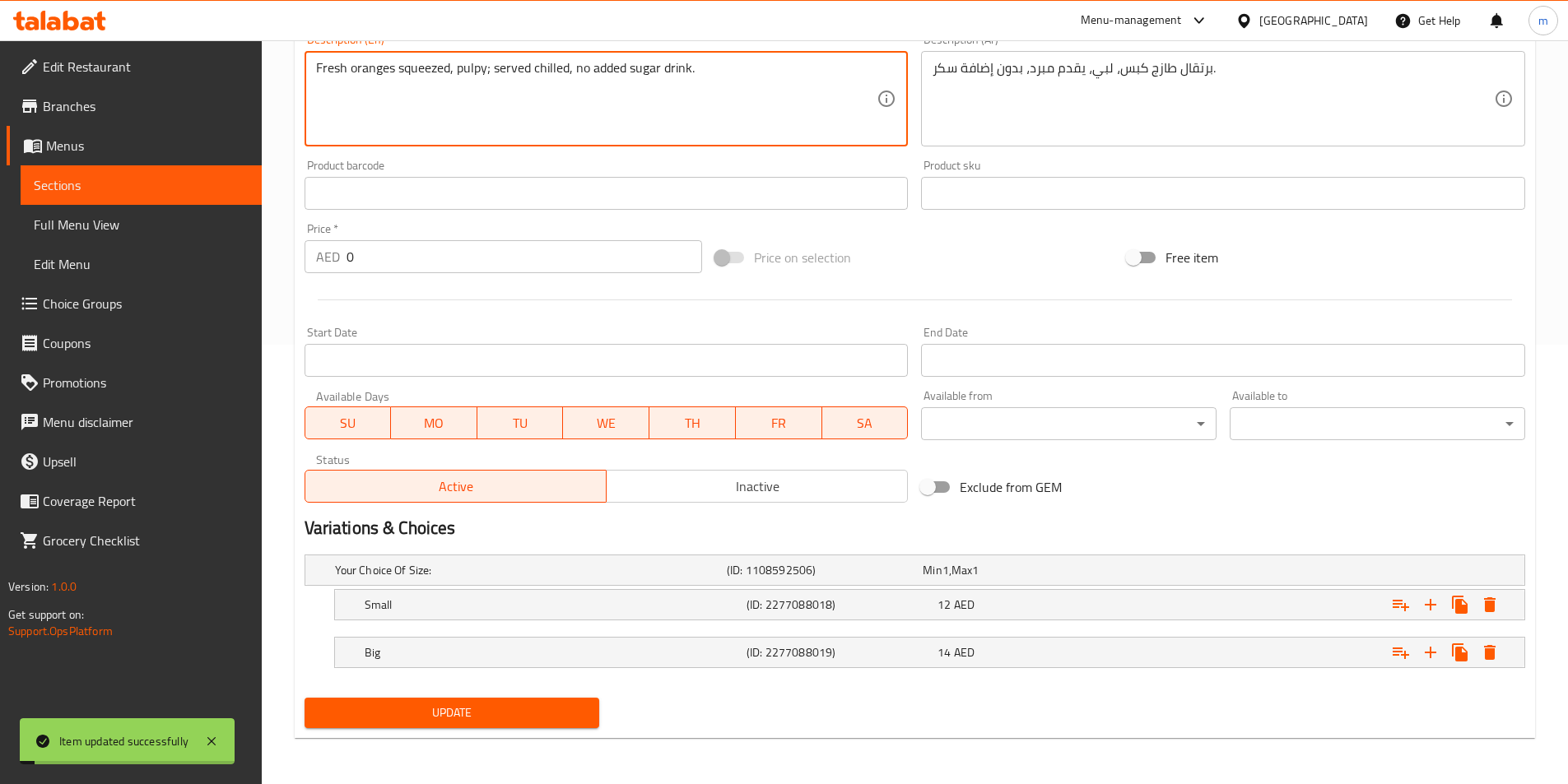
click at [542, 62] on textarea "Fresh oranges squeezed, pulpy; served chilled, no added sugar drink." at bounding box center [597, 99] width 562 height 78
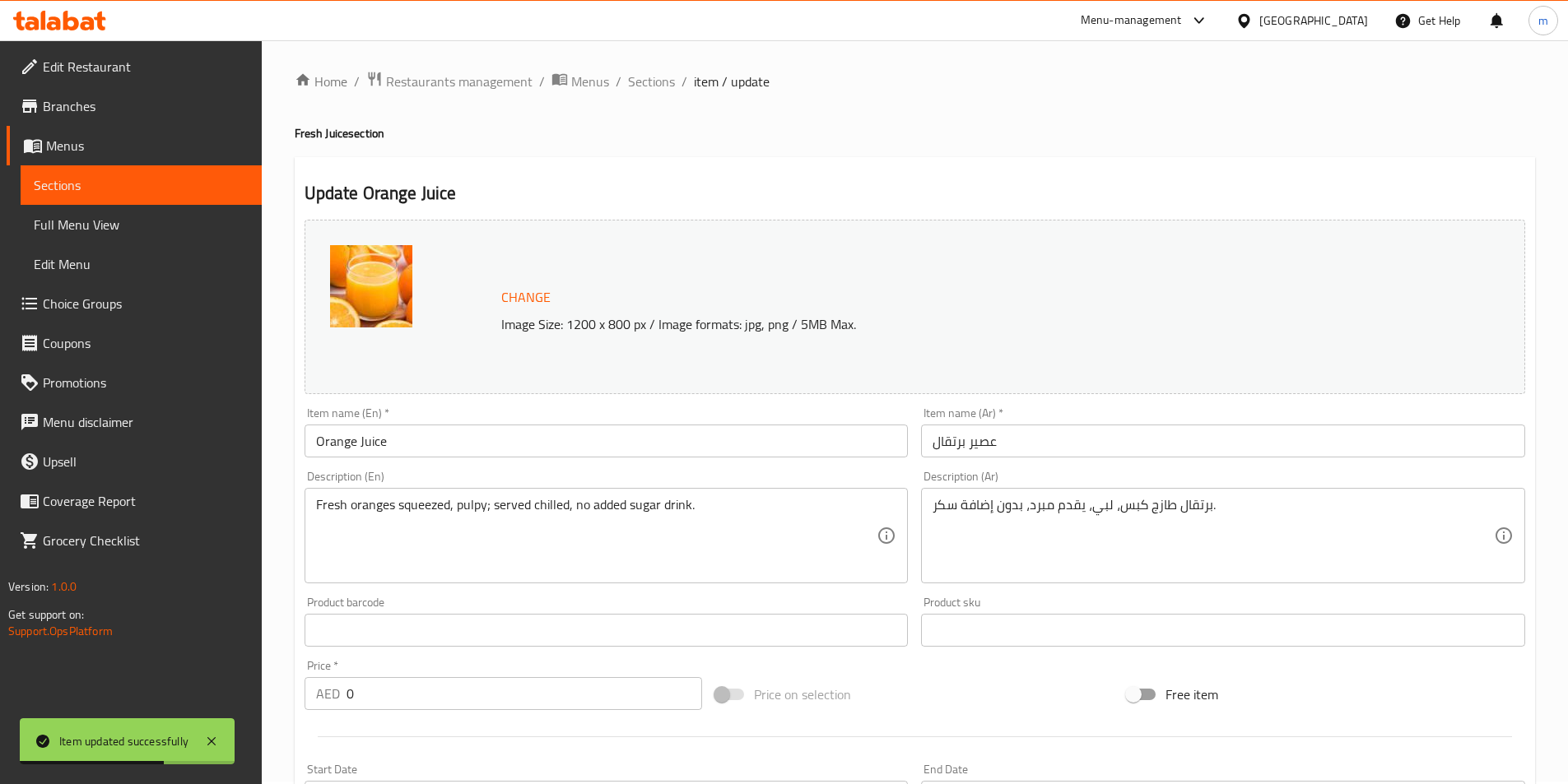
scroll to position [0, 0]
click at [638, 94] on span "Sections" at bounding box center [652, 84] width 47 height 20
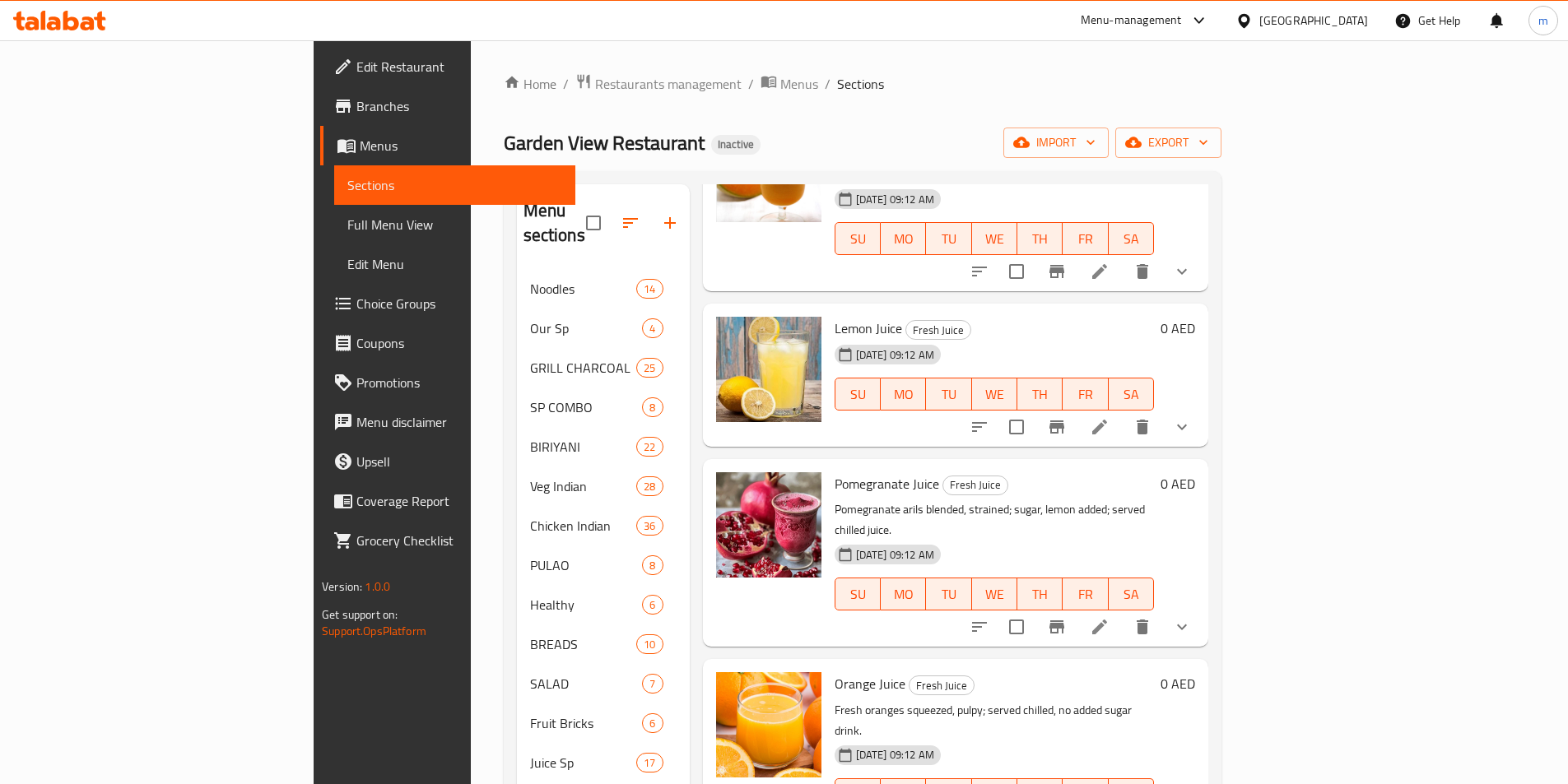
scroll to position [1070, 0]
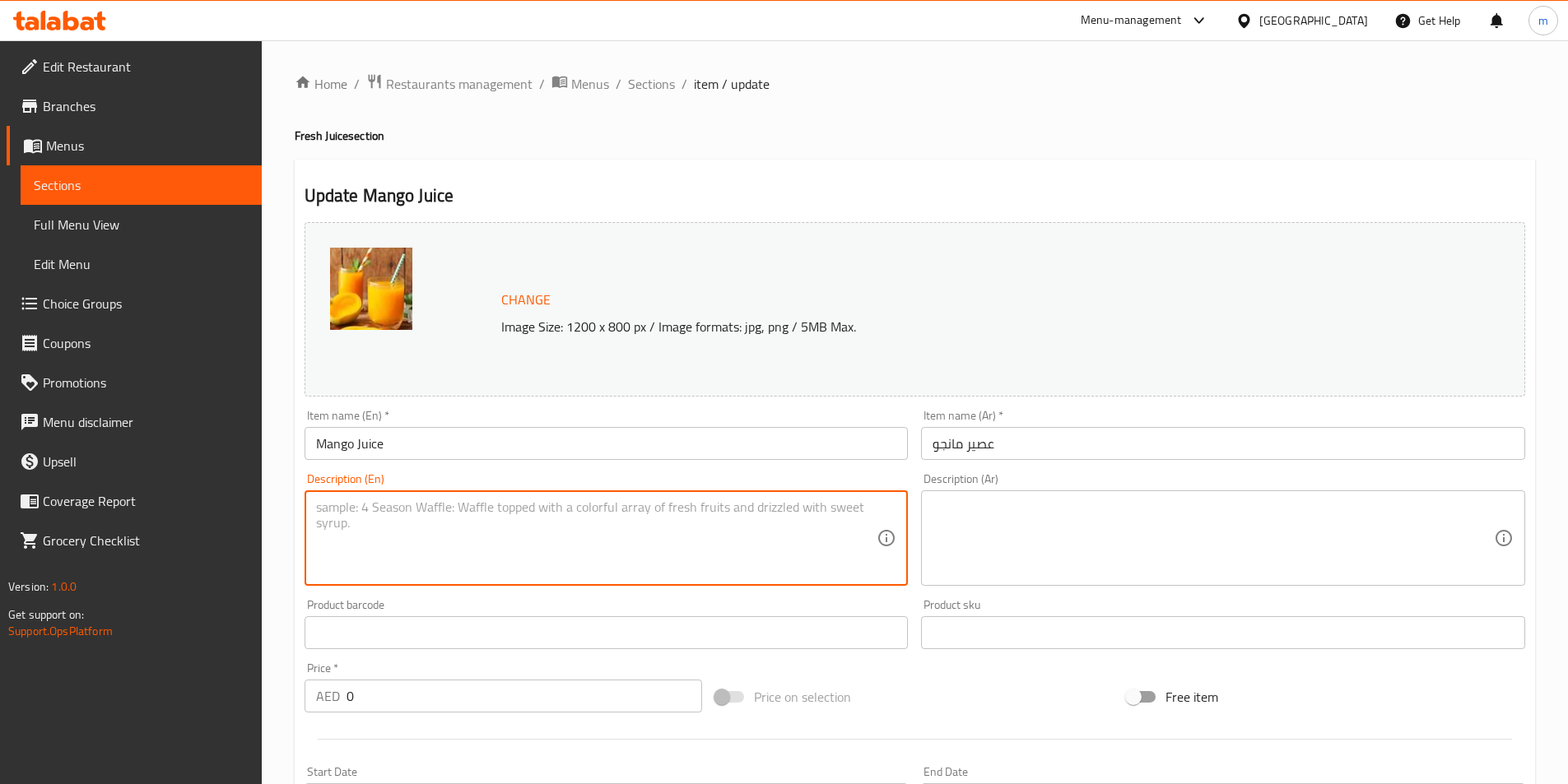
click at [472, 515] on textarea at bounding box center [597, 539] width 562 height 78
paste textarea "Ripe mango blended with water, sugar, ice; smooth, chilled drink."
type textarea "Ripe mango blended with water, sugar, ice; smooth, chilled drink."
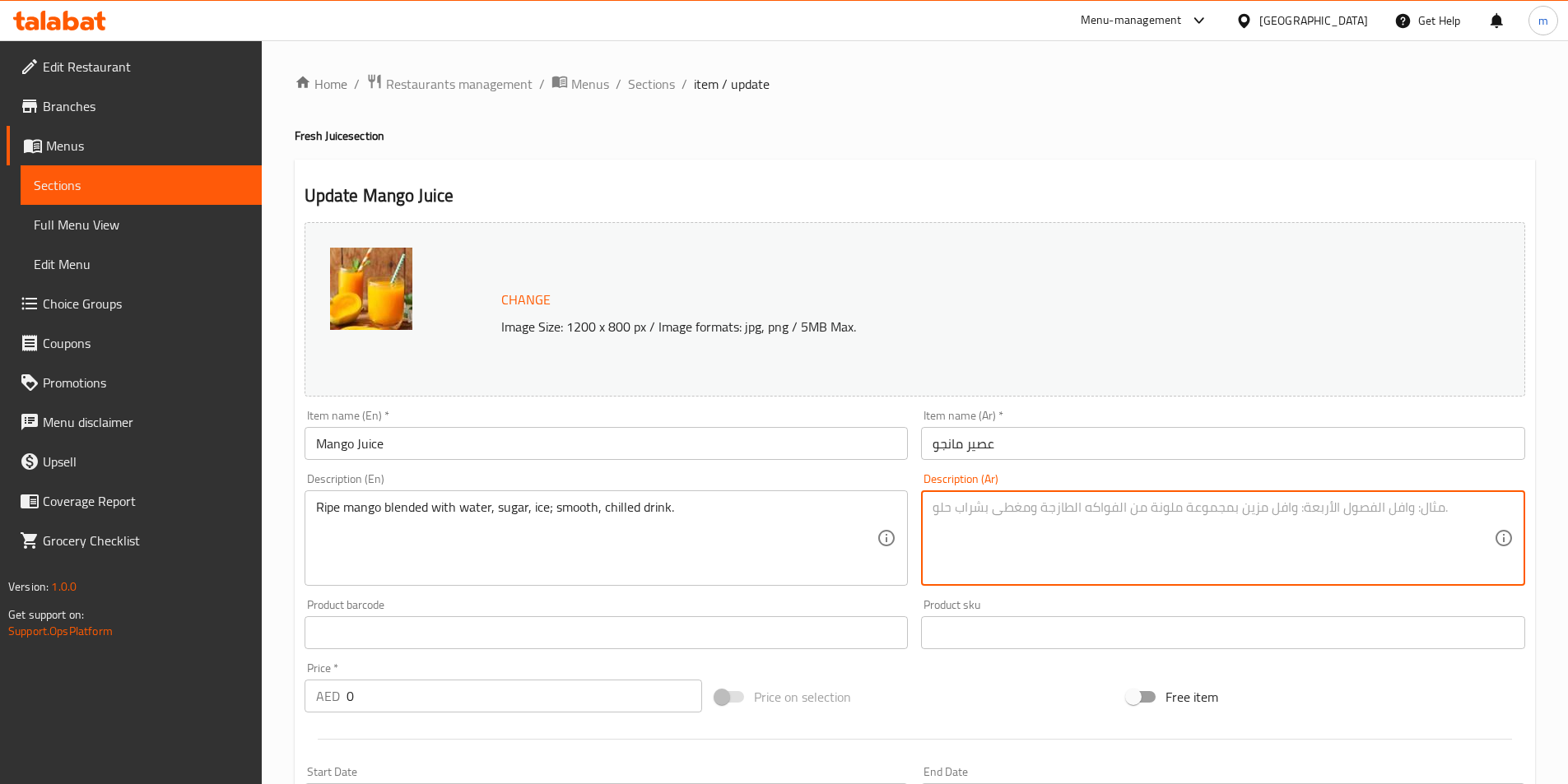
click at [1403, 523] on textarea at bounding box center [1213, 539] width 562 height 78
paste textarea "مانجو ناضج ممزوج بالماء والسكر والثلج؛ مشروب ناعم ومبرد."
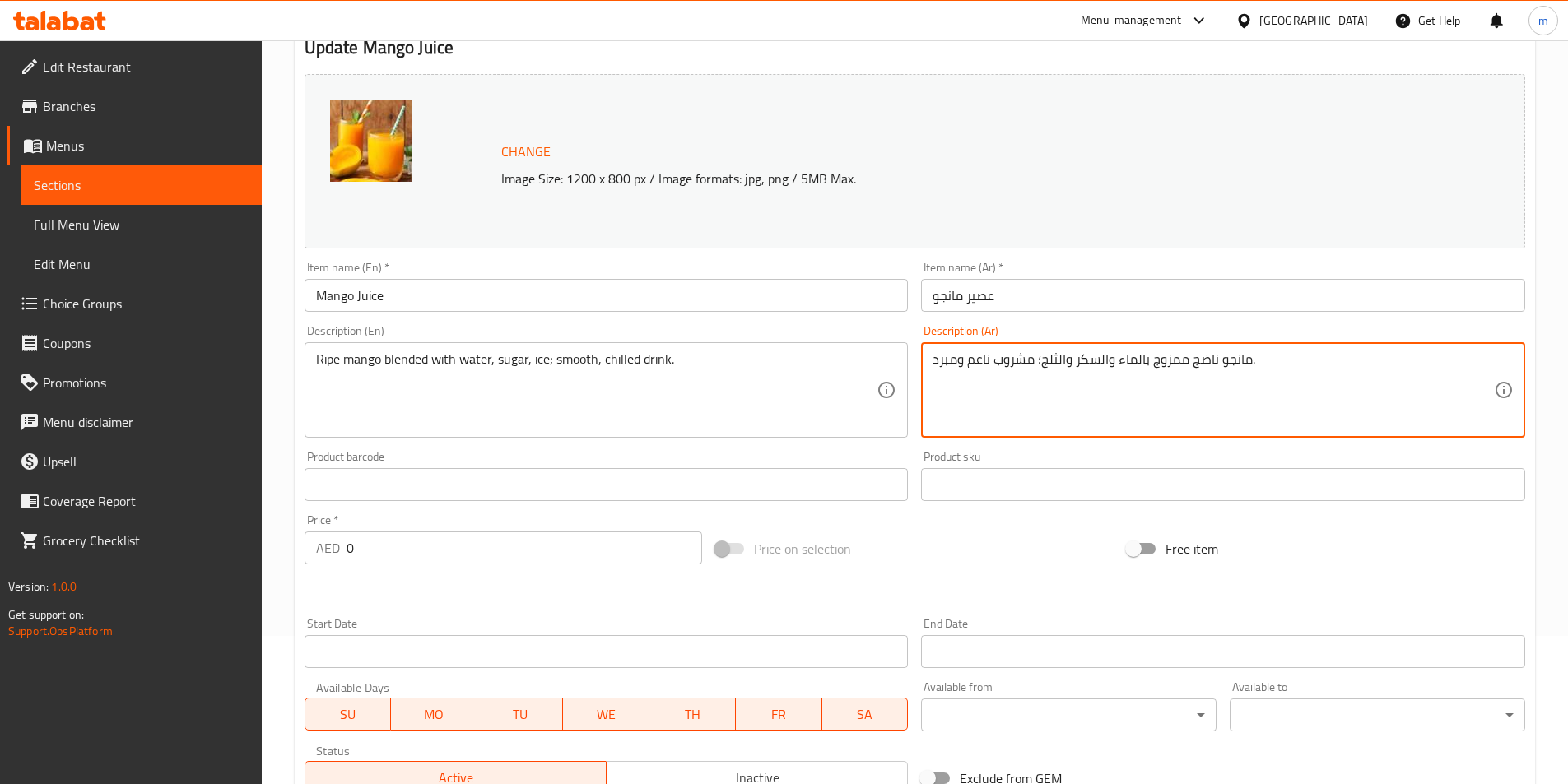
scroll to position [412, 0]
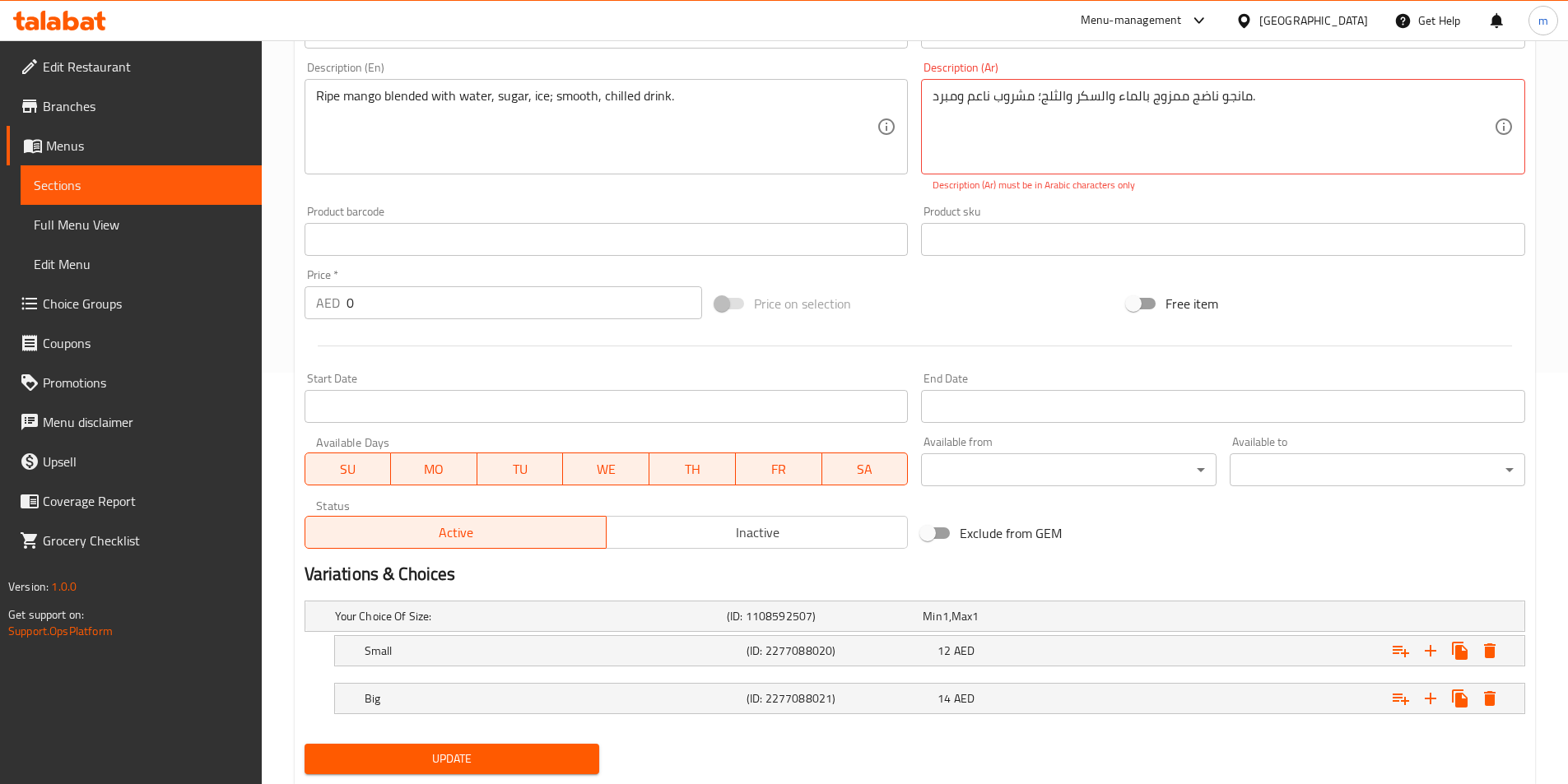
click at [495, 737] on div "Update" at bounding box center [452, 759] width 308 height 43
click at [505, 762] on span "Update" at bounding box center [452, 759] width 269 height 21
click at [1041, 106] on textarea "مانجو ناضج ممزوج بالماء والسكر والثلج؛ مشروب ناعم ومبرد." at bounding box center [1213, 127] width 562 height 78
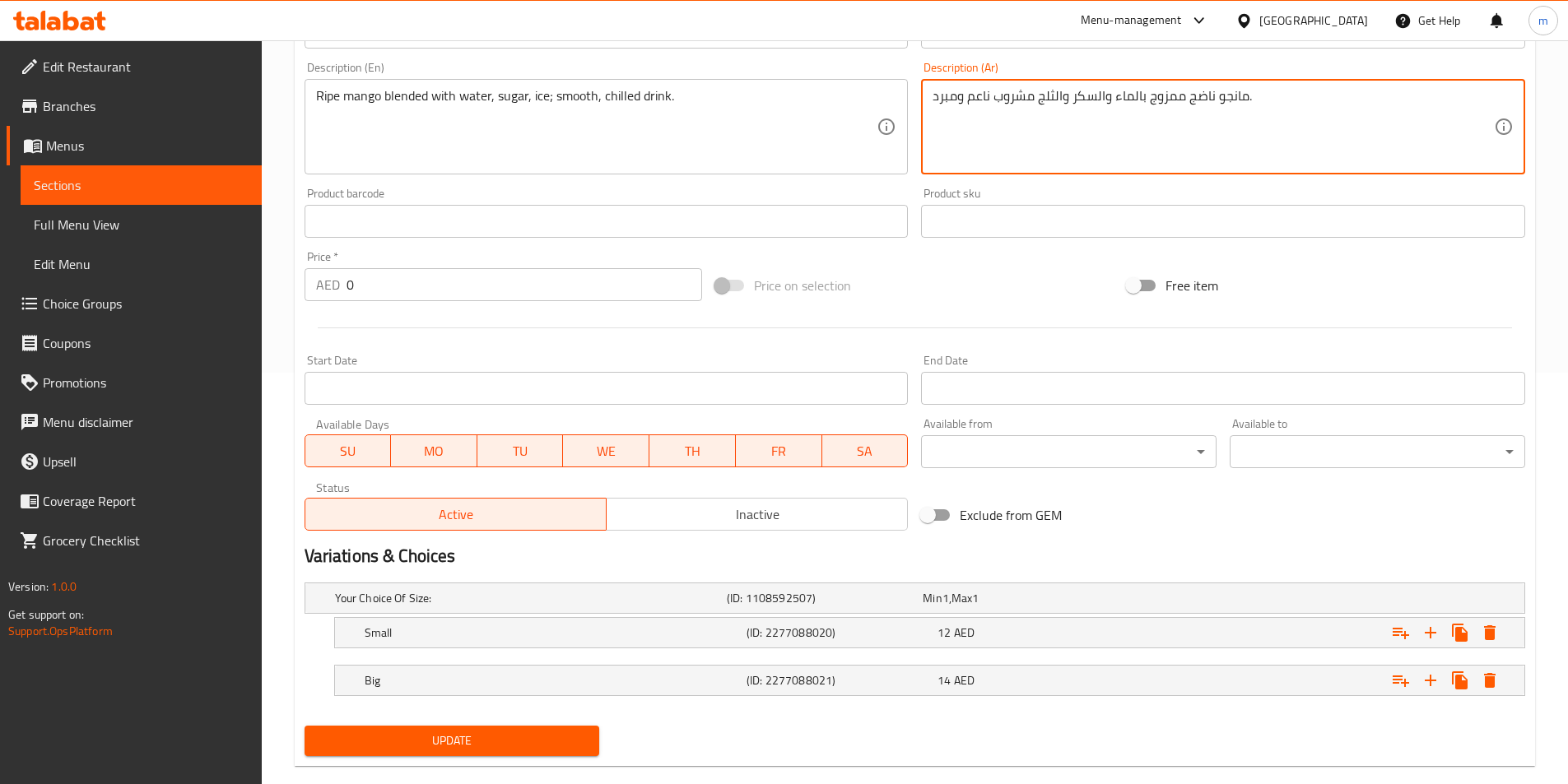
type textarea "مانجو ناضج ممزوج بالماء والسكر والثلج مشروب ناعم ومبرد."
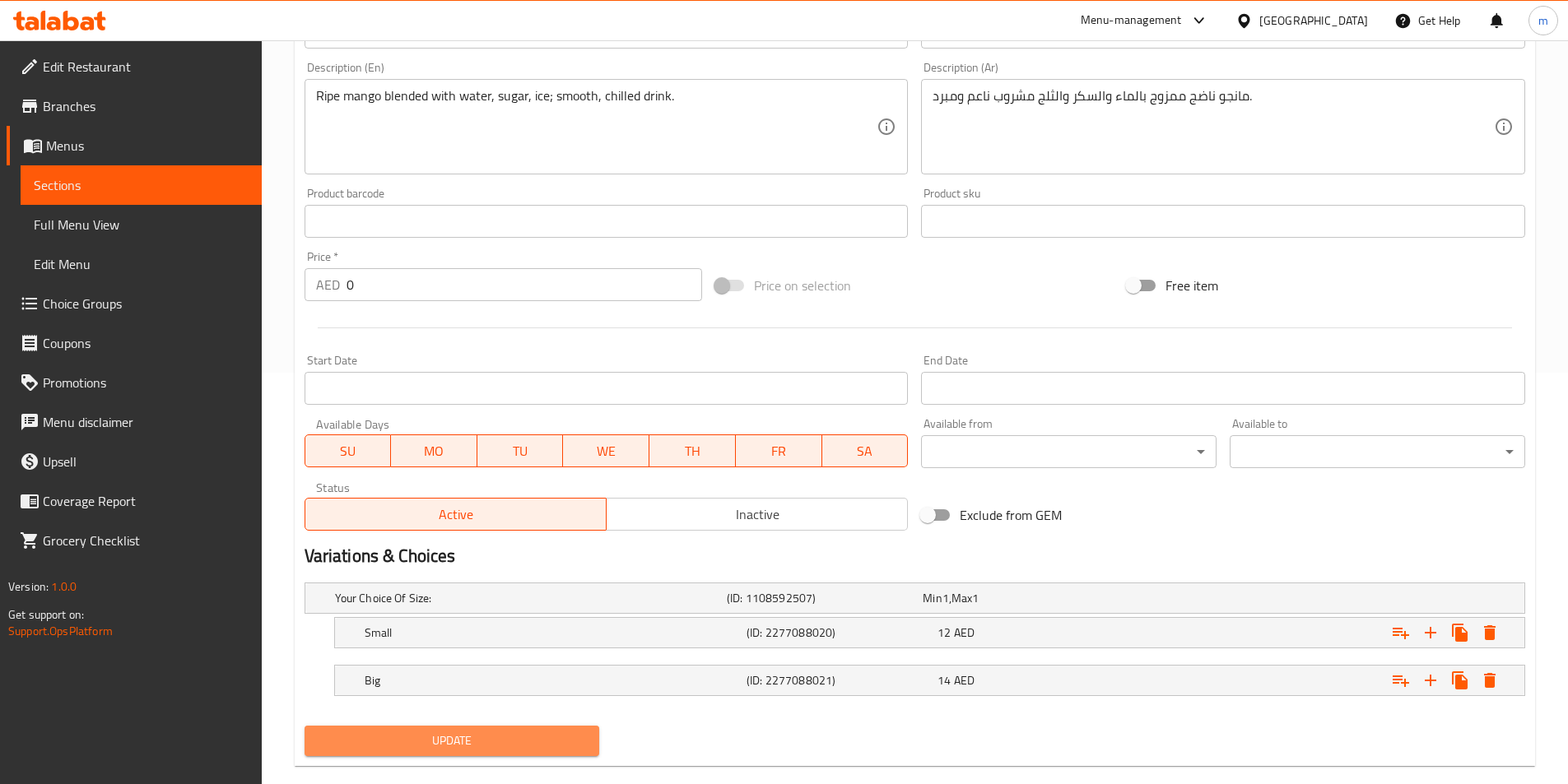
click at [570, 737] on span "Update" at bounding box center [452, 741] width 269 height 21
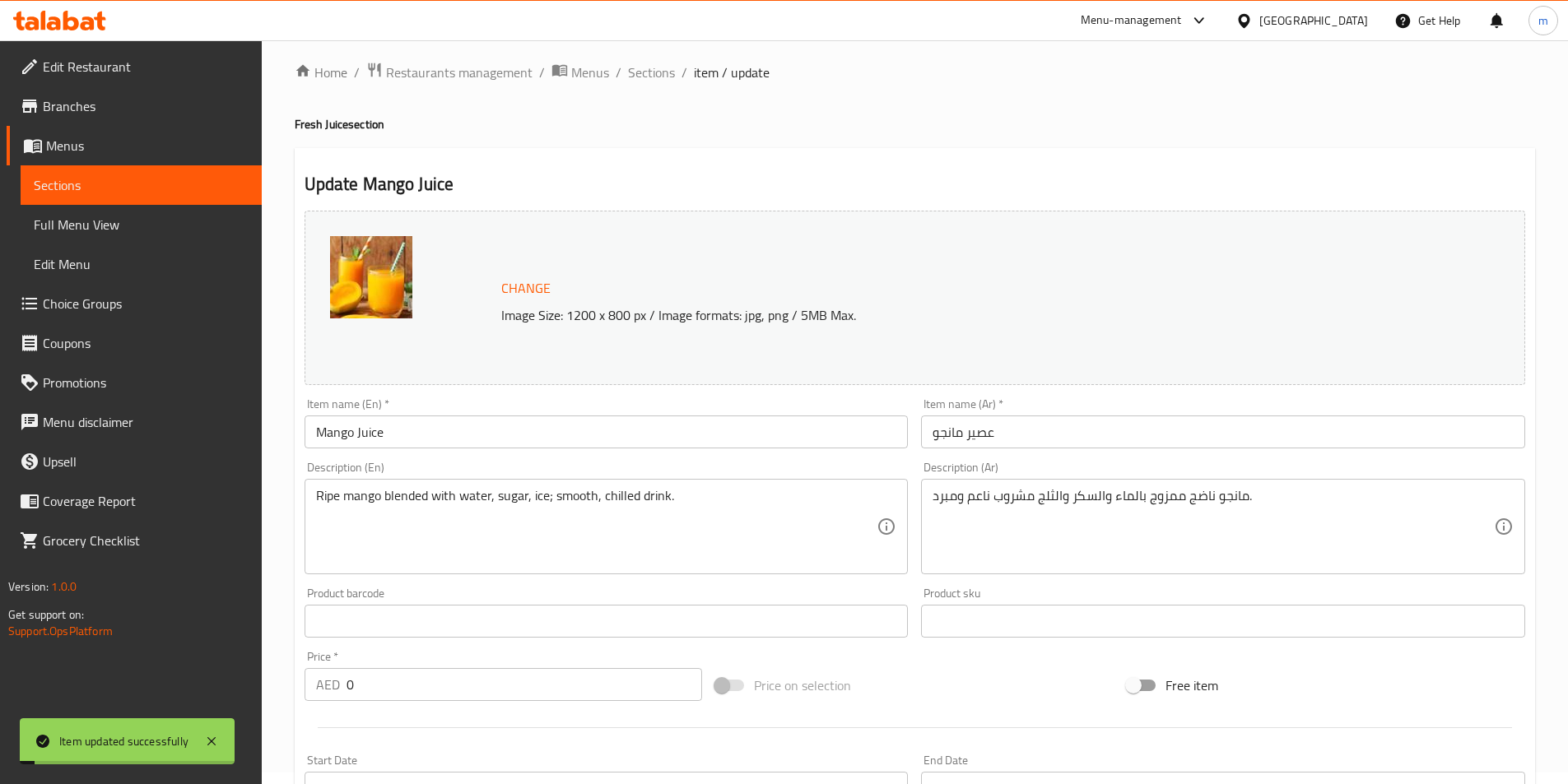
scroll to position [0, 0]
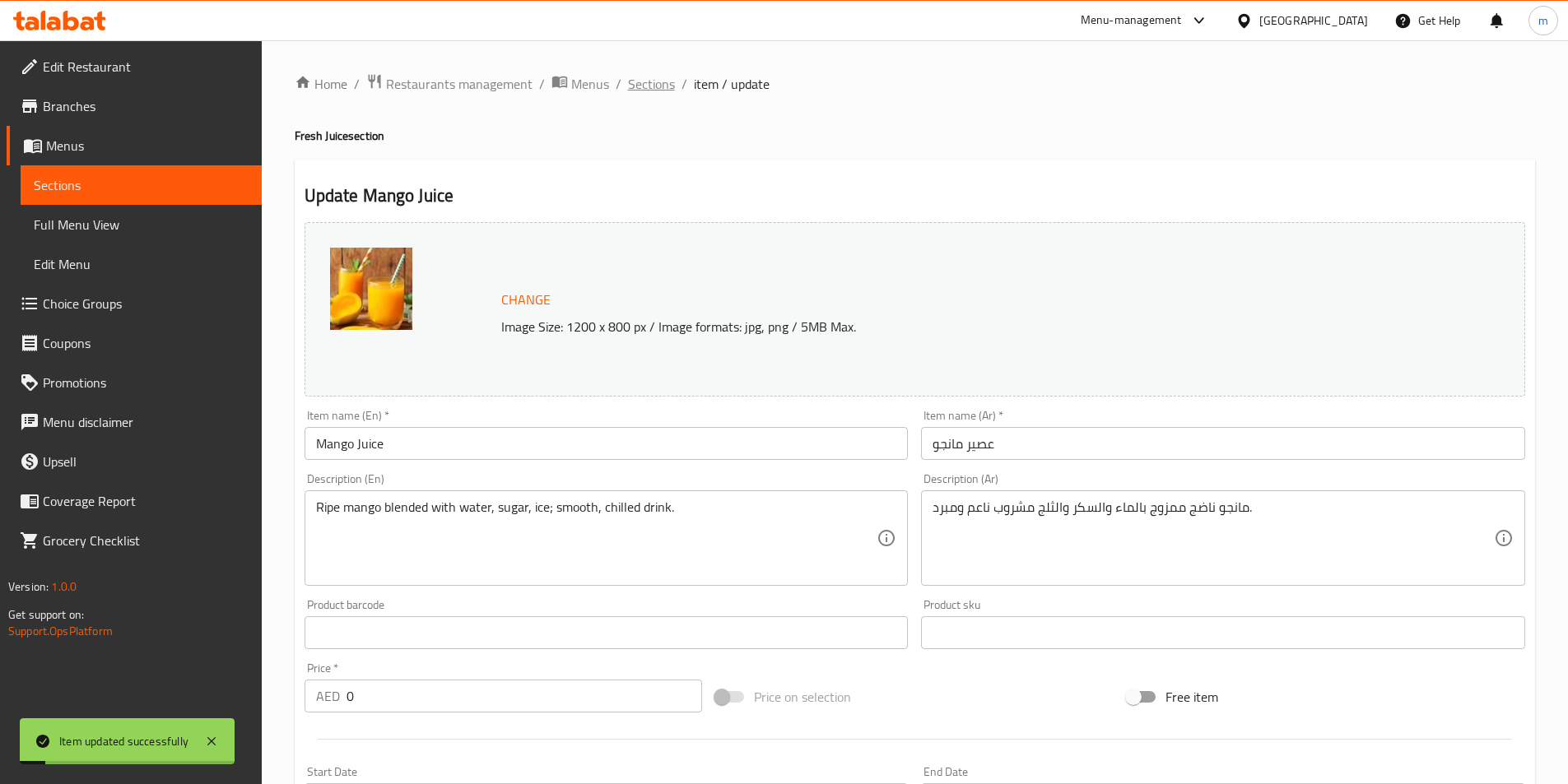
click at [648, 82] on span "Sections" at bounding box center [652, 84] width 47 height 20
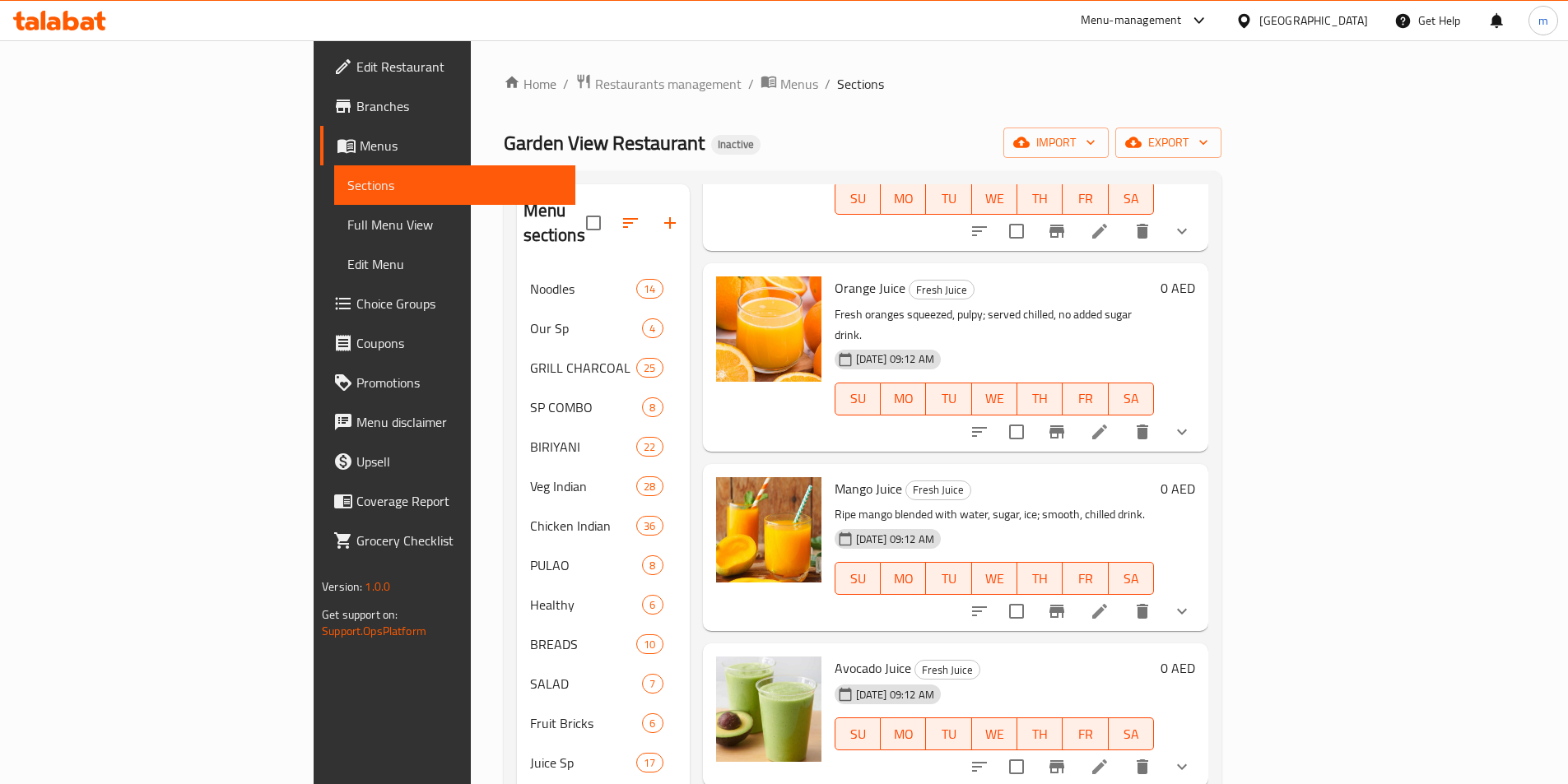
scroll to position [1316, 0]
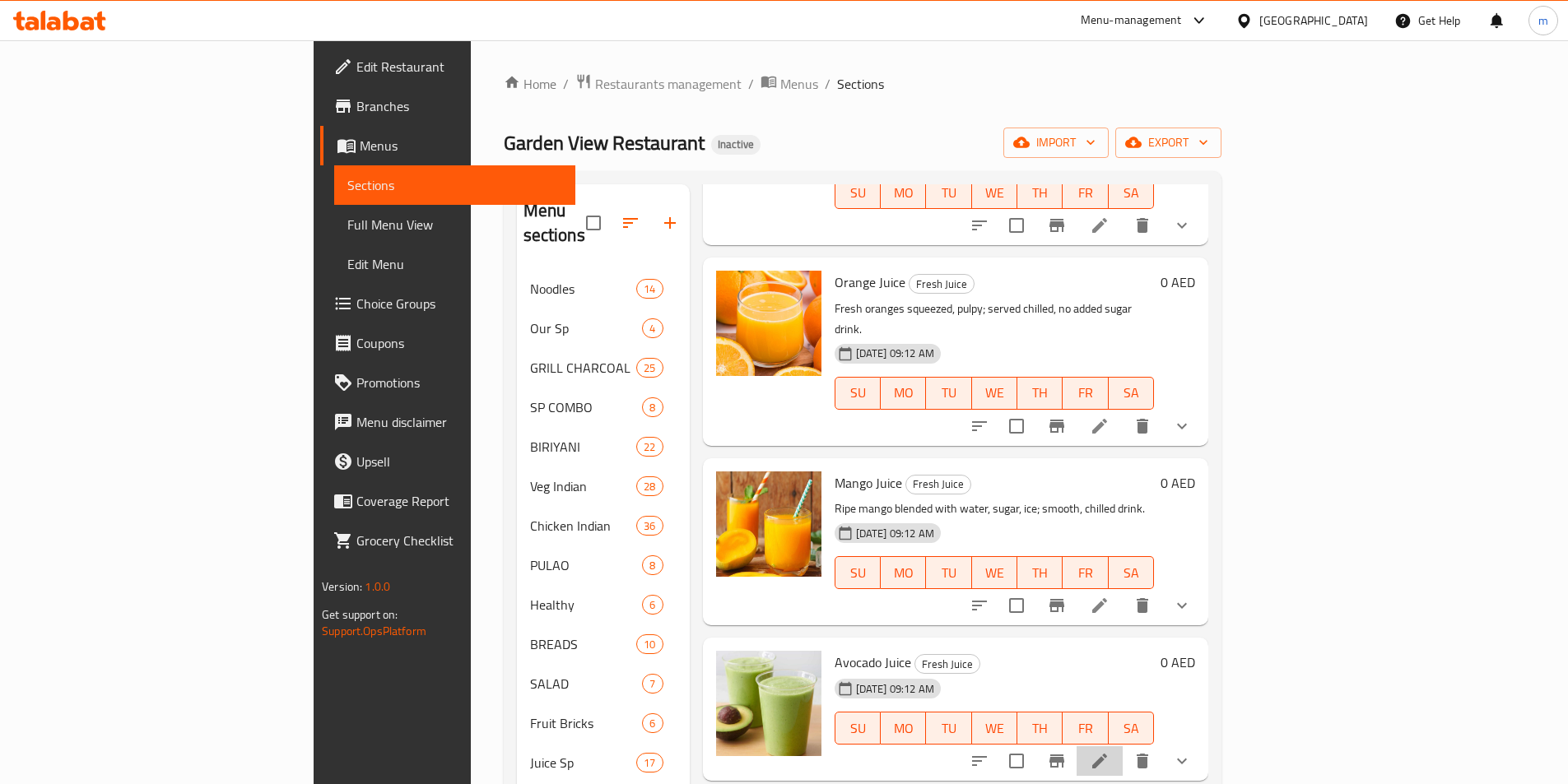
click at [1122, 747] on li at bounding box center [1099, 762] width 46 height 30
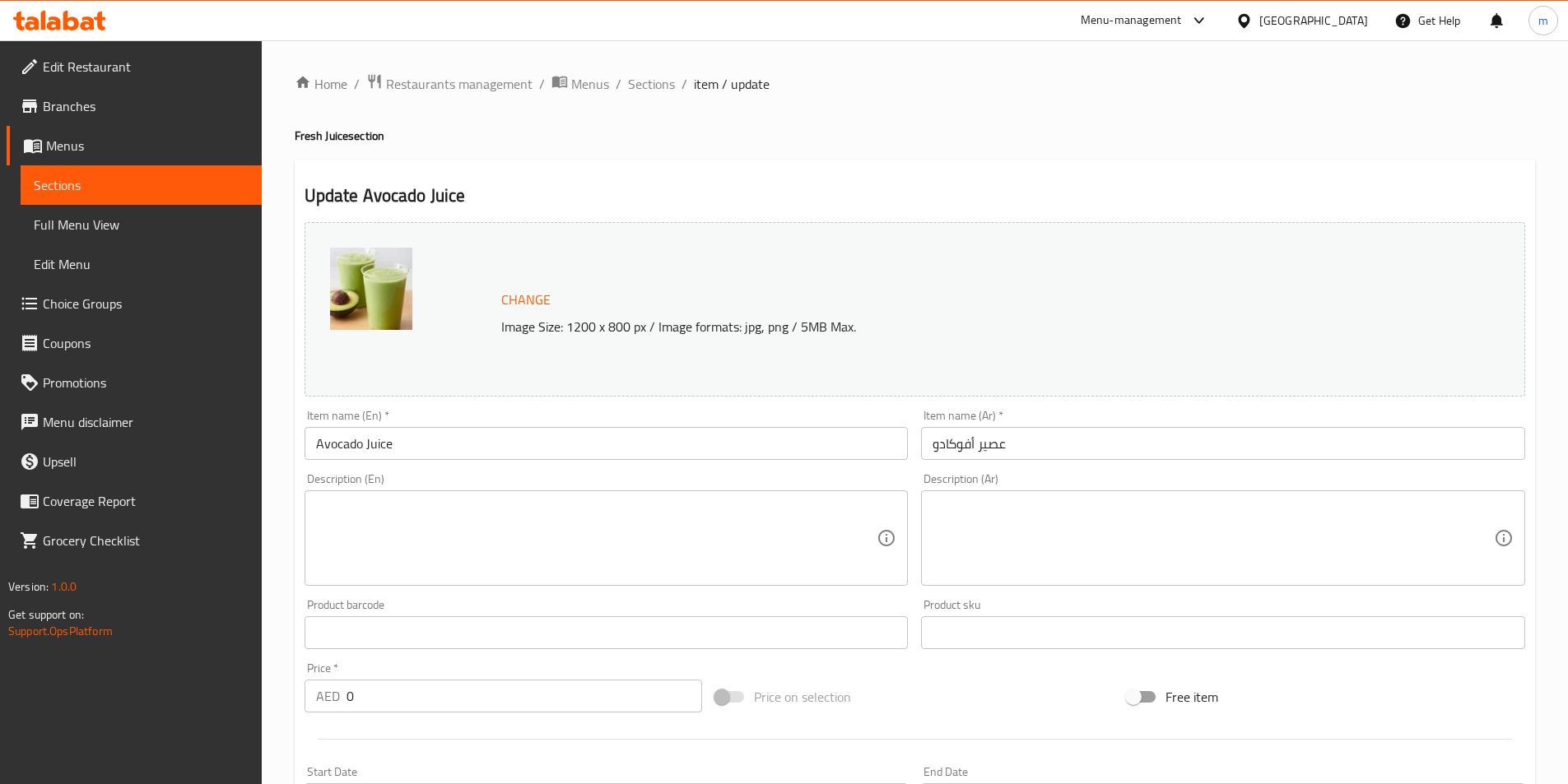
click at [729, 541] on textarea at bounding box center [597, 539] width 562 height 78
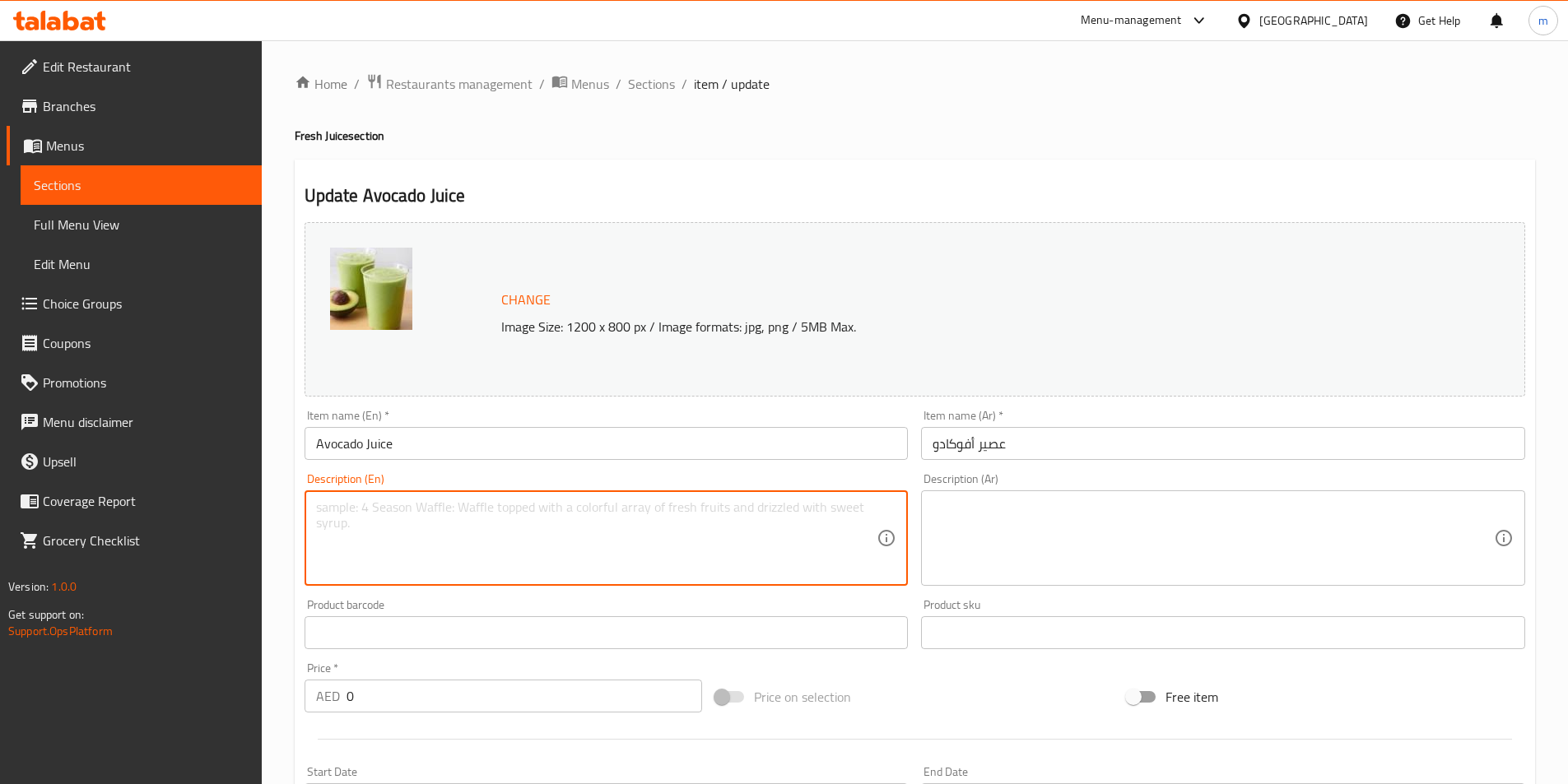
paste textarea "Avocado blended with milk, sugar, ice; creamy, rich, chilled drink."
type textarea "Avocado blended with milk, sugar, ice; creamy, rich, chilled drink."
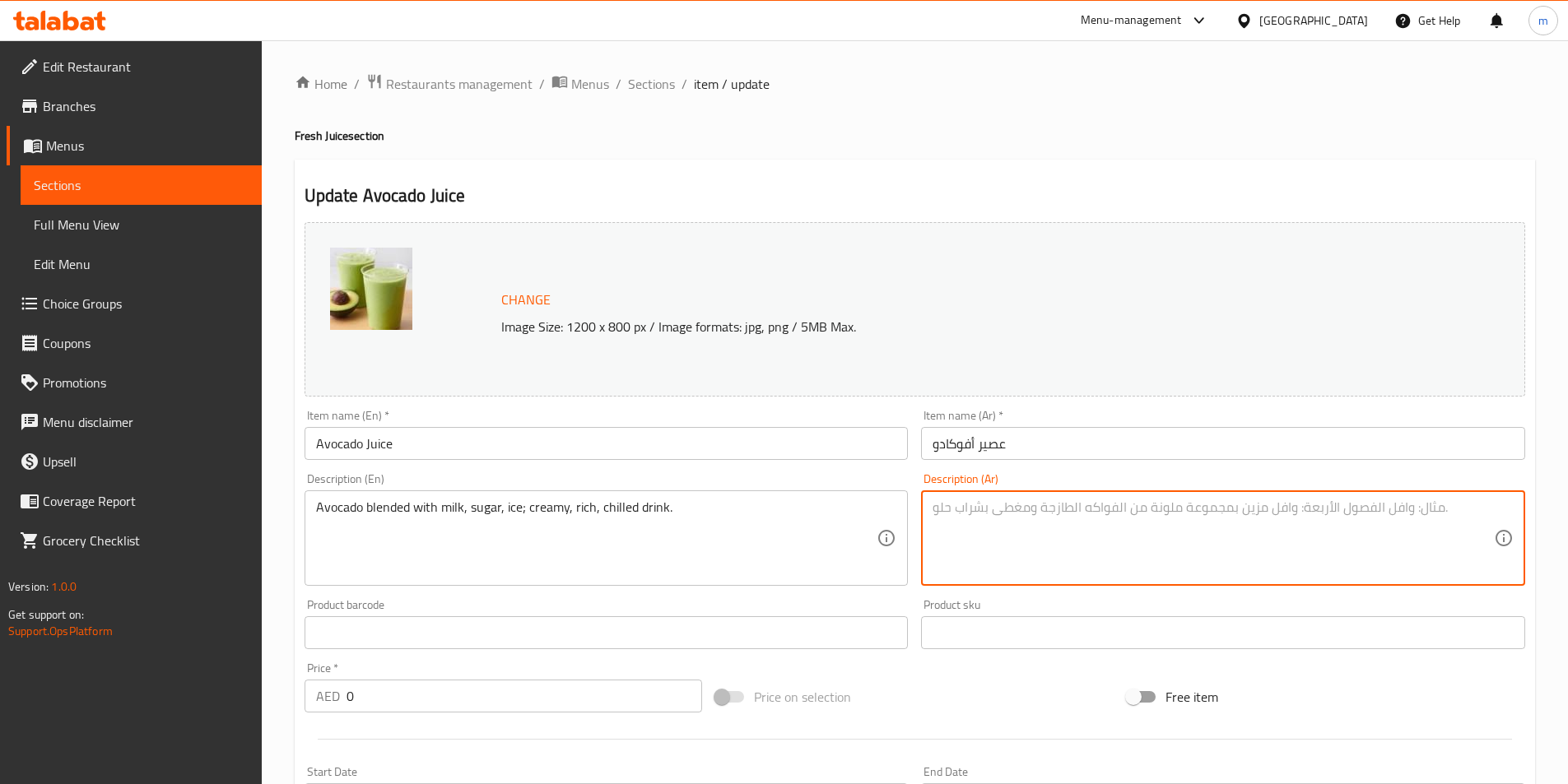
click at [1480, 532] on textarea at bounding box center [1213, 539] width 562 height 78
paste textarea "مزيج الأفوكادو مع الحليب"
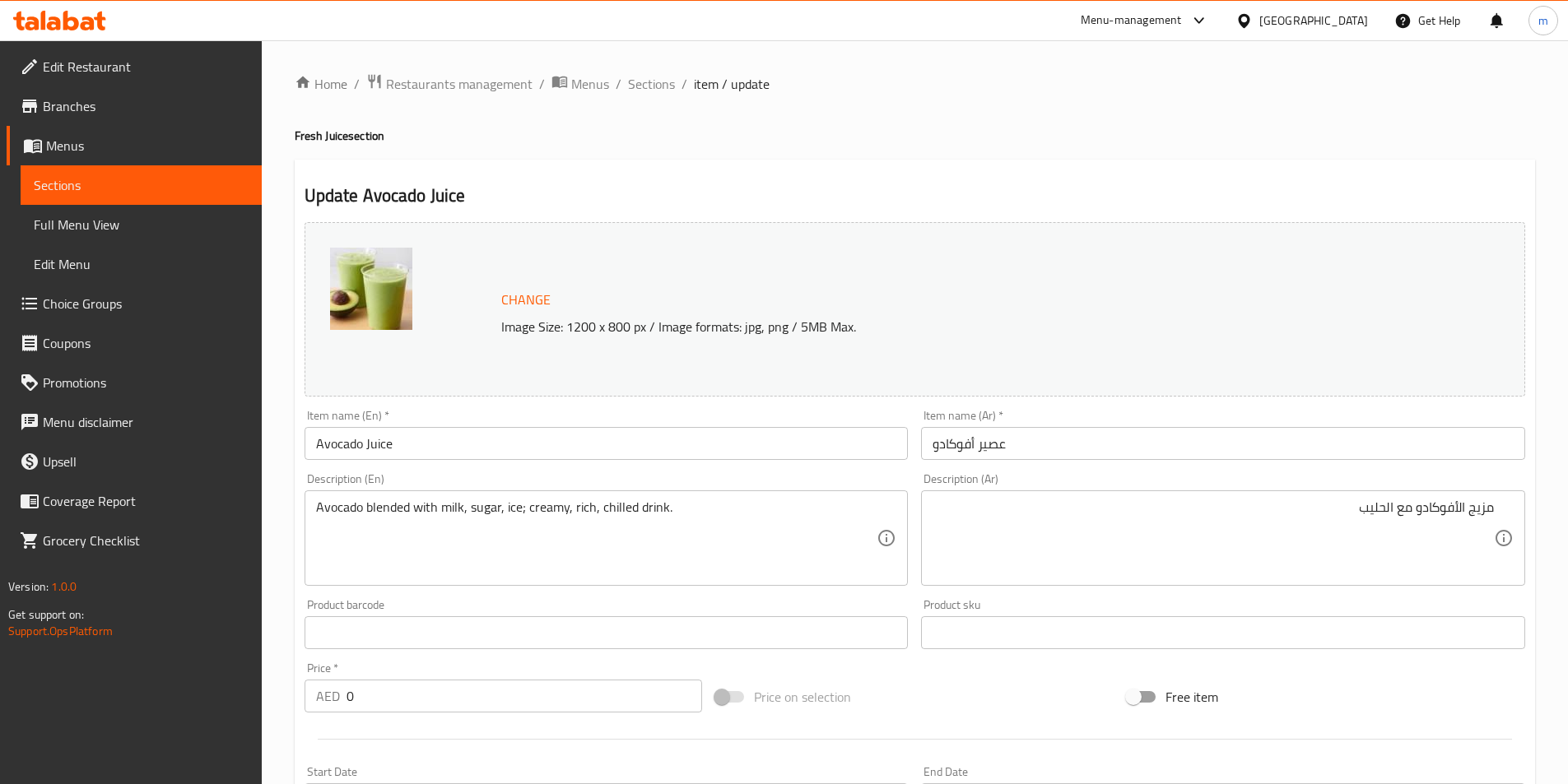
click at [1316, 517] on textarea "مزيج الأفوكادو مع الحليب" at bounding box center [1213, 539] width 562 height 78
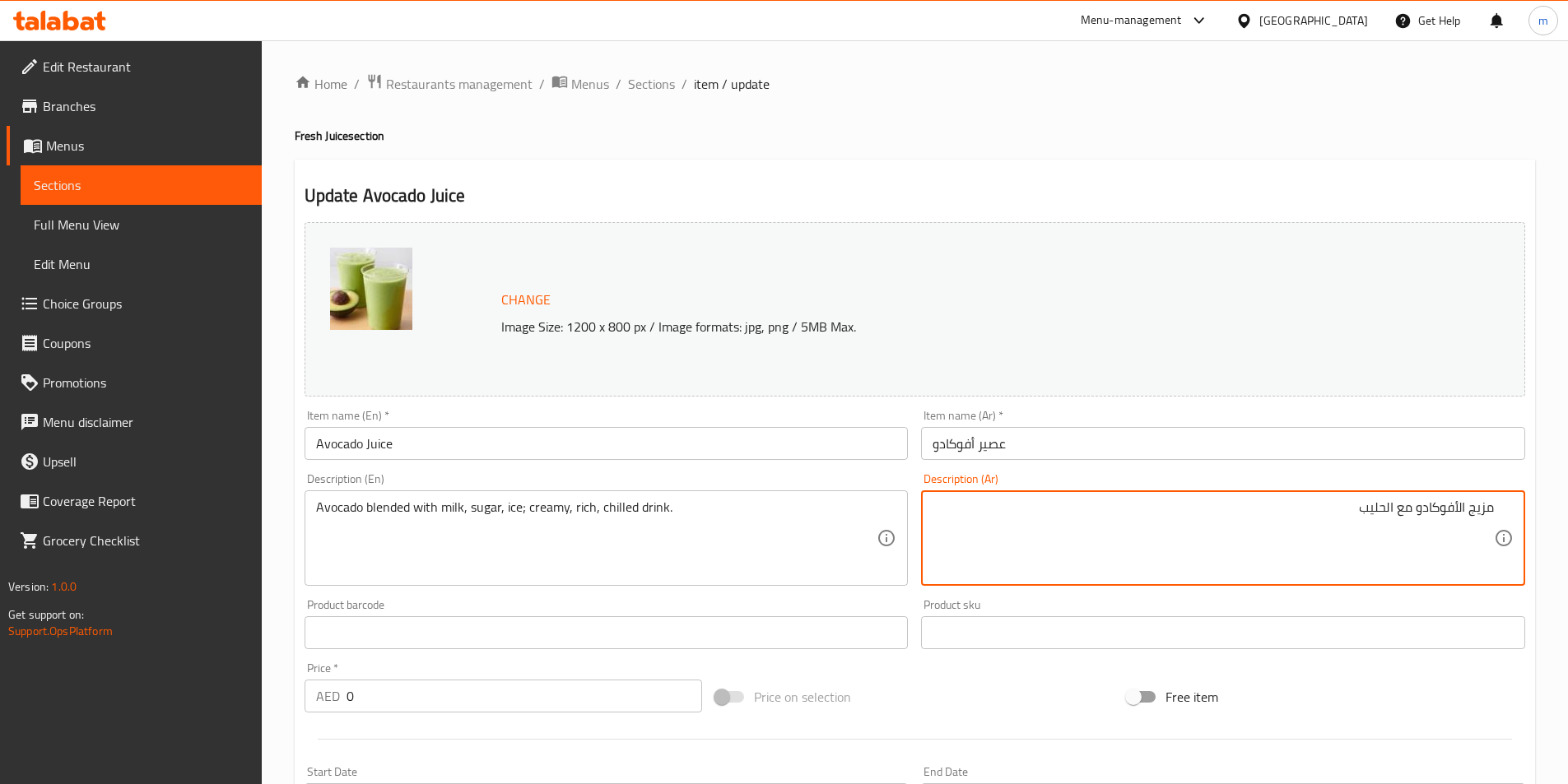
paste textarea "والسكر والثلج."
drag, startPoint x: 1262, startPoint y: 523, endPoint x: 1281, endPoint y: 519, distance: 19.4
click at [1281, 519] on textarea "مزيج الأفوكادو مع الحليب والسكر والثلج." at bounding box center [1213, 539] width 562 height 78
paste textarea "مشروب [PERSON_NAME] ومبرد"
click at [1282, 517] on textarea "مزيج الأفوكادو مع الحليب والسكر والثلجمشروب كريمي غني ومبرد" at bounding box center [1213, 539] width 562 height 78
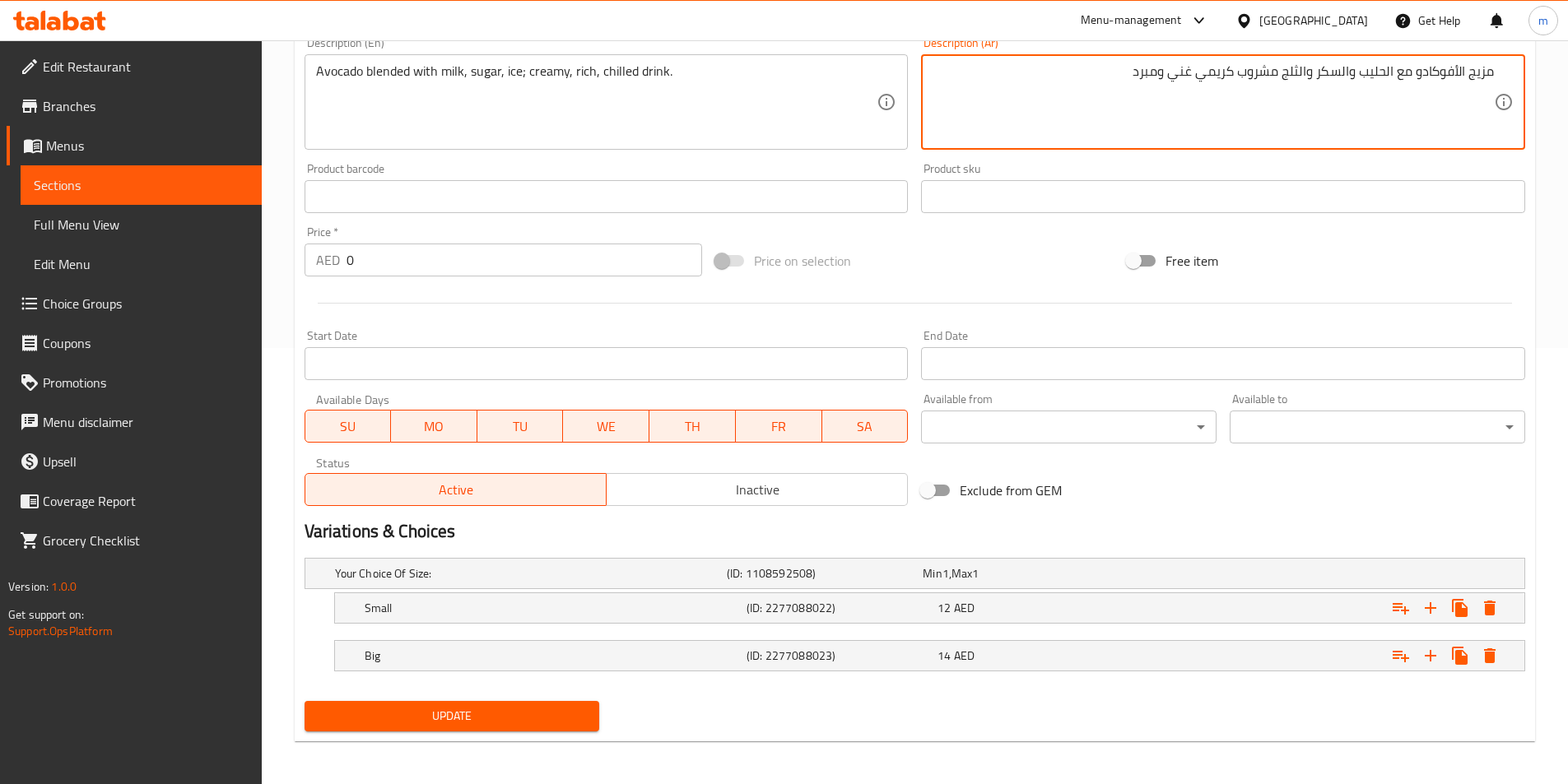
scroll to position [439, 0]
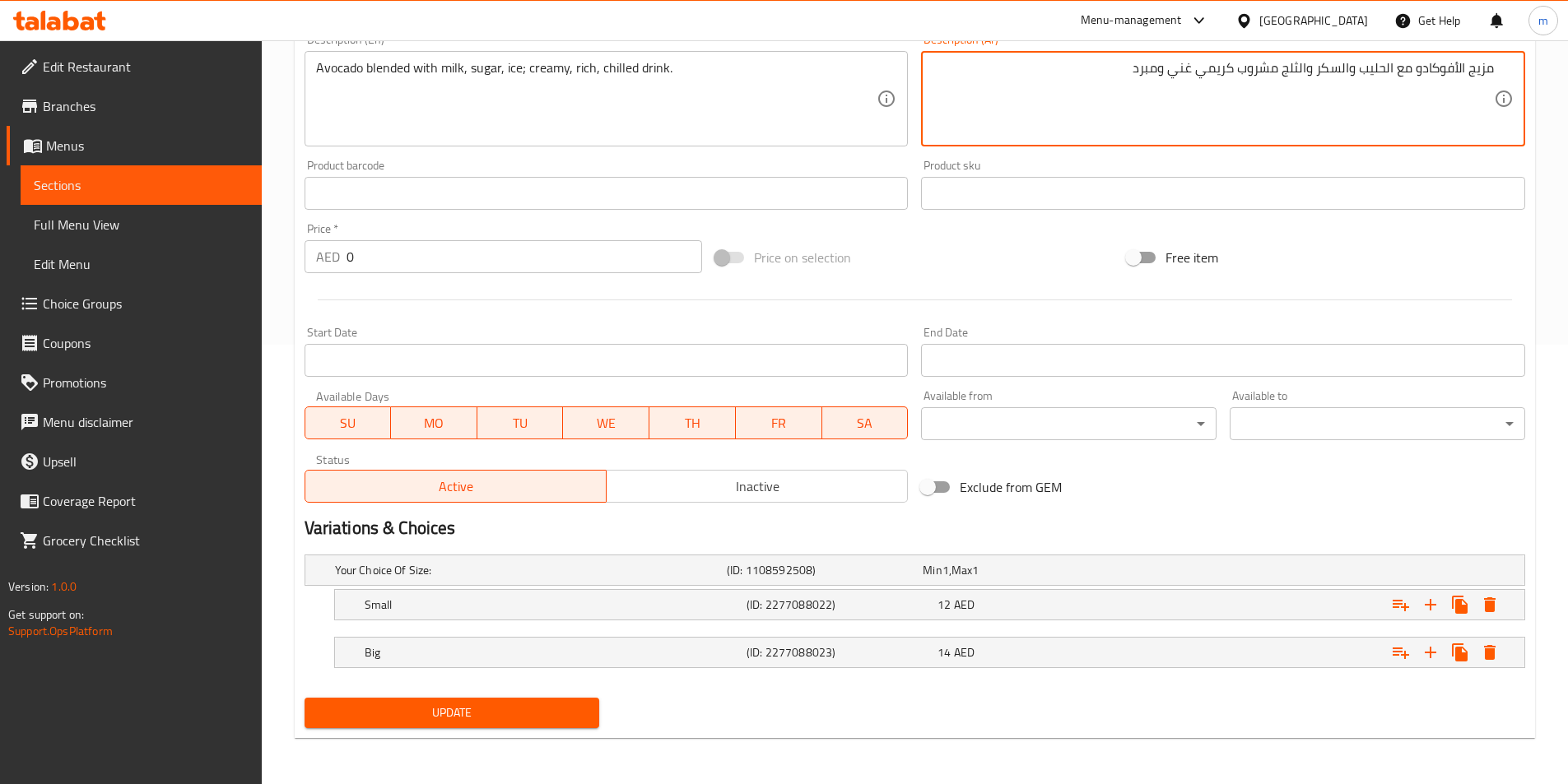
type textarea "مزيج الأفوكادو مع الحليب والسكر والثلج مشروب كريمي غني ومبرد"
click at [578, 711] on span "Update" at bounding box center [452, 713] width 269 height 21
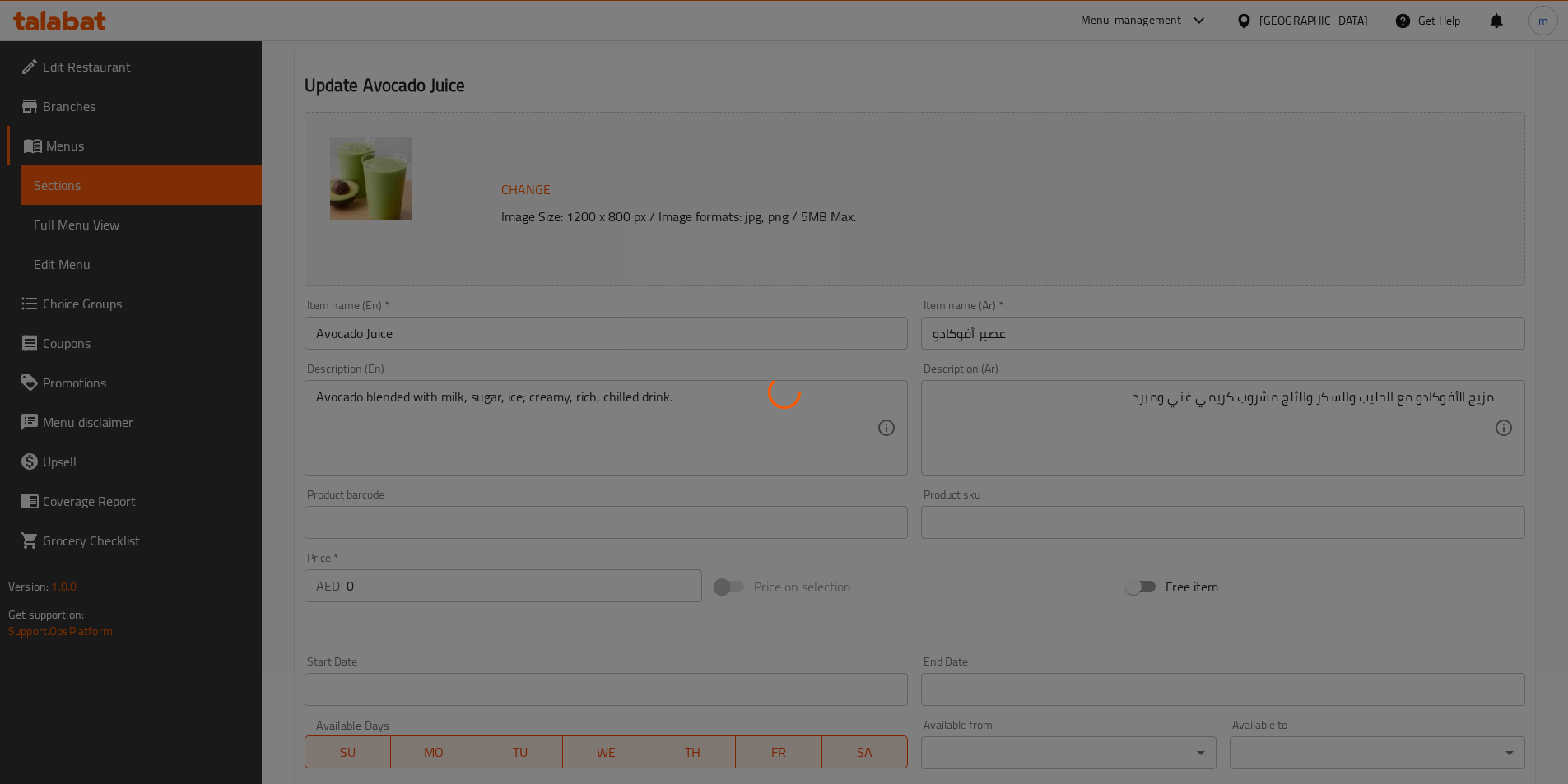
scroll to position [0, 0]
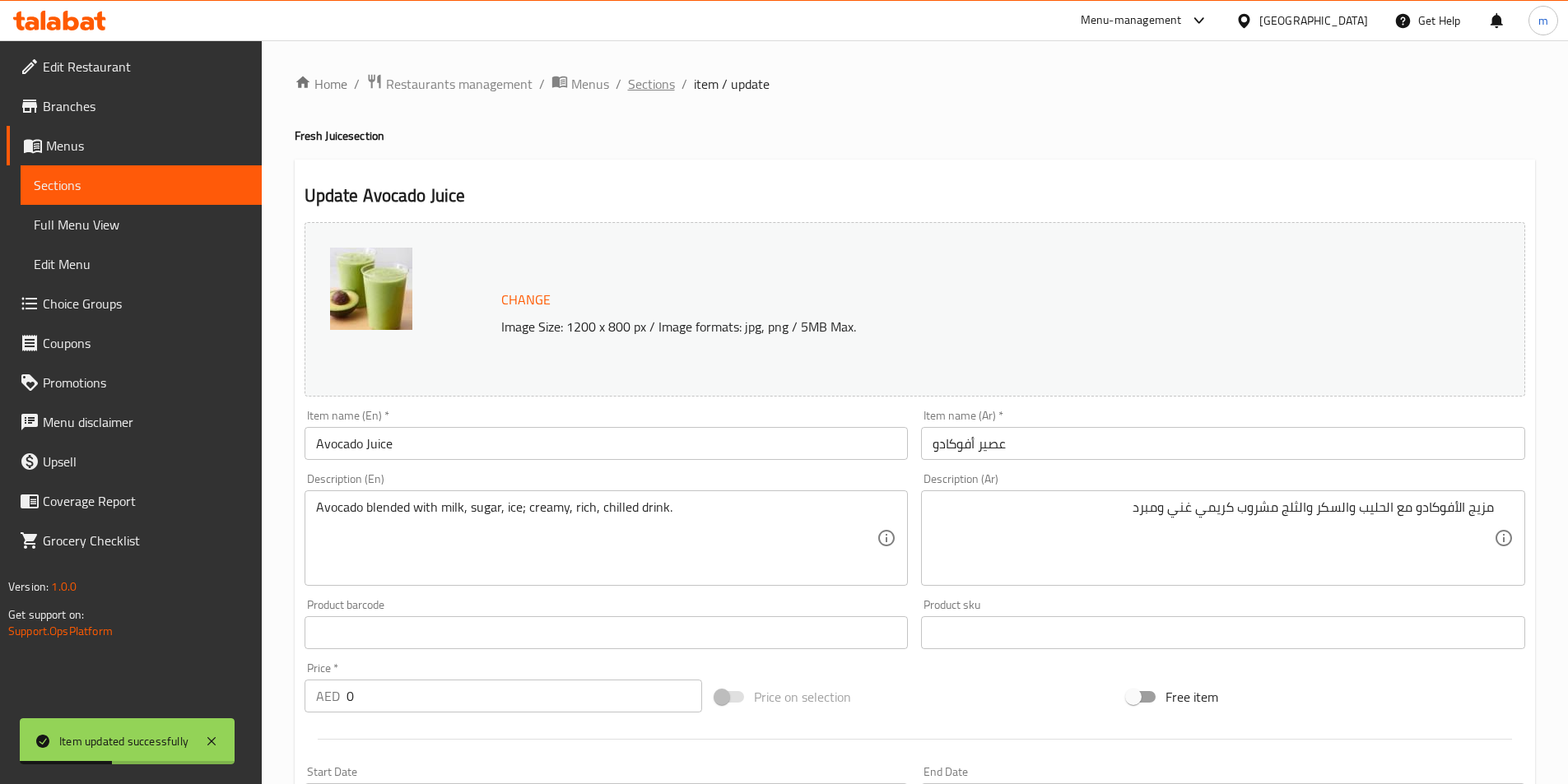
click at [657, 75] on span "Sections" at bounding box center [652, 84] width 47 height 20
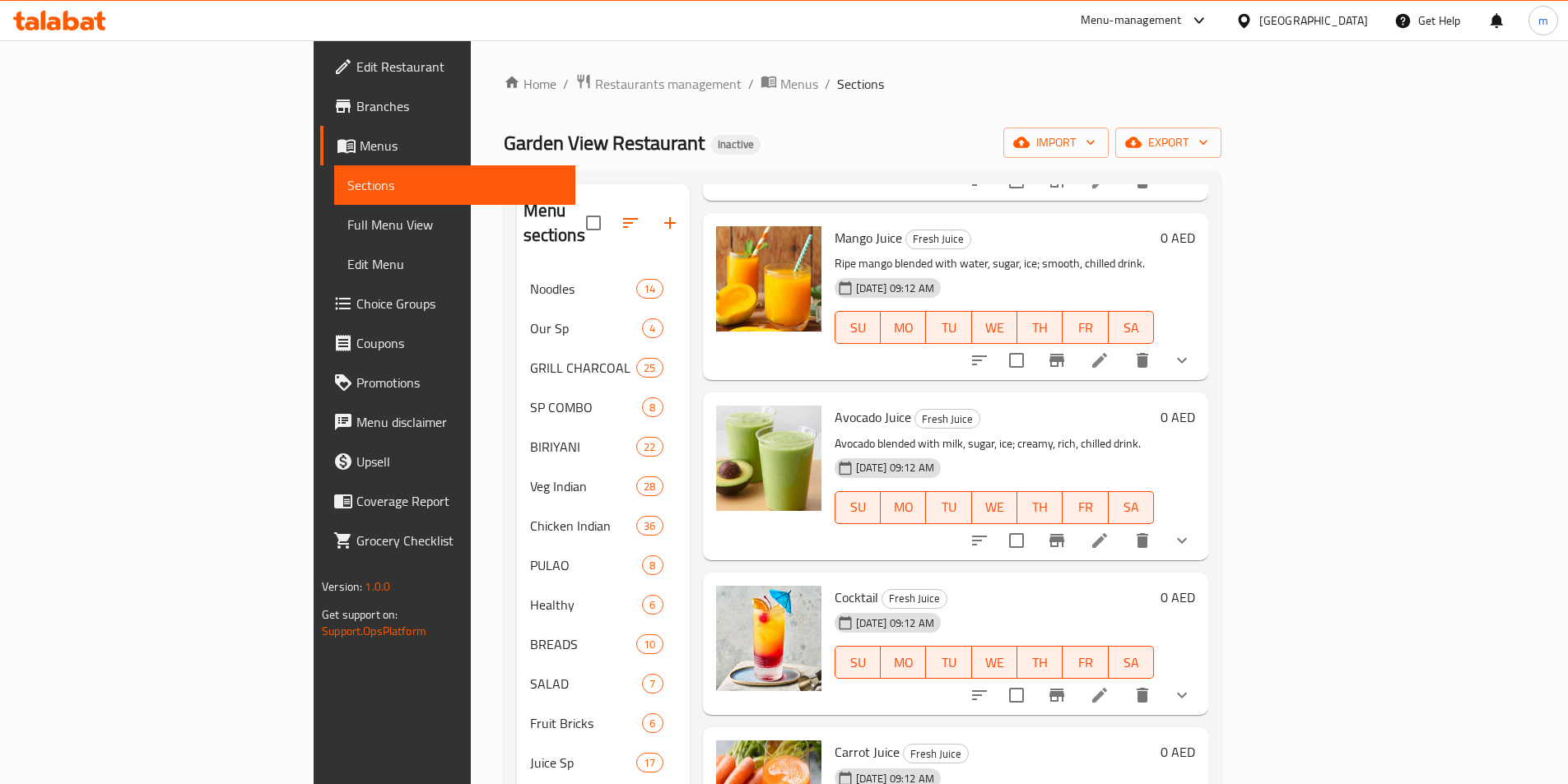
scroll to position [1564, 0]
click at [1122, 679] on li at bounding box center [1099, 694] width 46 height 30
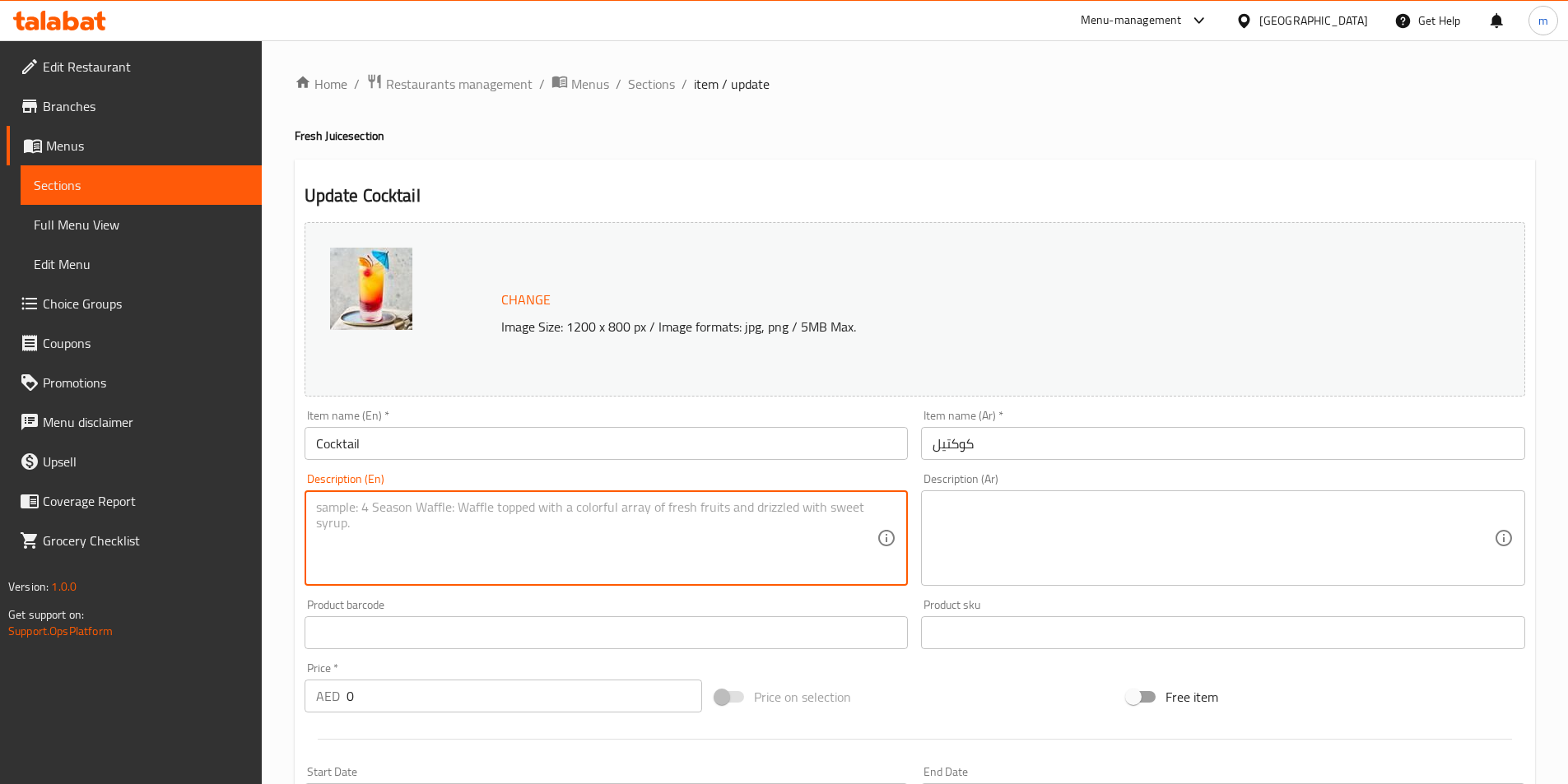
click at [677, 546] on textarea at bounding box center [597, 539] width 562 height 78
paste textarea "Mixed seasonal fruits blended with juice, sugar; chilled, refreshing drink."
type textarea "Mixed seasonal fruits blended with juice, sugar; chilled, refreshing drink."
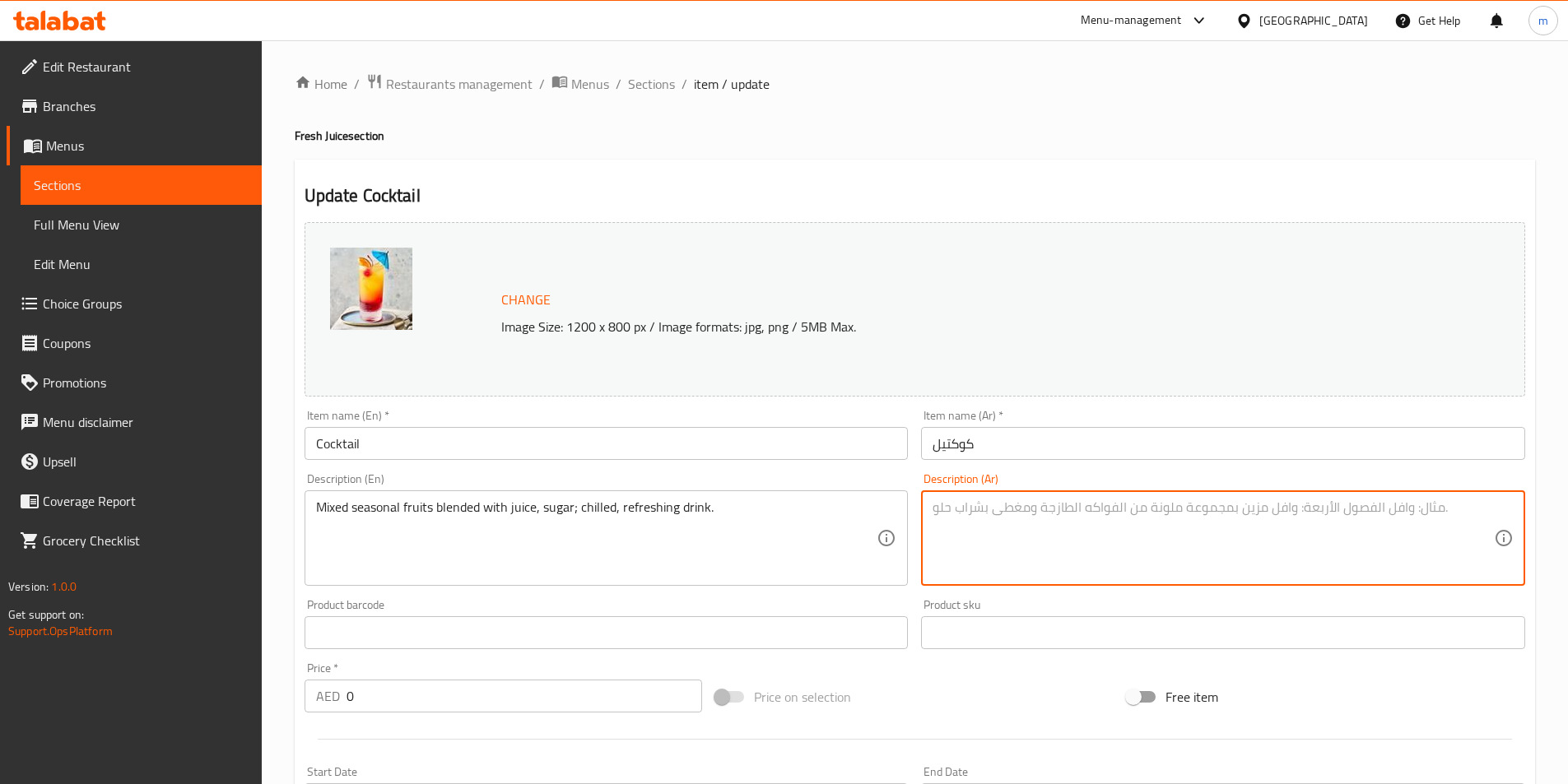
click at [1306, 517] on textarea at bounding box center [1213, 539] width 562 height 78
paste textarea "Mixed seasonal fruits blended with juice, sugar; chilled, refreshing drink."
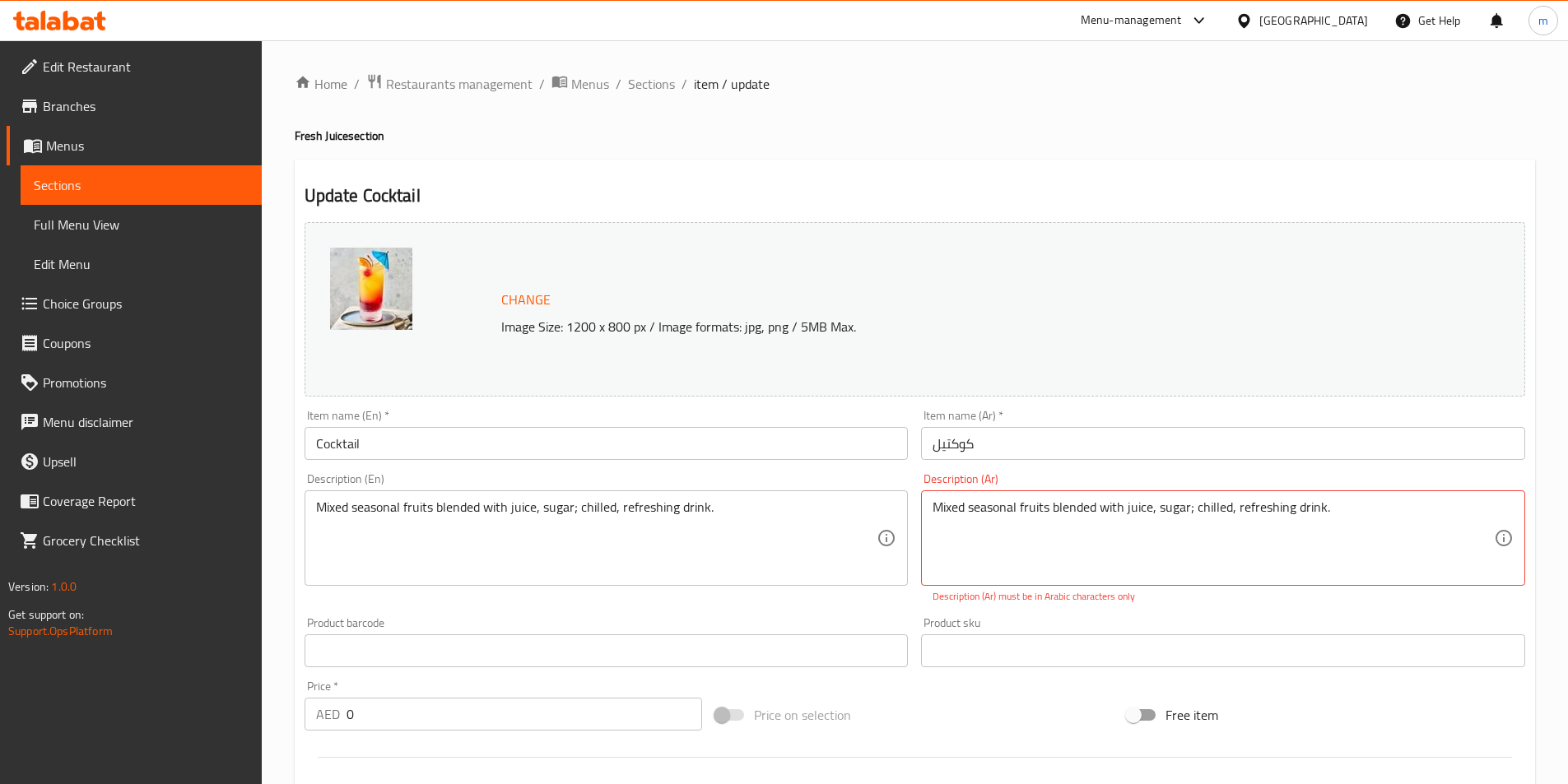
click at [1221, 502] on textarea "Mixed seasonal fruits blended with juice, sugar; chilled, refreshing drink." at bounding box center [1213, 539] width 562 height 78
paste textarea "مزيج من الفواكه الموسمية المخلوطة مع العصير والسكر؛ مشروب بارد منعش"
click at [1172, 507] on textarea "مزيج من الفواكه الموسمية المخلوطة مع العصير والسكر؛ مشروب بارد منعش." at bounding box center [1213, 539] width 562 height 78
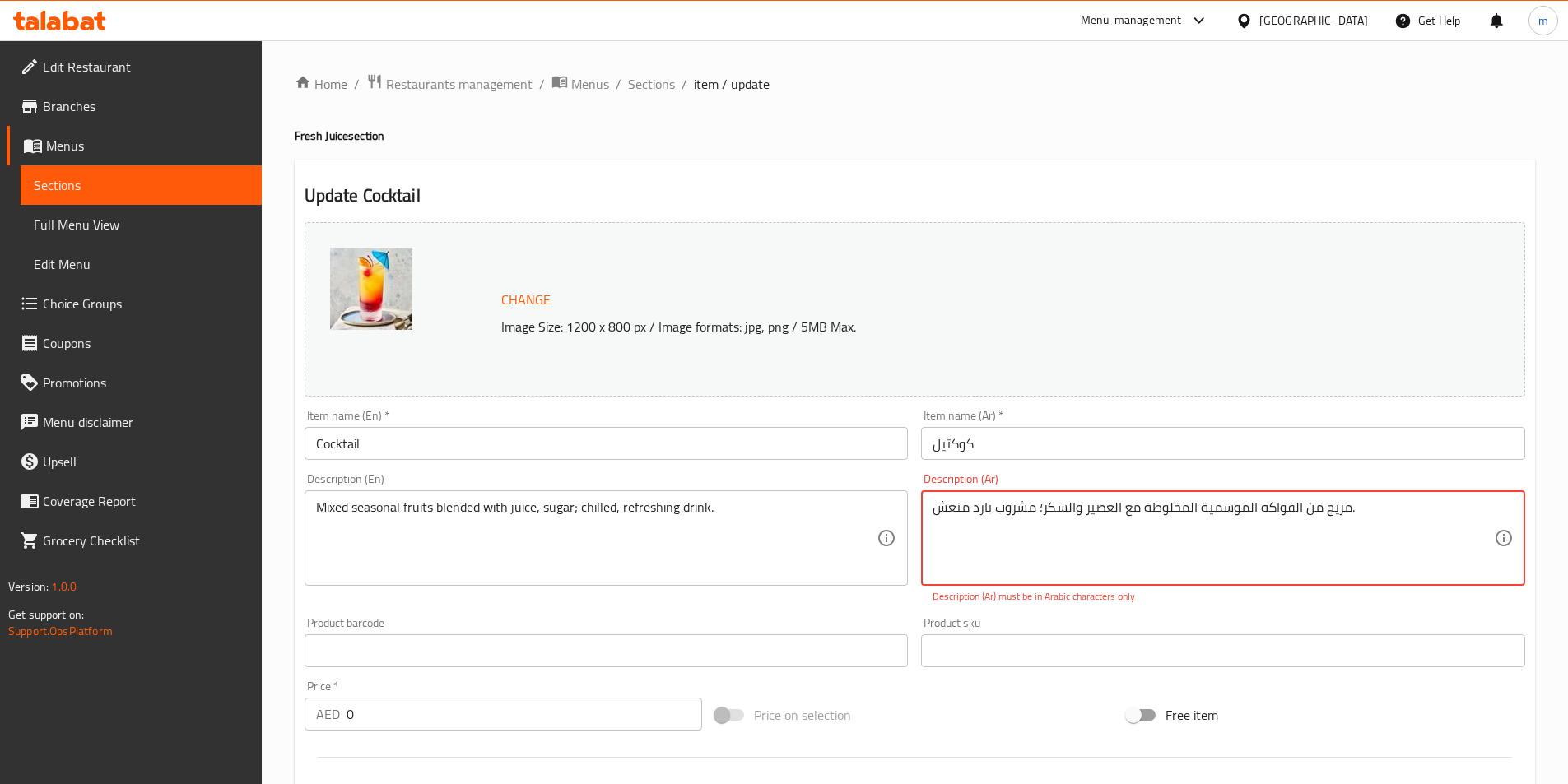
click at [1172, 507] on textarea "مزيج من الفواكه الموسمية المخلوطة مع العصير والسكر؛ مشروب بارد منعش." at bounding box center [1213, 539] width 562 height 78
click at [1044, 517] on textarea "مزيج من الفواكه الموسمية الممزوجة مع العصير والسكر؛ مشروب بارد منعش." at bounding box center [1213, 539] width 562 height 78
click at [983, 508] on textarea "مزيج من الفواكه الموسمية الممزوجة مع العصير والسكر مشروب بارد منعش." at bounding box center [1213, 539] width 562 height 78
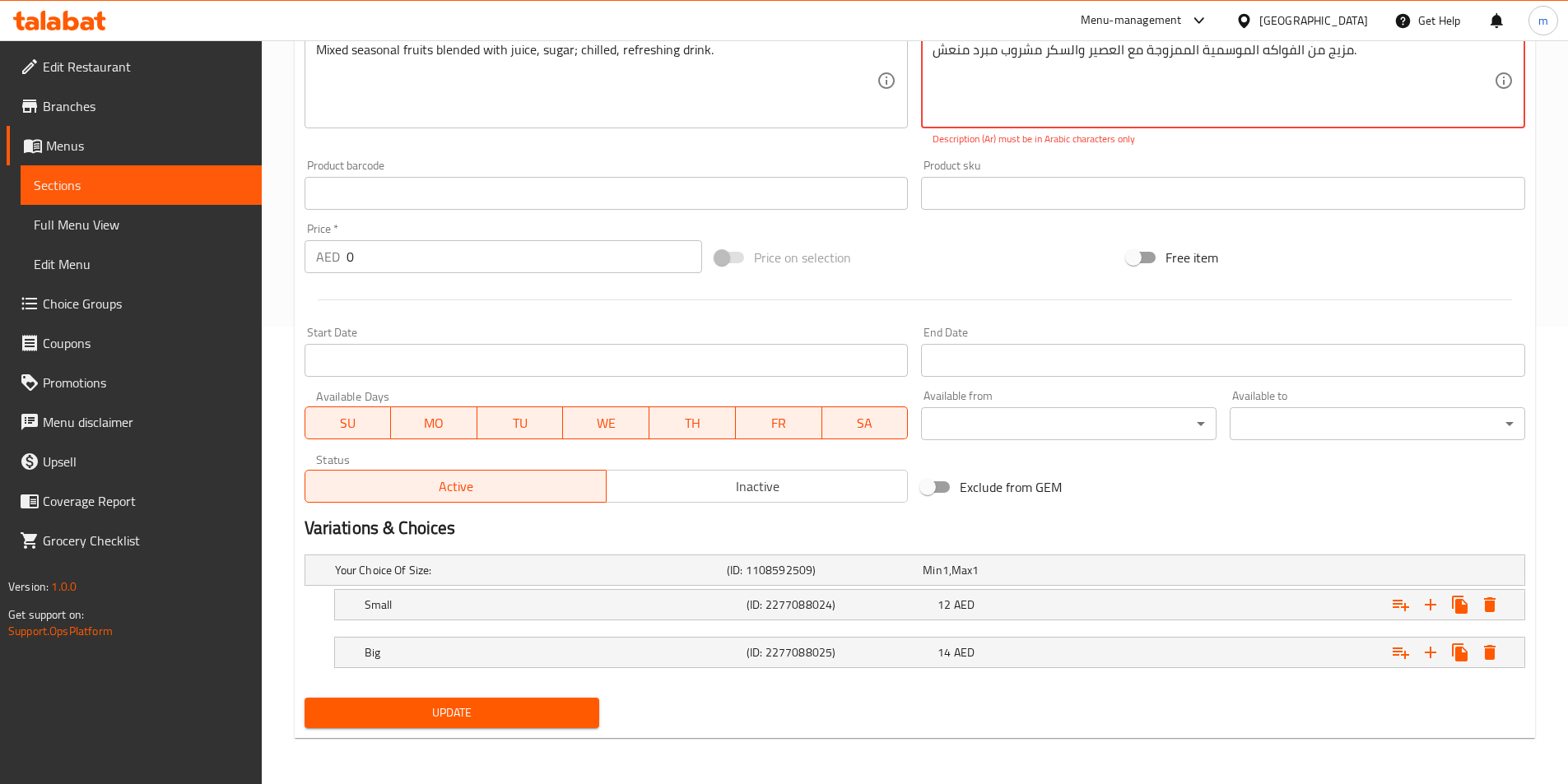
type textarea "مزيج من الفواكه الموسمية الممزوجة مع العصير والسكر مشروب مبرد منعش."
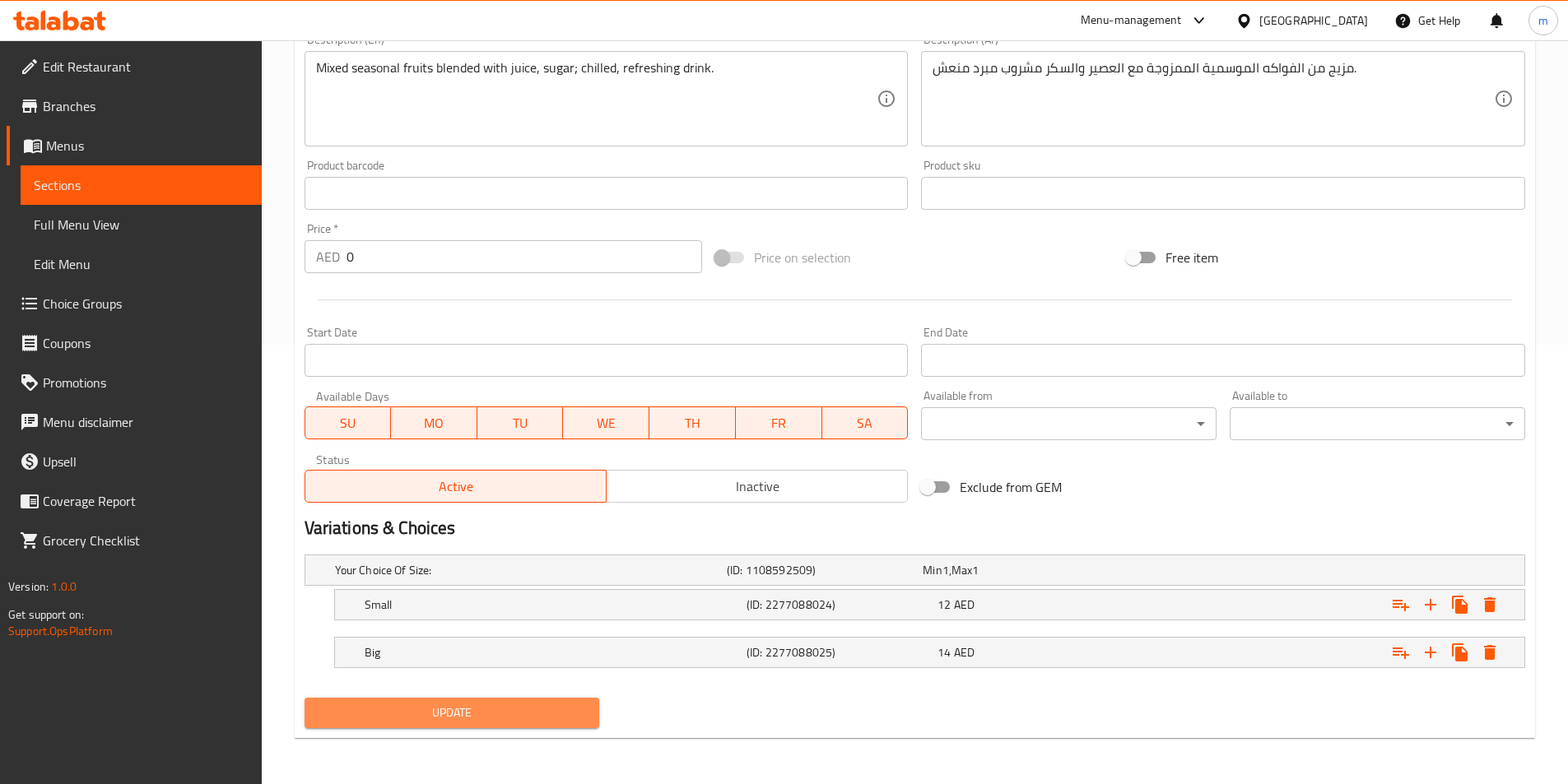
scroll to position [439, 0]
click at [586, 702] on button "Update" at bounding box center [452, 713] width 296 height 31
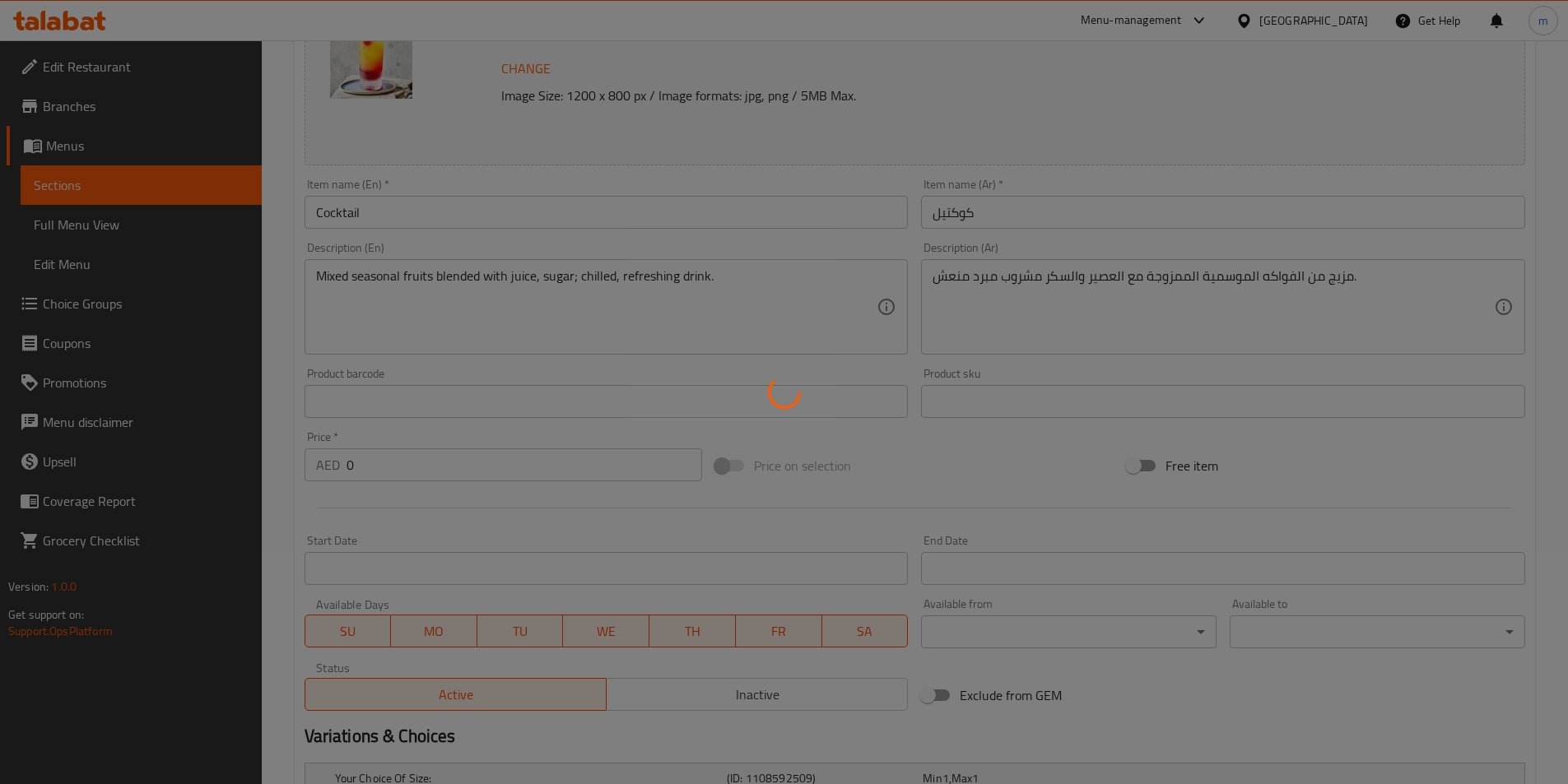
scroll to position [0, 0]
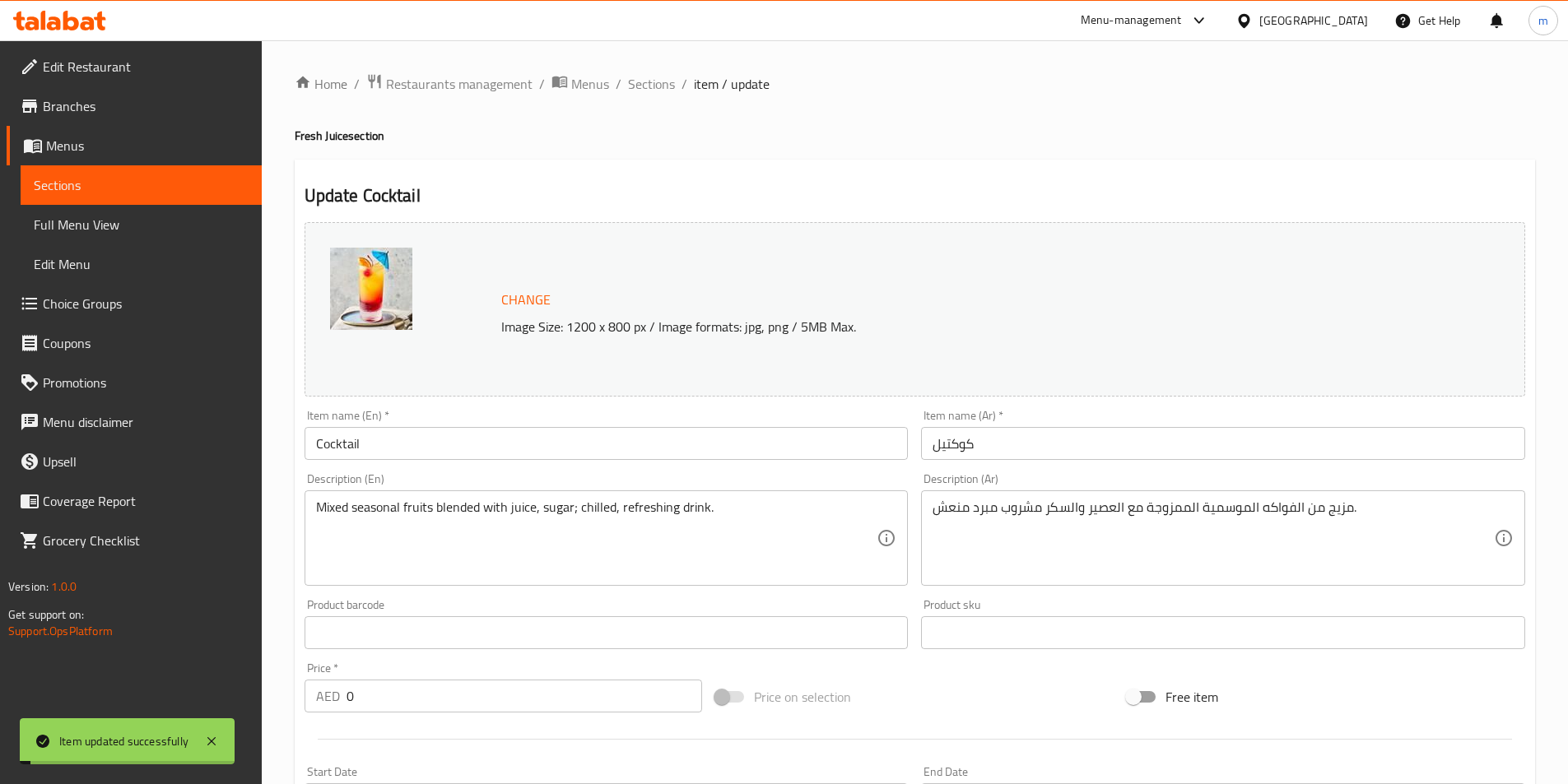
click at [652, 82] on span "Sections" at bounding box center [652, 84] width 47 height 20
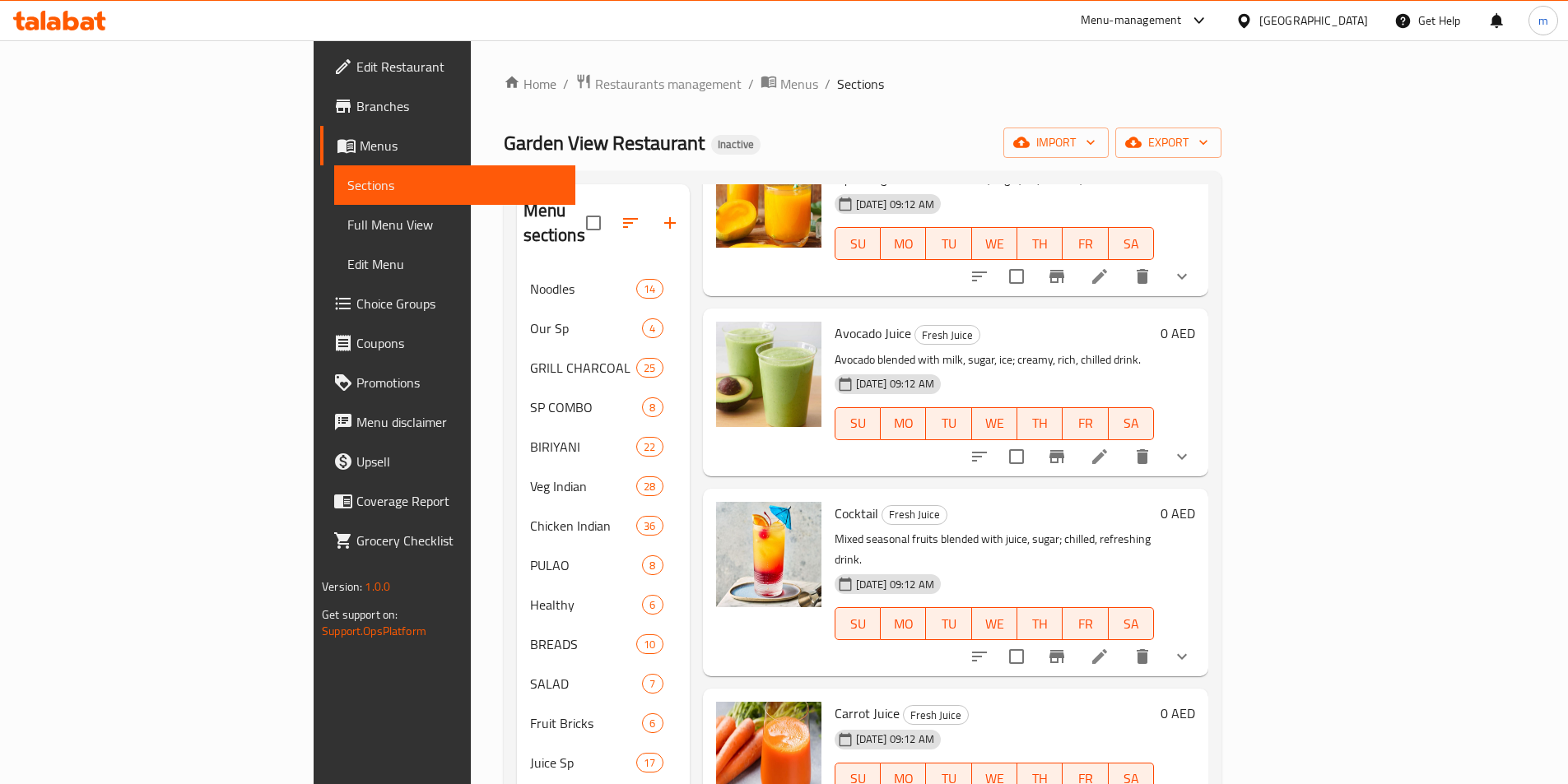
scroll to position [1804, 0]
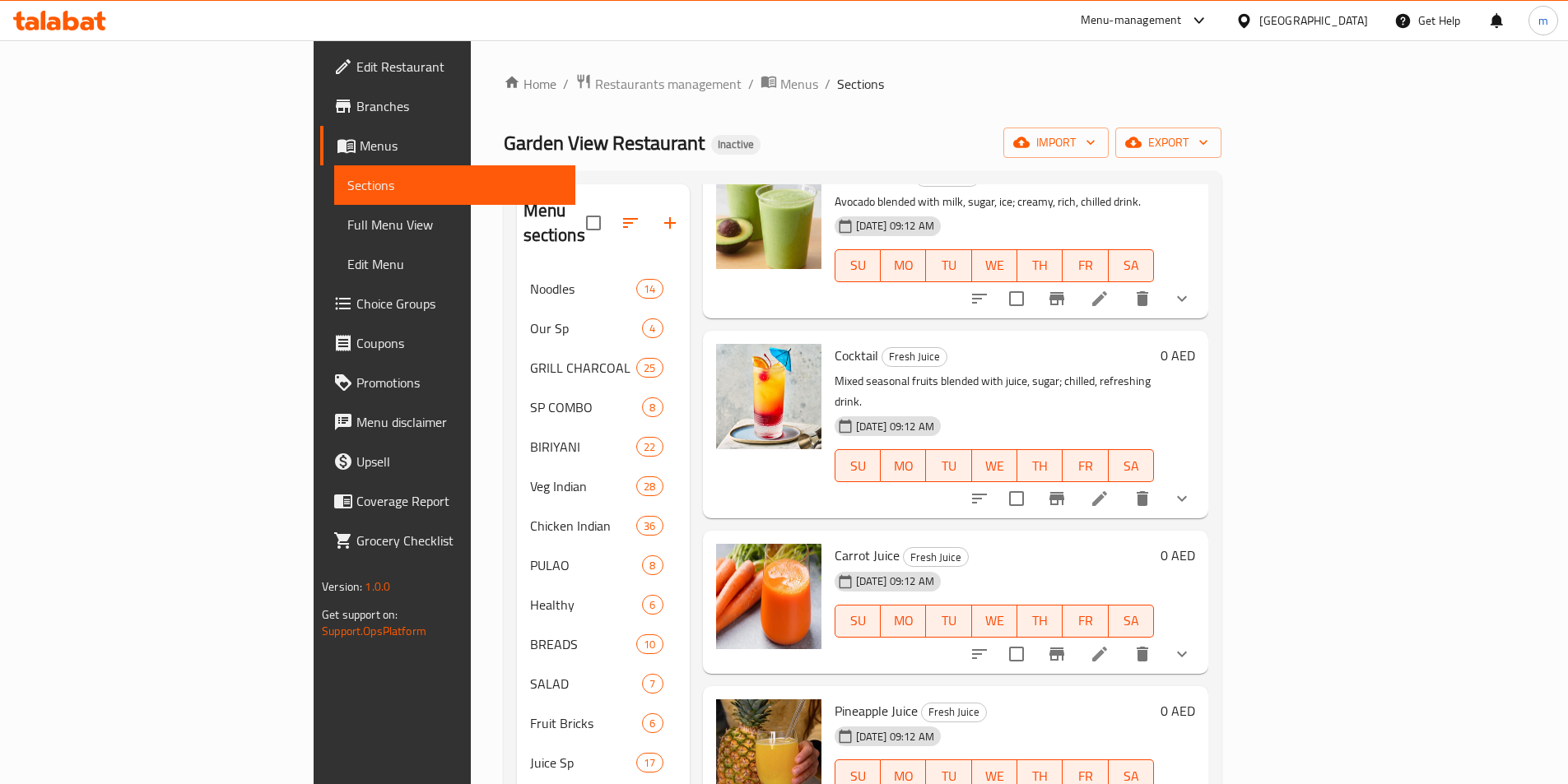
click at [1122, 639] on li at bounding box center [1099, 654] width 46 height 30
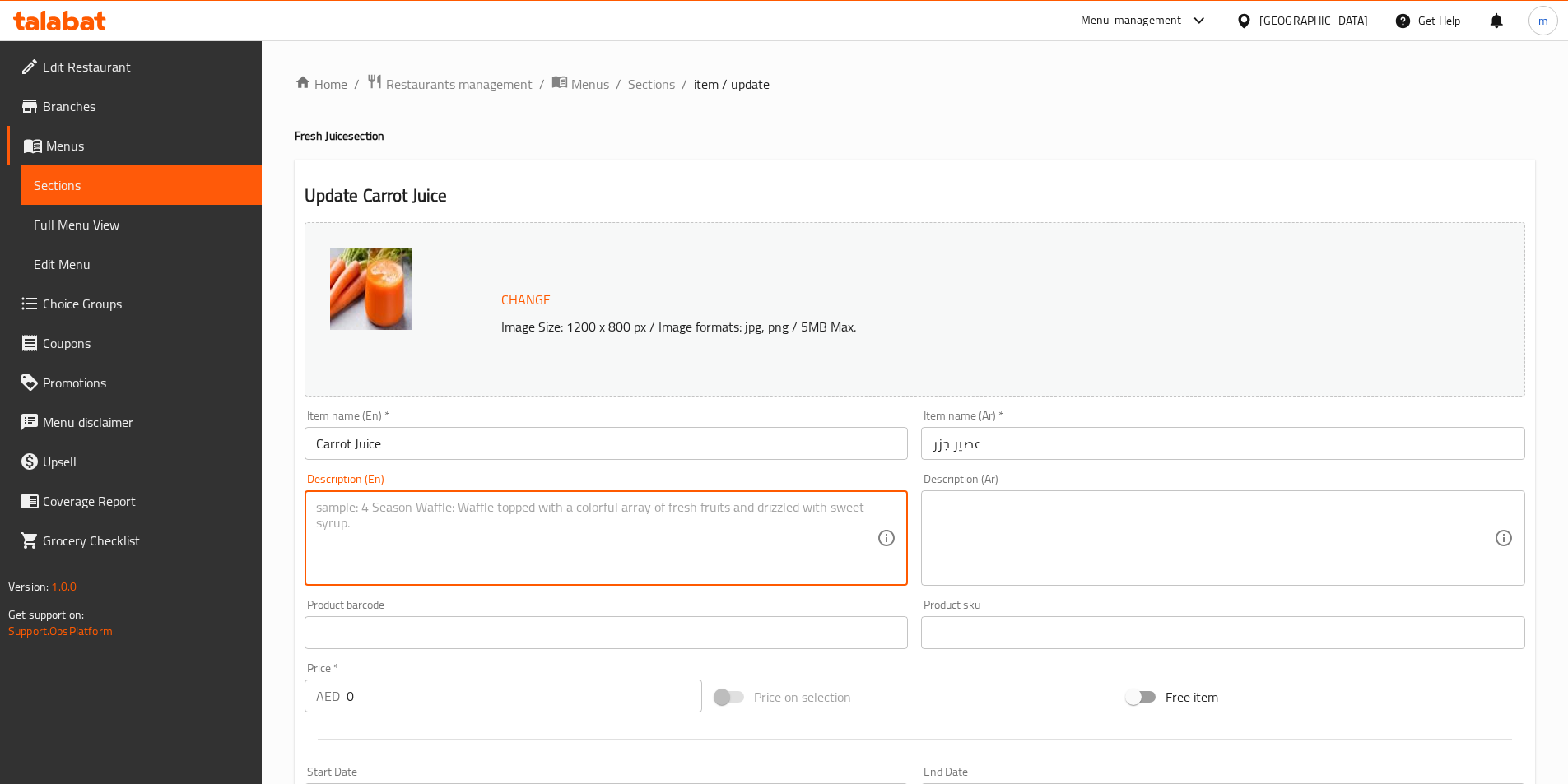
click at [681, 570] on textarea at bounding box center [597, 539] width 562 height 78
paste textarea "Fresh carrots juiced with ginger, lemon; lightly sweet, chilled drink."
type textarea "Fresh carrots juiced with ginger, lemon; lightly sweet, chilled drink."
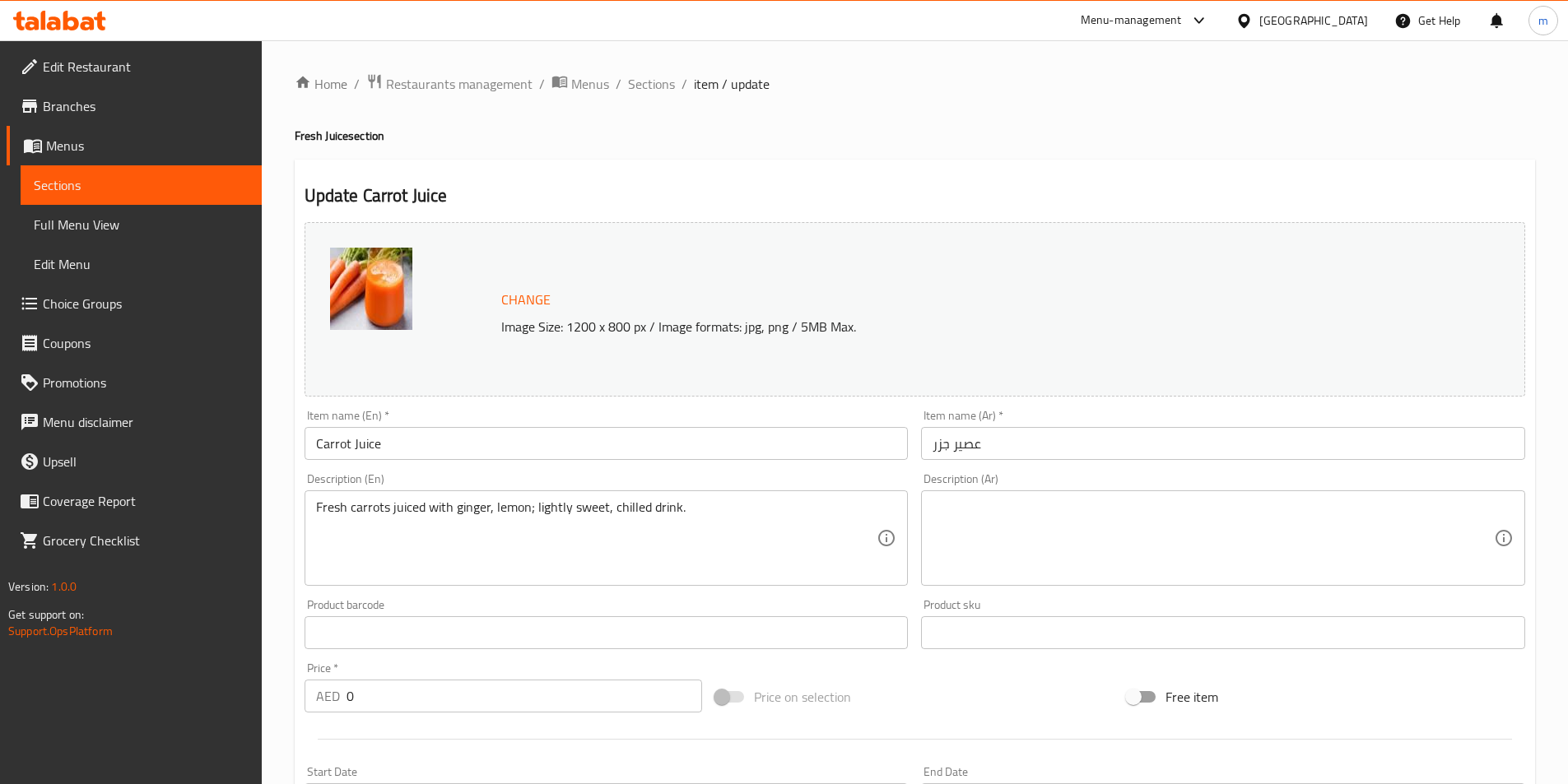
click at [1300, 534] on textarea at bounding box center [1213, 539] width 562 height 78
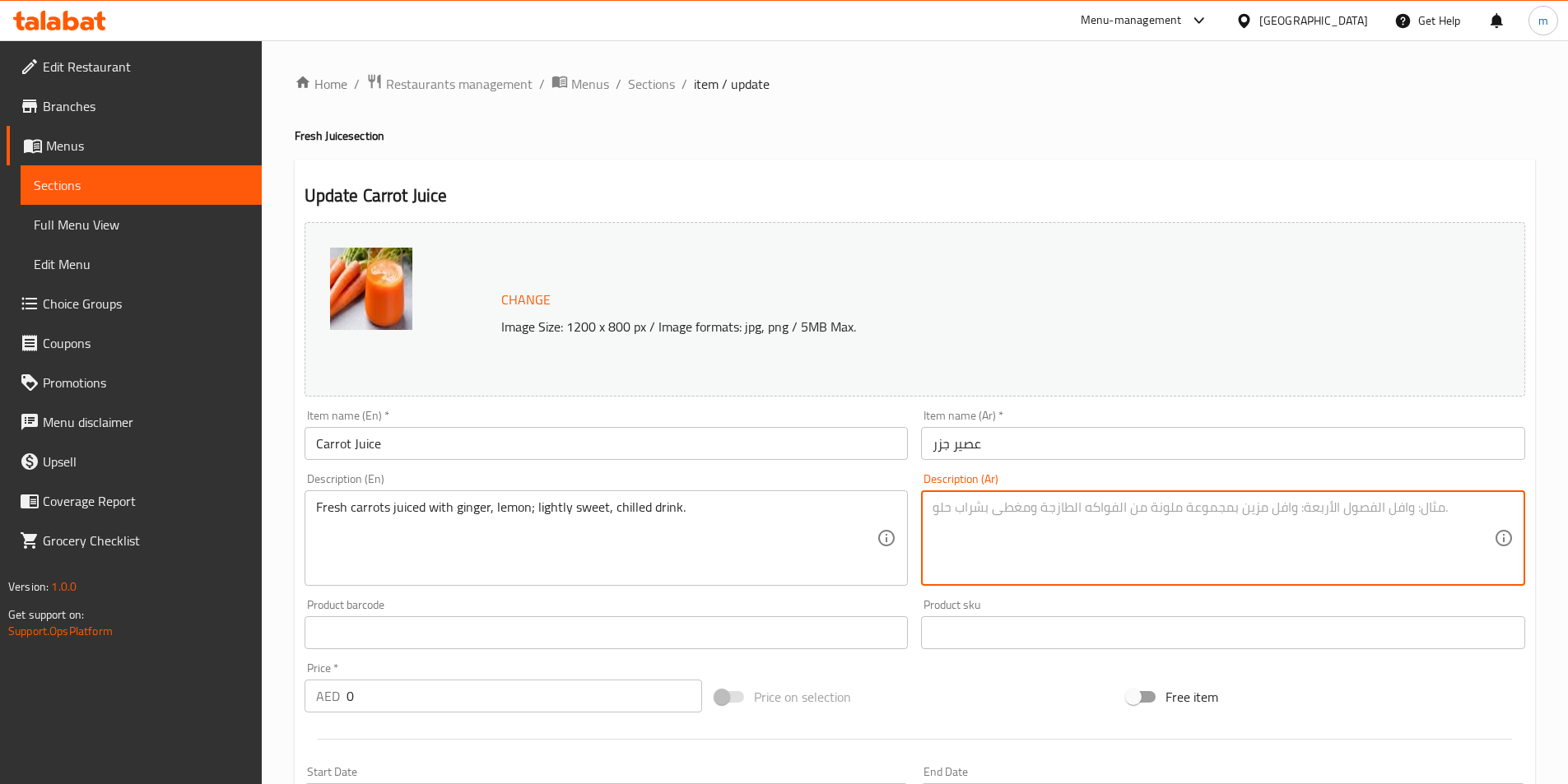
paste
click at [1399, 507] on textarea "جزر طازج مع عصير الزنجبيل والليمون؛ مشروب بارد حلو قليلاً." at bounding box center [1213, 539] width 562 height 78
click at [1414, 512] on textarea "جزر طازج مع عصير الزنجبيل والليمون؛ مشروب بارد حلو قليلاً." at bounding box center [1213, 539] width 562 height 78
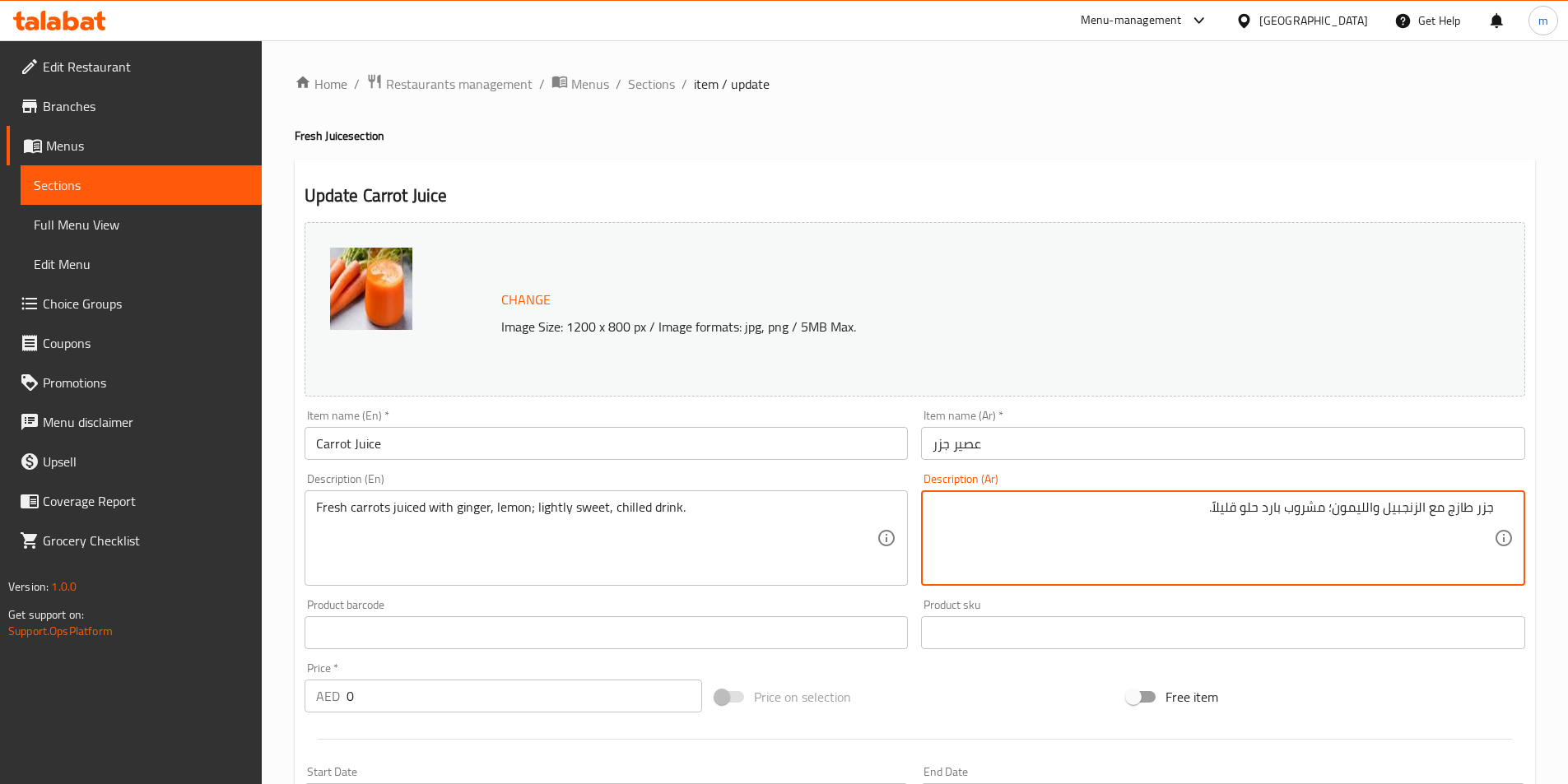
click at [1495, 518] on div "جزر طازج مع الزنجبيل والليمون؛ مشروب بارد حلو قليلاً. Description (Ar)" at bounding box center [1222, 538] width 604 height 96
click at [1492, 505] on div "جزر طازج مع الزنجبيل والليمون؛ مشروب بارد حلو قليلاً. Description (Ar)" at bounding box center [1222, 538] width 604 height 96
click at [1492, 506] on textarea "جزر طازج مع الزنجبيل والليمون؛ مشروب بارد حلو قليلاً." at bounding box center [1213, 539] width 562 height 78
click at [1300, 519] on textarea "عصير جزر طازج مع الزنجبيل والليمون؛ مشروب بارد حلو قليلاً." at bounding box center [1213, 539] width 562 height 78
type textarea "عصير جزر طازج مع الزنجبيل والليمون مشروب بارد حلو قليلاً."
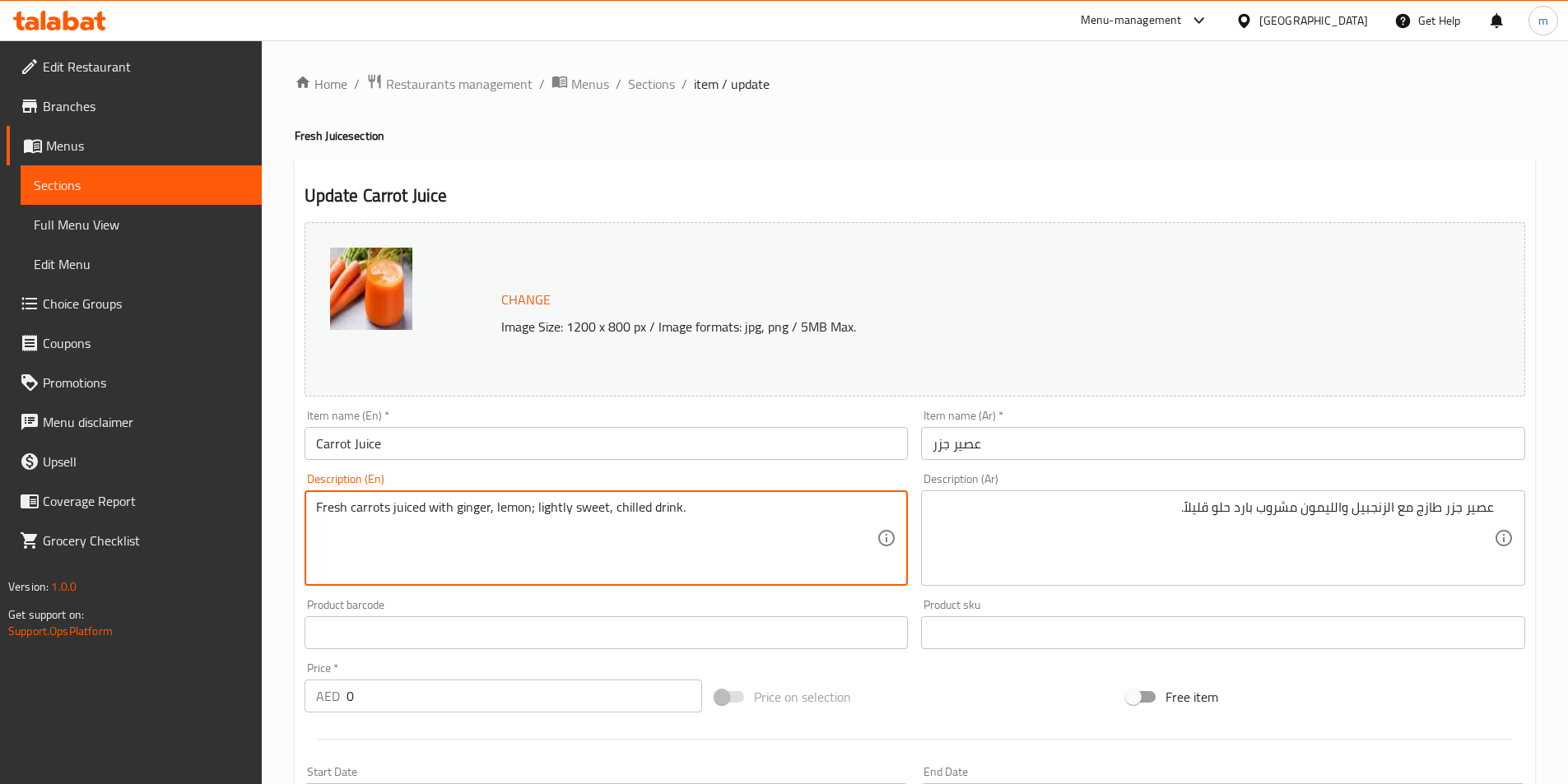
click at [412, 509] on textarea "Fresh carrots juiced with ginger, lemon; lightly sweet, chilled drink." at bounding box center [597, 539] width 562 height 78
type textarea "Fresh carrots juiced with ginger, lemon; lightly sweet, chilled drink."
click at [547, 515] on textarea "Fresh carrots juiced with ginger, lemon; lightly sweet, chilled drink." at bounding box center [597, 539] width 562 height 78
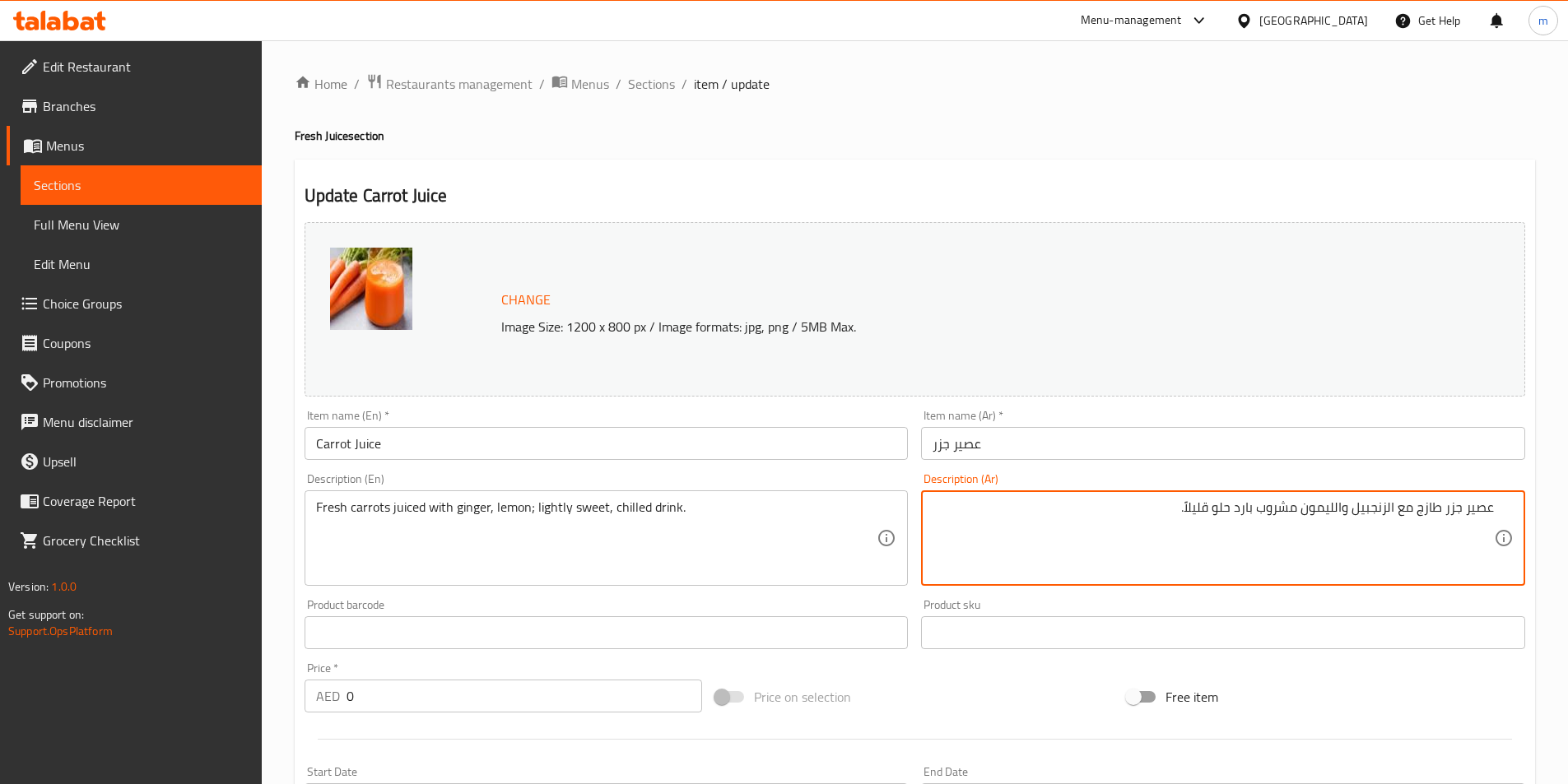
click at [1243, 510] on textarea "عصير جزر طازج مع الزنجبيل والليمون مشروب بارد حلو قليلاً." at bounding box center [1213, 539] width 562 height 78
click at [1185, 511] on textarea "عصير جزر طازج مع الزنجبيل والليمون مشروب مبرد حلو قليلاً." at bounding box center [1213, 539] width 562 height 78
click at [1201, 508] on textarea "عصير جزر طازج مع الزنجبيل والليمون مشروب مبرد حلو قليلاً." at bounding box center [1213, 539] width 562 height 78
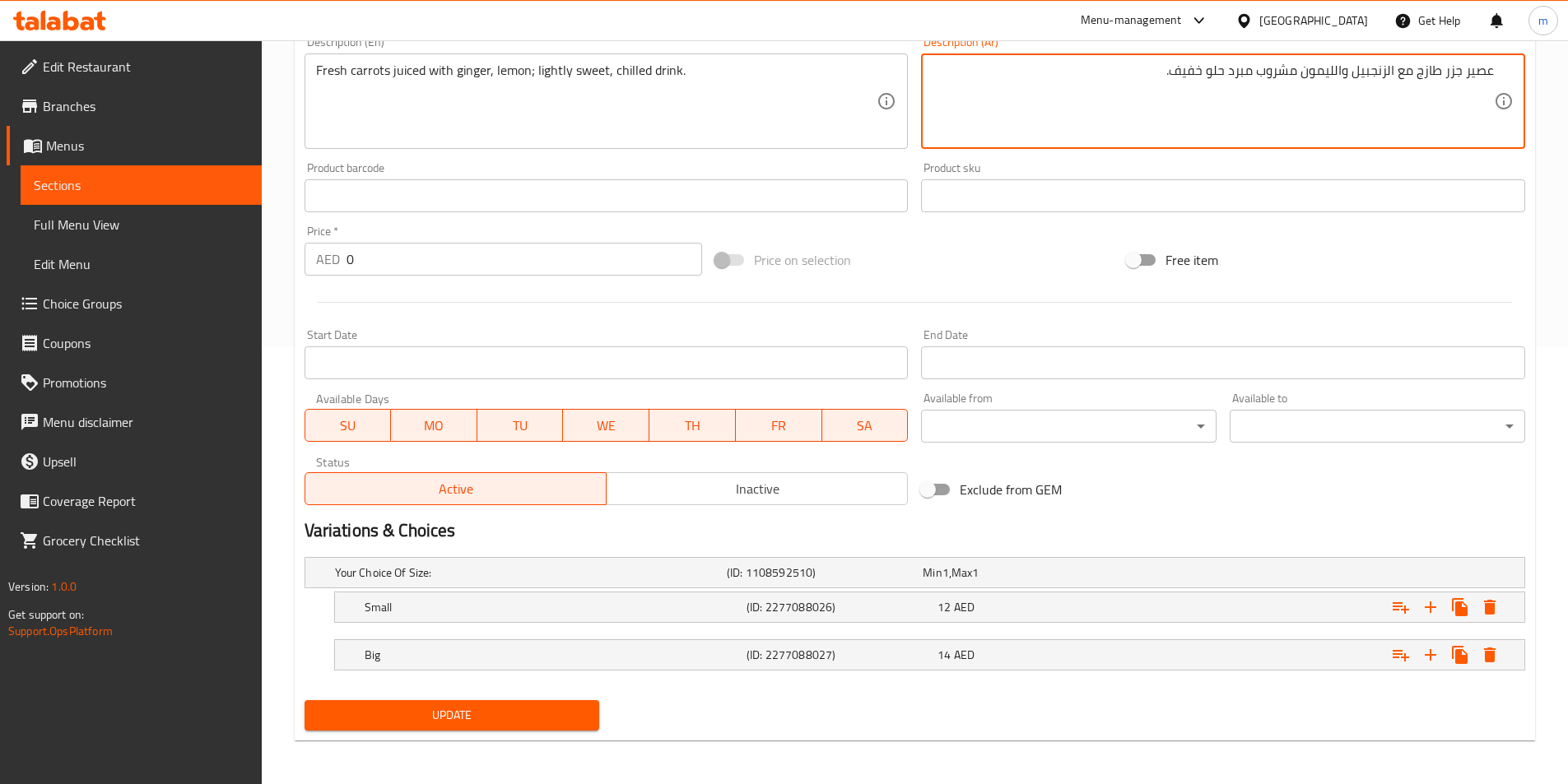
scroll to position [439, 0]
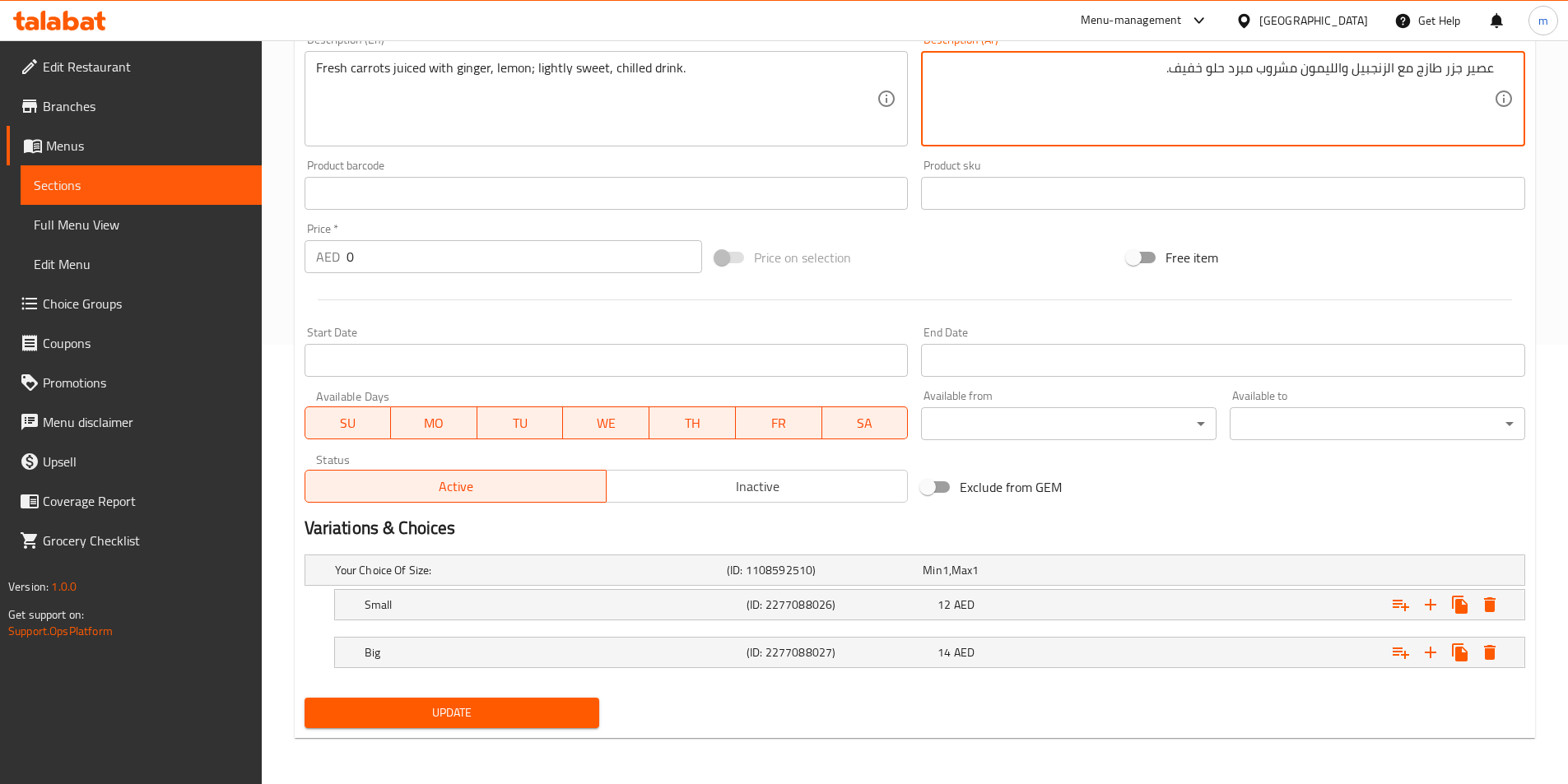
type textarea "عصير جزر طازج مع الزنجبيل والليمون مشروب مبرد حلو خفيف."
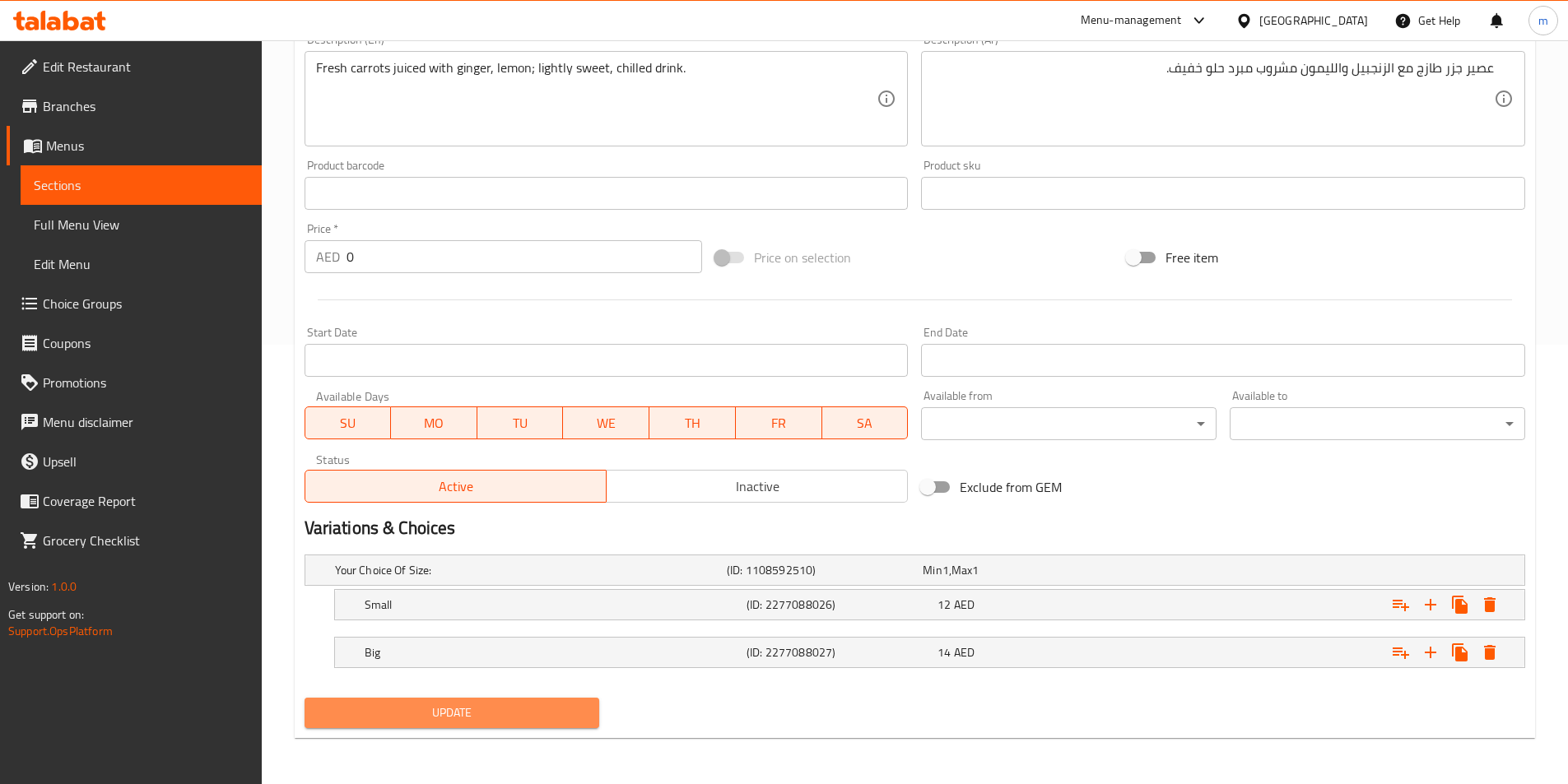
click at [589, 712] on button "Update" at bounding box center [452, 713] width 296 height 31
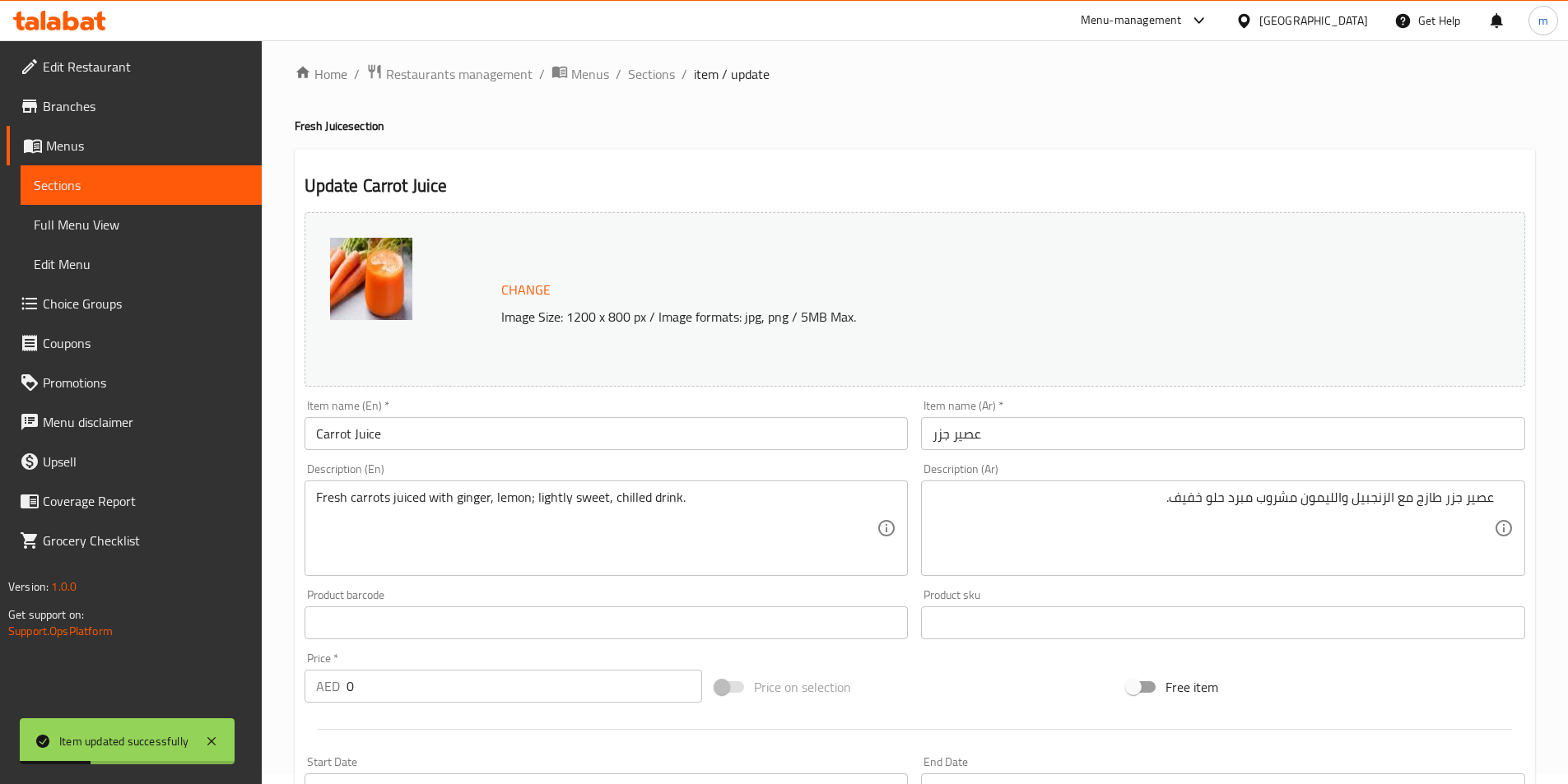
scroll to position [0, 0]
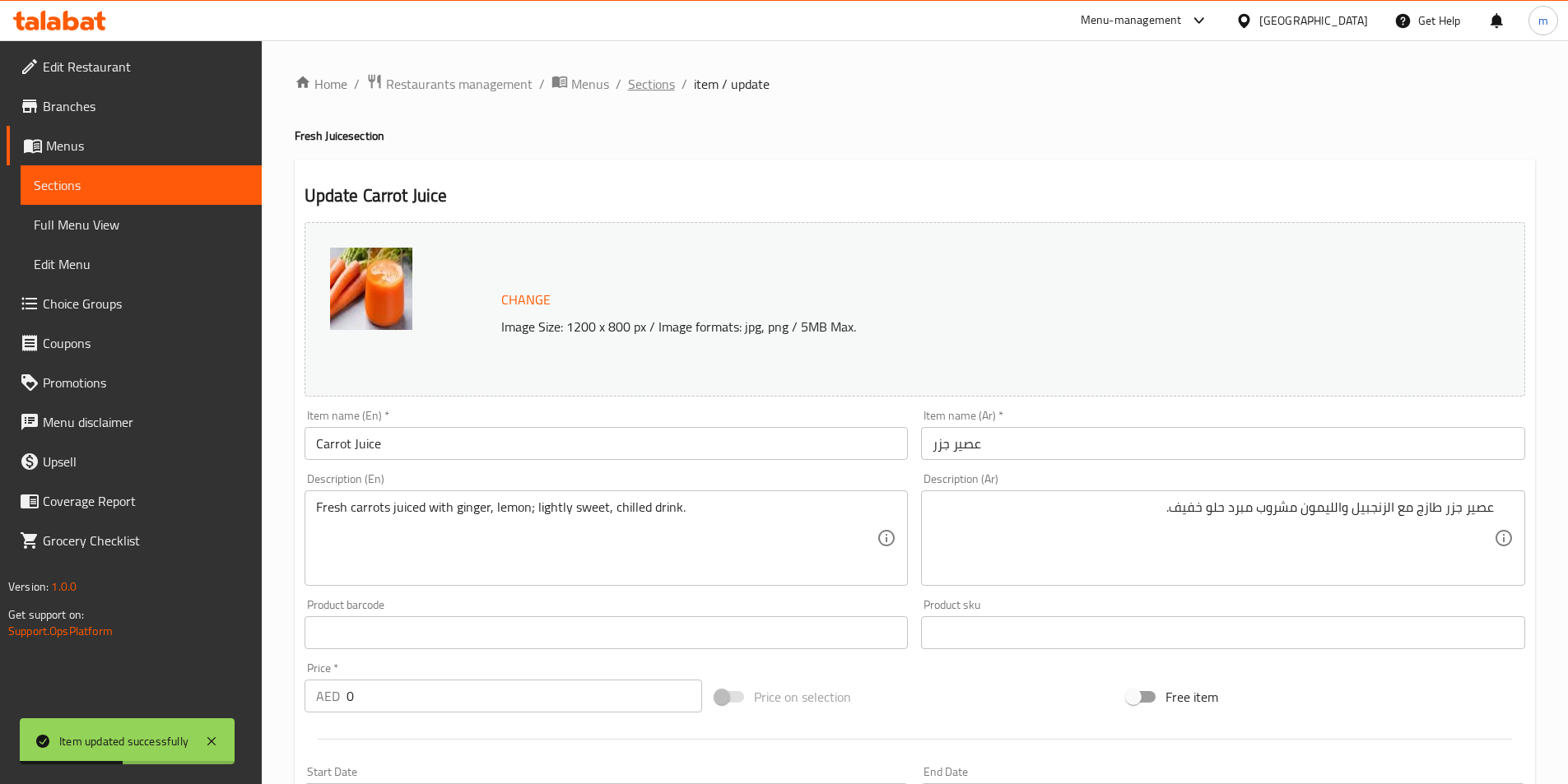
click at [647, 87] on span "Sections" at bounding box center [652, 84] width 47 height 20
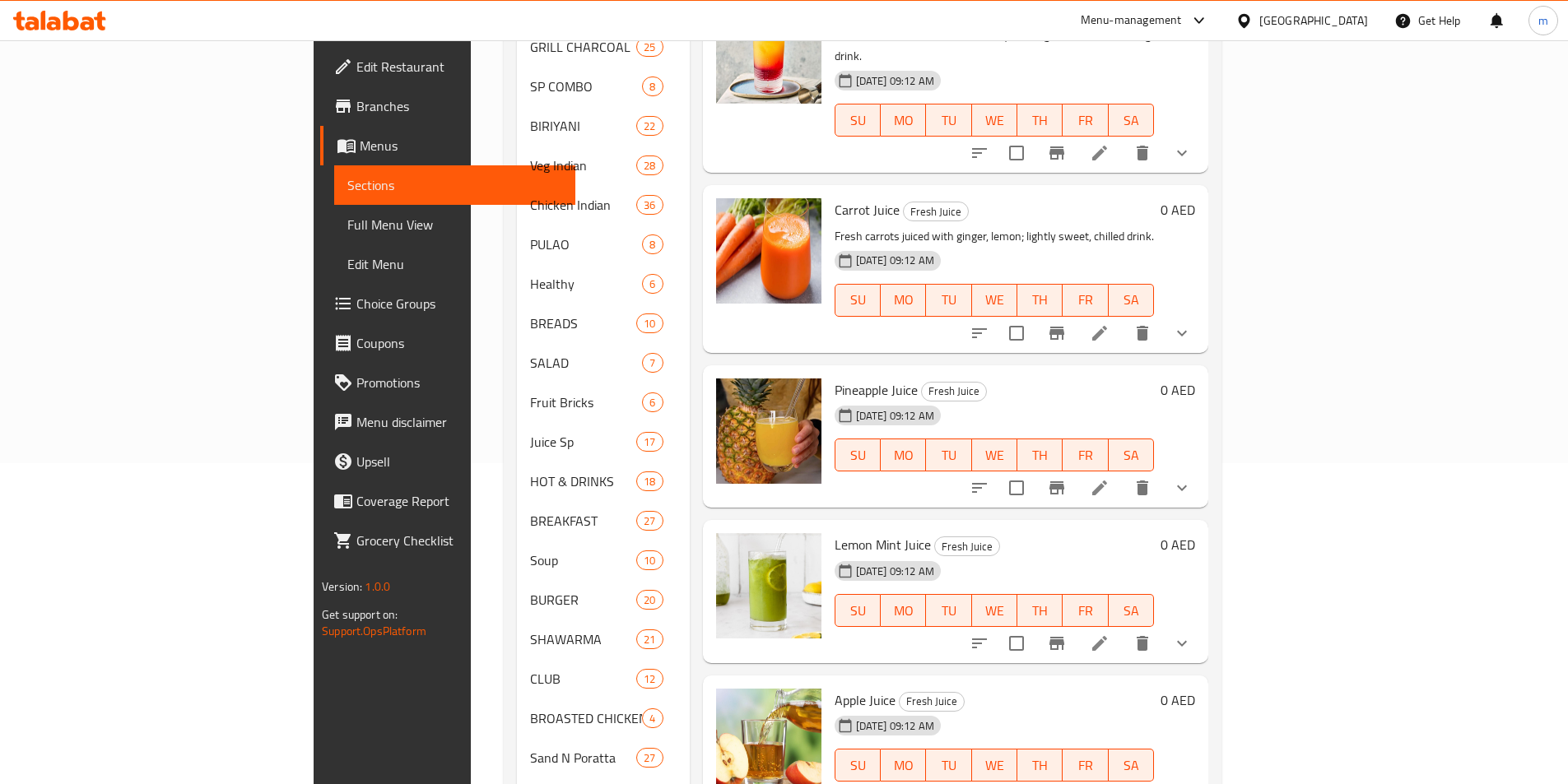
scroll to position [329, 0]
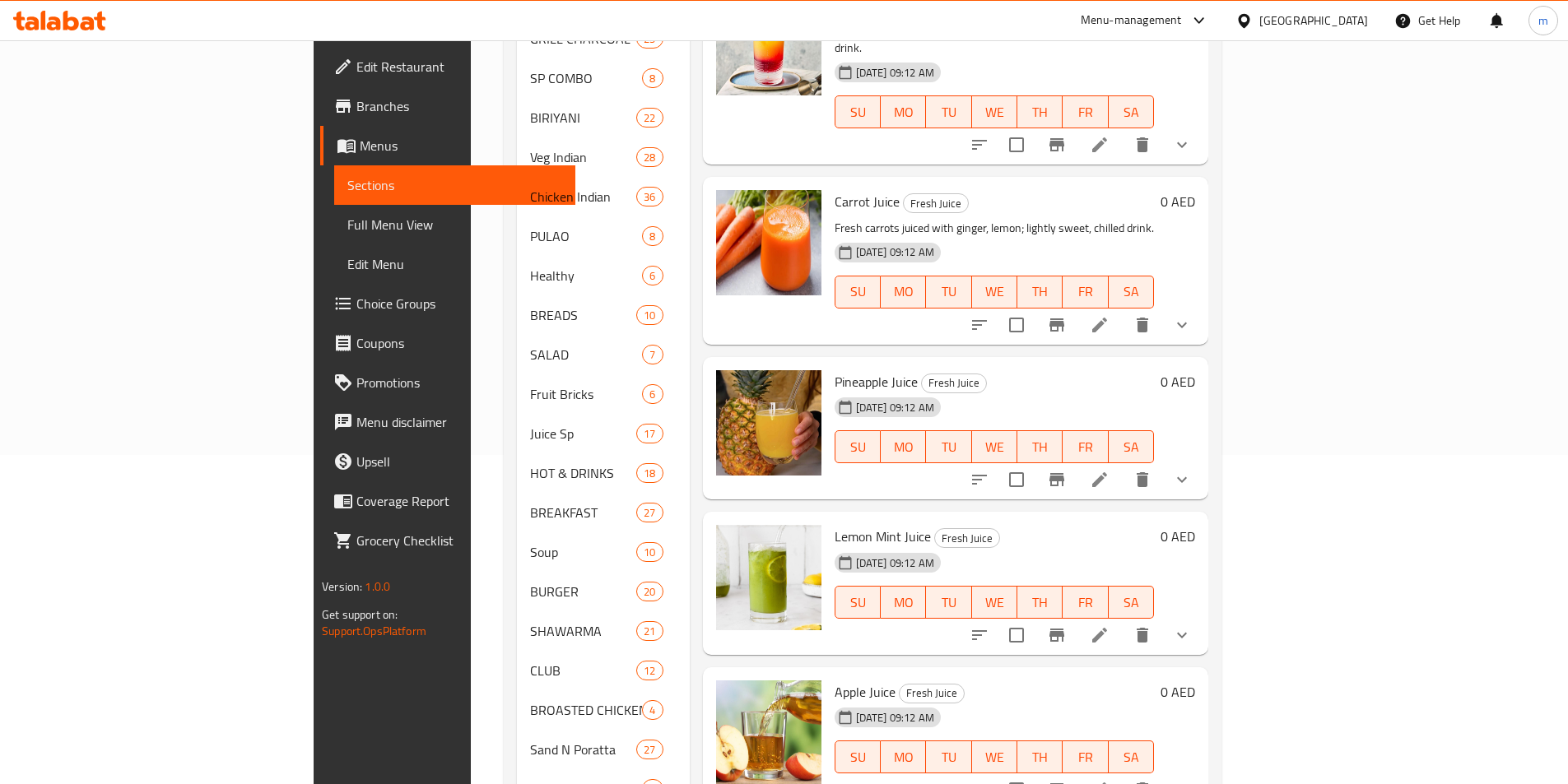
click at [1109, 470] on icon at bounding box center [1100, 480] width 20 height 20
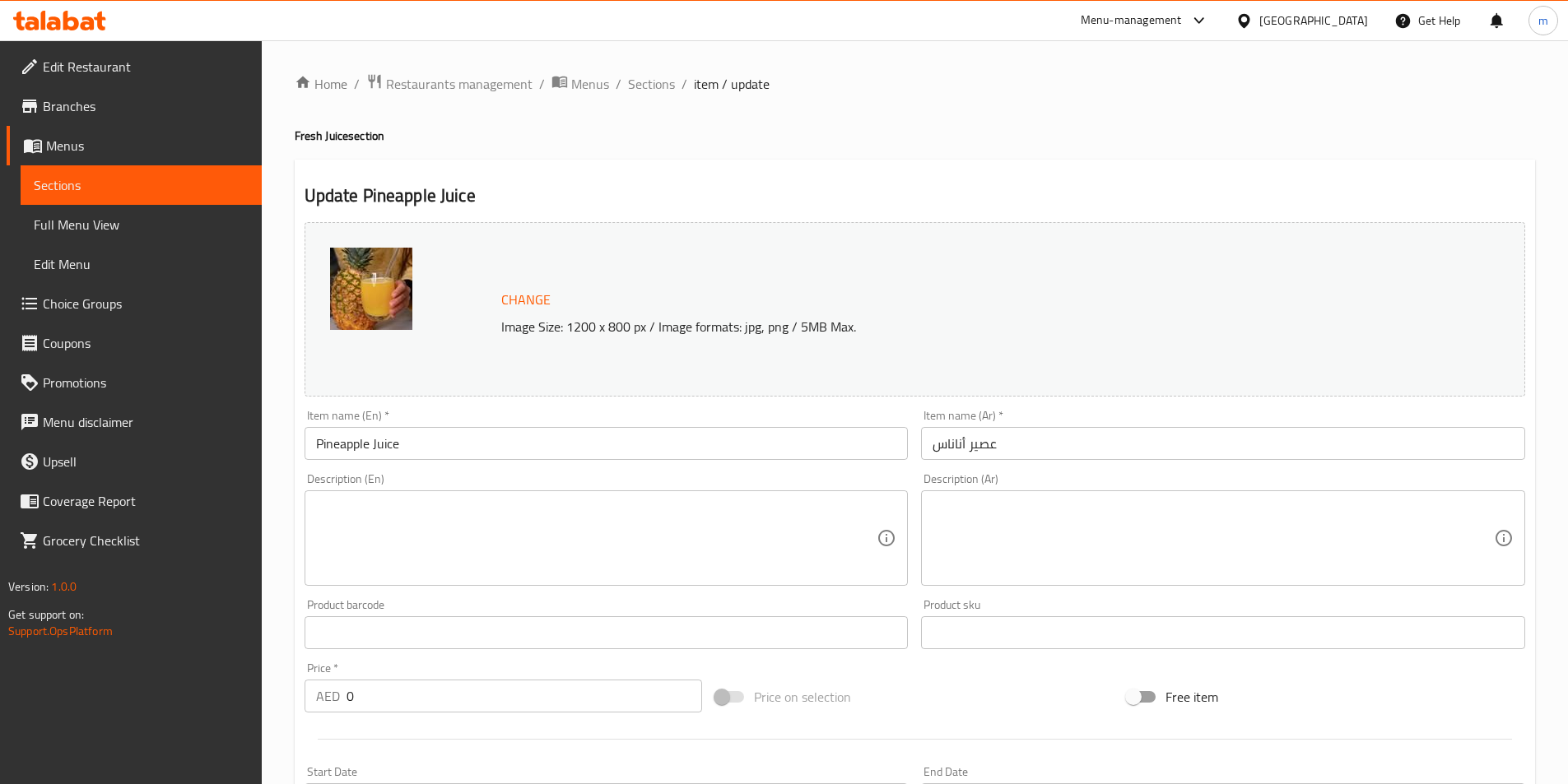
click at [719, 514] on textarea at bounding box center [597, 539] width 562 height 78
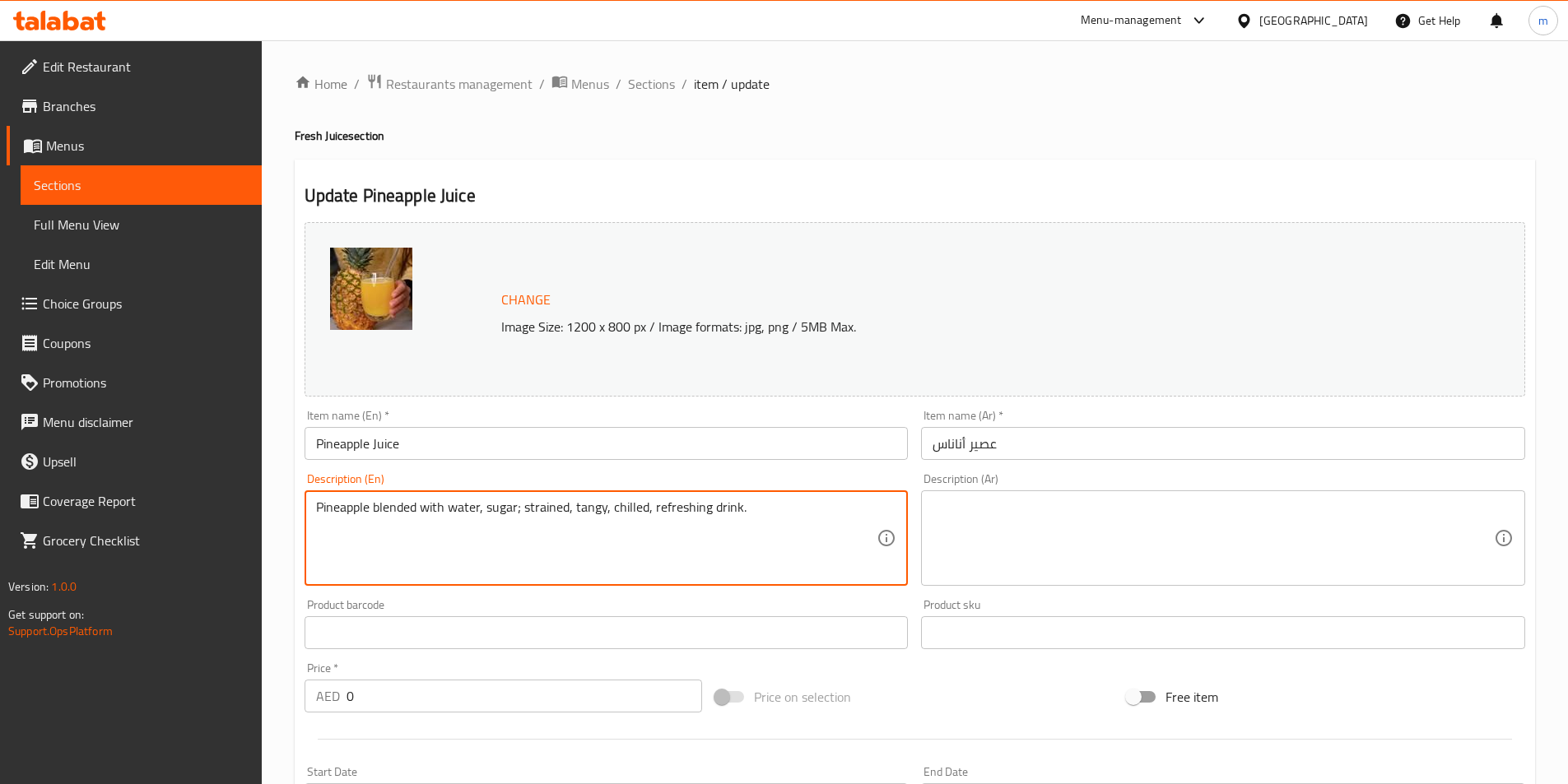
type textarea "Pineapple blended with water, sugar; strained, tangy, chilled, refreshing drink."
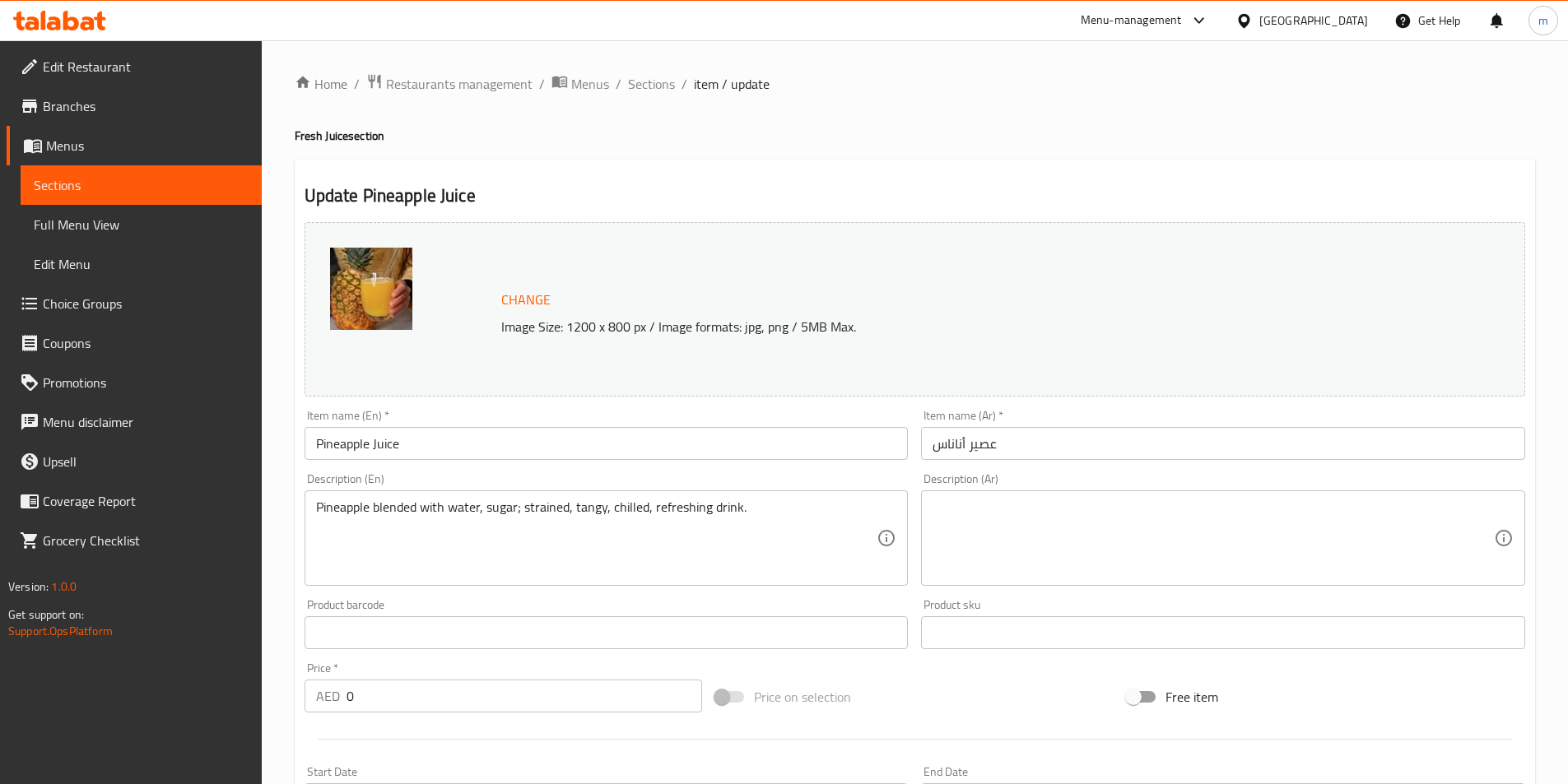
click at [1291, 517] on textarea at bounding box center [1213, 539] width 562 height 78
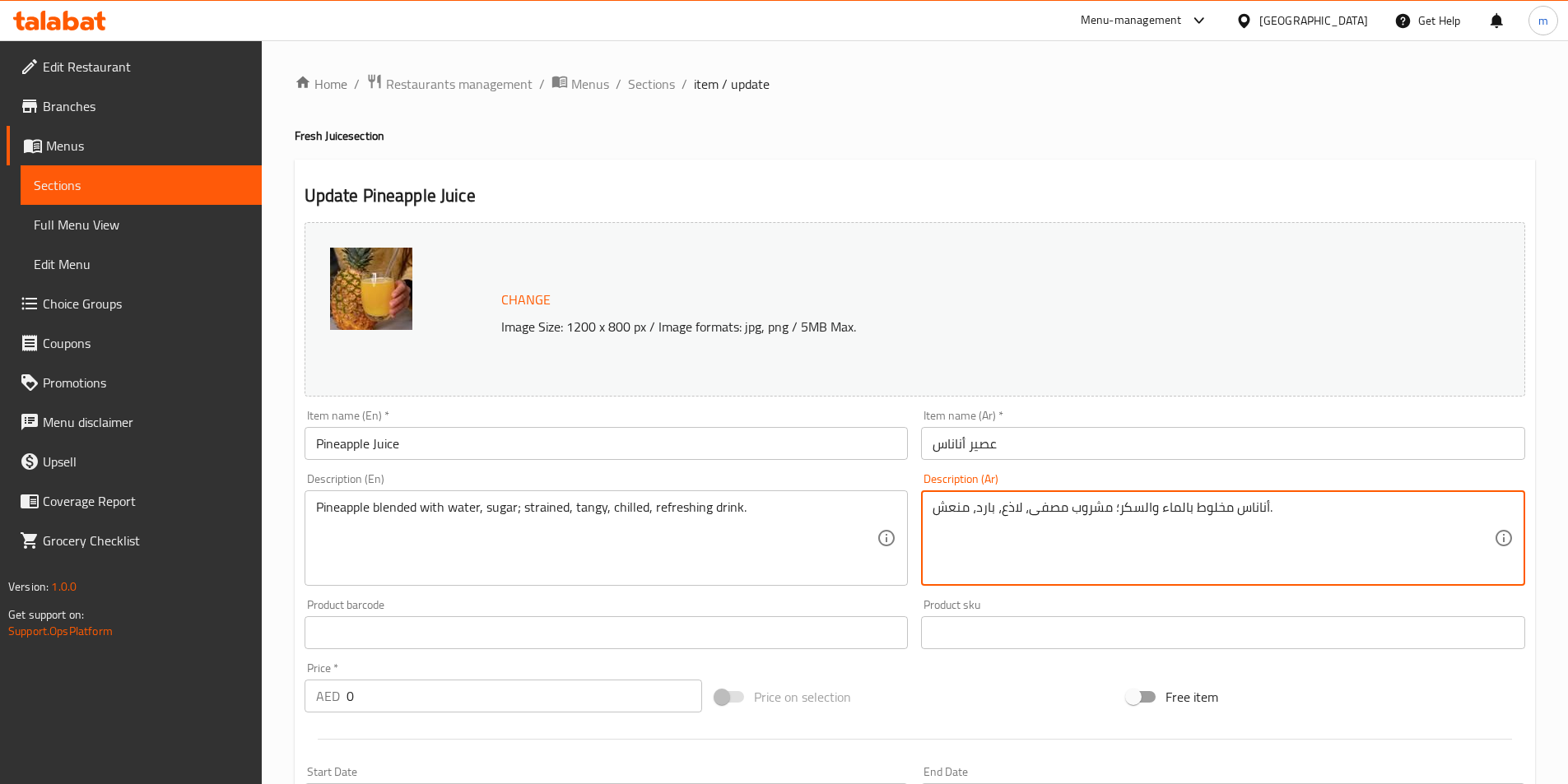
click at [1119, 517] on textarea "أناناس مخلوط بالماء والسكر؛ مشروب مصفى، لاذع، بارد، منعش." at bounding box center [1213, 539] width 562 height 78
click at [1191, 505] on textarea "أناناس مخلوط بالماء والسكر مشروب مصفى، لاذع، بارد، منعش." at bounding box center [1213, 539] width 562 height 78
click at [1198, 506] on textarea "أناناس مخلوط بالماء والسكر مشروب مصفى، لاذع، بارد، منعش." at bounding box center [1213, 539] width 562 height 78
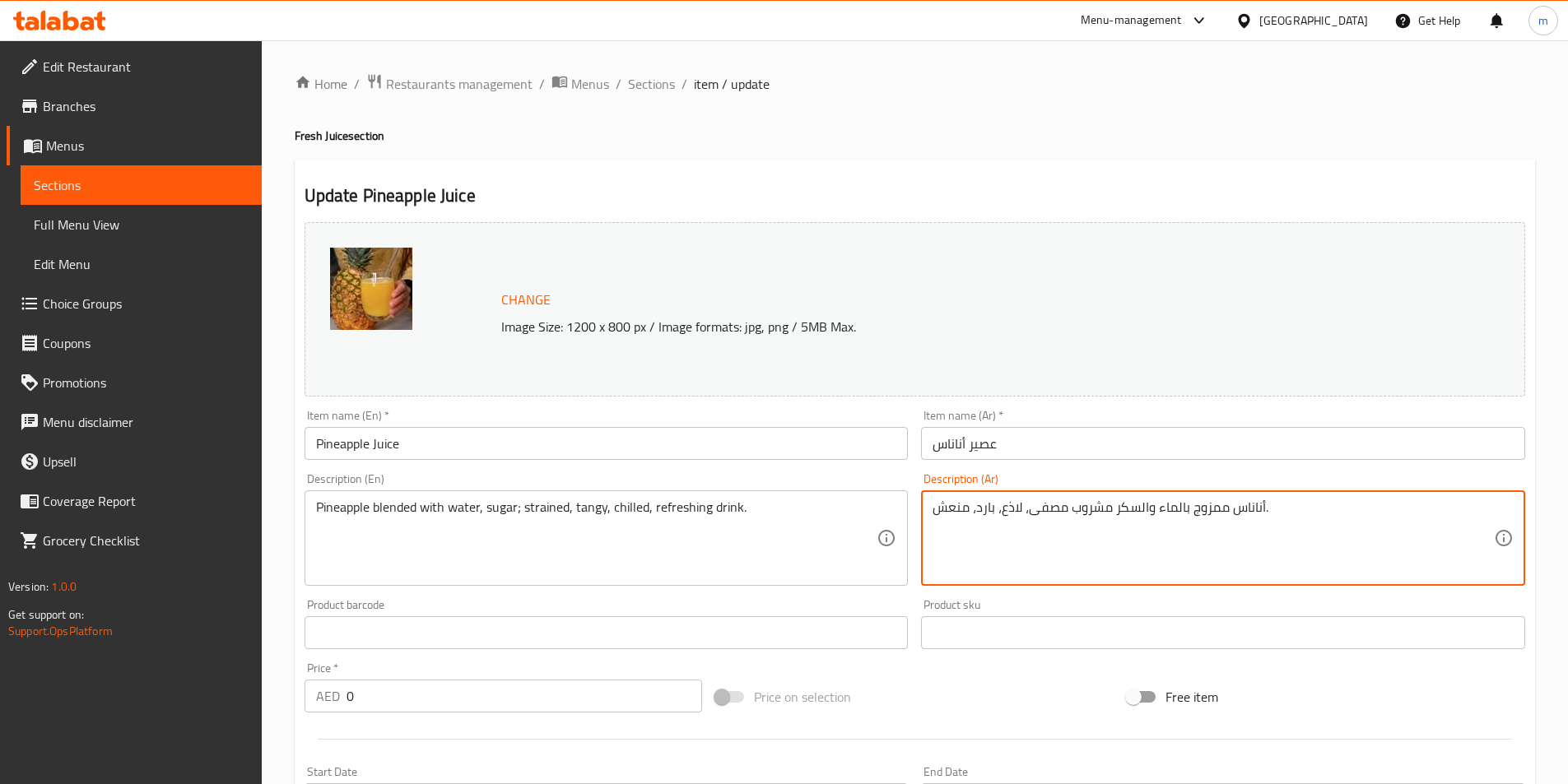
click at [1016, 513] on textarea "أناناس ممزوج بالماء والسكر مشروب مصفى، لاذع، بارد، منعش." at bounding box center [1213, 539] width 562 height 78
click at [990, 510] on textarea "أناناس ممزوج بالماء والسكر مشروب مصفى، تانجي، بارد، منعش." at bounding box center [1213, 539] width 562 height 78
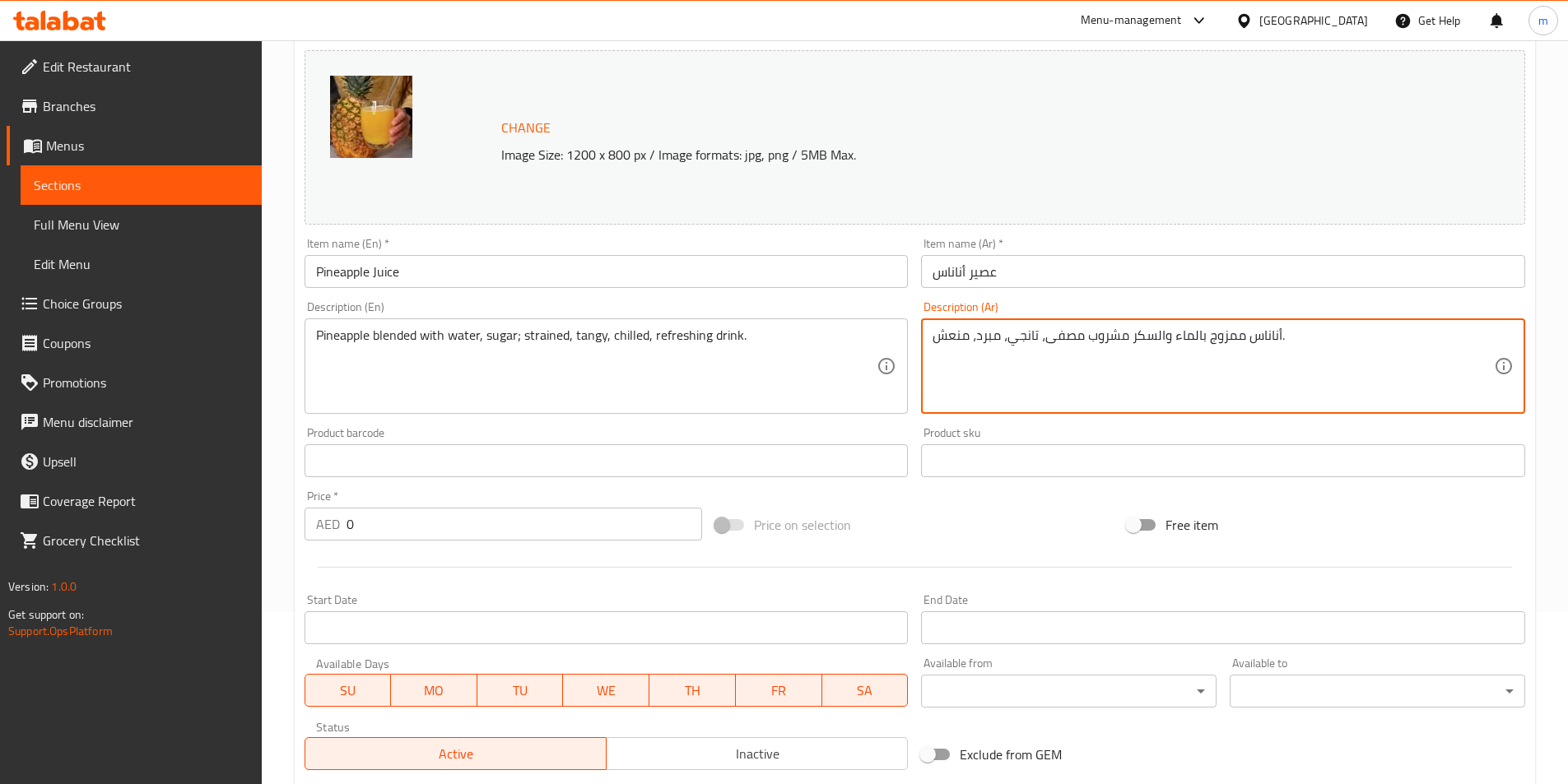
scroll to position [412, 0]
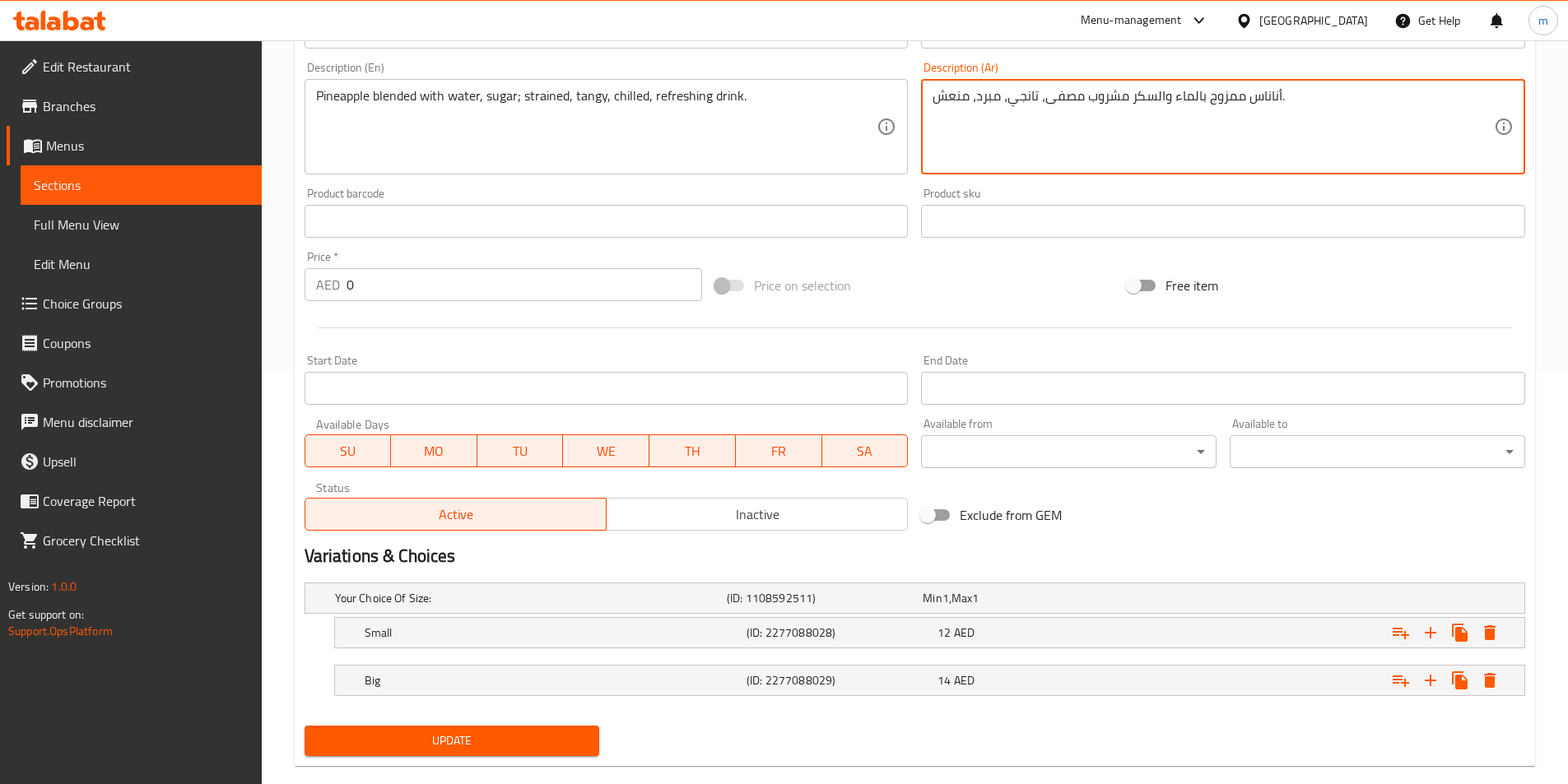
type textarea "أناناس ممزوج بالماء والسكر مشروب مصفى، تانجي، مبرد، منعش."
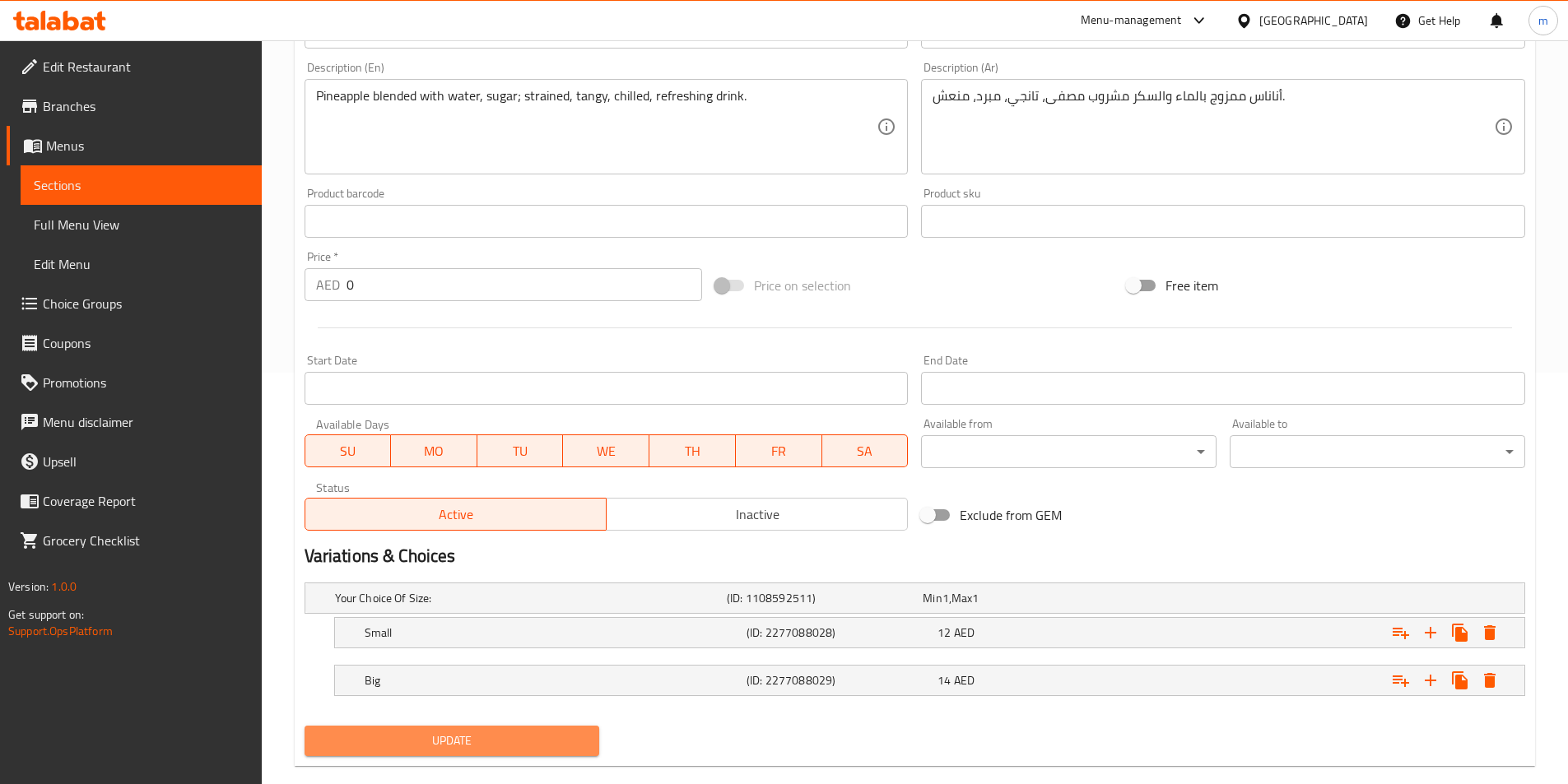
click at [512, 746] on span "Update" at bounding box center [452, 741] width 269 height 21
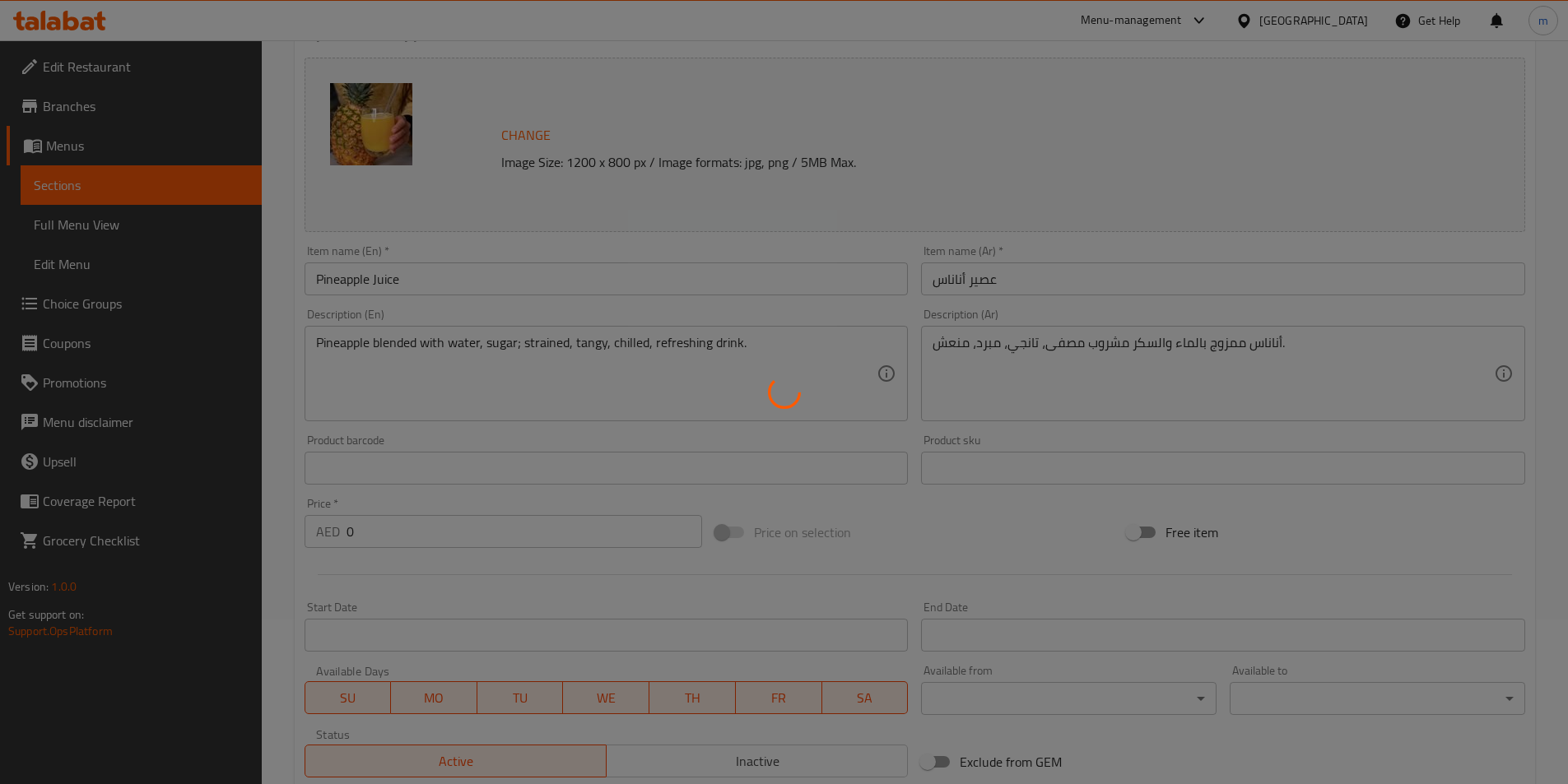
scroll to position [0, 0]
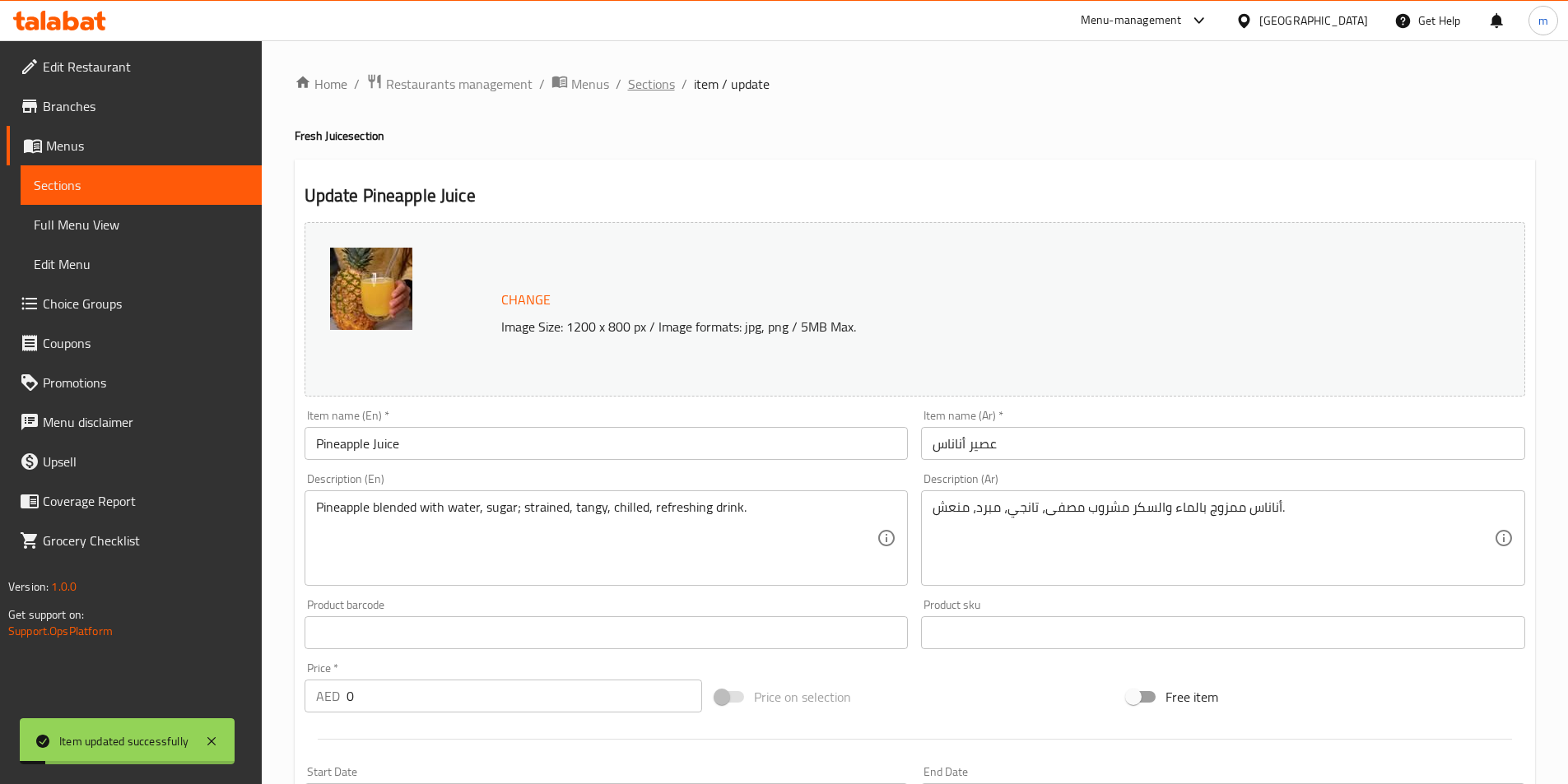
click at [659, 84] on span "Sections" at bounding box center [652, 84] width 47 height 20
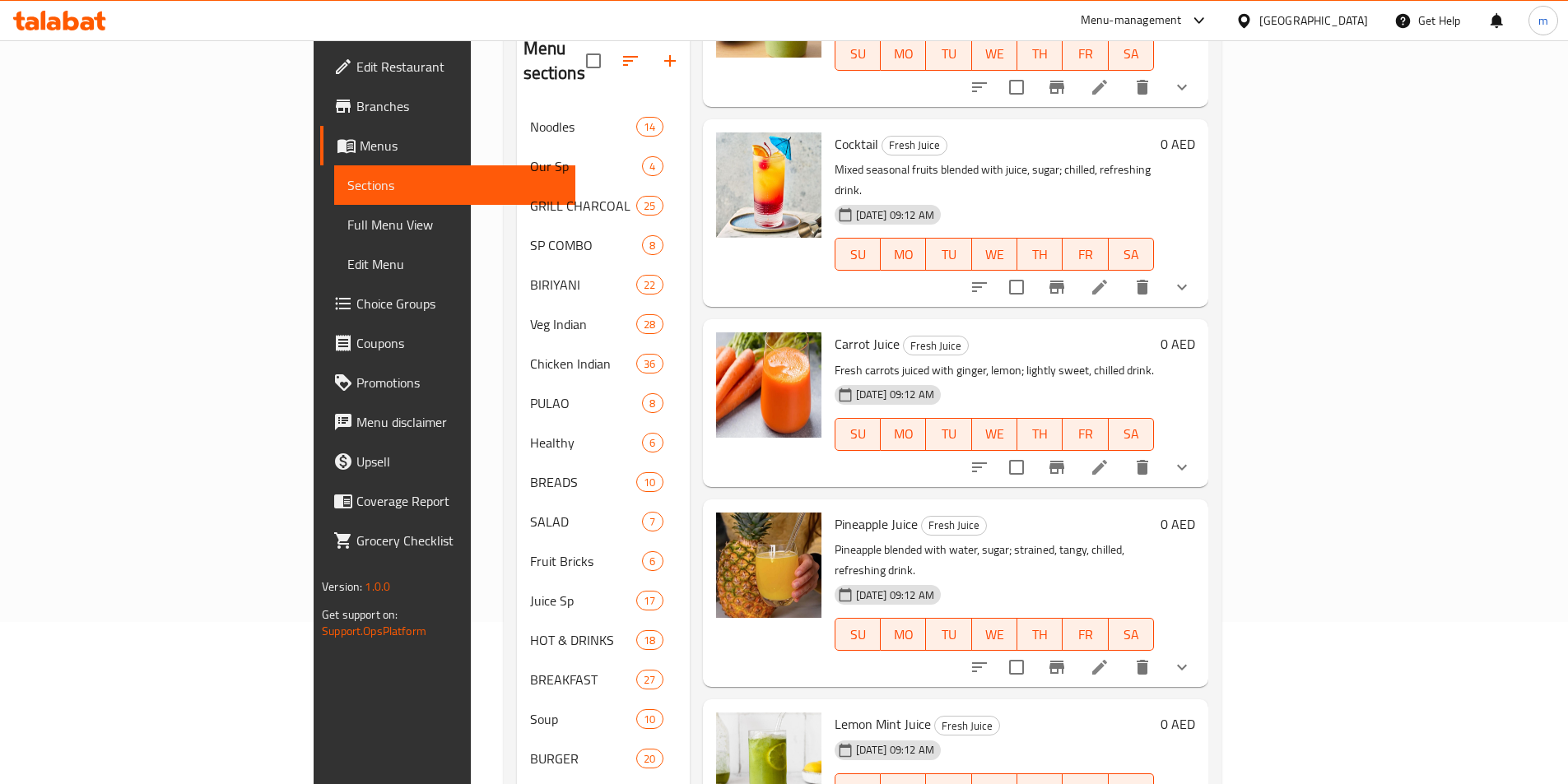
scroll to position [412, 0]
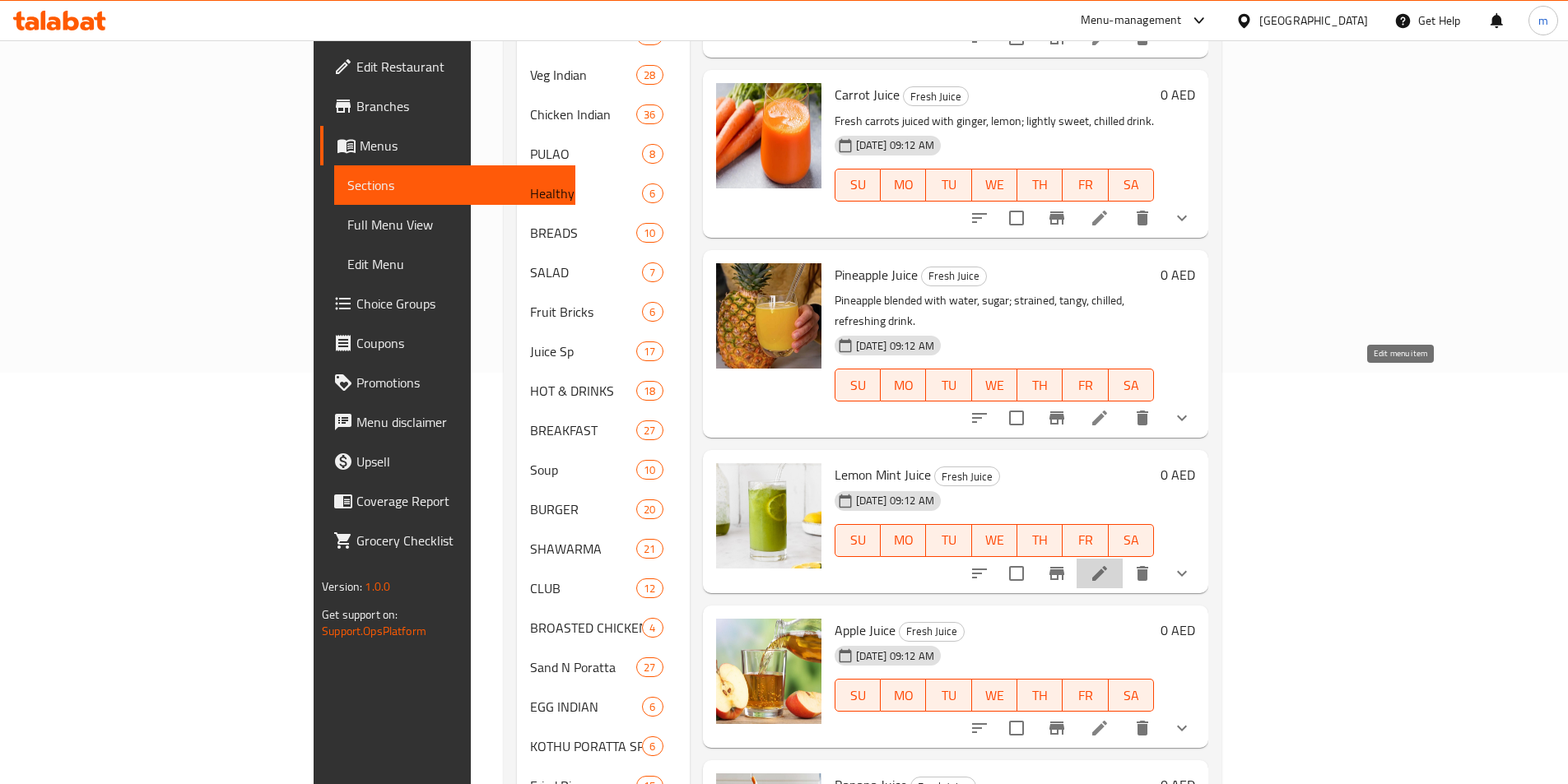
click at [1109, 564] on icon at bounding box center [1100, 574] width 20 height 20
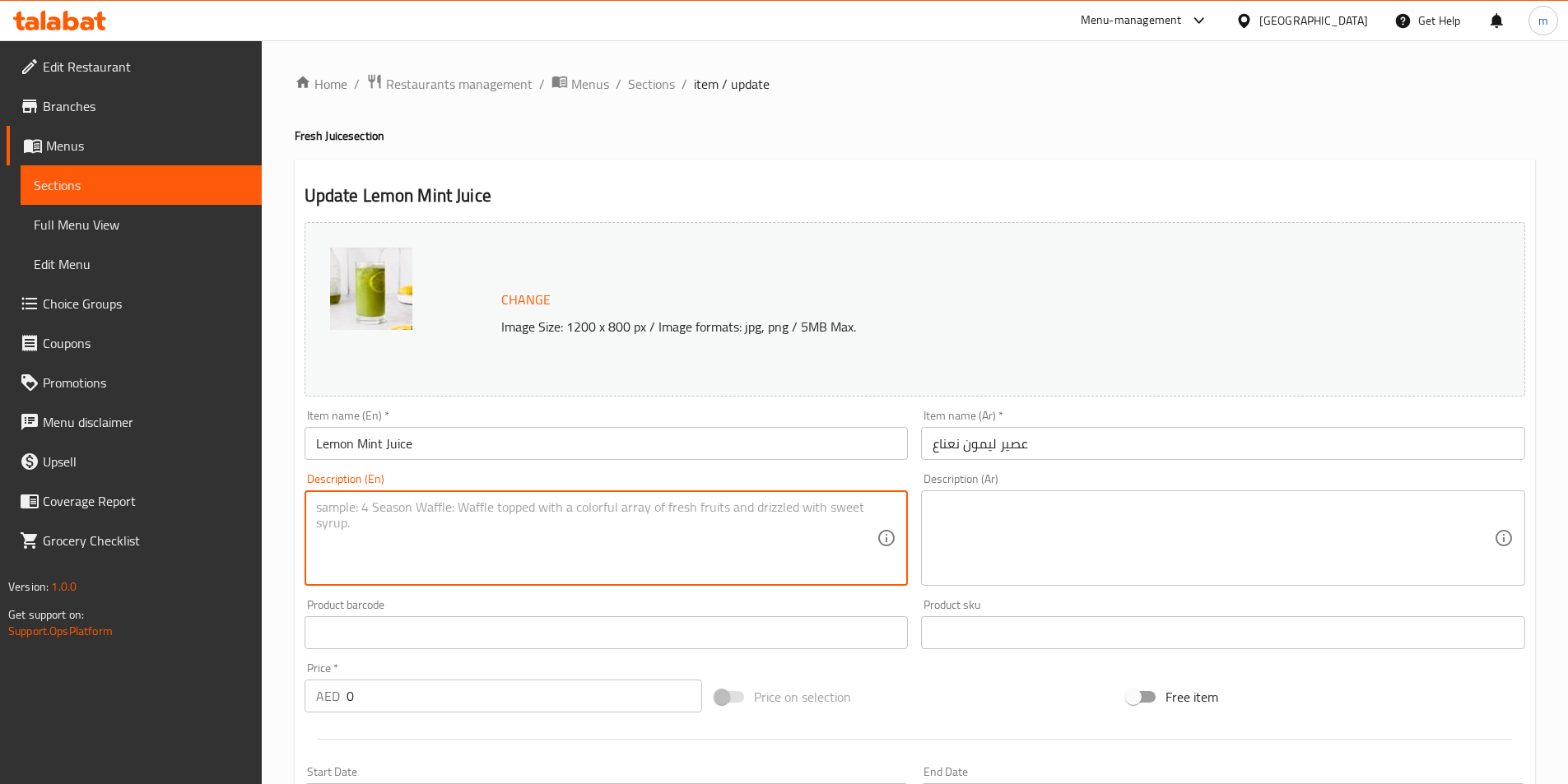
click at [756, 515] on textarea at bounding box center [597, 539] width 562 height 78
type textarea "Lemon juice blended with mint, sugar, water; chilled, refreshing drink."
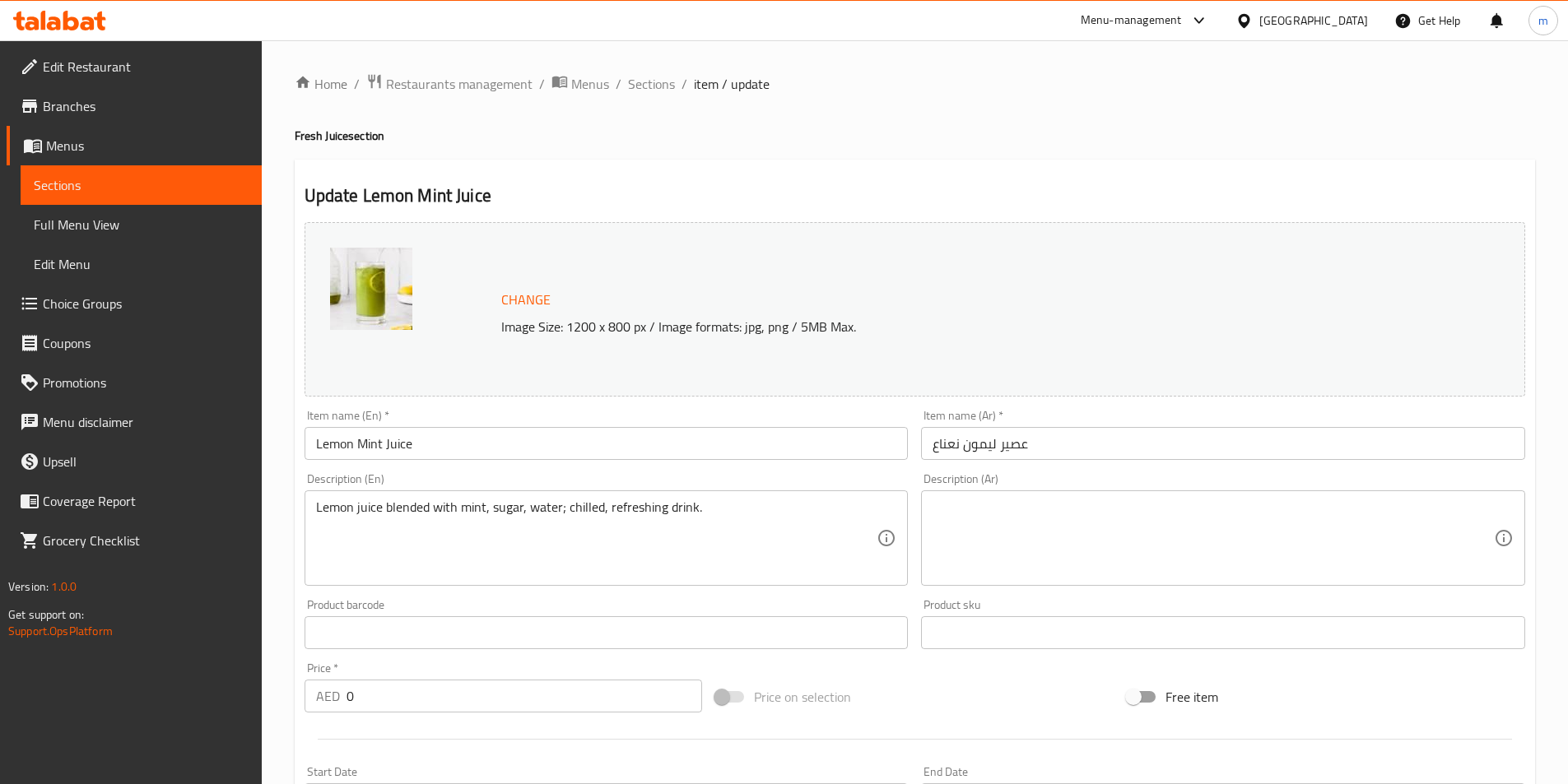
click at [1371, 517] on textarea at bounding box center [1213, 539] width 562 height 78
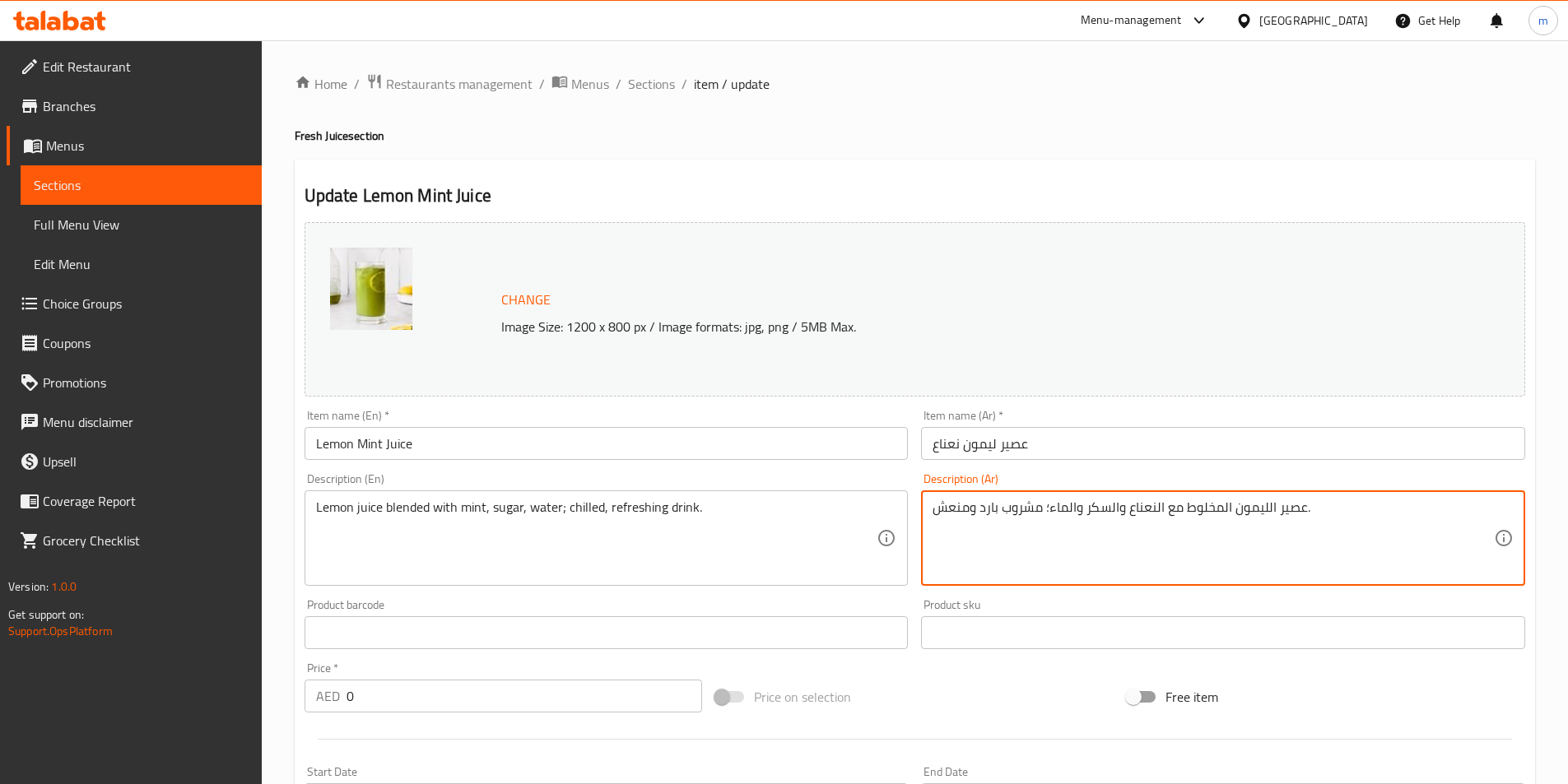
click at [1050, 517] on textarea "عصير الليمون المخلوط مع النعناع والسكر والماء؛ مشروب بارد ومنعش." at bounding box center [1213, 539] width 562 height 78
click at [1048, 517] on textarea "عصير الليمون المخلوط مع النعناع والسكر والماء؛ مشروب بارد ومنعش." at bounding box center [1213, 539] width 562 height 78
drag, startPoint x: 1048, startPoint y: 517, endPoint x: 1040, endPoint y: 517, distance: 8.0
click at [1040, 517] on textarea "عصير الليمون المخلوط مع النعناع والسكر والماء؛ مشروب بارد ومنعش." at bounding box center [1213, 539] width 562 height 78
click at [1191, 517] on textarea "عصير الليمون المخلوط مع النعناع والسكر والماءمشروب بارد ومنعش." at bounding box center [1213, 539] width 562 height 78
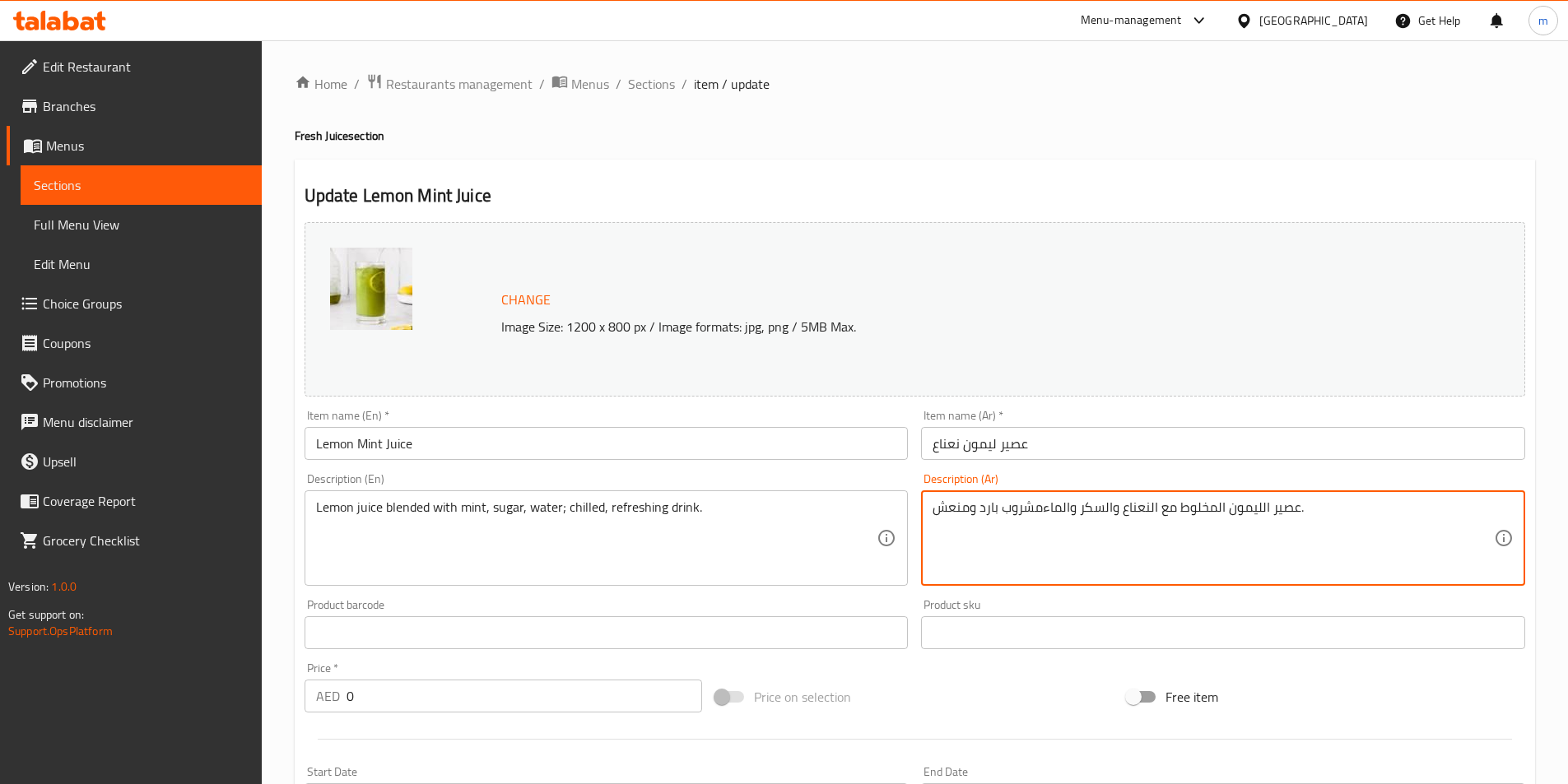
click at [1191, 517] on textarea "عصير الليمون المخلوط مع النعناع والسكر والماءمشروب بارد ومنعش." at bounding box center [1213, 539] width 562 height 78
click at [1040, 517] on textarea "عصير الليمون الممزوج مع النعناع والسكر والماءمشروب بارد ومنعش." at bounding box center [1213, 539] width 562 height 78
click at [980, 514] on textarea "عصير الليمون الممزوج مع النعناع والسكر والماء مشروب بارد ومنعش." at bounding box center [1213, 539] width 562 height 78
click at [986, 509] on textarea "عصير الليمون الممزوج مع النعناع والسكر والماء مشروب بارد ومنعش." at bounding box center [1213, 539] width 562 height 78
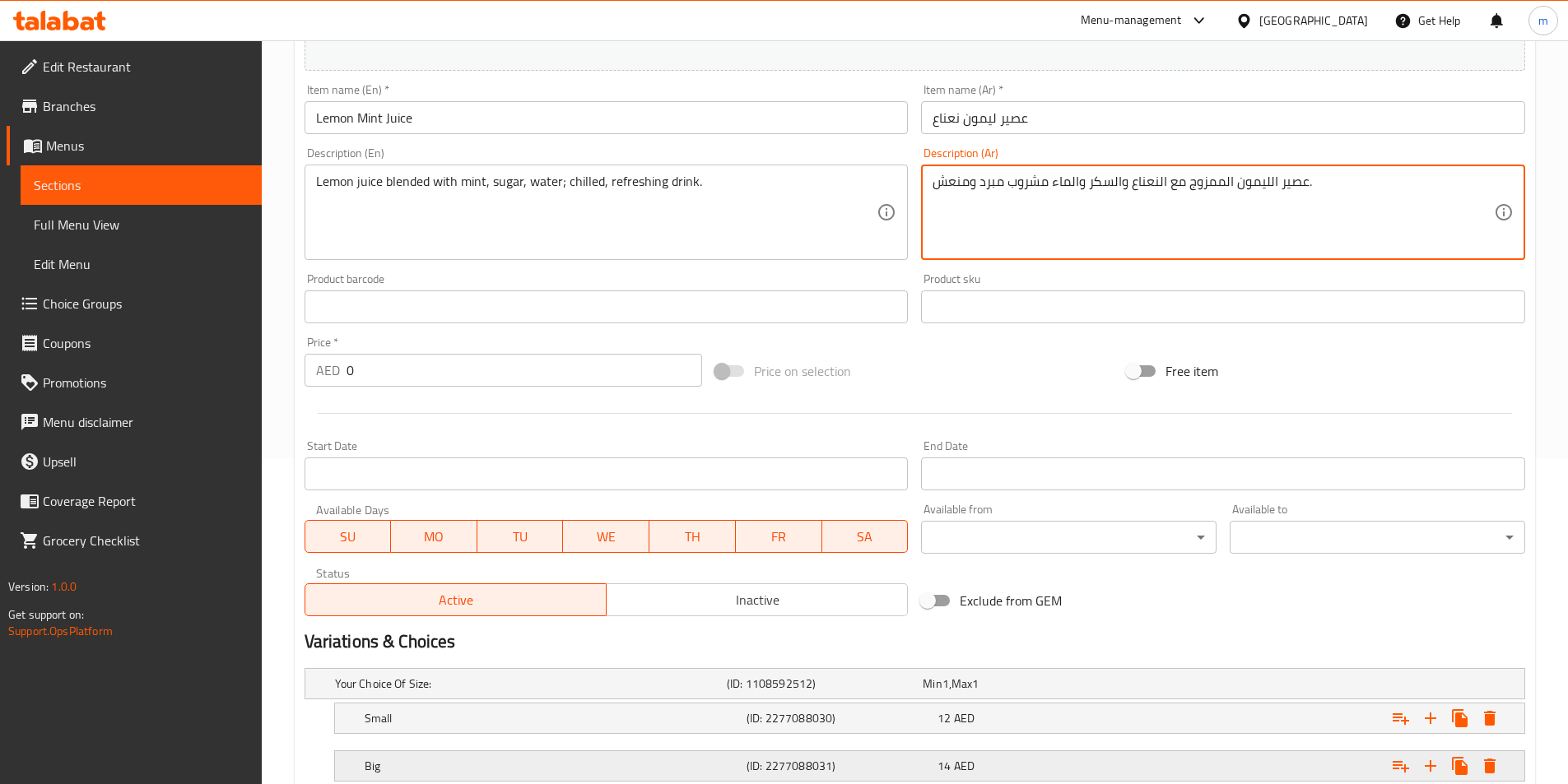
scroll to position [439, 0]
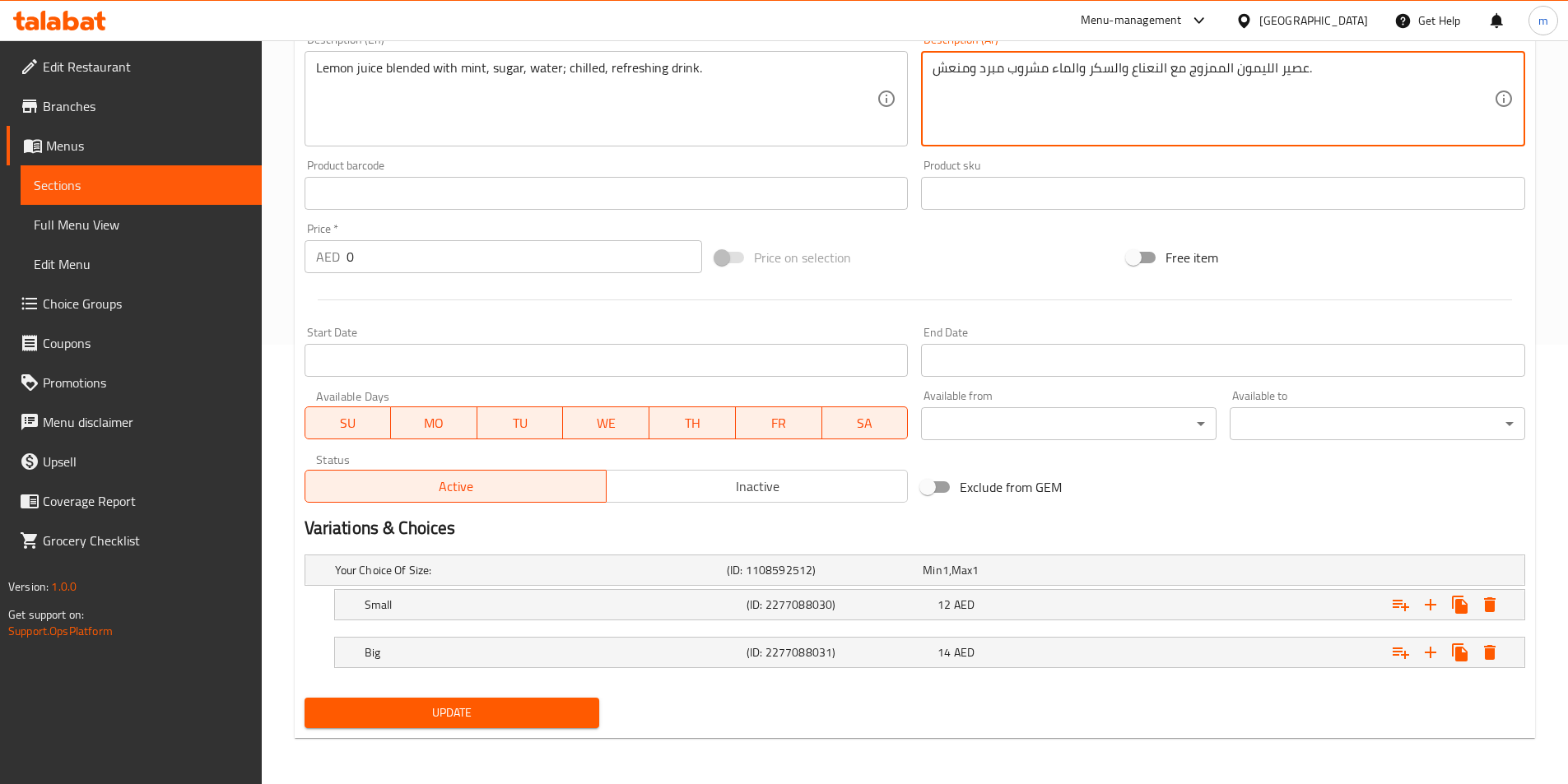
type textarea "عصير الليمون الممزوج مع النعناع والسكر والماء مشروب مبرد ومنعش."
click at [562, 708] on span "Update" at bounding box center [452, 713] width 269 height 21
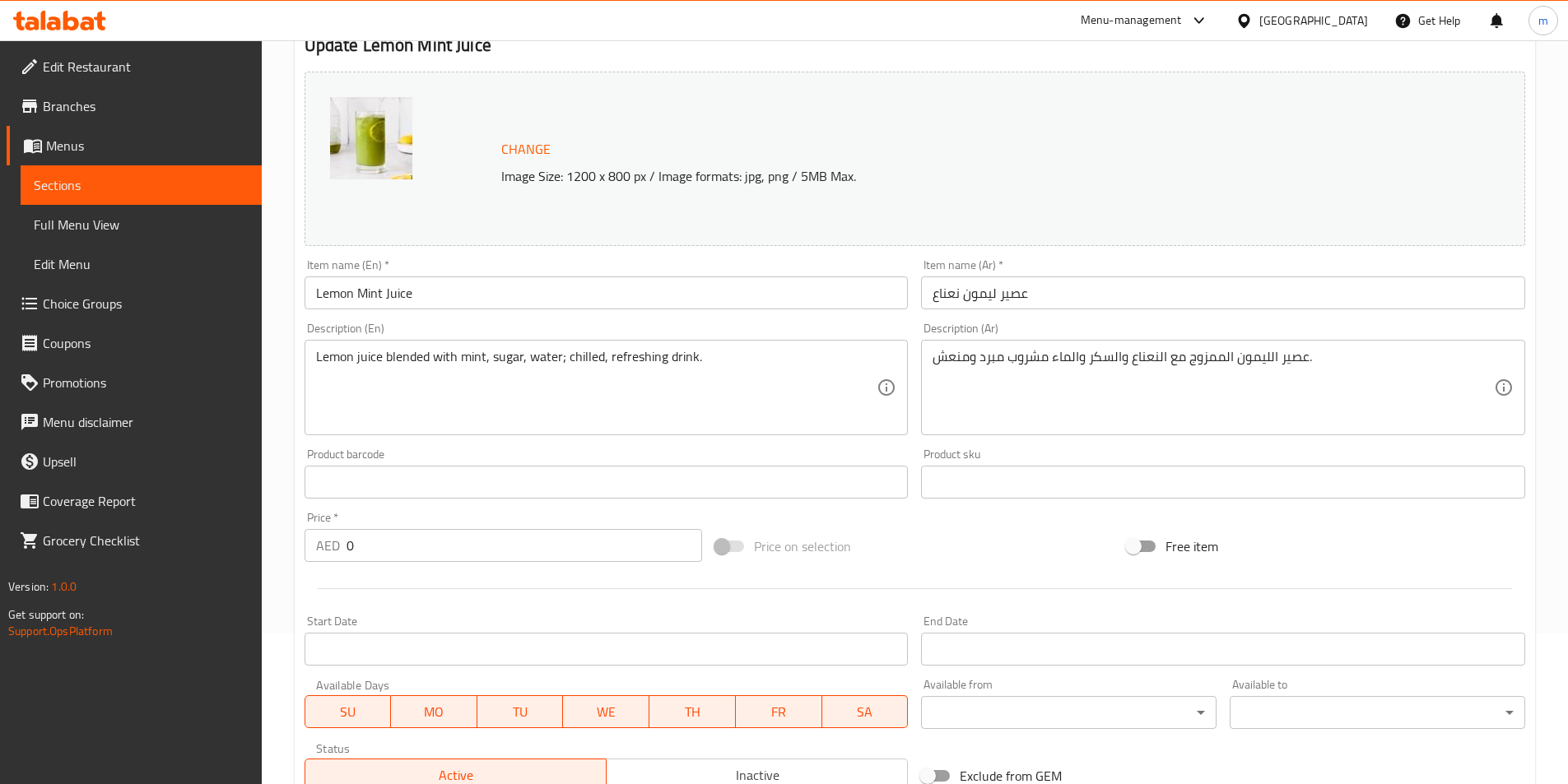
scroll to position [0, 0]
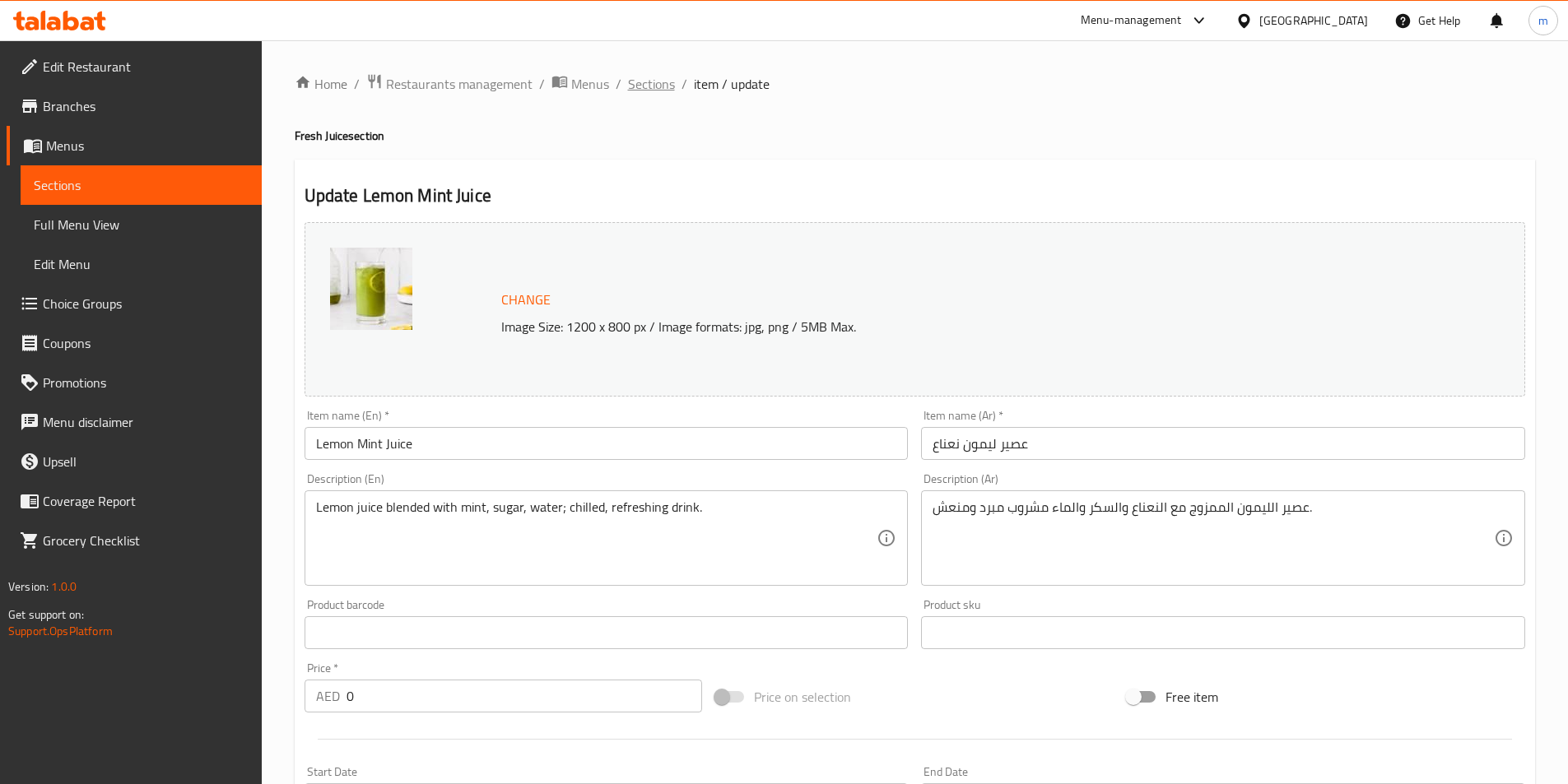
click at [670, 94] on span "Sections" at bounding box center [652, 84] width 47 height 20
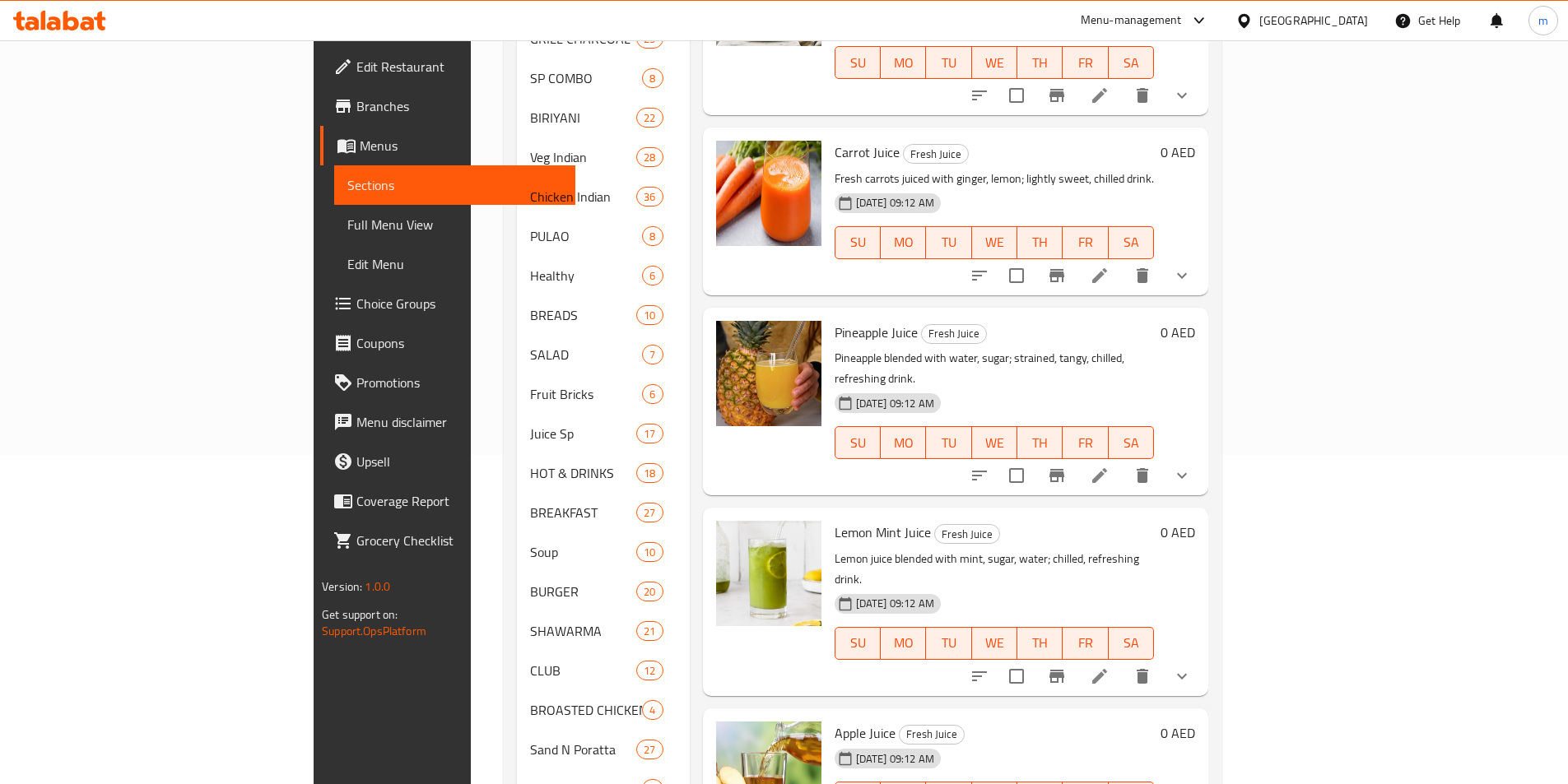
scroll to position [494, 0]
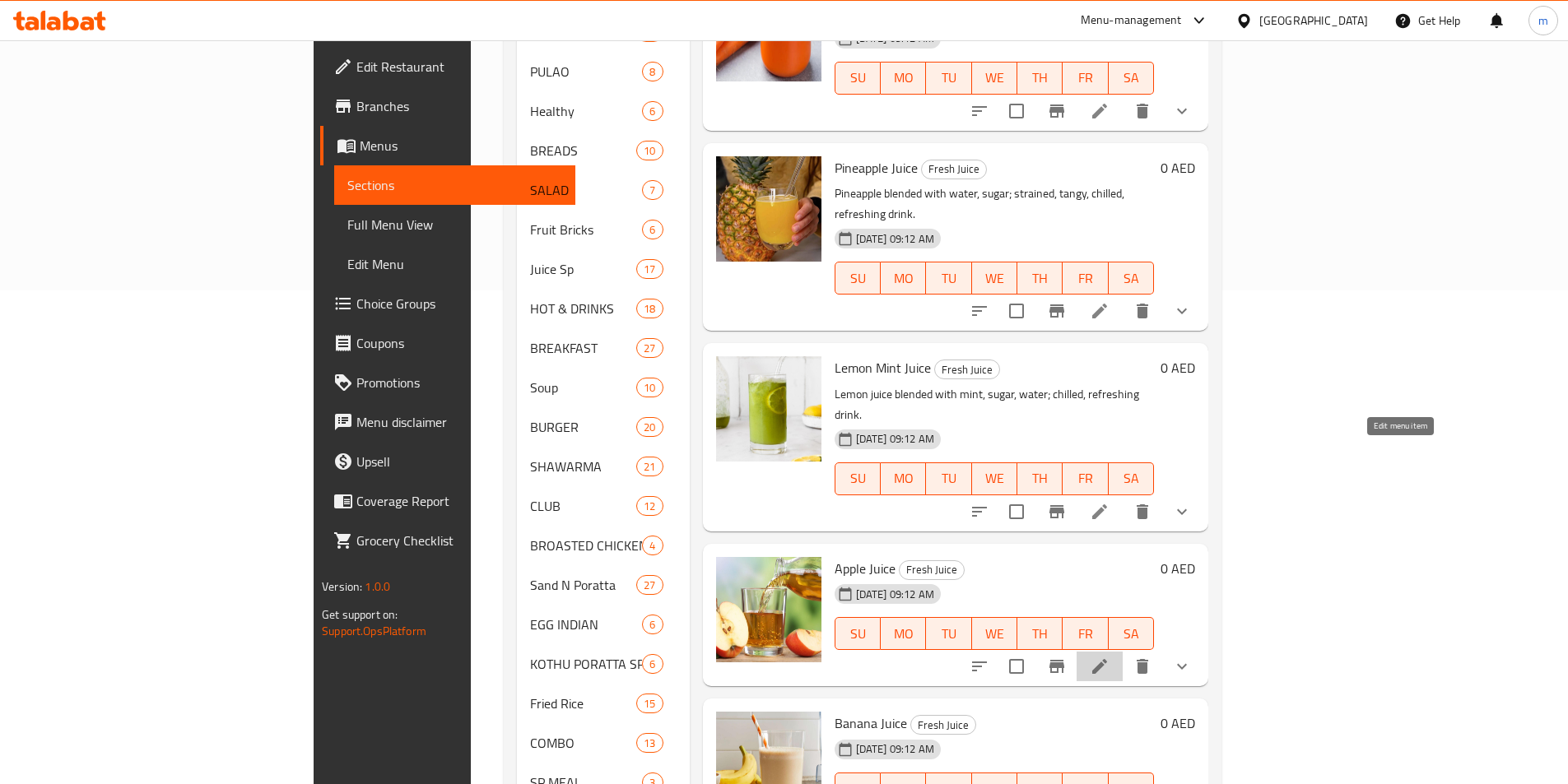
click at [1109, 657] on icon at bounding box center [1100, 667] width 20 height 20
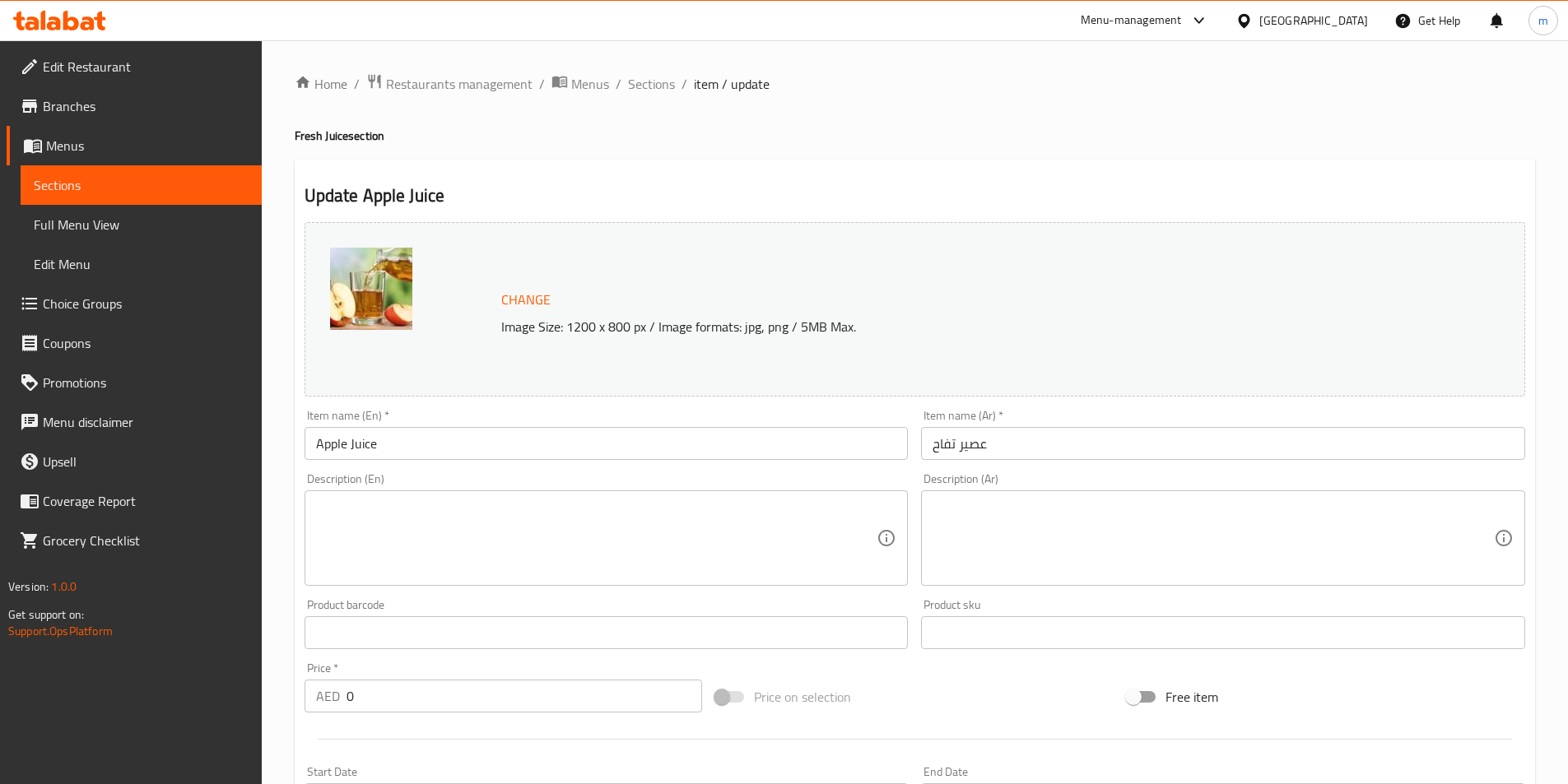
click at [626, 556] on textarea at bounding box center [597, 539] width 562 height 78
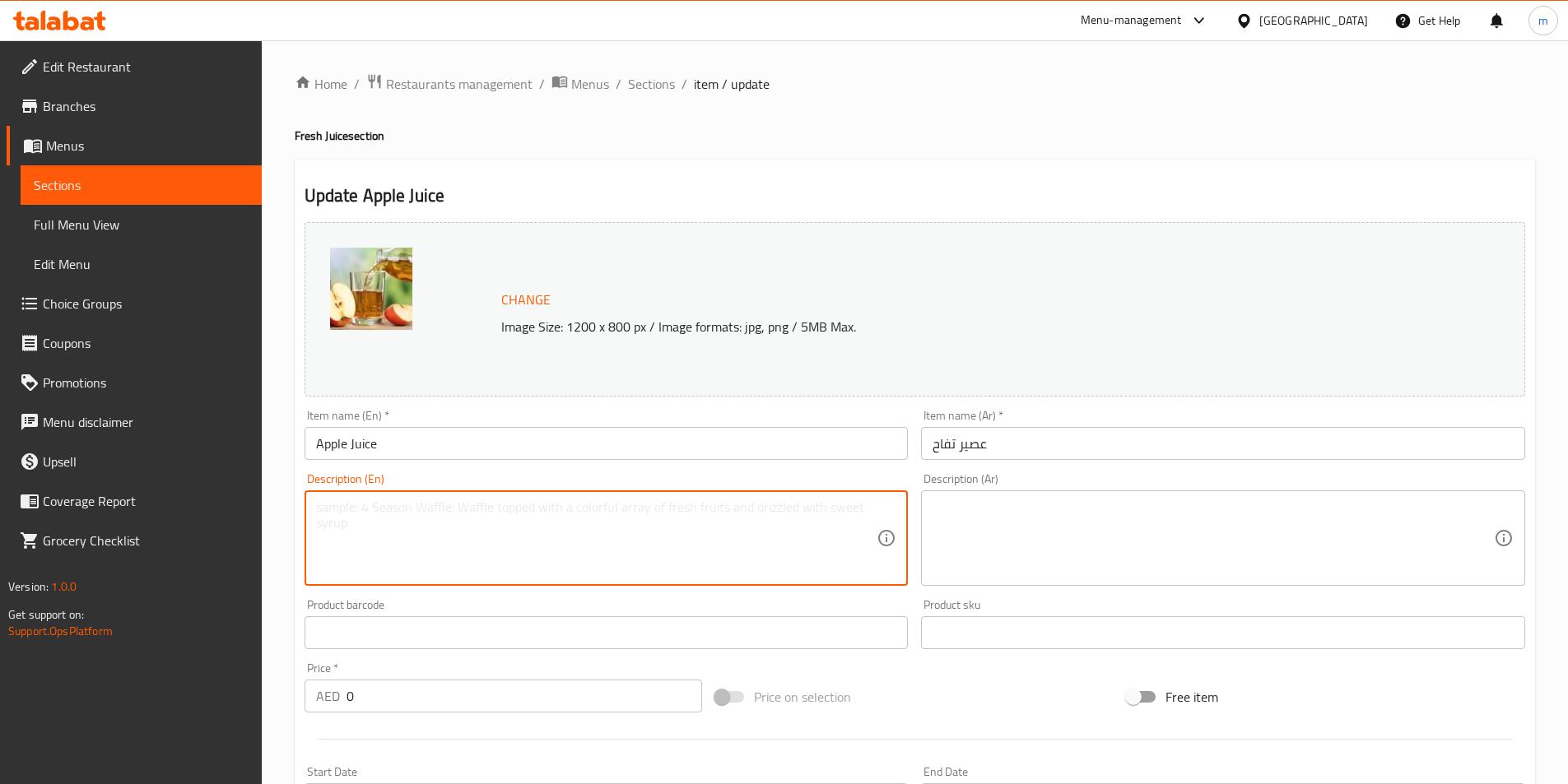
paste textarea "Fresh apples juiced, strained; mild sweetness; served chilled, refreshing drink."
type textarea "Fresh apples juiced, strained; mild sweetness; served chilled, refreshing drink."
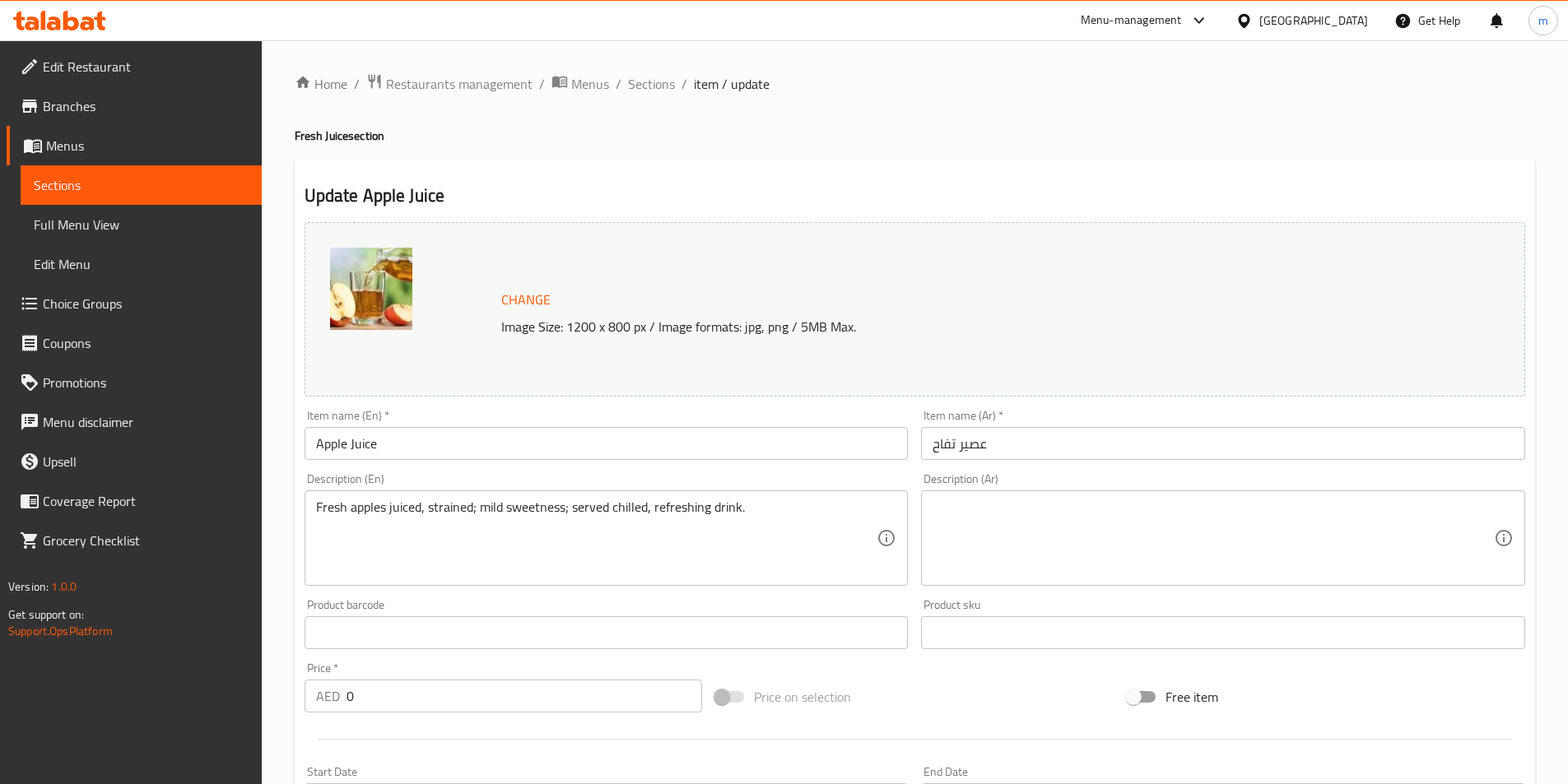
click at [1043, 535] on textarea at bounding box center [1213, 539] width 562 height 78
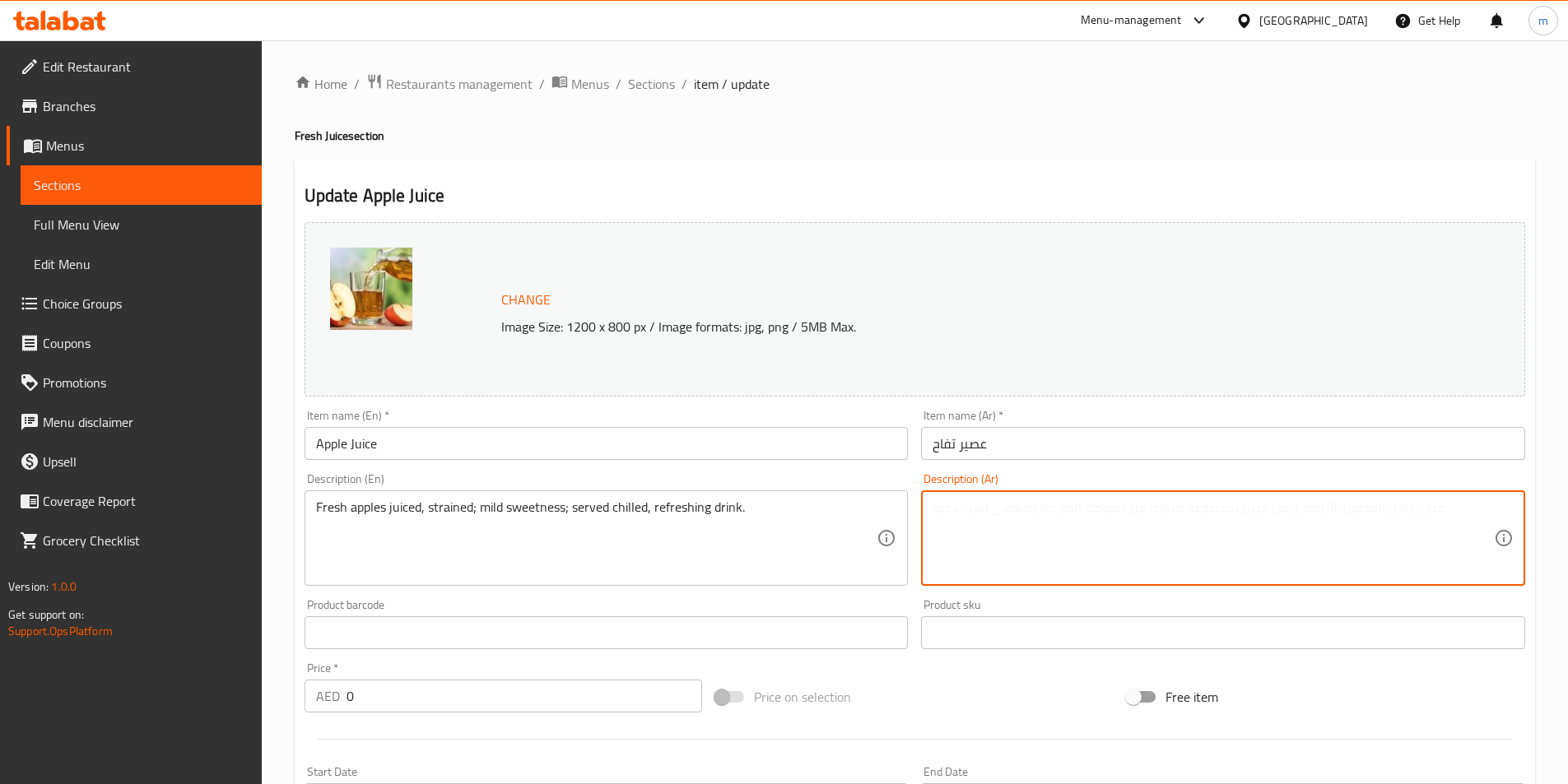
paste textarea "عصير الليمون المخلوط مع النعناع والسكر والماء؛ مشروب بارد ومنعش."
click at [1044, 512] on textarea "عصير الليمون المخلوط مع النعناع والسكر والماء؛ مشروب بارد ومنعش." at bounding box center [1213, 539] width 562 height 78
click at [985, 514] on textarea "عصير الليمون المخلوط مع النعناع والسكر والماء مشروب بارد ومنعش." at bounding box center [1213, 539] width 562 height 78
click at [986, 517] on textarea "عصير الليمون المخلوط مع النعناع والسكر والماء مشروب بارد ومنعش." at bounding box center [1213, 539] width 562 height 78
drag, startPoint x: 1183, startPoint y: 515, endPoint x: 1219, endPoint y: 530, distance: 39.0
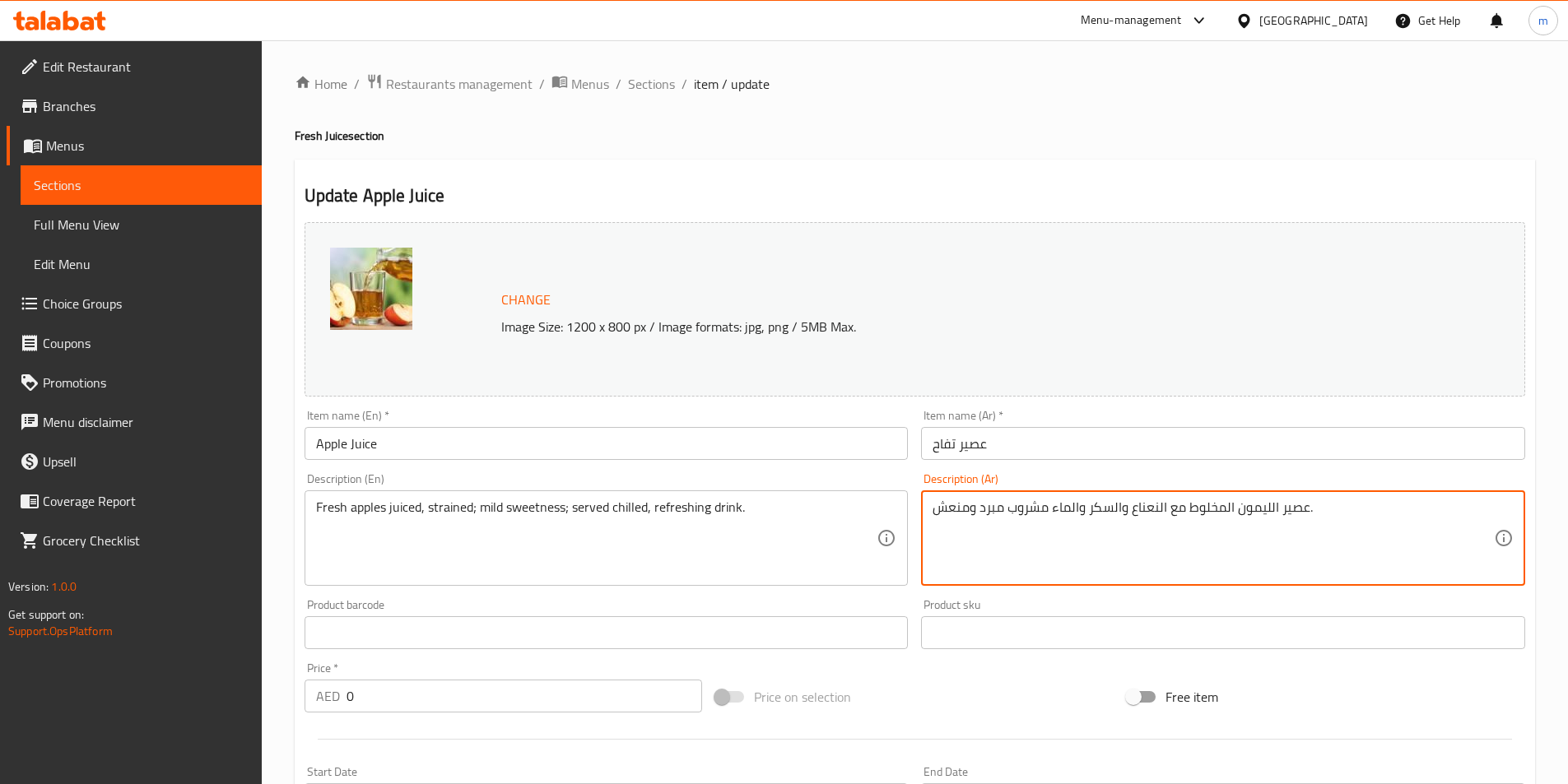
click at [1219, 530] on textarea "عصير الليمون المخلوط مع النعناع والسكر والماء مشروب مبرد ومنعش." at bounding box center [1213, 539] width 562 height 78
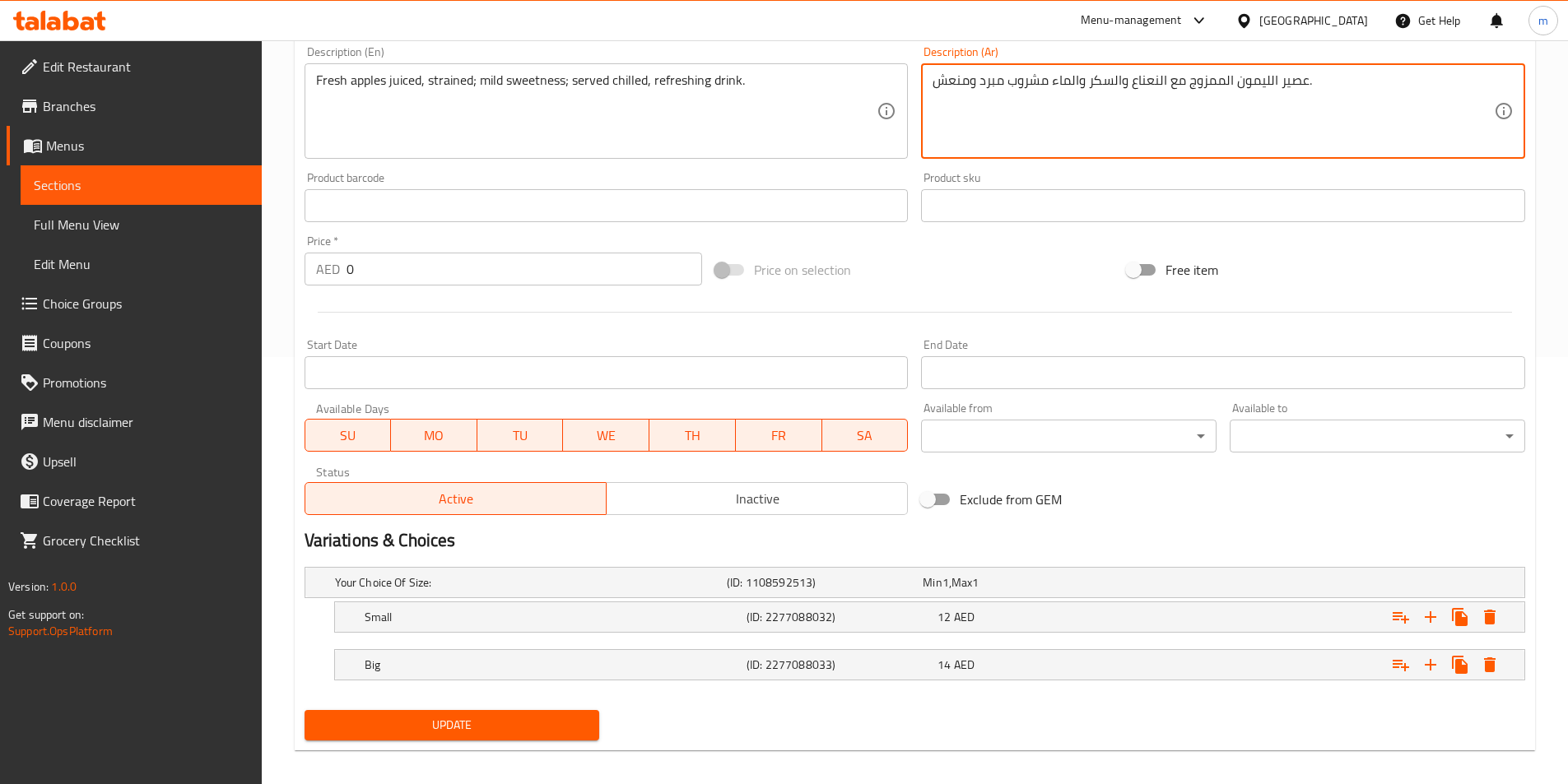
scroll to position [439, 0]
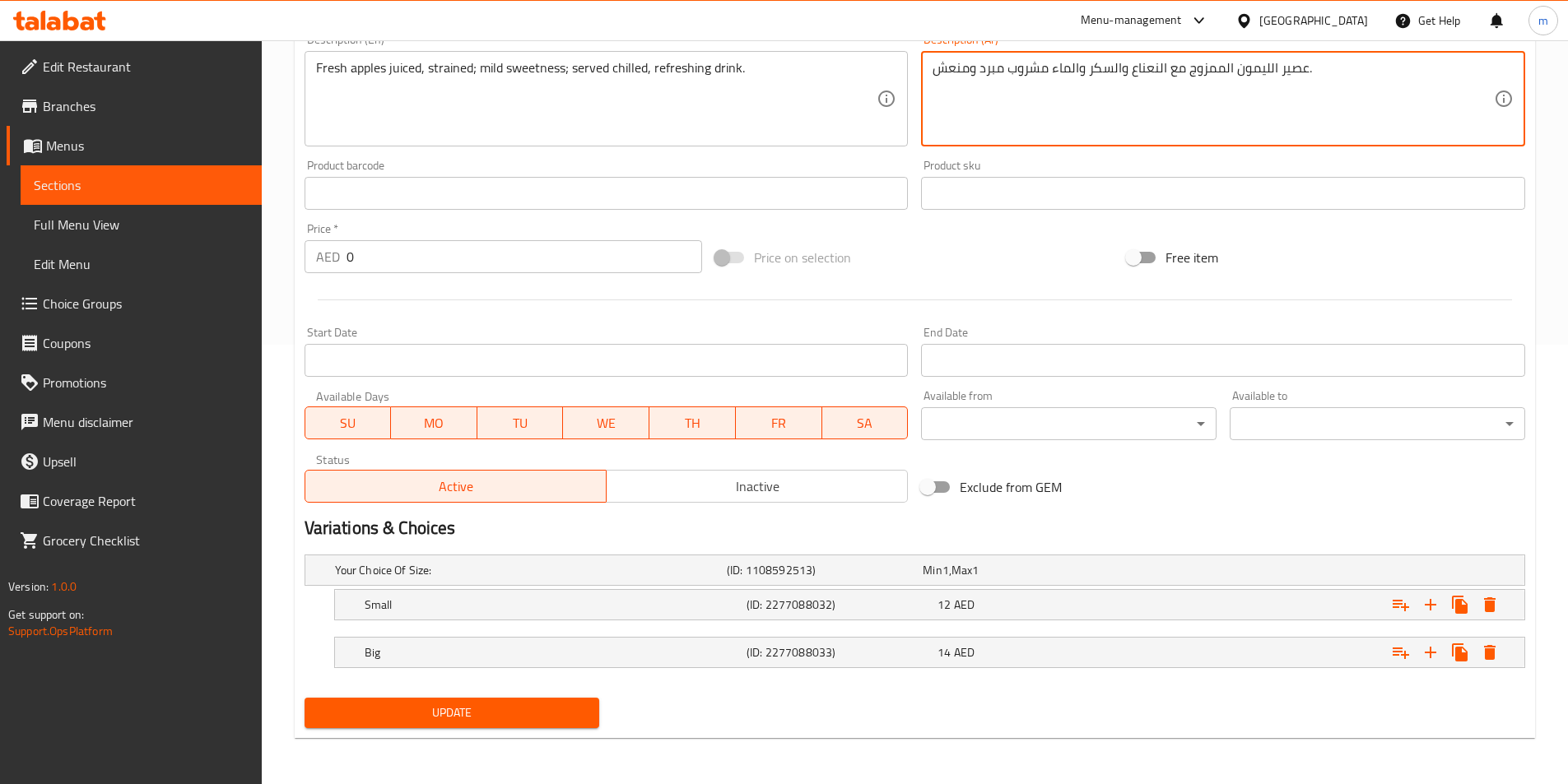
type textarea "عصير الليمون الممزوج مع النعناع والسكر والماء مشروب مبرد ومنعش."
click at [537, 730] on div "Update" at bounding box center [452, 713] width 308 height 43
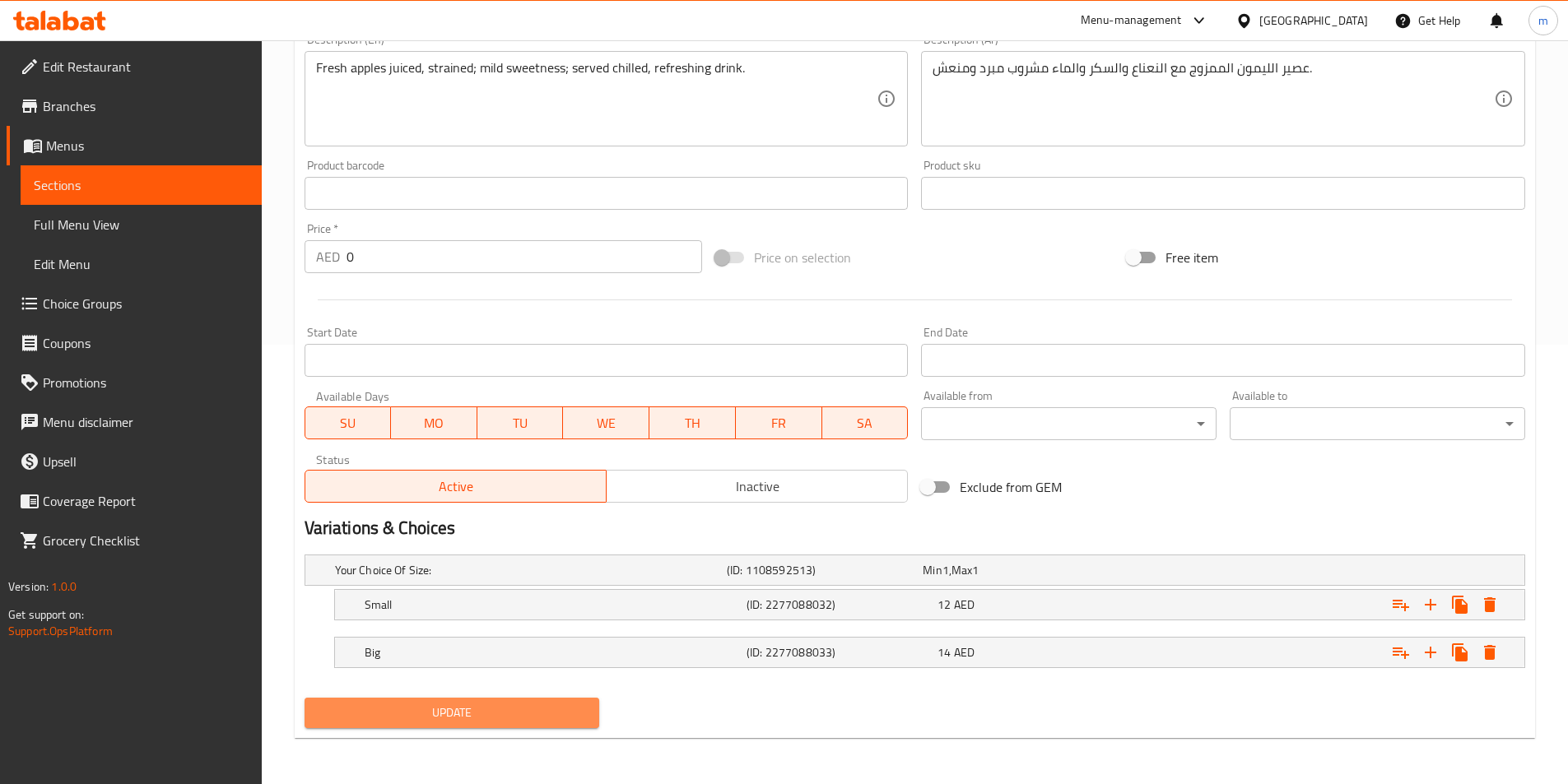
click at [536, 718] on span "Update" at bounding box center [452, 713] width 269 height 21
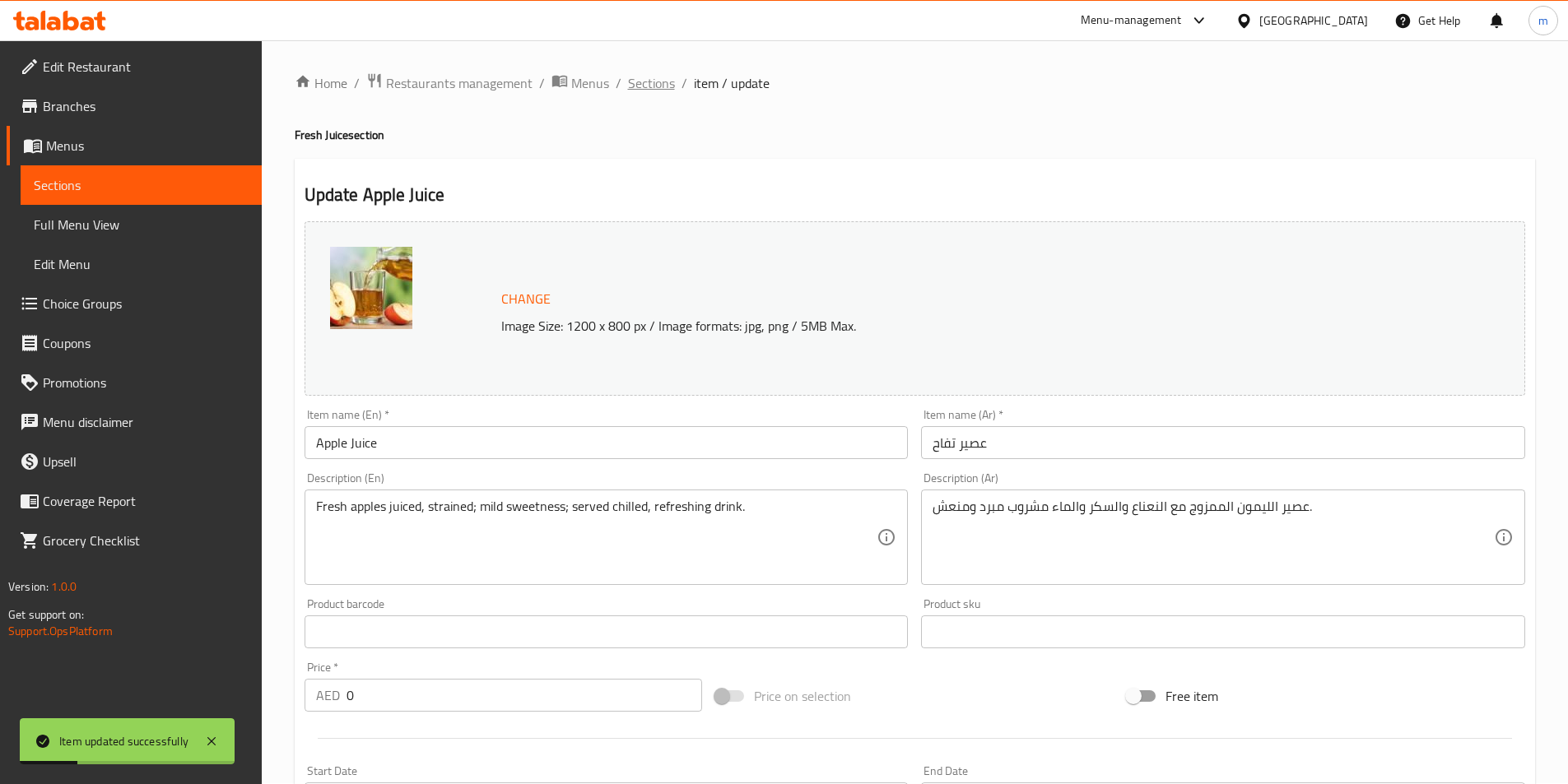
scroll to position [0, 0]
click at [668, 91] on span "Sections" at bounding box center [652, 84] width 47 height 20
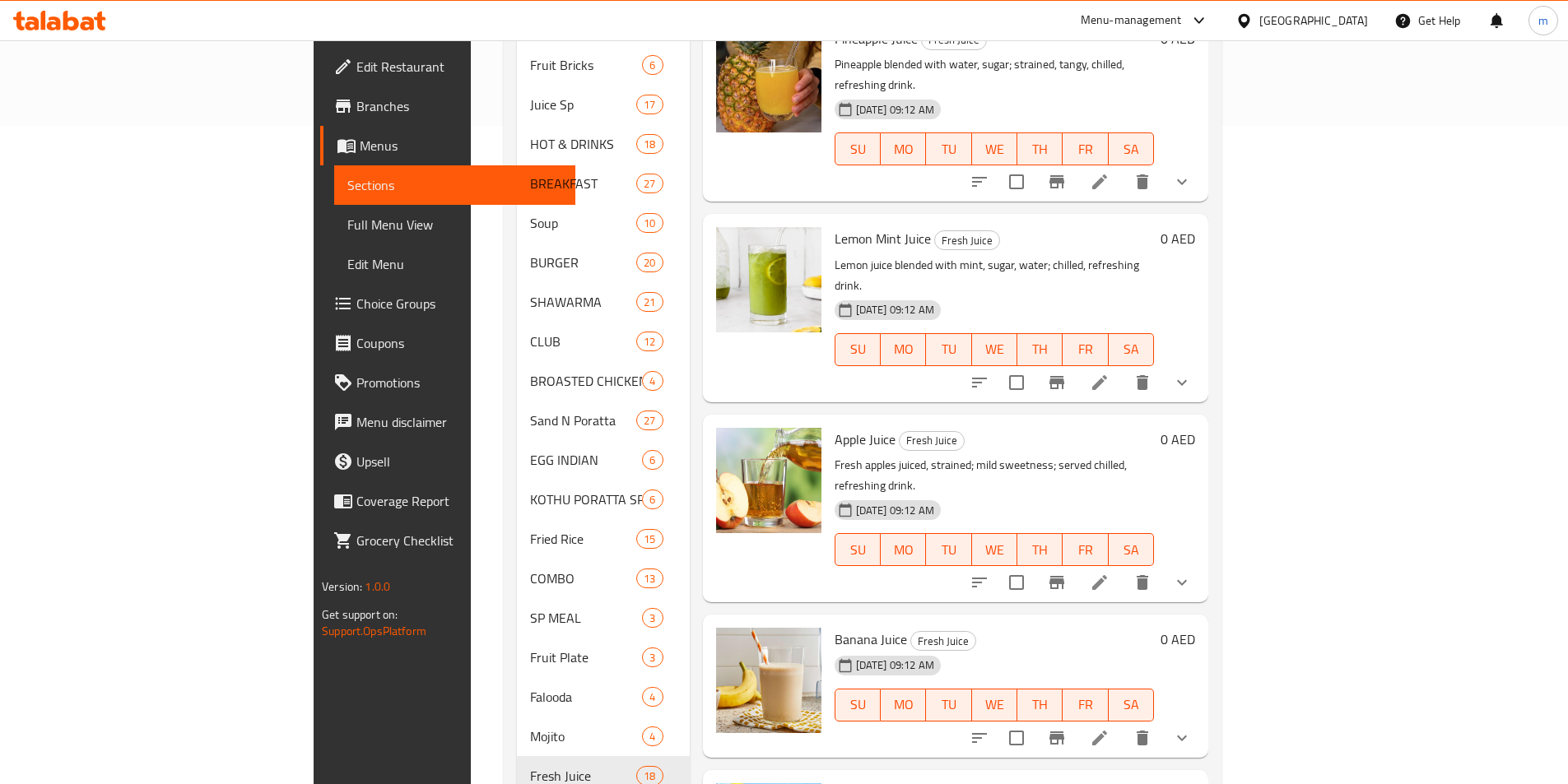
scroll to position [1820, 0]
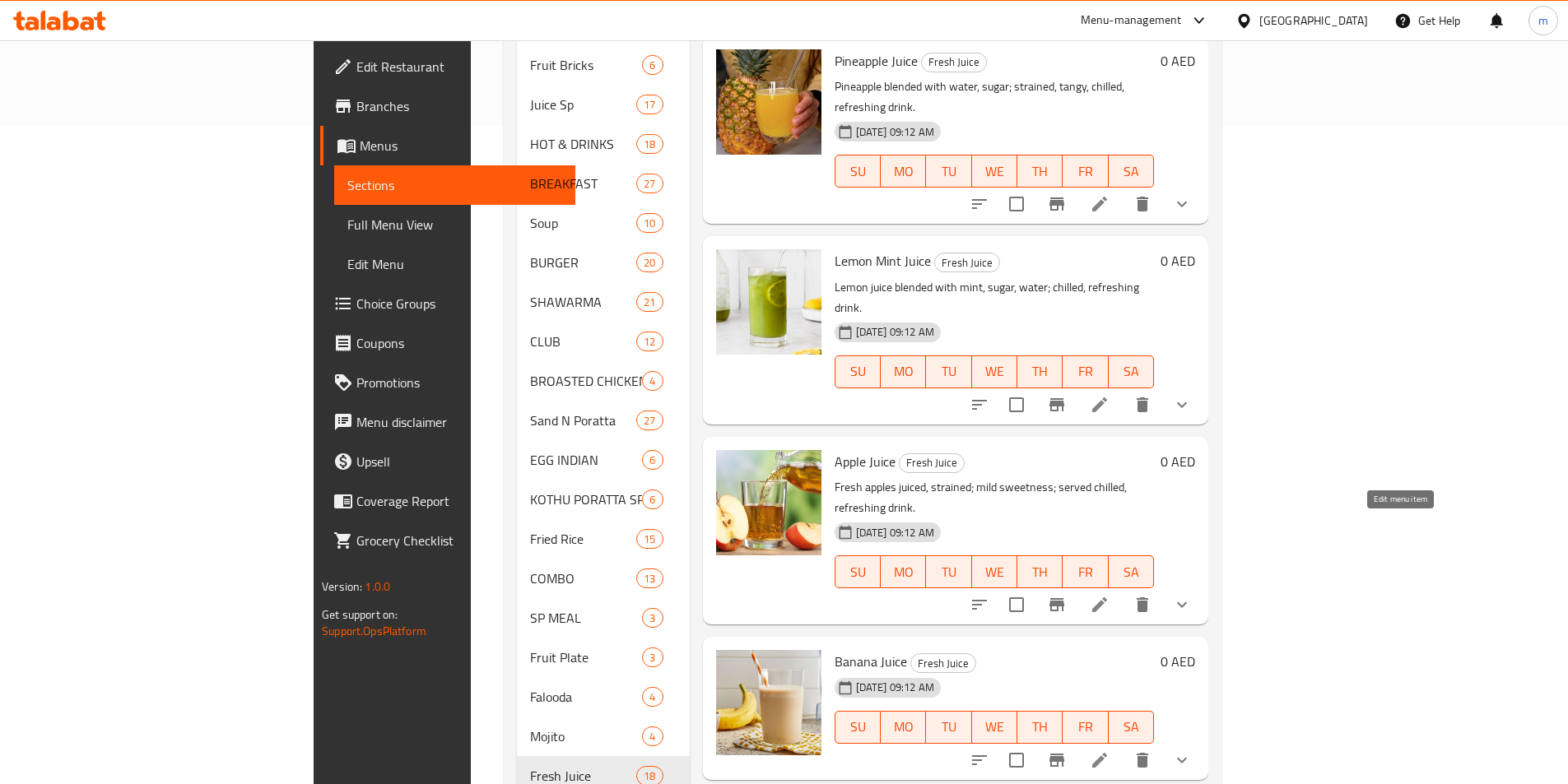
click at [1106, 753] on icon at bounding box center [1100, 761] width 15 height 15
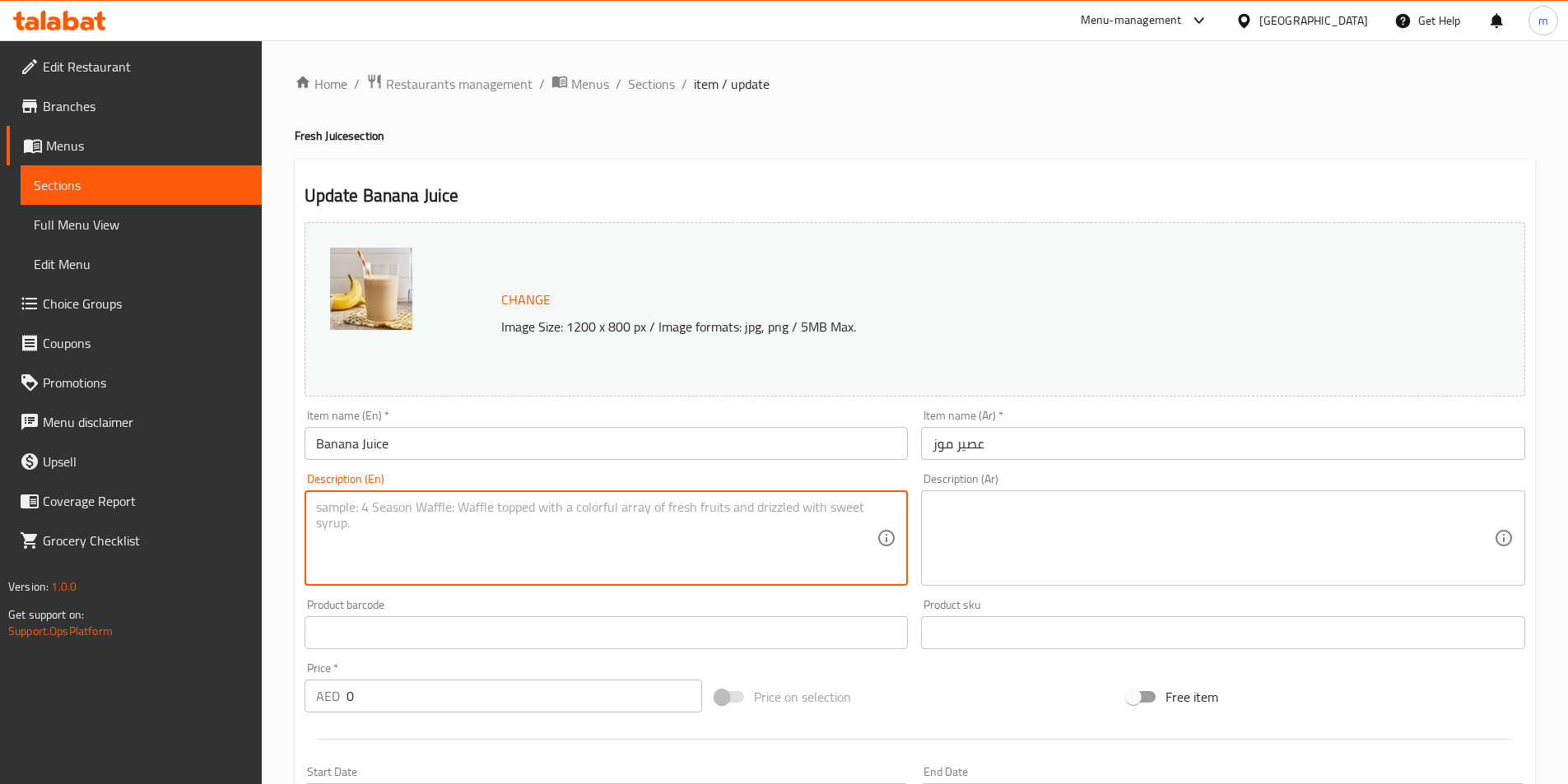
click at [782, 526] on textarea at bounding box center [597, 539] width 562 height 78
paste textarea "Banana blended with milk, sugar, cardamom; creamy, sweet, chilled drink."
type textarea "Banana blended with milk, sugar, cardamom; creamy, sweet, chilled drink."
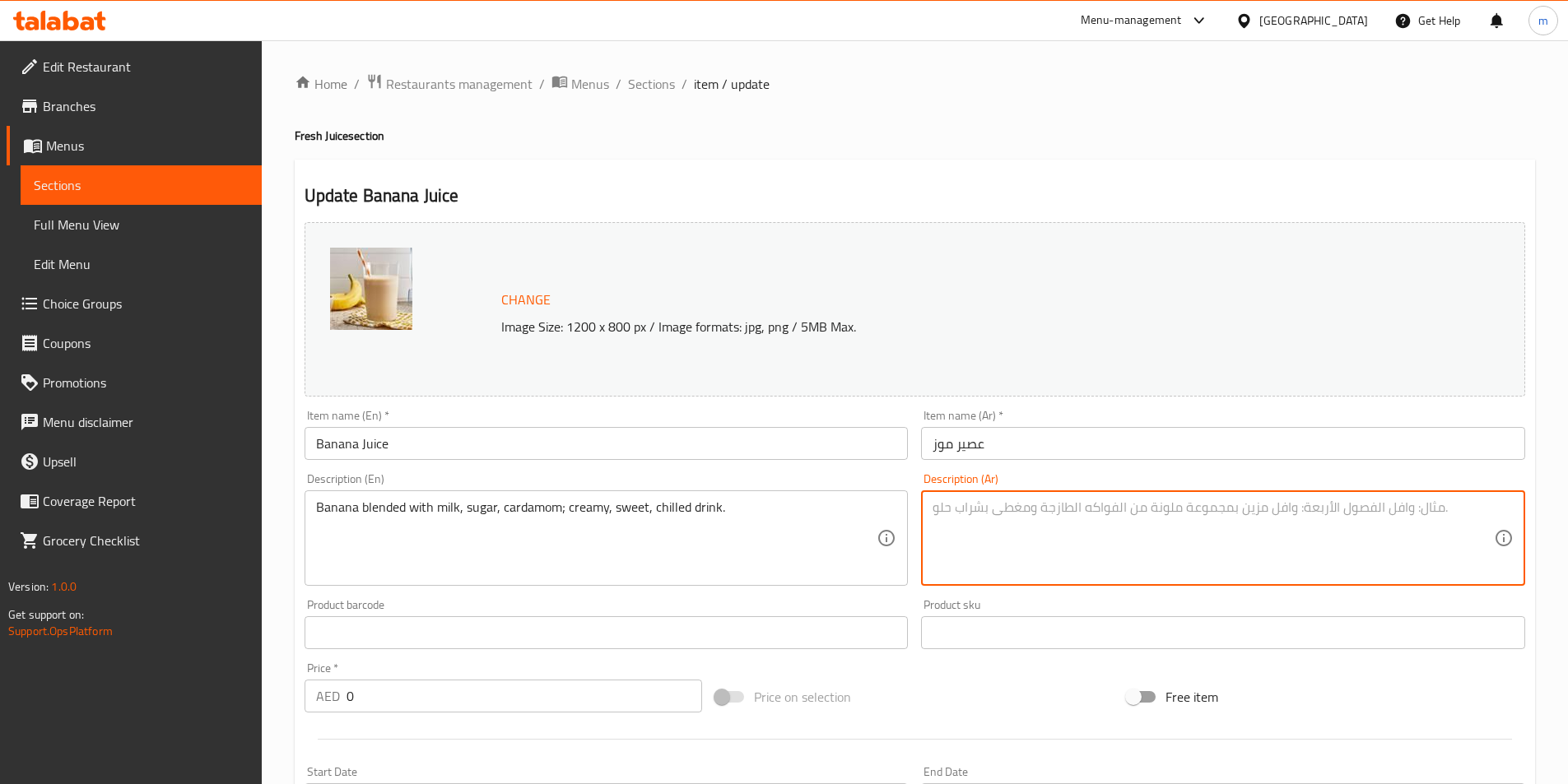
click at [1397, 527] on textarea at bounding box center [1213, 539] width 562 height 78
paste textarea "الموز المخلوط مع الحليب والسكر والهيل؛ مشروب كريمي حلو بارد."
click at [1226, 516] on textarea "الموز المخلوط مع الحليب والسكر والهيل؛ مشروب كريمي حلو بارد." at bounding box center [1213, 539] width 562 height 78
click at [1067, 517] on textarea "الموز الممزوج مع الحليب والسكر والهيل؛ مشروب كريمي حلو بارد." at bounding box center [1213, 539] width 562 height 78
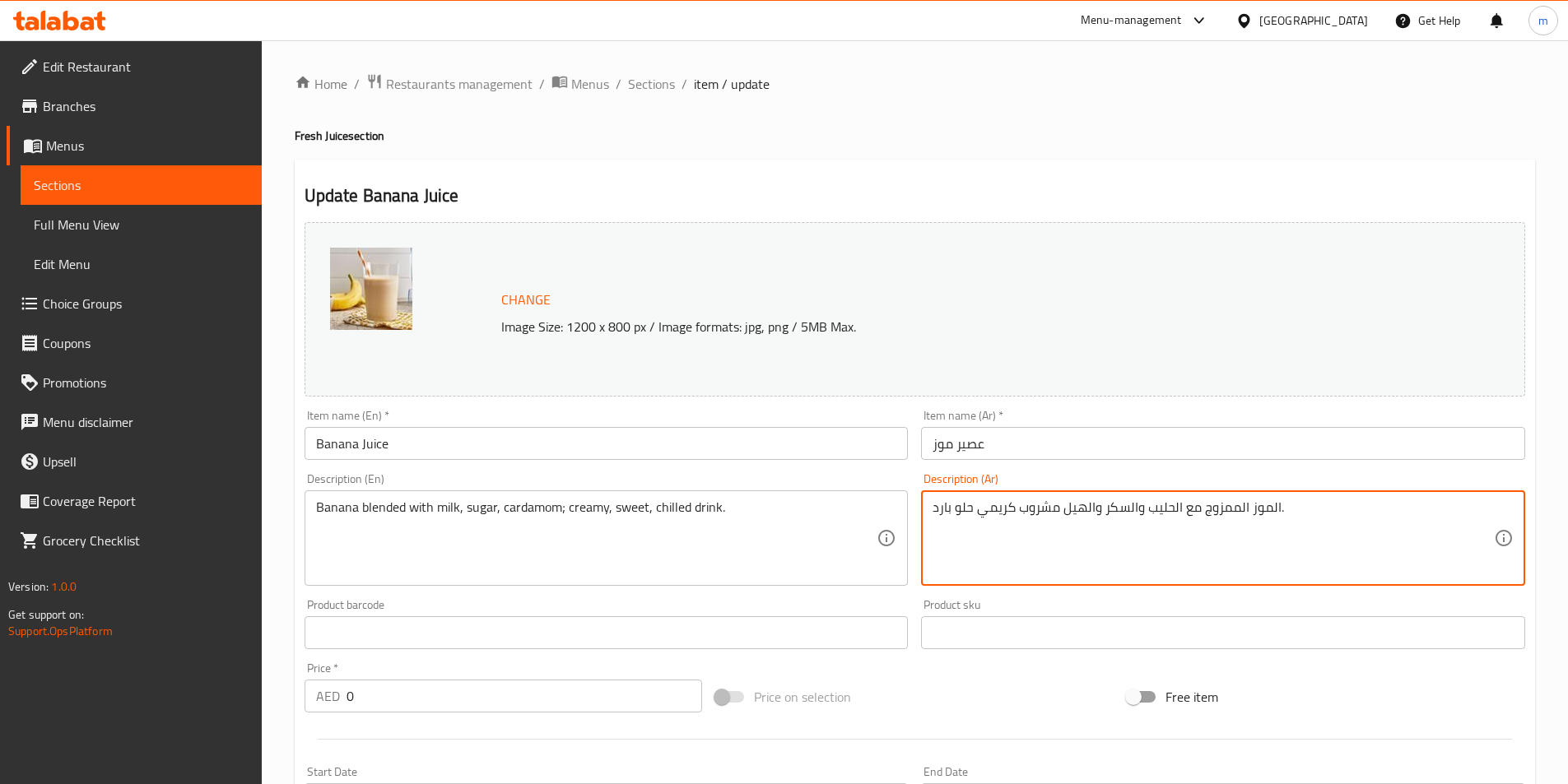
click at [942, 510] on textarea "الموز الممزوج مع الحليب والسكر والهيل مشروب كريمي حلو بارد." at bounding box center [1213, 539] width 562 height 78
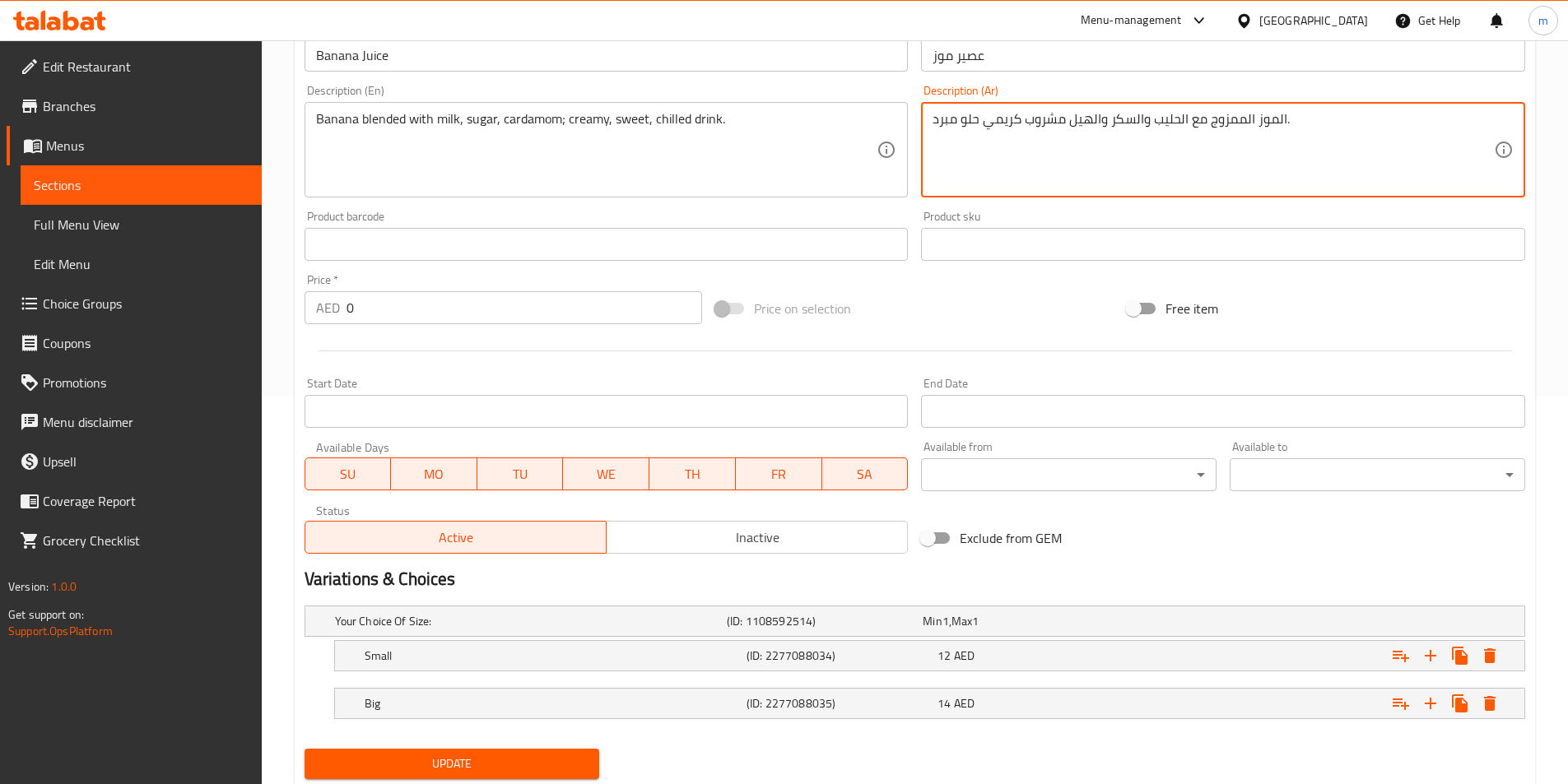
scroll to position [439, 0]
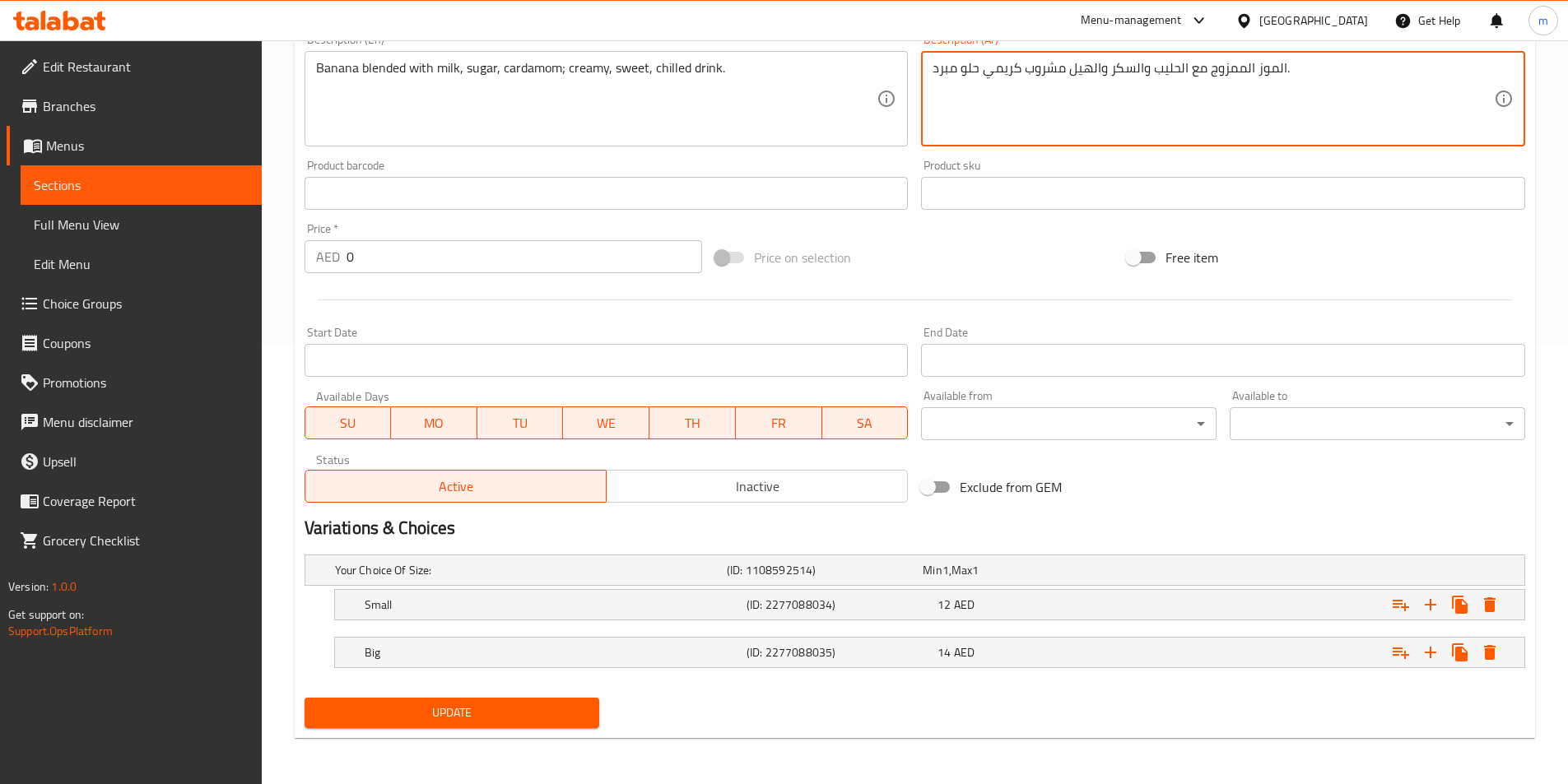
type textarea "الموز الممزوج مع الحليب والسكر والهيل مشروب كريمي حلو مبرد."
click at [472, 713] on span "Update" at bounding box center [452, 713] width 269 height 21
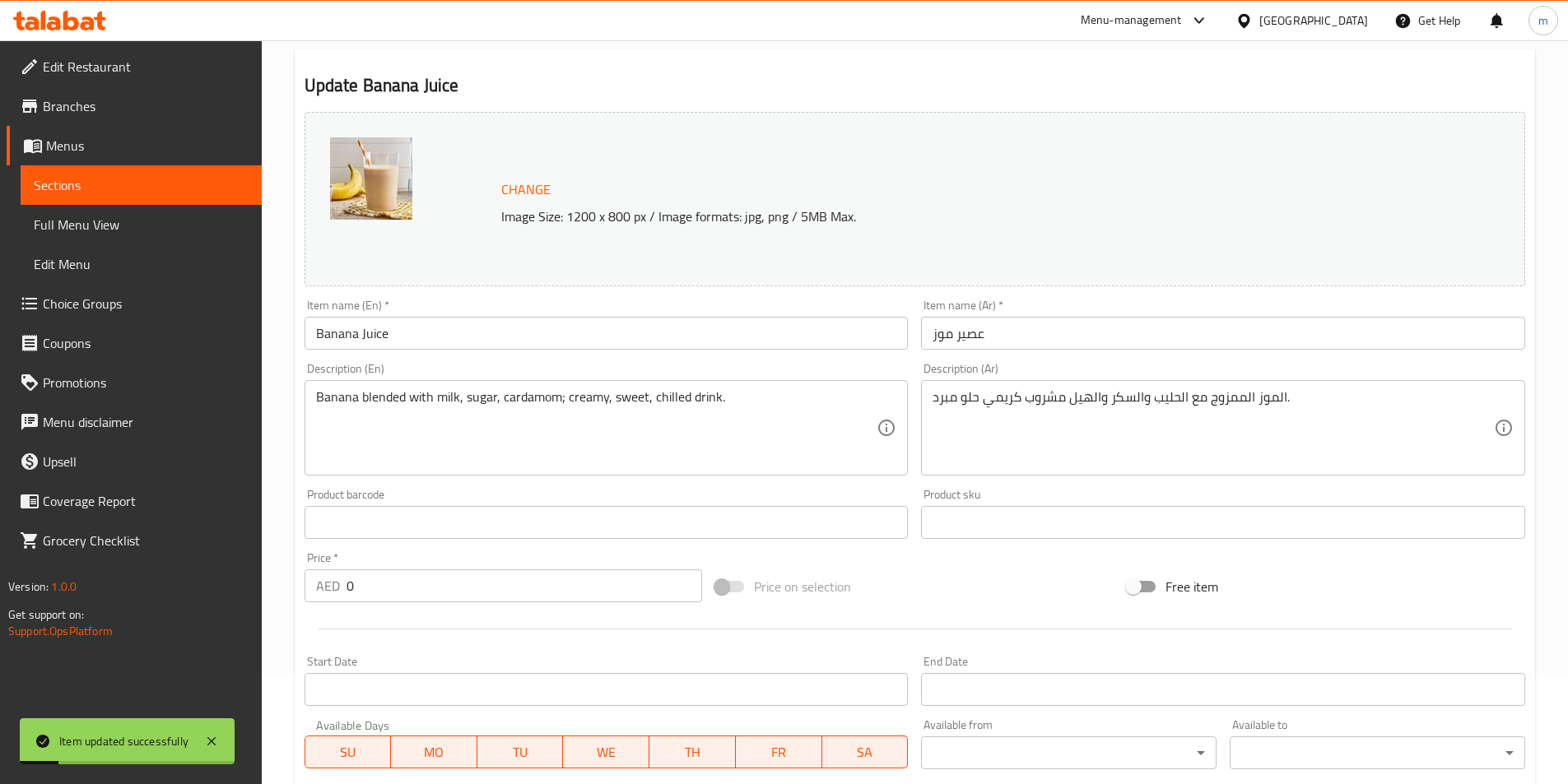
scroll to position [0, 0]
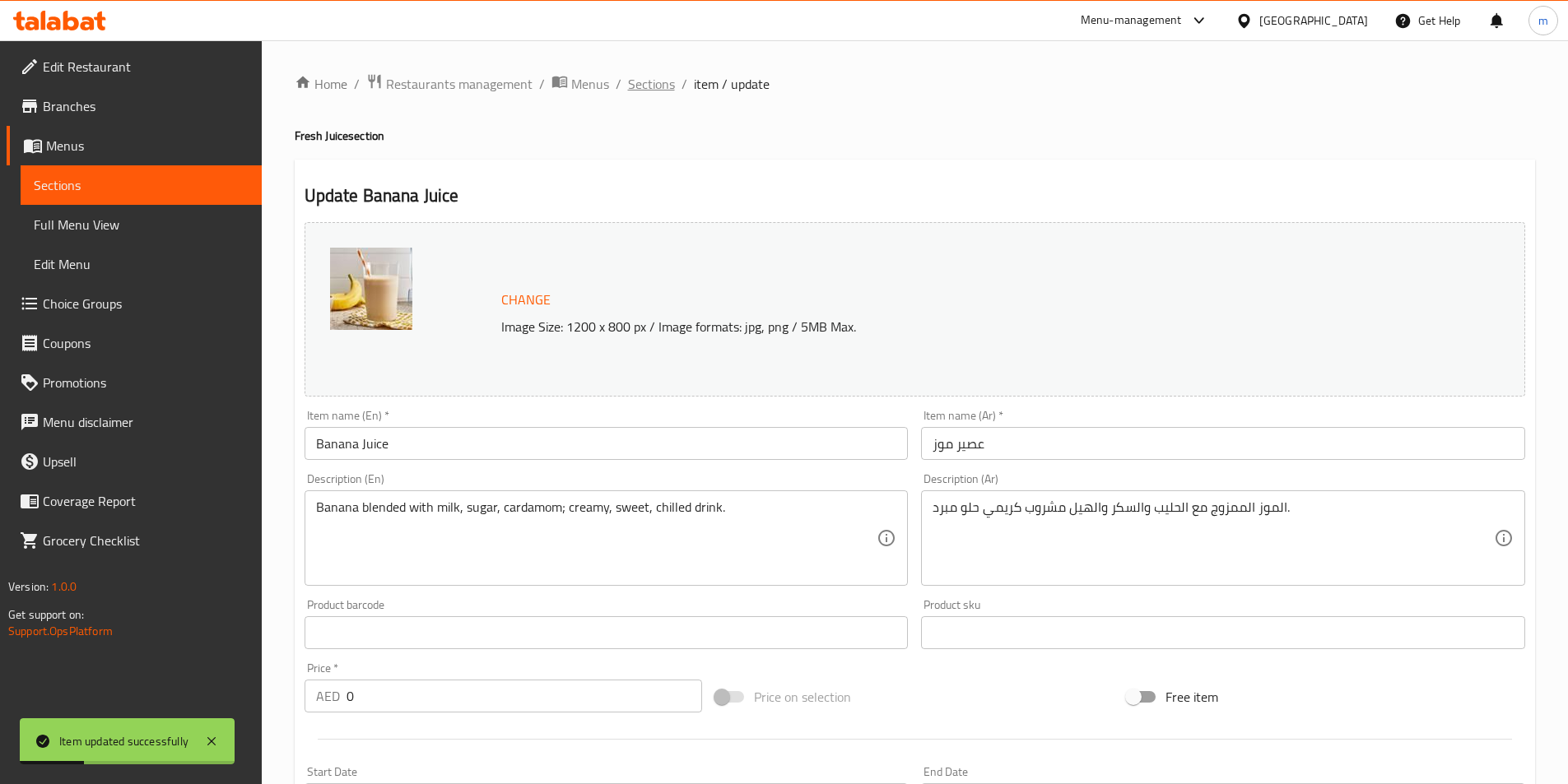
click at [642, 80] on span "Sections" at bounding box center [652, 84] width 47 height 20
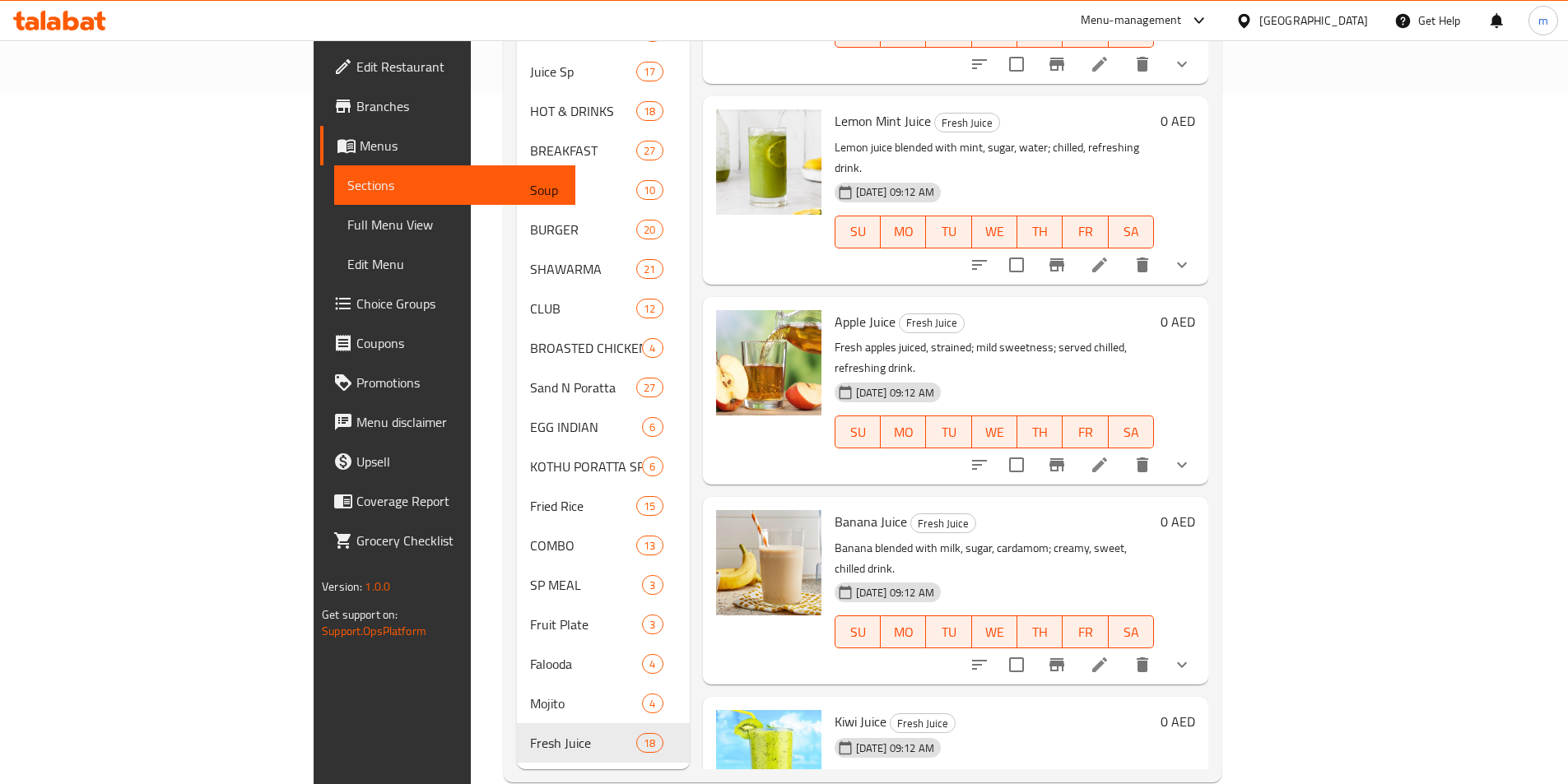
scroll to position [698, 0]
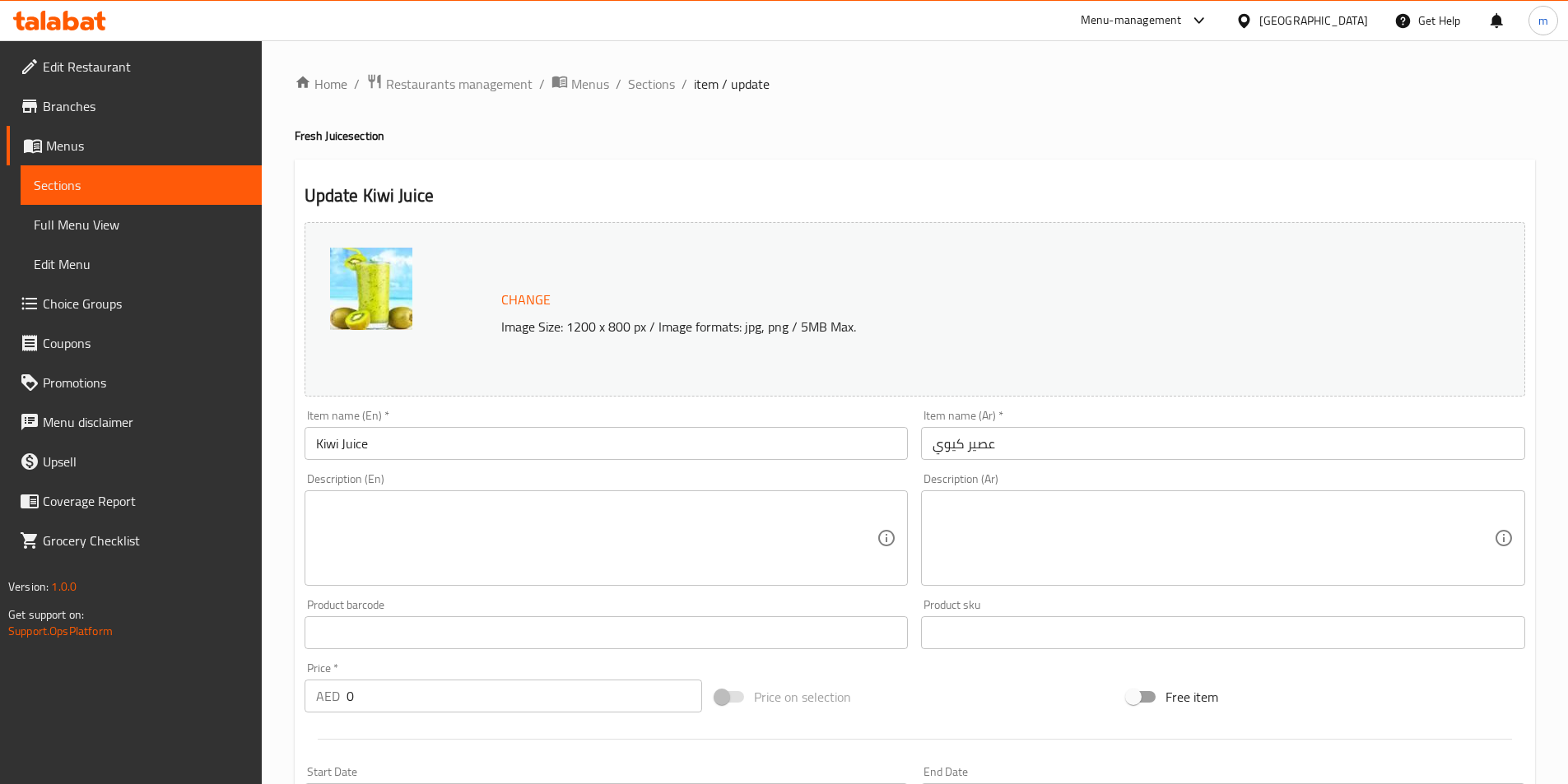
click at [588, 529] on textarea at bounding box center [597, 539] width 562 height 78
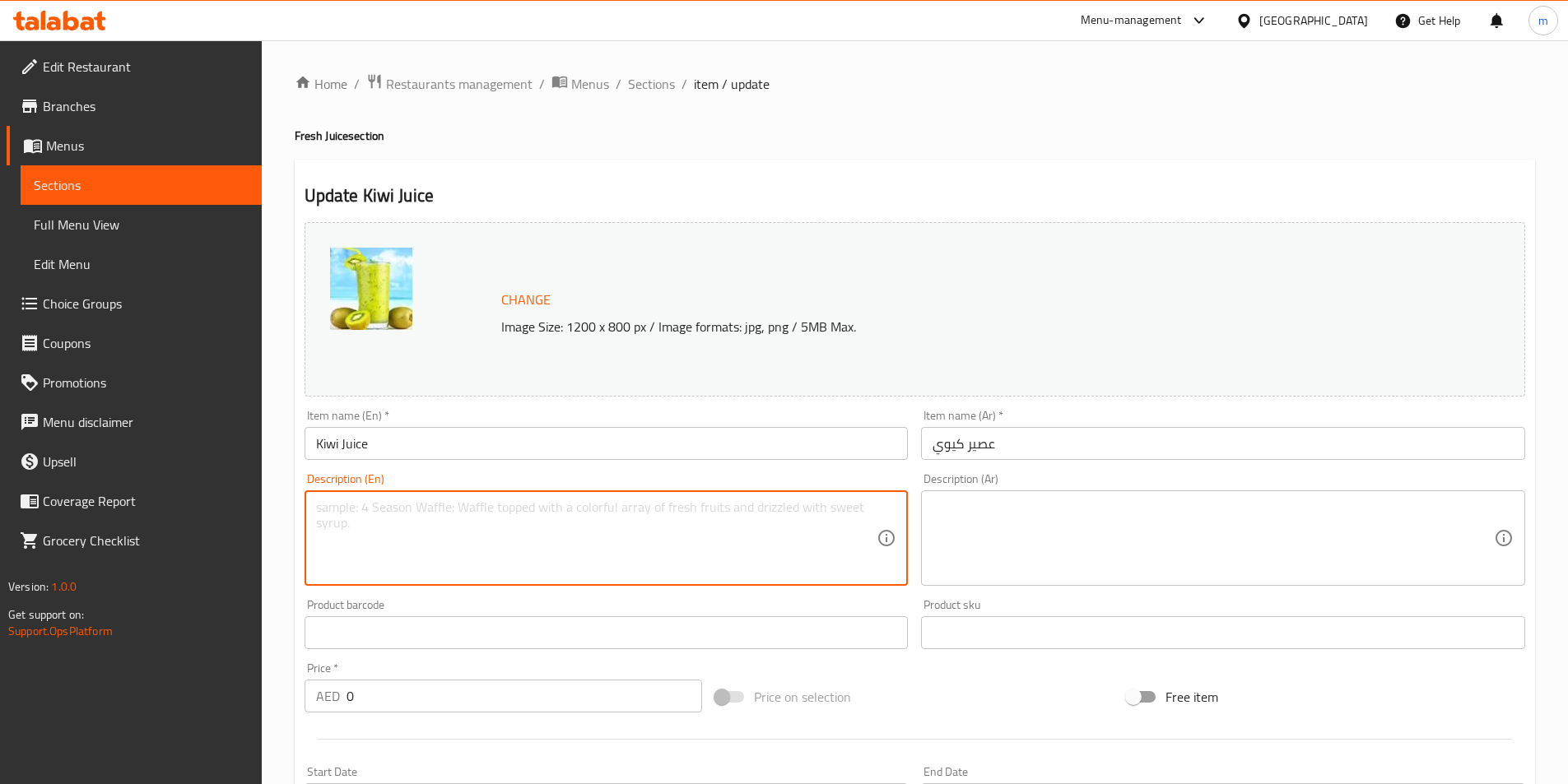
paste textarea "Fresh kiwi blended with water, sugar, lemon; tangy, chilled drink."
type textarea "Fresh kiwi blended with water, sugar, lemon; tangy, chilled drink."
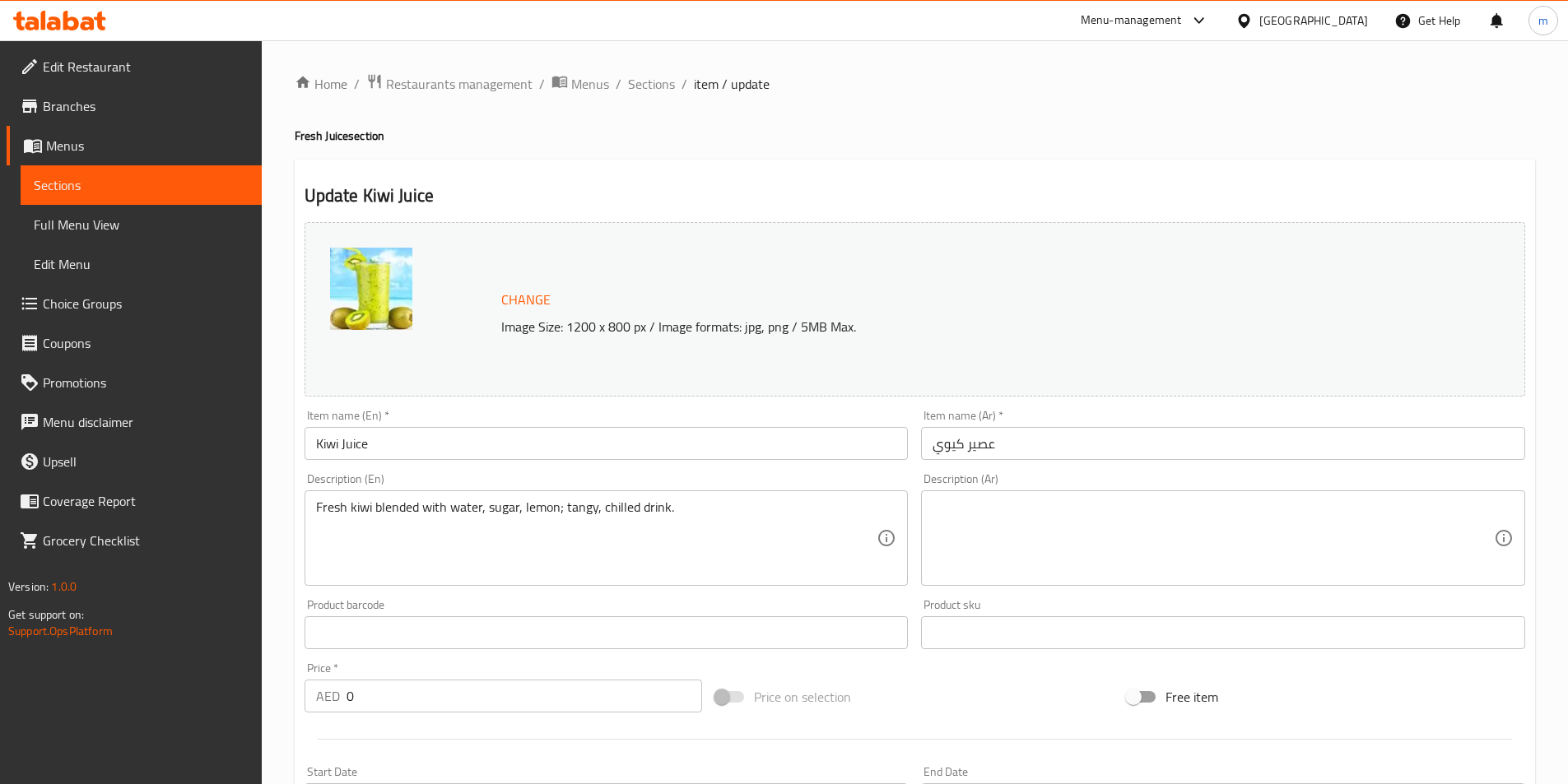
click at [1192, 528] on textarea at bounding box center [1213, 539] width 562 height 78
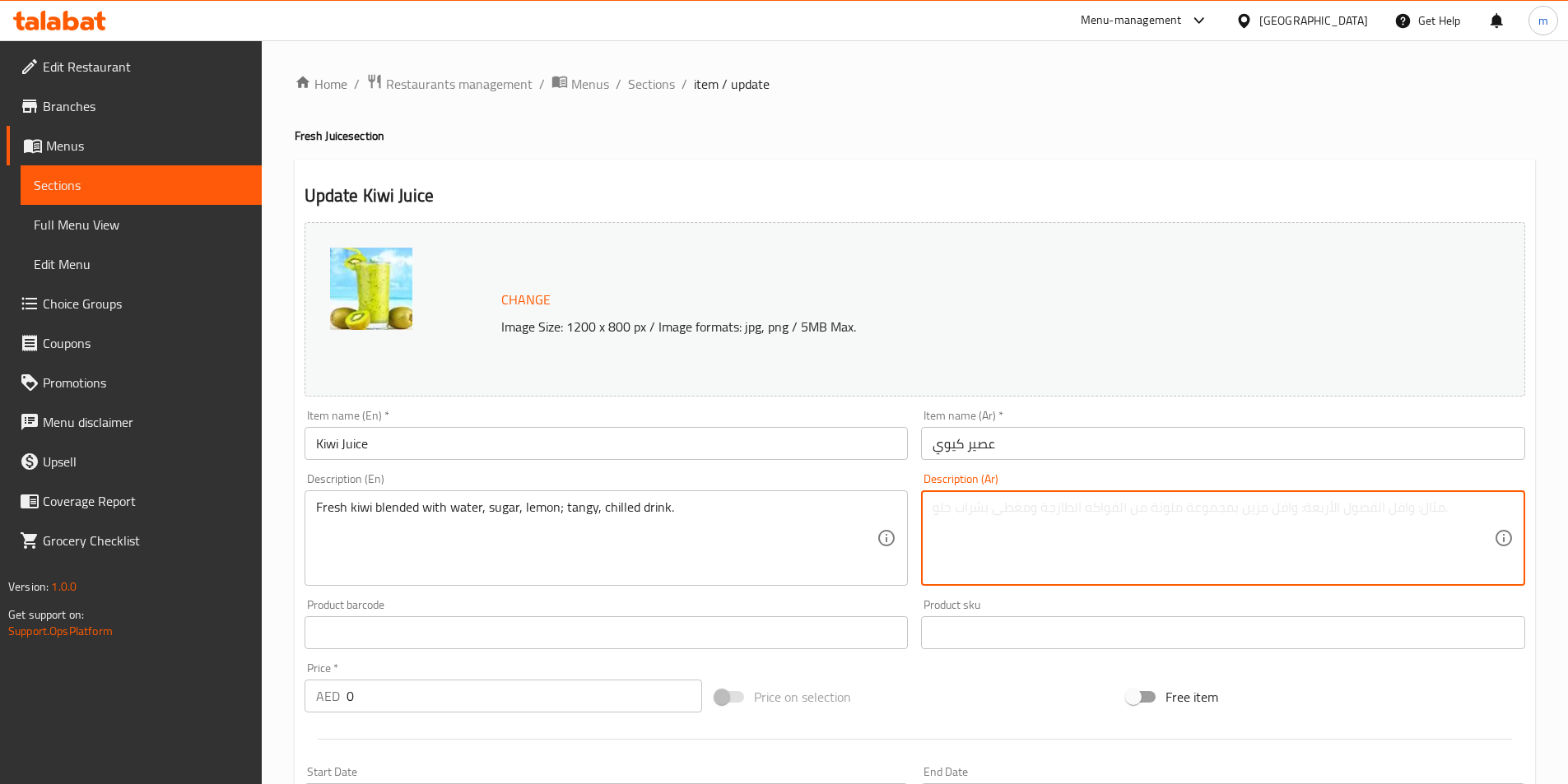
paste textarea "كيوي طازج ممزوج بالماء والسكر والليمون؛ مشروب منعش بارد."
click at [1037, 510] on textarea "كيوي طازج ممزوج بالماء والسكر والليمون؛ مشروب منعش بارد." at bounding box center [1213, 539] width 562 height 78
click at [939, 518] on textarea "كيوي طازج ممزوج بالماء والسكر والليمون مشروب منعش بارد." at bounding box center [1213, 539] width 562 height 78
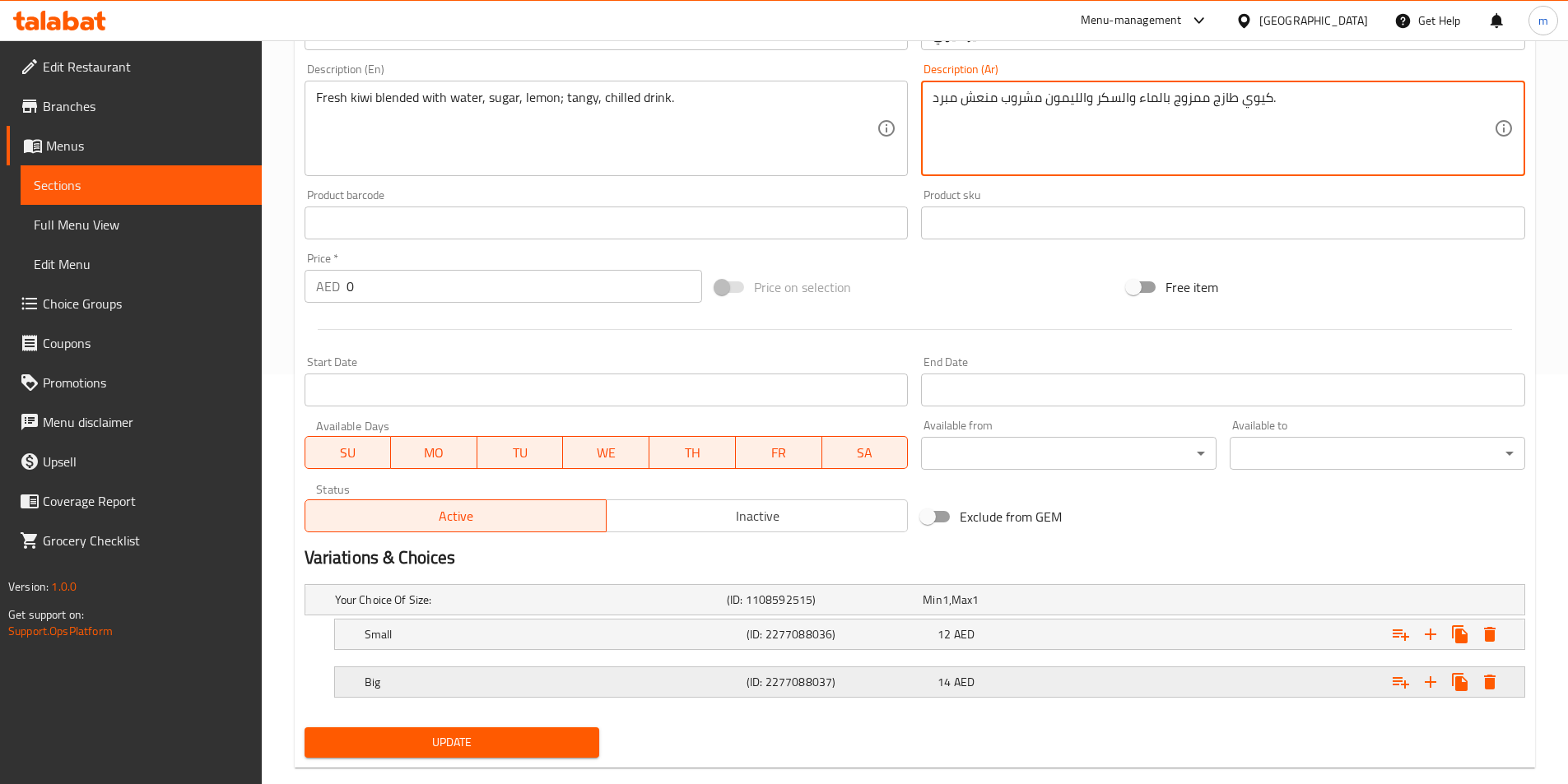
scroll to position [439, 0]
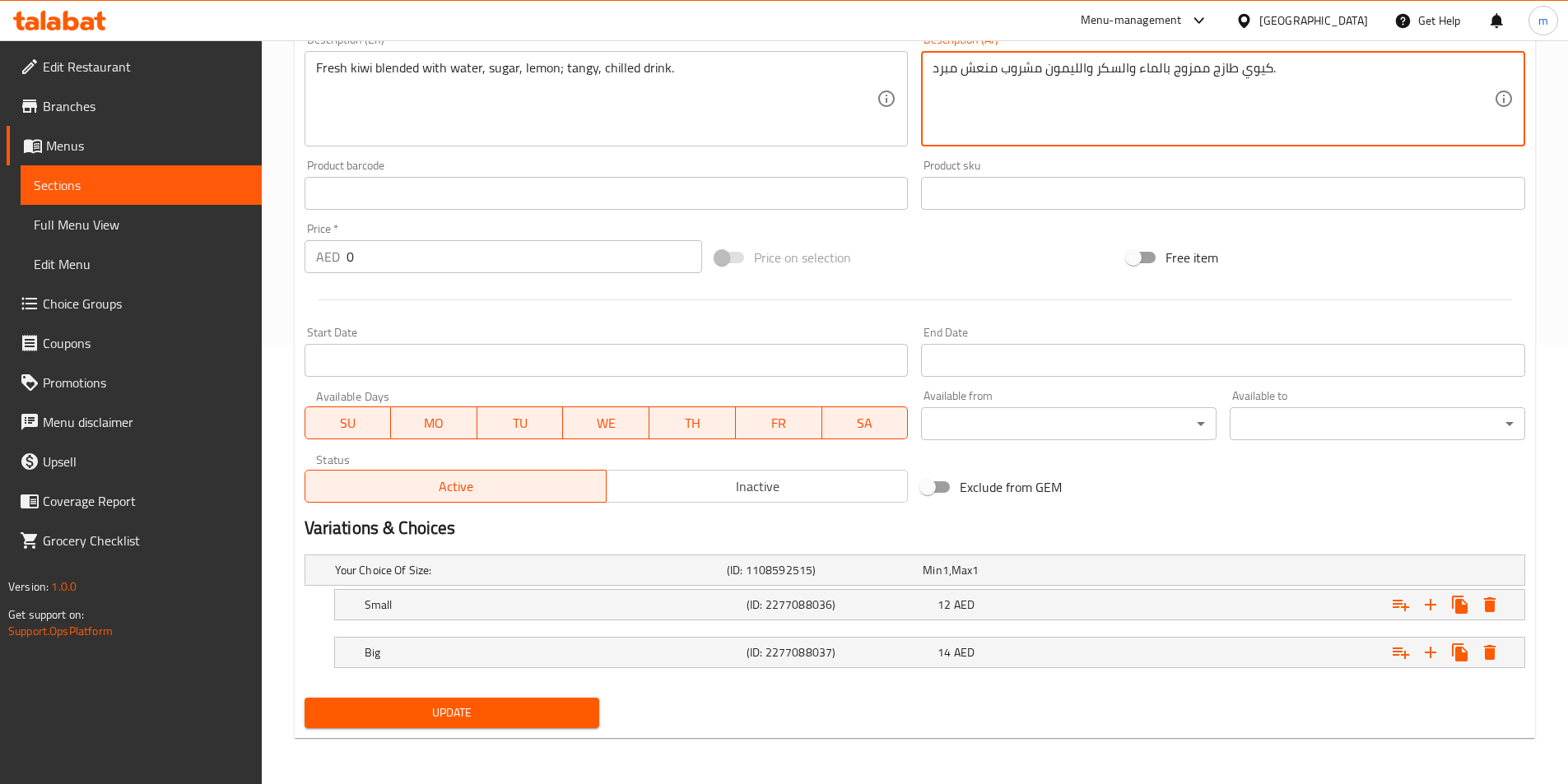
type textarea "كيوي طازج ممزوج بالماء والسكر والليمون مشروب منعش مبرد."
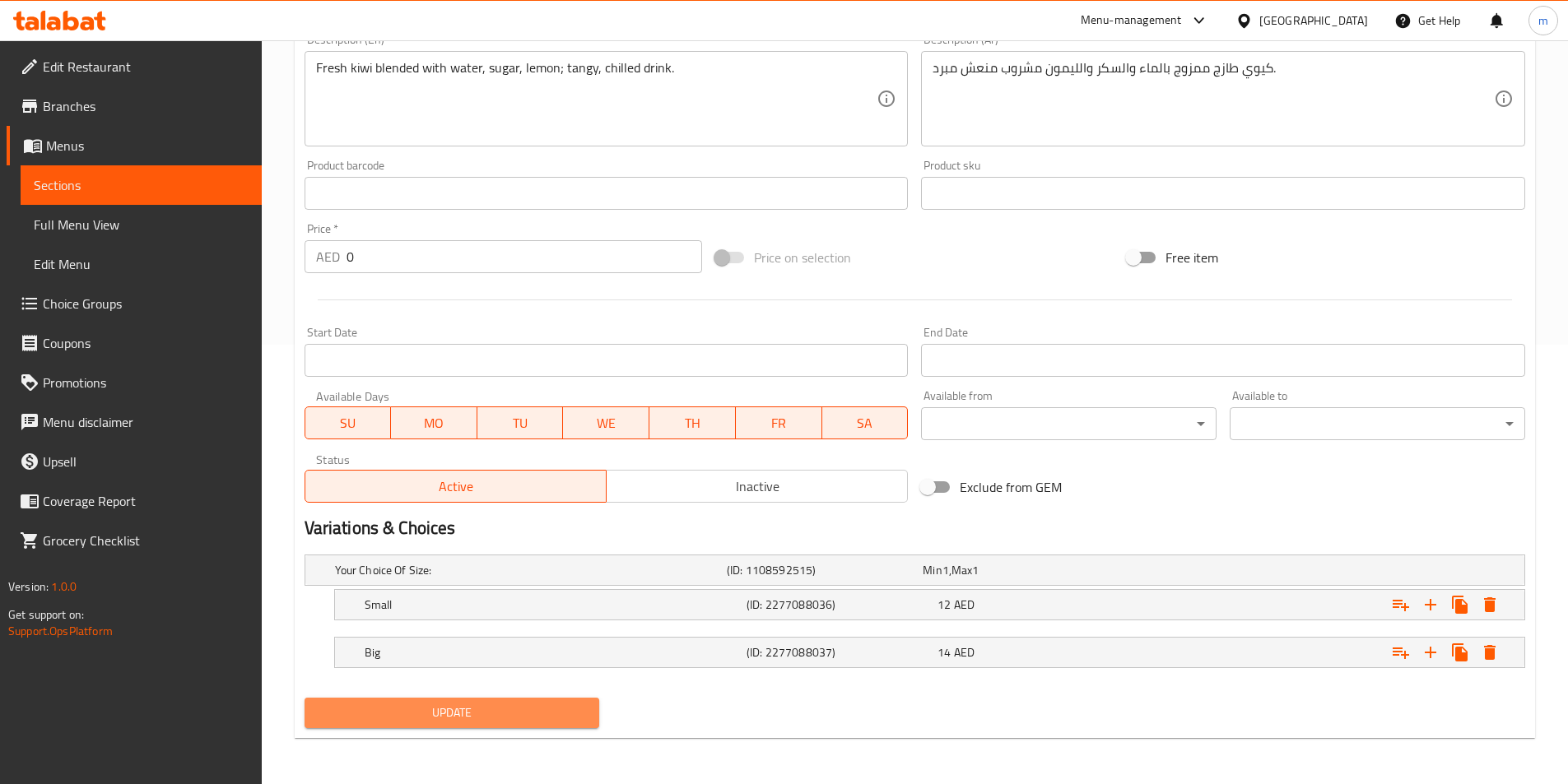
click at [570, 712] on span "Update" at bounding box center [452, 713] width 269 height 21
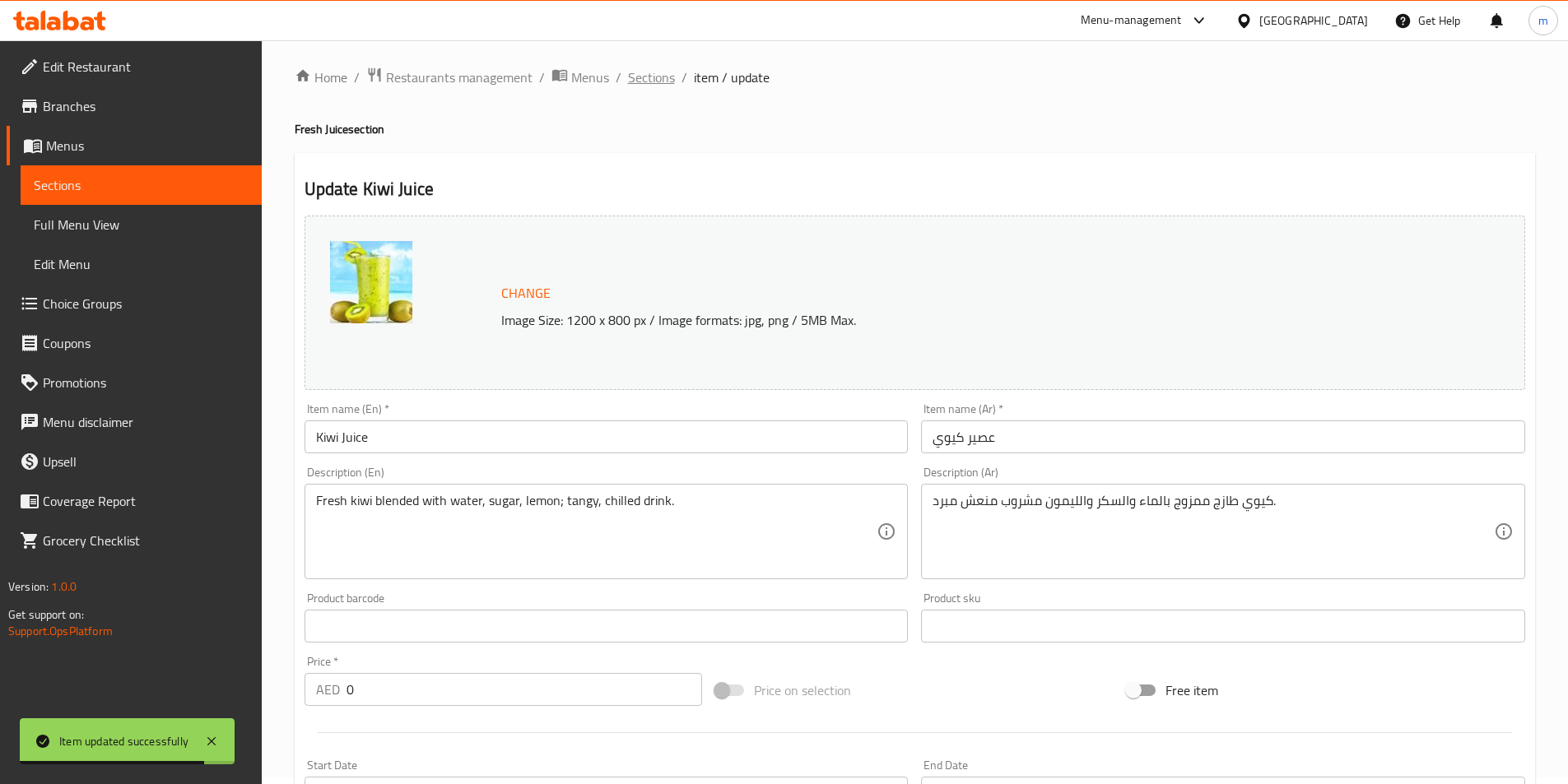
scroll to position [0, 0]
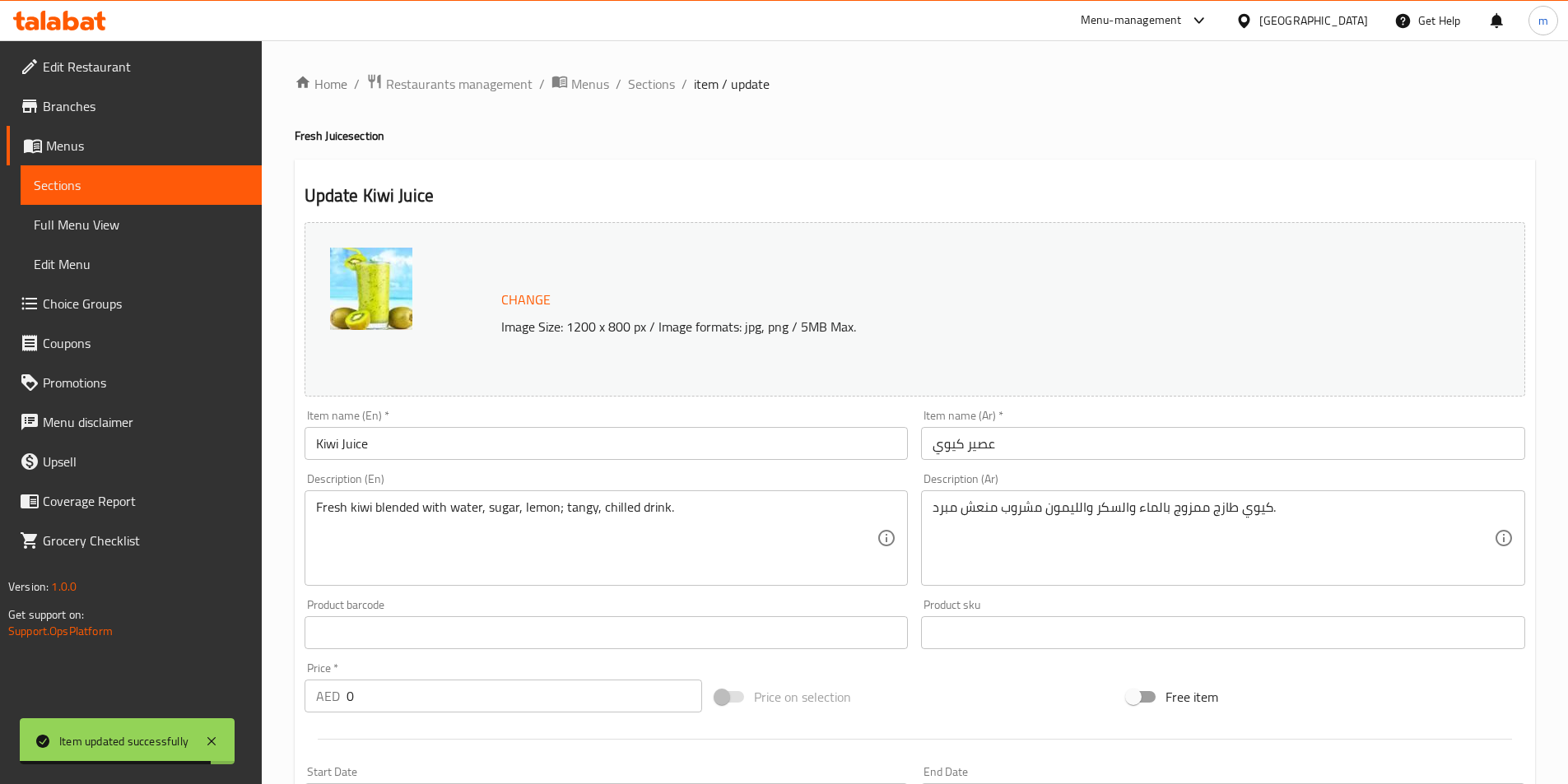
drag, startPoint x: 645, startPoint y: 91, endPoint x: 653, endPoint y: 98, distance: 10.6
click at [645, 91] on span "Sections" at bounding box center [652, 84] width 47 height 20
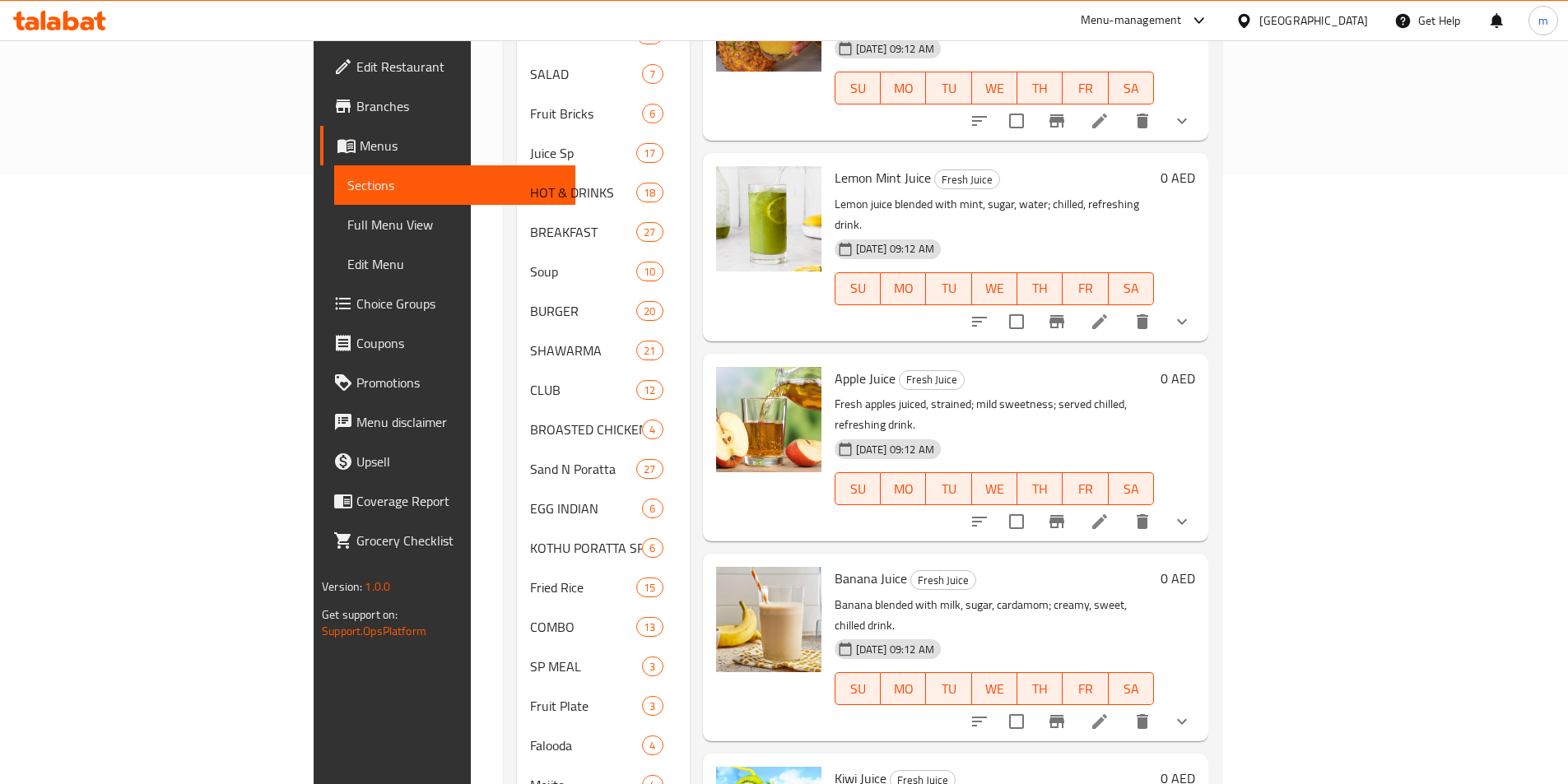
scroll to position [698, 0]
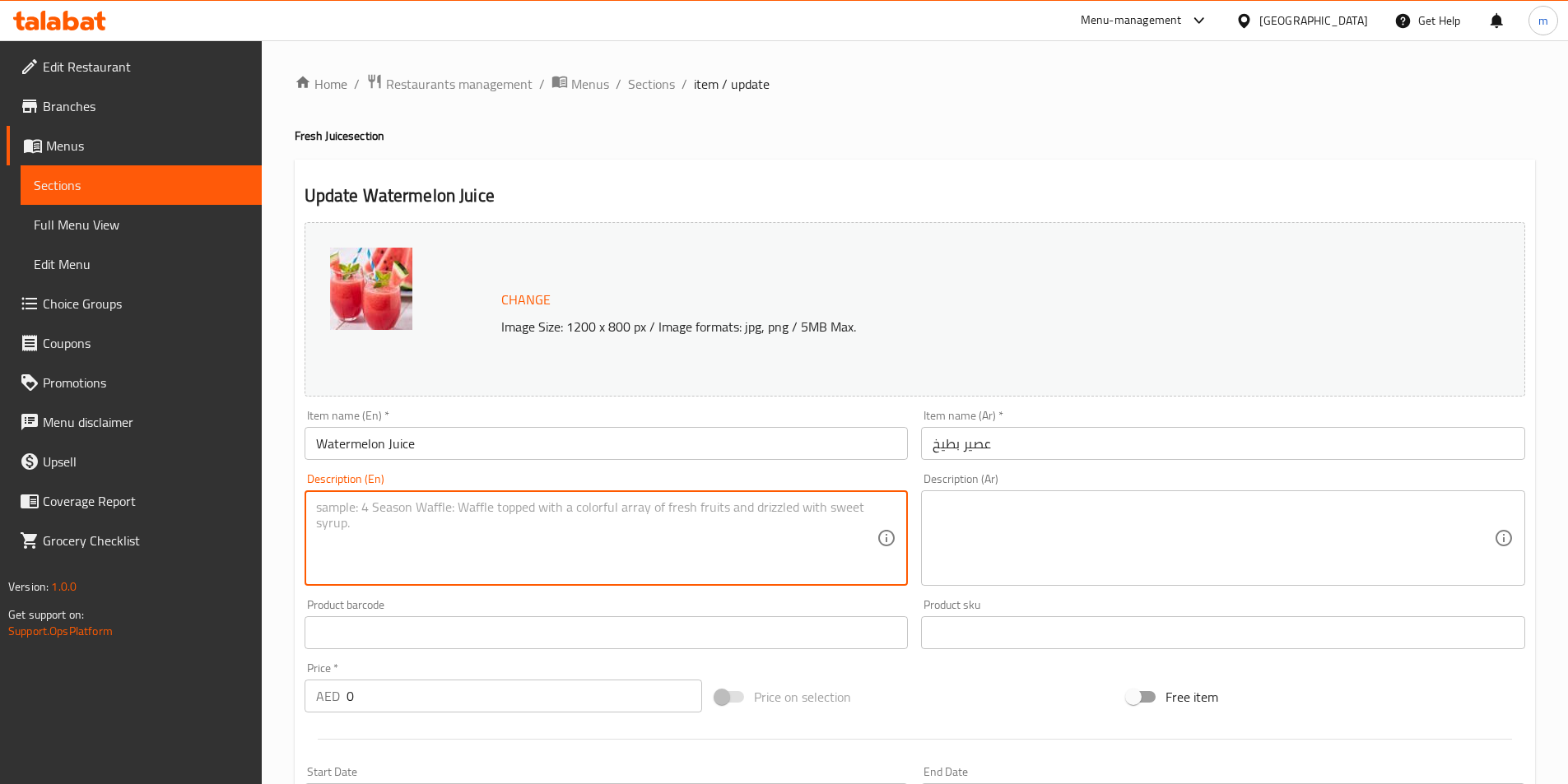
click at [627, 539] on textarea at bounding box center [597, 539] width 562 height 78
paste textarea "Watermelon blended, seeds removed; mint, lemon optional; chilled refreshing dri…"
type textarea "Watermelon blended, seeds removed; mint, lemon optional; chilled refreshing dri…"
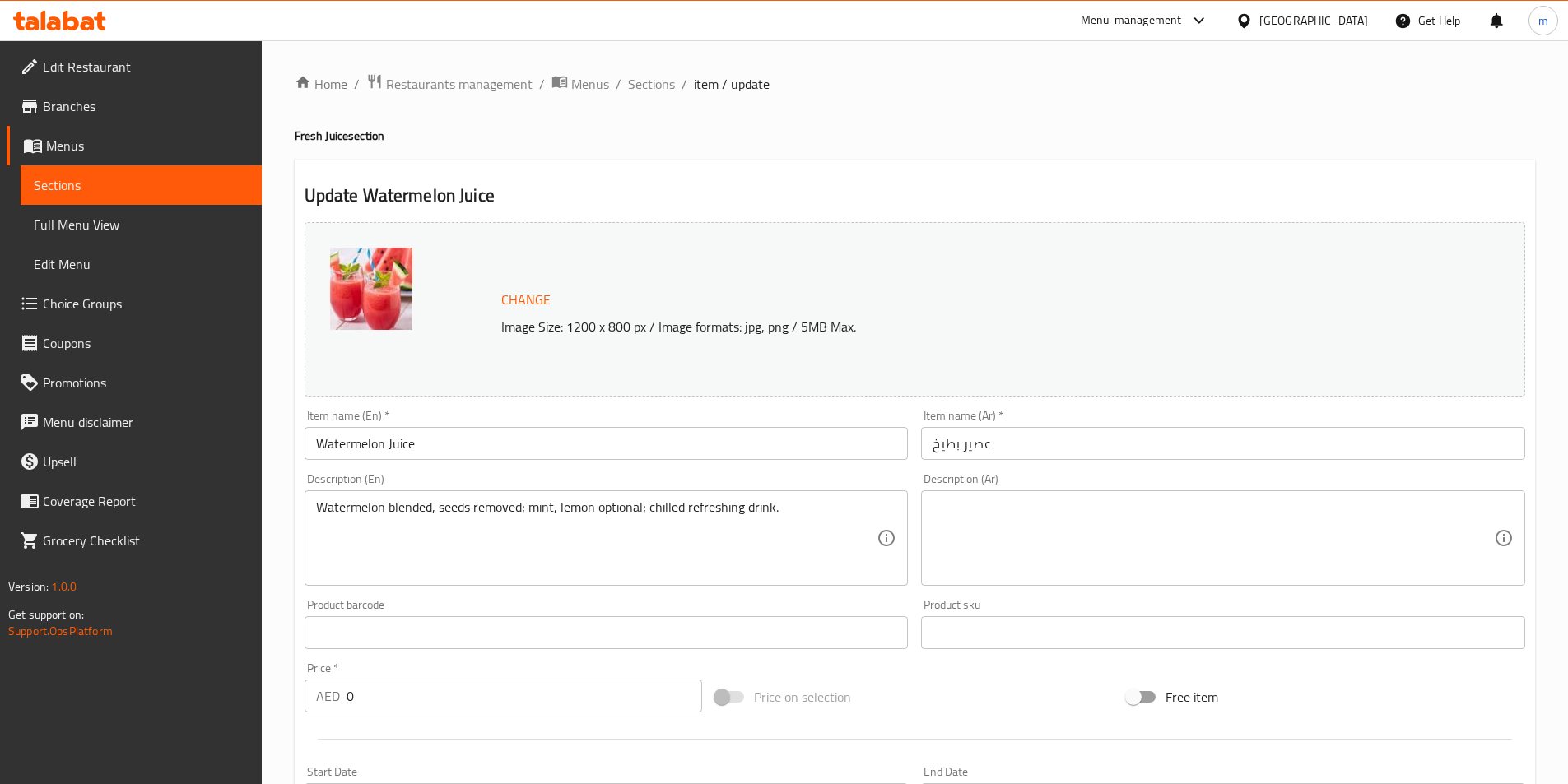
click at [1434, 542] on textarea at bounding box center [1213, 539] width 562 height 78
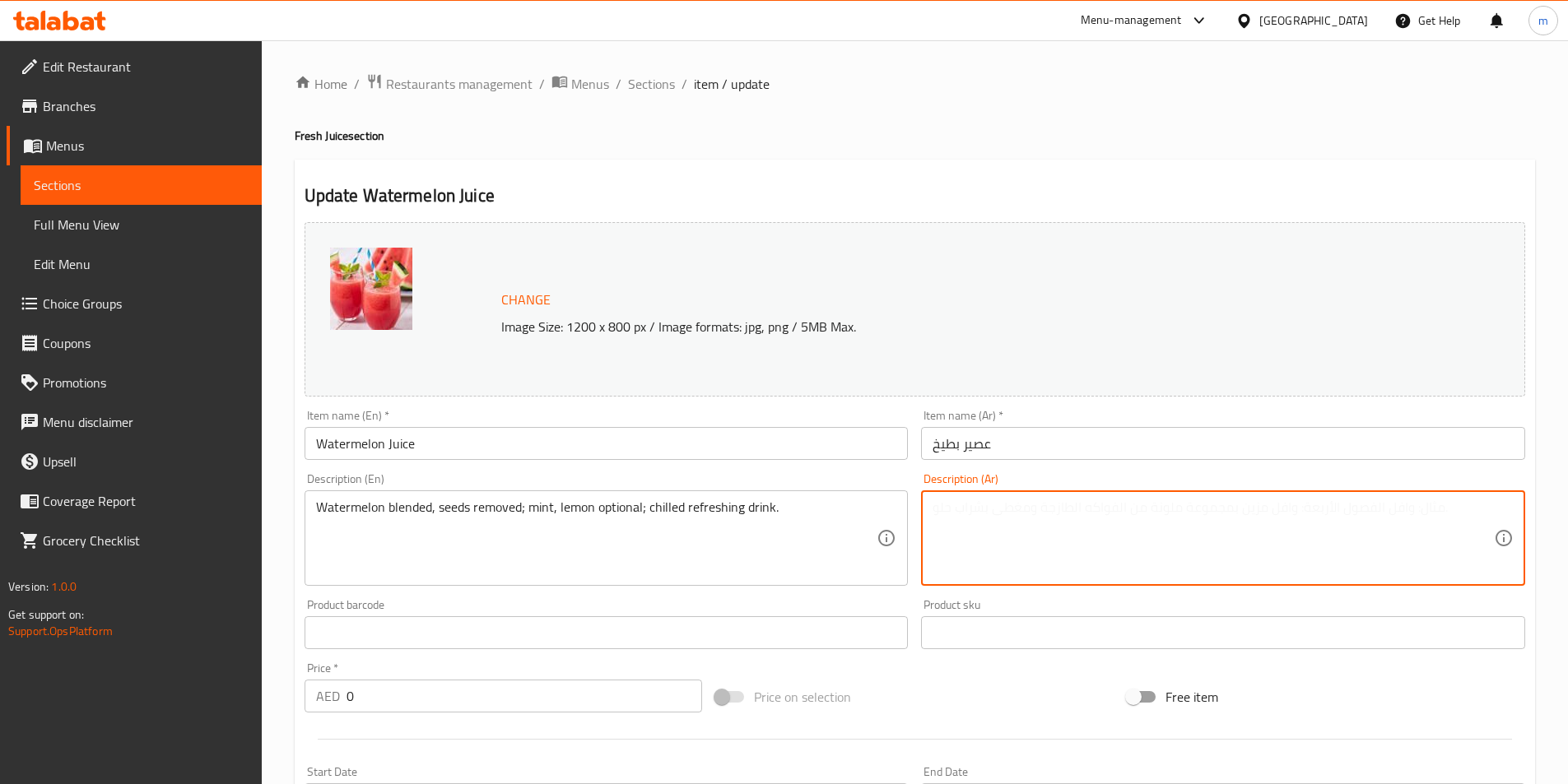
paste textarea "بطيخ مخلوط مع إزالة البذور، نعناع، ​​ليمون اختياري، مشروب منعش بارد."
click at [1259, 521] on textarea "بطيخ مخلوط مع إزالة البذور، نعناع، ​​ليمون اختياري، مشروب منعش بارد." at bounding box center [1213, 539] width 562 height 78
type textarea "بطيخ ممزوجة مع إزالة البذور، نعناع، ​​ليمون اختياري، مشروب منعش بارد."
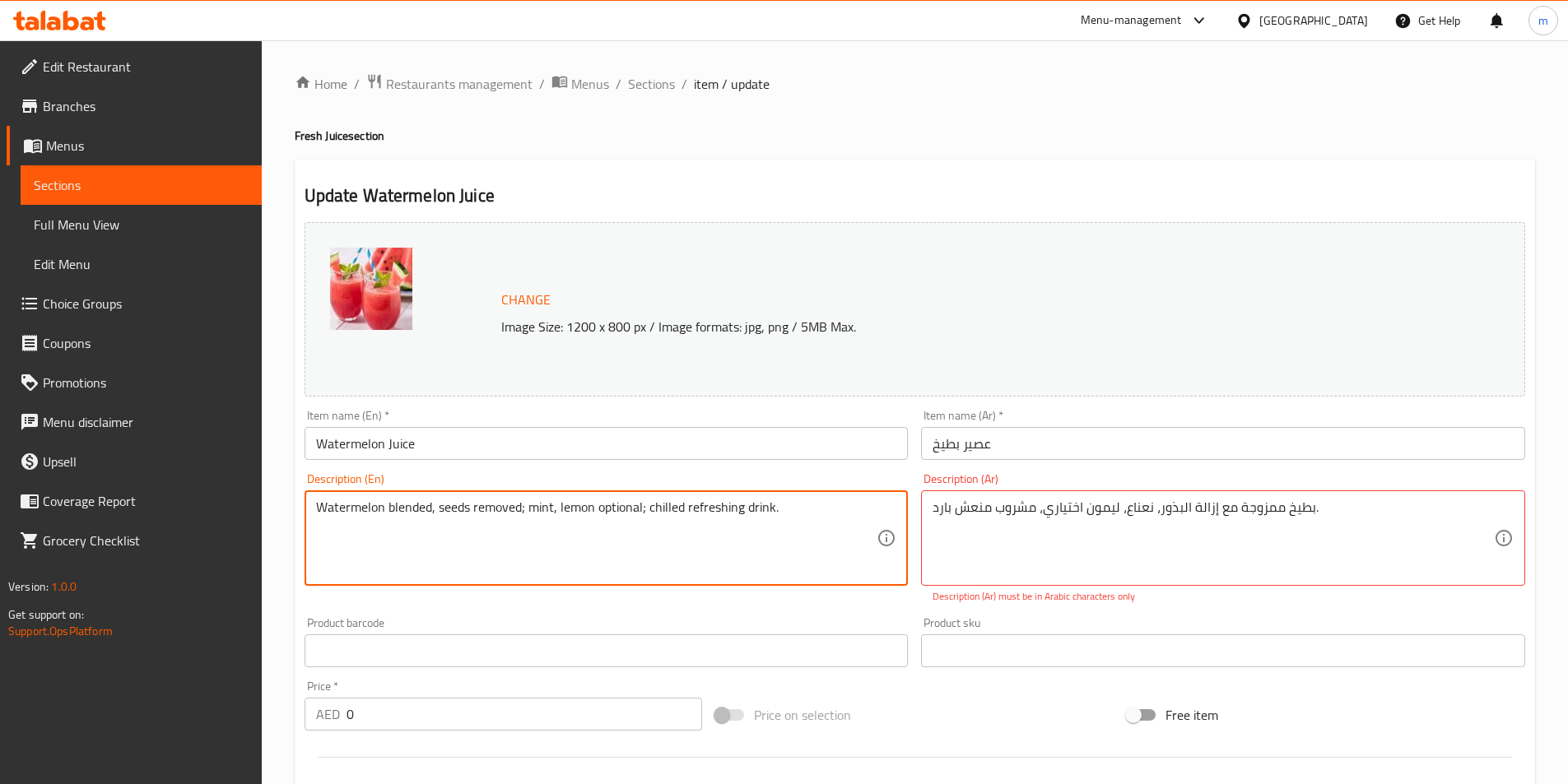
click at [573, 532] on textarea "Watermelon blended, seeds removed; mint, lemon optional; chilled refreshing dri…" at bounding box center [597, 539] width 562 height 78
click at [570, 529] on textarea "Watermelon blended, seeds removed; mint, lemon optional; chilled refreshing dri…" at bounding box center [597, 539] width 562 height 78
click at [592, 512] on textarea "Watermelon blended, seeds removed; mint, lemon optional; chilled refreshing dri…" at bounding box center [597, 539] width 562 height 78
click at [594, 513] on textarea "Watermelon blended, seeds removed; mint, lemon optional; chilled refreshing dri…" at bounding box center [597, 539] width 562 height 78
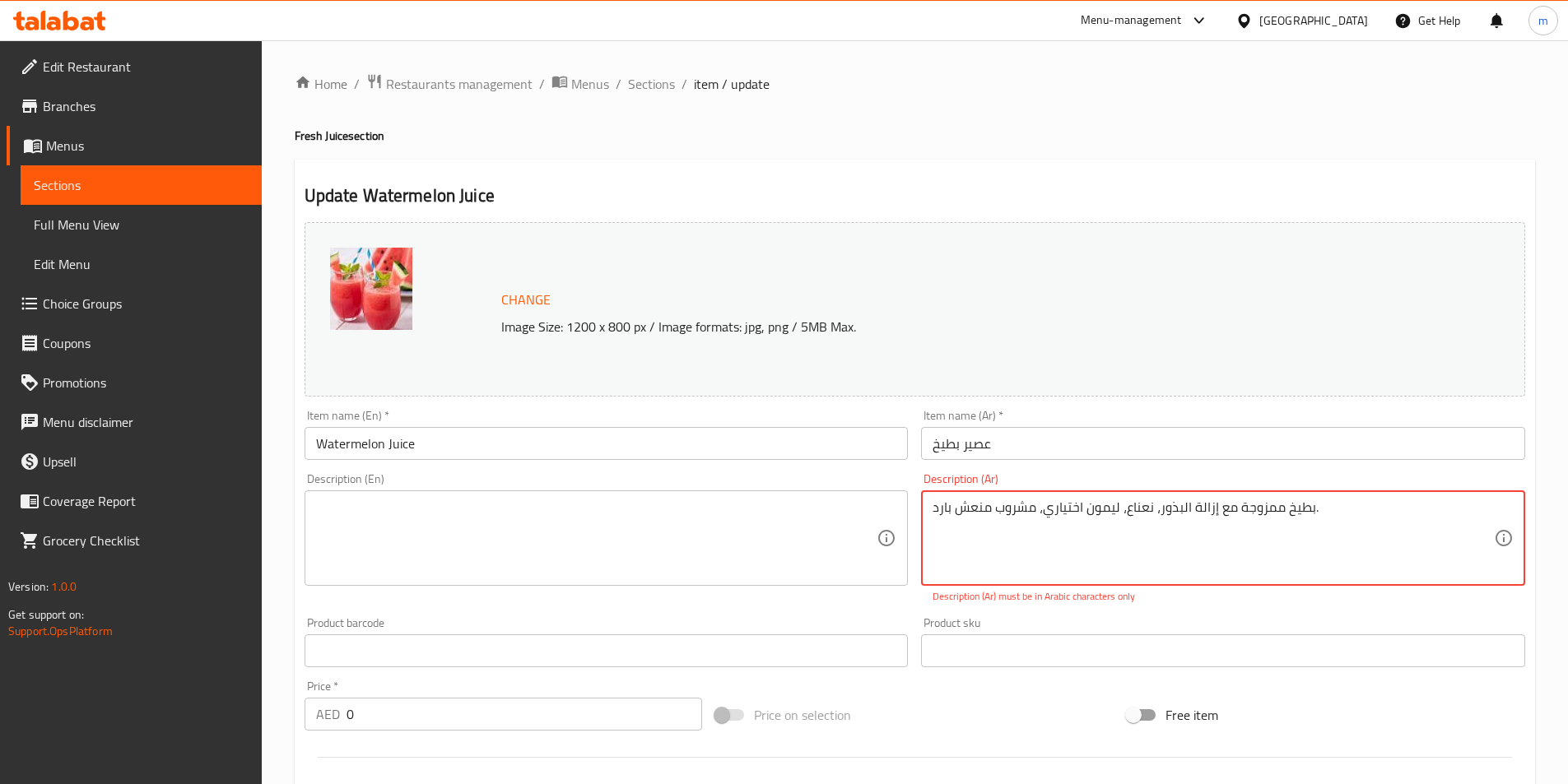
click at [1051, 521] on textarea "بطيخ ممزوجة مع إزالة البذور، نعناع، ​​ليمون اختياري، مشروب منعش بارد." at bounding box center [1213, 539] width 562 height 78
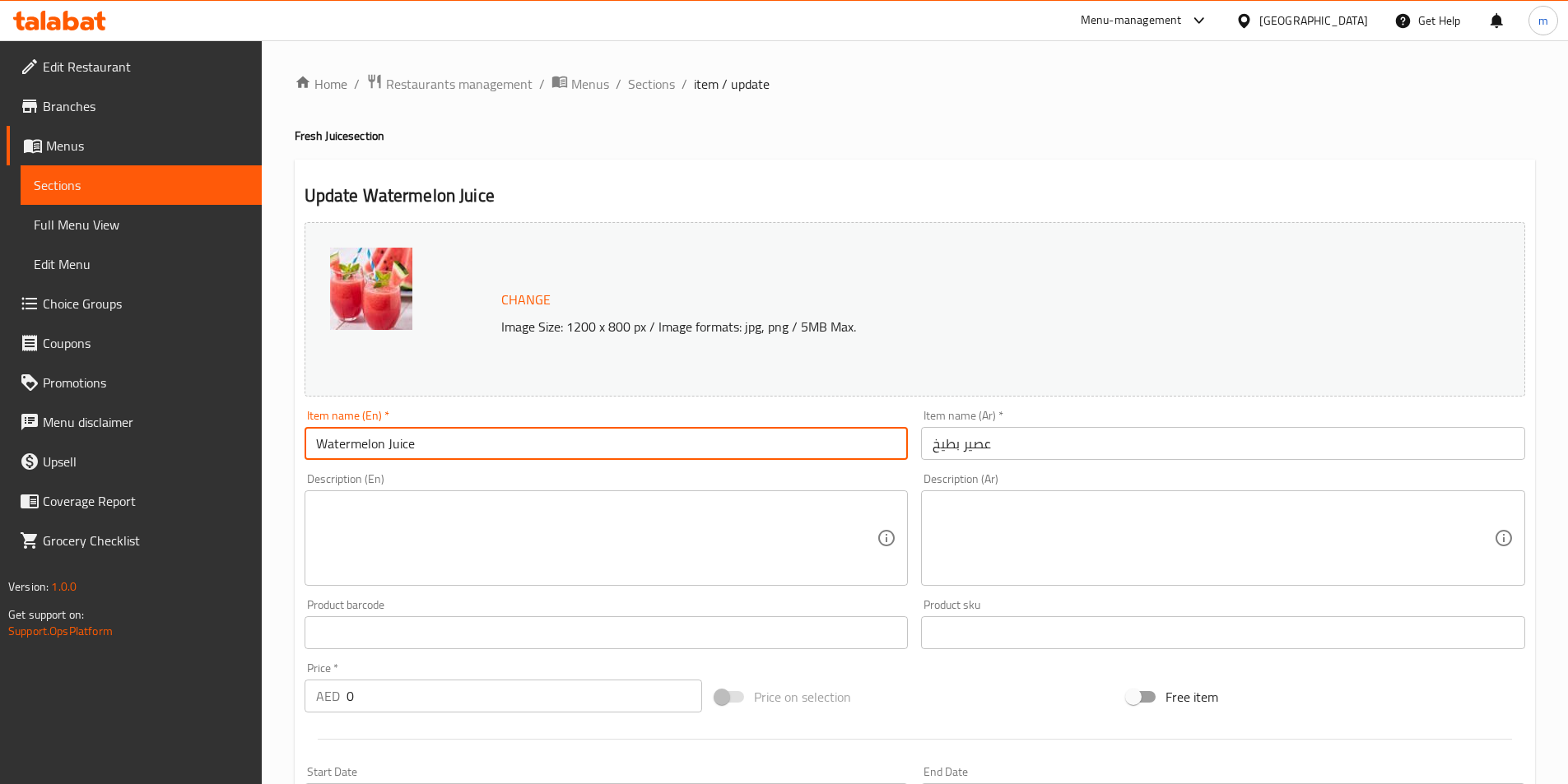
click at [517, 447] on input "Watermelon Juice" at bounding box center [606, 444] width 604 height 33
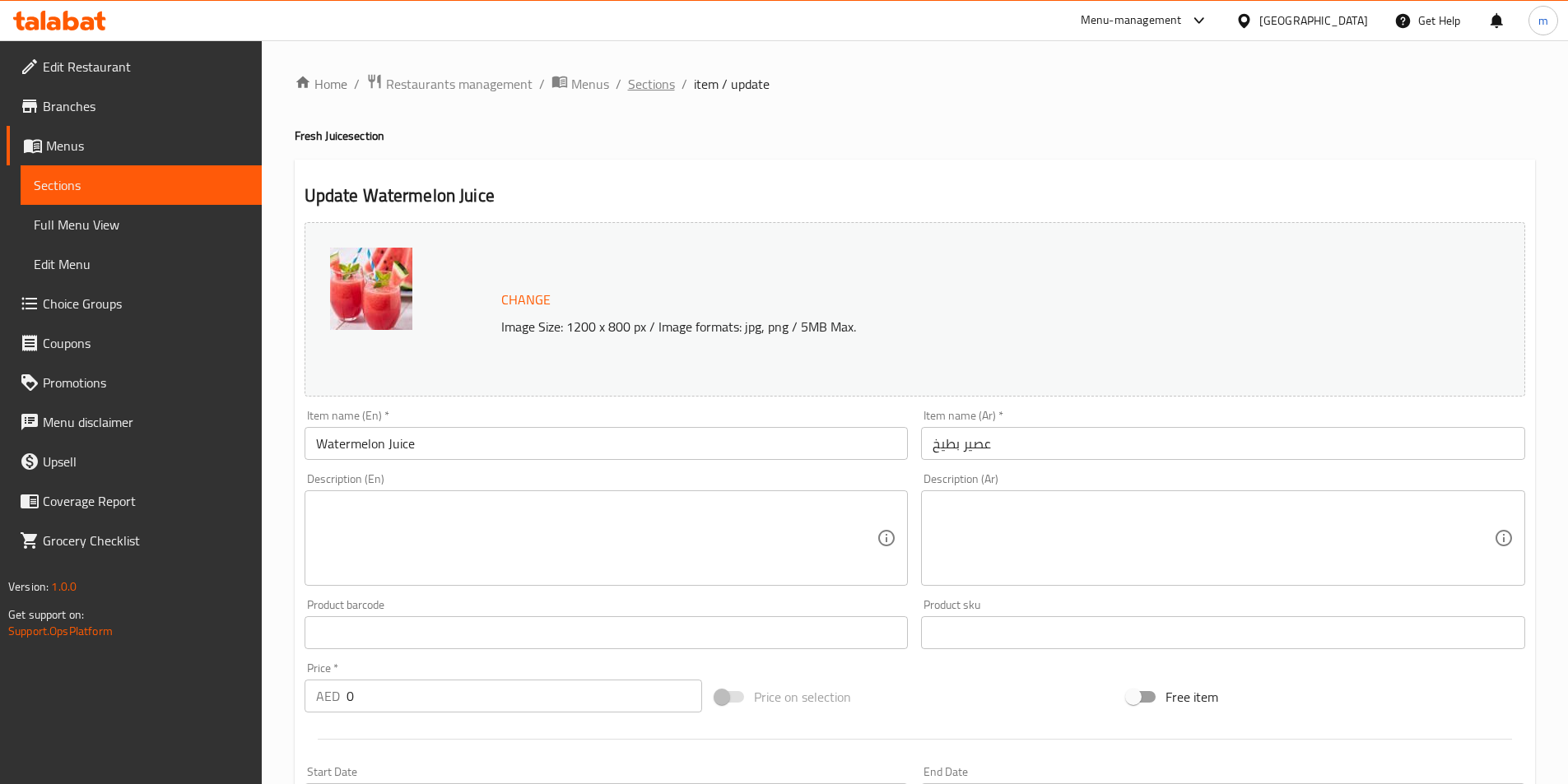
click at [662, 79] on span "Sections" at bounding box center [652, 84] width 47 height 20
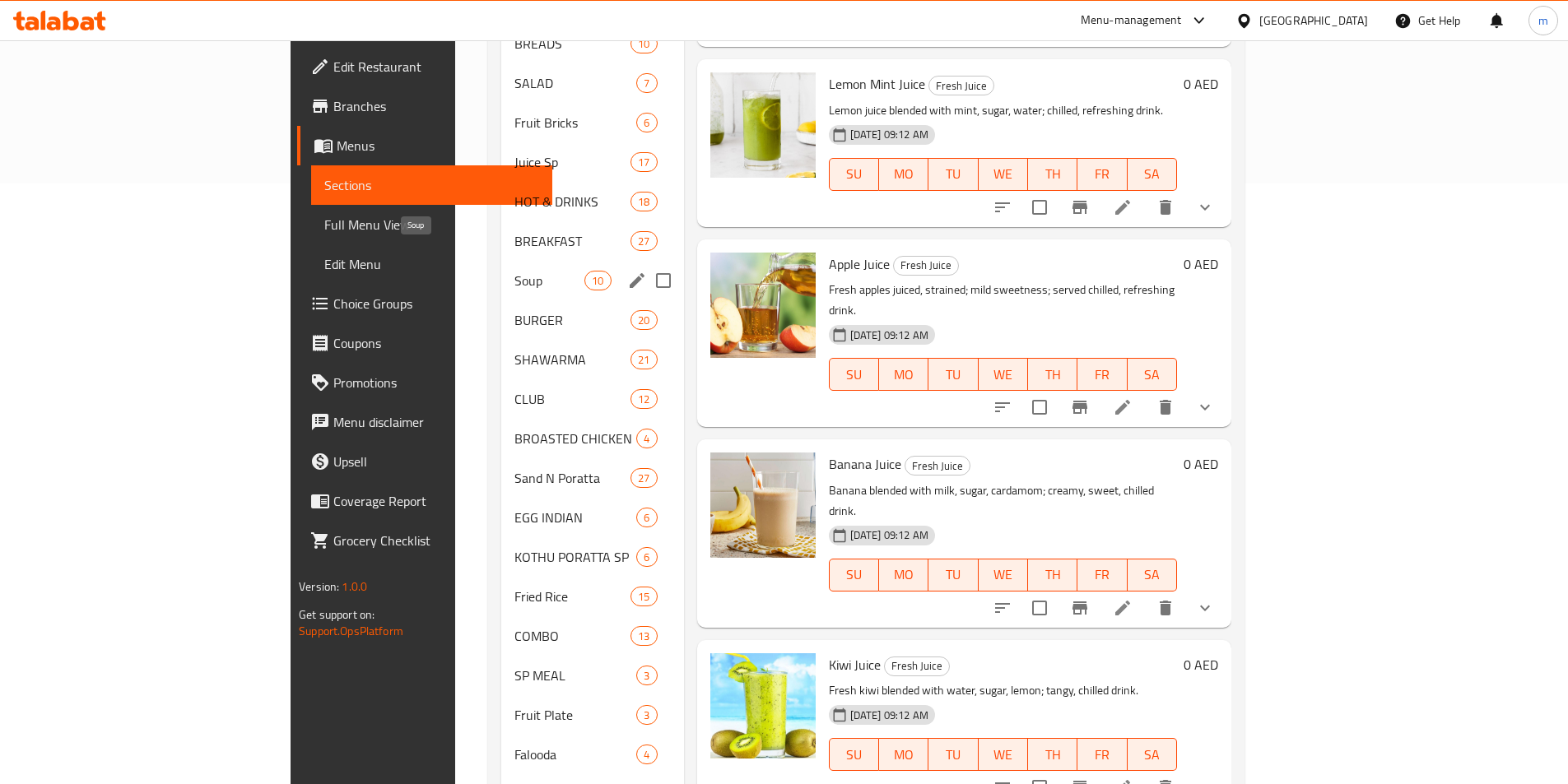
scroll to position [533, 0]
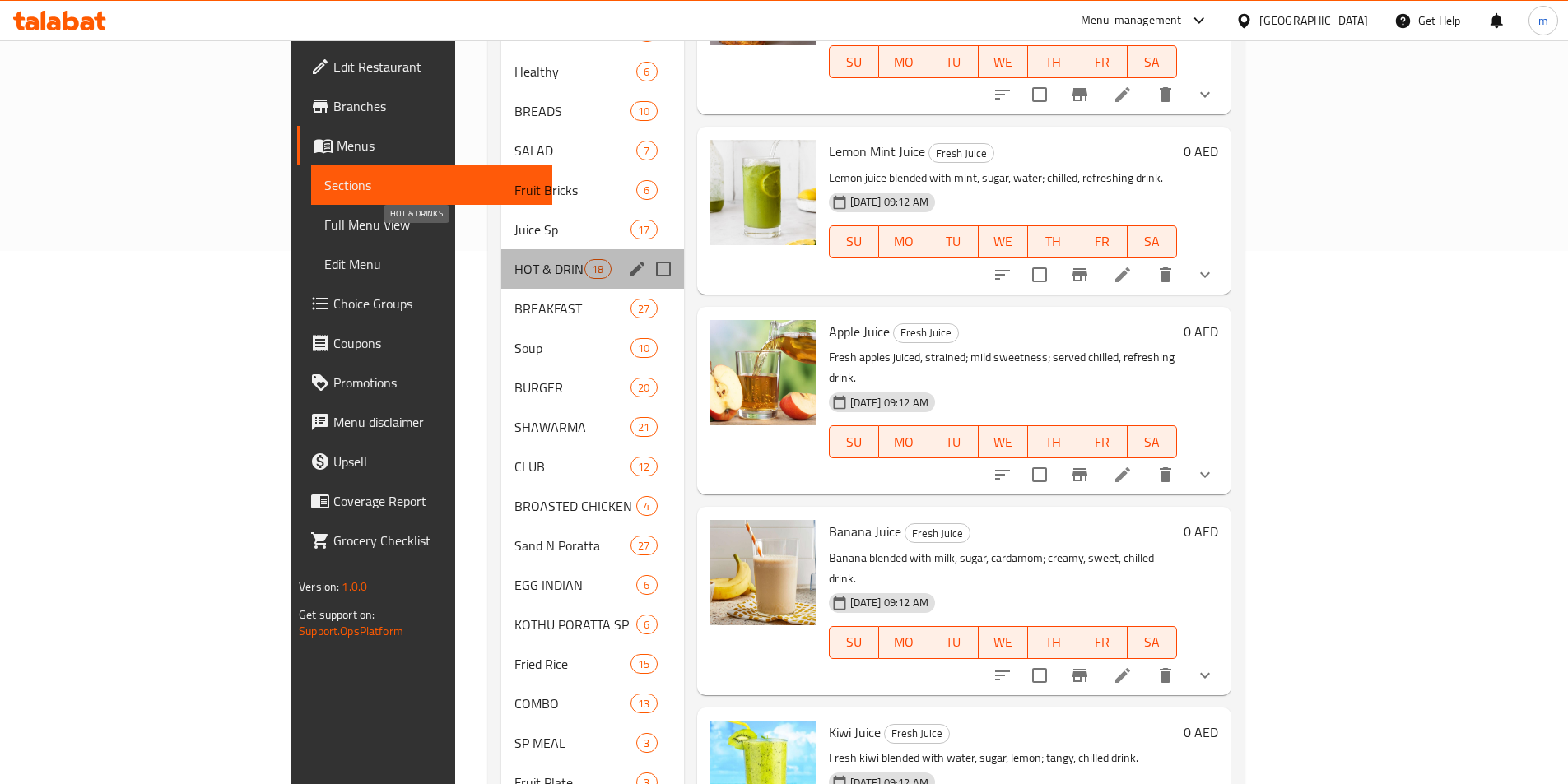
click at [514, 259] on span "HOT & DRINKS" at bounding box center [549, 269] width 70 height 20
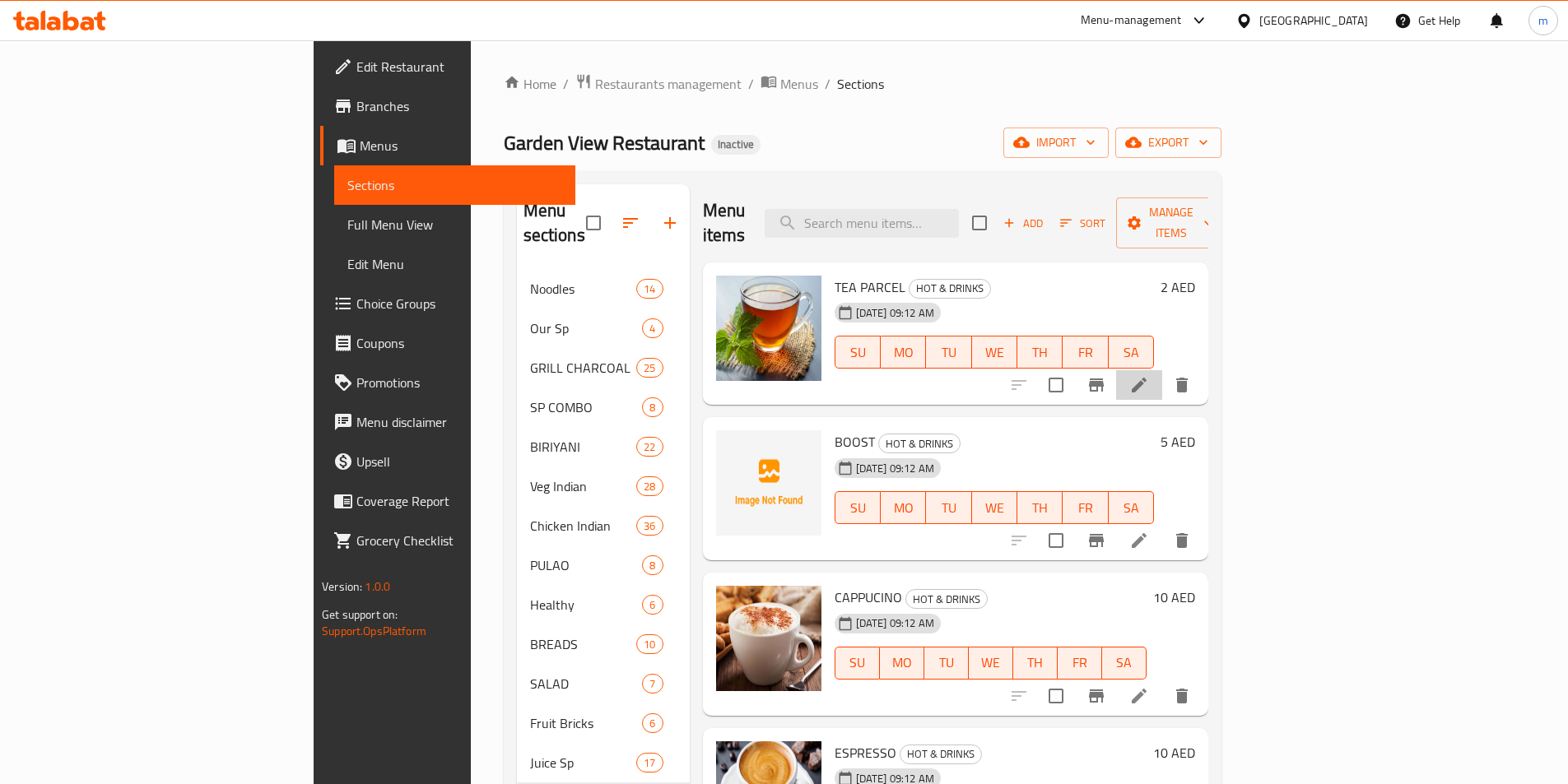
click at [1162, 370] on li at bounding box center [1138, 385] width 46 height 30
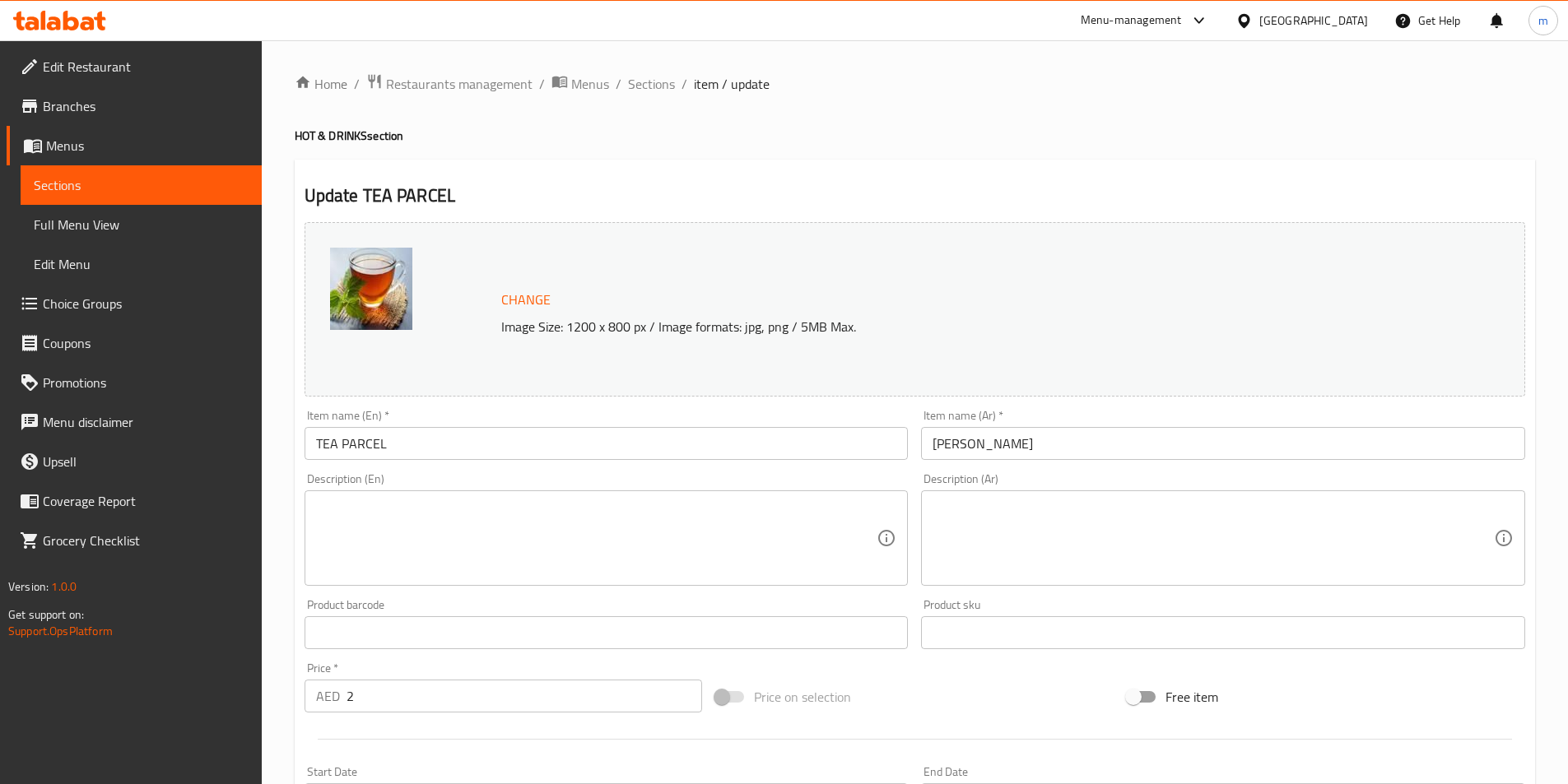
drag, startPoint x: 749, startPoint y: 593, endPoint x: 752, endPoint y: 582, distance: 11.4
click at [749, 592] on div "Product barcode Product barcode" at bounding box center [607, 624] width 617 height 63
click at [753, 566] on textarea at bounding box center [597, 539] width 562 height 78
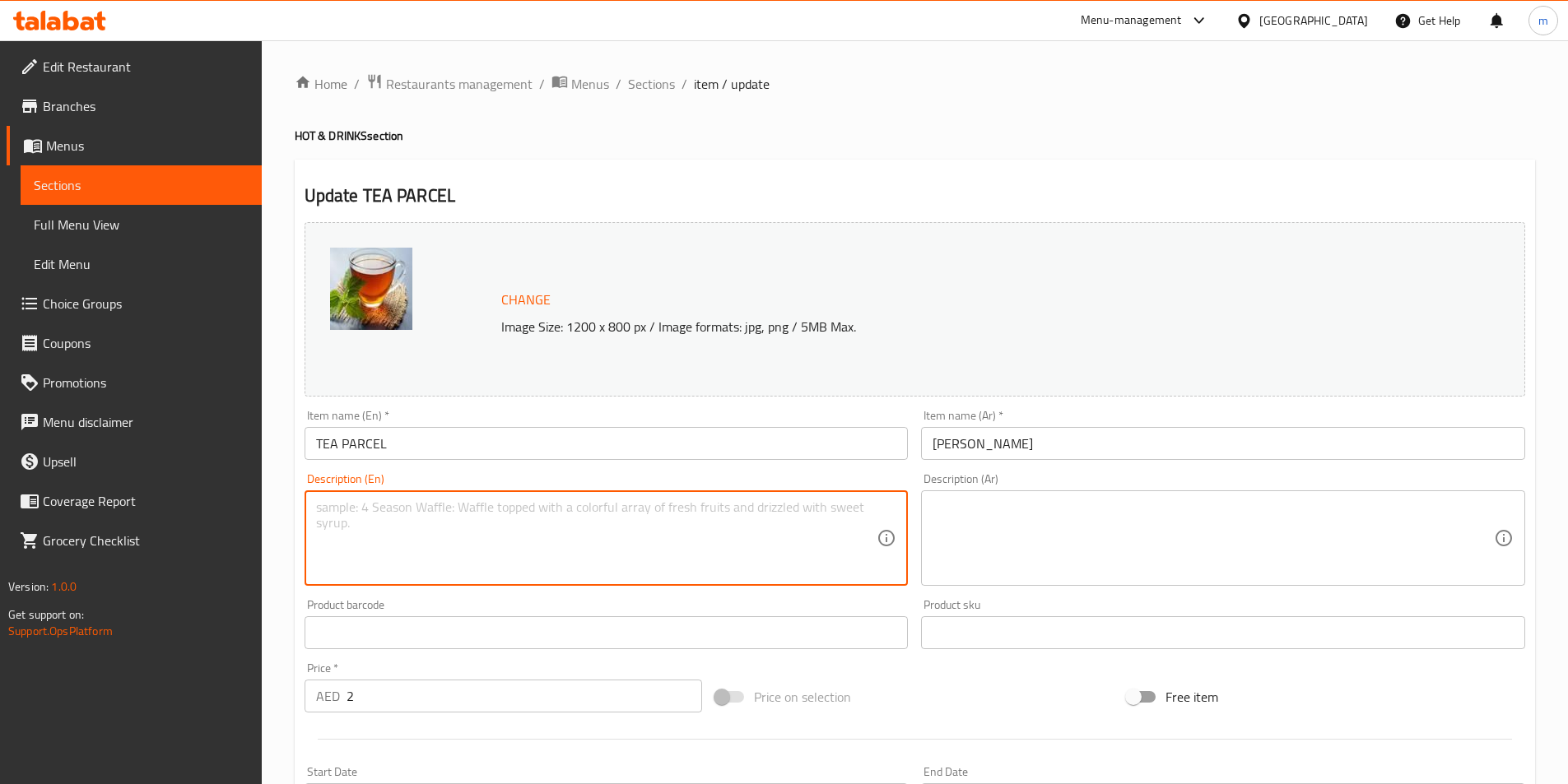
paste textarea "Hot milk tea packed takeaway: black tea, milk, sugar, sweetened."
type textarea "Hot milk tea packed takeaway: black tea, milk, sugar, sweetened."
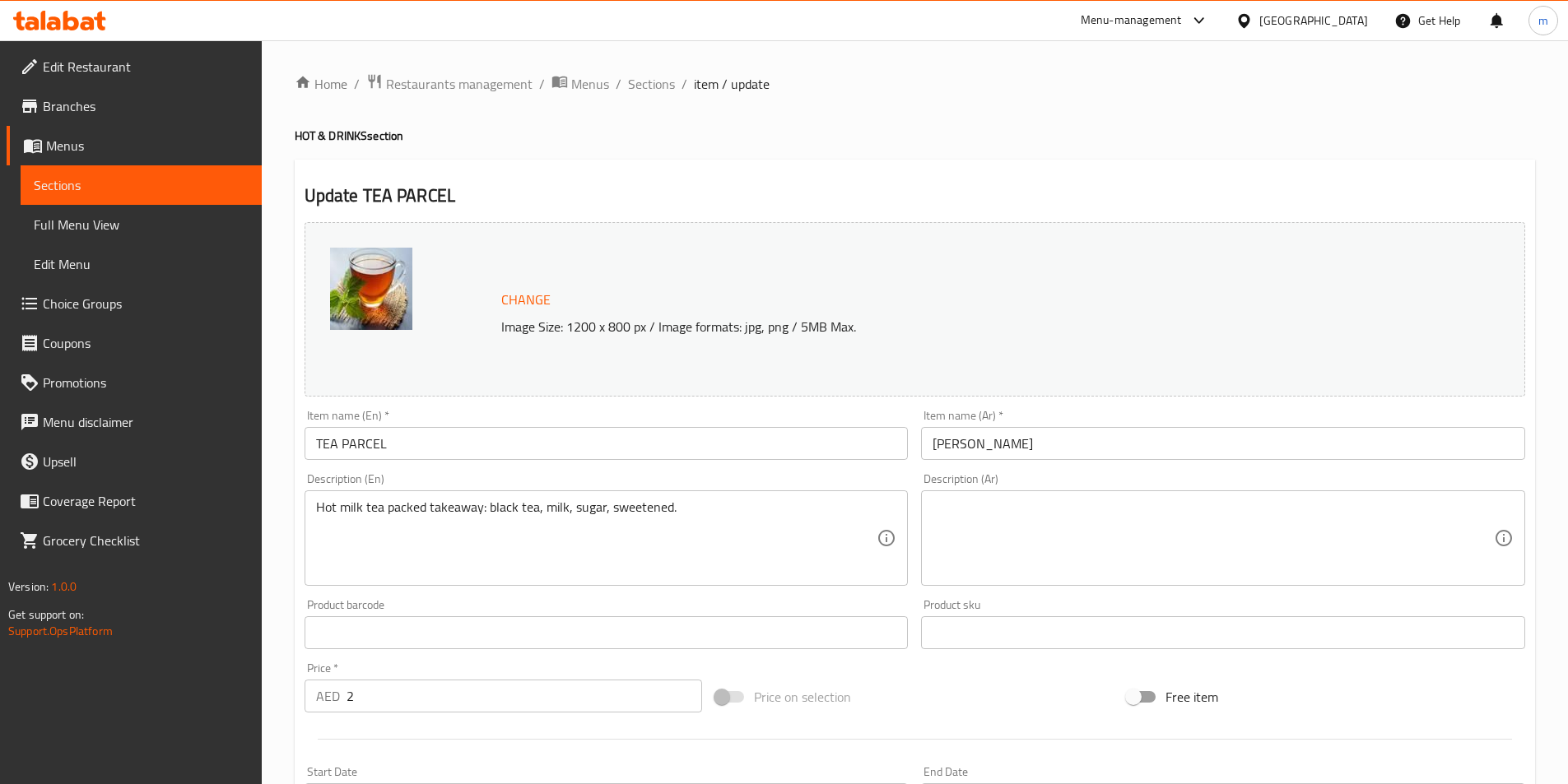
click at [1297, 548] on textarea at bounding box center [1213, 539] width 562 height 78
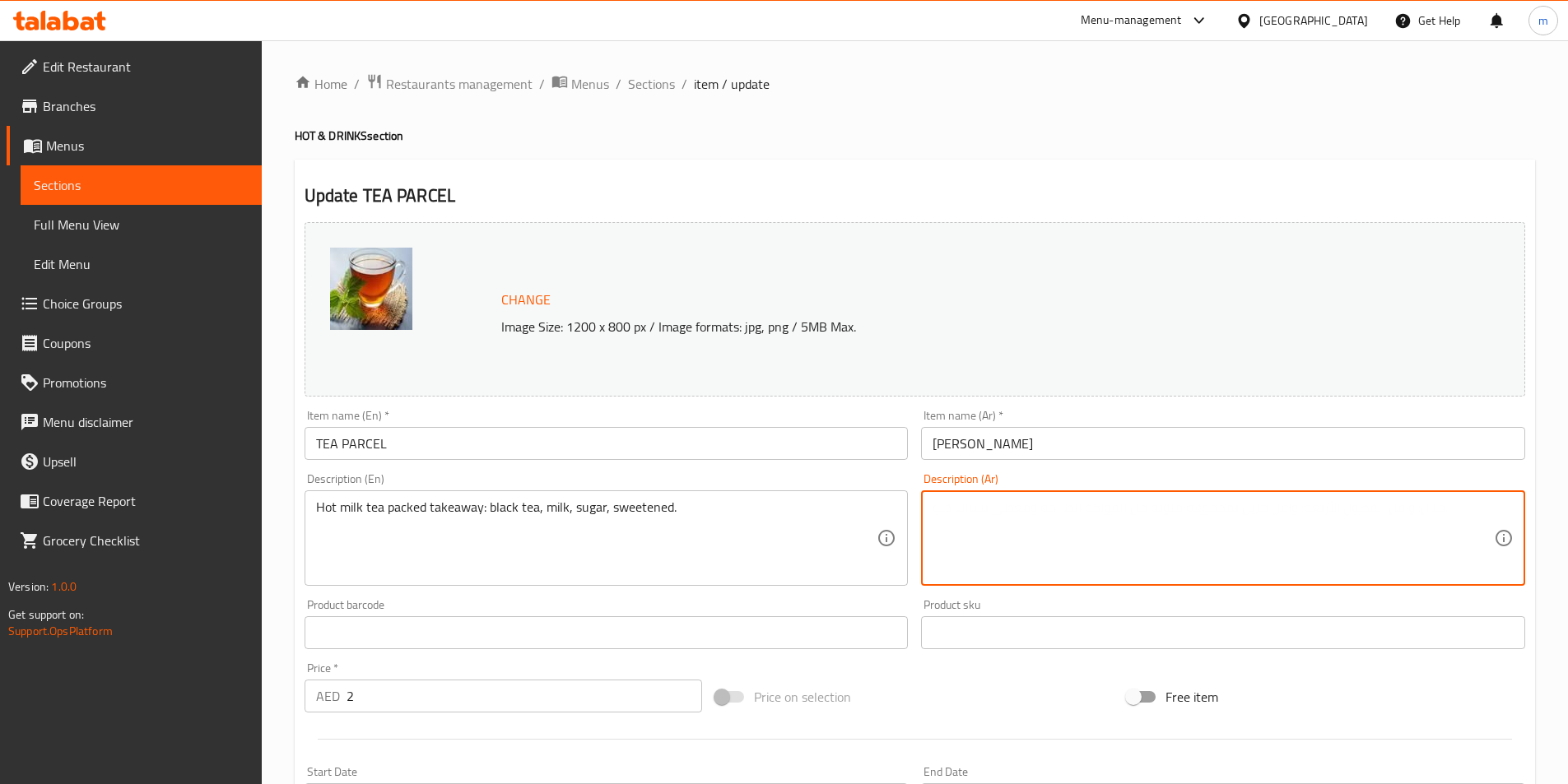
paste textarea "شاي الحليب الساخن معبأة في: الشاي الأسود، الحليب، السكر، المحلى."
click at [1128, 513] on textarea "شاي الحليب الساخن معبأة في: الشاي الأسود، الحليب، السكر، المحلى." at bounding box center [1213, 539] width 562 height 78
click at [1137, 516] on textarea "شاي الحليب الساخن معبأة في: الشاي الأسود، الحليب، السكر، المحلى." at bounding box center [1213, 539] width 562 height 78
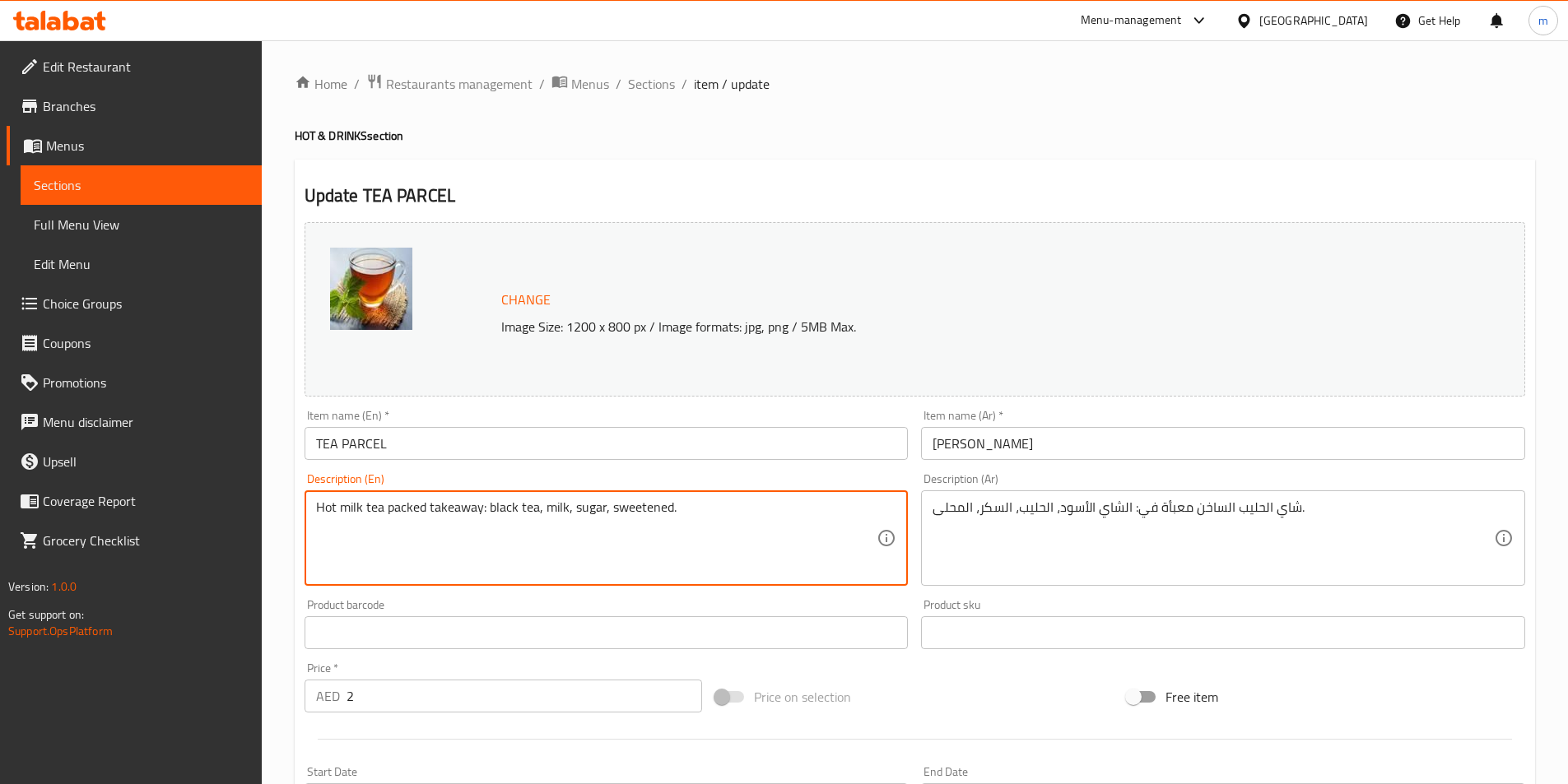
drag, startPoint x: 482, startPoint y: 521, endPoint x: 387, endPoint y: 519, distance: 95.0
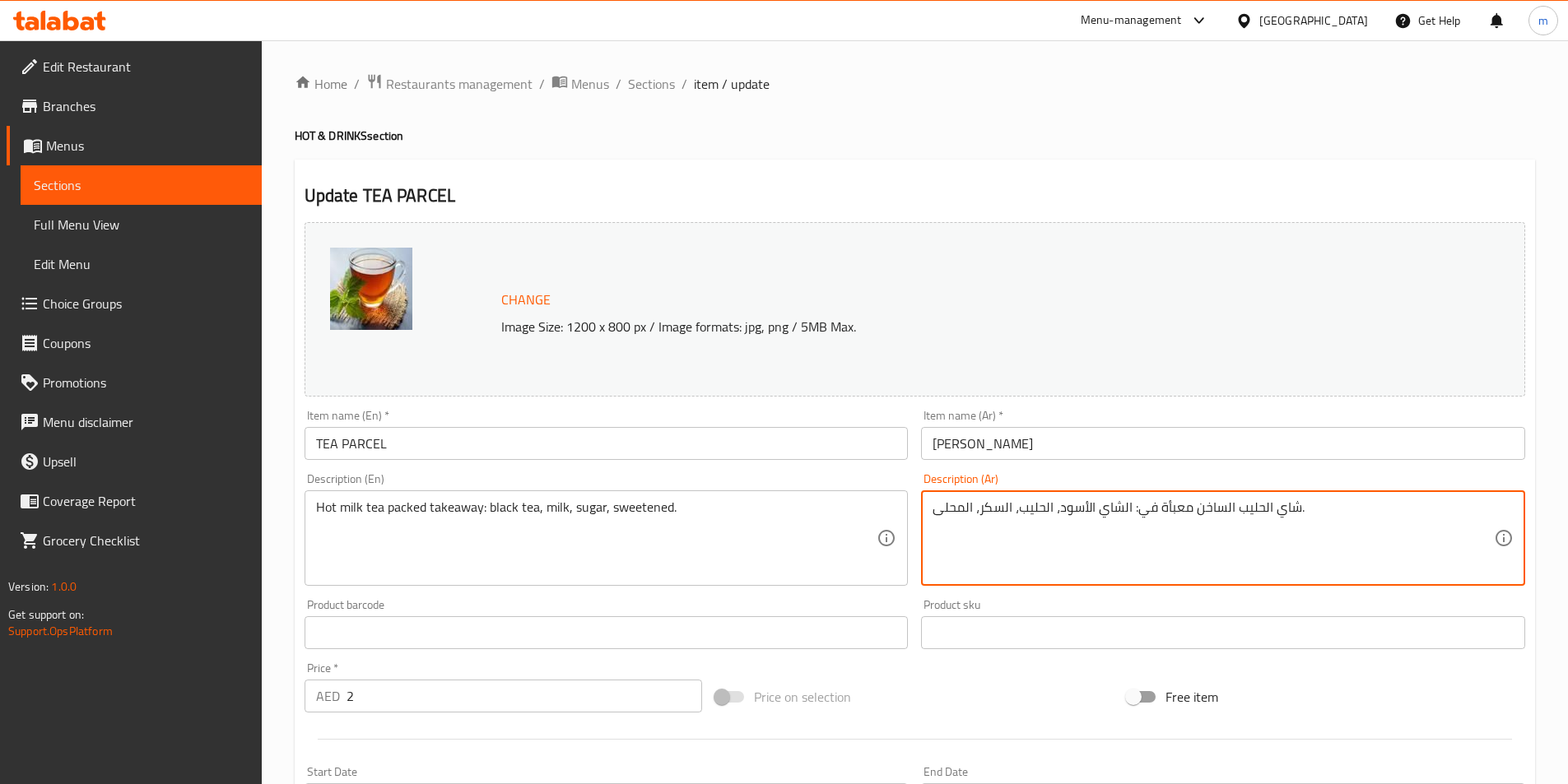
click at [1148, 514] on textarea "شاي الحليب الساخن معبأة في: الشاي الأسود، الحليب، السكر، المحلى." at bounding box center [1213, 539] width 562 height 78
click at [1131, 513] on textarea "شاي الحليب الساخن معبأة تيك اواي : الشاي الأسود، الحليب، السكر، المحلى." at bounding box center [1213, 539] width 562 height 78
click at [1187, 517] on textarea "شاي الحليب الساخن معبأة تيك اواي الشاي الأسود، الحليب، السكر، المحلى." at bounding box center [1213, 539] width 562 height 78
click at [1185, 519] on textarea "شاي الحليب الساخن معبأة تيك اواي الشاي الأسود، الحليب، السكر، المحلى." at bounding box center [1213, 539] width 562 height 78
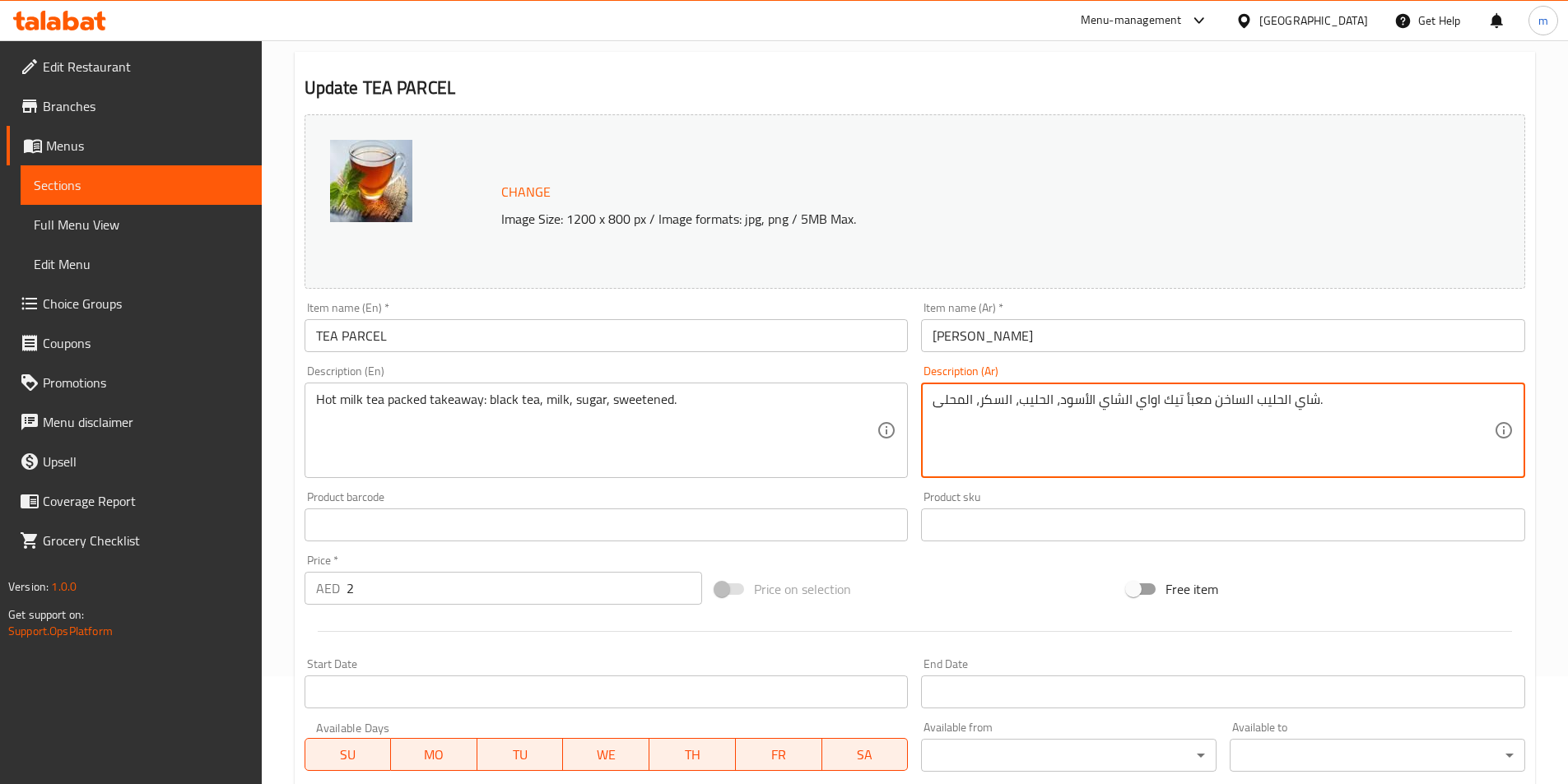
scroll to position [402, 0]
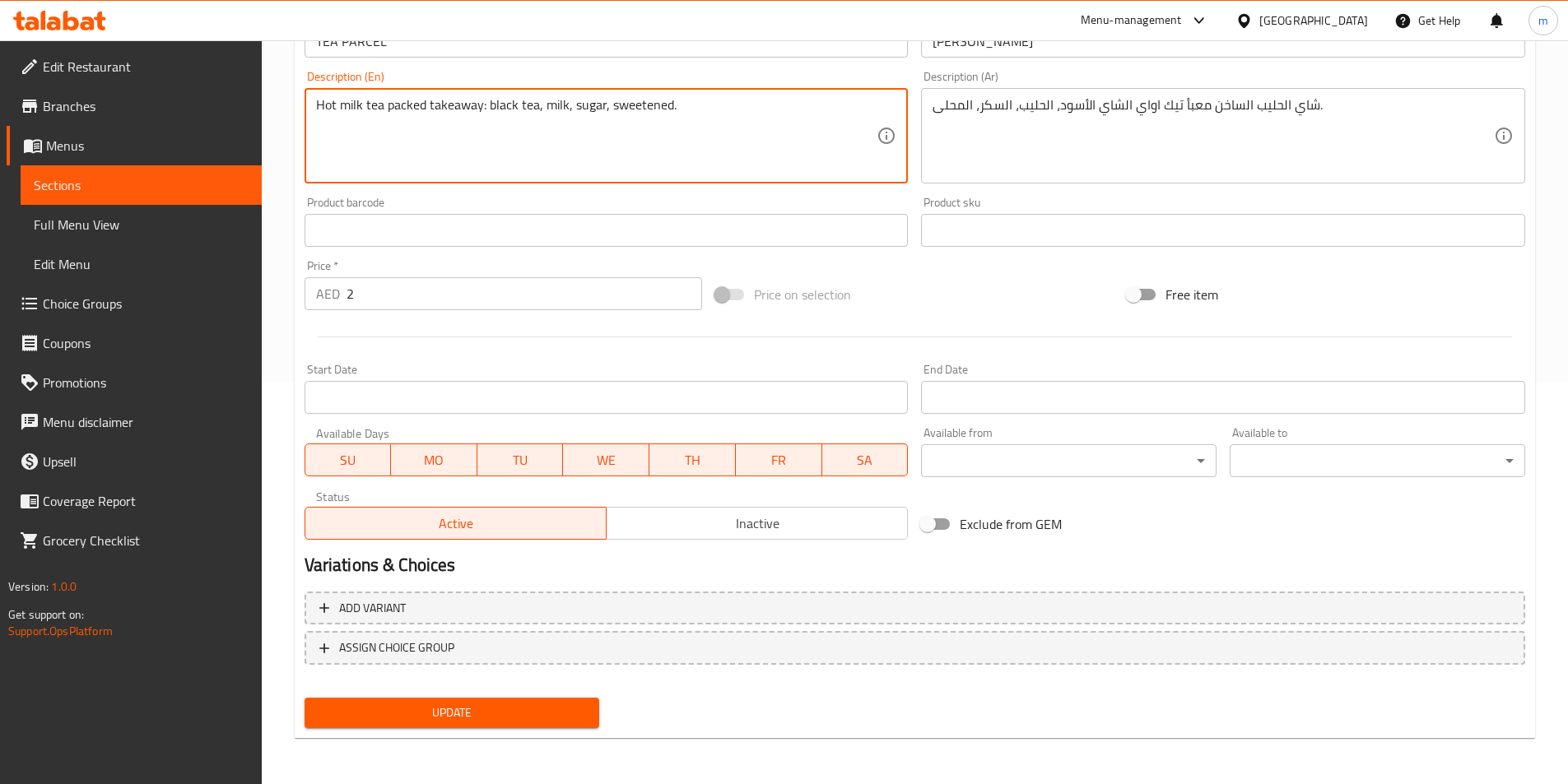
click at [653, 112] on textarea "Hot milk tea packed takeaway: black tea, milk, sugar, sweetened." at bounding box center [597, 137] width 562 height 78
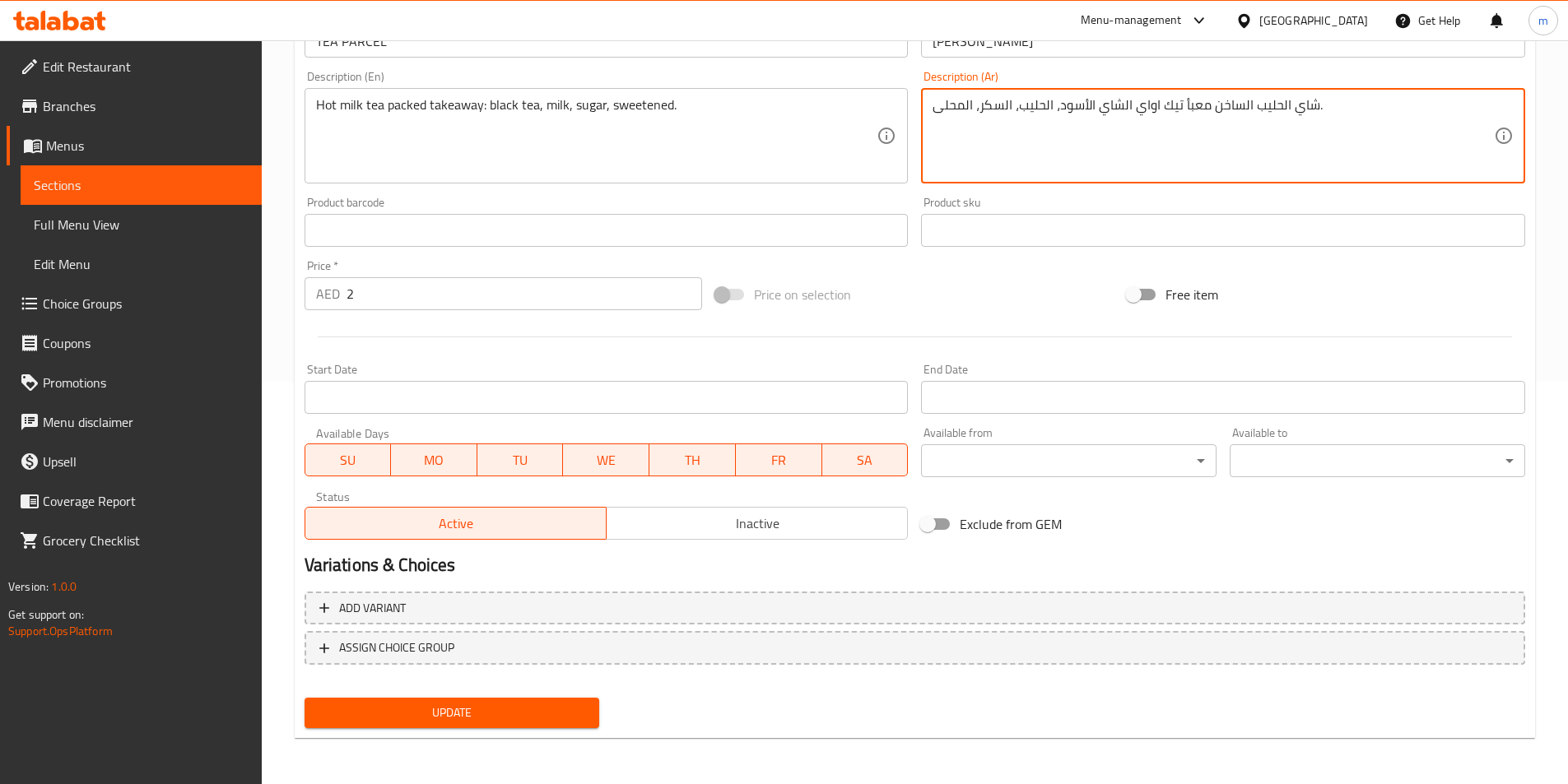
click at [960, 109] on textarea "شاي الحليب الساخن معبأ تيك اواي الشاي الأسود، الحليب، السكر، المحلى." at bounding box center [1213, 137] width 562 height 78
paste textarea
type textarea "شاي الحليب الساخن معبأ تيك اواي الشاي الأسود، الحليب، السكر، محلى."
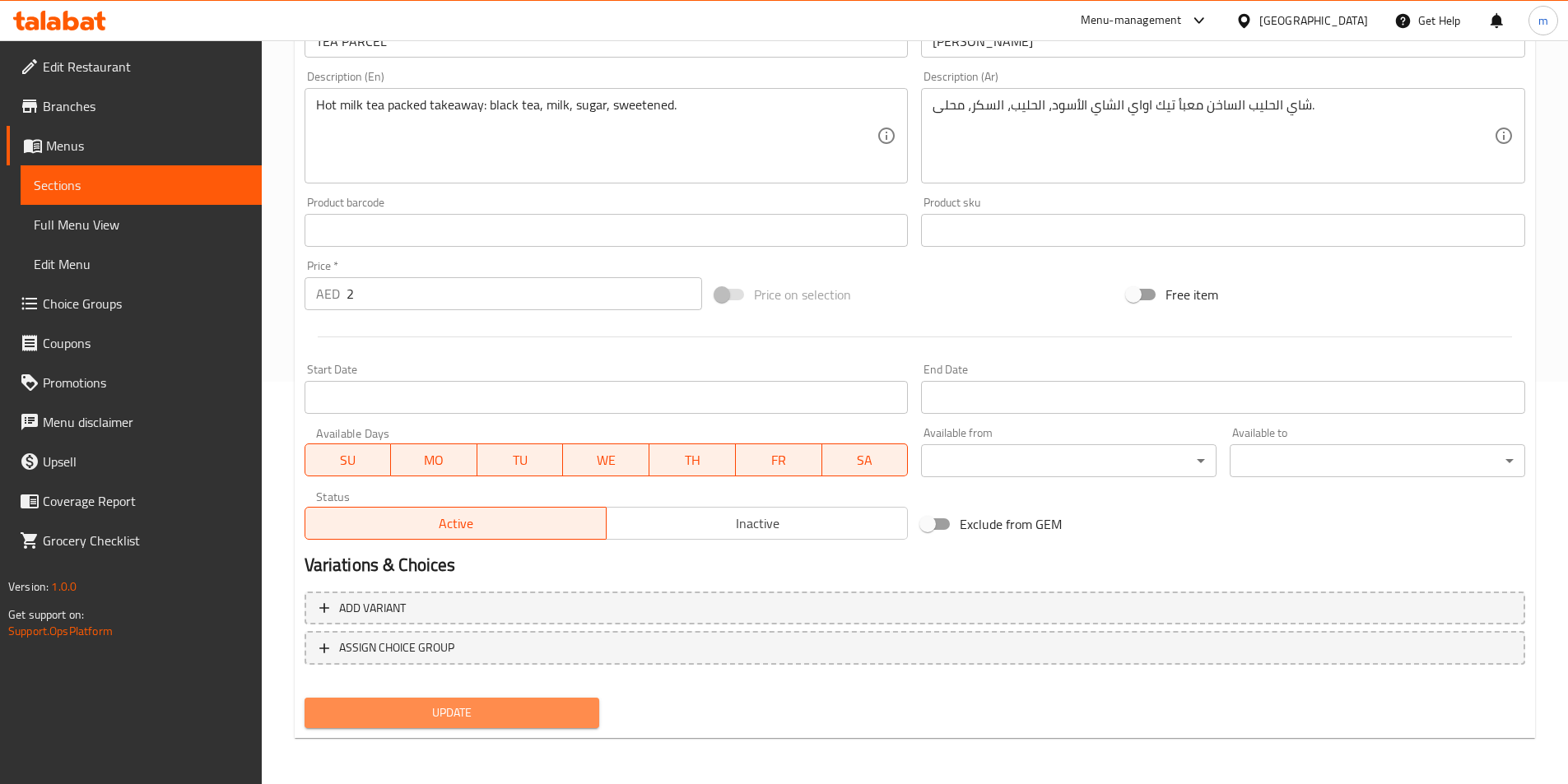
click at [580, 706] on span "Update" at bounding box center [452, 713] width 269 height 21
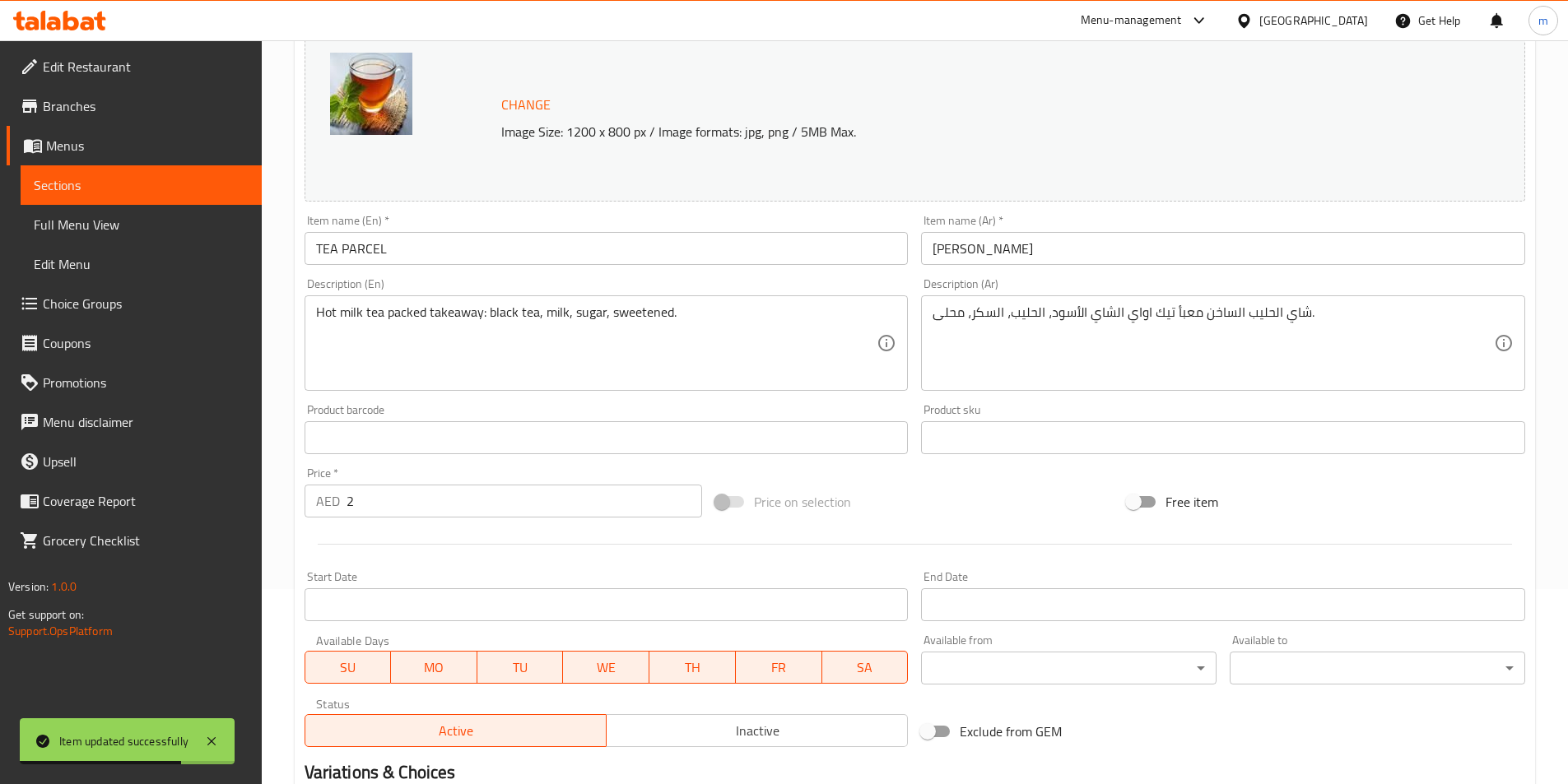
scroll to position [0, 0]
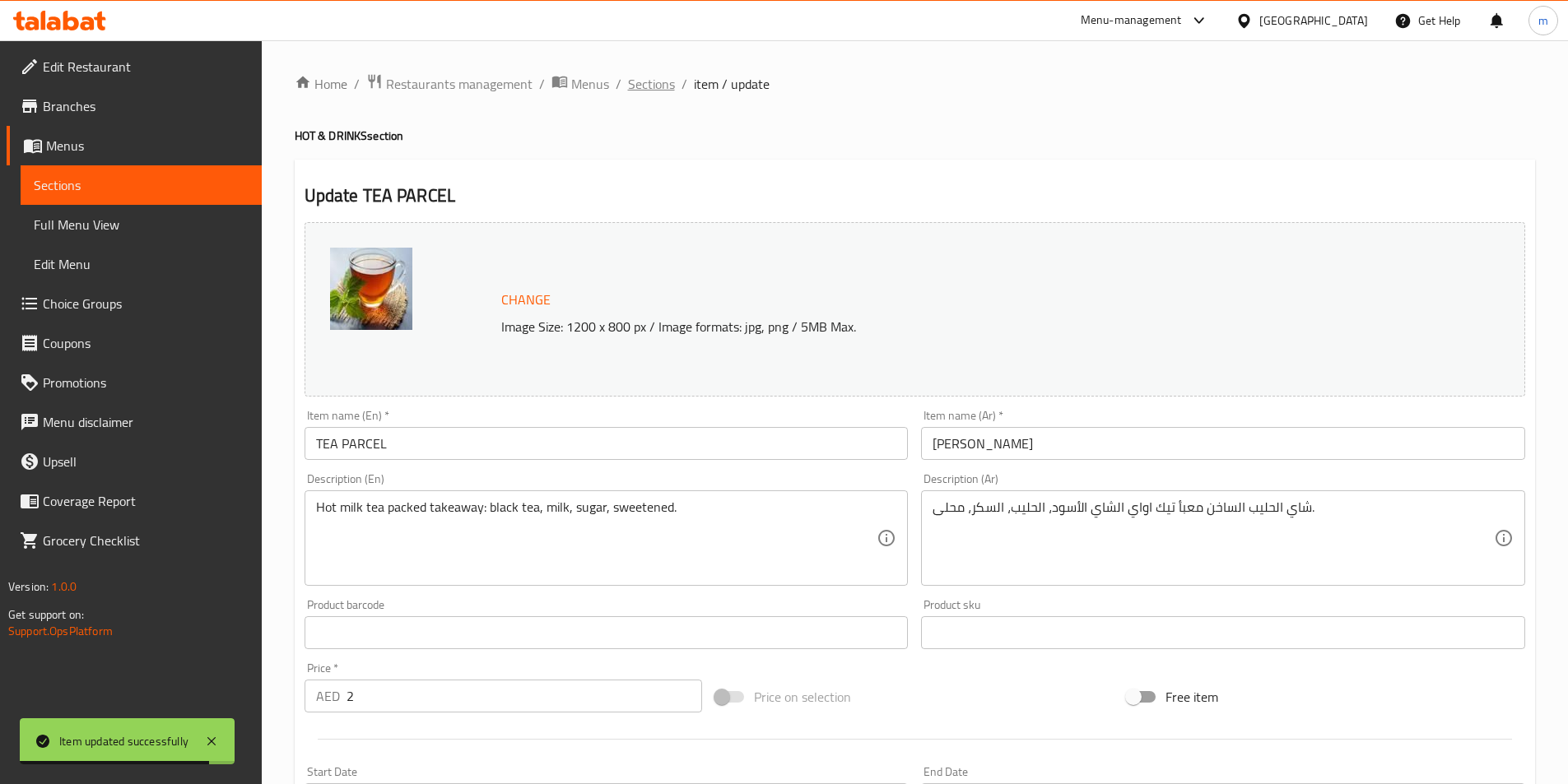
click at [670, 87] on span "Sections" at bounding box center [652, 84] width 47 height 20
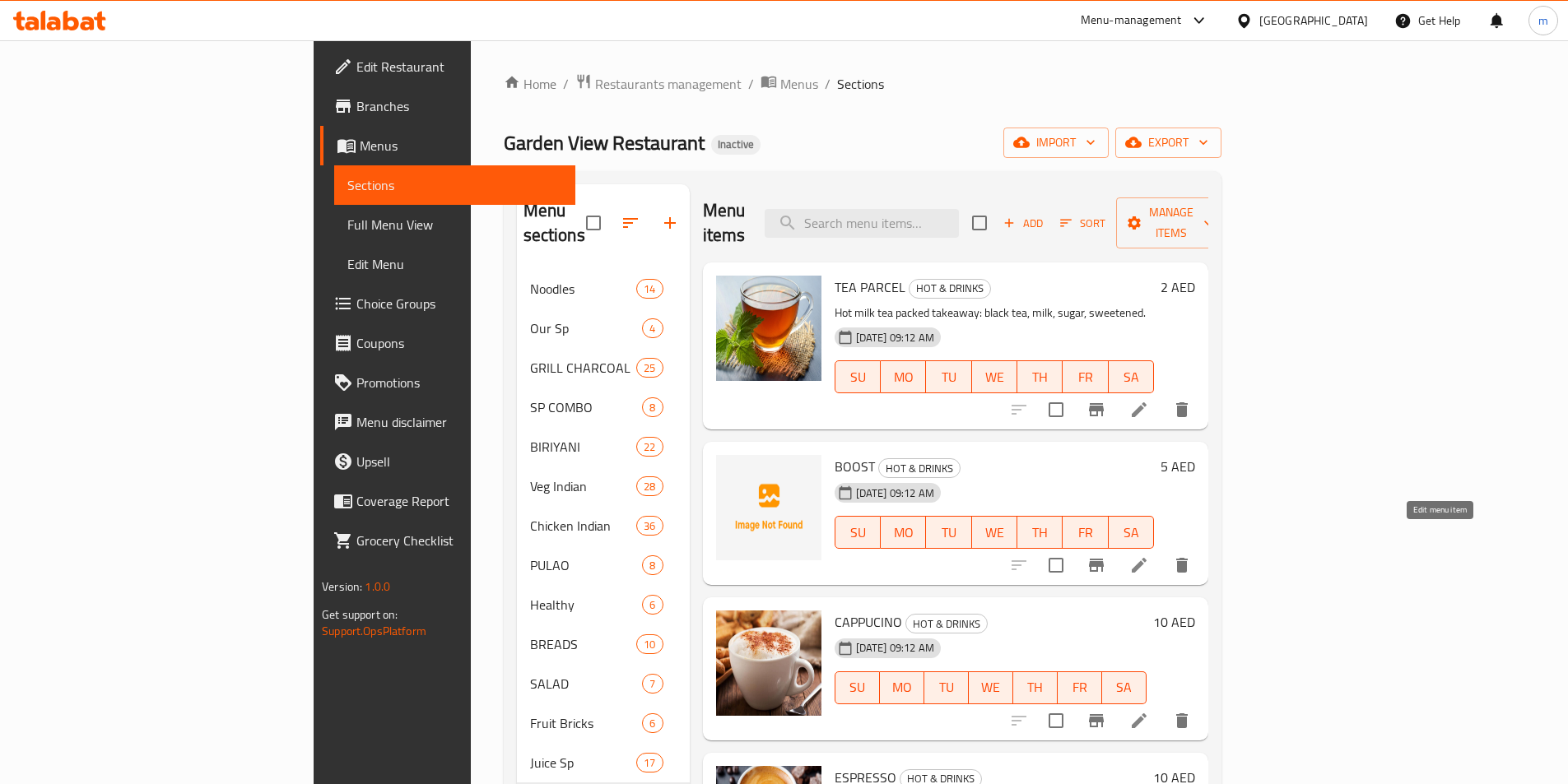
click at [1149, 556] on icon at bounding box center [1139, 566] width 20 height 20
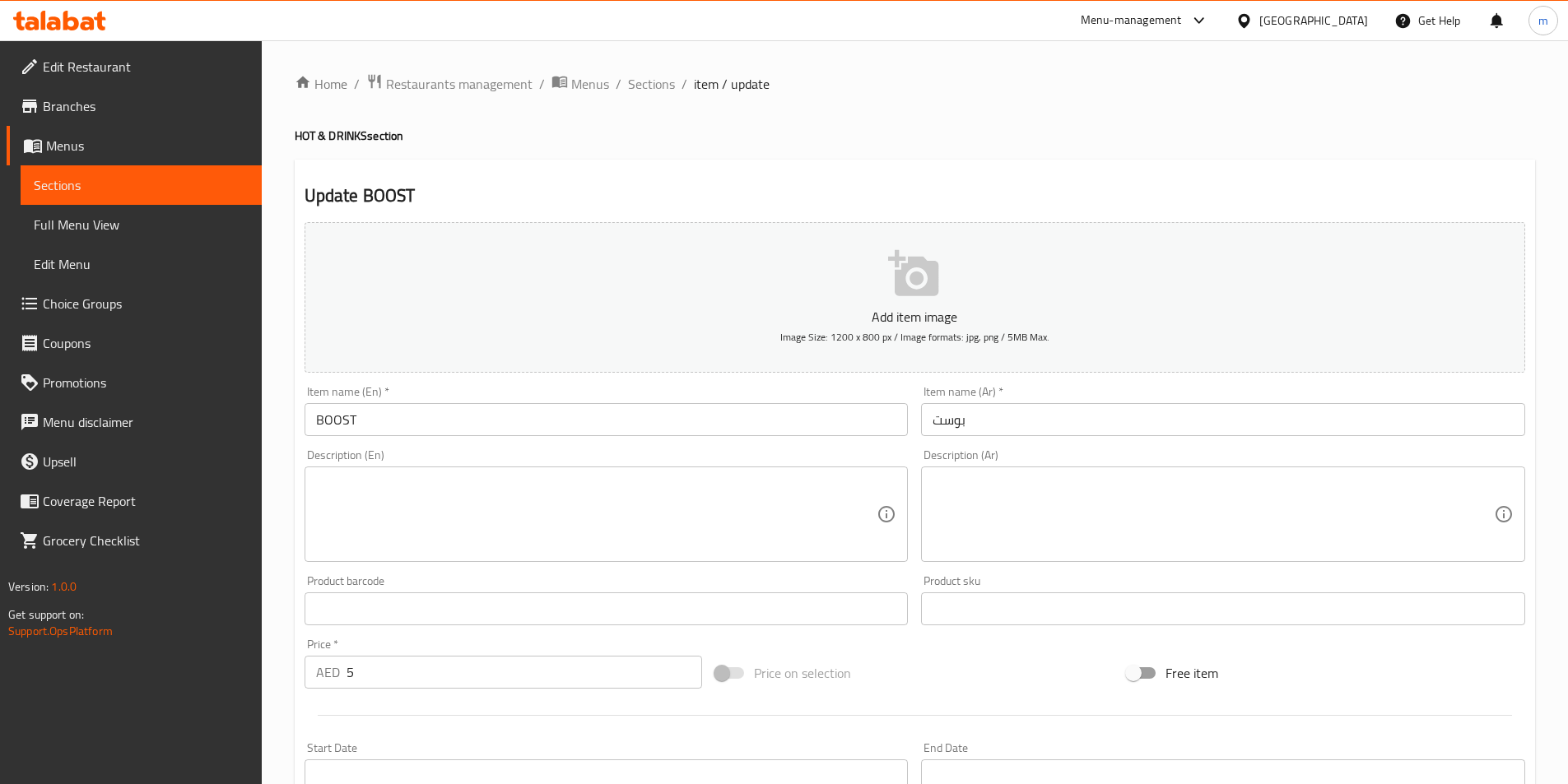
click at [691, 507] on textarea at bounding box center [597, 515] width 562 height 78
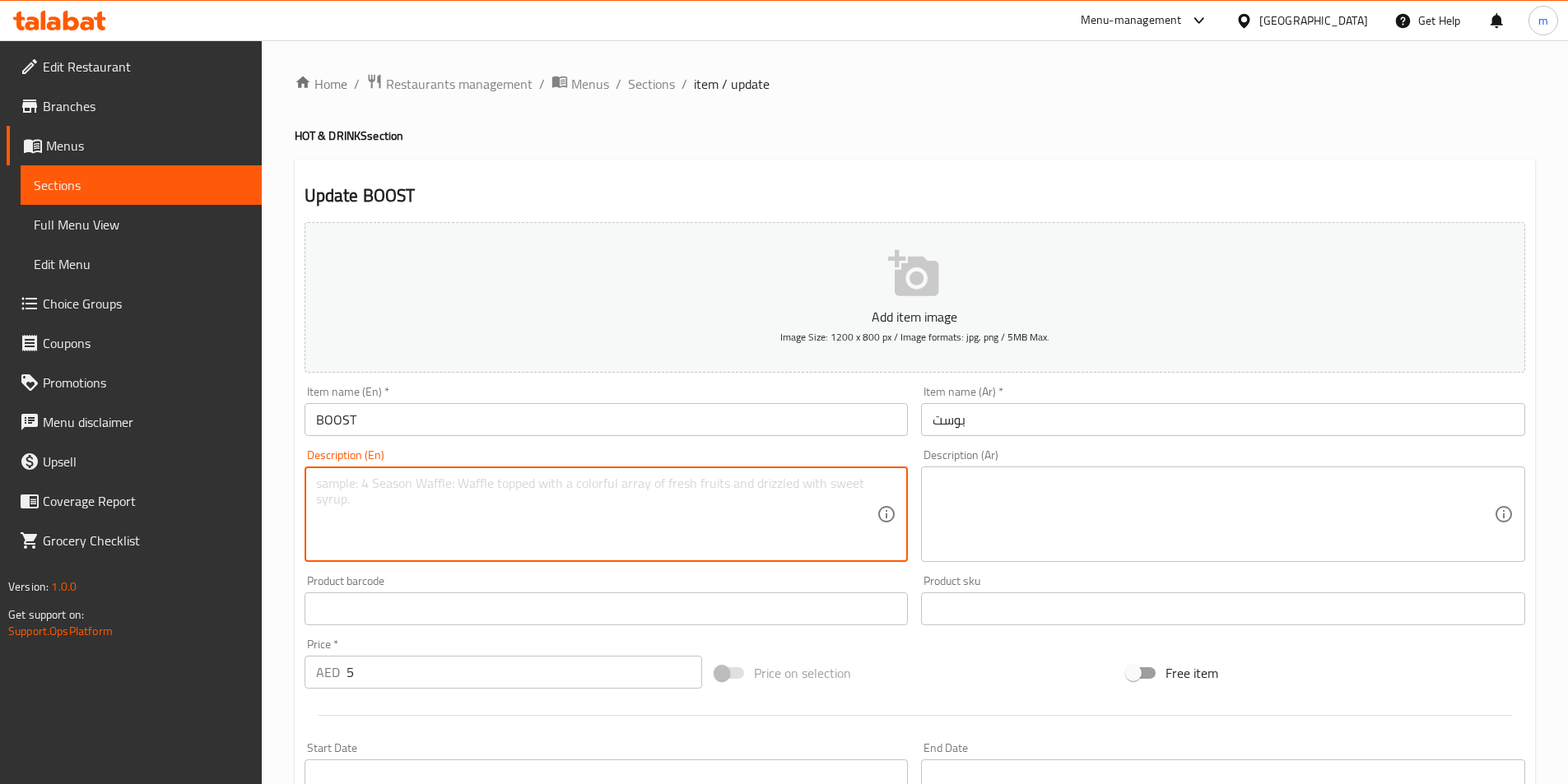
paste textarea "Boost malt beverage mixed with hot milk, sugar, chocolate flavor."
type textarea "Boost malt beverage mixed with hot milk, sugar, chocolate flavor."
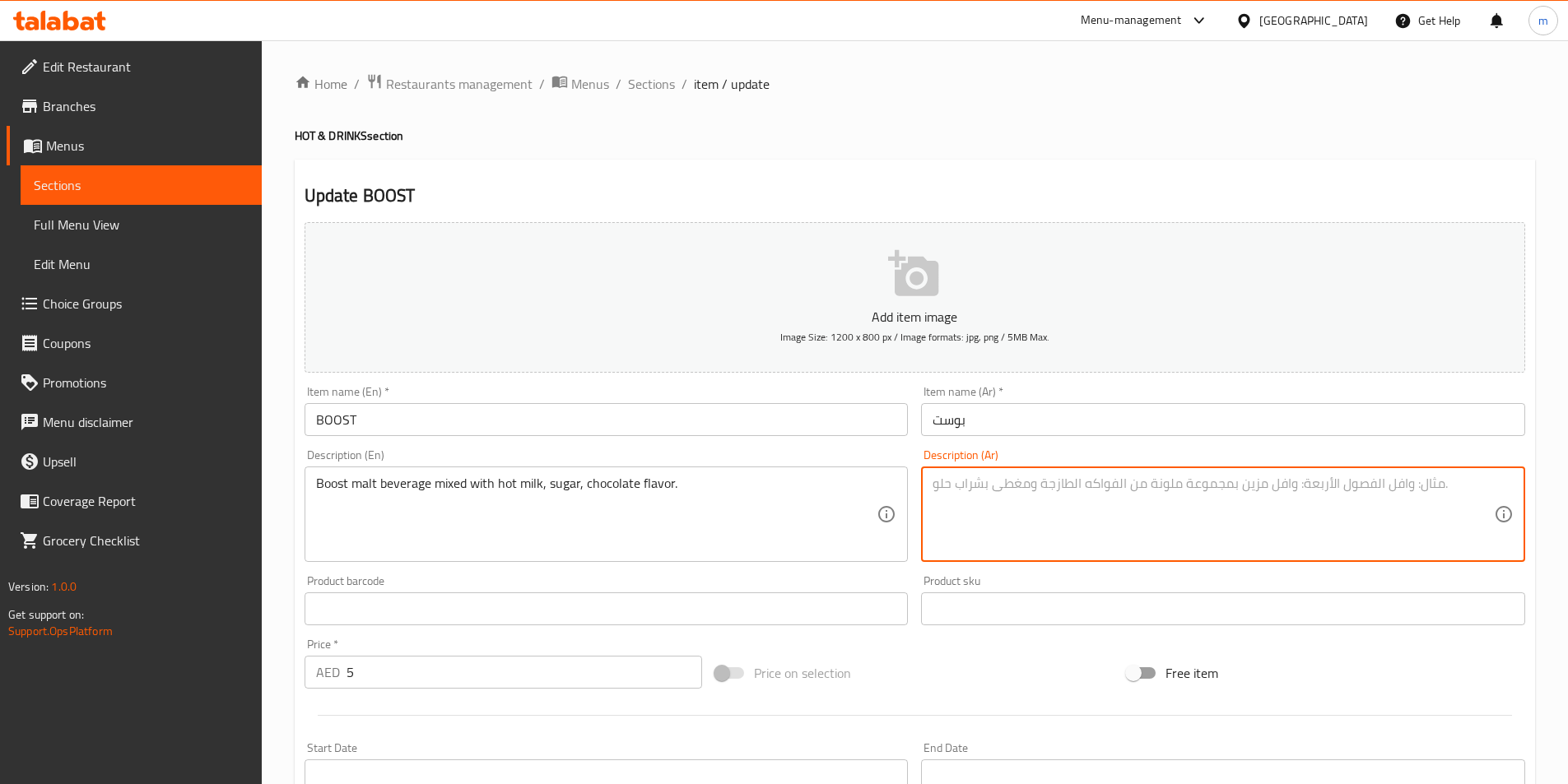
click at [1139, 504] on textarea at bounding box center [1213, 515] width 562 height 78
paste textarea "مشروب الشعير المعزز الممزوج بالحليب الساخن والسكر ونكهة الشوكولاتة."
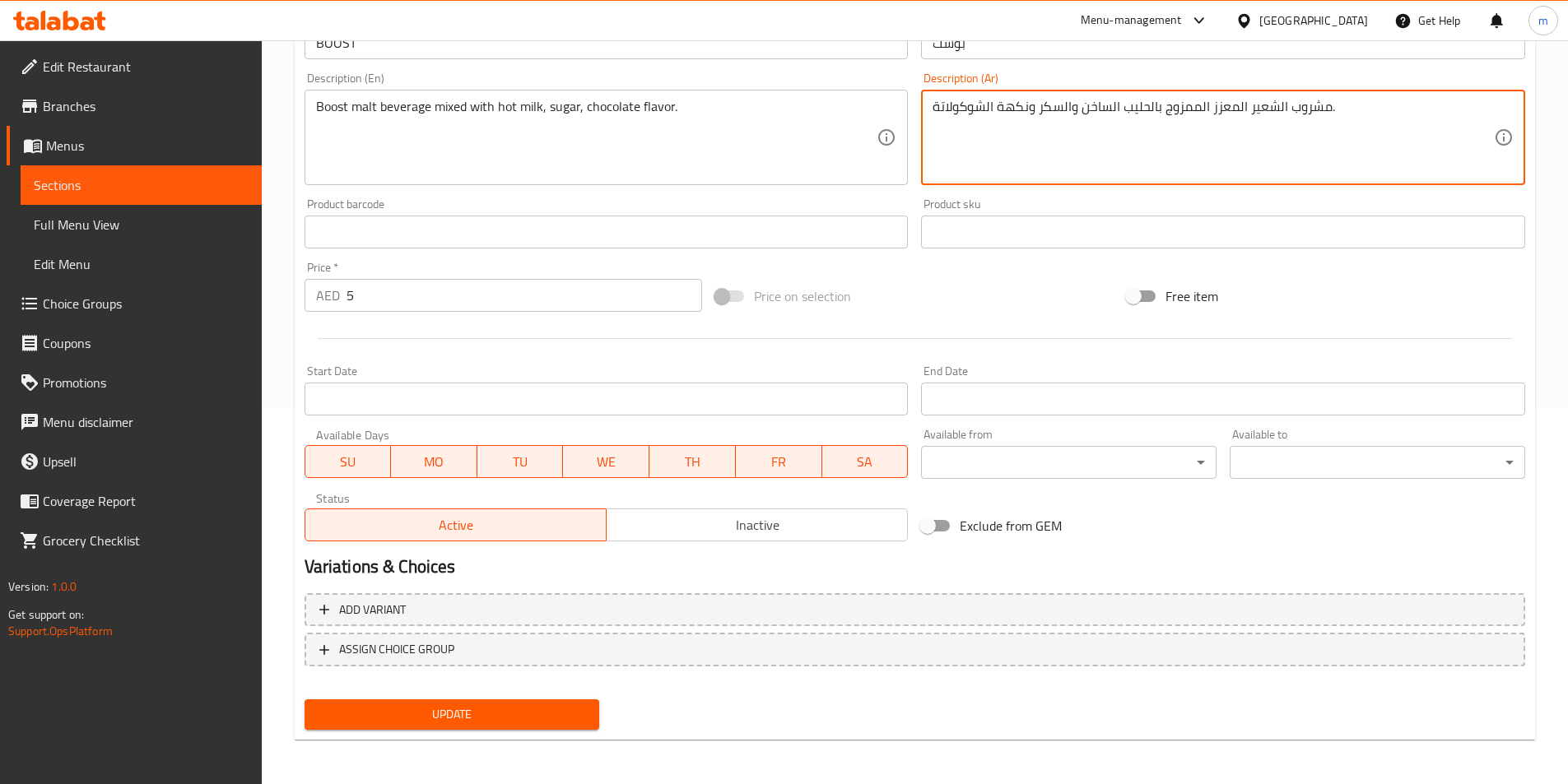
scroll to position [378, 0]
type textarea "مشروب الشعير المعزز الممزوج بالحليب الساخن والسكر ونكهة الشوكولاتة."
click at [557, 717] on span "Update" at bounding box center [452, 713] width 269 height 21
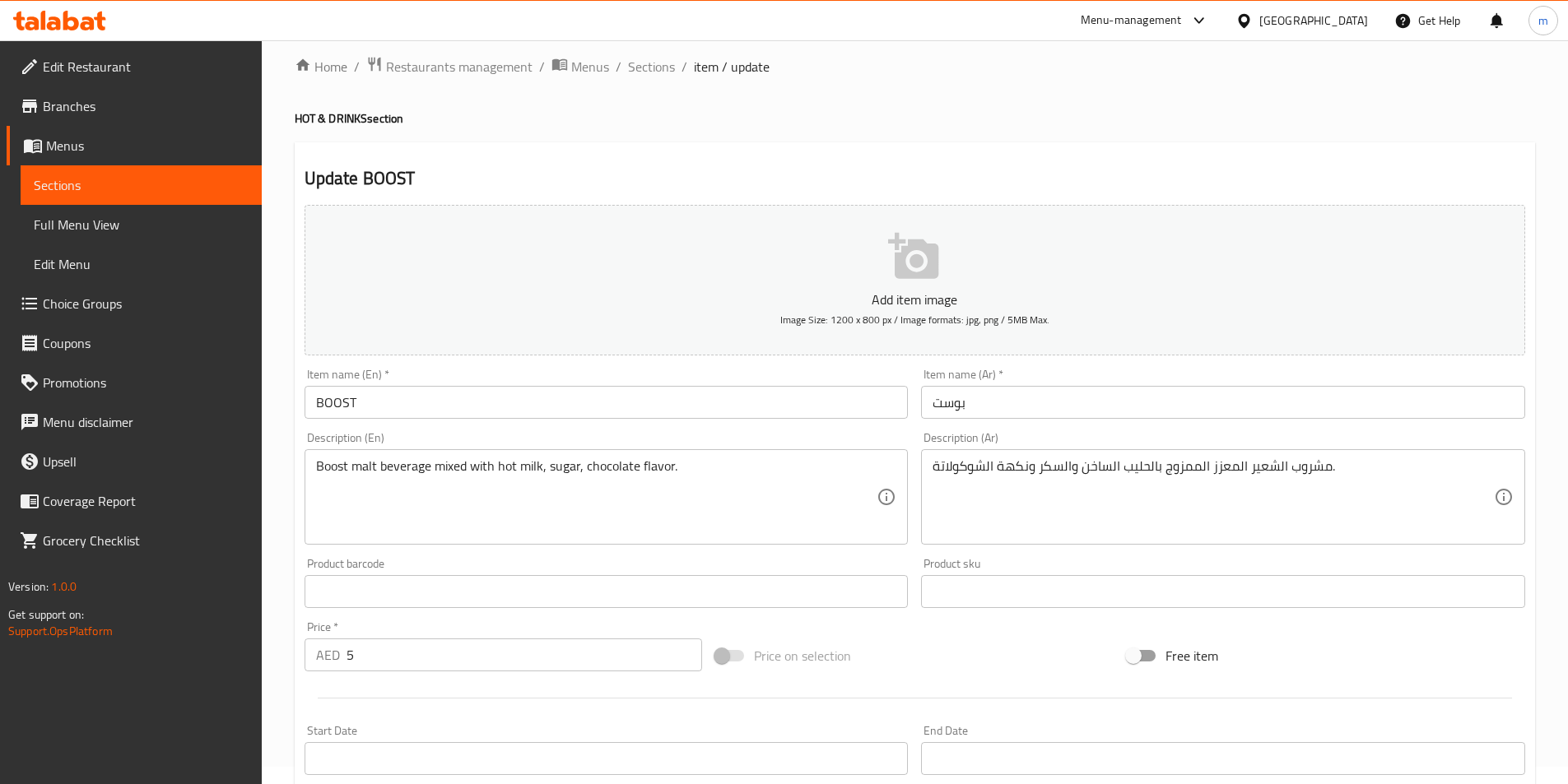
scroll to position [0, 0]
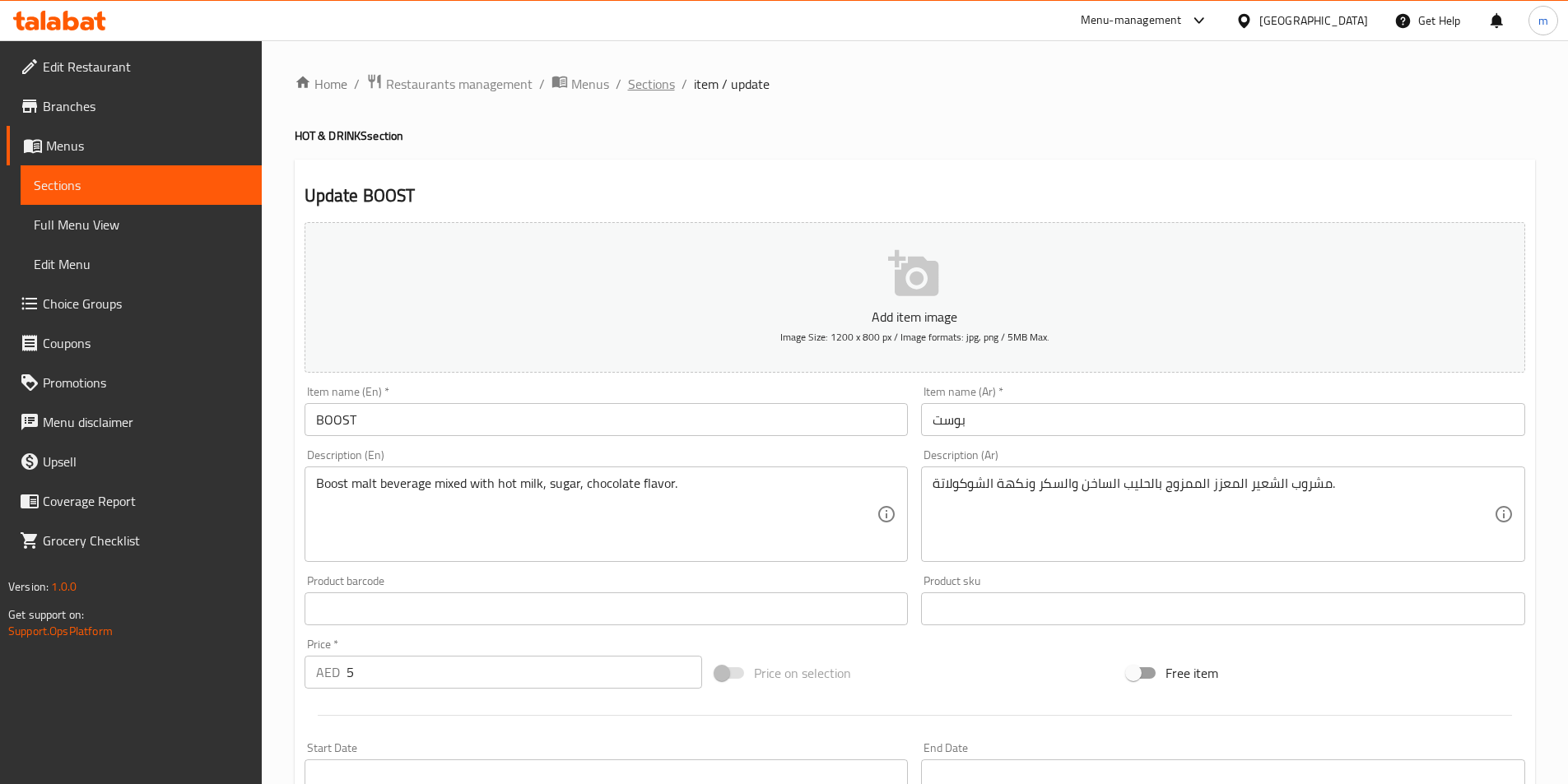
click at [657, 92] on span "Sections" at bounding box center [652, 84] width 47 height 20
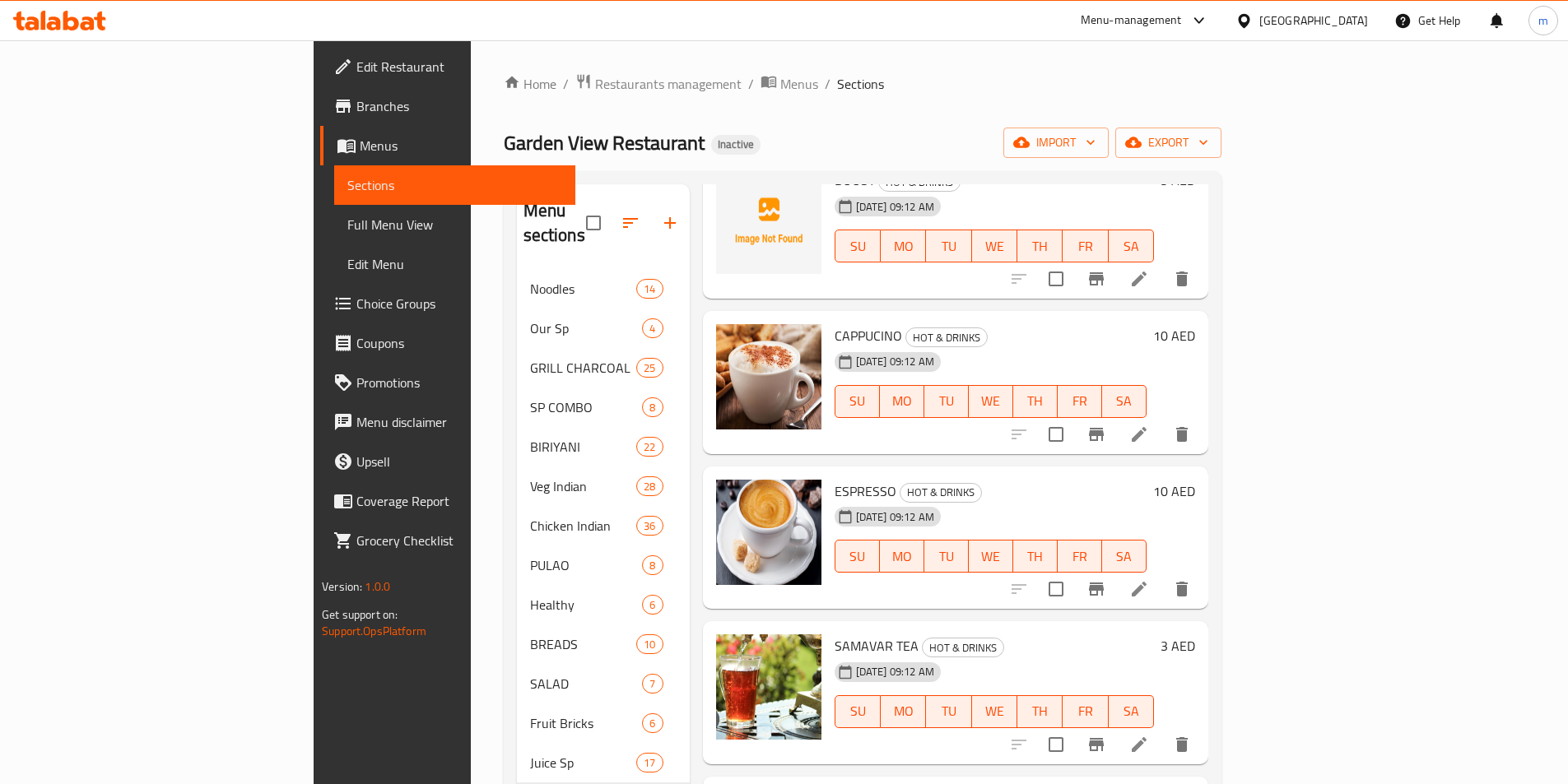
scroll to position [329, 0]
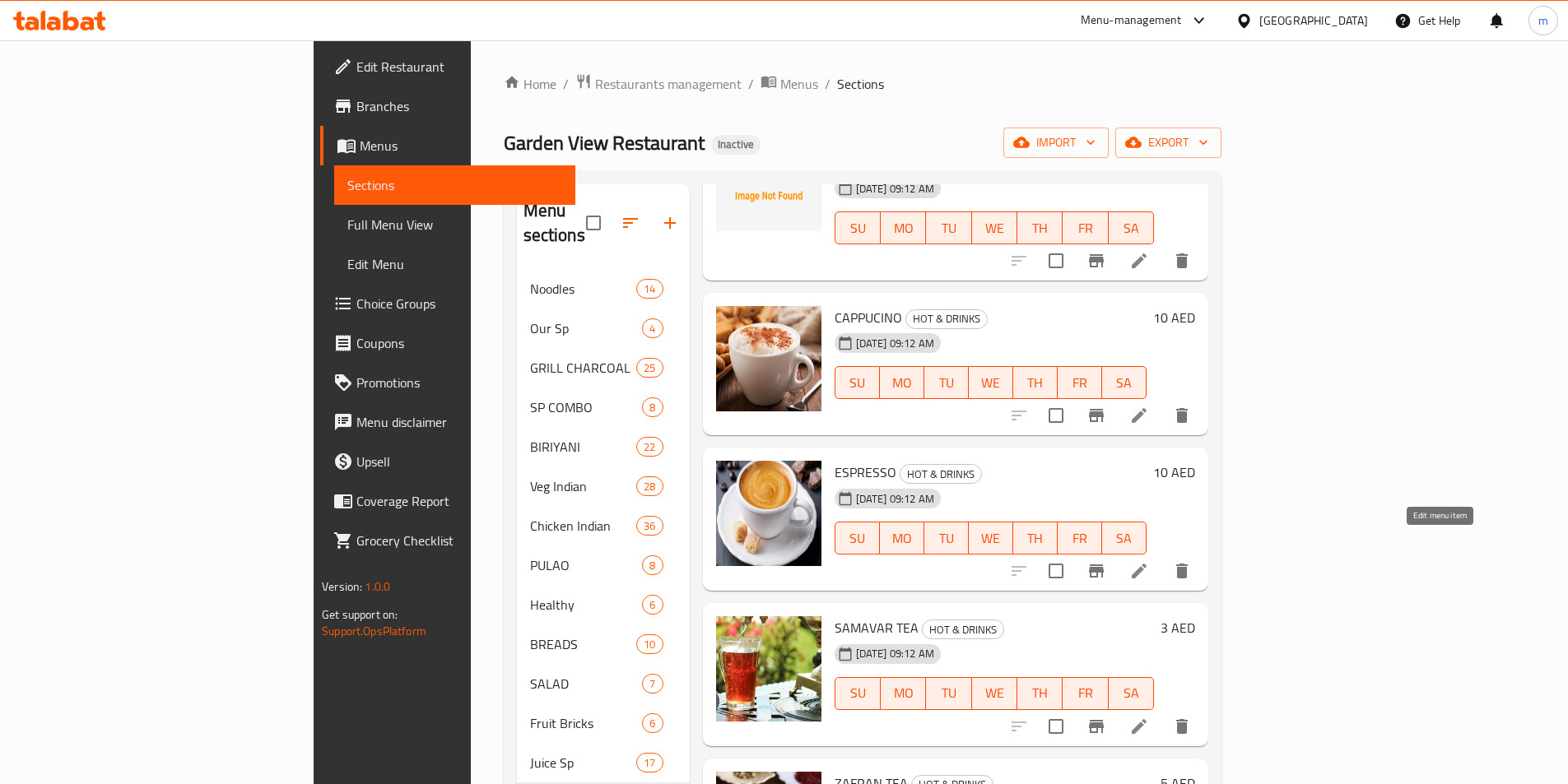
click at [1146, 564] on icon at bounding box center [1139, 572] width 15 height 15
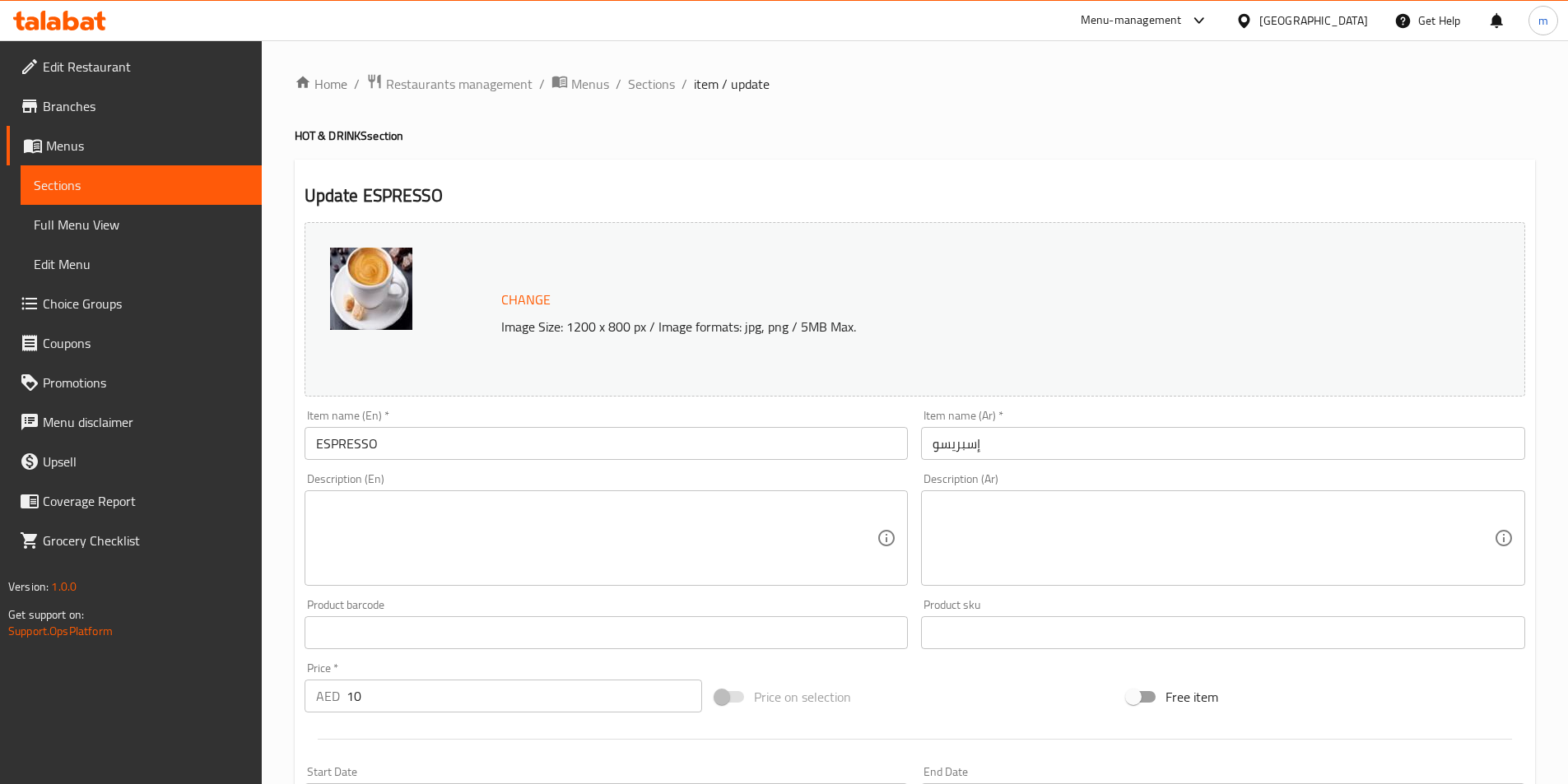
click at [534, 536] on textarea at bounding box center [597, 539] width 562 height 78
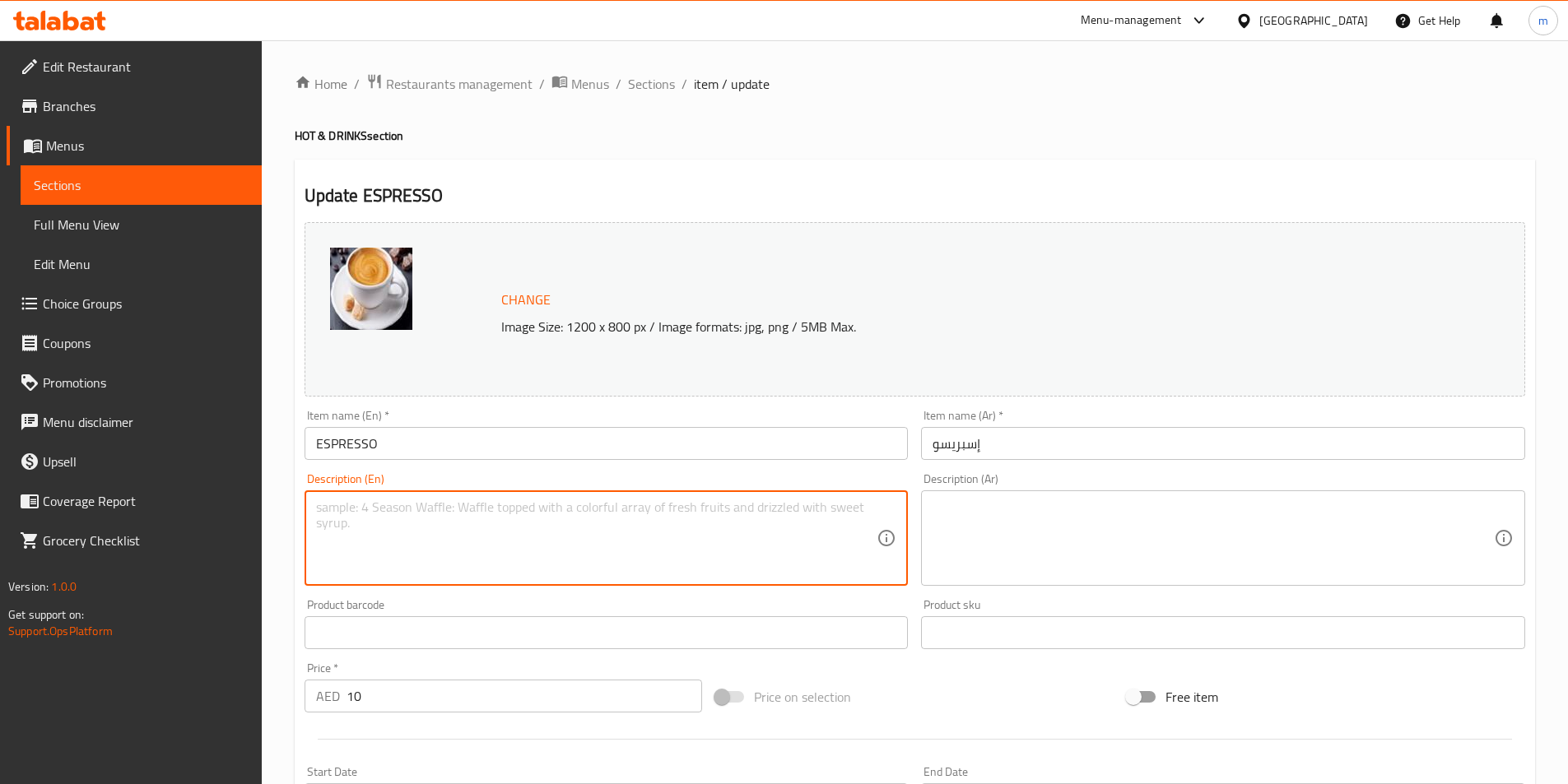
paste textarea "Strong single-shot espresso: finely ground beans, hot water extraction, served."
type textarea "Strong single-shot espresso: finely ground beans, hot water extraction, served."
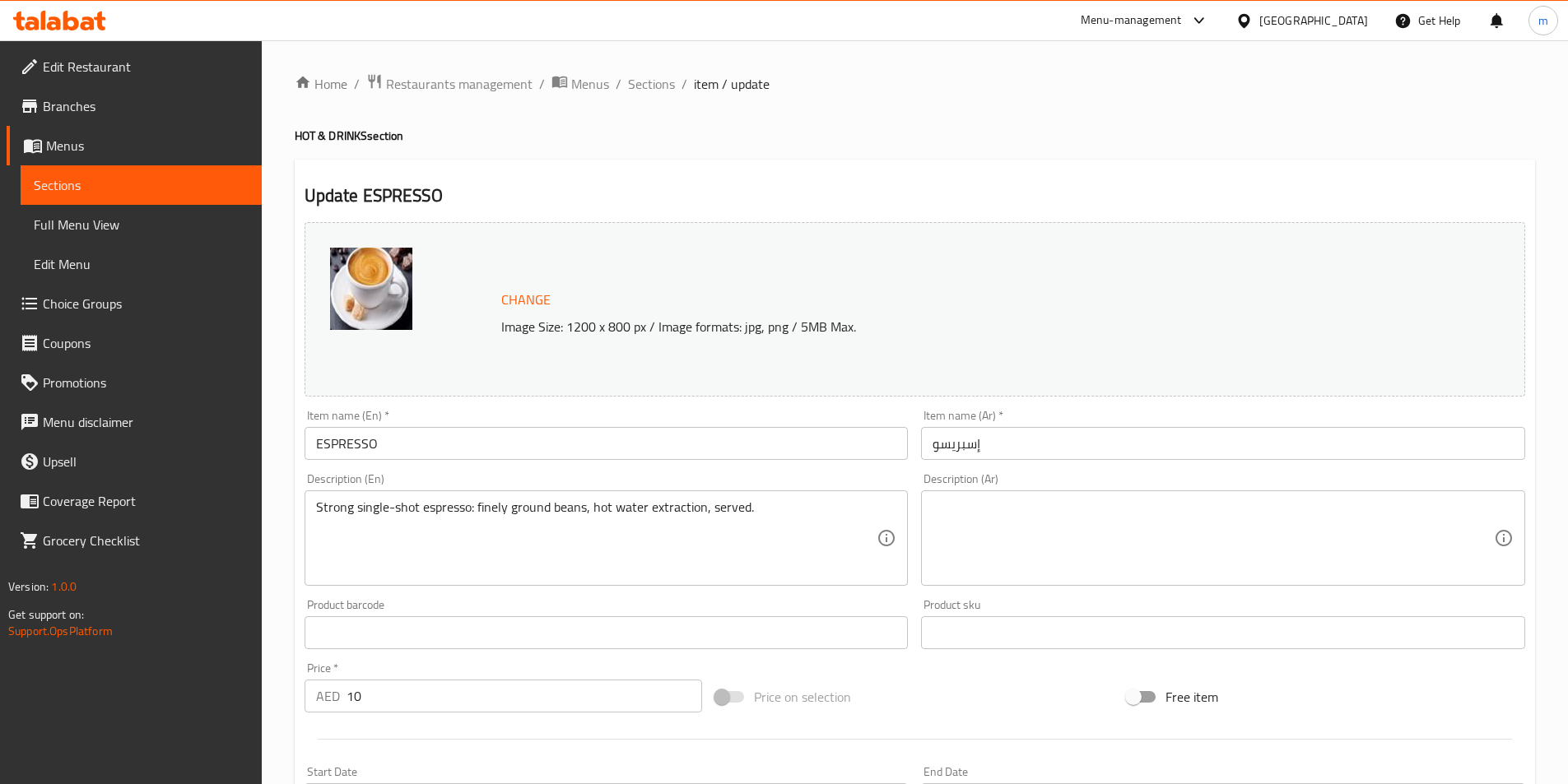
click at [1345, 500] on textarea at bounding box center [1213, 539] width 562 height 78
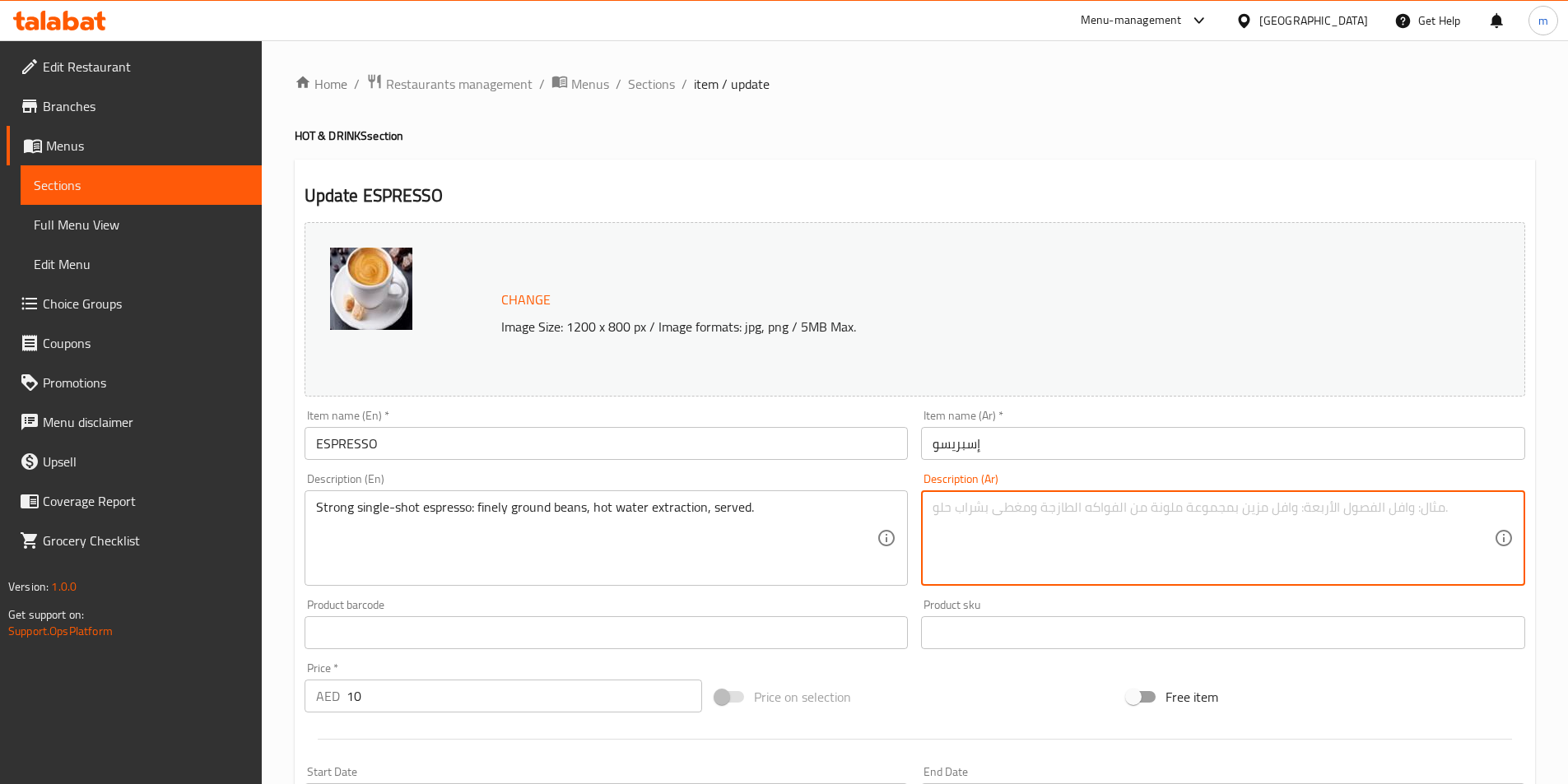
paste textarea "إسبرسو قوي في جرعة واحدة: حبوب مطحونة ناعماً، استخلاص بالماء الساخن، يقدم."
click at [1202, 515] on textarea "إسبرسو قوي في جرعة واحدة: حبوب مطحونة ناعماً، استخلاص بالماء الساخن، يقدم." at bounding box center [1213, 539] width 562 height 78
drag, startPoint x: 1207, startPoint y: 515, endPoint x: 1371, endPoint y: 518, distance: 164.0
click at [1371, 518] on textarea "إسبرسو قوي في جرعة واحدة: حبوب مطحونة ناعماً، استخلاص بالماء الساخن، يقدم." at bounding box center [1213, 539] width 562 height 78
click at [1356, 517] on textarea "إسبرسو قوي في جرعة واحدة: حبوب مطحونة ناعماً، استخلاص بالماء الساخن، يقدم." at bounding box center [1213, 539] width 562 height 78
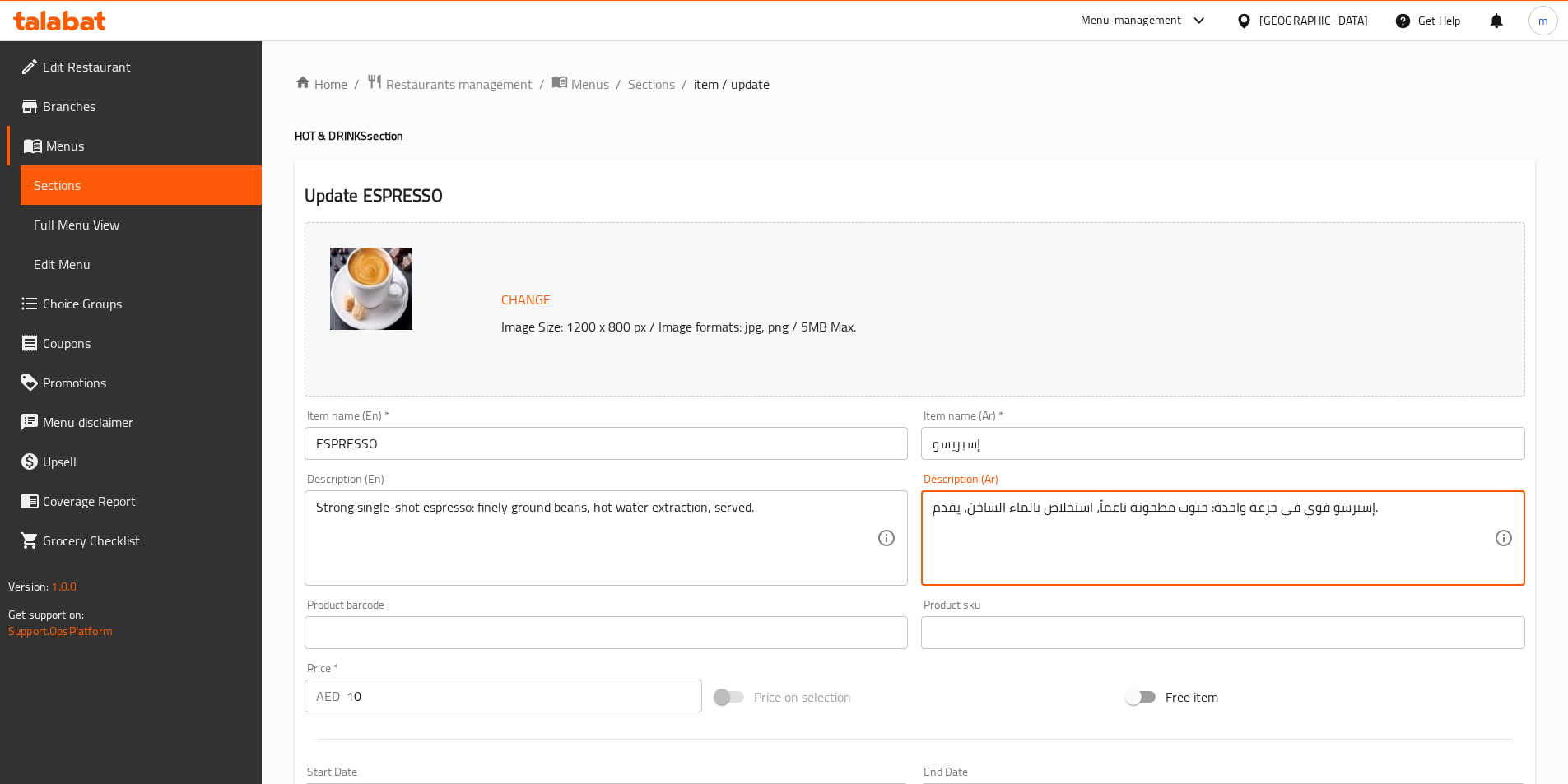
click at [1356, 517] on textarea "إسبرسو قوي في جرعة واحدة: حبوب مطحونة ناعماً، استخلاص بالماء الساخن، يقدم." at bounding box center [1213, 539] width 562 height 78
drag, startPoint x: 1331, startPoint y: 512, endPoint x: 1424, endPoint y: 521, distance: 93.4
click at [1424, 521] on textarea "إسبرسو قوي في جرعة واحدة: حبوب مطحونة ناعماً، استخلاص بالماء الساخن، يقدم." at bounding box center [1213, 539] width 562 height 78
click at [1494, 513] on div "إسبرسو قوي حبوب مطحونة ناعماً، استخلاص بالماء الساخن، يقدم. Description (Ar)" at bounding box center [1222, 538] width 604 height 96
click at [1491, 512] on textarea "إسبرسو قوي حبوب مطحونة ناعماً، استخلاص بالماء الساخن، يقدم." at bounding box center [1213, 539] width 562 height 78
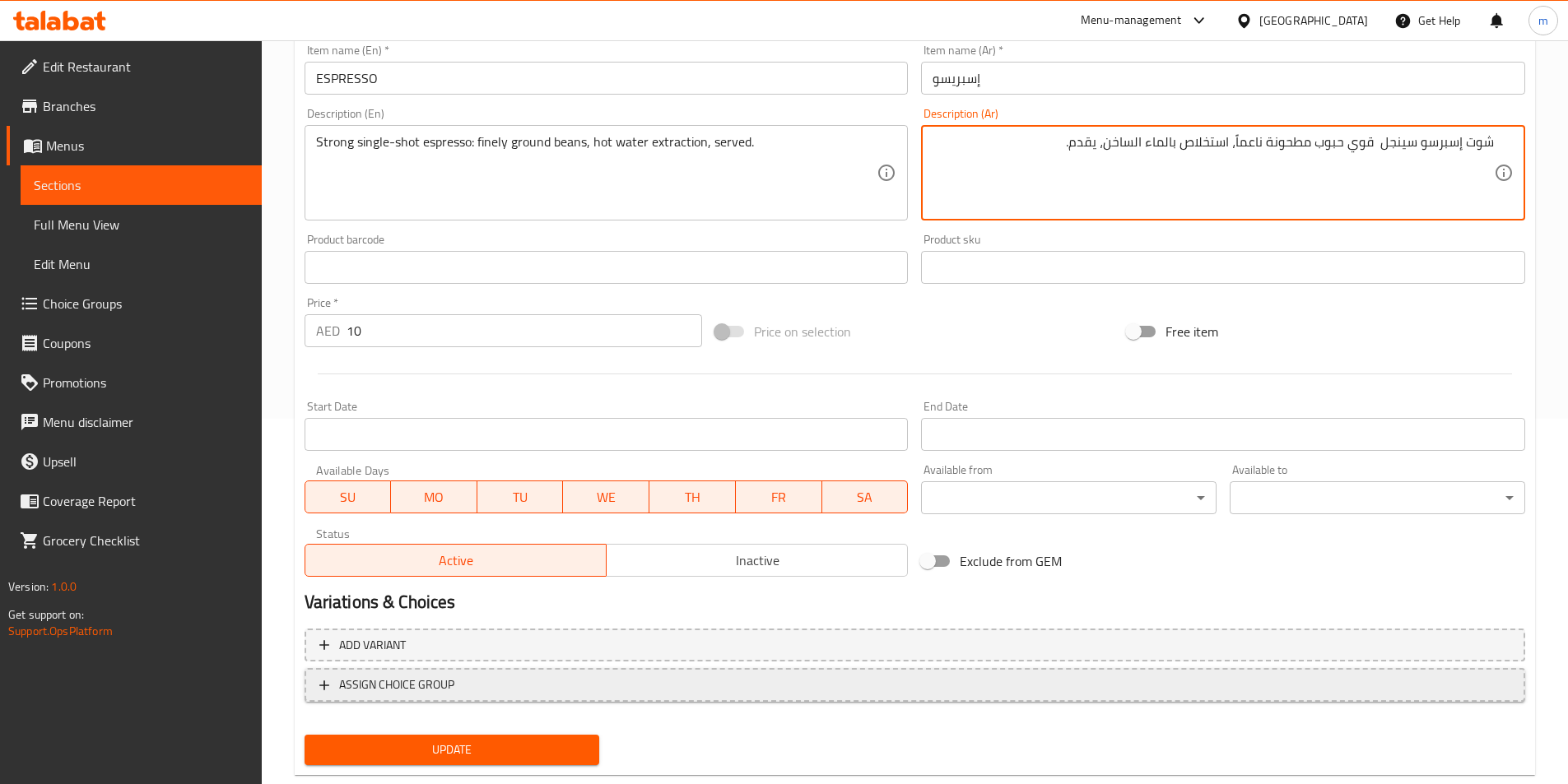
scroll to position [402, 0]
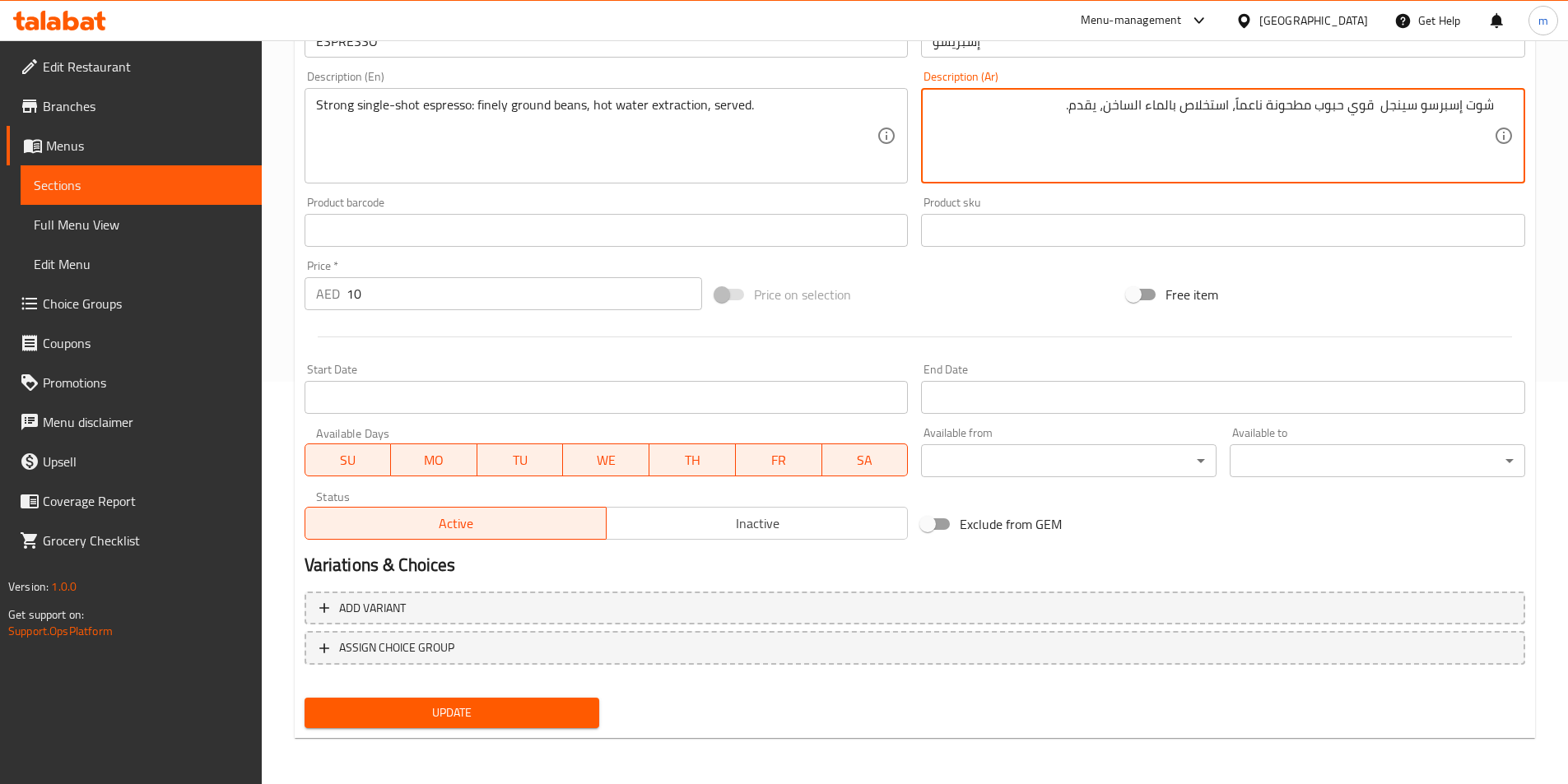
type textarea "شوت إسبرسو سينجل قوي حبوب مطحونة ناعماً، استخلاص بالماء الساخن، يقدم."
click at [554, 710] on span "Update" at bounding box center [452, 713] width 269 height 21
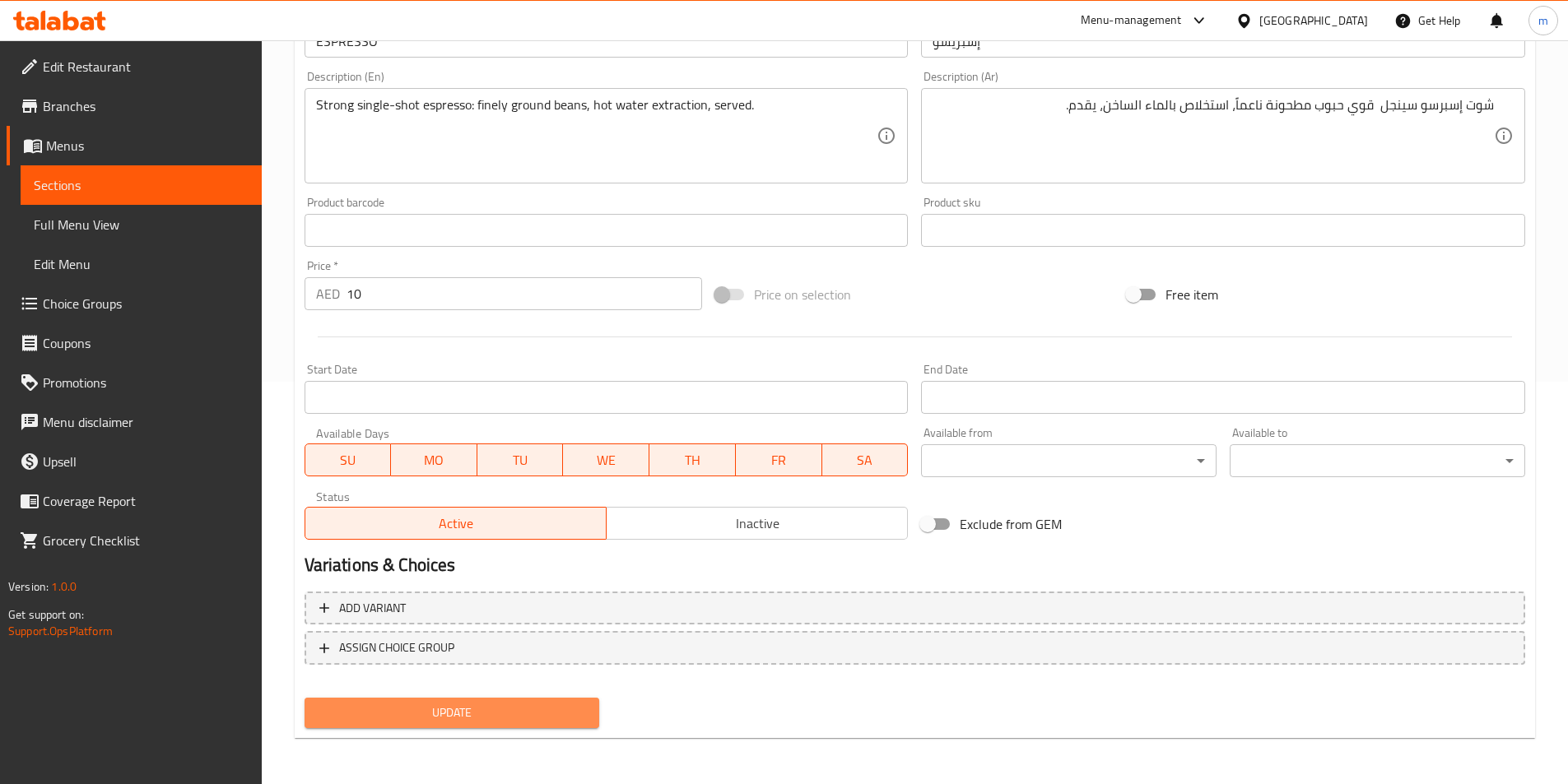
click at [526, 712] on span "Update" at bounding box center [452, 713] width 269 height 21
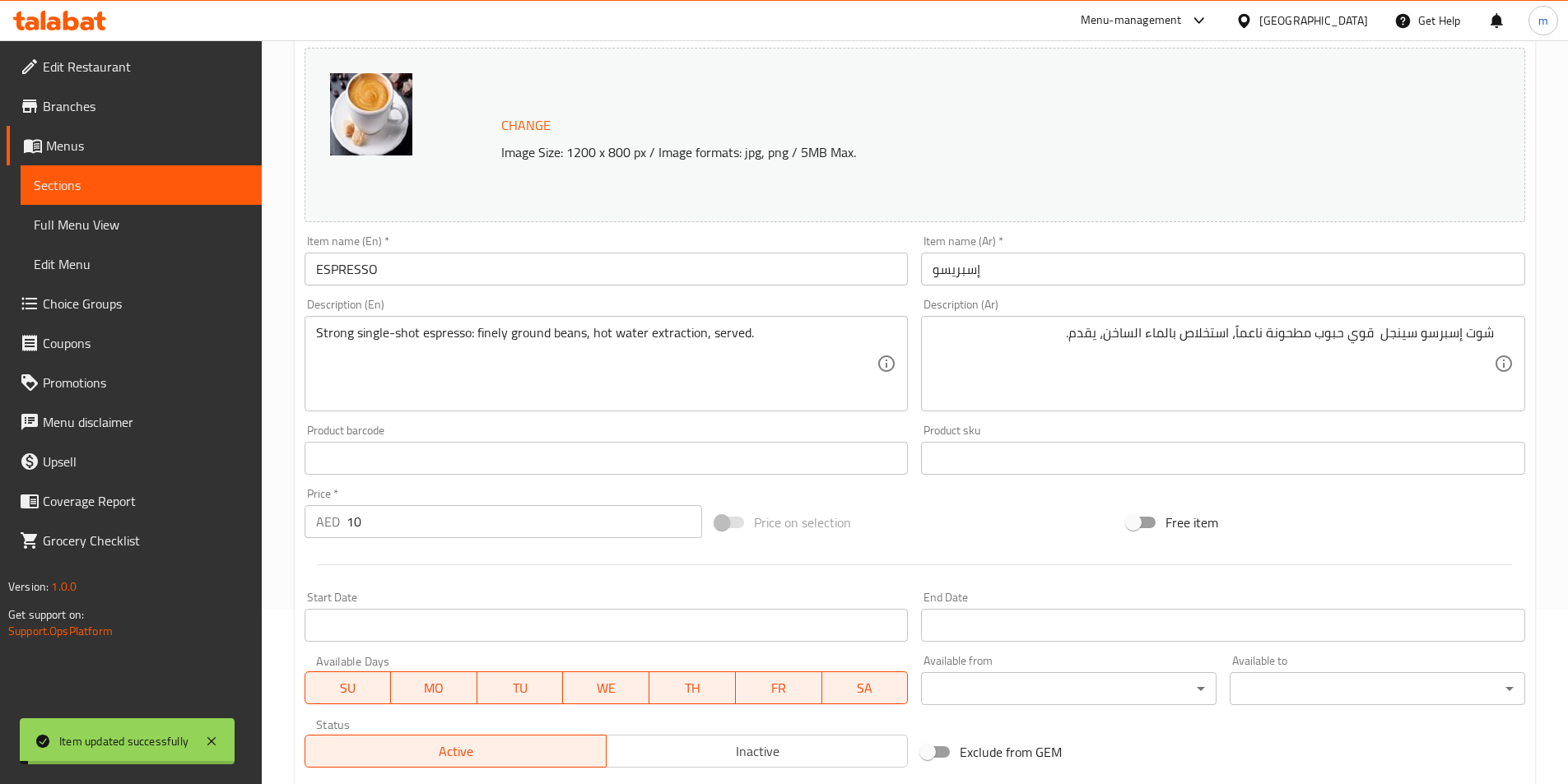
scroll to position [0, 0]
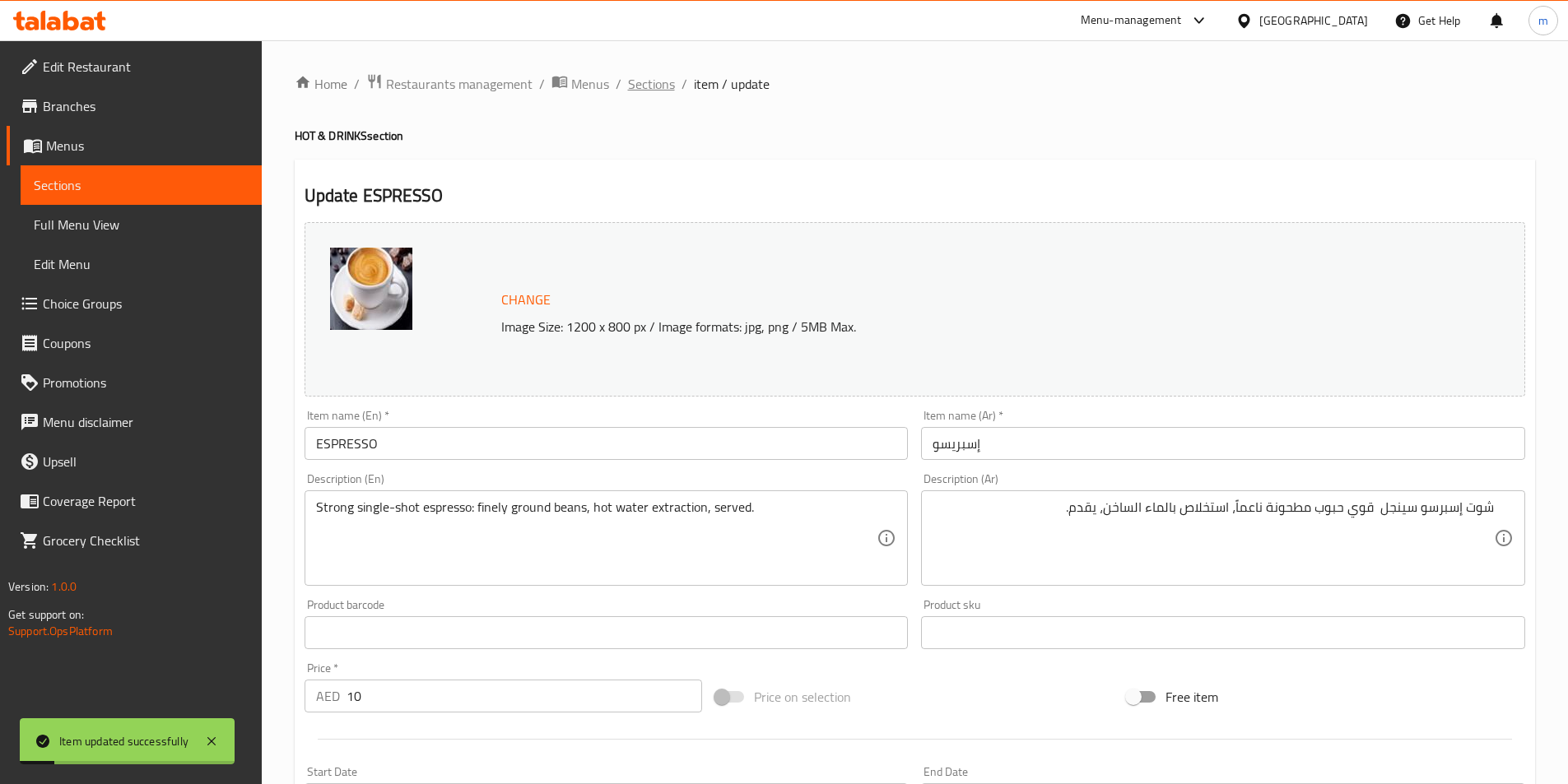
click at [646, 86] on span "Sections" at bounding box center [652, 84] width 47 height 20
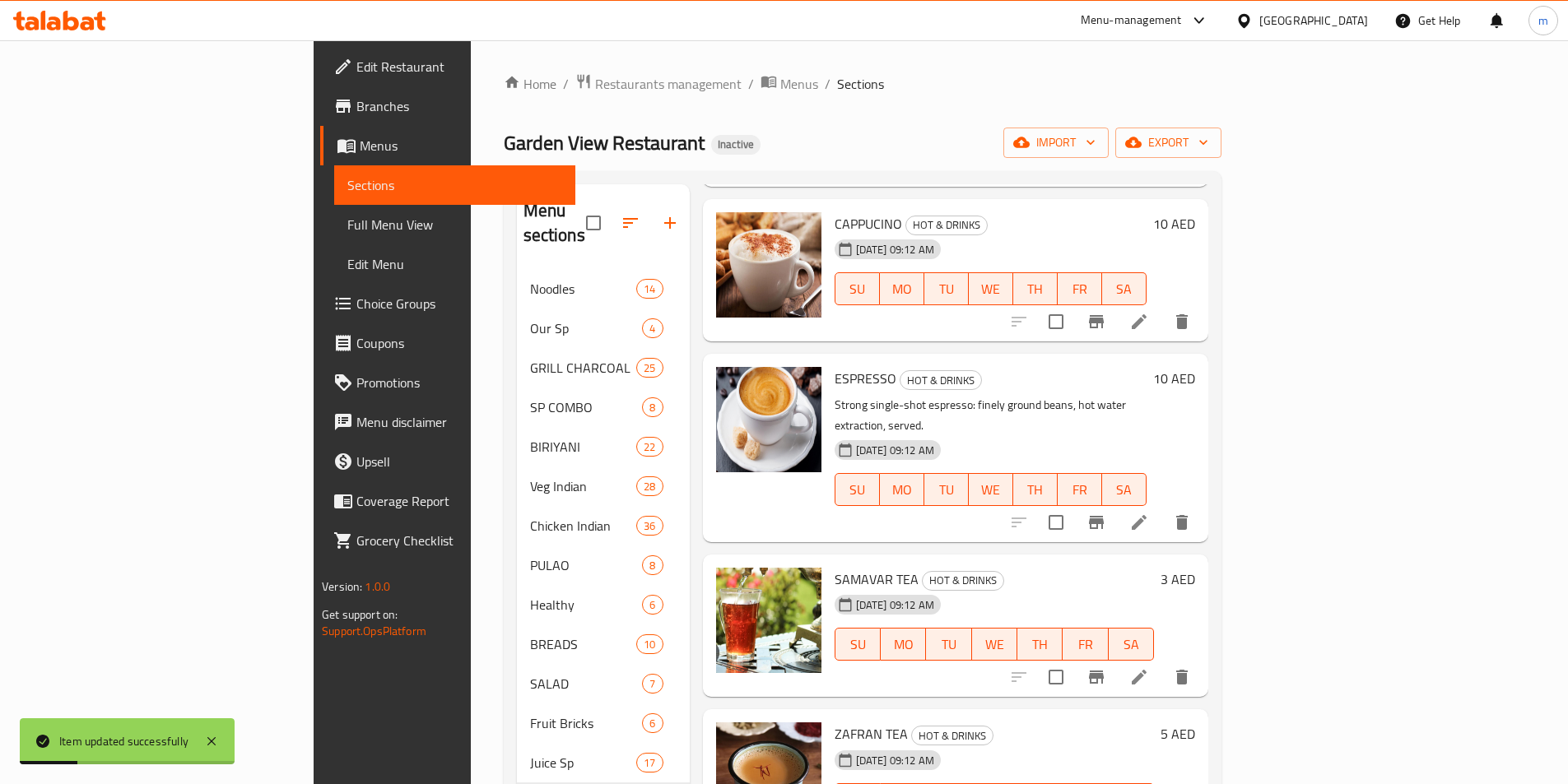
scroll to position [576, 0]
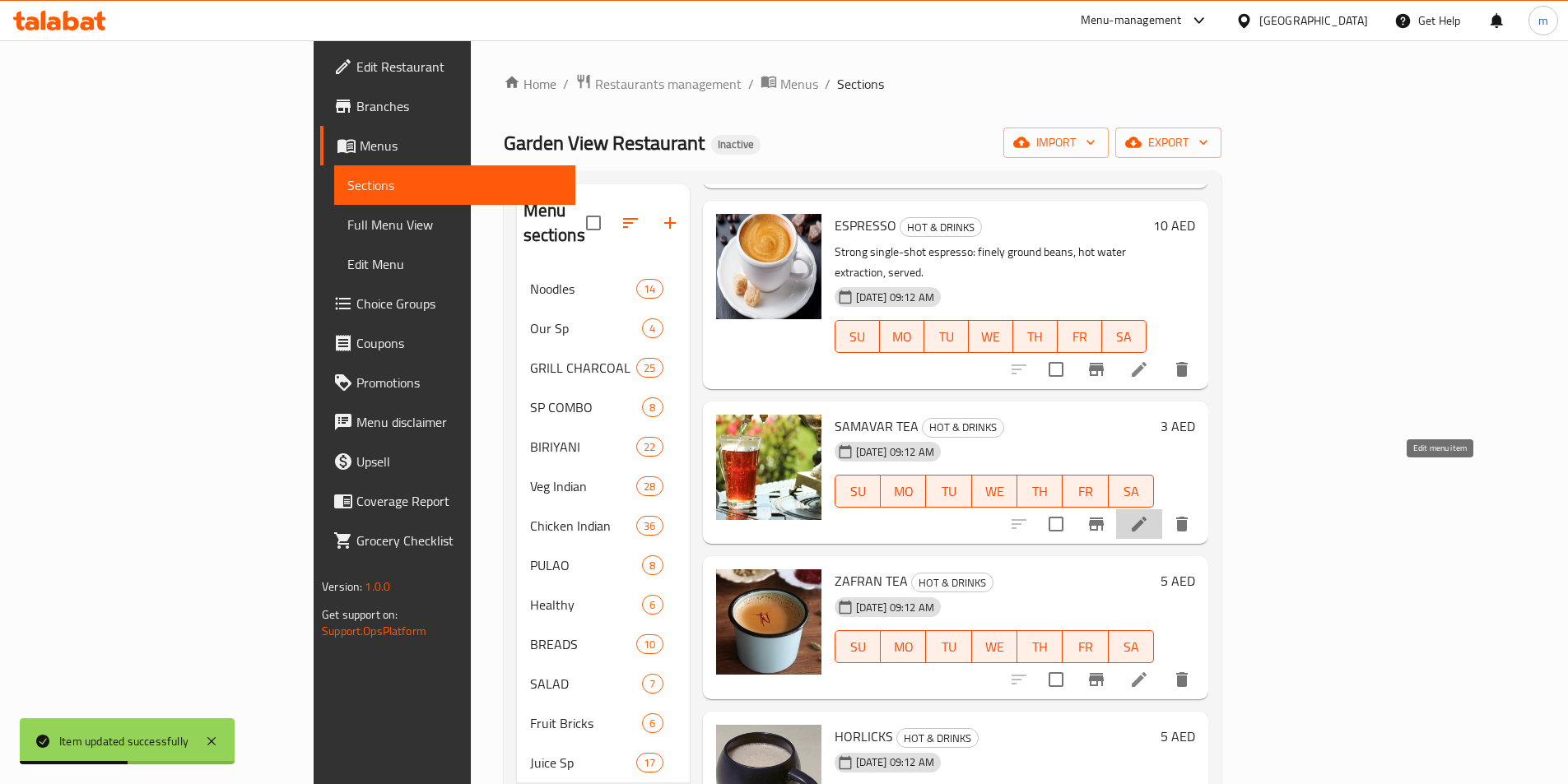
click at [1149, 514] on icon at bounding box center [1139, 524] width 20 height 20
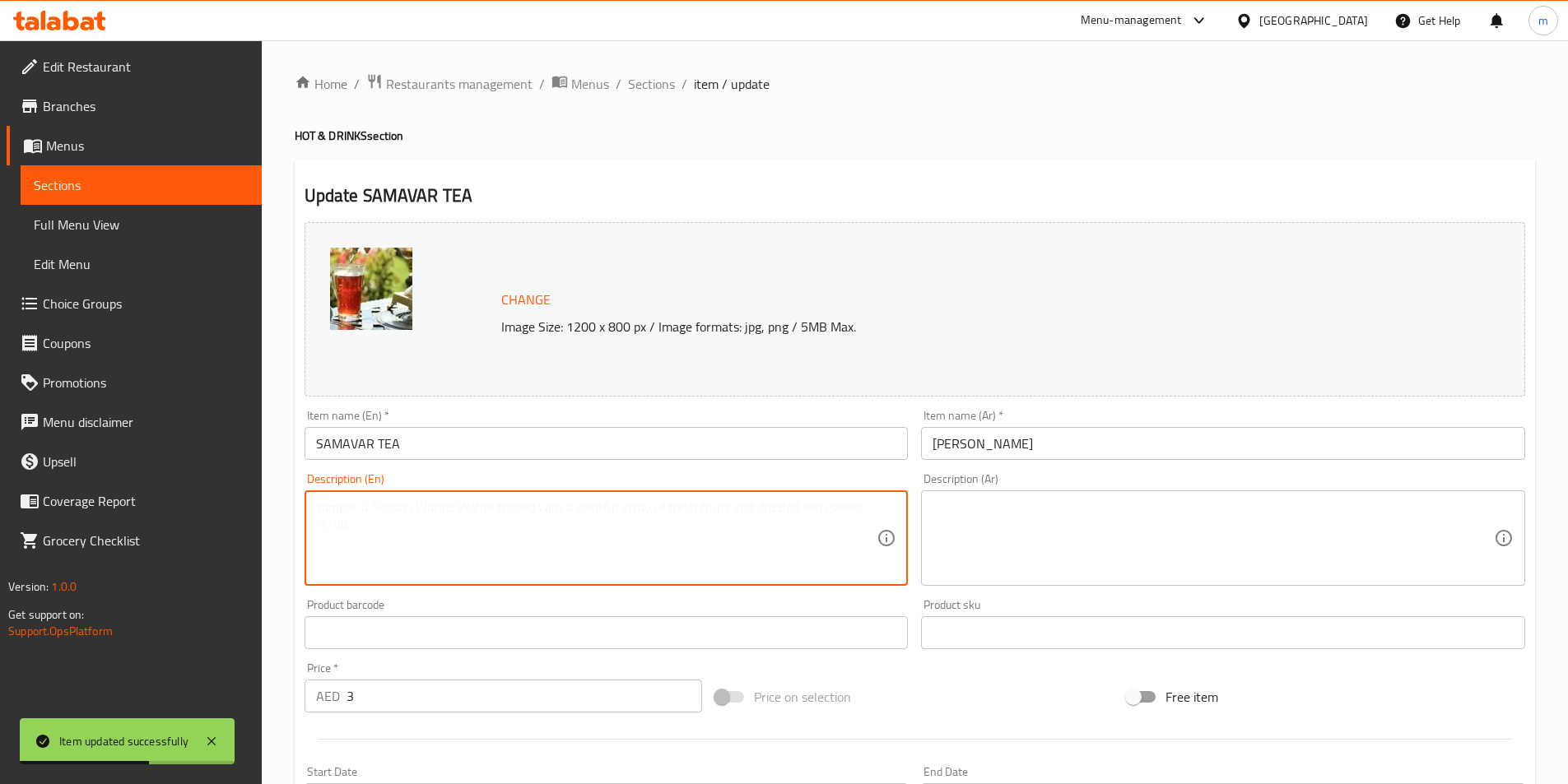
drag, startPoint x: 508, startPoint y: 512, endPoint x: 512, endPoint y: 504, distance: 8.9
click at [508, 511] on textarea at bounding box center [597, 539] width 562 height 78
paste textarea "Brewed black tea from samovar, milk, sugar, cardamom aroma, optional."
type textarea "Brewed black tea from samovar, milk, sugar, cardamom aroma, optional."
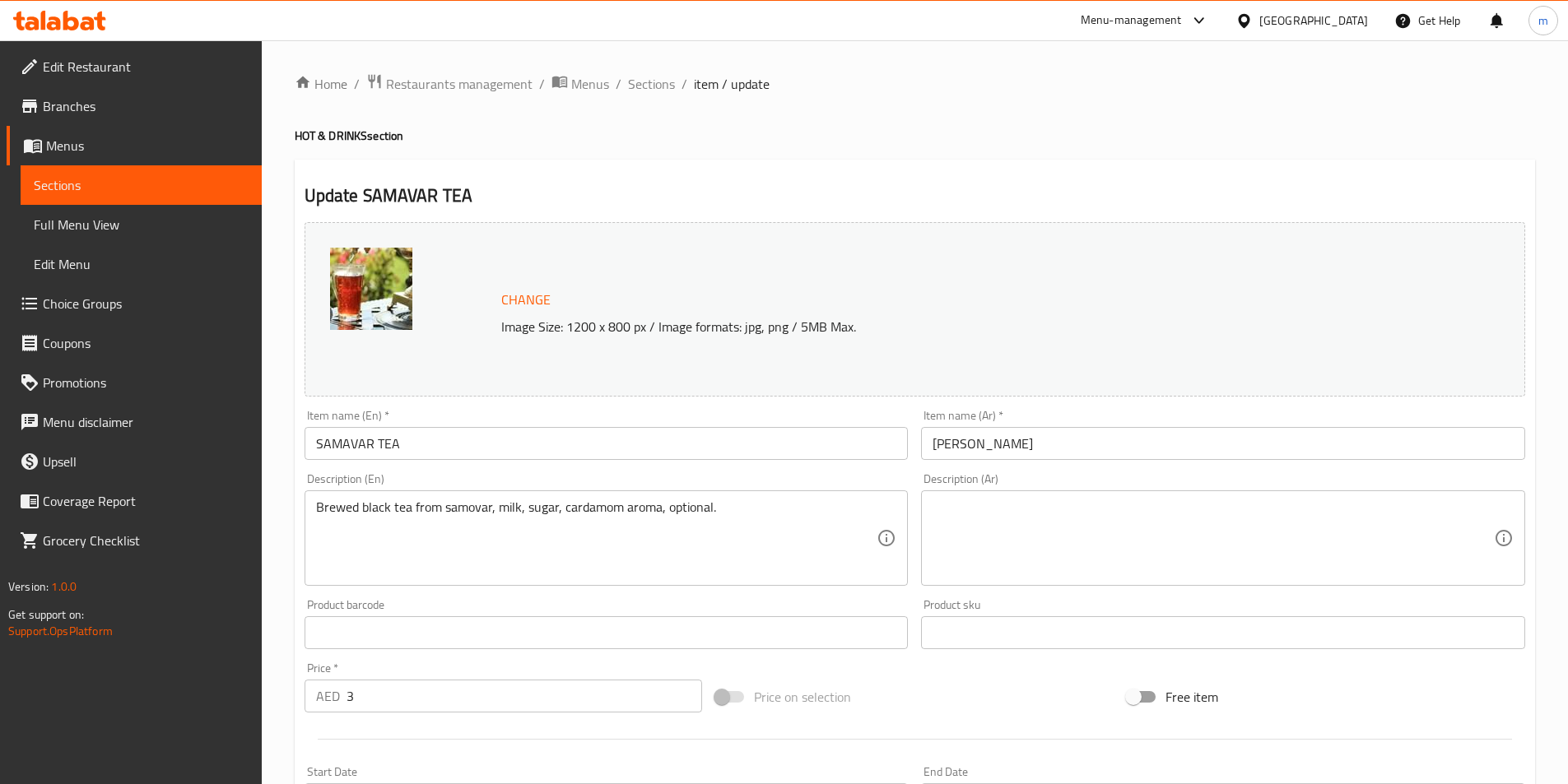
click at [460, 520] on textarea "Brewed black tea from samovar, milk, sugar, cardamom aroma, optional." at bounding box center [597, 539] width 562 height 78
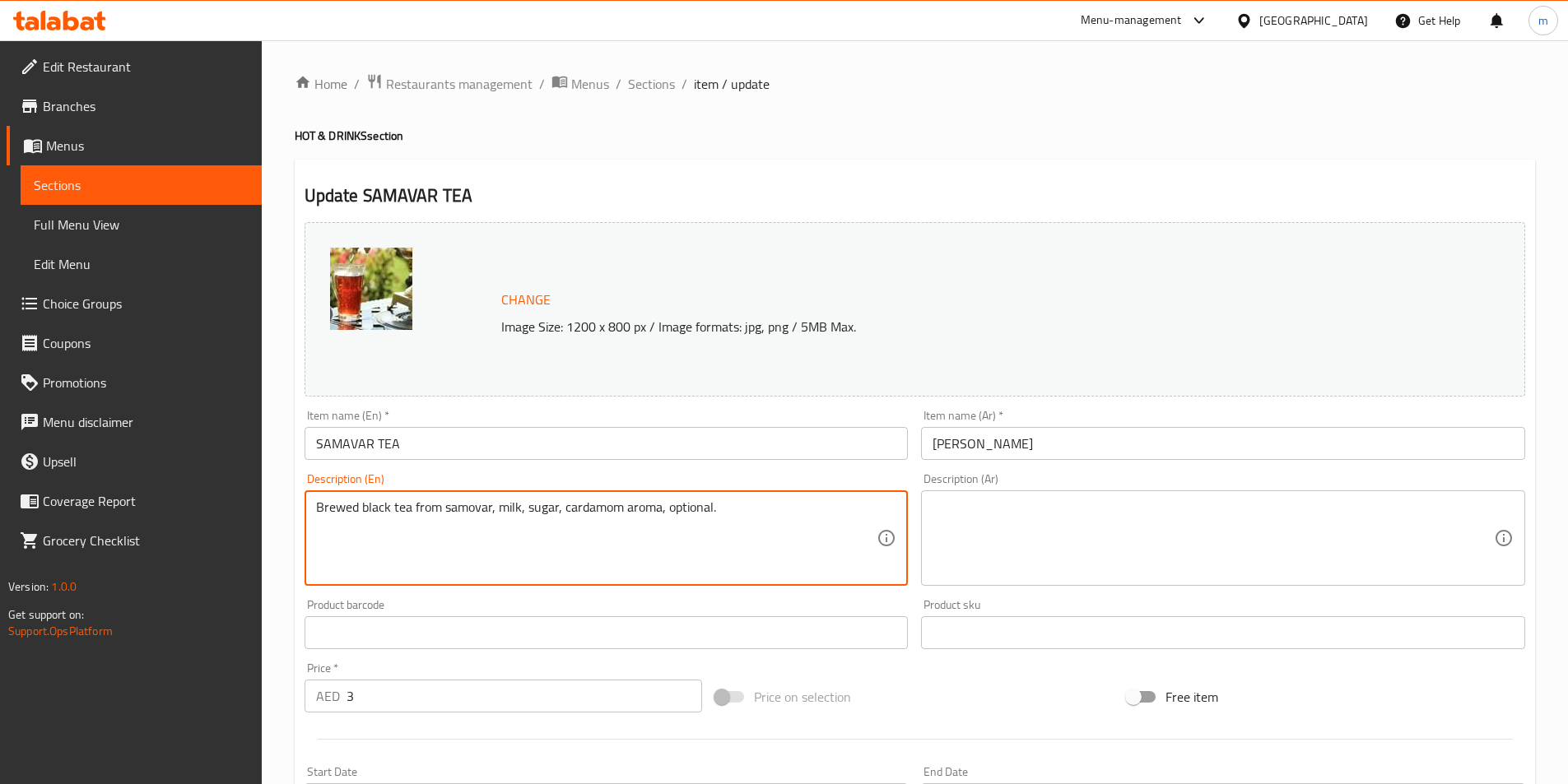
click at [460, 520] on textarea "Brewed black tea from samovar, milk, sugar, cardamom aroma, optional." at bounding box center [597, 539] width 562 height 78
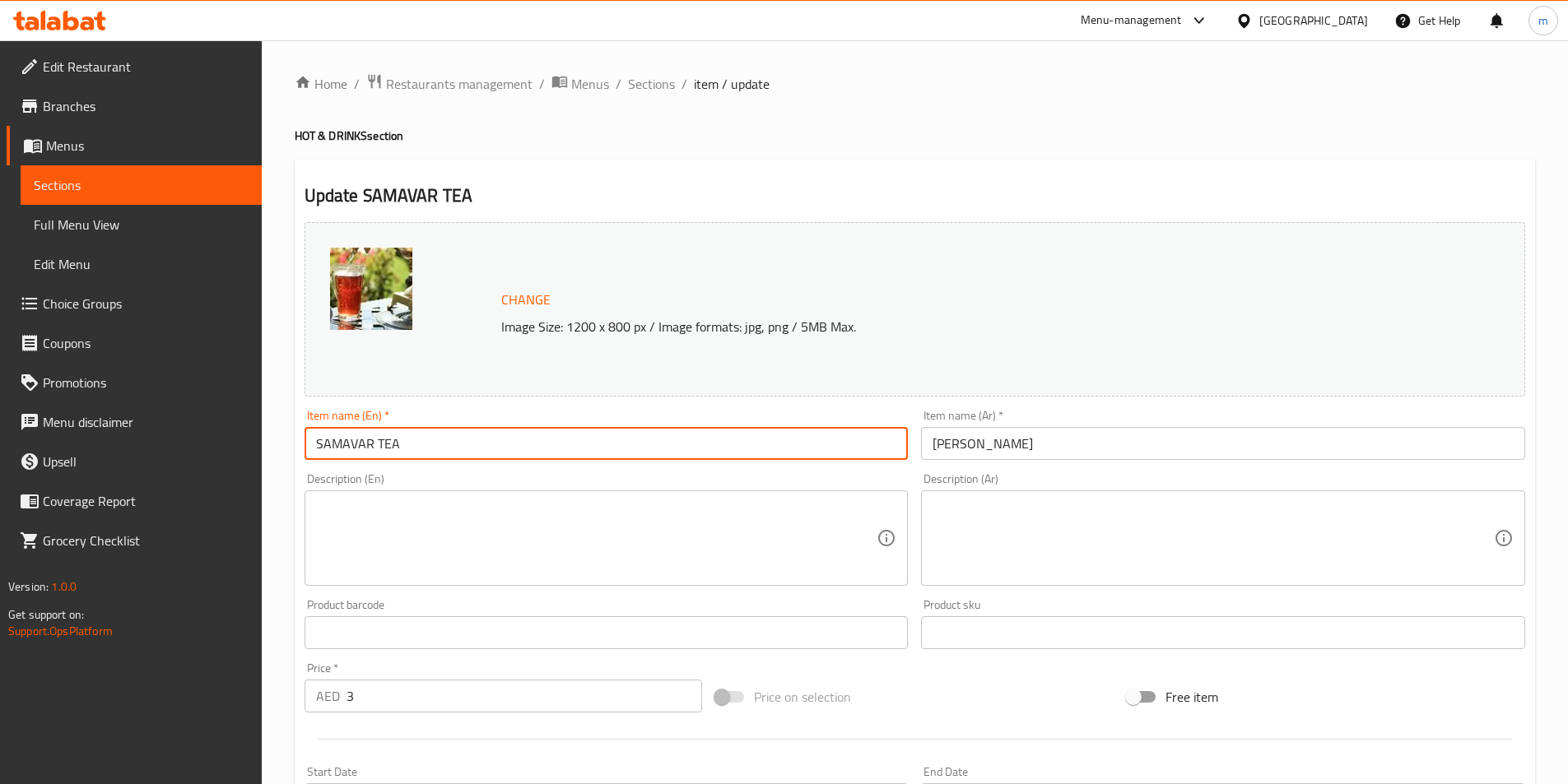
click at [390, 444] on input "SAMAVAR TEA" at bounding box center [606, 444] width 604 height 33
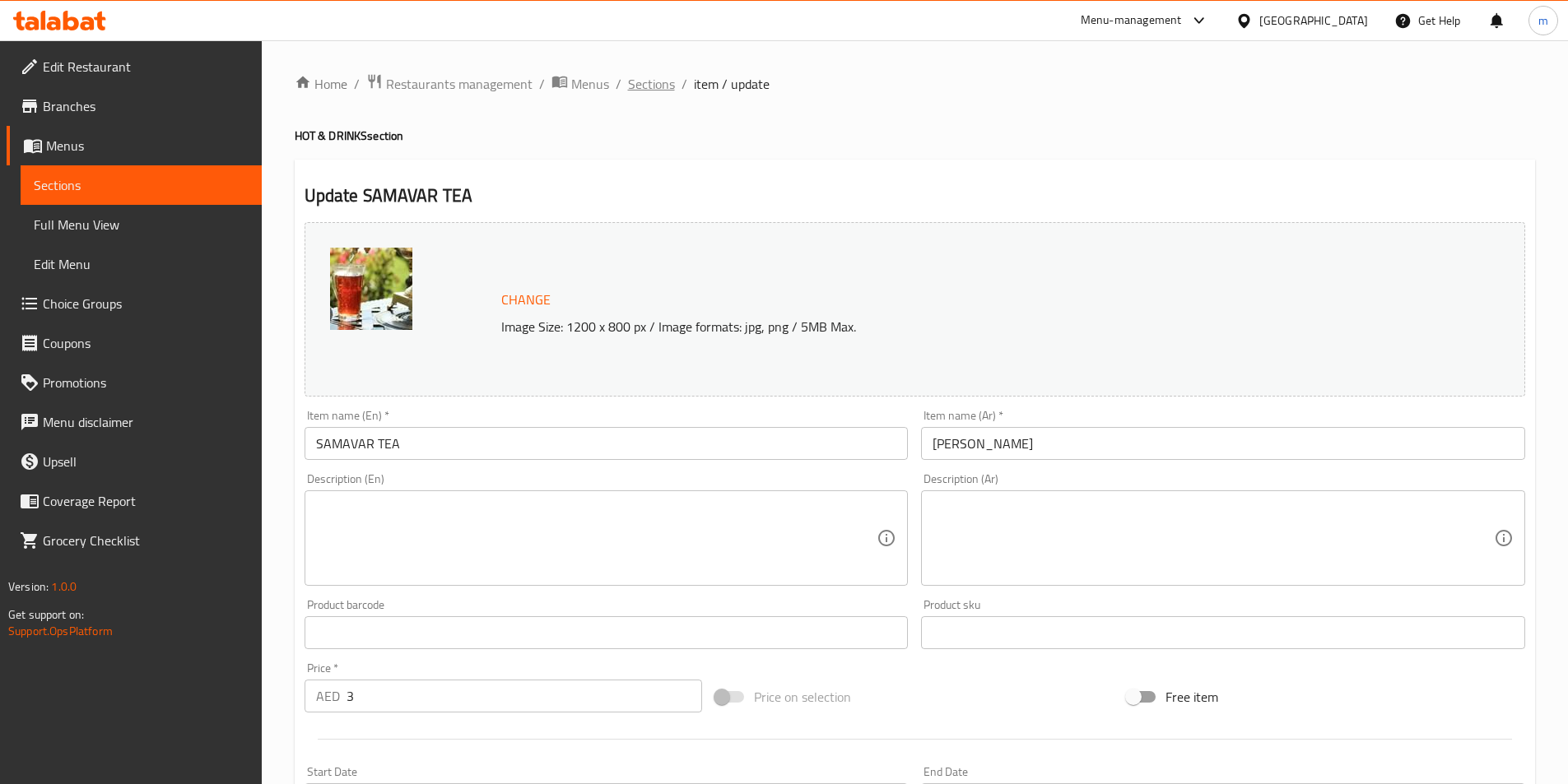
click at [662, 93] on span "Sections" at bounding box center [652, 84] width 47 height 20
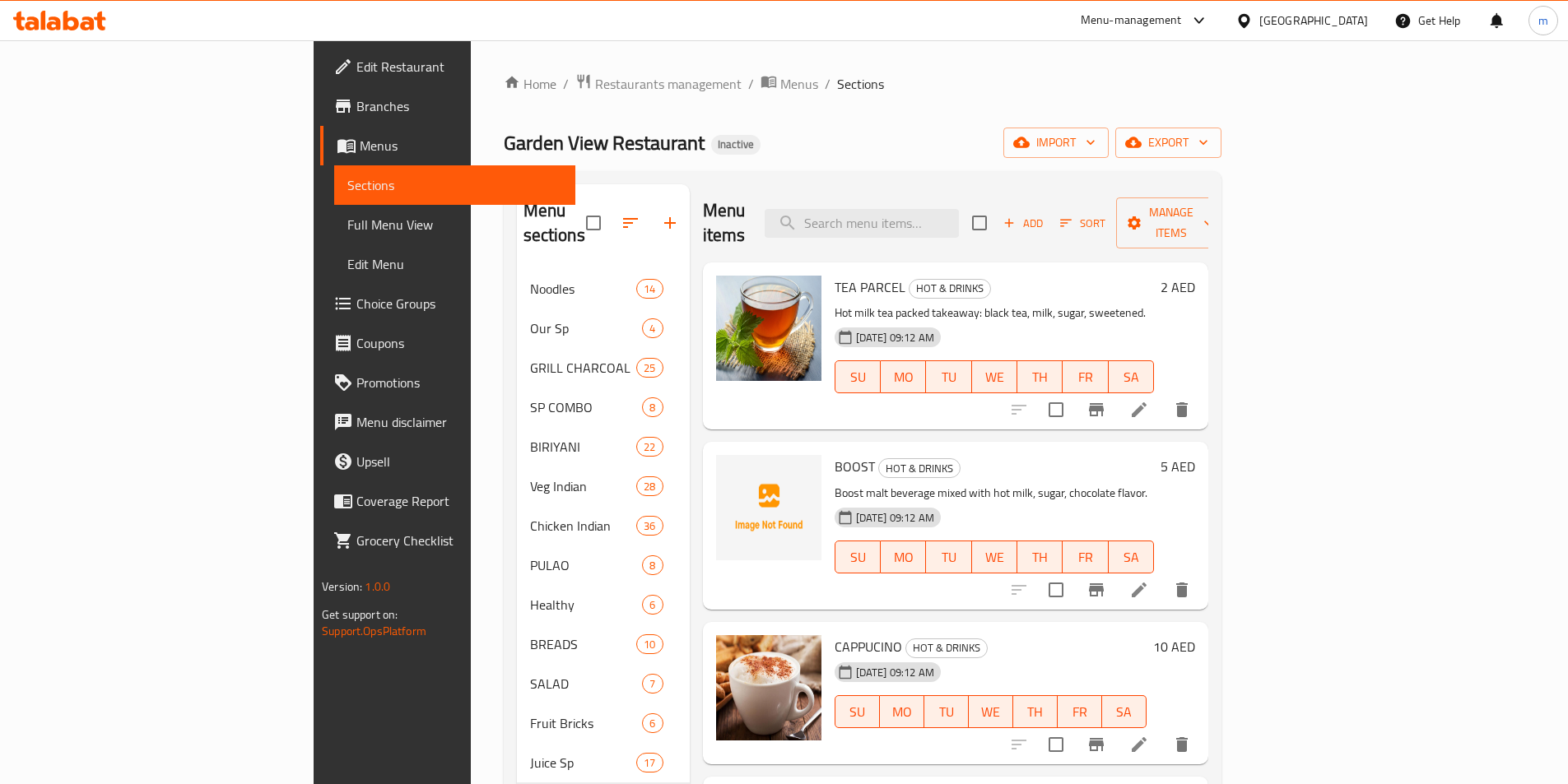
click at [1093, 122] on div "Home / Restaurants management / Menus / Sections Garden View Restaurant Inactiv…" at bounding box center [861, 773] width 717 height 1401
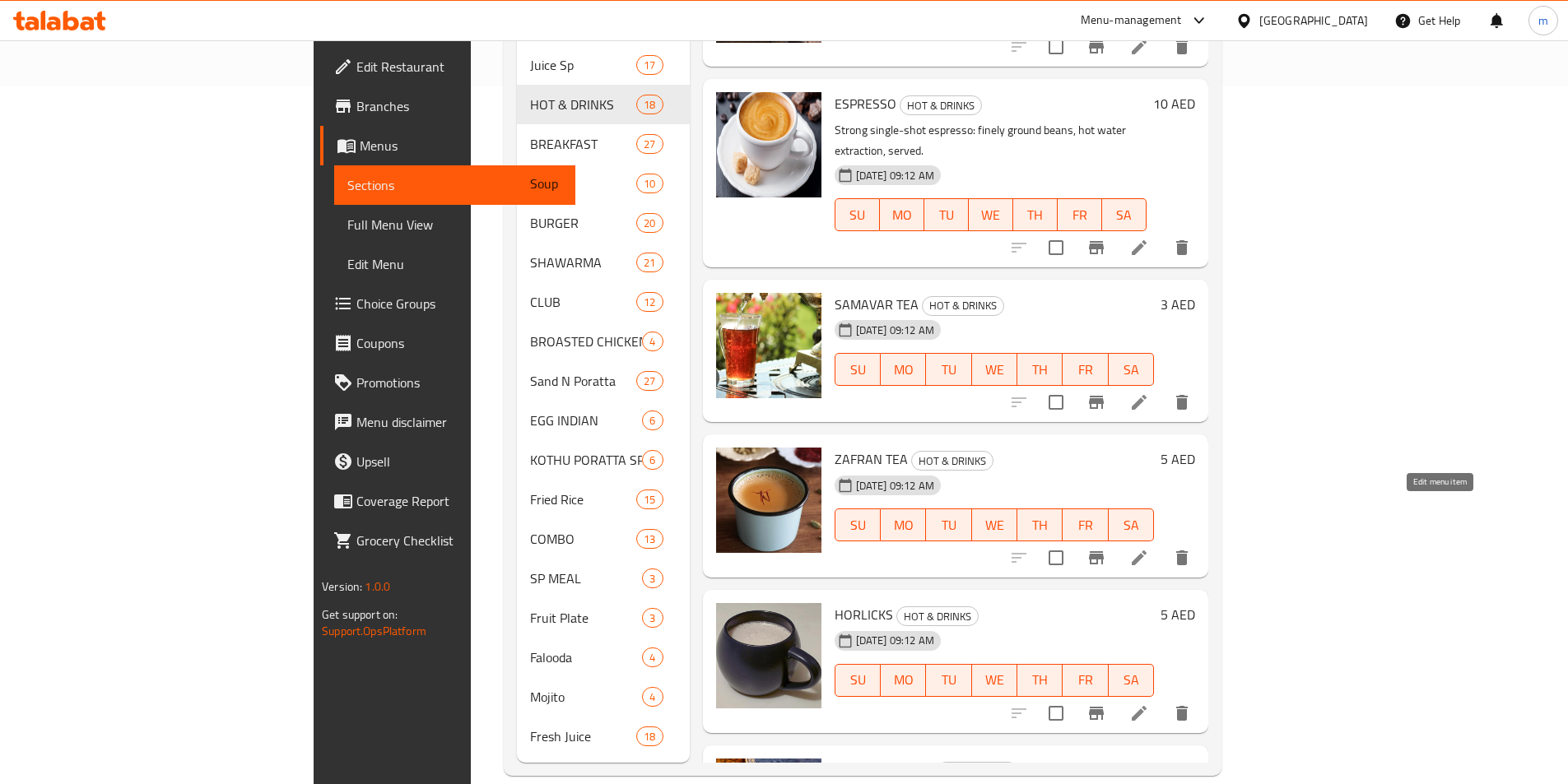
click at [1149, 548] on icon at bounding box center [1139, 558] width 20 height 20
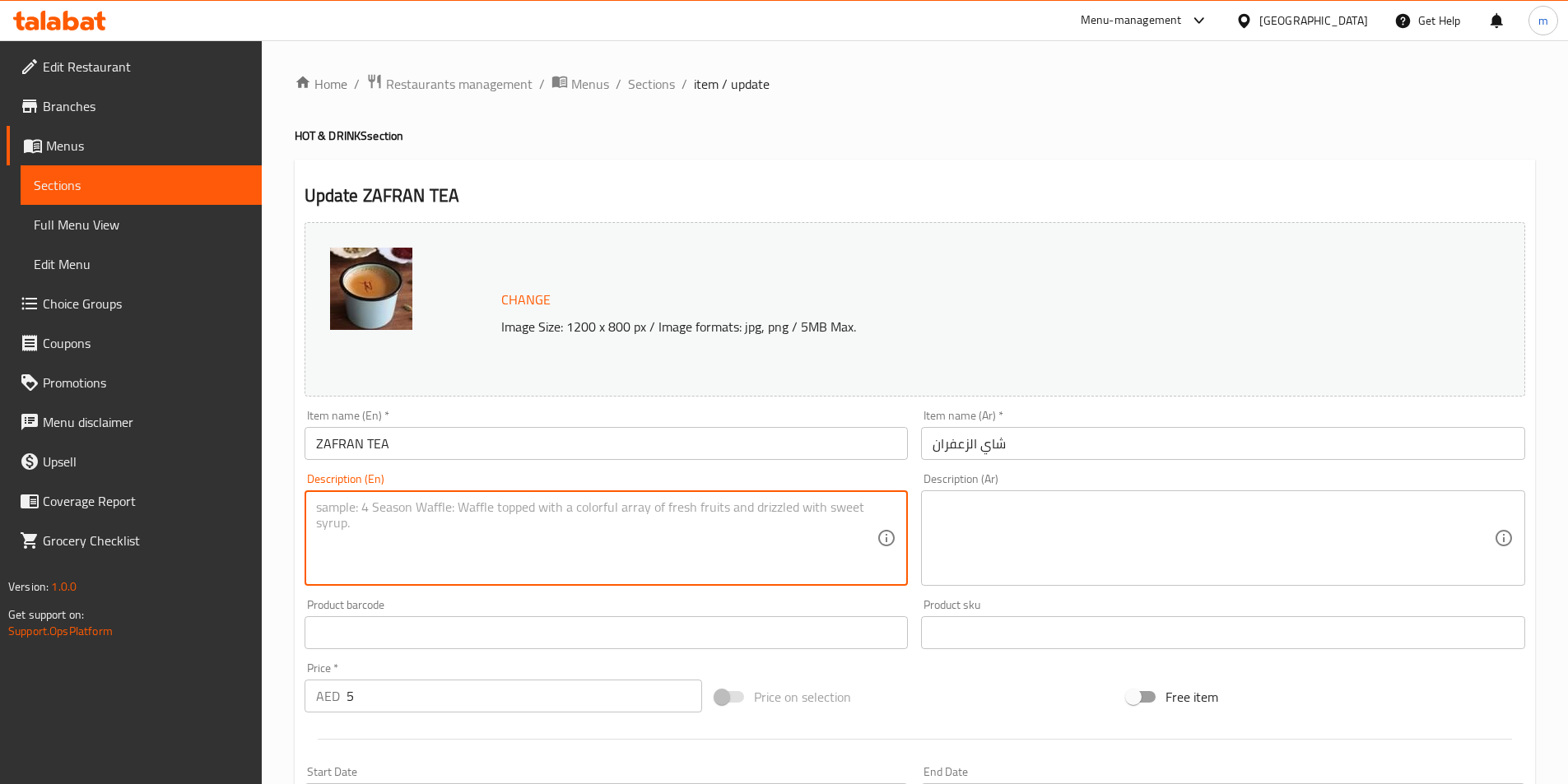
click at [787, 563] on textarea at bounding box center [597, 539] width 562 height 78
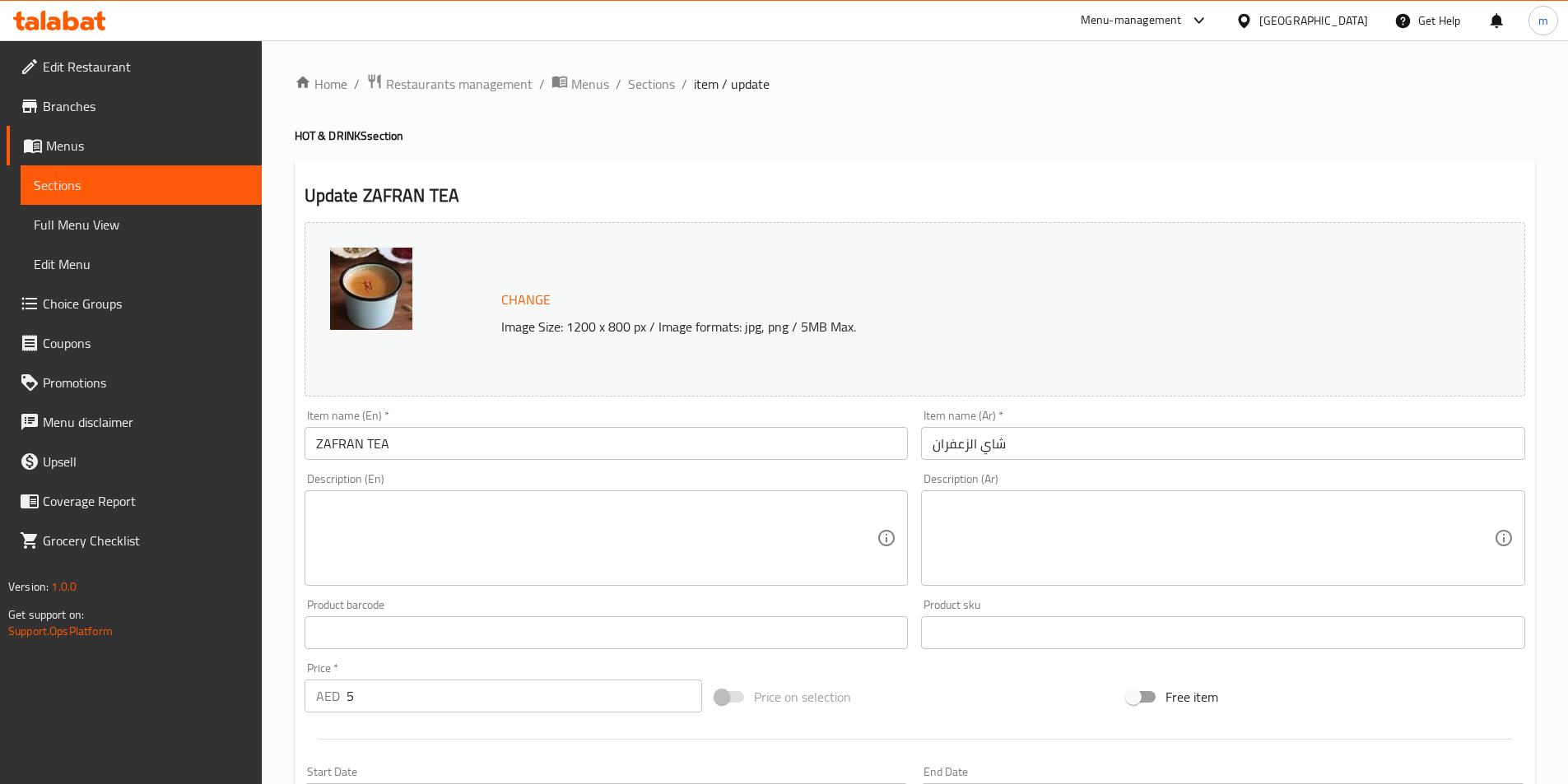
click at [733, 549] on textarea at bounding box center [597, 539] width 562 height 78
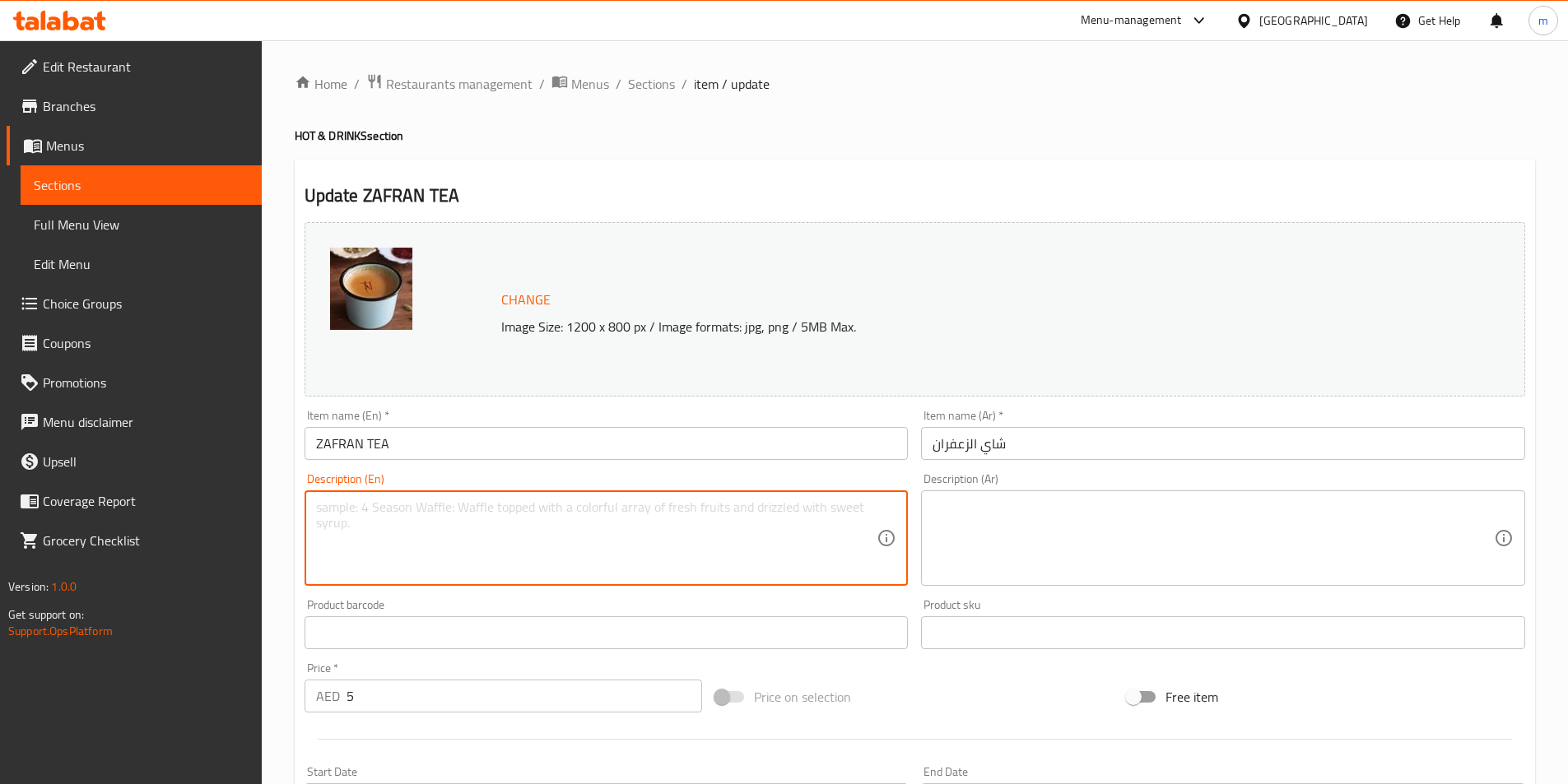
paste textarea "Milk tea infused with saffron strands, sugar, cardamom fragrance, aroma."
type textarea "Milk tea infused with saffron strands, sugar, cardamom fragrance, aroma."
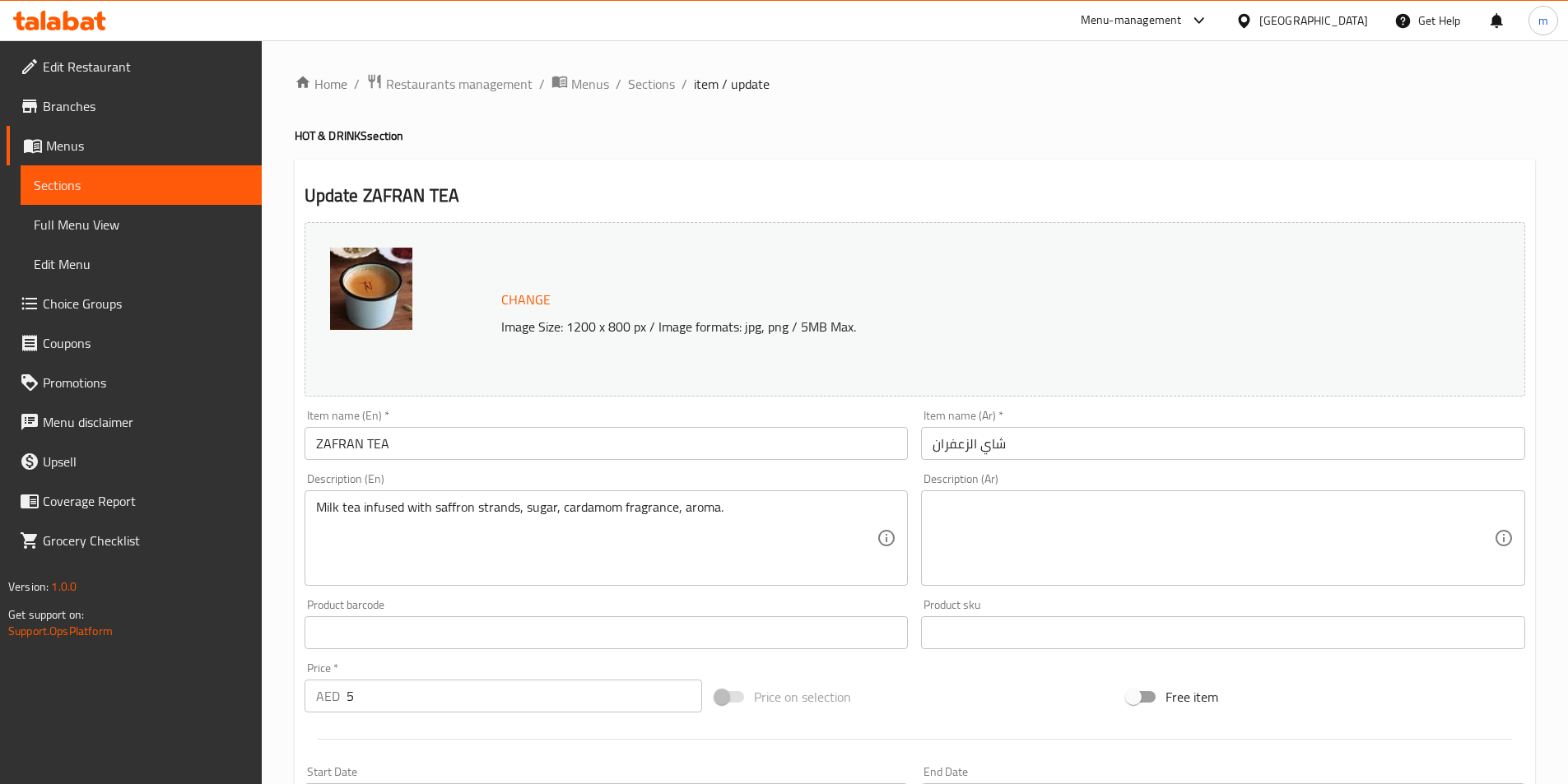
click at [1449, 501] on textarea at bounding box center [1213, 539] width 562 height 78
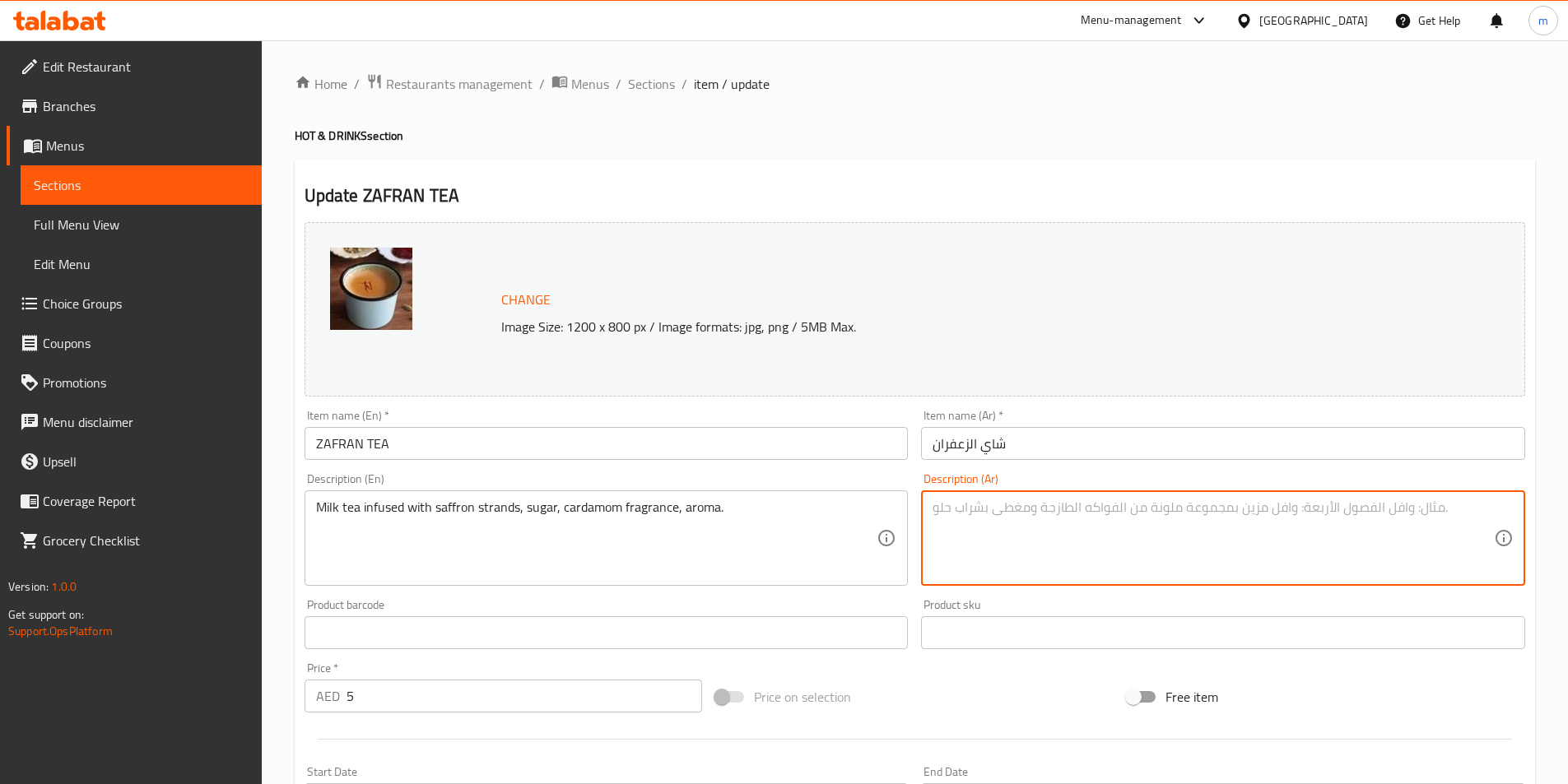
paste textarea "شاي الحليب المنقوع بخيوط الزعفران والسكر ورائحة الهيل والرائحة."
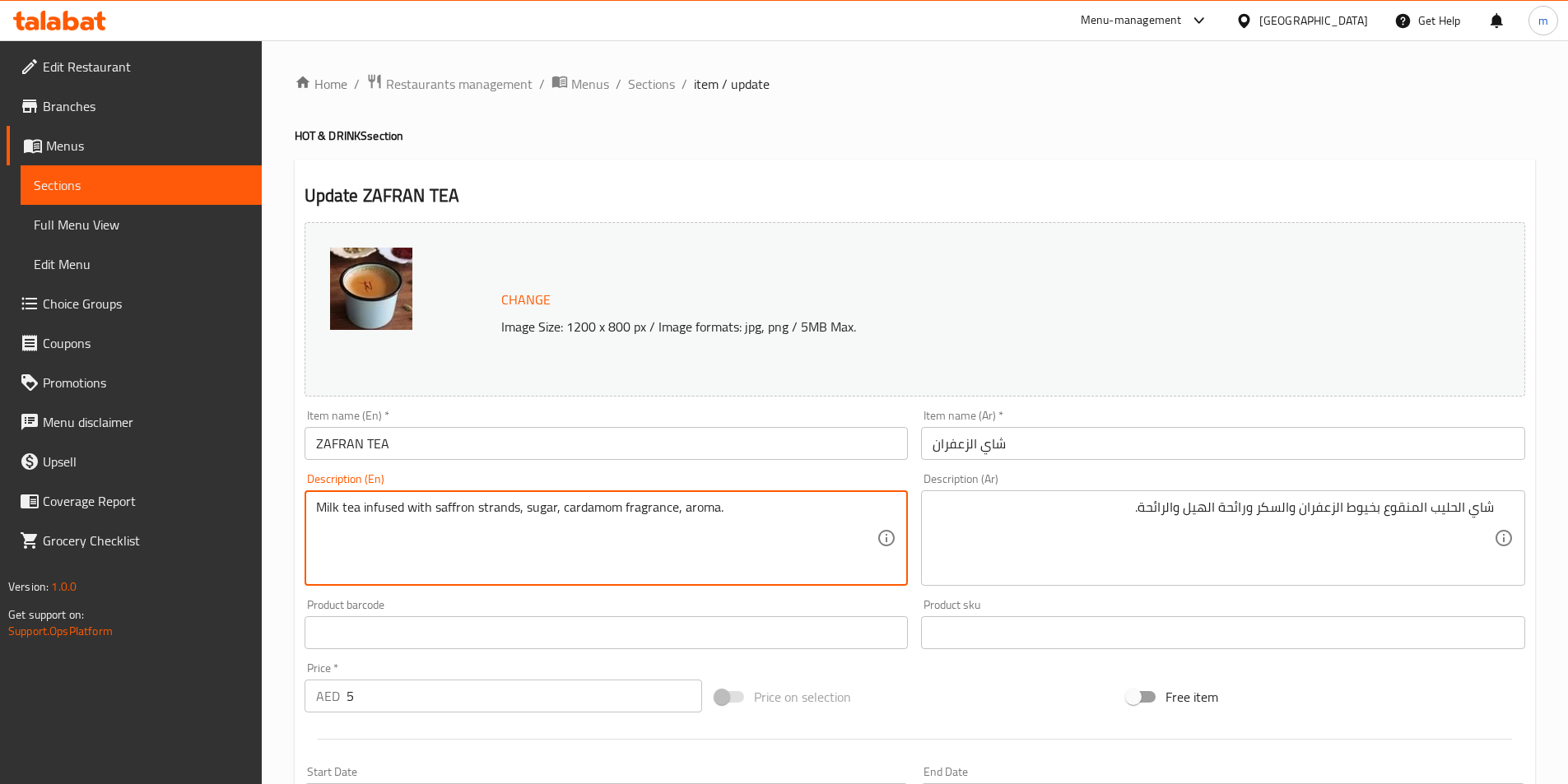
click at [497, 510] on textarea "Milk tea infused with saffron strands, sugar, cardamom fragrance, aroma." at bounding box center [597, 539] width 562 height 78
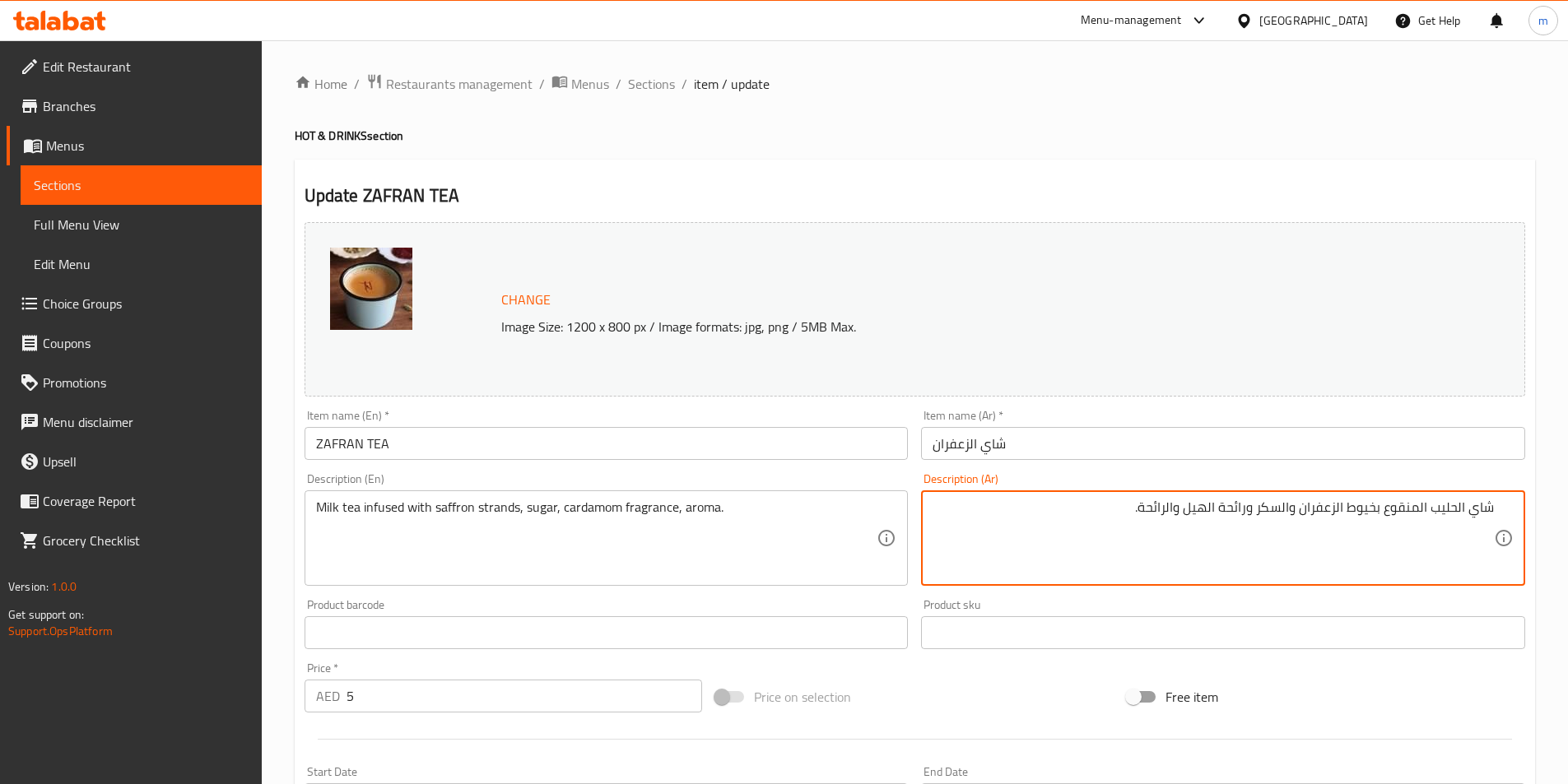
click at [1357, 514] on textarea "شاي الحليب المنقوع بخيوط الزعفران والسكر ورائحة الهيل والرائحة." at bounding box center [1213, 539] width 562 height 78
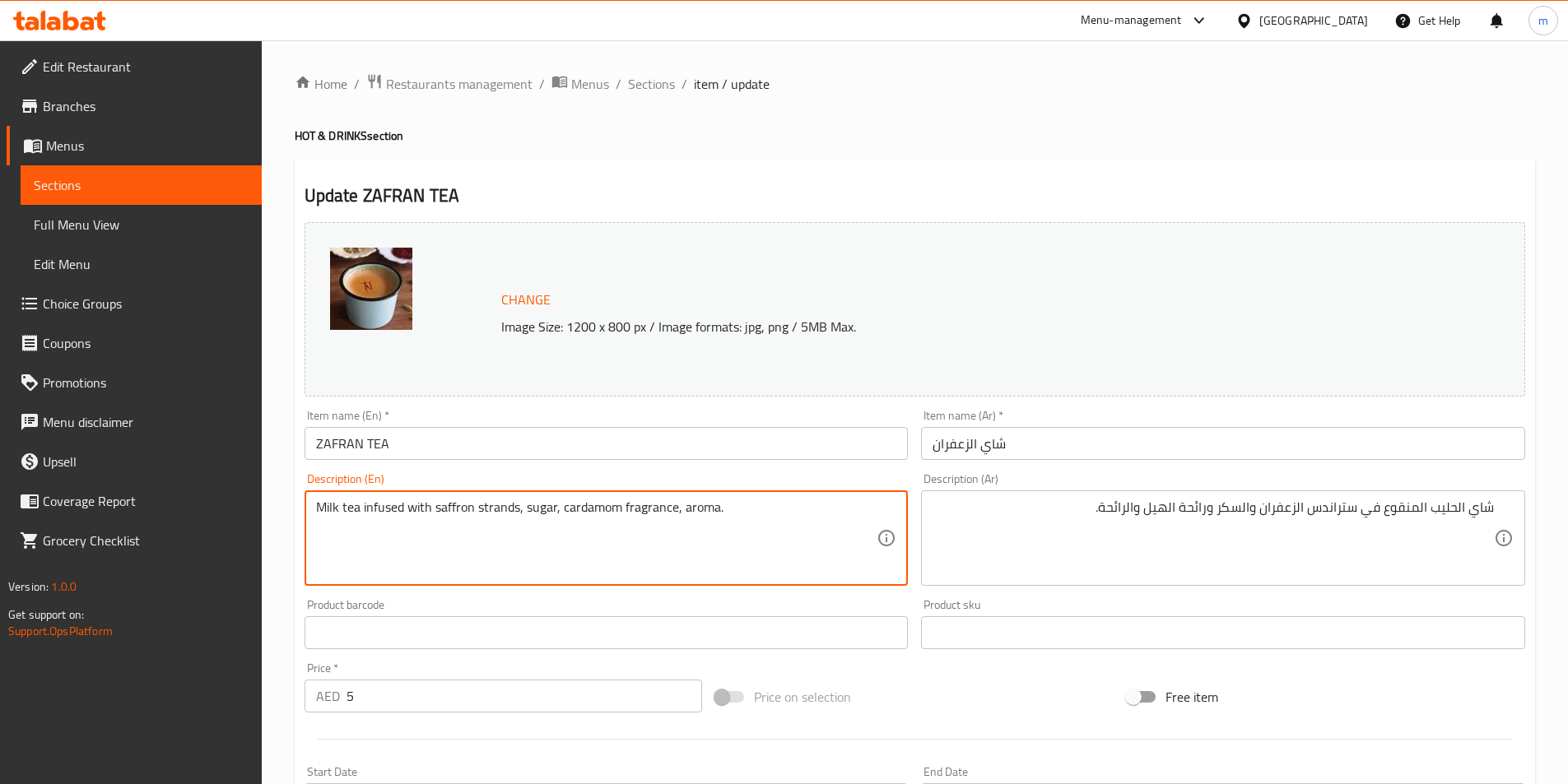
click at [702, 507] on textarea "Milk tea infused with saffron strands, sugar, cardamom fragrance, aroma." at bounding box center [597, 539] width 562 height 78
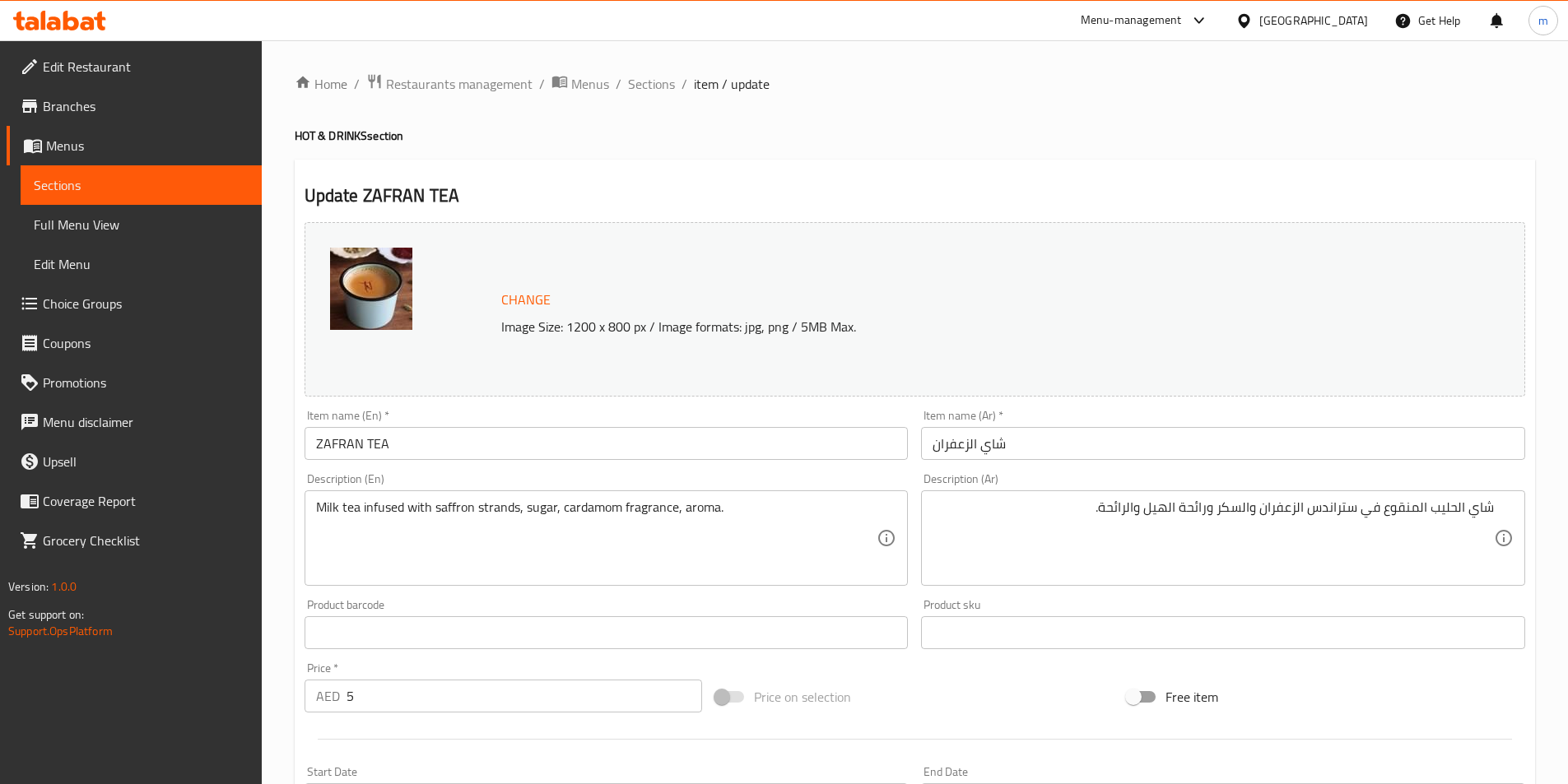
click at [636, 506] on textarea "Milk tea infused with saffron strands, sugar, cardamom fragrance, aroma." at bounding box center [597, 539] width 562 height 78
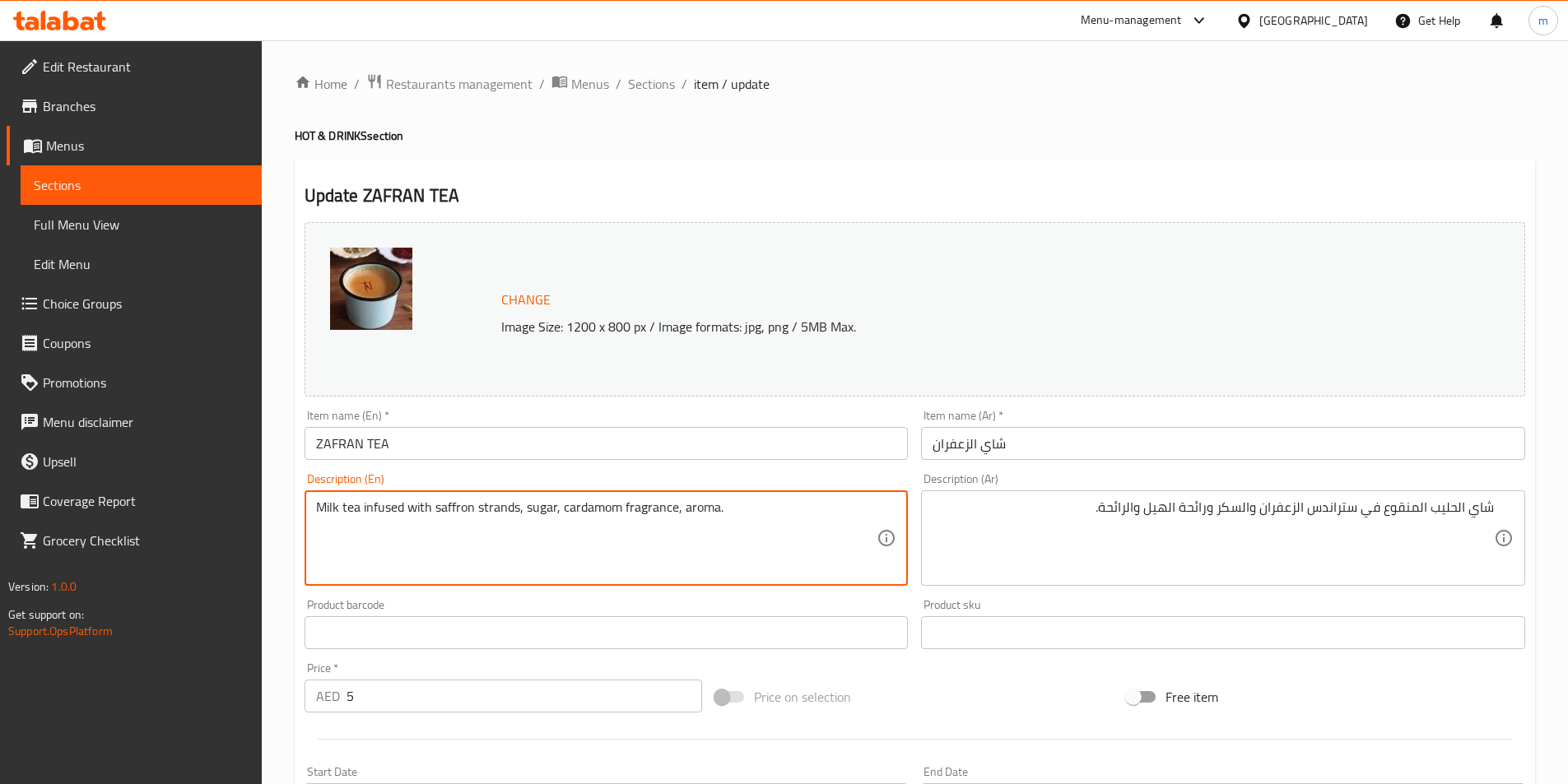
click at [636, 506] on textarea "Milk tea infused with saffron strands, sugar, cardamom fragrance, aroma." at bounding box center [597, 539] width 562 height 78
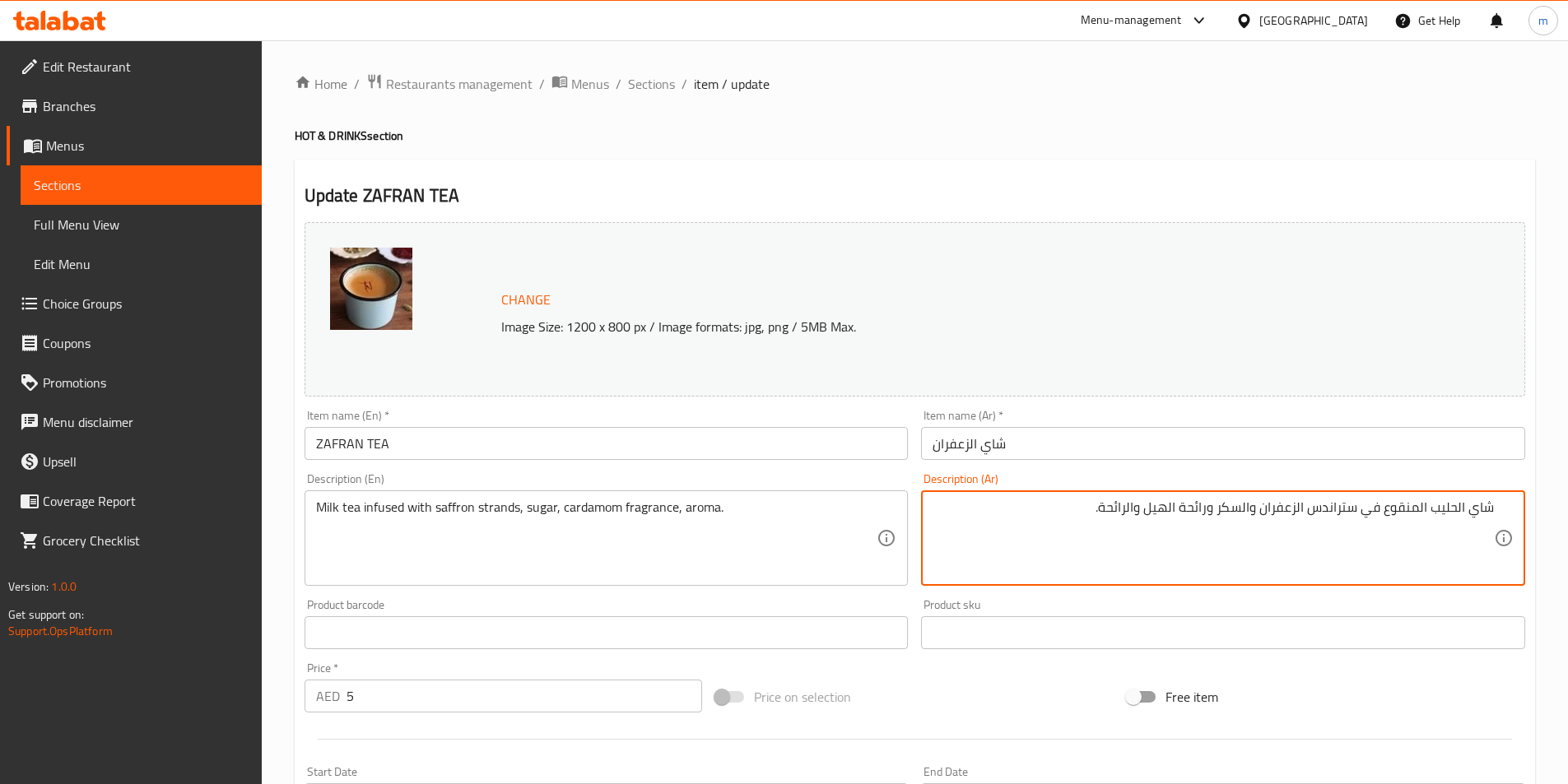
drag, startPoint x: 1101, startPoint y: 515, endPoint x: 1138, endPoint y: 520, distance: 37.3
drag, startPoint x: 1180, startPoint y: 513, endPoint x: 1208, endPoint y: 526, distance: 30.9
click at [1208, 526] on textarea "شاي الحليب المنقوع في ستراندس الزعفران والسكر ورائحة الهيل والاروما." at bounding box center [1213, 539] width 562 height 78
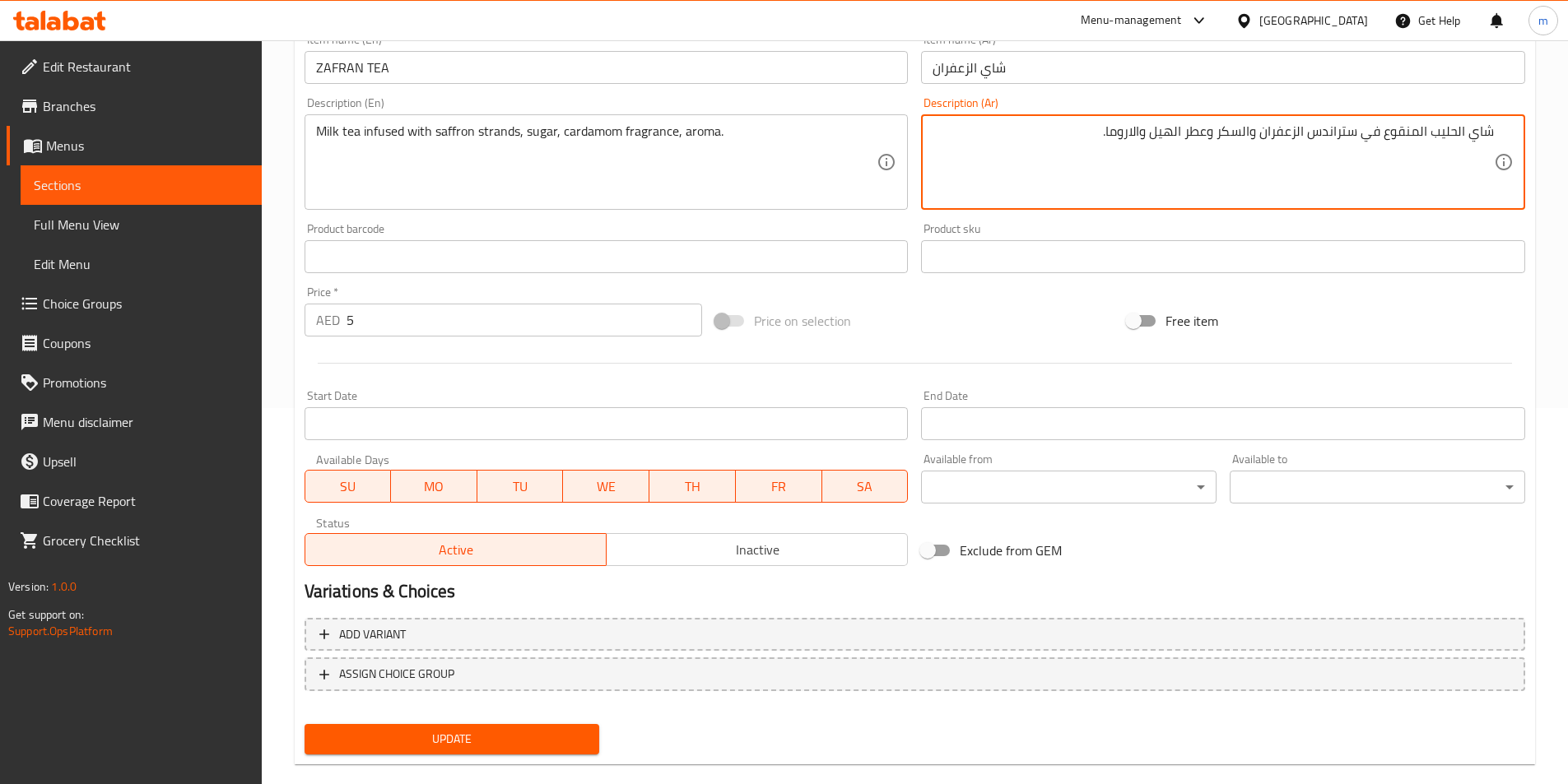
scroll to position [402, 0]
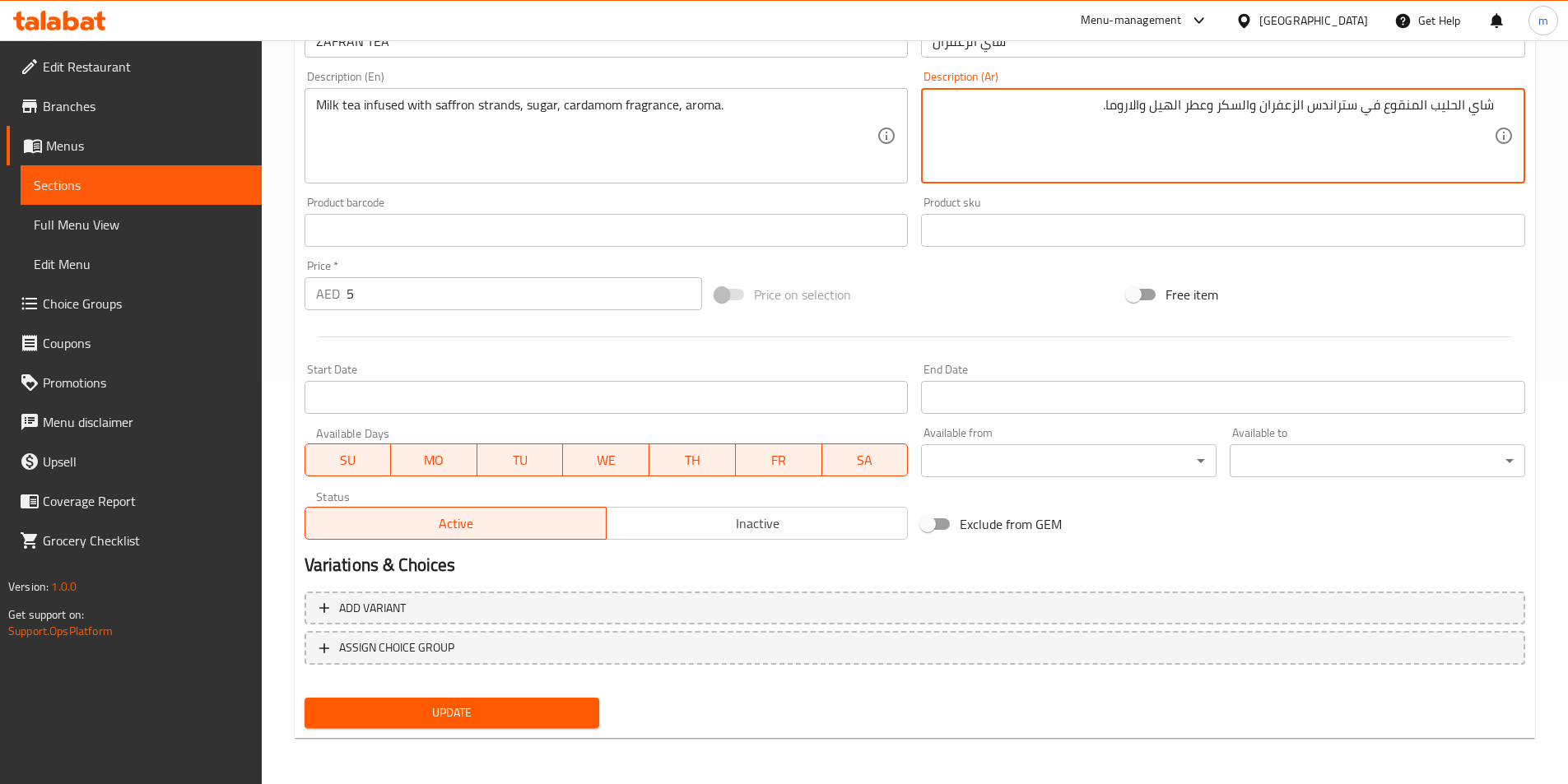
type textarea "شاي الحليب المنقوع في ستراندس الزعفران والسكر وعطر الهيل والاروما."
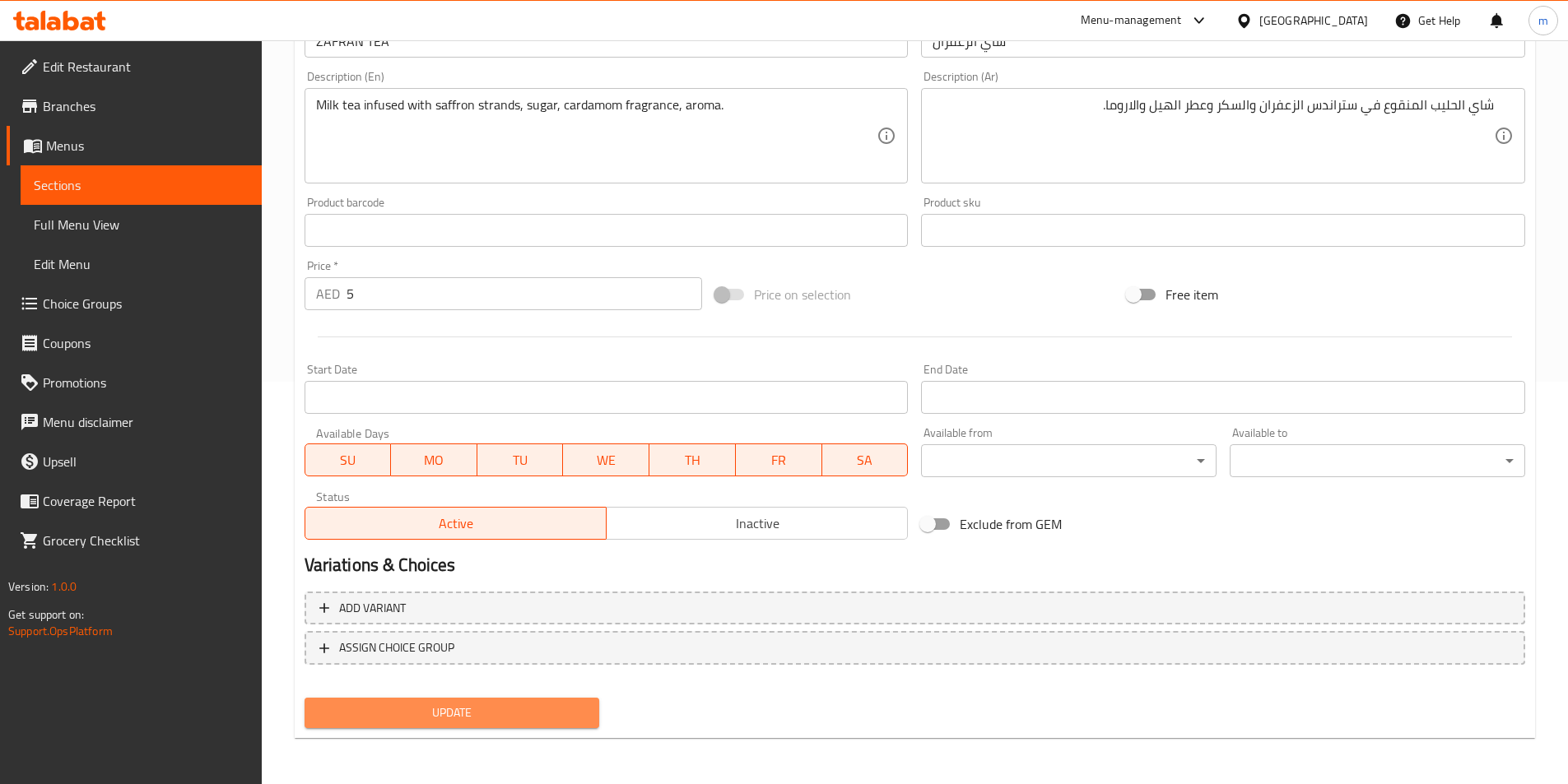
drag, startPoint x: 543, startPoint y: 702, endPoint x: 552, endPoint y: 694, distance: 12.0
click at [546, 702] on button "Update" at bounding box center [452, 713] width 296 height 31
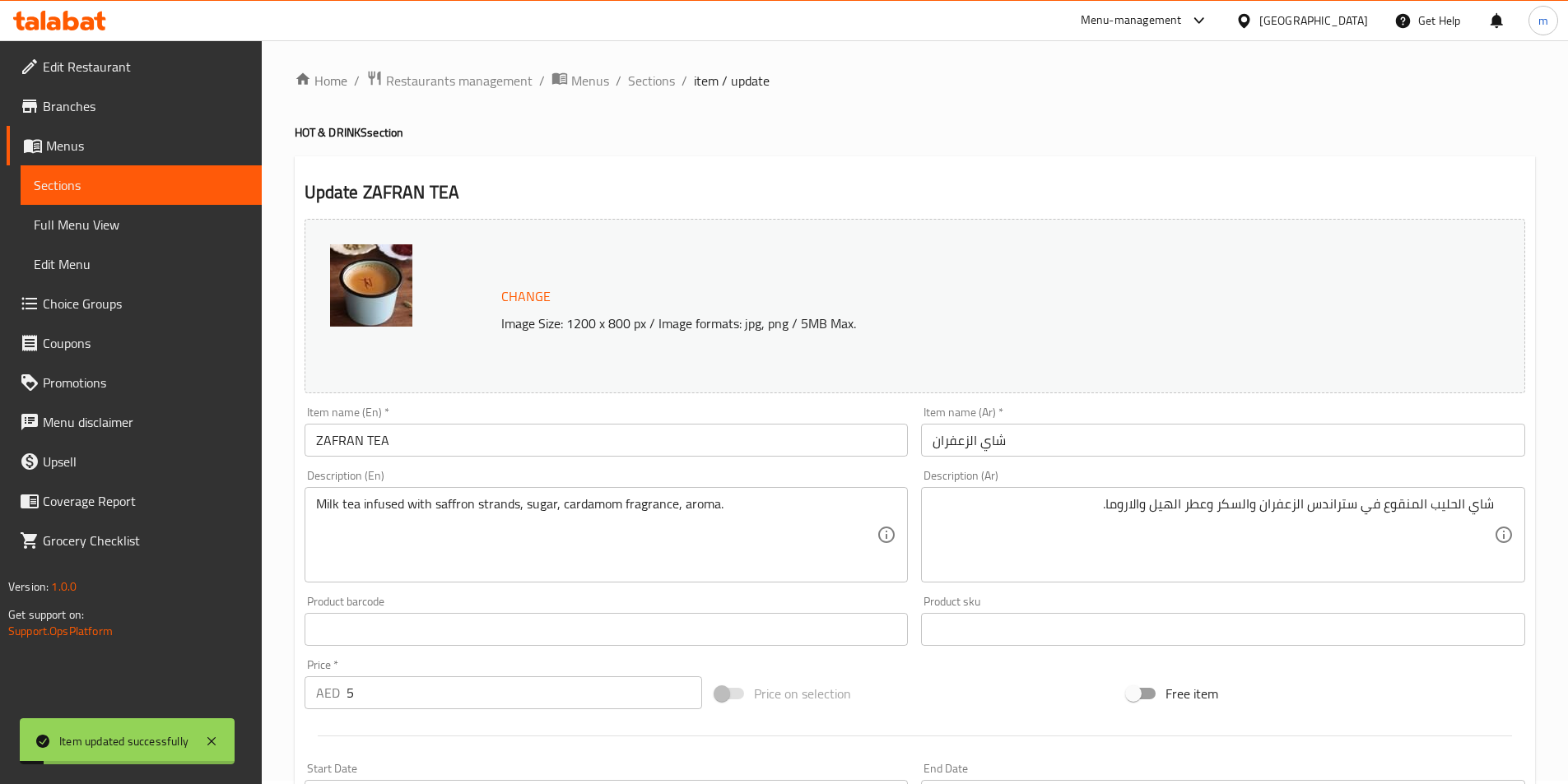
scroll to position [0, 0]
click at [660, 82] on span "Sections" at bounding box center [652, 84] width 47 height 20
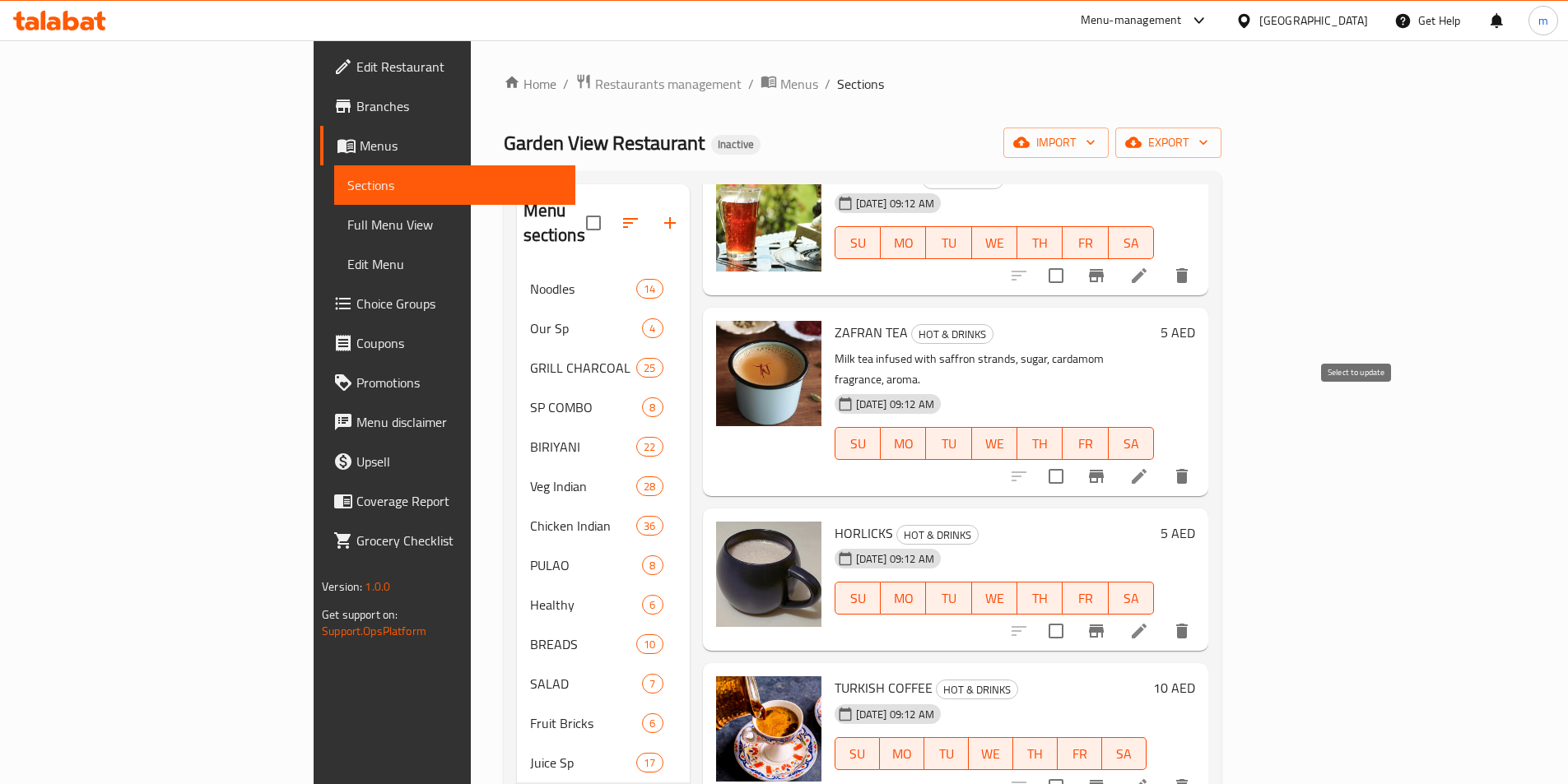
scroll to position [823, 0]
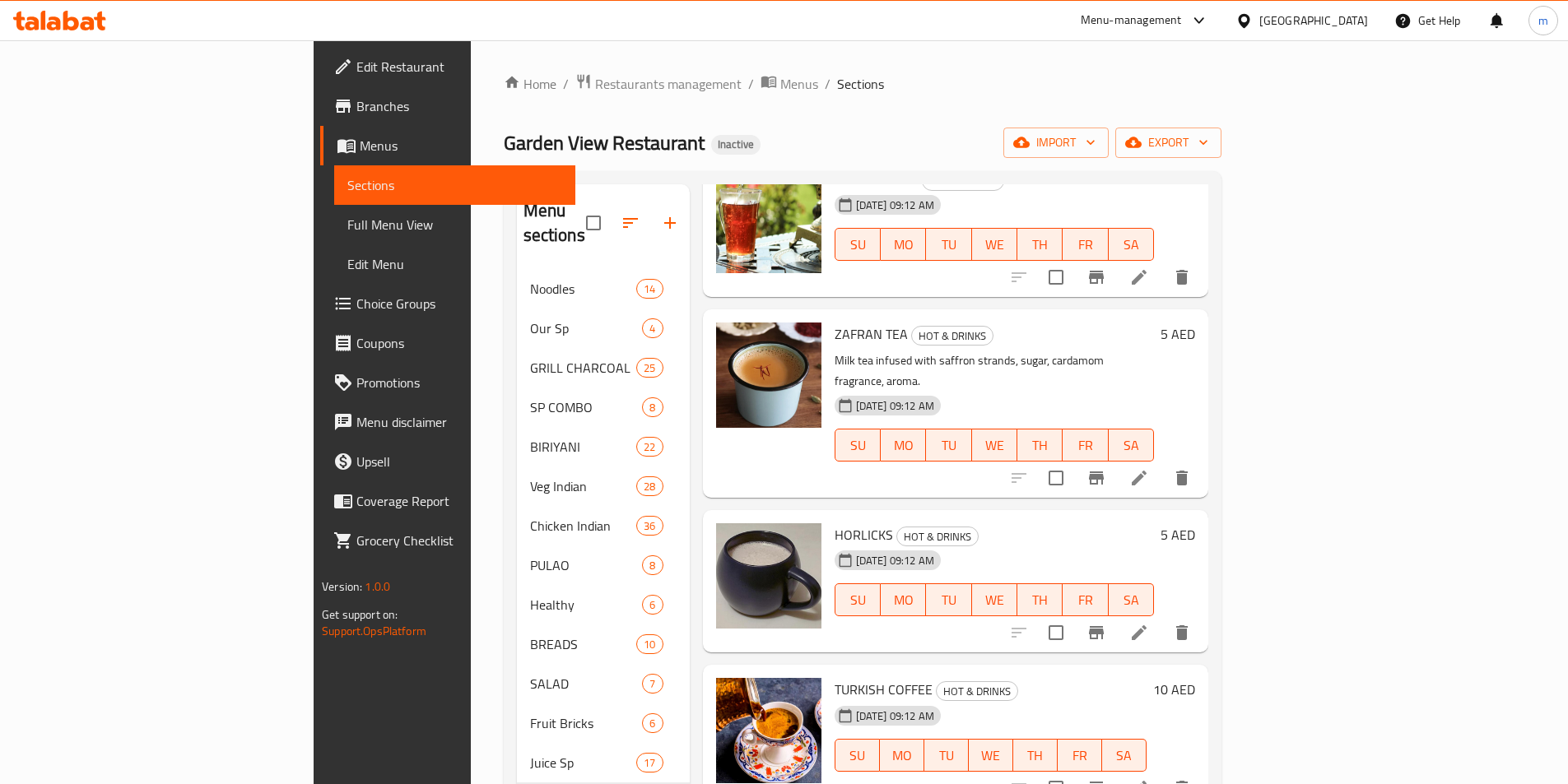
click at [1162, 618] on li at bounding box center [1138, 633] width 46 height 30
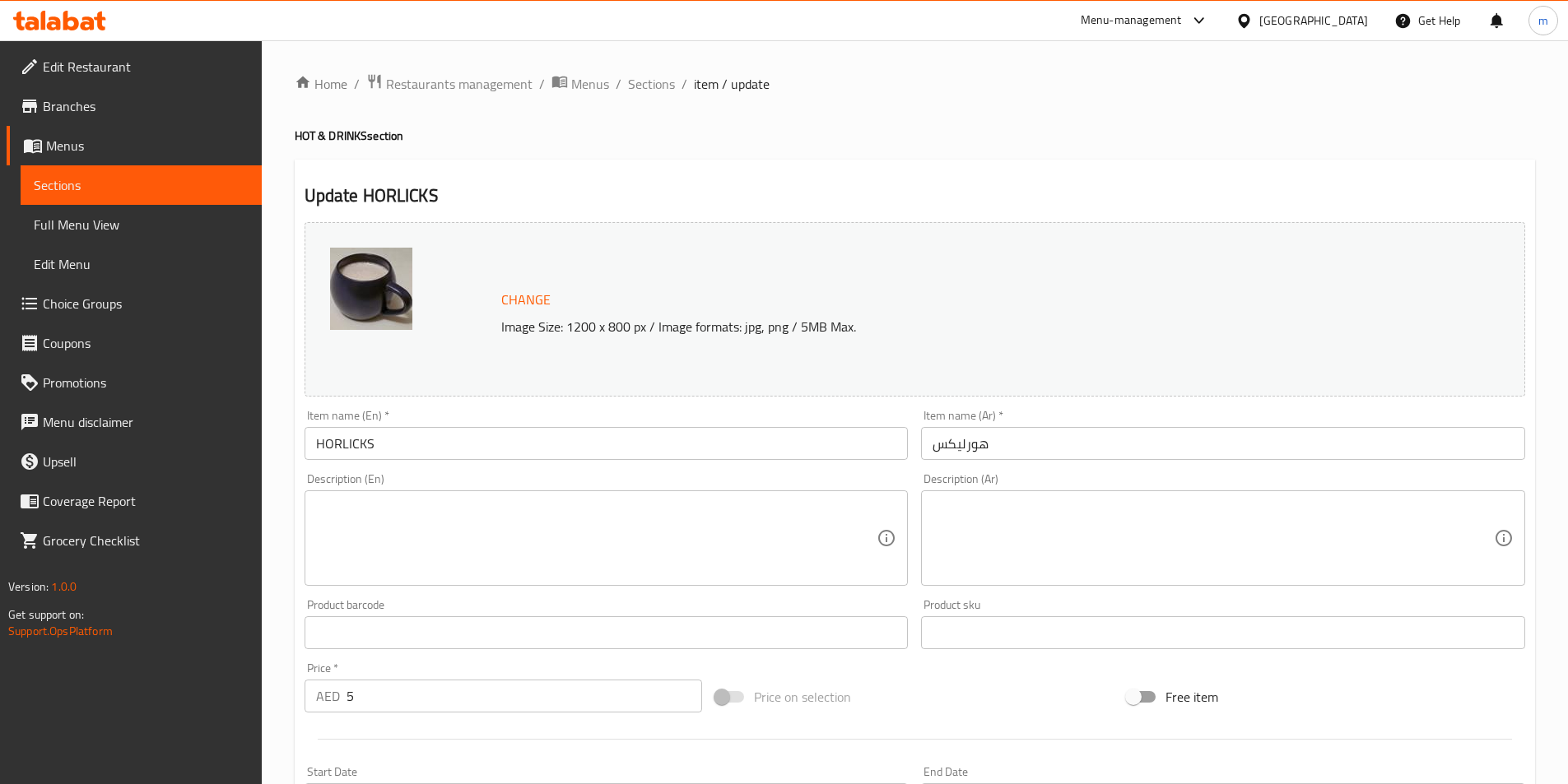
click at [574, 565] on textarea at bounding box center [597, 539] width 562 height 78
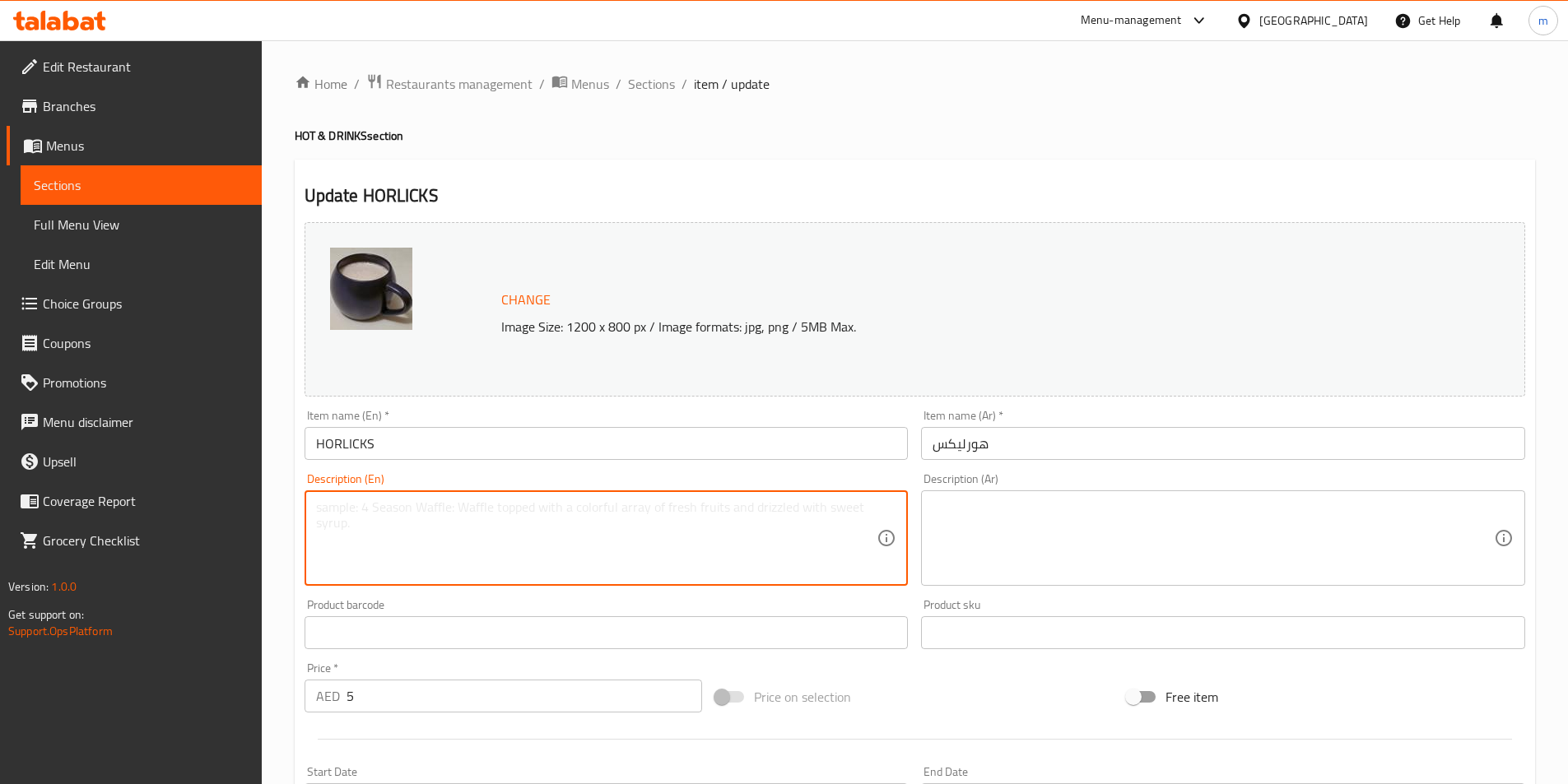
paste textarea "Horlicks malt powder mixed with hot milk, sugar, comforting beverage."
type textarea "Horlicks malt powder mixed with hot milk, sugar, comforting beverage."
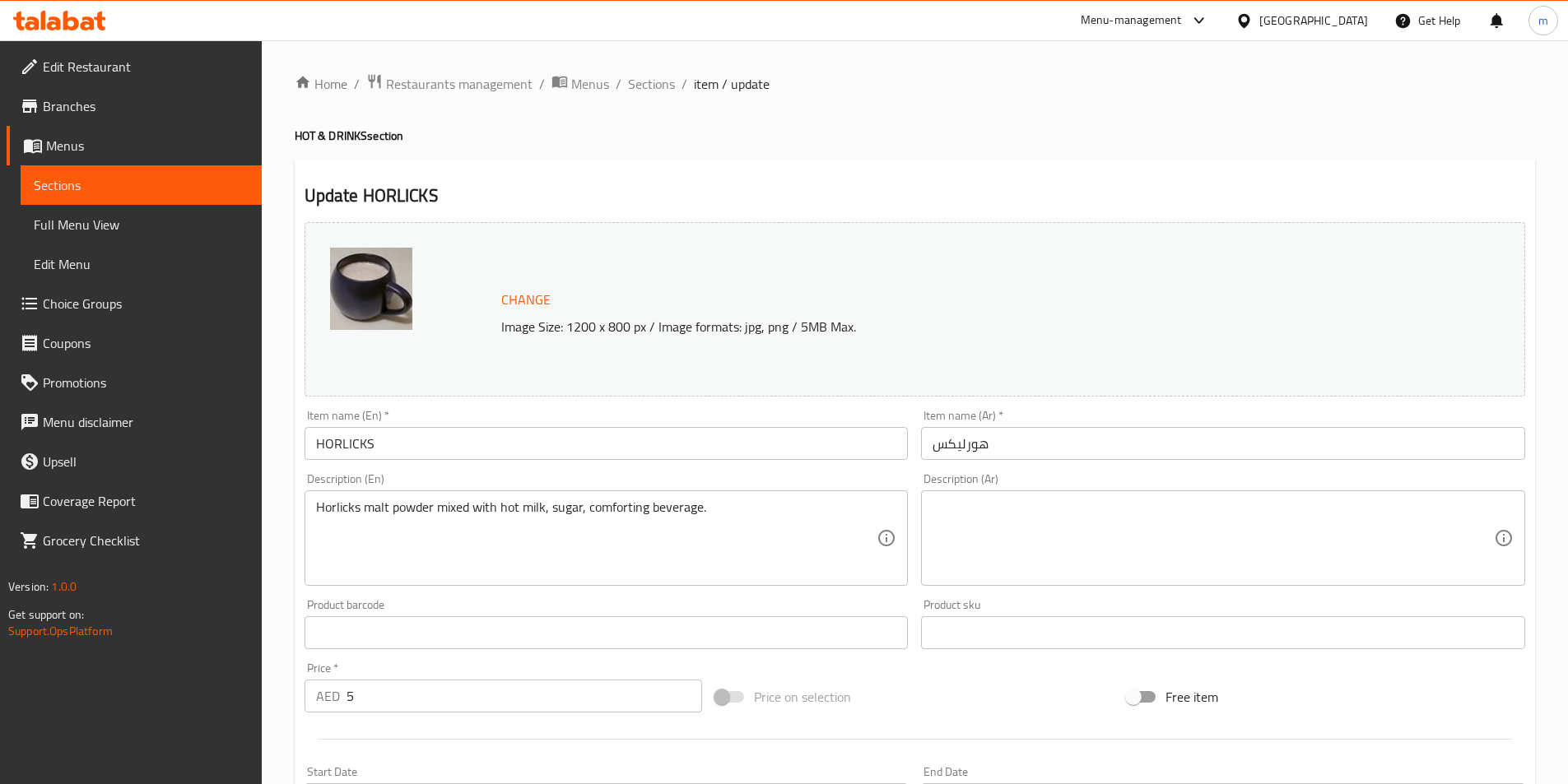
click at [1111, 546] on textarea at bounding box center [1213, 539] width 562 height 78
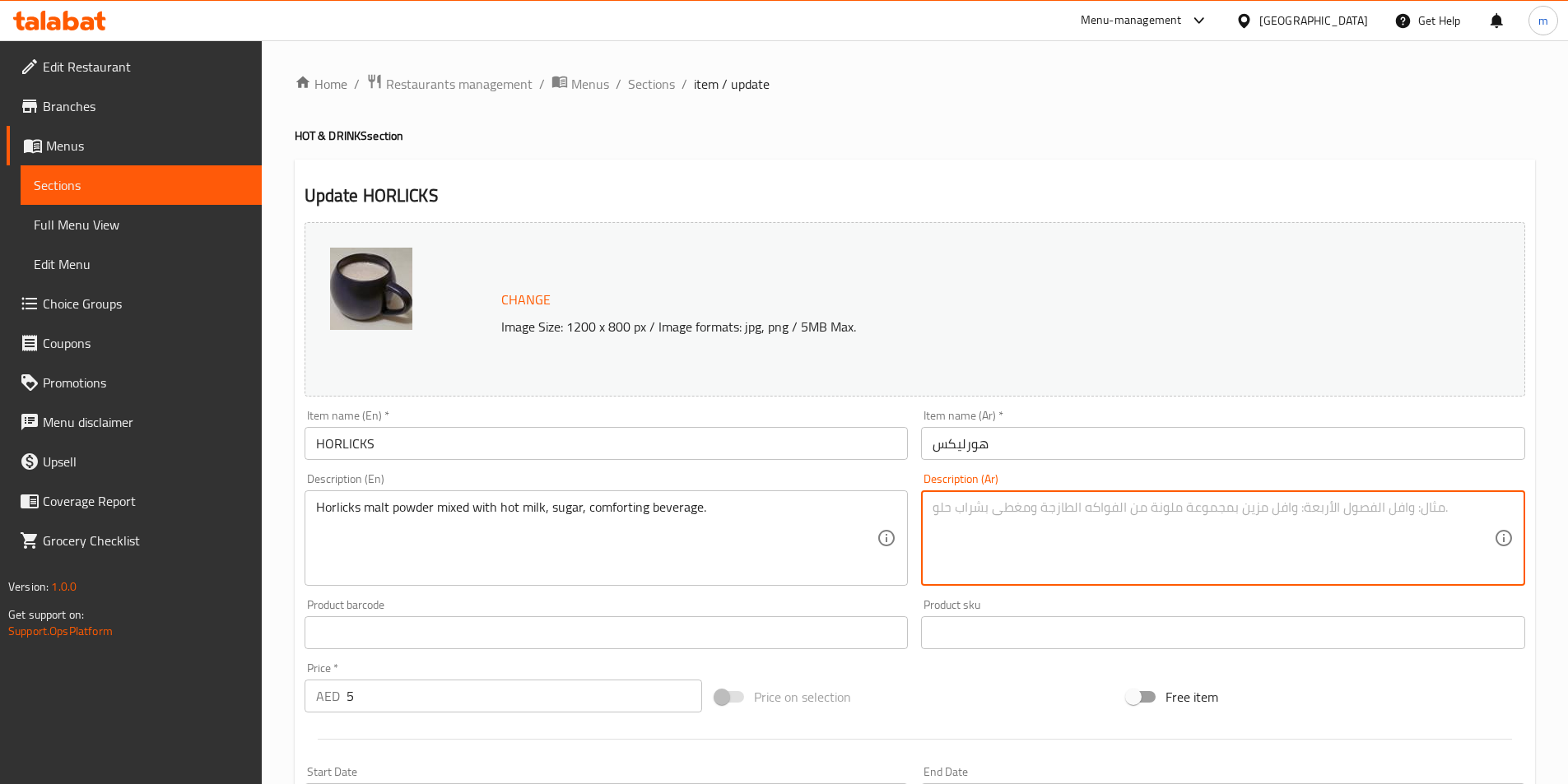
paste textarea "مسحوق الشعير هورليكس المخلوط مع الحليب الساخن والسكر، مشروب مريح."
click at [1334, 514] on textarea "مسحوق الشعير هورليكس المخلوط مع الحليب الساخن والسكر، مشروب مريح." at bounding box center [1213, 539] width 562 height 78
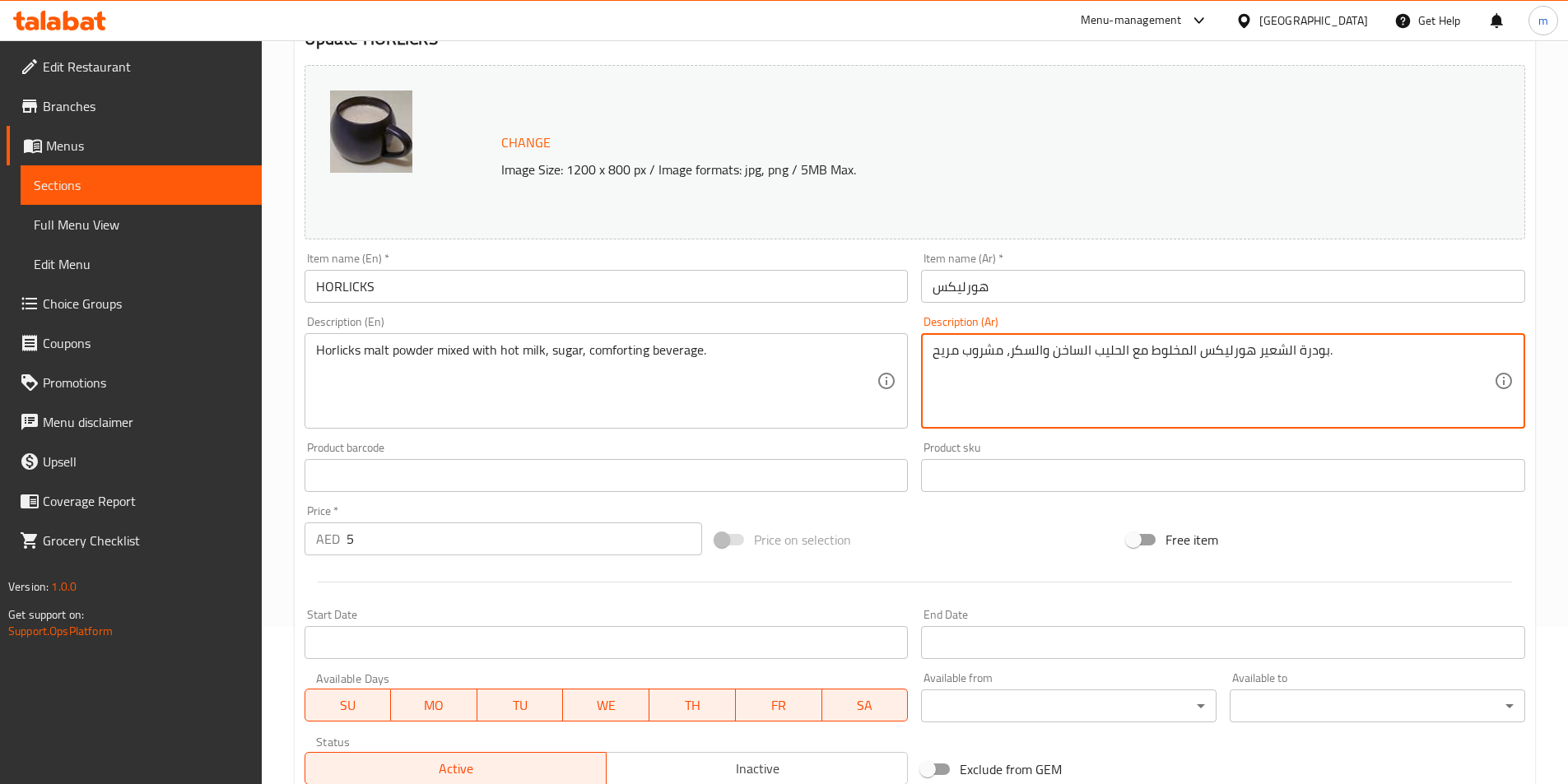
scroll to position [402, 0]
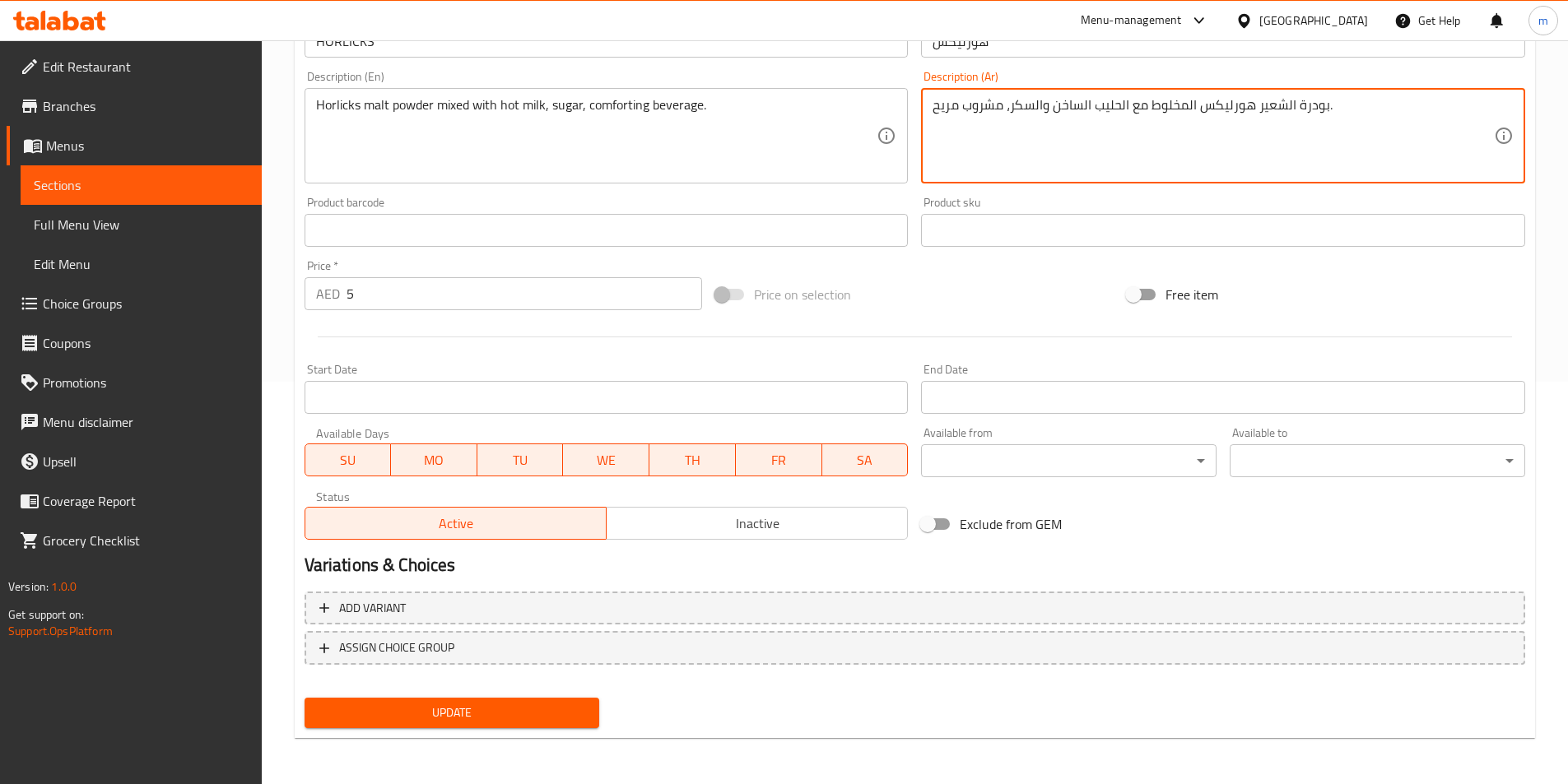
type textarea "بودرة الشعير هورليكس المخلوط مع الحليب الساخن والسكر، مشروب مريح."
click at [535, 708] on span "Update" at bounding box center [452, 713] width 269 height 21
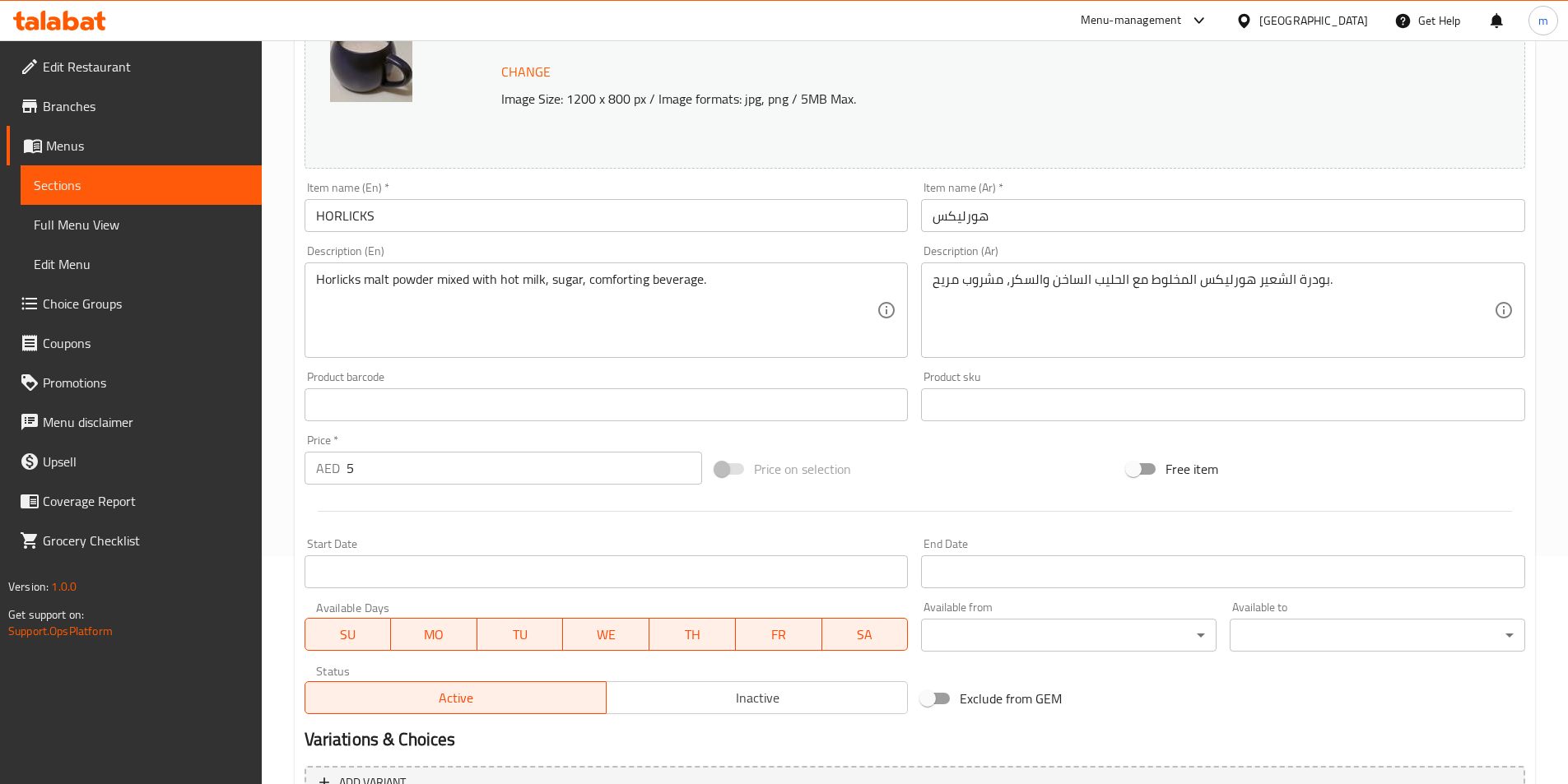
scroll to position [0, 0]
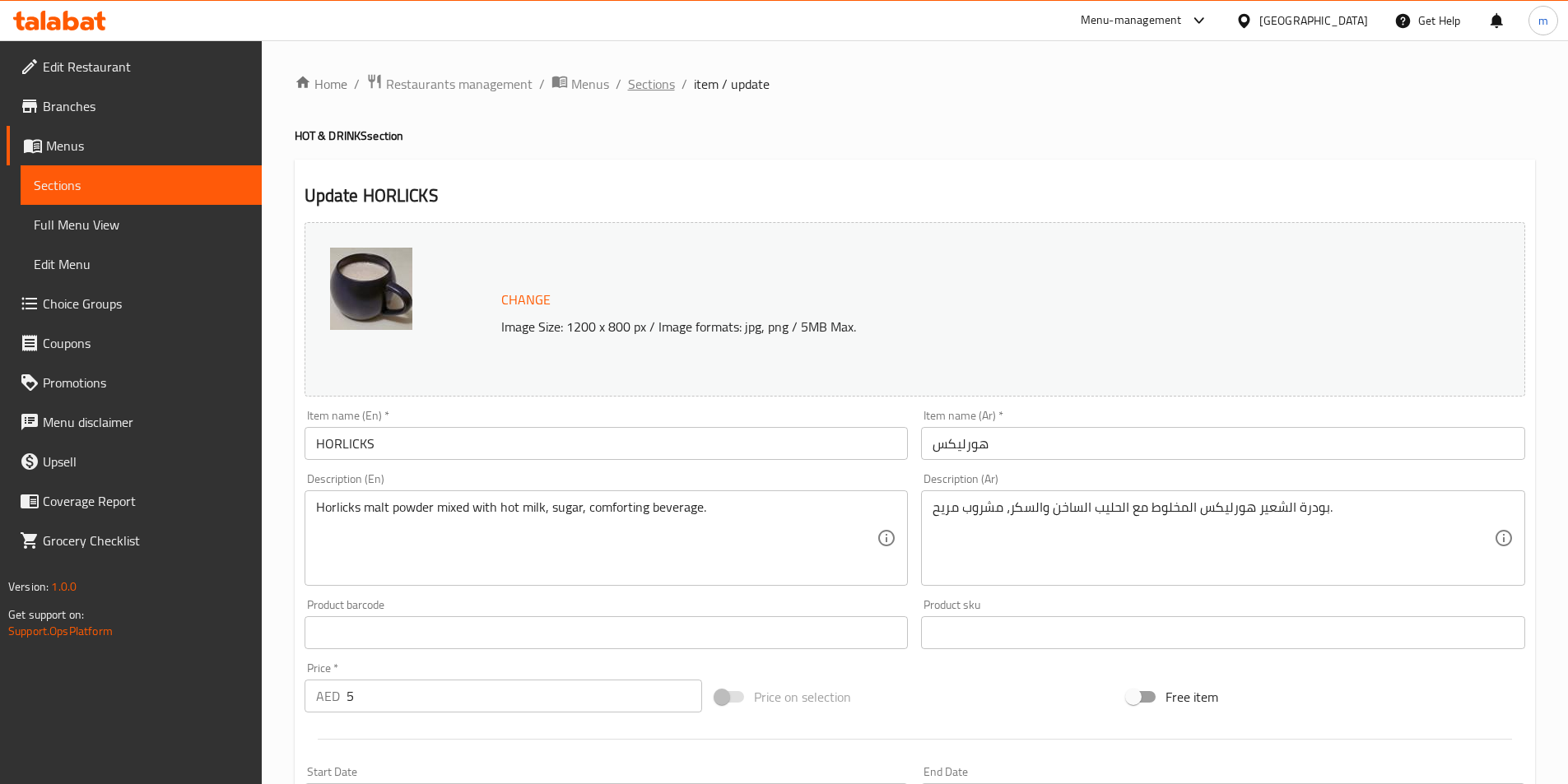
click at [652, 82] on span "Sections" at bounding box center [652, 84] width 47 height 20
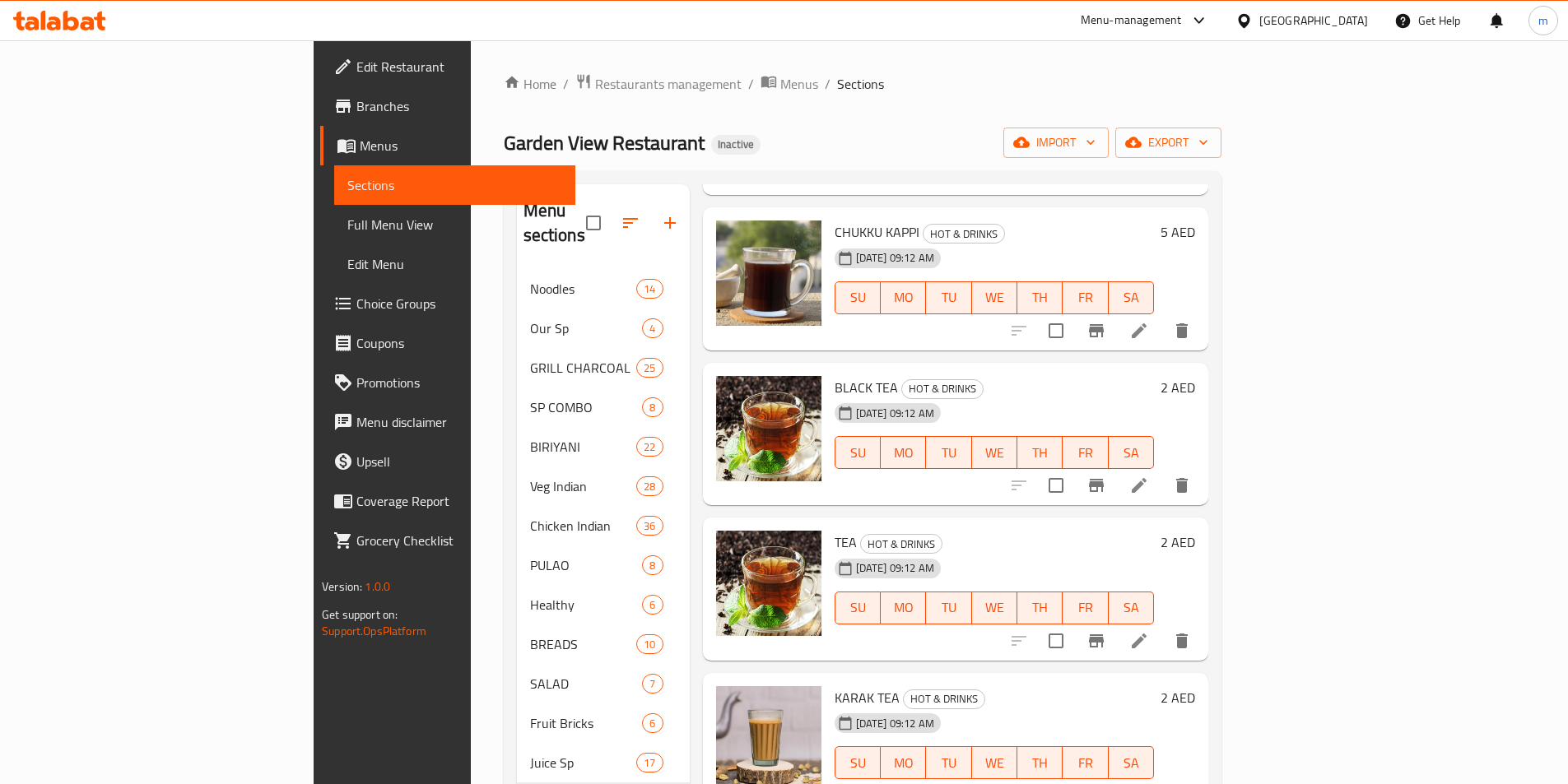
scroll to position [1235, 0]
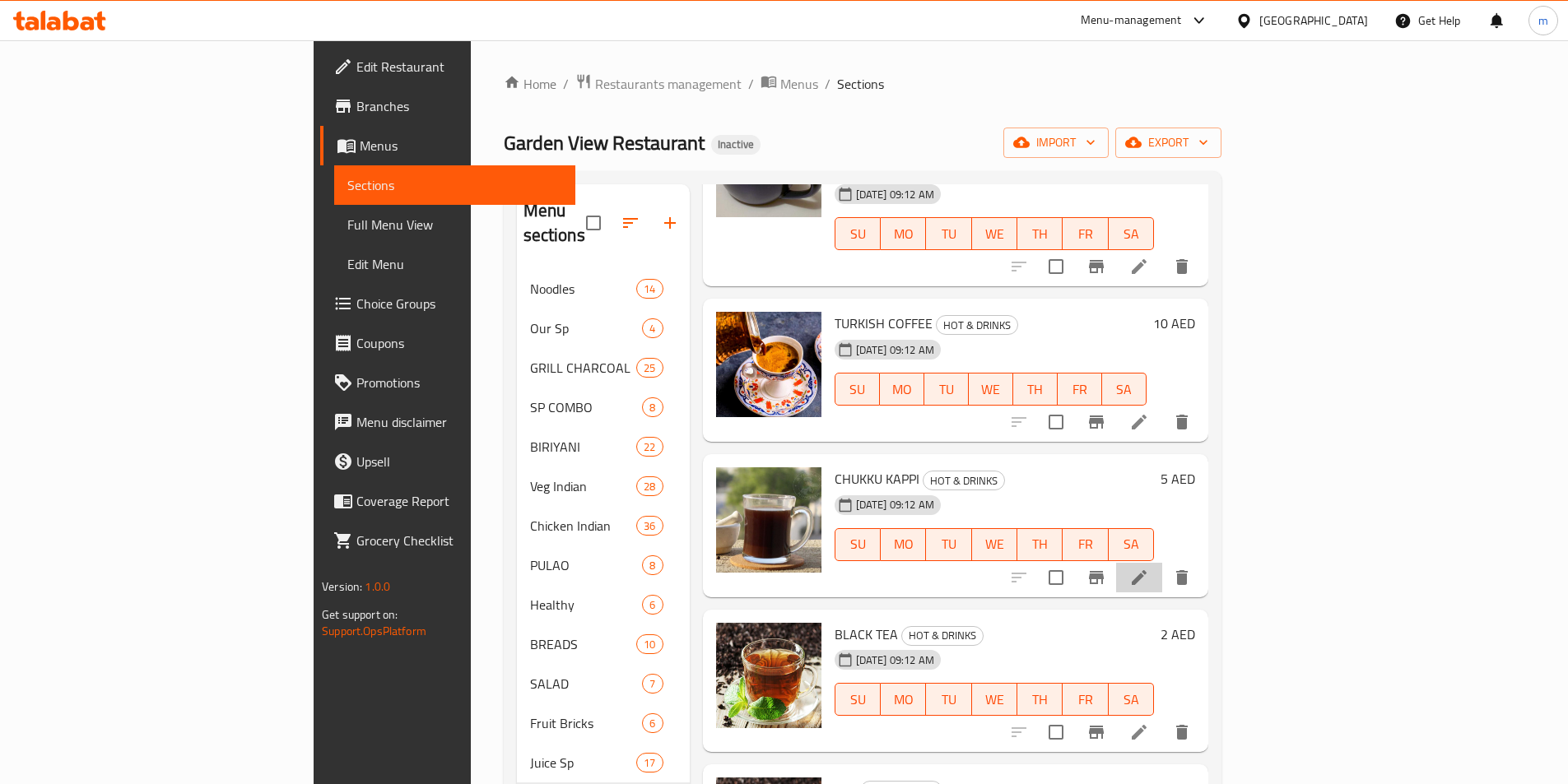
click at [1162, 563] on li at bounding box center [1138, 578] width 46 height 30
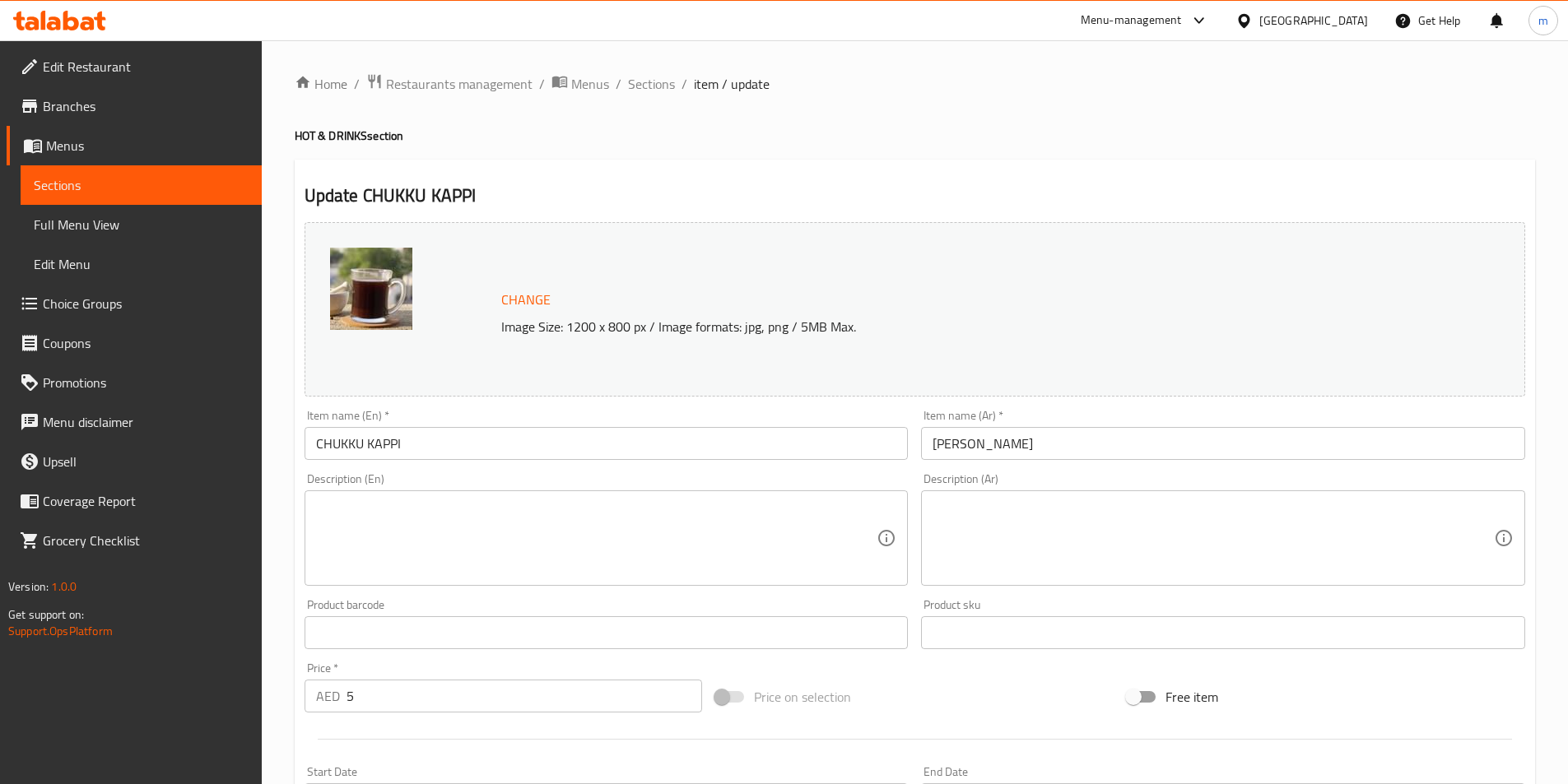
click at [747, 555] on textarea at bounding box center [597, 539] width 562 height 78
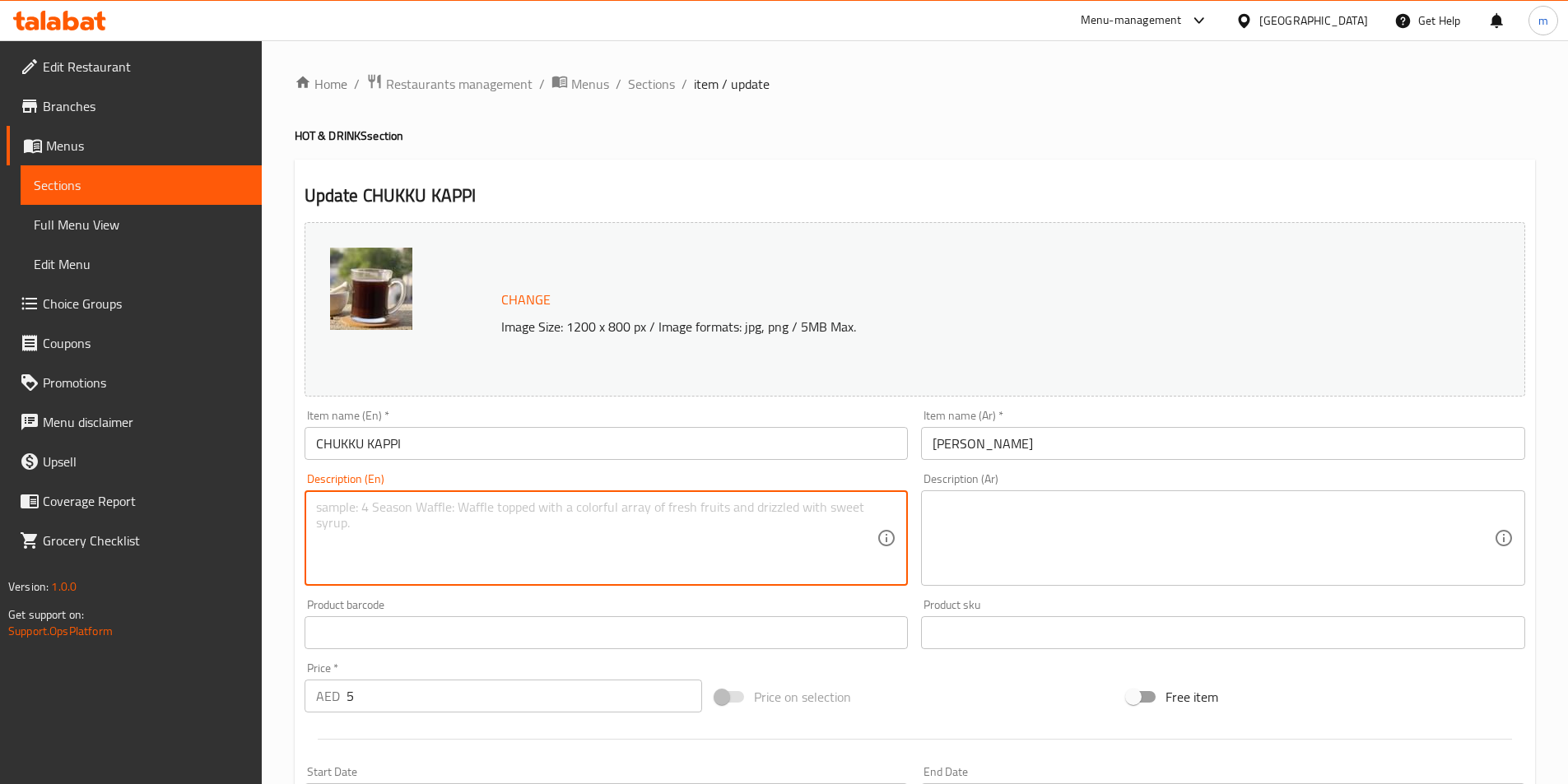
paste textarea "Black coffee brewed with dry ginger, pepper, jaggery, cardamom, spices."
type textarea "Black coffee brewed with dry ginger, pepper, jaggery, cardamom, spices."
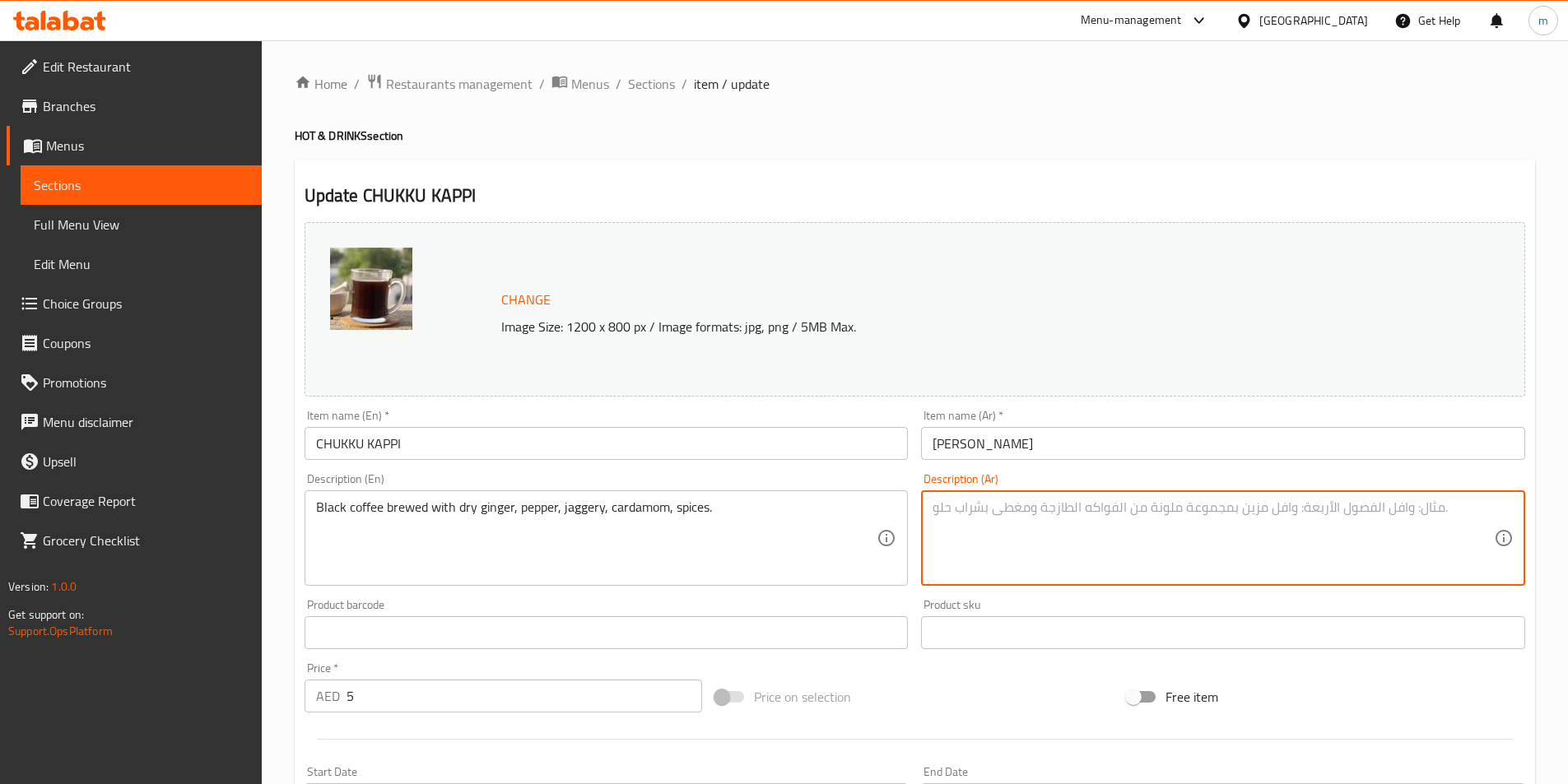
click at [1027, 547] on textarea at bounding box center [1213, 539] width 562 height 78
paste textarea "قهوة سوداء محضرة بالزنجبيل الجاف والفلفل والجاجري والهيل والتوابل."
click at [1224, 504] on textarea "قهوة سوداء محضرة بالزنجبيل الجاف والفلفل والجاجري والهيل والتوابل." at bounding box center [1213, 539] width 562 height 78
type textarea "قهوة سوداء مخمرة بالزنجبيل الجاف والفلفل والجاجري والهيل والتوابل."
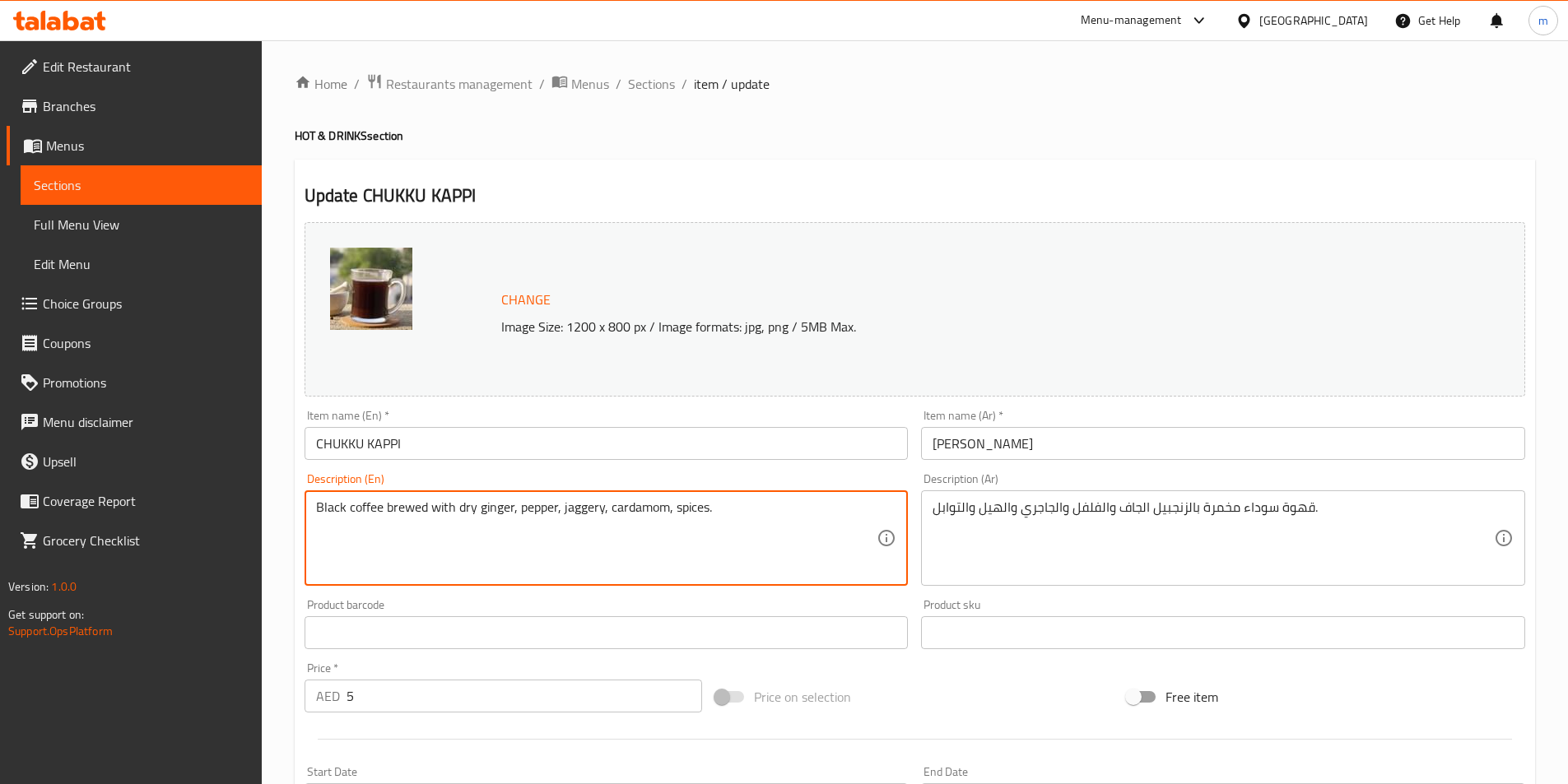
click at [586, 511] on textarea "Black coffee brewed with dry ginger, pepper, jaggery, cardamom, spices." at bounding box center [597, 539] width 562 height 78
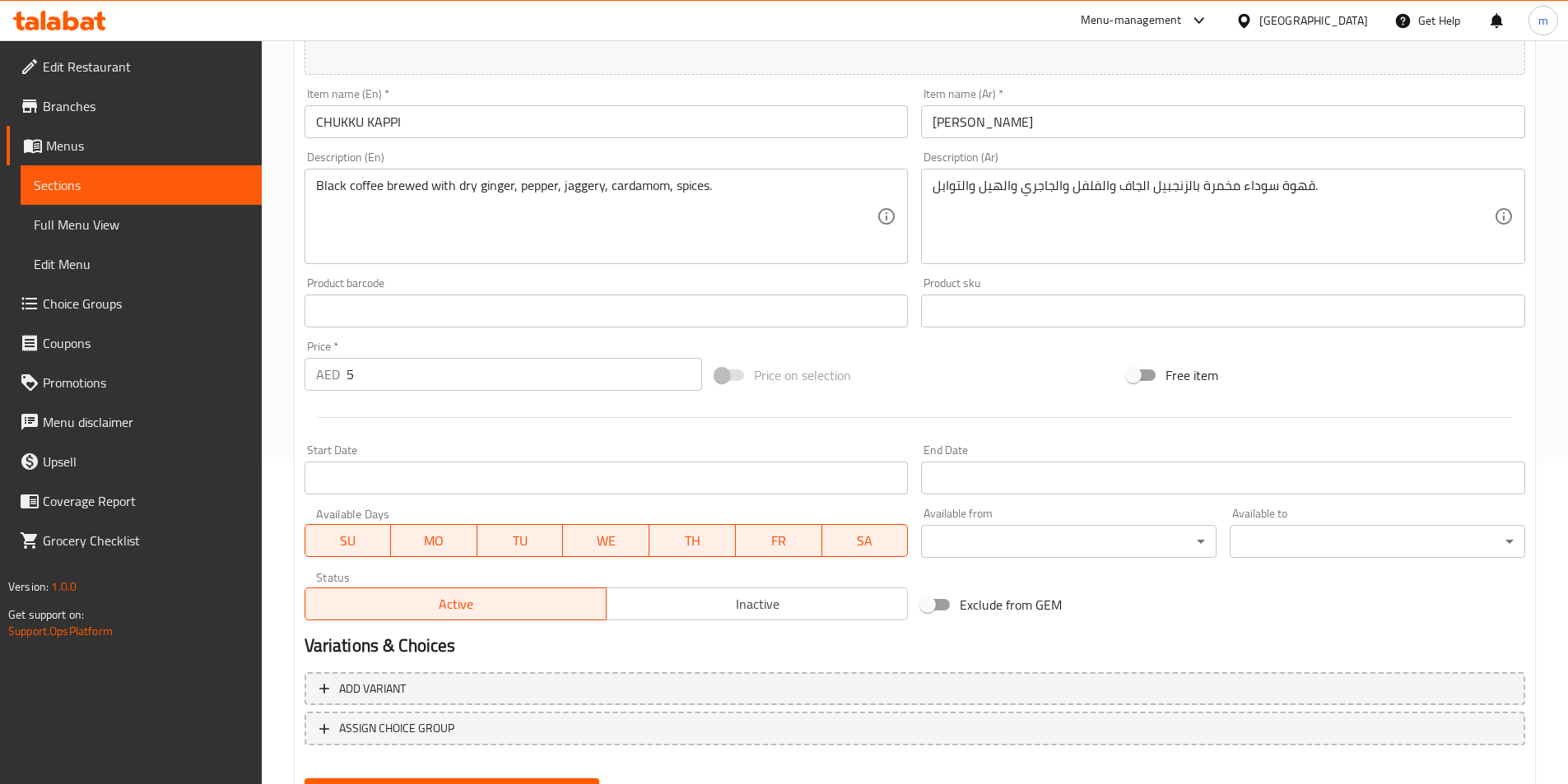
scroll to position [402, 0]
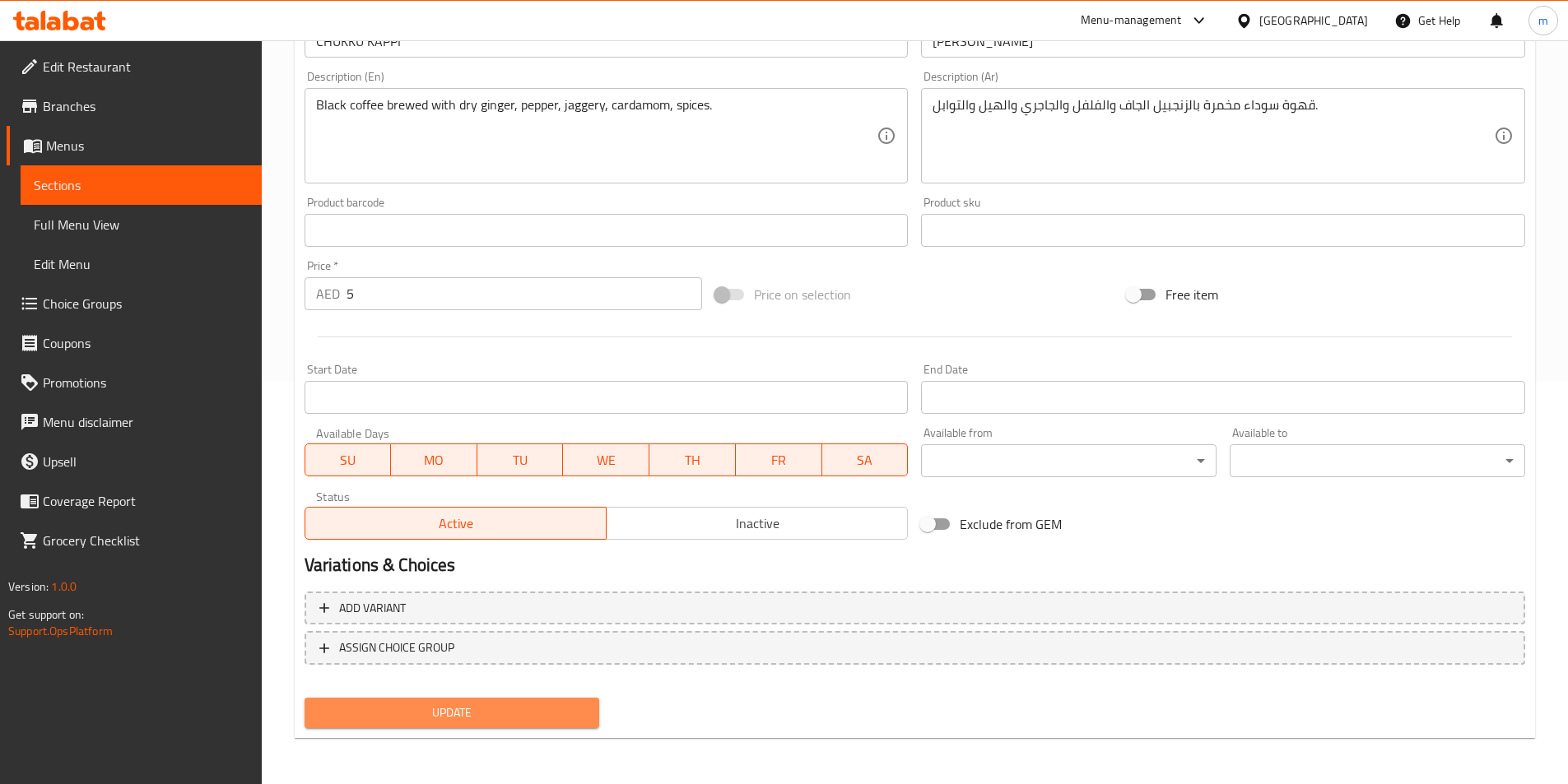
click at [556, 723] on span "Update" at bounding box center [452, 713] width 269 height 21
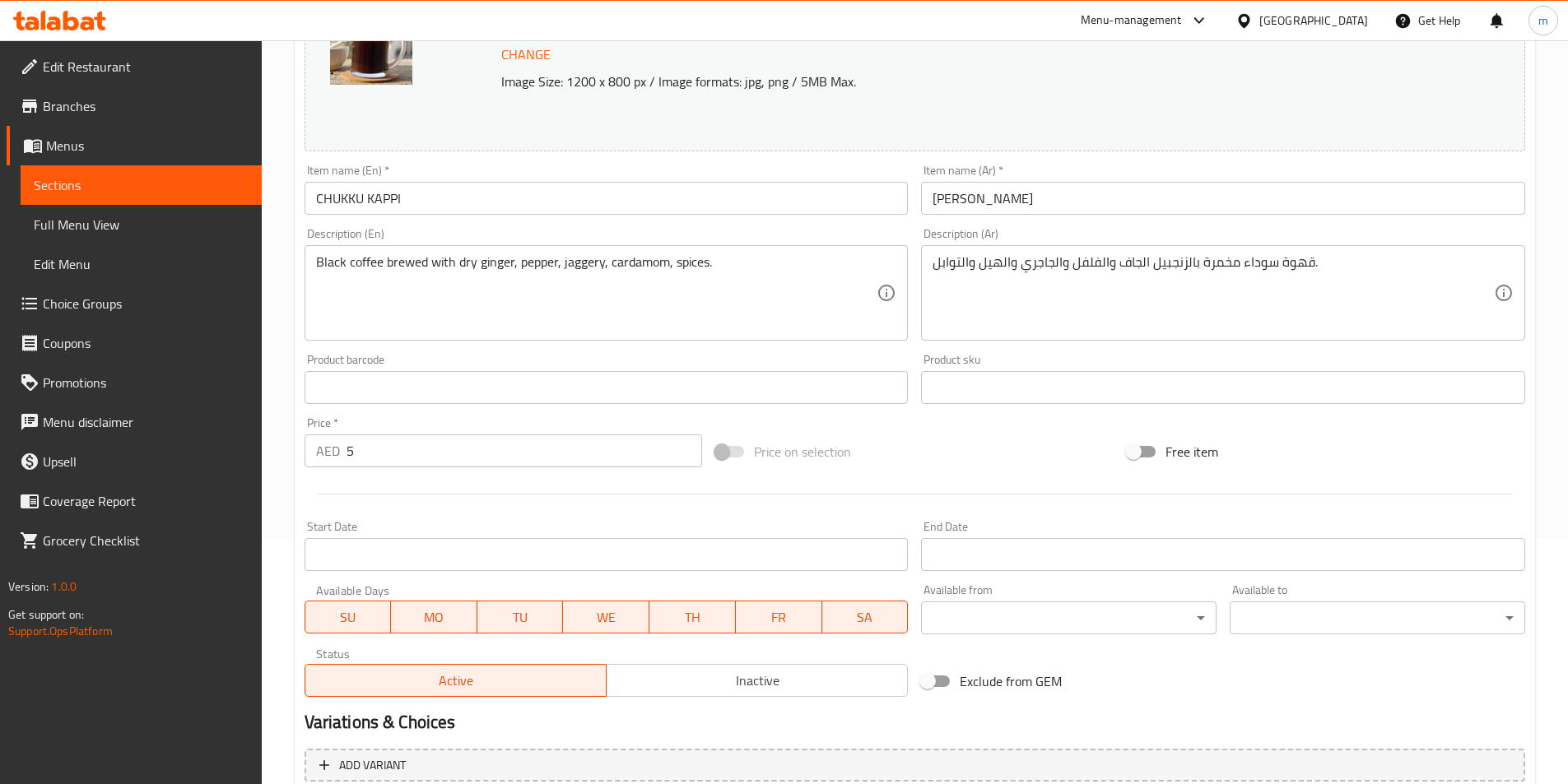
scroll to position [0, 0]
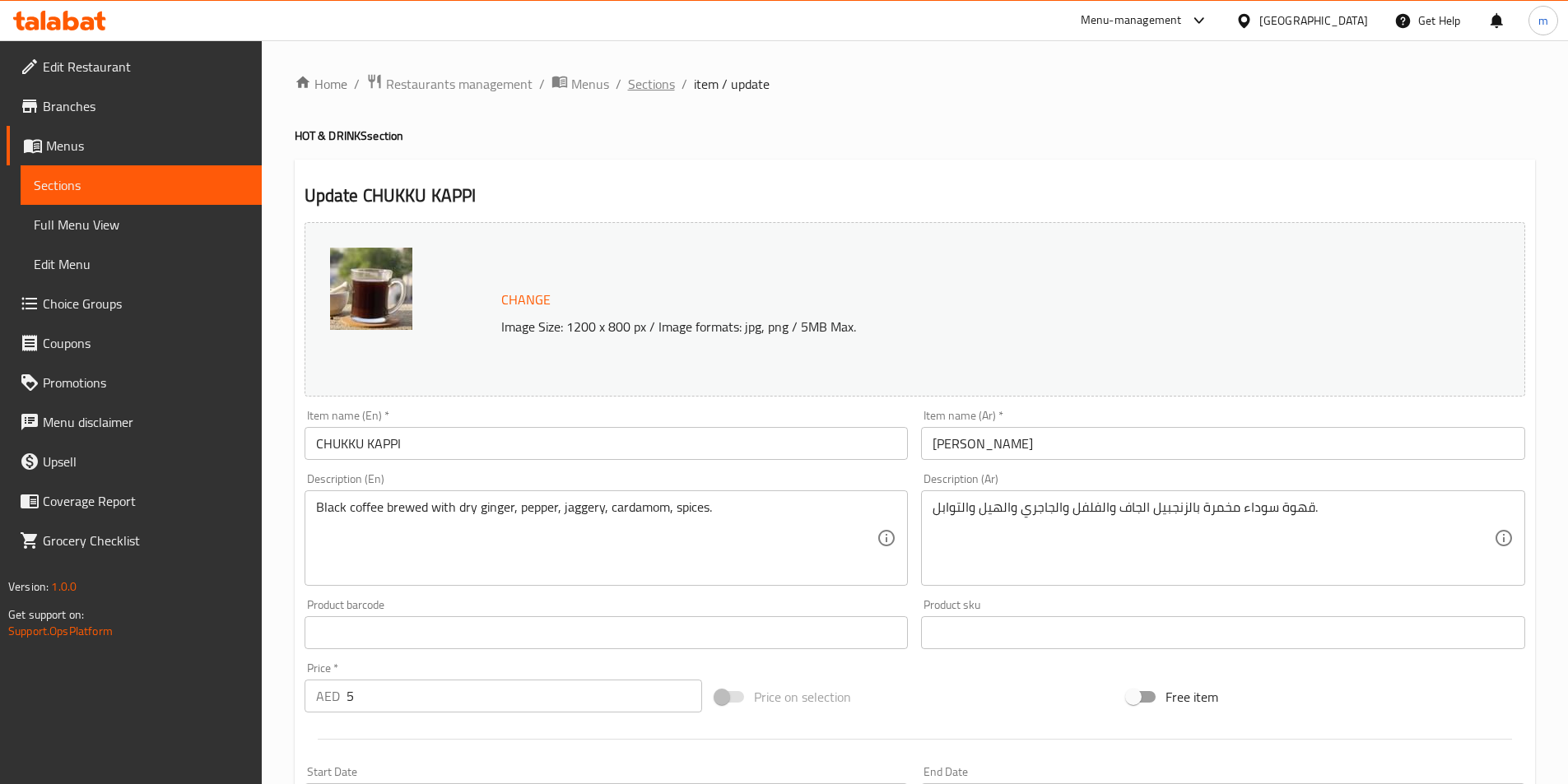
click at [649, 93] on span "Sections" at bounding box center [652, 84] width 47 height 20
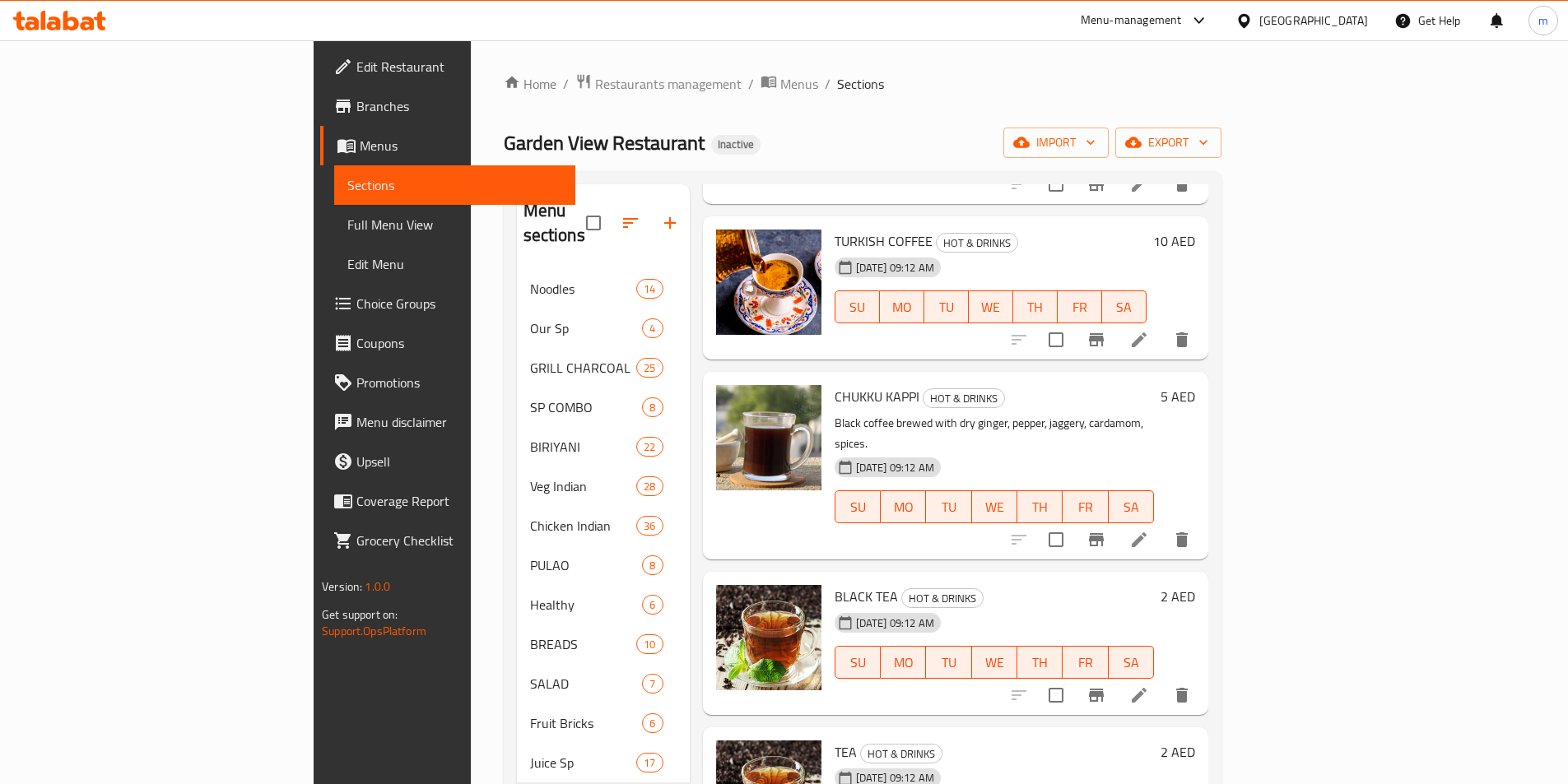
scroll to position [1399, 0]
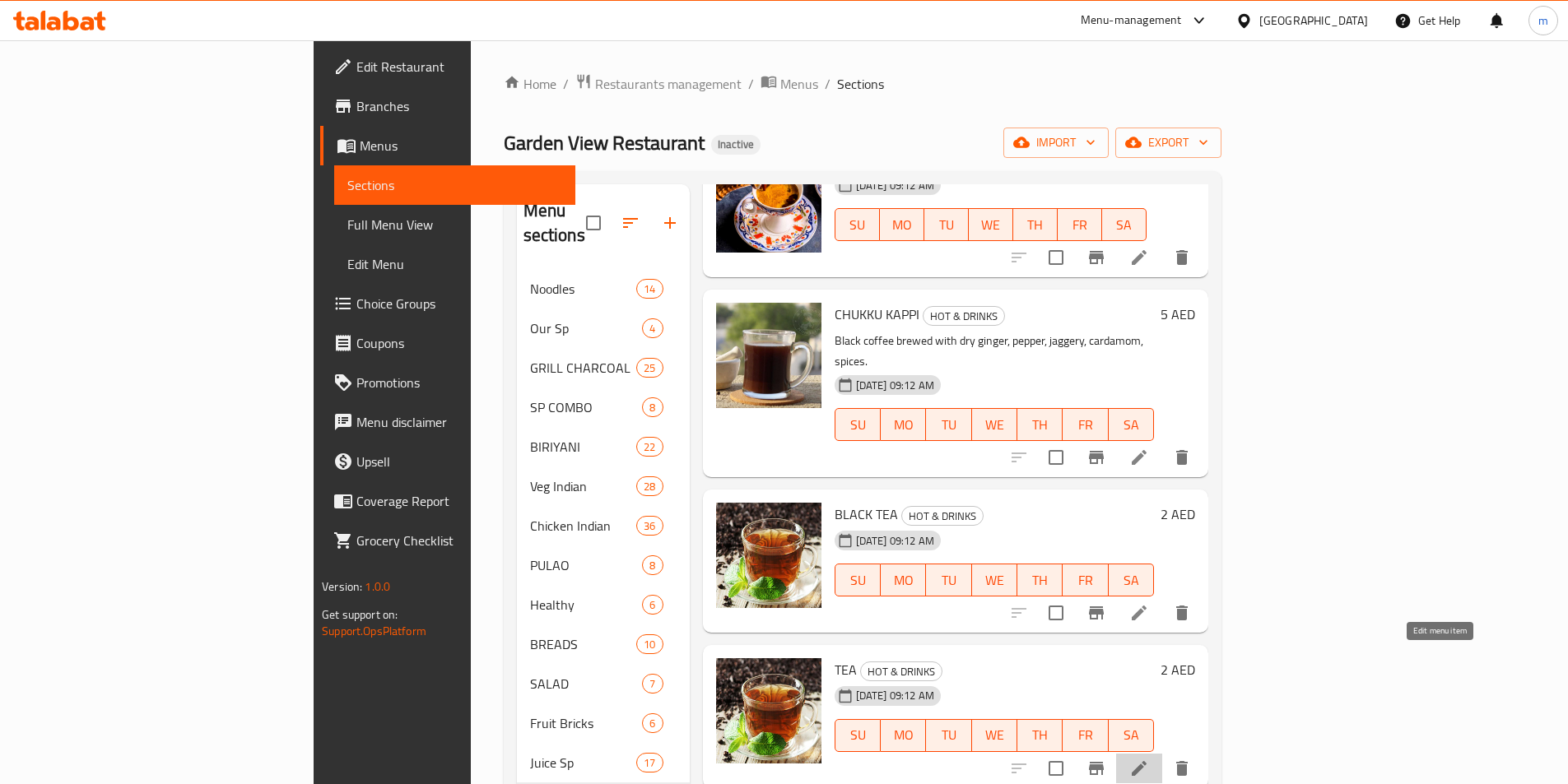
click at [1149, 759] on icon at bounding box center [1139, 769] width 20 height 20
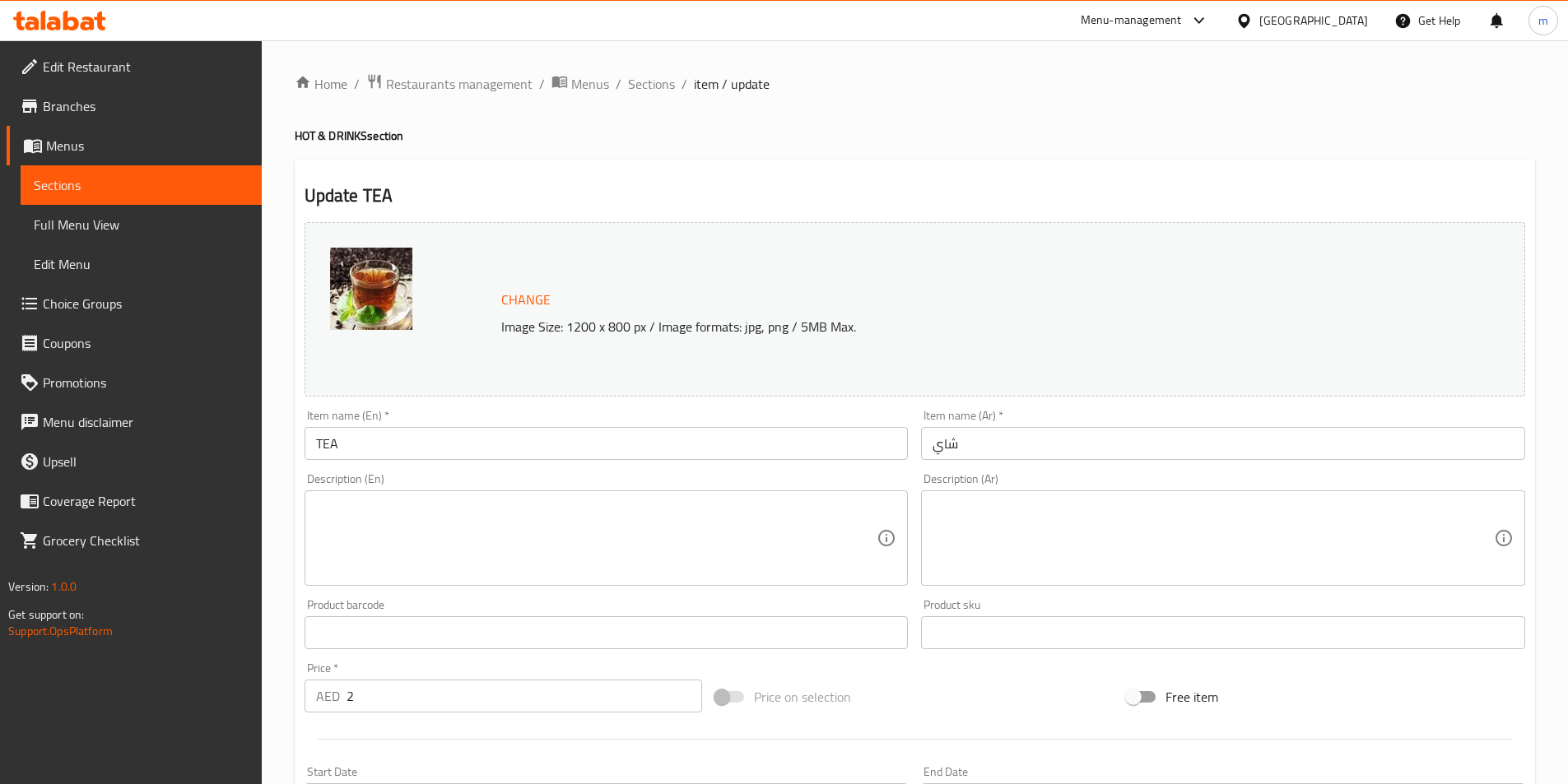
click at [690, 537] on textarea at bounding box center [597, 539] width 562 height 78
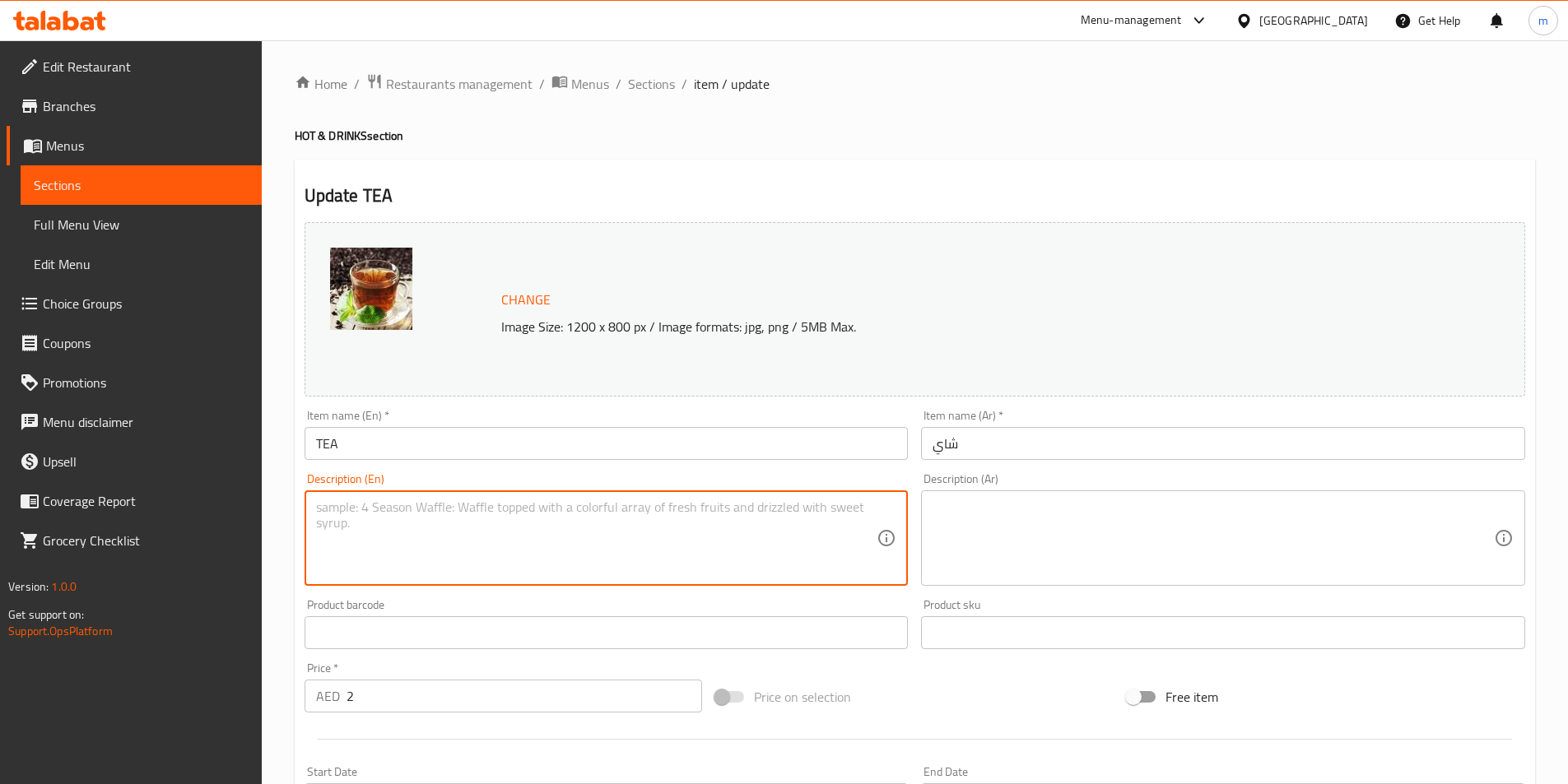
paste textarea "Indian milk tea with black tea, milk, sugar, cardamom, ginger."
type textarea "Indian milk tea with black tea, milk, sugar, cardamom, ginger."
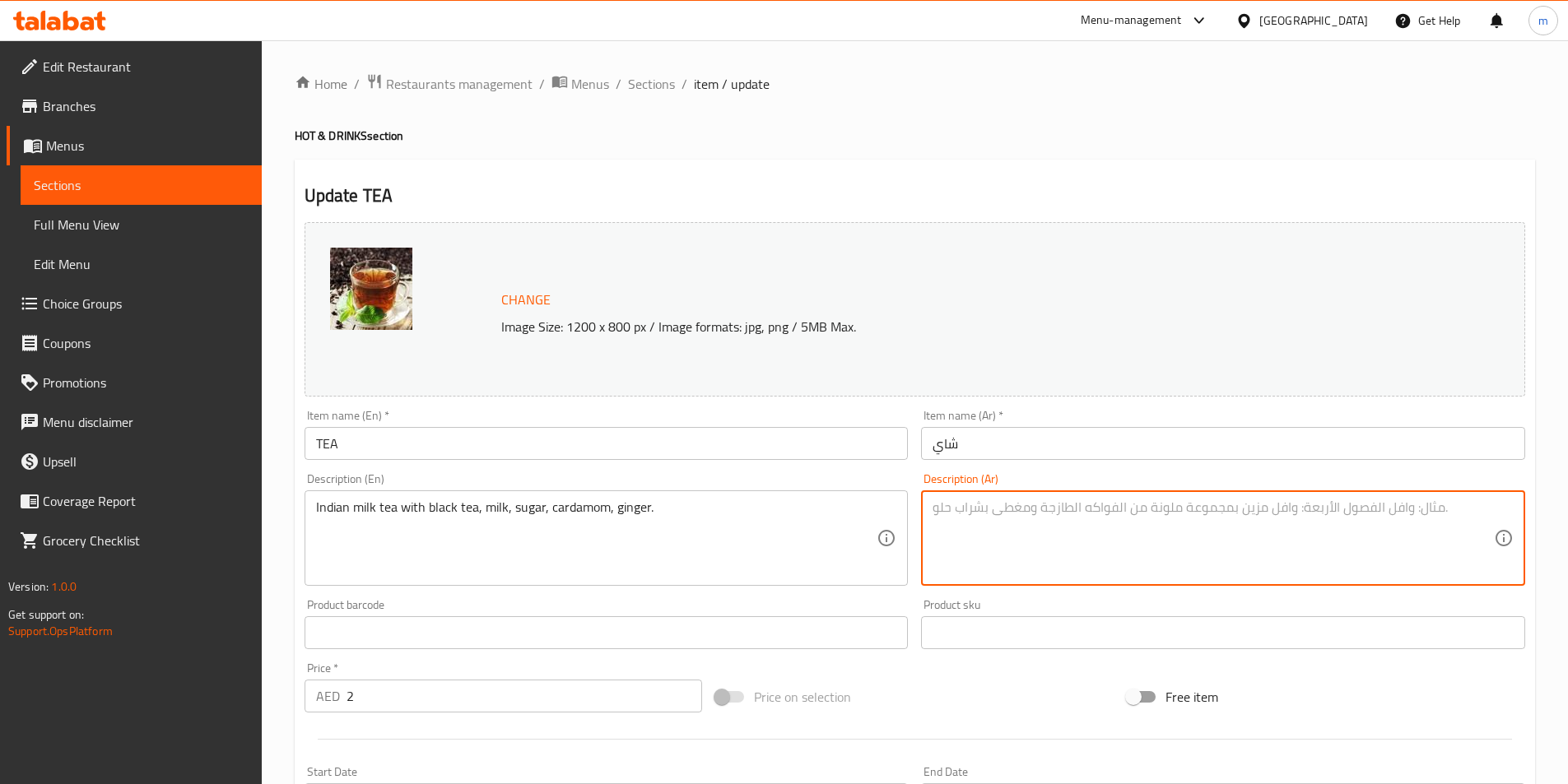
click at [1002, 568] on textarea at bounding box center [1213, 539] width 562 height 78
paste textarea "شاي الحليب الهندي مع الشاي الأسود والحليب والسكر والهيل والزنجبيل."
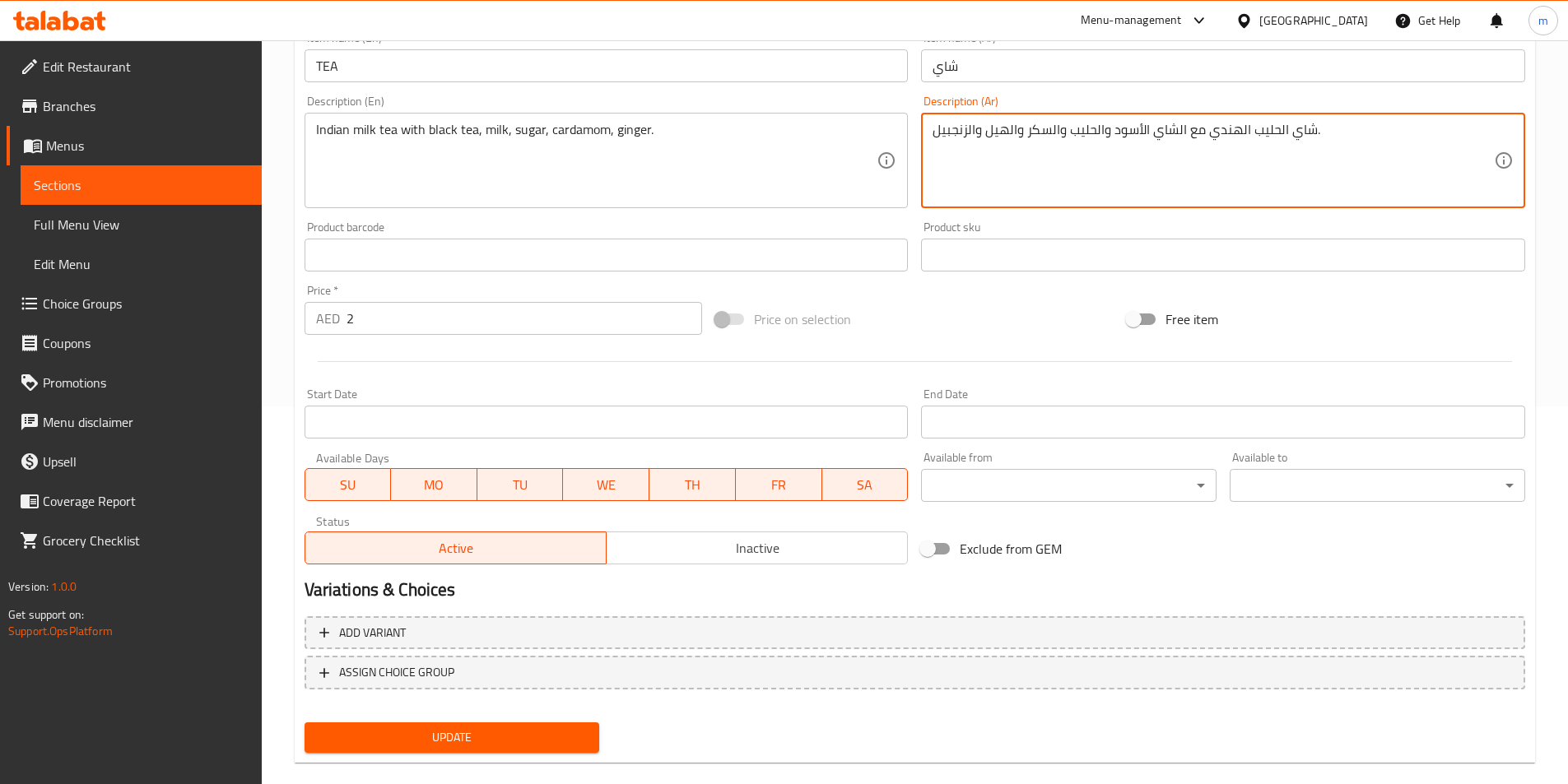
scroll to position [402, 0]
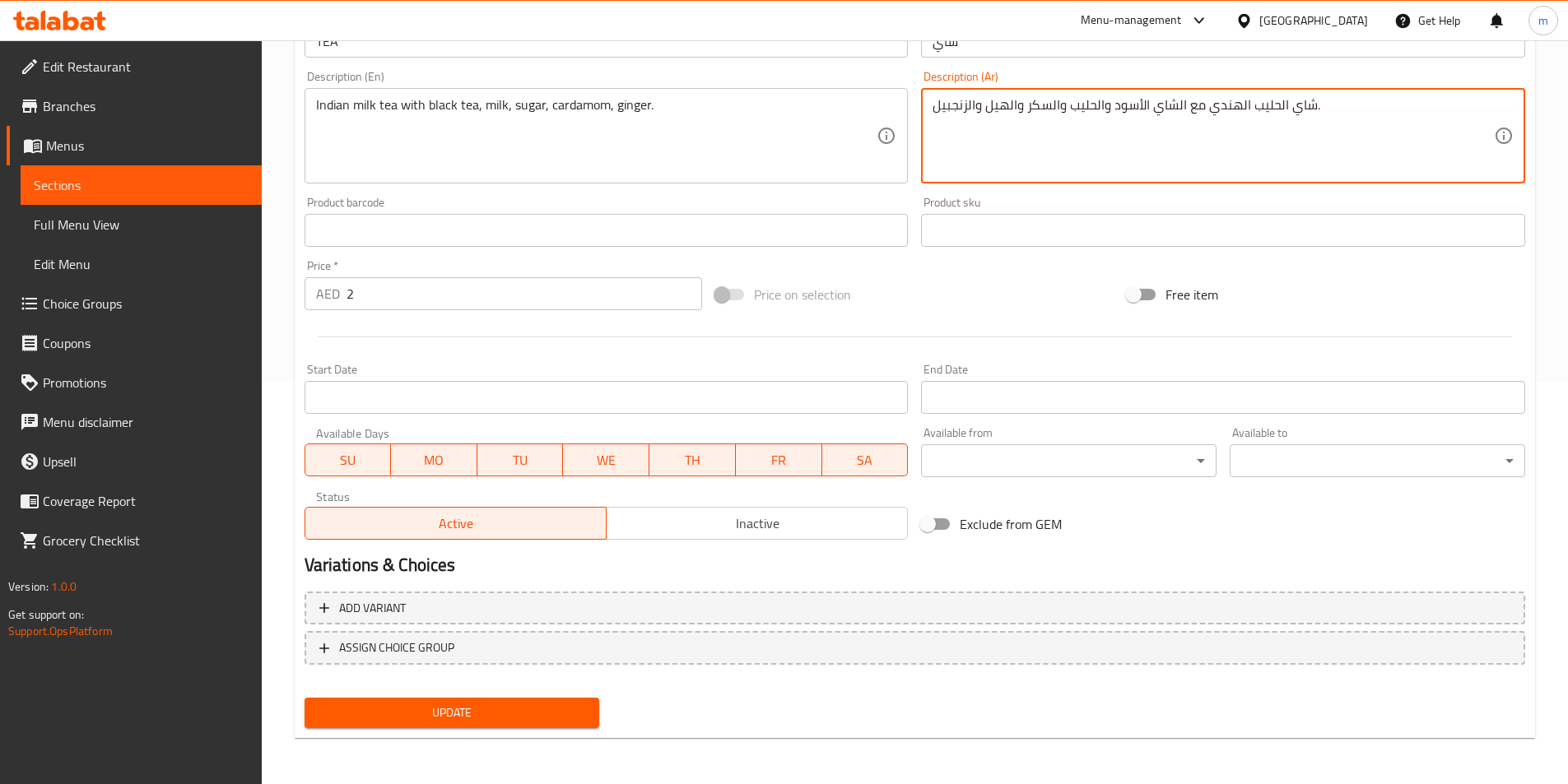
type textarea "شاي الحليب الهندي مع الشاي الأسود والحليب والسكر والهيل والزنجبيل."
click at [523, 702] on button "Update" at bounding box center [452, 713] width 296 height 31
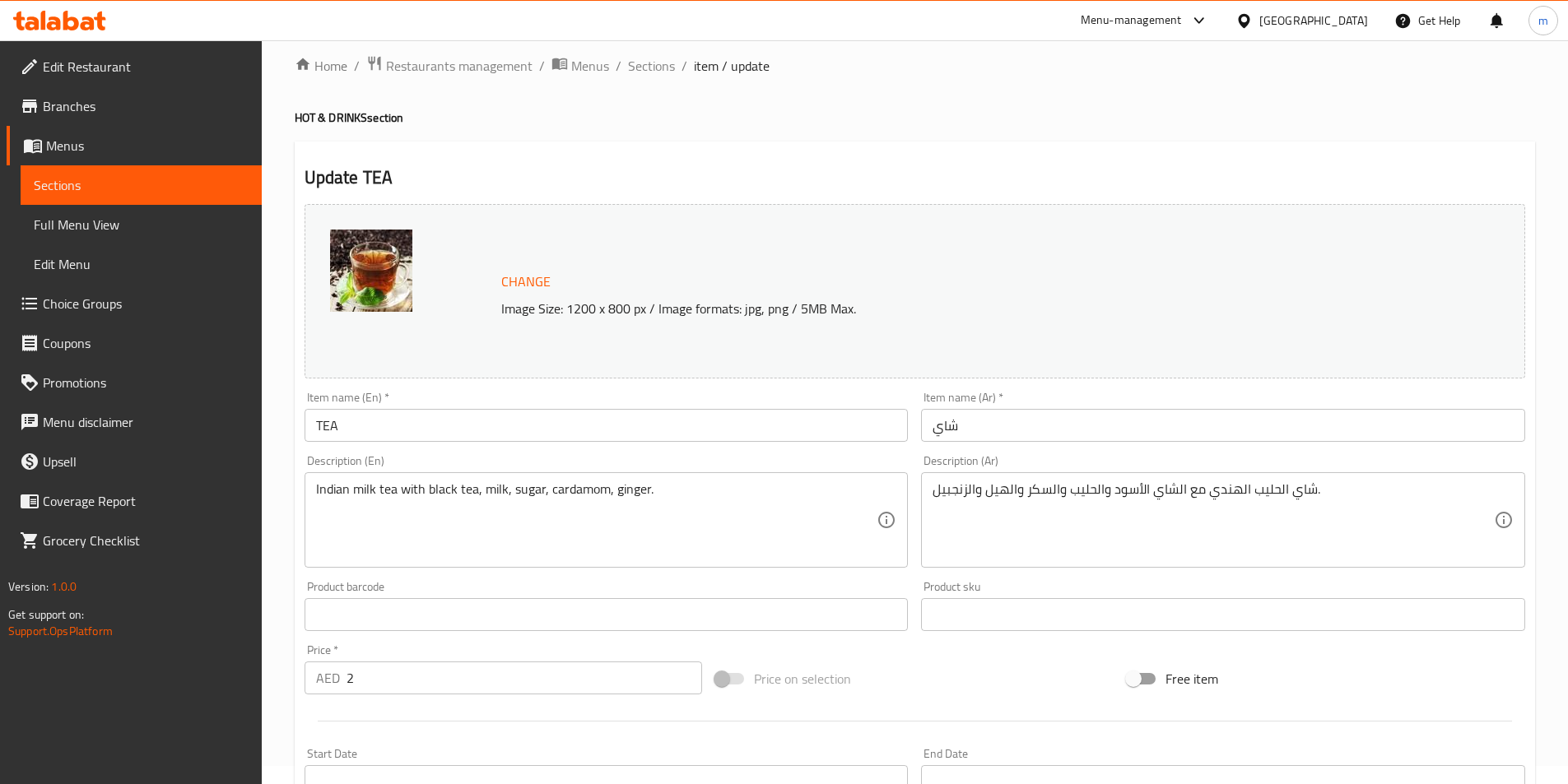
scroll to position [0, 0]
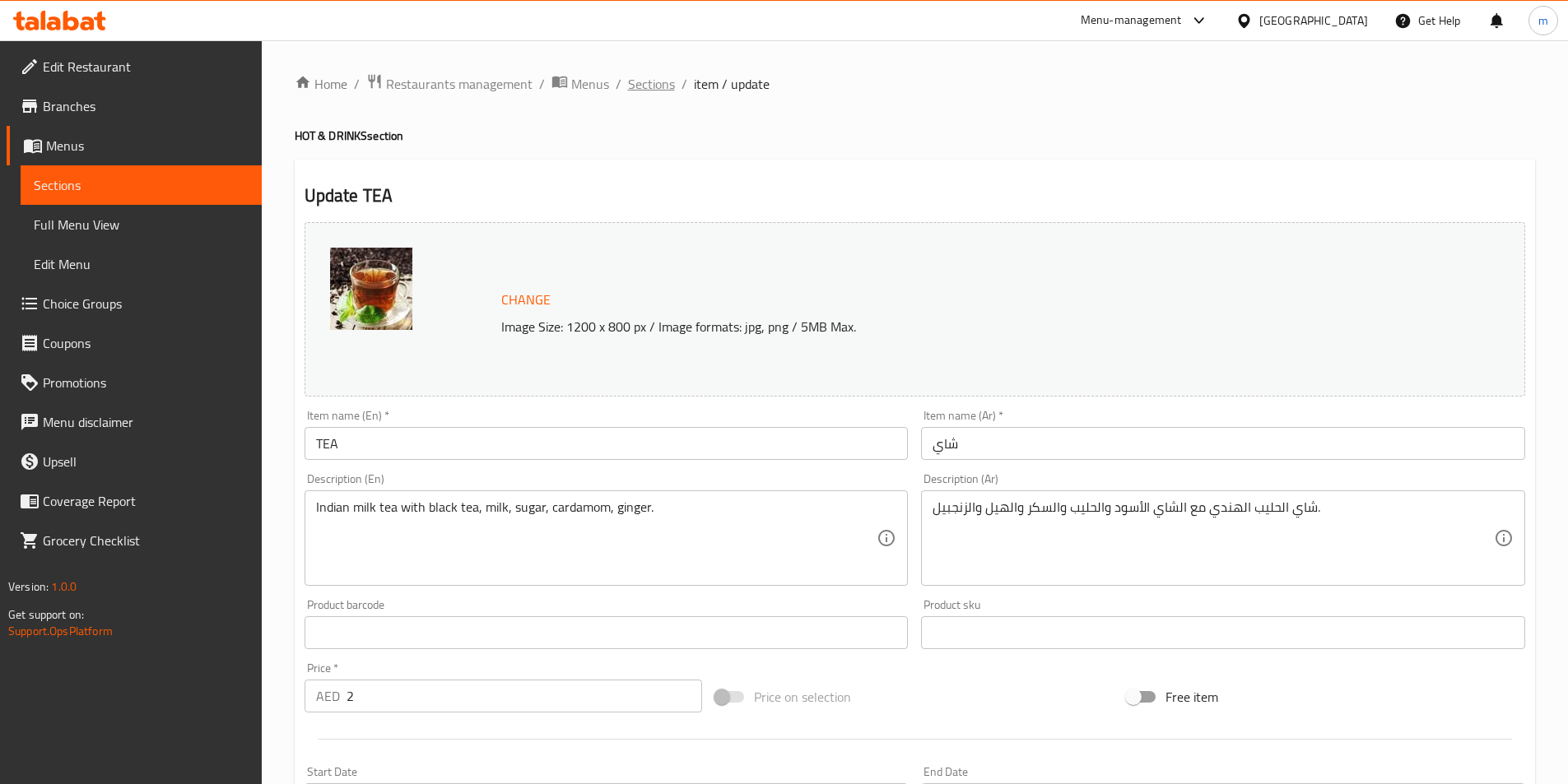
click at [636, 81] on span "Sections" at bounding box center [652, 84] width 47 height 20
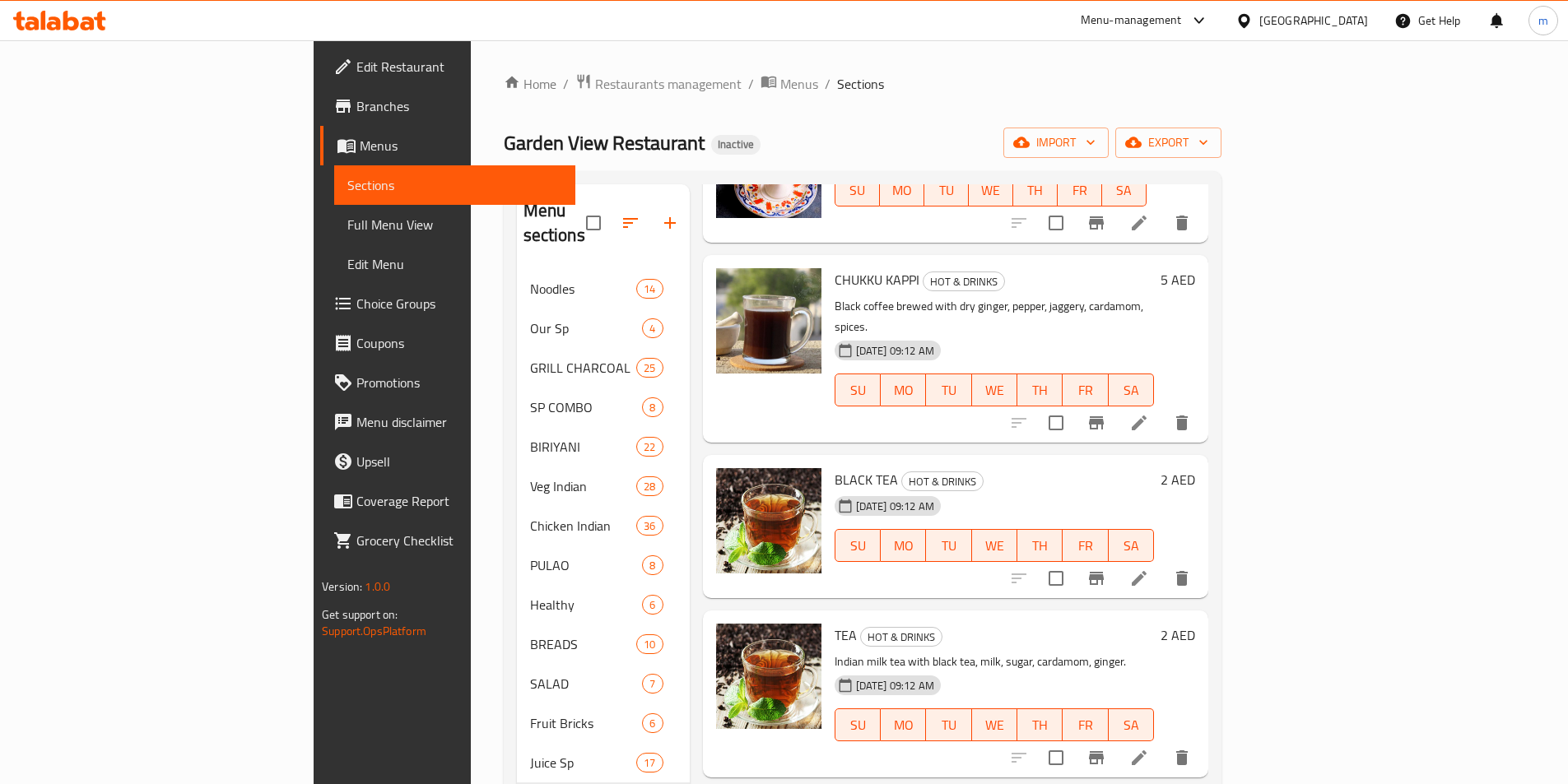
scroll to position [1645, 0]
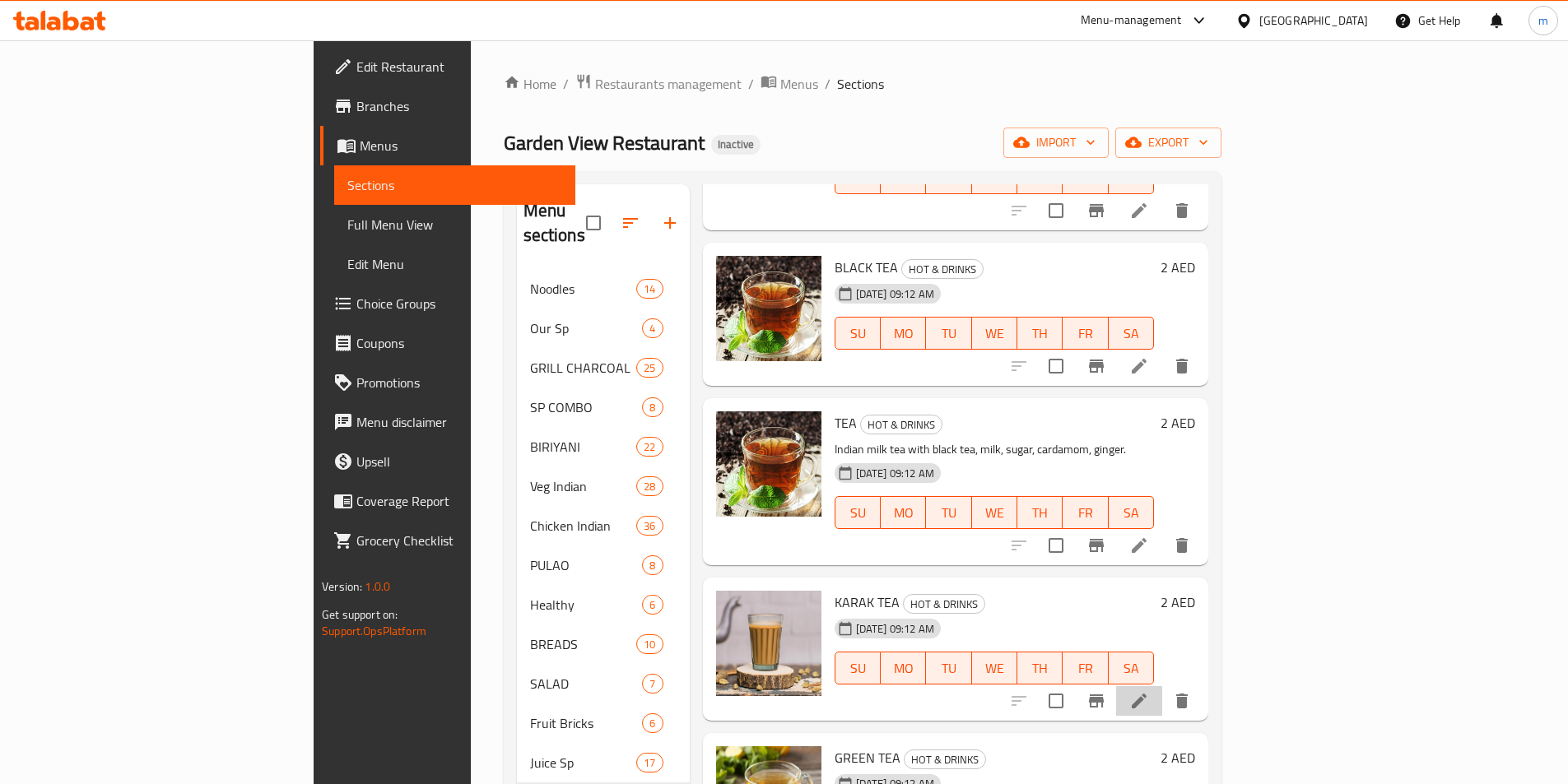
click at [1162, 687] on li at bounding box center [1138, 702] width 46 height 30
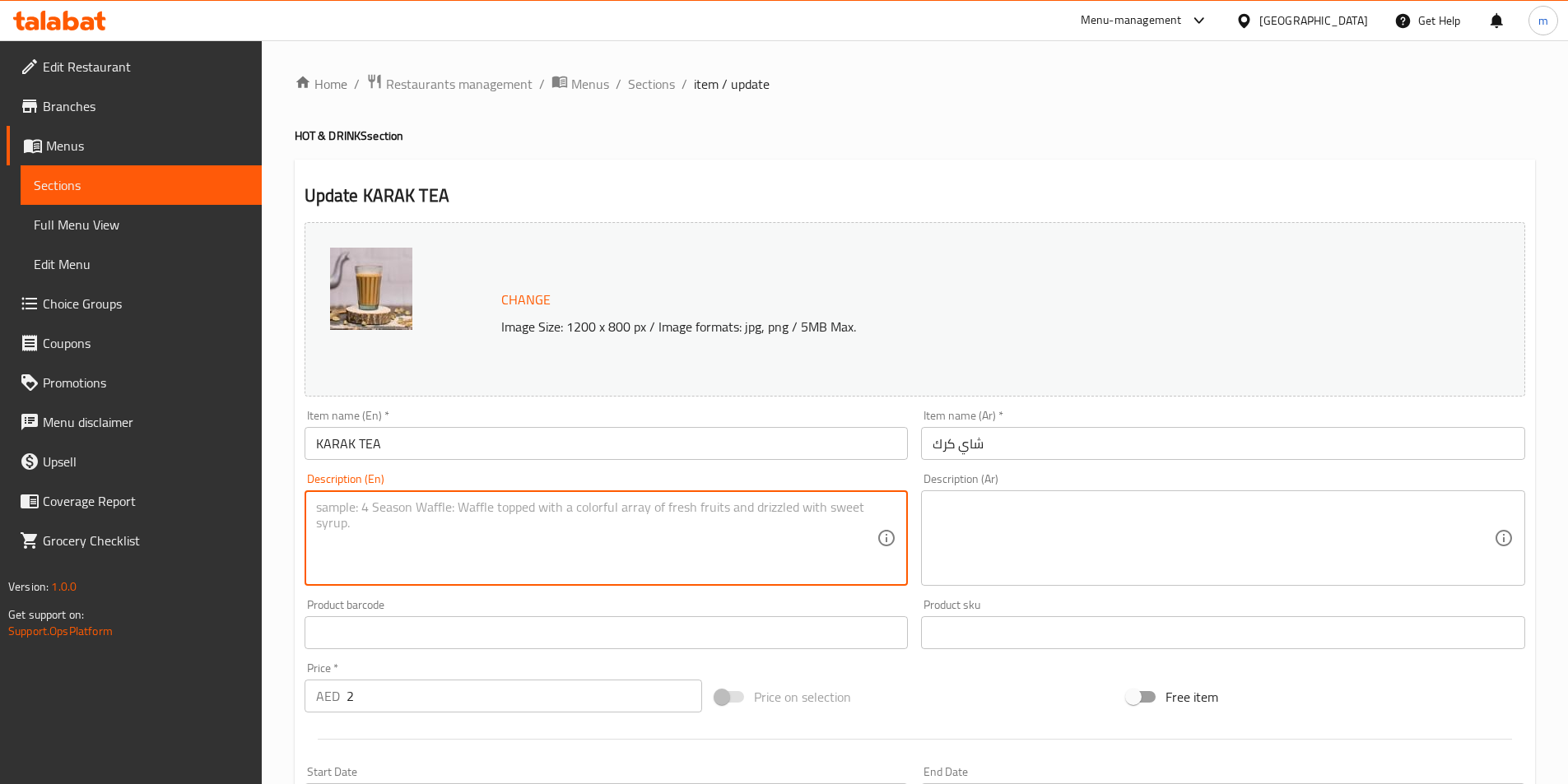
click at [694, 534] on textarea at bounding box center [597, 539] width 562 height 78
paste textarea "Strong karak chai with black tea, condensed milk, cardamom, saffron."
type textarea "Strong karak chai with black tea, condensed milk, cardamom, saffron."
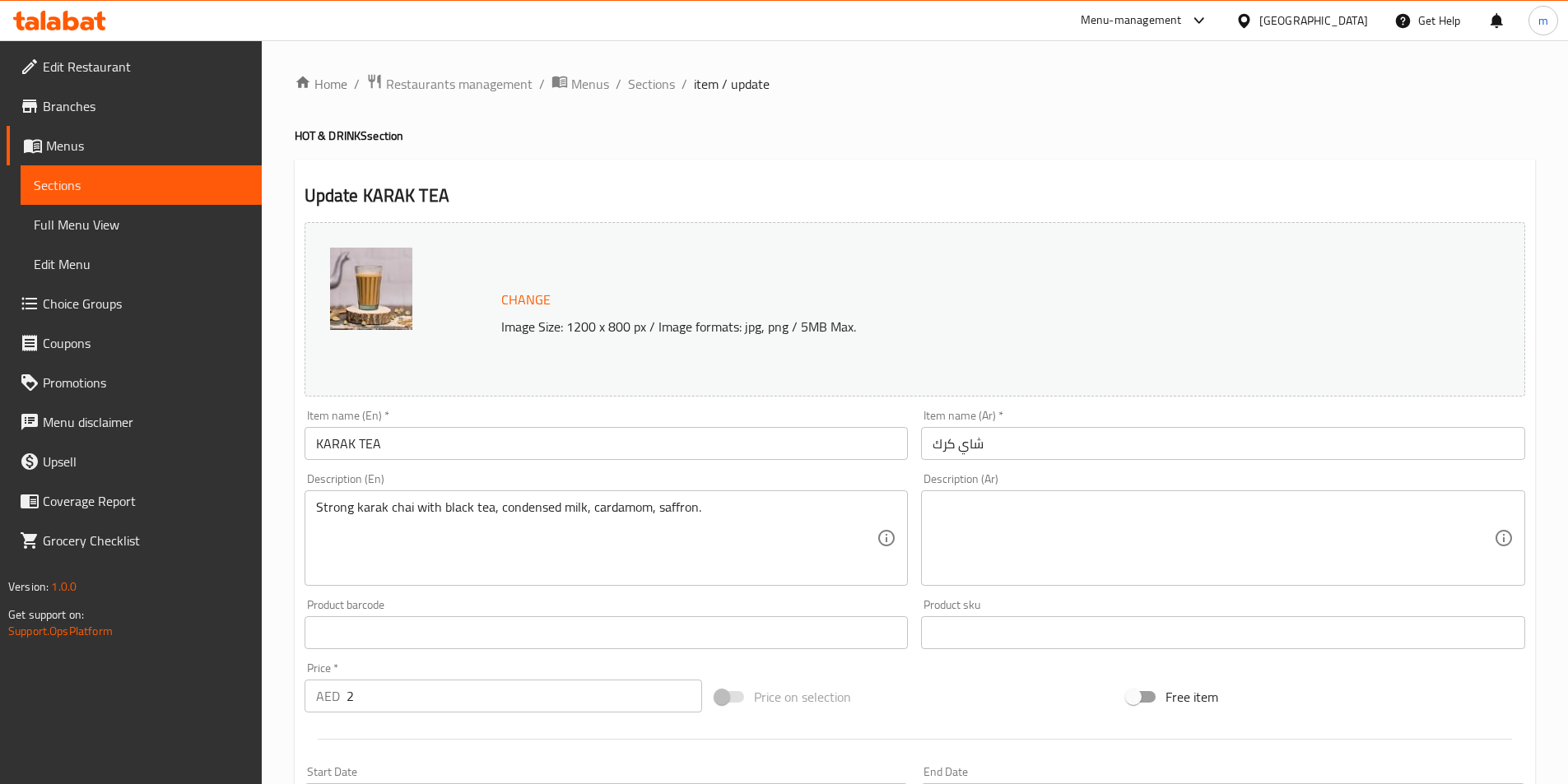
click at [1297, 522] on textarea at bounding box center [1213, 539] width 562 height 78
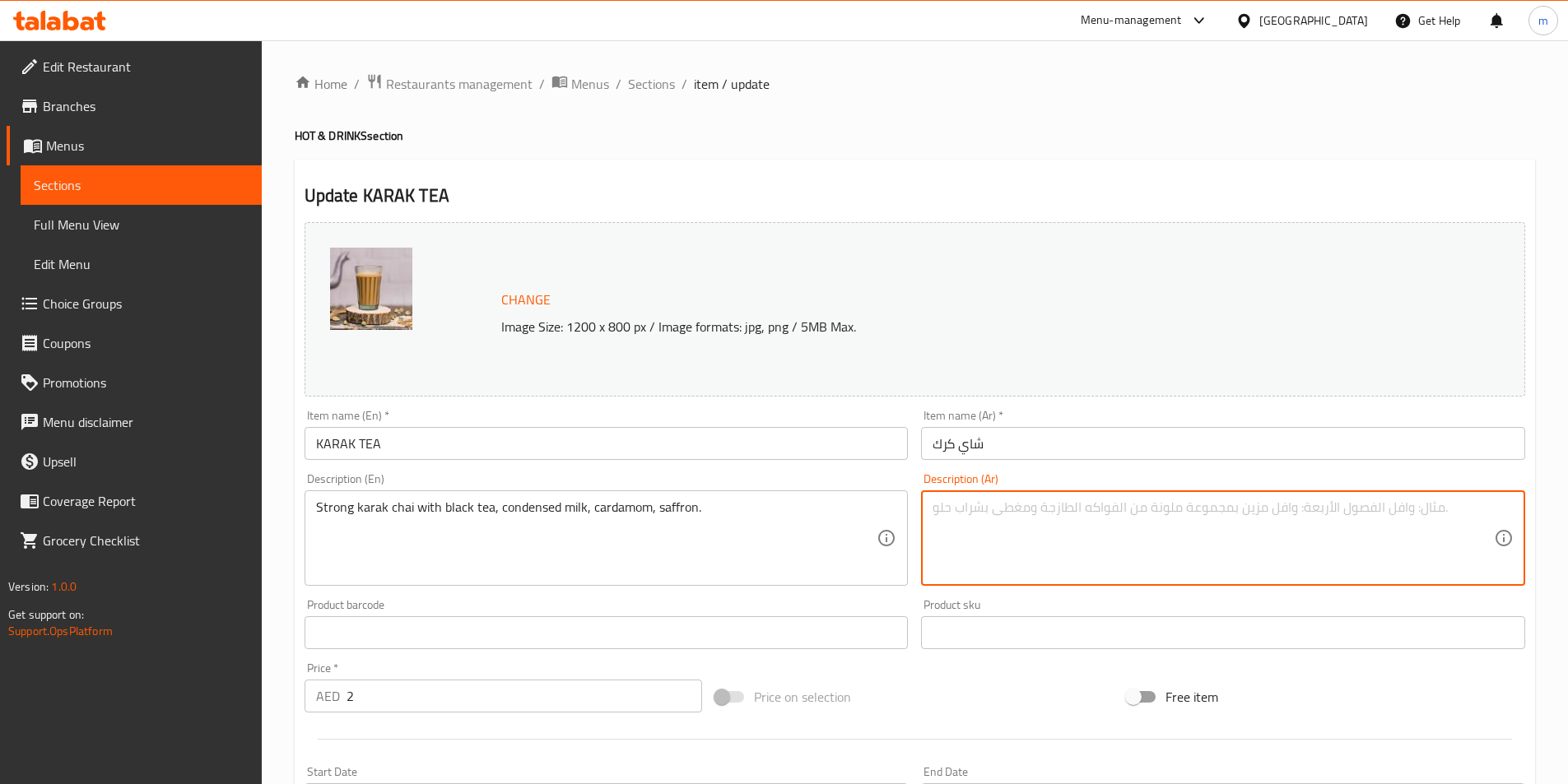
paste textarea "شاي كرك قوي مع الشاي الأسود والحليب المكثف والهيل والزعفران."
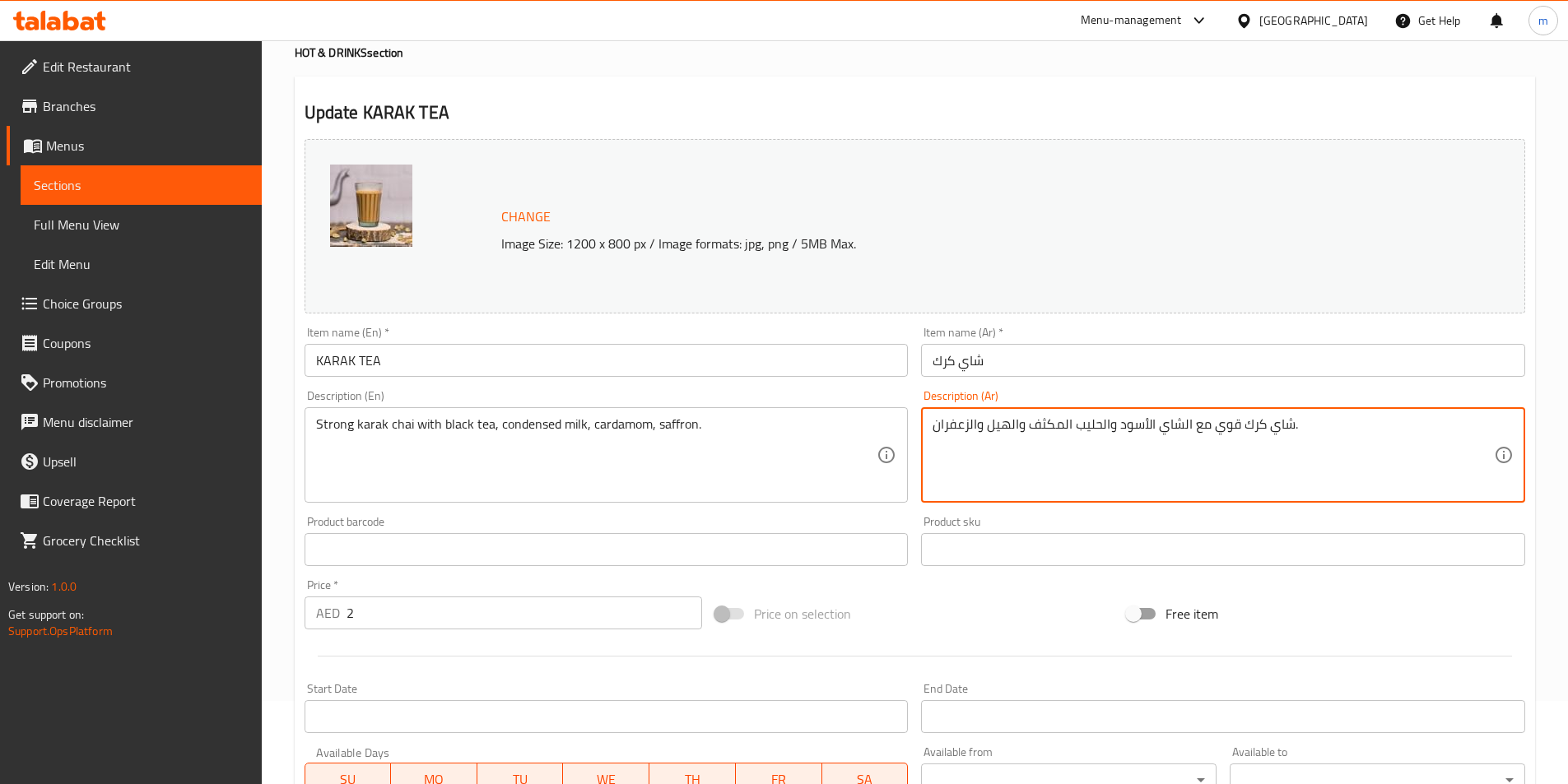
scroll to position [402, 0]
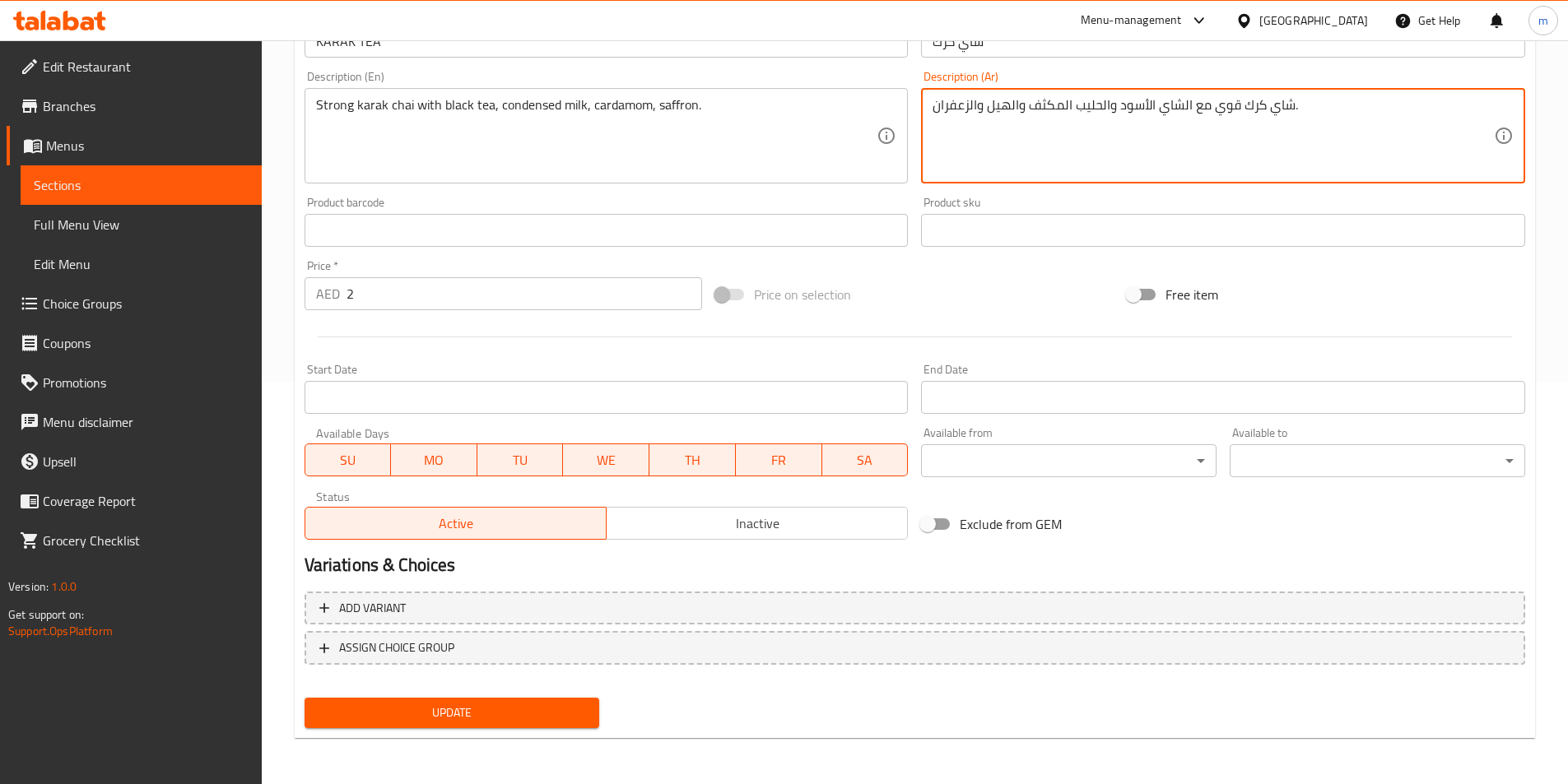
type textarea "شاي كرك قوي مع الشاي الأسود والحليب المكثف والهيل والزعفران."
click at [576, 713] on span "Update" at bounding box center [452, 713] width 269 height 21
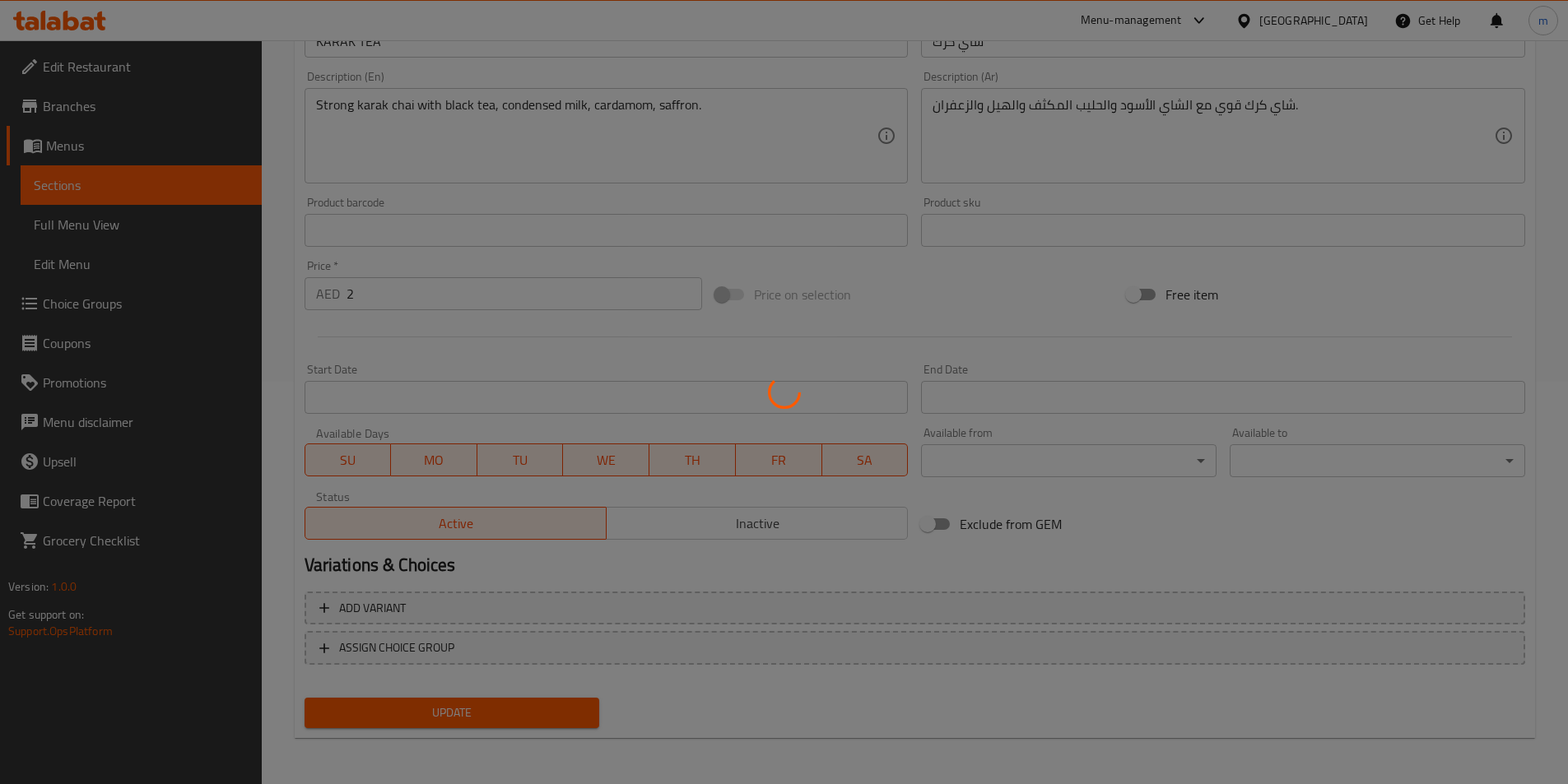
scroll to position [156, 0]
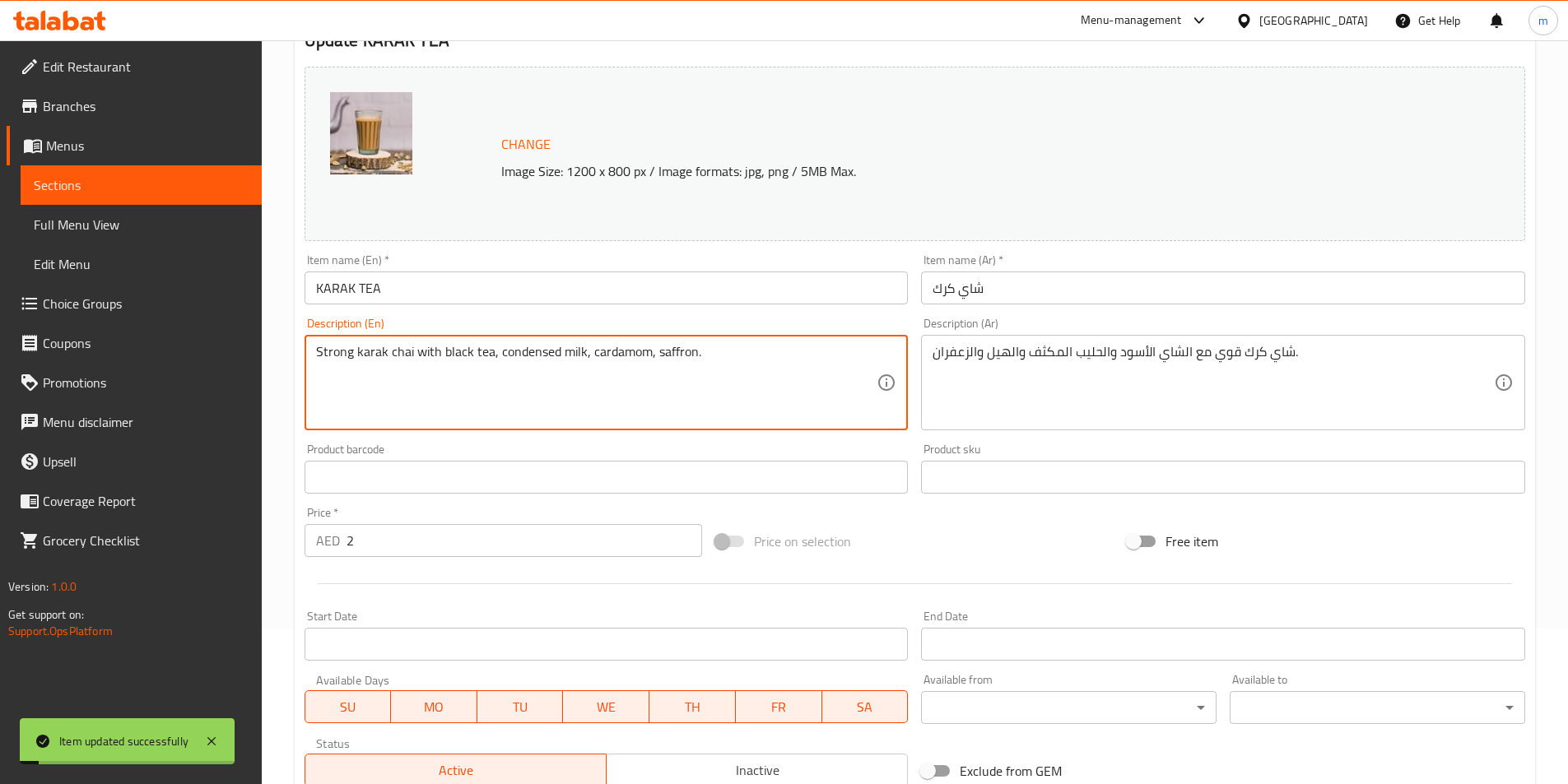
click at [624, 361] on textarea "Strong karak chai with black tea, condensed milk, cardamom, saffron." at bounding box center [597, 383] width 562 height 78
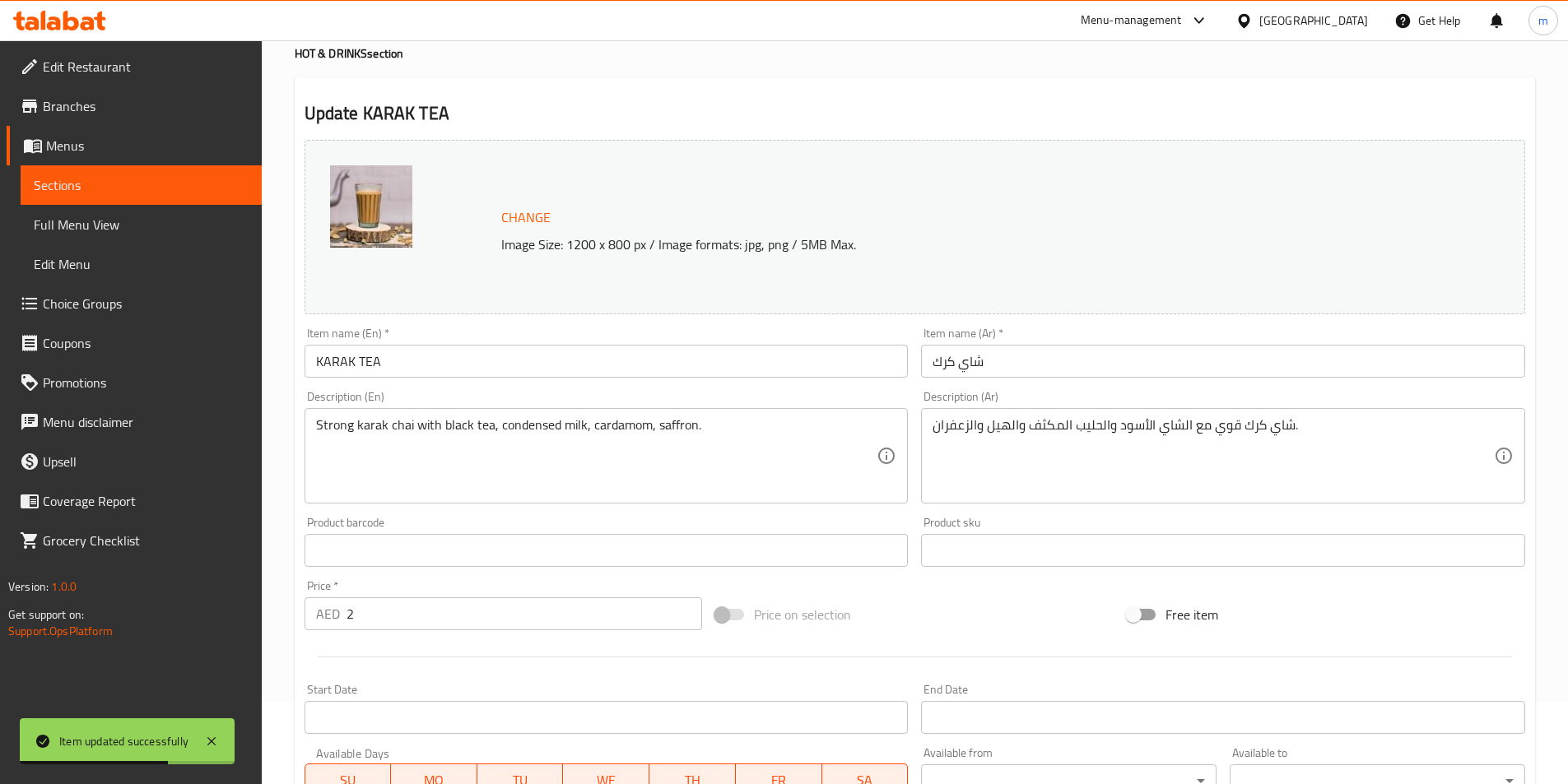
scroll to position [0, 0]
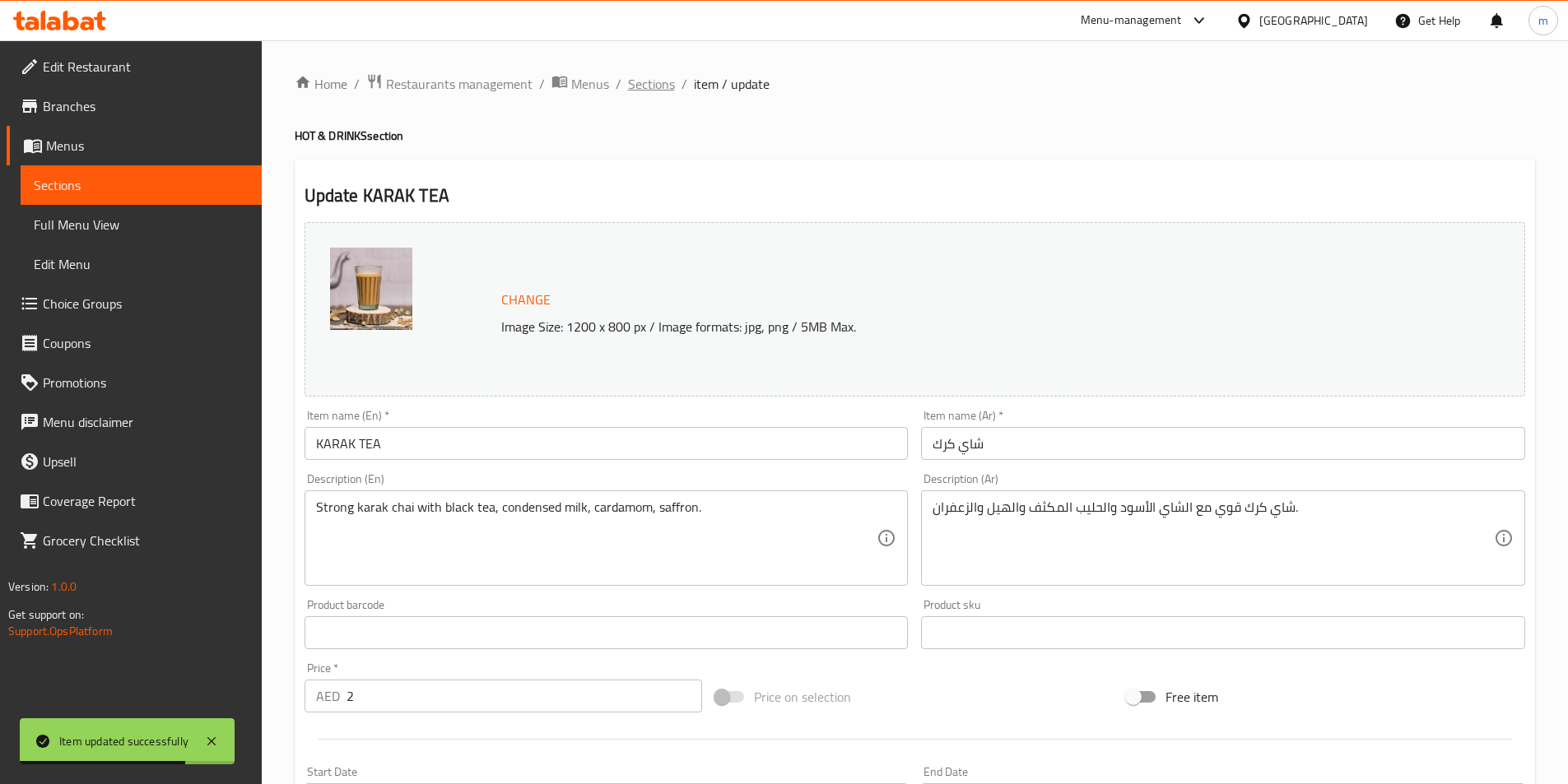
click at [656, 87] on span "Sections" at bounding box center [652, 84] width 47 height 20
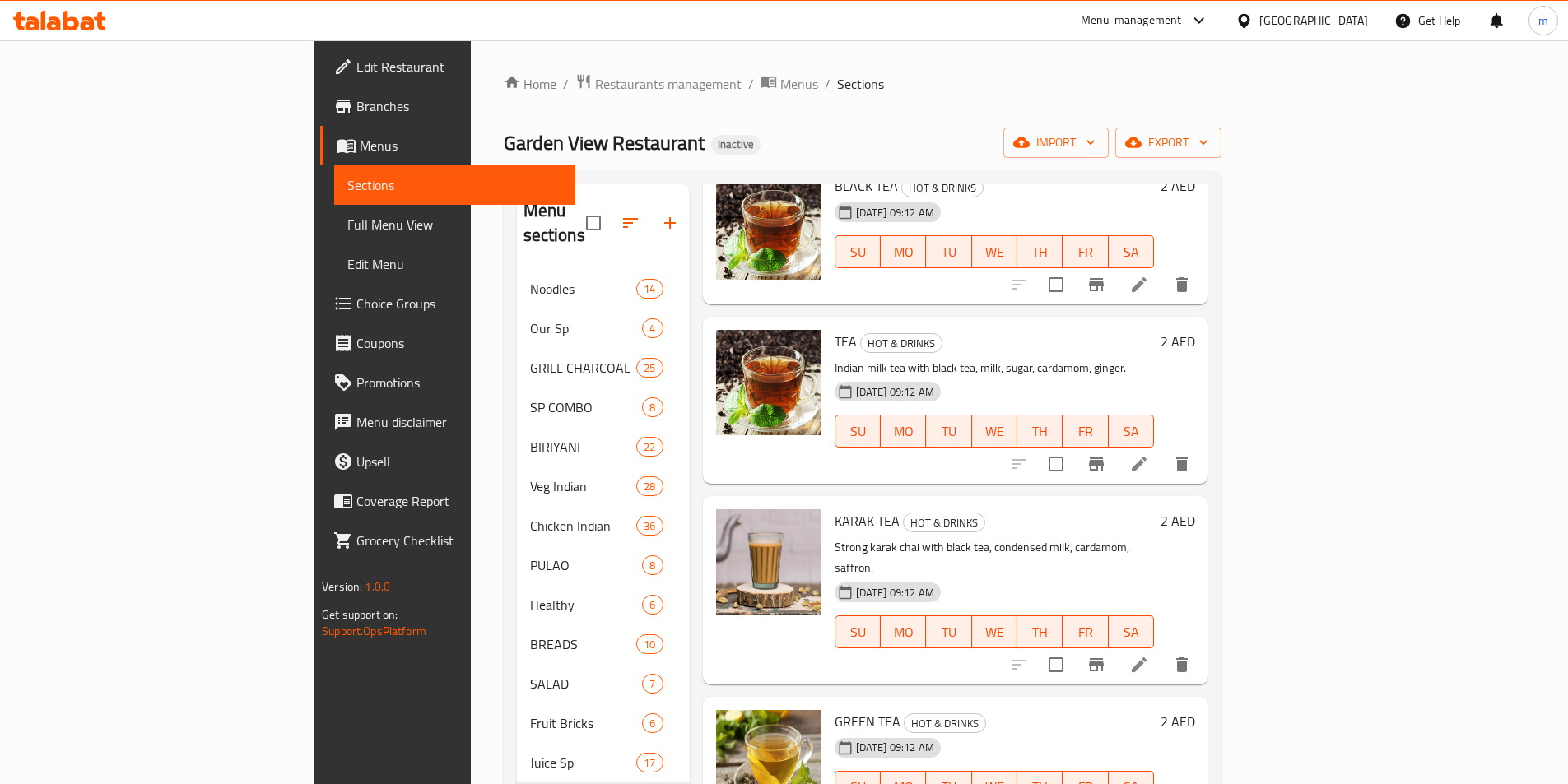
scroll to position [1728, 0]
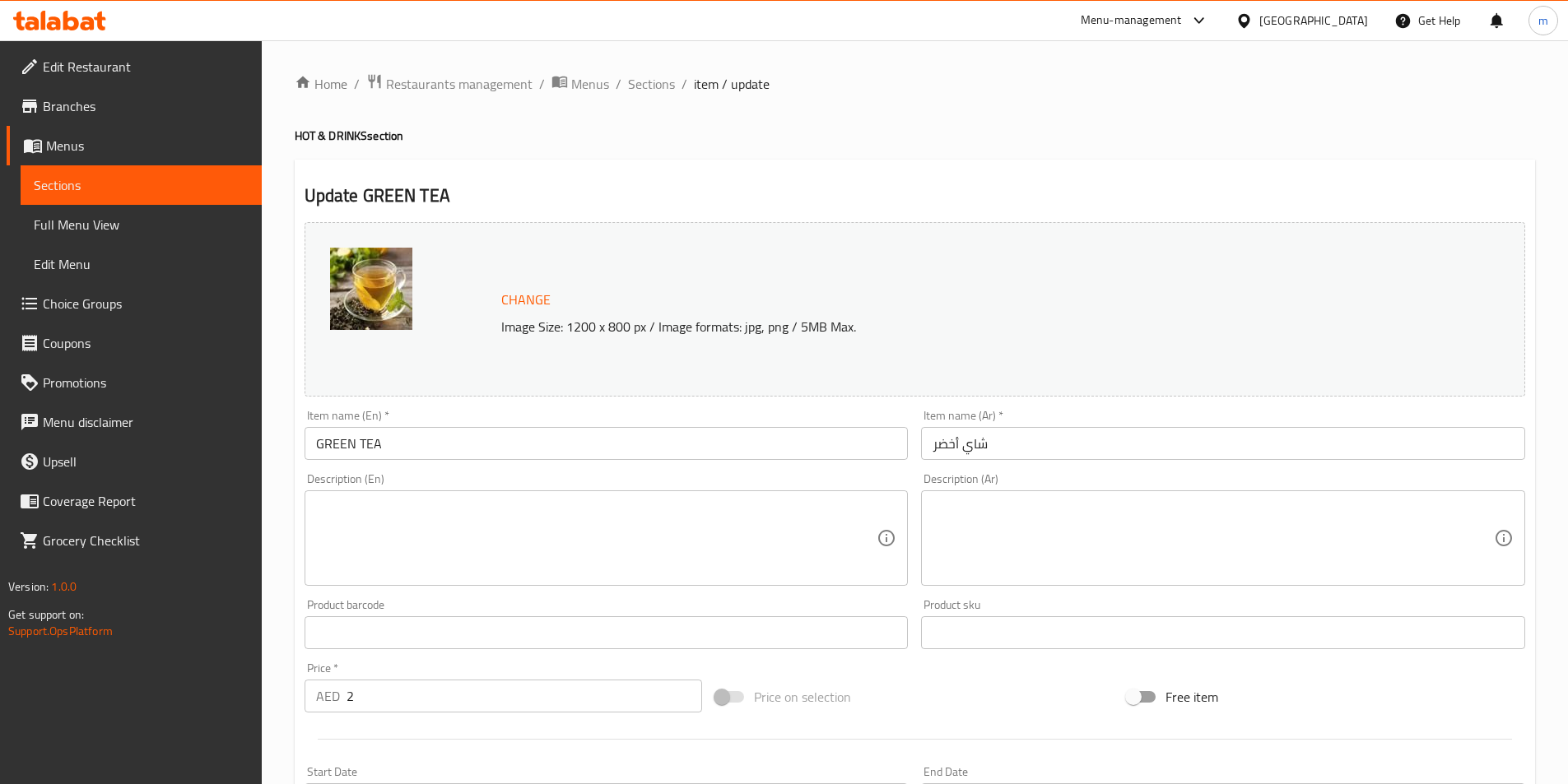
click at [550, 535] on textarea at bounding box center [597, 539] width 562 height 78
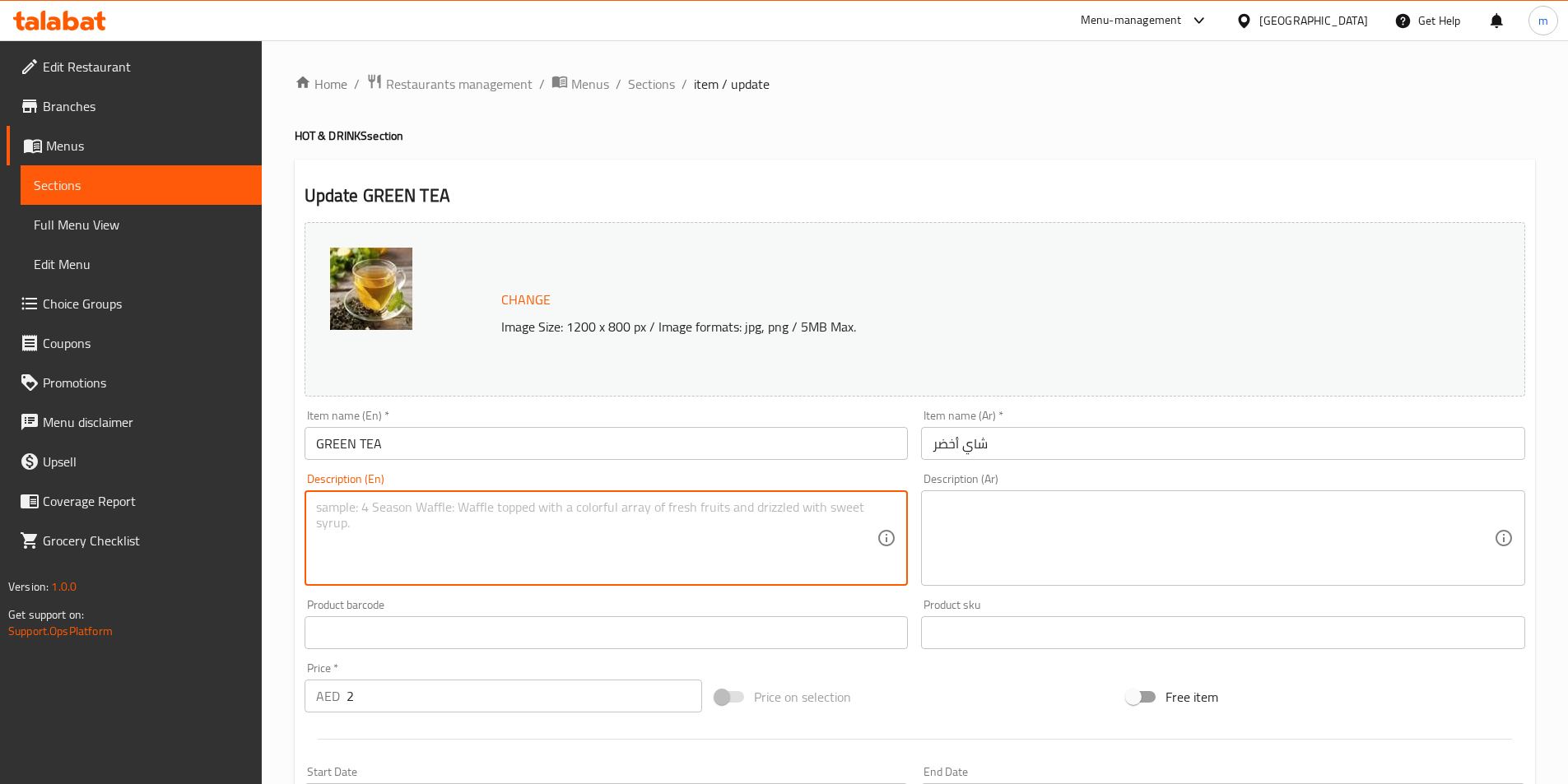
paste textarea "Steeped green tea leaves; hot water infusion, light grassy flavor."
type textarea "Steeped green tea leaves; hot water infusion, light grassy flavor."
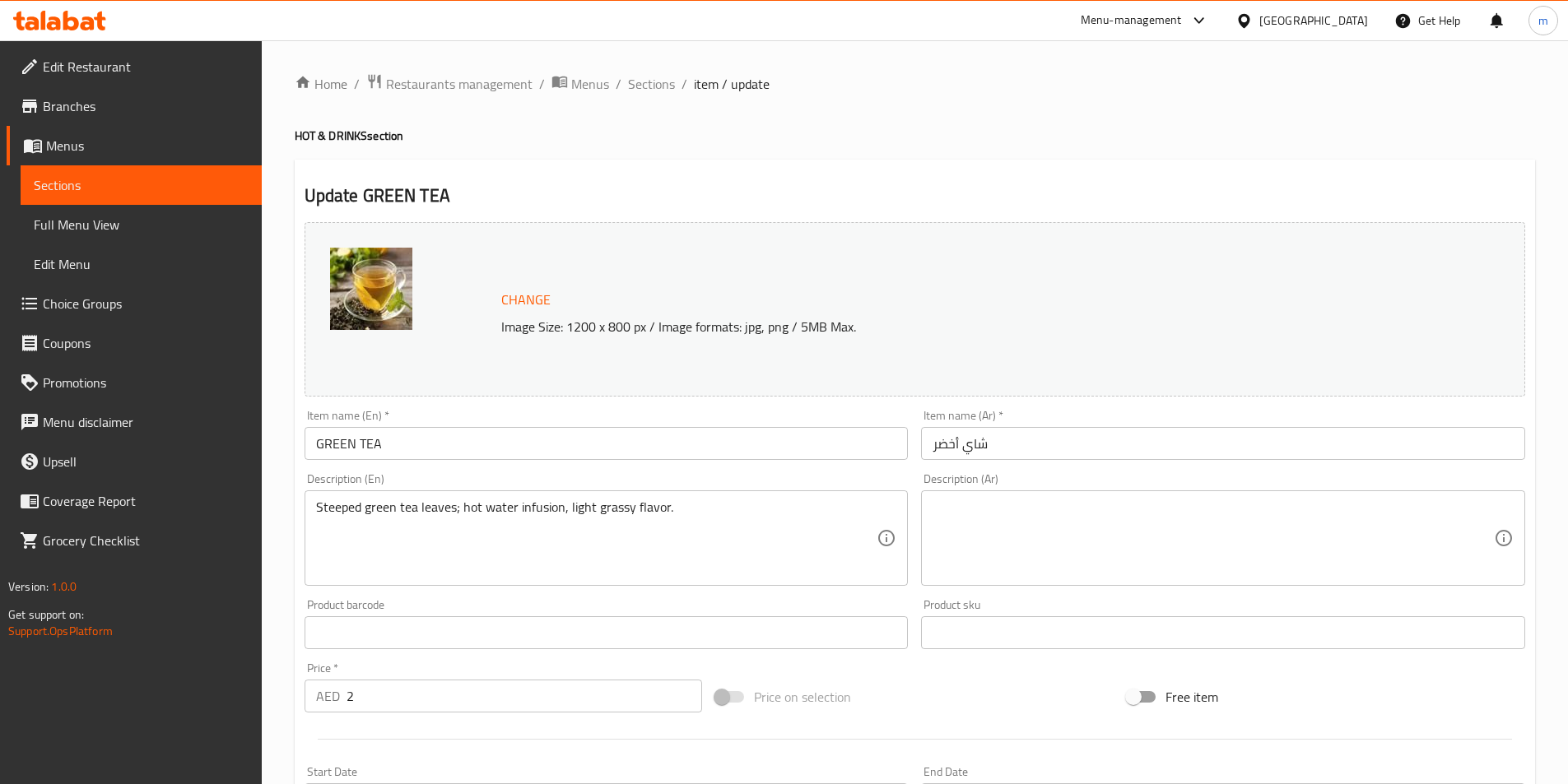
click at [1324, 537] on textarea at bounding box center [1213, 539] width 562 height 78
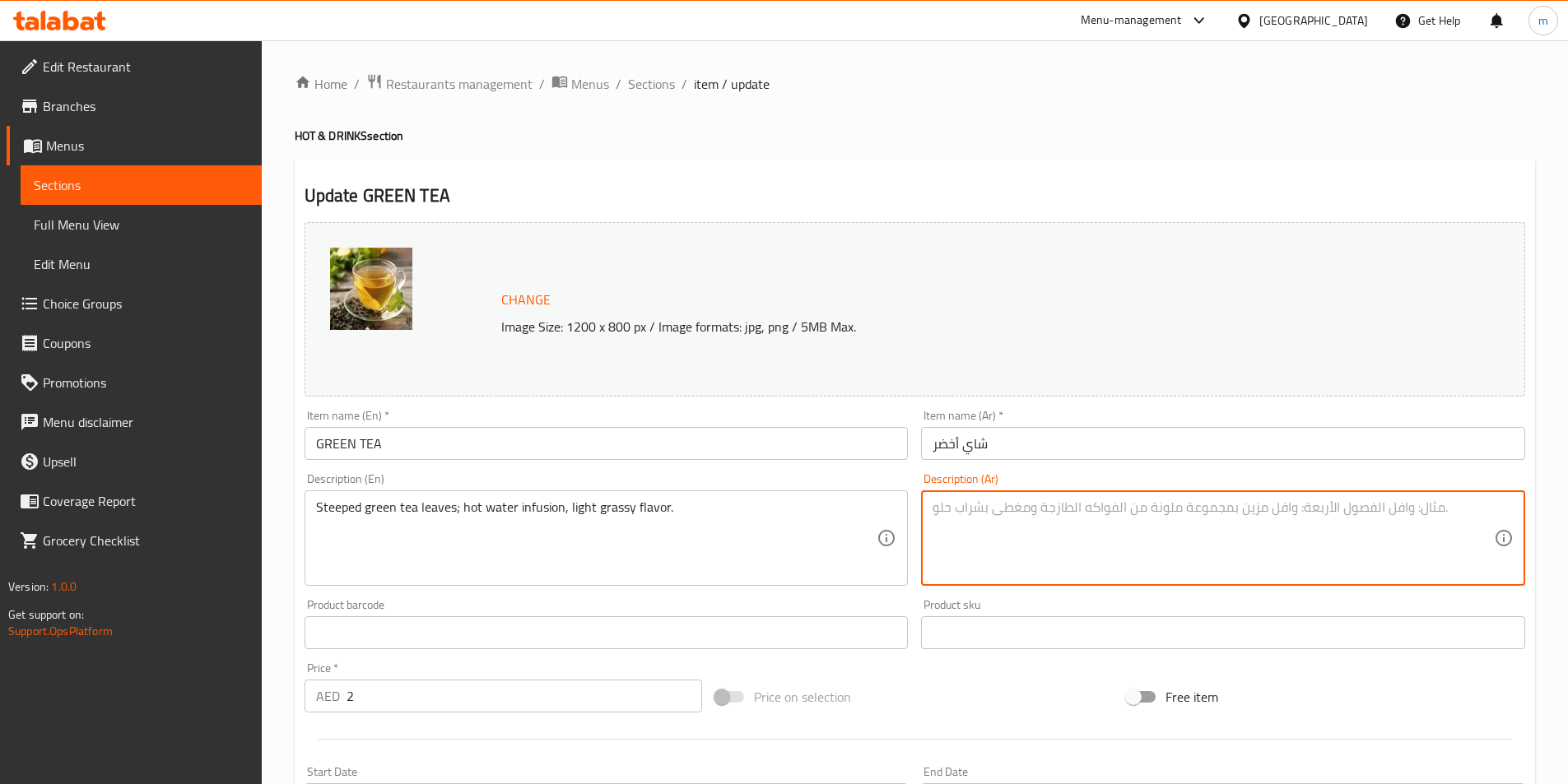
paste textarea "أوراق الشاي الأخضر المنقوعة في الماء الساخن، نكهة عشبية خفيفة."
click at [1504, 509] on div "أوراق الشاي الأخضر المنقوعة في الماء الساخن، نكهة عشبية خفيفة. Description (Ar)" at bounding box center [1222, 538] width 604 height 96
click at [1497, 512] on div "أوراق الشاي الأخضر المنقوعة في الماء الساخن، نكهة عشبية خفيفة. Description (Ar)" at bounding box center [1222, 538] width 604 height 96
click at [1487, 514] on textarea "أوراق الشاي الأخضر المنقوعة في الماء الساخن، نكهة عشبية خفيفة." at bounding box center [1213, 539] width 562 height 78
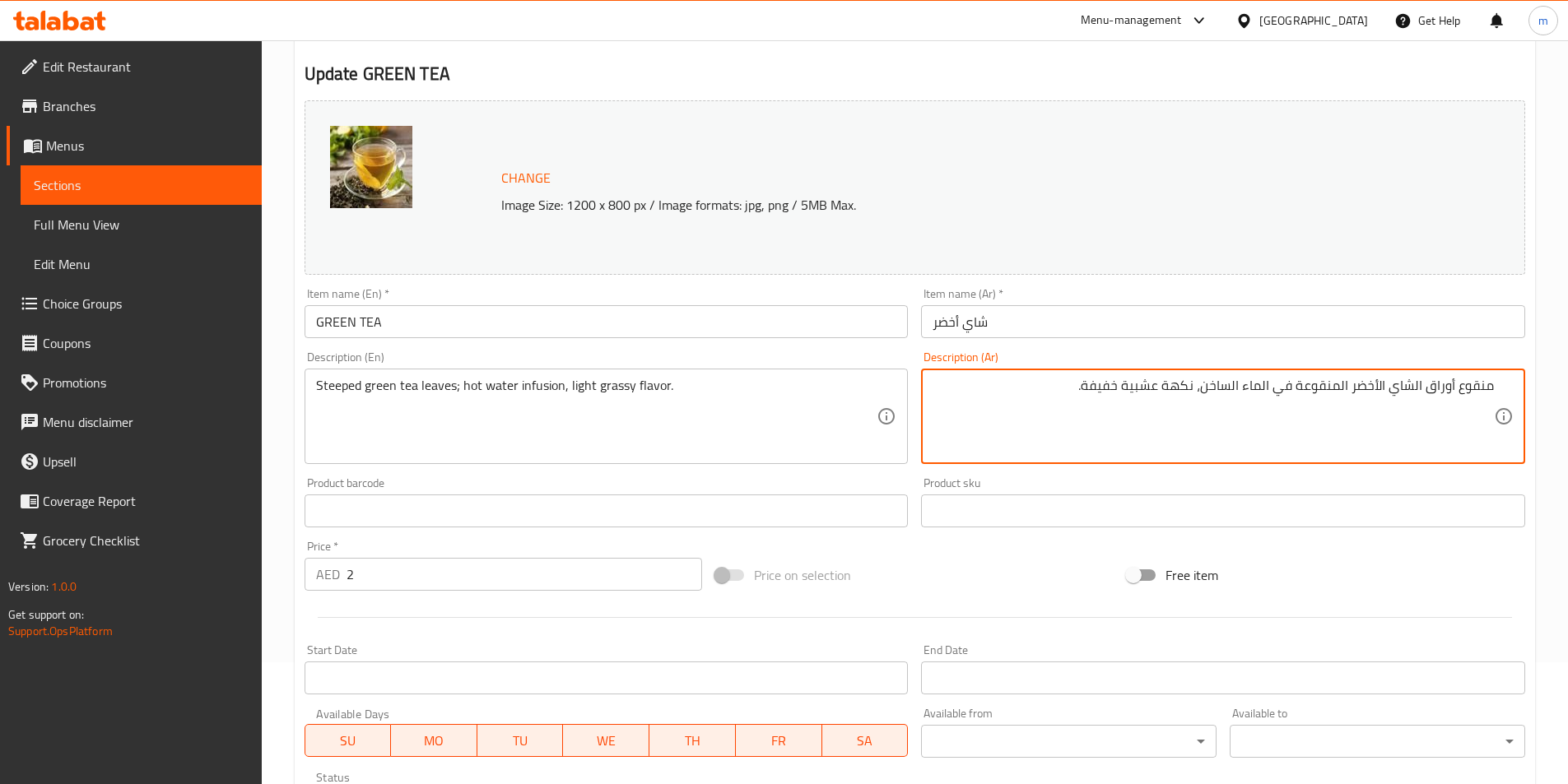
scroll to position [402, 0]
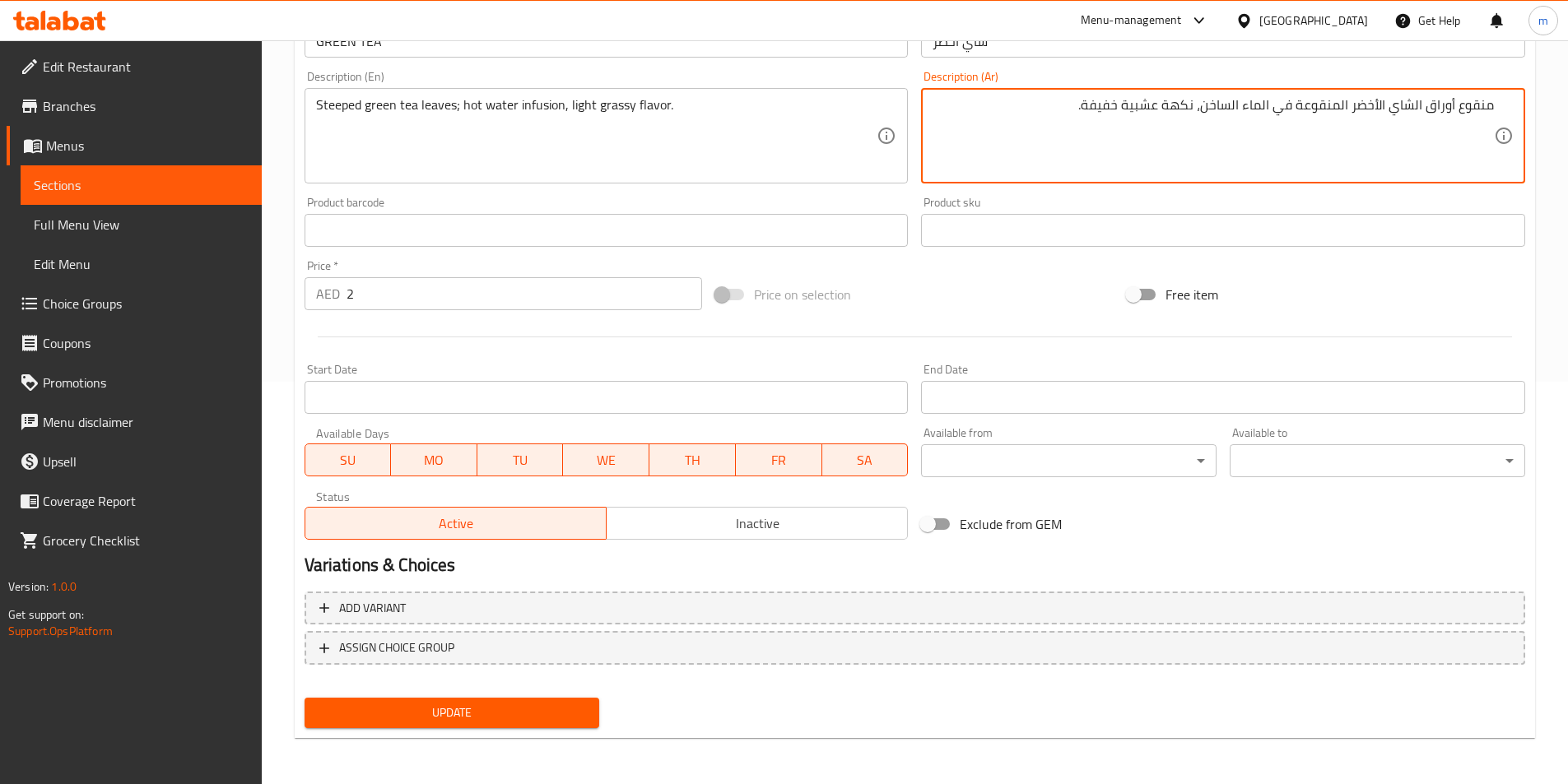
type textarea "منقوع أوراق الشاي الأخضر المنقوعة في الماء الساخن، نكهة عشبية خفيفة."
click at [586, 709] on button "Update" at bounding box center [452, 713] width 296 height 31
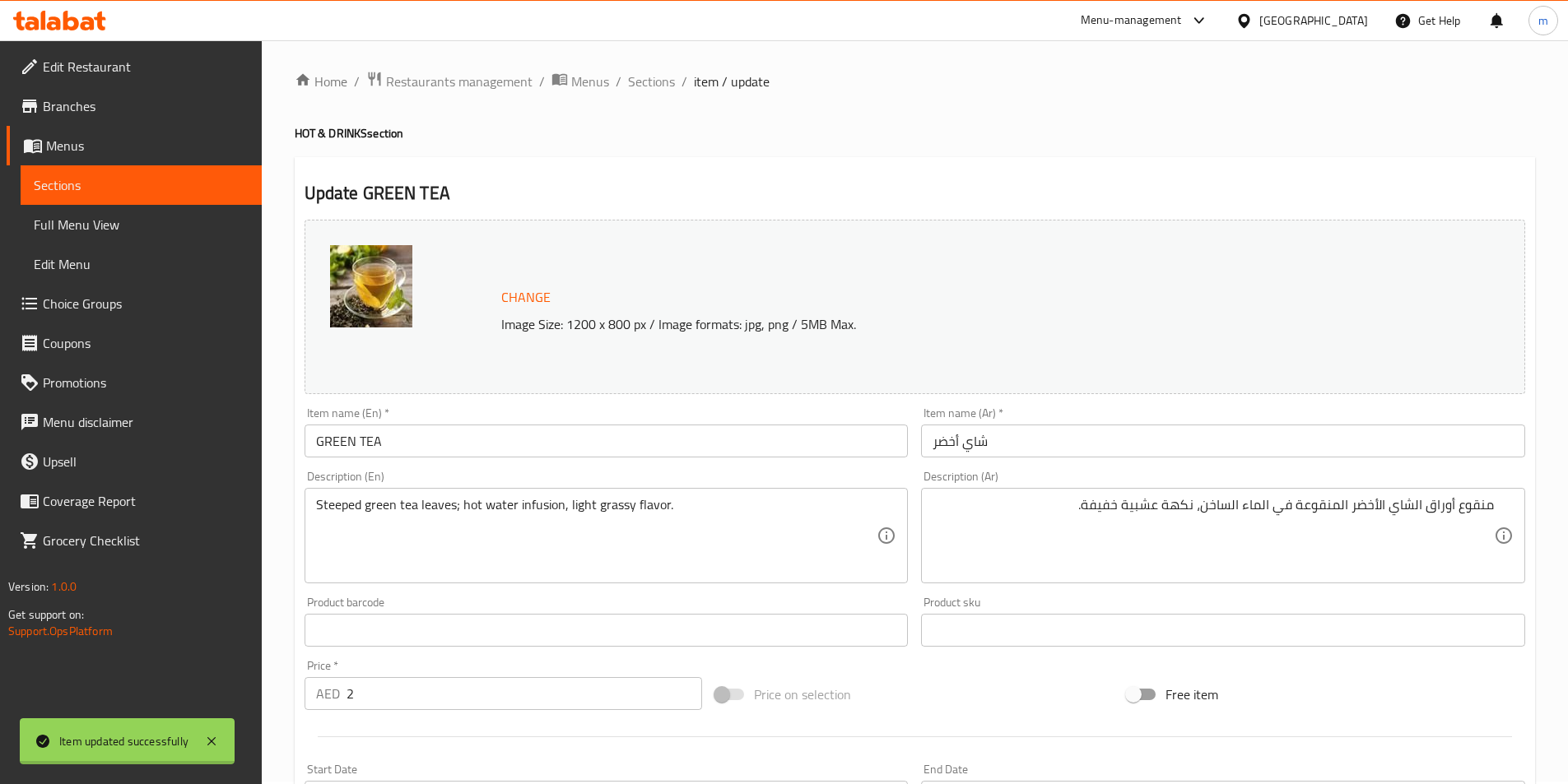
scroll to position [0, 0]
click at [637, 84] on span "Sections" at bounding box center [652, 84] width 47 height 20
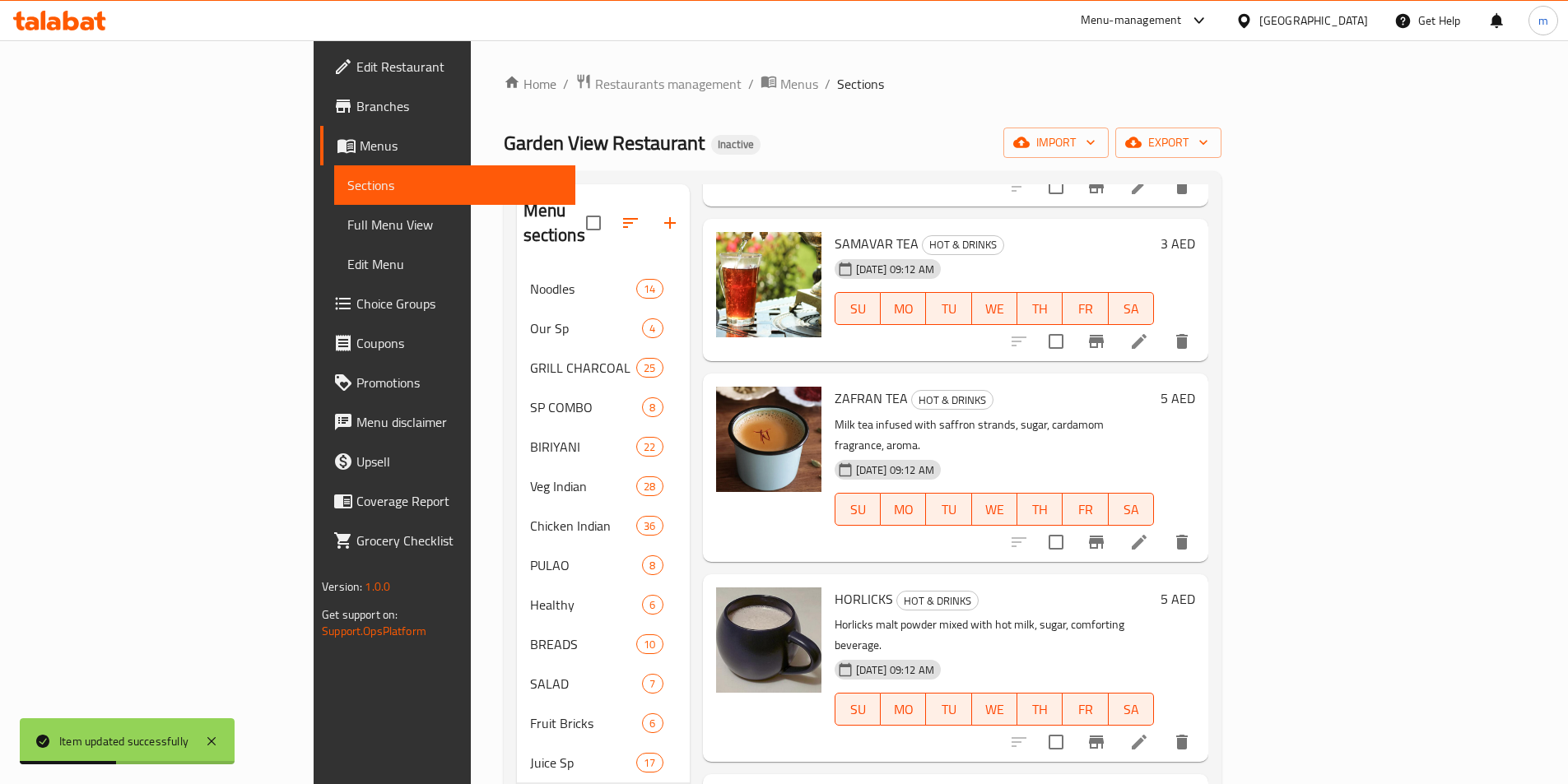
scroll to position [987, 0]
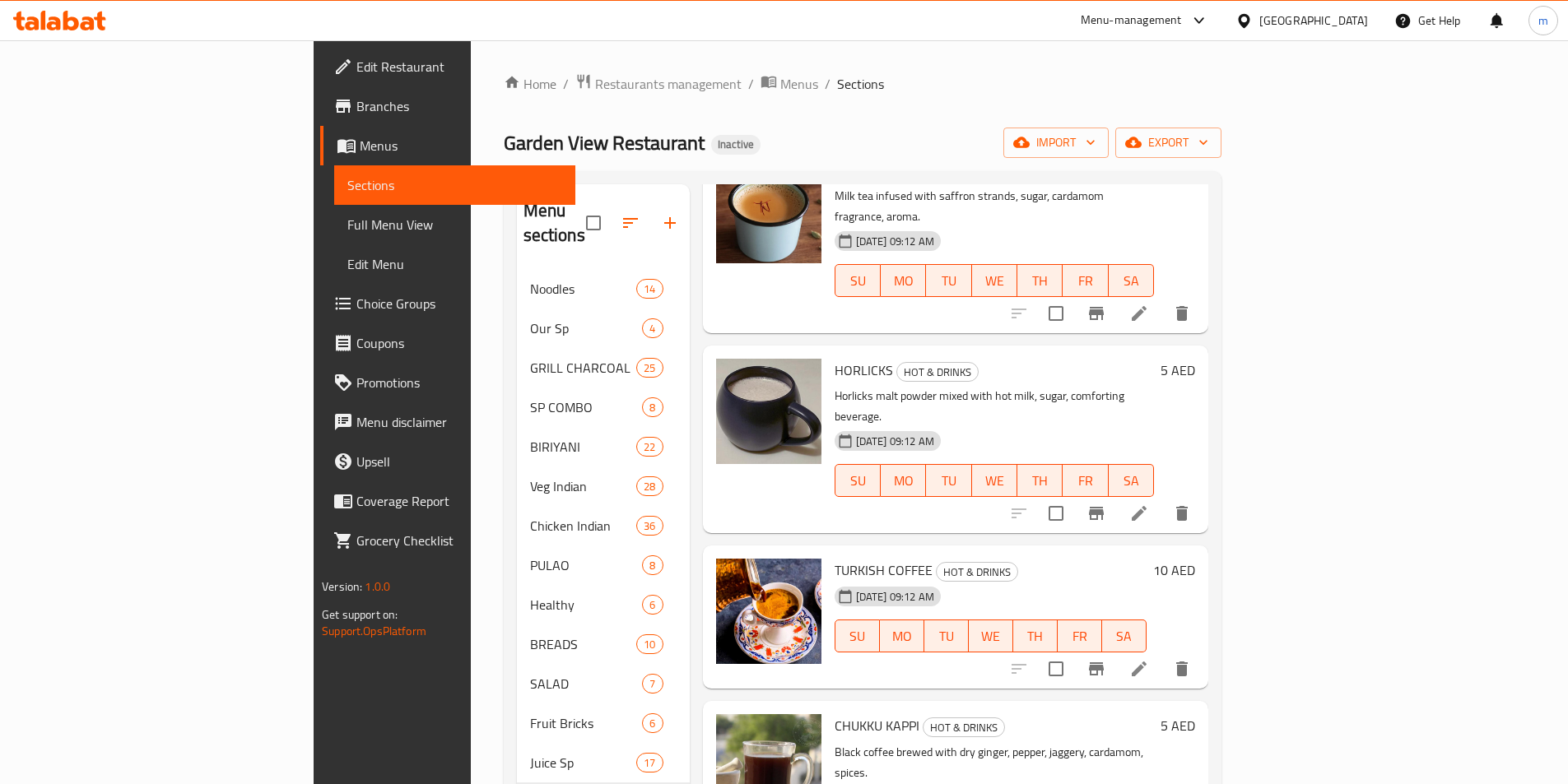
click at [1141, 101] on div "Home / Restaurants management / Menus / Sections Garden View Restaurant Inactiv…" at bounding box center [861, 773] width 717 height 1401
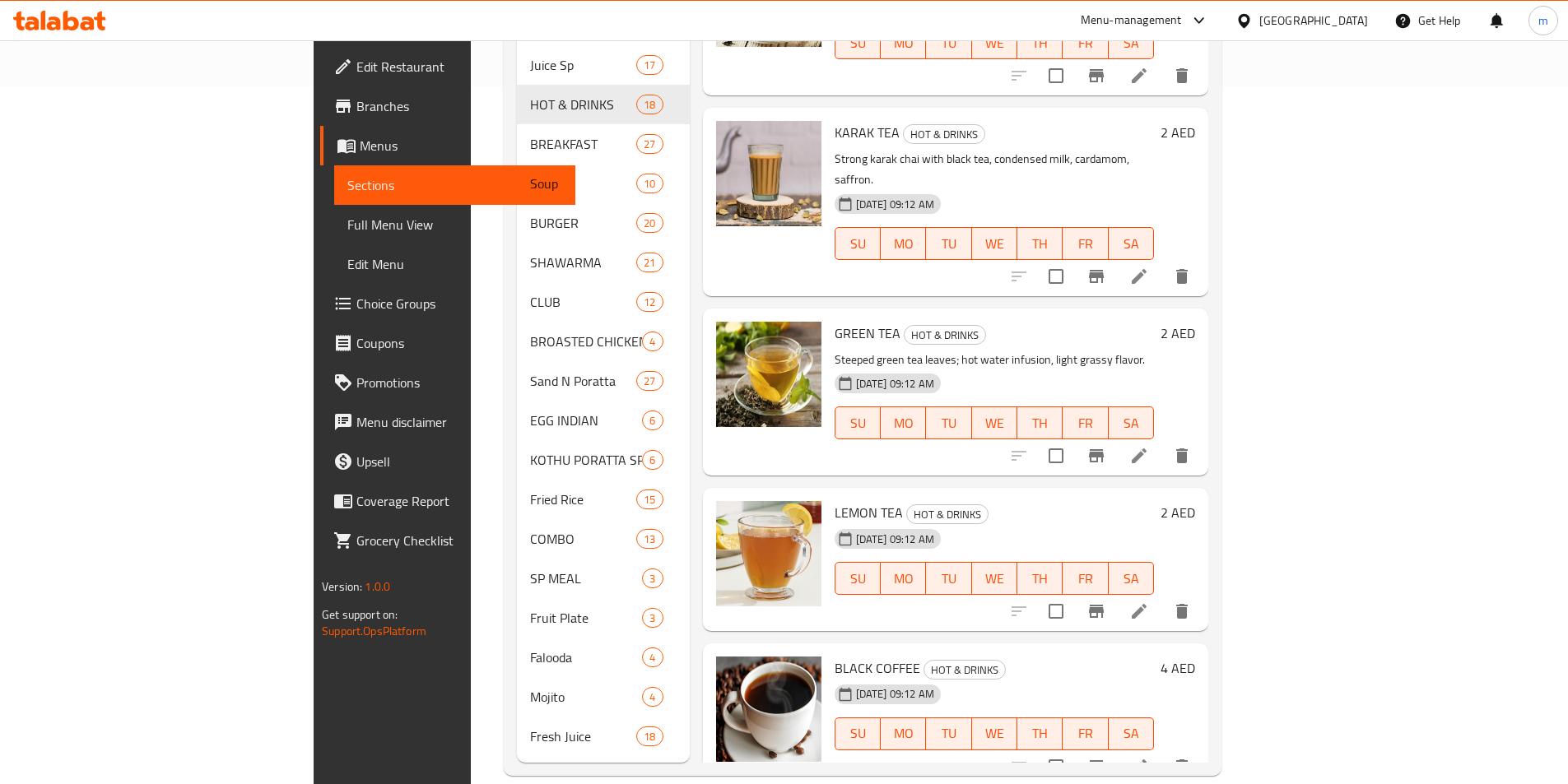
scroll to position [1310, 0]
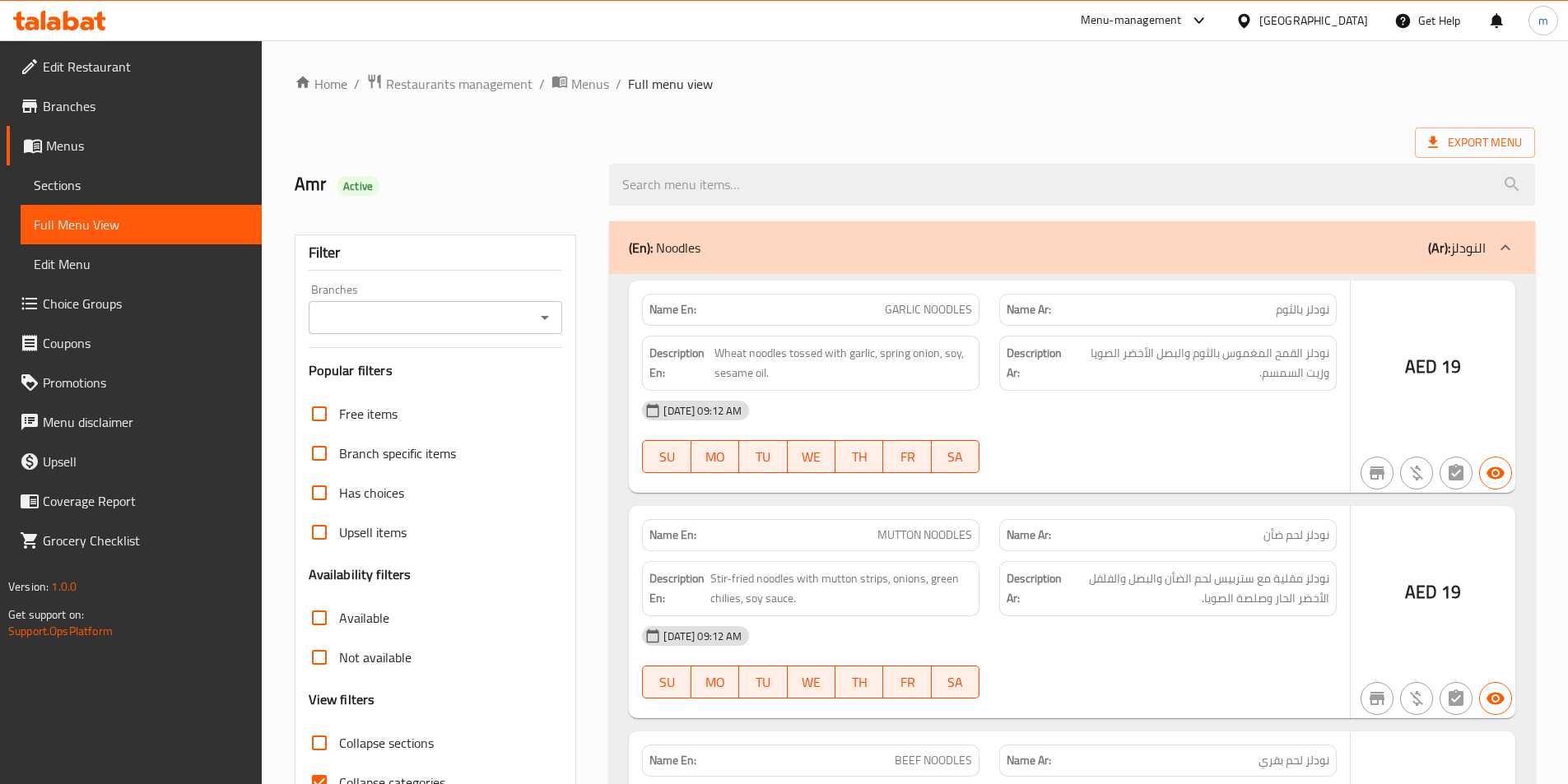
click at [981, 118] on div at bounding box center [784, 392] width 1568 height 784
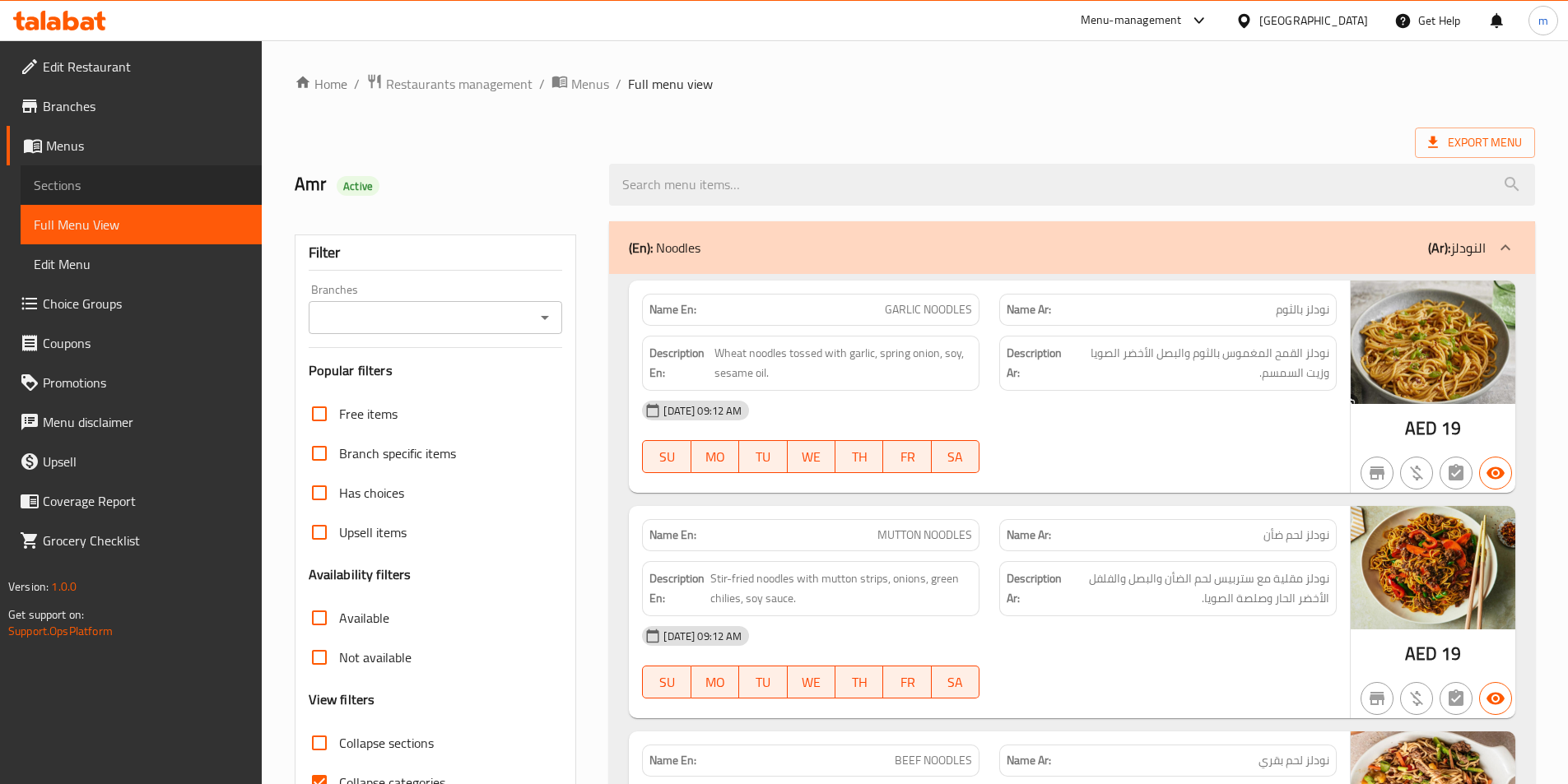
click at [95, 177] on span "Sections" at bounding box center [141, 185] width 215 height 20
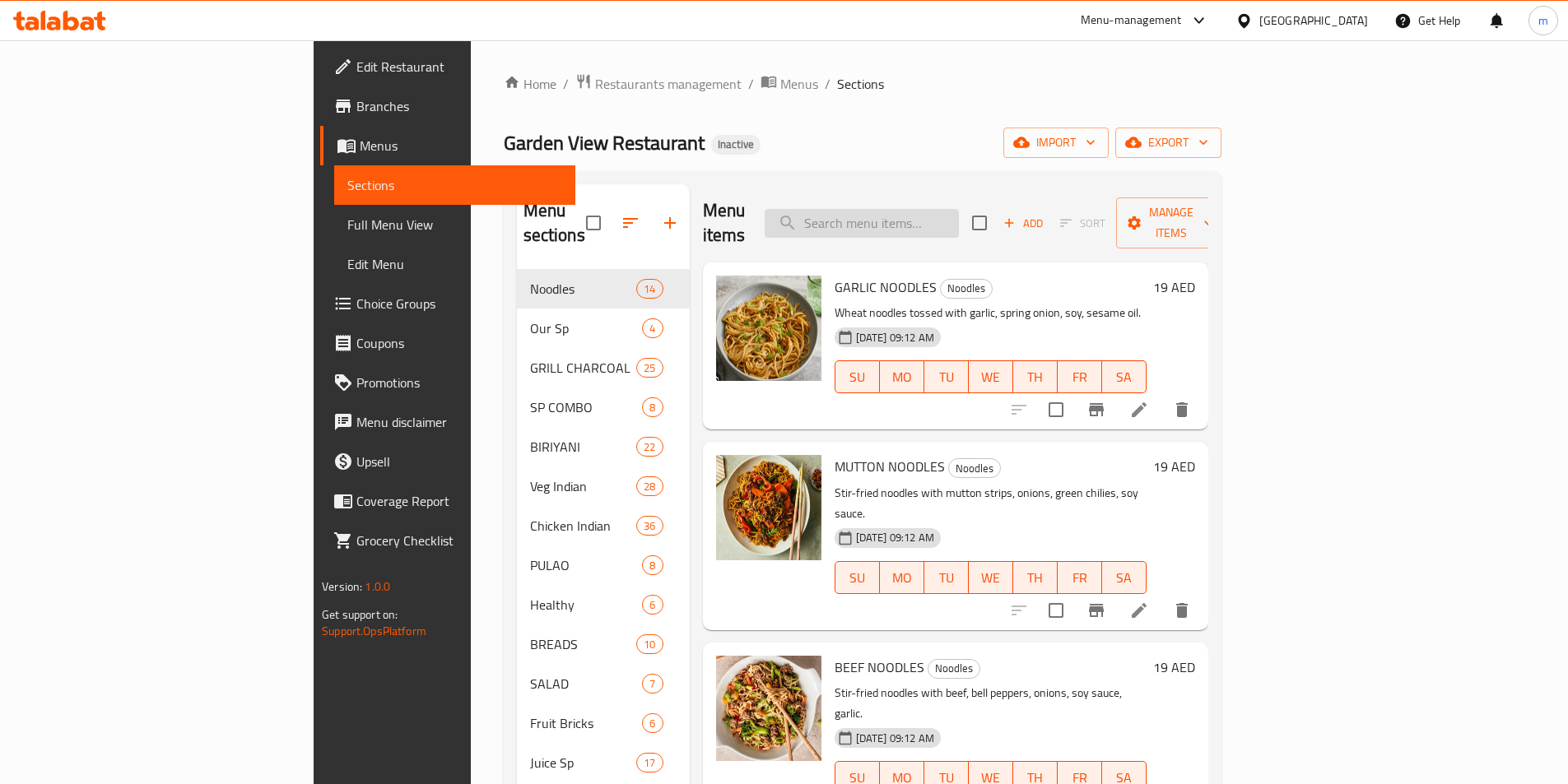
click at [959, 217] on input "search" at bounding box center [861, 223] width 194 height 29
paste input "NESCAFE"
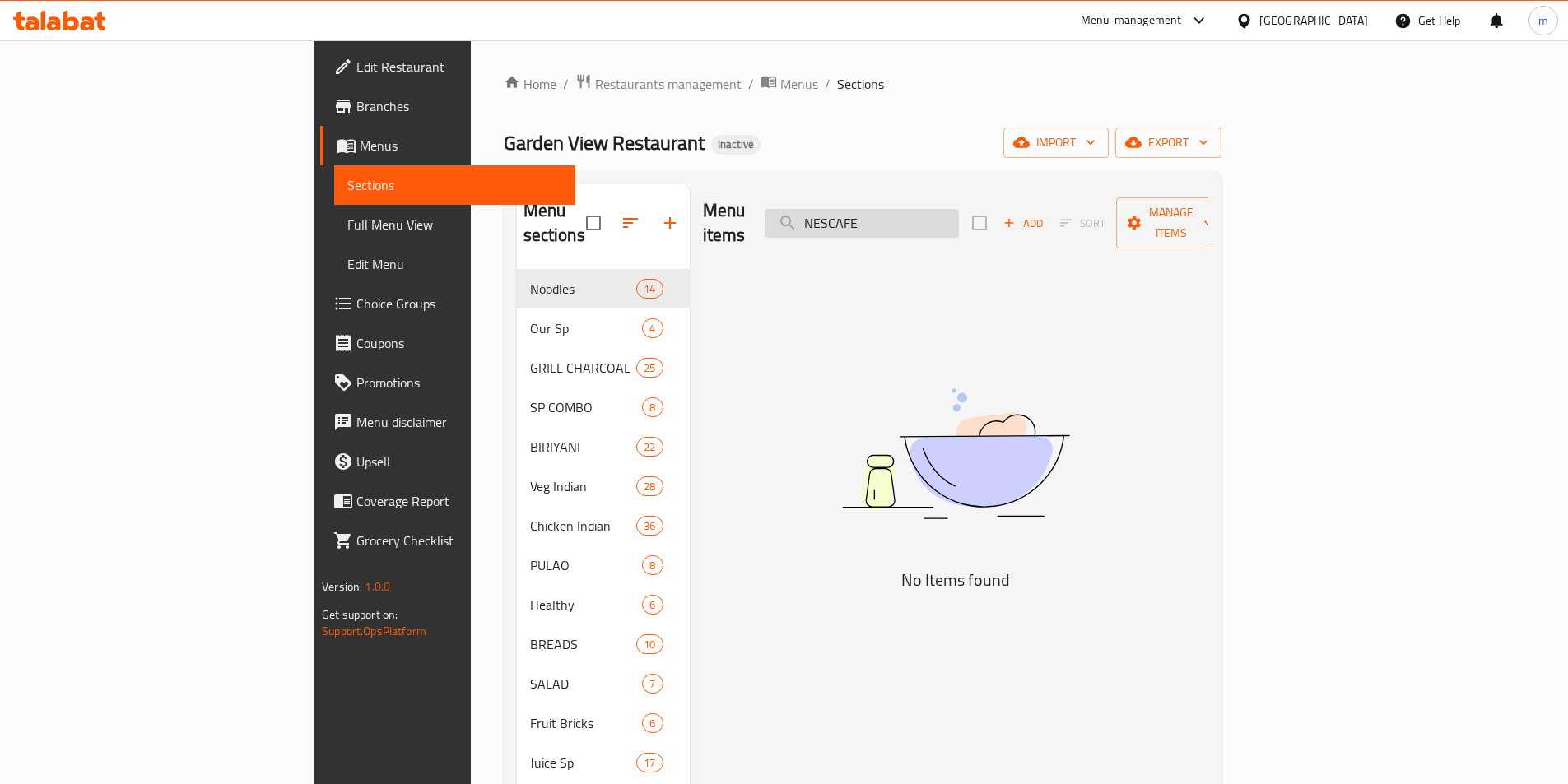
click at [959, 211] on input "NESCAFE" at bounding box center [861, 223] width 194 height 29
paste input "SAMOOSA"
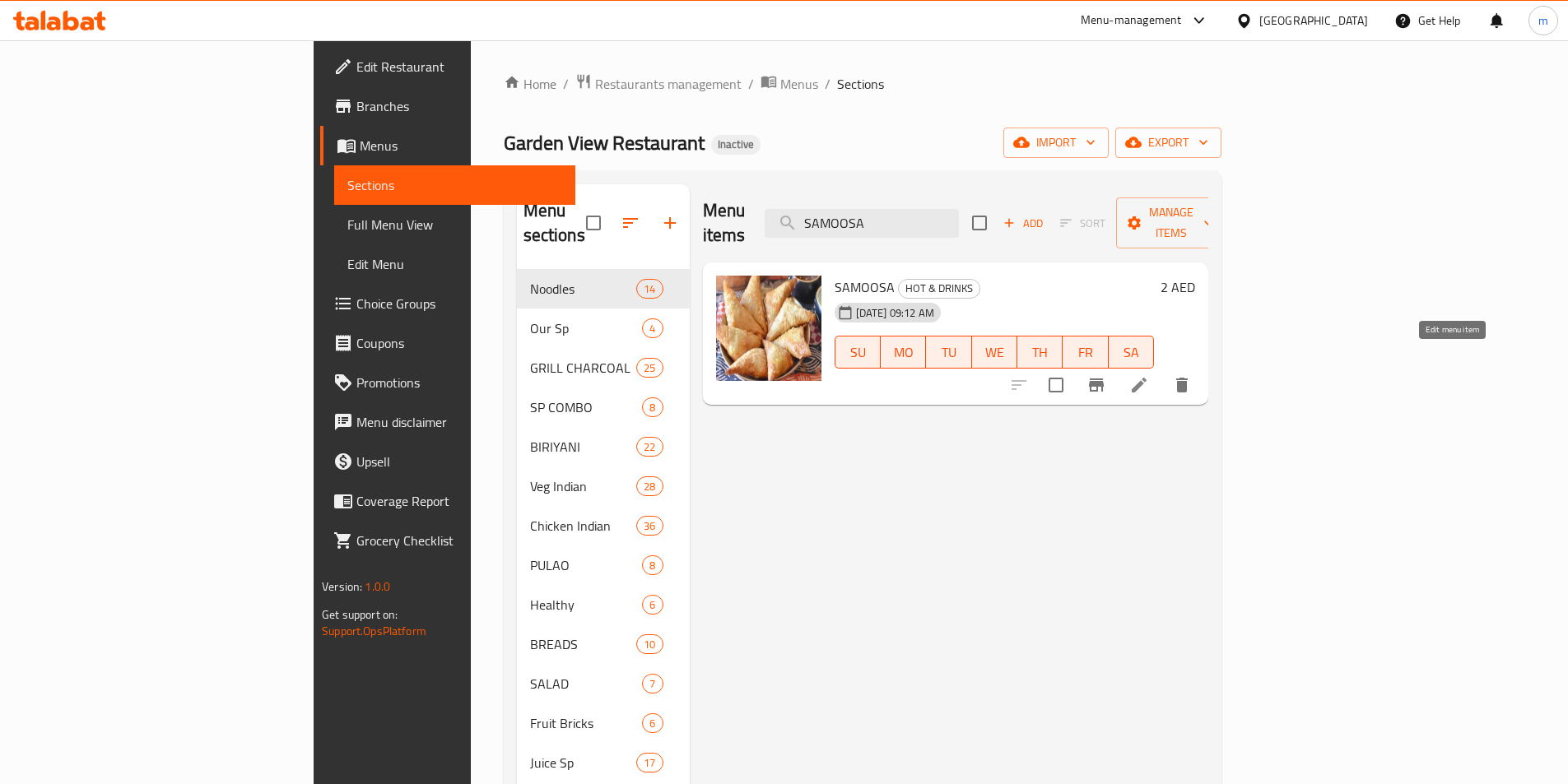
type input "SAMOOSA"
click at [1149, 375] on icon at bounding box center [1139, 385] width 20 height 20
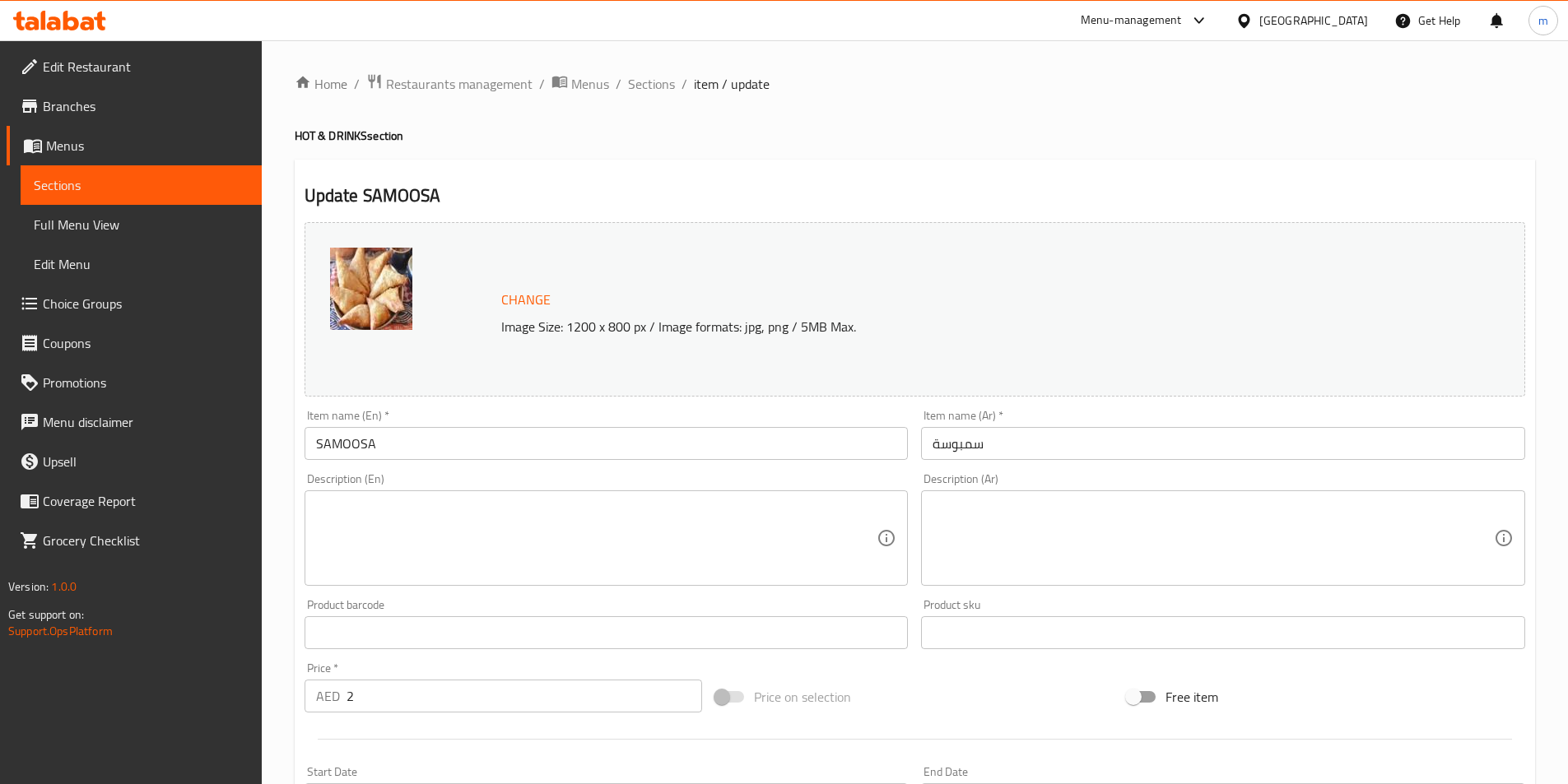
click at [763, 541] on textarea at bounding box center [597, 539] width 562 height 78
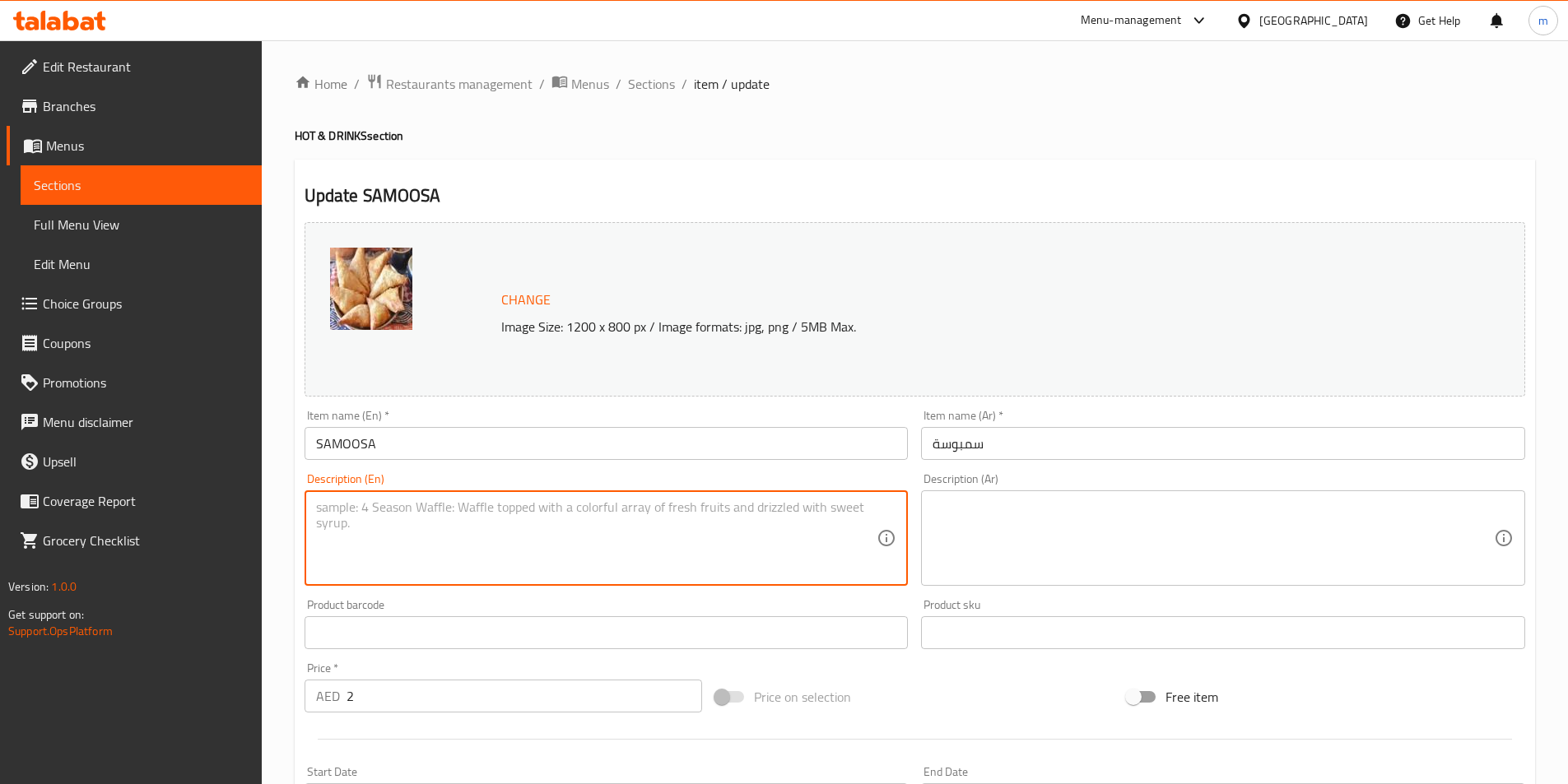
paste textarea "Crispy pastry filled with spiced potatoes, peas, onions; deep-fried triangles."
type textarea "Crispy pastry filled with spiced potatoes, peas, onions; deep-fried triangles."
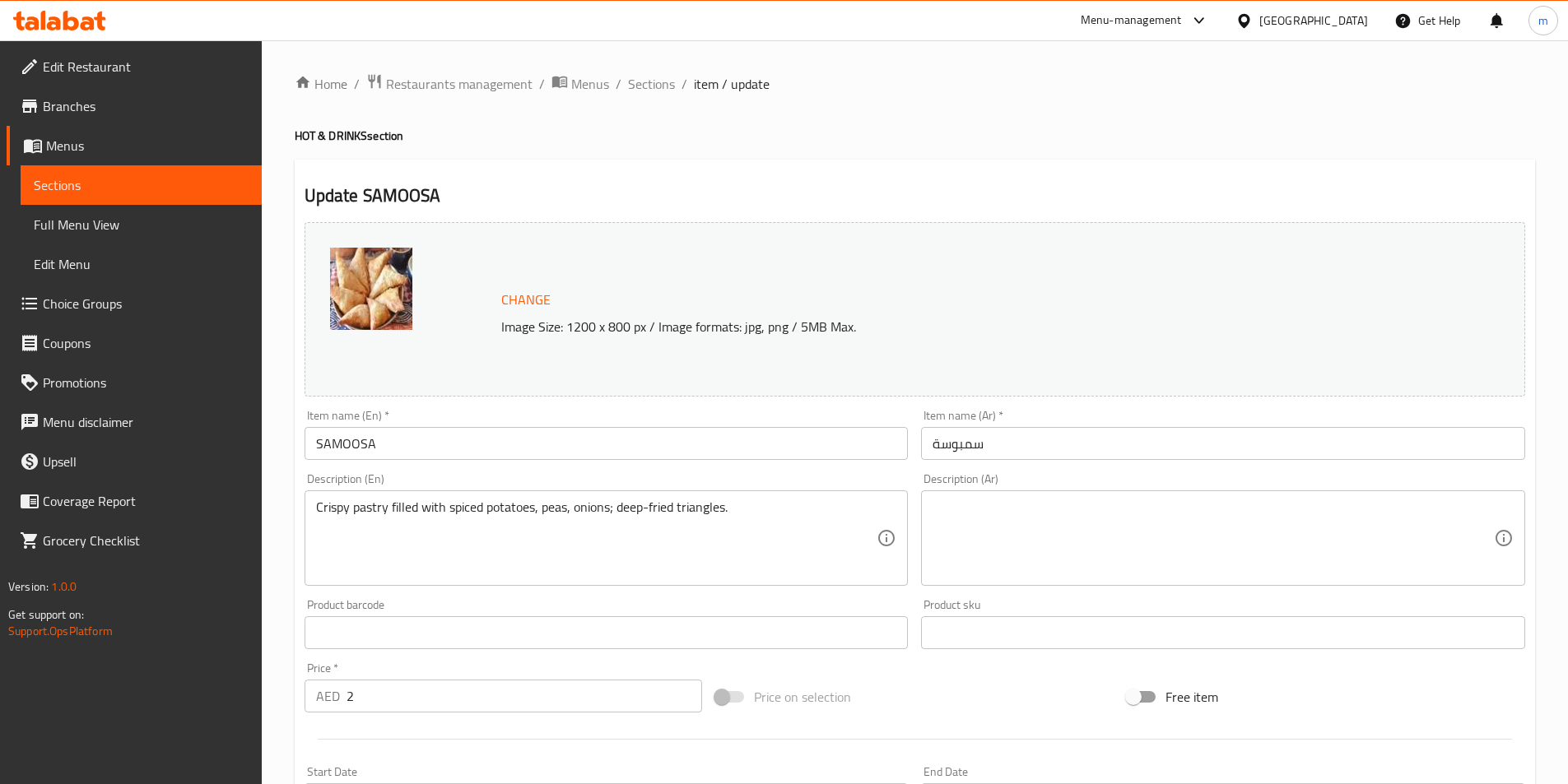
click at [1312, 533] on textarea at bounding box center [1213, 539] width 562 height 78
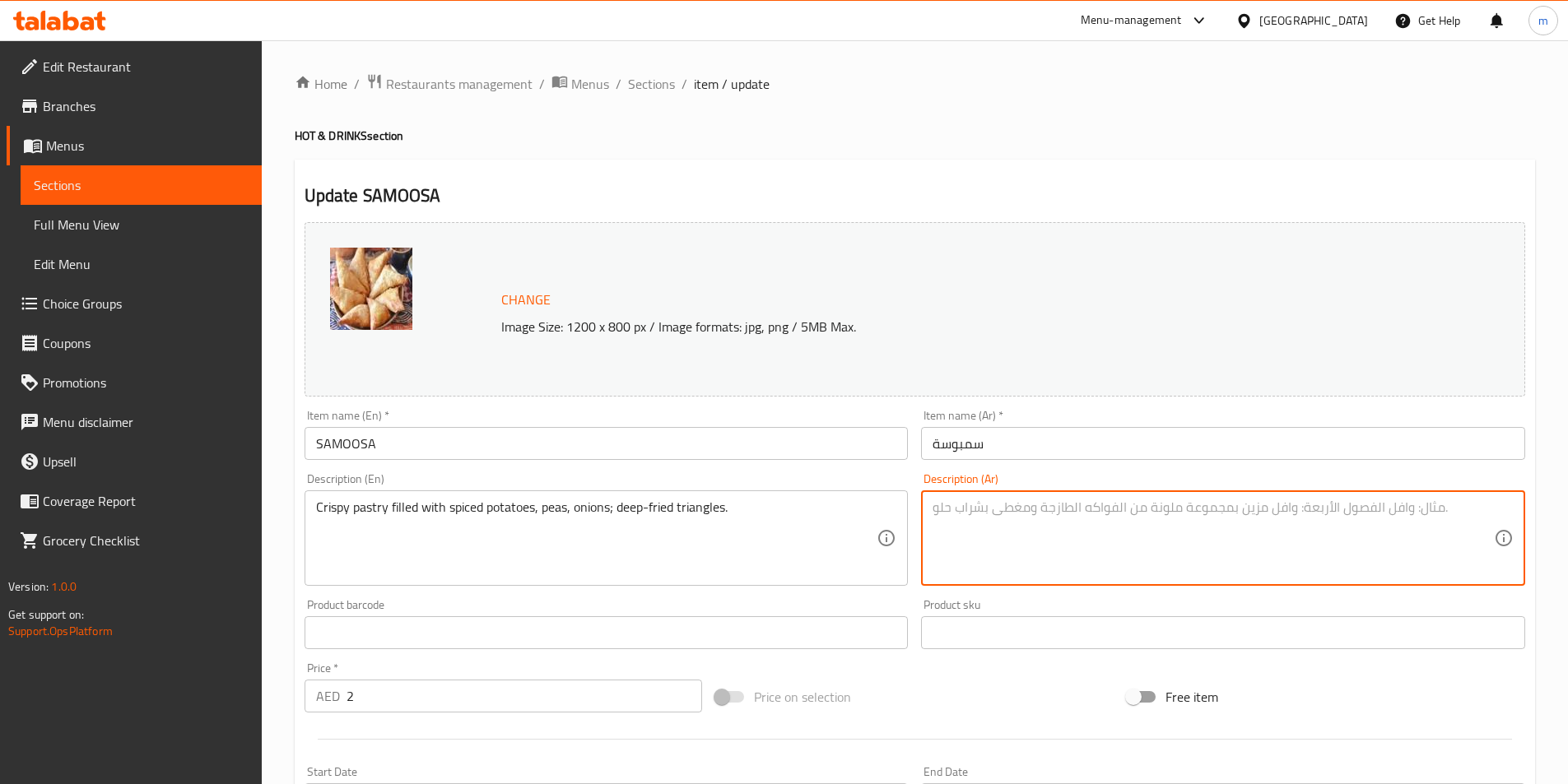
paste textarea "معجنات مقرمشة محشوة بالبطاطس المتبلة والبازلاء والبصل والمثلثات المقلية."
drag, startPoint x: 976, startPoint y: 517, endPoint x: 1025, endPoint y: 528, distance: 50.2
click at [1025, 528] on textarea "معجنات مقرمشة محشوة بالبطاطس المتبلة والبازلاء والبصل والمثلثات المقلية." at bounding box center [1213, 539] width 562 height 78
click at [933, 517] on textarea "معجنات مقرمشة محشوة بالبطاطس المتبلة والبازلاء والبصل المقلية." at bounding box center [1213, 539] width 562 height 78
paste textarea "معجنات مقرمشة محشوة بالبطاطس المتبلة والبازلاء والبصل والمثلثات المقلية."
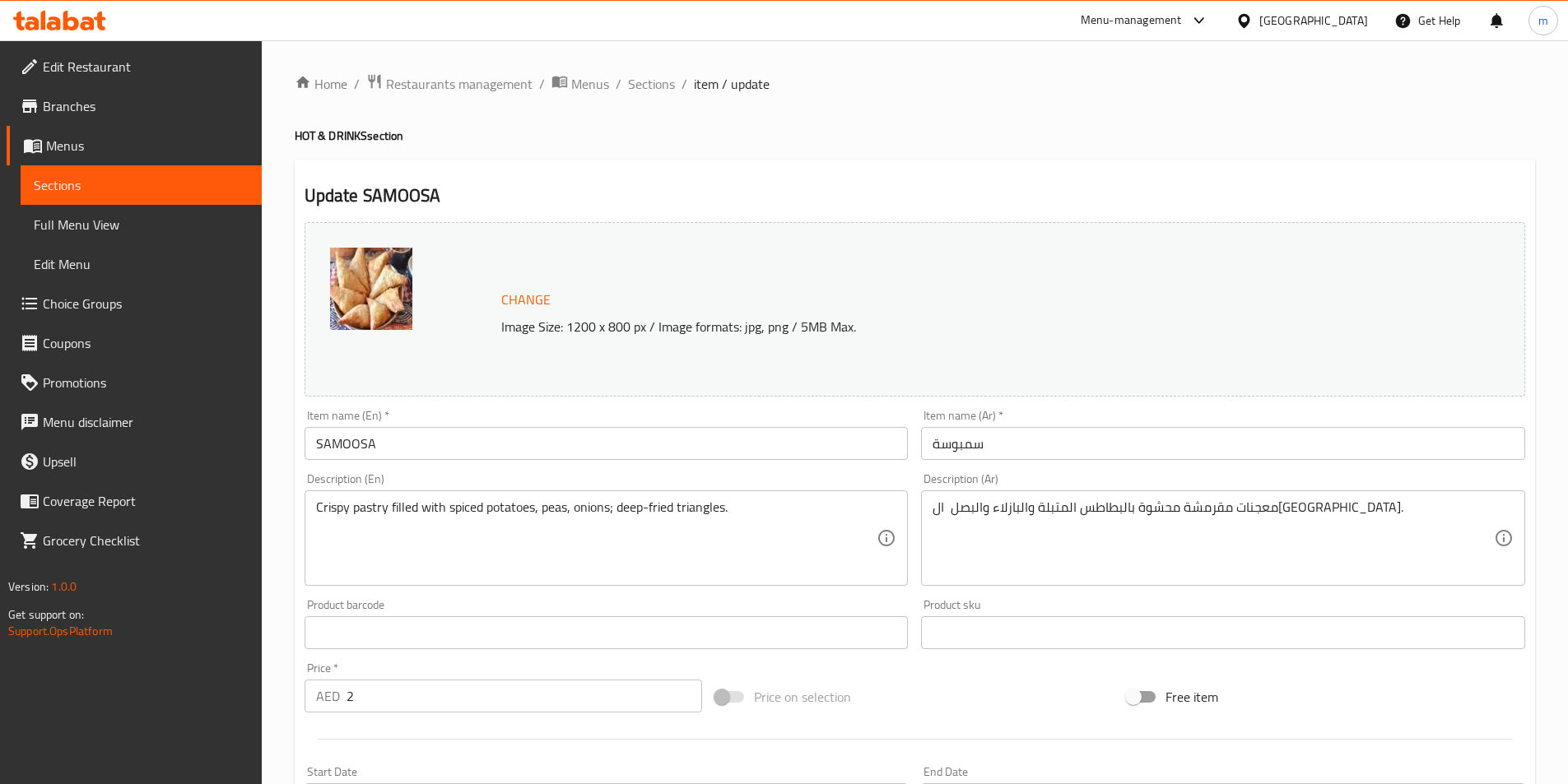
click at [930, 513] on div "معجنات مقرمشة محشوة بالبطاطس المتبلة والبازلاء والبصل المقلية. Description (Ar)" at bounding box center [1222, 538] width 604 height 96
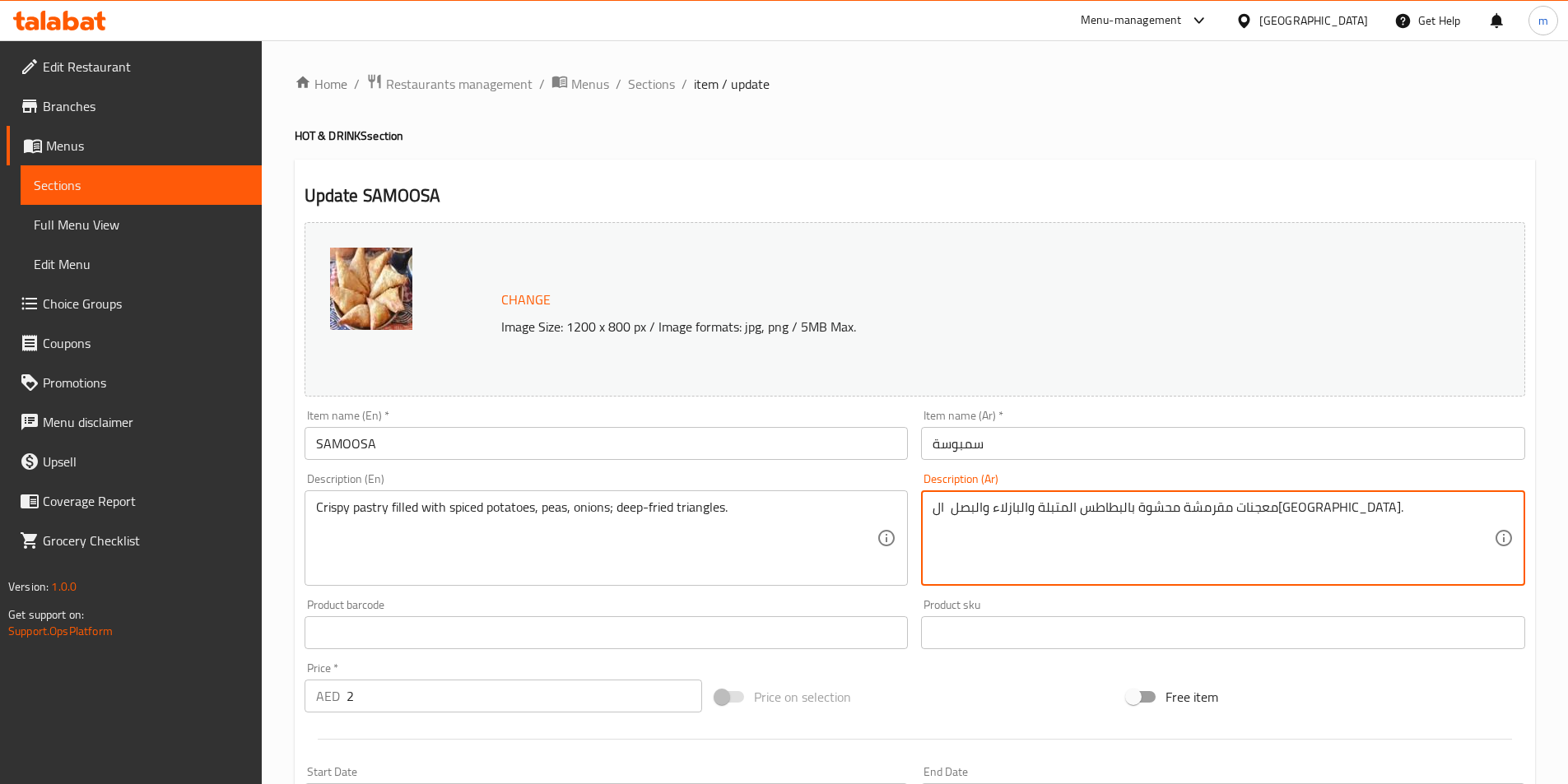
paste textarea "مثلثات"
click at [1105, 532] on textarea "معجنات مقرمشة محشوة بالبطاطس المتبلة والبازلاء والبصل المقلية." at bounding box center [1213, 539] width 562 height 78
paste textarea "مثلثات"
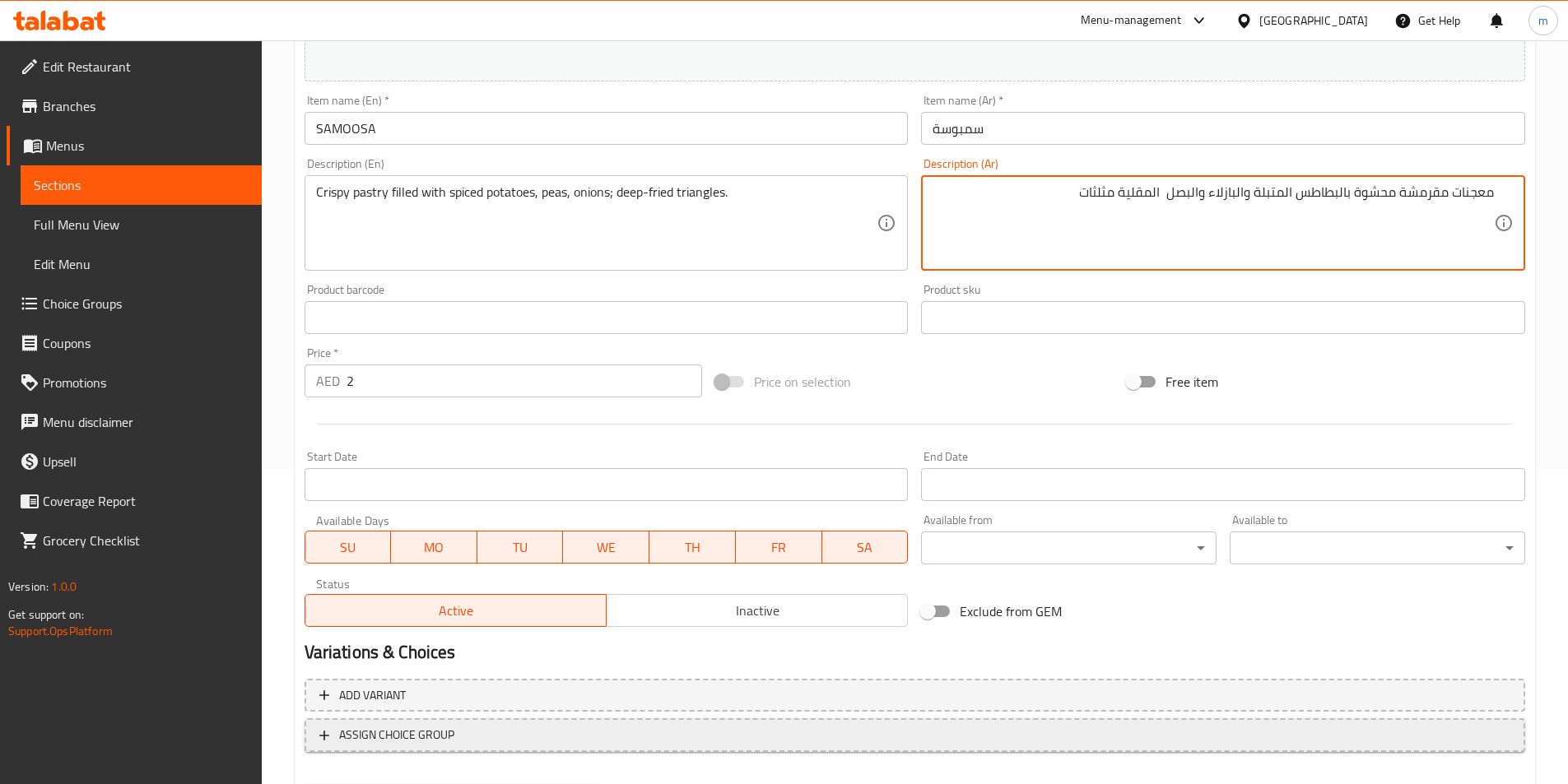
scroll to position [402, 0]
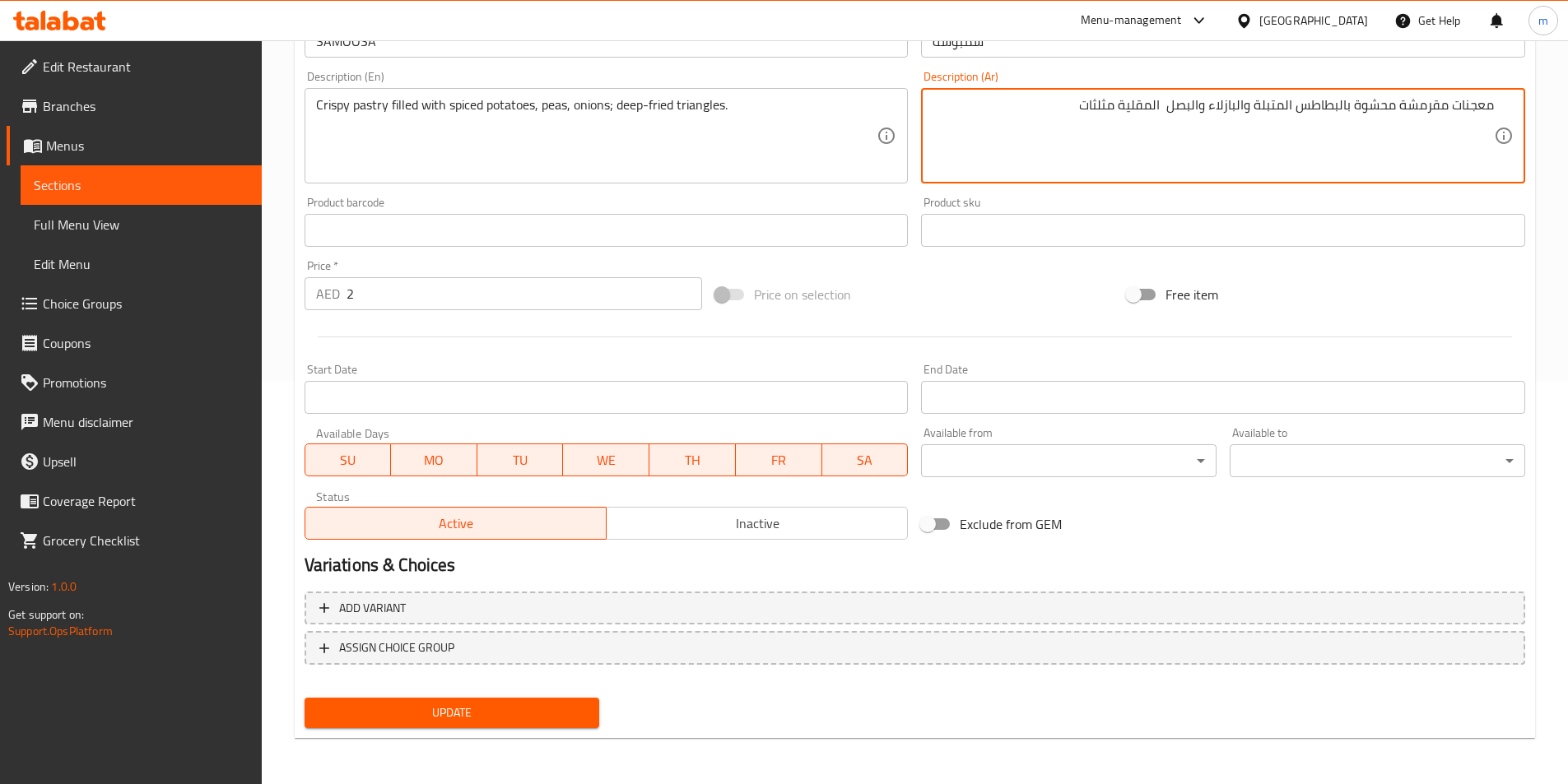
type textarea "معجنات مقرمشة محشوة بالبطاطس المتبلة والبازلاء والبصل المقلية مثلثات"
click at [590, 715] on button "Update" at bounding box center [452, 713] width 296 height 31
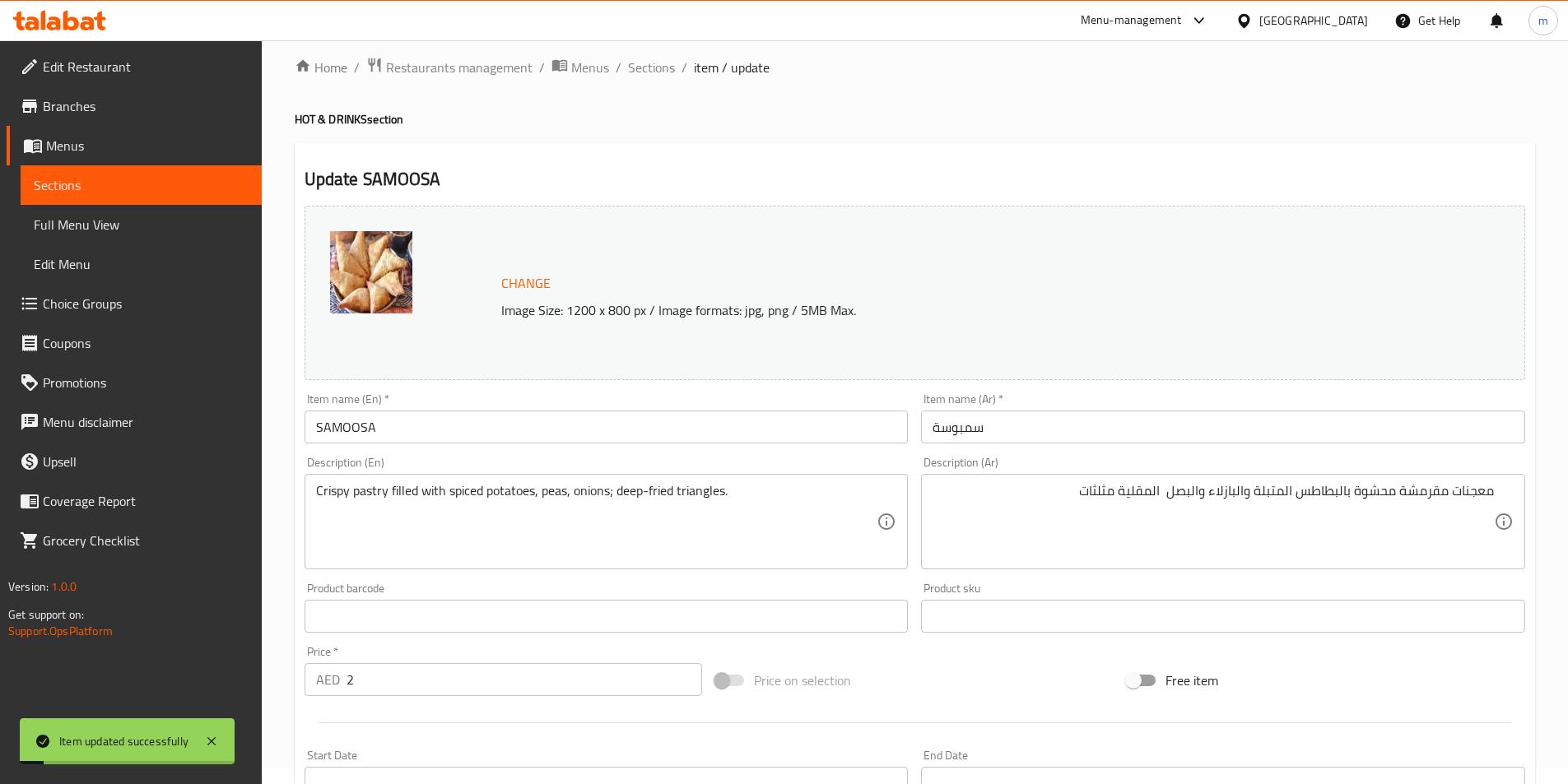
scroll to position [0, 0]
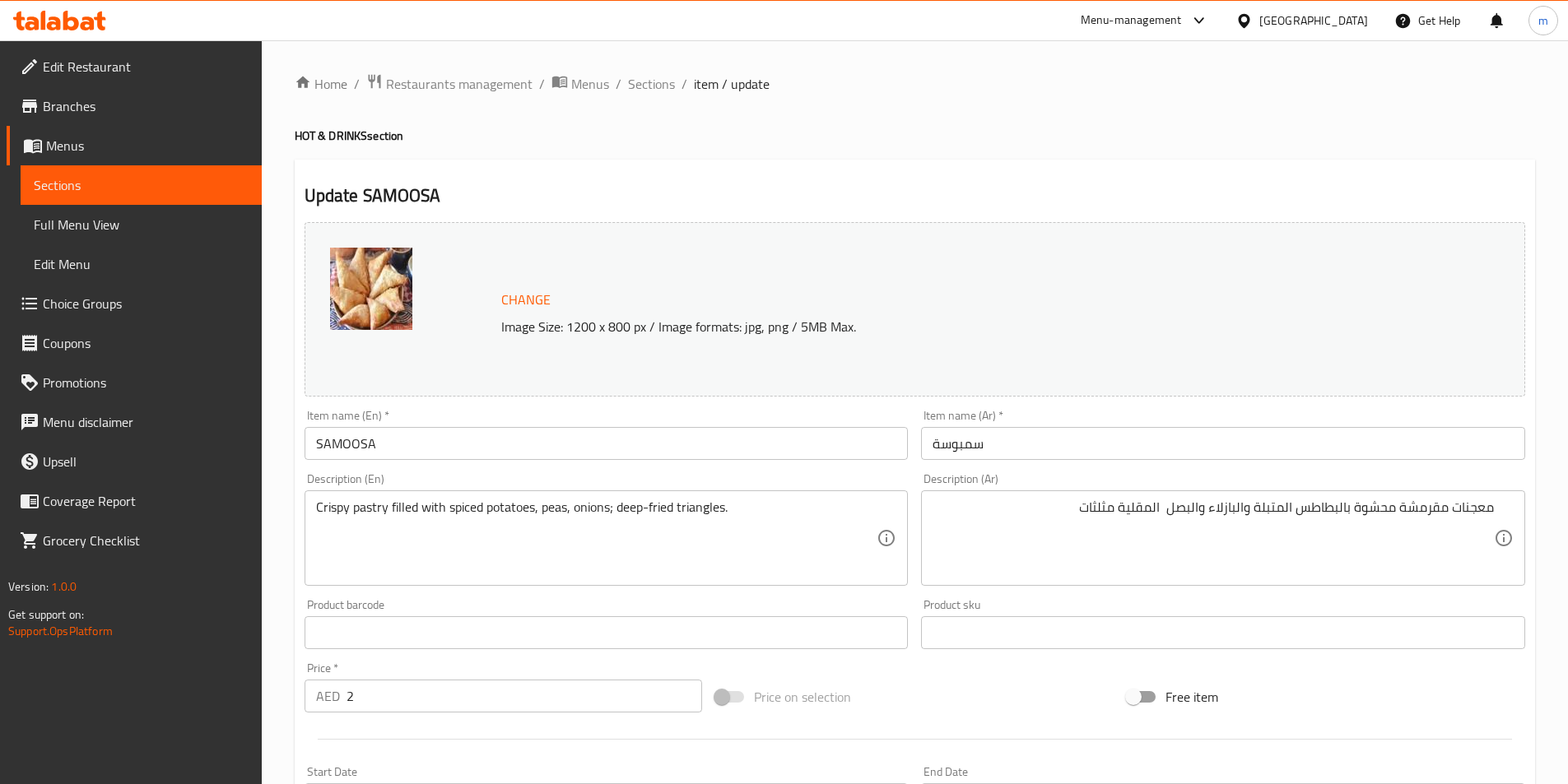
drag, startPoint x: 647, startPoint y: 72, endPoint x: 829, endPoint y: 106, distance: 185.1
click at [647, 74] on span "Sections" at bounding box center [652, 84] width 47 height 20
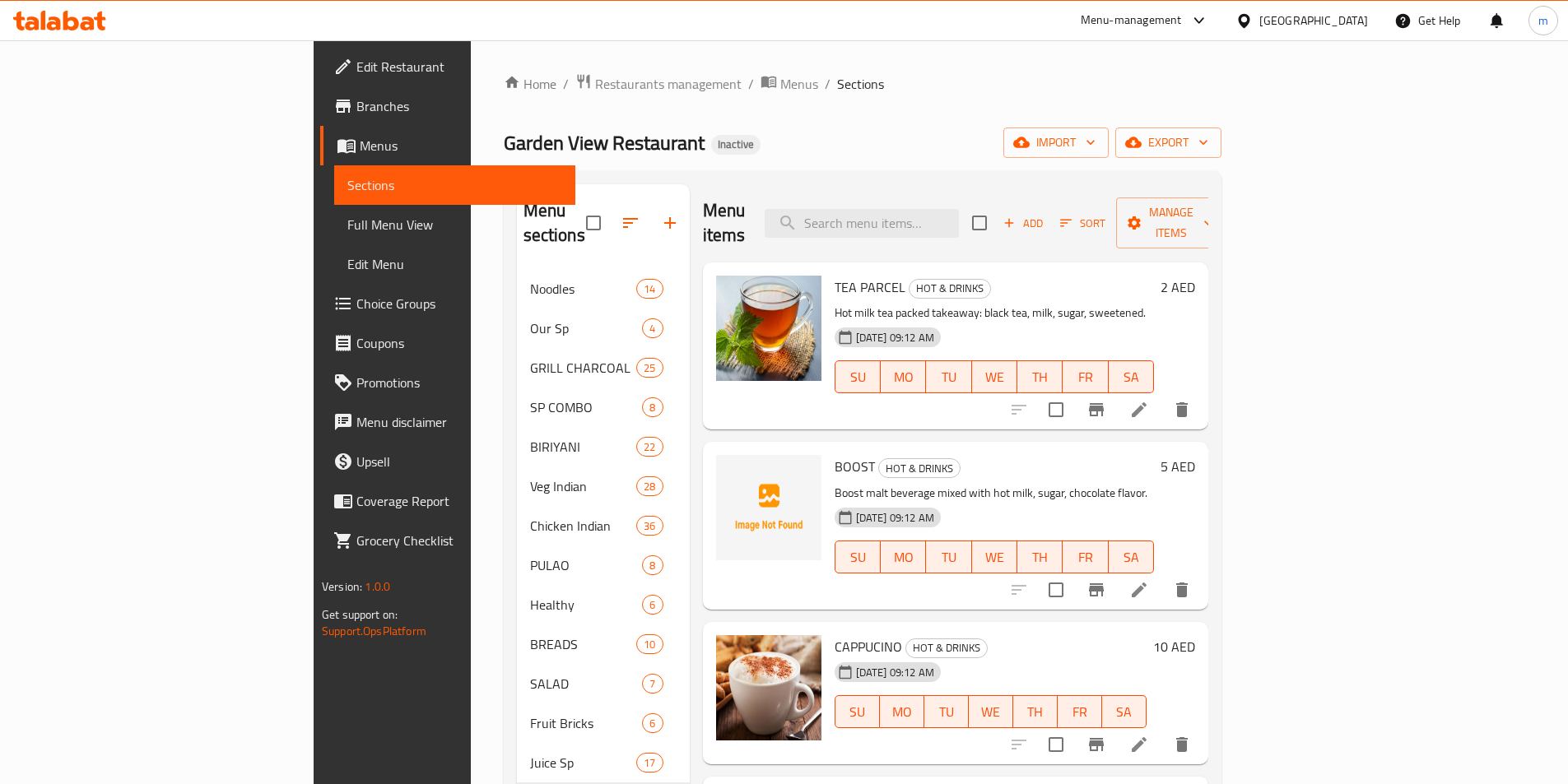
click at [855, 111] on div "Home / Restaurants management / Menus / Sections Garden View Restaurant Inactiv…" at bounding box center [861, 773] width 717 height 1401
click at [950, 213] on input "search" at bounding box center [861, 223] width 194 height 29
paste input "BANANA FRY"
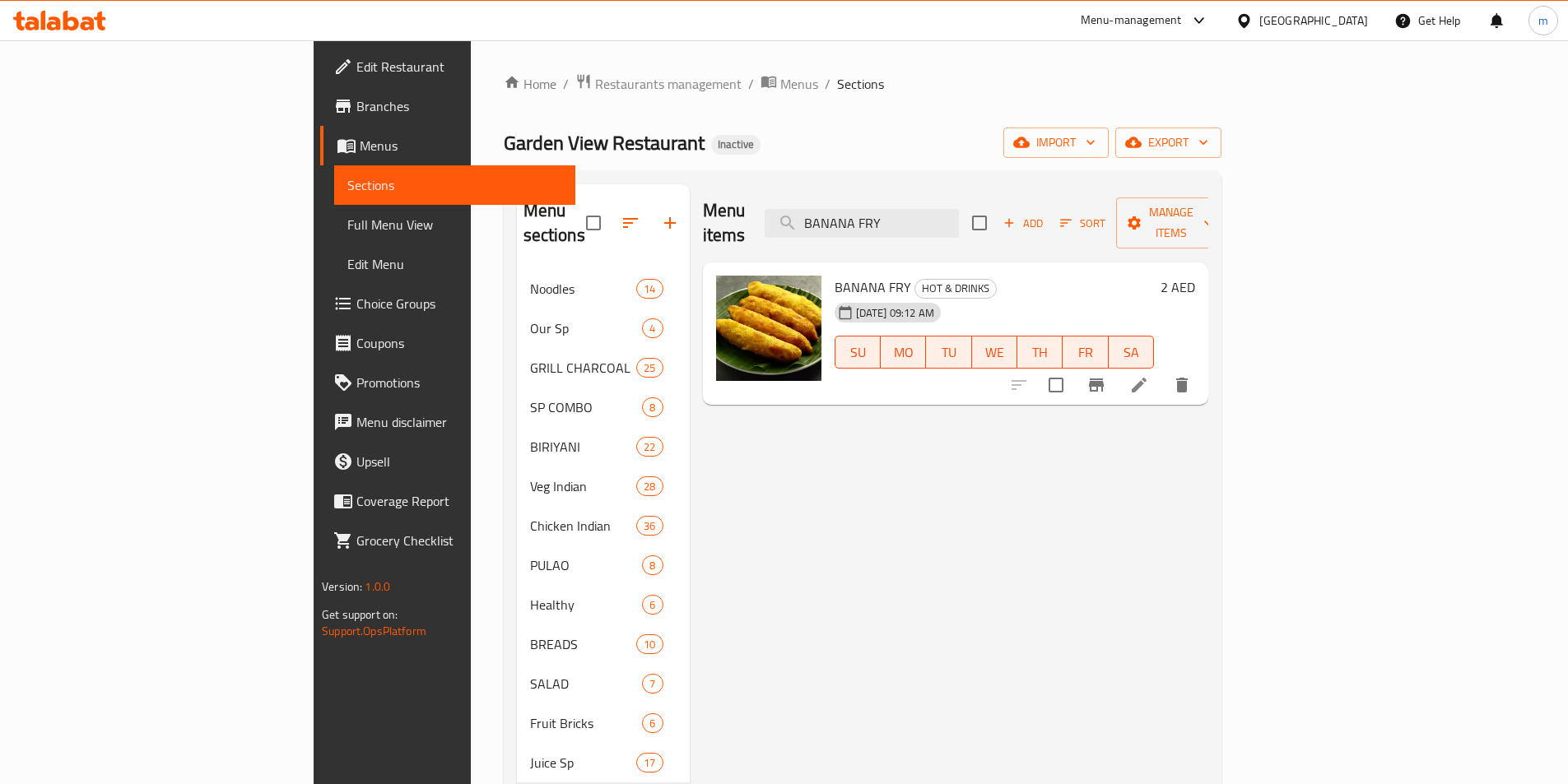
type input "BANANA FRY"
click at [1201, 376] on div at bounding box center [1100, 385] width 202 height 39
click at [1162, 372] on li at bounding box center [1138, 385] width 46 height 30
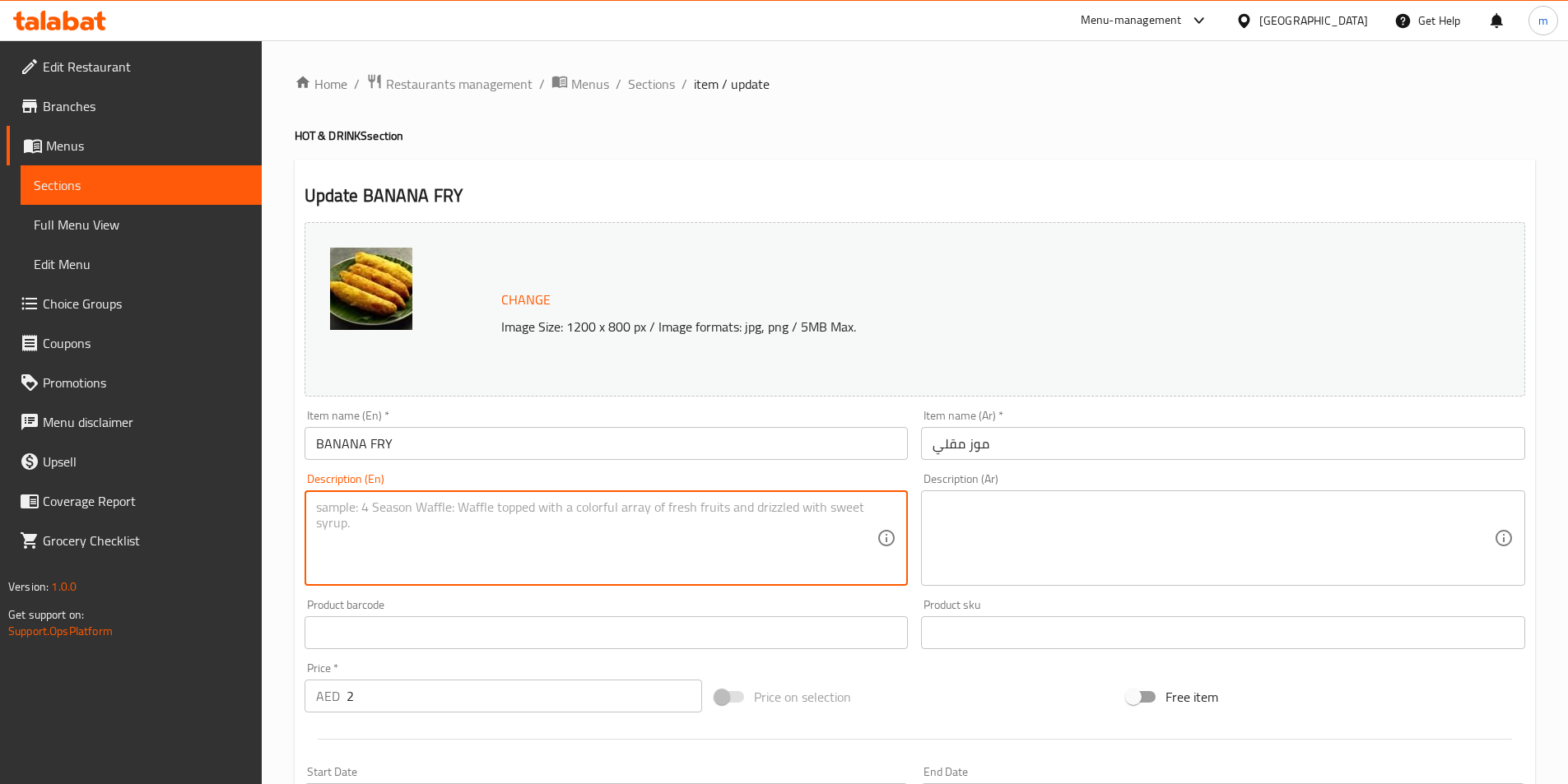
click at [364, 532] on textarea at bounding box center [597, 539] width 562 height 78
paste textarea "Ripe banana slices dipped in sweet batter, deep-fried golden, crispy"
type textarea "Ripe banana slices dipped in sweet batter, deep-fried golden, crispy"
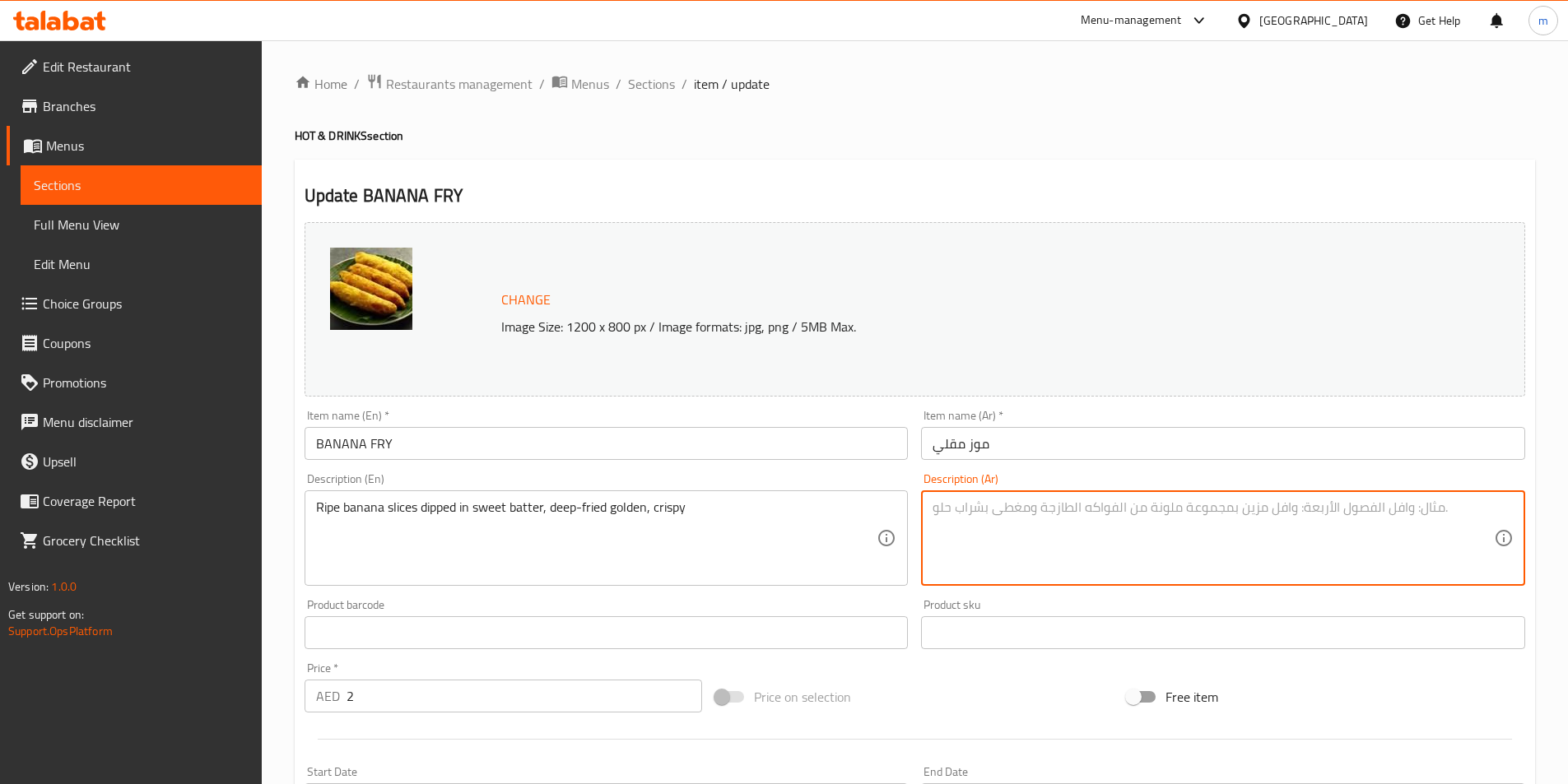
click at [1305, 507] on textarea at bounding box center [1213, 539] width 562 height 78
paste textarea "شرائح الموز الناضجة مغموسة في عجينة حلوة، مقلية حتى تصبح ذهبية اللون ومقرمشة"
click at [1207, 512] on textarea "شرائح الموز الناضجة مغموسة في عجينة حلوة، مقلية حتى تصبح ذهبية اللون ومقرمشة" at bounding box center [1213, 539] width 562 height 78
click at [1159, 514] on textarea "شرائح الموز الناضجة مغموسة في خليط حلوة، مقلية حتى تصبح ذهبية اللون ومقرمشة" at bounding box center [1213, 539] width 562 height 78
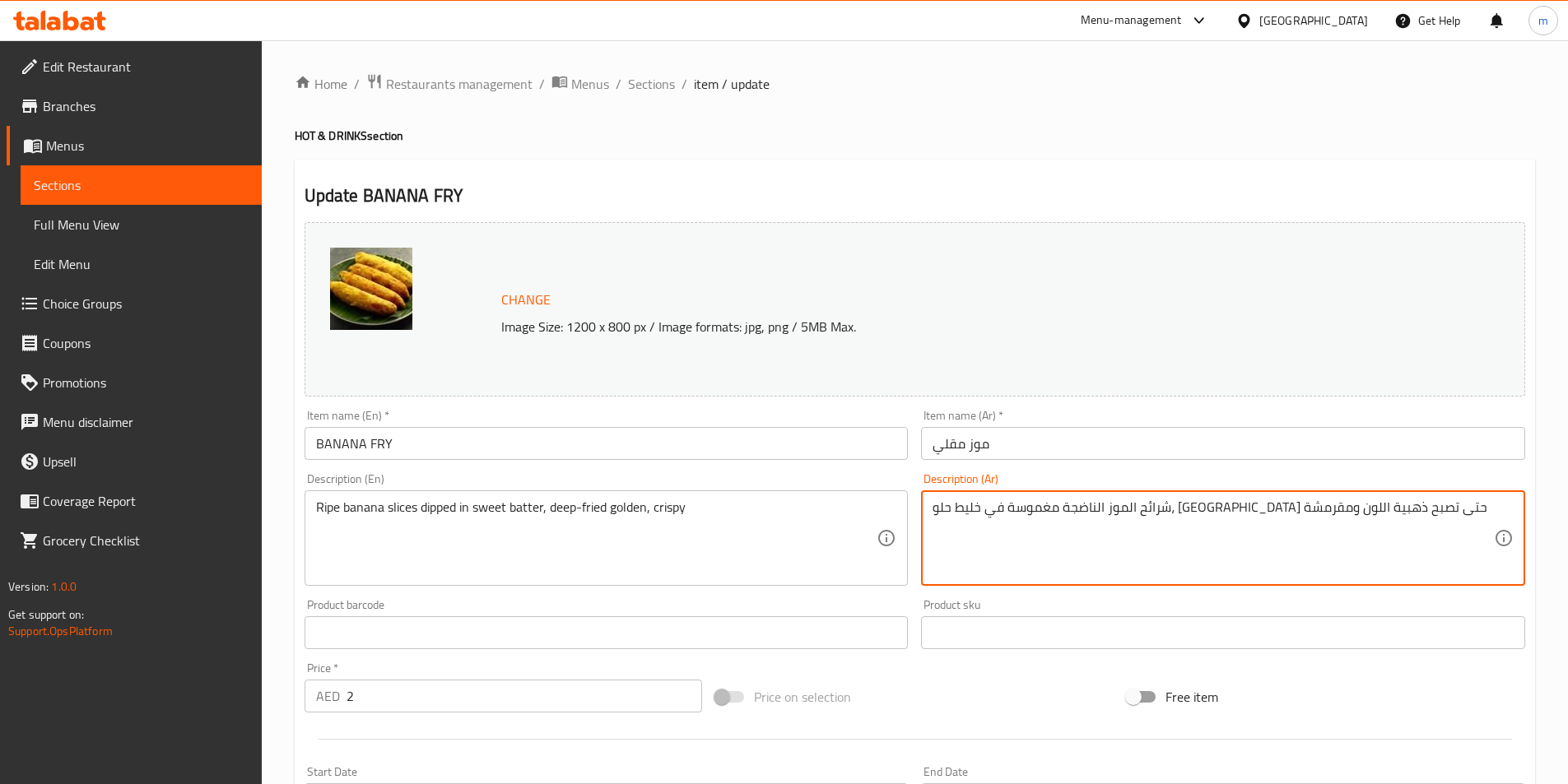
click at [1002, 517] on textarea "شرائح الموز الناضجة مغموسة في خليط حلو، مقلية حتى تصبح ذهبية اللون ومقرمشة" at bounding box center [1213, 539] width 562 height 78
click at [1005, 517] on textarea "شرائح الموز الناضجة مغموسة في خليط حلو، مقلية حتى تصبح ذهبية اللون ومقرمشة" at bounding box center [1213, 539] width 562 height 78
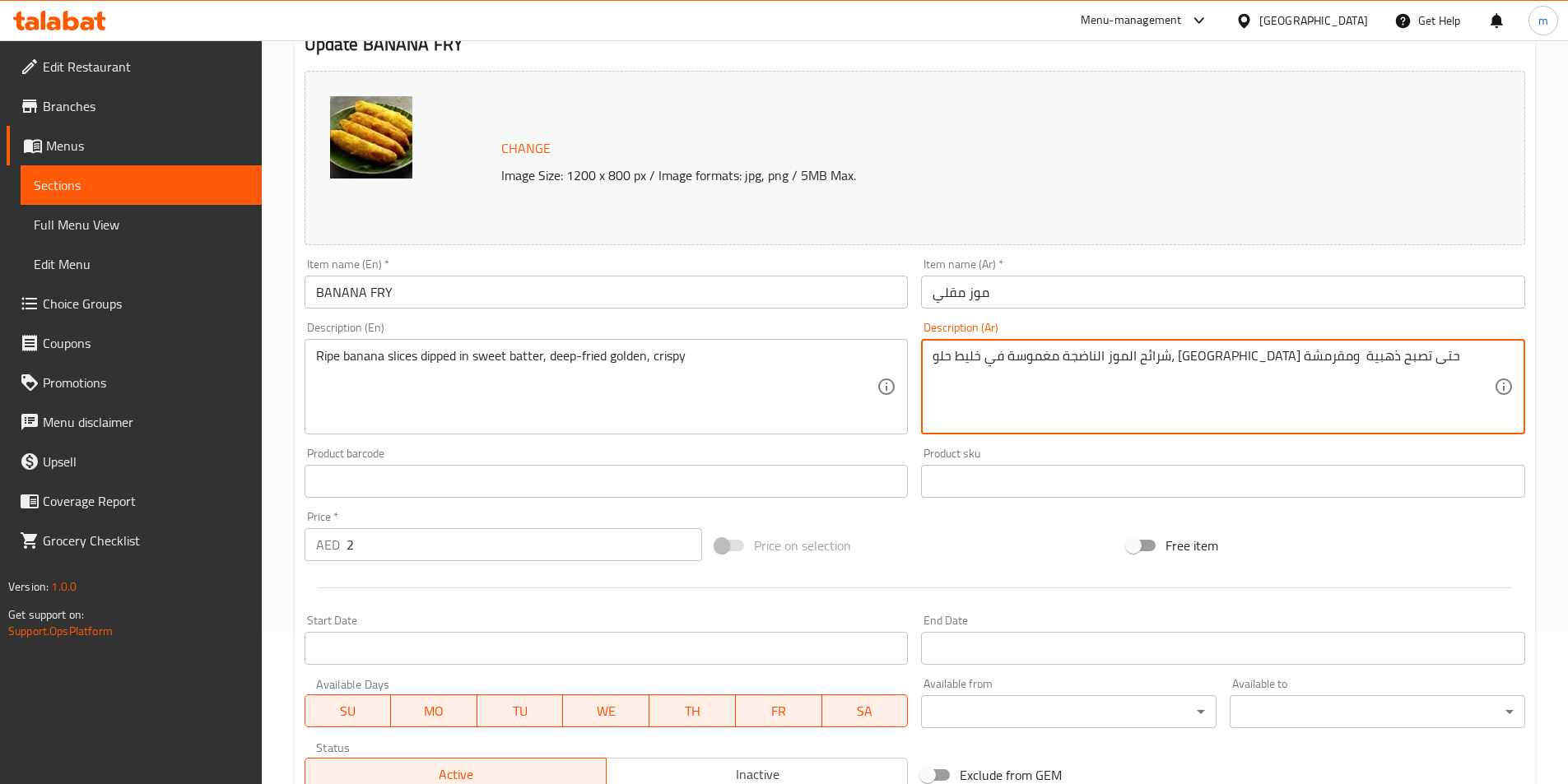
scroll to position [402, 0]
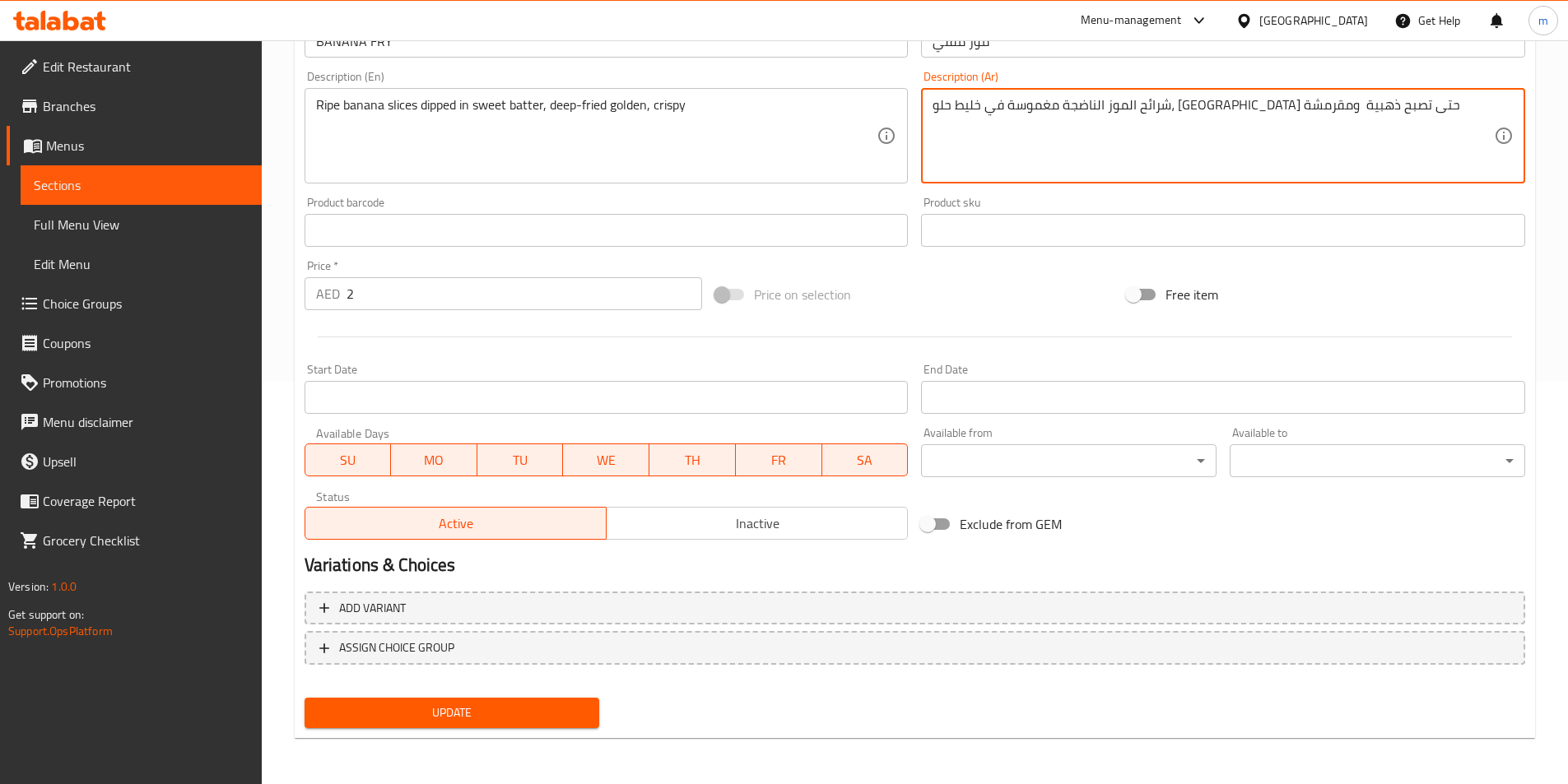
type textarea "شرائح الموز الناضجة مغموسة في خليط حلو، مقلية حتى تصبح ذهبية ومقرمشة"
click at [565, 707] on span "Update" at bounding box center [452, 713] width 269 height 21
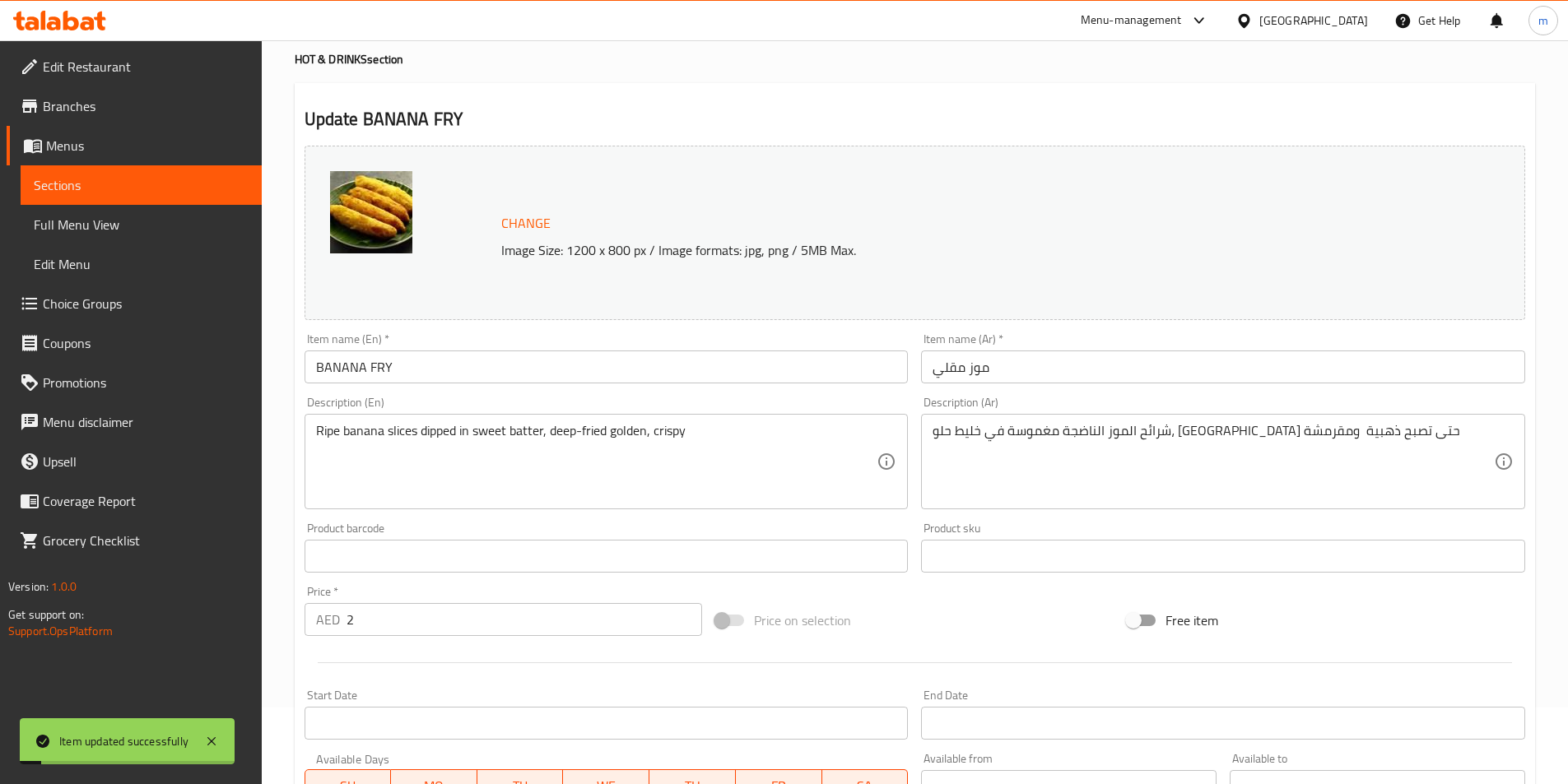
scroll to position [0, 0]
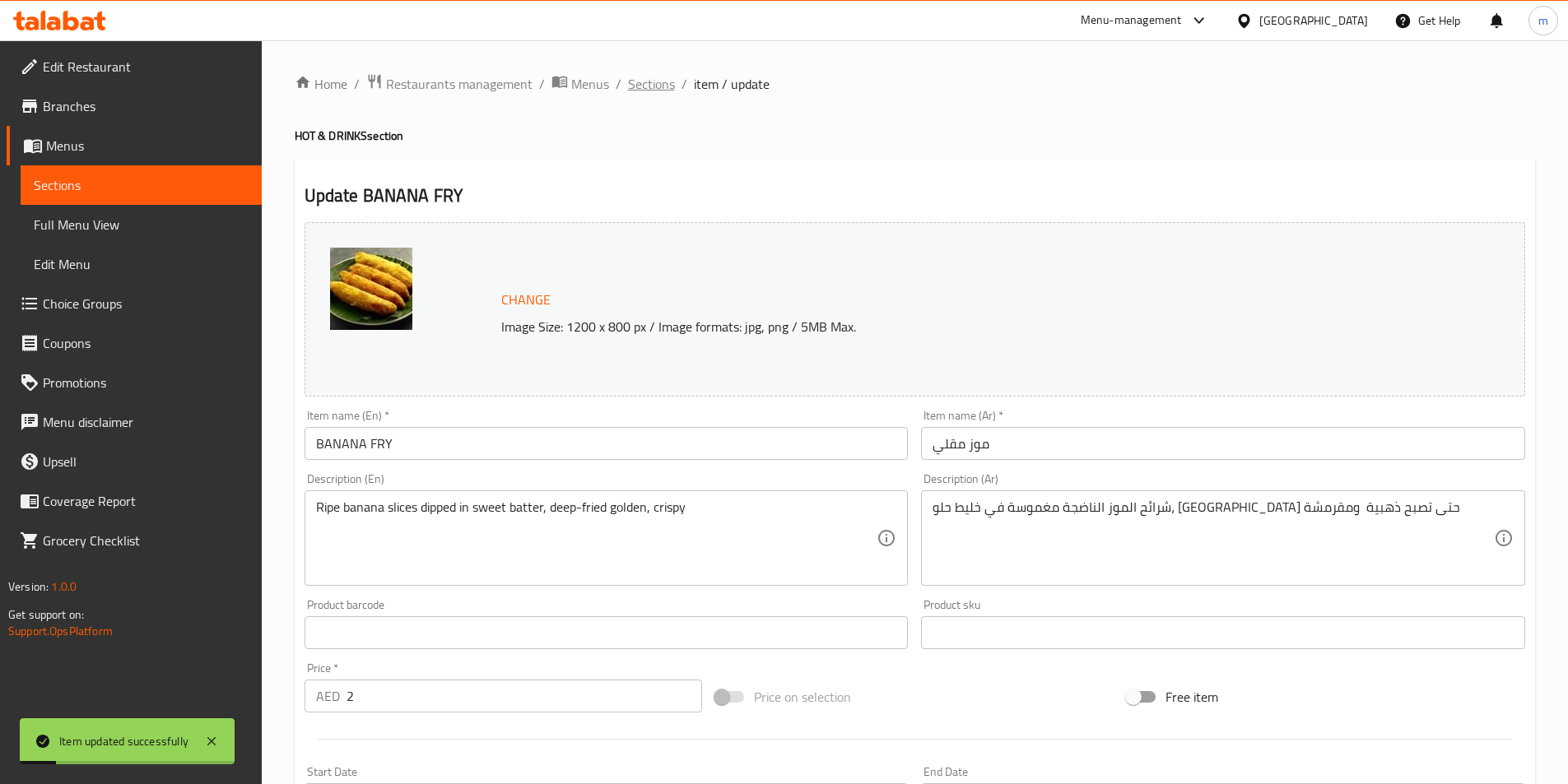
click at [637, 88] on span "Sections" at bounding box center [652, 84] width 47 height 20
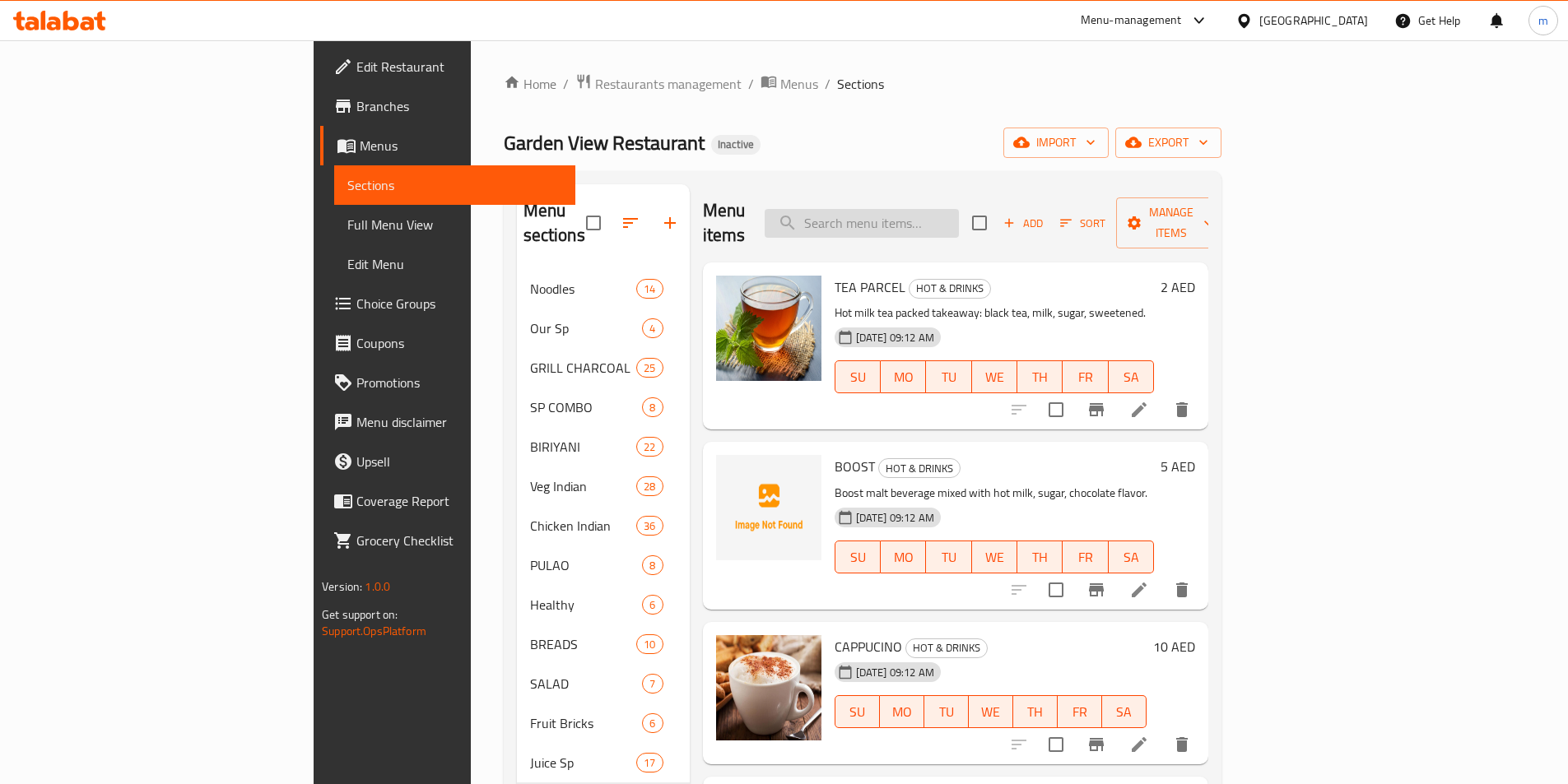
drag, startPoint x: 969, startPoint y: 183, endPoint x: 978, endPoint y: 211, distance: 29.4
click at [970, 185] on div "Menu items Add Sort Manage items" at bounding box center [956, 223] width 505 height 78
click at [959, 217] on input "search" at bounding box center [861, 223] width 194 height 29
paste input "NESCAFE"
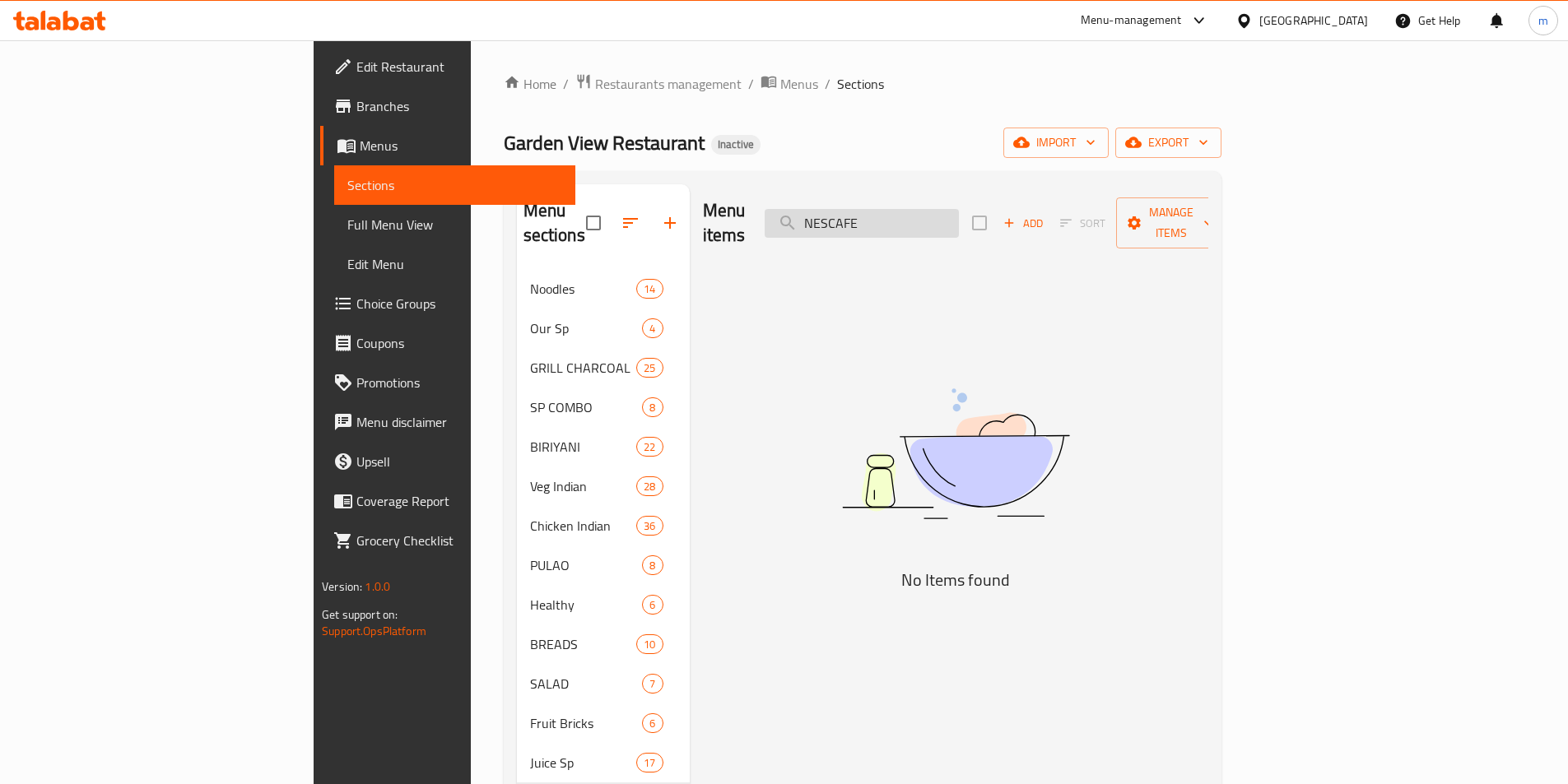
click at [924, 216] on input "NESCAFE" at bounding box center [861, 223] width 194 height 29
click at [921, 219] on input "NESCAFE" at bounding box center [861, 223] width 194 height 29
click at [959, 218] on input "NESCAFE" at bounding box center [861, 223] width 194 height 29
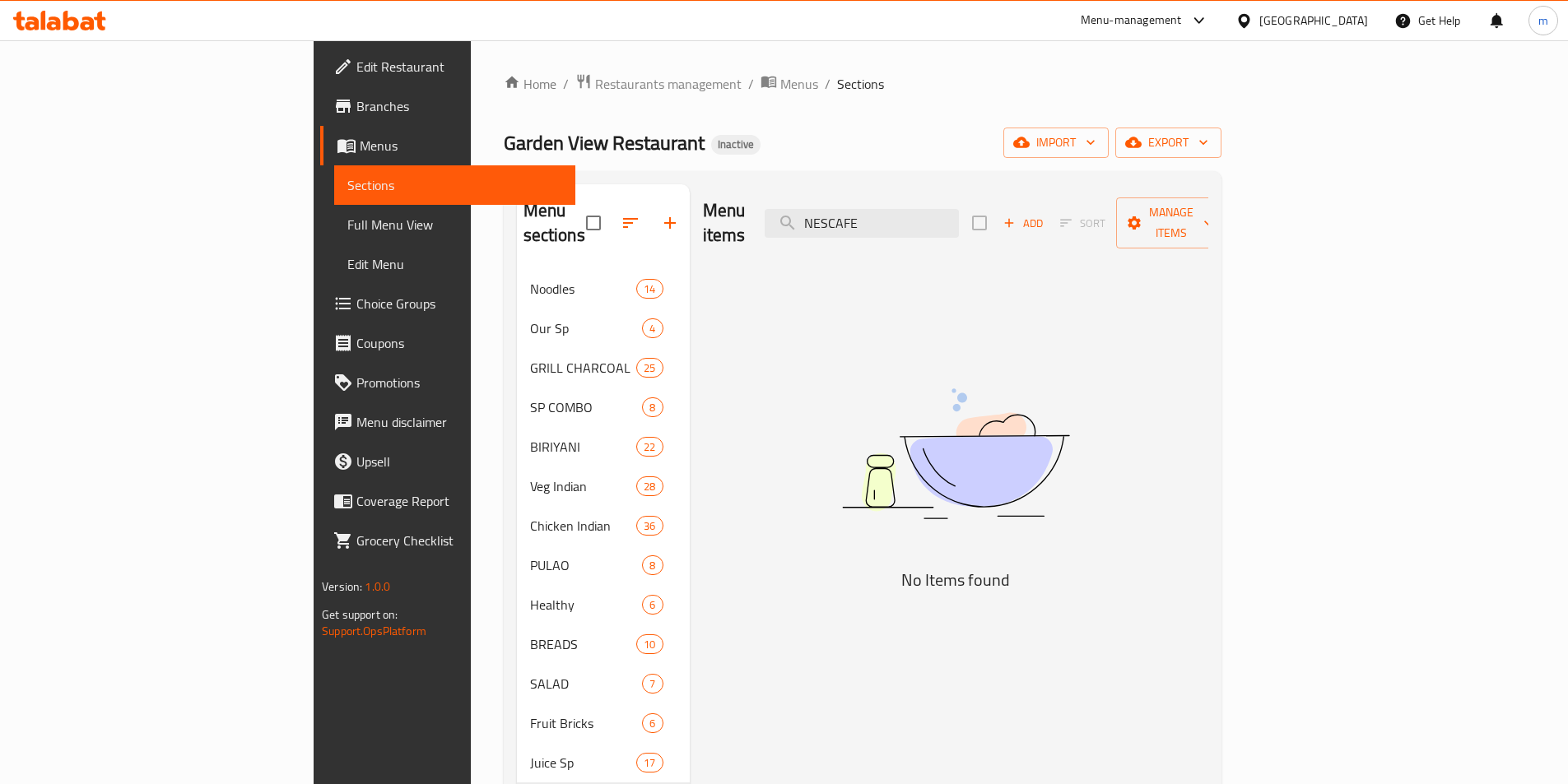
type input "NESCAFE"
